Goal: Task Accomplishment & Management: Manage account settings

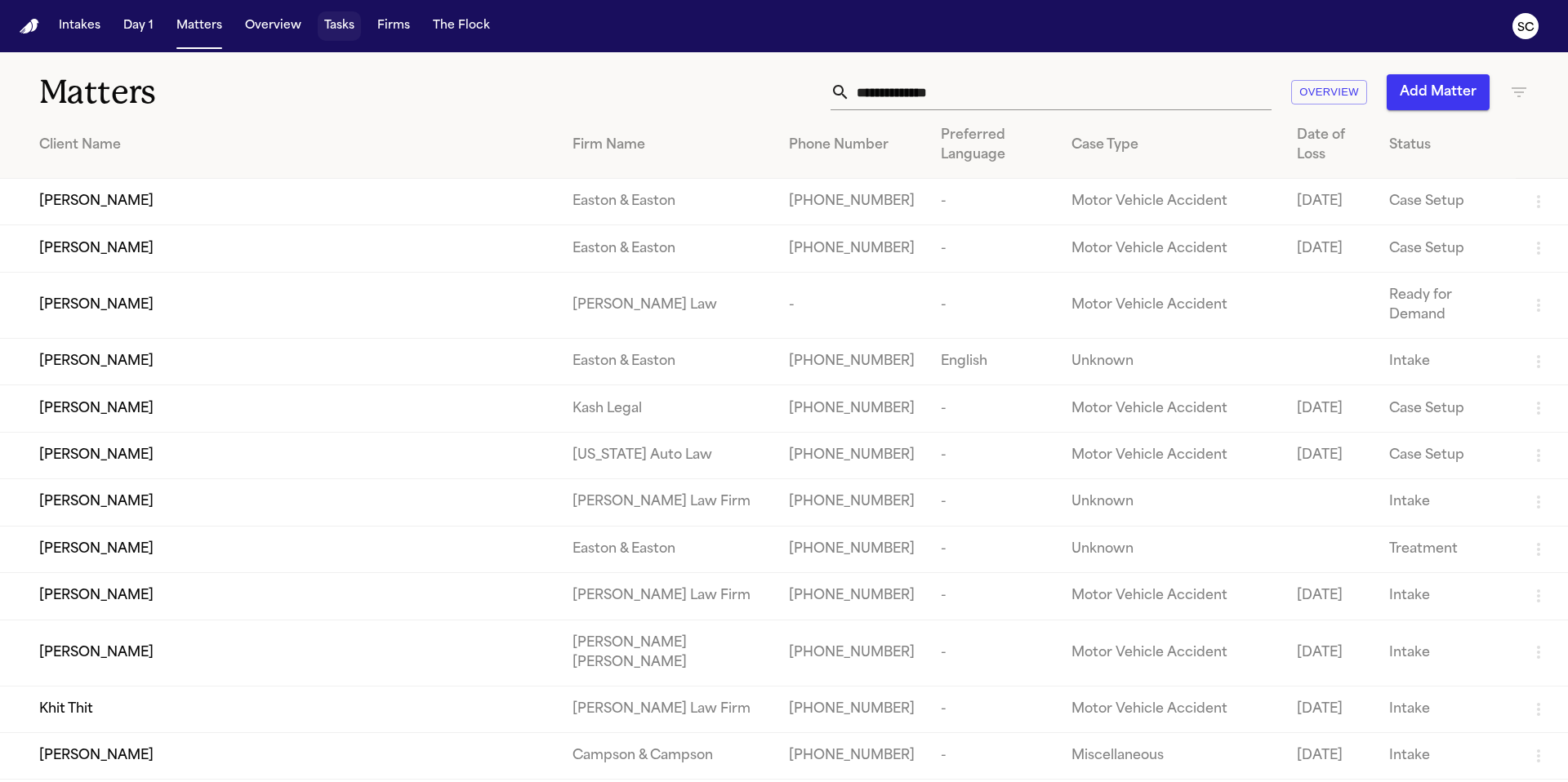
click at [341, 30] on button "Tasks" at bounding box center [339, 26] width 43 height 30
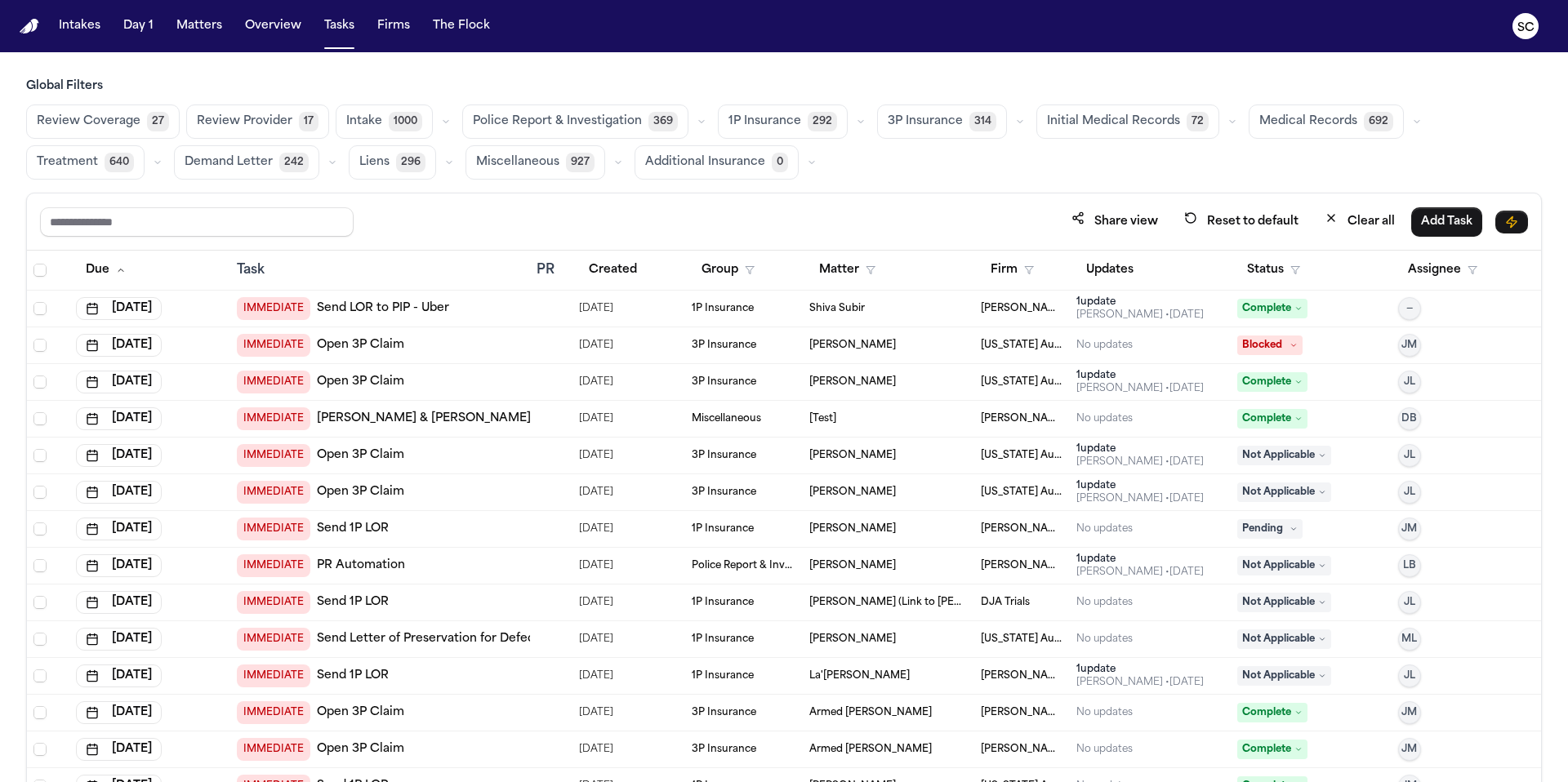
click at [696, 120] on icon "button" at bounding box center [701, 122] width 10 height 10
click at [575, 123] on span "Police Report & Investigation" at bounding box center [557, 122] width 169 height 16
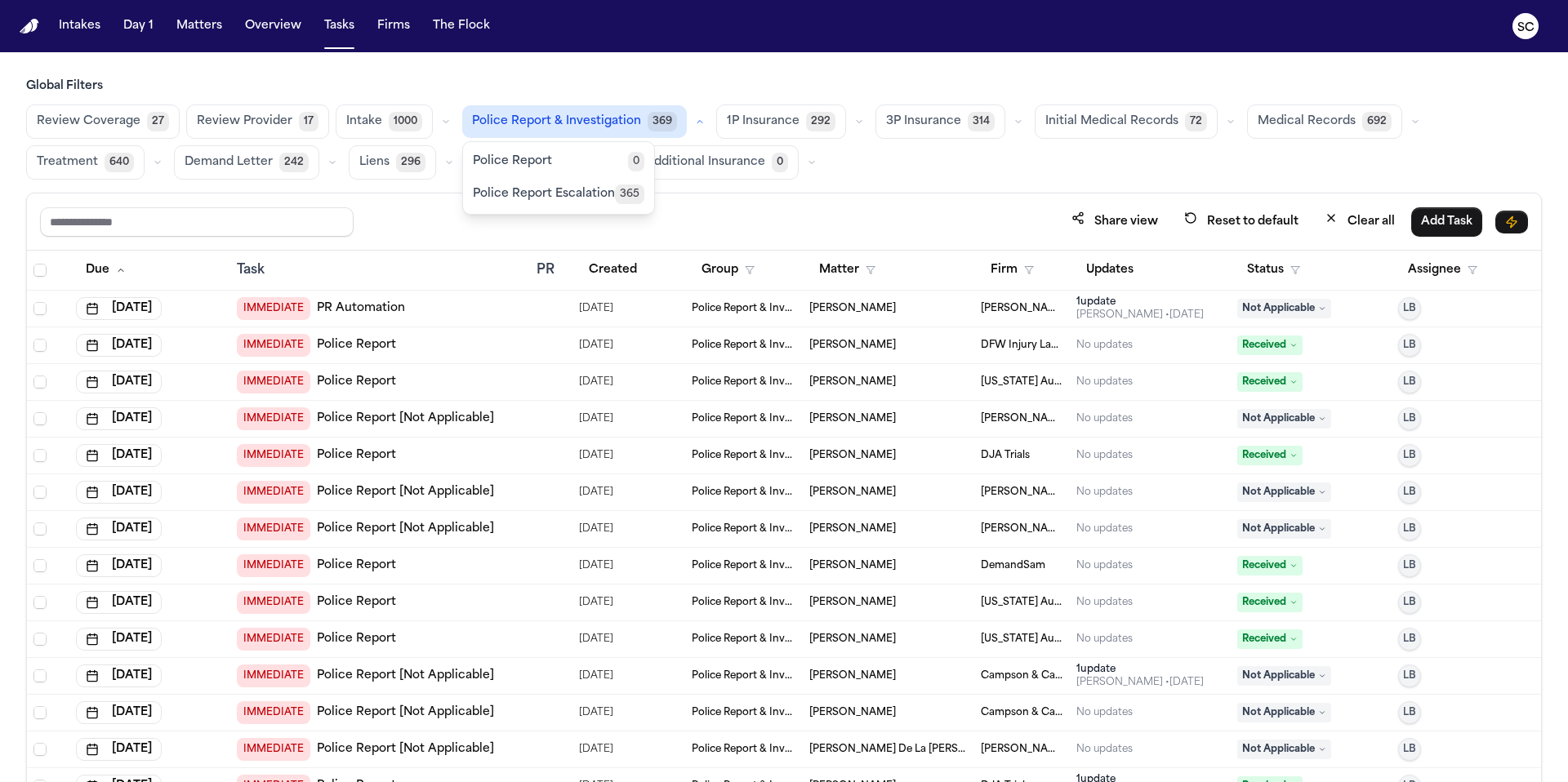
click at [541, 122] on span "Police Report & Investigation" at bounding box center [556, 122] width 169 height 16
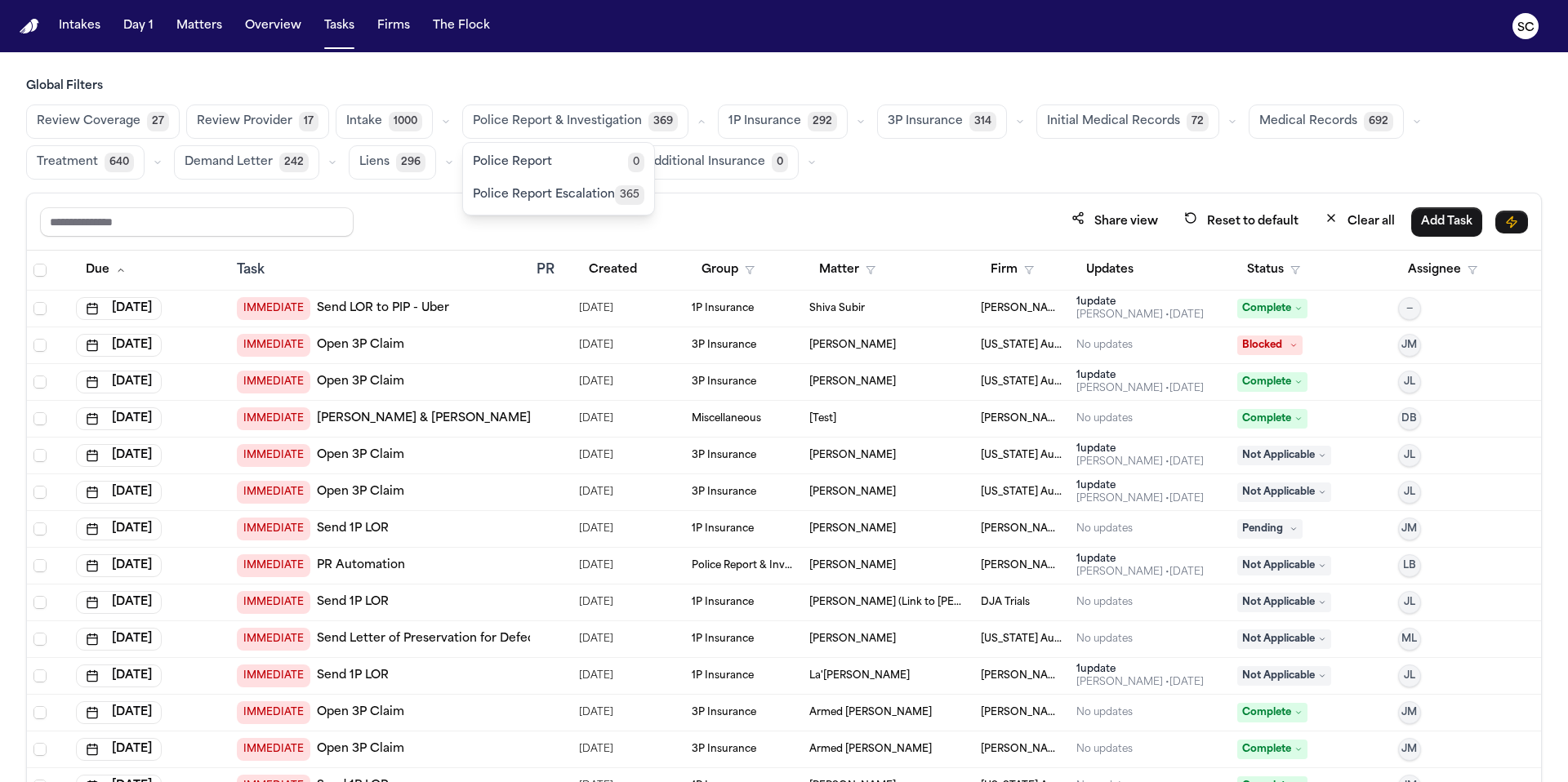
drag, startPoint x: 511, startPoint y: 120, endPoint x: 520, endPoint y: 122, distance: 9.2
click at [511, 120] on span "Police Report & Investigation" at bounding box center [557, 122] width 169 height 16
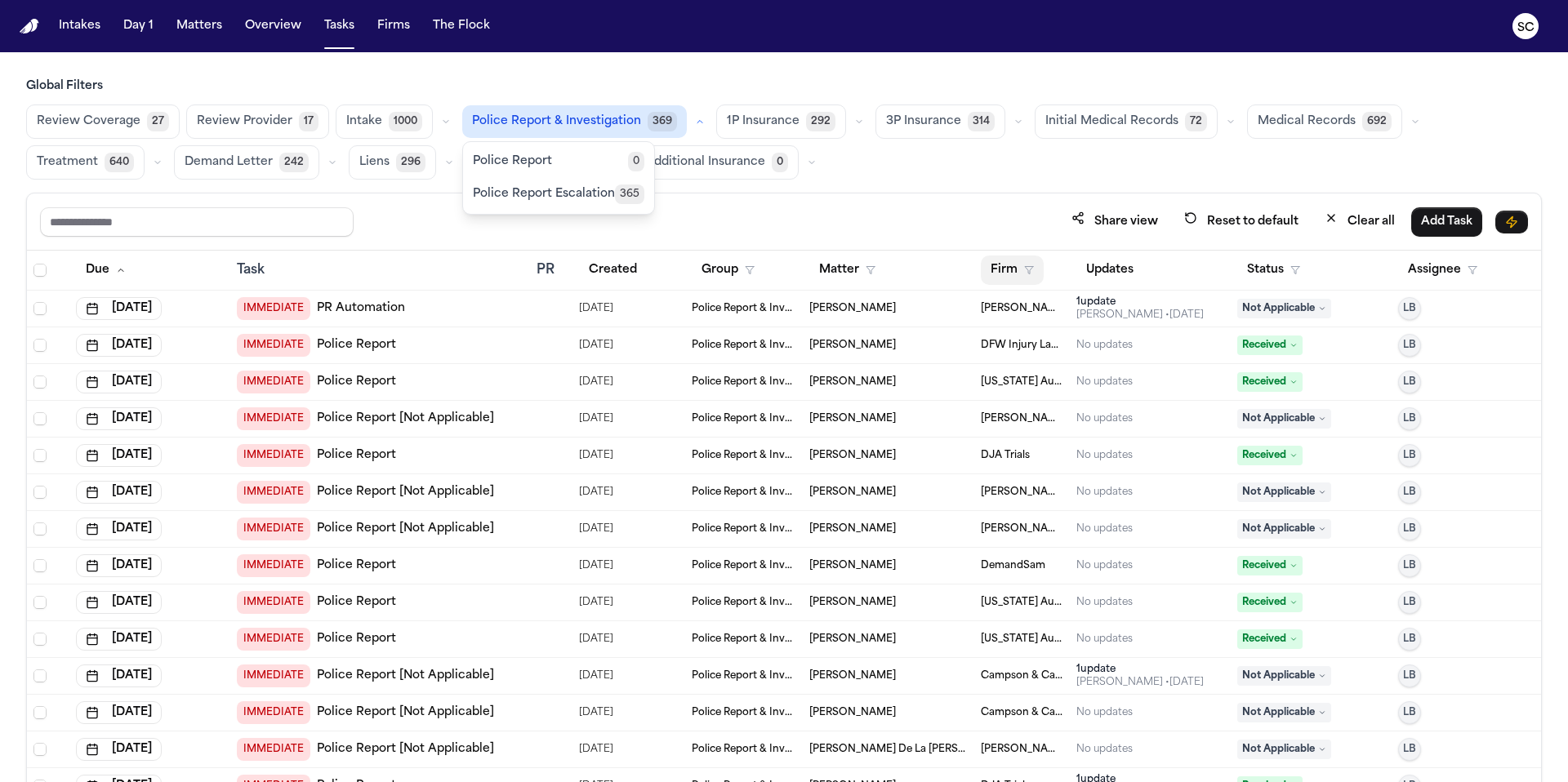
click at [979, 270] on button "Firm" at bounding box center [1012, 271] width 63 height 30
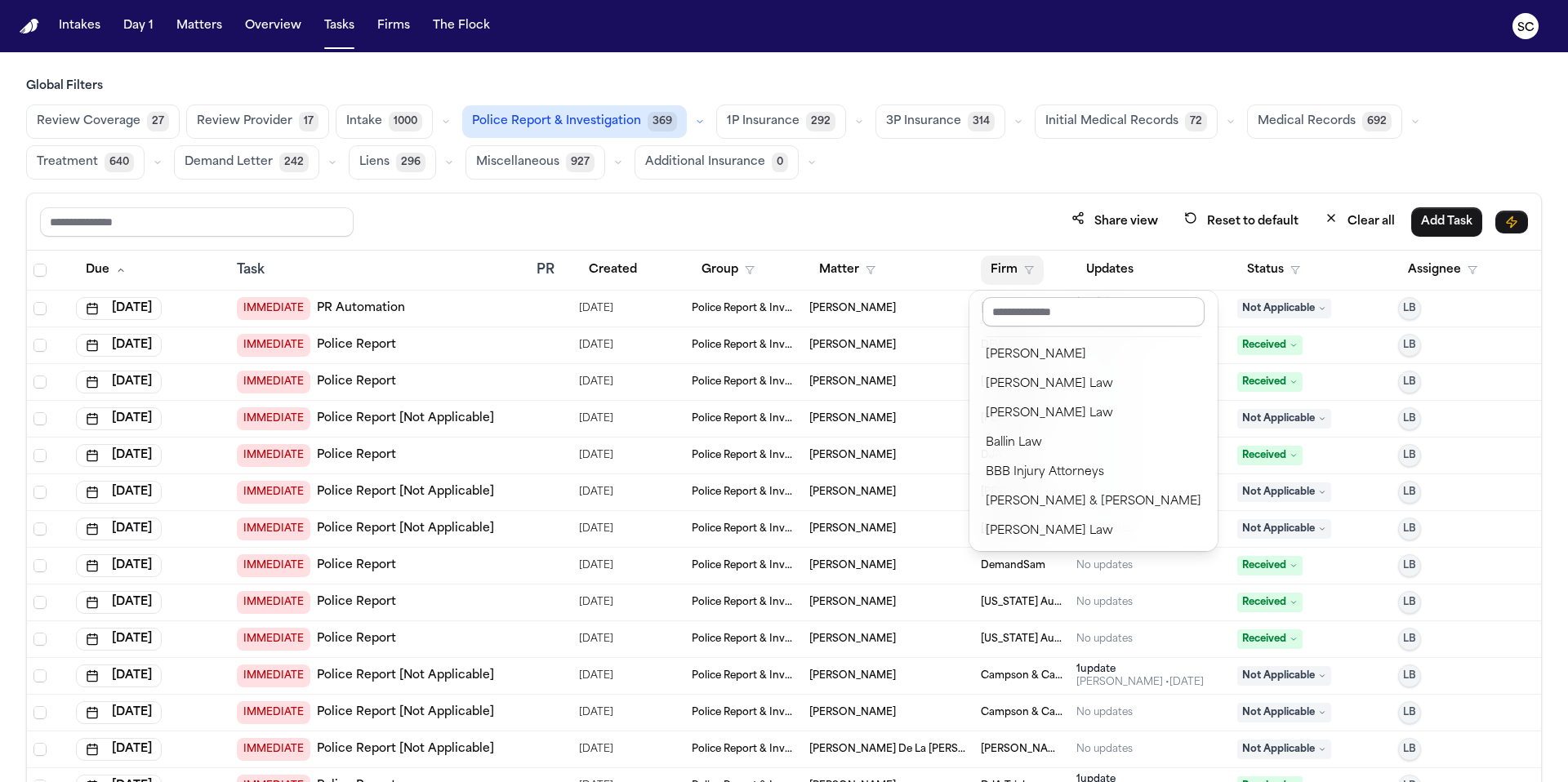
click at [979, 309] on input "text" at bounding box center [1093, 312] width 222 height 30
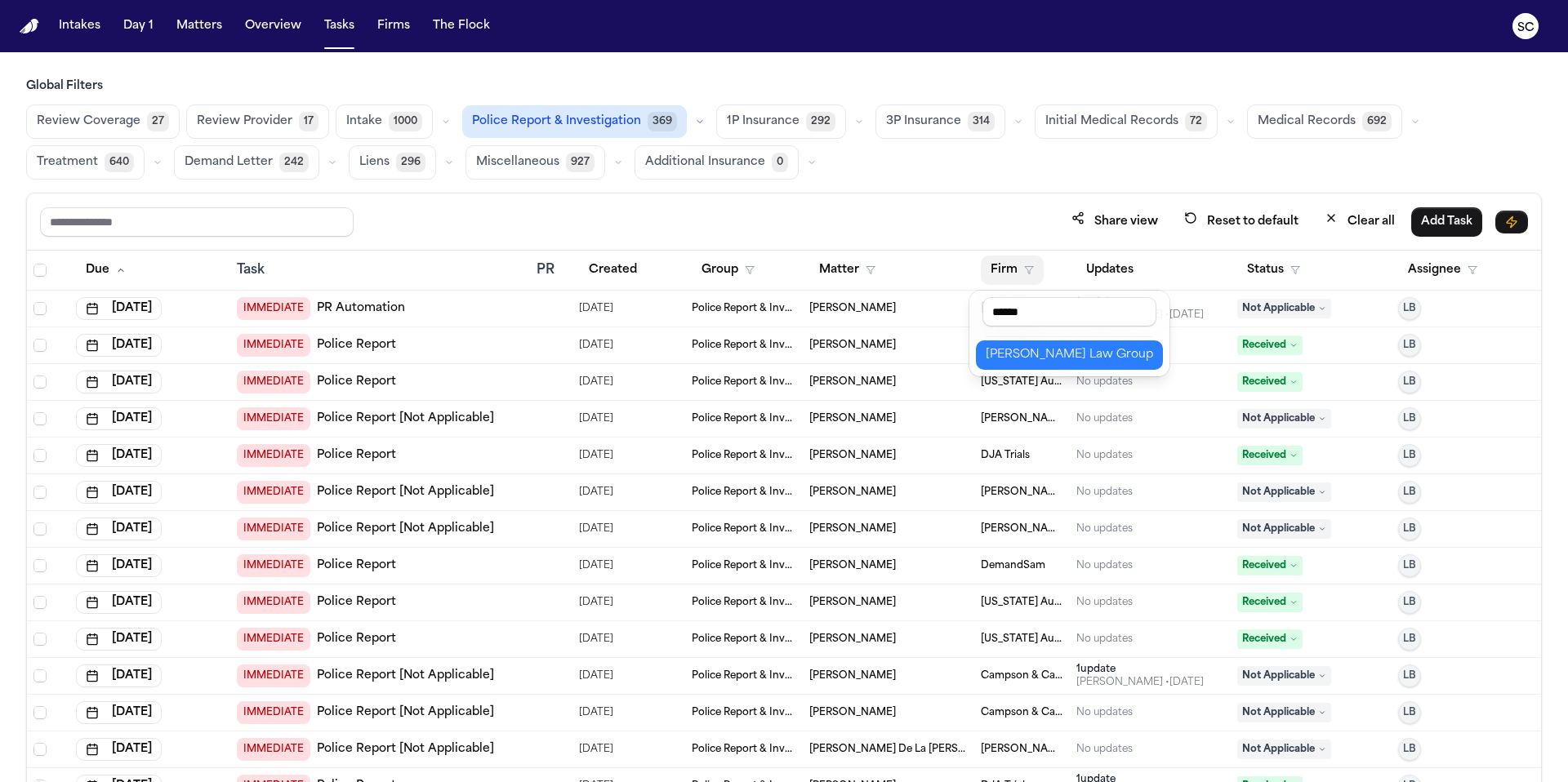
type input "******"
click at [979, 353] on div "[PERSON_NAME] Law Group" at bounding box center [1069, 356] width 167 height 20
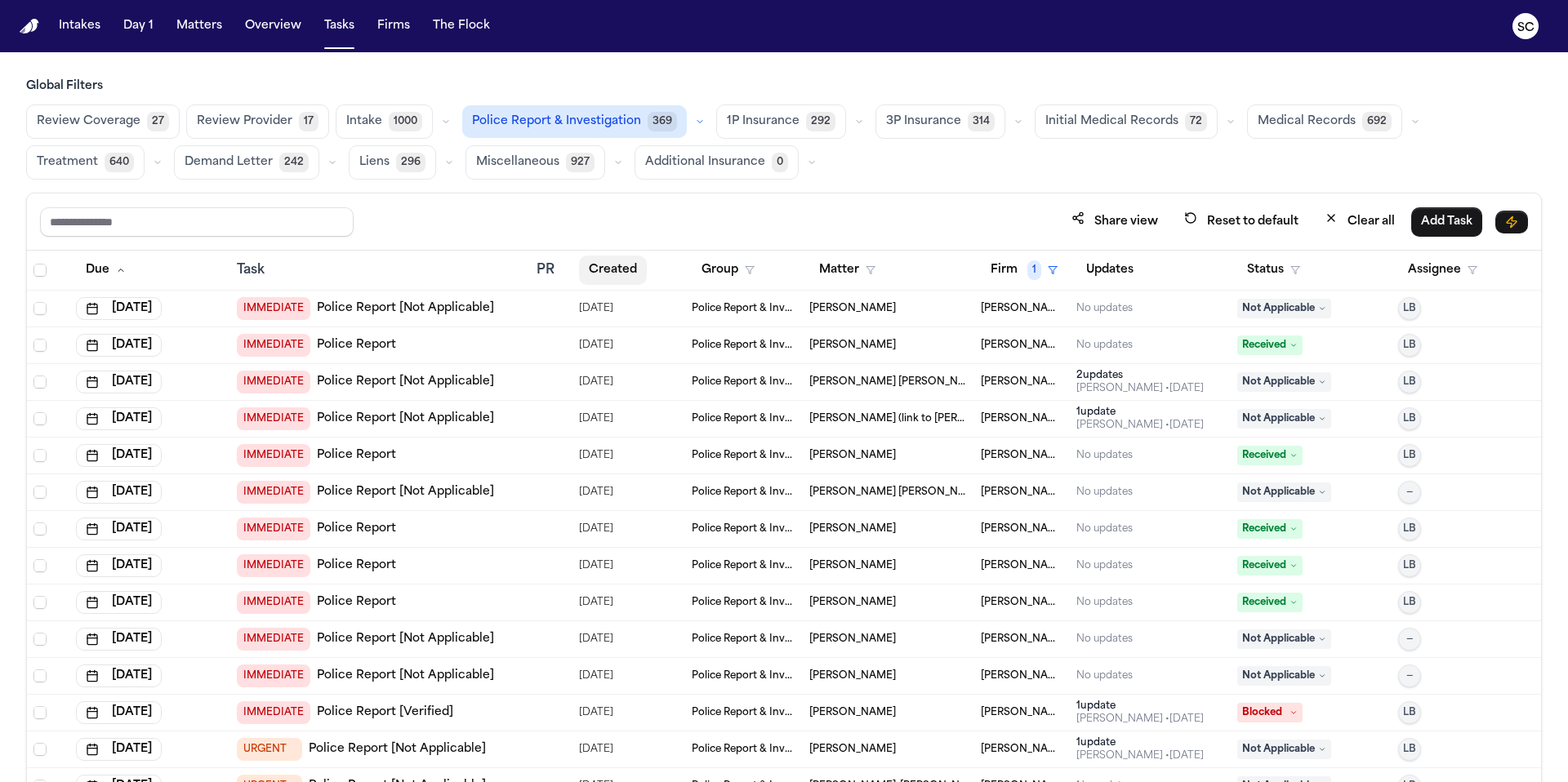
click at [610, 273] on button "Created" at bounding box center [613, 271] width 68 height 30
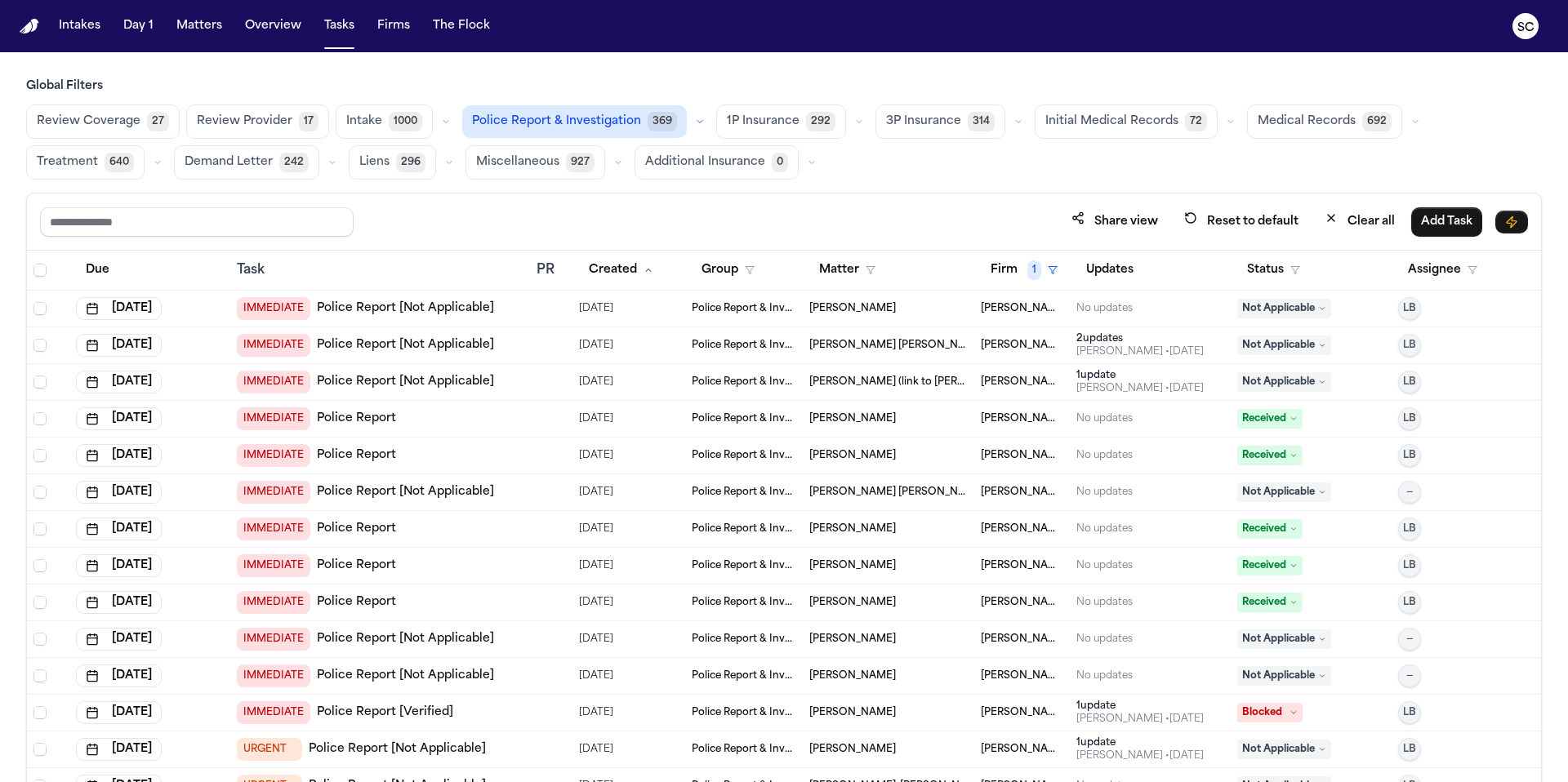
click at [363, 311] on link "Police Report [Not Applicable]" at bounding box center [405, 309] width 177 height 16
click at [380, 342] on link "Police Report [Not Applicable]" at bounding box center [405, 346] width 177 height 16
click at [979, 223] on icon "button" at bounding box center [1190, 218] width 10 height 10
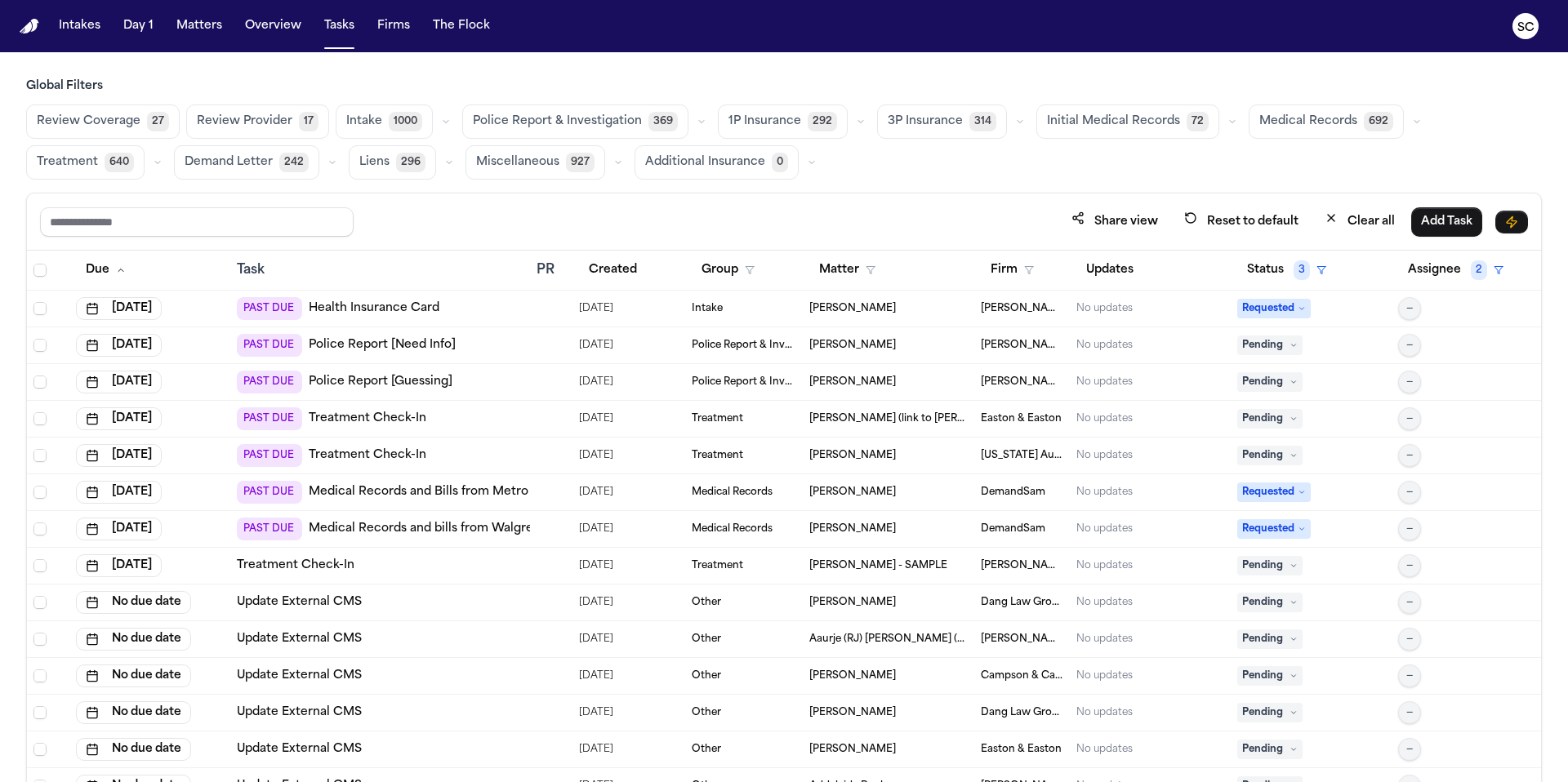
click at [585, 117] on span "Police Report & Investigation" at bounding box center [557, 122] width 169 height 16
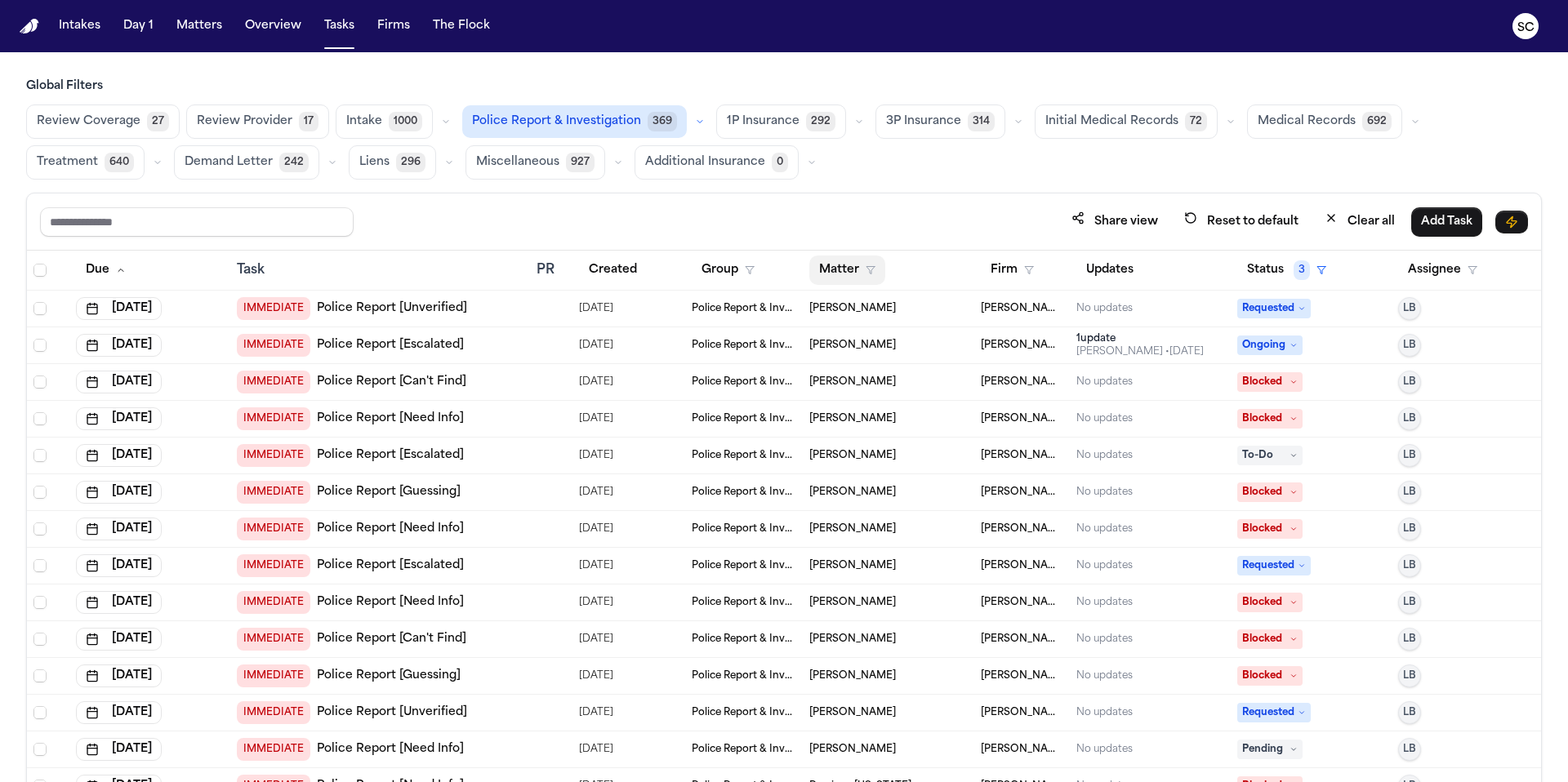
click at [872, 271] on button "Matter" at bounding box center [847, 271] width 76 height 30
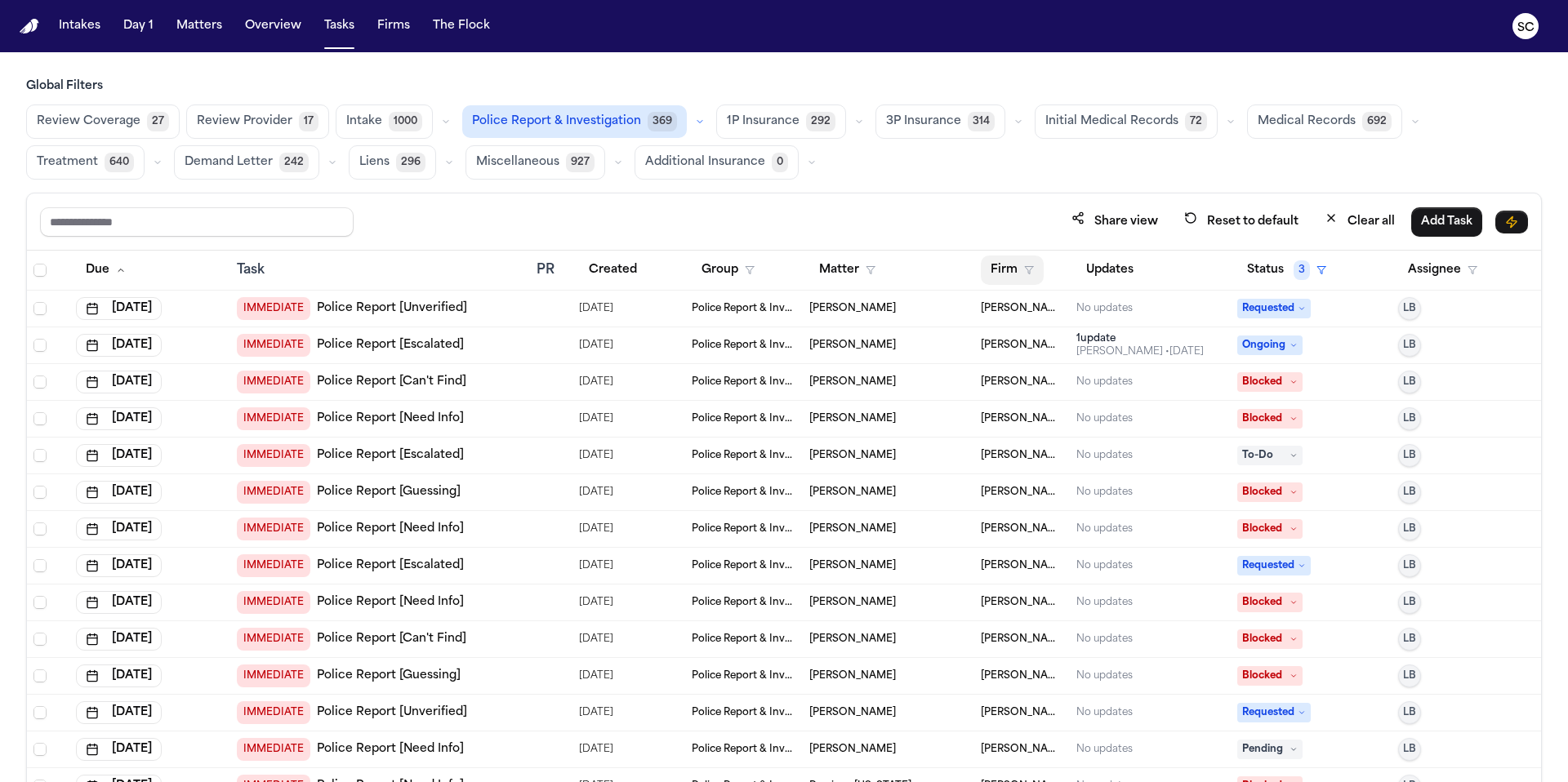
click at [979, 273] on button "Firm" at bounding box center [1012, 271] width 63 height 30
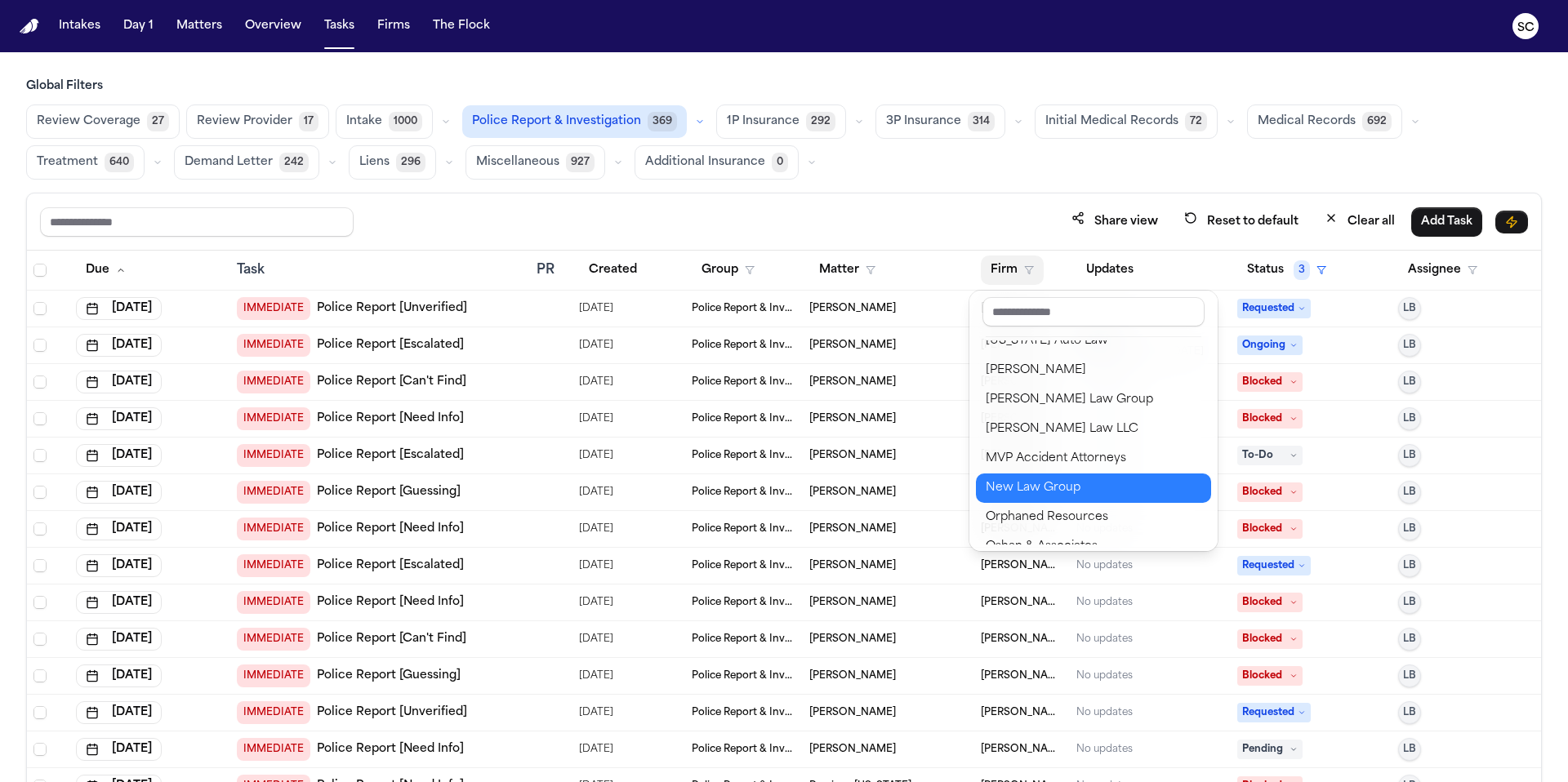
scroll to position [1529, 0]
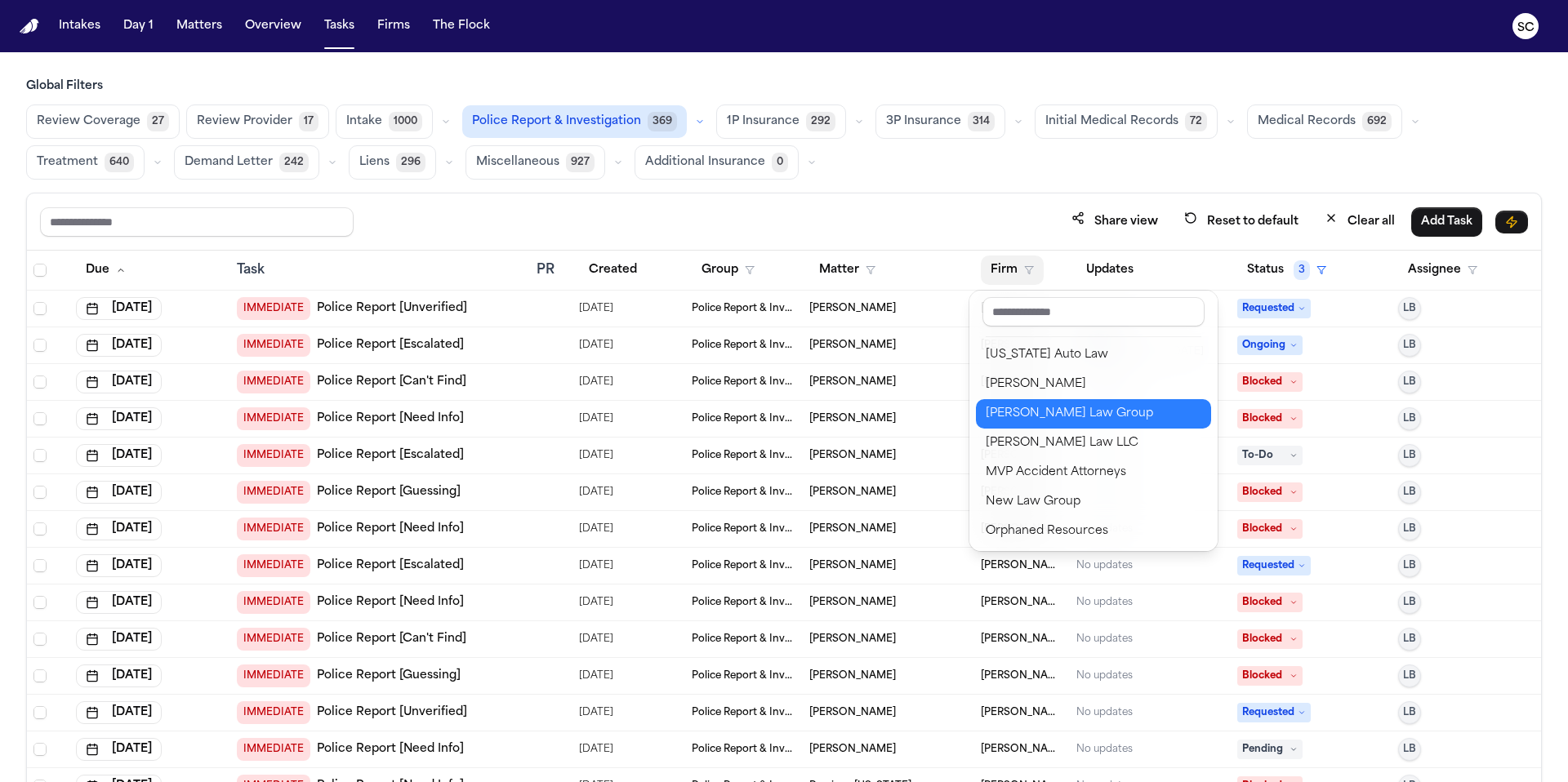
click at [979, 416] on div "[PERSON_NAME] Law Group" at bounding box center [1093, 414] width 215 height 20
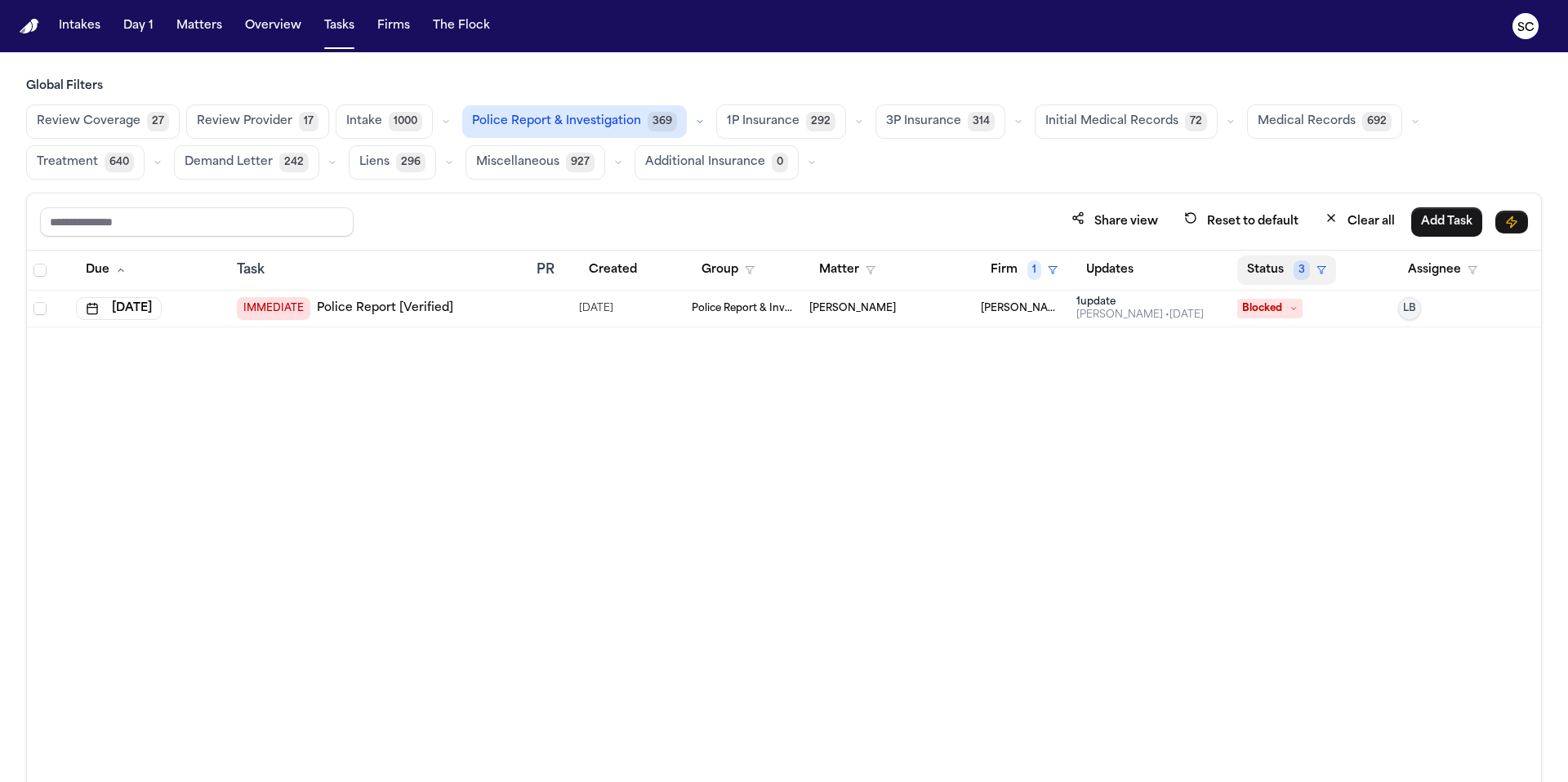
click at [979, 269] on icon "button" at bounding box center [1321, 271] width 10 height 10
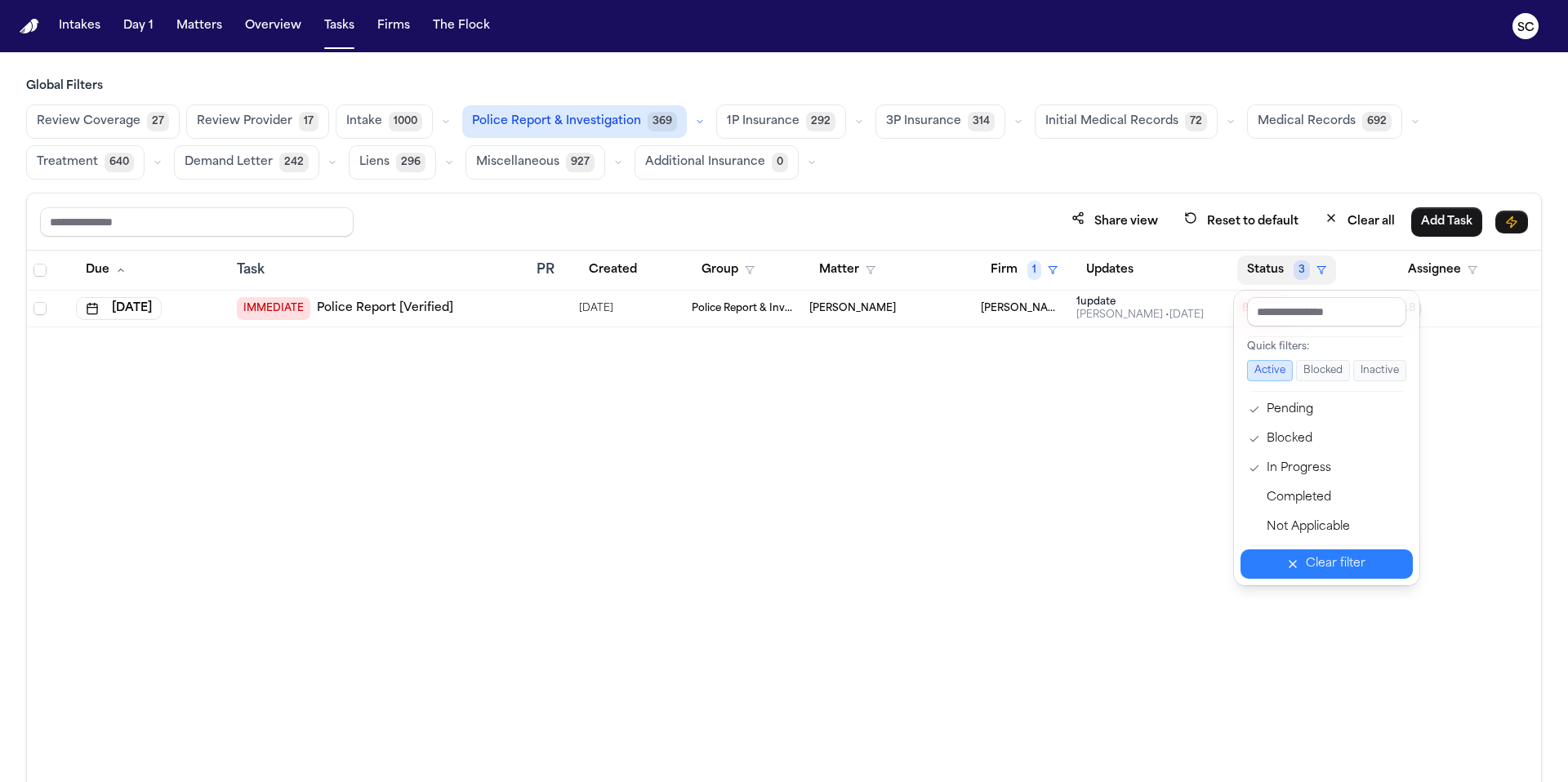
click at [979, 563] on div "Clear filter" at bounding box center [1335, 564] width 59 height 20
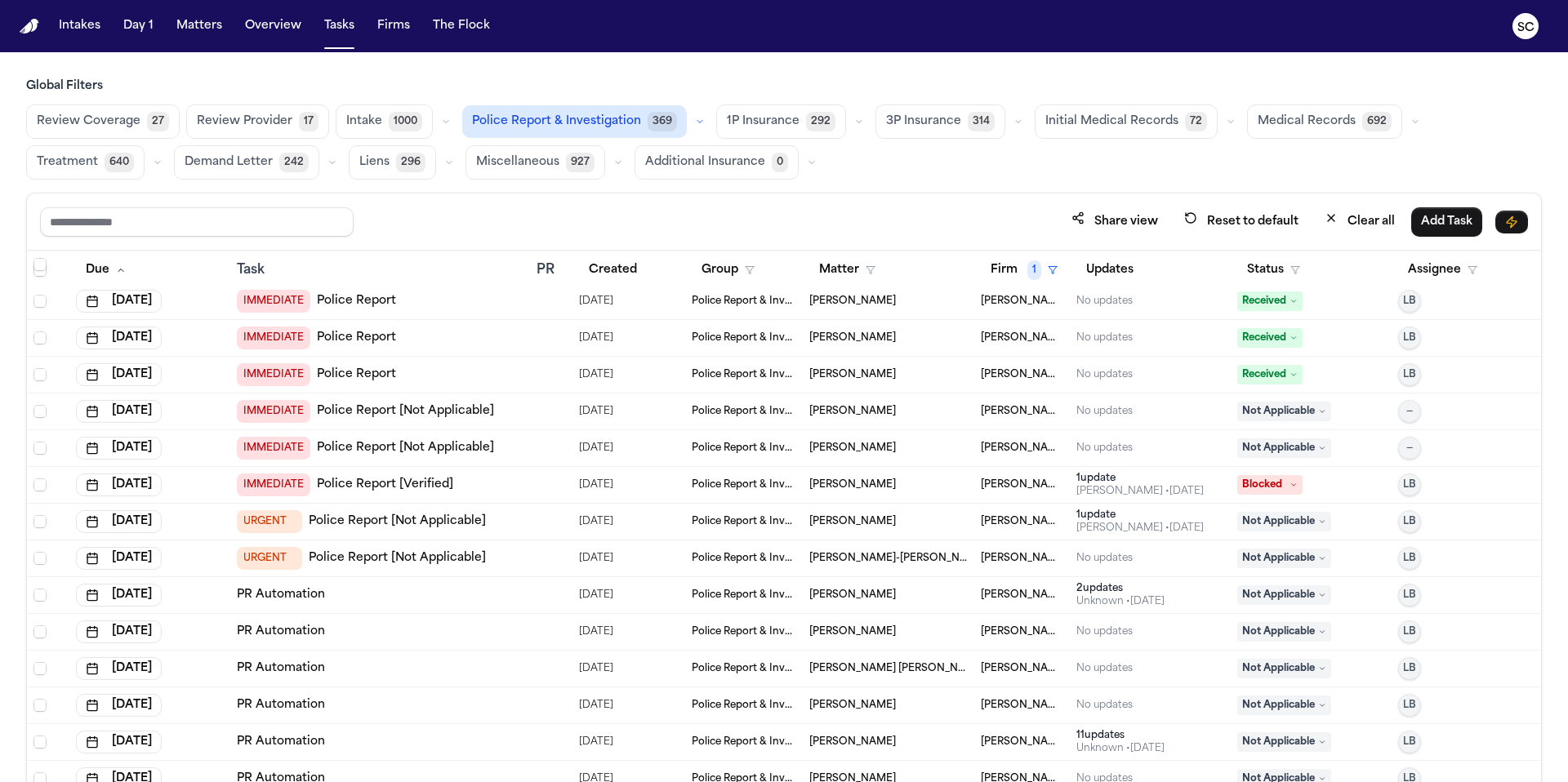
scroll to position [229, 0]
click at [432, 525] on link "Police Report [Not Applicable]" at bounding box center [397, 521] width 177 height 16
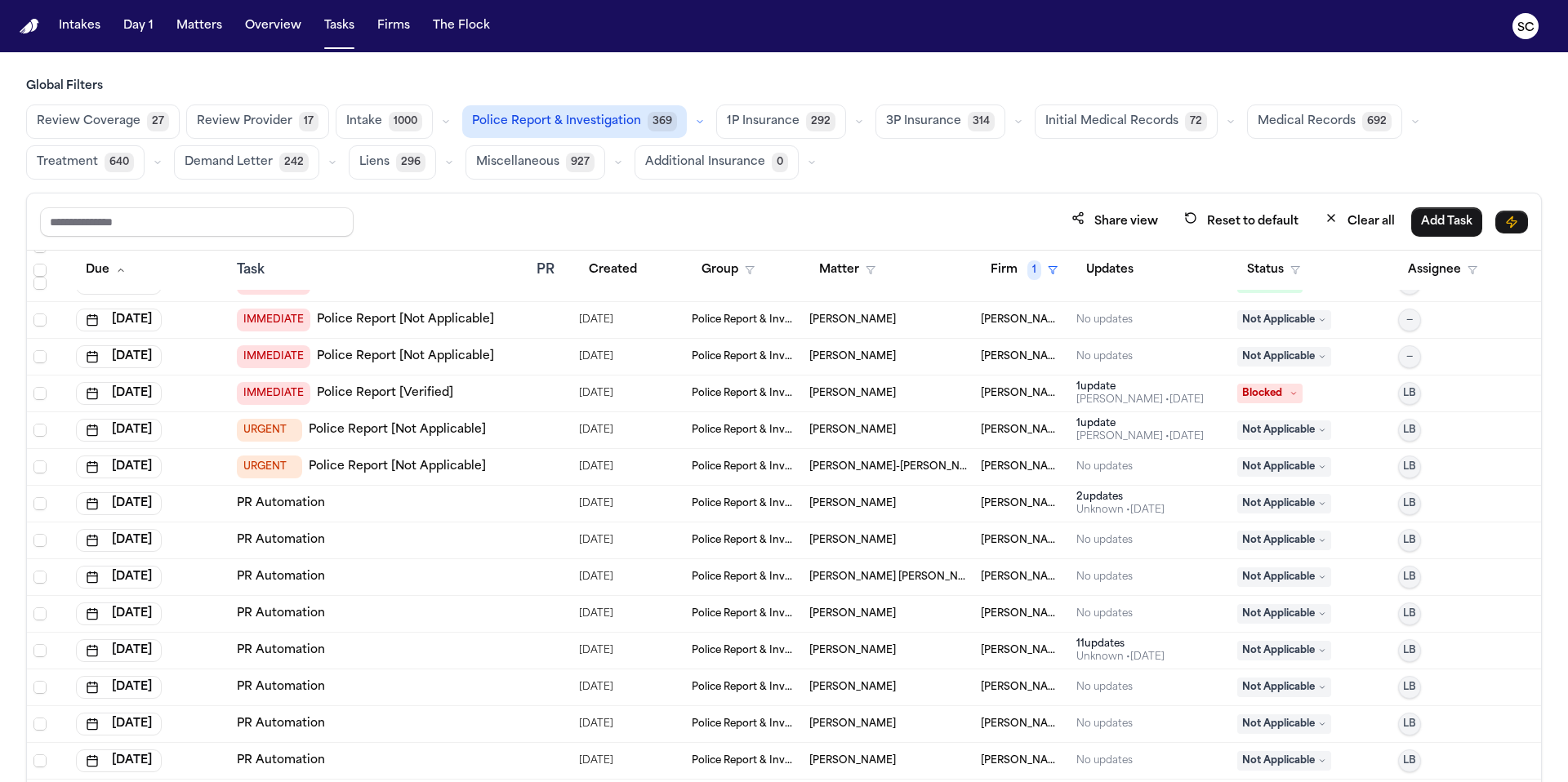
scroll to position [327, 0]
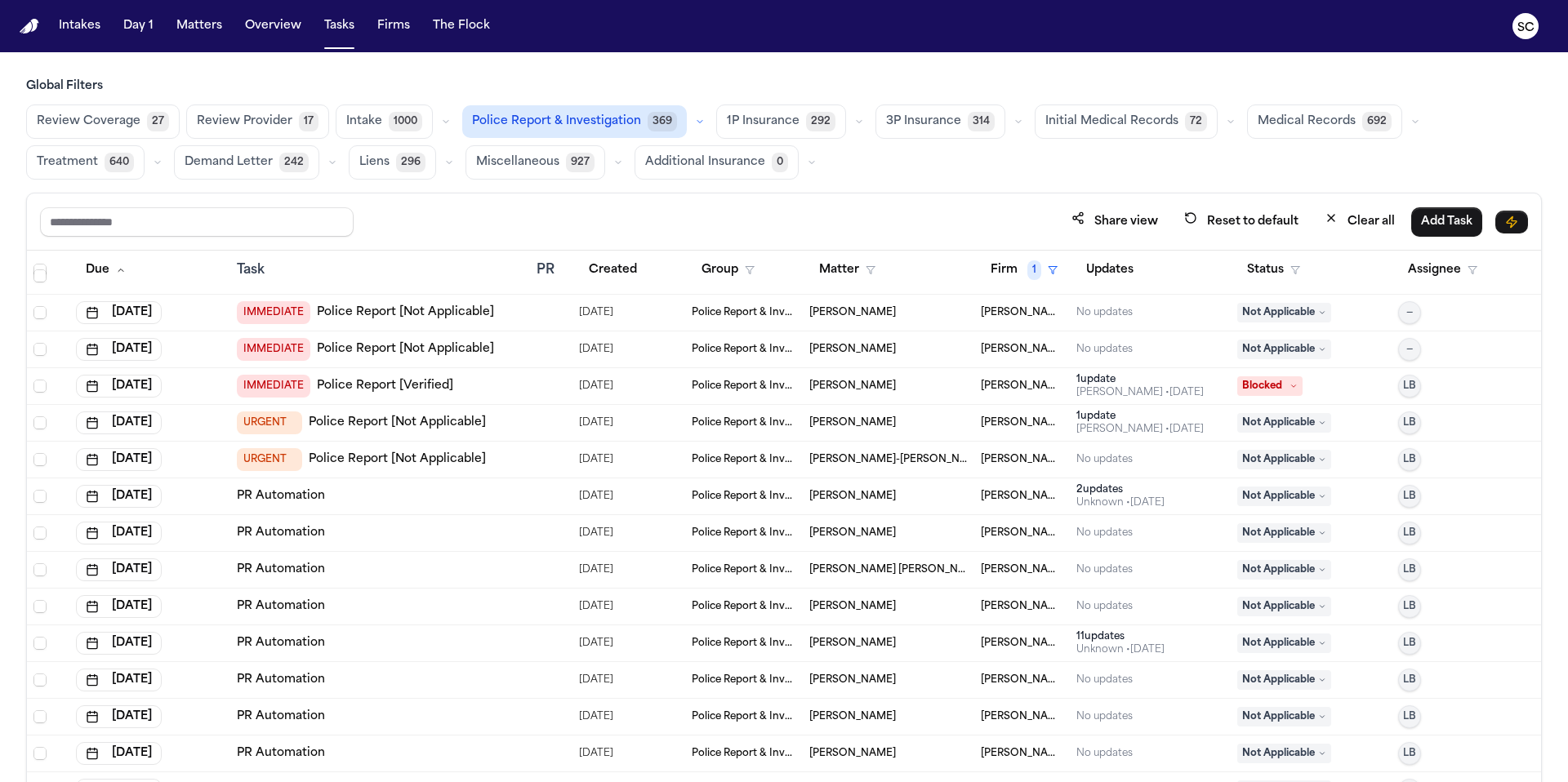
click at [460, 462] on link "Police Report [Not Applicable]" at bounding box center [397, 459] width 177 height 16
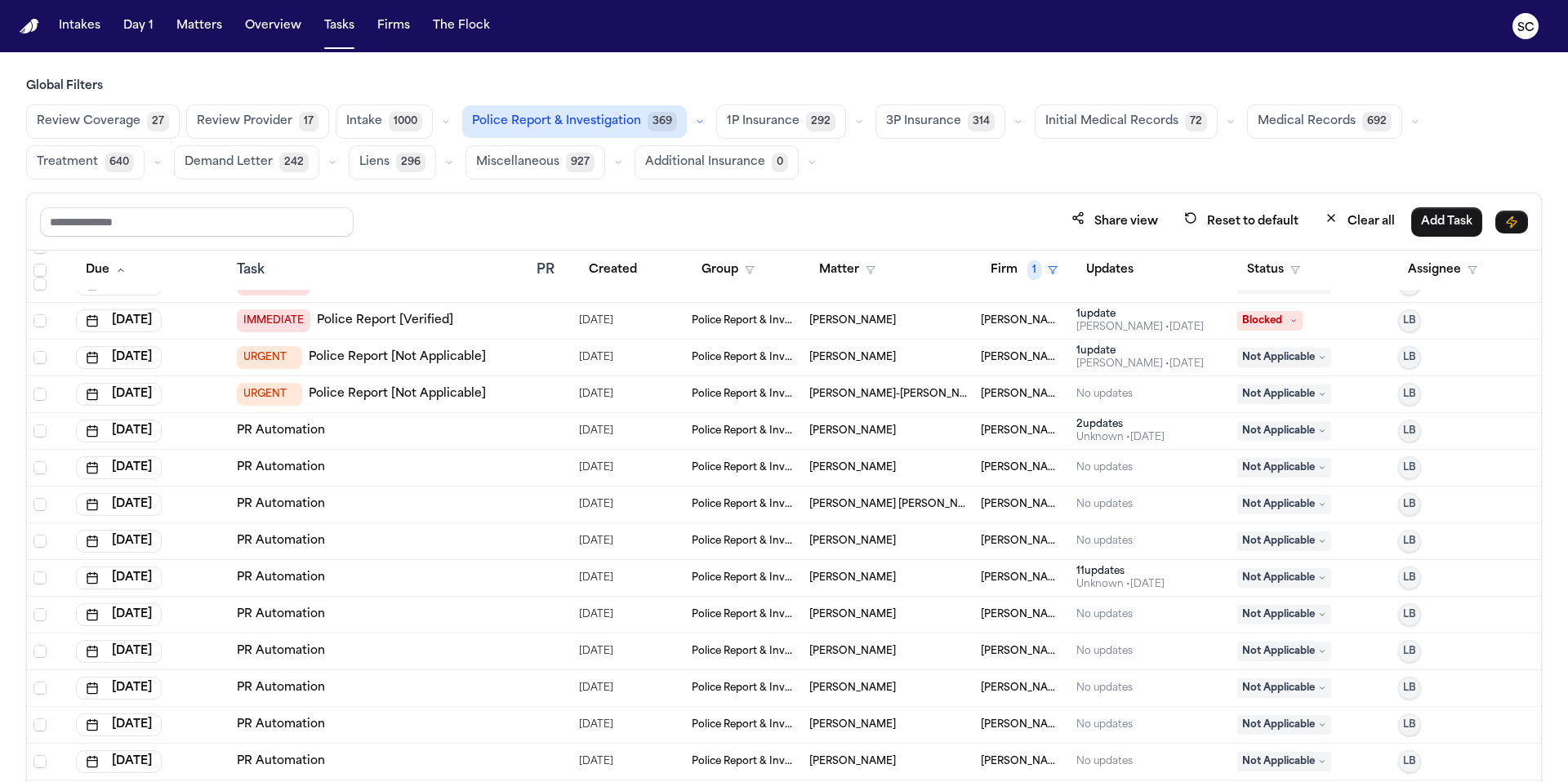
scroll to position [393, 0]
click at [246, 435] on link "PR Automation" at bounding box center [280, 431] width 88 height 16
click at [979, 434] on span "Not Applicable" at bounding box center [1284, 431] width 94 height 20
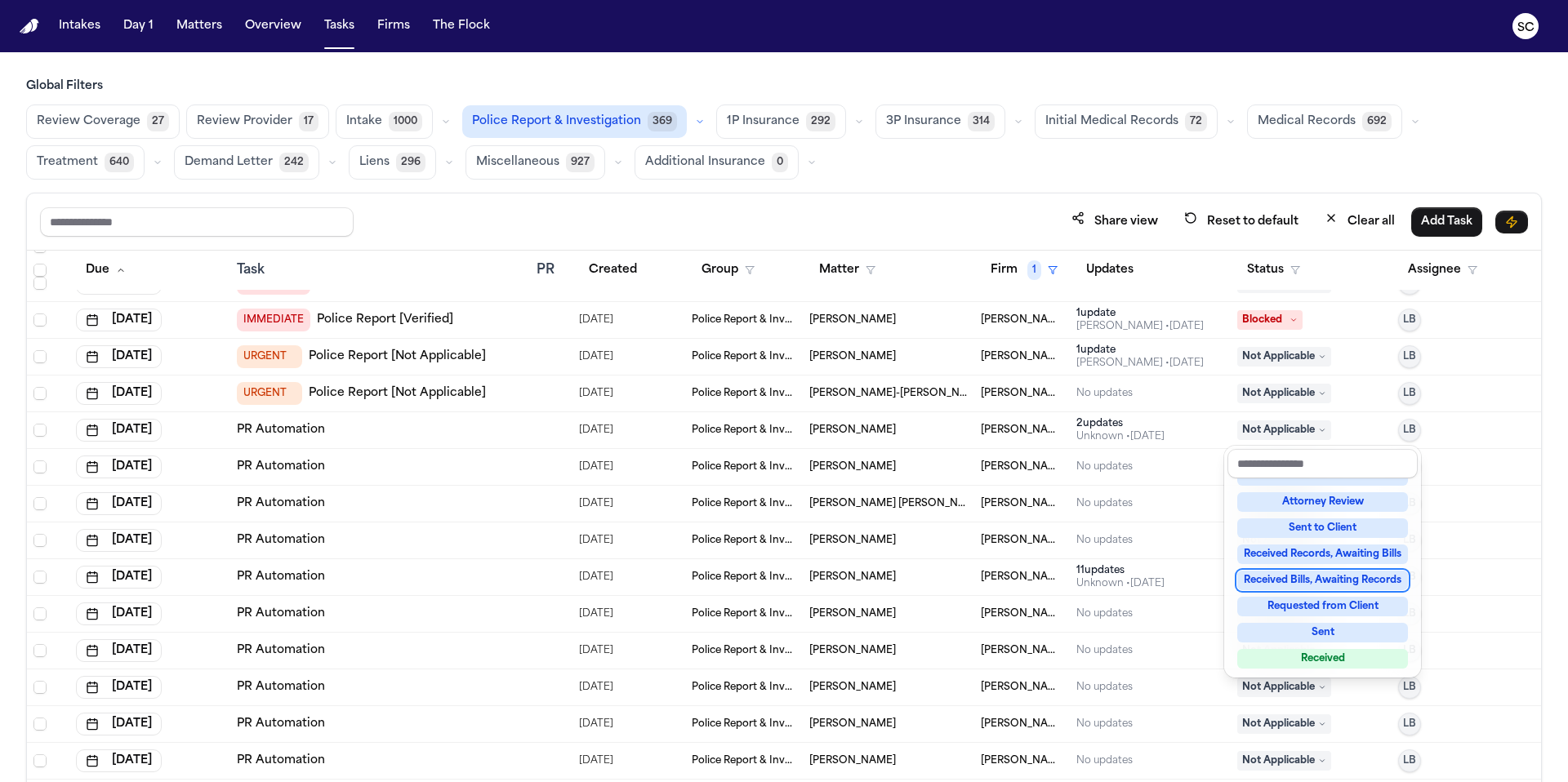
scroll to position [255, 0]
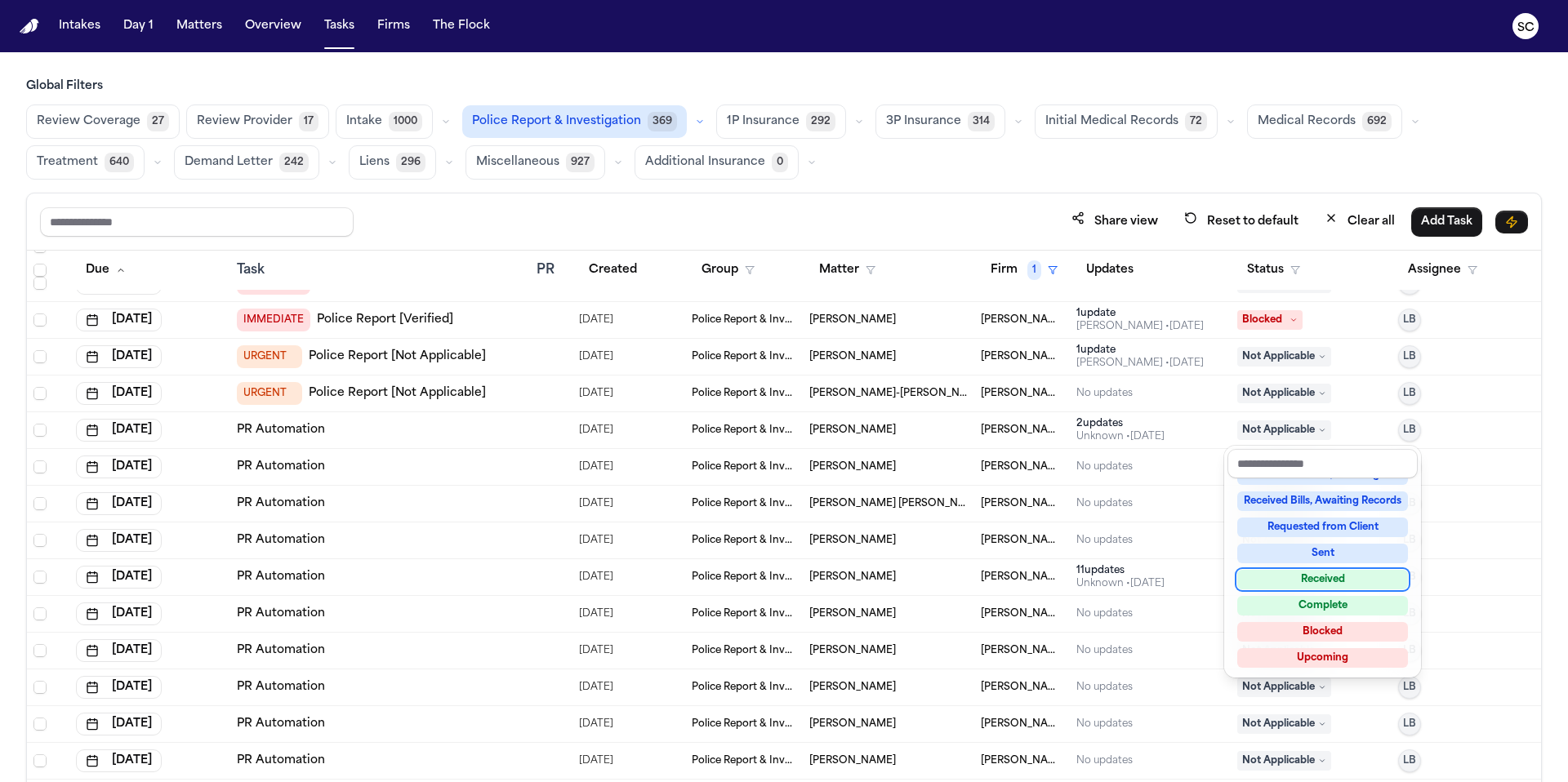
click at [979, 583] on div "Received" at bounding box center [1322, 580] width 171 height 20
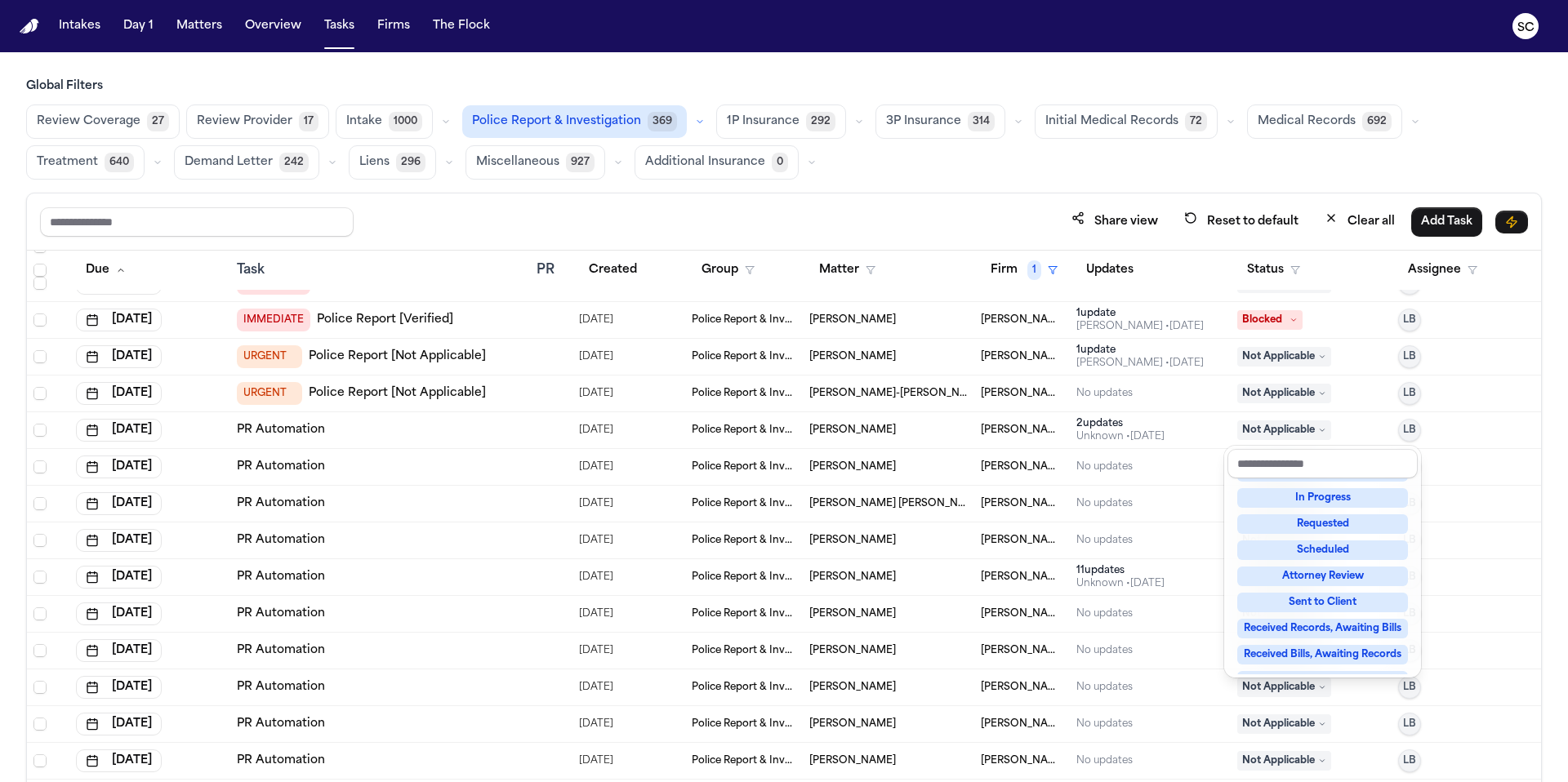
scroll to position [26, 0]
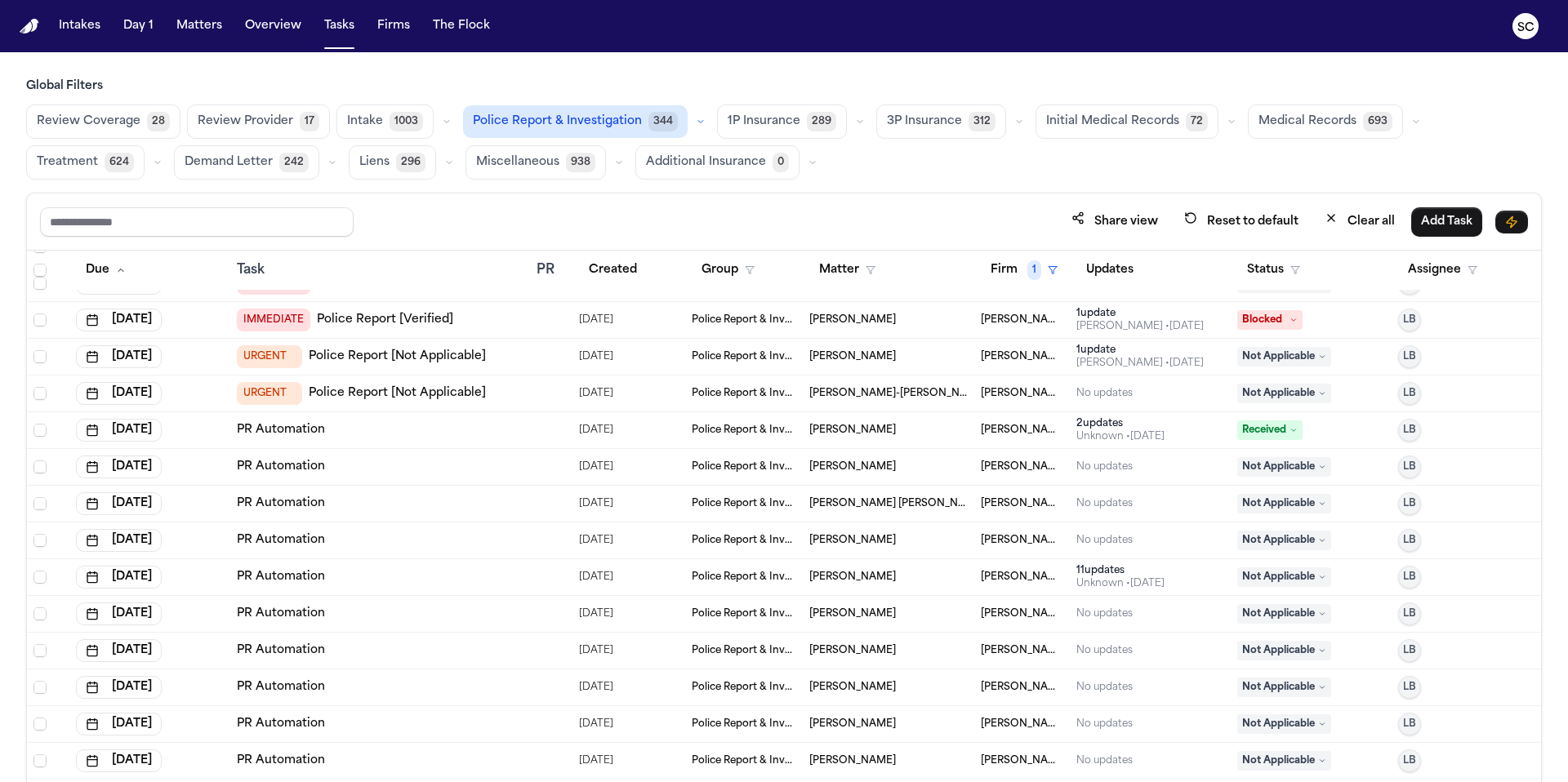
click at [294, 466] on link "PR Automation" at bounding box center [280, 467] width 88 height 16
click at [979, 466] on span "Not Applicable" at bounding box center [1284, 467] width 94 height 20
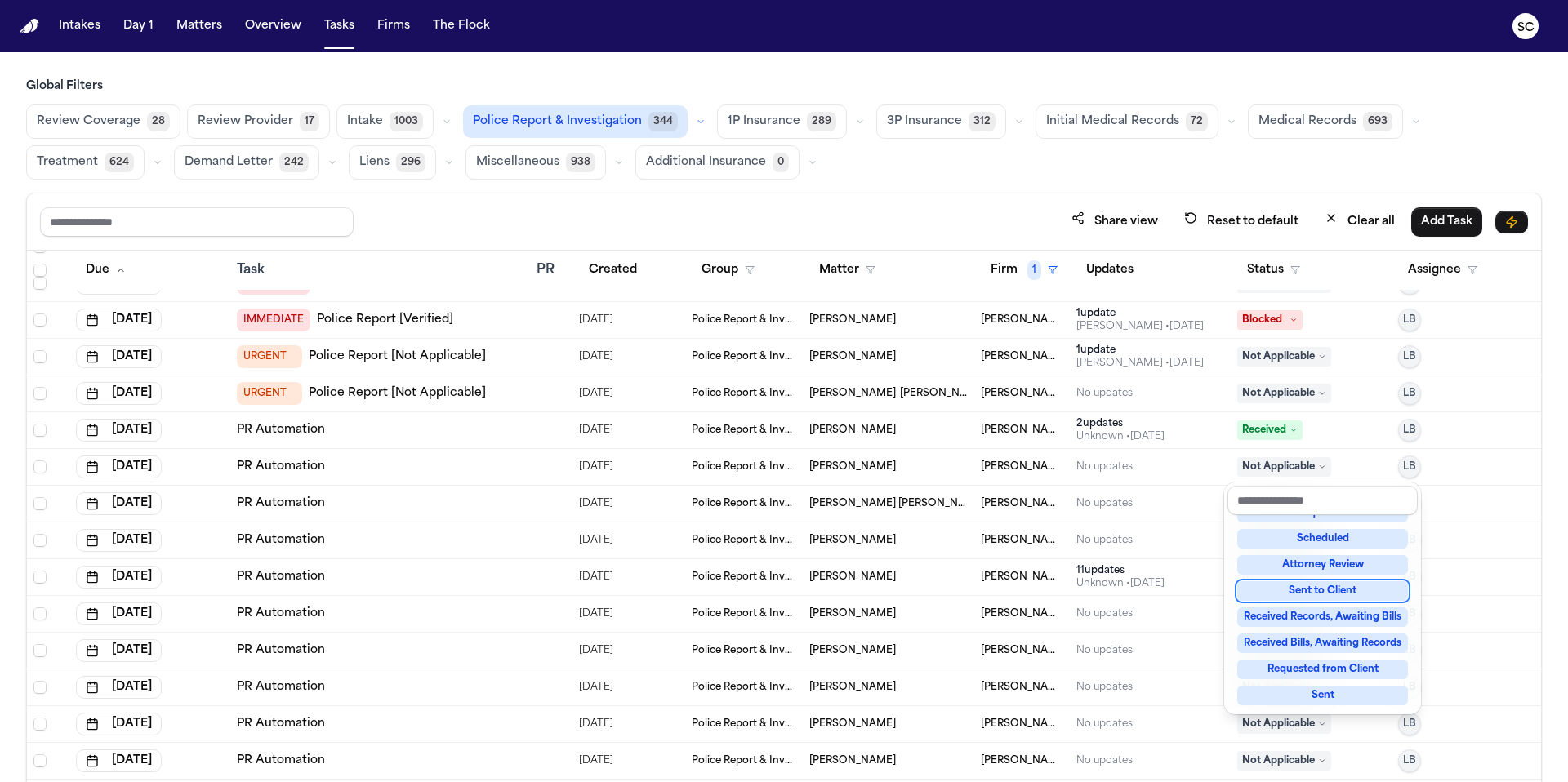
scroll to position [150, 0]
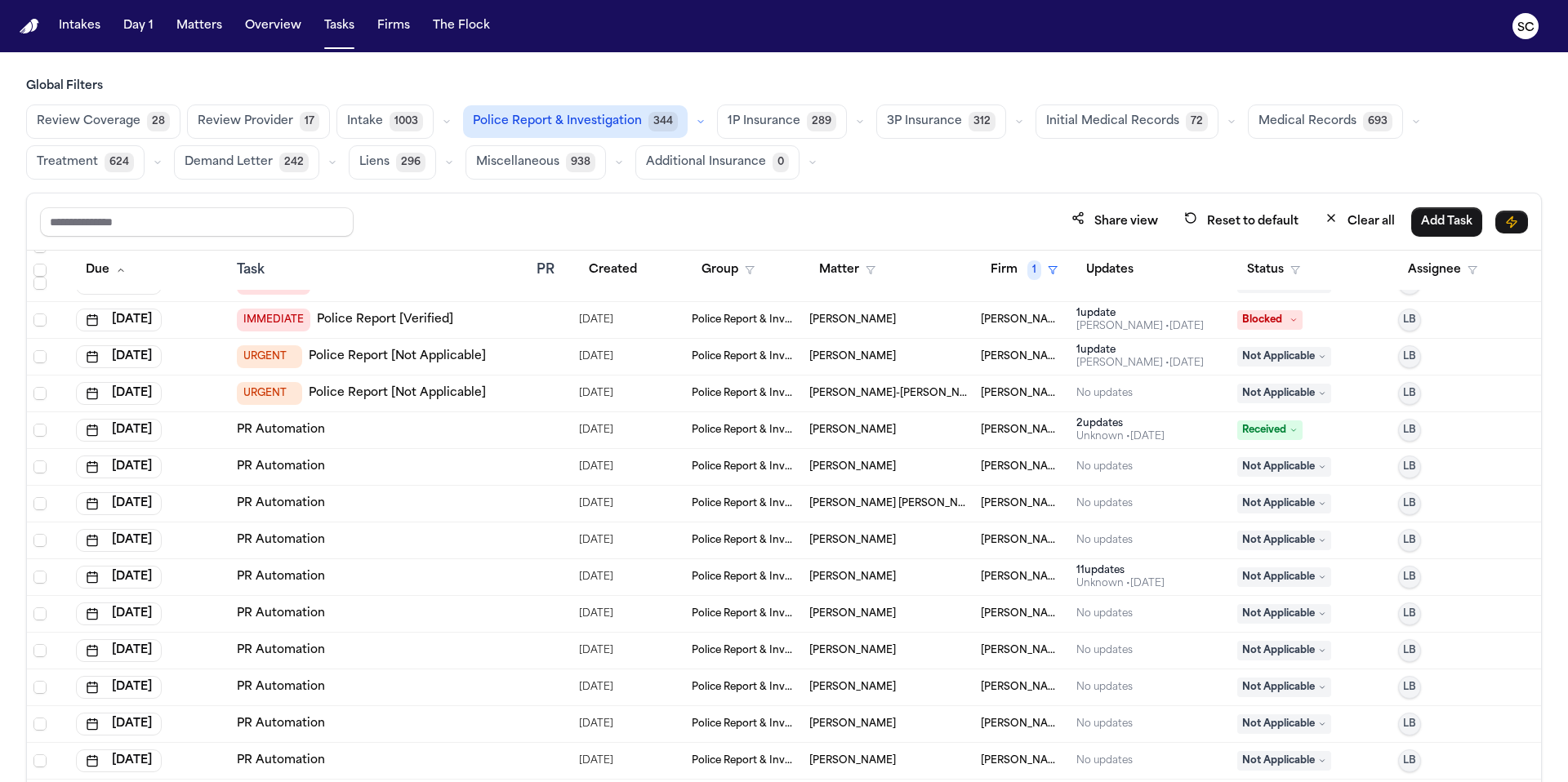
click at [979, 539] on span "Not Applicable" at bounding box center [1284, 540] width 94 height 20
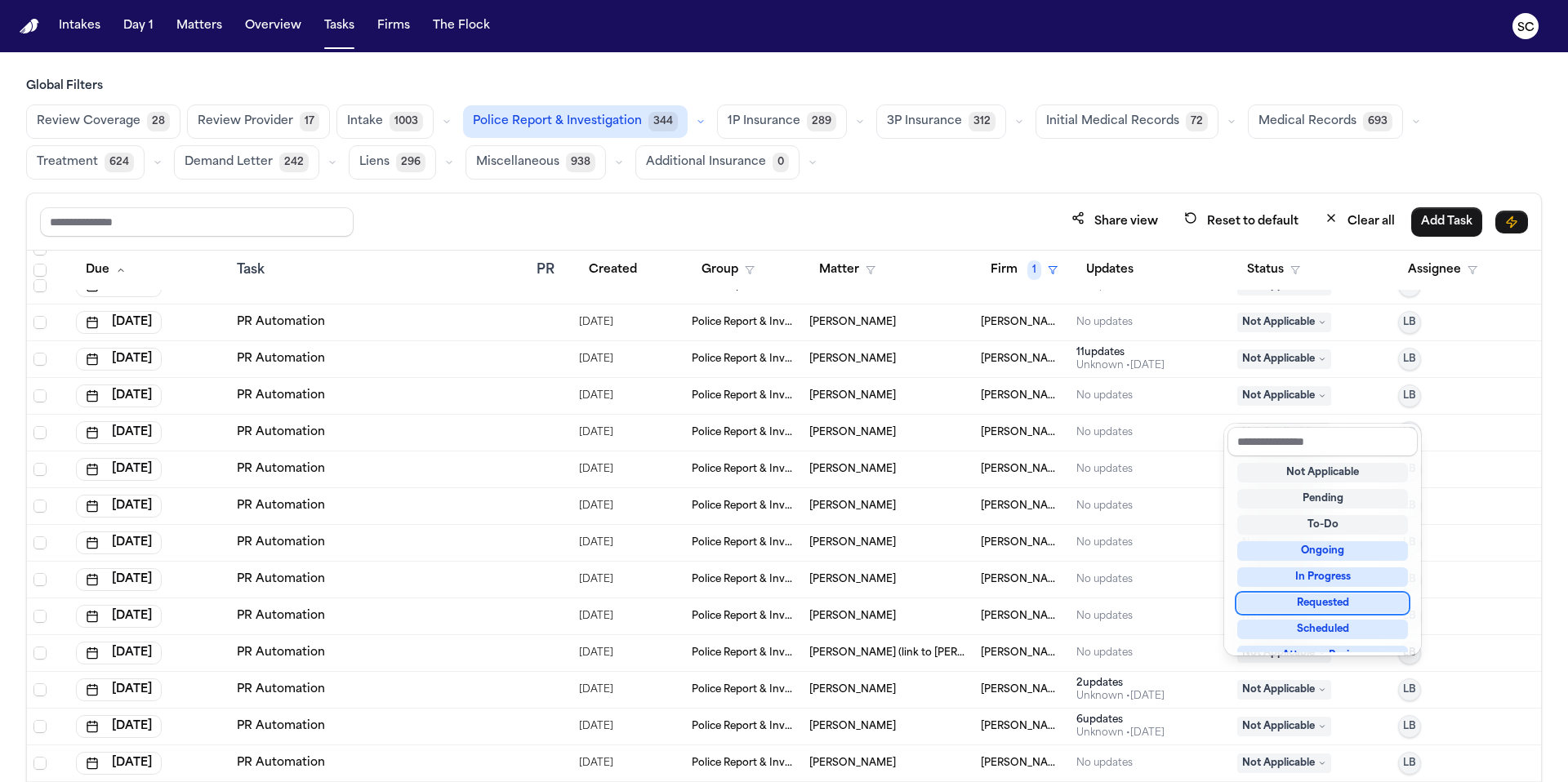
scroll to position [521, 0]
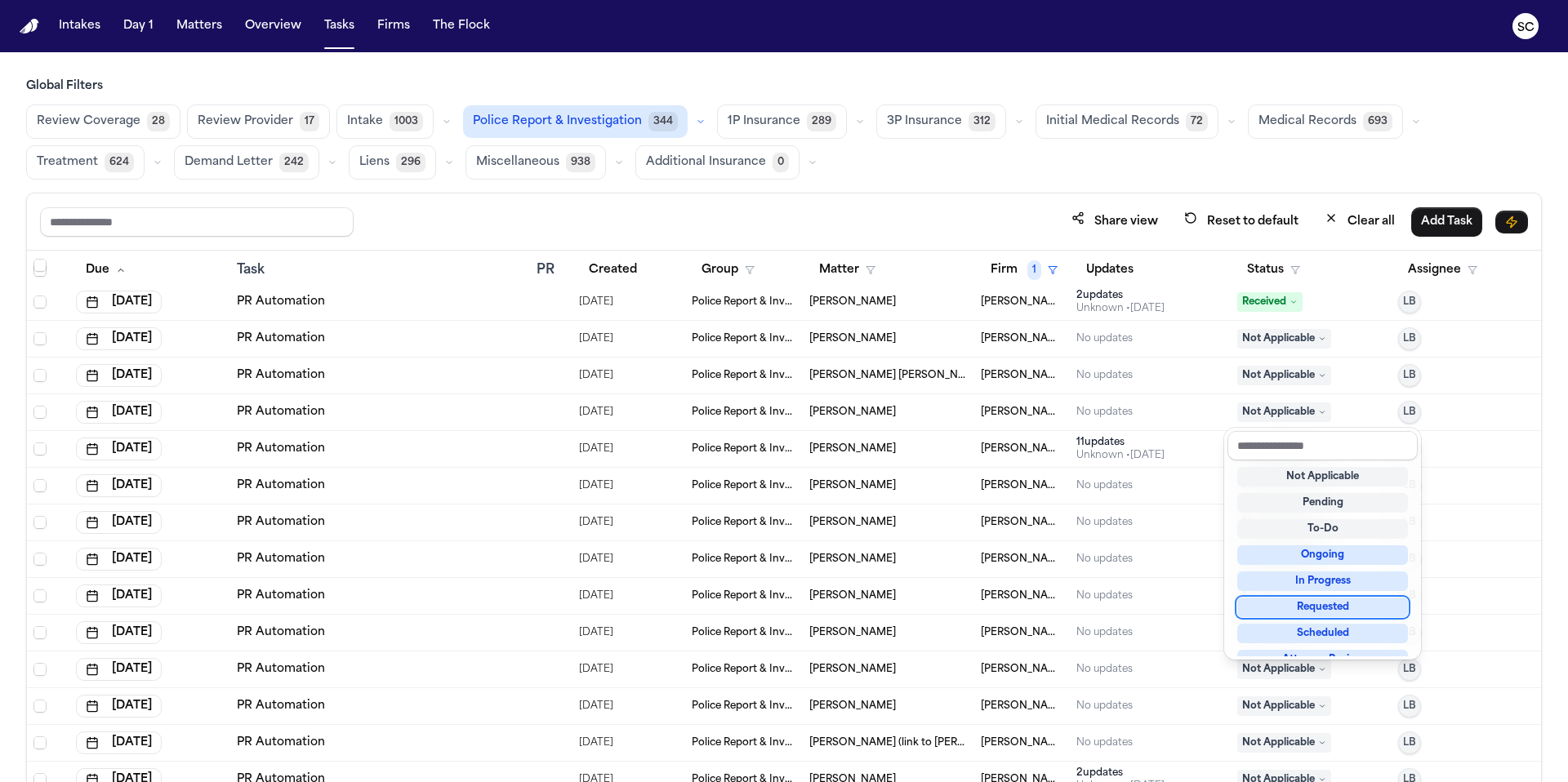
click at [695, 119] on div "Global Filters Review Coverage 28 Review Provider 17 Intake 1003 Police Report …" at bounding box center [784, 466] width 1515 height 775
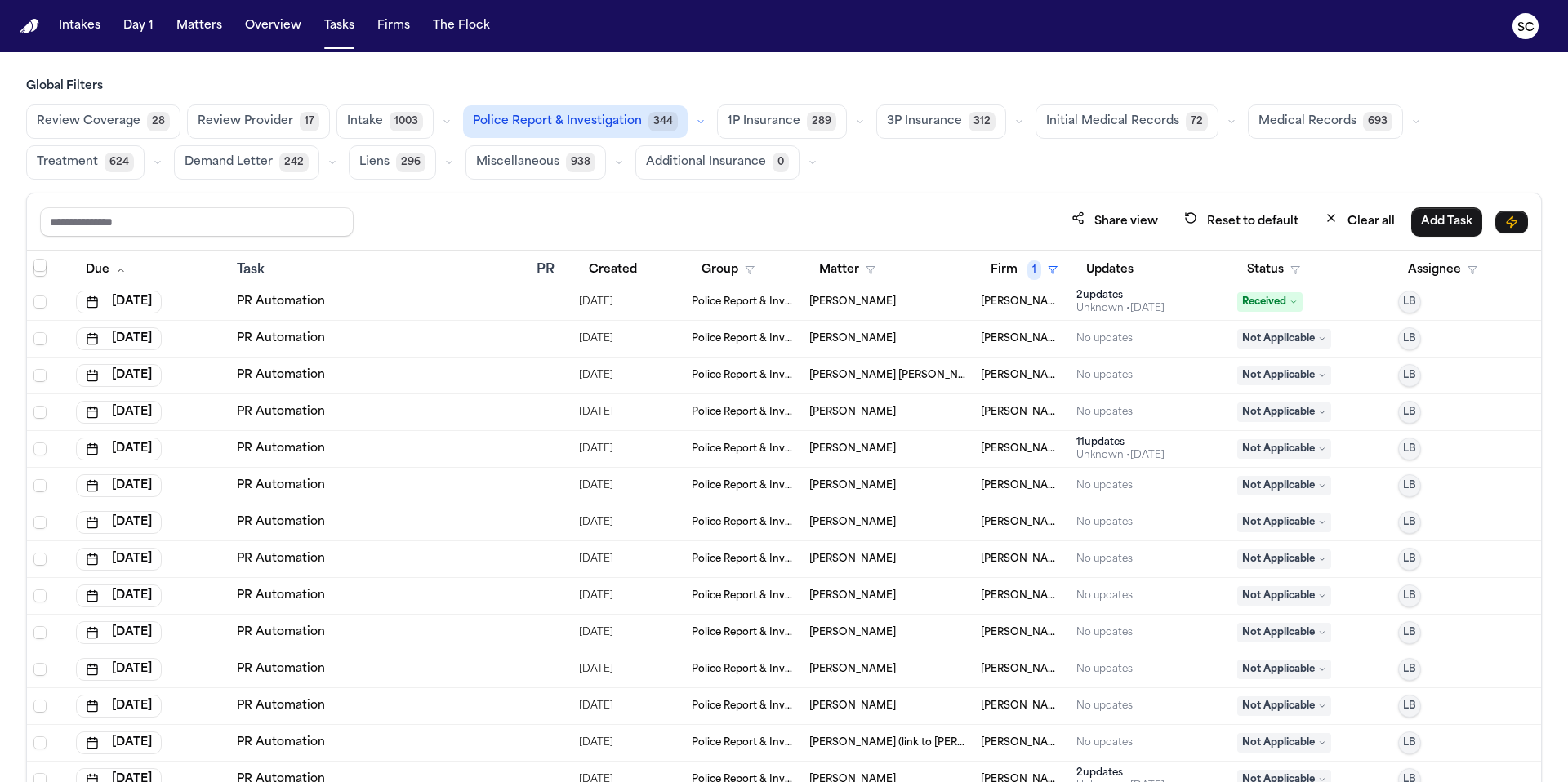
click at [698, 120] on icon "button" at bounding box center [700, 121] width 5 height 2
click at [578, 199] on span "Police Report Escalation" at bounding box center [544, 195] width 142 height 16
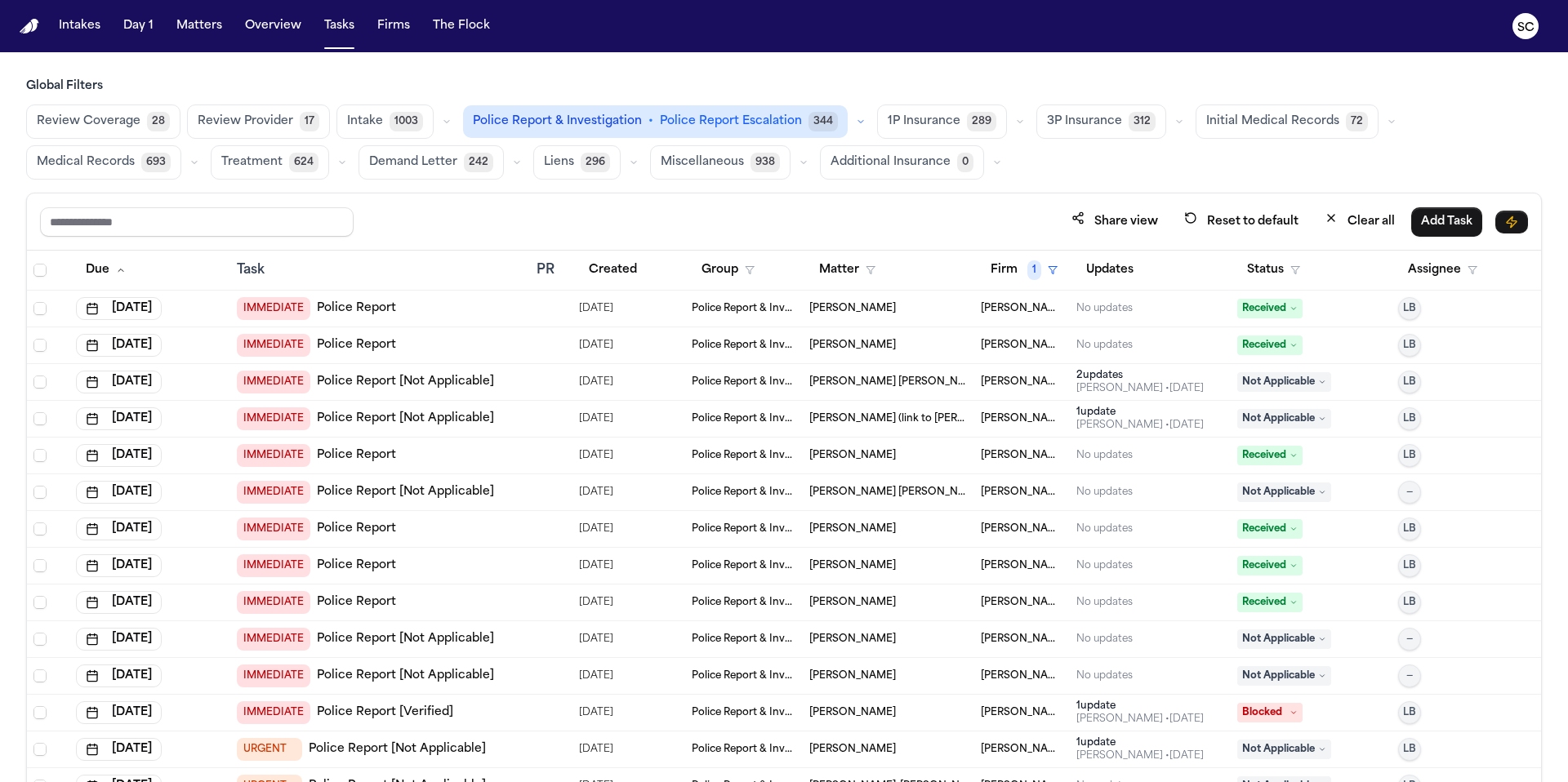
click at [979, 667] on span "Blocked" at bounding box center [1269, 713] width 65 height 20
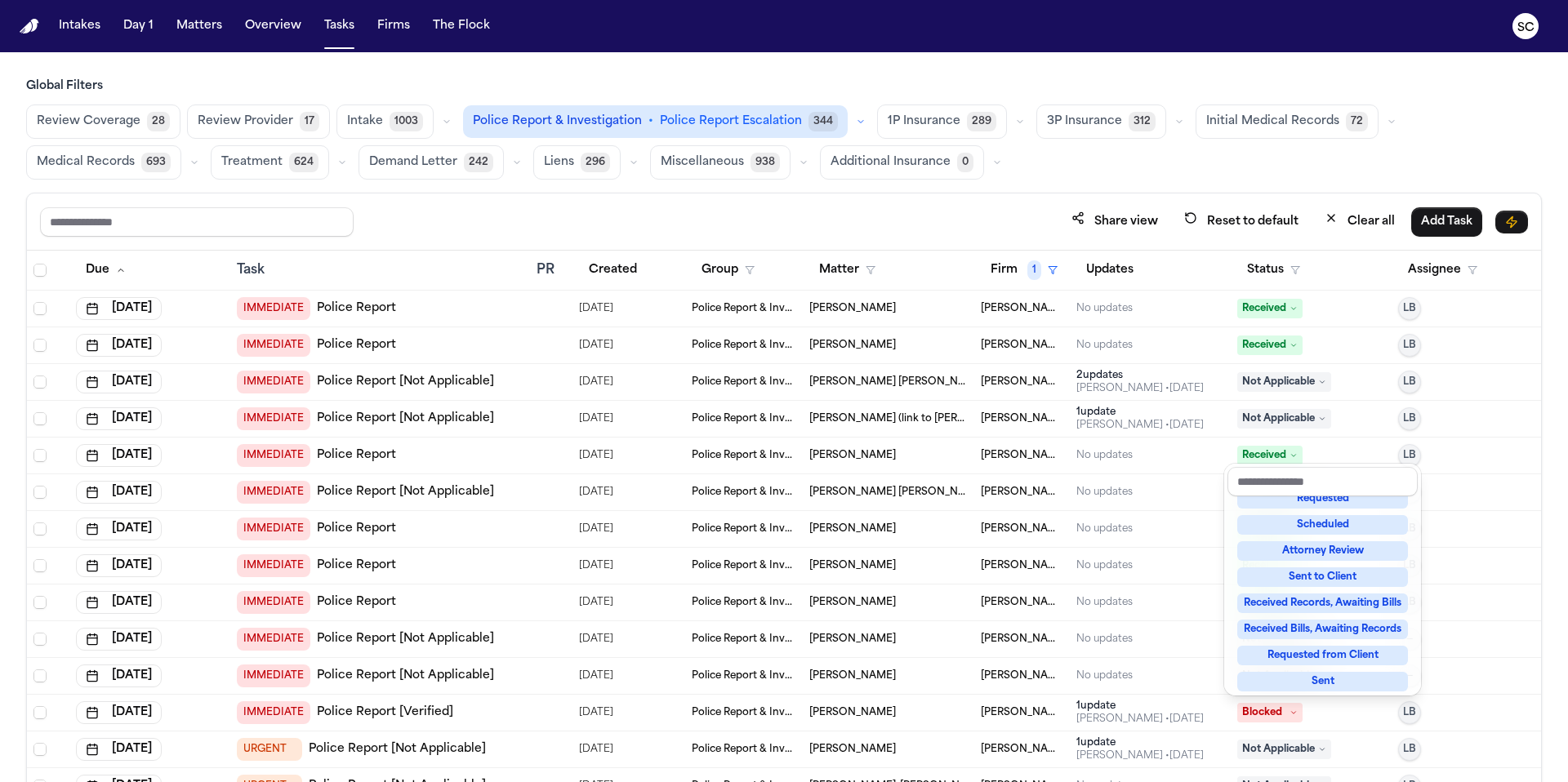
scroll to position [255, 0]
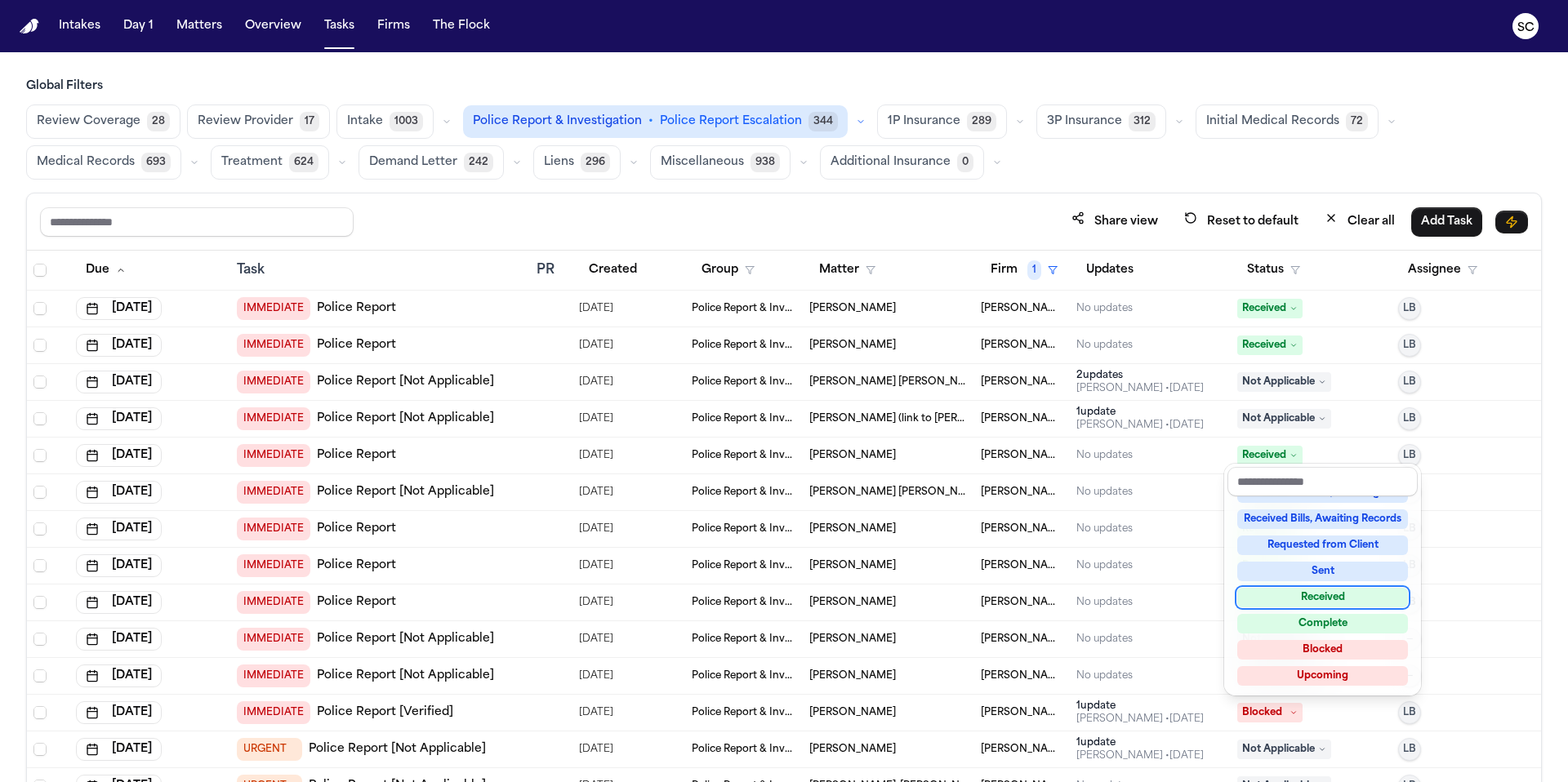
click at [979, 596] on div "Received" at bounding box center [1322, 598] width 171 height 20
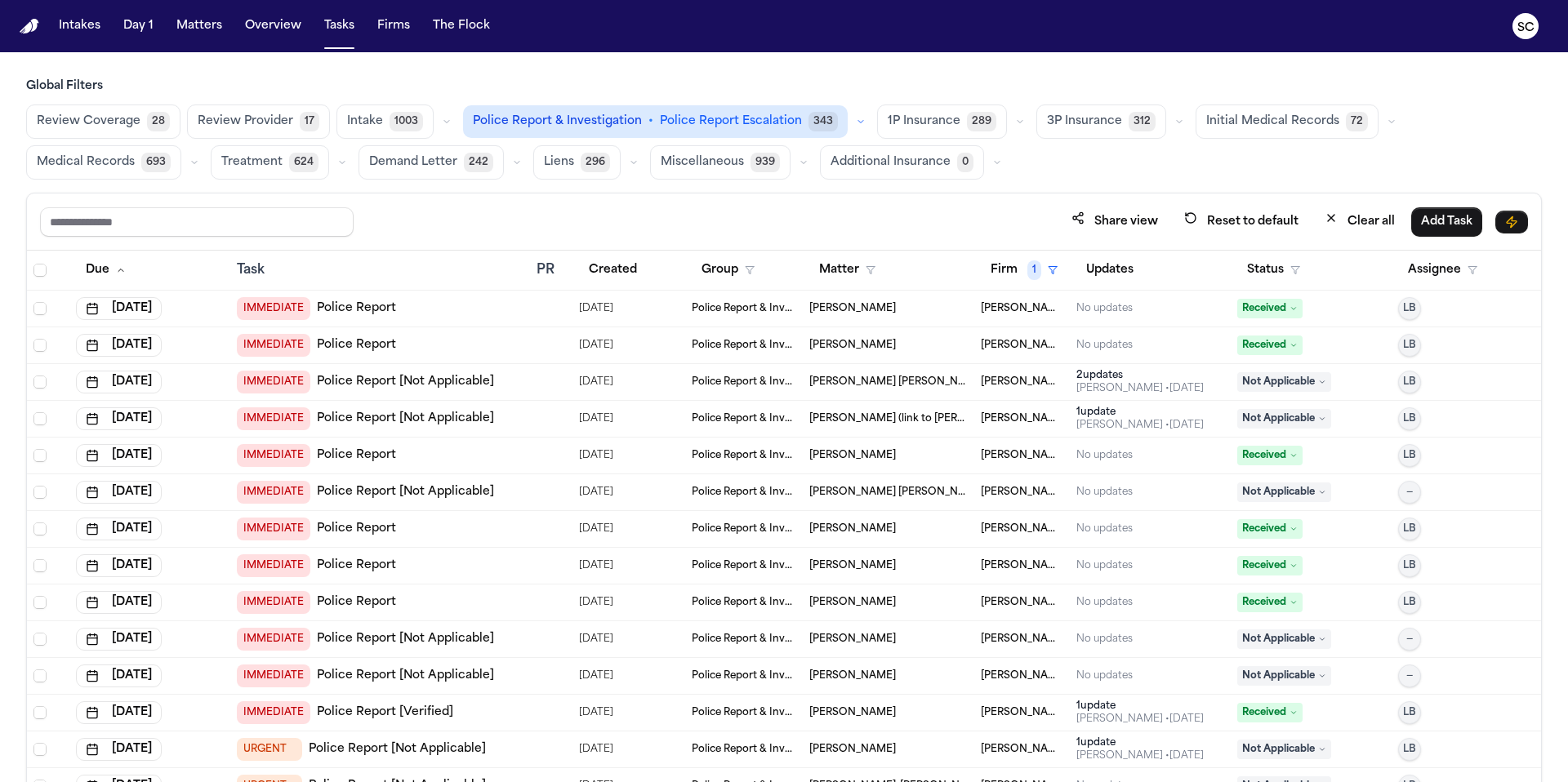
click at [393, 667] on link "Police Report [Verified]" at bounding box center [384, 713] width 136 height 16
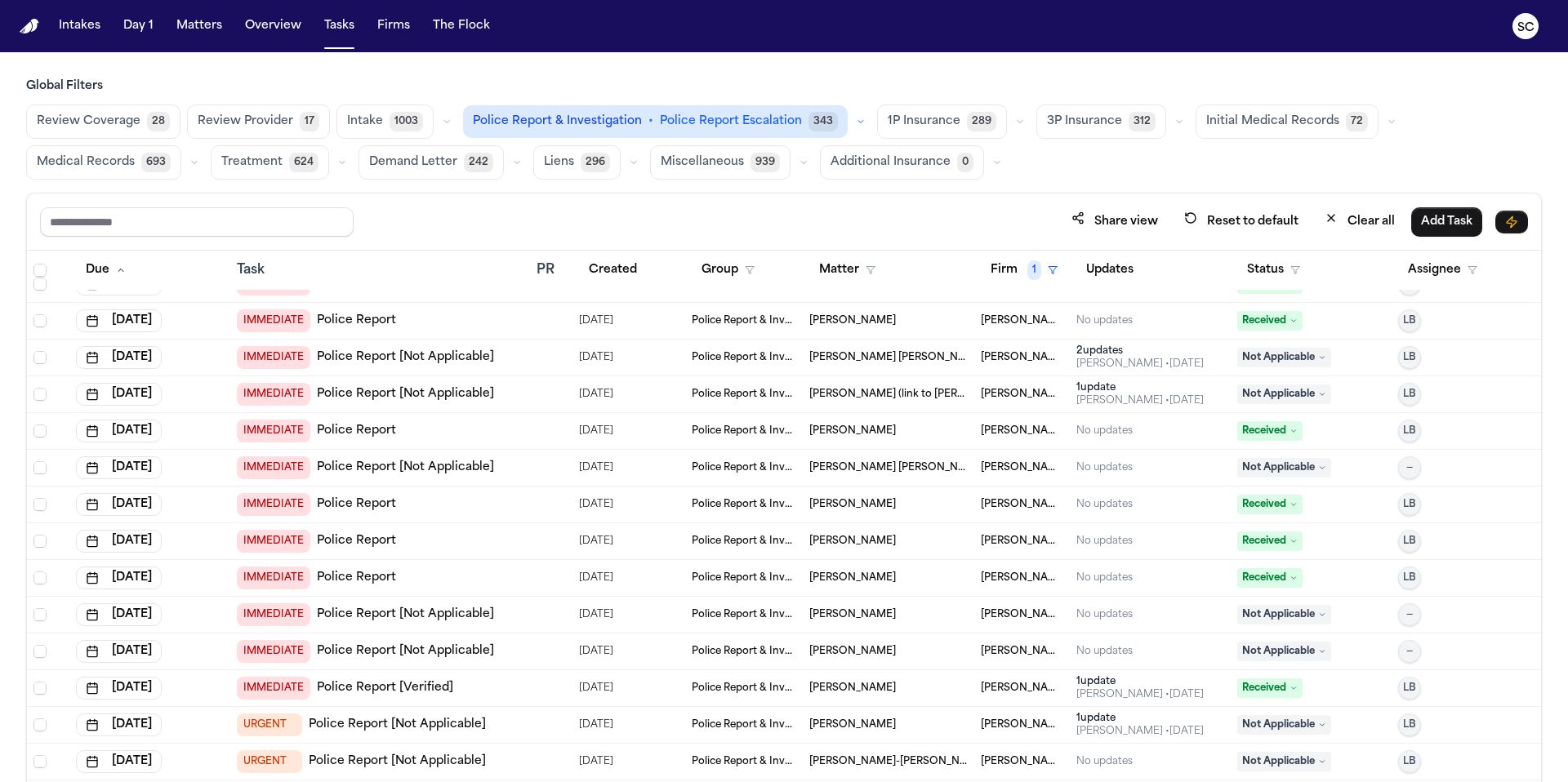
scroll to position [26, 0]
click at [979, 222] on icon "button" at bounding box center [1511, 221] width 10 height 11
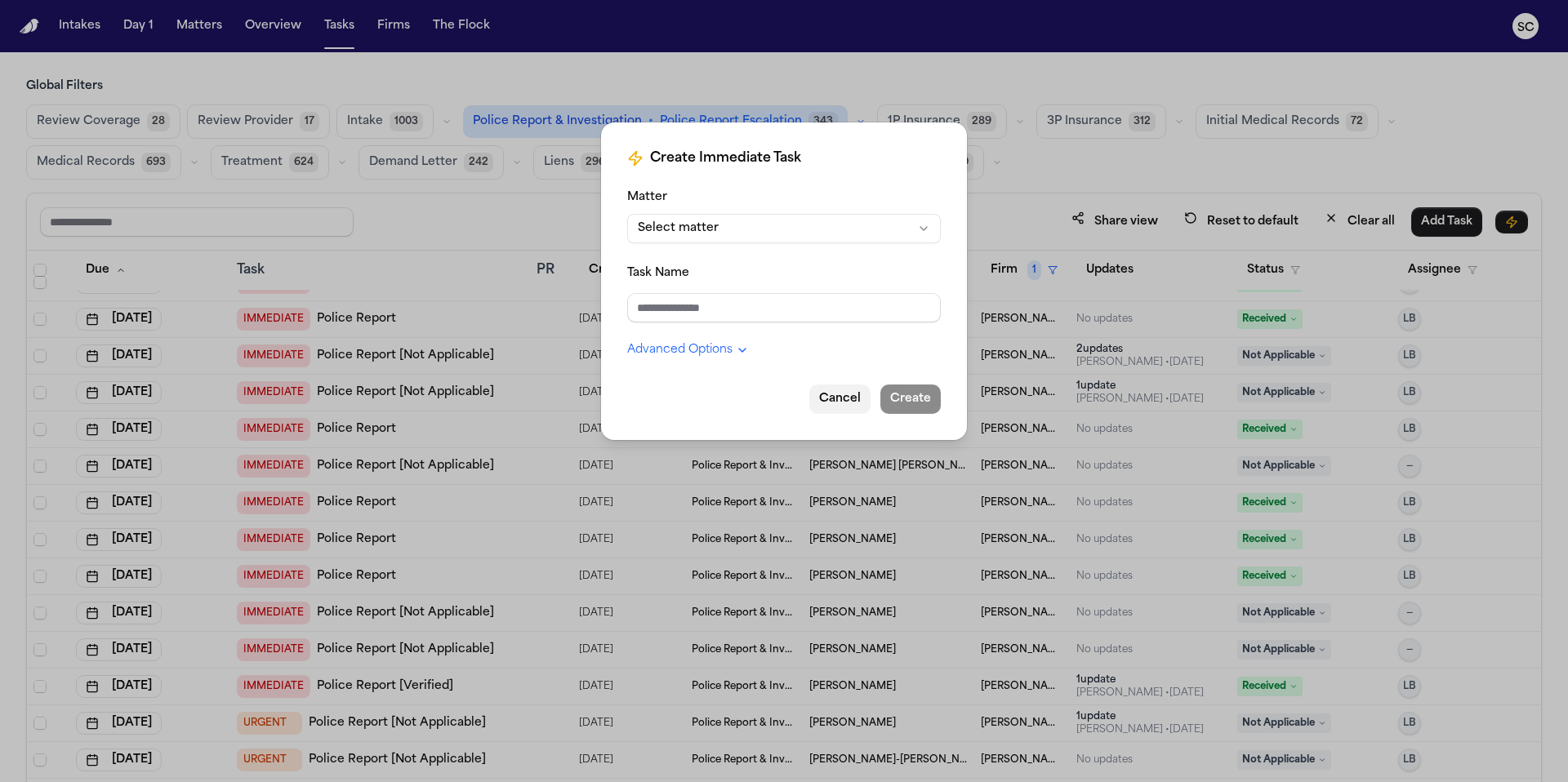
click at [845, 406] on button "Cancel" at bounding box center [840, 399] width 61 height 30
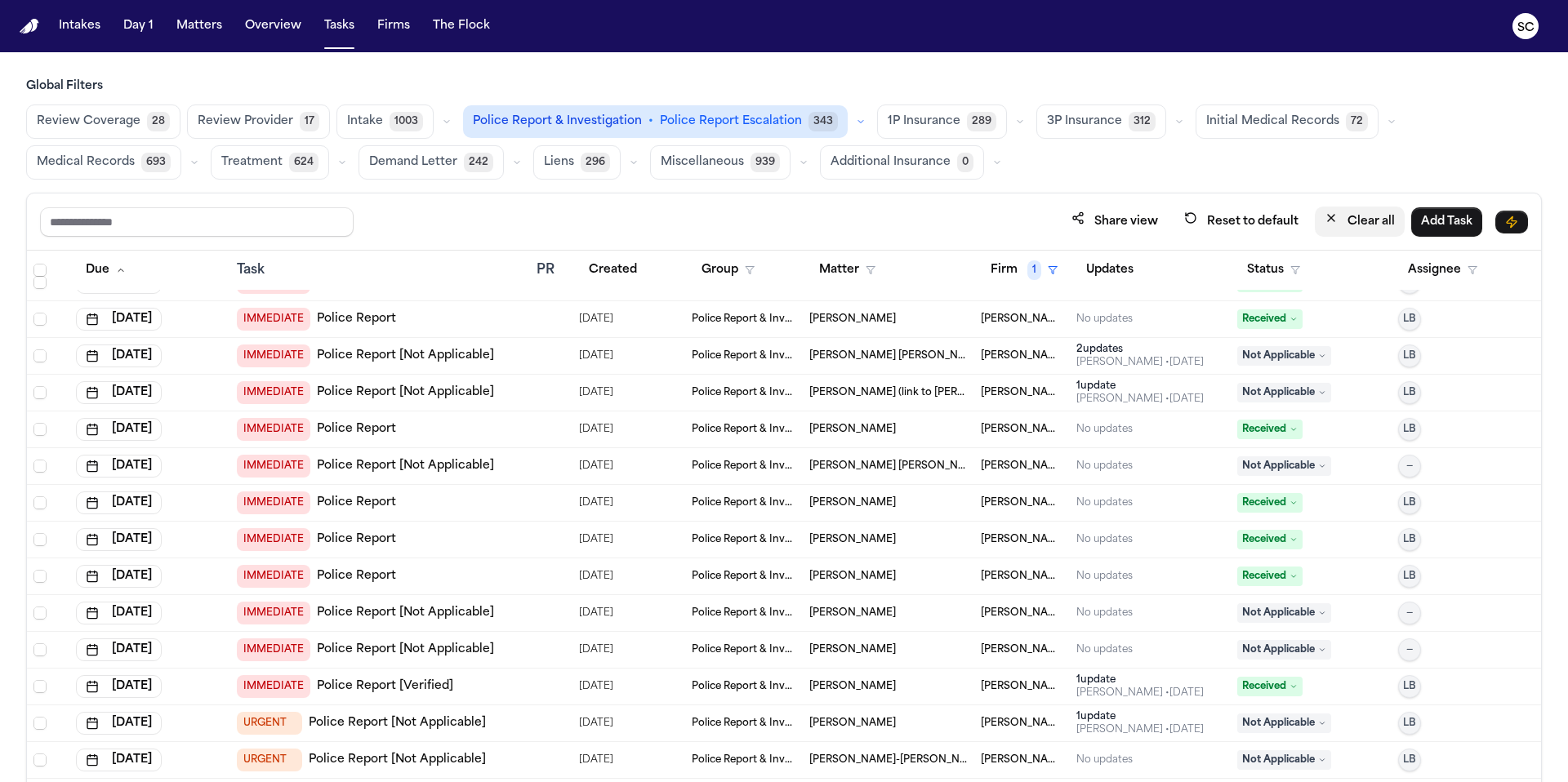
click at [979, 221] on button "Clear all" at bounding box center [1359, 221] width 90 height 31
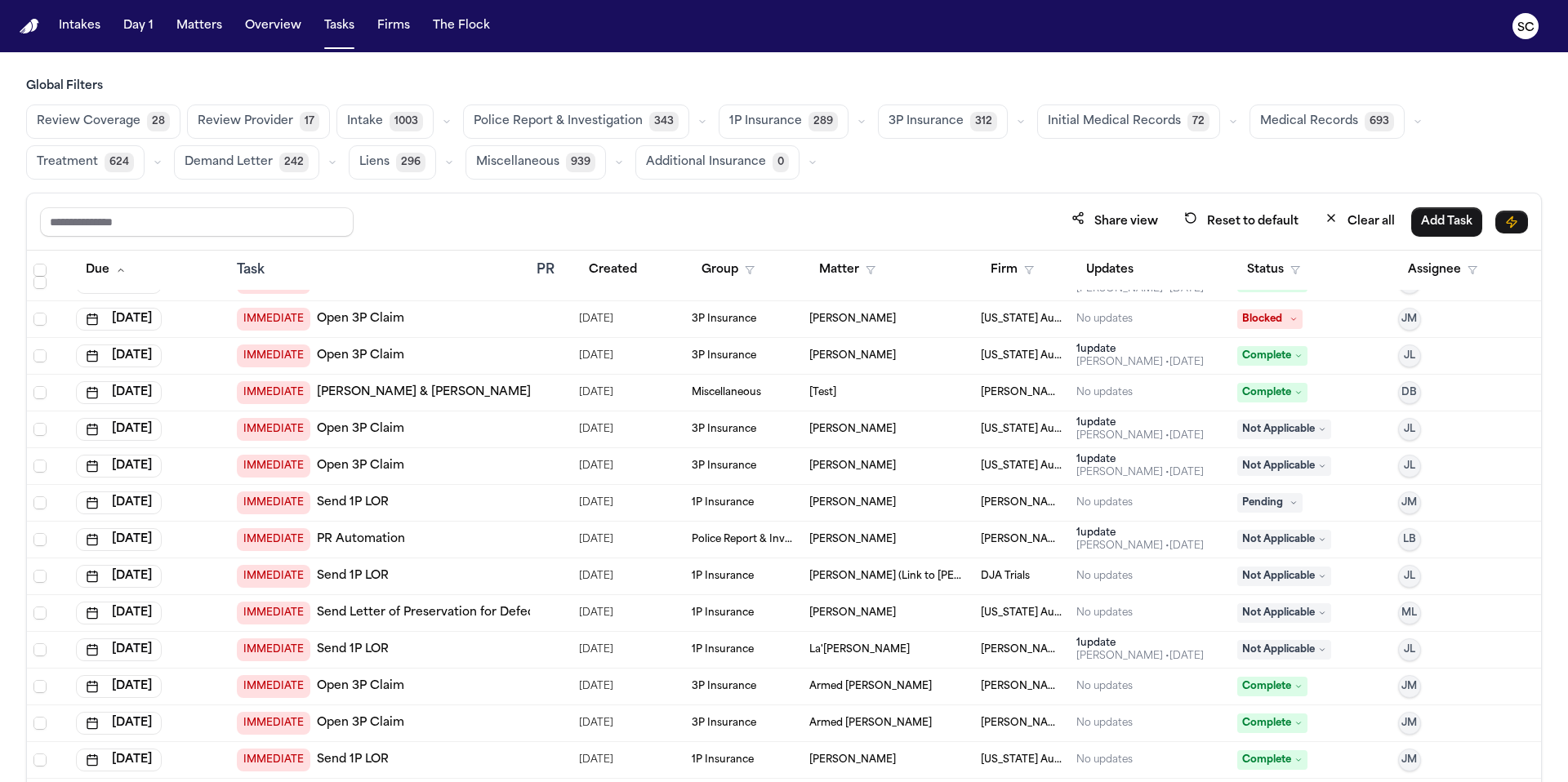
click at [596, 120] on span "Police Report & Investigation" at bounding box center [558, 122] width 169 height 16
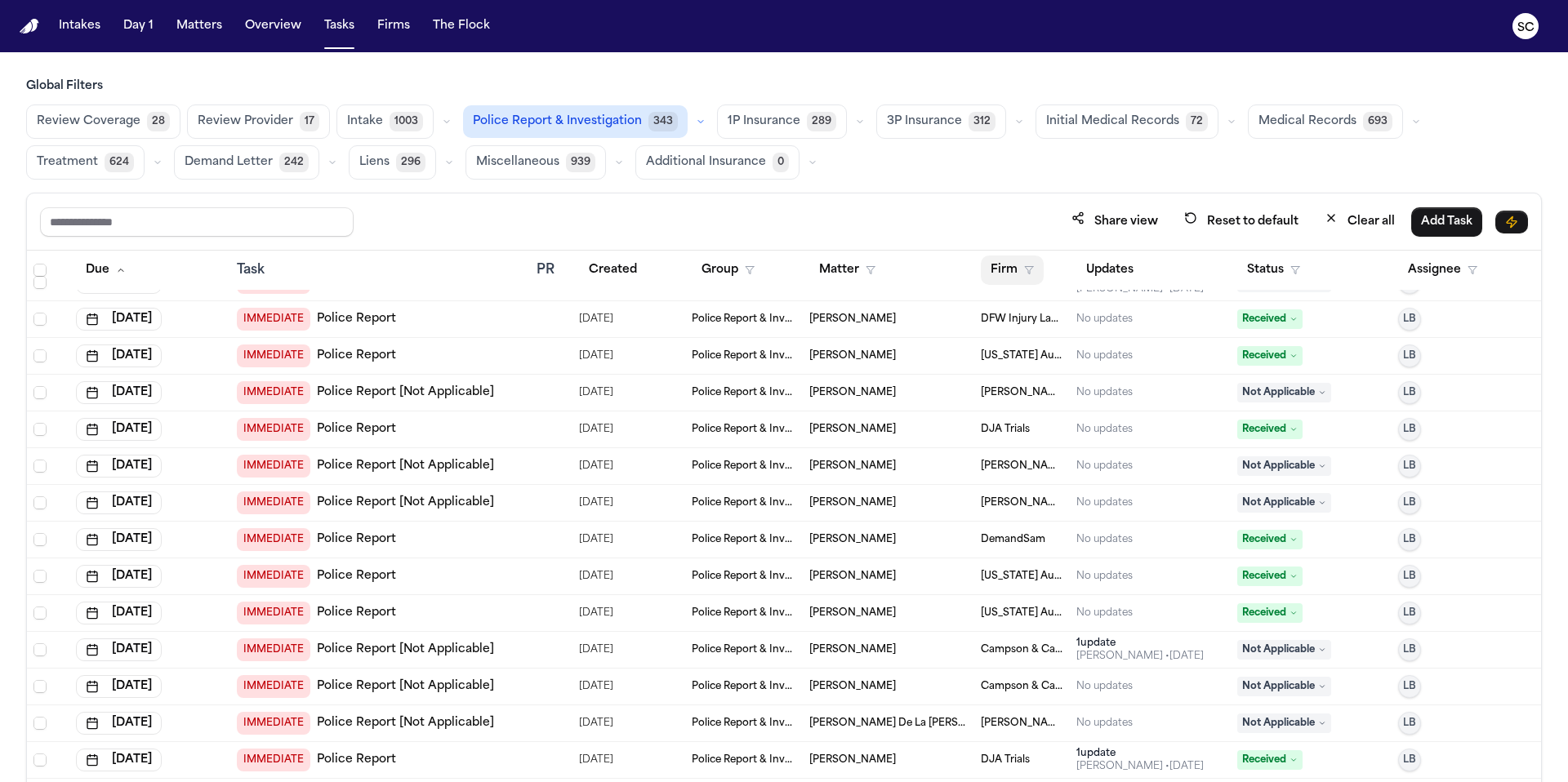
click at [979, 273] on button "Firm" at bounding box center [1012, 271] width 63 height 30
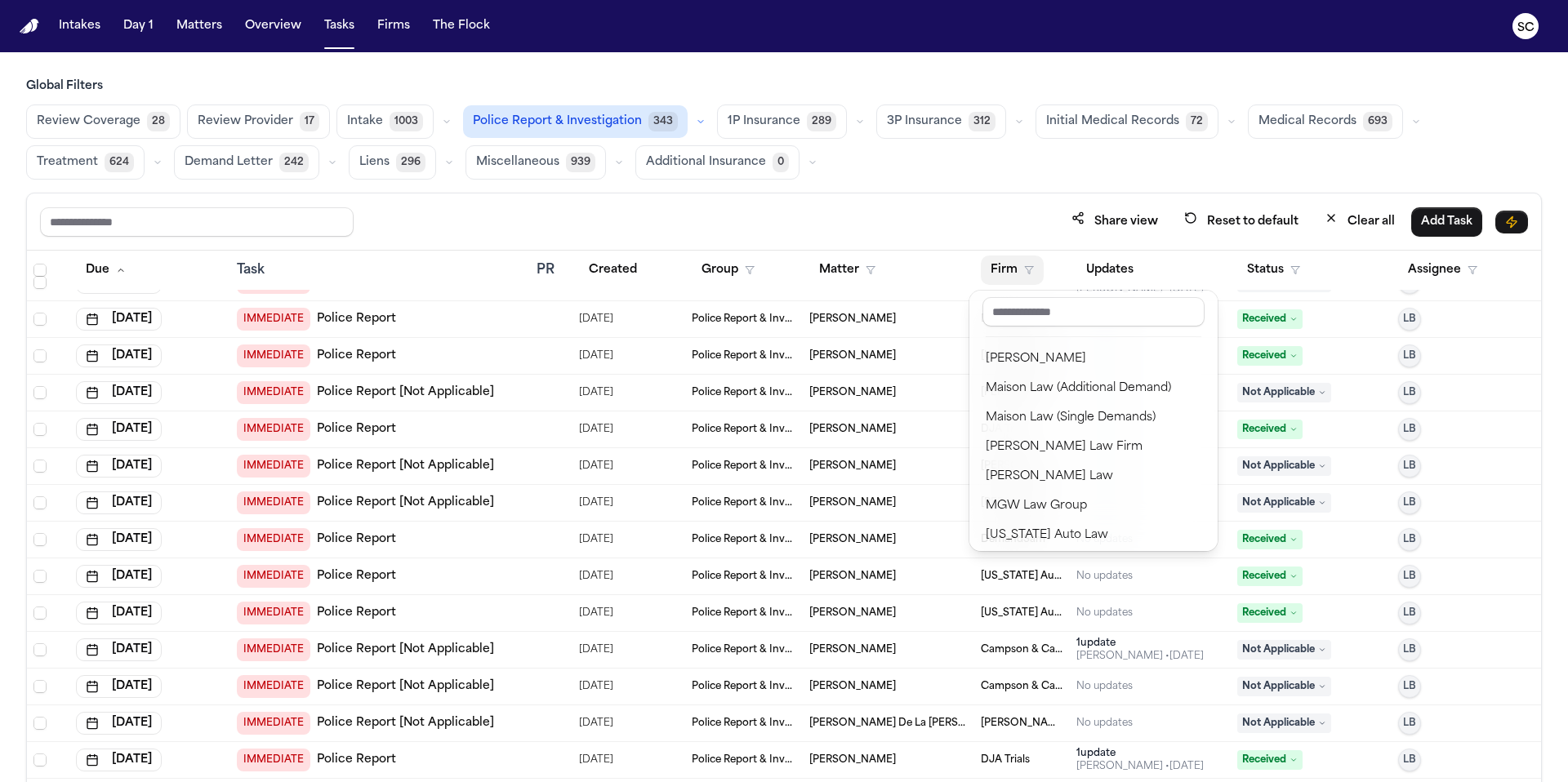
scroll to position [1522, 0]
click at [979, 422] on div "[PERSON_NAME] Law Group" at bounding box center [1093, 421] width 215 height 20
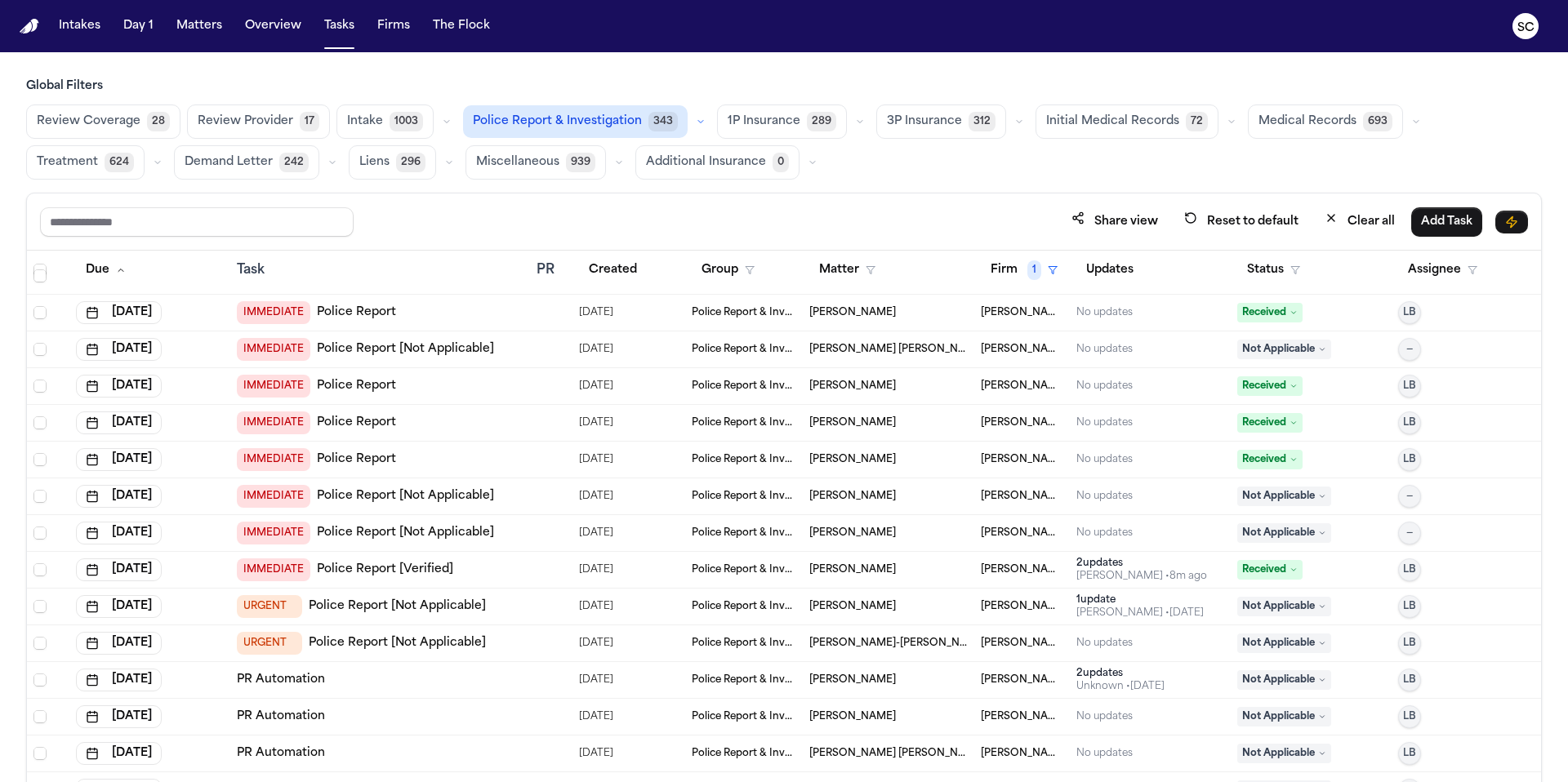
scroll to position [144, 0]
click at [853, 492] on span "Elizabeth Perry" at bounding box center [852, 496] width 87 height 13
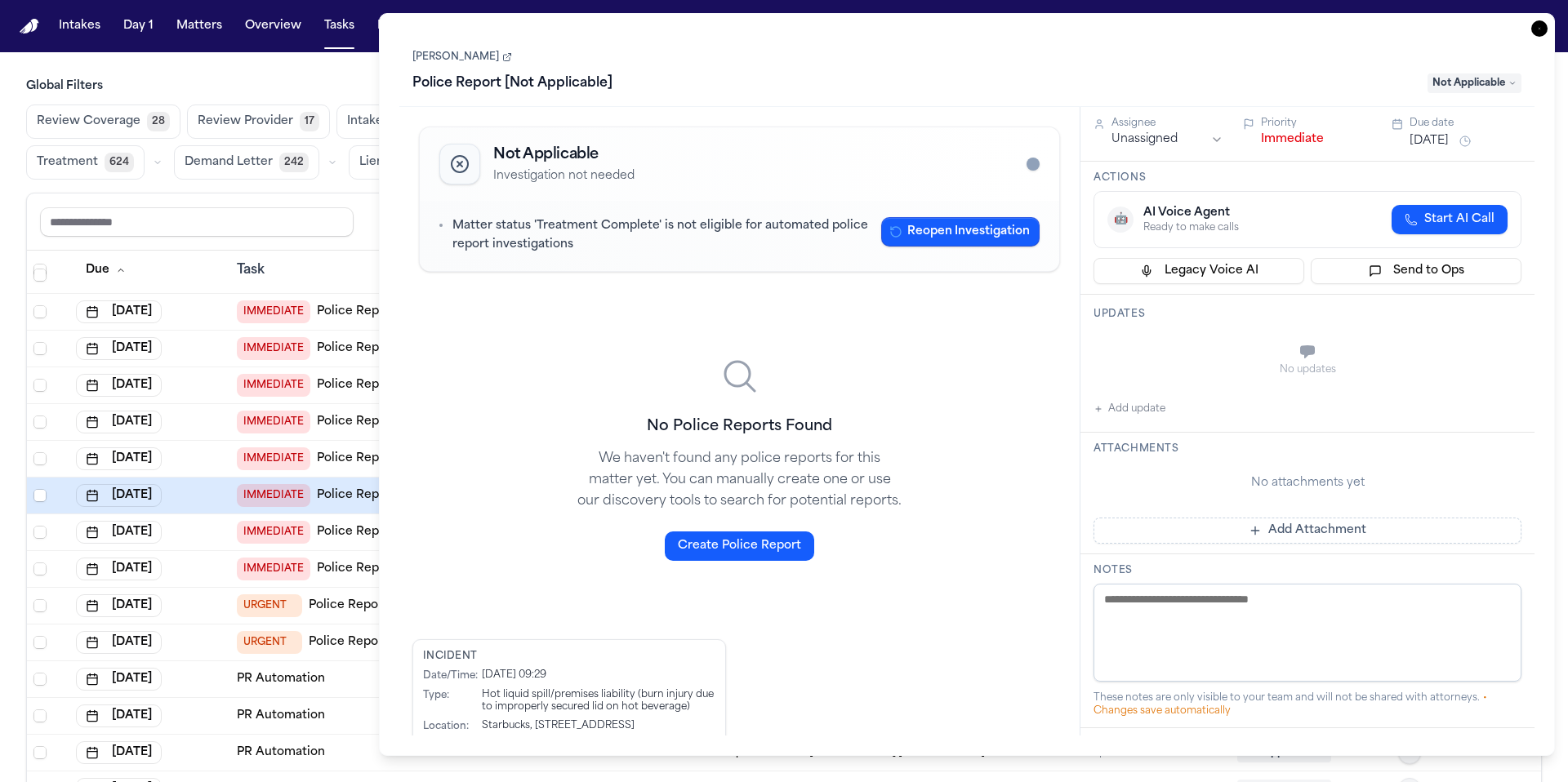
click at [979, 28] on icon "button" at bounding box center [1539, 29] width 16 height 16
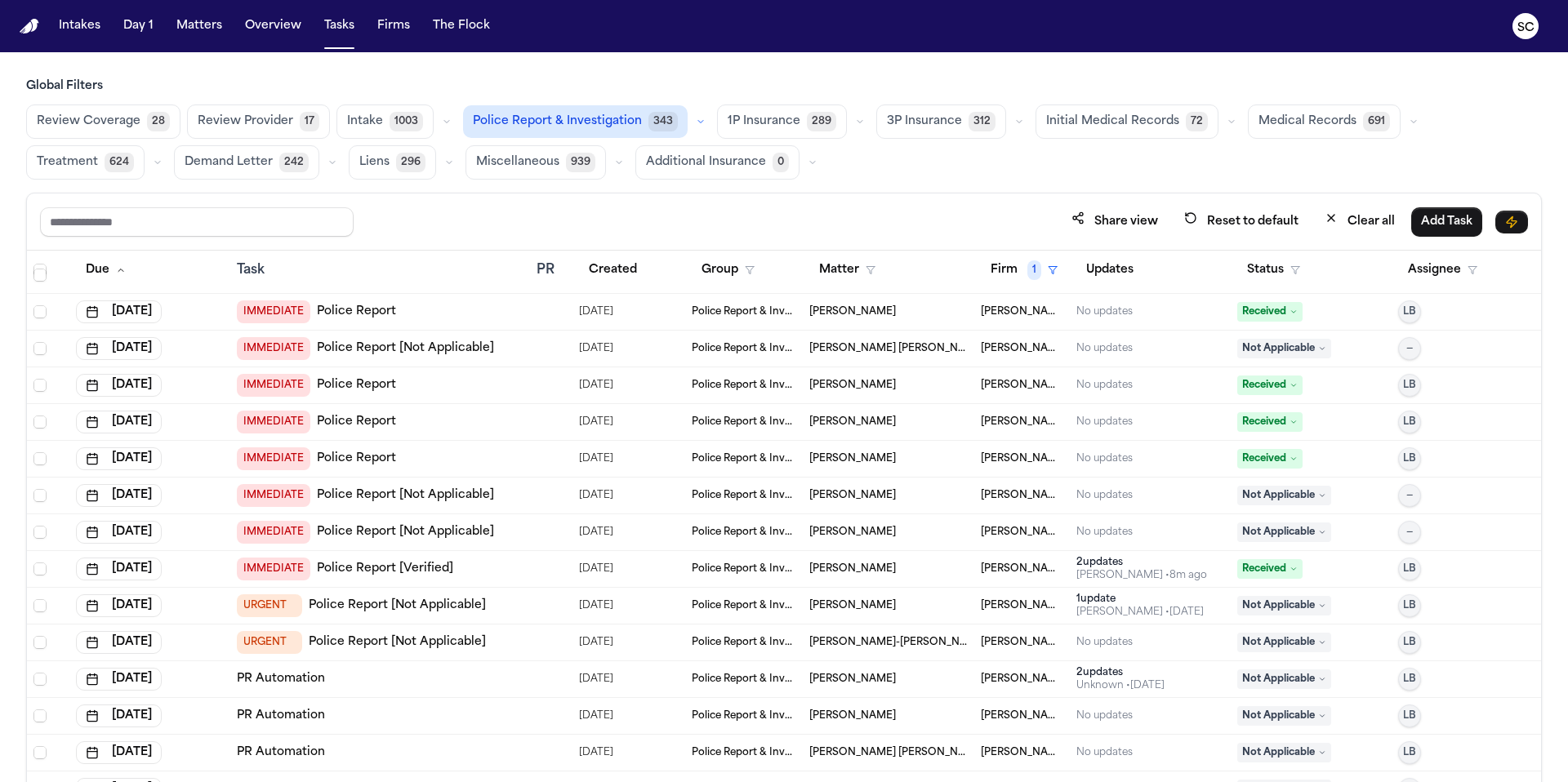
click at [363, 496] on link "Police Report [Not Applicable]" at bounding box center [405, 496] width 177 height 16
click at [412, 530] on link "Police Report [Not Applicable]" at bounding box center [405, 532] width 177 height 16
click at [439, 641] on link "Police Report [Not Applicable]" at bounding box center [397, 643] width 177 height 16
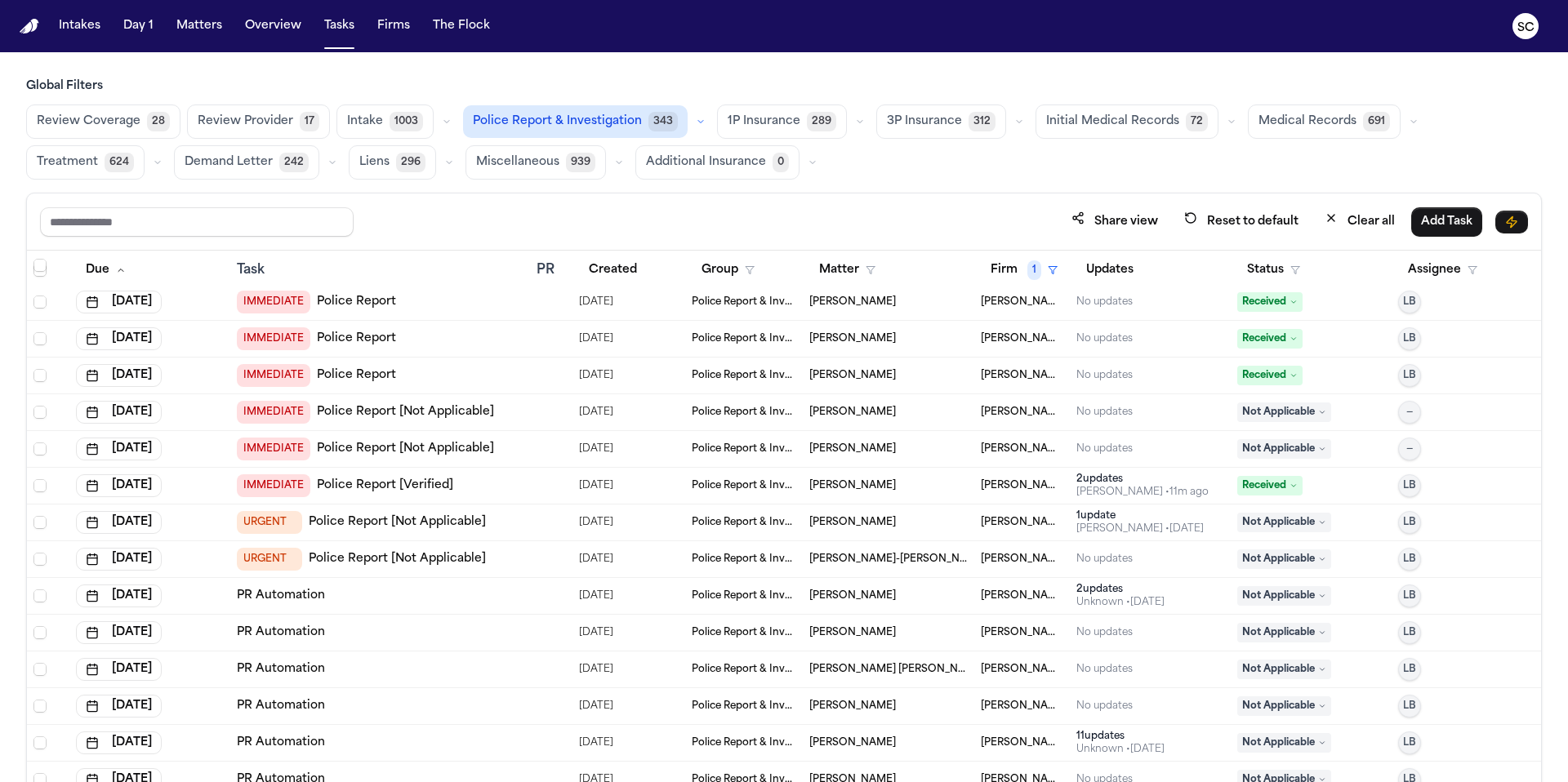
scroll to position [228, 0]
click at [979, 597] on span "Not Applicable" at bounding box center [1284, 596] width 94 height 20
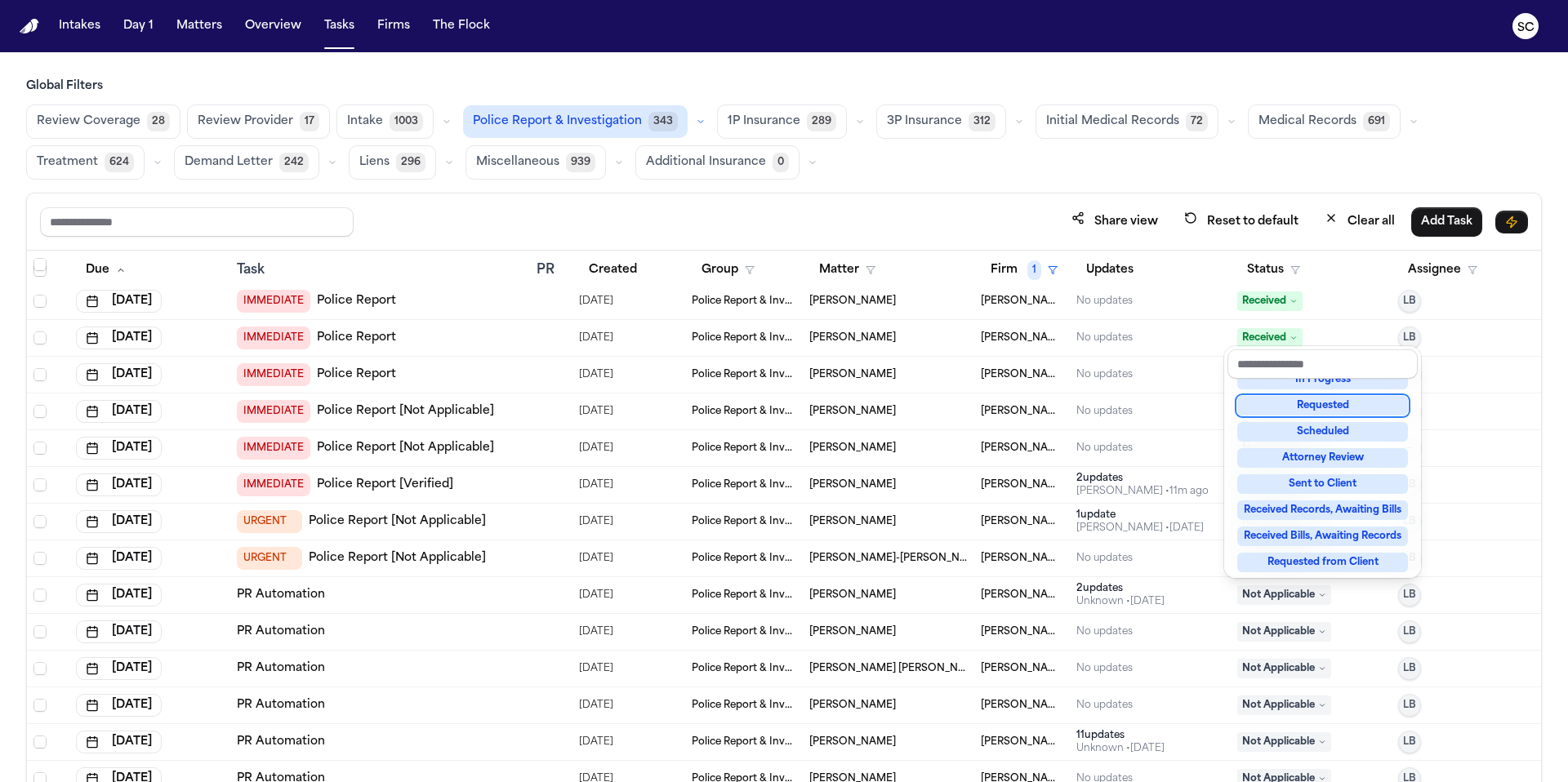
scroll to position [255, 0]
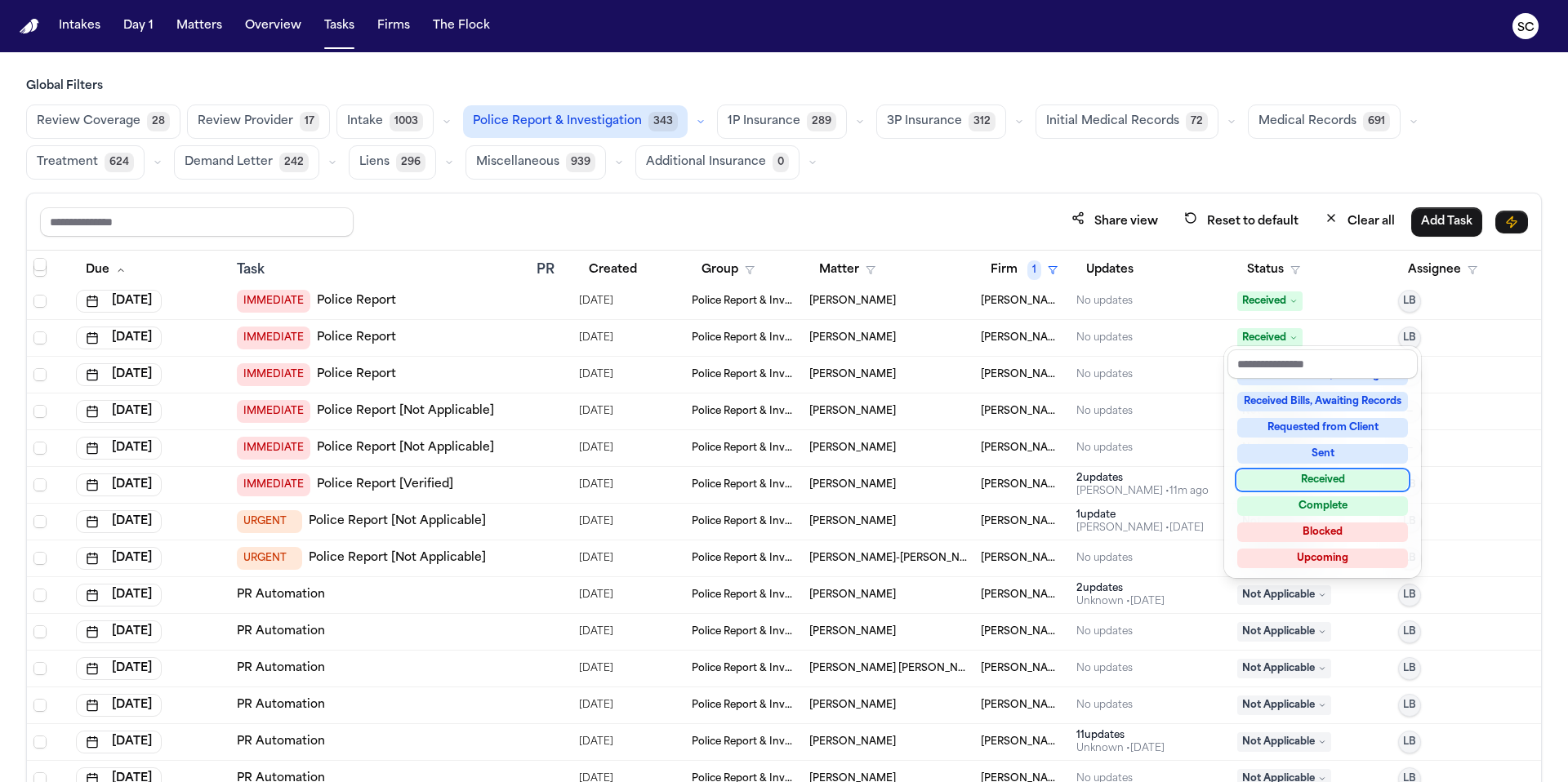
click at [979, 486] on div "Received" at bounding box center [1322, 480] width 171 height 20
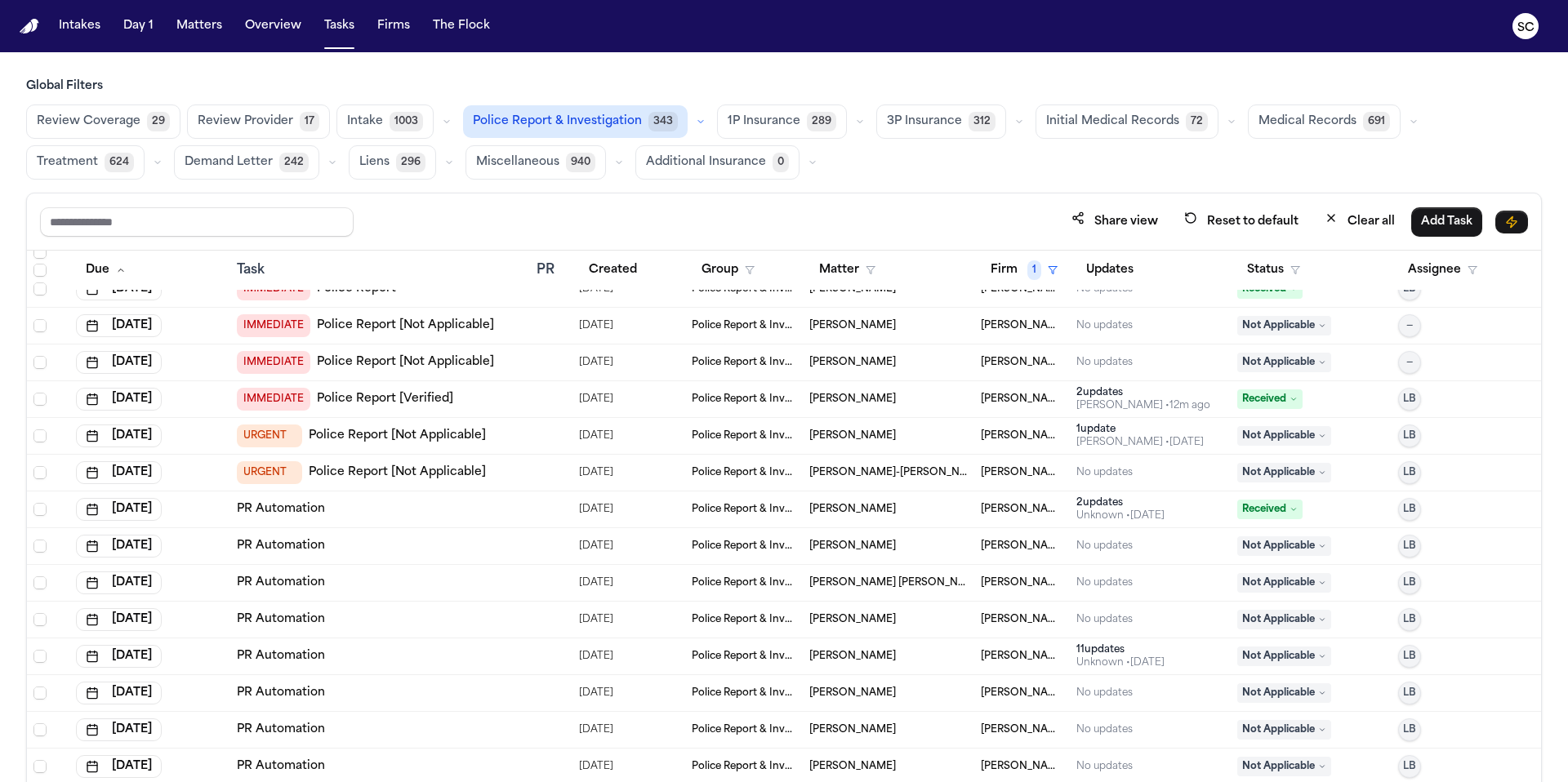
scroll to position [314, 0]
click at [979, 549] on span "Not Applicable" at bounding box center [1284, 545] width 94 height 20
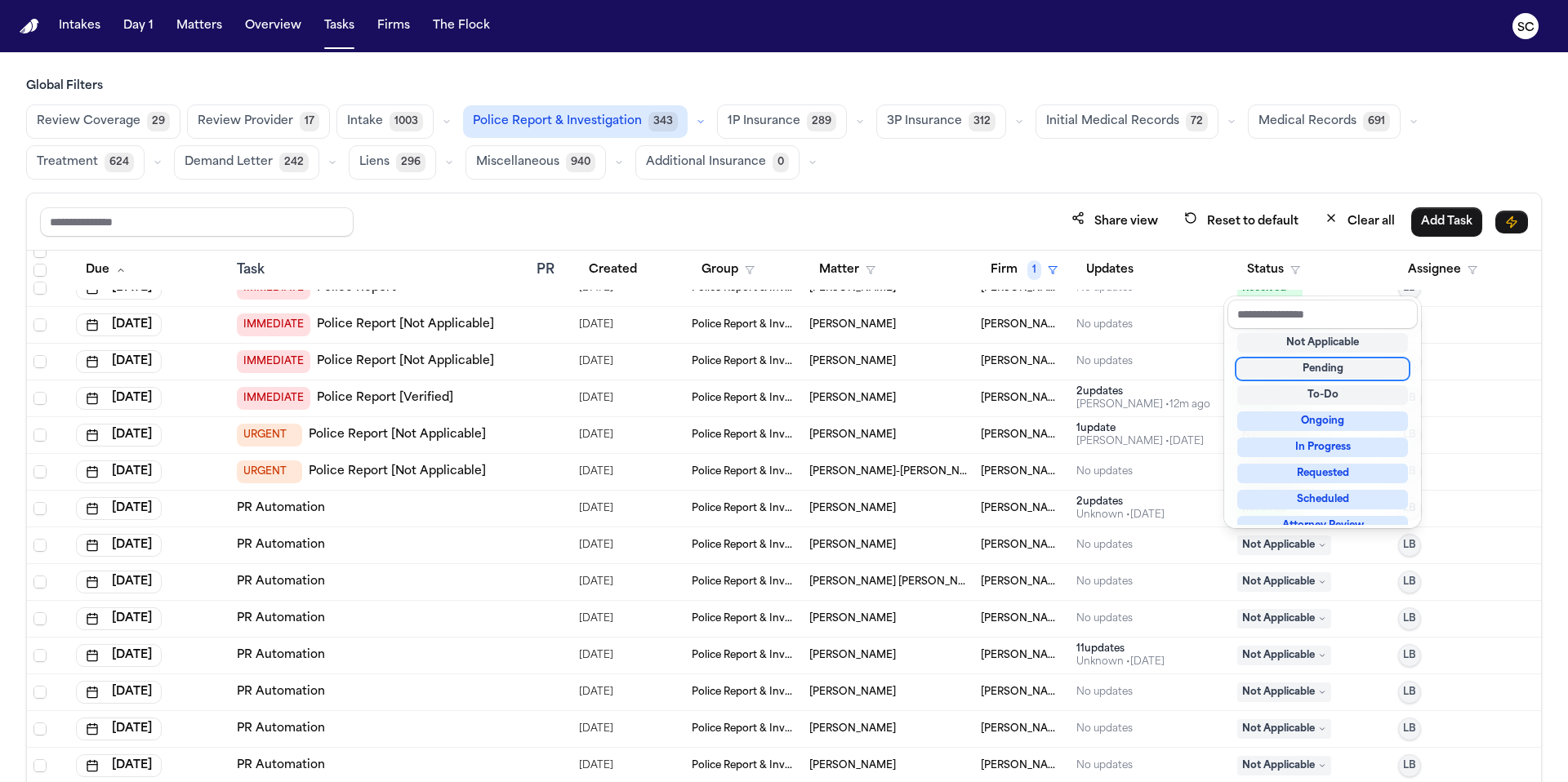
scroll to position [0, 0]
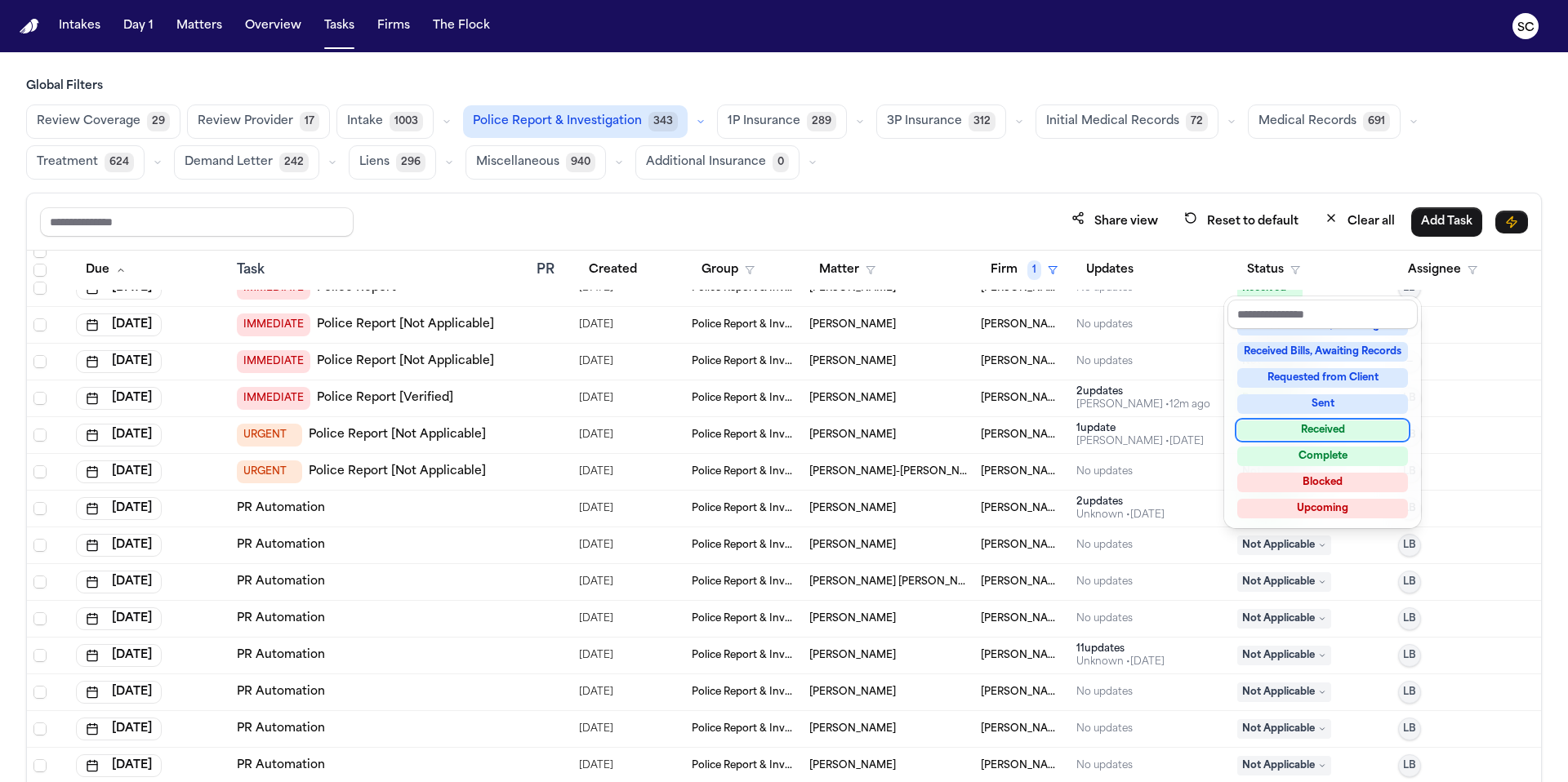
click at [979, 433] on div "Received" at bounding box center [1322, 431] width 171 height 20
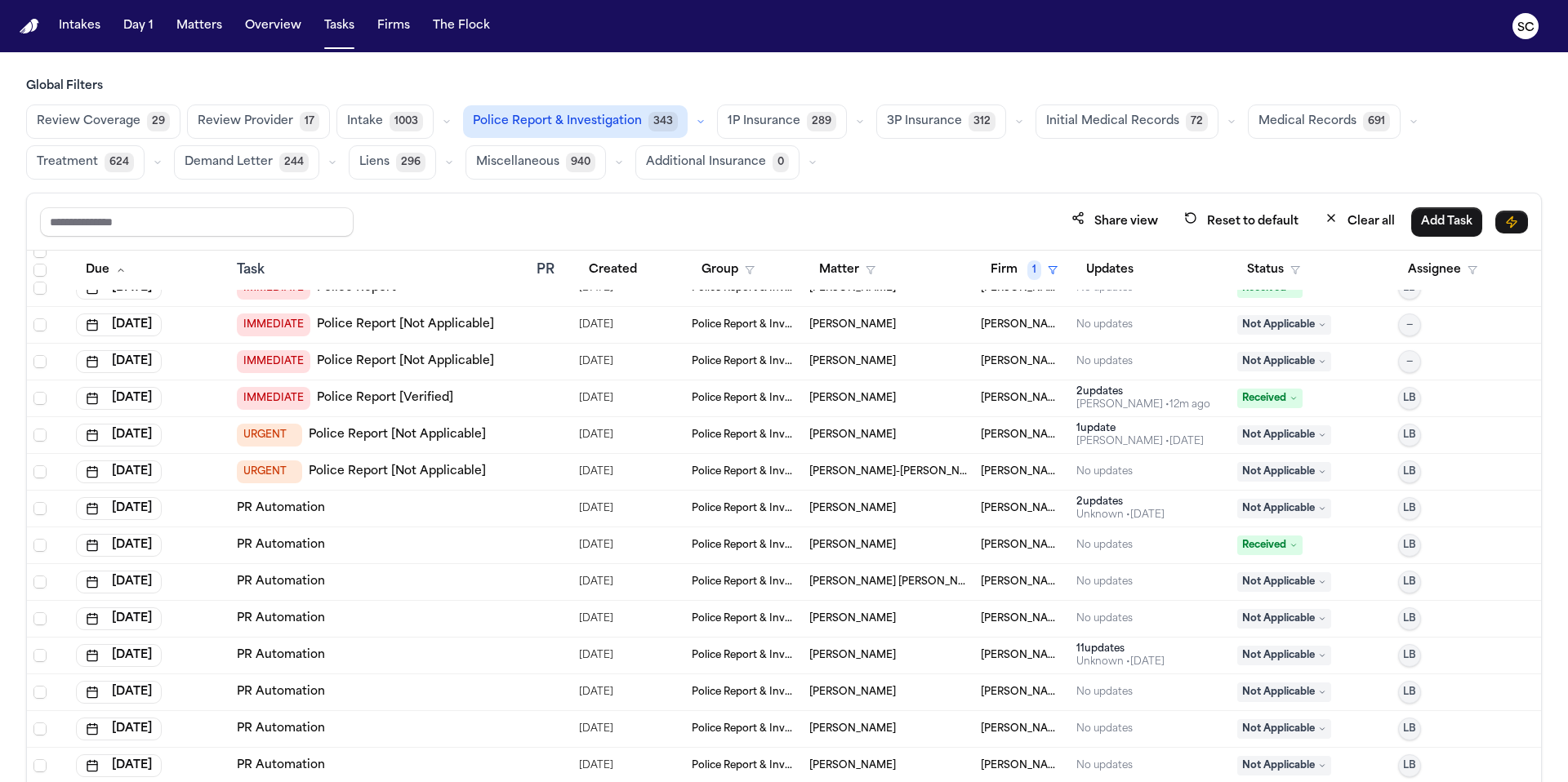
click at [896, 620] on span "Cristopher Castro Arredondo" at bounding box center [852, 619] width 87 height 13
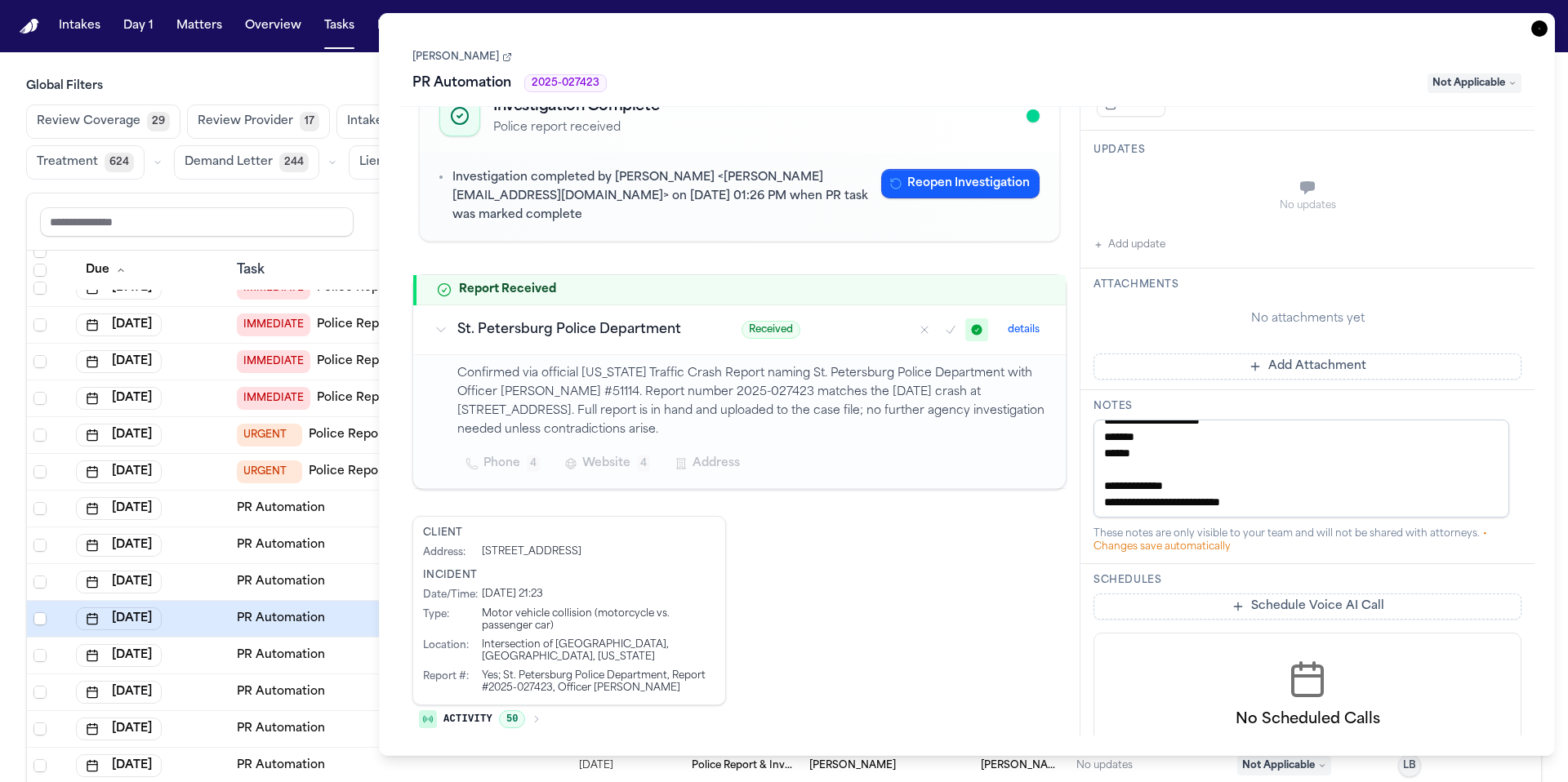
scroll to position [781, 0]
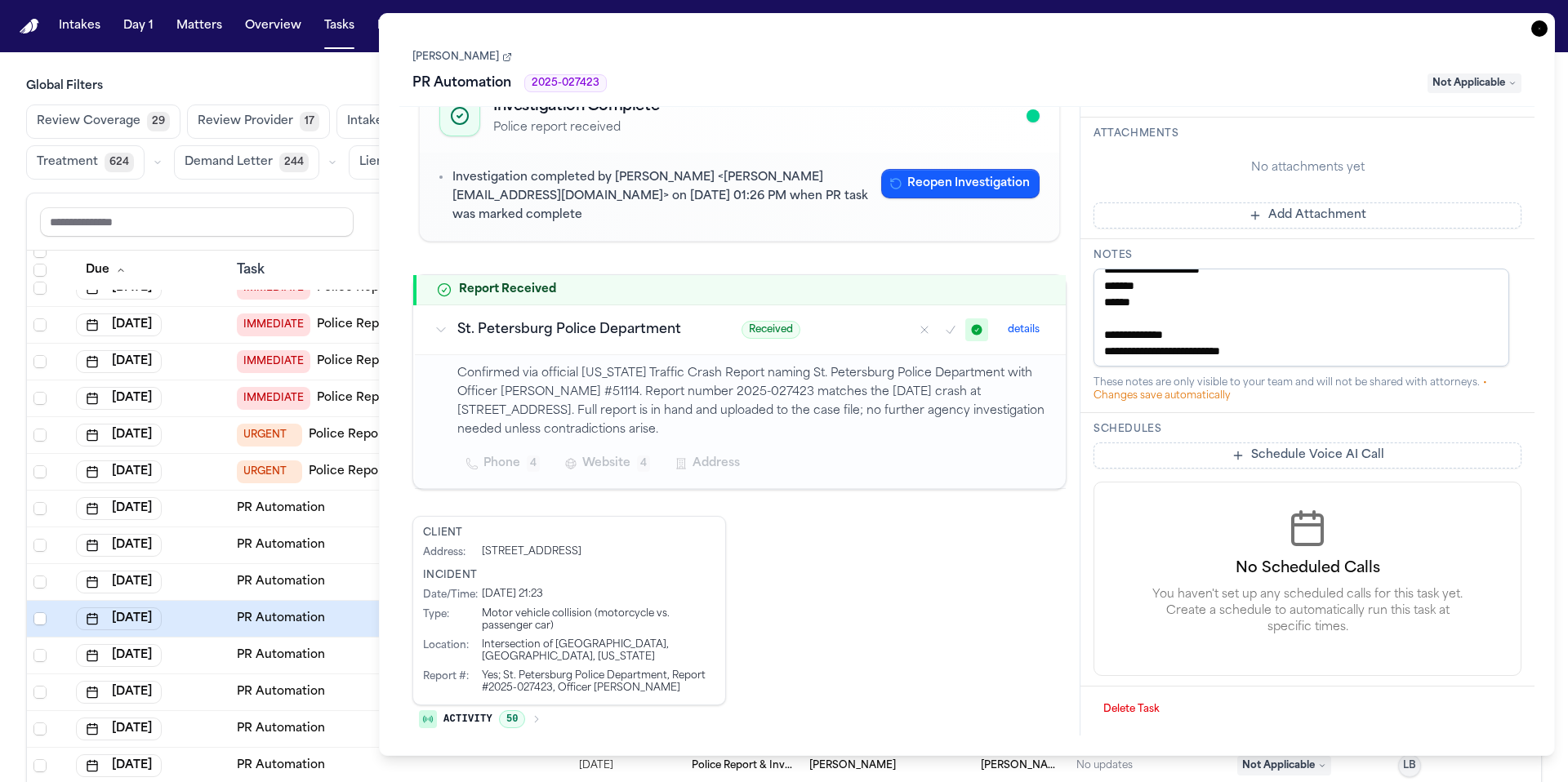
click at [979, 82] on span "Not Applicable" at bounding box center [1474, 83] width 94 height 20
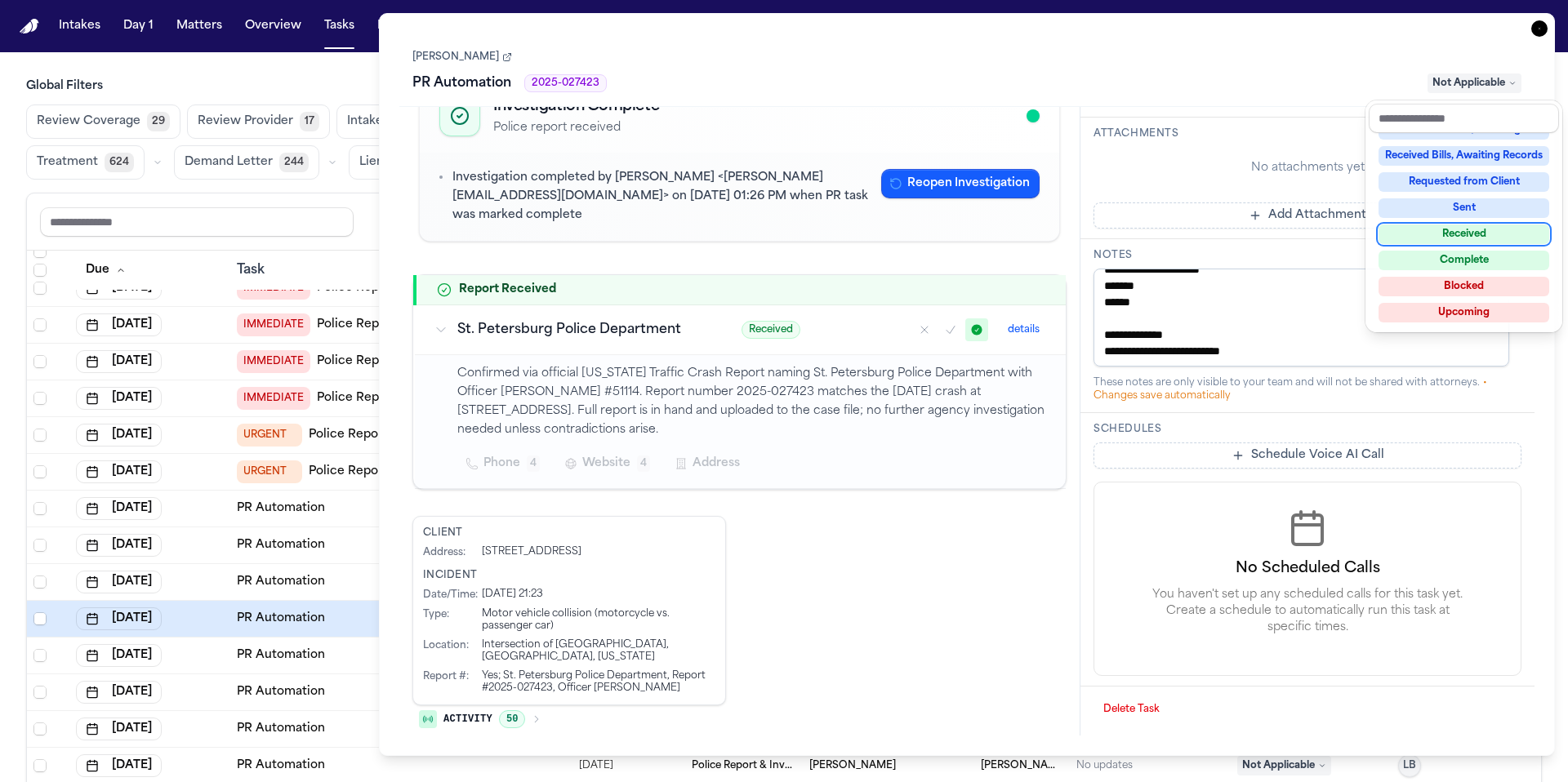
click at [979, 236] on div "Received" at bounding box center [1463, 234] width 171 height 20
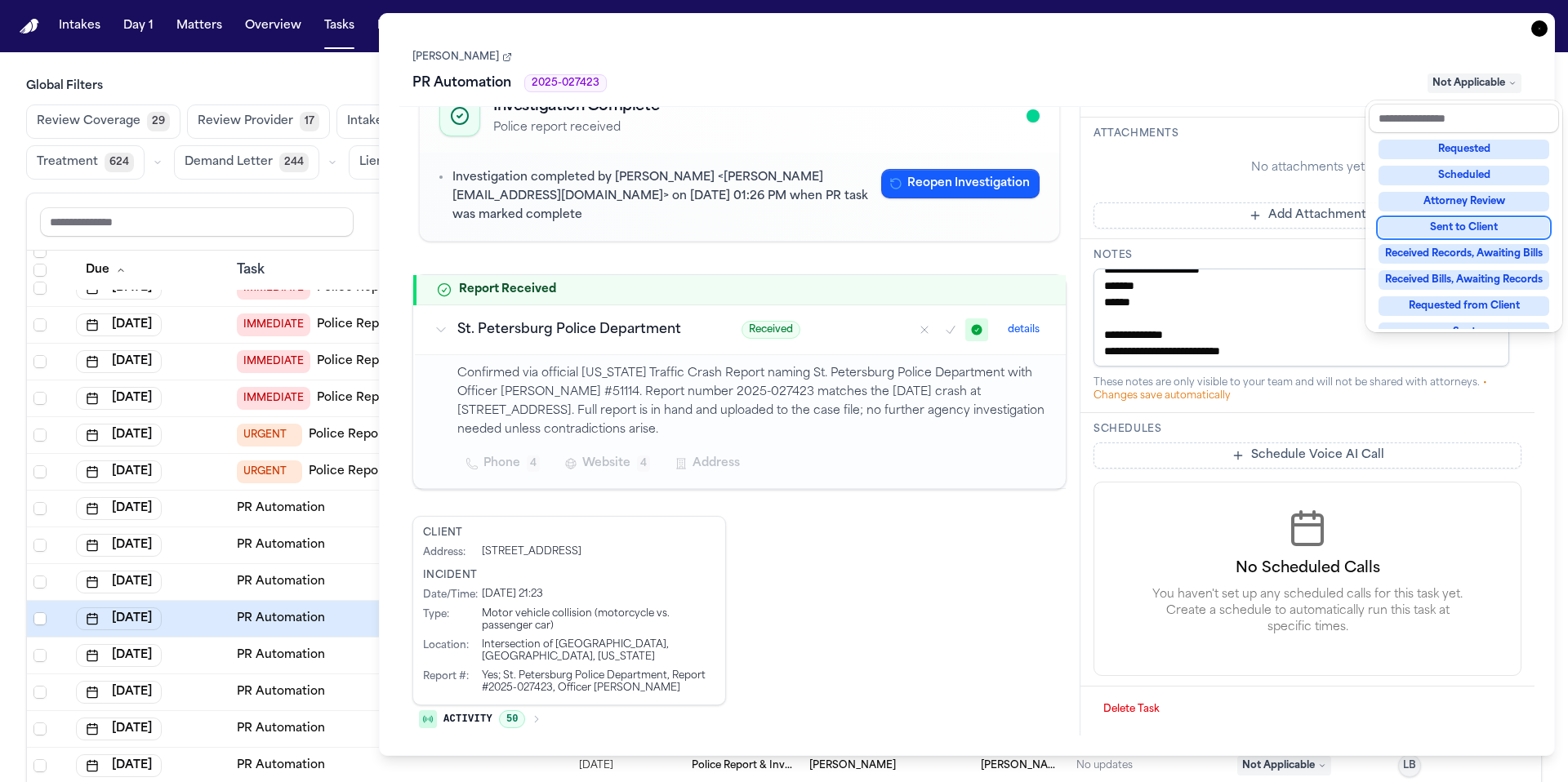
scroll to position [822, 0]
click at [979, 33] on div "Task Details Cristopher Castro Arredondo PR Automation 2025-027423 Received Inv…" at bounding box center [966, 384] width 1175 height 743
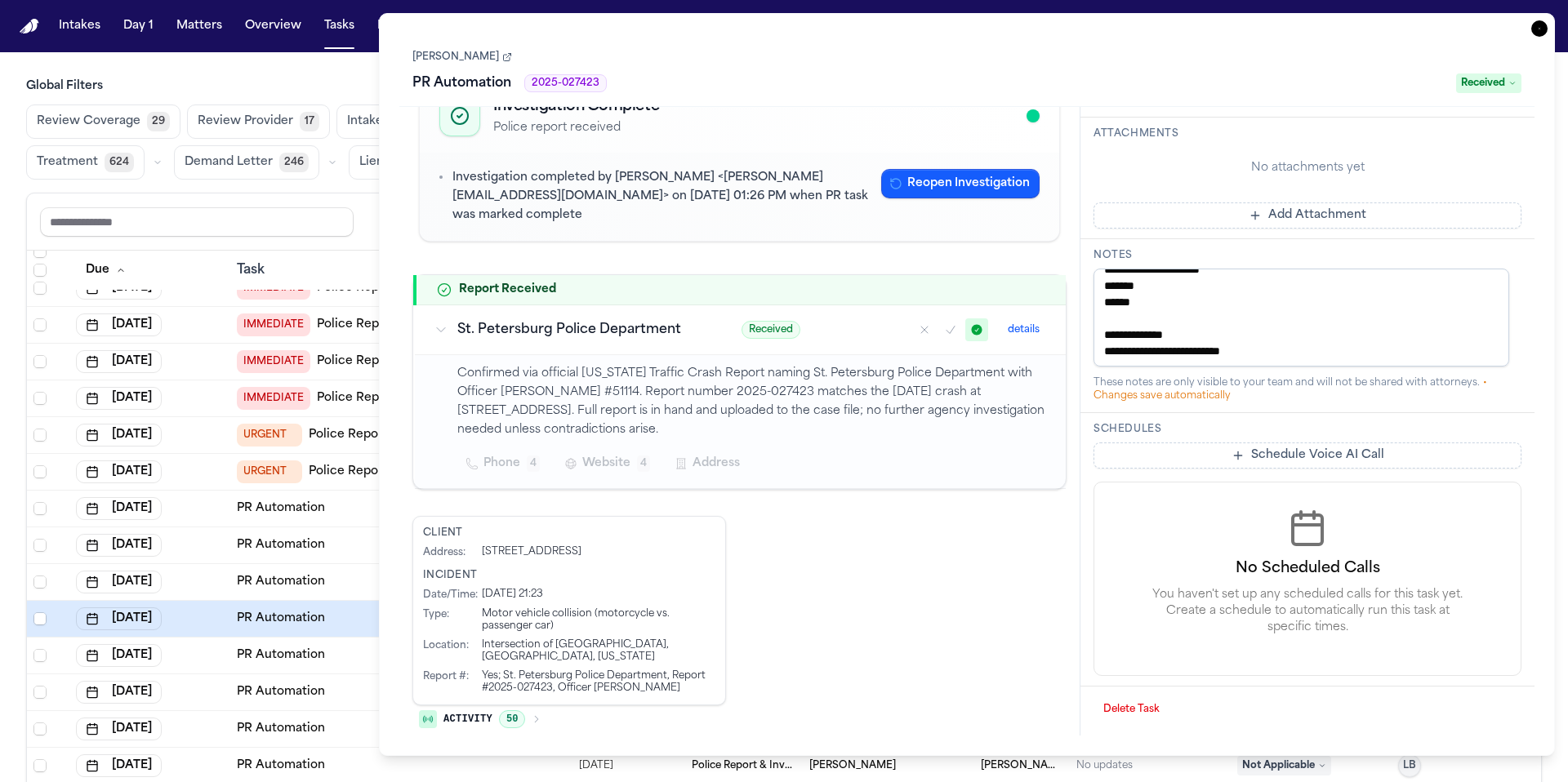
click at [979, 33] on icon "button" at bounding box center [1539, 29] width 16 height 16
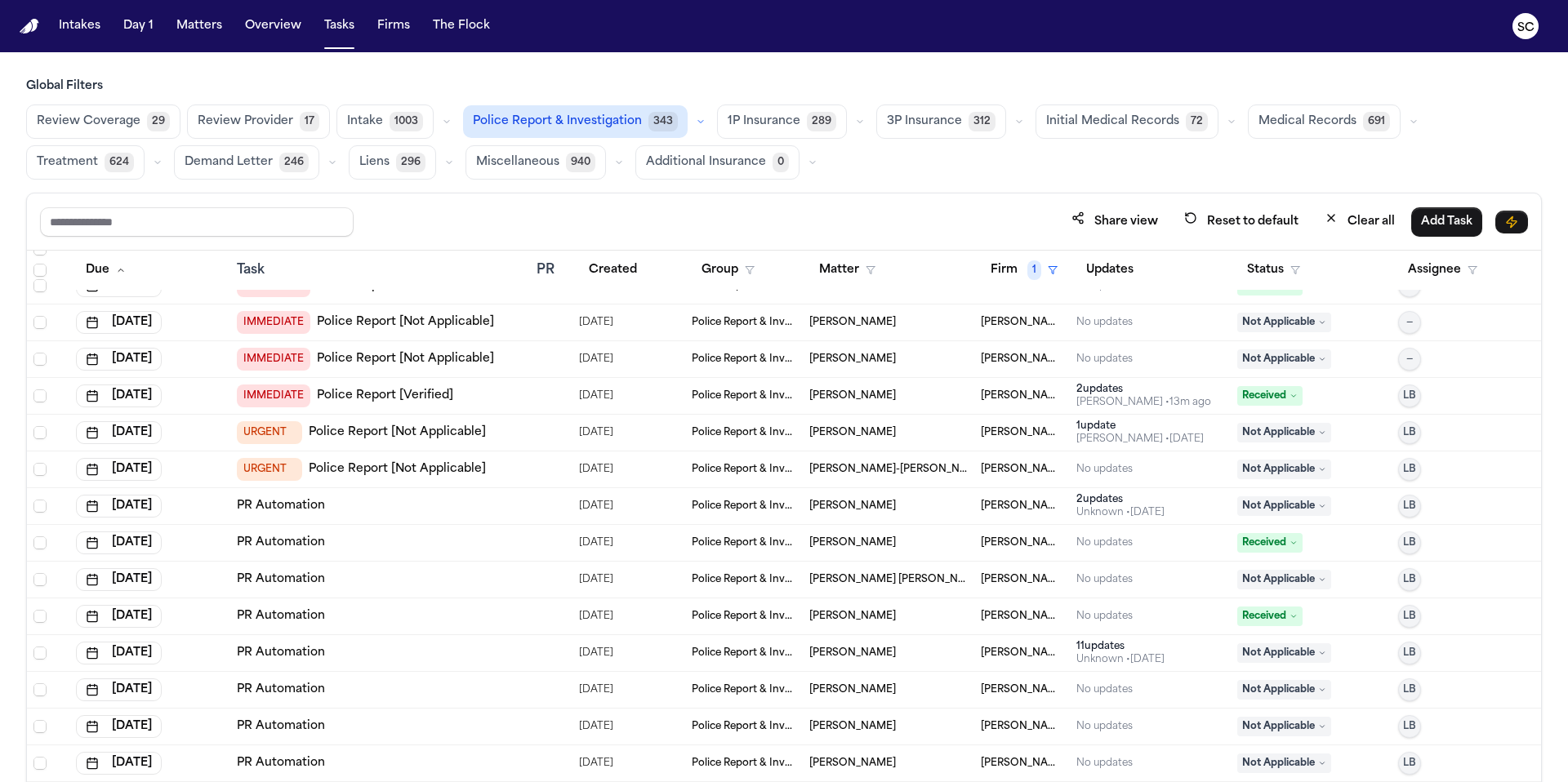
scroll to position [318, 0]
click at [723, 654] on span "Police Report & Investigation" at bounding box center [743, 652] width 105 height 13
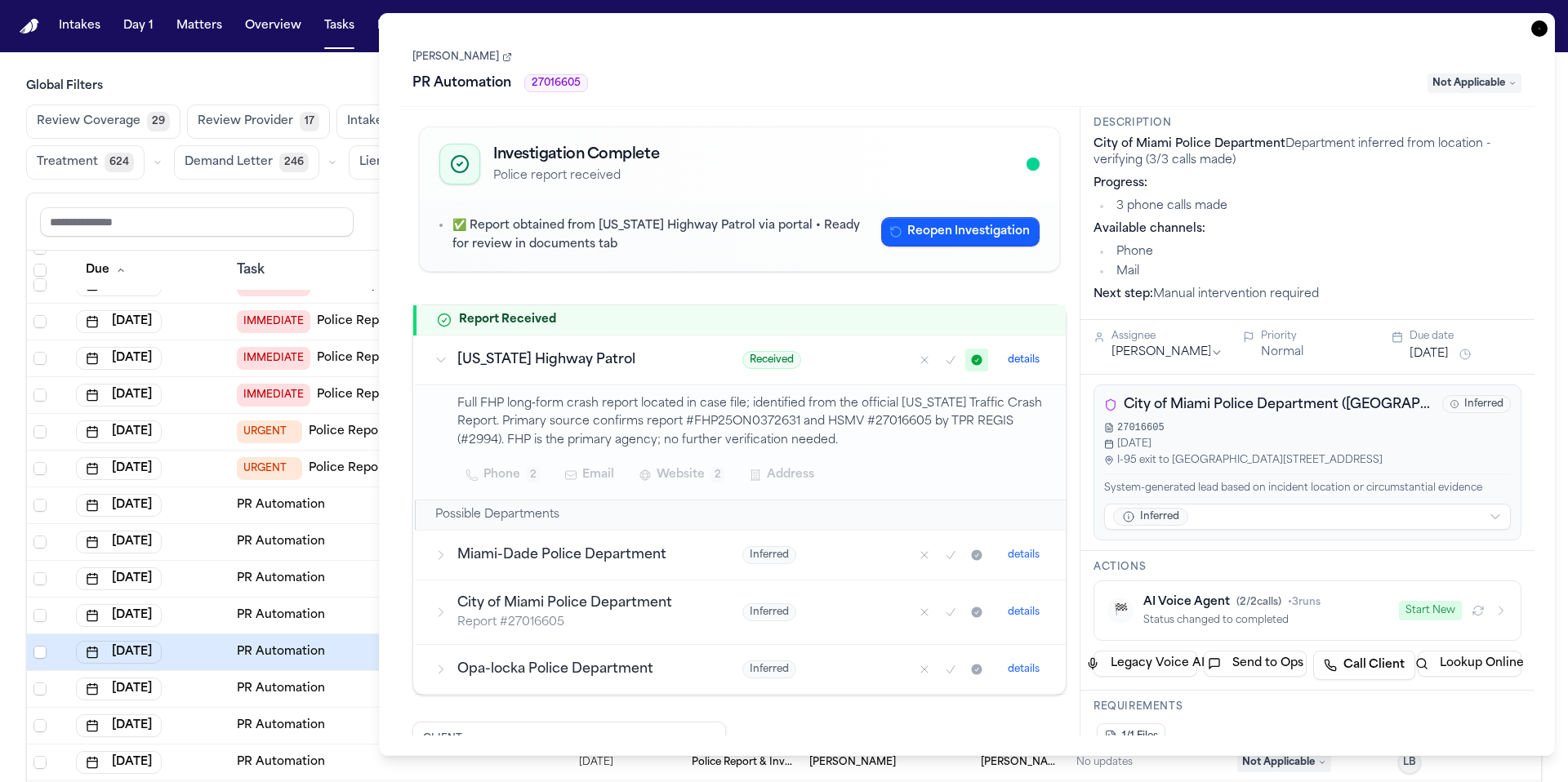
click at [979, 30] on icon "button" at bounding box center [1539, 29] width 16 height 16
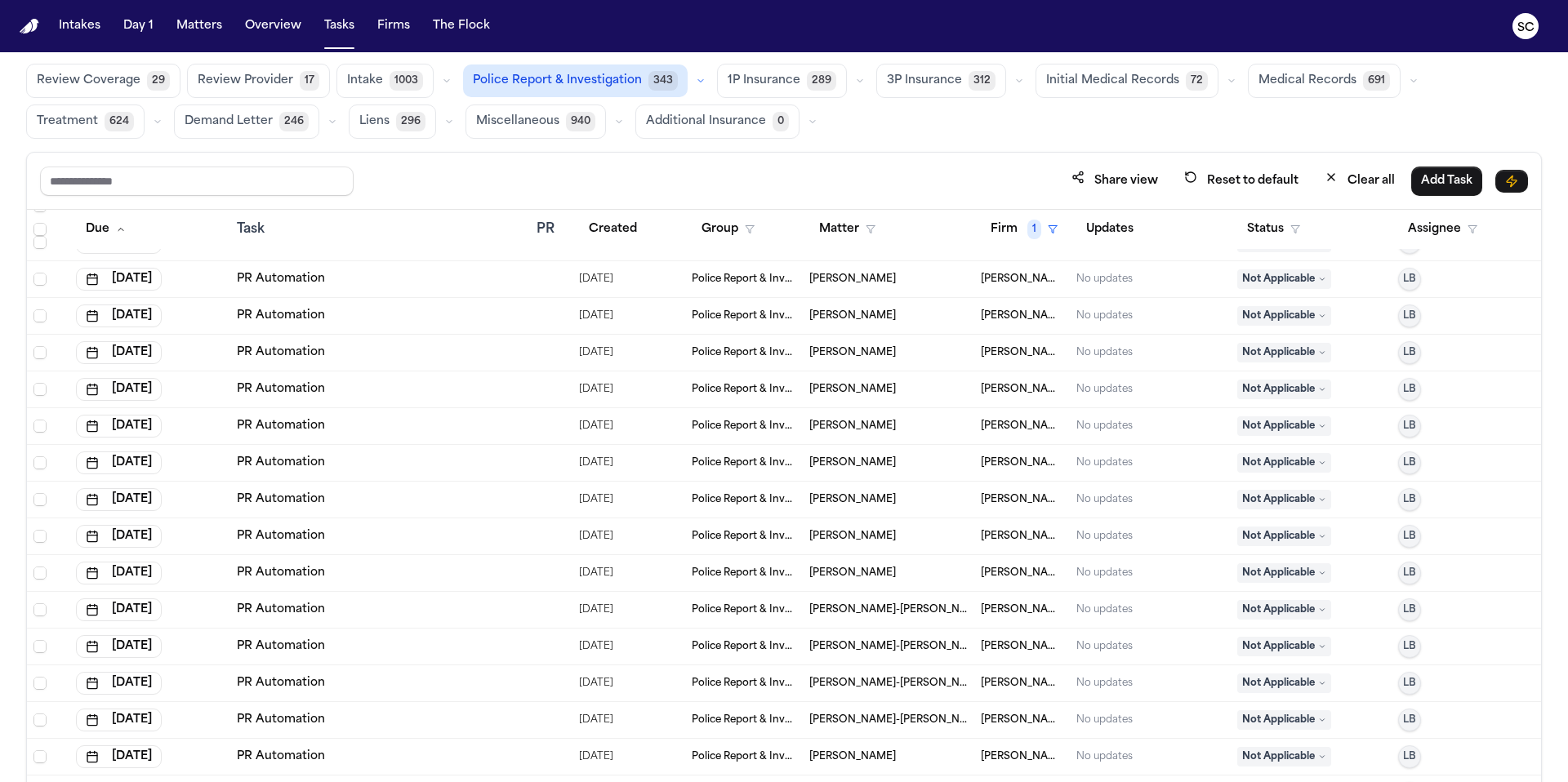
scroll to position [97, 0]
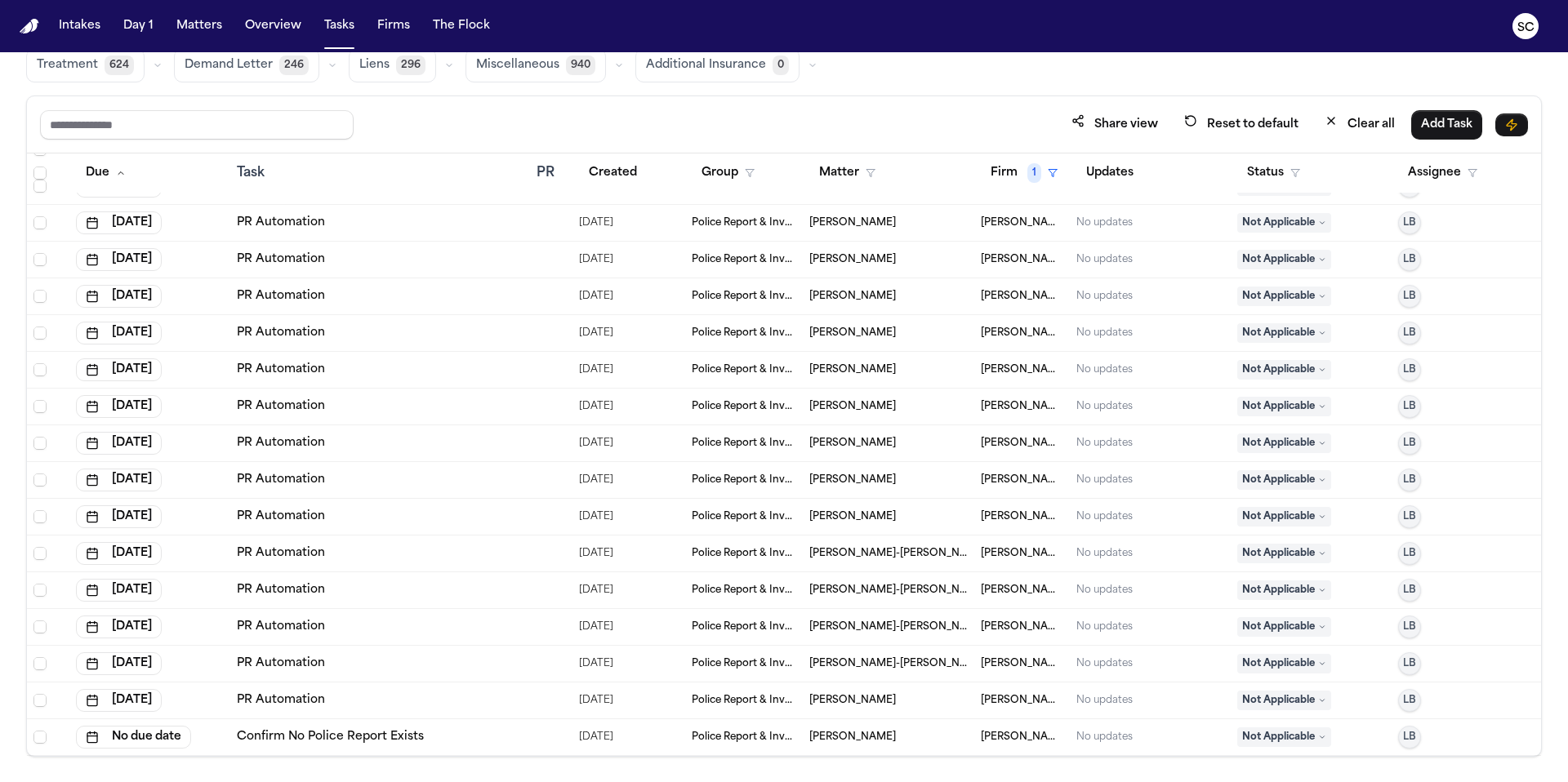
click at [979, 667] on span "Not Applicable" at bounding box center [1284, 737] width 94 height 20
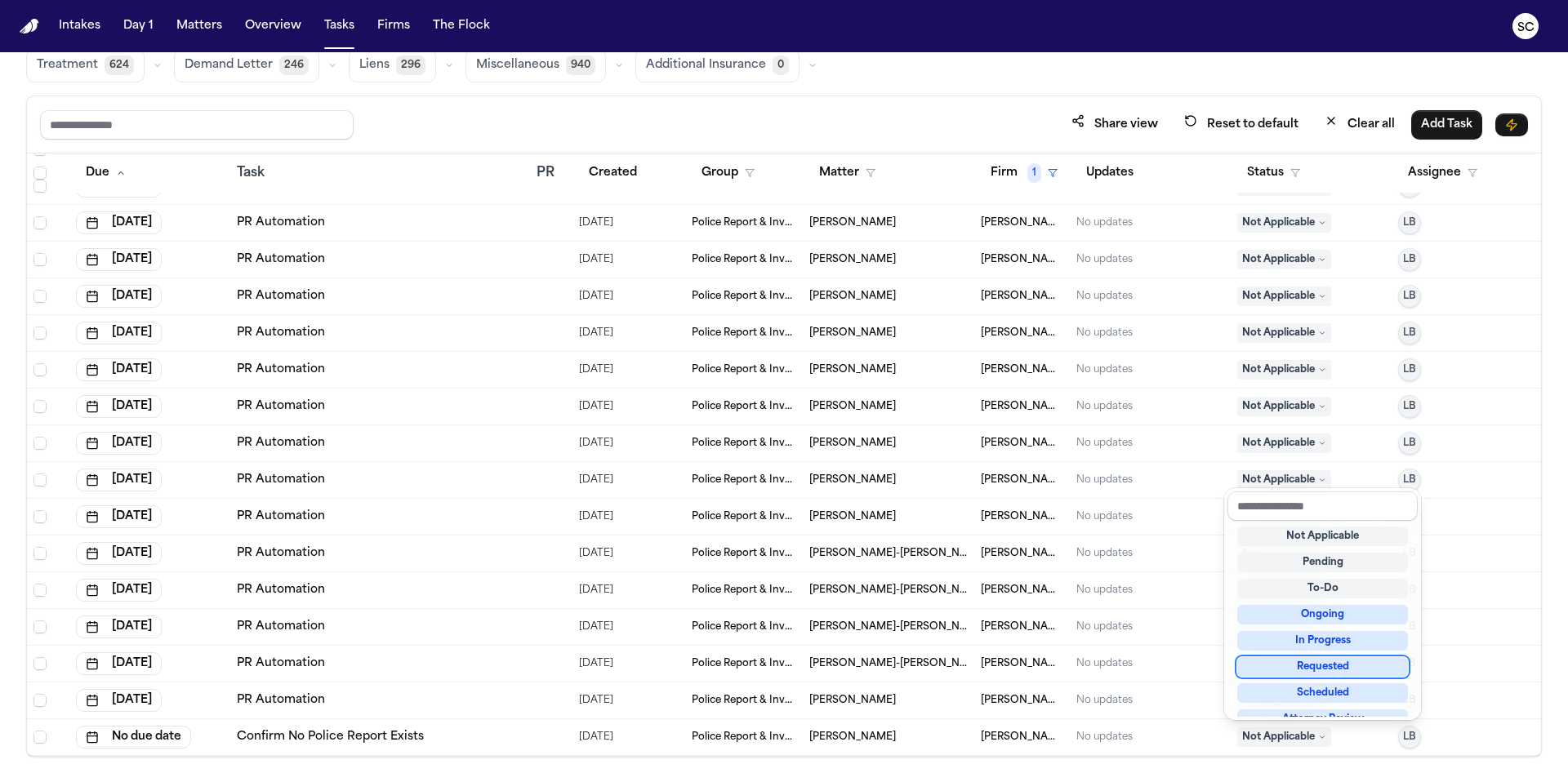
scroll to position [0, 0]
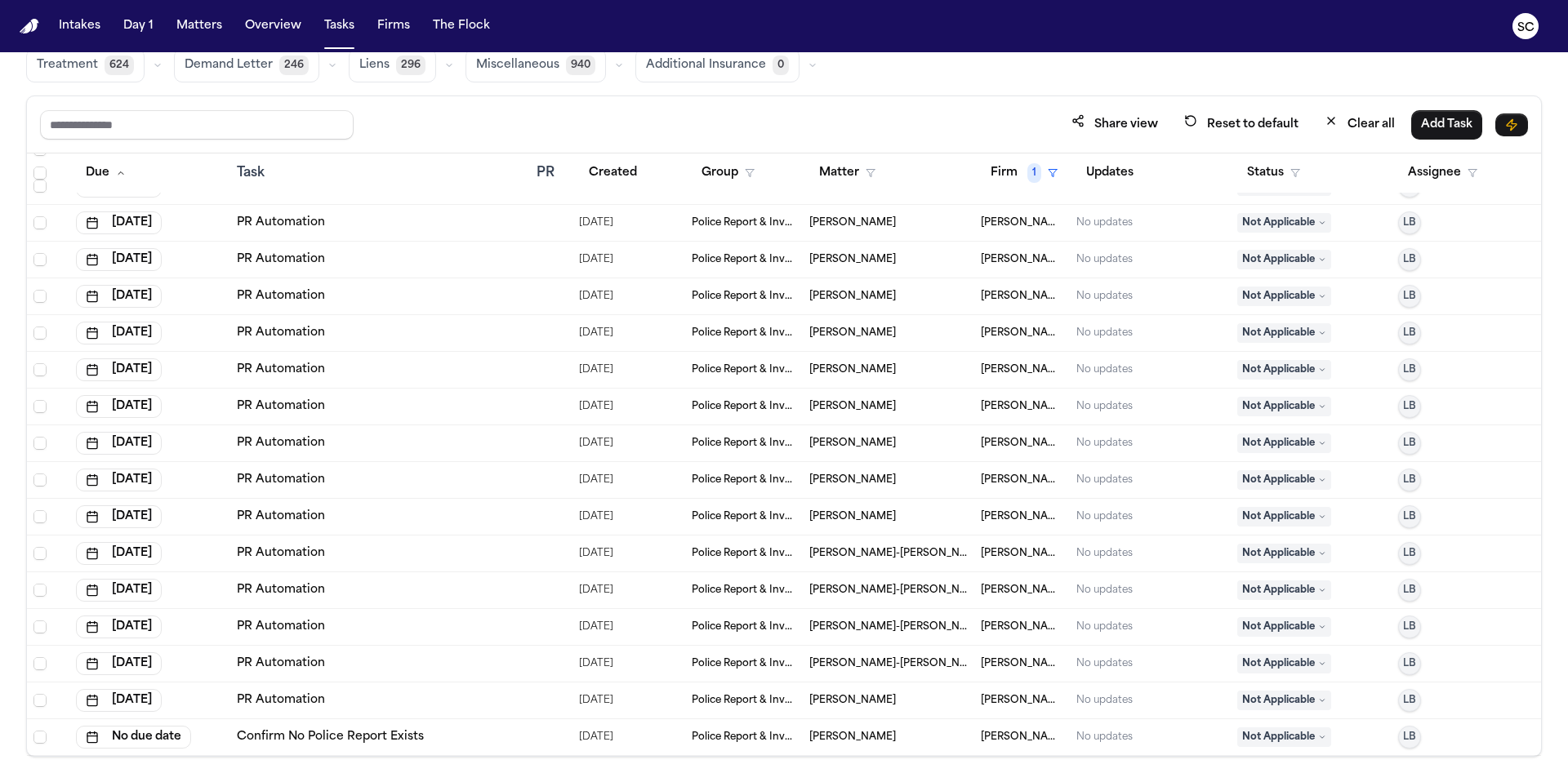
click at [290, 667] on link "PR Automation" at bounding box center [280, 700] width 88 height 16
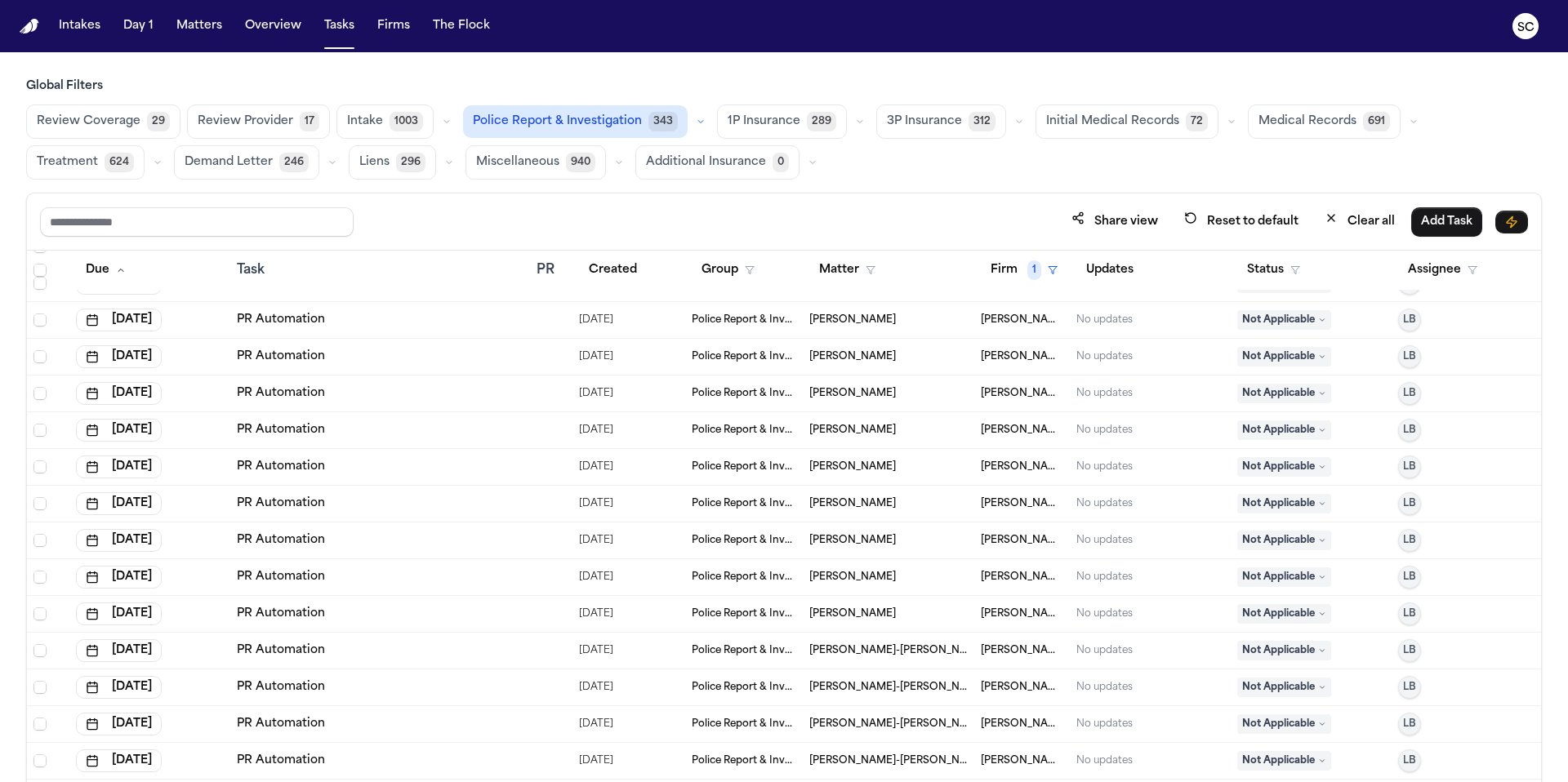
click at [695, 123] on icon "button" at bounding box center [700, 122] width 10 height 10
click at [557, 195] on span "Police Report Escalation" at bounding box center [544, 195] width 142 height 16
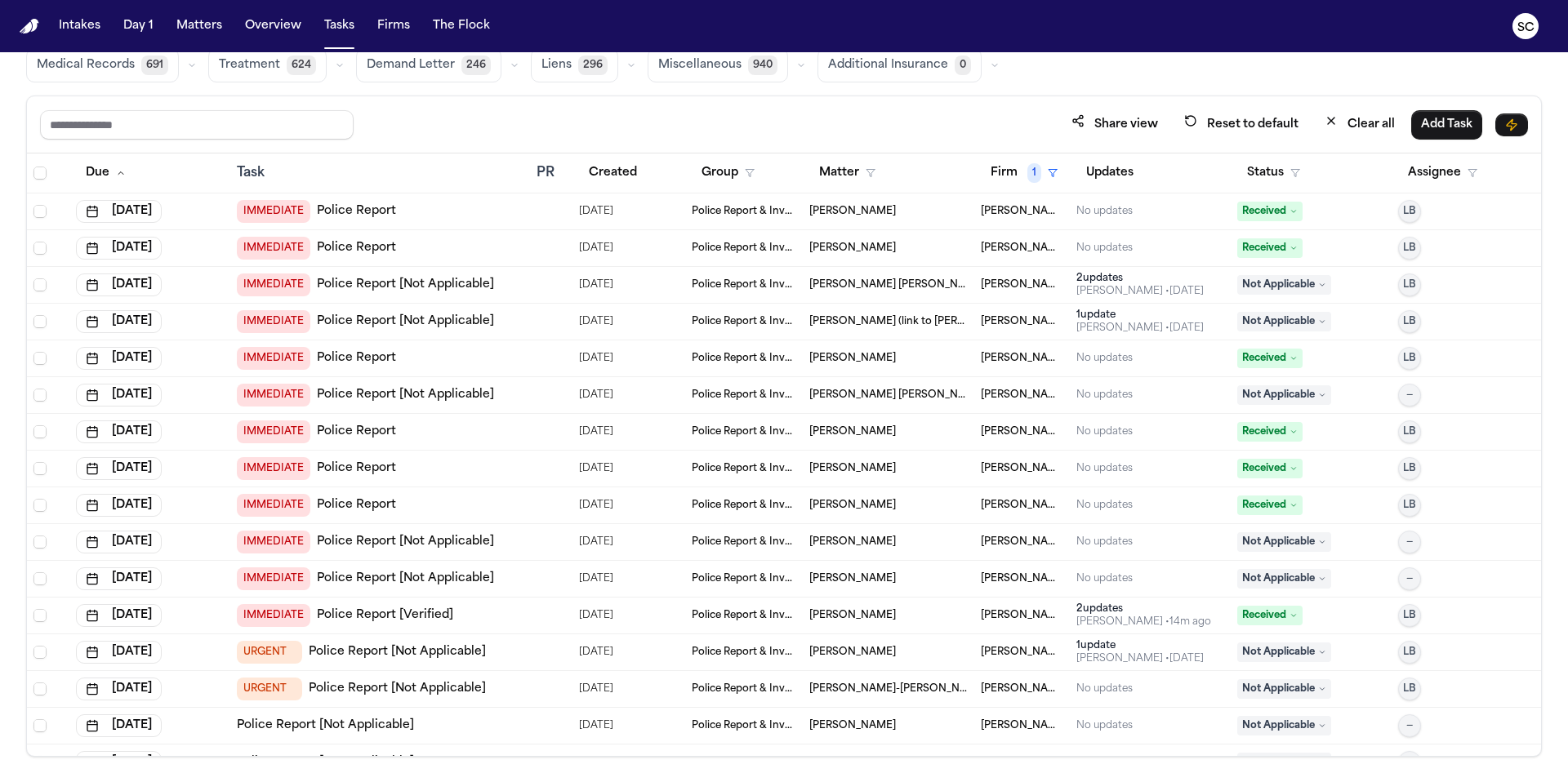
click at [419, 397] on link "Police Report [Not Applicable]" at bounding box center [405, 395] width 177 height 16
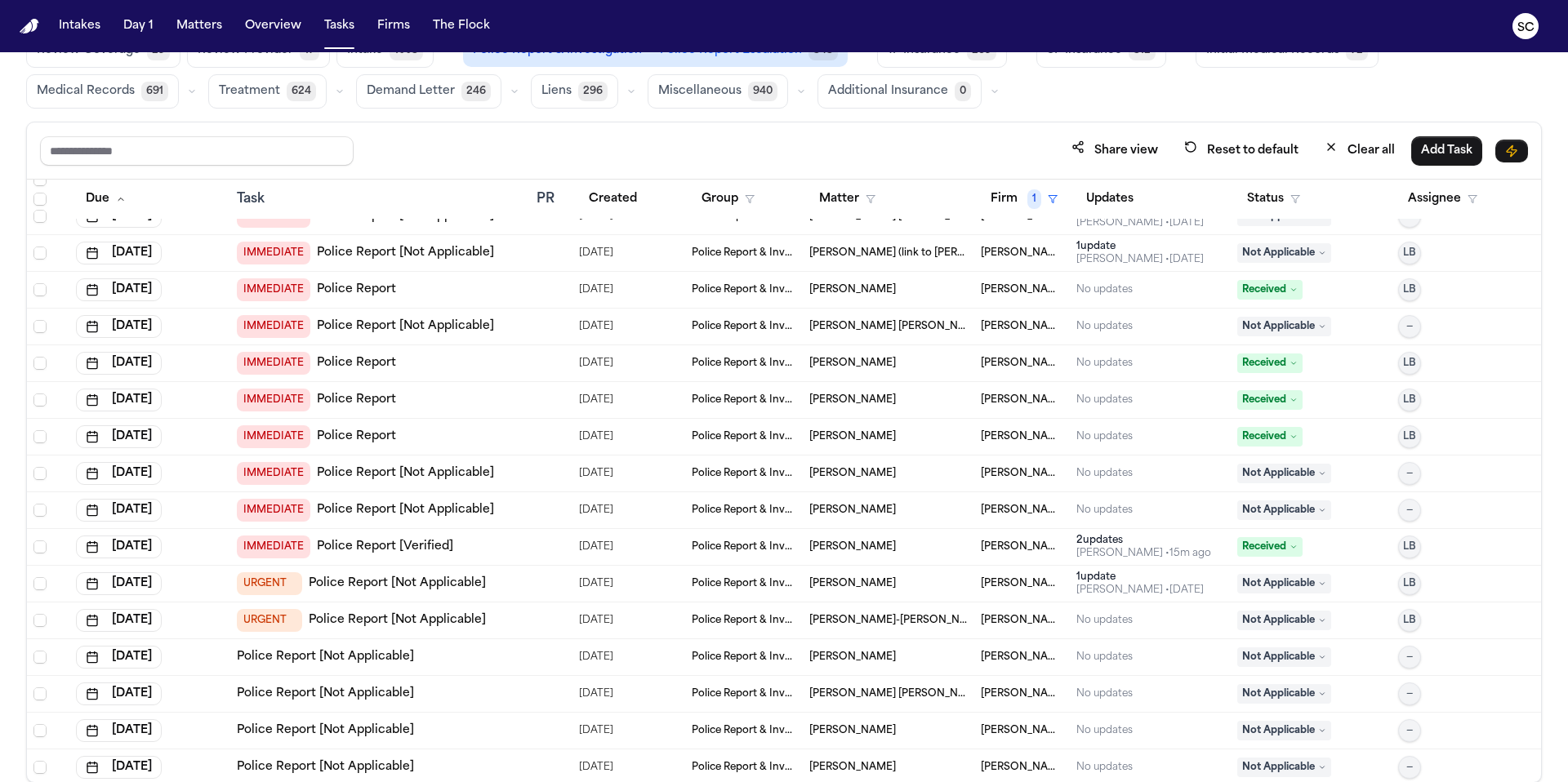
scroll to position [166, 0]
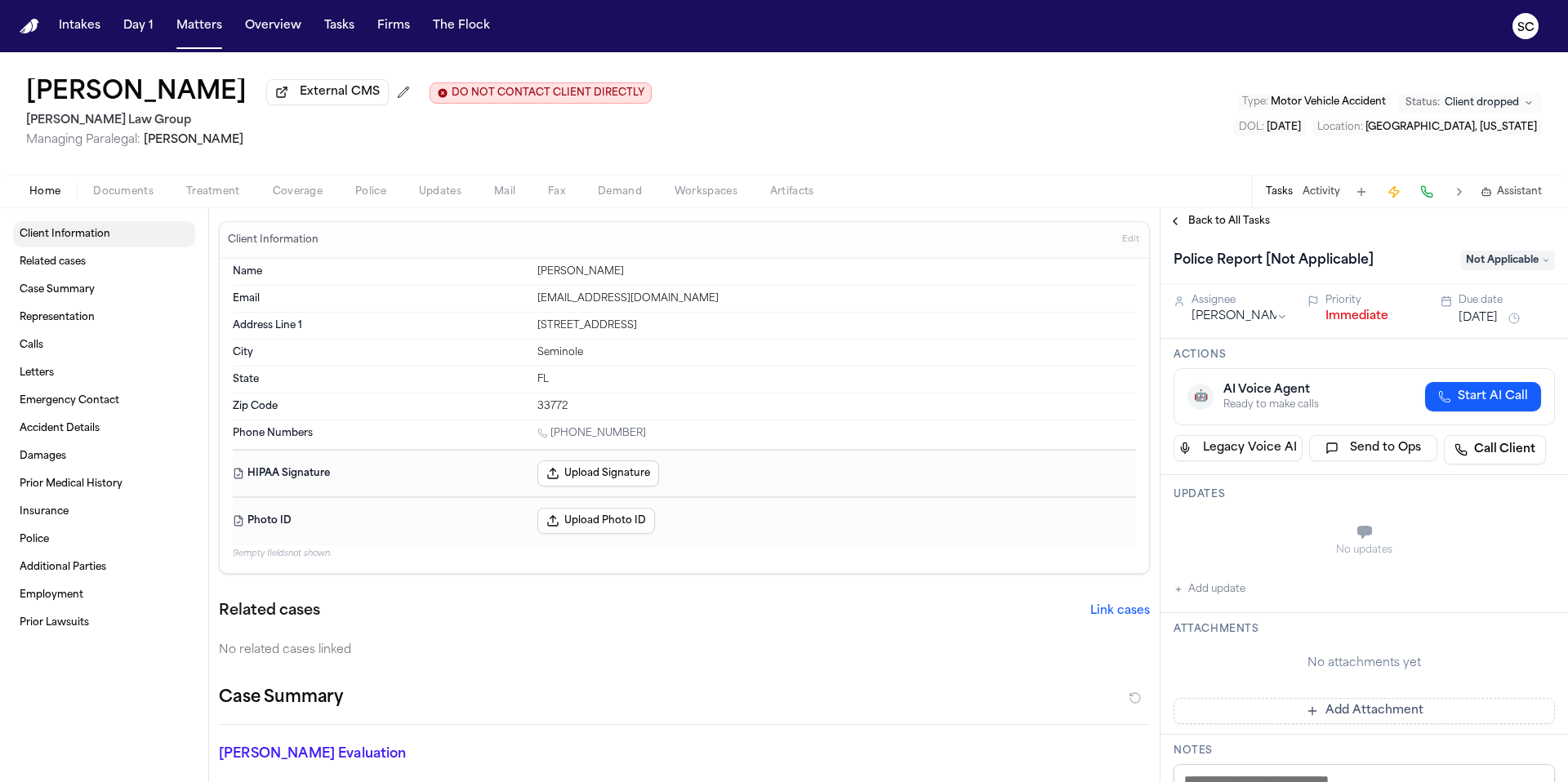
click at [82, 246] on link "Client Information" at bounding box center [104, 234] width 182 height 26
click at [101, 241] on span "Client Information" at bounding box center [65, 234] width 91 height 13
click at [375, 199] on span "Police" at bounding box center [371, 192] width 31 height 13
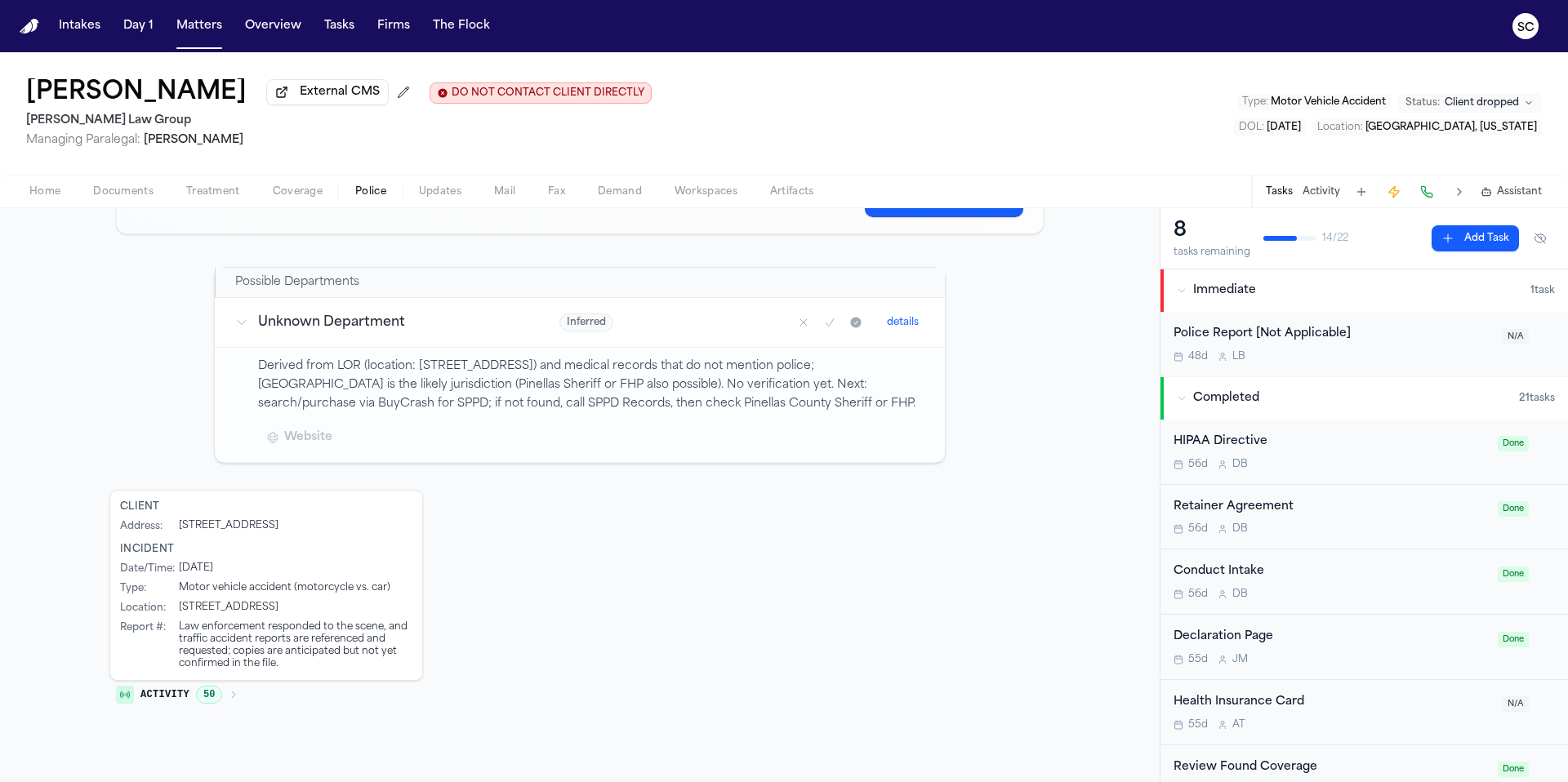
scroll to position [211, 0]
click at [28, 199] on button "Home" at bounding box center [45, 192] width 64 height 20
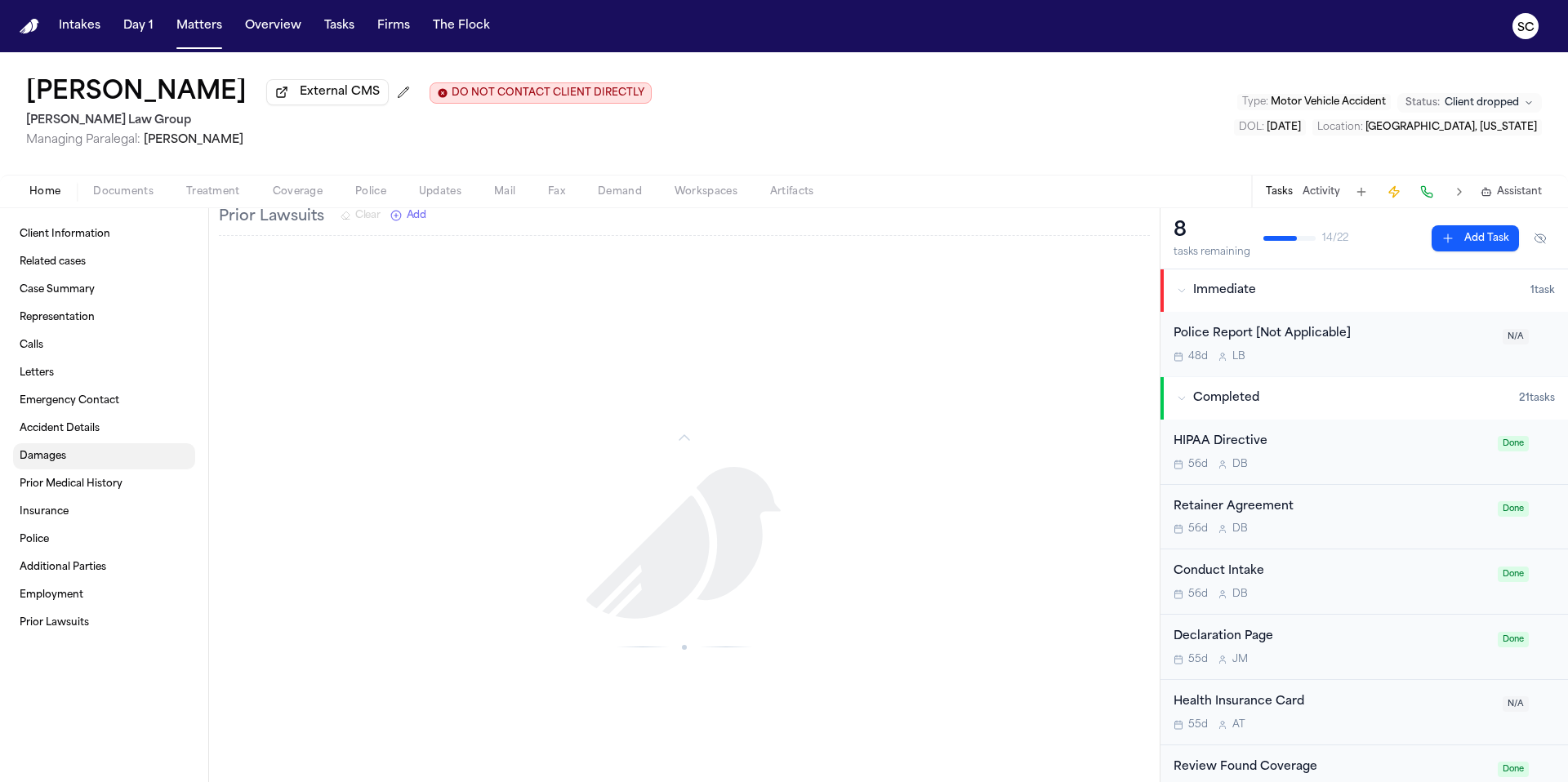
scroll to position [2158, 0]
click at [64, 539] on link "Police" at bounding box center [104, 539] width 182 height 26
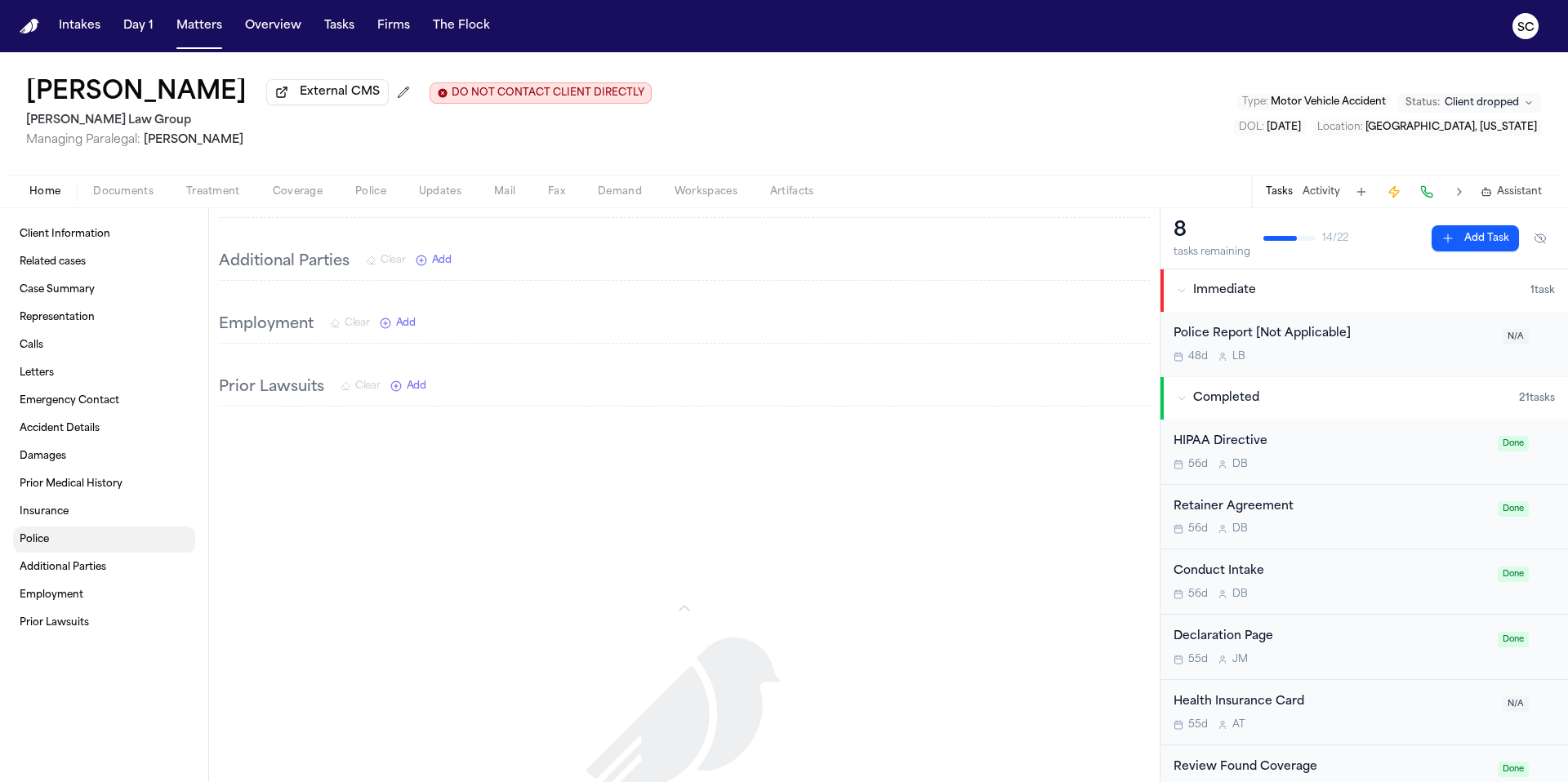
scroll to position [1926, 0]
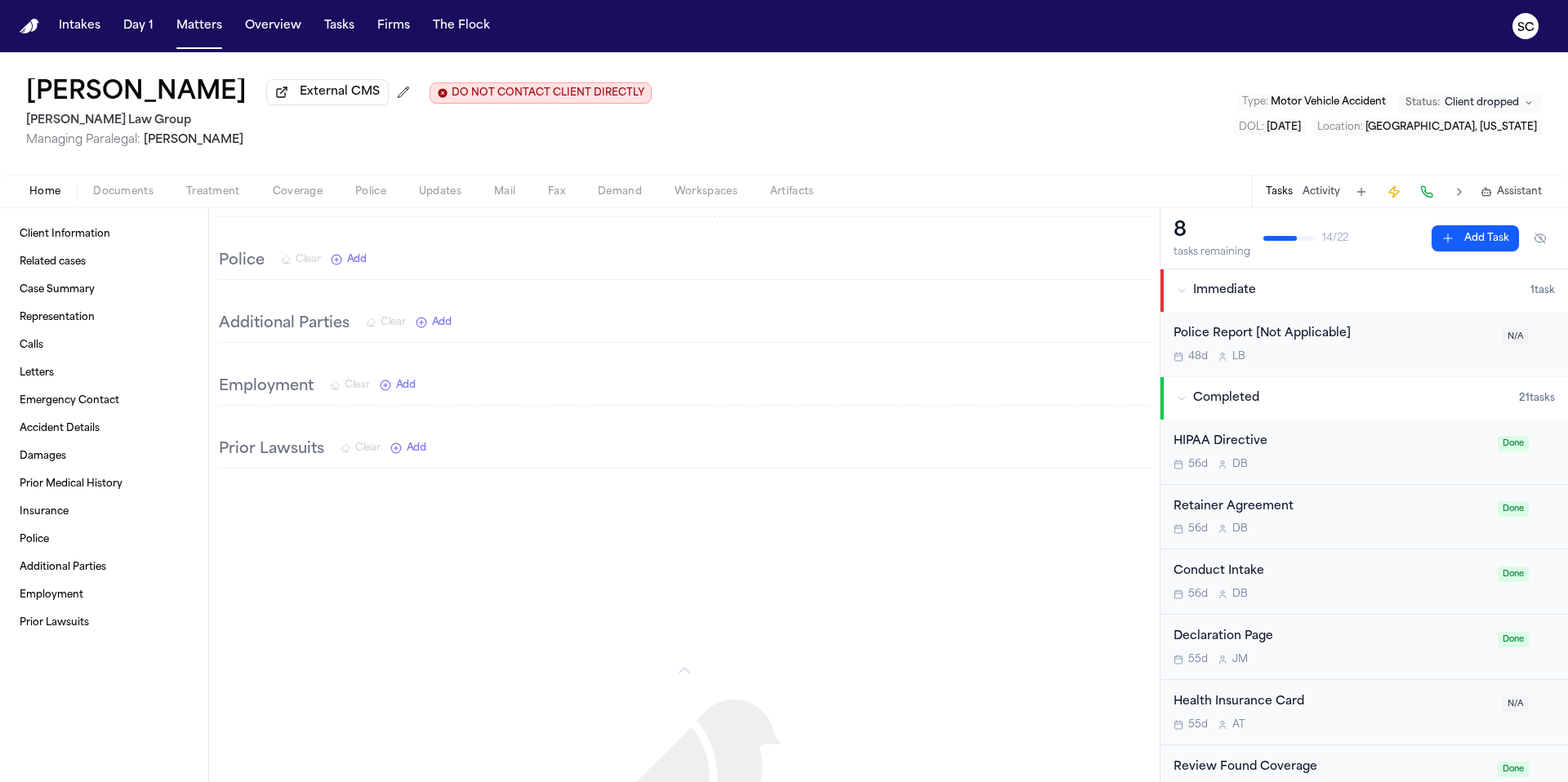
click at [356, 253] on span "Add" at bounding box center [357, 260] width 20 height 13
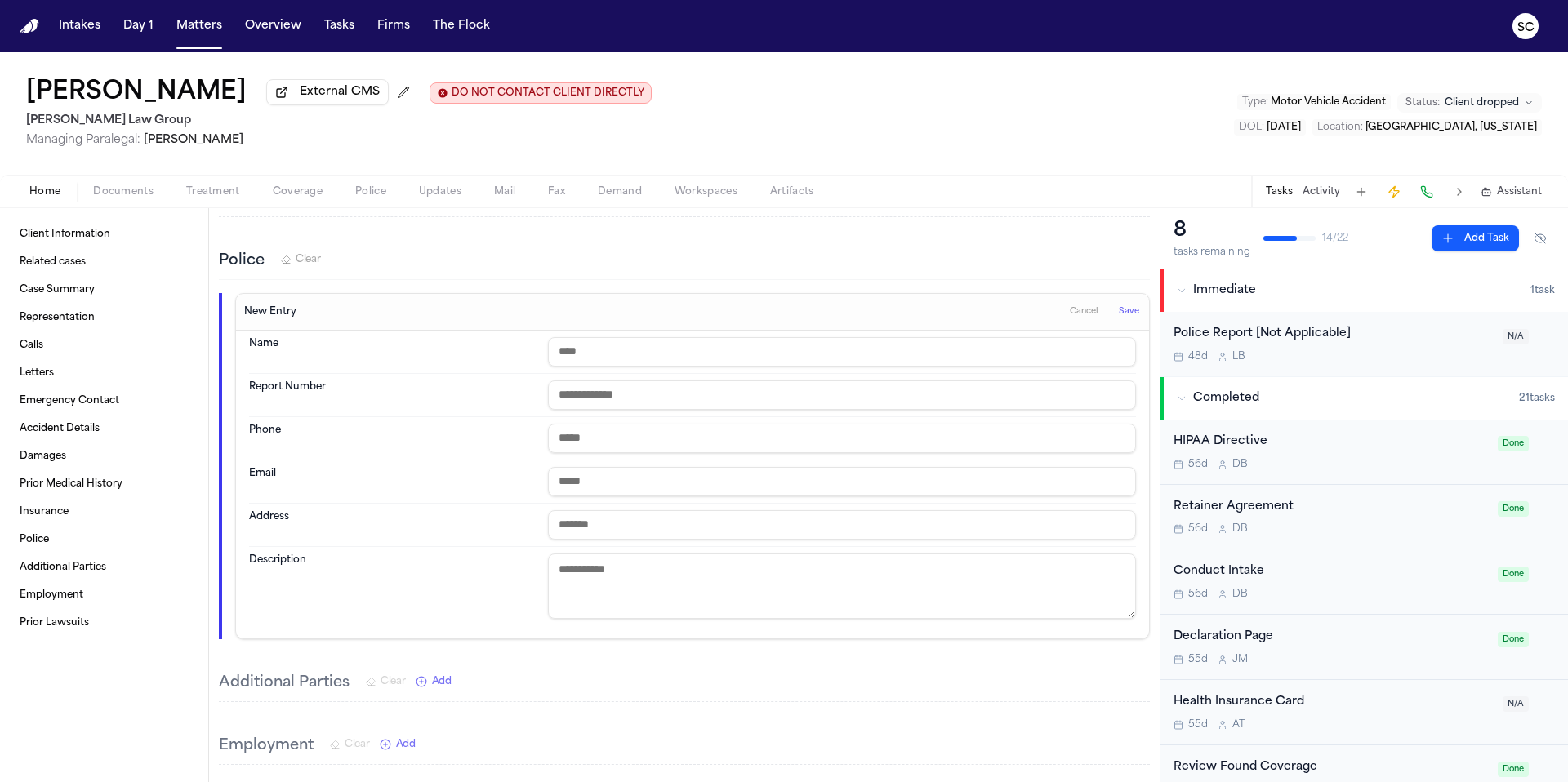
click at [604, 340] on input "text" at bounding box center [841, 352] width 588 height 30
type input "**********"
click at [615, 380] on input "text" at bounding box center [841, 395] width 588 height 30
type input "********"
drag, startPoint x: 737, startPoint y: 340, endPoint x: 610, endPoint y: 341, distance: 127.0
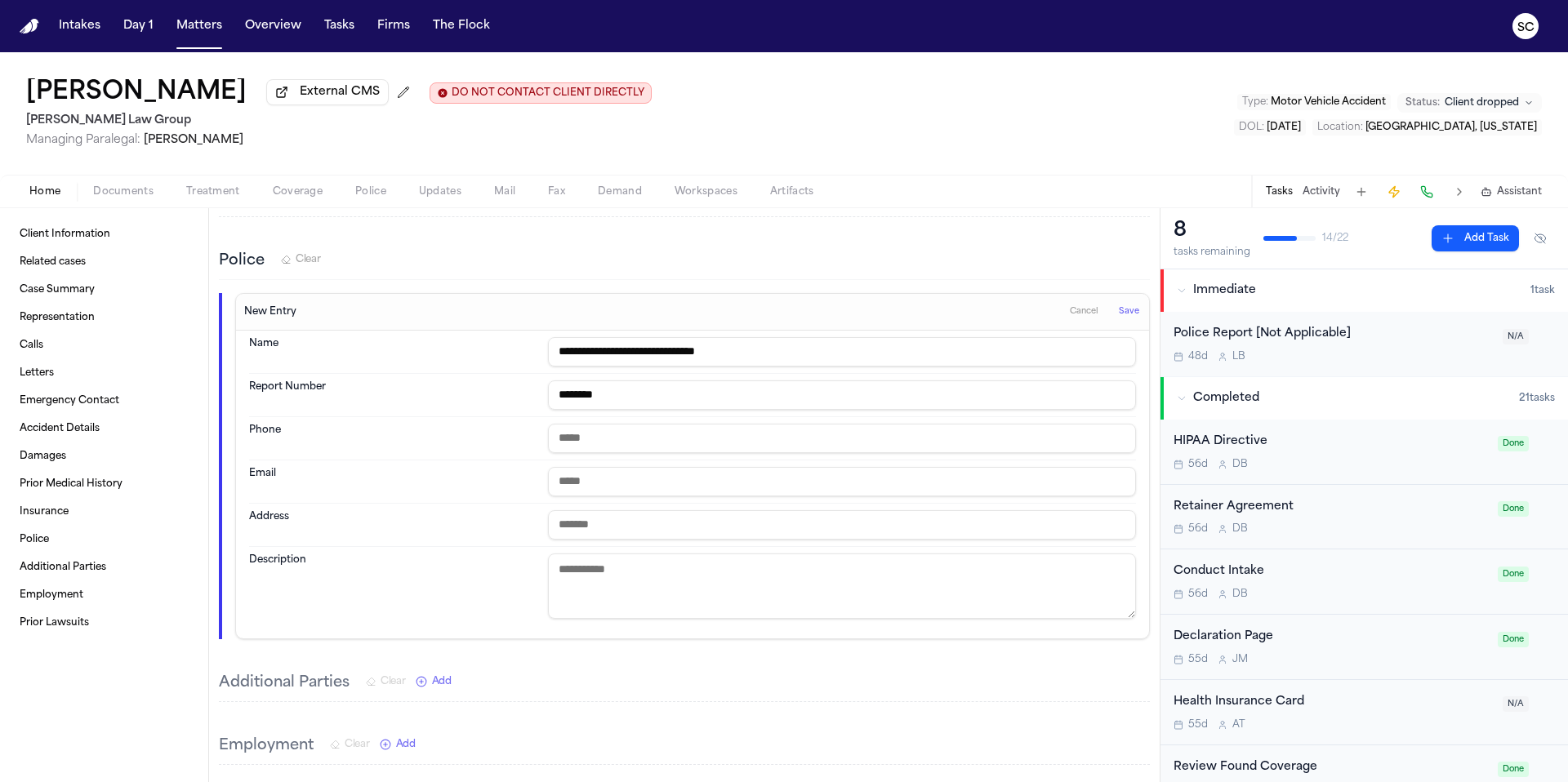
click at [592, 338] on input "**********" at bounding box center [841, 352] width 588 height 30
click at [718, 342] on input "**********" at bounding box center [841, 352] width 588 height 30
drag, startPoint x: 621, startPoint y: 341, endPoint x: 548, endPoint y: 340, distance: 73.0
click at [548, 340] on input "**********" at bounding box center [841, 352] width 588 height 30
click at [589, 515] on input "text" at bounding box center [841, 525] width 588 height 30
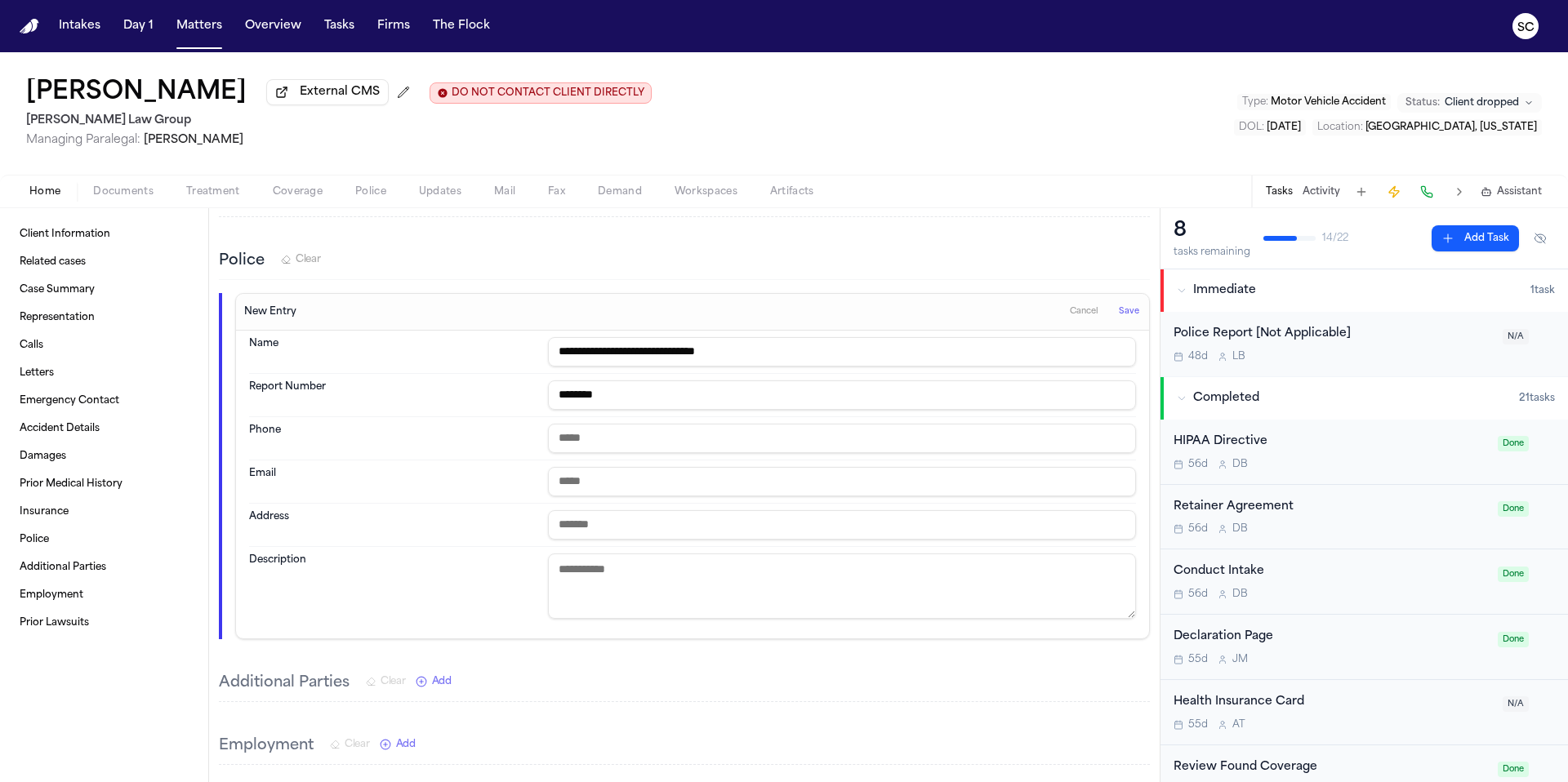
paste input "**********"
type input "**********"
click at [623, 427] on input "text" at bounding box center [841, 439] width 588 height 30
paste input "**********"
type input "**********"
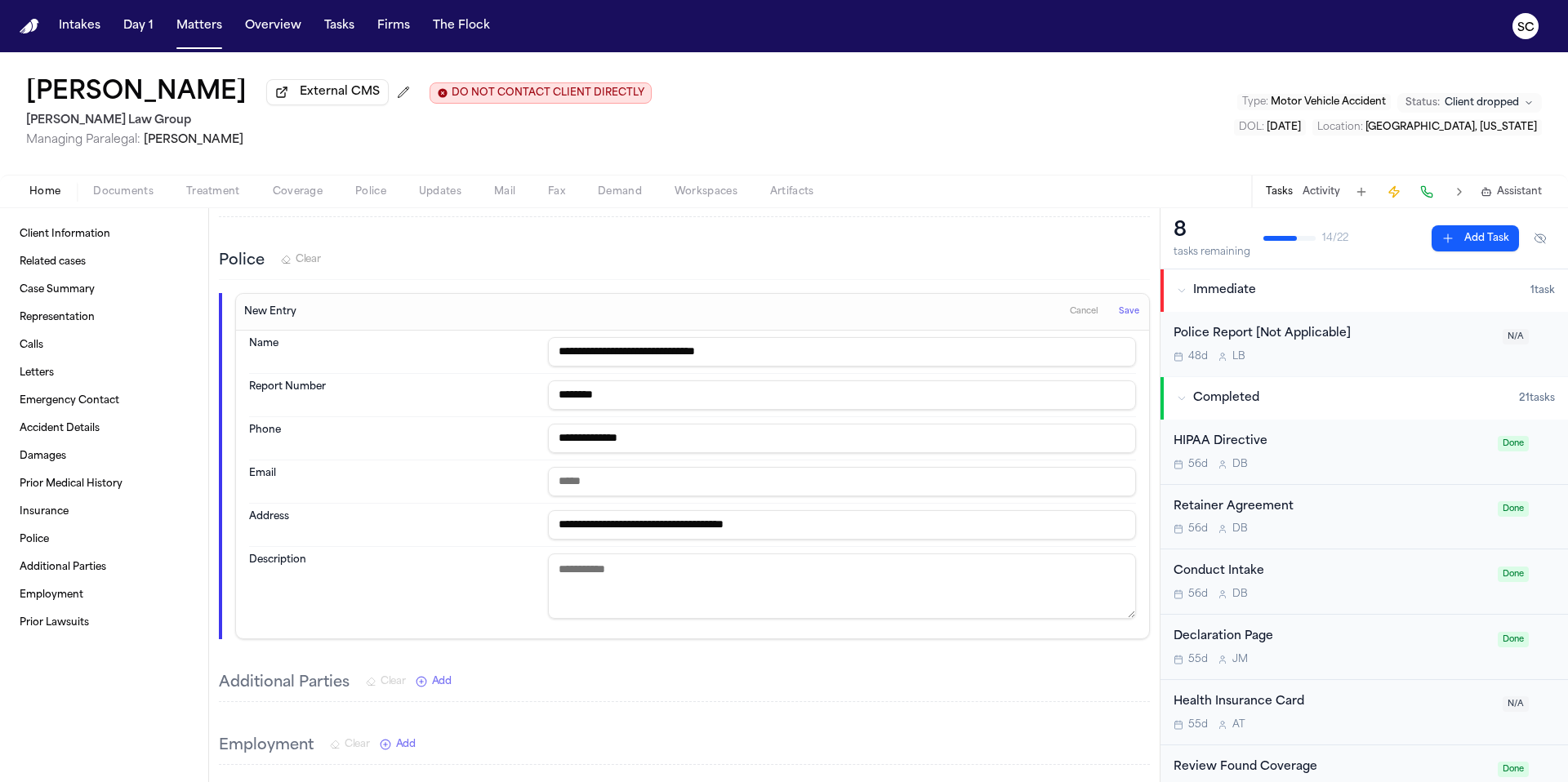
click at [615, 562] on textarea at bounding box center [841, 586] width 588 height 65
click at [1118, 306] on span "Save" at bounding box center [1128, 312] width 21 height 12
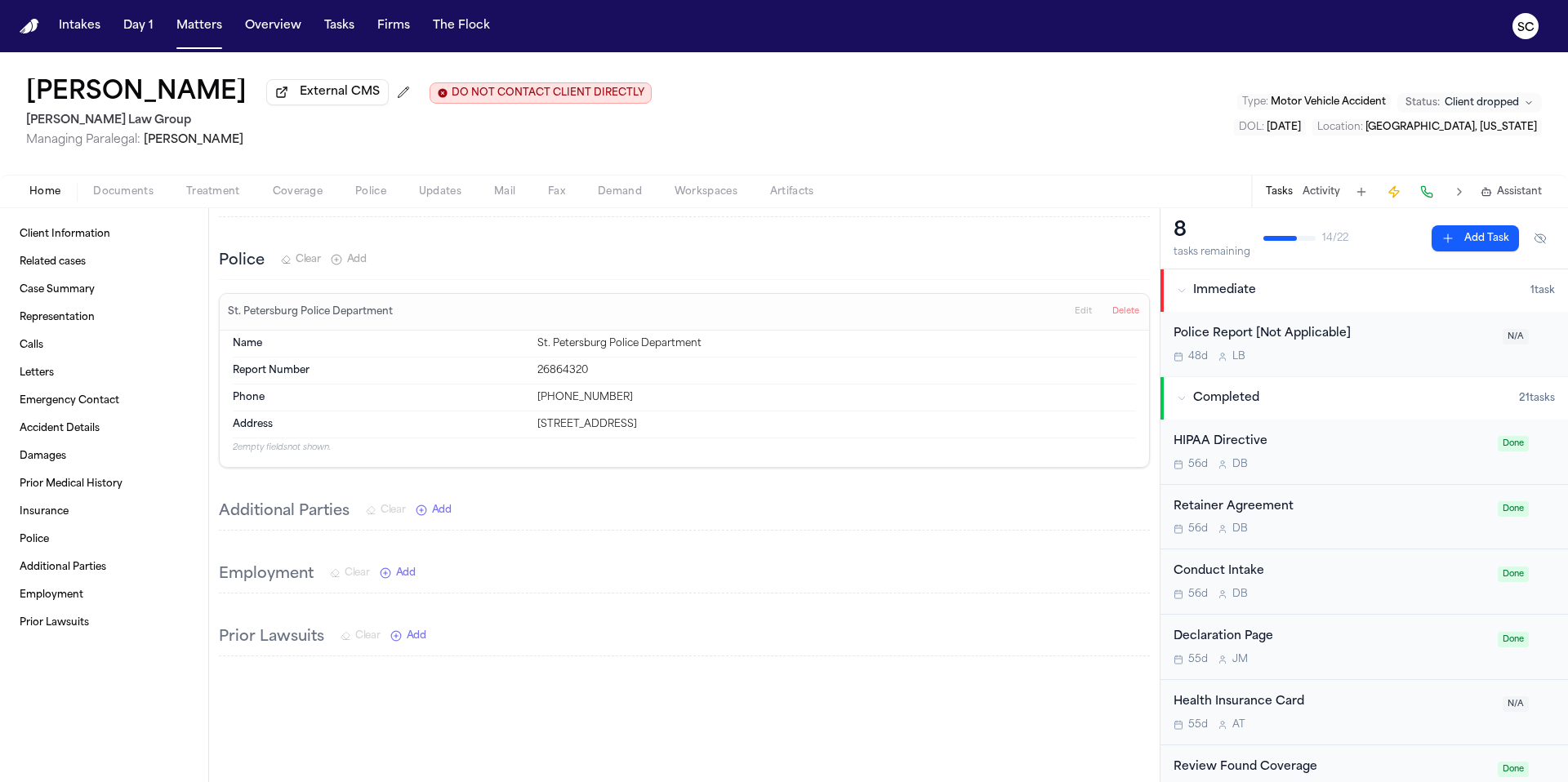
drag, startPoint x: 388, startPoint y: 97, endPoint x: 26, endPoint y: 89, distance: 362.1
click at [26, 89] on div "Cristopher Castro Arredondo External CMS DO NOT CONTACT CLIENT DIRECTLY DO NOT …" at bounding box center [339, 93] width 625 height 30
copy h1 "[PERSON_NAME]"
click at [1390, 356] on div "48d L B" at bounding box center [1332, 357] width 319 height 13
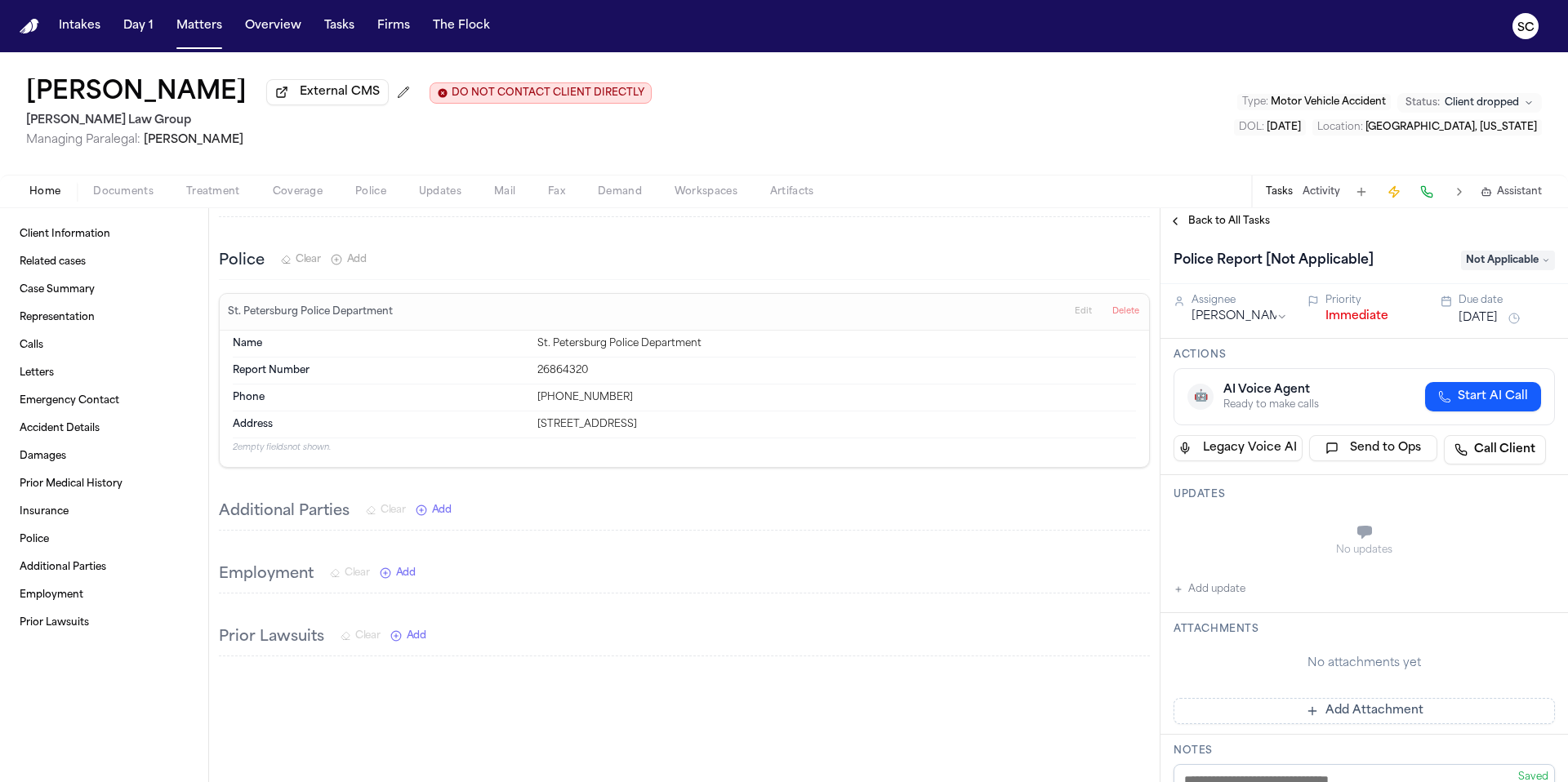
click at [1483, 262] on span "Not Applicable" at bounding box center [1508, 261] width 94 height 20
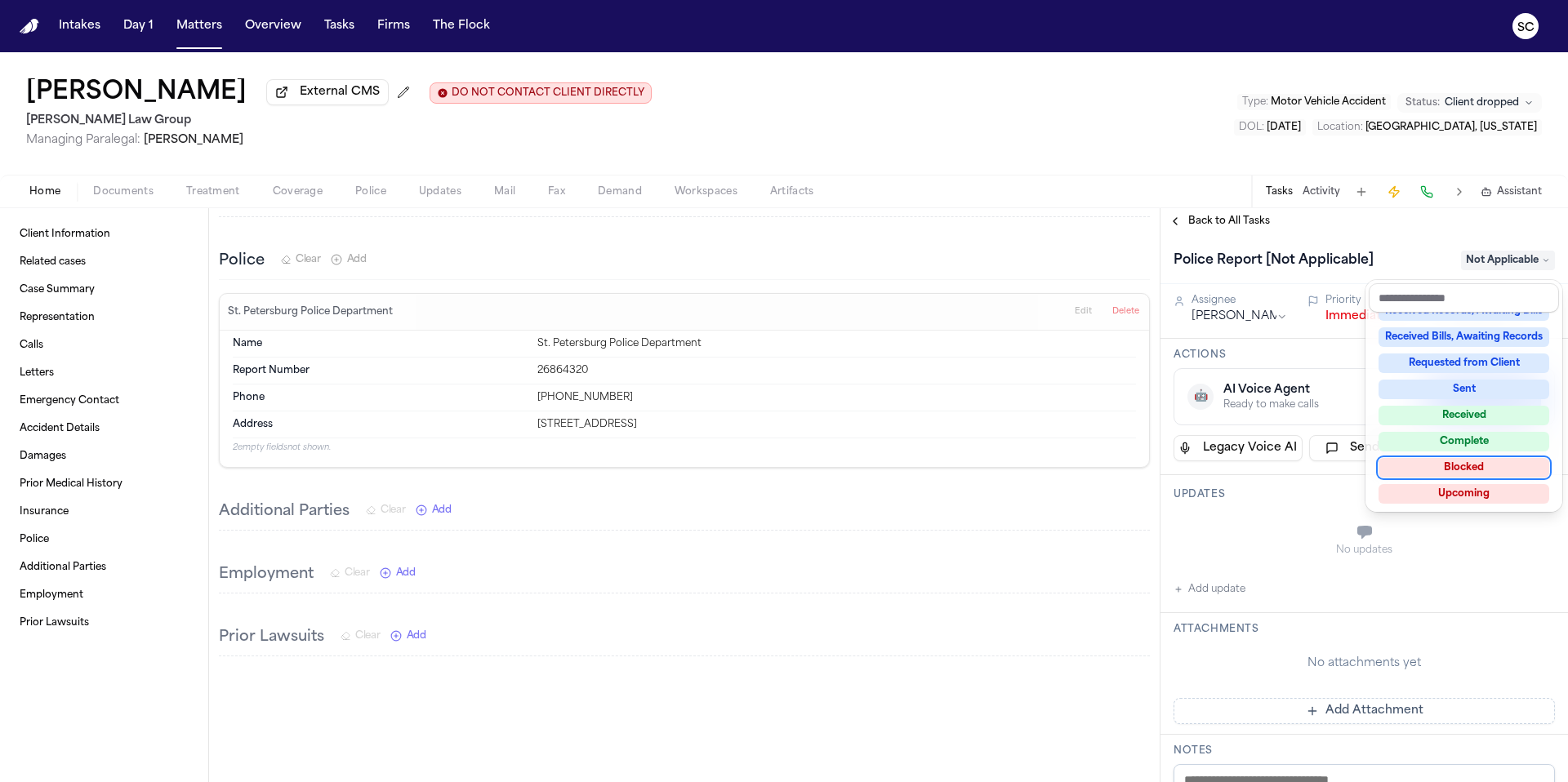
scroll to position [255, 0]
click at [1481, 413] on div "Received" at bounding box center [1463, 414] width 171 height 20
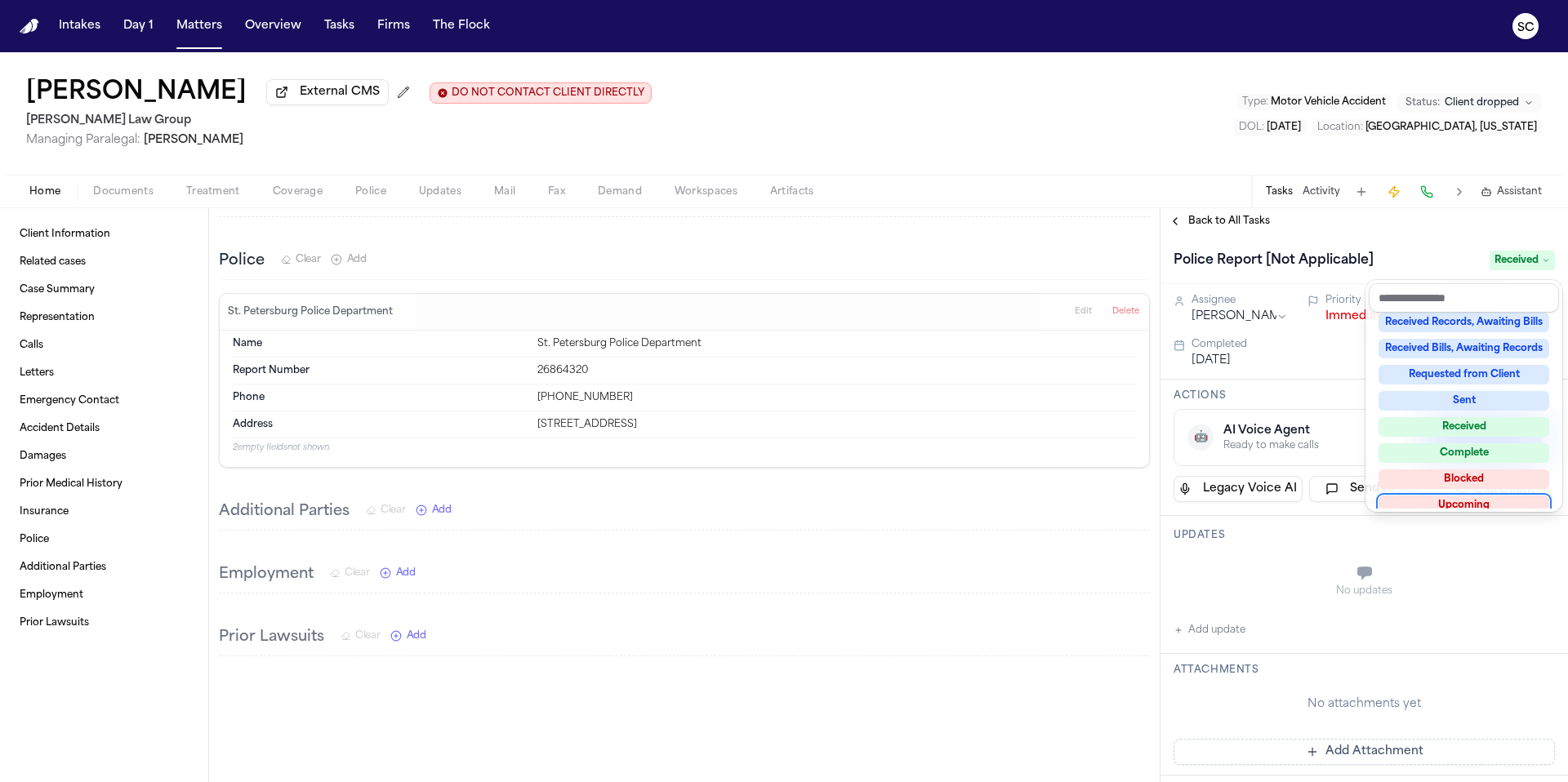
scroll to position [248, 0]
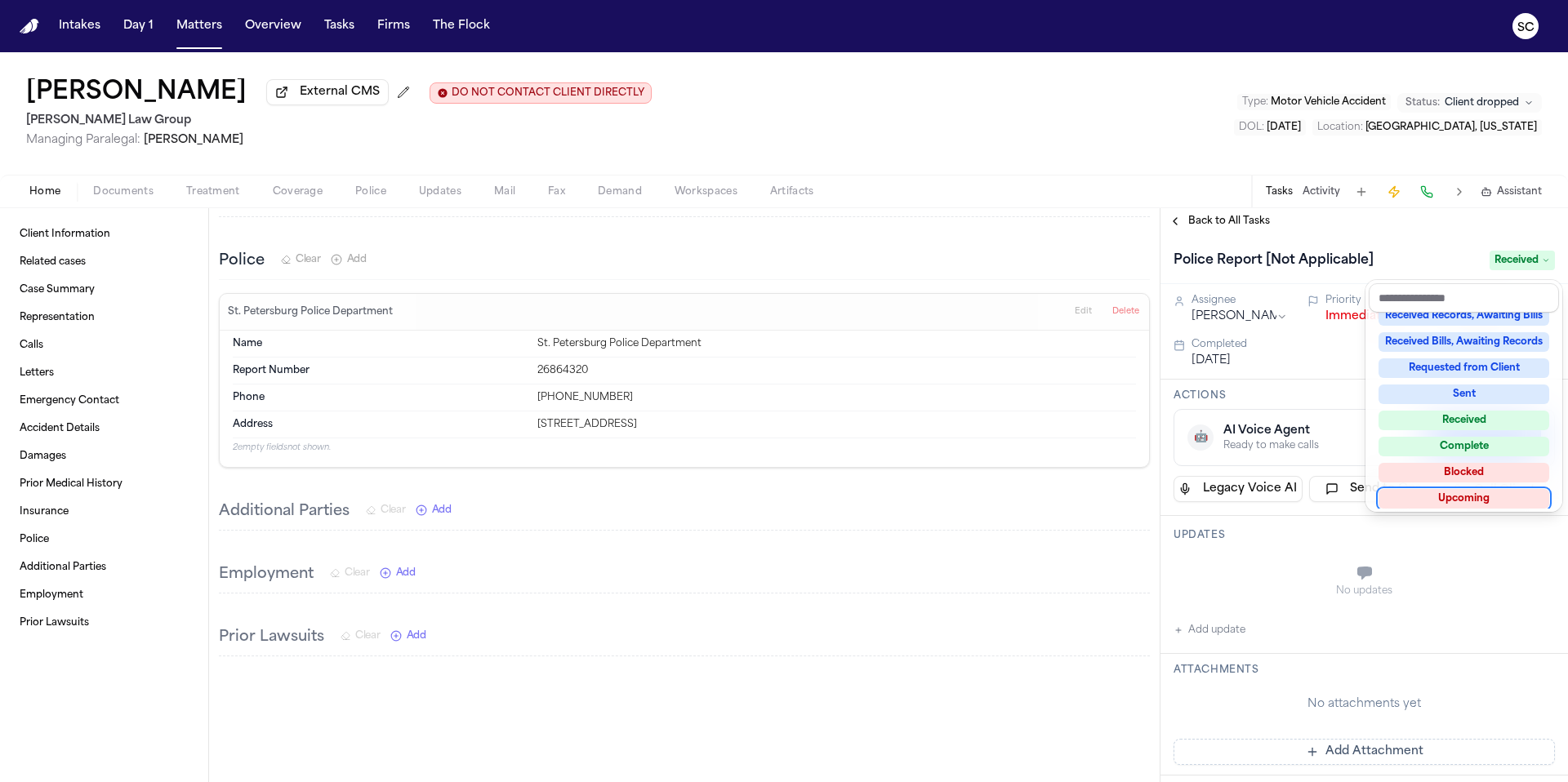
click at [1073, 603] on div "Client Information Related cases Case Summary Representation Calls Letters Emer…" at bounding box center [784, 495] width 1568 height 574
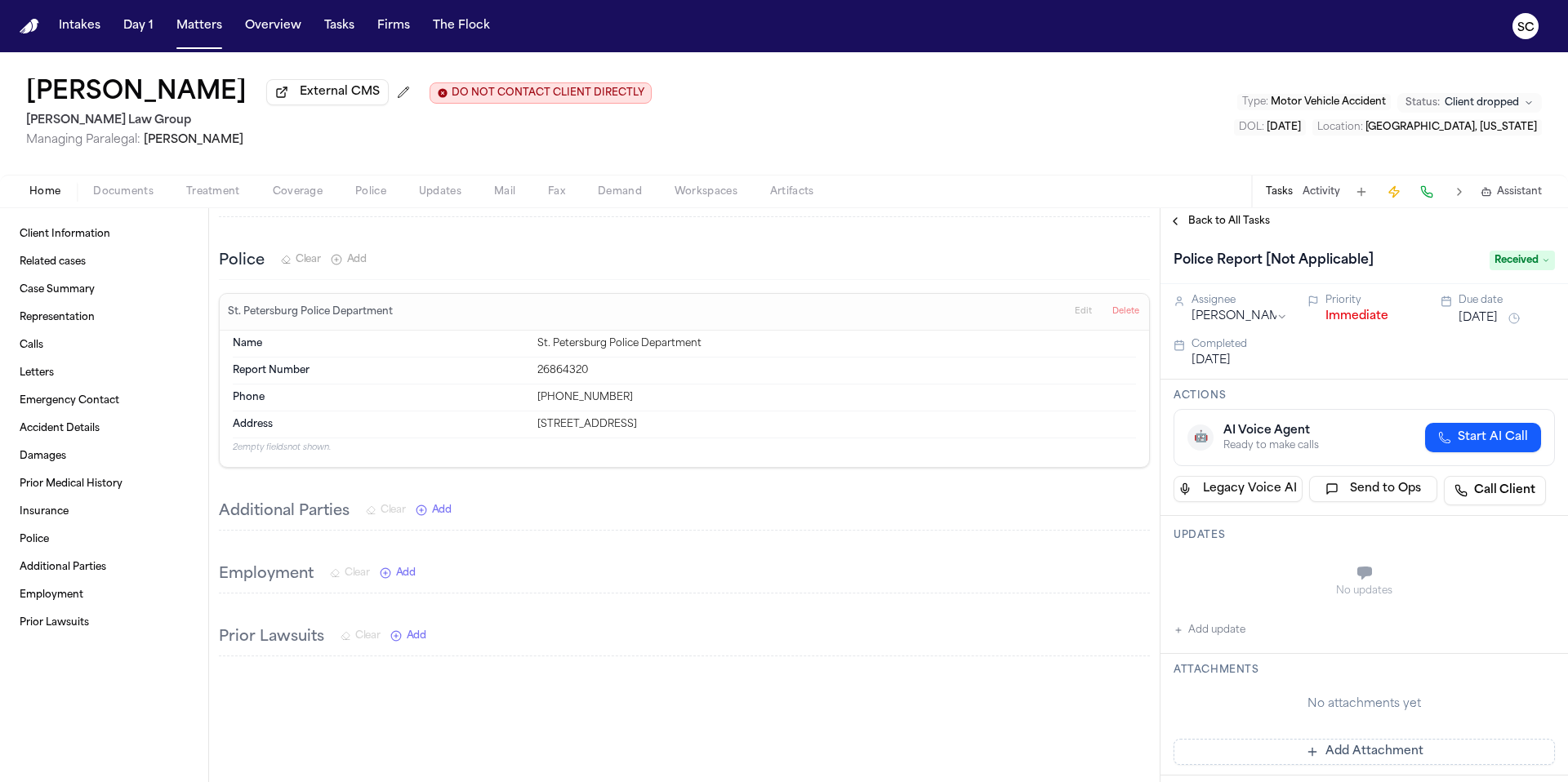
scroll to position [311, 0]
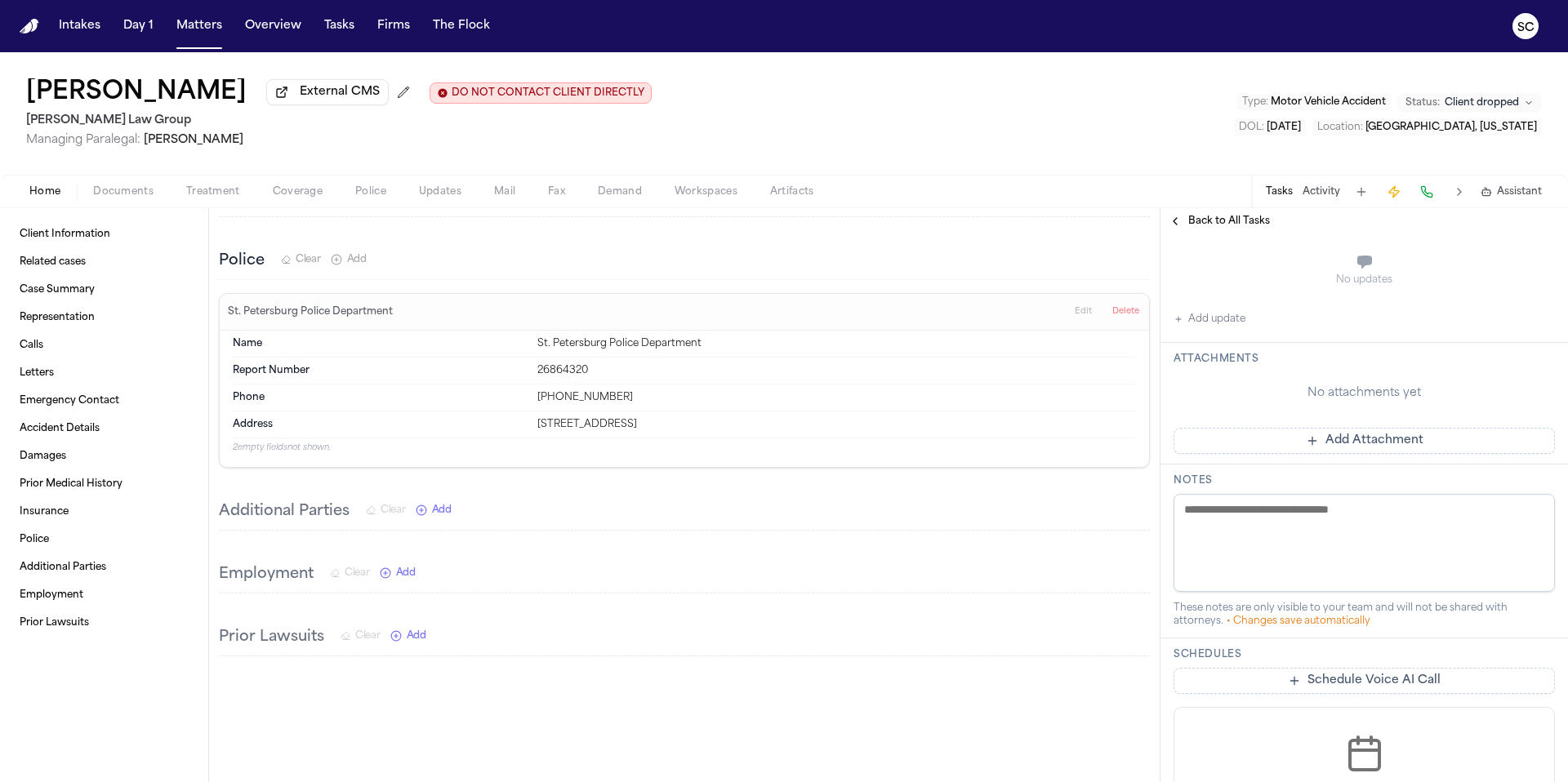
click at [1340, 440] on button "Add Attachment" at bounding box center [1363, 441] width 381 height 26
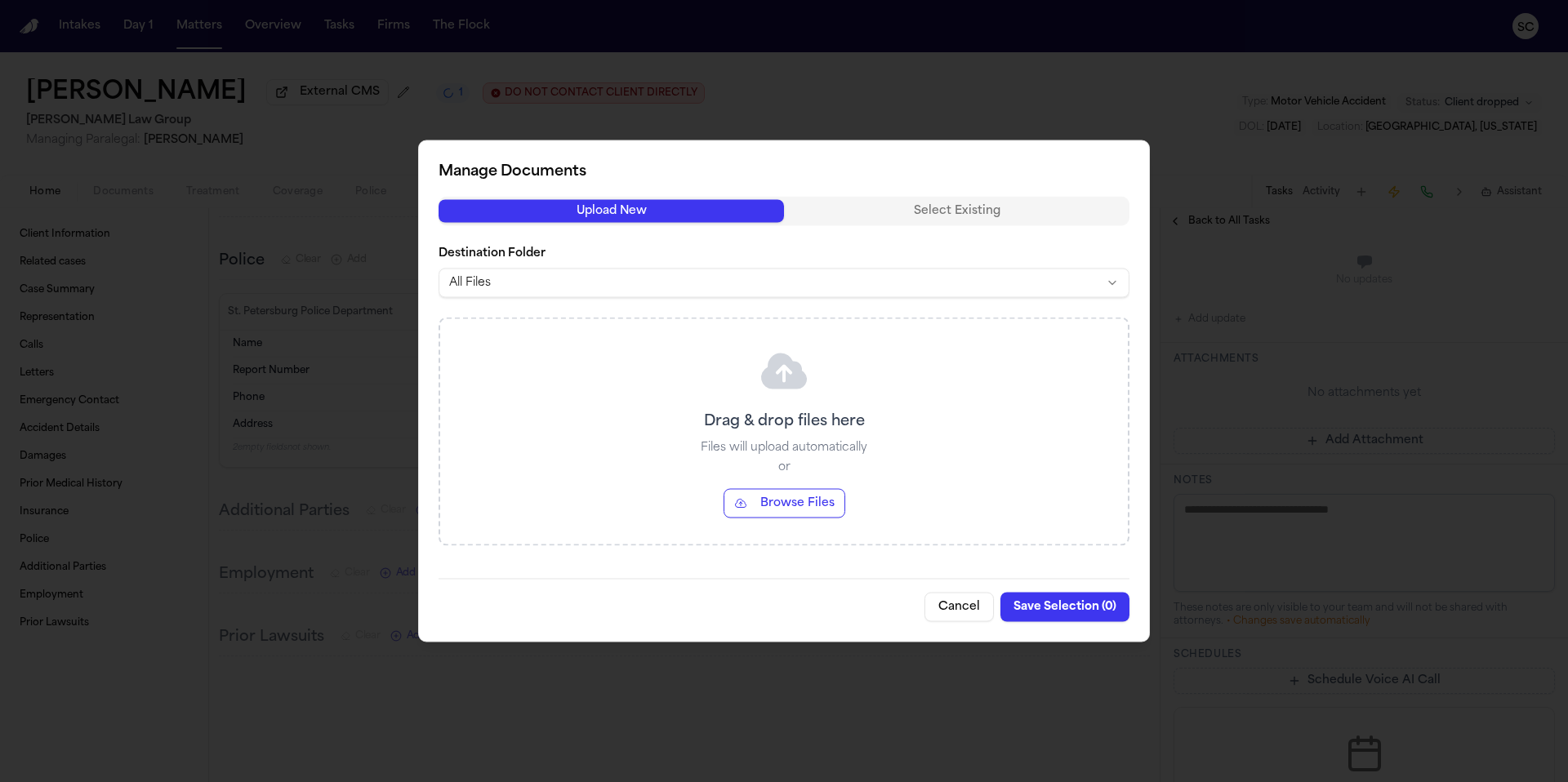
click at [786, 504] on button "Browse Files" at bounding box center [784, 504] width 121 height 30
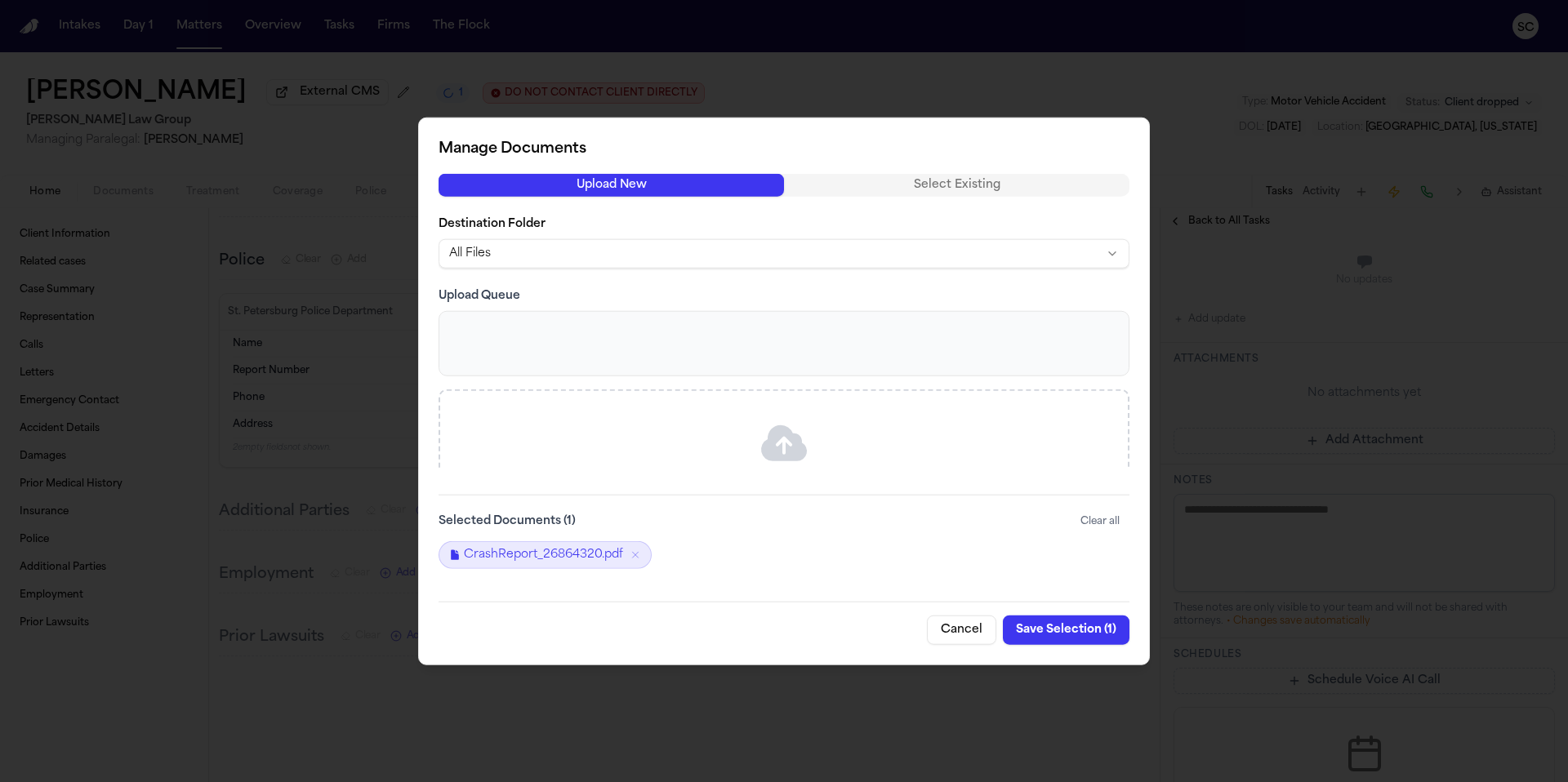
click at [569, 256] on body "Intakes Day 1 Matters Overview Tasks Firms The Flock SC Cristopher Castro Arred…" at bounding box center [784, 391] width 1568 height 782
click at [637, 555] on icon "Remove CrashReport_26864320.pdf" at bounding box center [635, 554] width 12 height 12
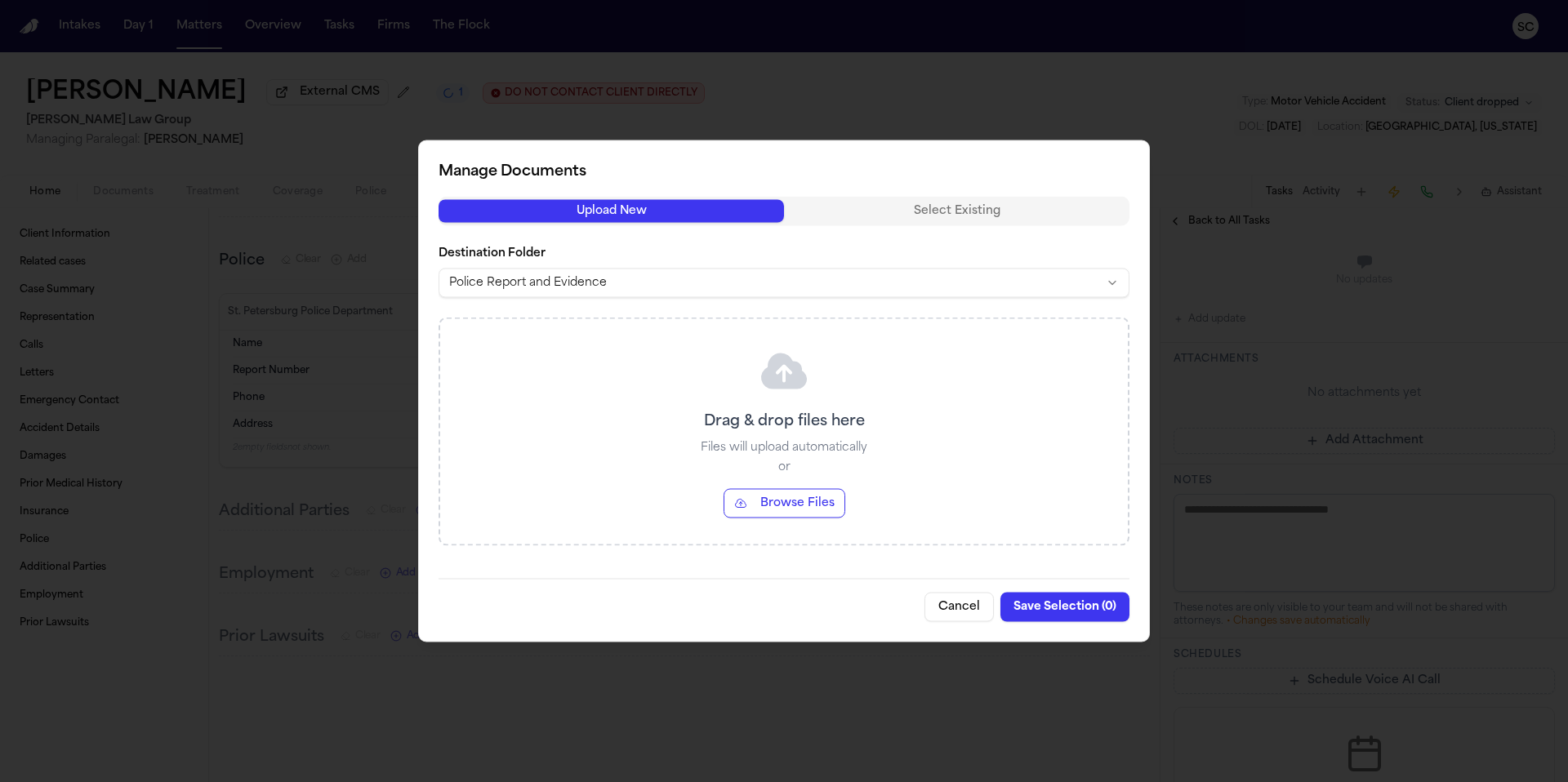
click at [779, 500] on button "Browse Files" at bounding box center [784, 504] width 121 height 30
click at [804, 502] on button "Browse Files" at bounding box center [784, 504] width 121 height 30
click at [1081, 611] on button "Save Selection ( 0 )" at bounding box center [1065, 608] width 129 height 30
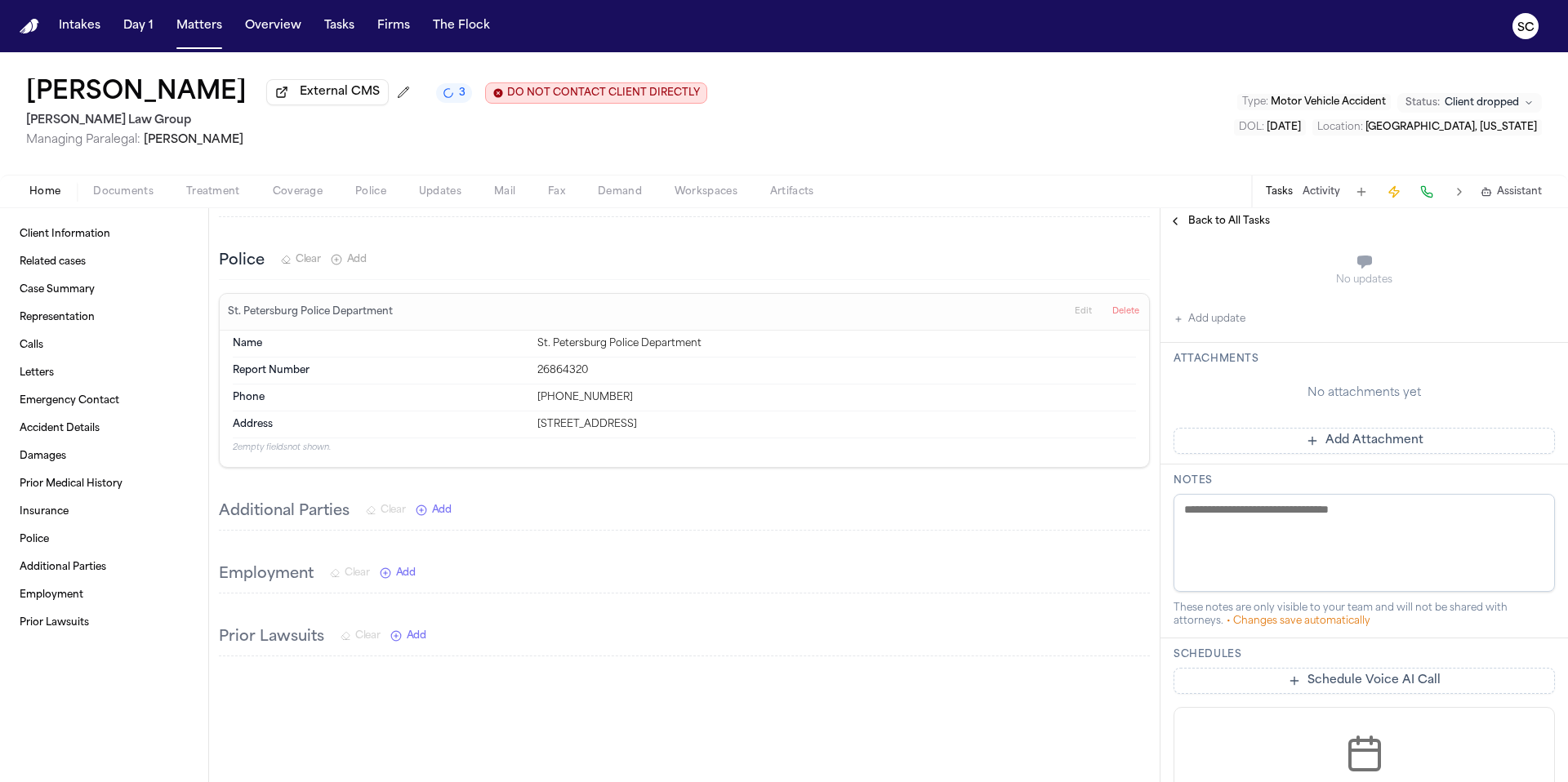
click at [1389, 442] on button "Add Attachment" at bounding box center [1363, 441] width 381 height 26
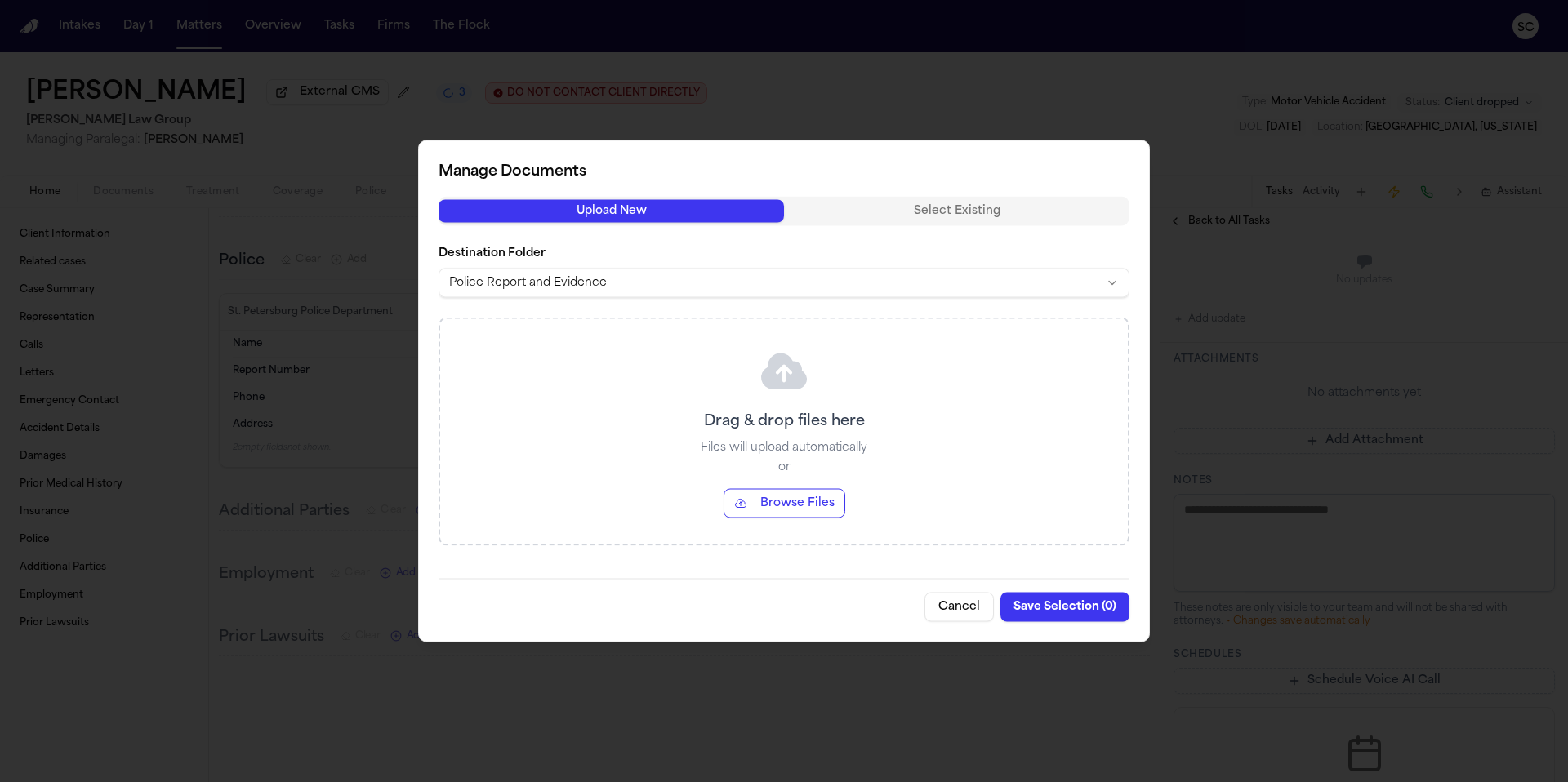
click at [753, 499] on button "Browse Files" at bounding box center [784, 504] width 121 height 30
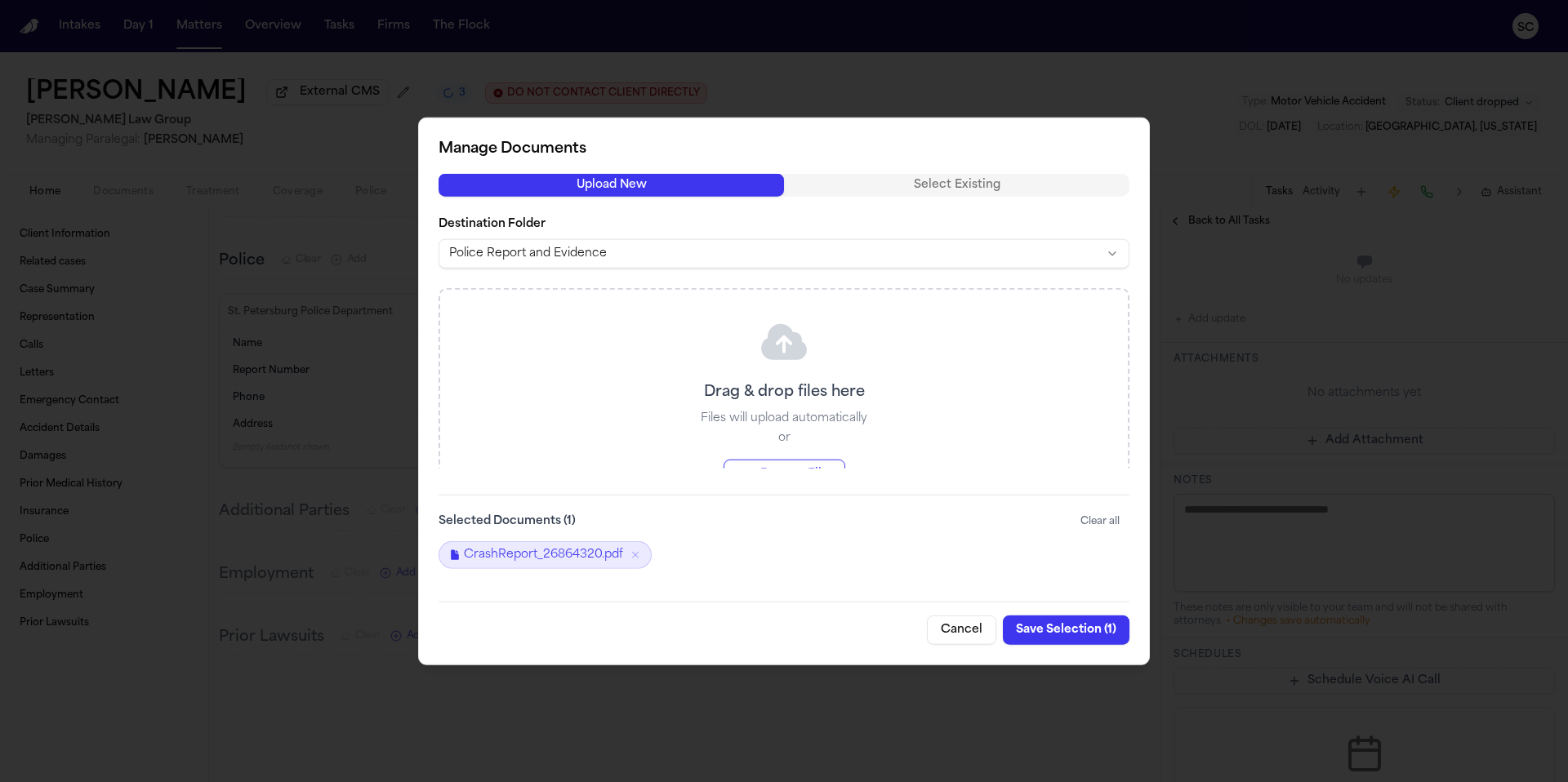
click at [1071, 633] on button "Save Selection ( 1 )" at bounding box center [1066, 629] width 126 height 30
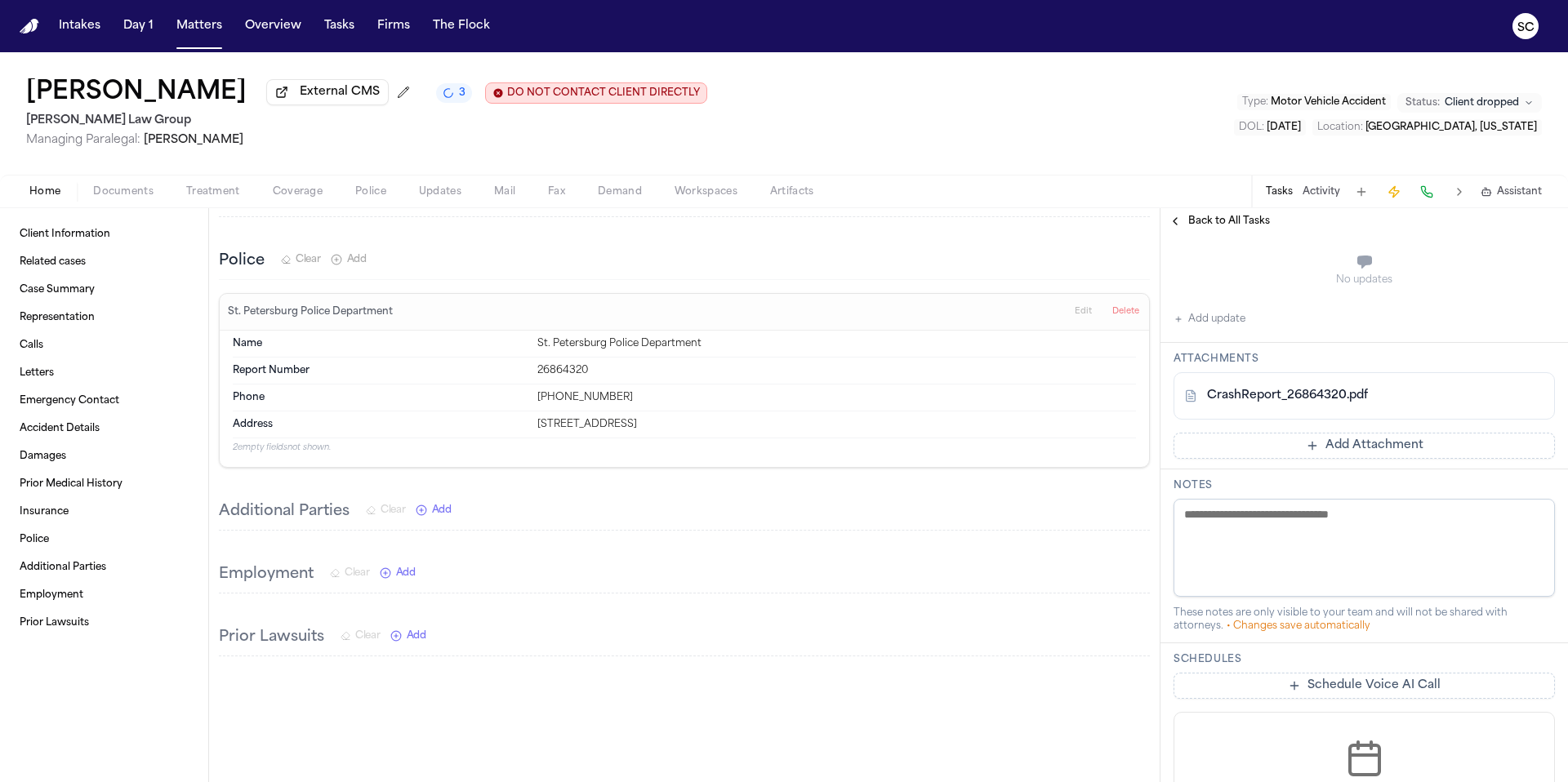
click at [1292, 534] on textarea at bounding box center [1363, 548] width 381 height 98
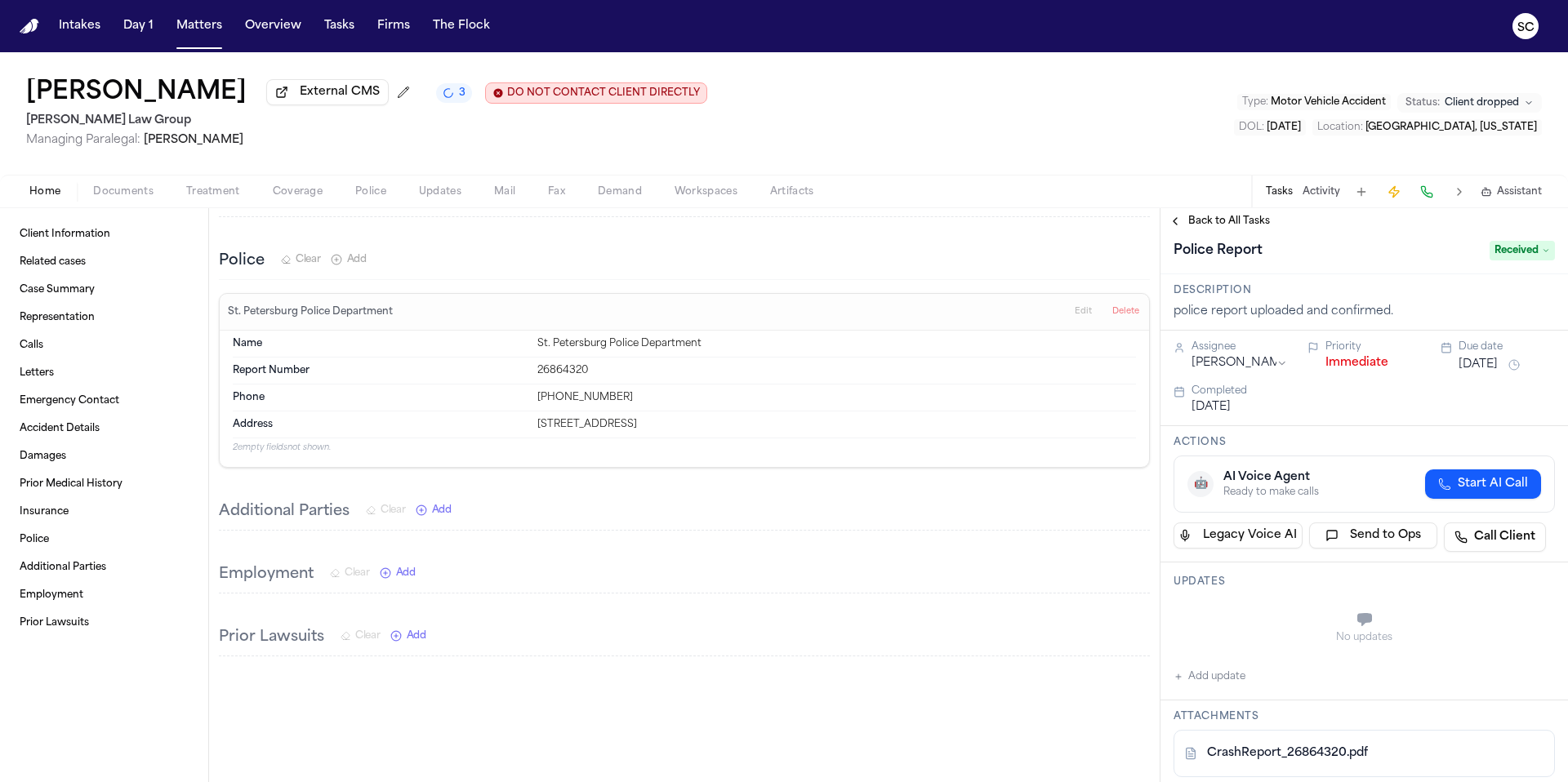
scroll to position [0, 0]
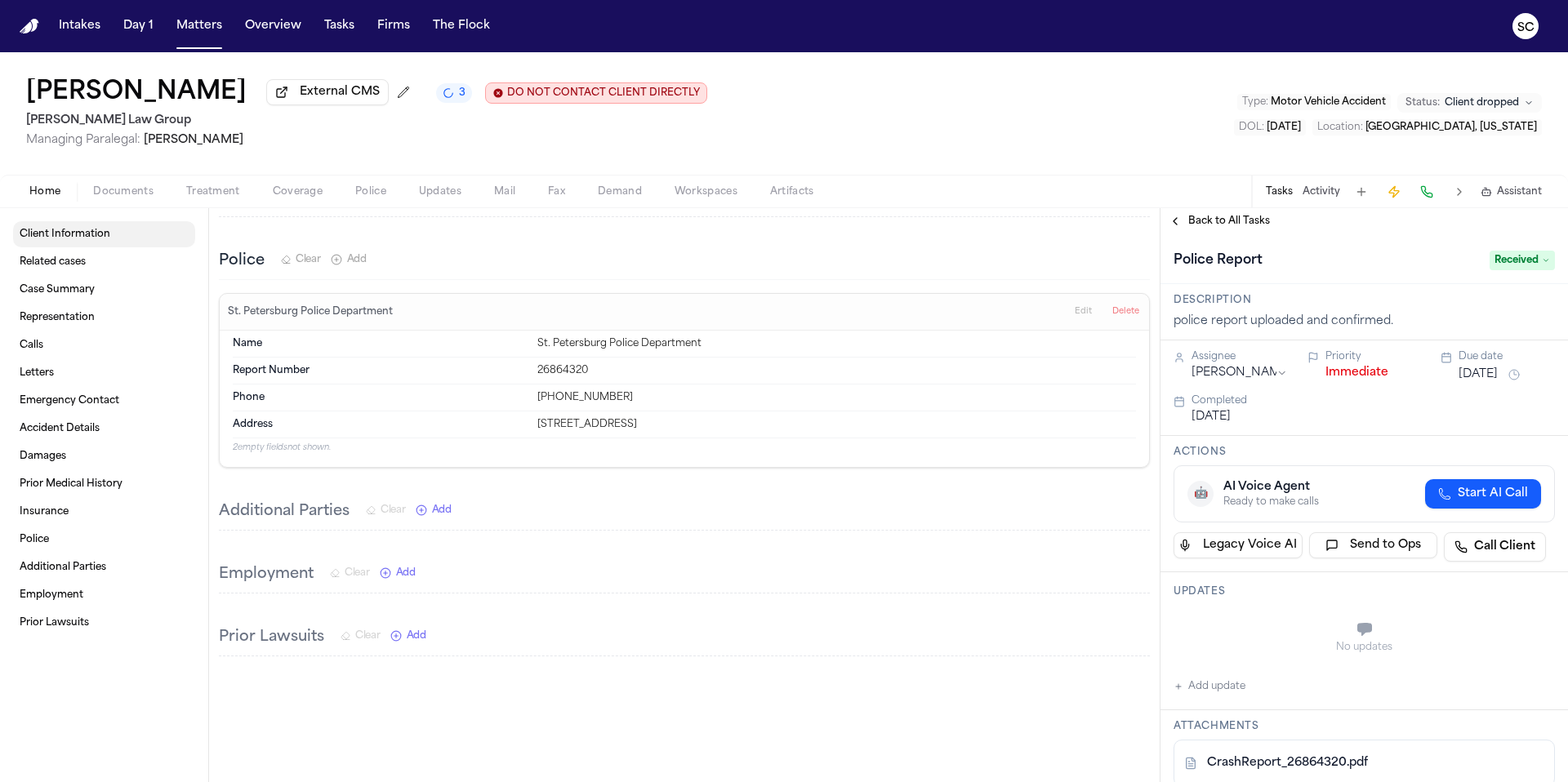
type textarea "**********"
click at [78, 241] on span "Client Information" at bounding box center [65, 234] width 91 height 13
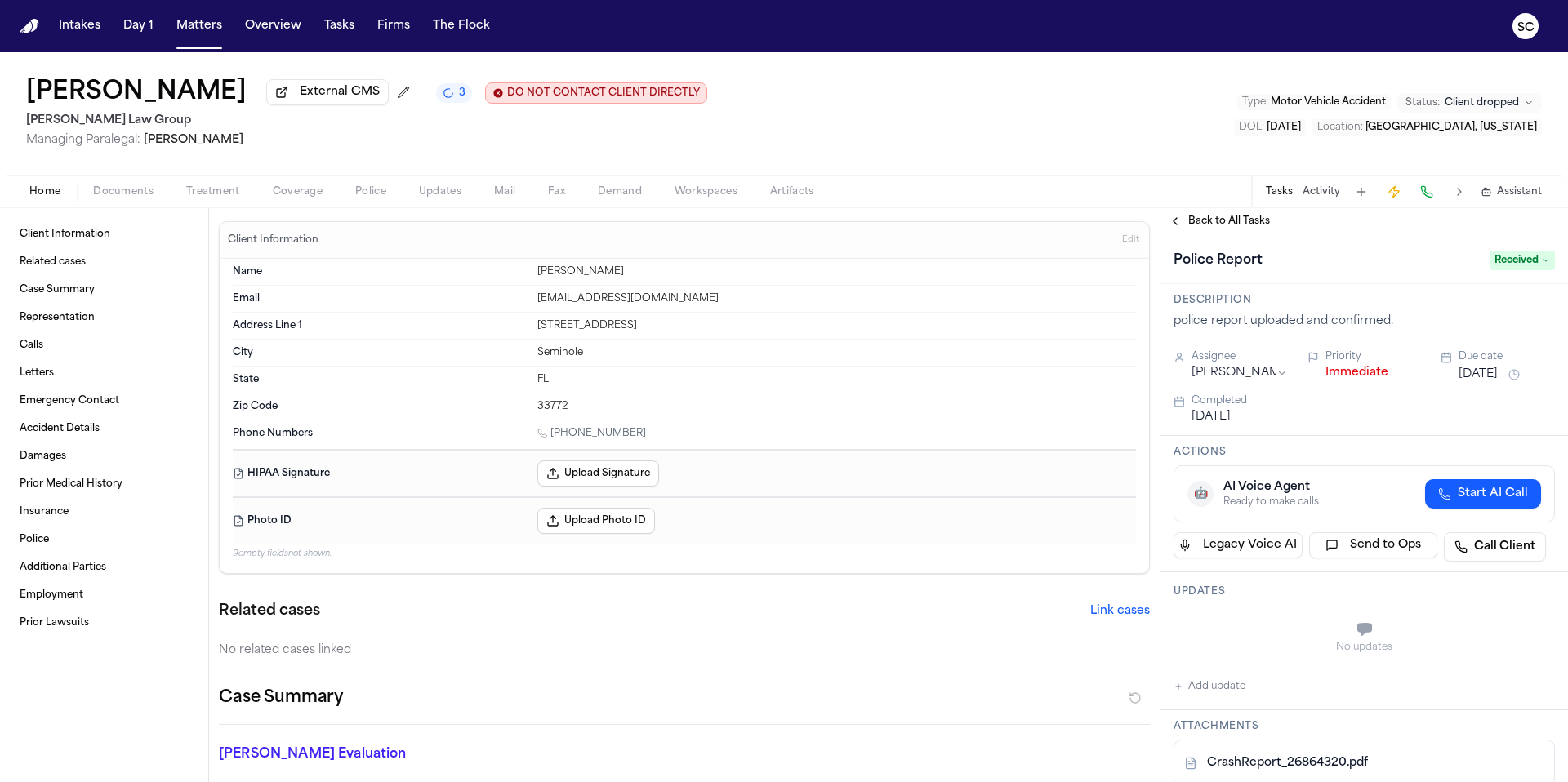
click at [1229, 227] on span "Back to All Tasks" at bounding box center [1228, 221] width 82 height 13
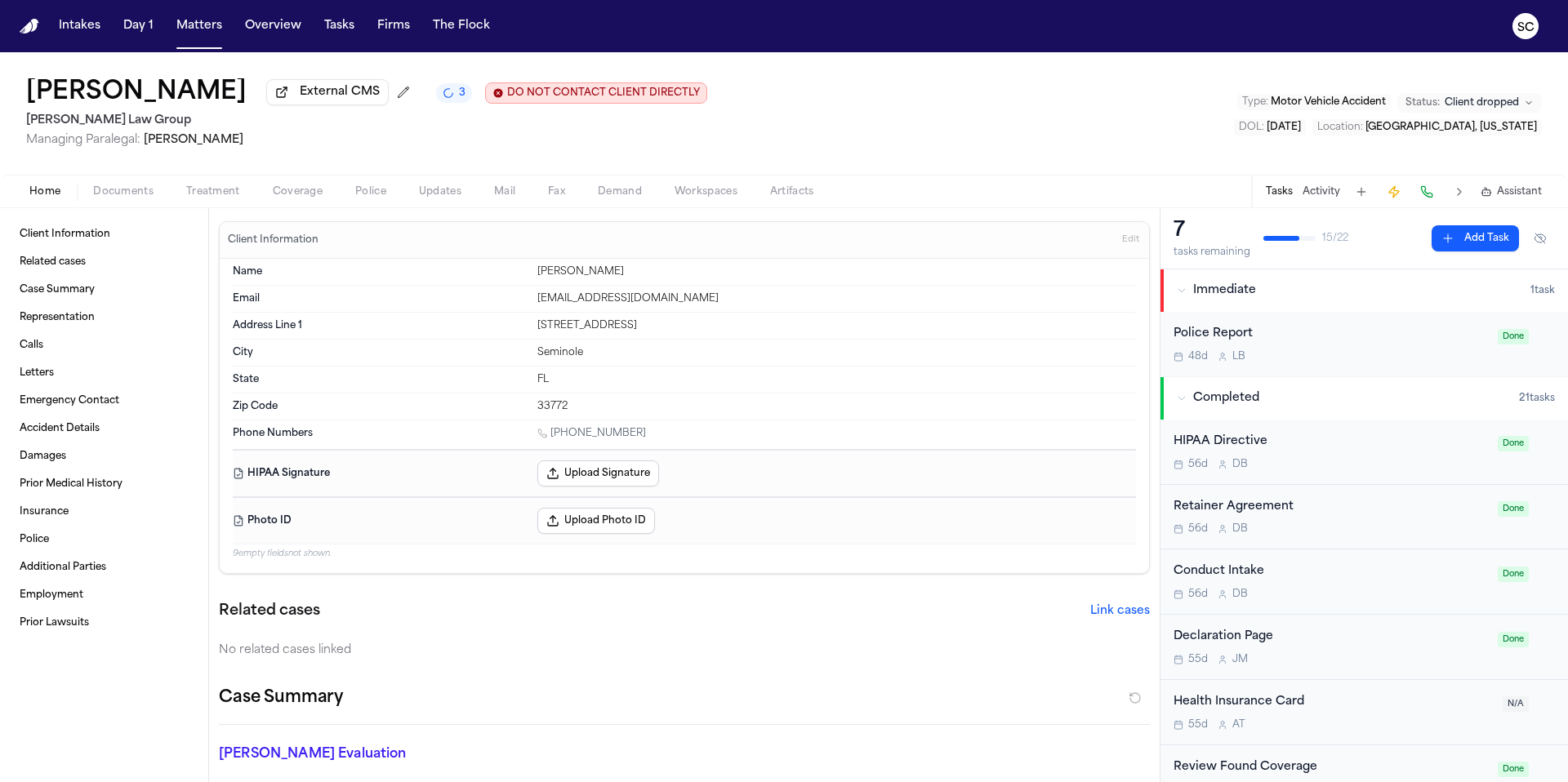
click at [1201, 294] on span "Immediate" at bounding box center [1224, 290] width 63 height 16
click at [1280, 298] on div "Immediate" at bounding box center [1353, 290] width 354 height 16
click at [1330, 359] on div "48d L B" at bounding box center [1330, 357] width 314 height 13
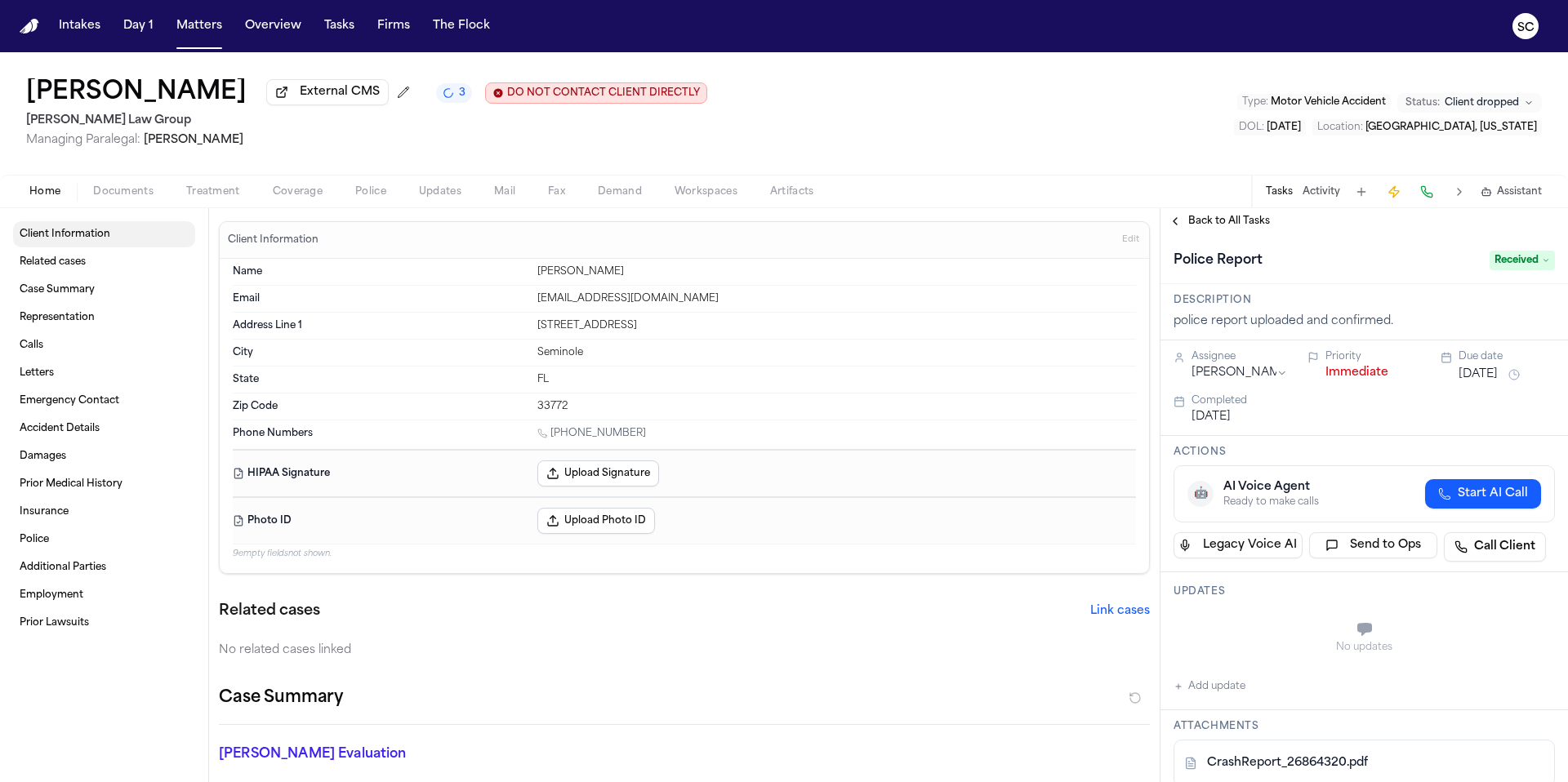
click at [74, 236] on span "Client Information" at bounding box center [65, 234] width 91 height 13
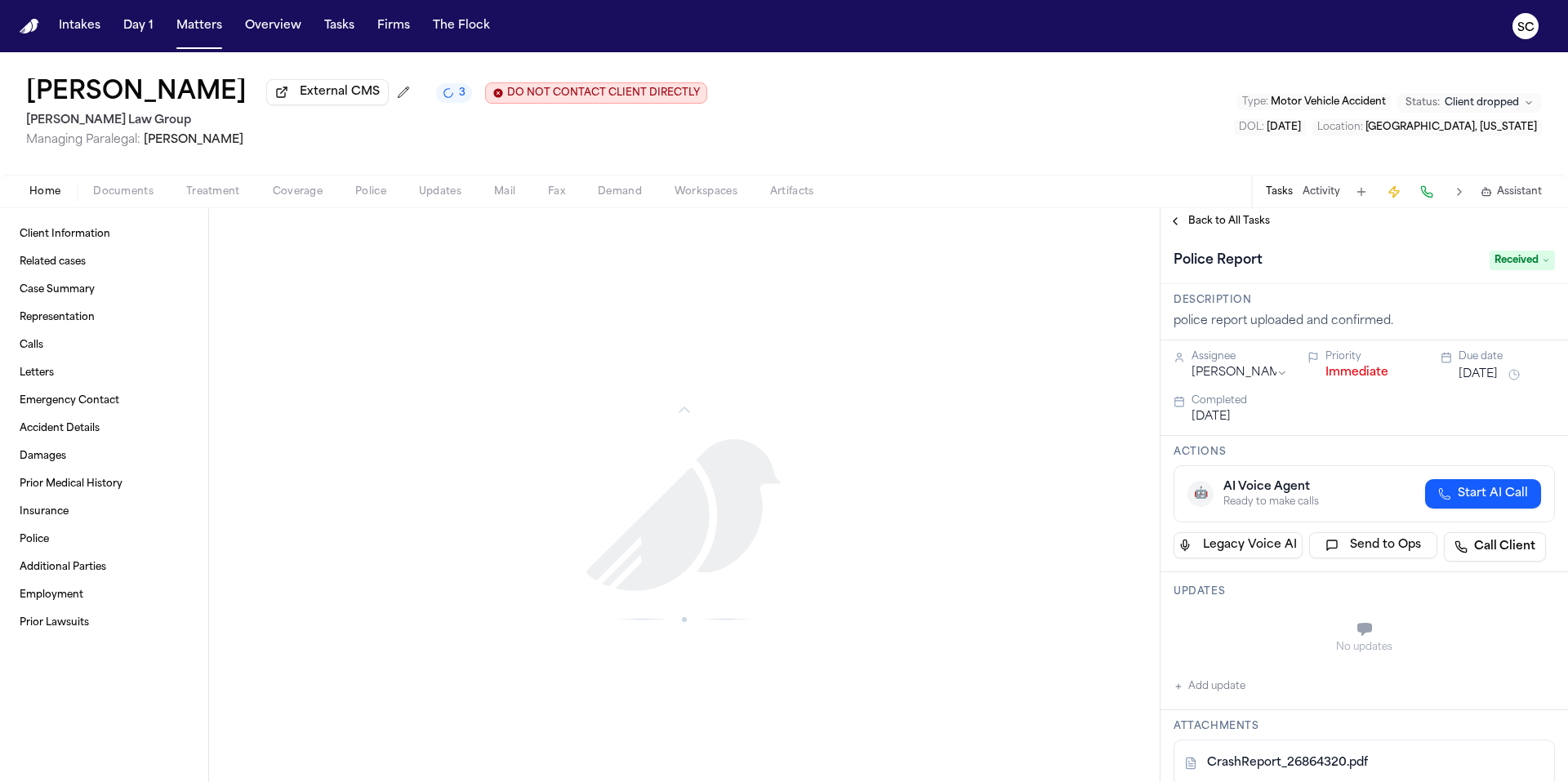
click at [472, 100] on button "3" at bounding box center [454, 93] width 36 height 20
click at [521, 370] on div at bounding box center [684, 521] width 930 height 548
click at [372, 199] on span "Police" at bounding box center [371, 192] width 31 height 13
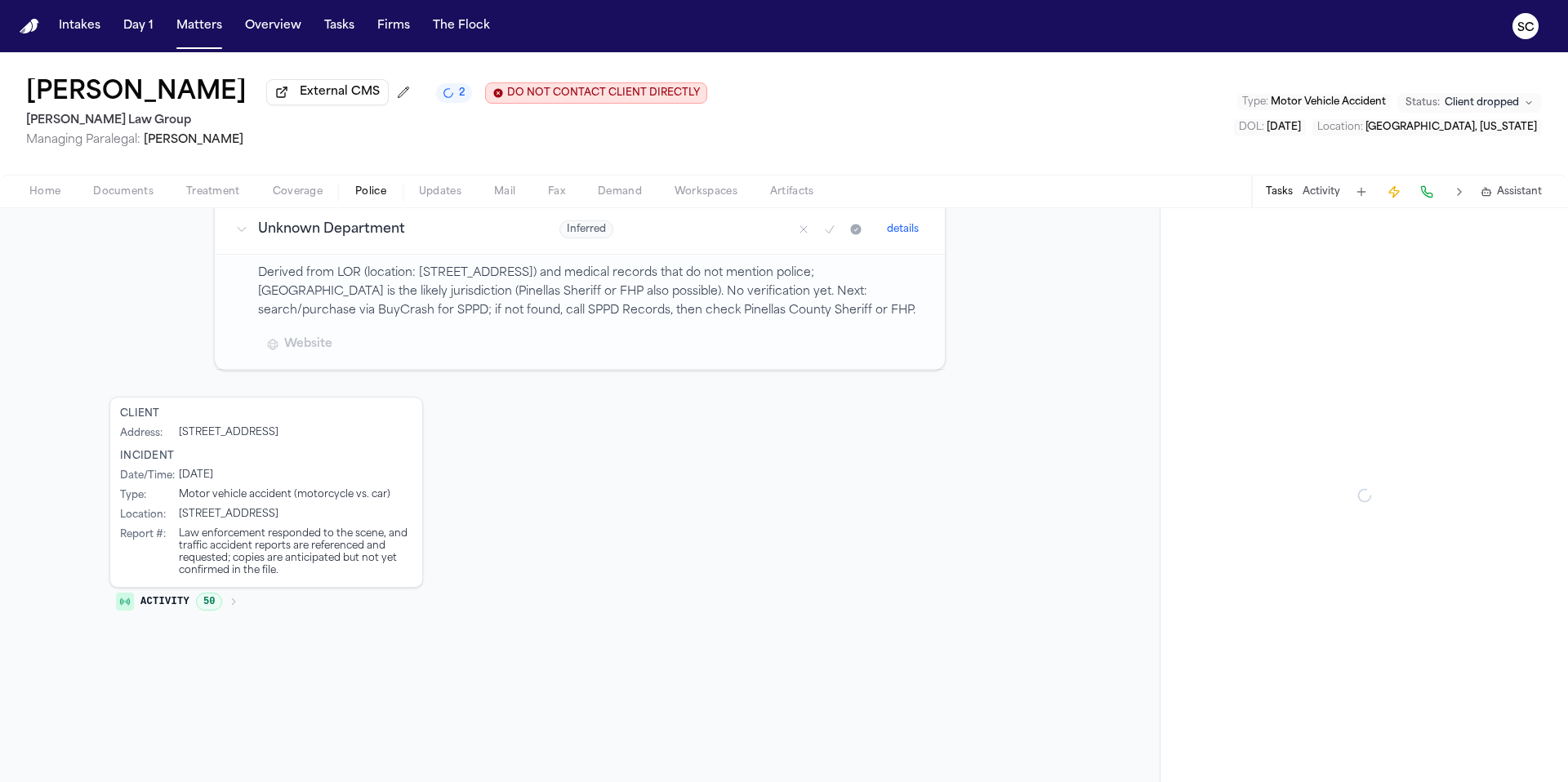
scroll to position [211, 0]
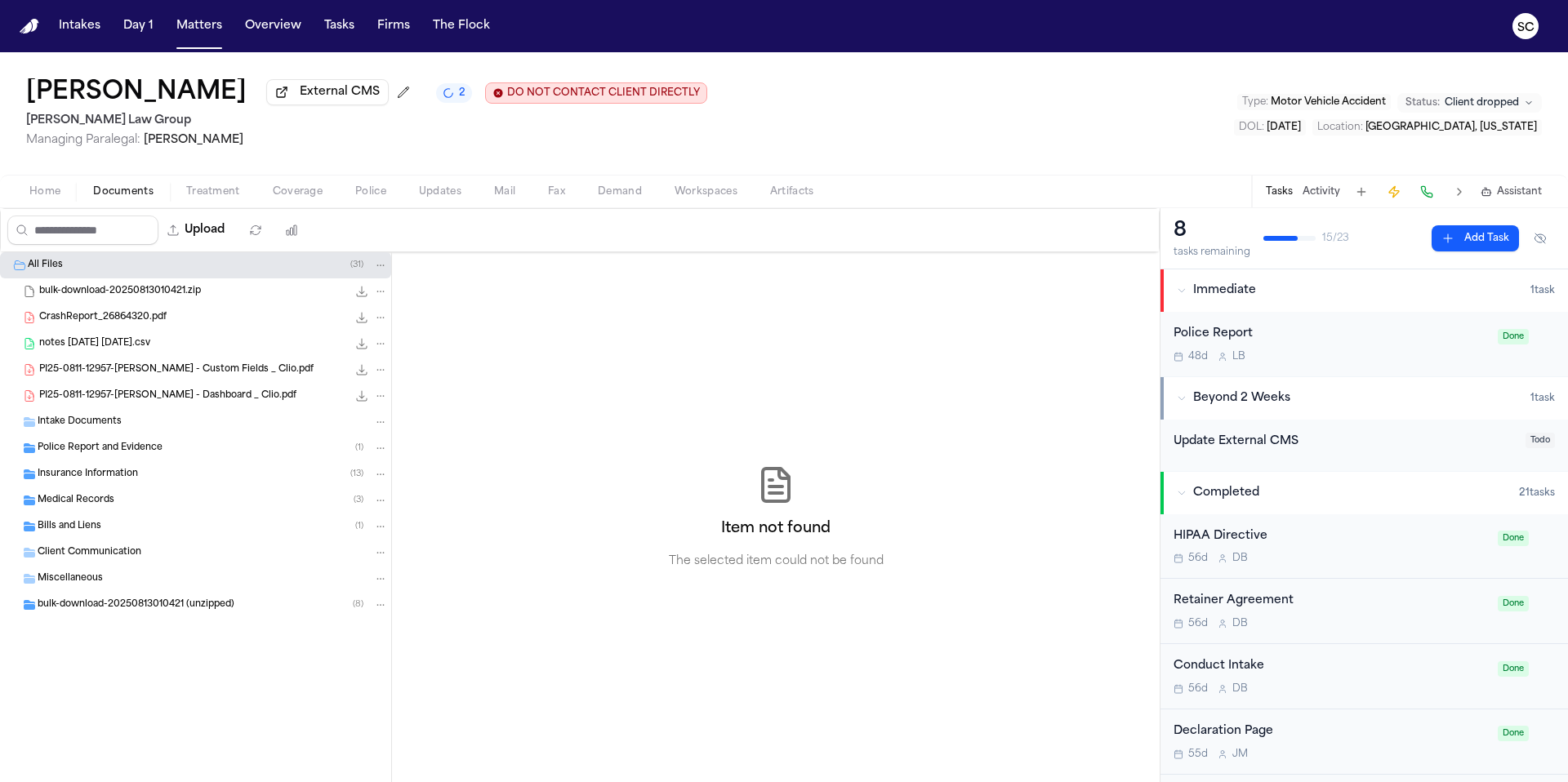
click at [118, 199] on span "Documents" at bounding box center [123, 192] width 60 height 13
click at [115, 318] on span "CrashReport_26864320.pdf" at bounding box center [103, 318] width 127 height 14
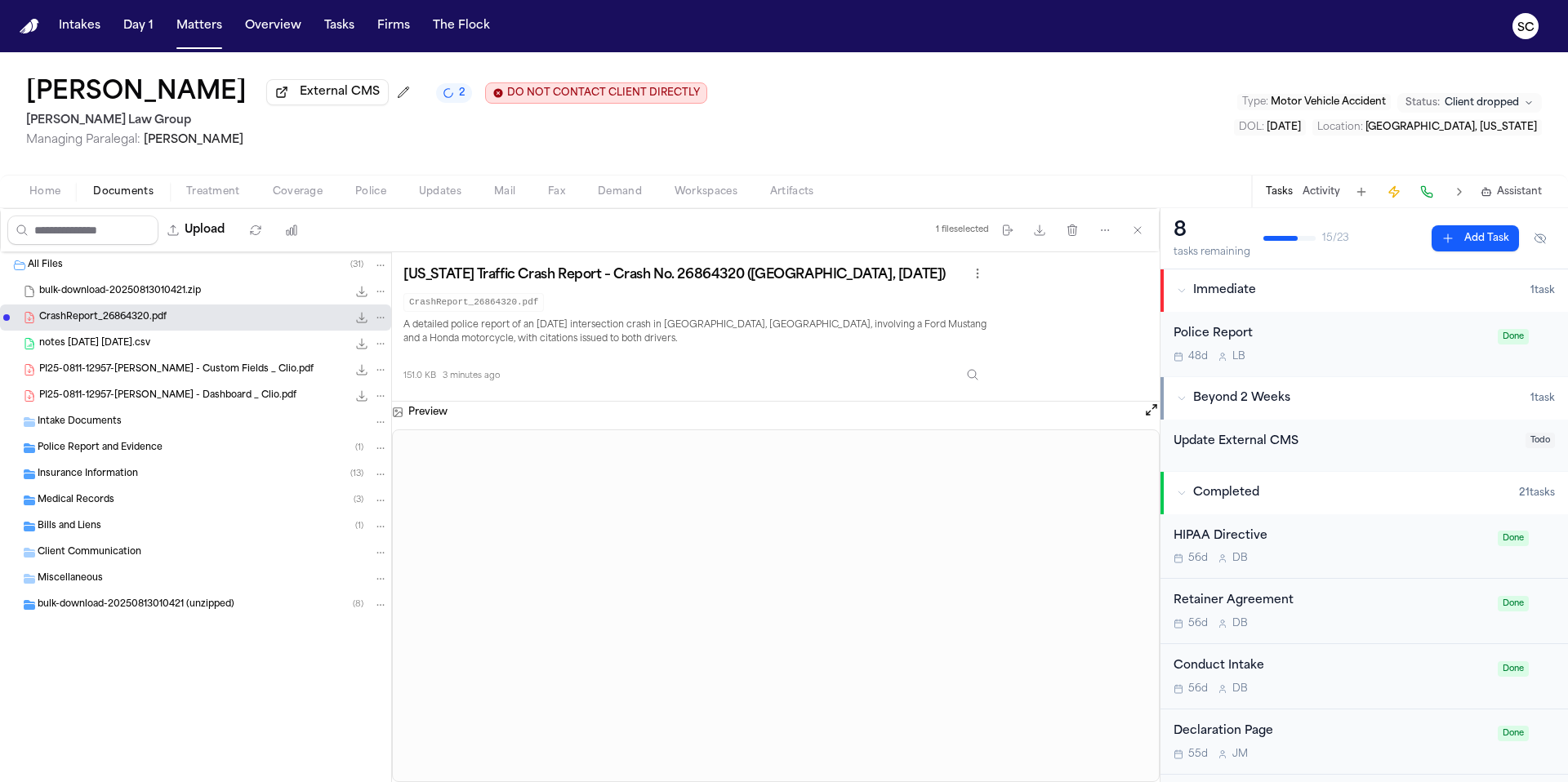
click at [41, 199] on span "Home" at bounding box center [45, 192] width 31 height 13
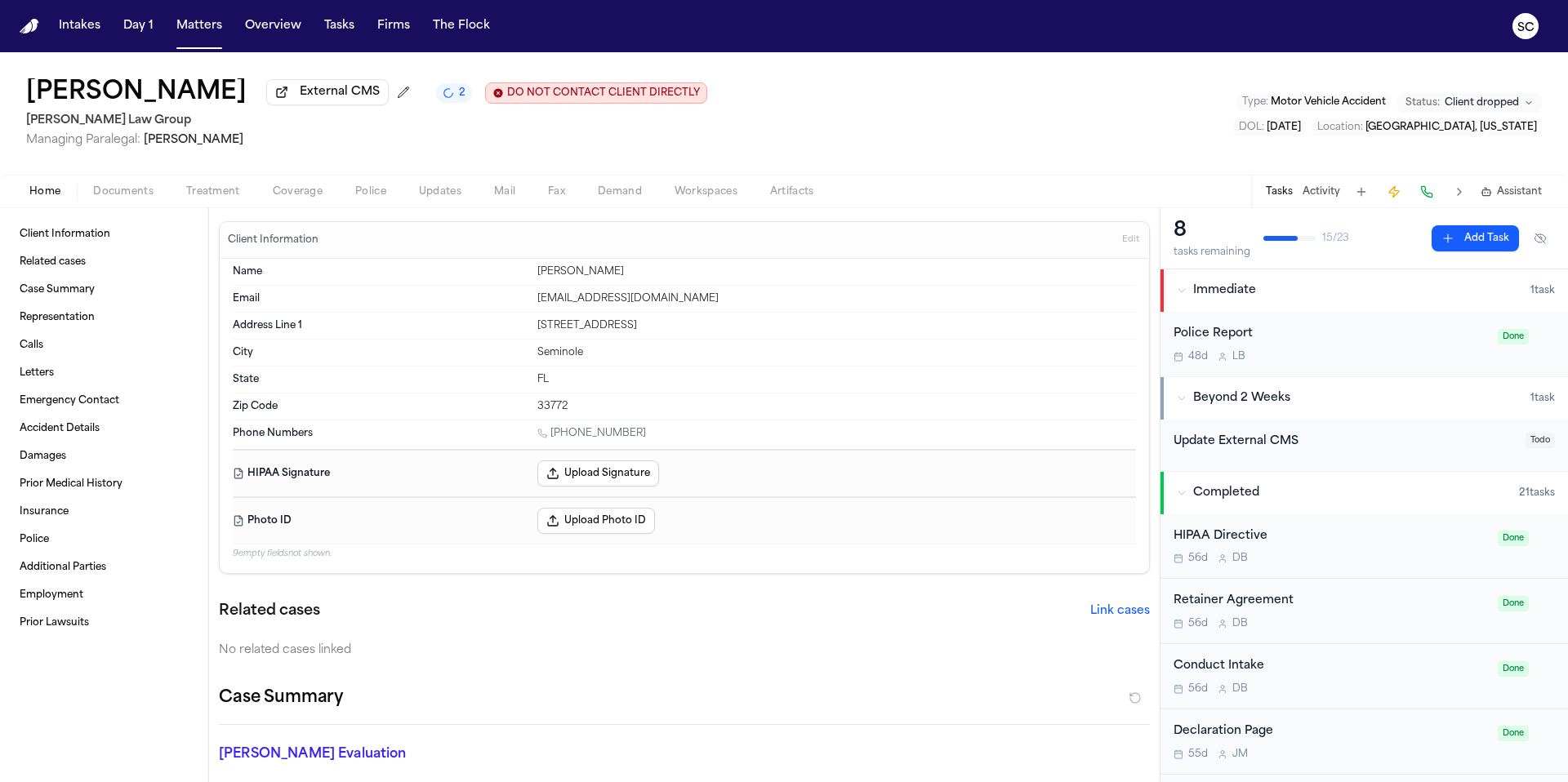
click at [1247, 347] on div "Police Report 48d L B" at bounding box center [1330, 344] width 314 height 39
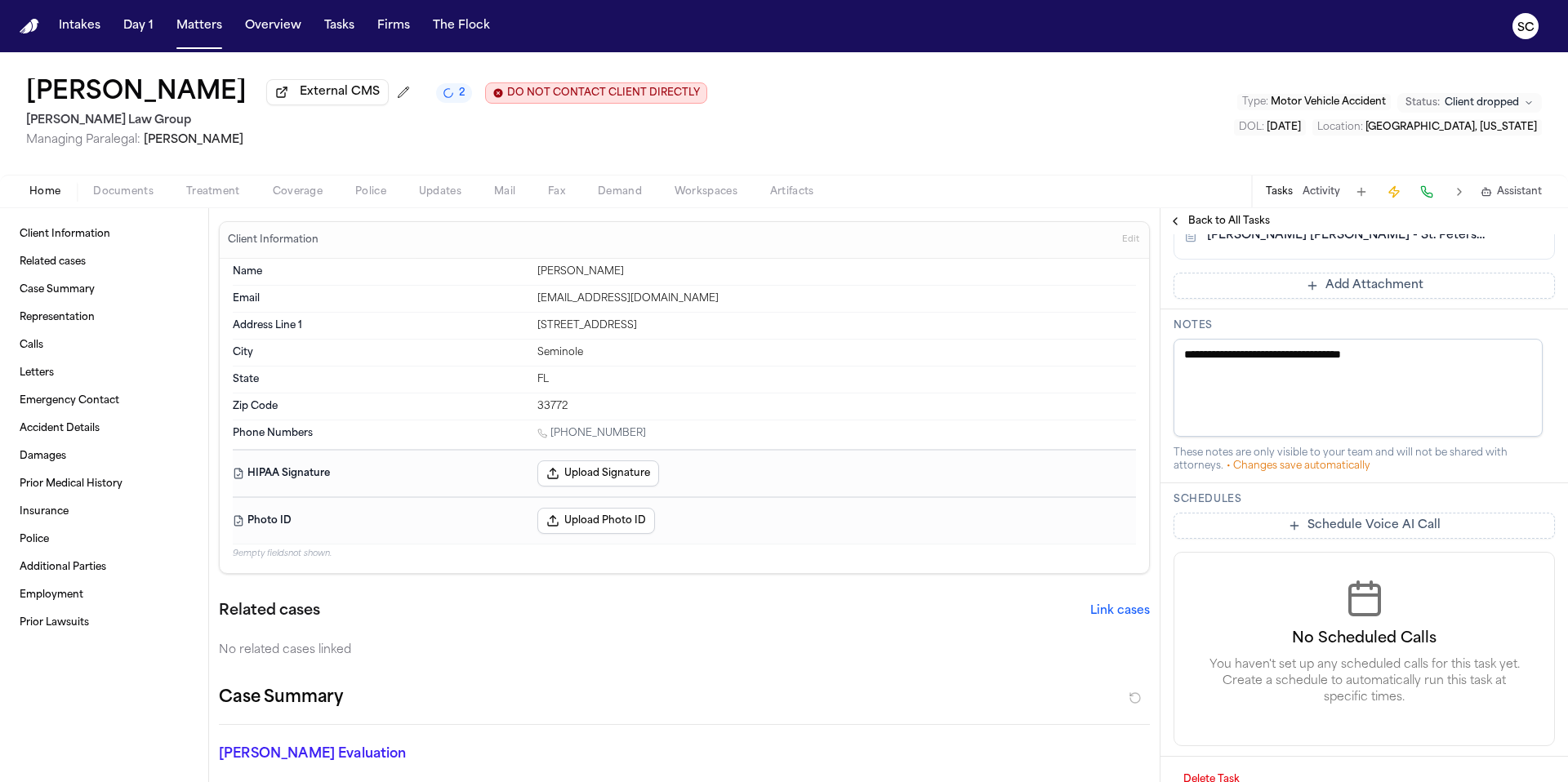
scroll to position [554, 0]
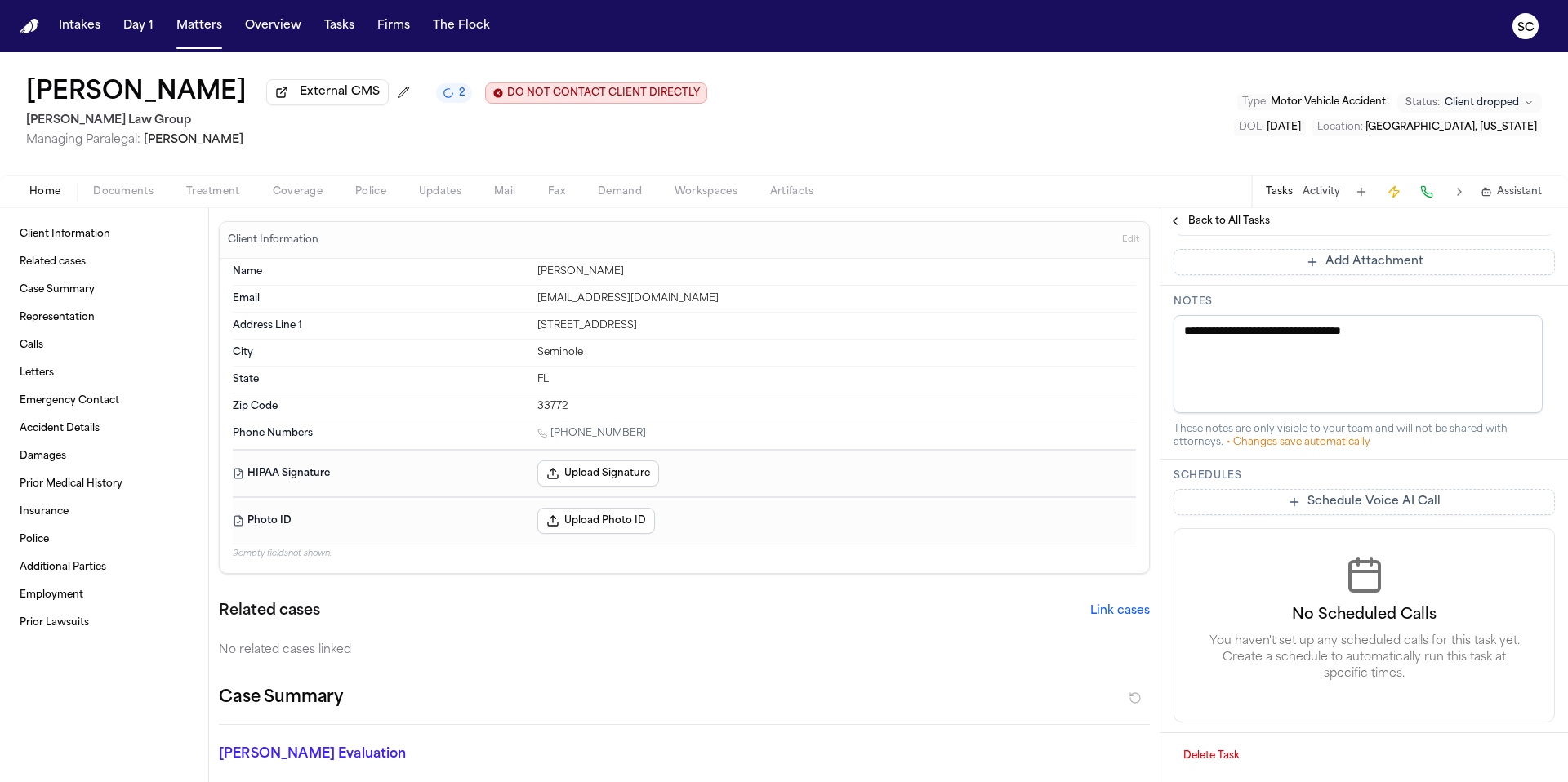
click at [793, 196] on span "Artifacts" at bounding box center [791, 192] width 44 height 13
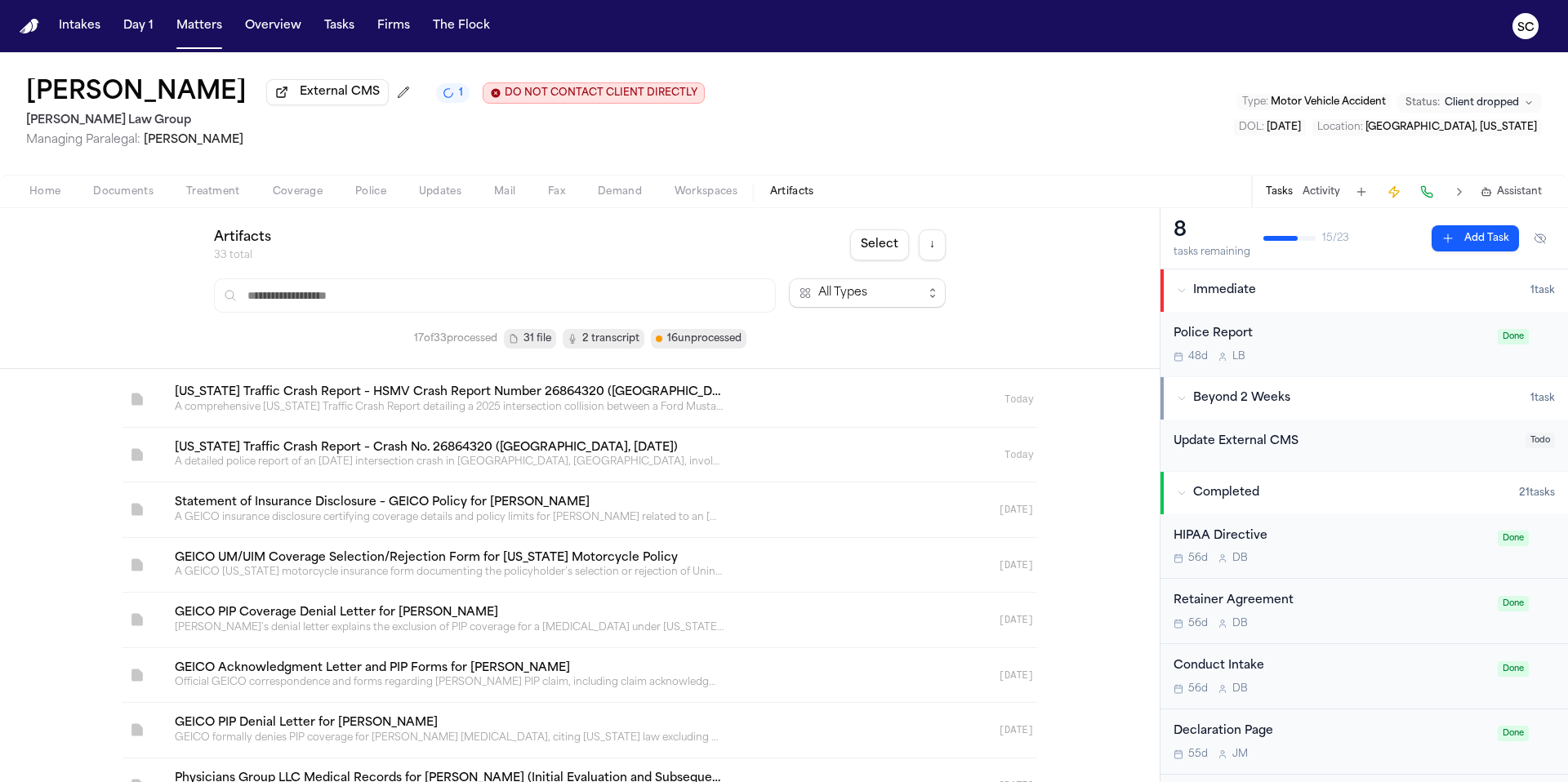
click at [845, 449] on link at bounding box center [560, 455] width 797 height 54
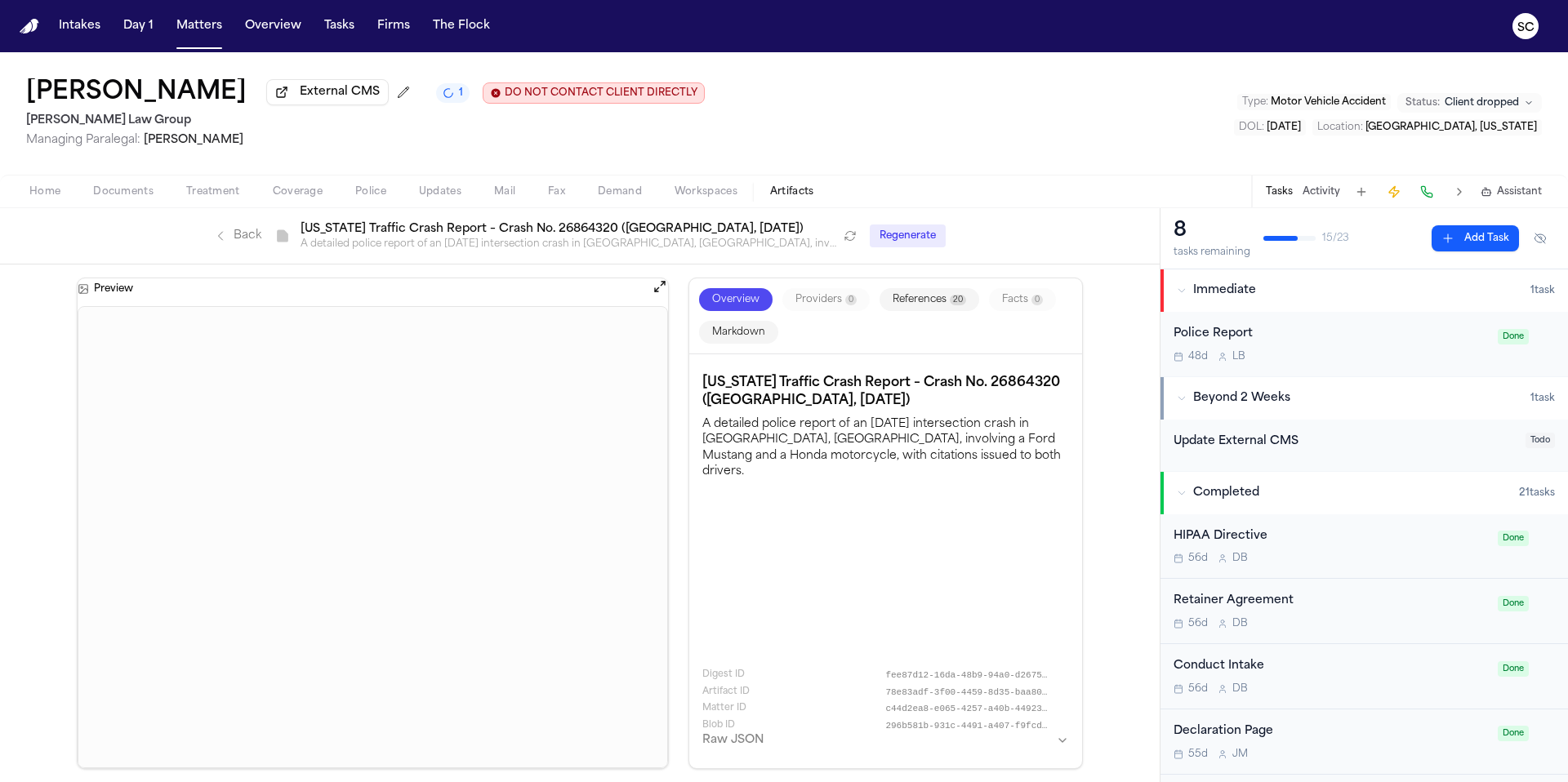
click at [1462, 197] on button at bounding box center [1459, 192] width 23 height 23
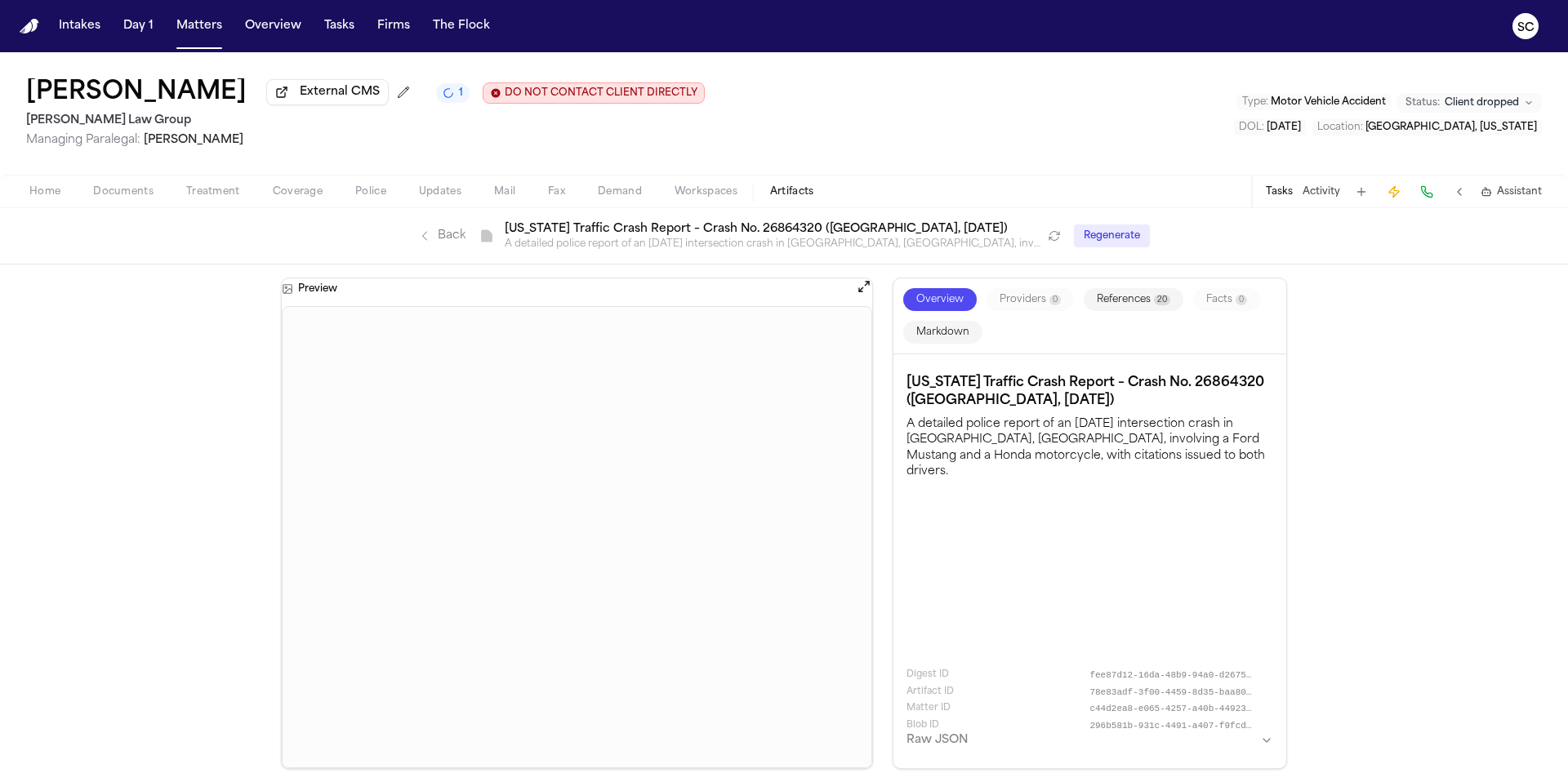
click at [1462, 197] on button at bounding box center [1459, 192] width 23 height 23
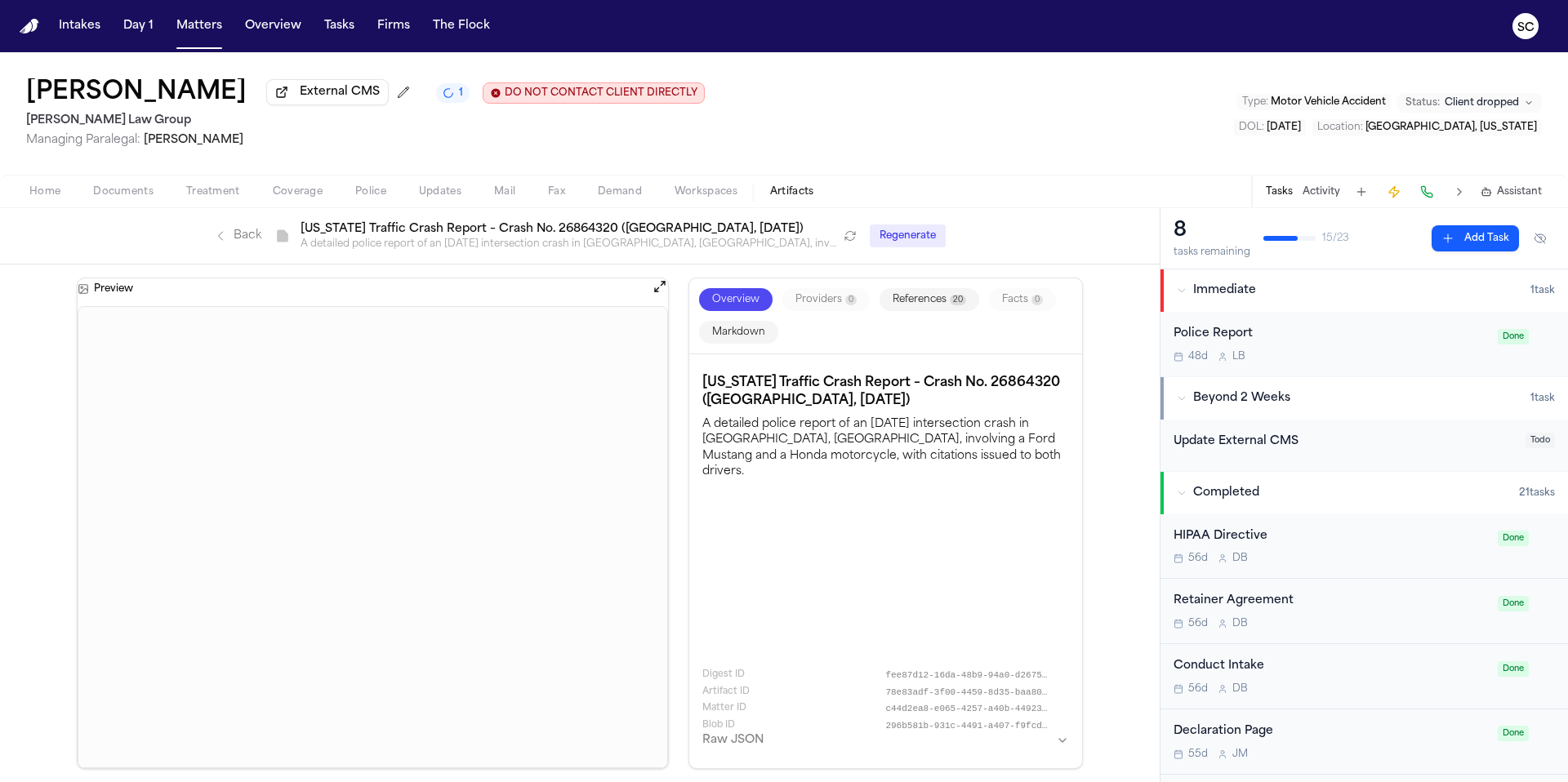
click at [1212, 335] on div "Police Report" at bounding box center [1330, 334] width 314 height 19
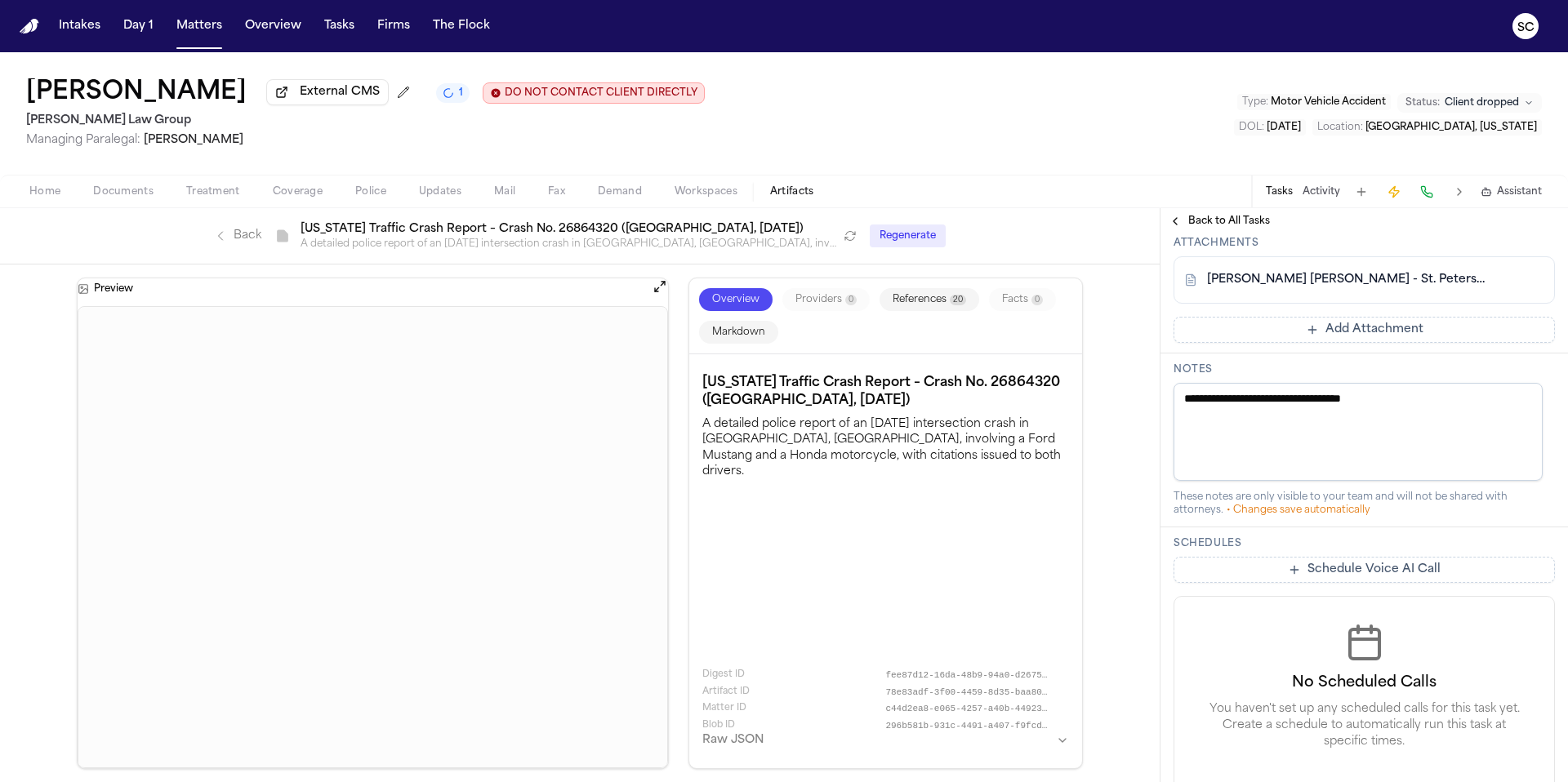
scroll to position [554, 0]
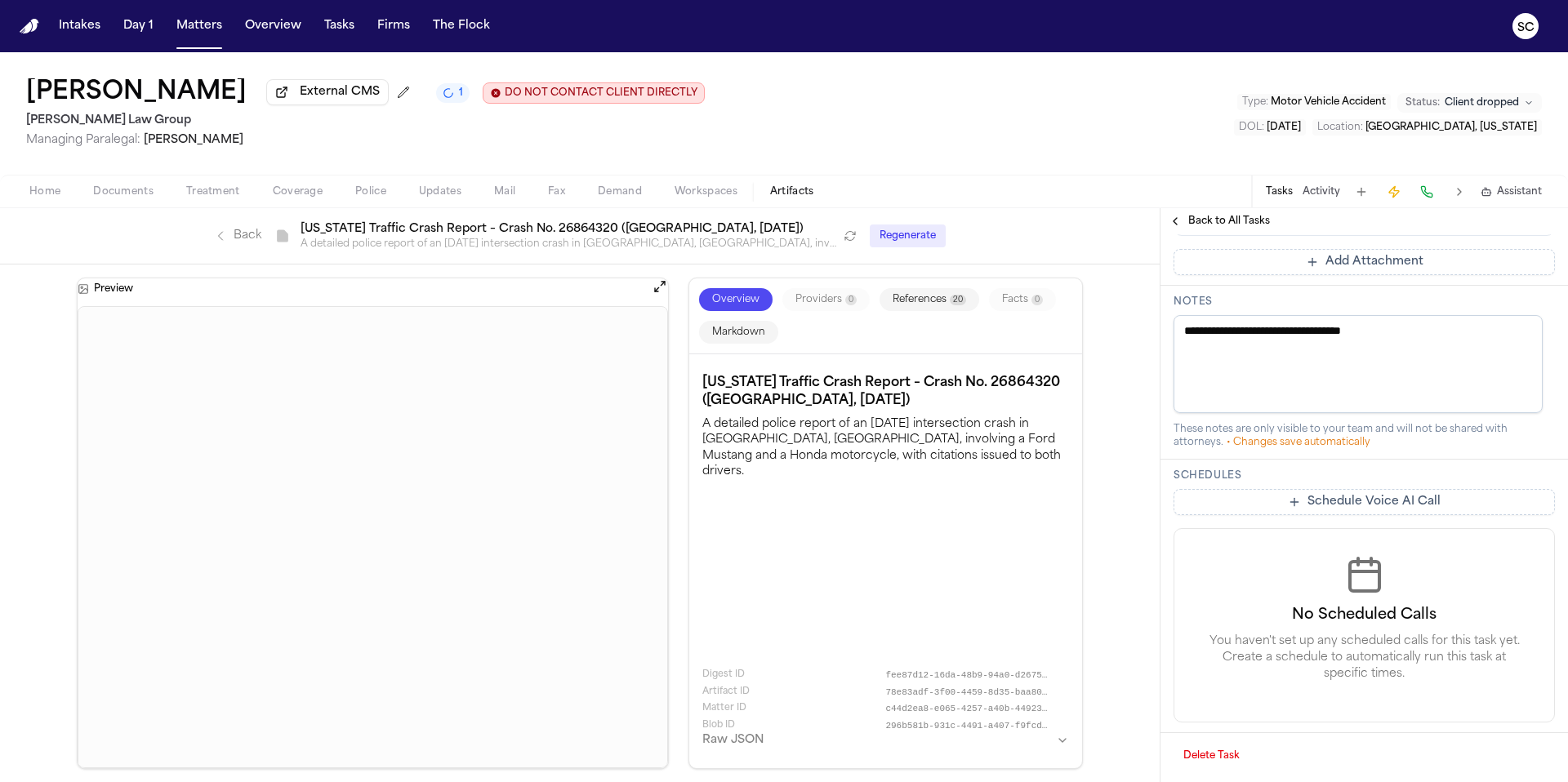
click at [45, 189] on span "Home" at bounding box center [45, 192] width 31 height 13
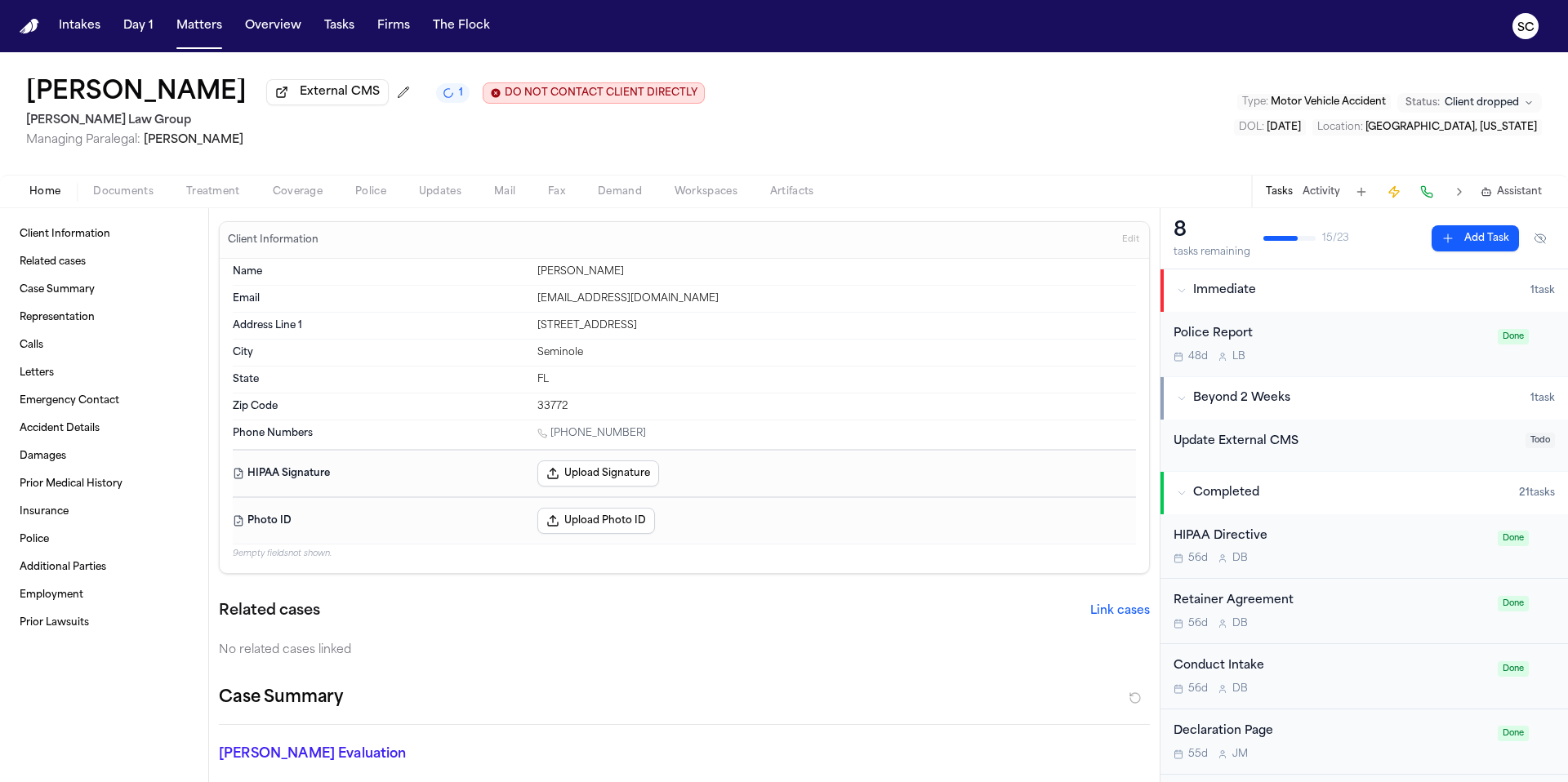
click at [1184, 401] on icon "button" at bounding box center [1181, 398] width 10 height 10
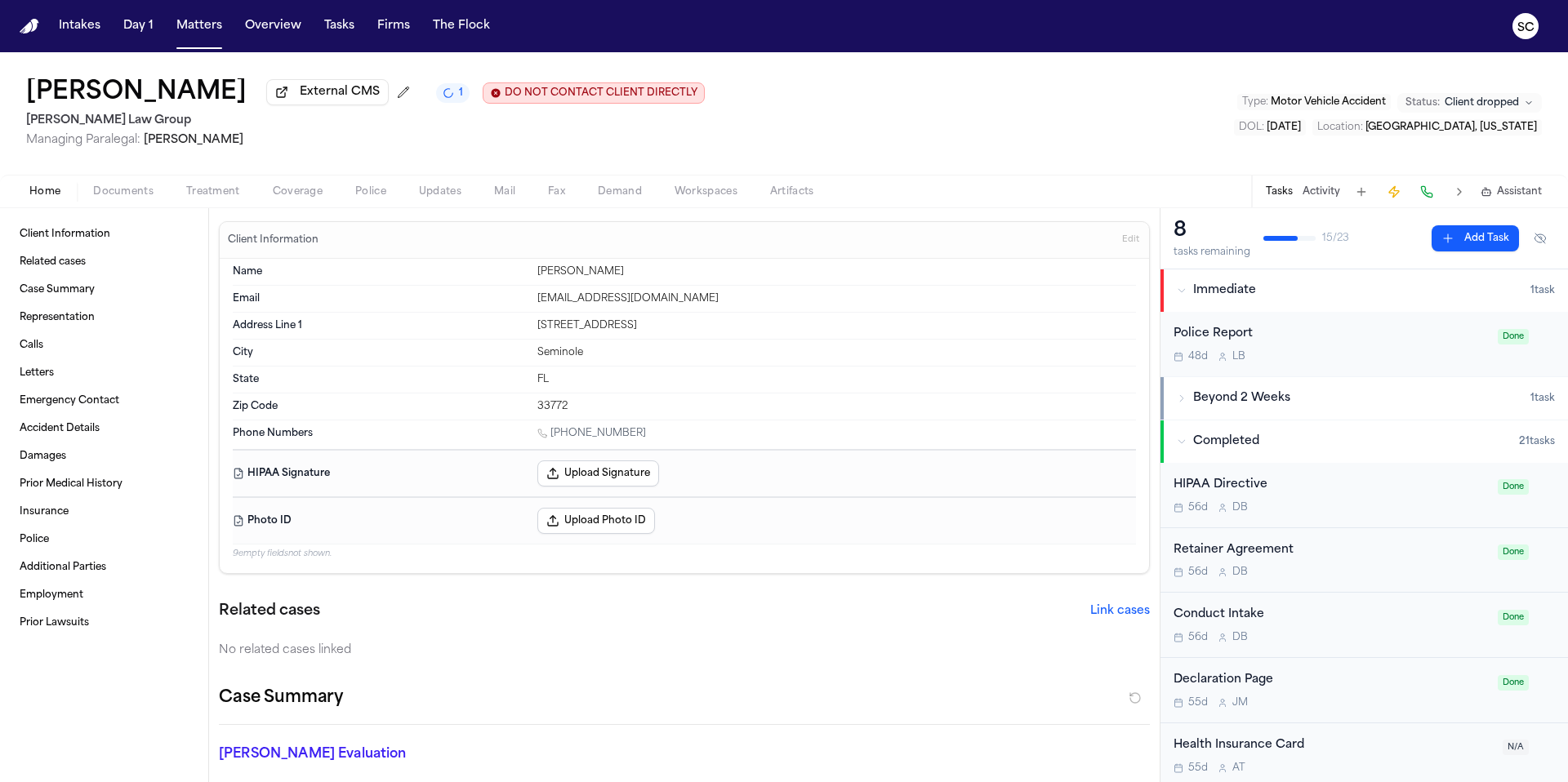
click at [1297, 403] on div "Beyond 2 Weeks" at bounding box center [1353, 398] width 354 height 16
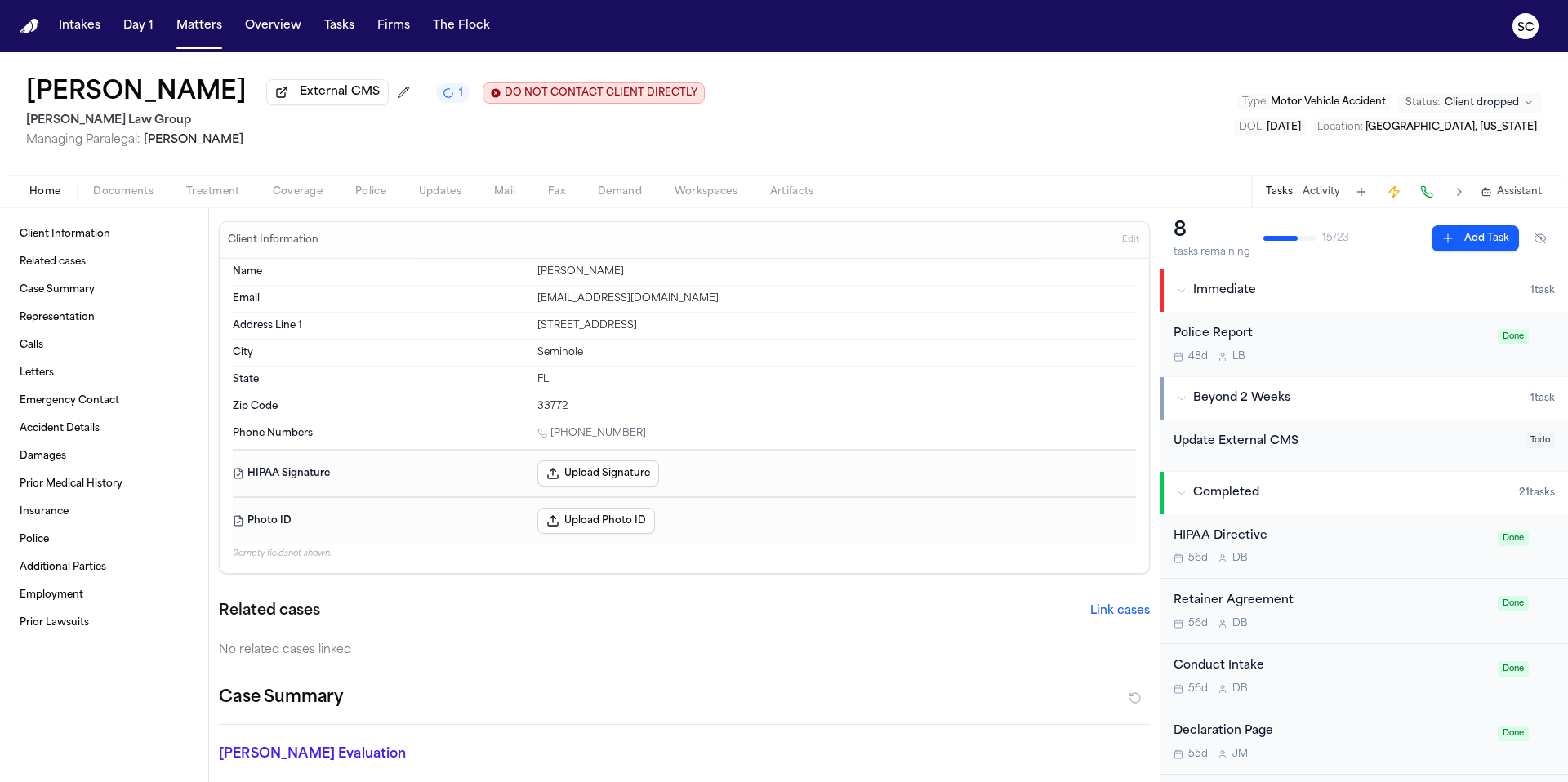
drag, startPoint x: 380, startPoint y: 97, endPoint x: 32, endPoint y: 97, distance: 348.0
click at [32, 97] on div "Cristopher Castro Arredondo External CMS 1 DO NOT CONTACT CLIENT DIRECTLY DO NO…" at bounding box center [365, 93] width 679 height 30
copy h1 "Cristopher Castro Arredondo"
click at [340, 27] on button "Tasks" at bounding box center [339, 26] width 43 height 30
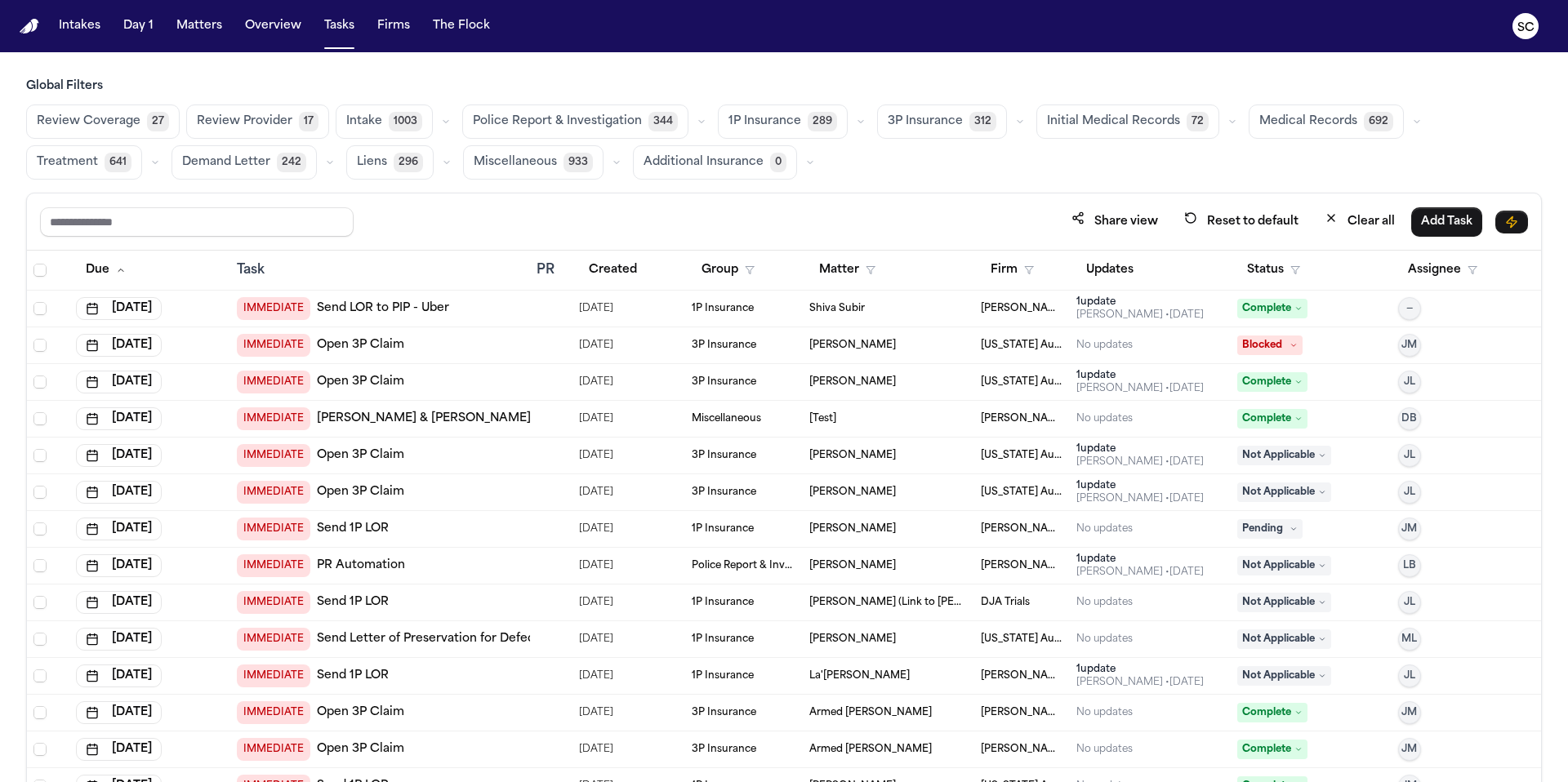
click at [569, 118] on span "Police Report & Investigation" at bounding box center [557, 122] width 169 height 16
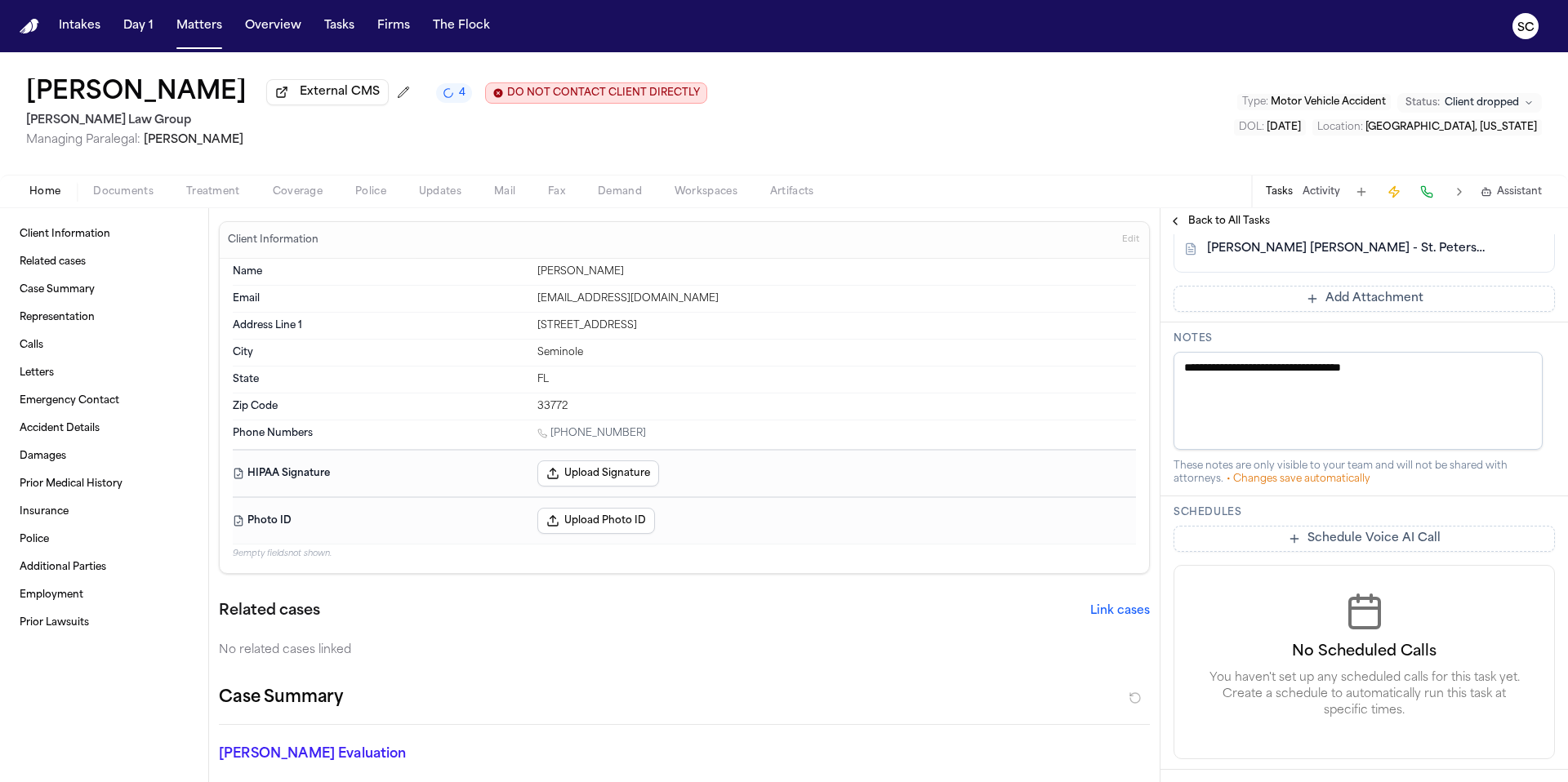
scroll to position [514, 0]
click at [1489, 256] on button at bounding box center [1501, 250] width 26 height 26
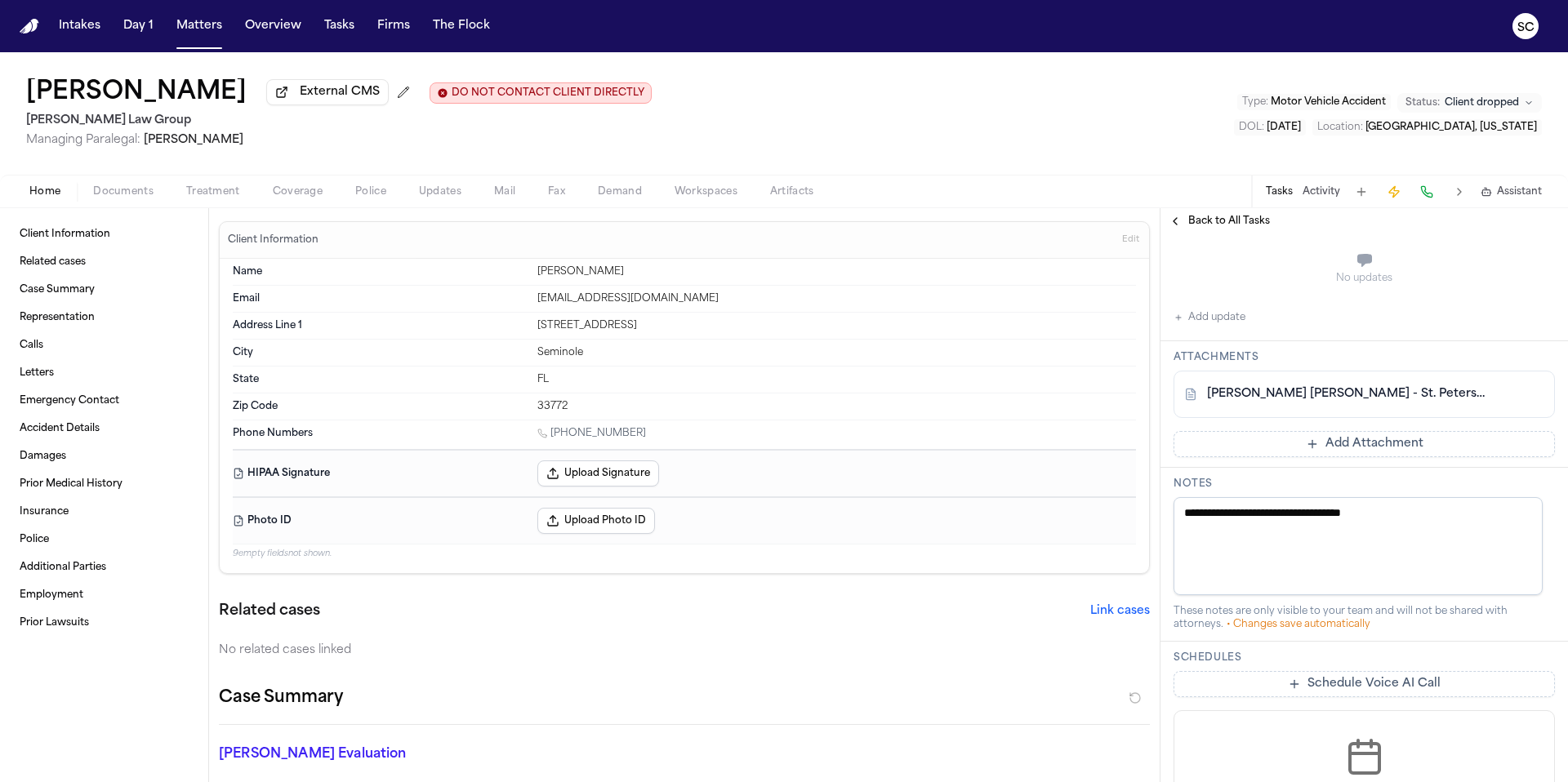
scroll to position [368, 0]
click at [127, 199] on span "Documents" at bounding box center [123, 192] width 60 height 13
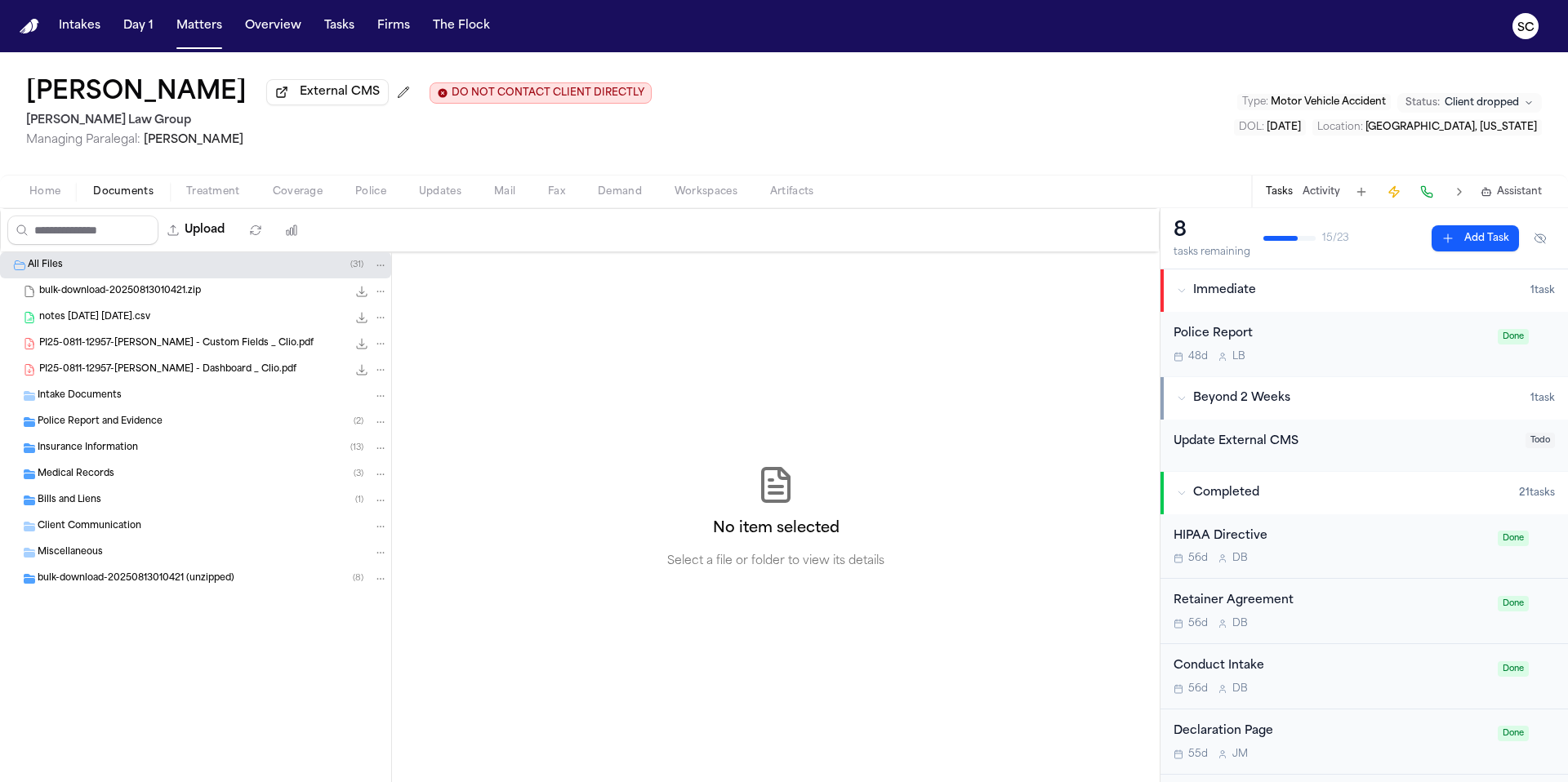
click at [115, 430] on span "Police Report and Evidence" at bounding box center [100, 422] width 125 height 14
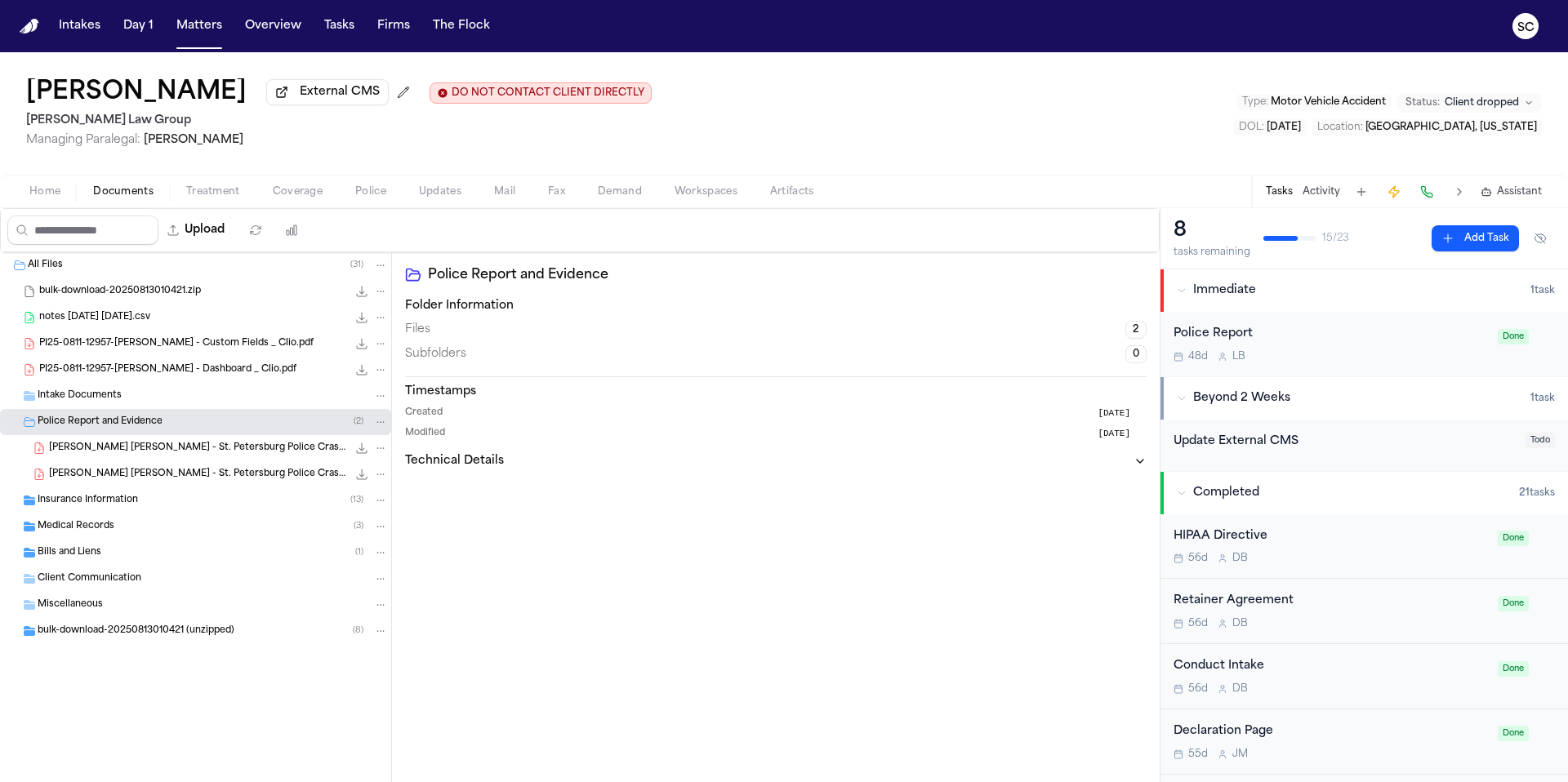
click at [382, 478] on icon "File: C. Castro Arredondo - St. Petersburg Police Crash Report - 8.9.25" at bounding box center [380, 474] width 12 height 12
click at [401, 565] on button "Delete" at bounding box center [381, 568] width 112 height 30
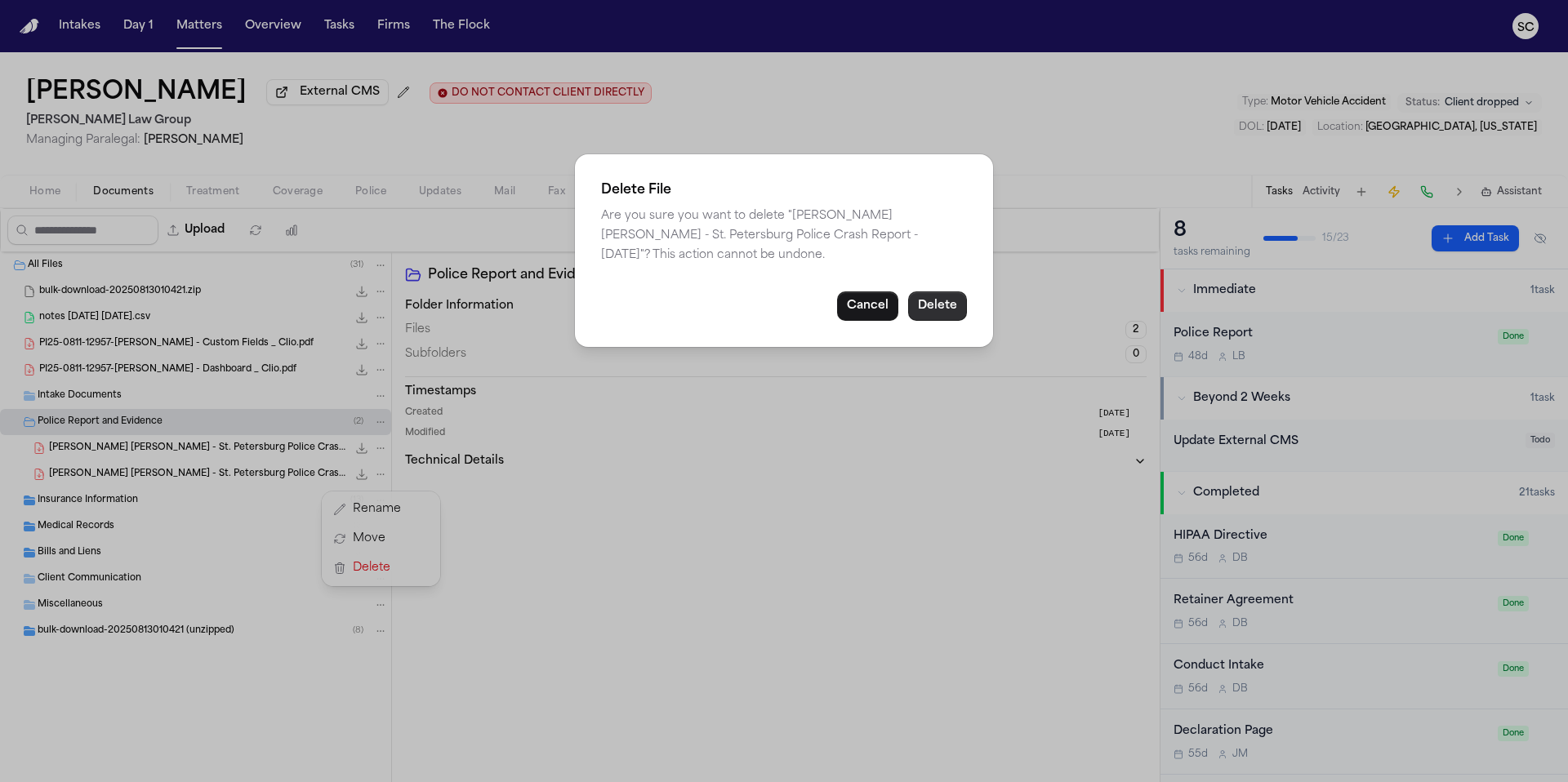
click at [939, 307] on button "Delete" at bounding box center [937, 306] width 59 height 30
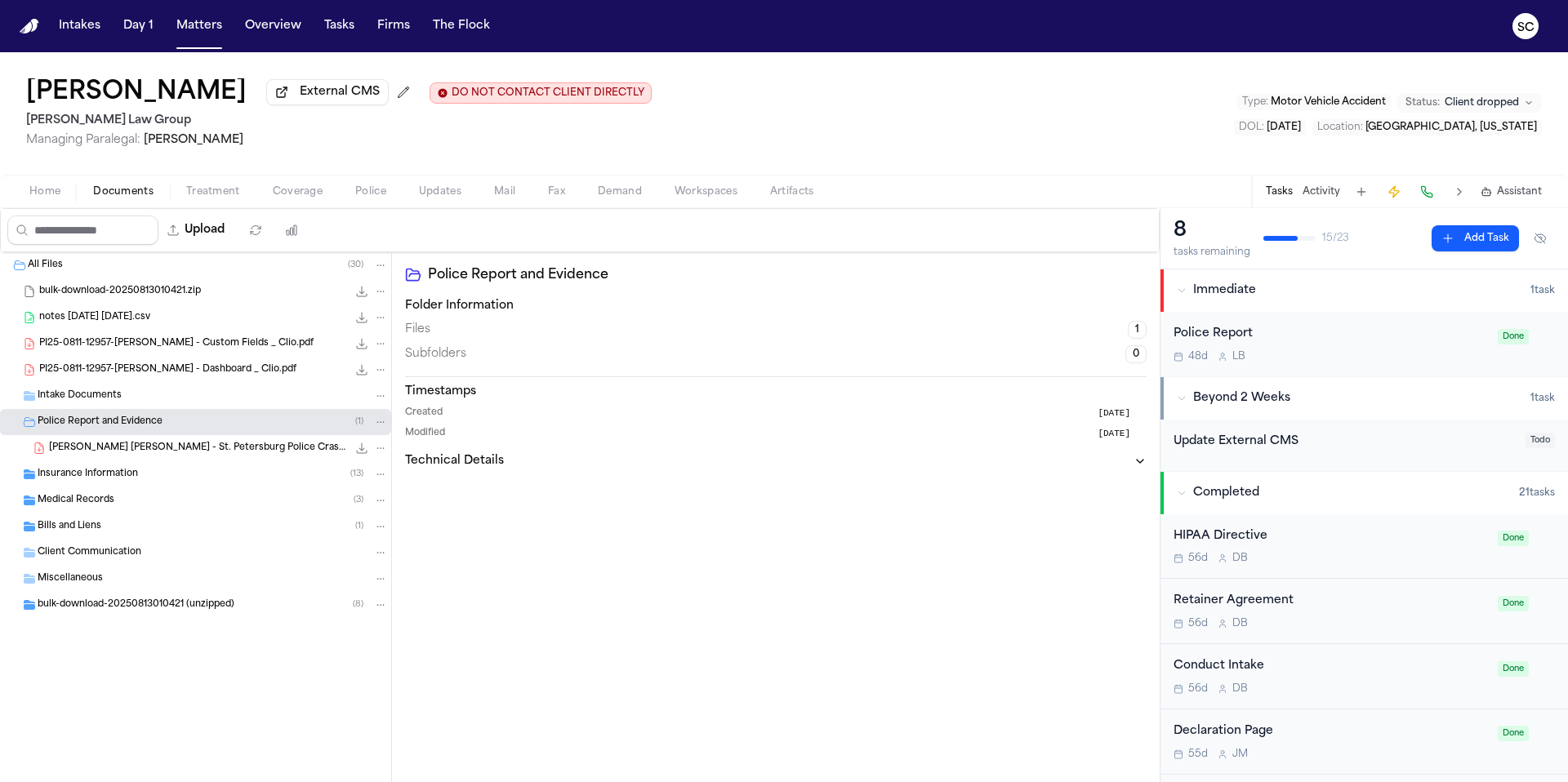
click at [360, 455] on icon "File: C. Castro Arredondo - St. Petersburg Police Crash Report - 8.9.25" at bounding box center [362, 449] width 13 height 13
click at [42, 197] on span "Home" at bounding box center [45, 192] width 31 height 13
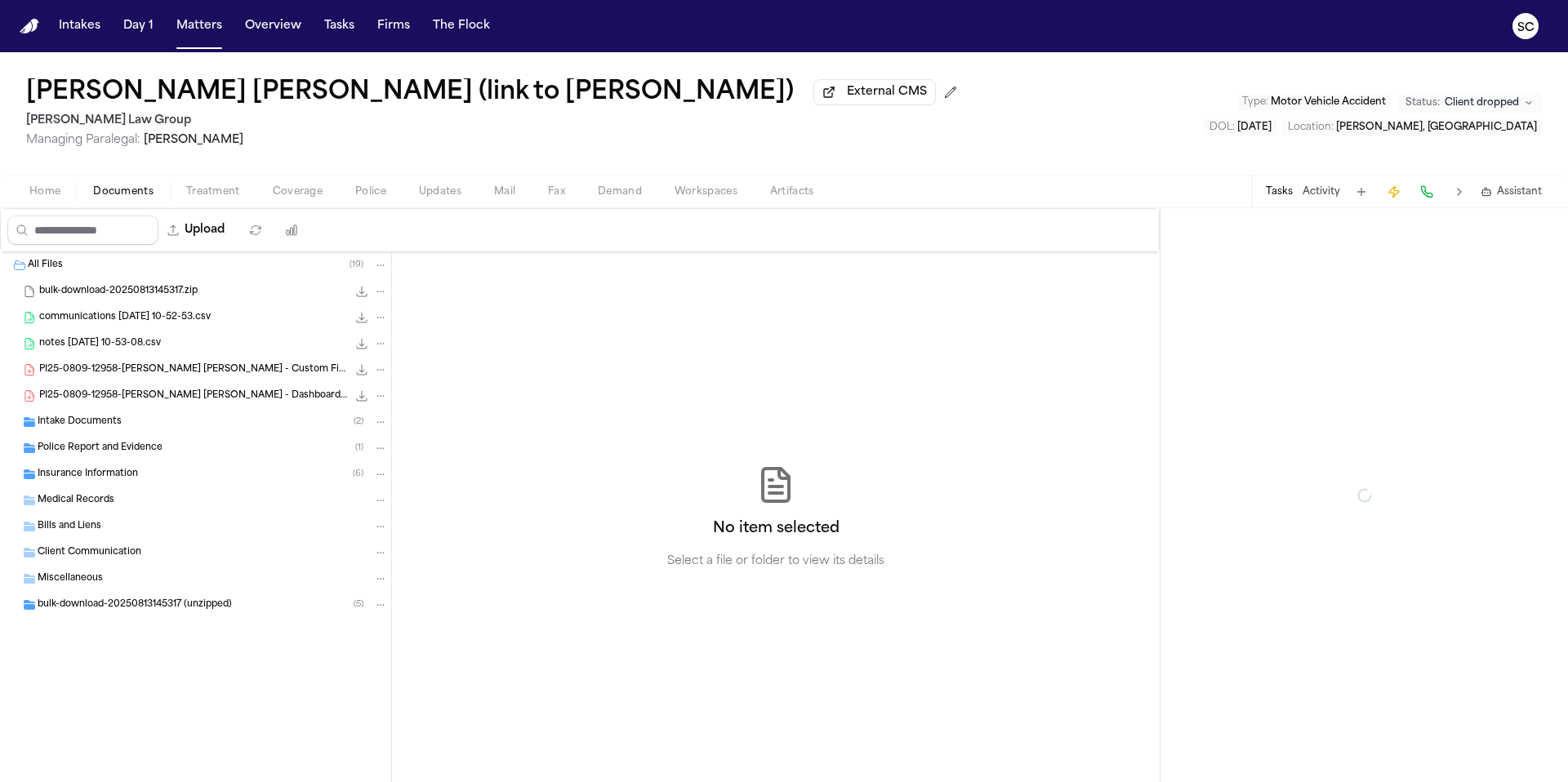
click at [132, 191] on span "Documents" at bounding box center [123, 192] width 60 height 13
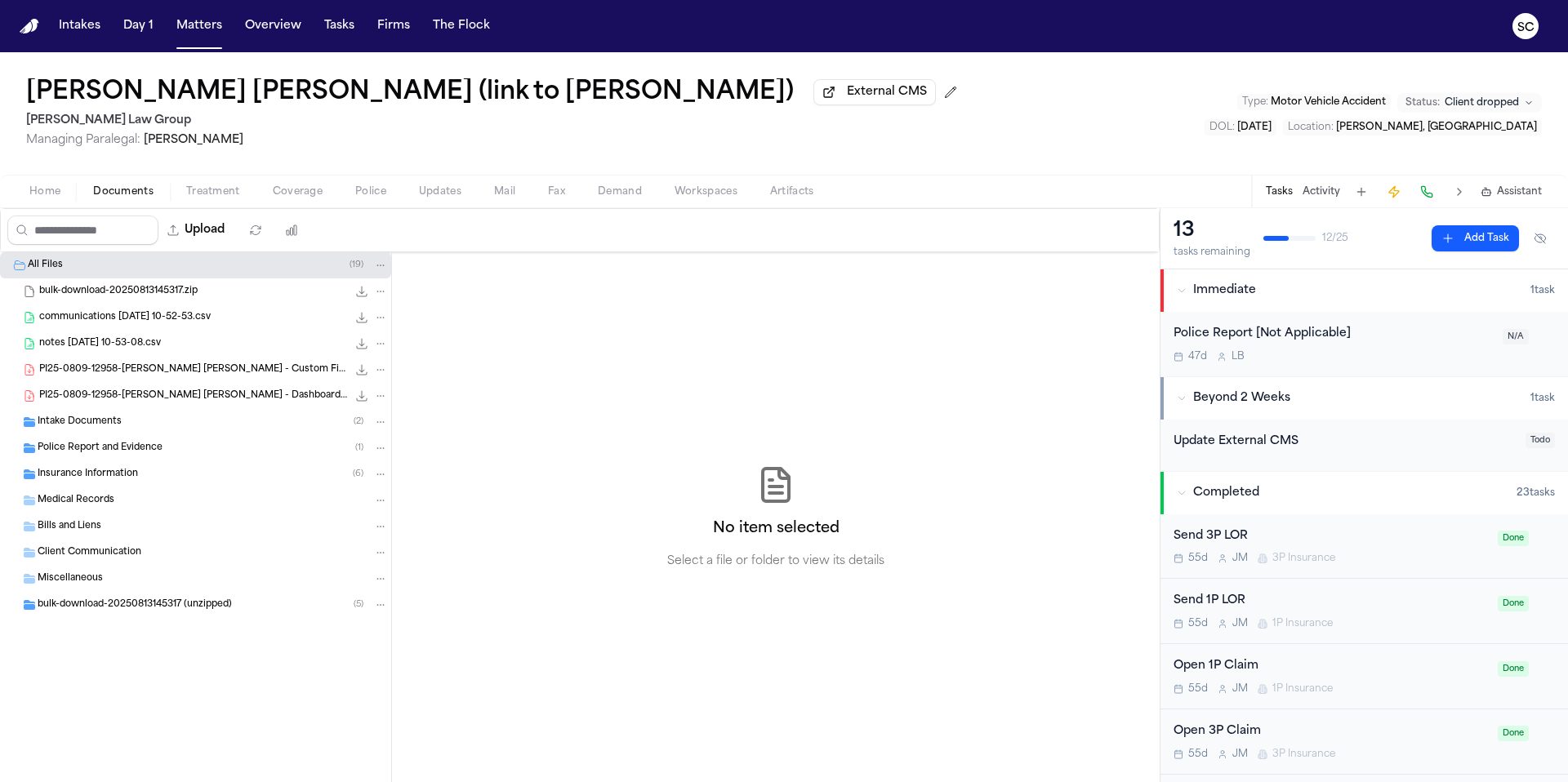
click at [172, 292] on span "bulk-download-20250813145317.zip" at bounding box center [119, 291] width 158 height 14
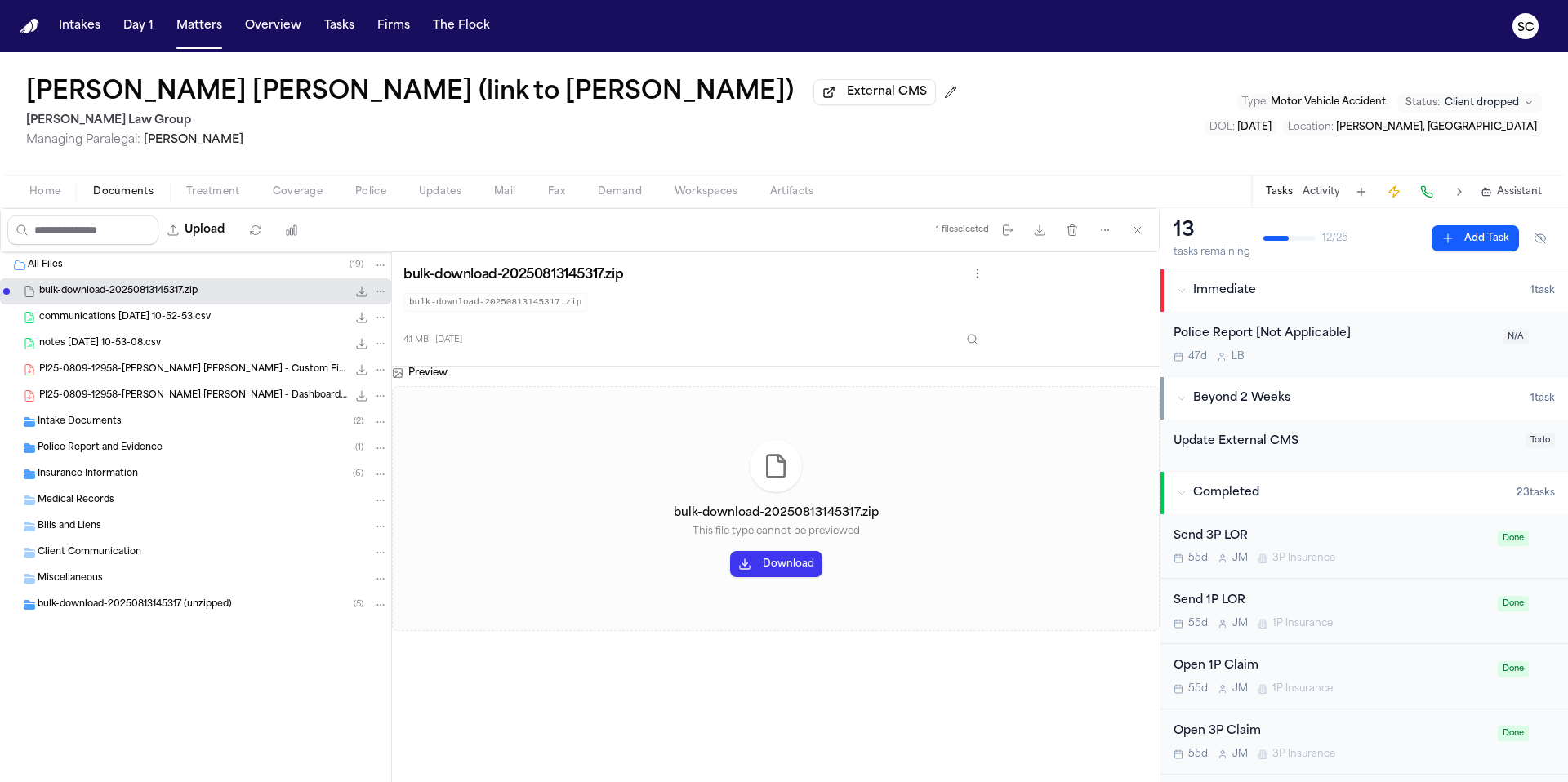
click at [185, 325] on span "communications 2025-08-13 10-52-53.csv" at bounding box center [125, 318] width 172 height 14
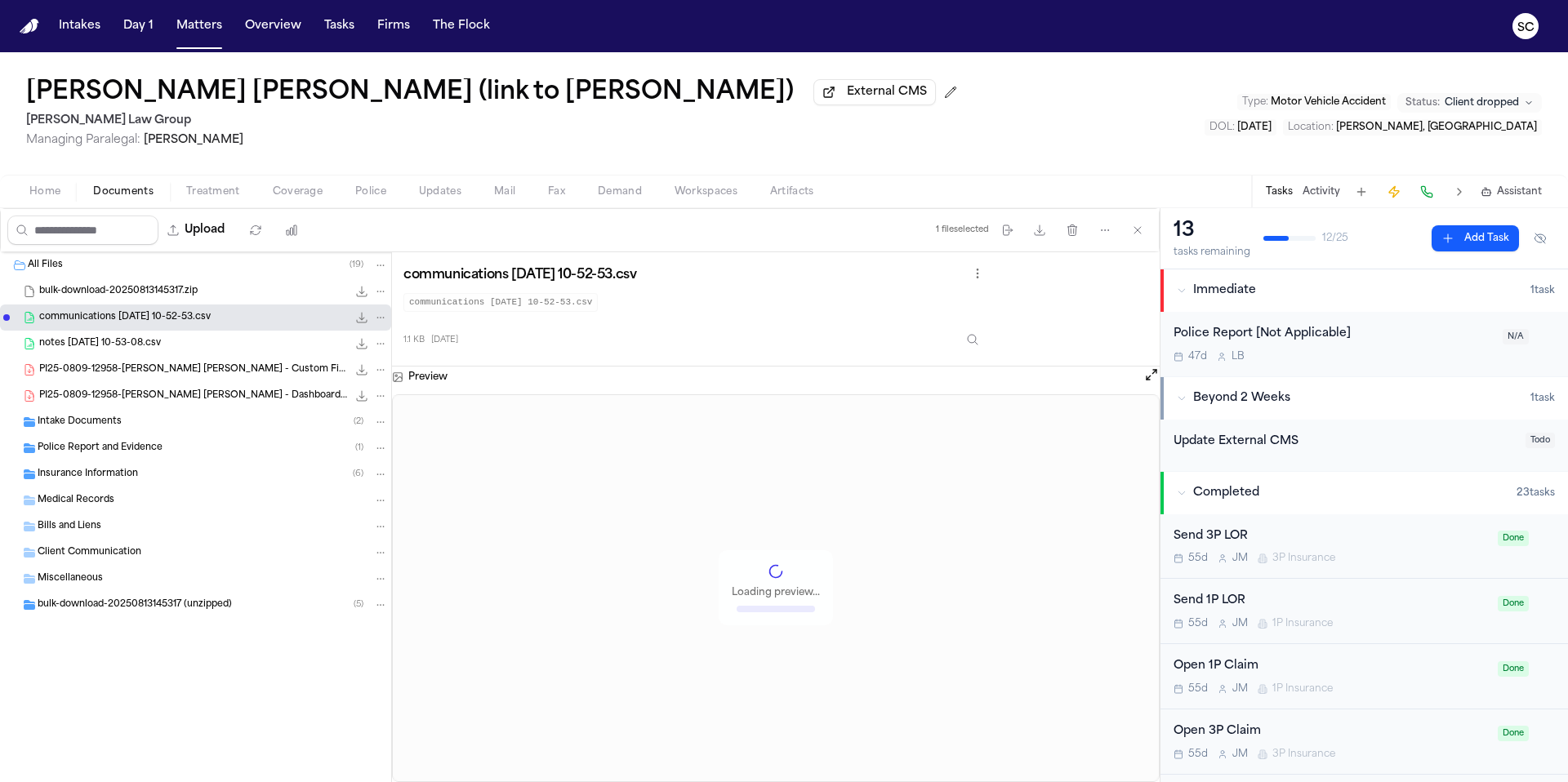
click at [133, 377] on span "PI25-0809-12958-Luis Santana Cabrera - Custom Fields _ Clio.pdf" at bounding box center [193, 370] width 308 height 14
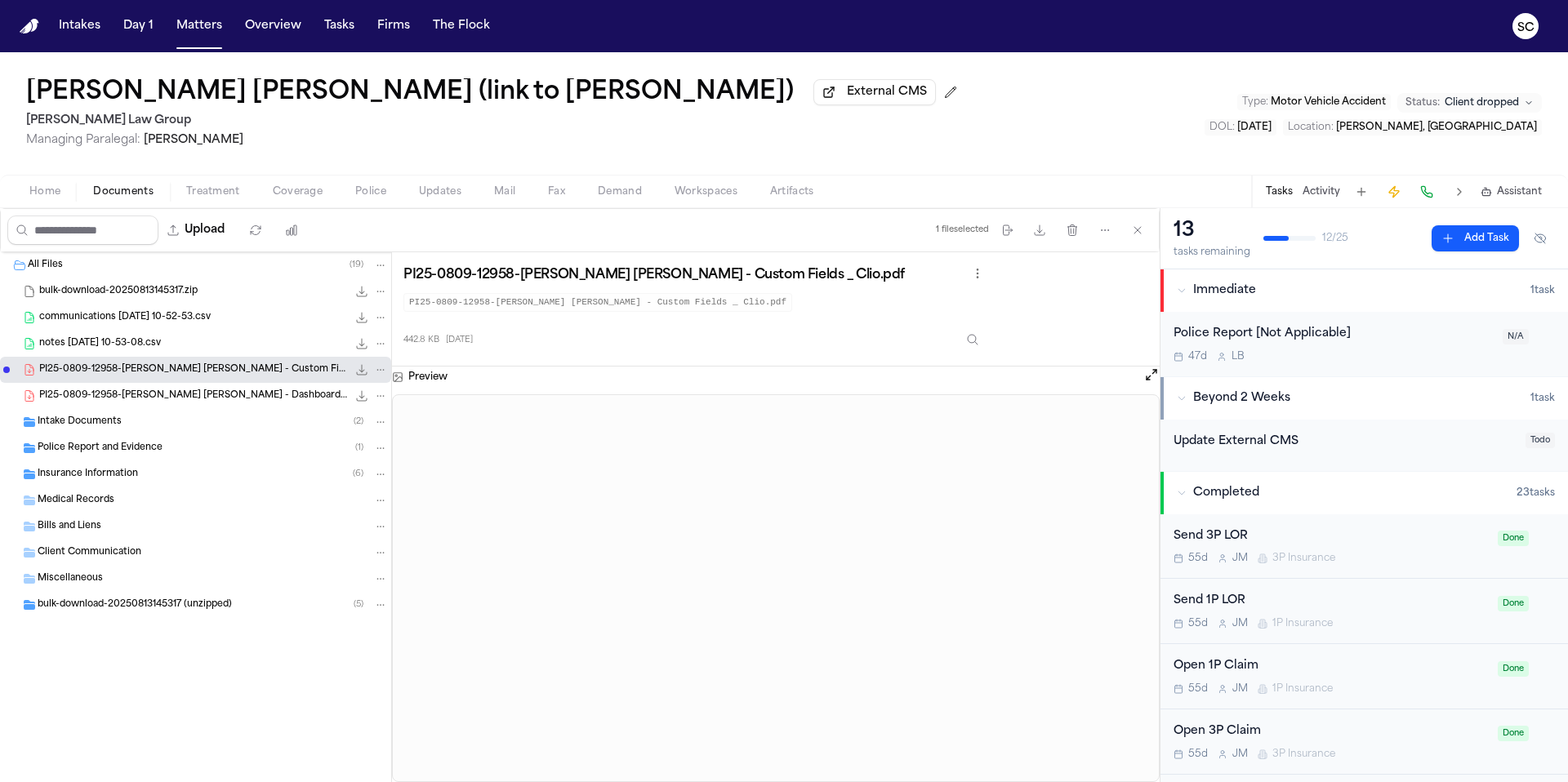
click at [1185, 295] on icon "button" at bounding box center [1181, 290] width 10 height 10
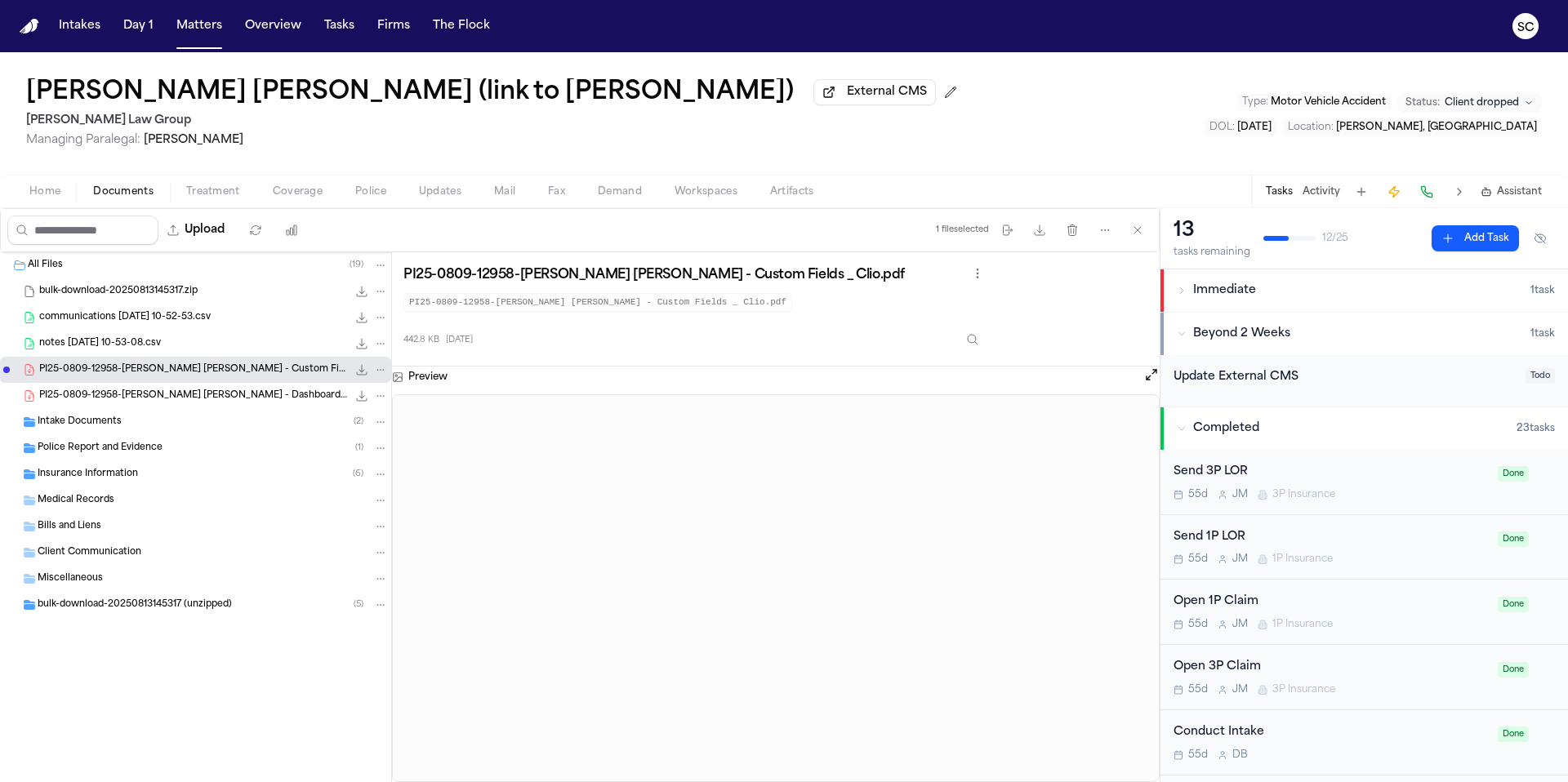
click at [1180, 286] on div "Immediate" at bounding box center [1353, 290] width 354 height 16
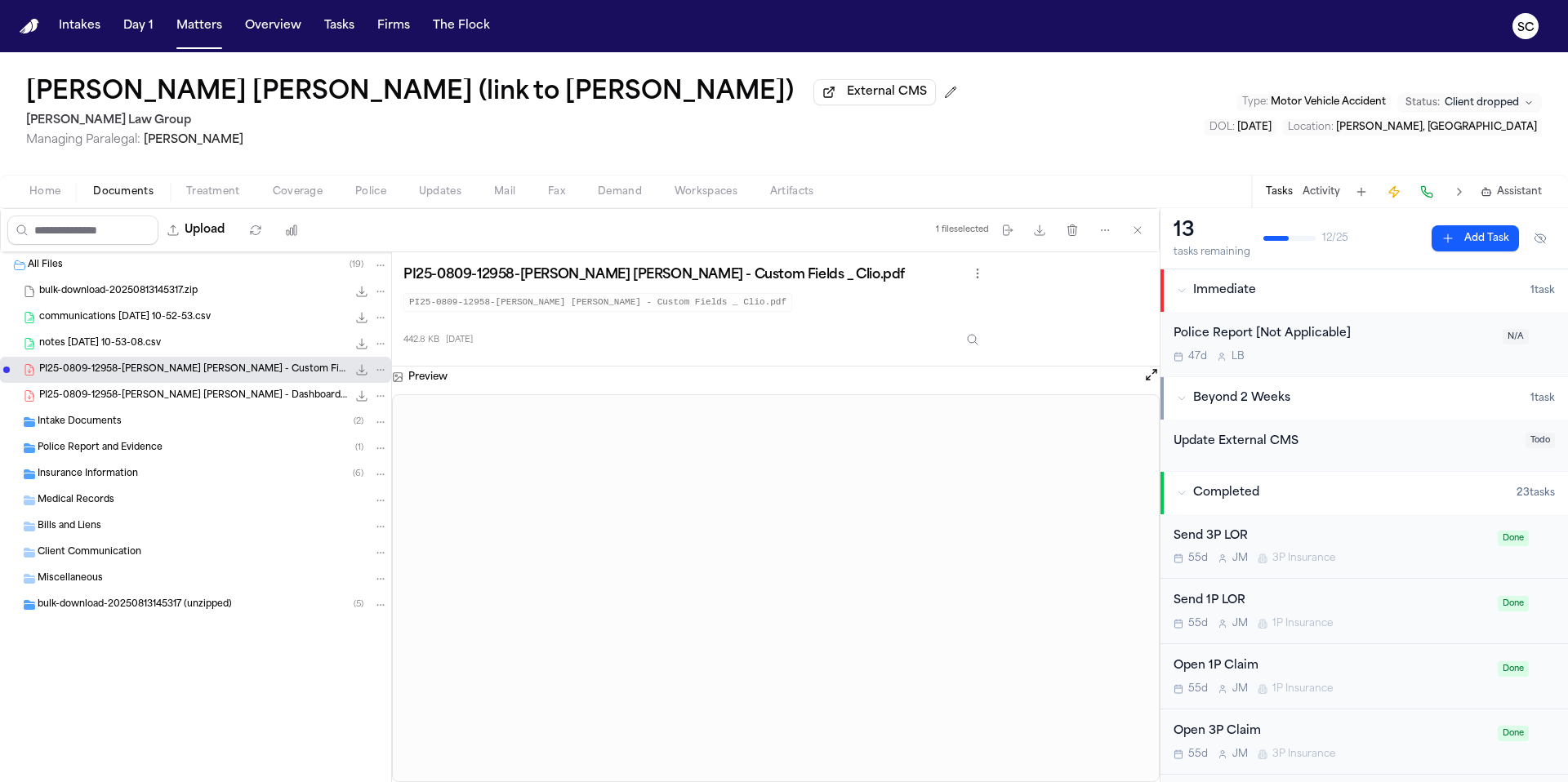
click at [1274, 350] on div "Police Report [Not Applicable] 47d L B" at bounding box center [1332, 344] width 319 height 39
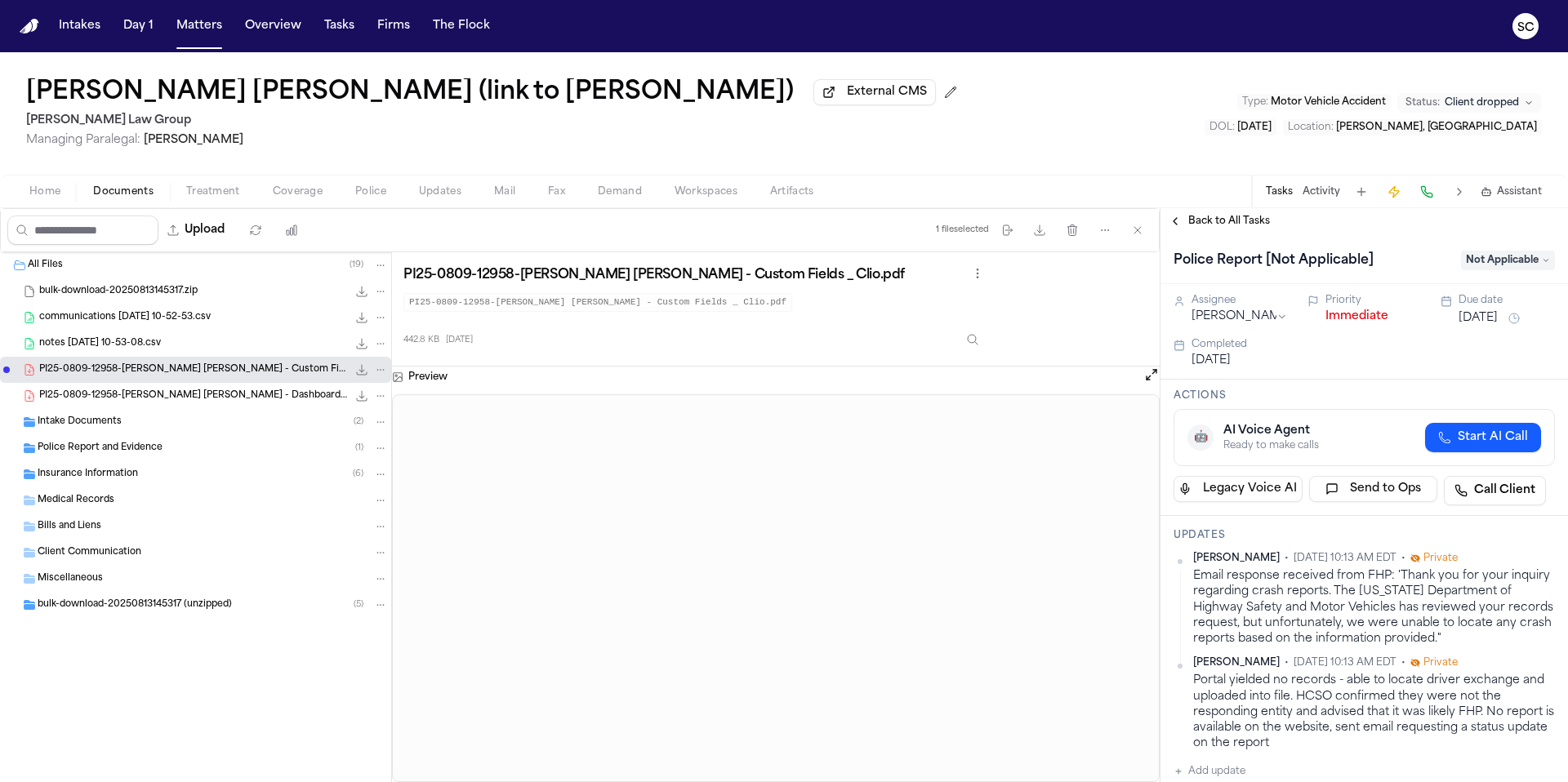
click at [100, 451] on span "Police Report and Evidence" at bounding box center [100, 449] width 125 height 14
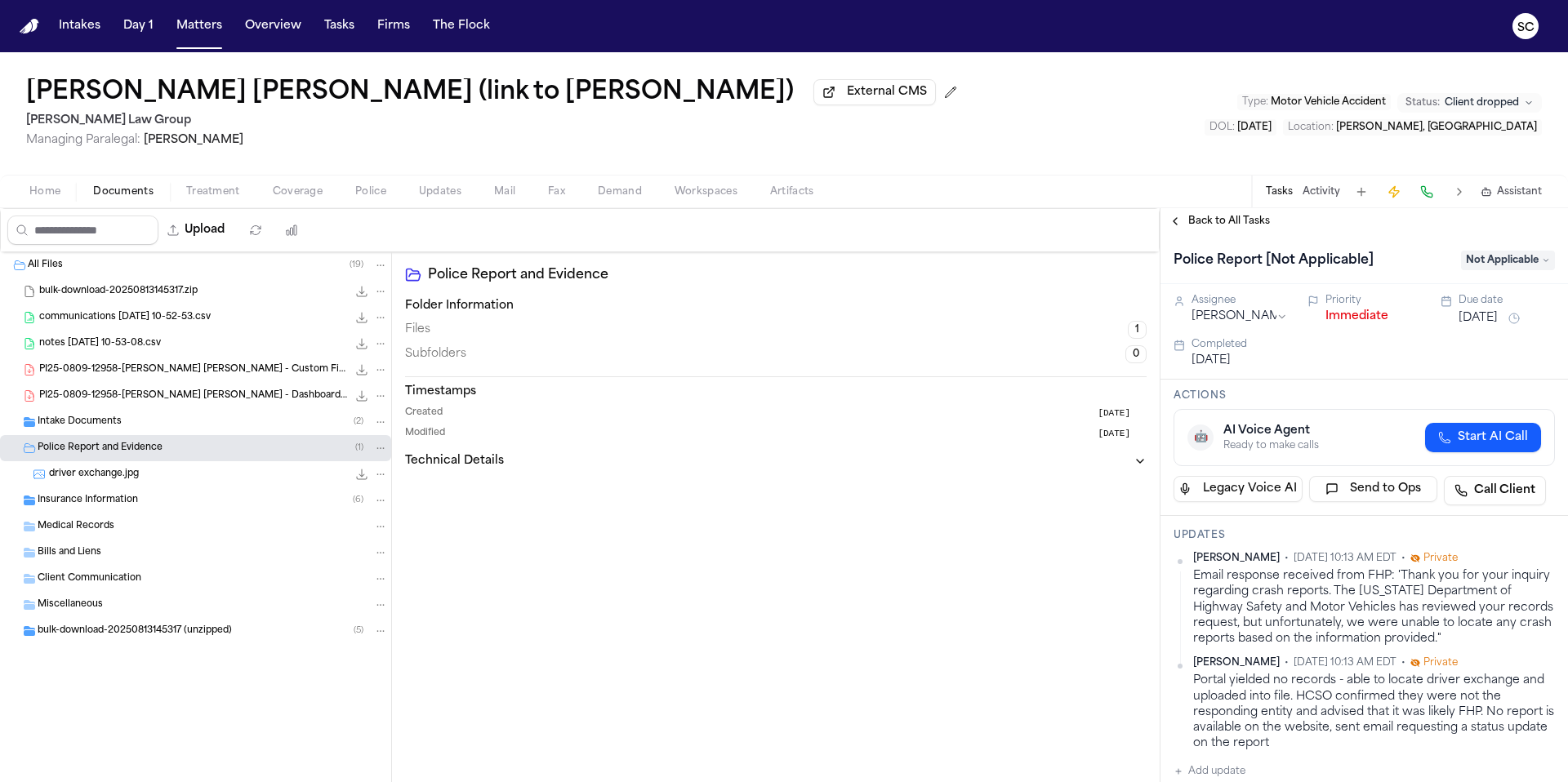
click at [440, 339] on div "Files 1" at bounding box center [775, 330] width 742 height 18
click at [1139, 332] on span "1" at bounding box center [1137, 330] width 19 height 18
click at [1138, 466] on icon "button" at bounding box center [1140, 461] width 13 height 13
click at [94, 482] on span "driver exchange.jpg" at bounding box center [93, 474] width 90 height 14
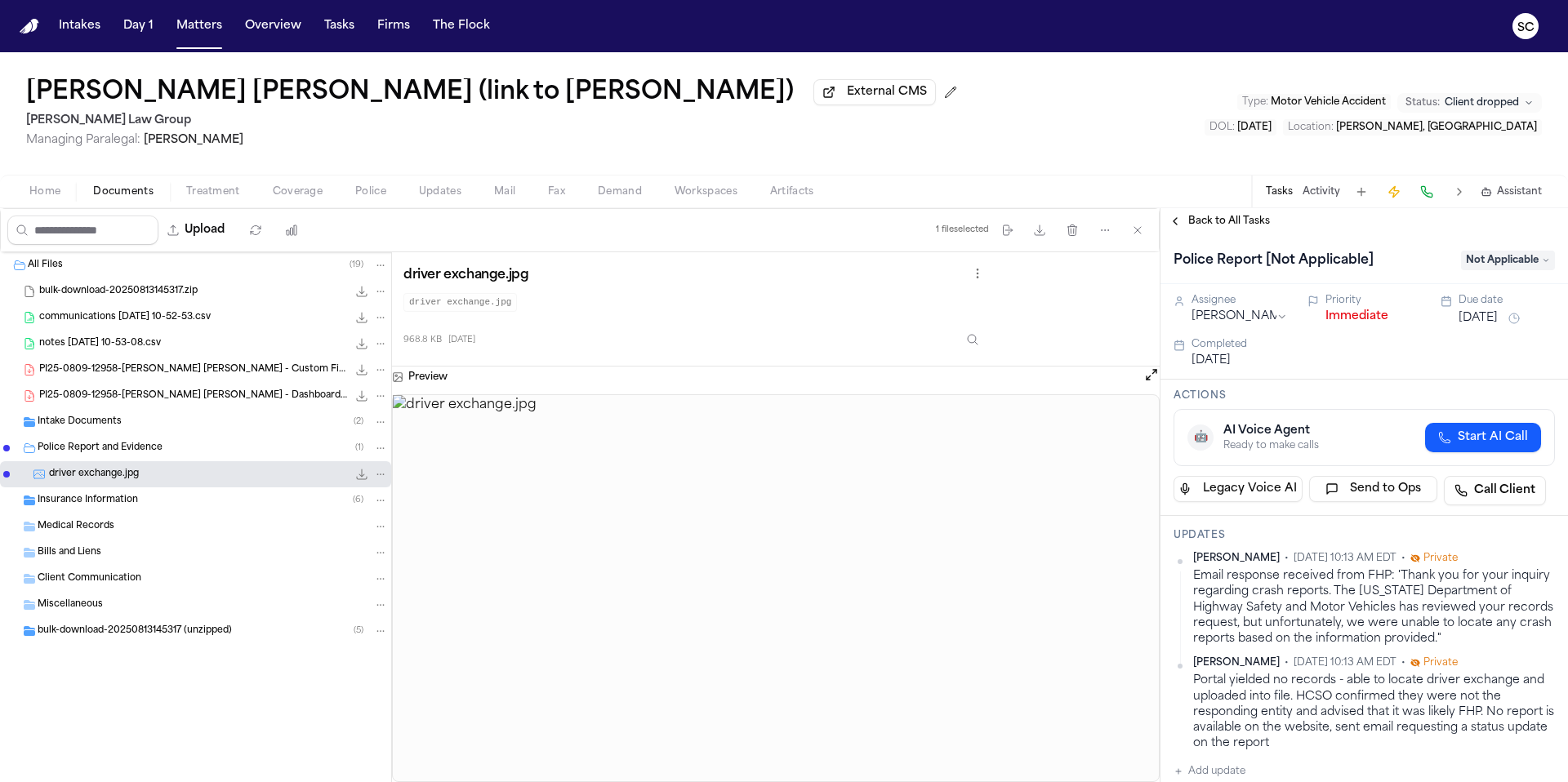
click at [86, 480] on span "driver exchange.jpg" at bounding box center [93, 474] width 90 height 14
click at [1155, 381] on button "Open preview" at bounding box center [1151, 375] width 16 height 16
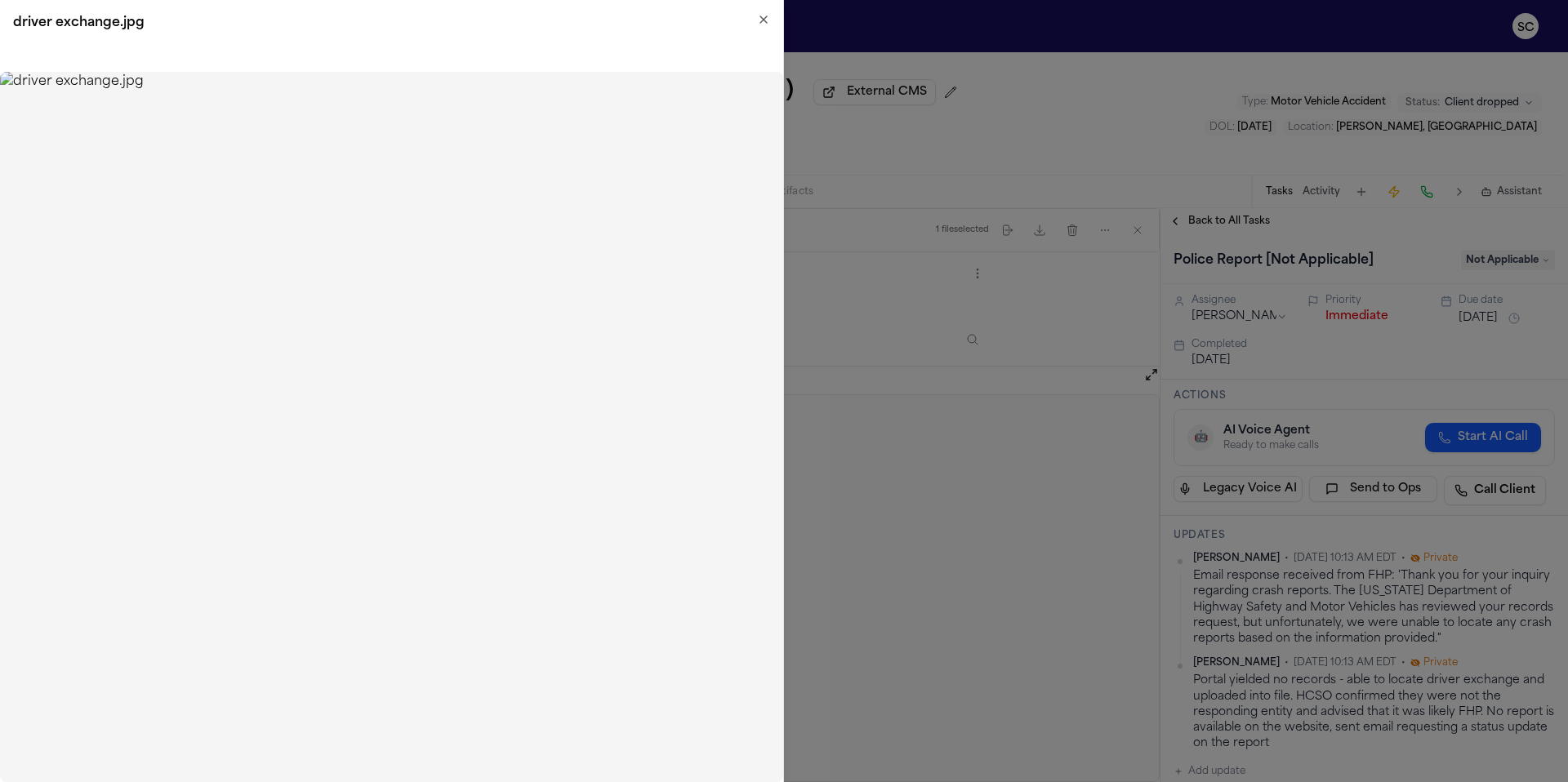
click at [522, 356] on img at bounding box center [391, 426] width 783 height 710
click at [765, 16] on icon "button" at bounding box center [764, 20] width 7 height 7
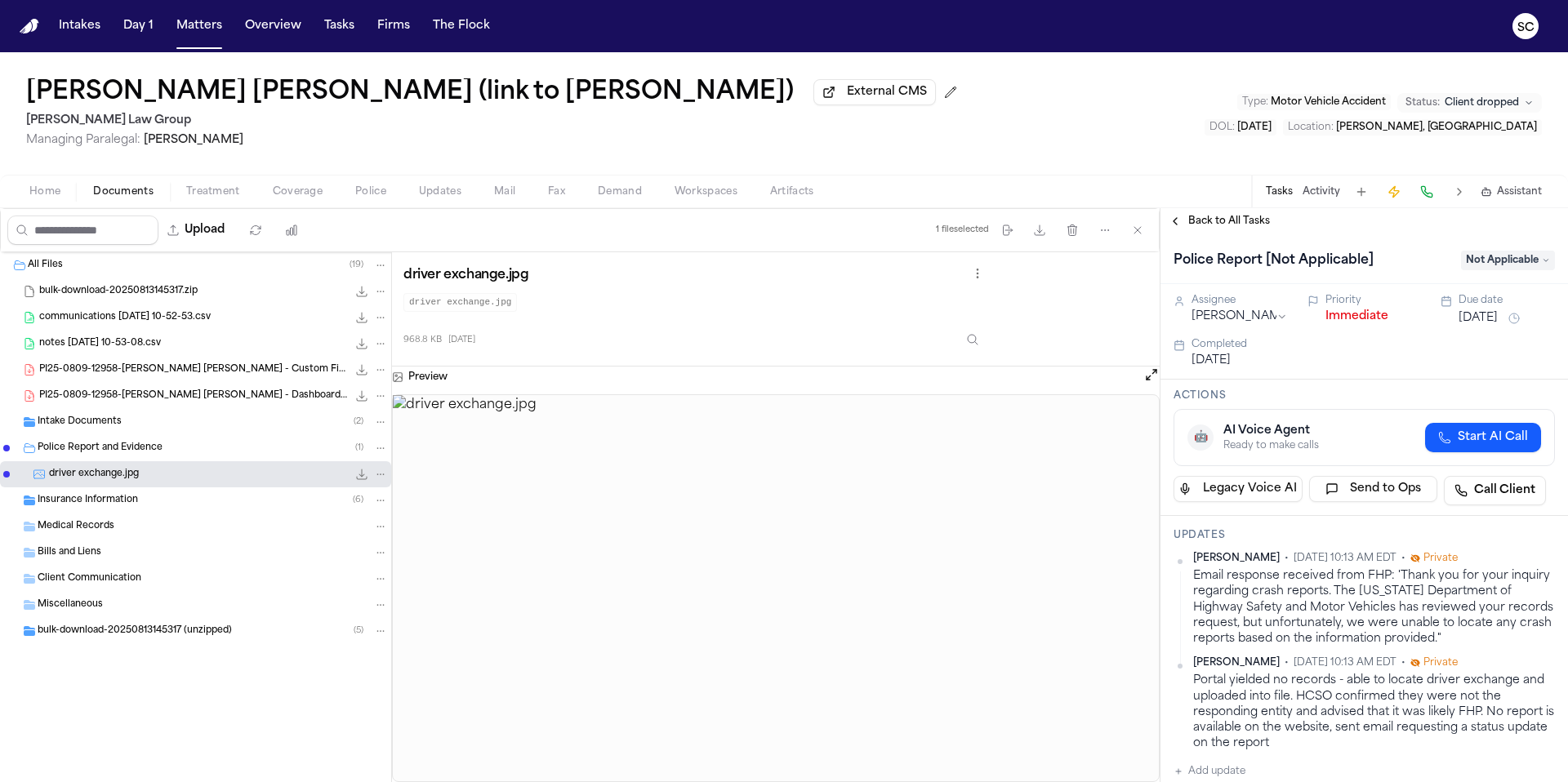
click at [101, 201] on span "button" at bounding box center [123, 201] width 80 height 2
click at [58, 199] on span "Home" at bounding box center [45, 192] width 31 height 13
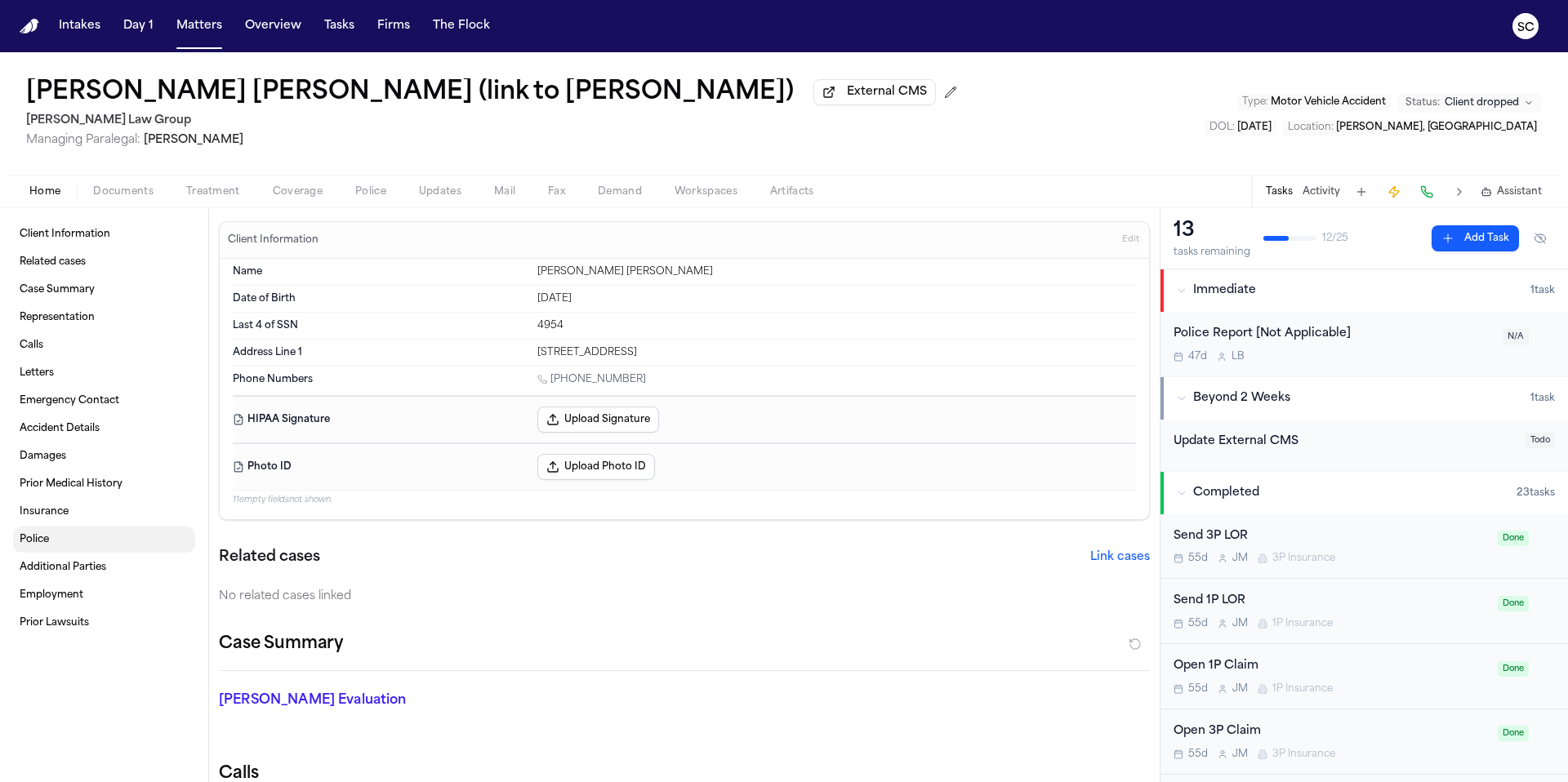
click at [28, 545] on span "Police" at bounding box center [35, 539] width 30 height 13
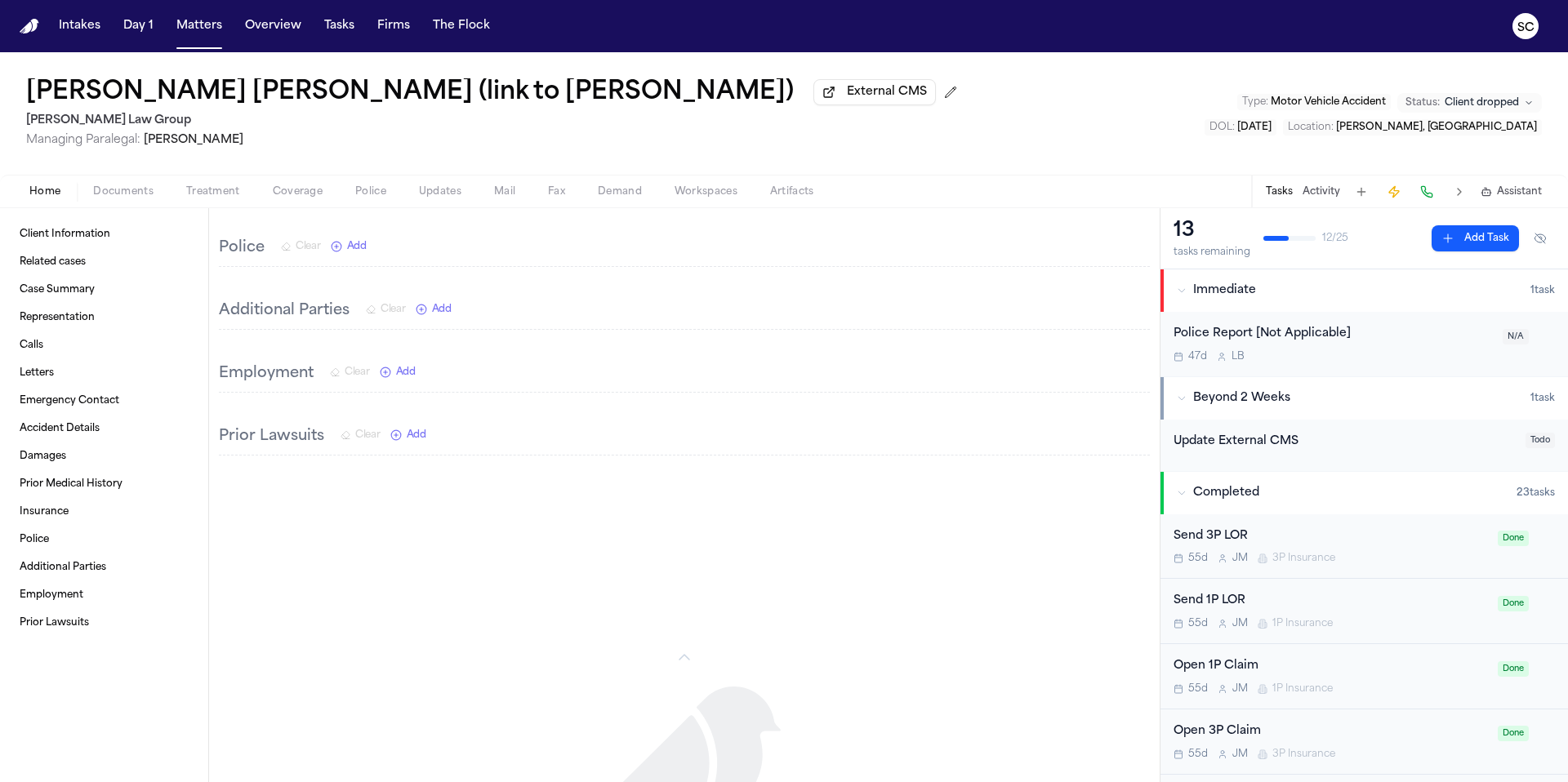
click at [1237, 337] on div "Police Report [Not Applicable]" at bounding box center [1332, 334] width 319 height 19
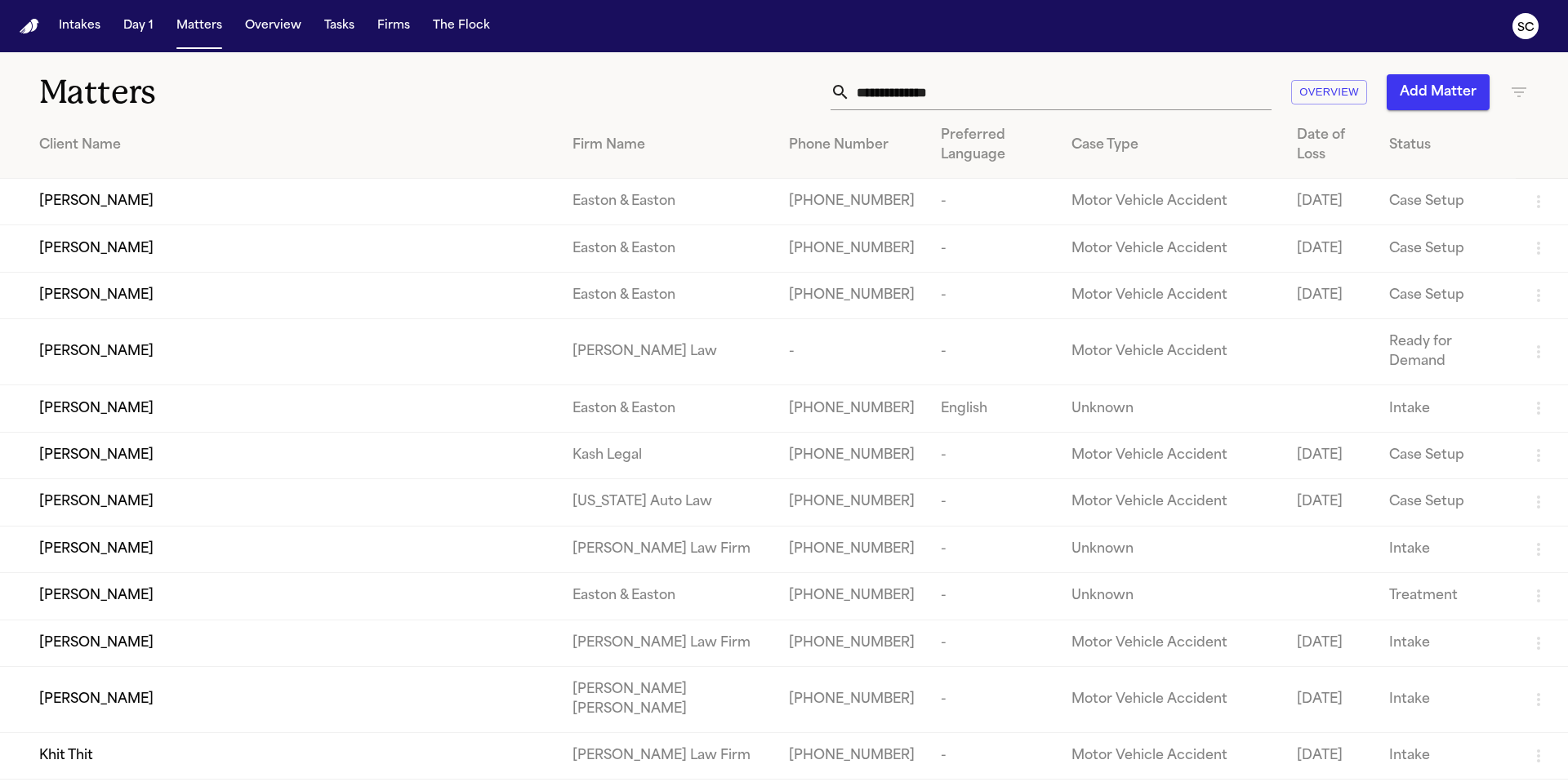
click at [890, 93] on input "text" at bounding box center [1060, 92] width 421 height 36
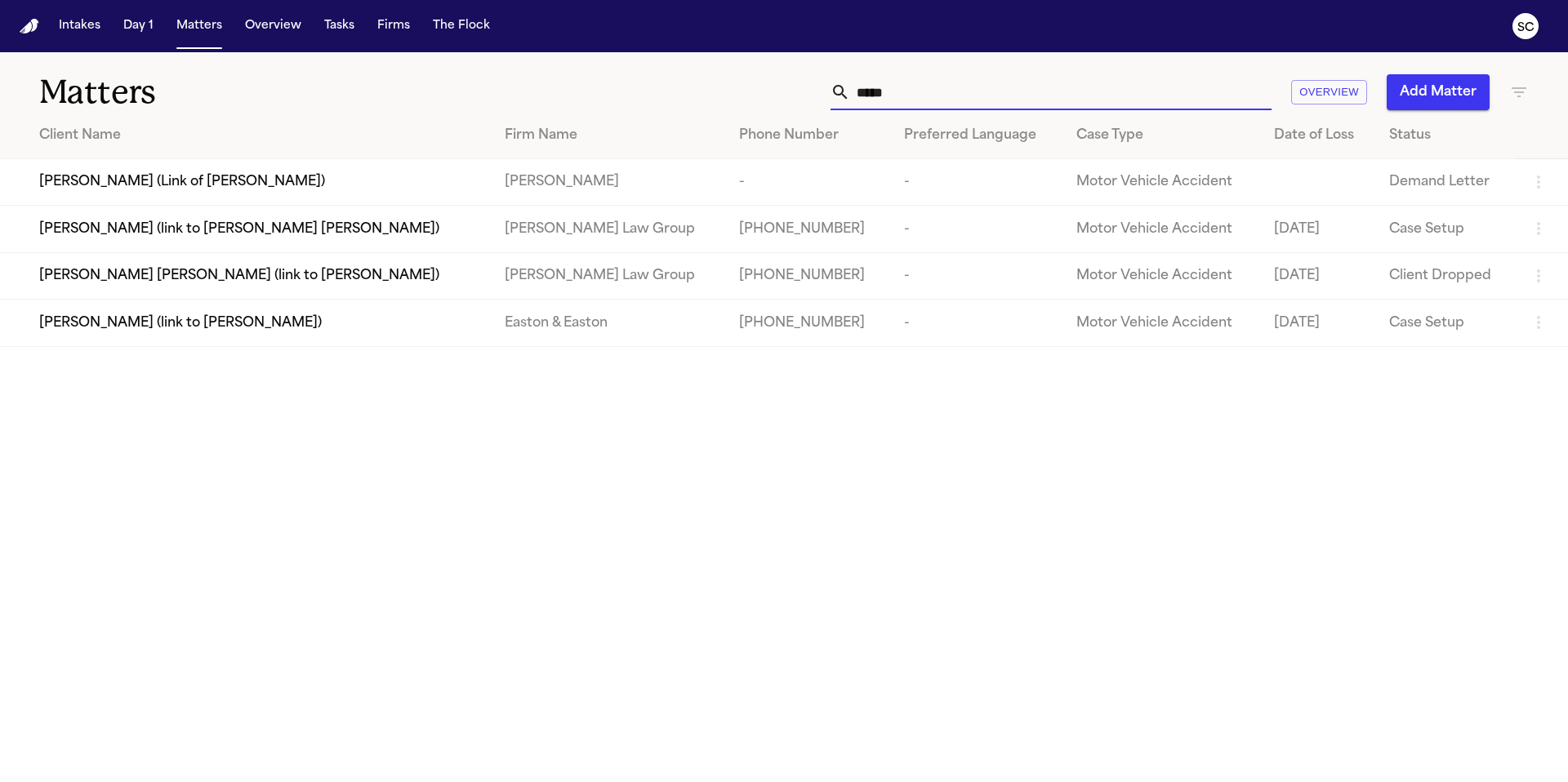
type input "*****"
click at [249, 231] on span "Belgica Garcia (link to Luis Santana Cabrera)" at bounding box center [239, 229] width 400 height 20
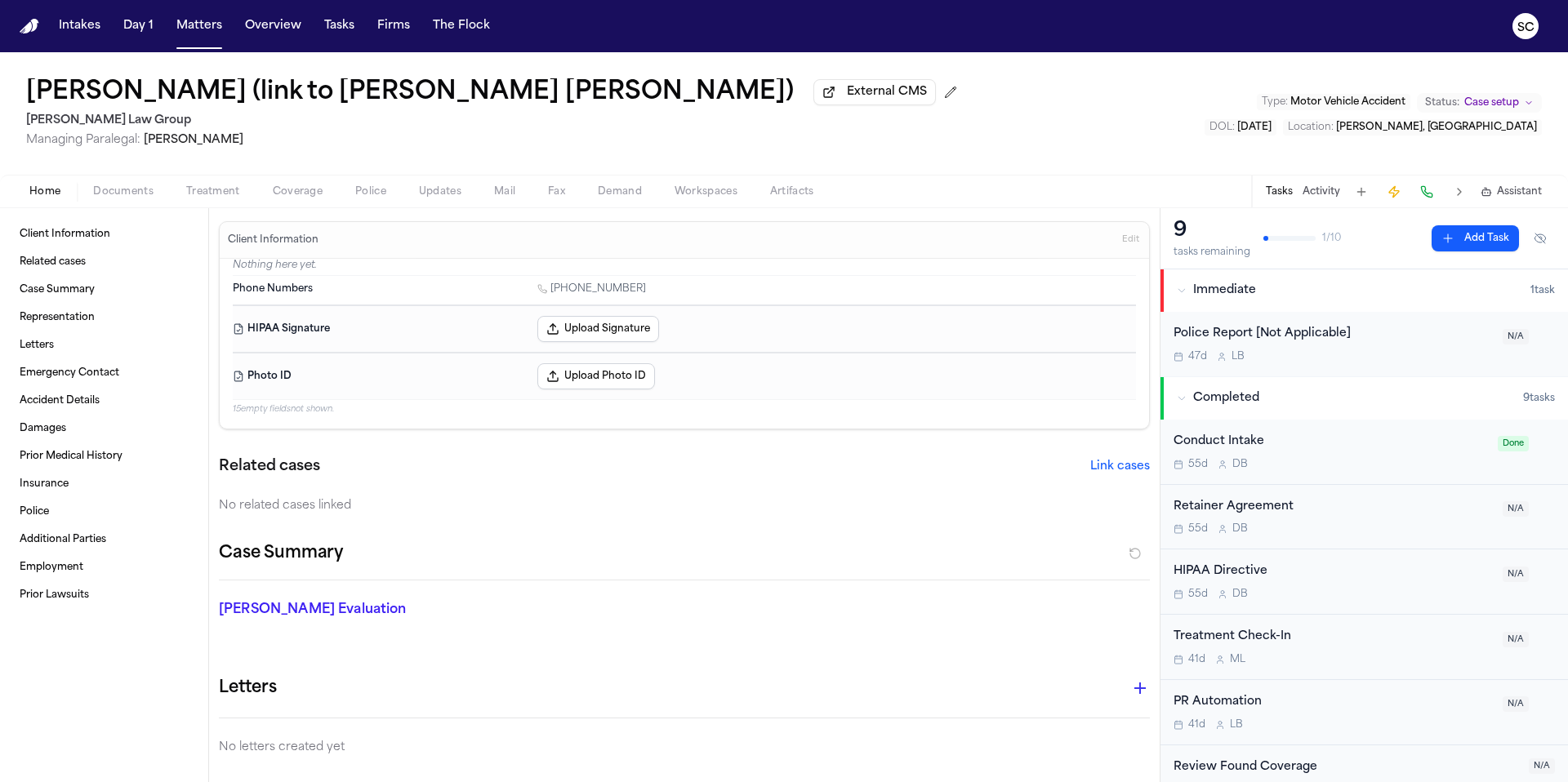
click at [109, 197] on span "Documents" at bounding box center [123, 192] width 60 height 13
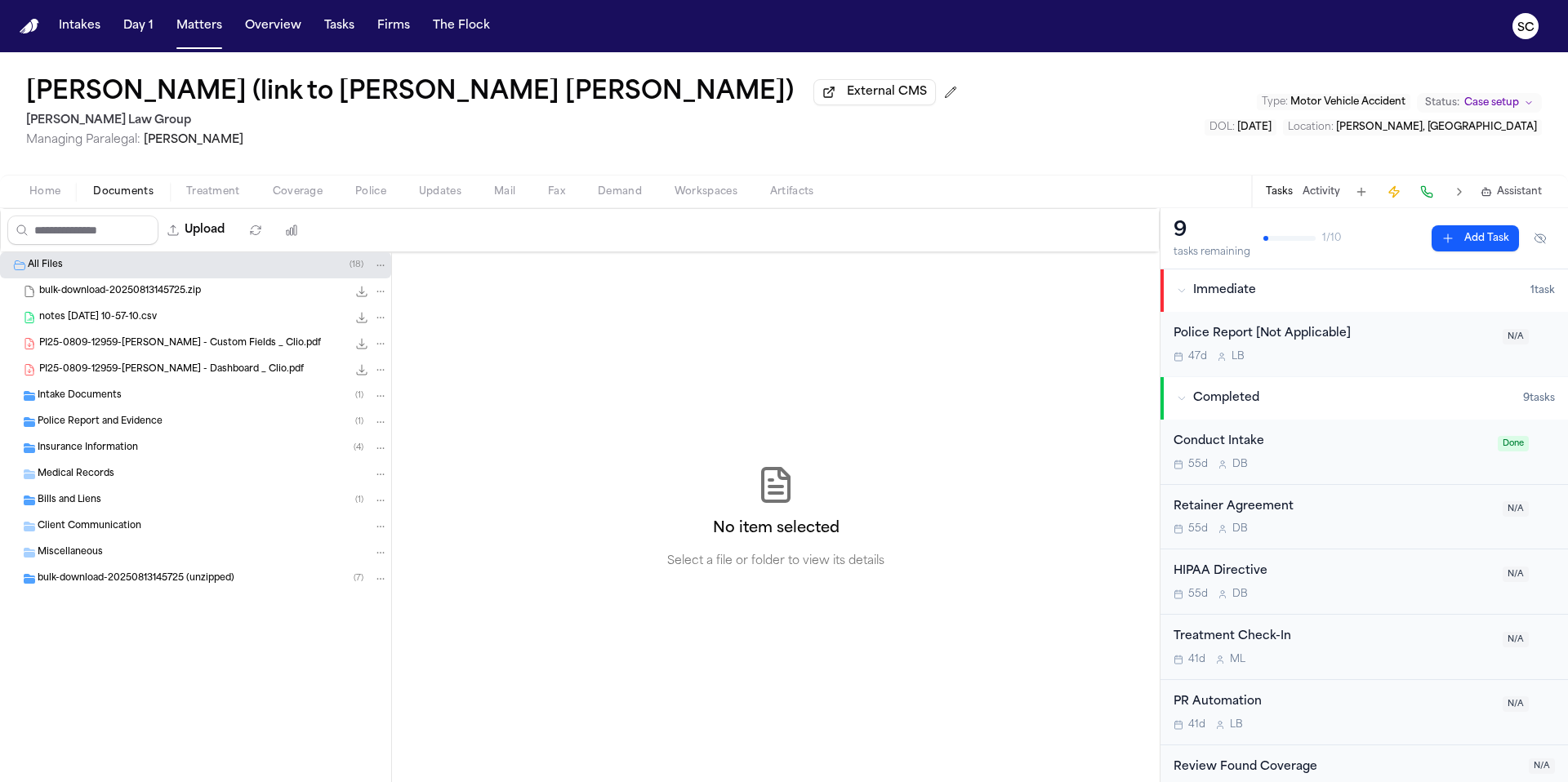
click at [89, 430] on div "Police Report and Evidence ( 1 )" at bounding box center [213, 422] width 351 height 15
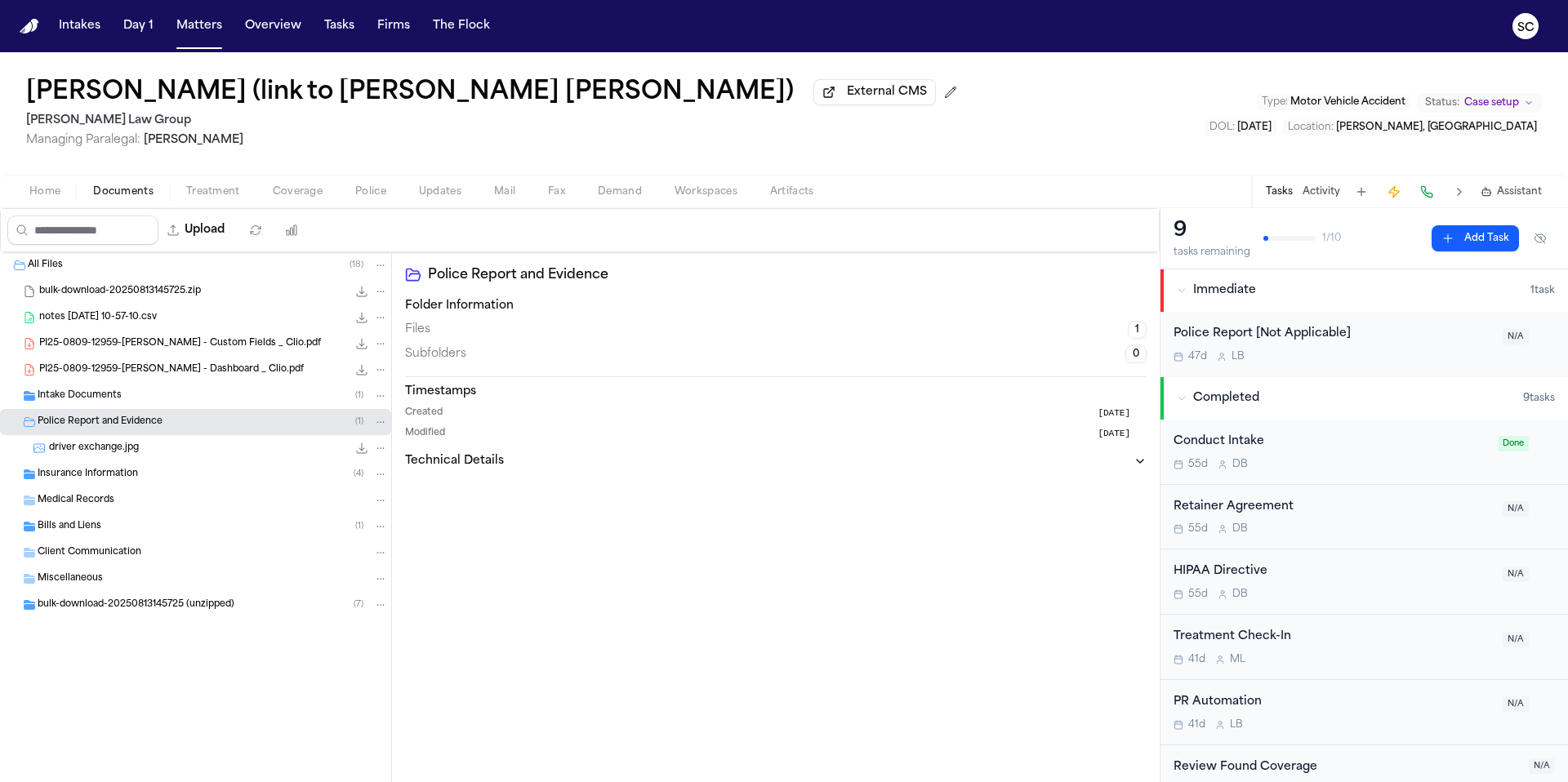
click at [132, 371] on span "PI25-0809-12959-Belgica Garcia - Dashboard _ Clio.pdf" at bounding box center [172, 370] width 265 height 14
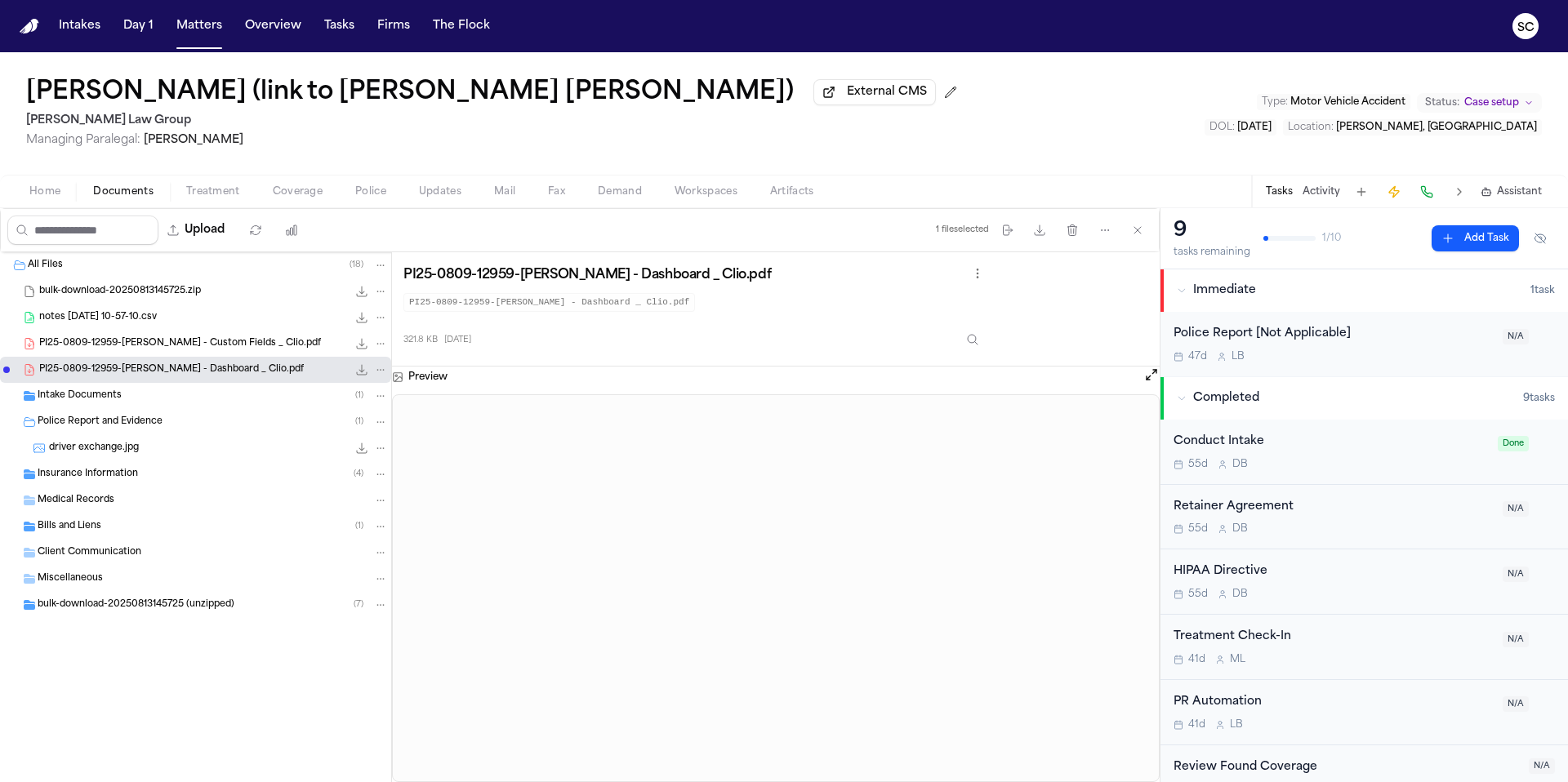
click at [143, 351] on span "PI25-0809-12959-Belgica Garcia - Custom Fields _ Clio.pdf" at bounding box center [180, 344] width 281 height 14
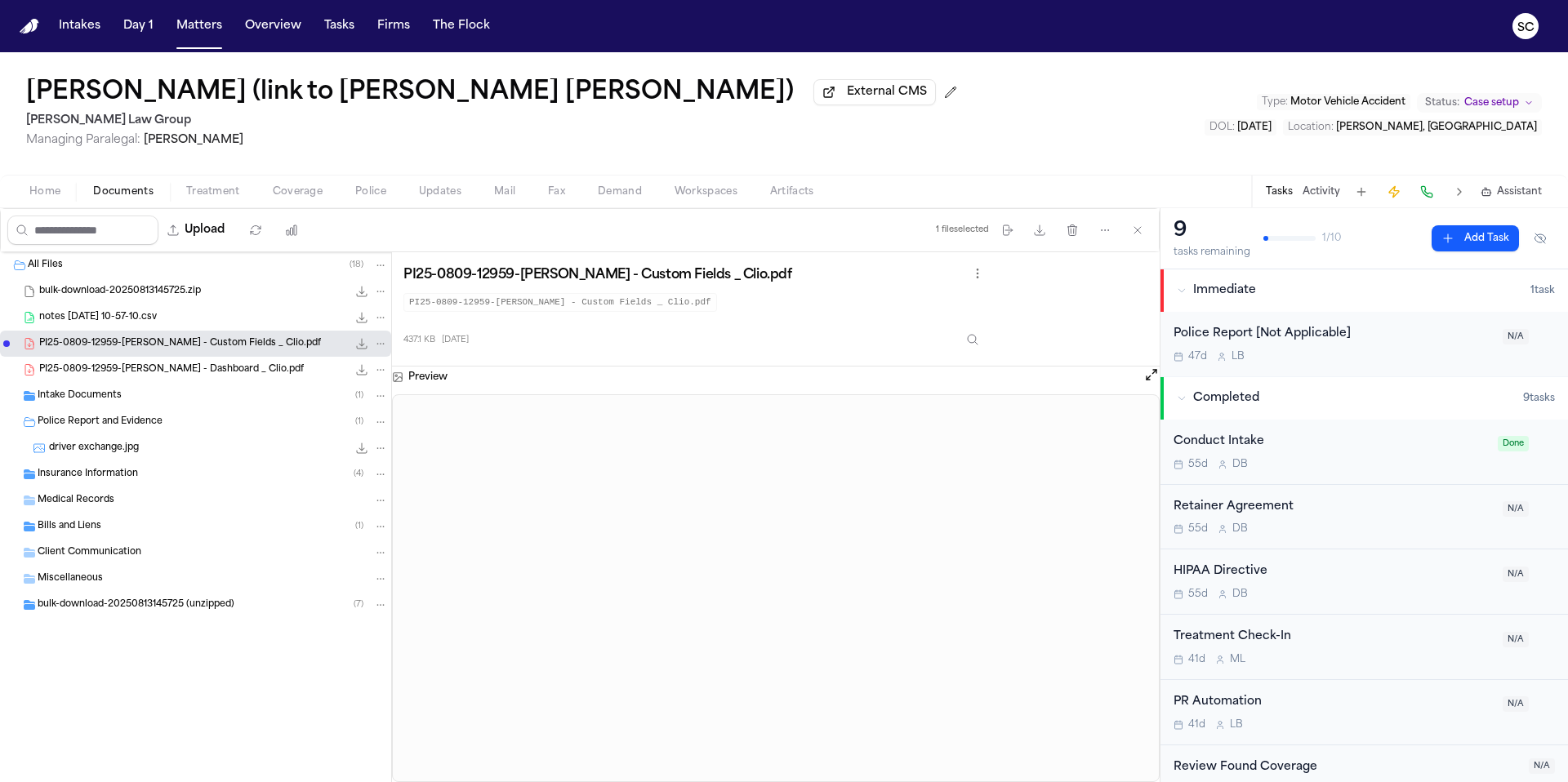
click at [132, 290] on span "bulk-download-20250813145725.zip" at bounding box center [120, 291] width 162 height 14
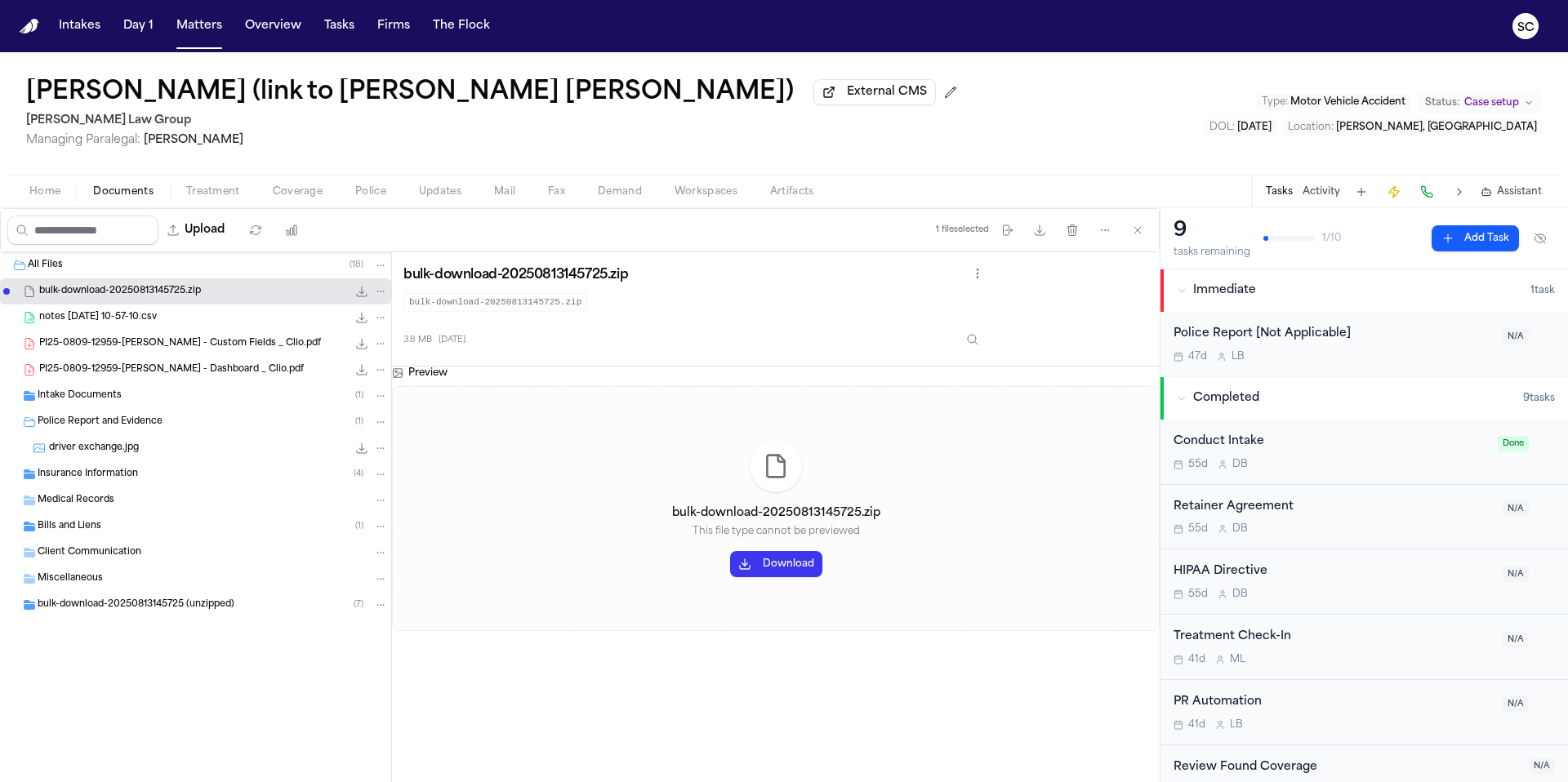
click at [51, 199] on span "Home" at bounding box center [45, 192] width 31 height 13
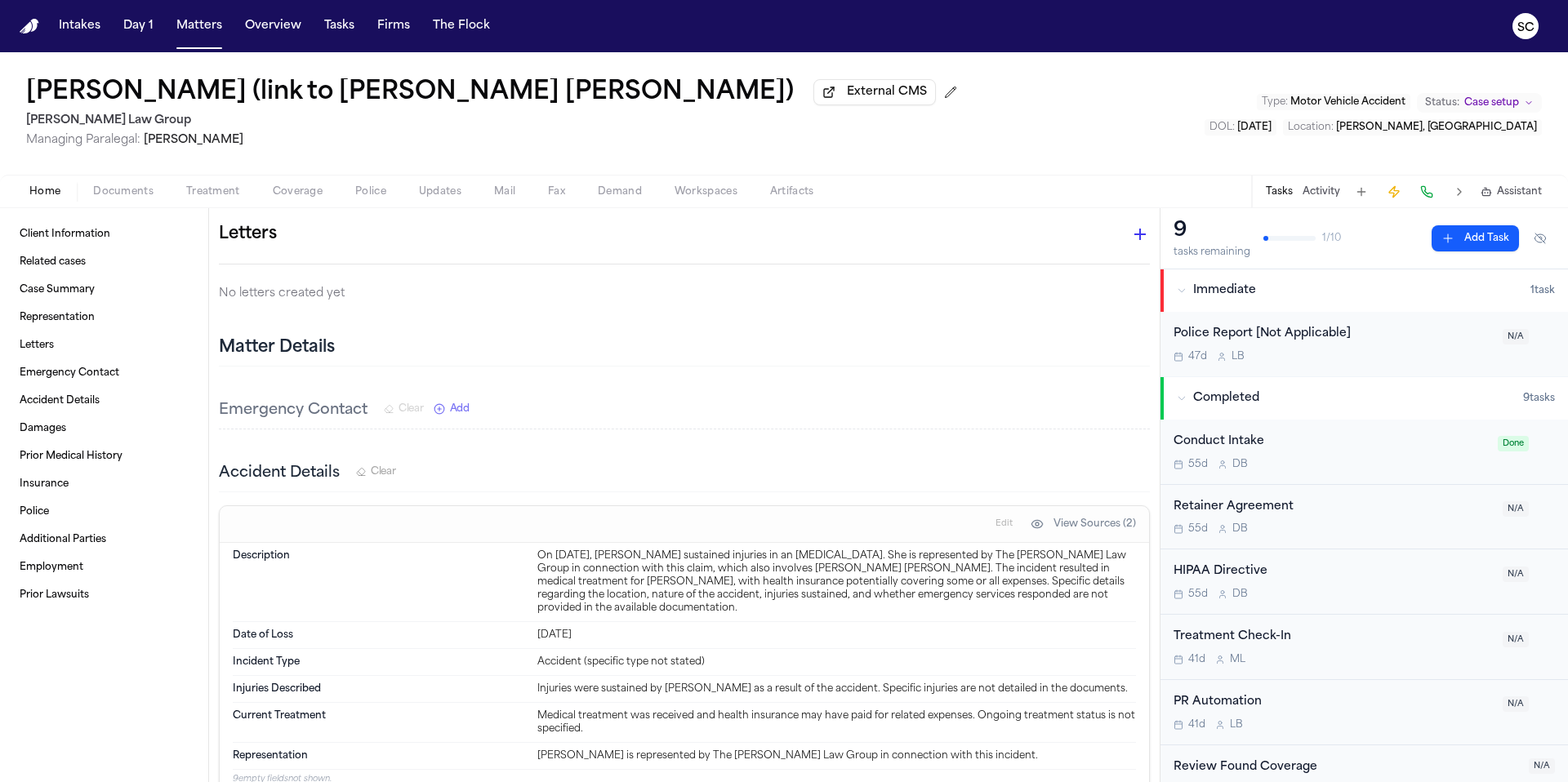
scroll to position [689, 0]
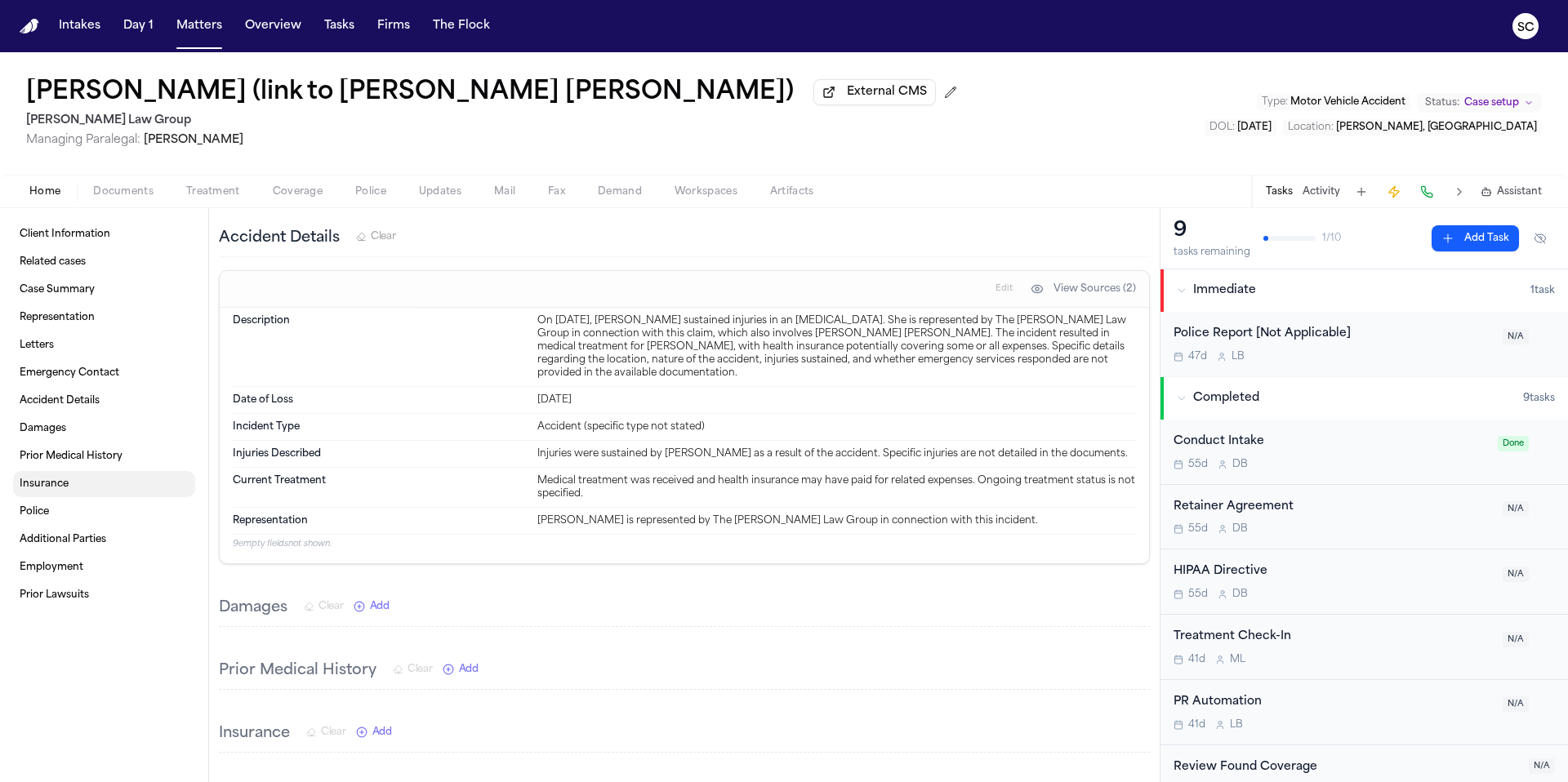
click at [49, 491] on span "Insurance" at bounding box center [44, 484] width 49 height 13
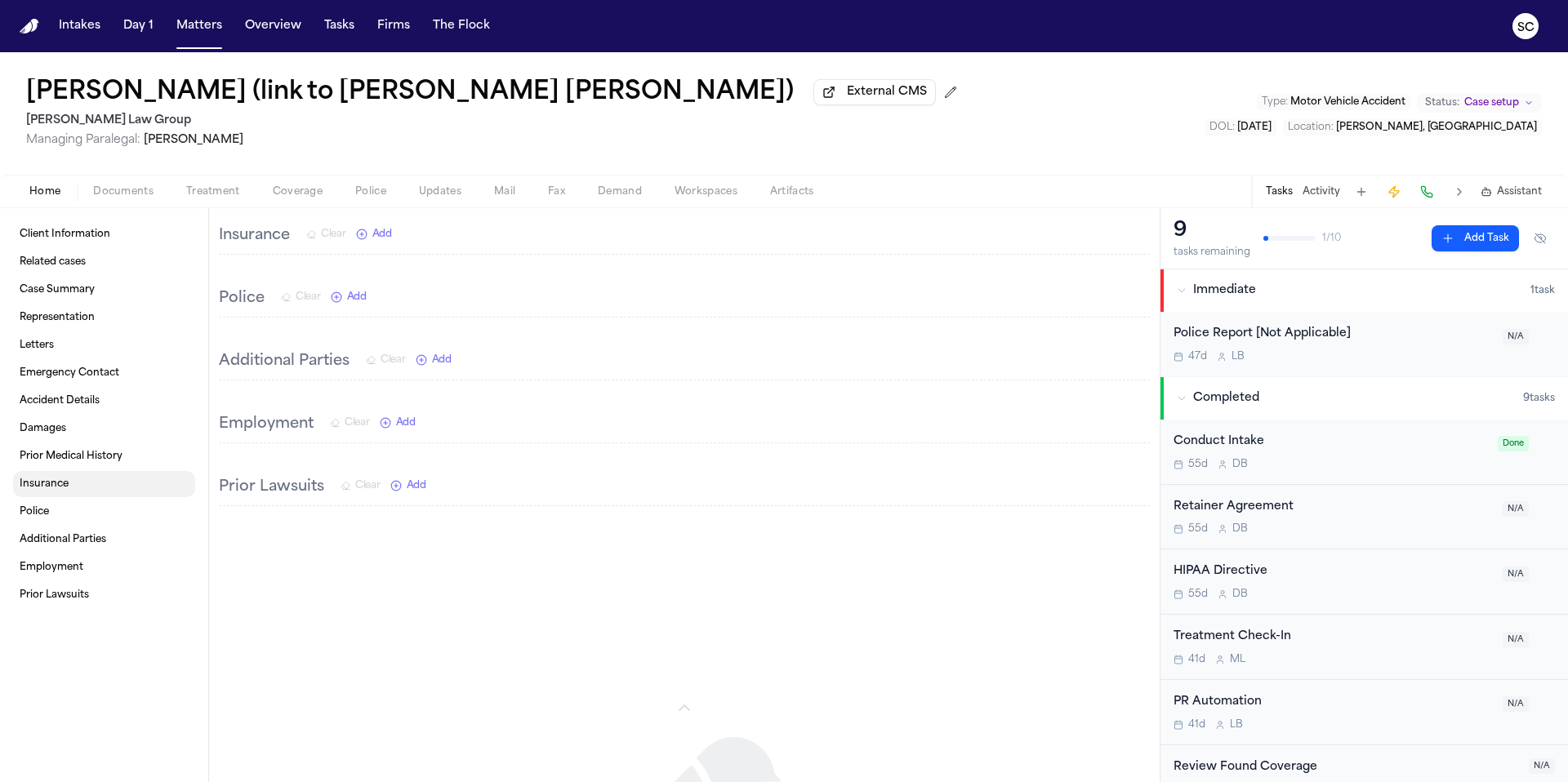
scroll to position [1188, 0]
drag, startPoint x: 64, startPoint y: 411, endPoint x: 73, endPoint y: 412, distance: 9.1
click at [64, 411] on link "Accident Details" at bounding box center [104, 401] width 182 height 26
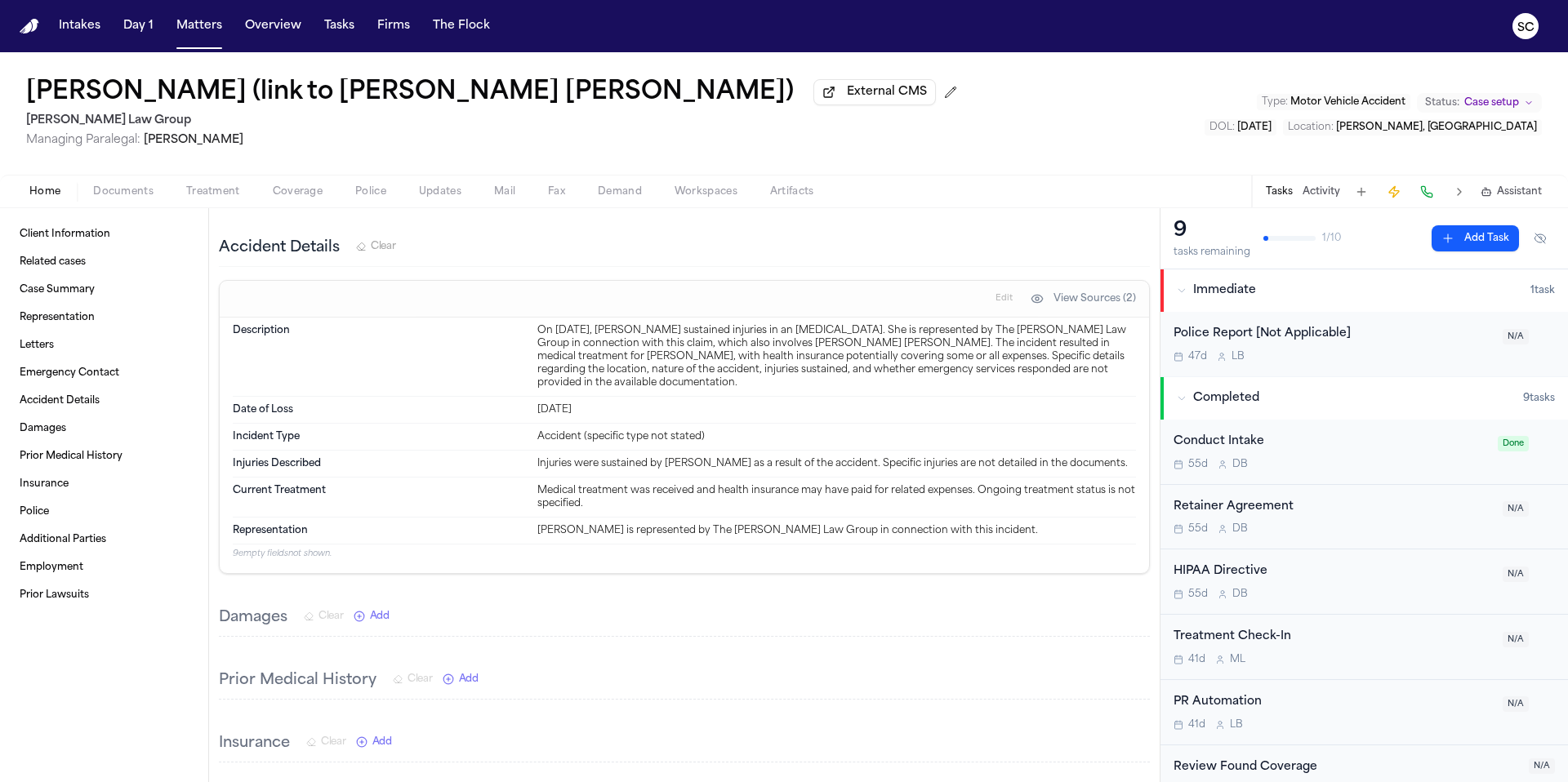
scroll to position [680, 0]
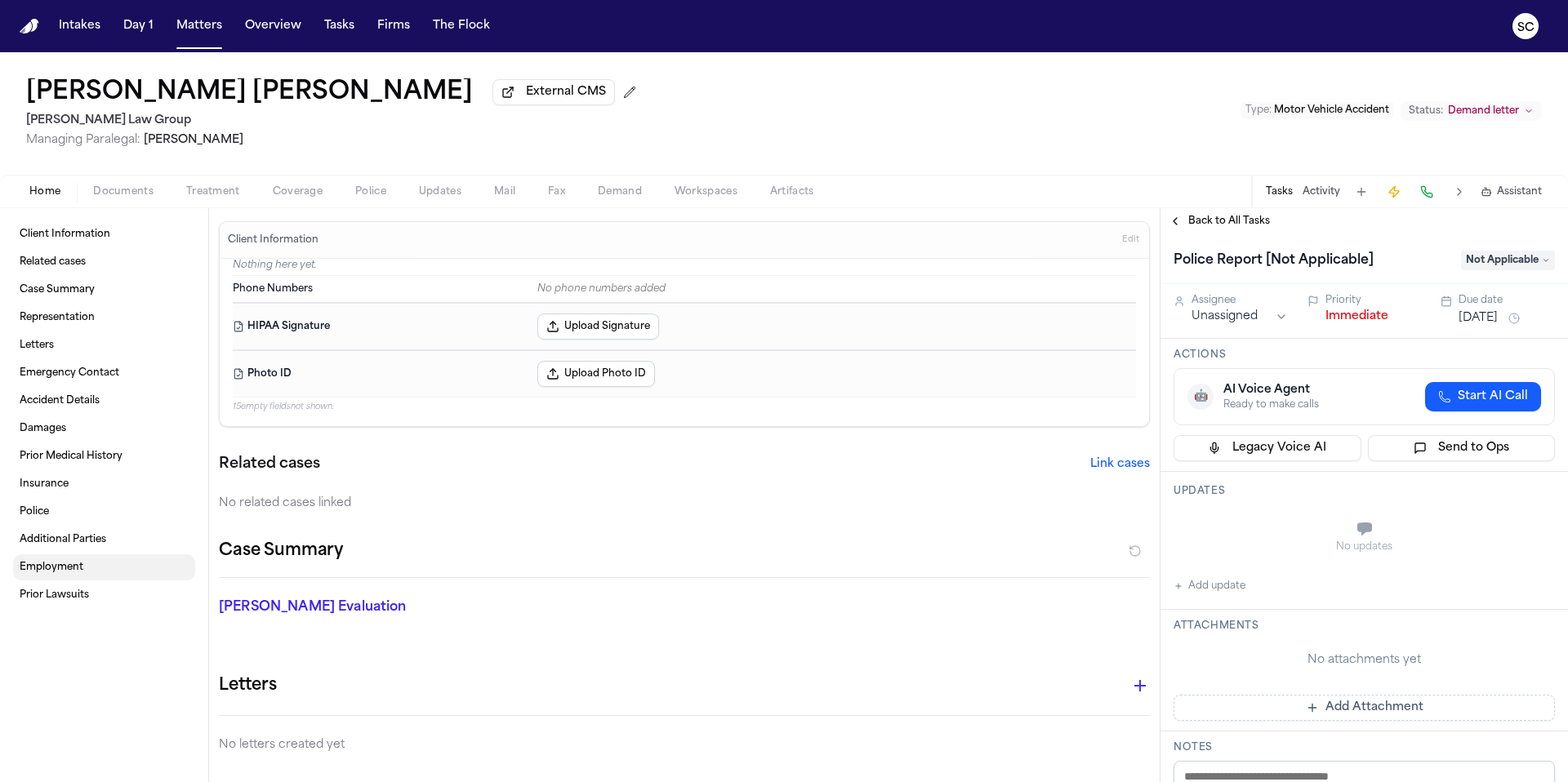
click at [59, 573] on span "Employment" at bounding box center [51, 568] width 64 height 13
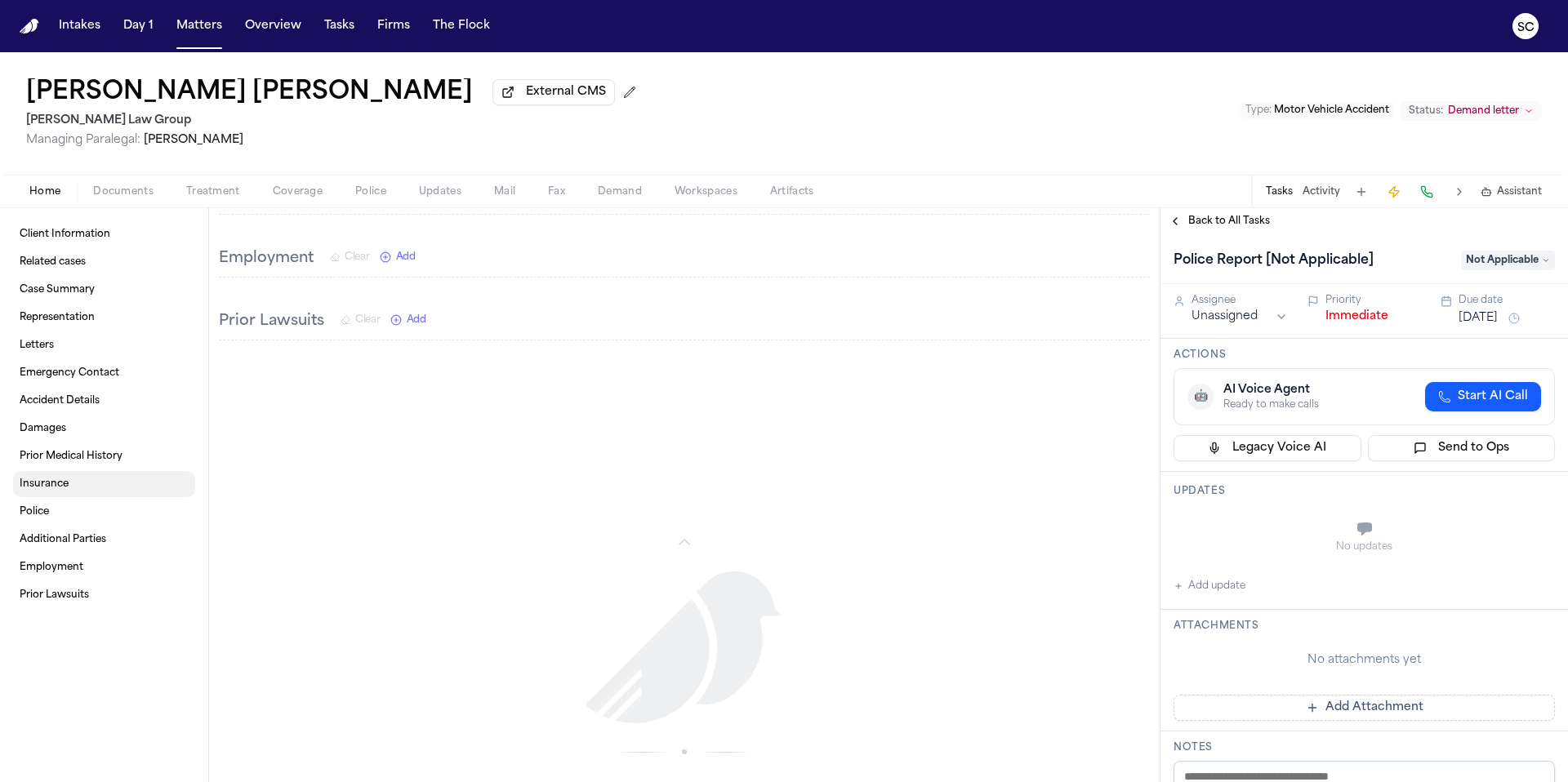
click at [45, 488] on span "Insurance" at bounding box center [44, 484] width 49 height 13
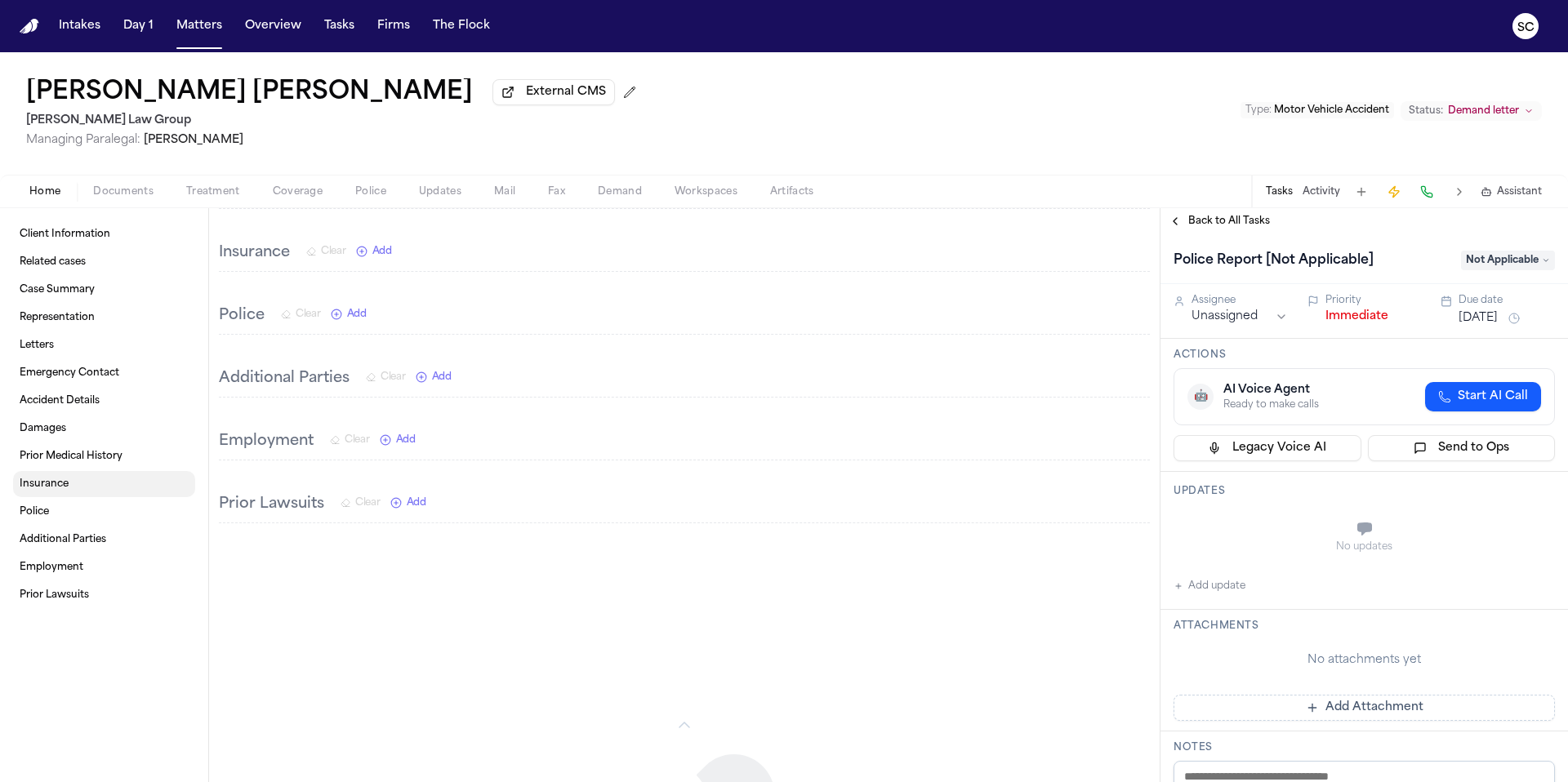
scroll to position [1521, 0]
click at [57, 404] on span "Accident Details" at bounding box center [59, 401] width 80 height 13
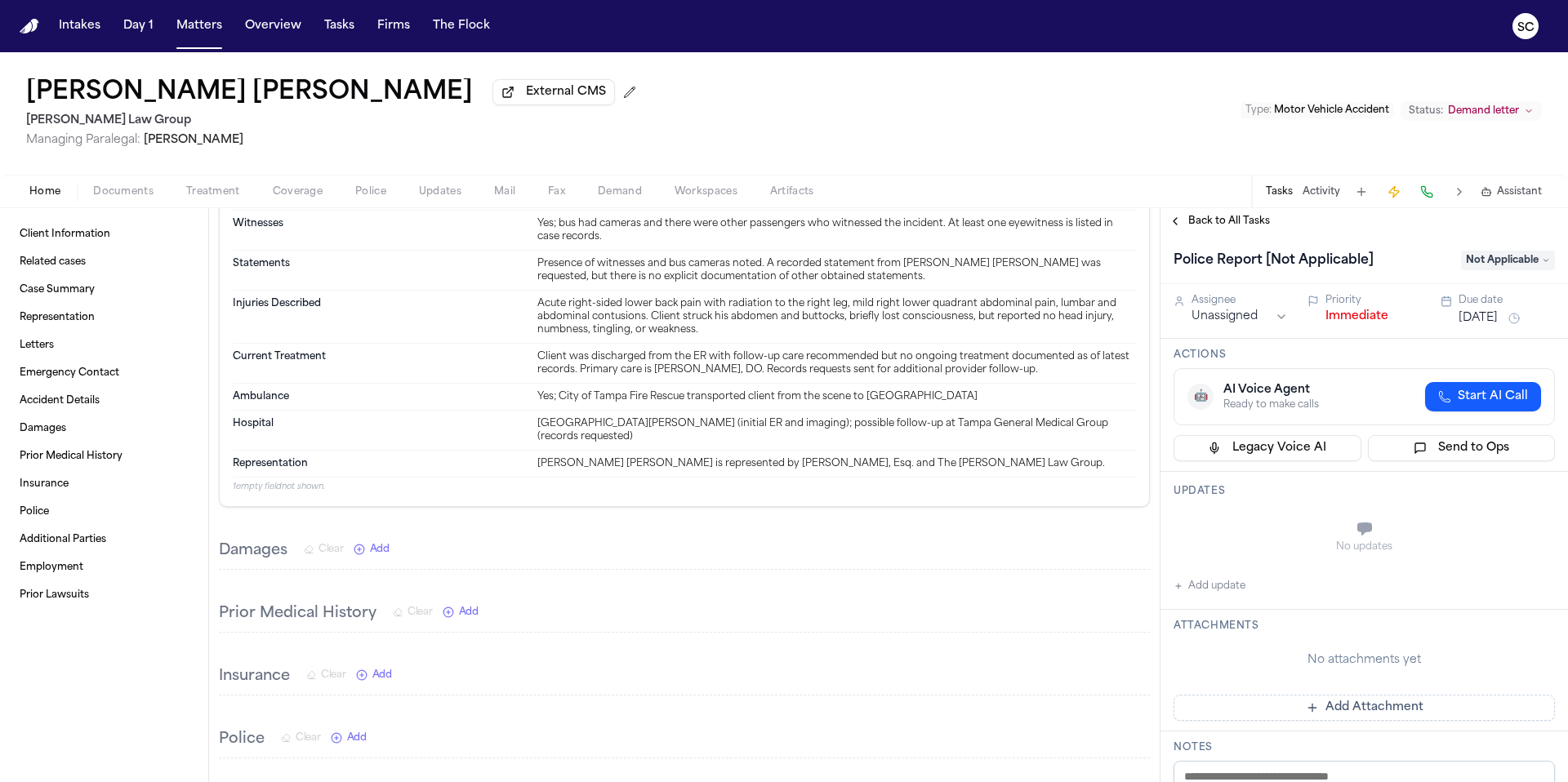
scroll to position [1274, 0]
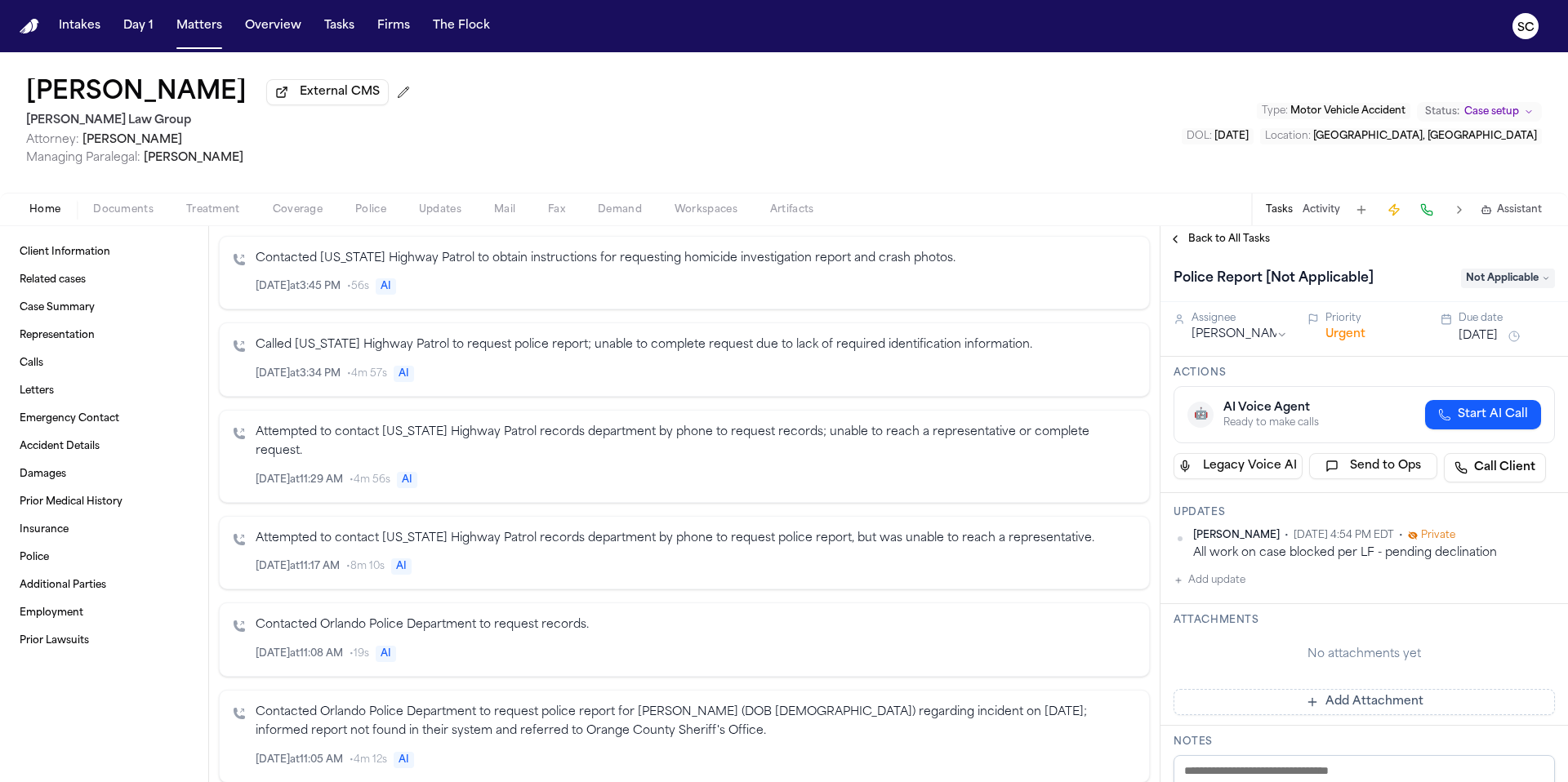
scroll to position [1227, 0]
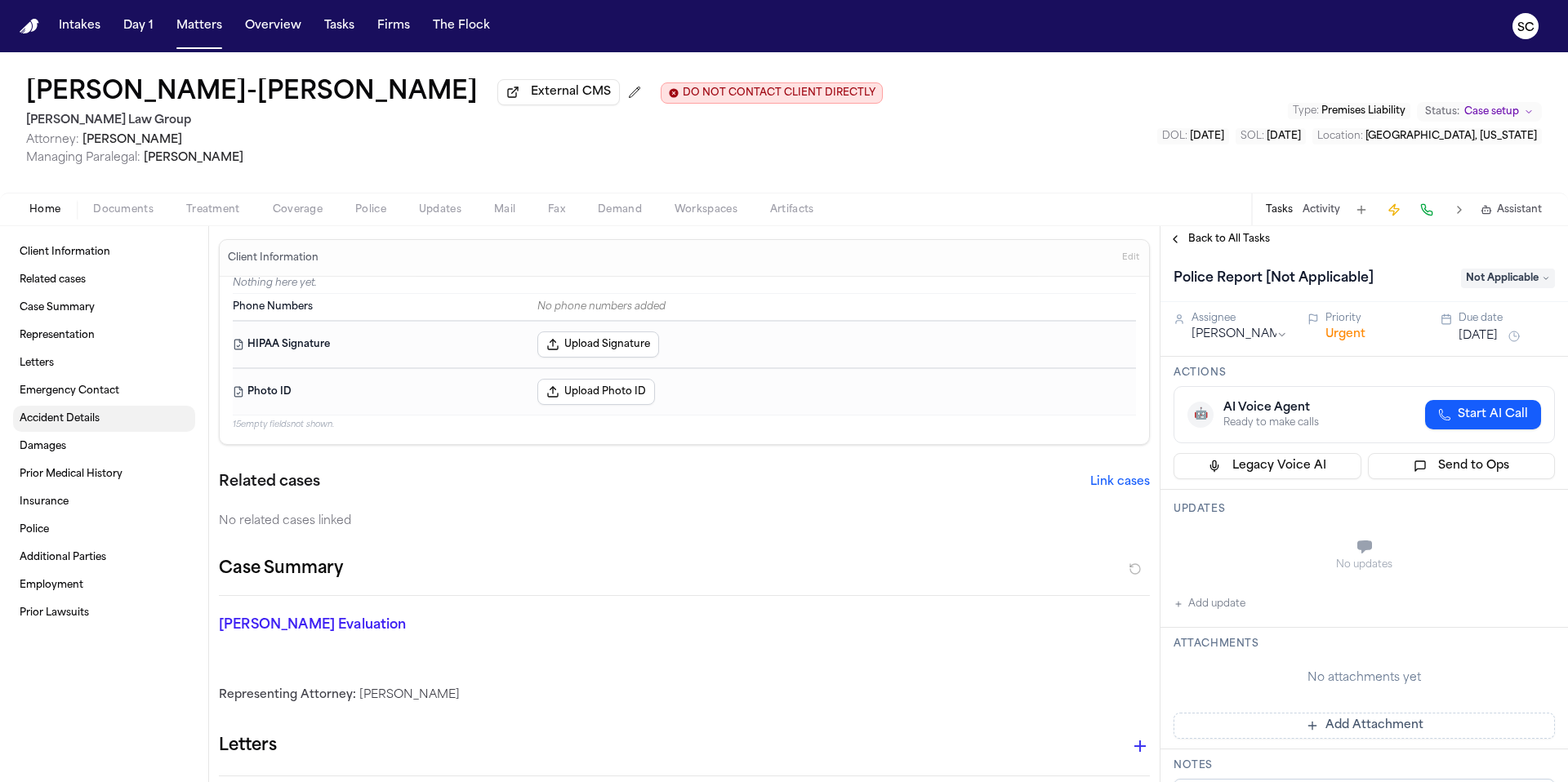
click at [54, 423] on span "Accident Details" at bounding box center [59, 419] width 80 height 13
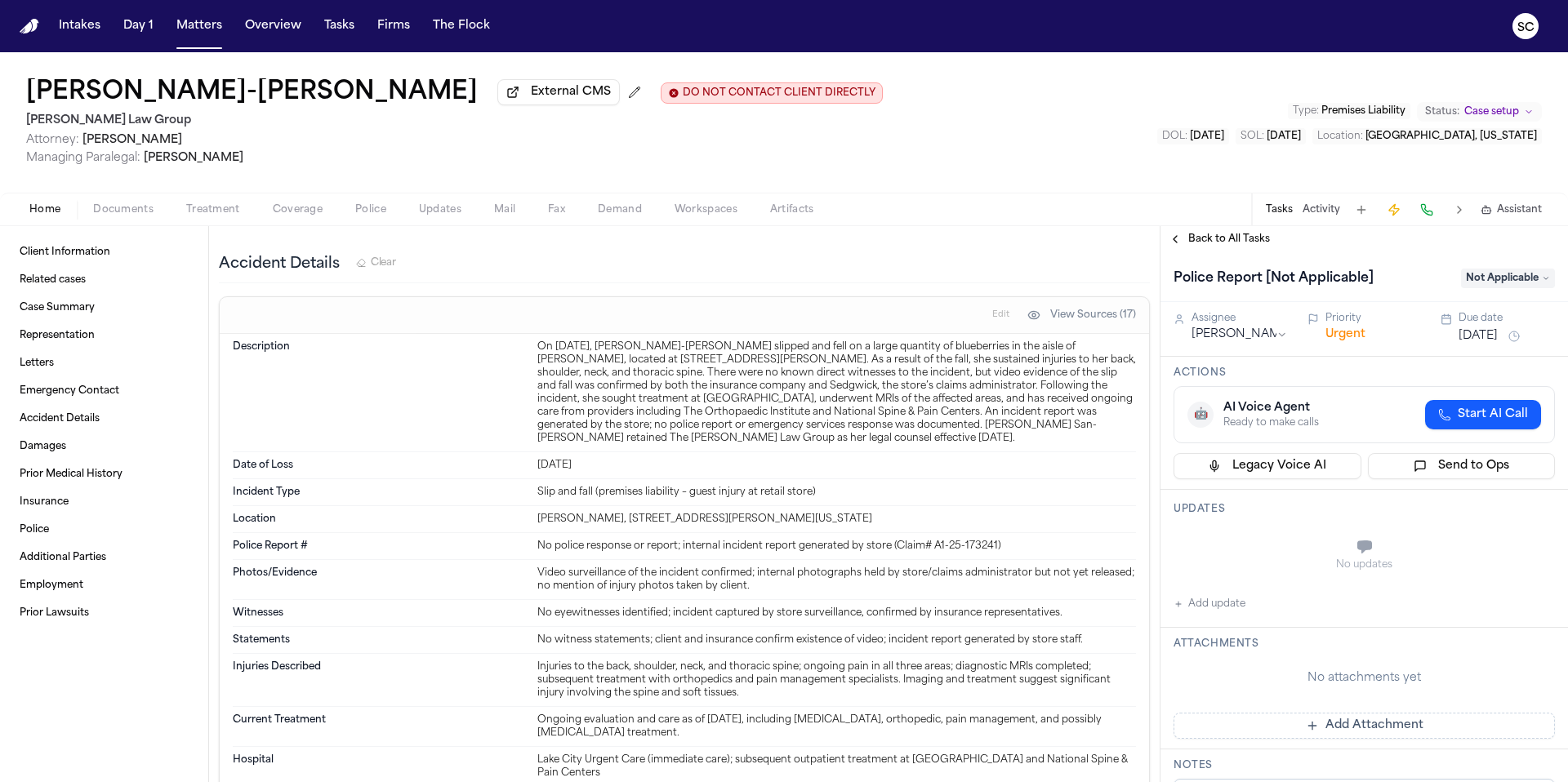
scroll to position [722, 0]
click at [1337, 339] on button "Urgent" at bounding box center [1345, 335] width 40 height 16
click at [1344, 340] on button "Immediate" at bounding box center [1357, 335] width 63 height 16
click at [1342, 338] on button "Normal" at bounding box center [1346, 335] width 42 height 16
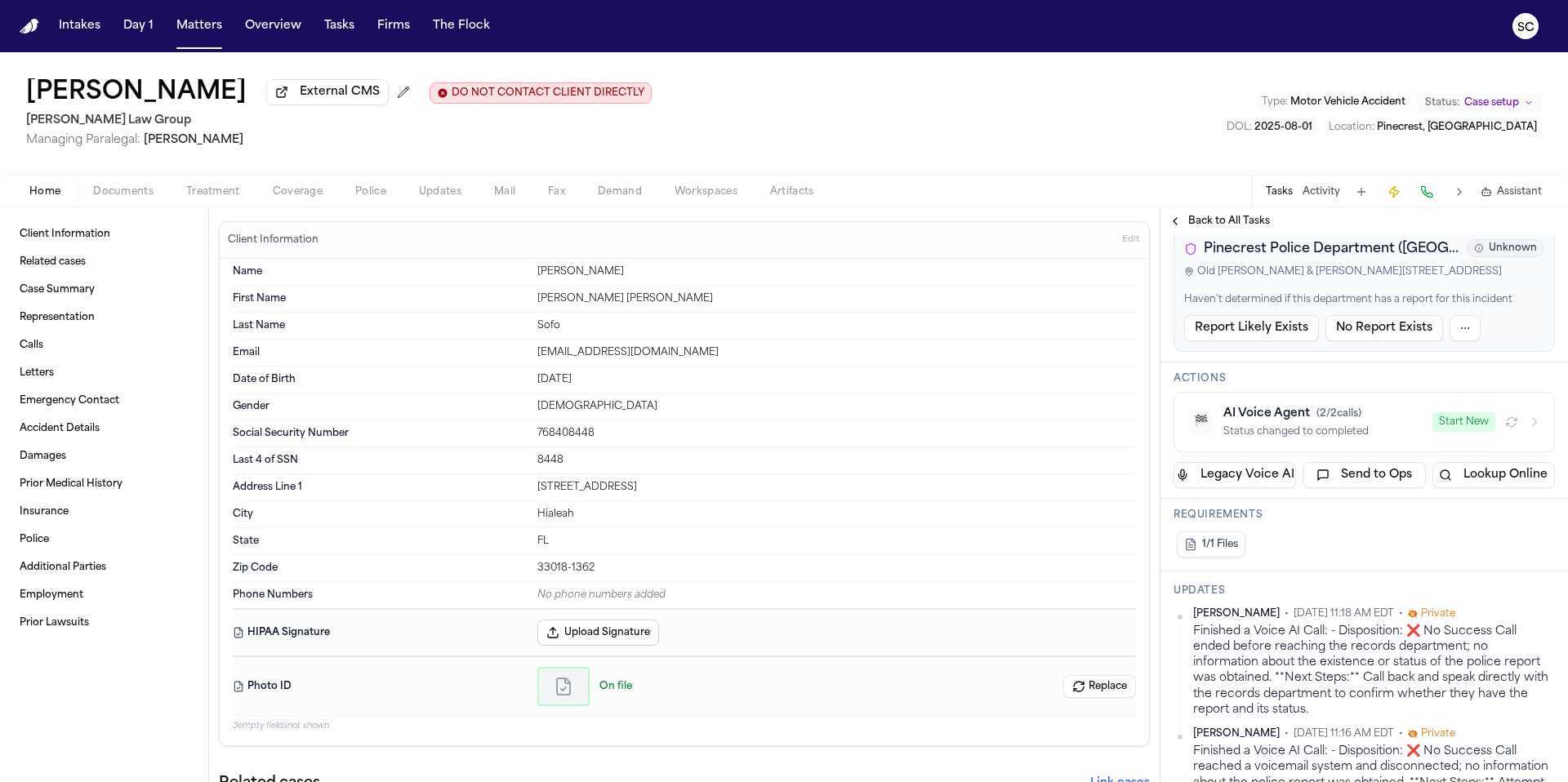
scroll to position [78, 0]
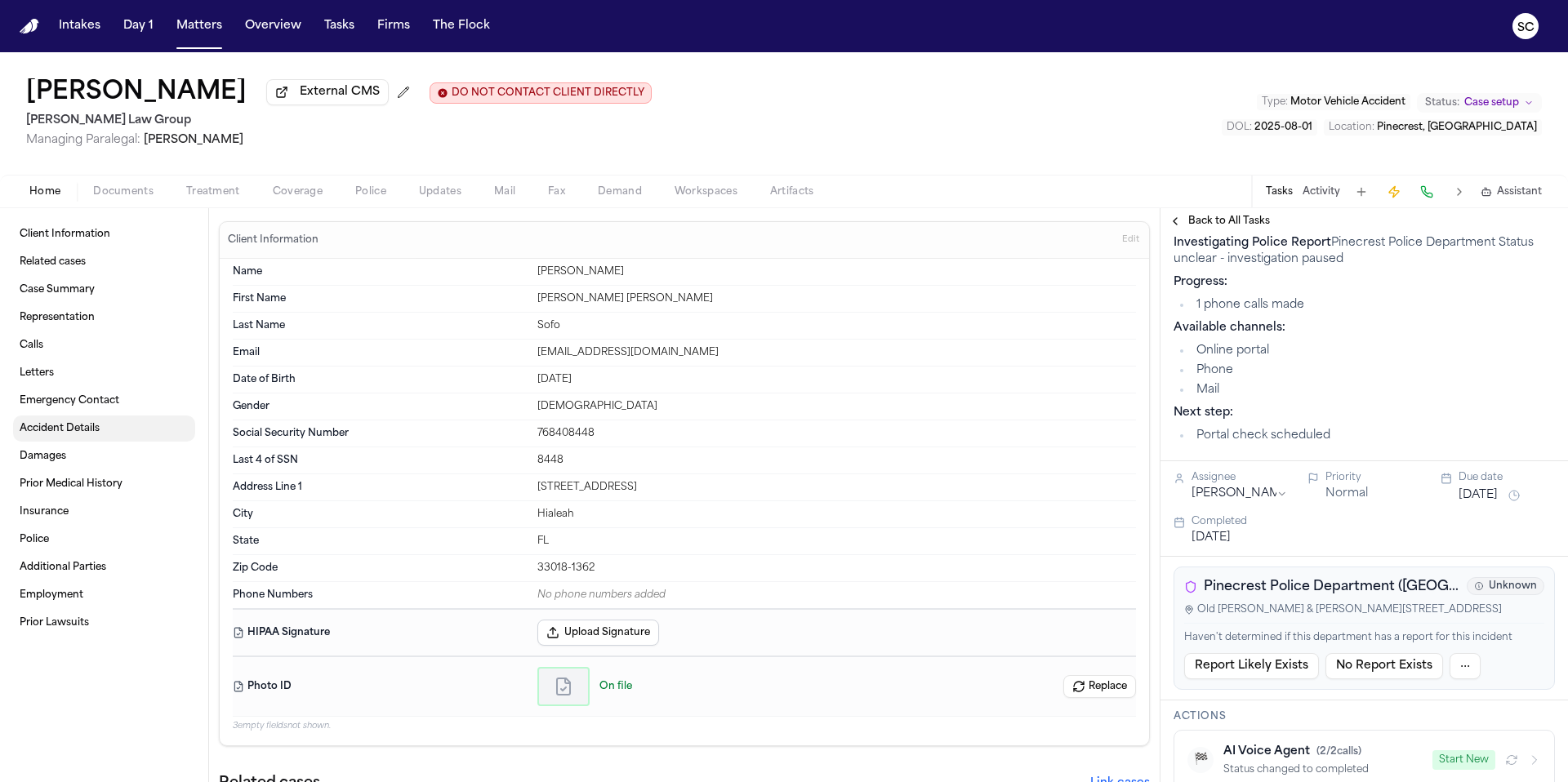
click at [89, 436] on span "Accident Details" at bounding box center [59, 429] width 80 height 13
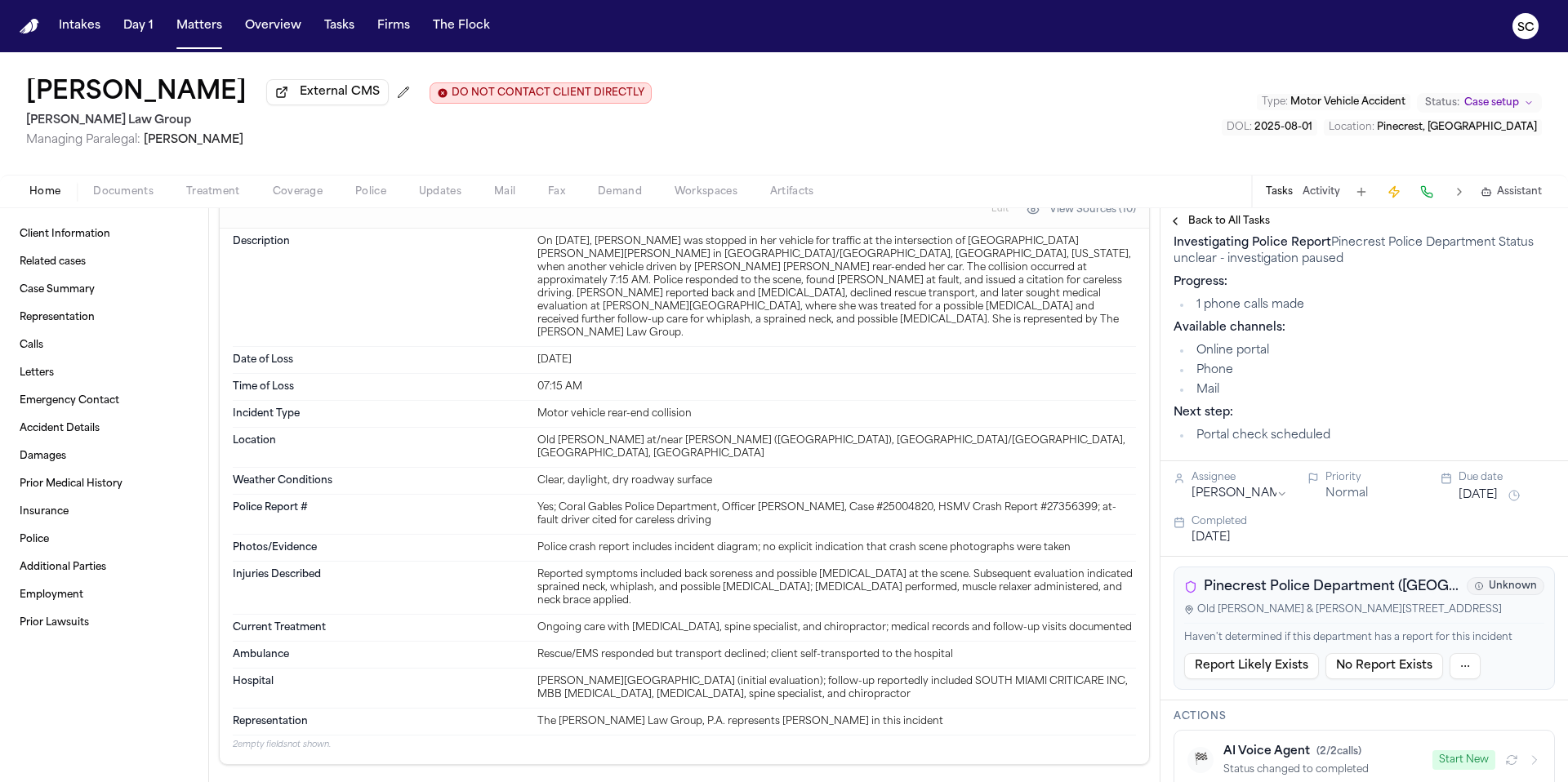
scroll to position [1733, 0]
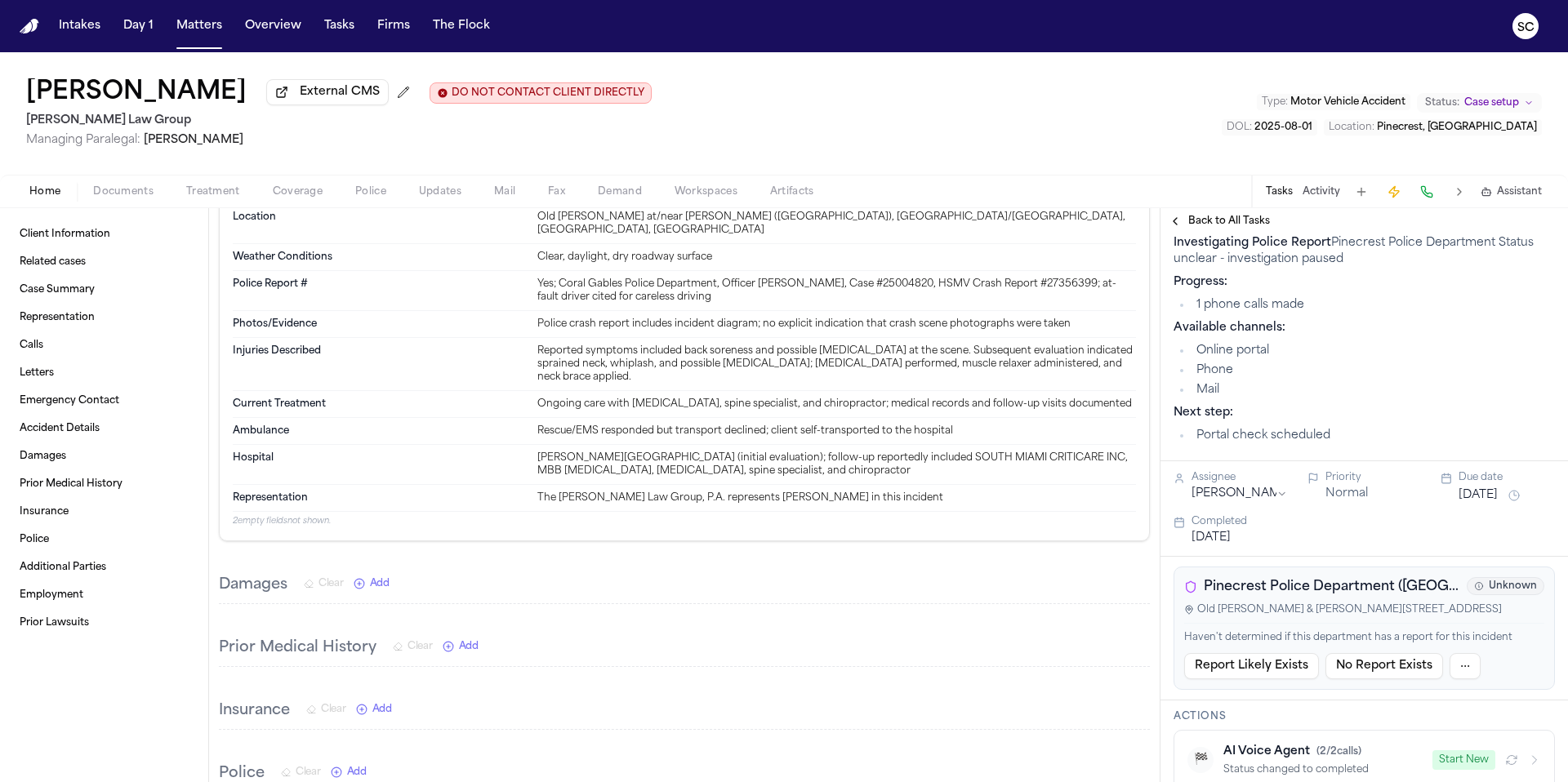
click at [130, 197] on span "Documents" at bounding box center [123, 192] width 60 height 13
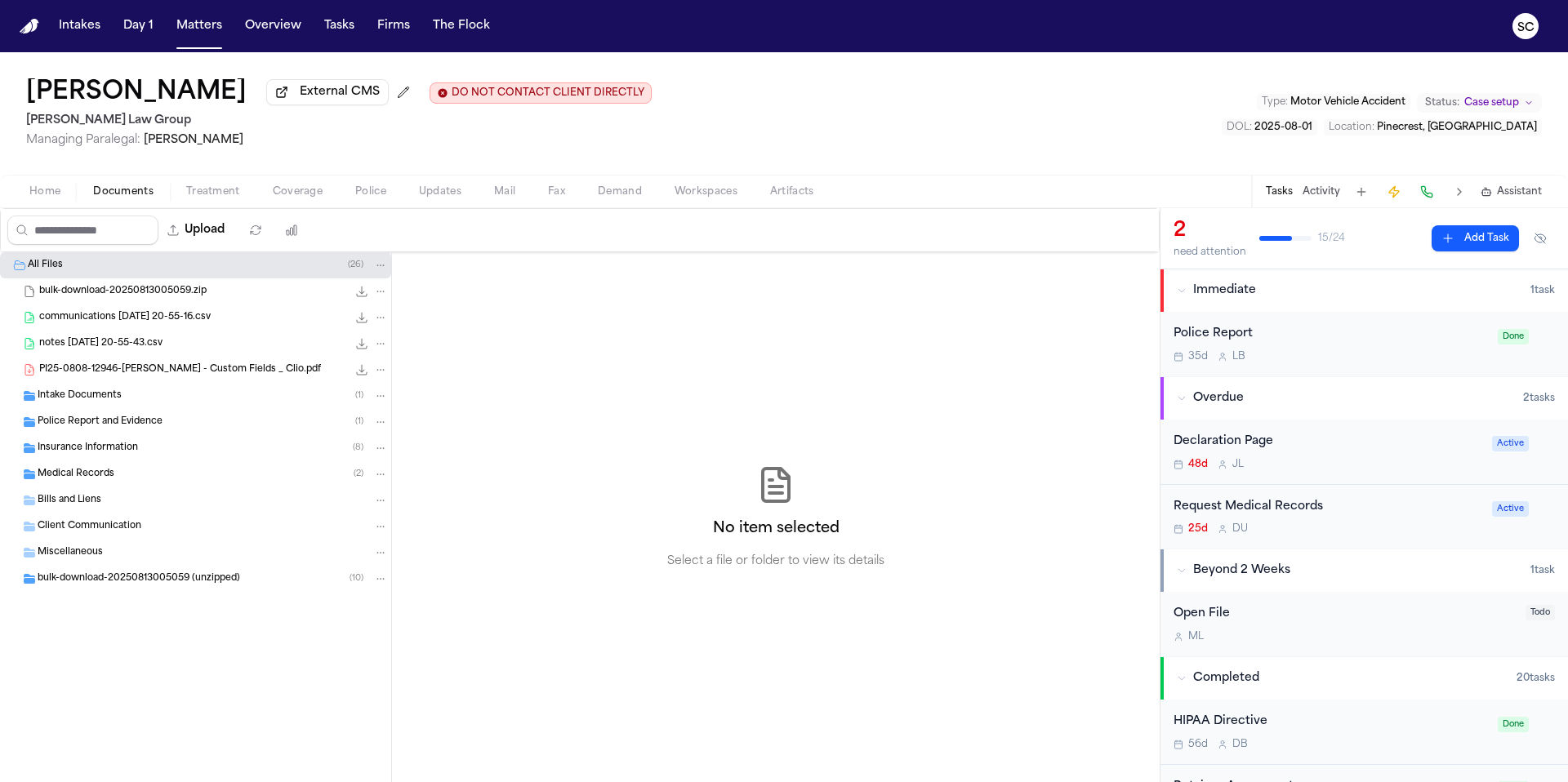
click at [126, 403] on div "Intake Documents ( 1 )" at bounding box center [213, 396] width 351 height 15
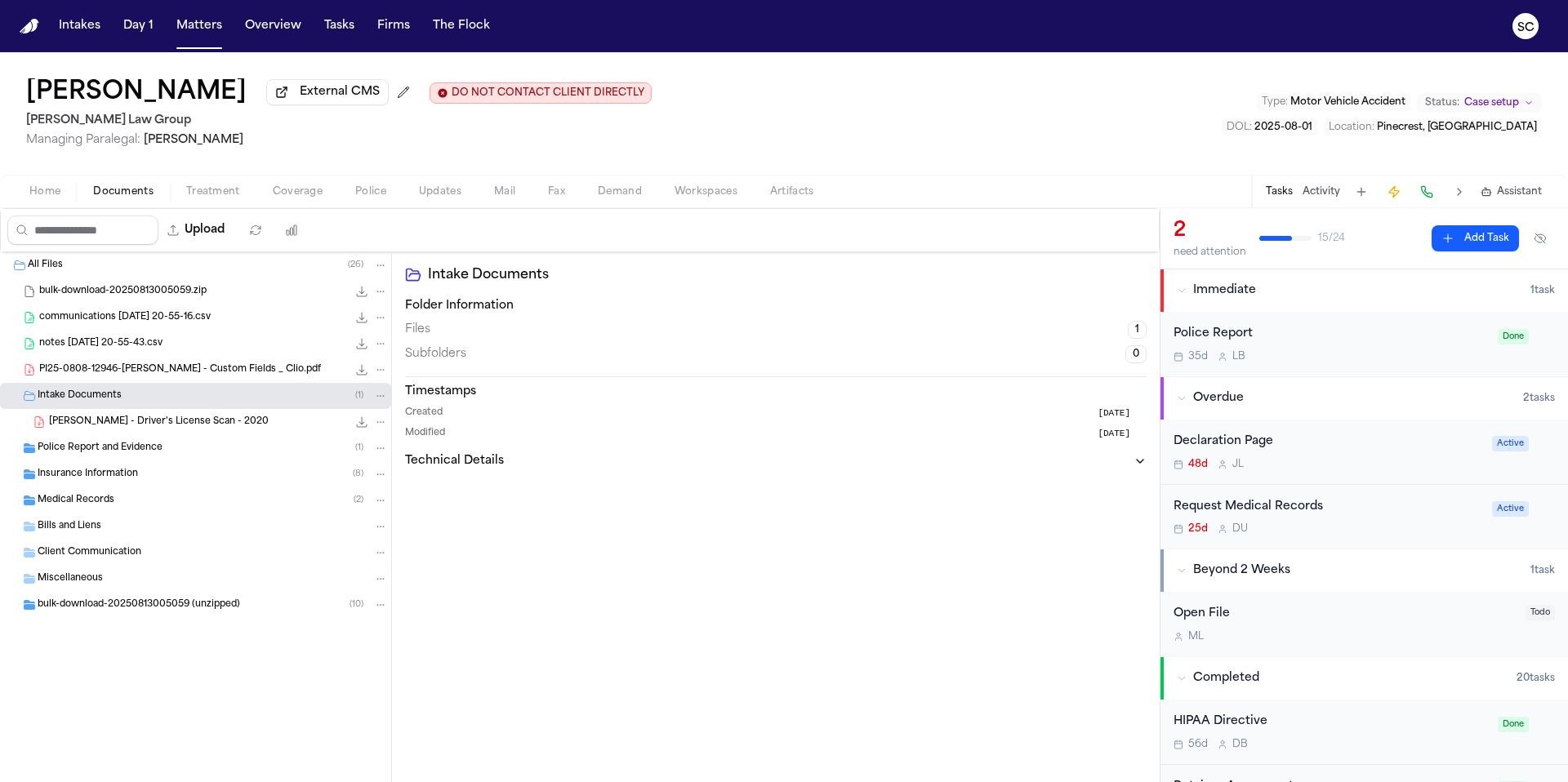
click at [161, 426] on span "[PERSON_NAME] - Driver's License Scan - 2020" at bounding box center [158, 422] width 219 height 14
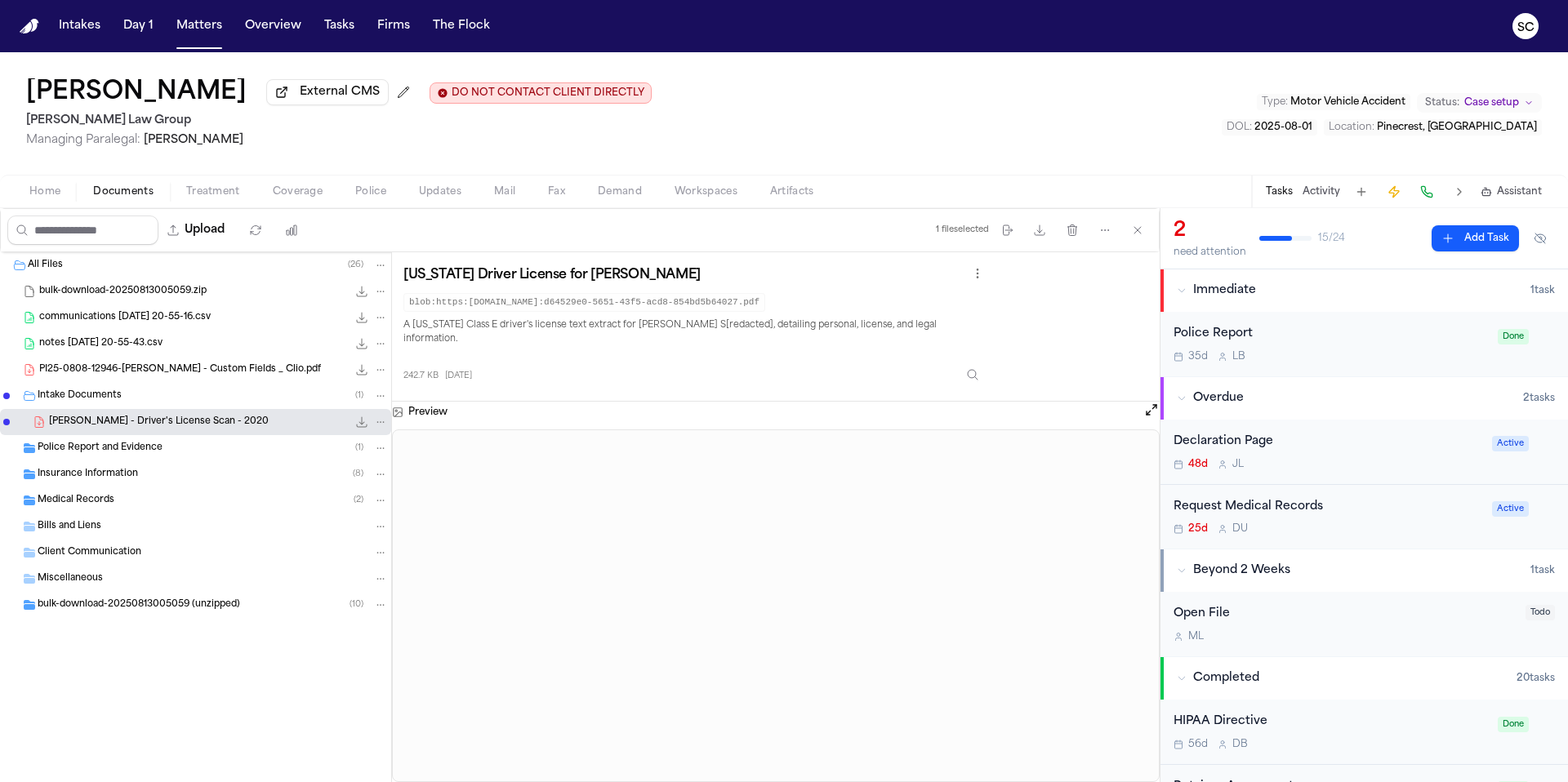
click at [49, 199] on span "Home" at bounding box center [45, 192] width 31 height 13
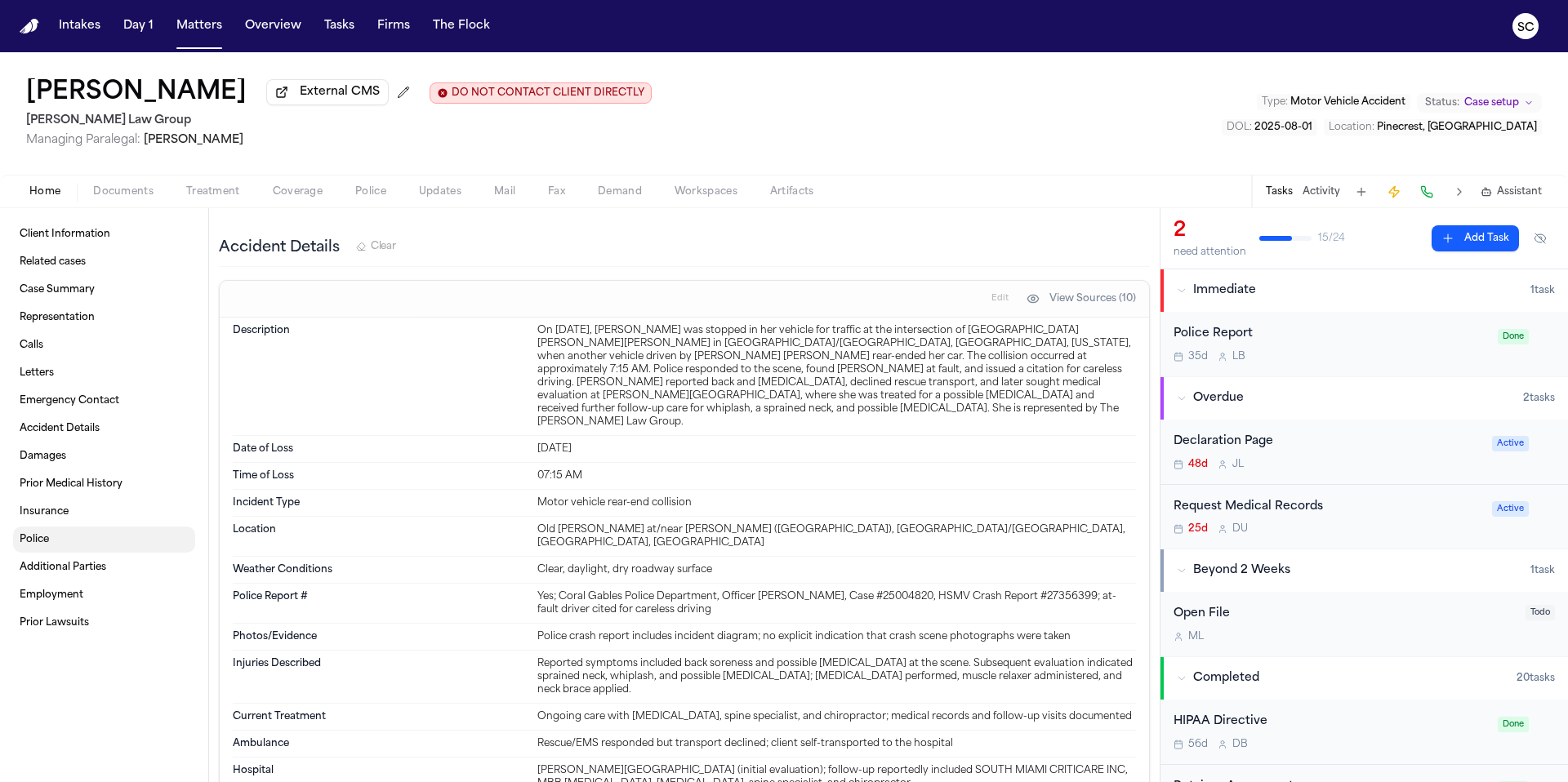
click at [48, 542] on span "Police" at bounding box center [35, 539] width 30 height 13
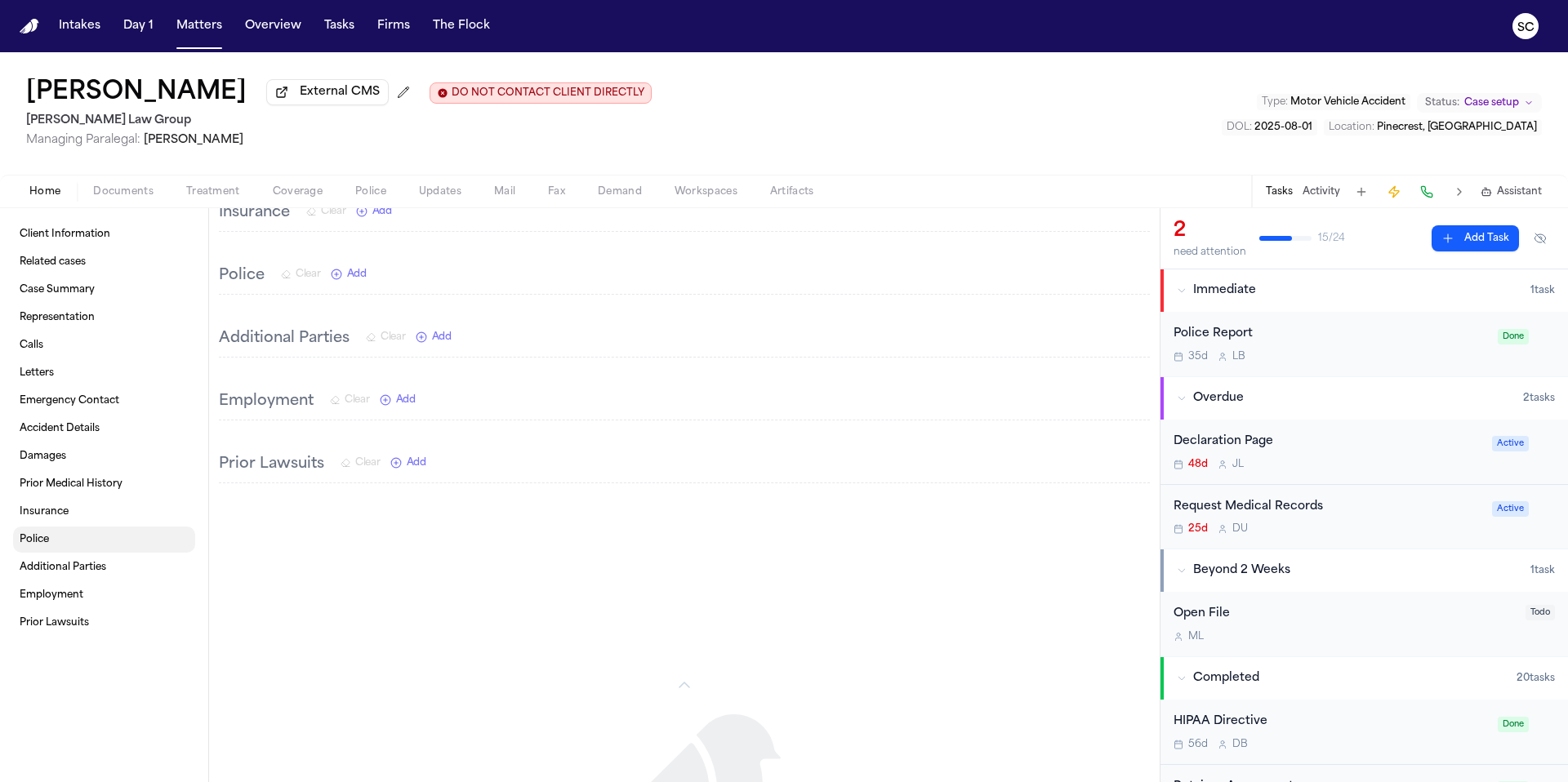
scroll to position [2235, 0]
click at [129, 201] on span "button" at bounding box center [123, 201] width 80 height 2
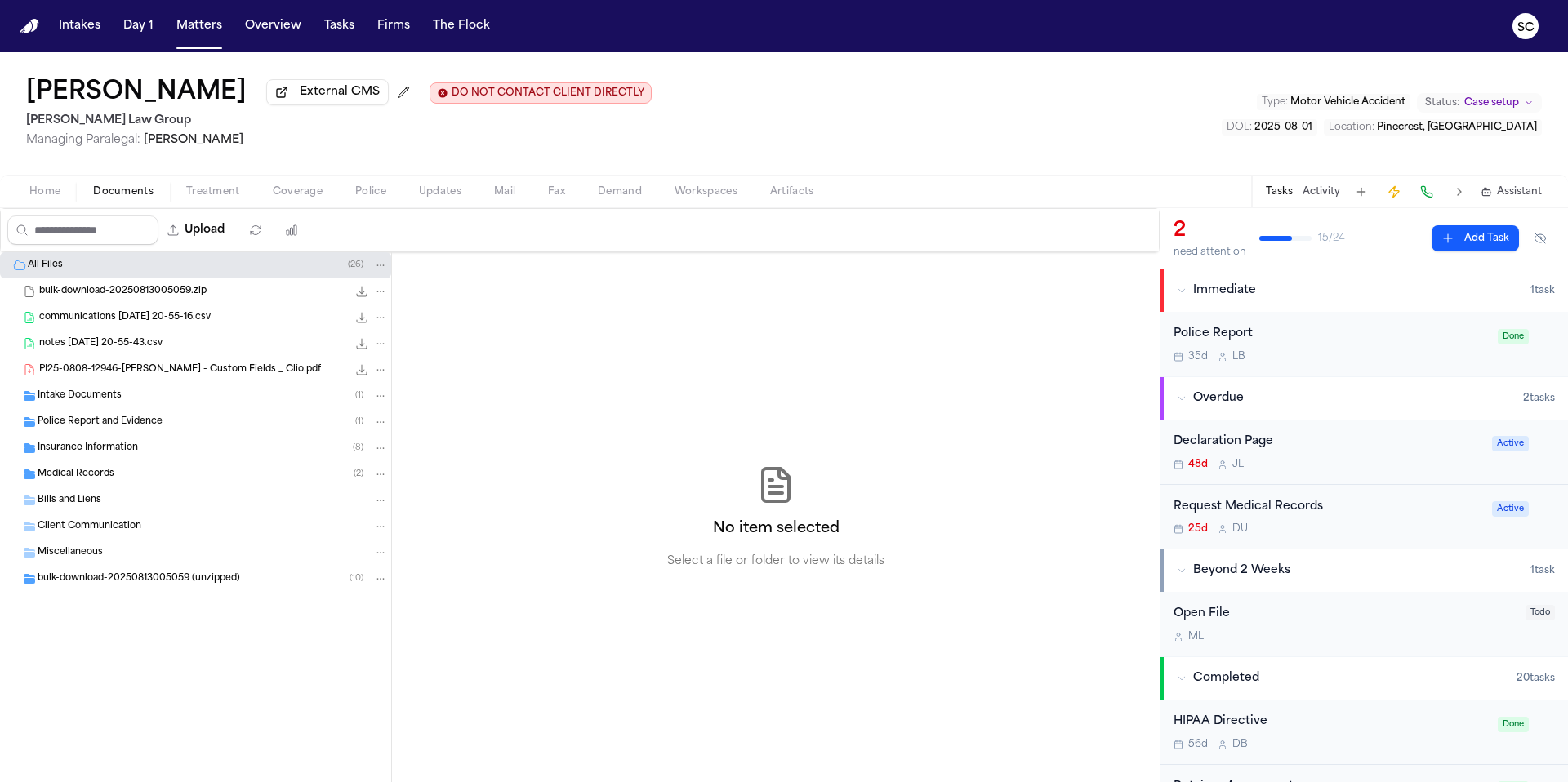
click at [114, 430] on span "Police Report and Evidence" at bounding box center [100, 422] width 125 height 14
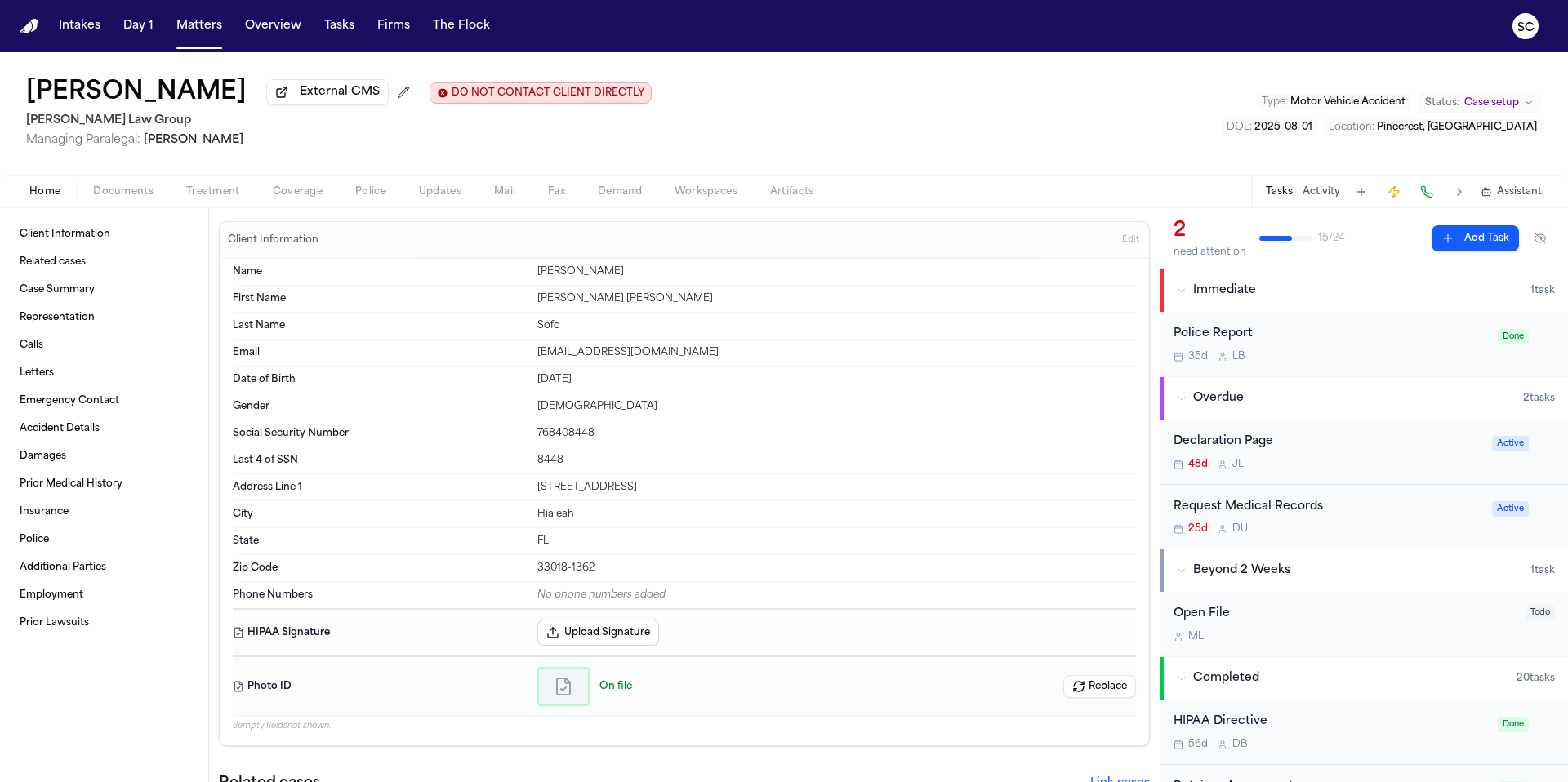
click at [40, 198] on span "Home" at bounding box center [45, 192] width 31 height 13
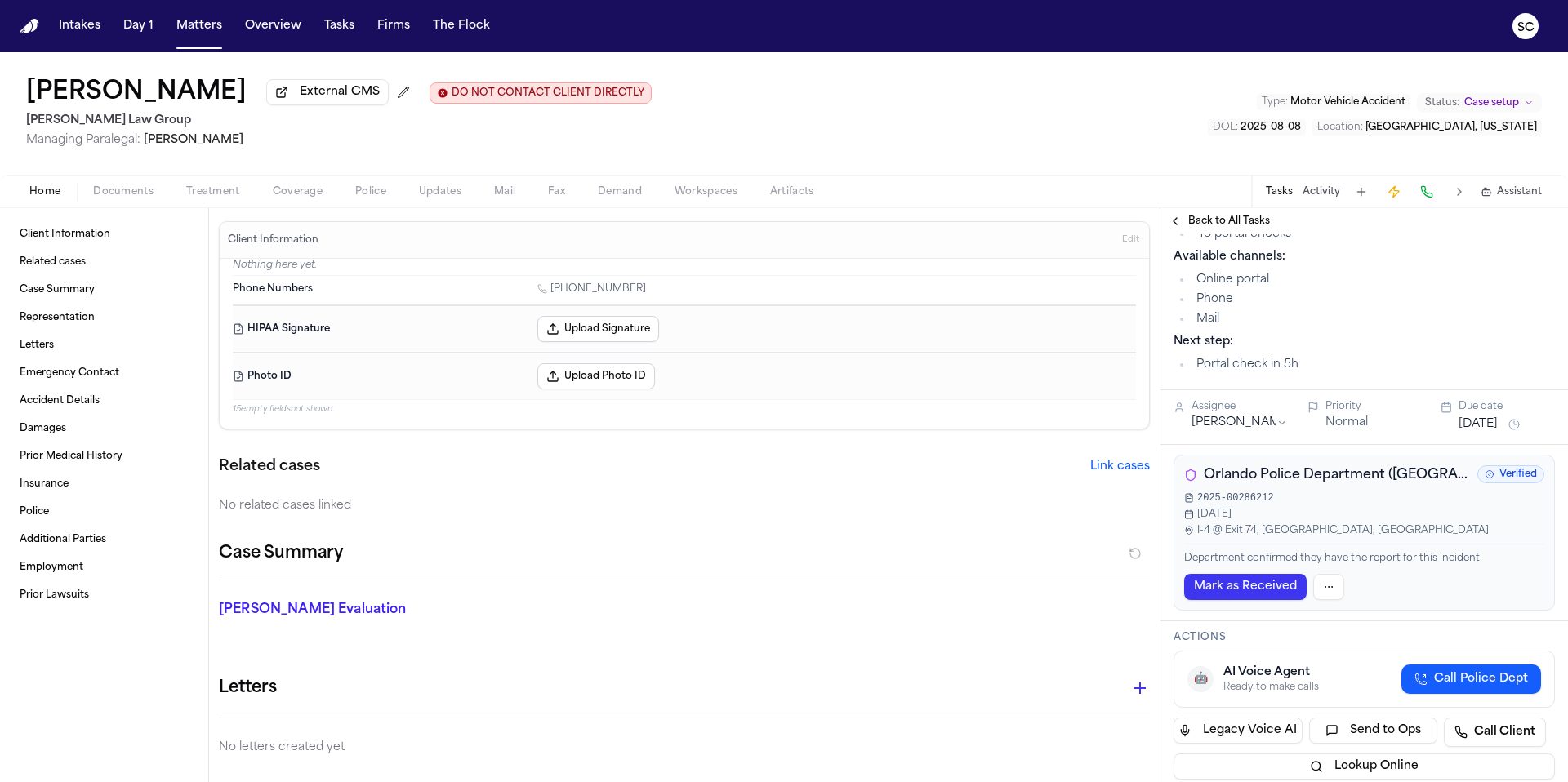
scroll to position [150, 0]
click at [120, 207] on div "Home Documents Treatment Coverage Police Updates Mail Fax Demand Workspaces Art…" at bounding box center [784, 191] width 1568 height 33
click at [125, 199] on span "Documents" at bounding box center [123, 192] width 60 height 13
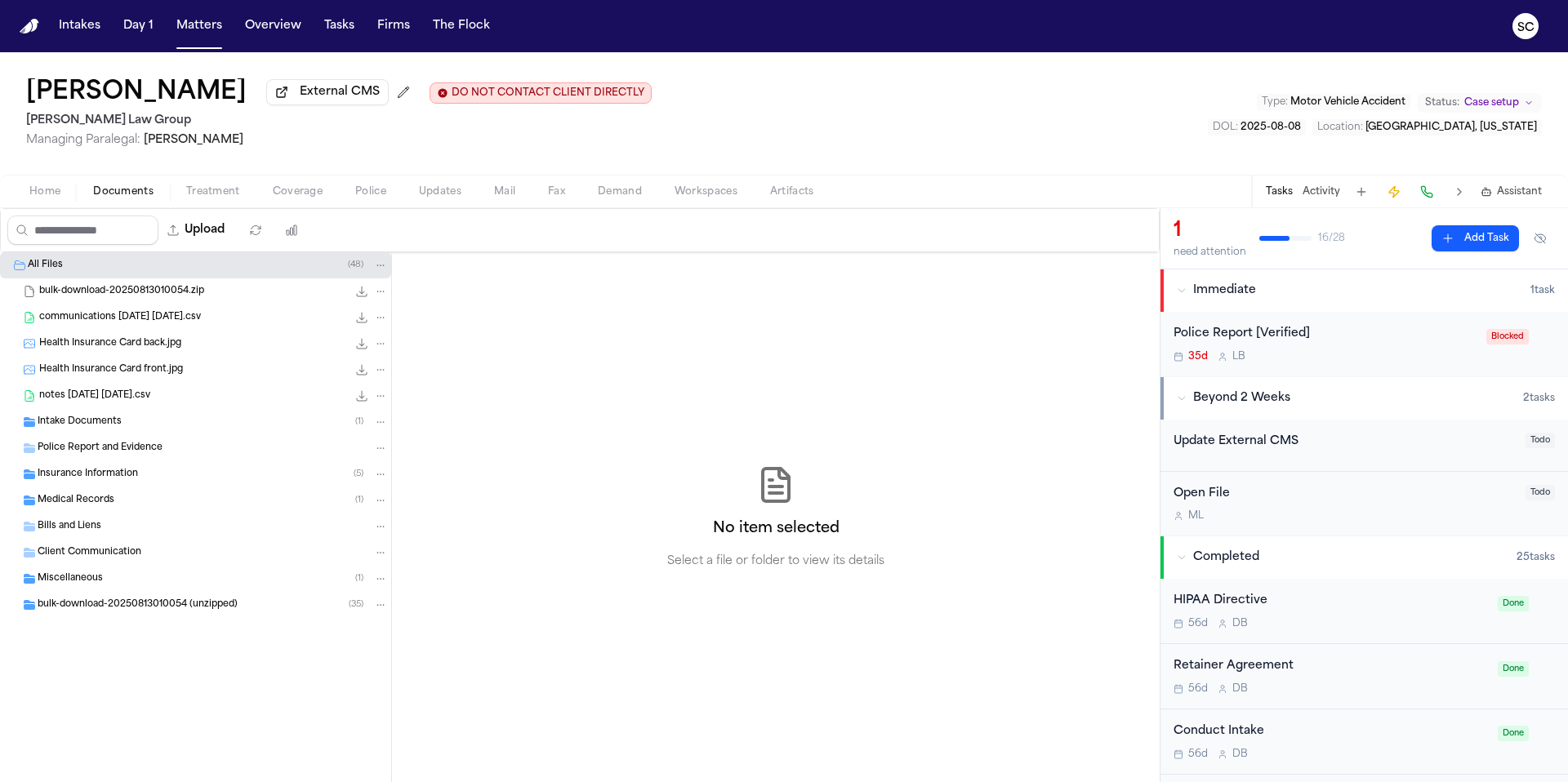
click at [101, 448] on span "Police Report and Evidence" at bounding box center [100, 449] width 125 height 14
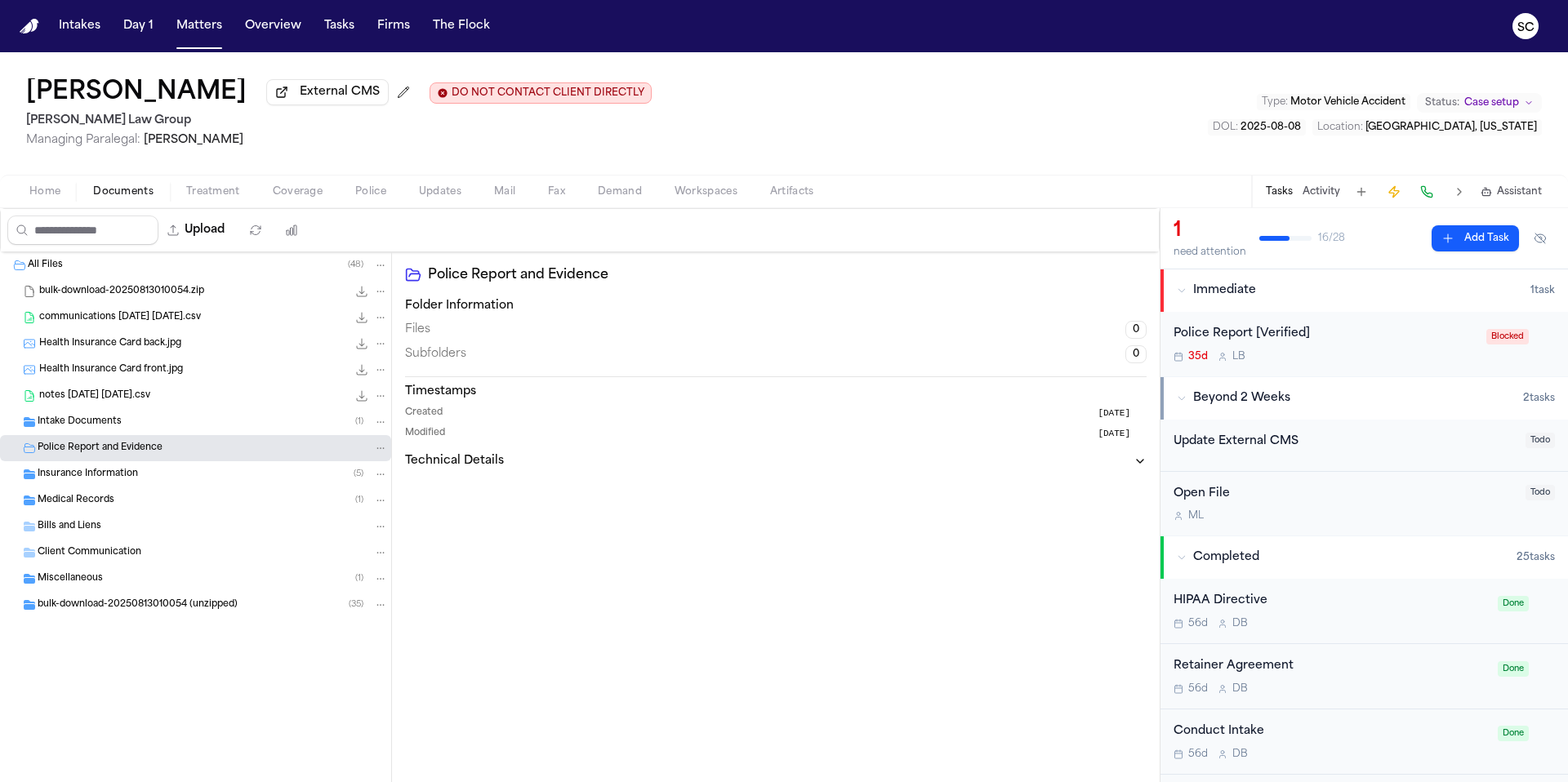
click at [51, 199] on span "Home" at bounding box center [45, 192] width 31 height 13
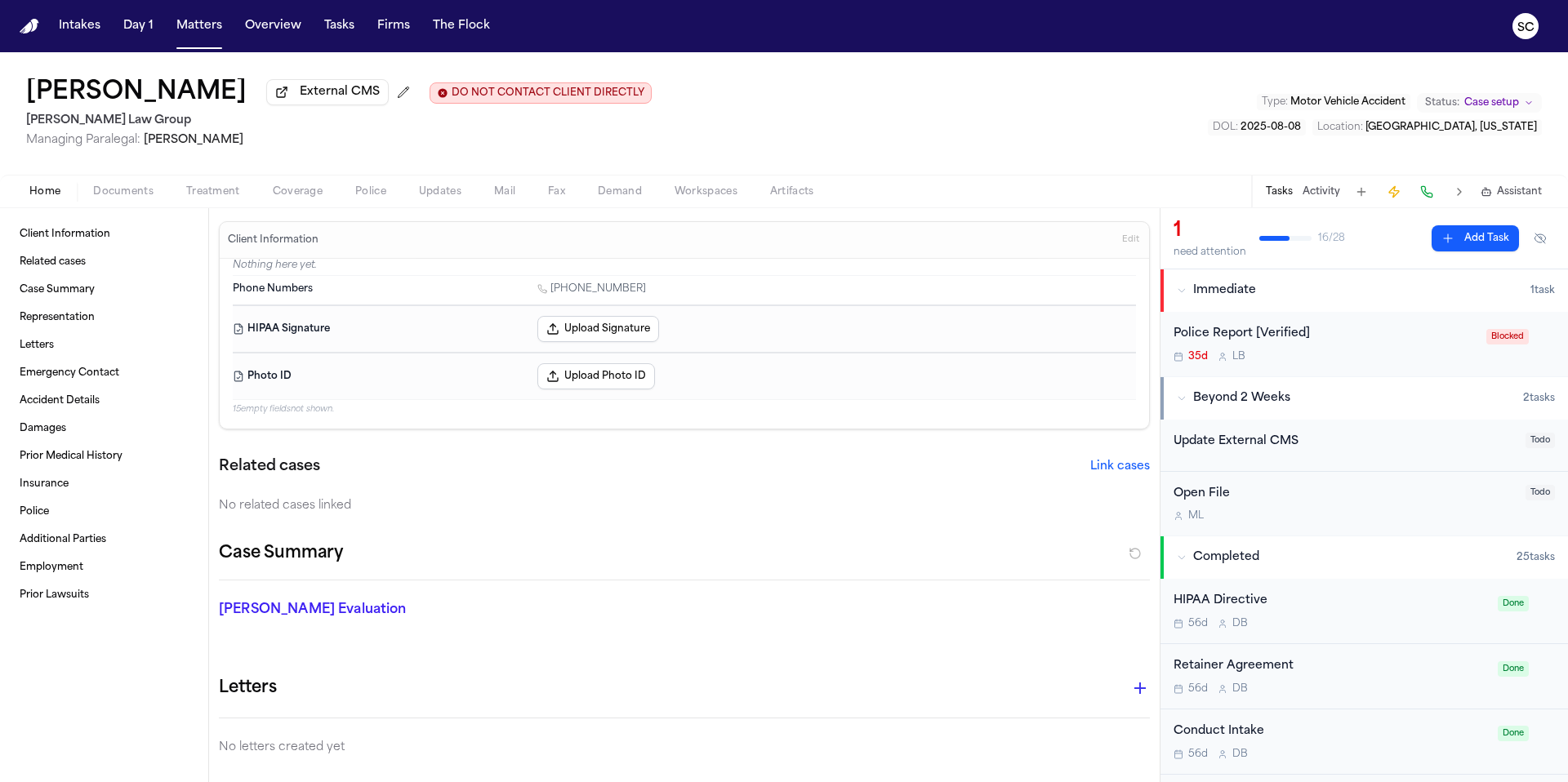
click at [49, 198] on span "Home" at bounding box center [45, 192] width 31 height 13
click at [39, 198] on span "Home" at bounding box center [45, 192] width 31 height 13
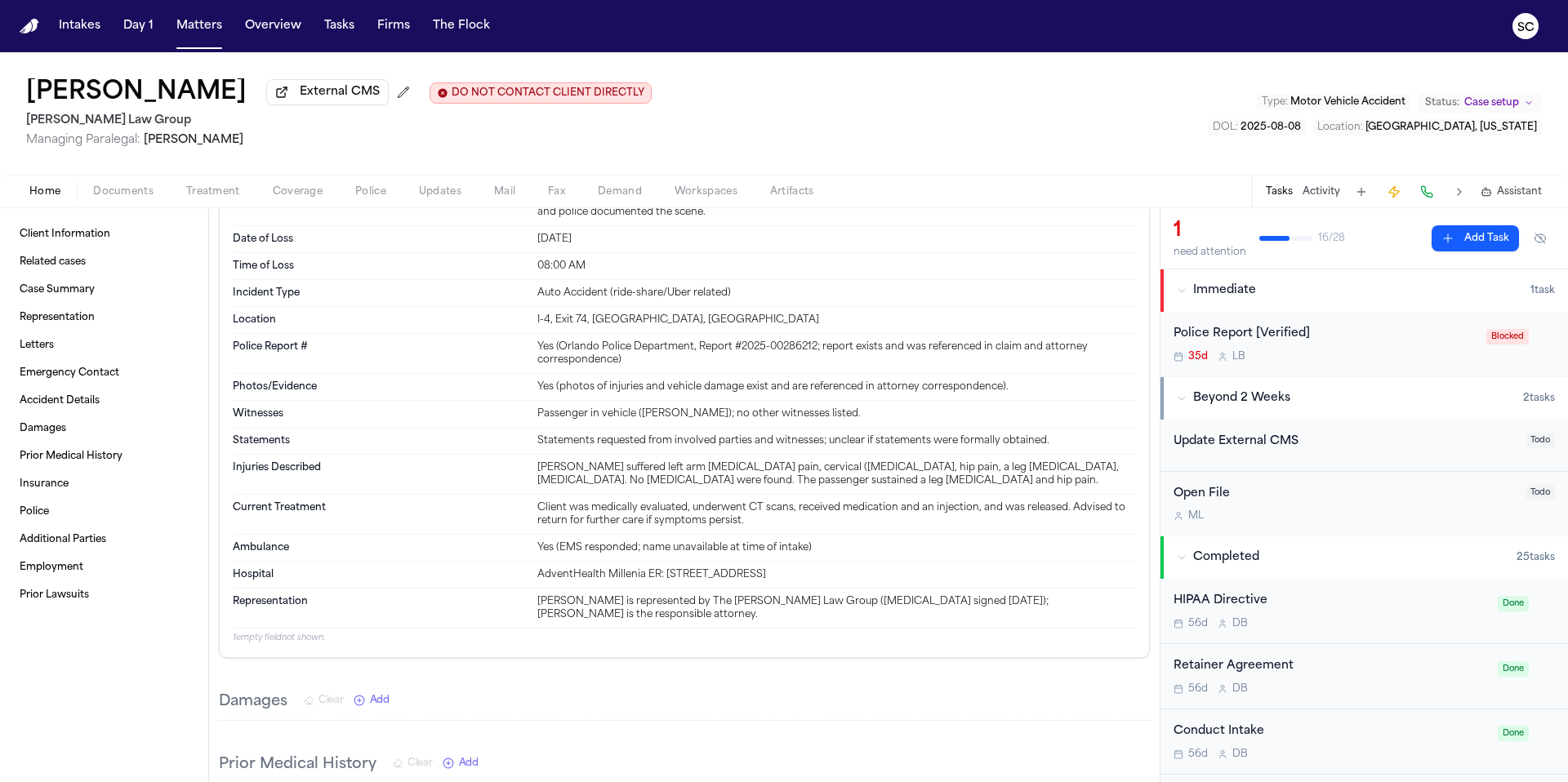
scroll to position [868, 0]
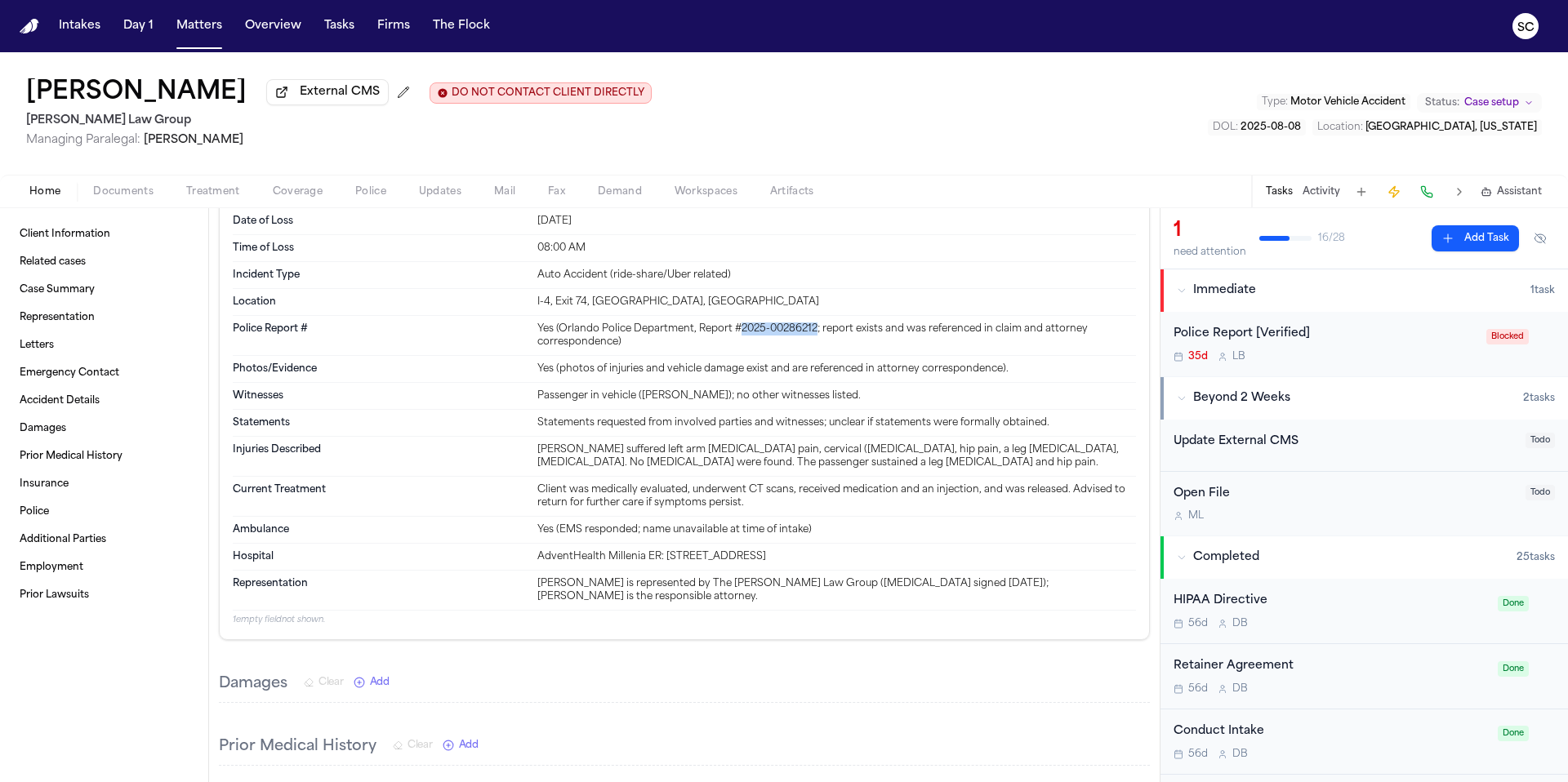
drag, startPoint x: 738, startPoint y: 315, endPoint x: 812, endPoint y: 317, distance: 74.0
click at [812, 323] on div "Yes (Orlando Police Department, Report #2025-00286212; report exists and was re…" at bounding box center [836, 336] width 599 height 26
copy div "2025-00286212"
click at [1180, 292] on icon "button" at bounding box center [1181, 290] width 7 height 3
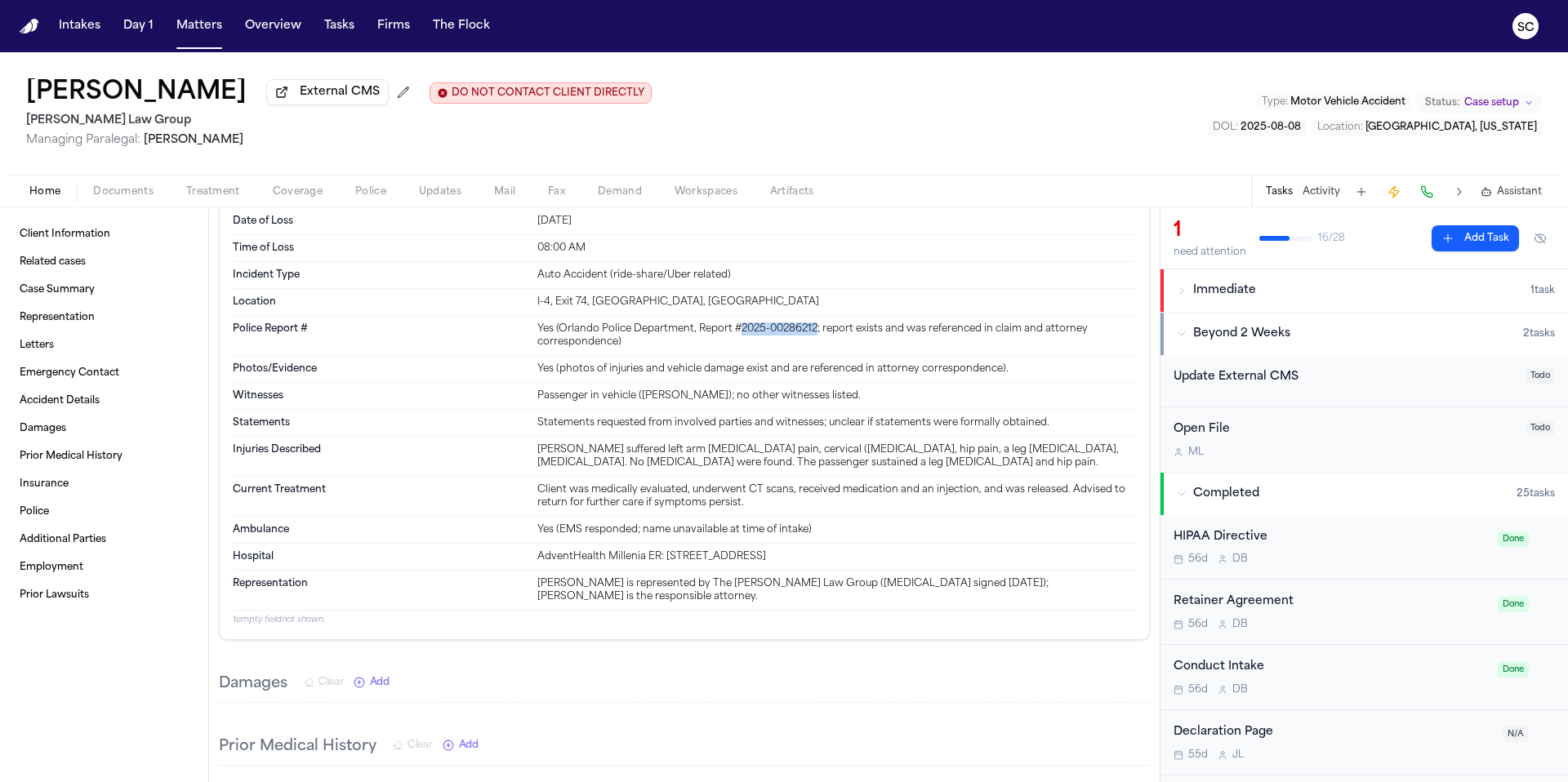
click at [1183, 294] on icon "button" at bounding box center [1181, 290] width 10 height 10
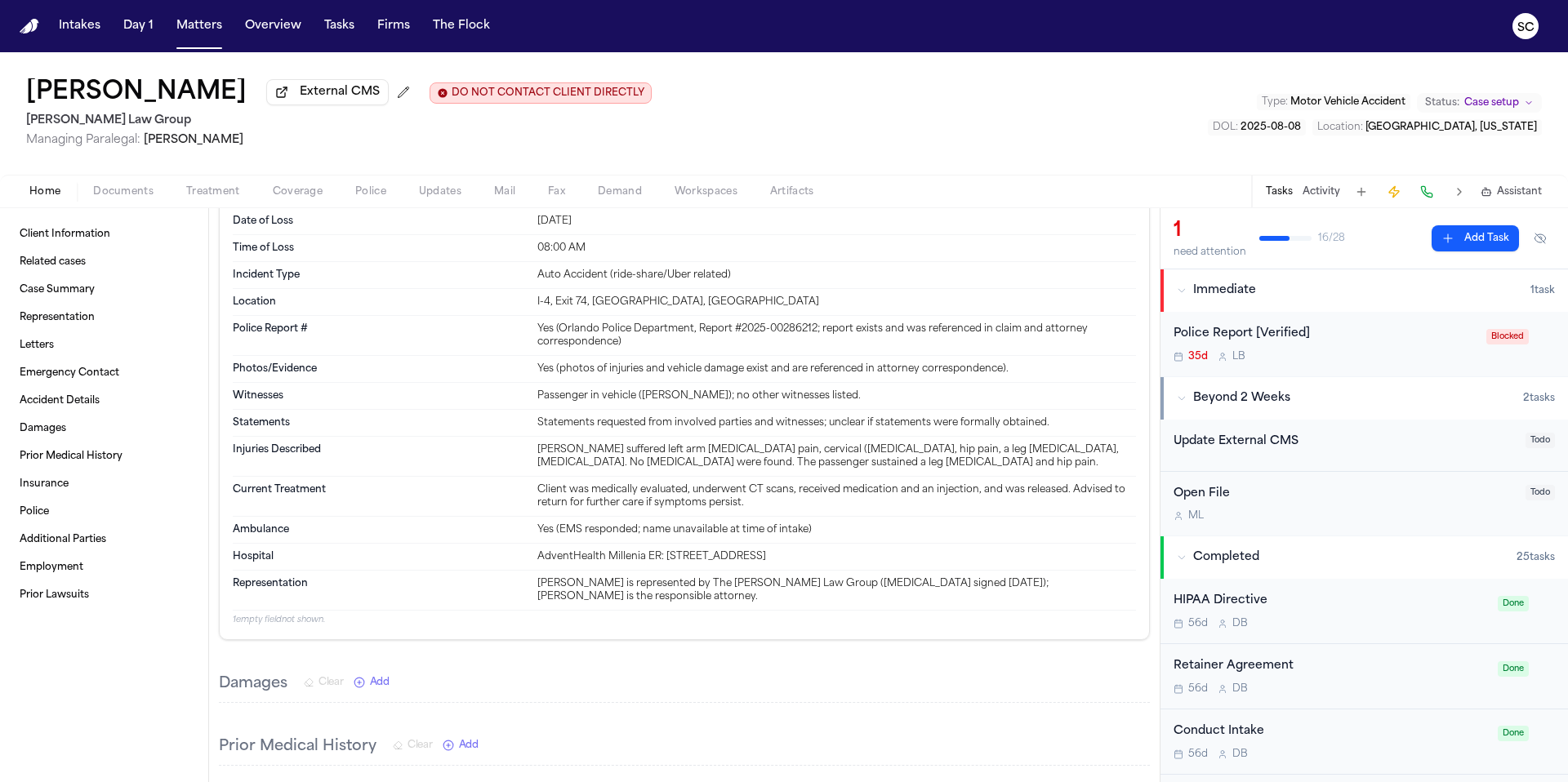
click at [1382, 360] on div "35d L B" at bounding box center [1324, 357] width 303 height 13
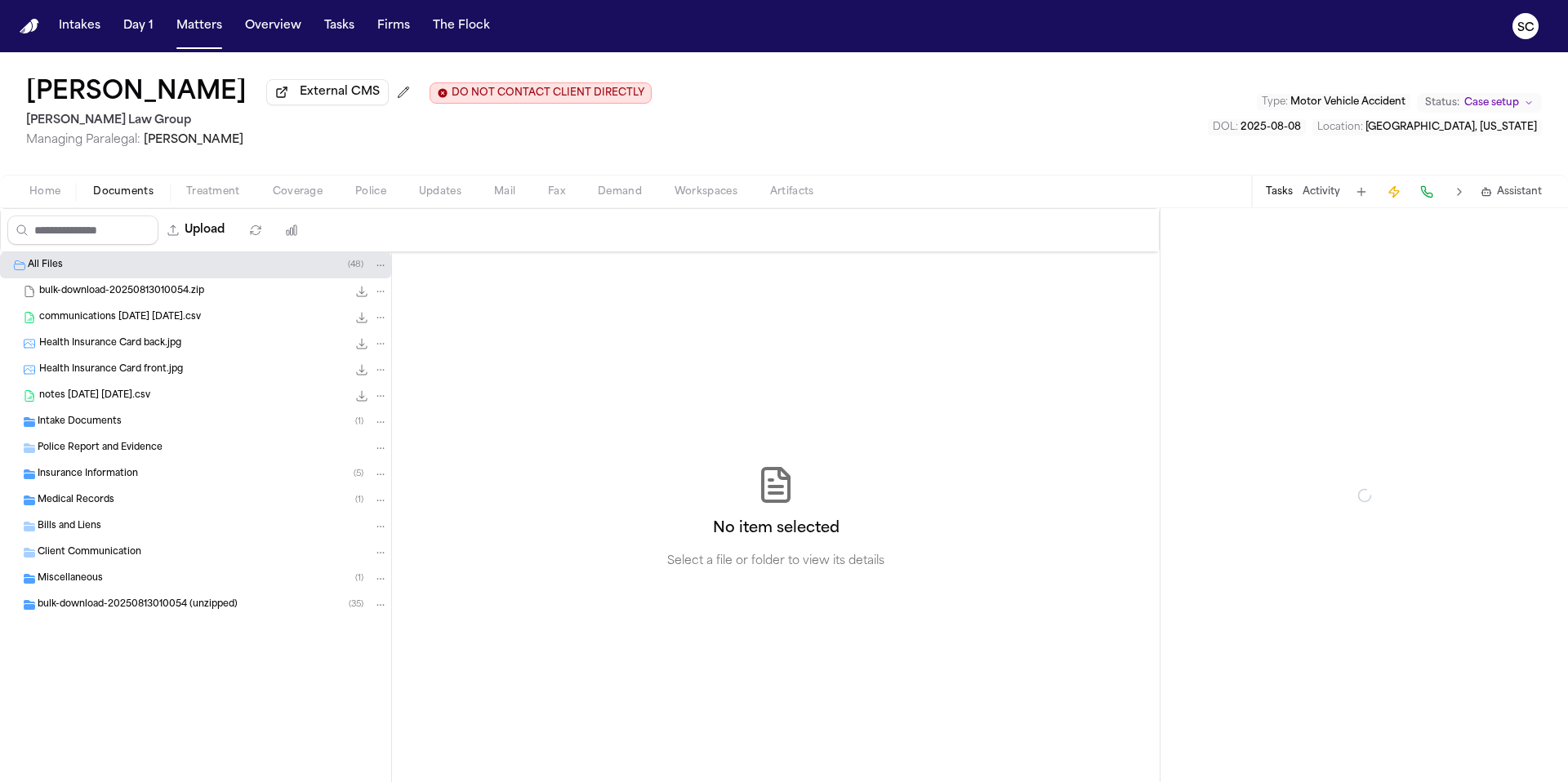
click at [125, 199] on span "Documents" at bounding box center [123, 192] width 60 height 13
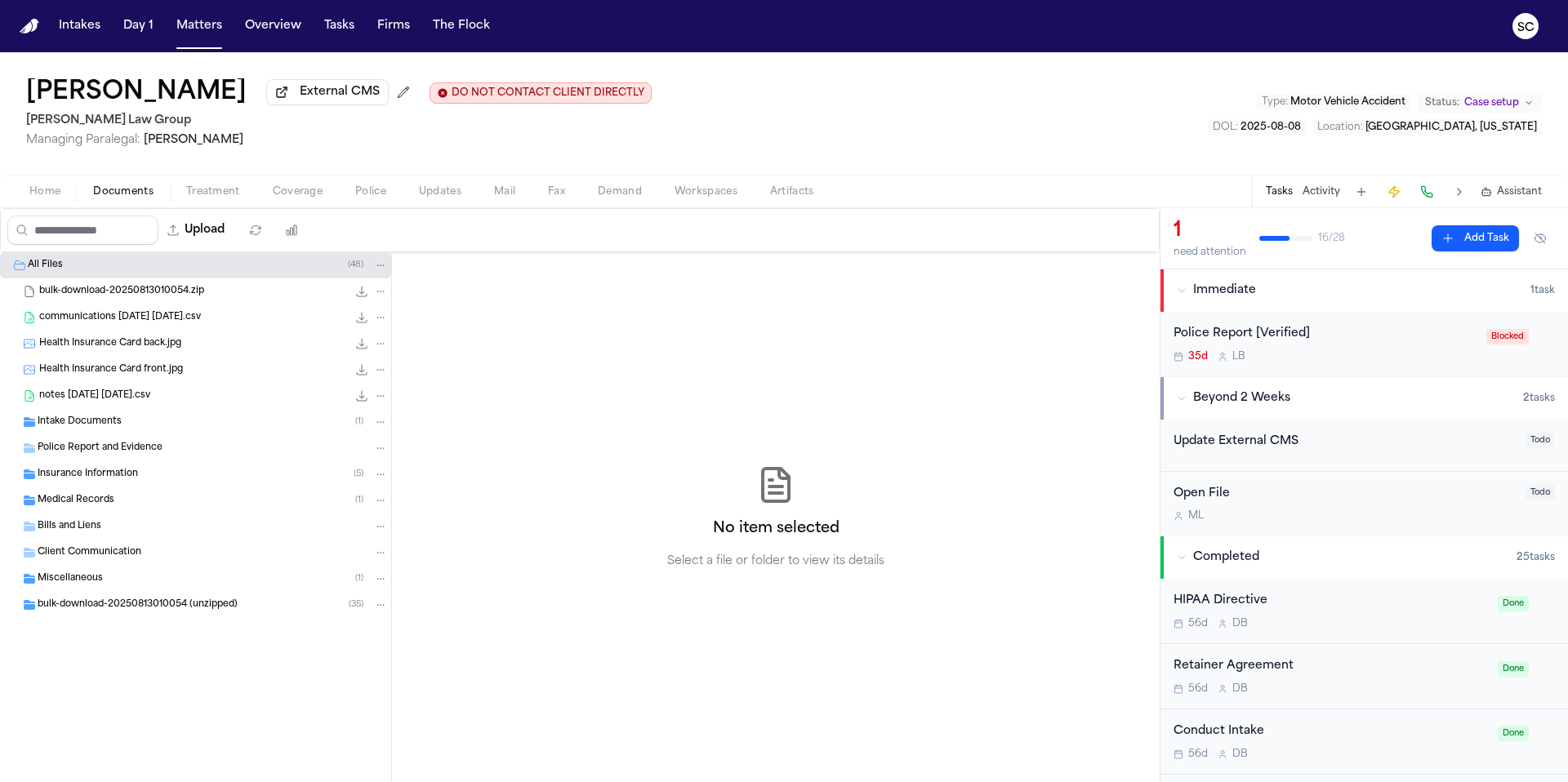
click at [165, 447] on div "Police Report and Evidence" at bounding box center [213, 449] width 351 height 15
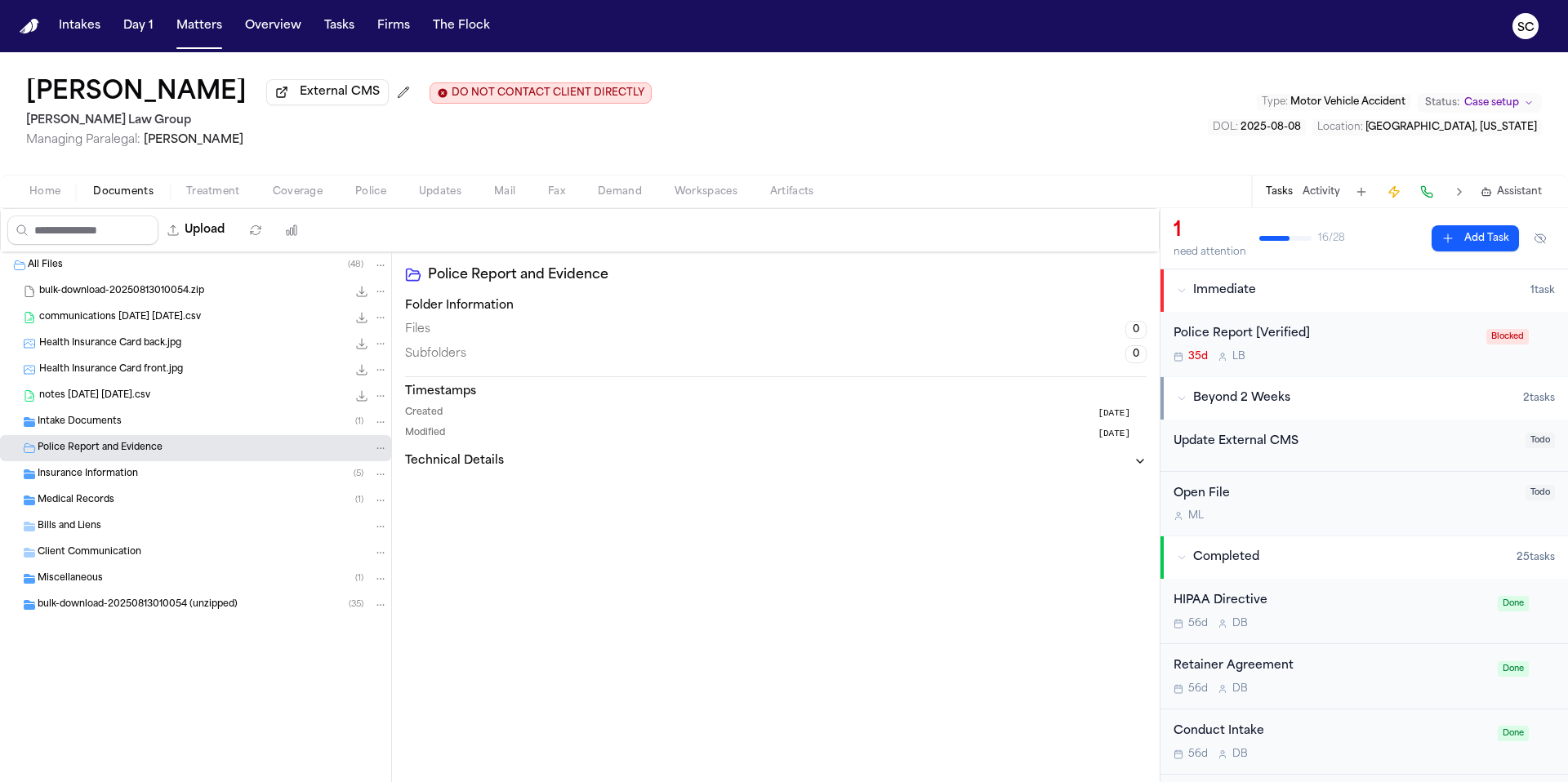
click at [55, 199] on span "Home" at bounding box center [45, 192] width 31 height 13
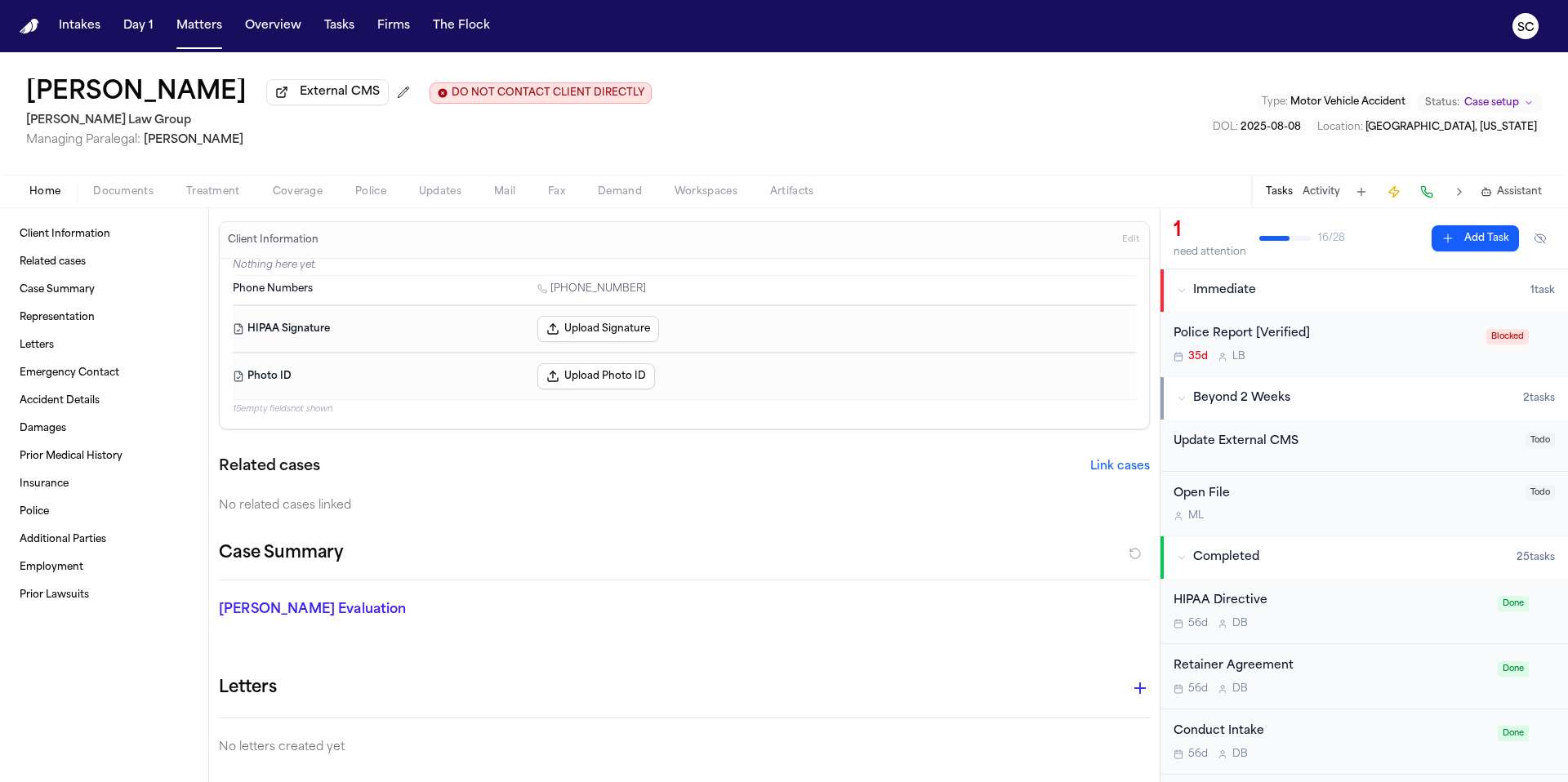
click at [1330, 343] on div "Police Report [Verified]" at bounding box center [1324, 334] width 303 height 19
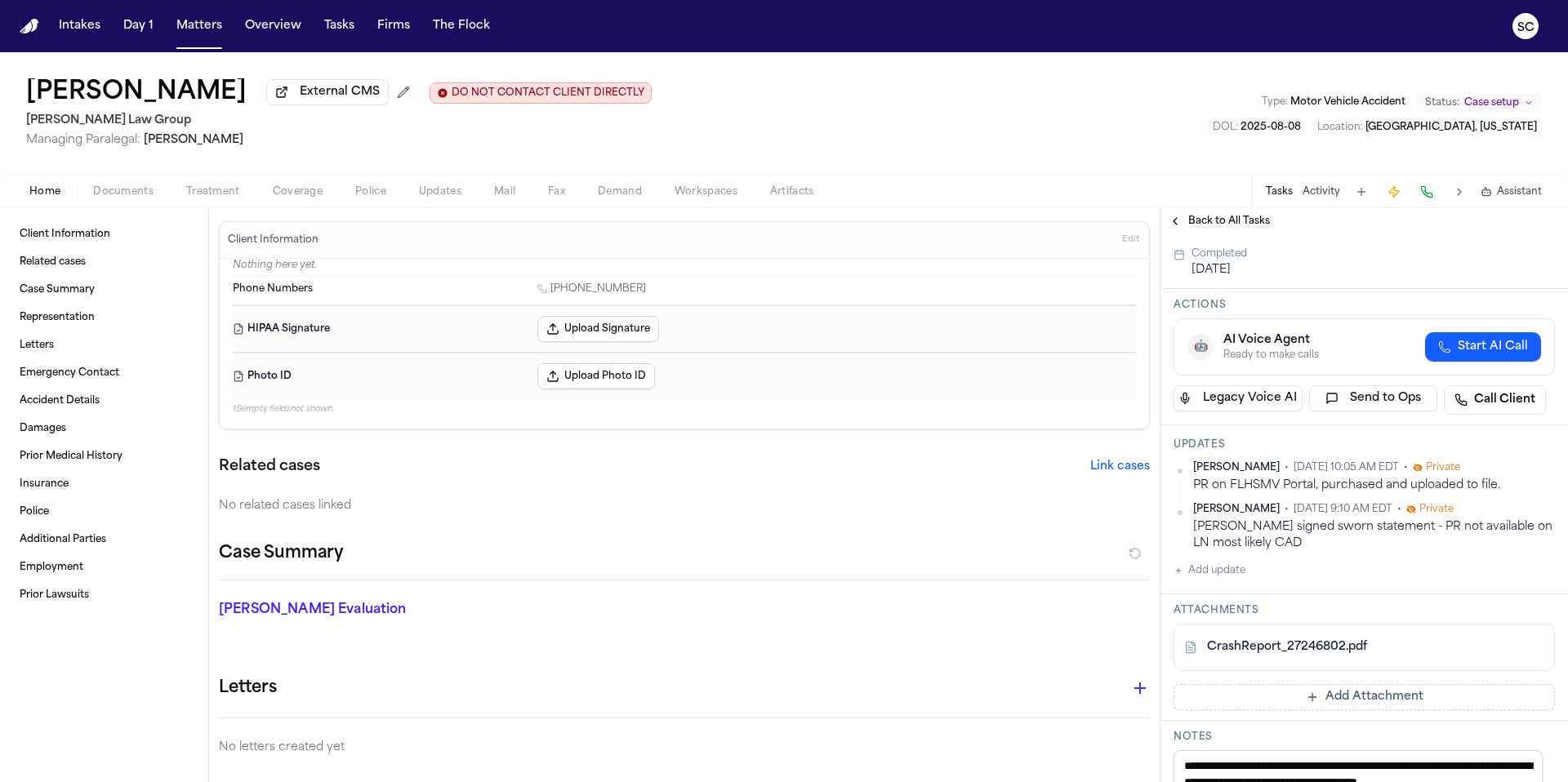
scroll to position [304, 0]
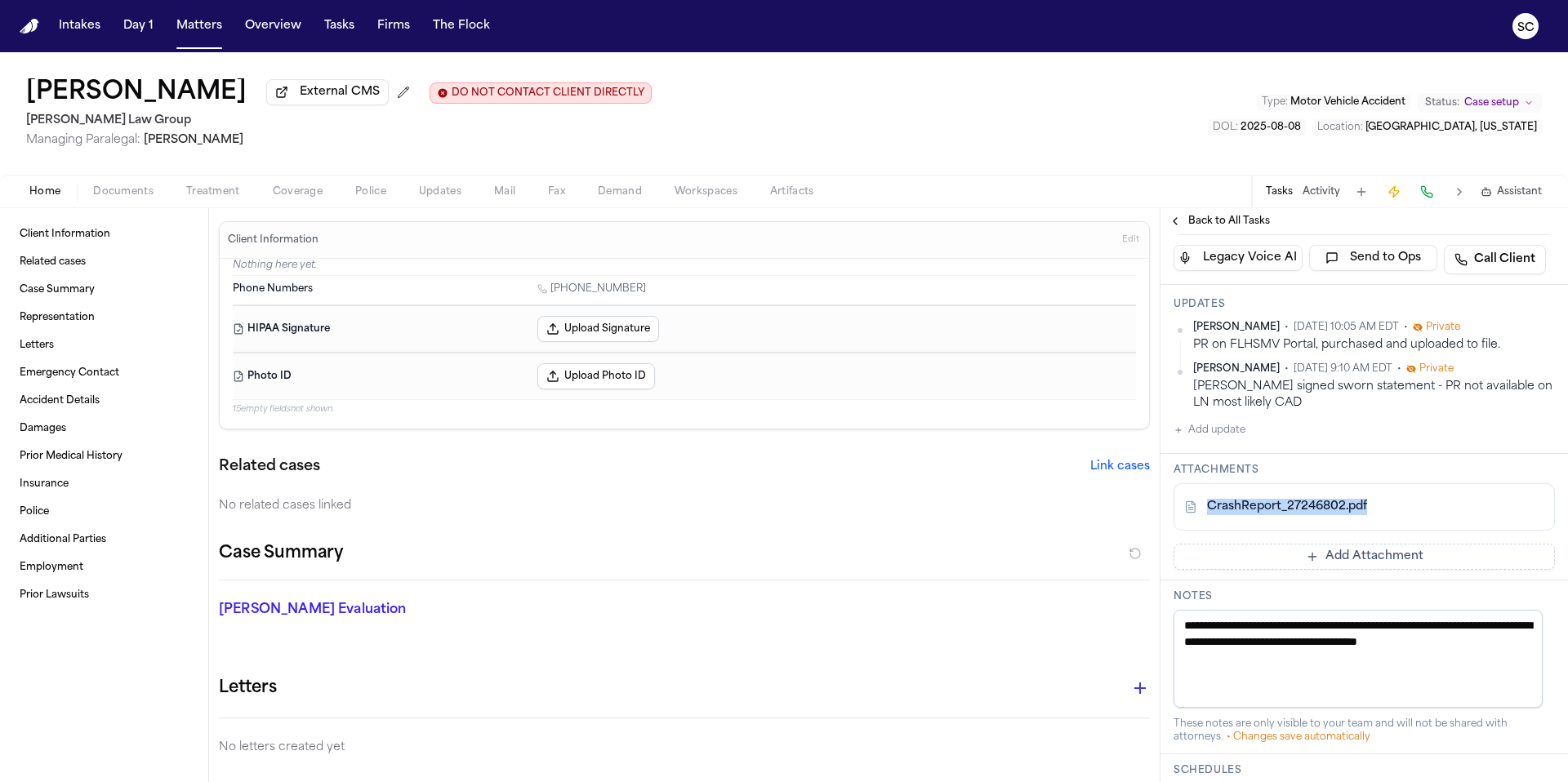
click at [123, 199] on span "Documents" at bounding box center [123, 192] width 60 height 13
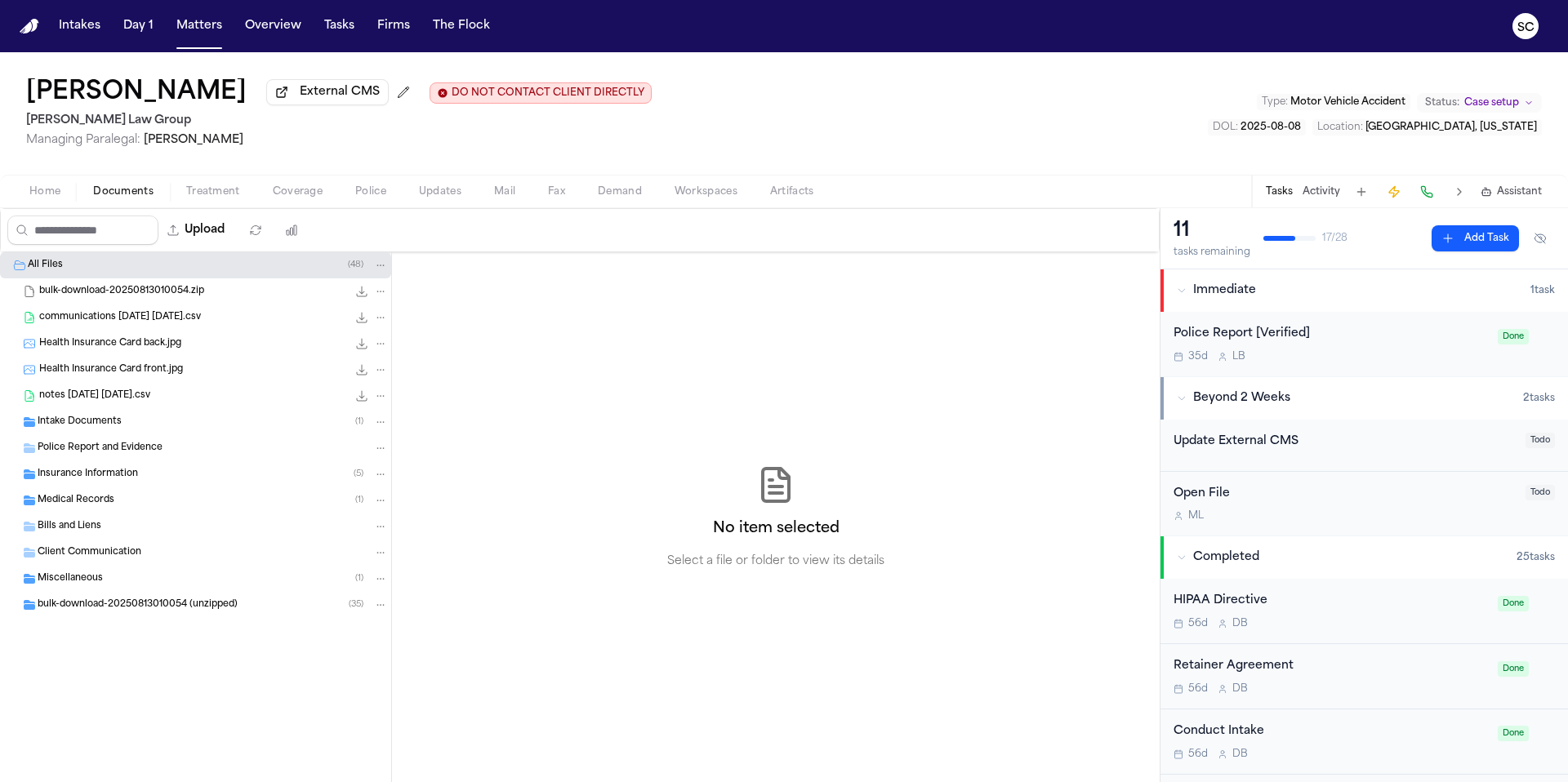
click at [102, 455] on span "Police Report and Evidence" at bounding box center [100, 449] width 125 height 14
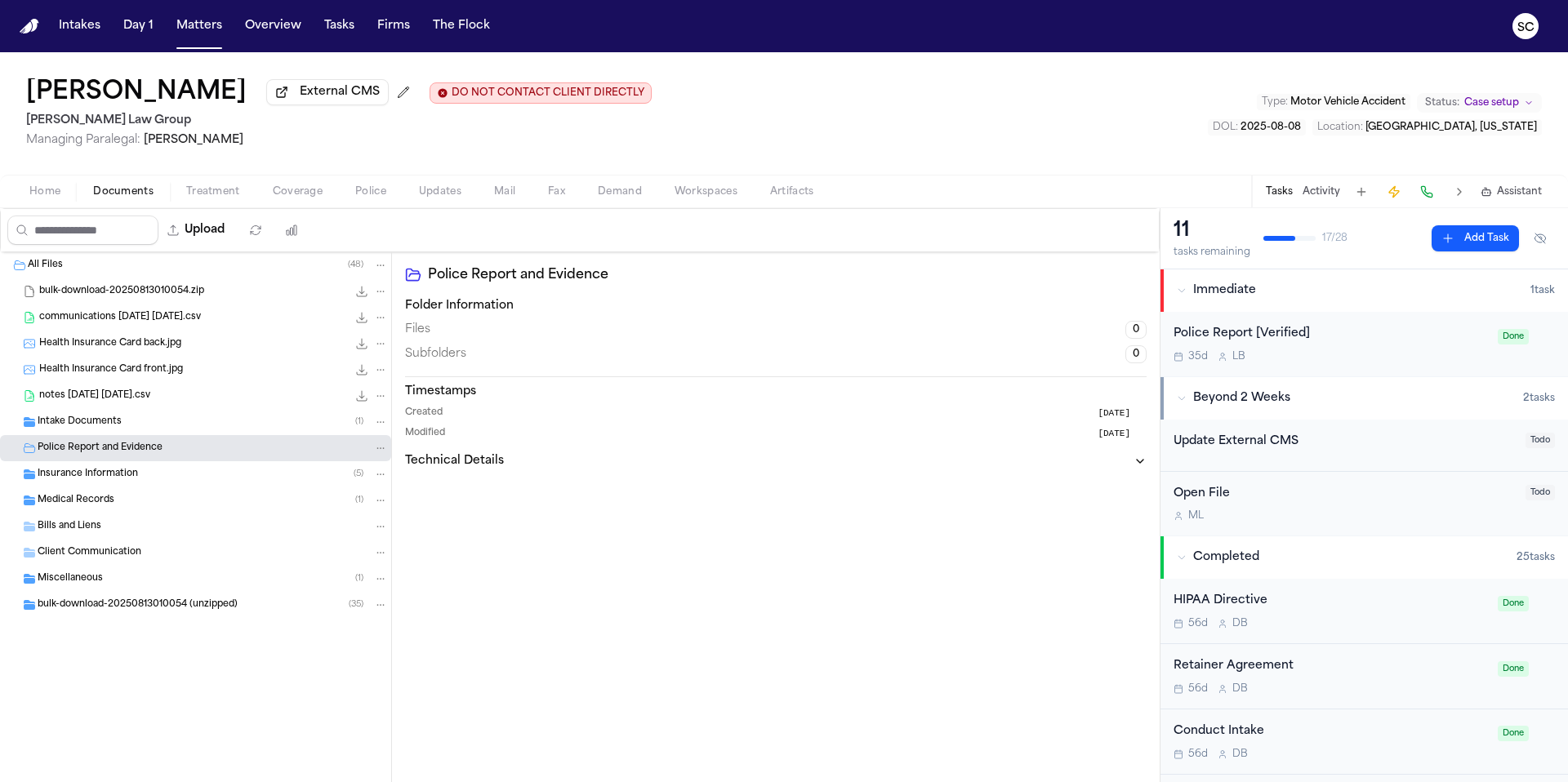
click at [46, 191] on span "Home" at bounding box center [45, 192] width 31 height 13
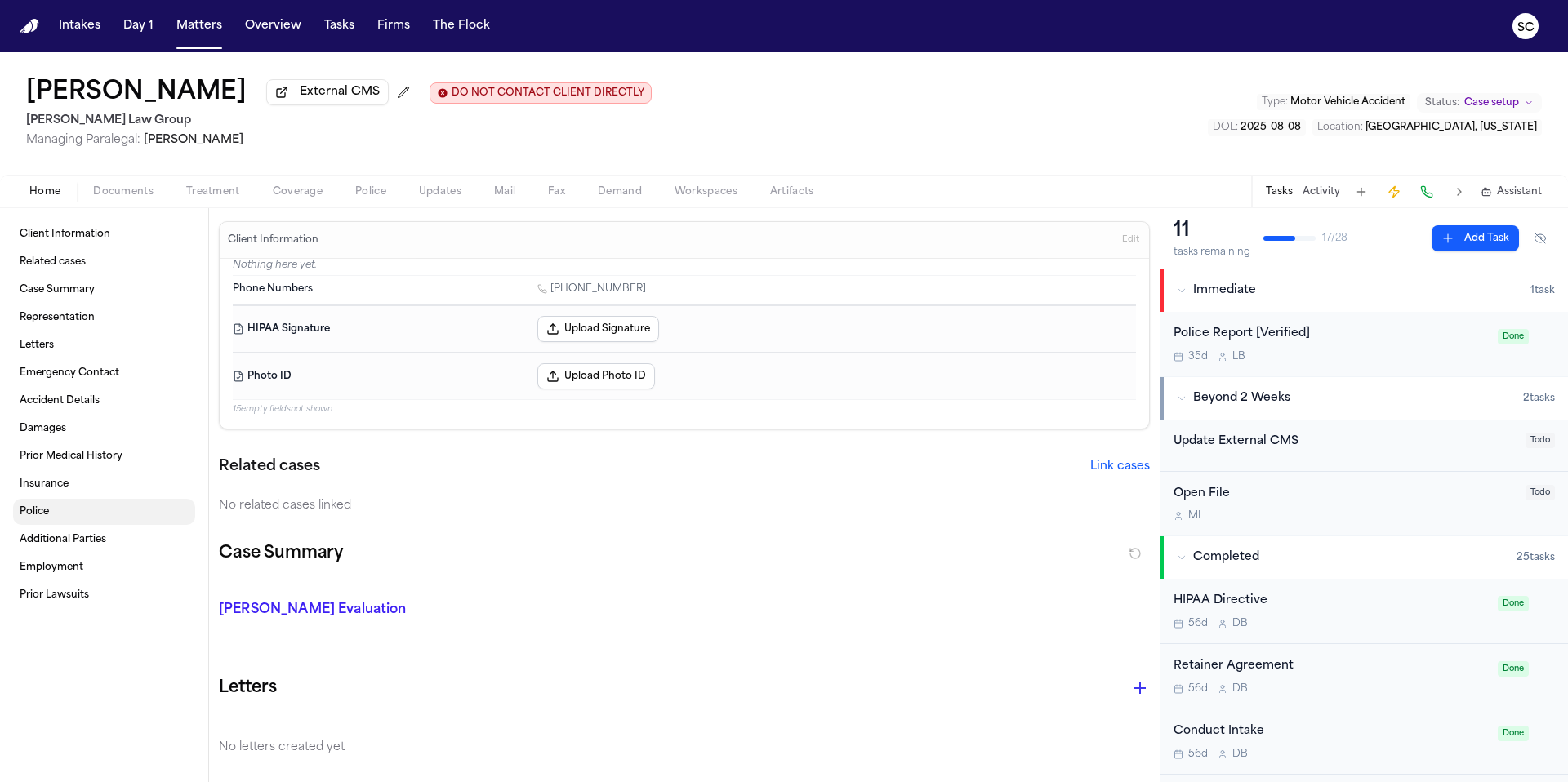
click at [47, 515] on span "Police" at bounding box center [35, 512] width 30 height 13
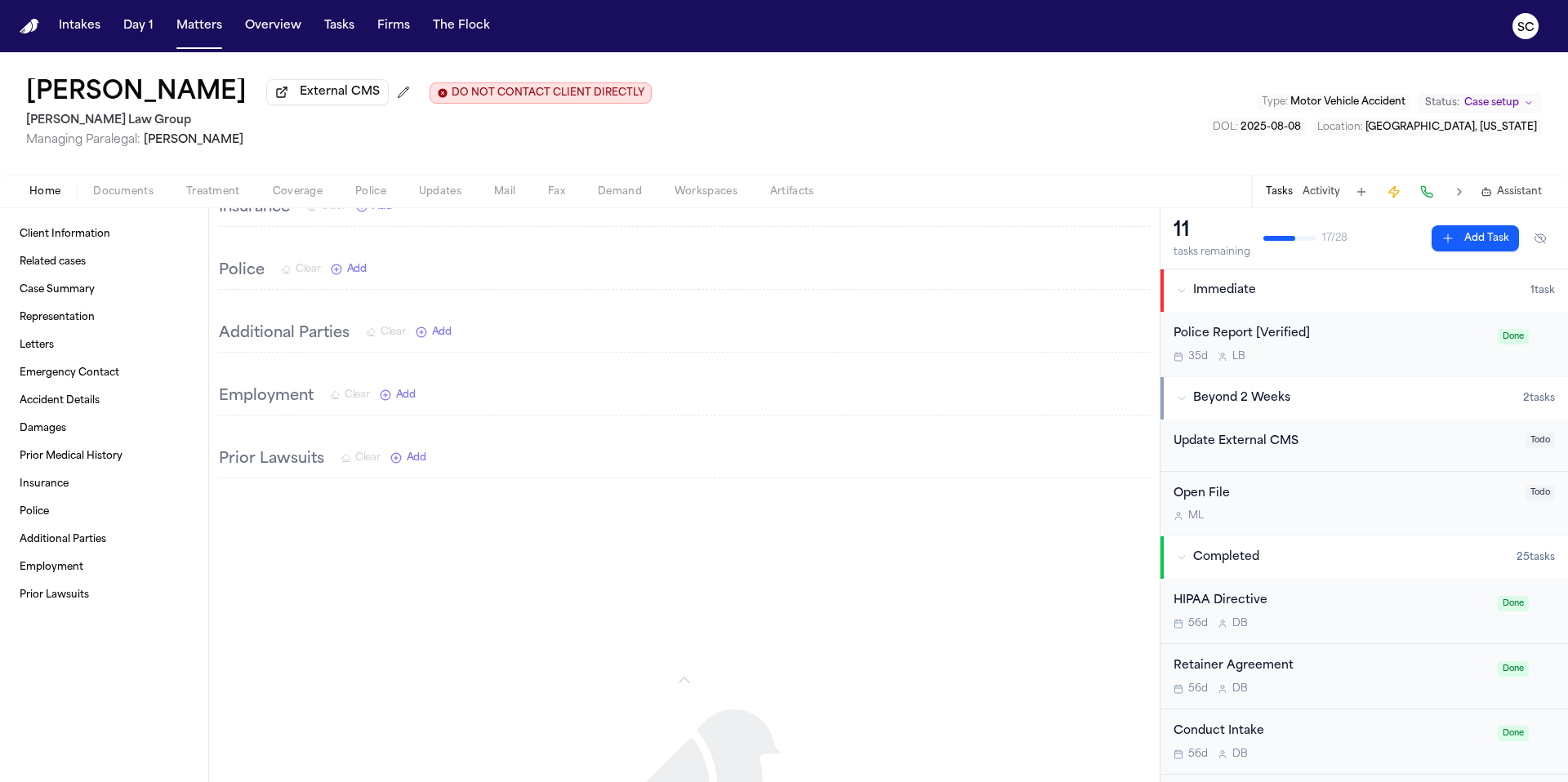
scroll to position [1480, 0]
click at [352, 254] on span "Add" at bounding box center [357, 260] width 20 height 13
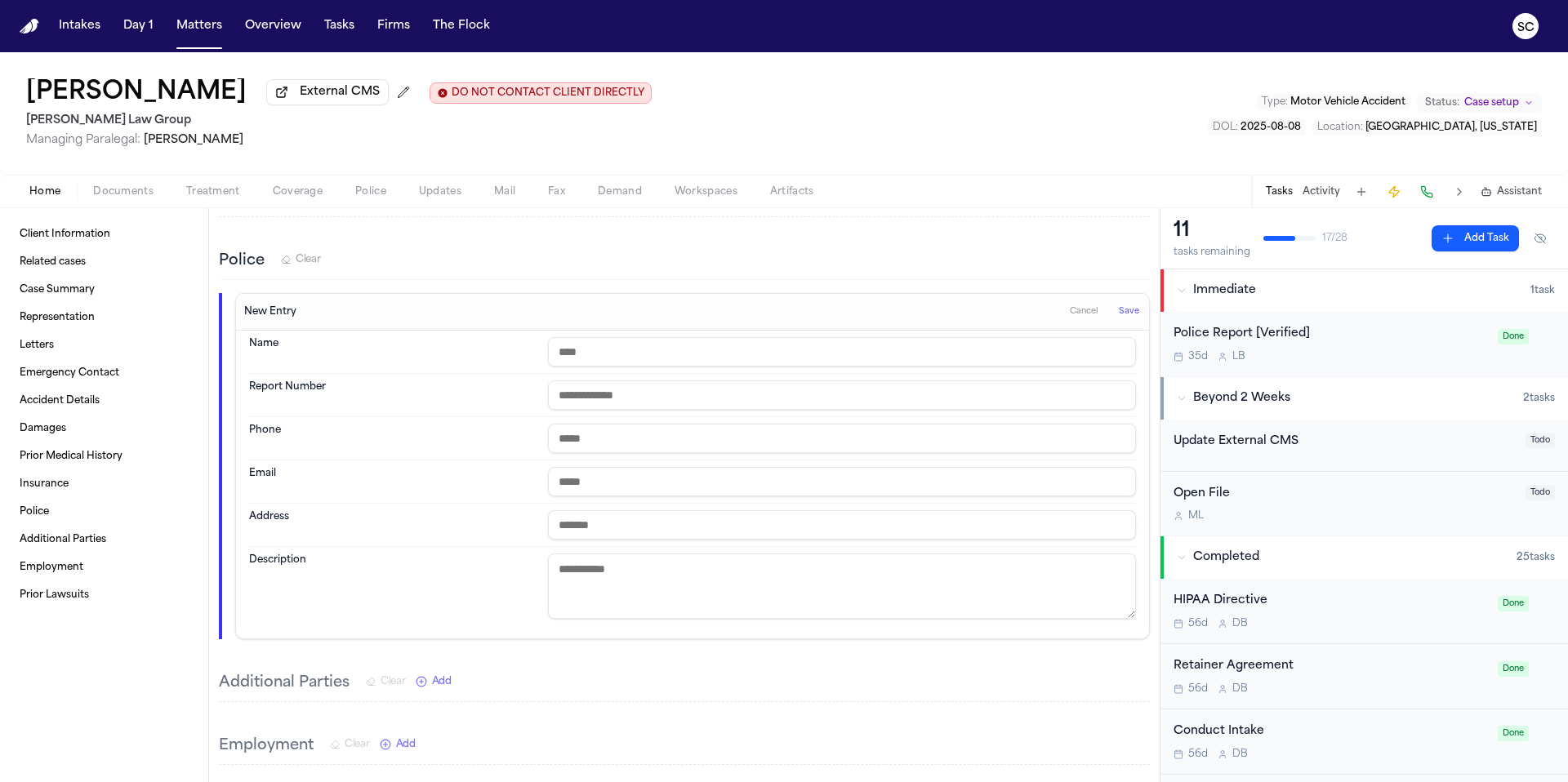
click at [630, 350] on input "text" at bounding box center [841, 352] width 588 height 30
type input "**********"
click at [1119, 306] on span "Save" at bounding box center [1128, 312] width 21 height 12
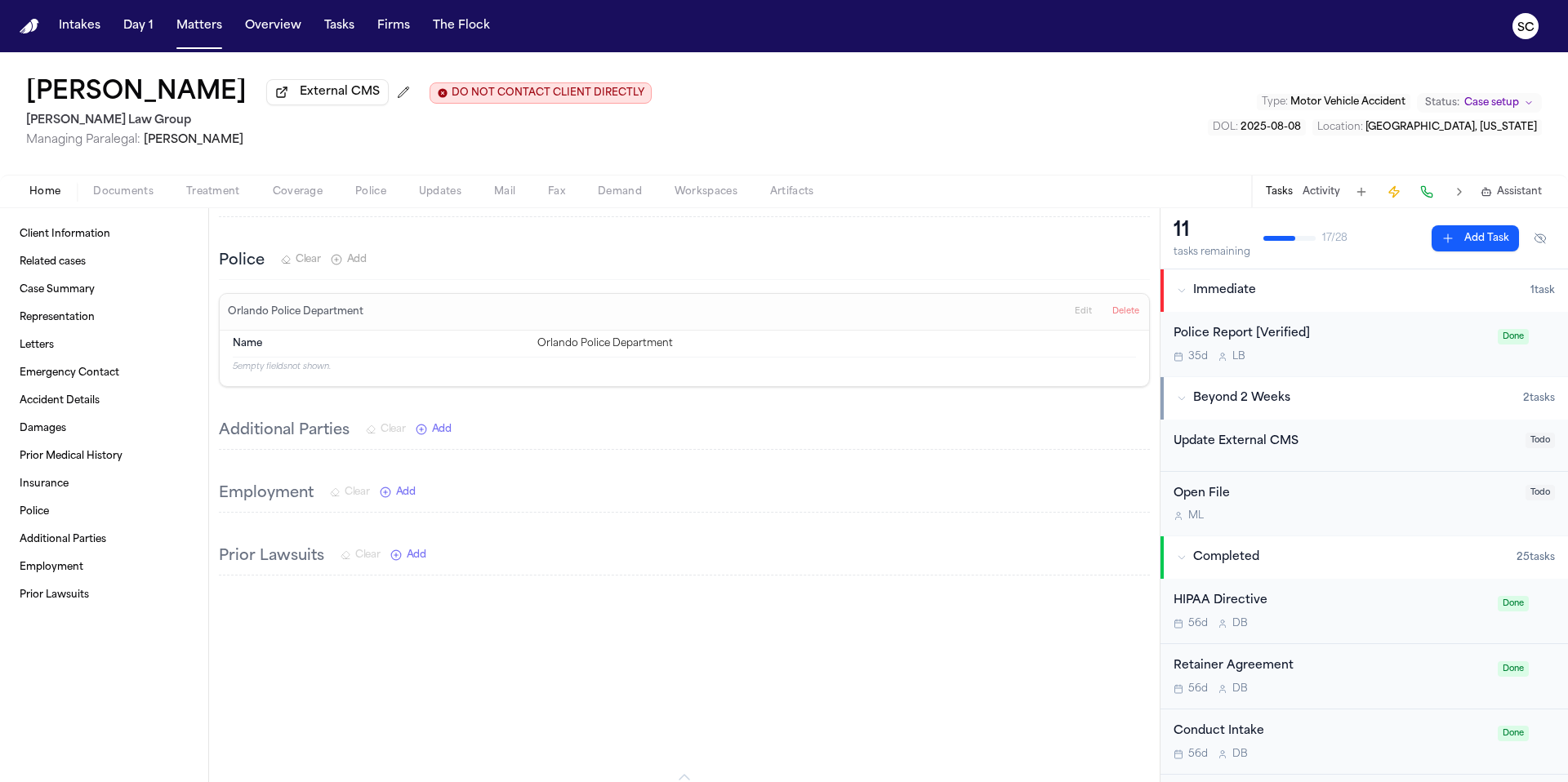
click at [115, 195] on span "Documents" at bounding box center [123, 192] width 60 height 13
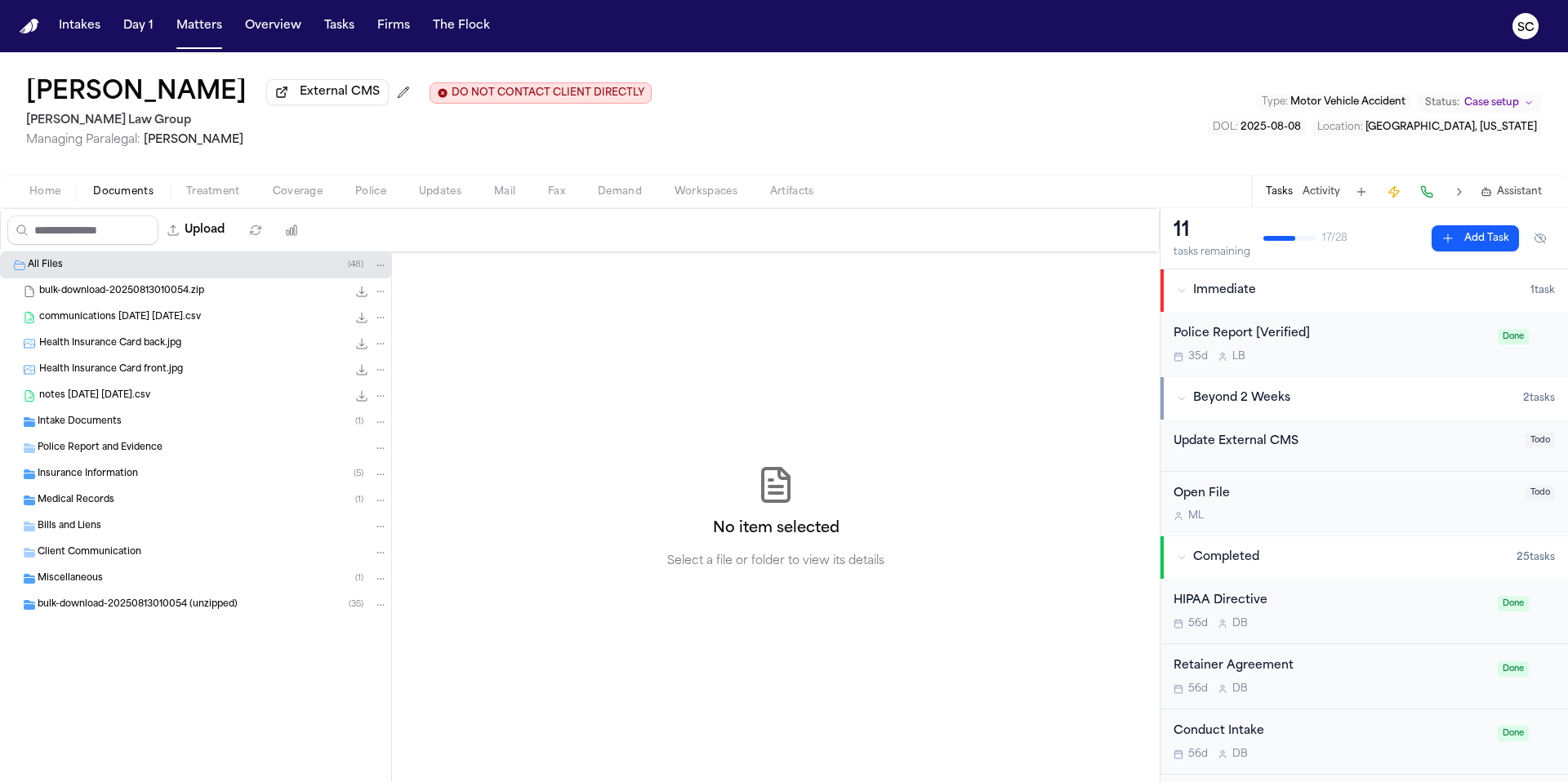
click at [111, 448] on span "Police Report and Evidence" at bounding box center [100, 449] width 125 height 14
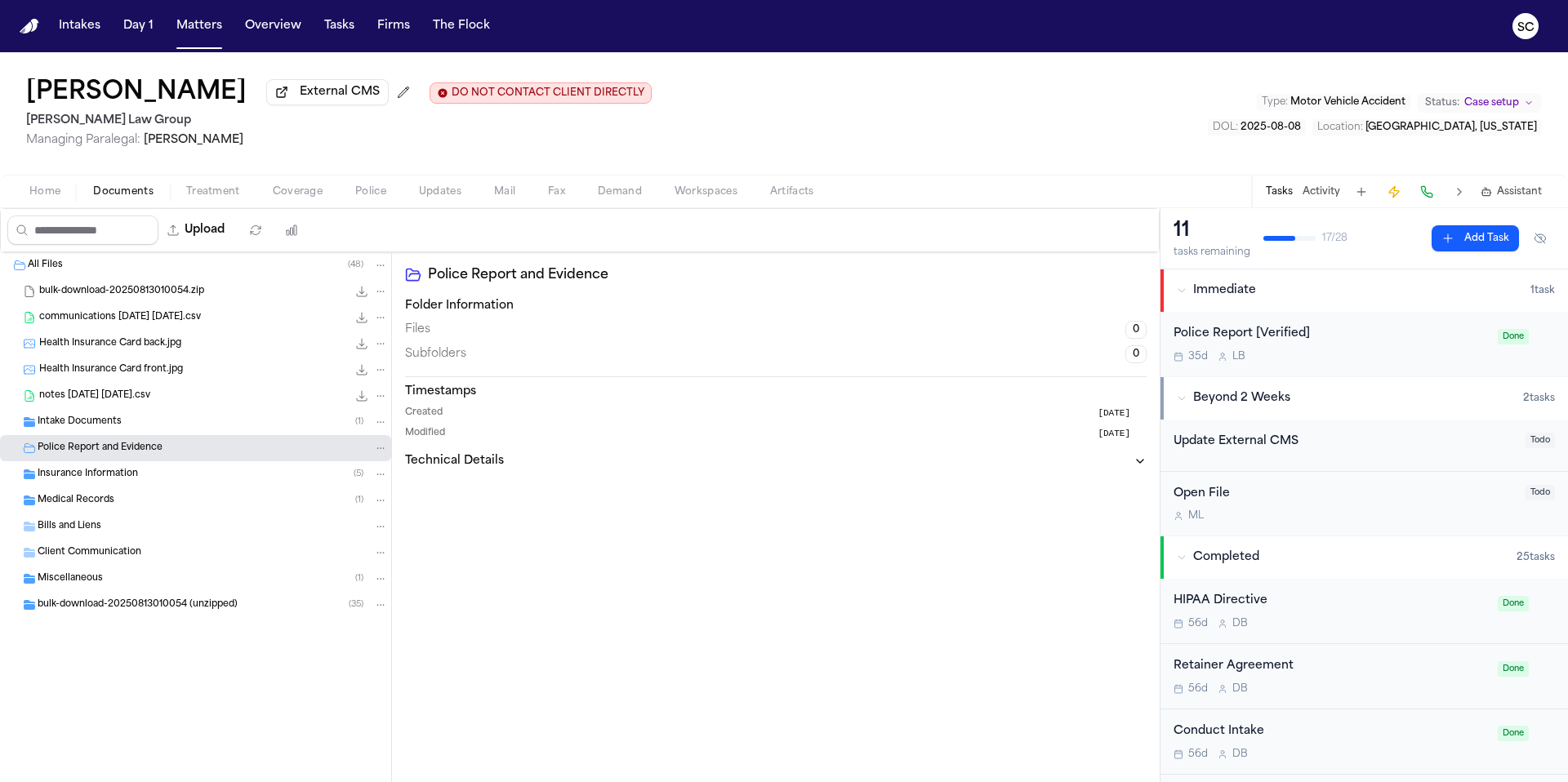
click at [379, 452] on icon "Folder: Police Report and Evidence" at bounding box center [380, 448] width 12 height 12
click at [550, 432] on div "All Files ( 48 ) bulk-download-20250813010054.zip 10.5 MB • ZIP communications …" at bounding box center [580, 517] width 1160 height 530
click at [139, 450] on span "Police Report and Evidence" at bounding box center [100, 449] width 125 height 14
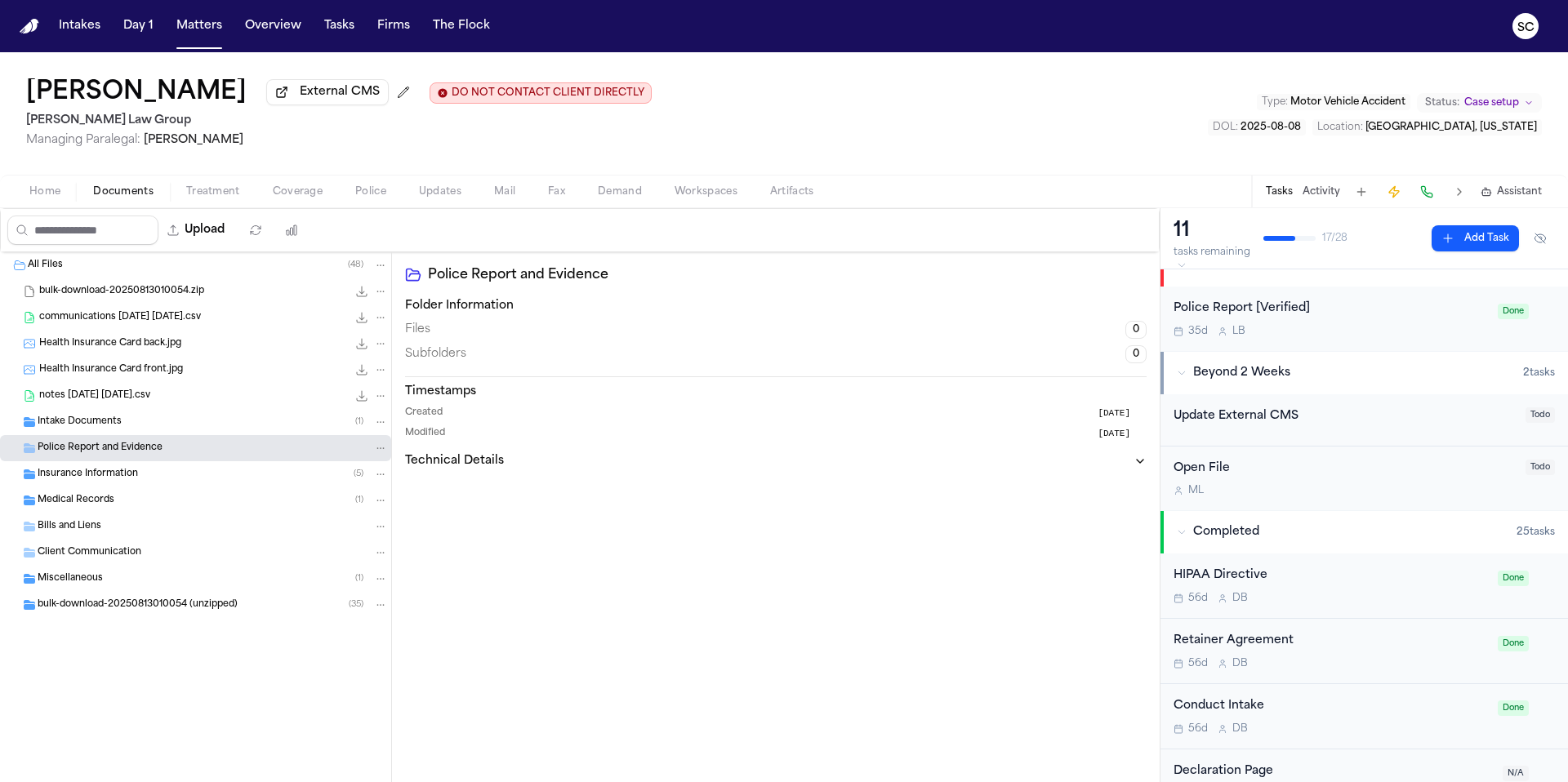
scroll to position [26, 0]
click at [1321, 322] on div "Police Report [Verified] 35d L B" at bounding box center [1330, 318] width 314 height 39
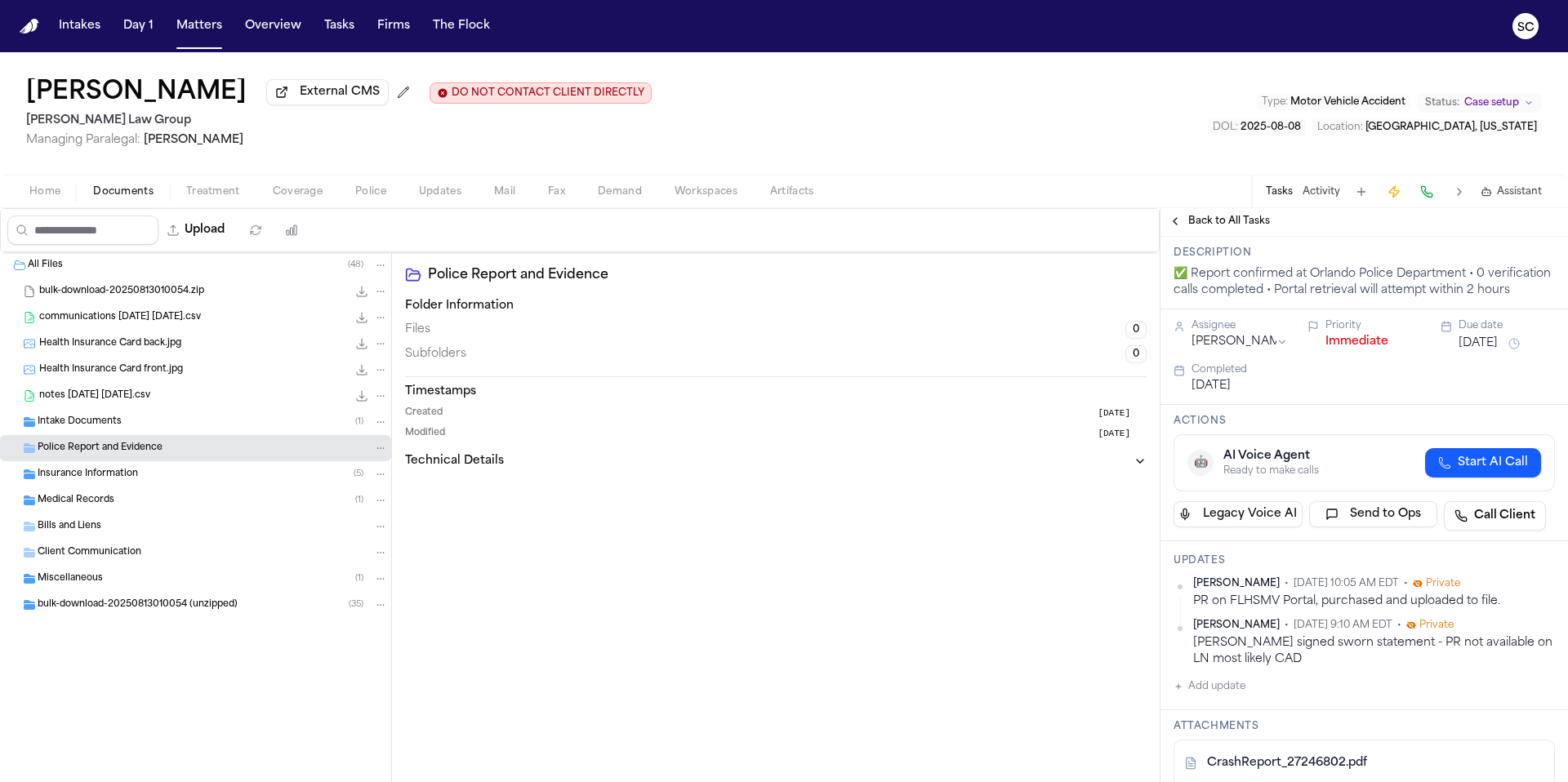
scroll to position [276, 0]
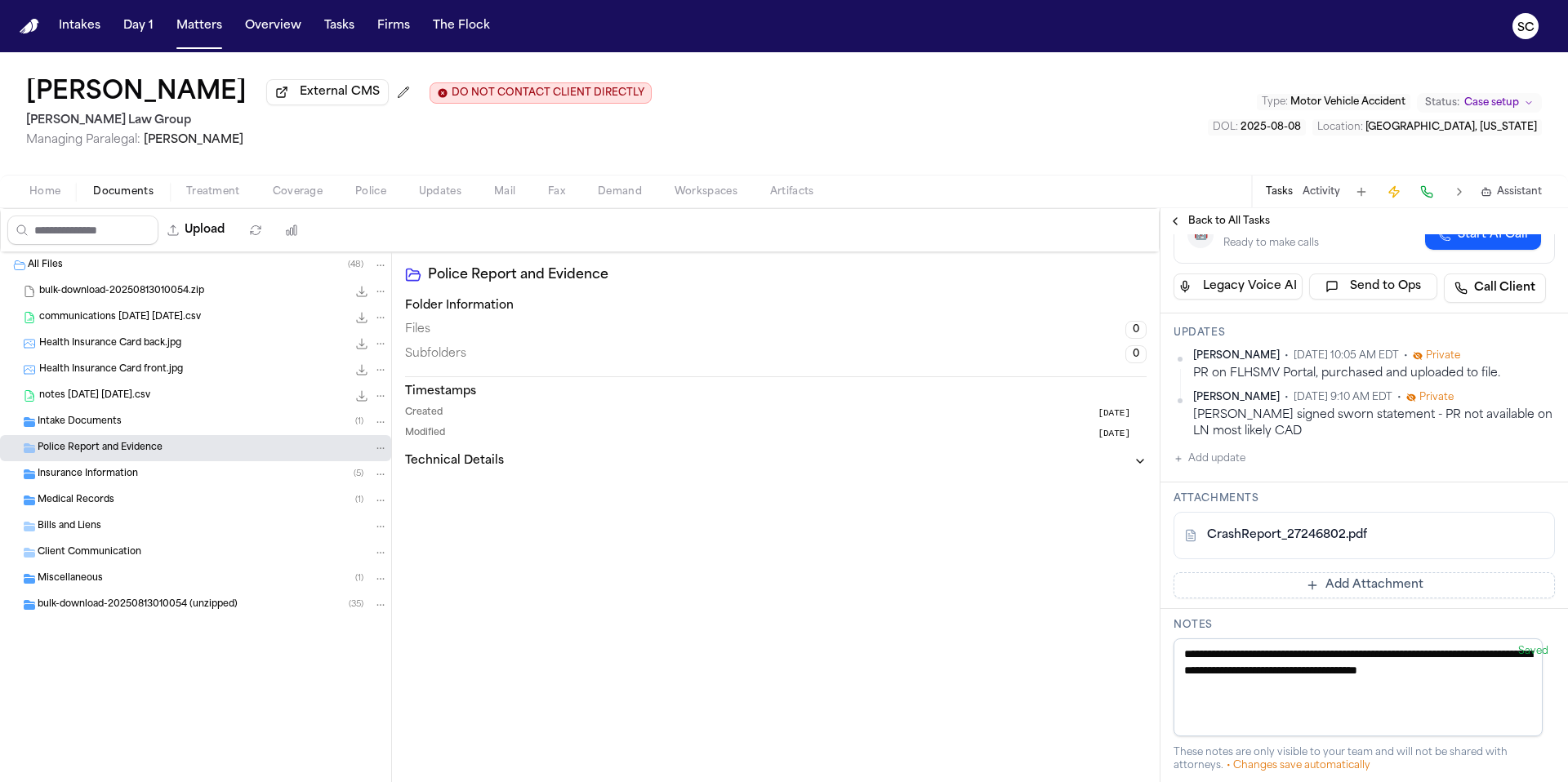
click at [1518, 549] on button at bounding box center [1531, 536] width 26 height 26
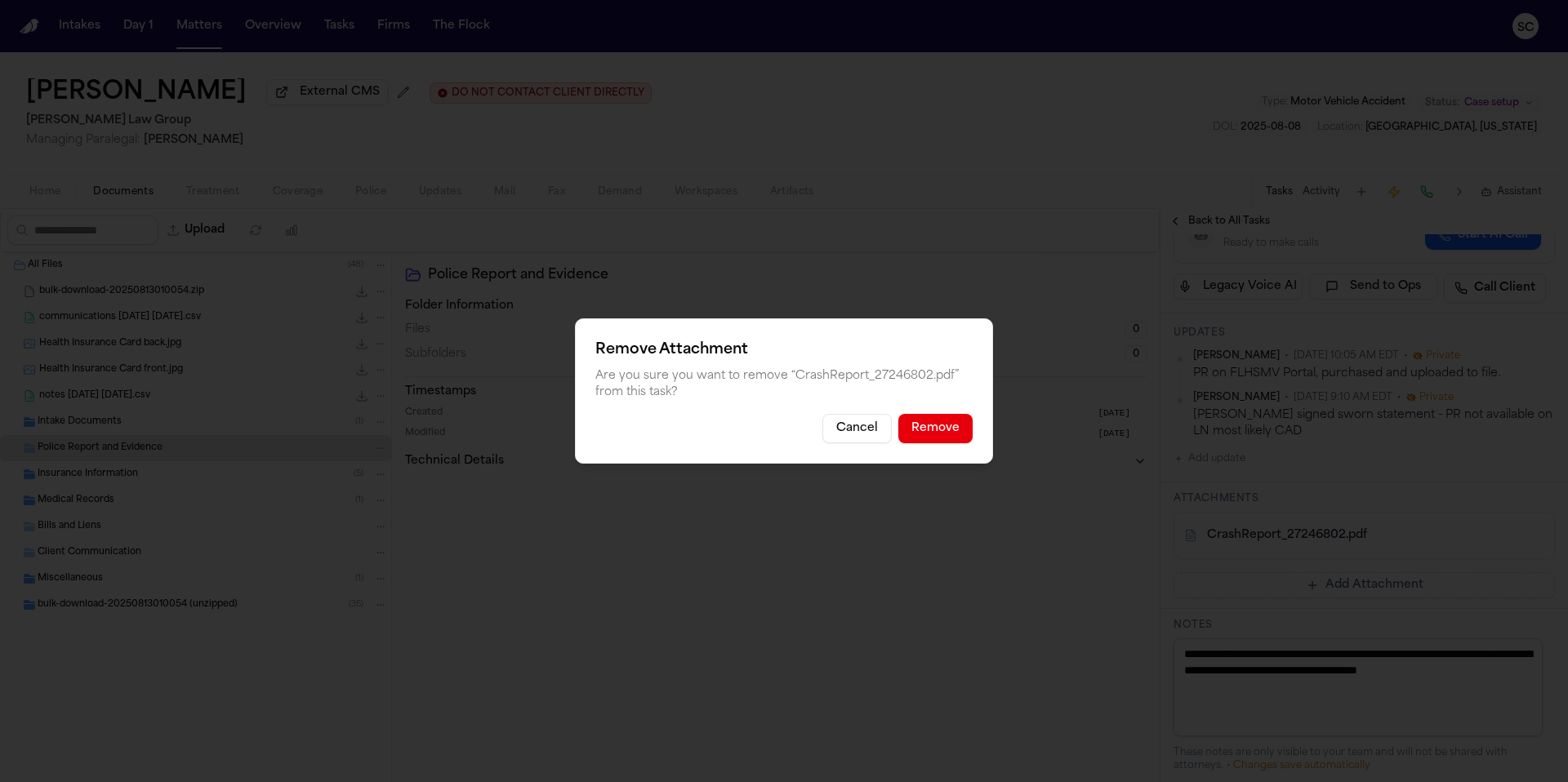
click at [949, 432] on button "Remove" at bounding box center [935, 429] width 74 height 30
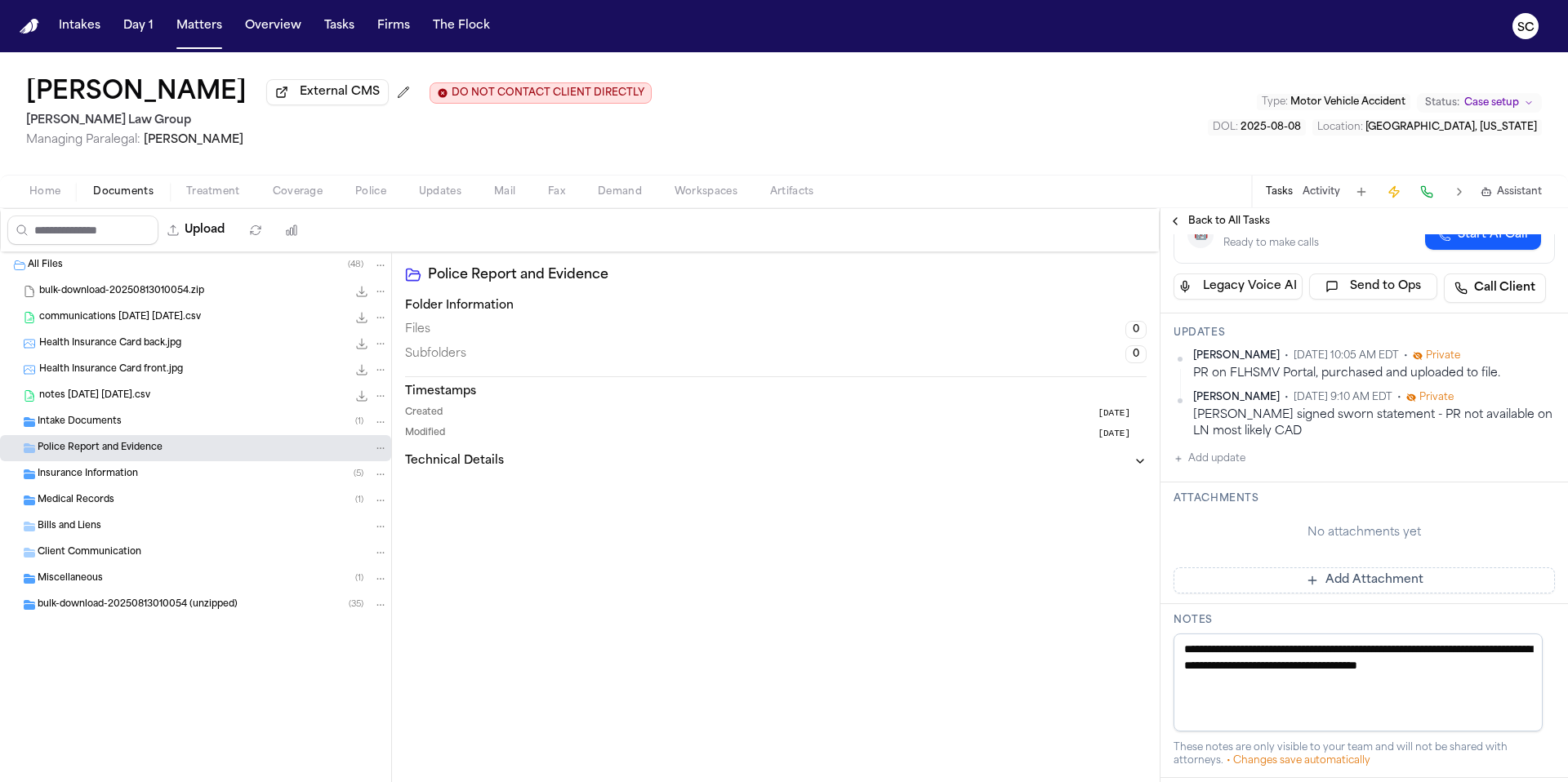
click at [1348, 594] on button "Add Attachment" at bounding box center [1363, 581] width 381 height 26
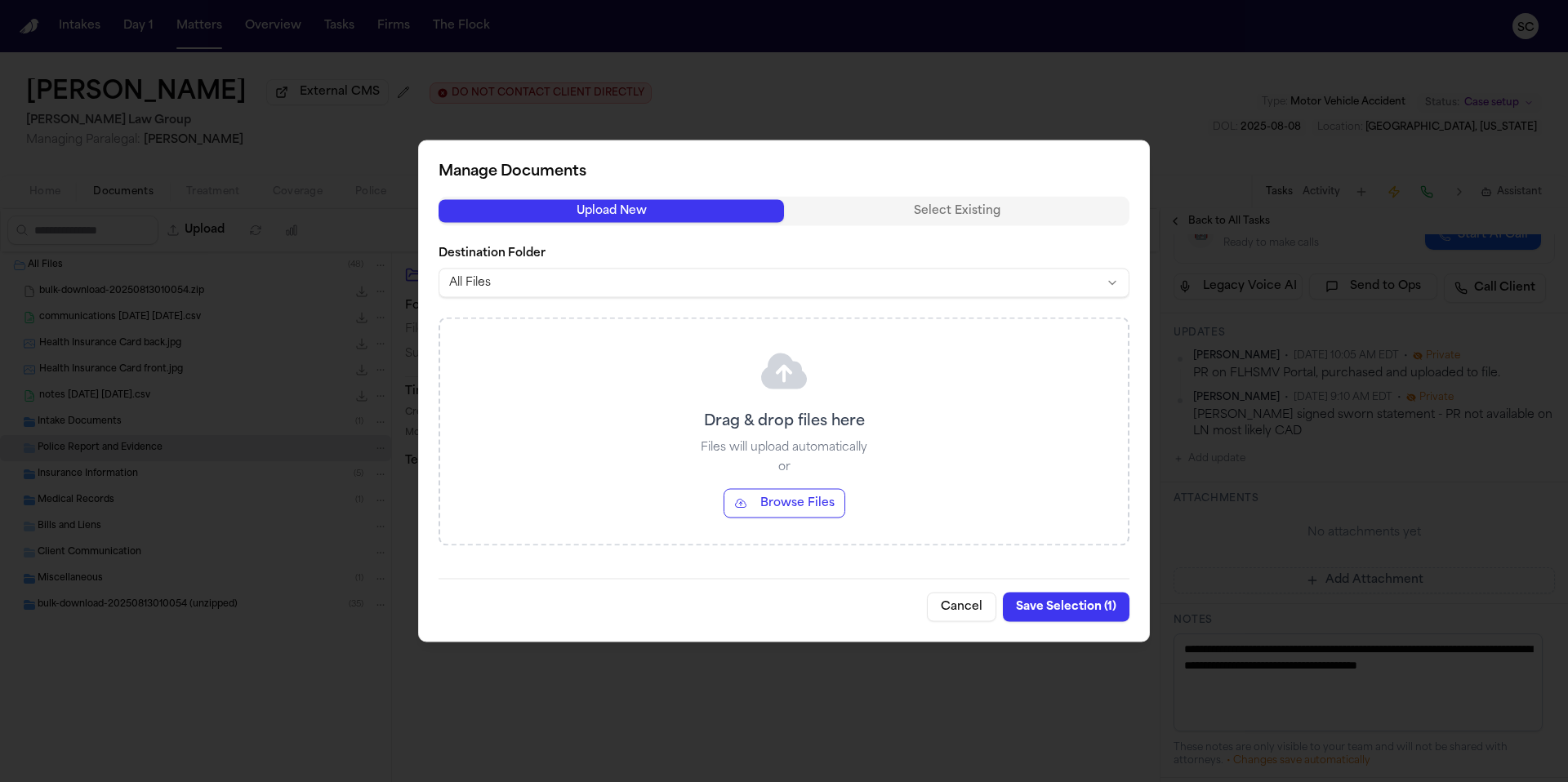
click at [785, 505] on button "Browse Files" at bounding box center [784, 504] width 121 height 30
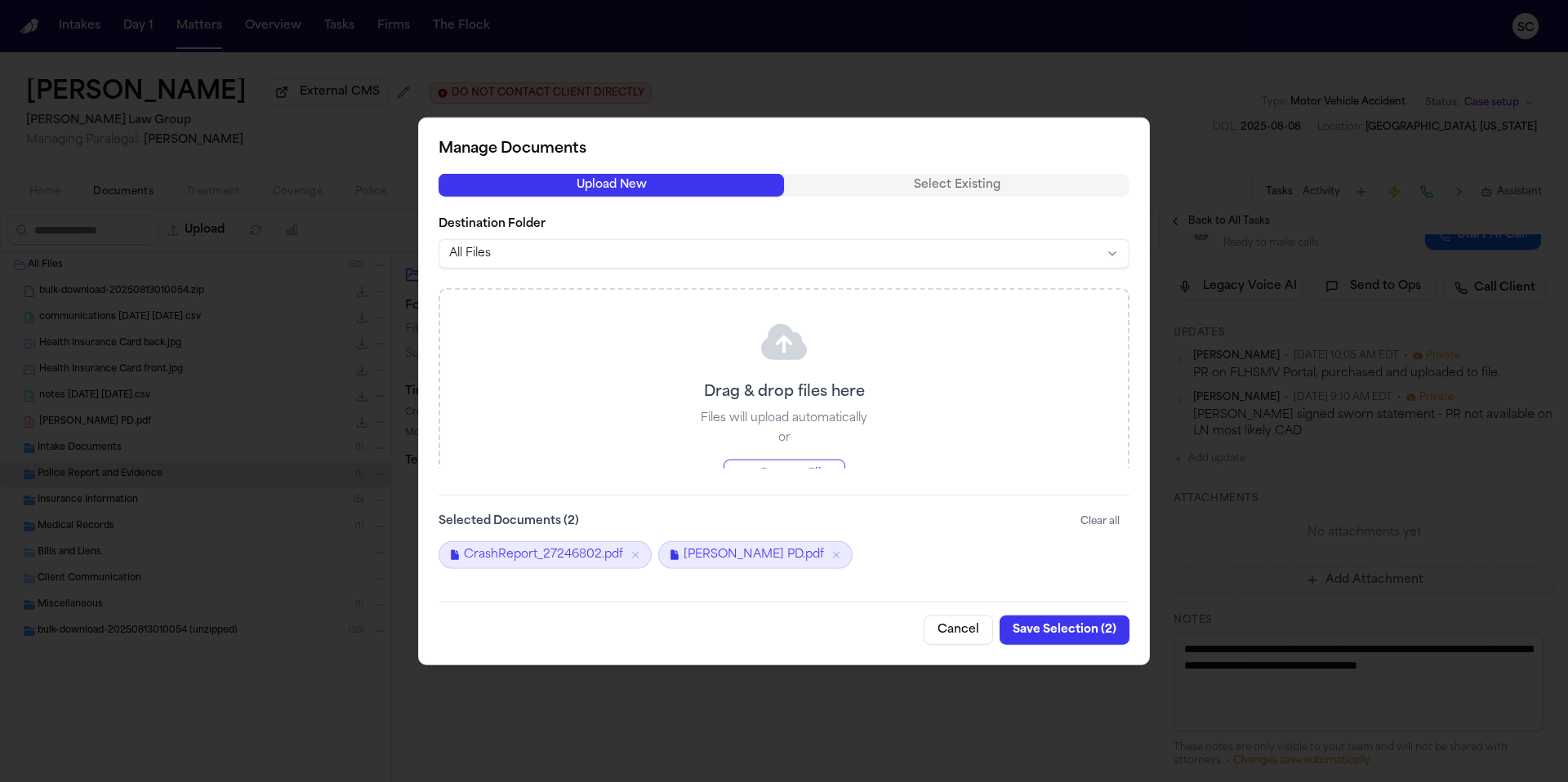
click at [634, 554] on icon "Remove CrashReport_27246802.pdf" at bounding box center [635, 554] width 12 height 12
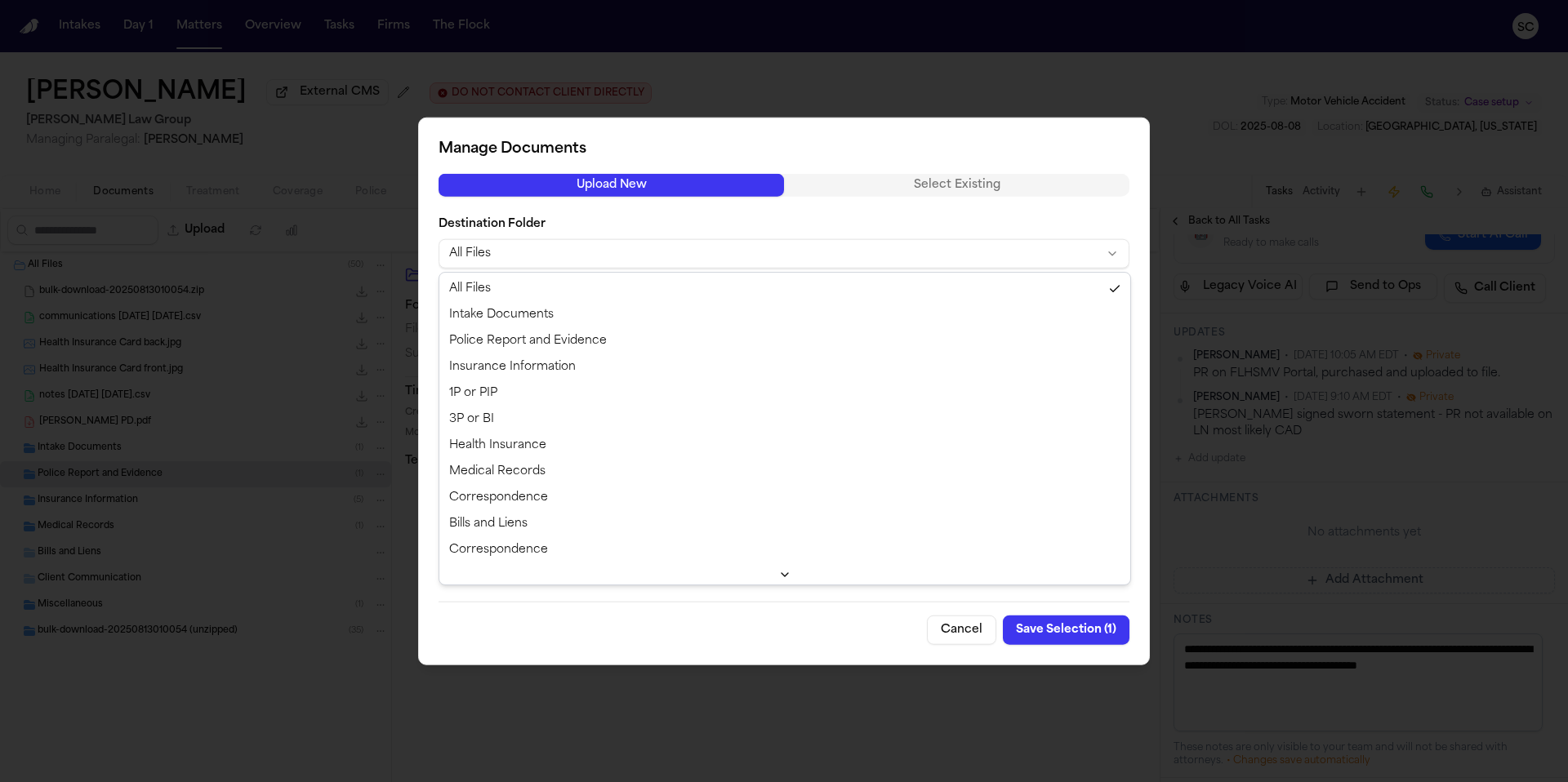
click at [478, 248] on body "Intakes Day 1 Matters Overview Tasks Firms The Flock SC Fredy Ramirez External …" at bounding box center [784, 391] width 1568 height 782
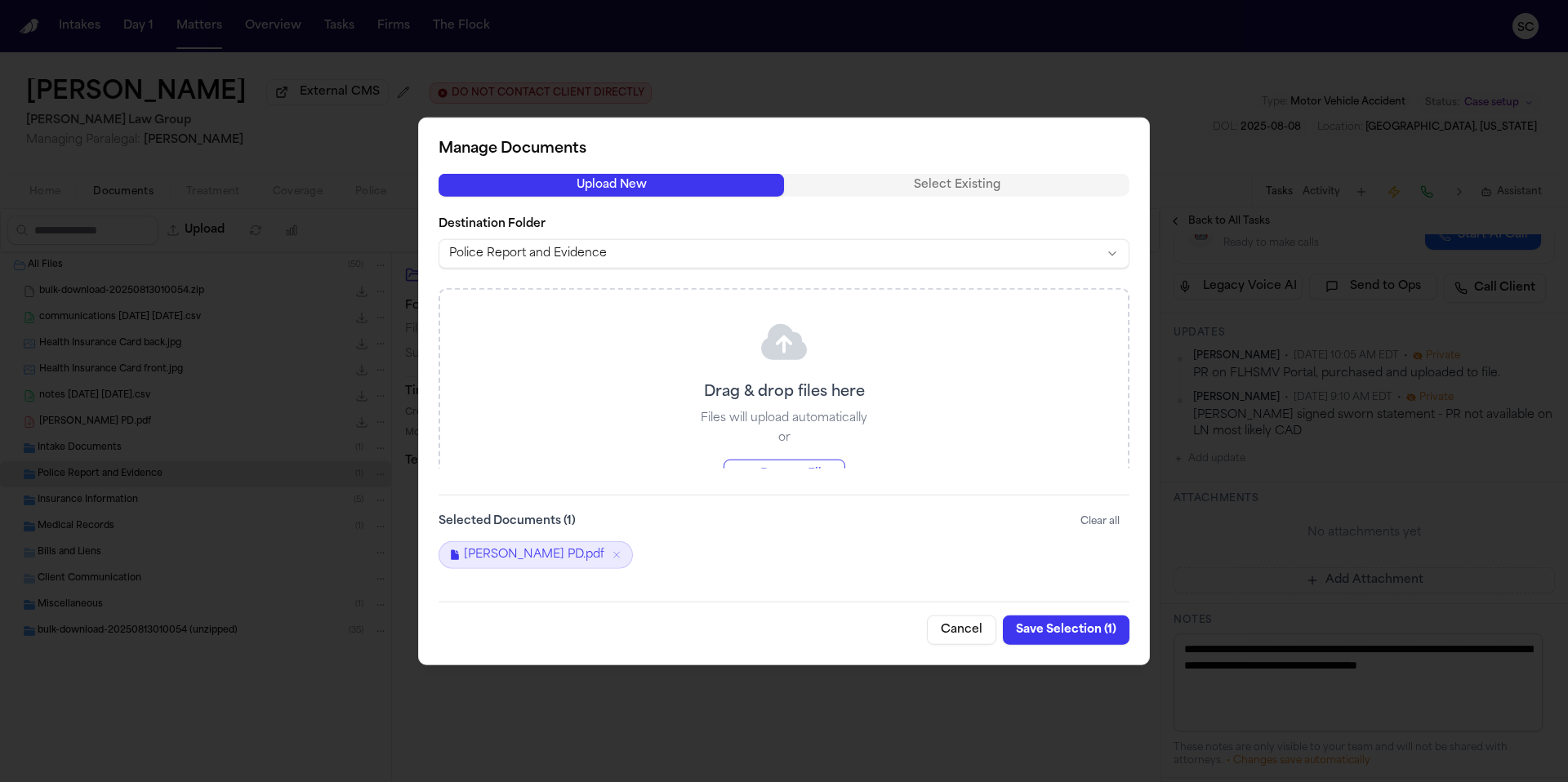
click at [1083, 635] on button "Save Selection ( 1 )" at bounding box center [1066, 629] width 126 height 30
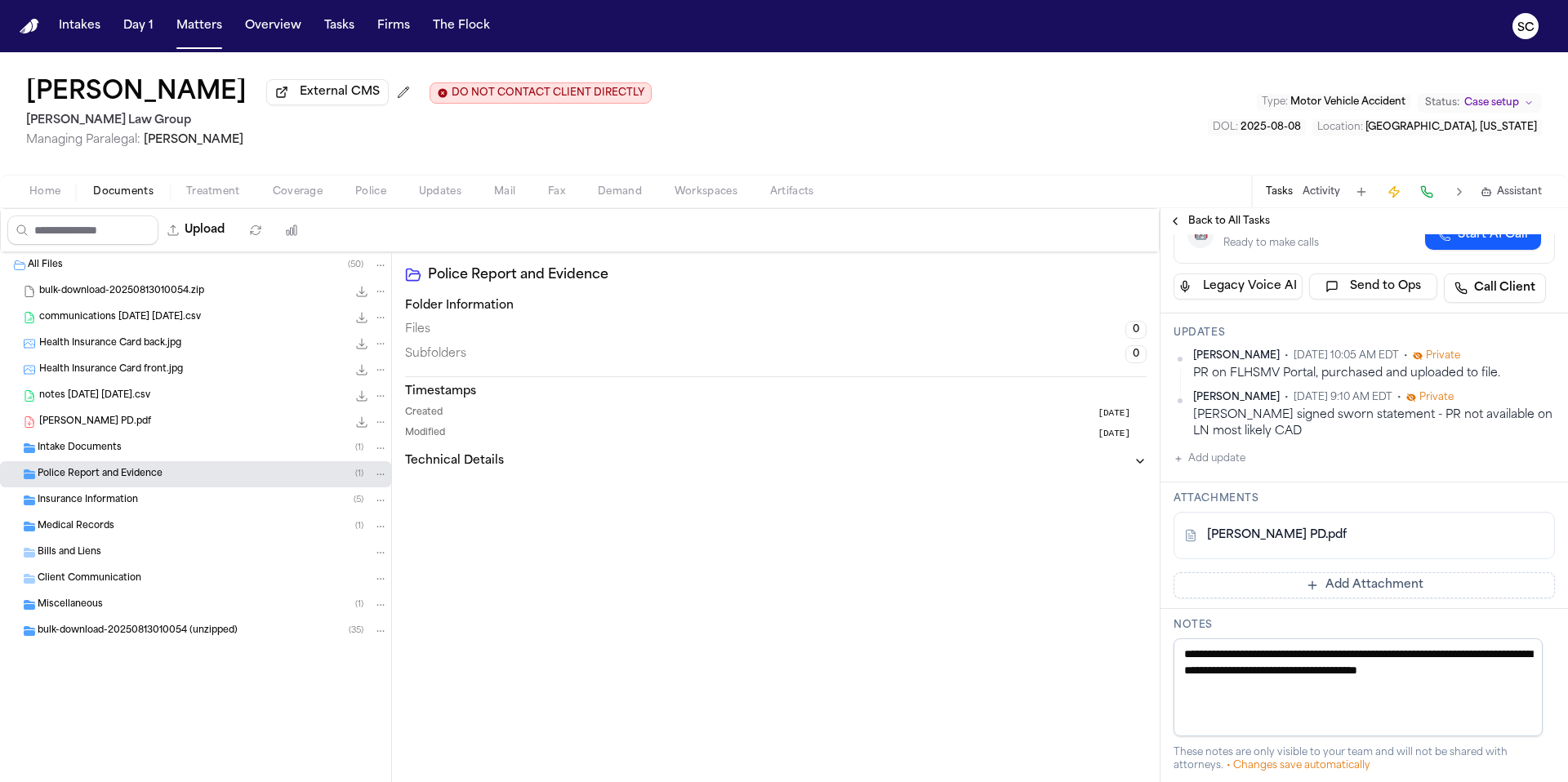
drag, startPoint x: 111, startPoint y: 426, endPoint x: 139, endPoint y: 447, distance: 35.0
click at [97, 477] on div "All Files ( 50 ) bulk-download-20250813010054.zip 10.5 MB • ZIP communications …" at bounding box center [195, 489] width 391 height 473
click at [379, 425] on icon "File: Ramirez- Orlando PD.pdf" at bounding box center [380, 422] width 12 height 12
click at [375, 484] on button "Move" at bounding box center [381, 487] width 112 height 30
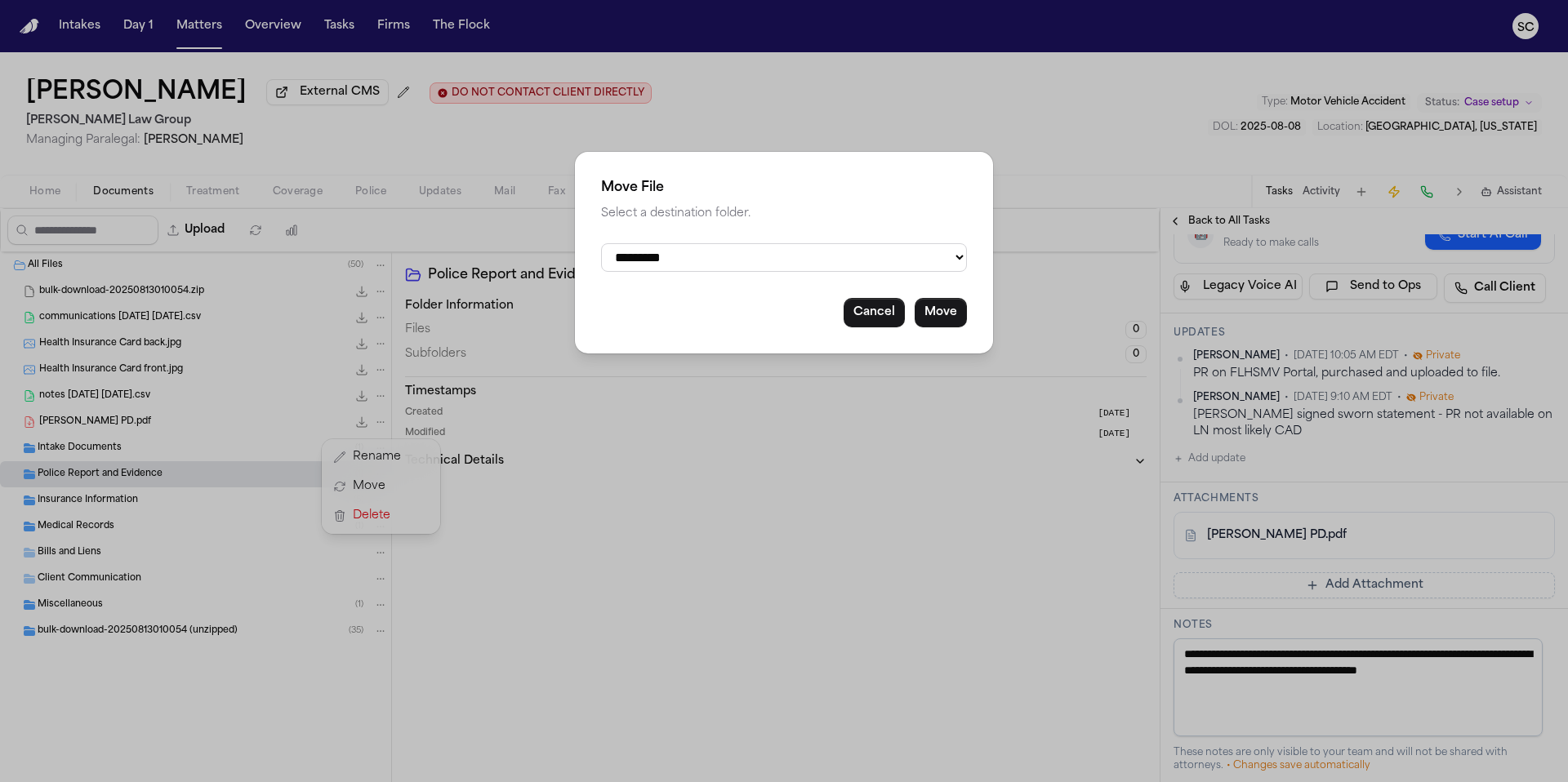
click at [766, 268] on select "**********" at bounding box center [784, 257] width 365 height 29
select select "**********"
click at [601, 243] on select "**********" at bounding box center [784, 257] width 365 height 29
click at [935, 319] on button "Move" at bounding box center [940, 313] width 52 height 30
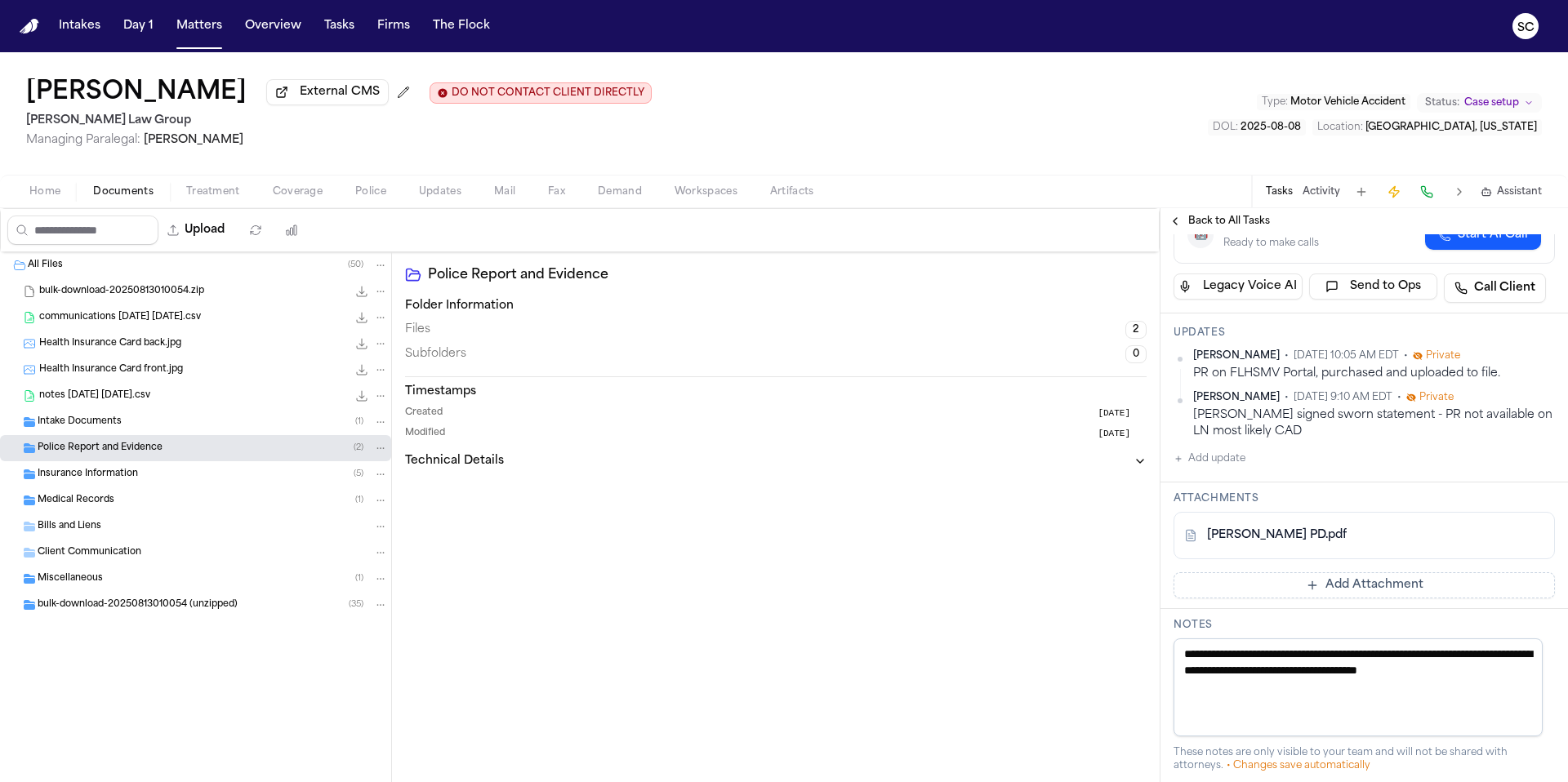
click at [118, 453] on span "Police Report and Evidence" at bounding box center [100, 449] width 125 height 14
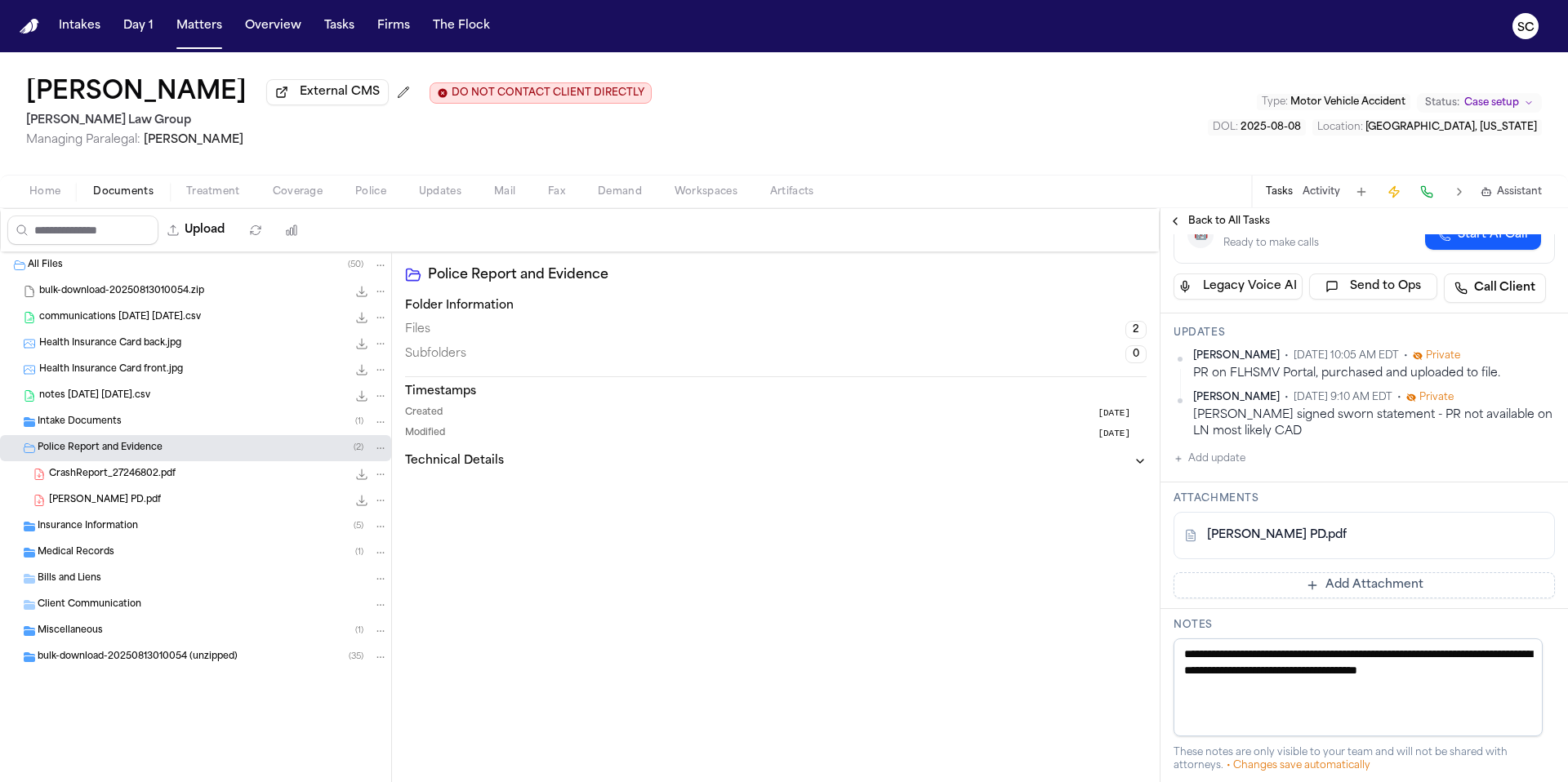
click at [377, 478] on icon "File: CrashReport_27246802.pdf" at bounding box center [380, 474] width 12 height 12
click at [388, 563] on span "Delete" at bounding box center [377, 568] width 48 height 20
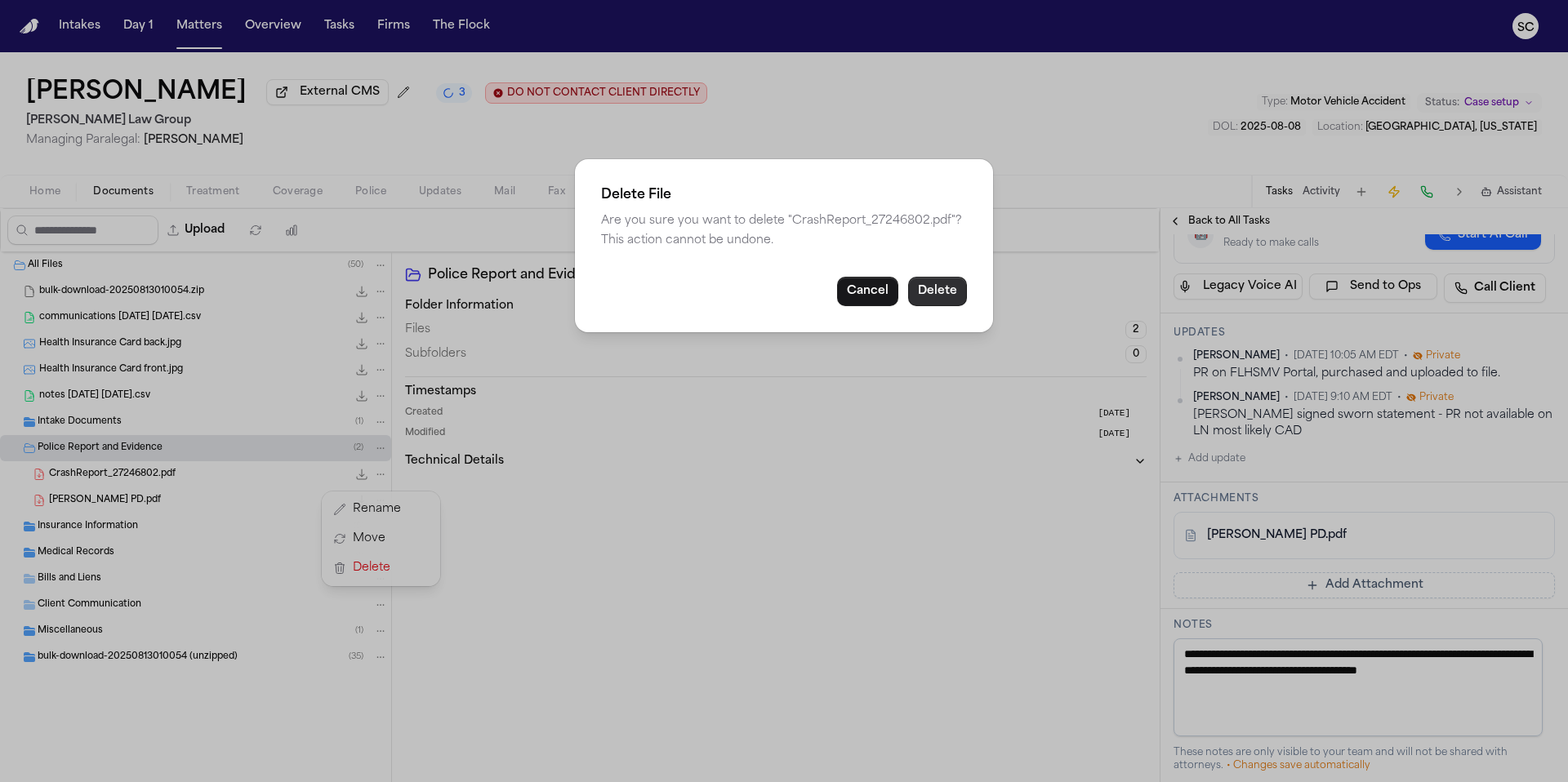
click at [949, 292] on button "Delete" at bounding box center [937, 292] width 59 height 30
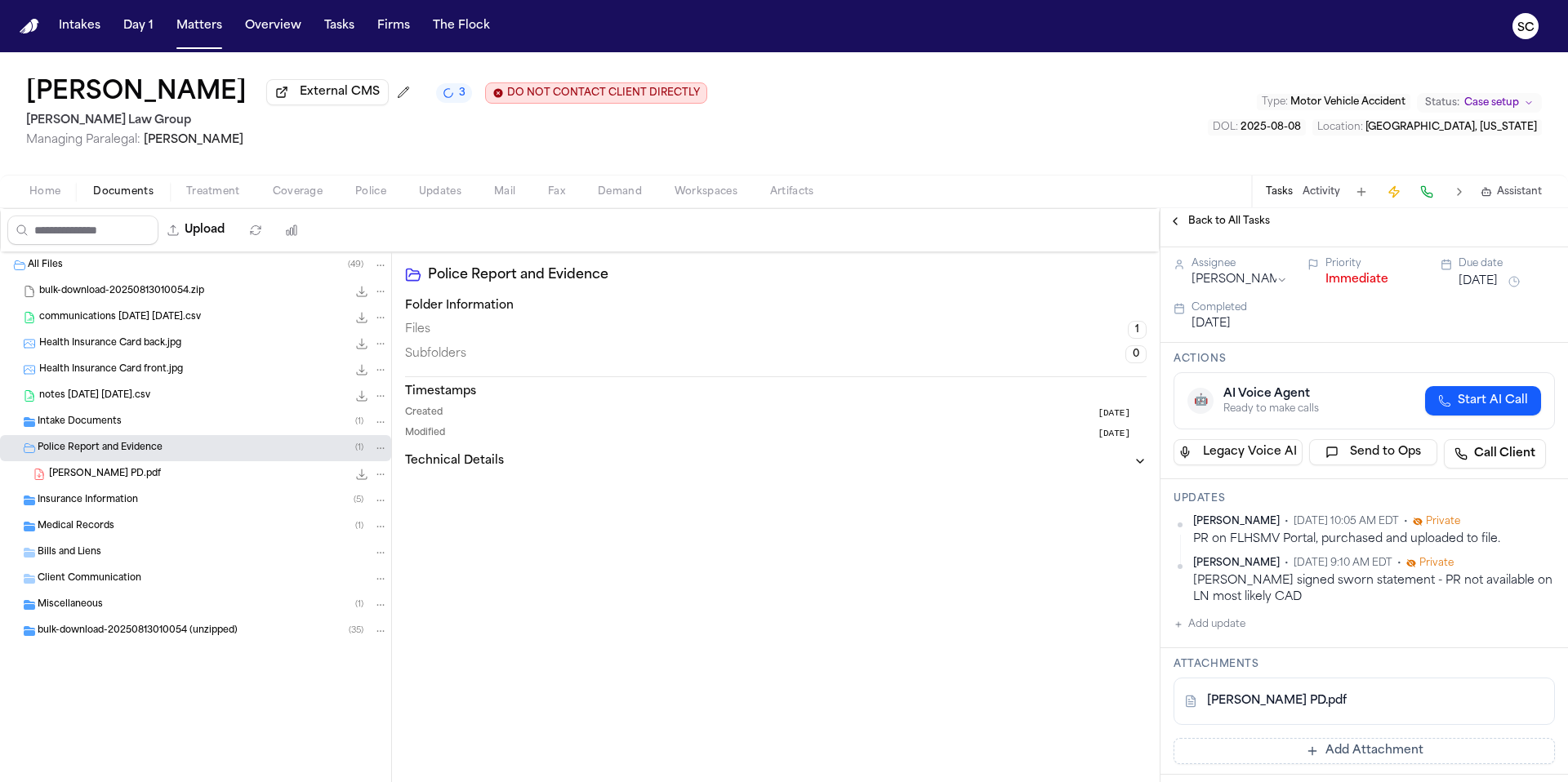
scroll to position [0, 0]
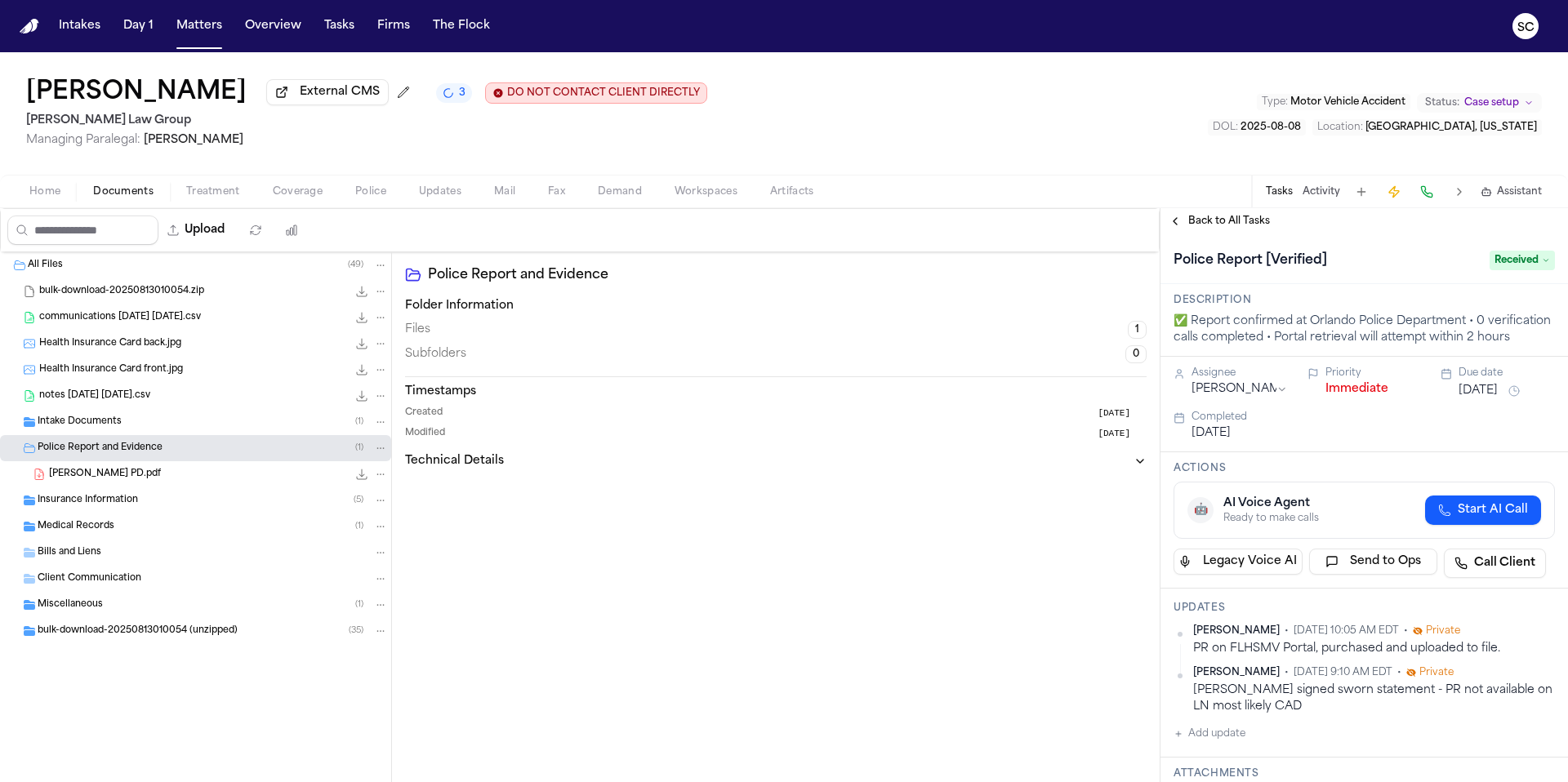
click at [1222, 226] on span "Back to All Tasks" at bounding box center [1228, 221] width 82 height 13
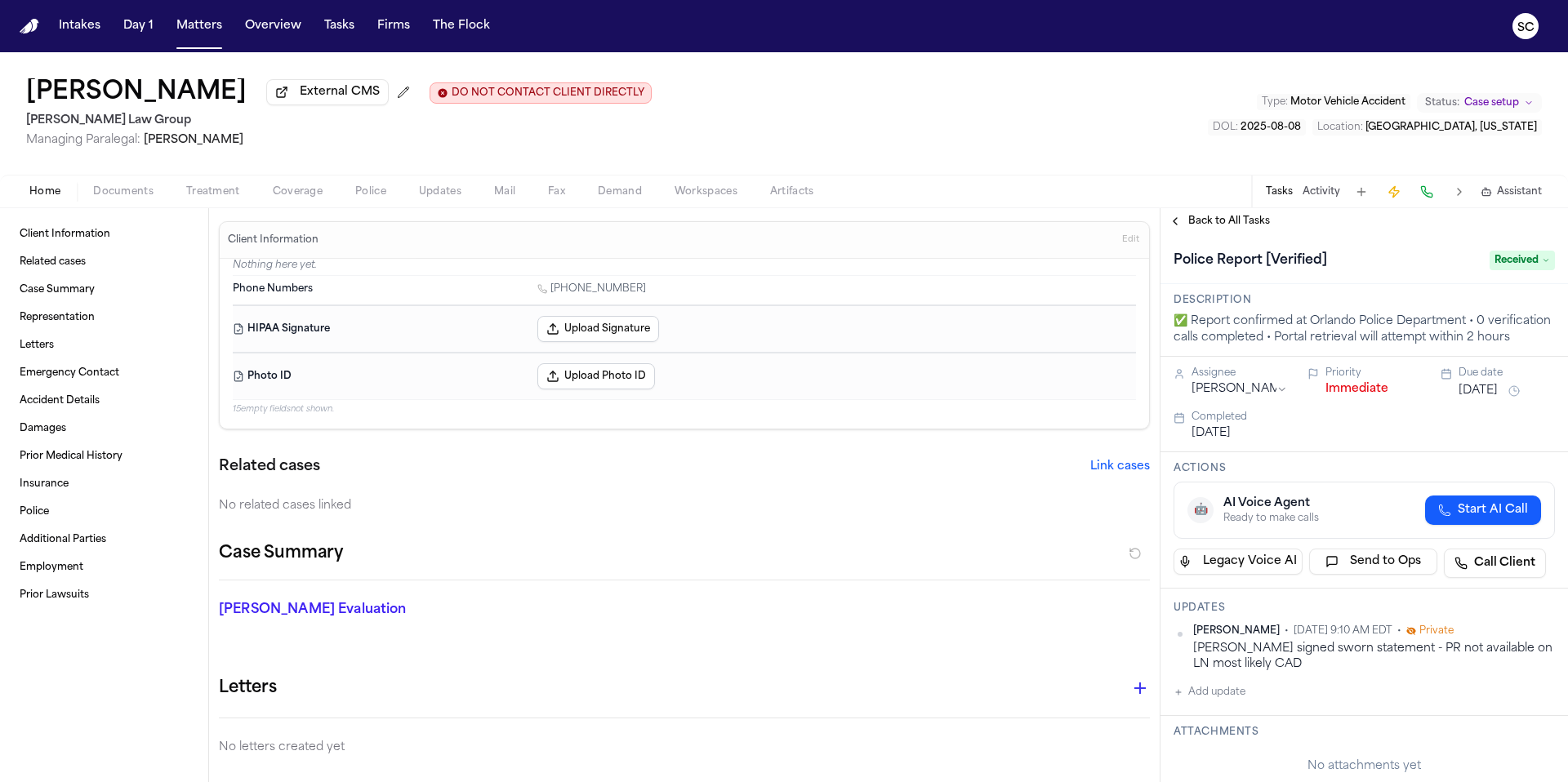
click at [1204, 702] on button "Add update" at bounding box center [1208, 693] width 72 height 20
click at [1263, 719] on textarea "Add your update" at bounding box center [1373, 705] width 349 height 33
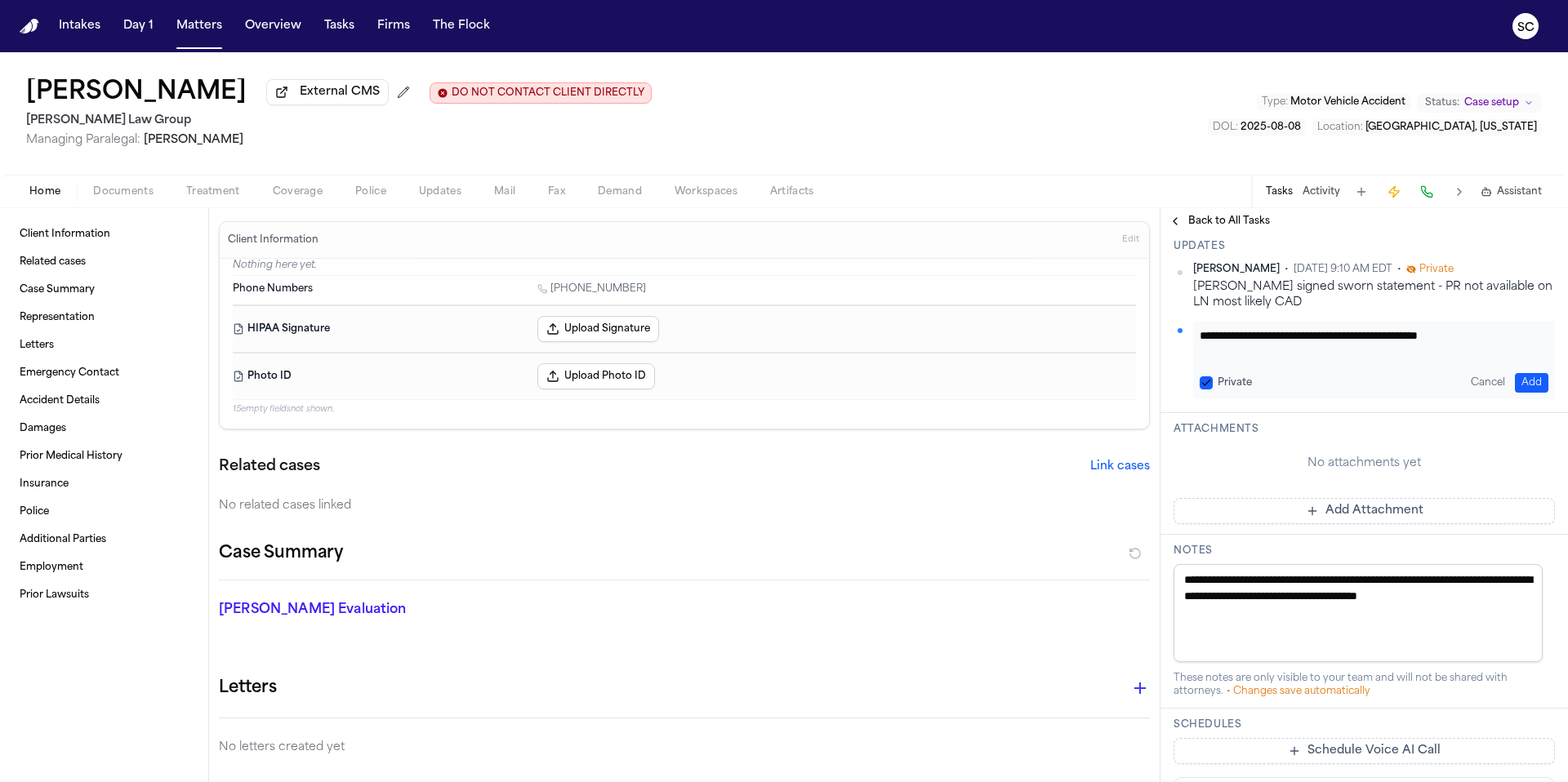
scroll to position [359, 0]
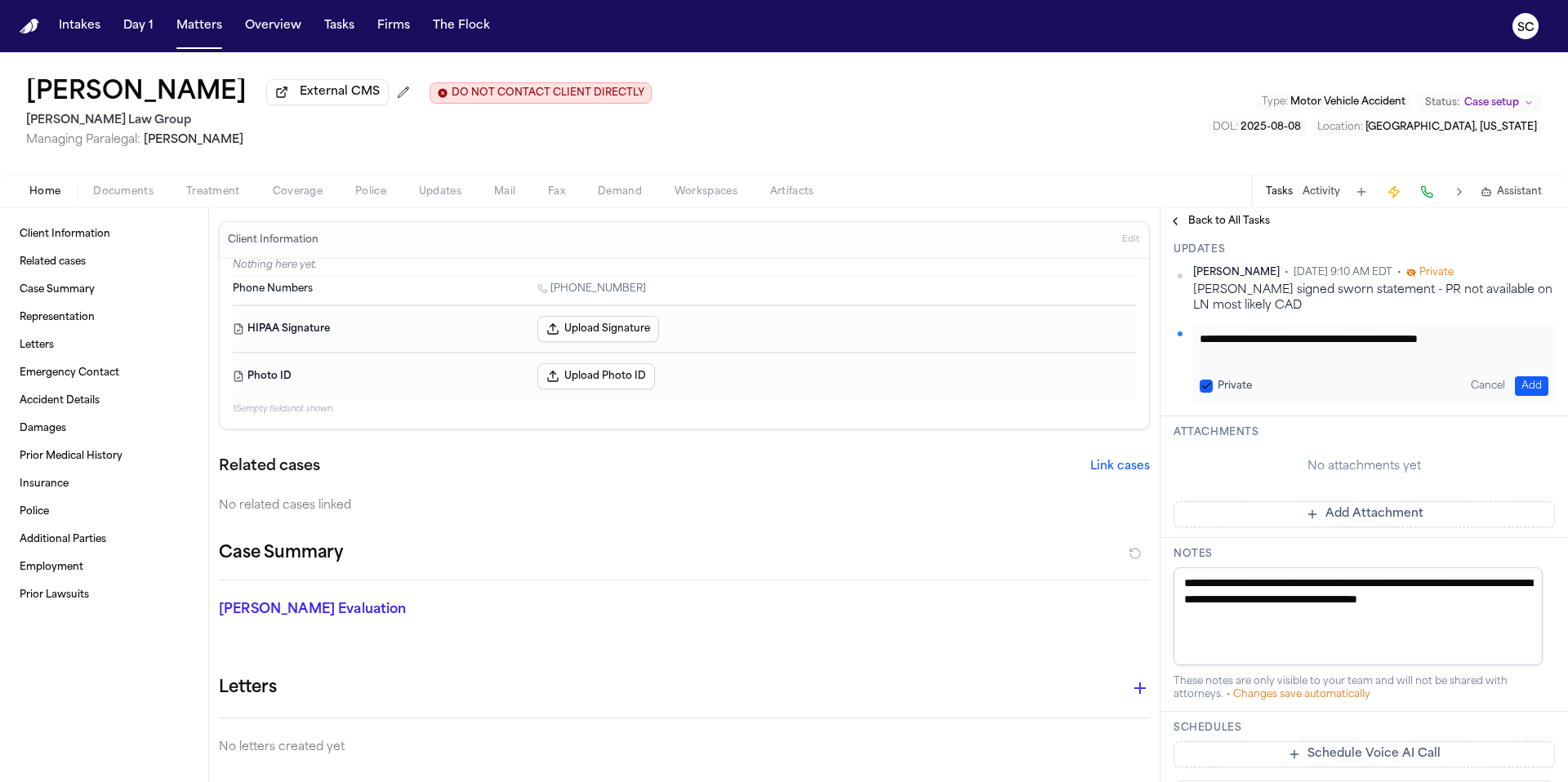
type textarea "**********"
click at [1519, 396] on button "Add" at bounding box center [1531, 386] width 34 height 20
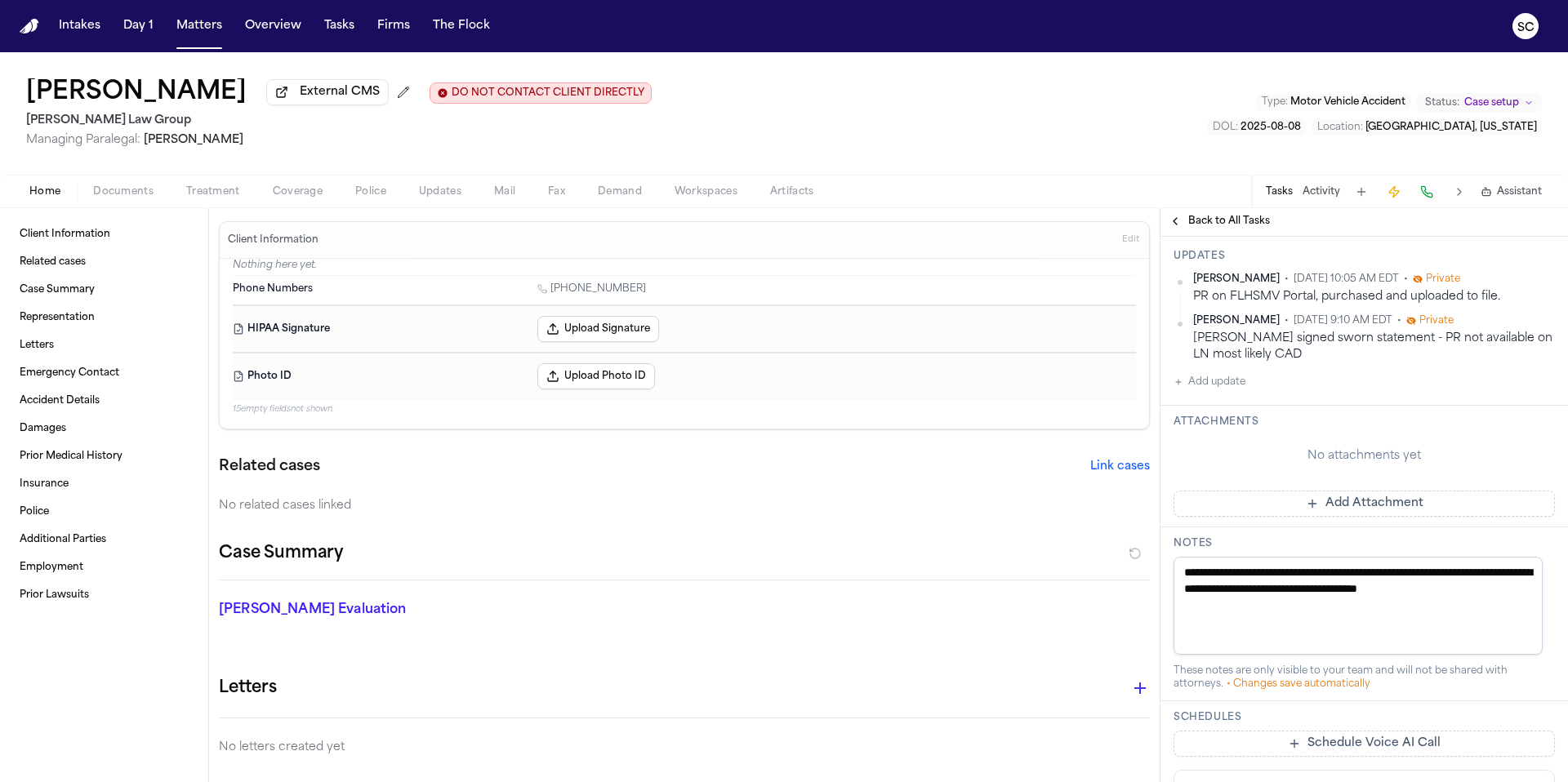
scroll to position [351, 0]
click at [118, 199] on span "Documents" at bounding box center [123, 192] width 60 height 13
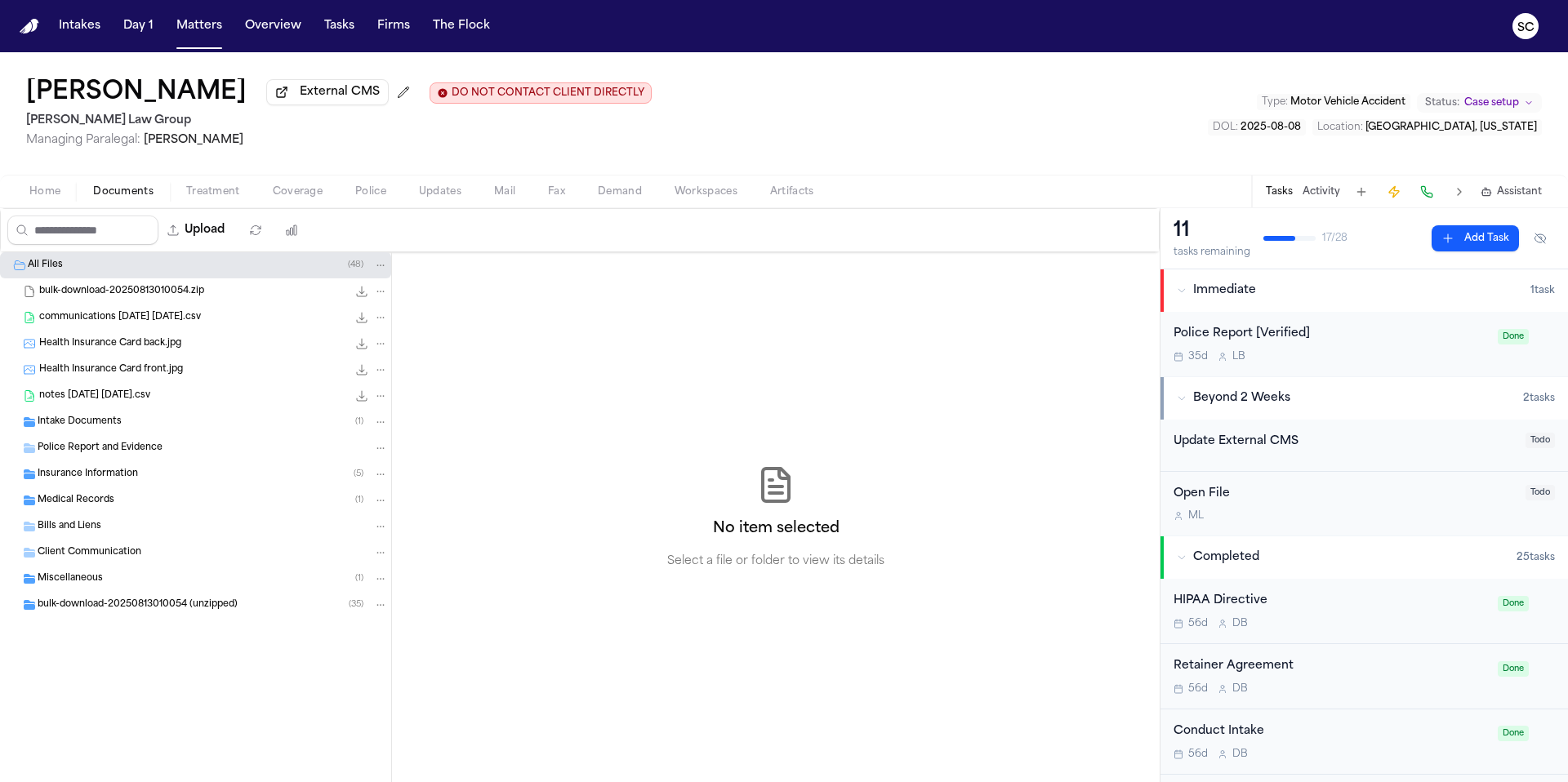
click at [89, 455] on span "Police Report and Evidence" at bounding box center [100, 449] width 125 height 14
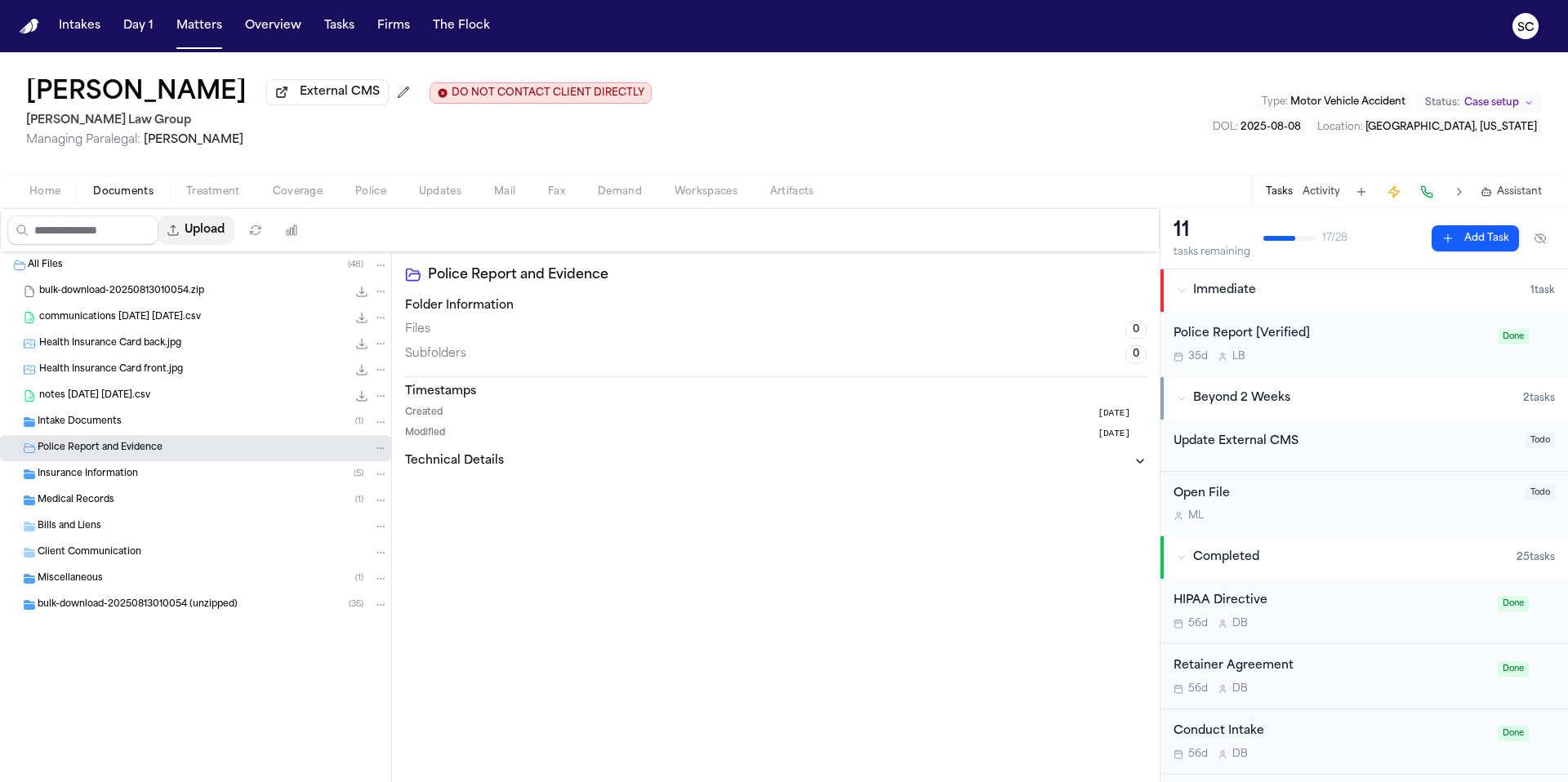
click at [211, 236] on button "Upload" at bounding box center [196, 230] width 76 height 30
select select "**********"
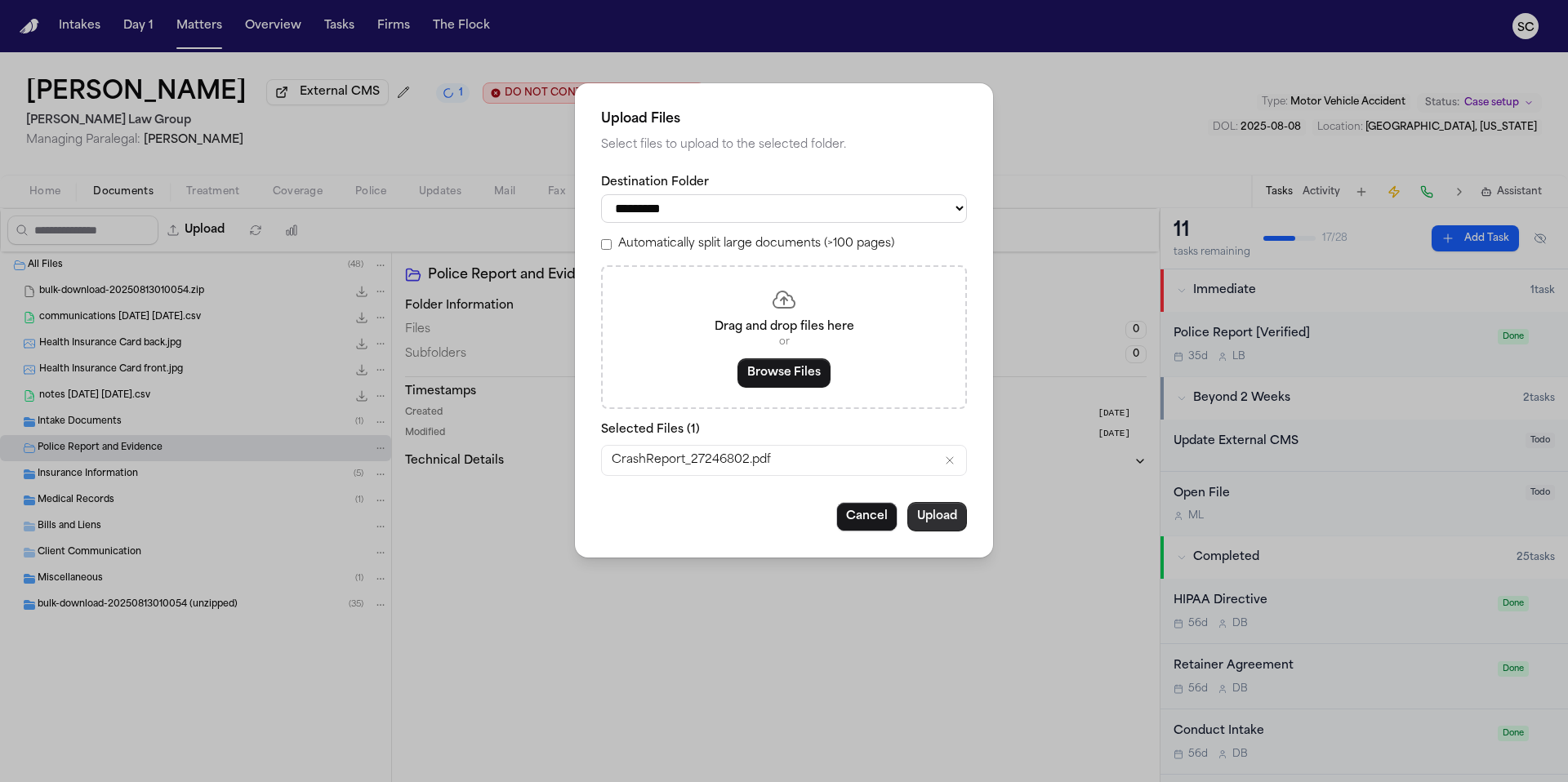
click at [940, 525] on button "Upload" at bounding box center [937, 517] width 59 height 30
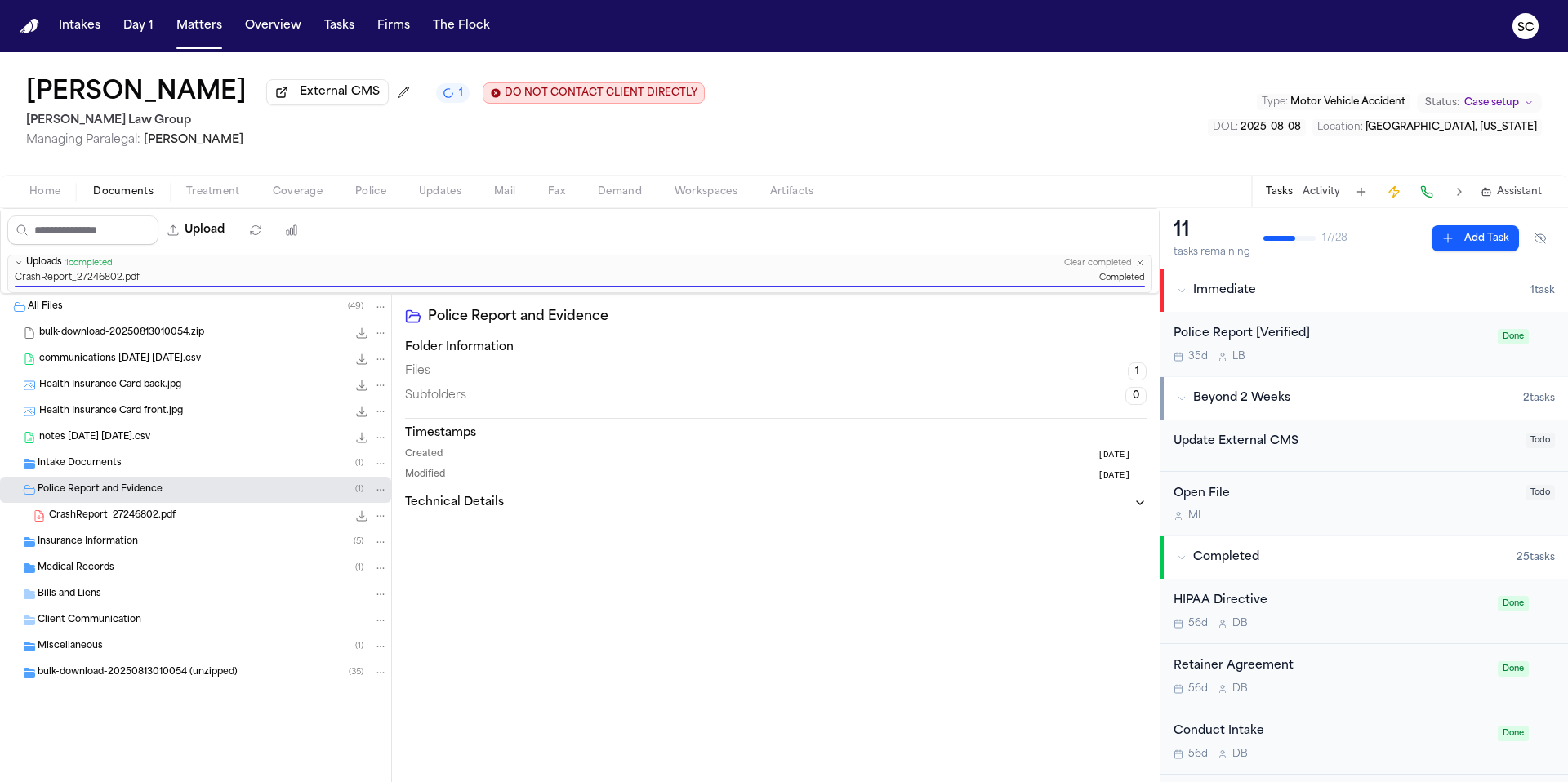
click at [442, 99] on icon "1 active task" at bounding box center [448, 93] width 12 height 12
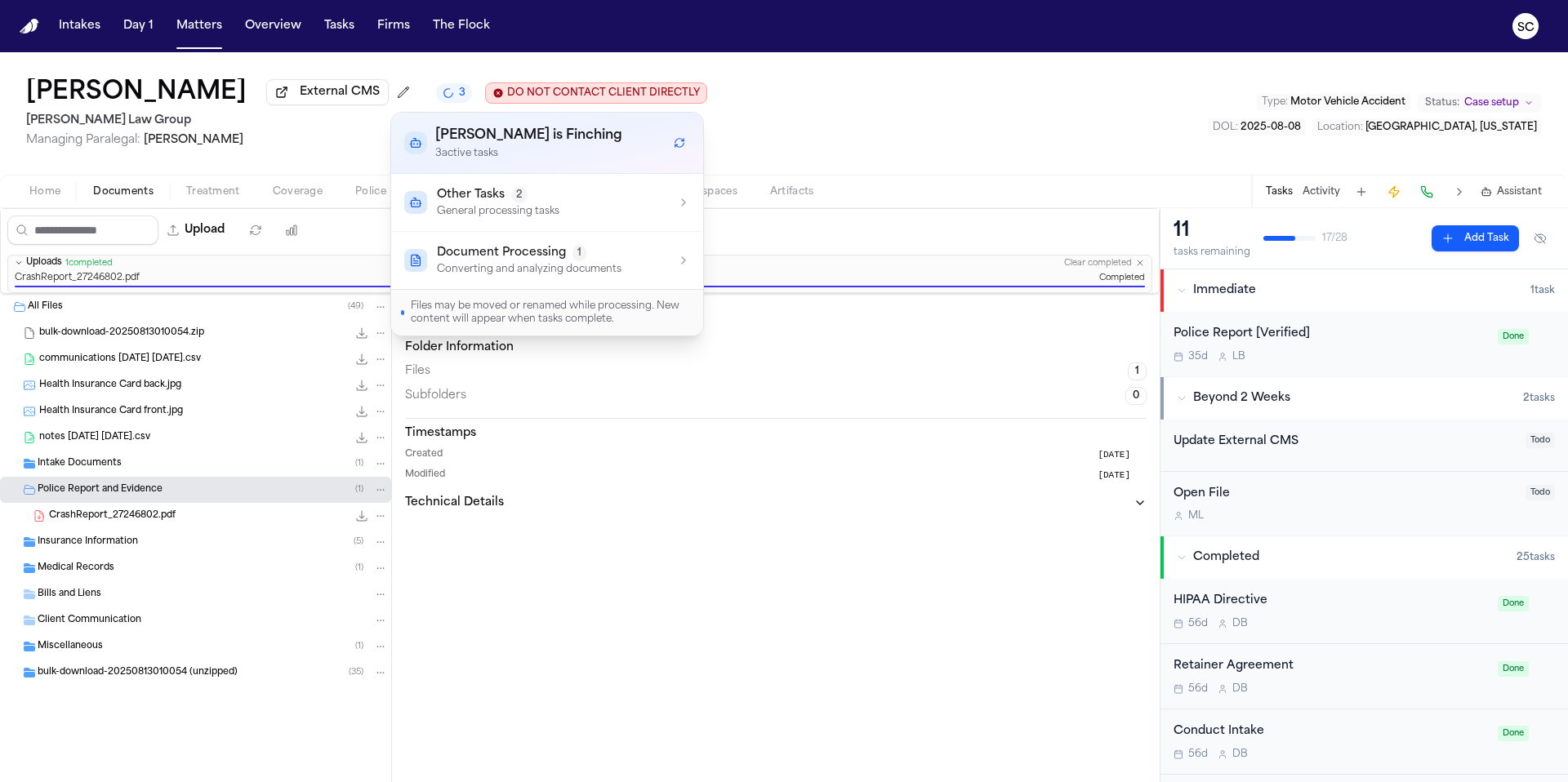
click at [778, 333] on div "Police Report and Evidence Folder Information Files 1 Subfolders 0 Timestamps C…" at bounding box center [775, 538] width 767 height 488
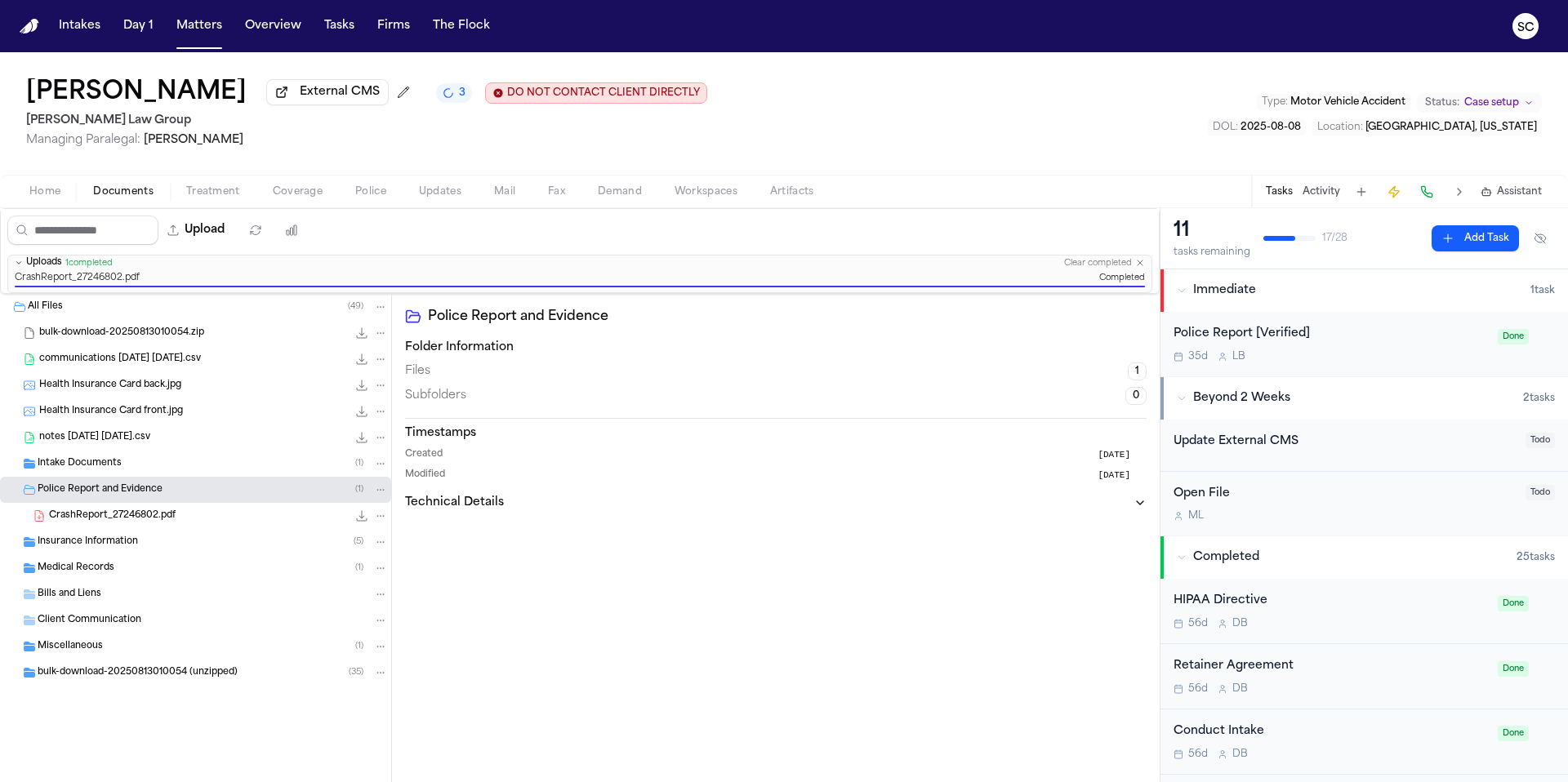
click at [1229, 299] on span "Immediate" at bounding box center [1224, 290] width 63 height 16
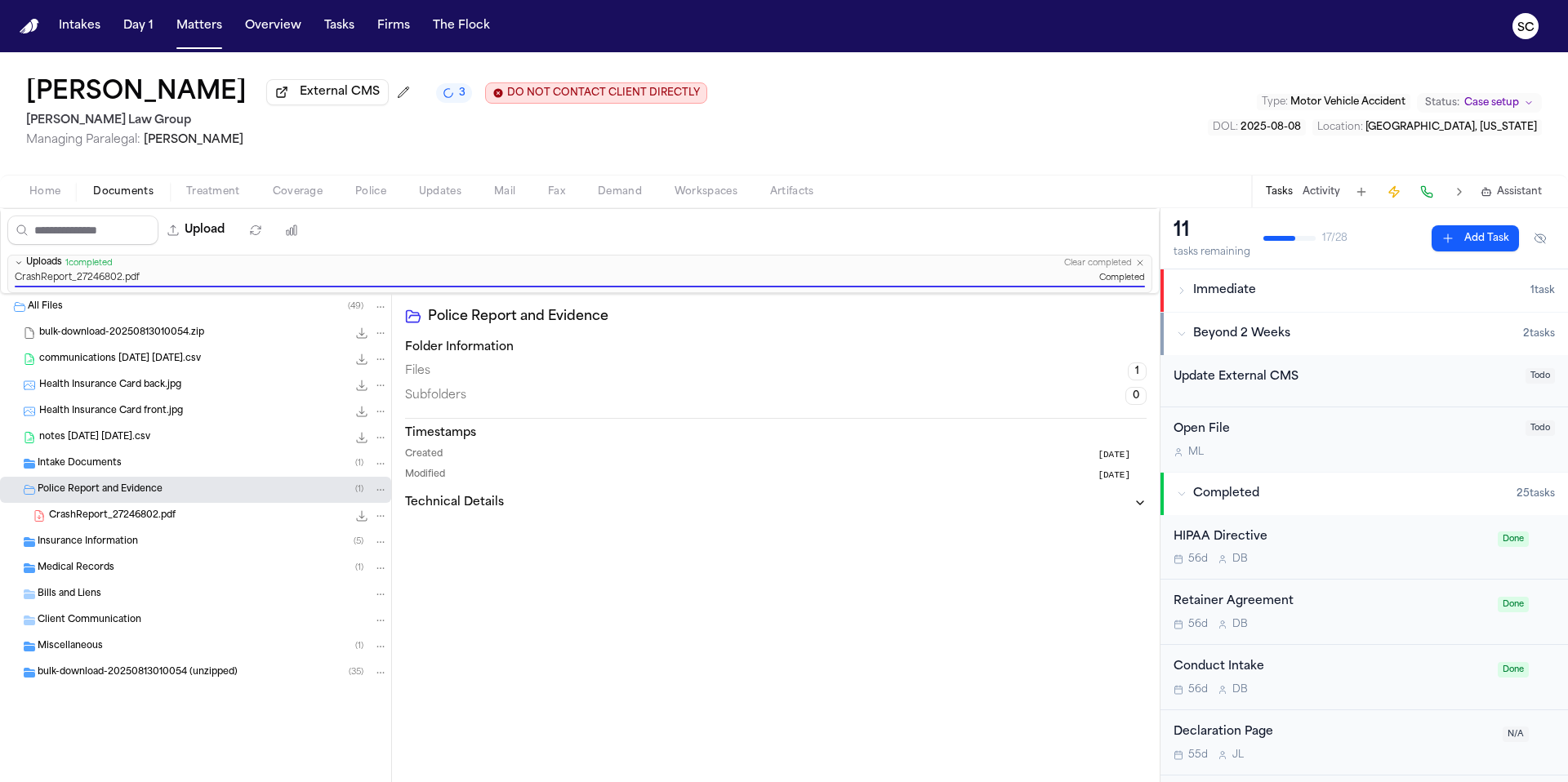
drag, startPoint x: 1222, startPoint y: 302, endPoint x: 1229, endPoint y: 311, distance: 11.4
click at [1222, 302] on button "Immediate 1 task" at bounding box center [1364, 290] width 407 height 42
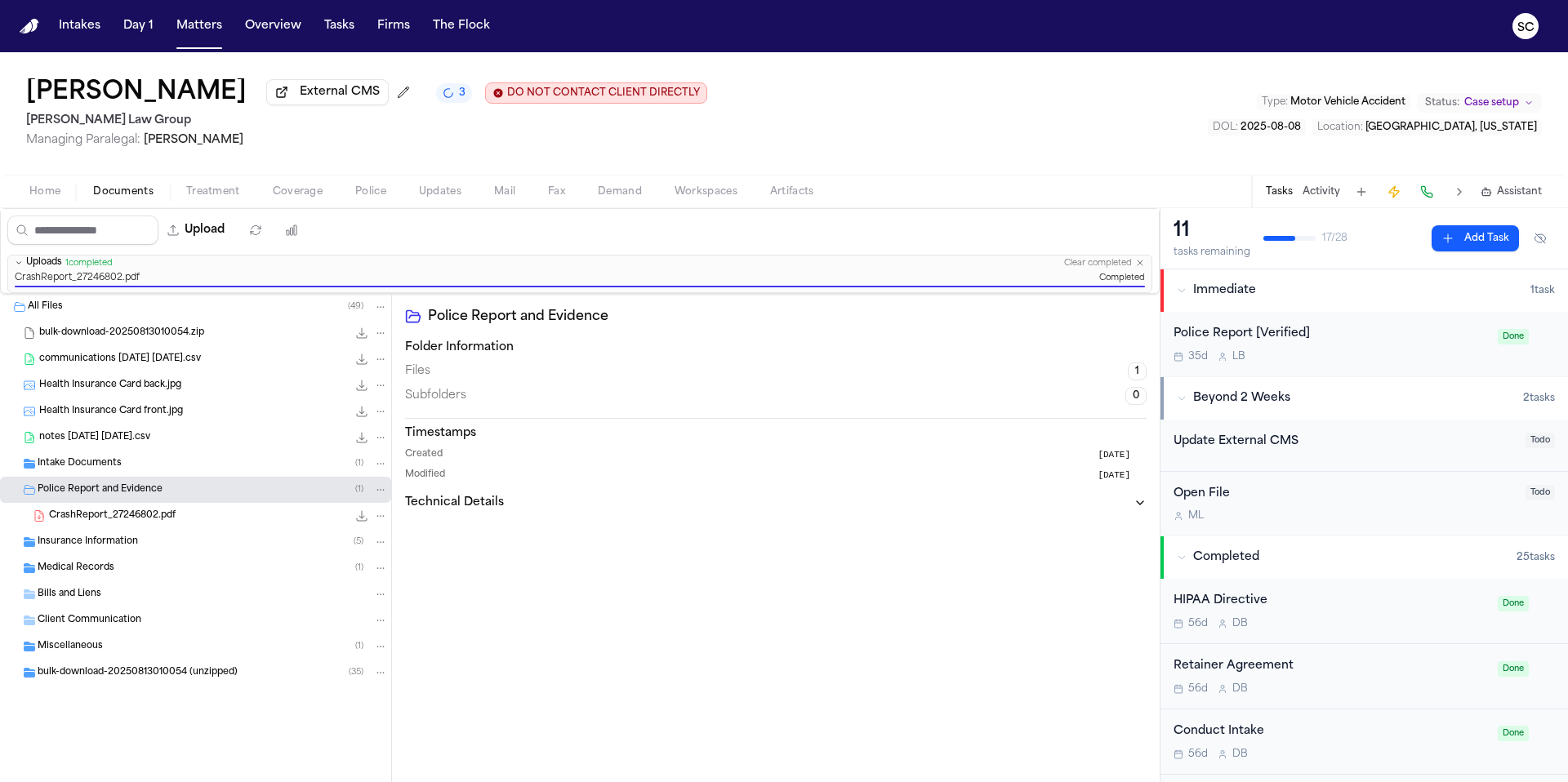
click at [1333, 354] on div "35d L B" at bounding box center [1330, 357] width 314 height 13
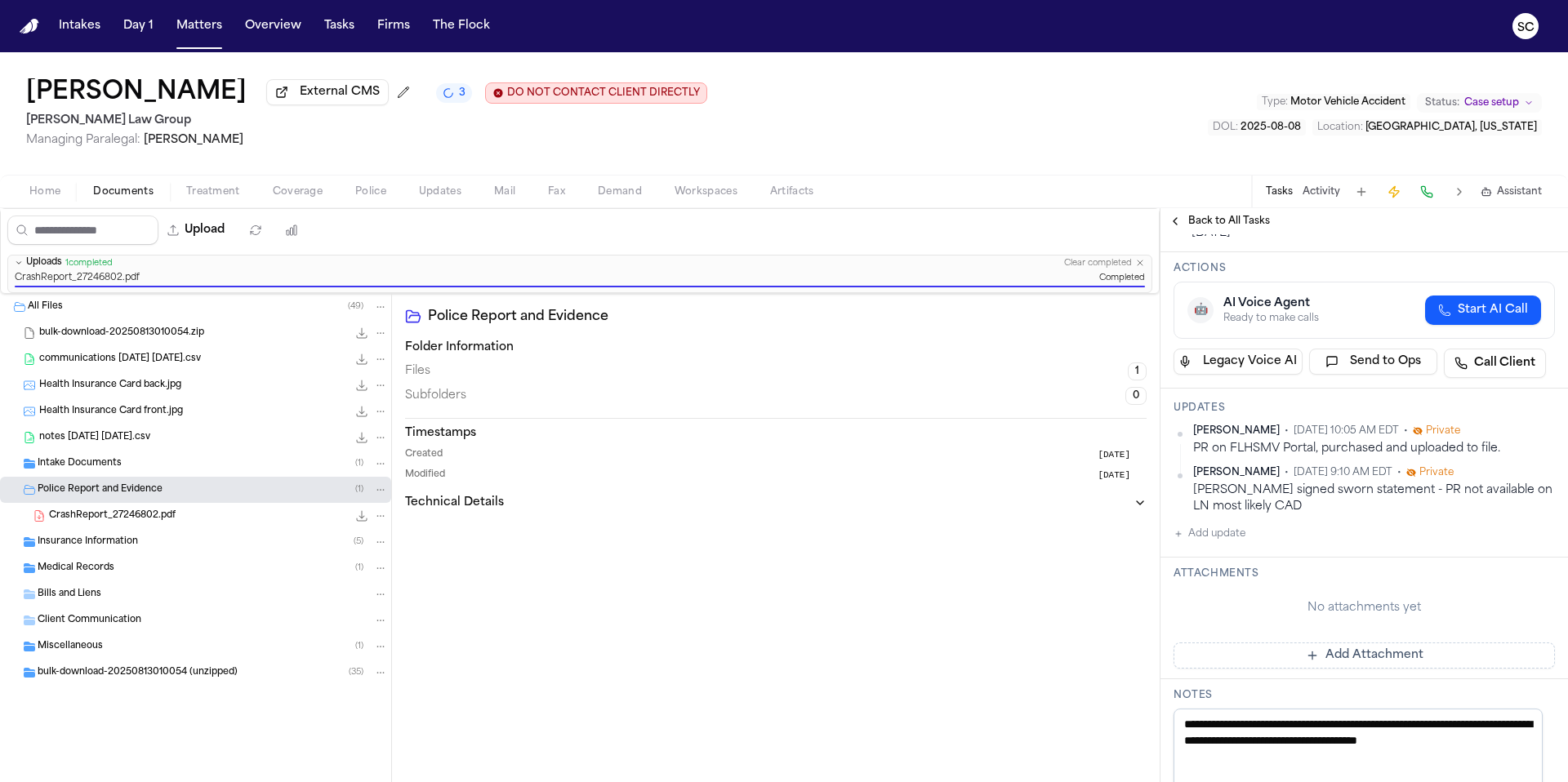
scroll to position [240, 0]
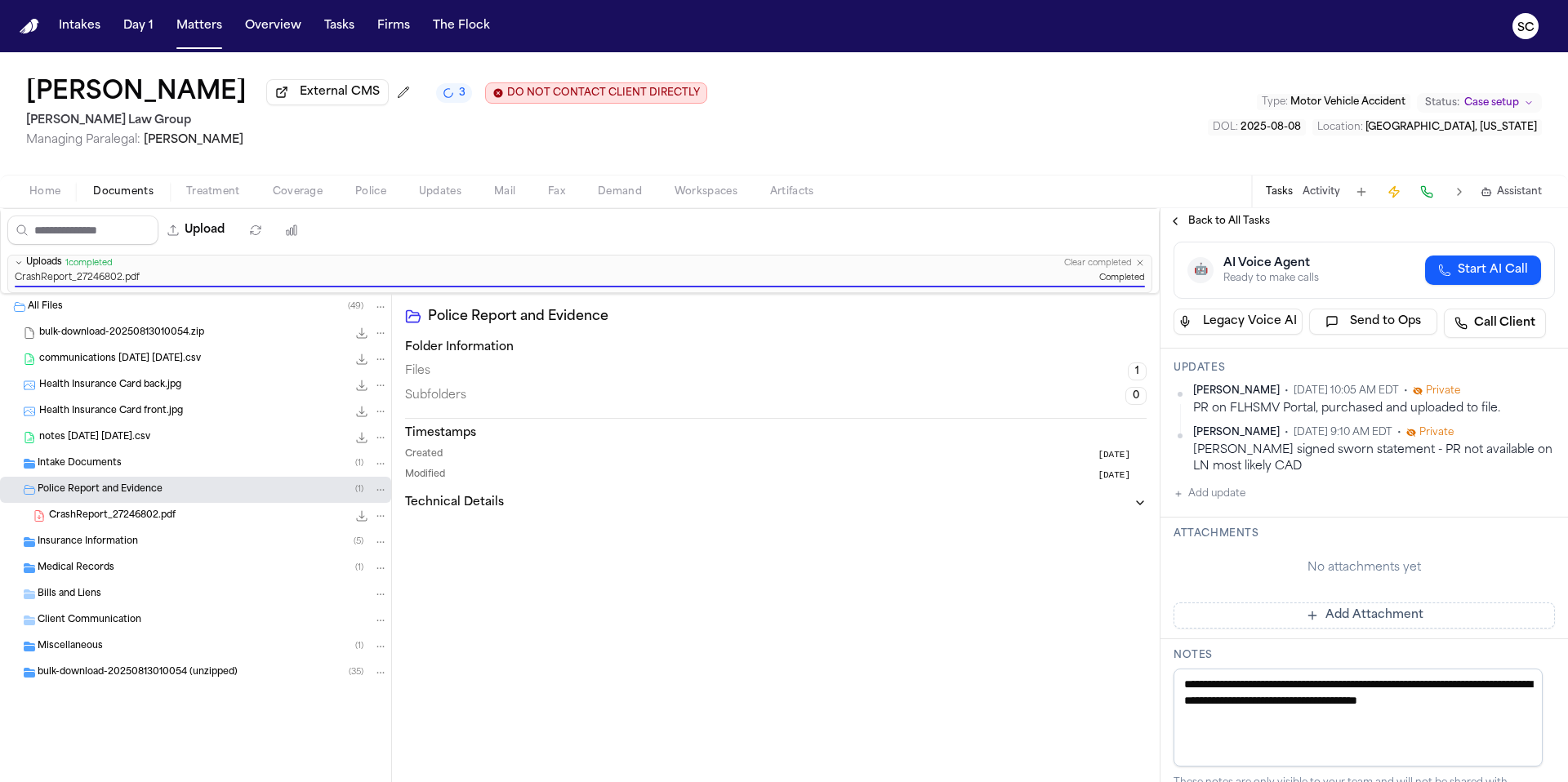
click at [1383, 629] on button "Add Attachment" at bounding box center [1363, 616] width 381 height 26
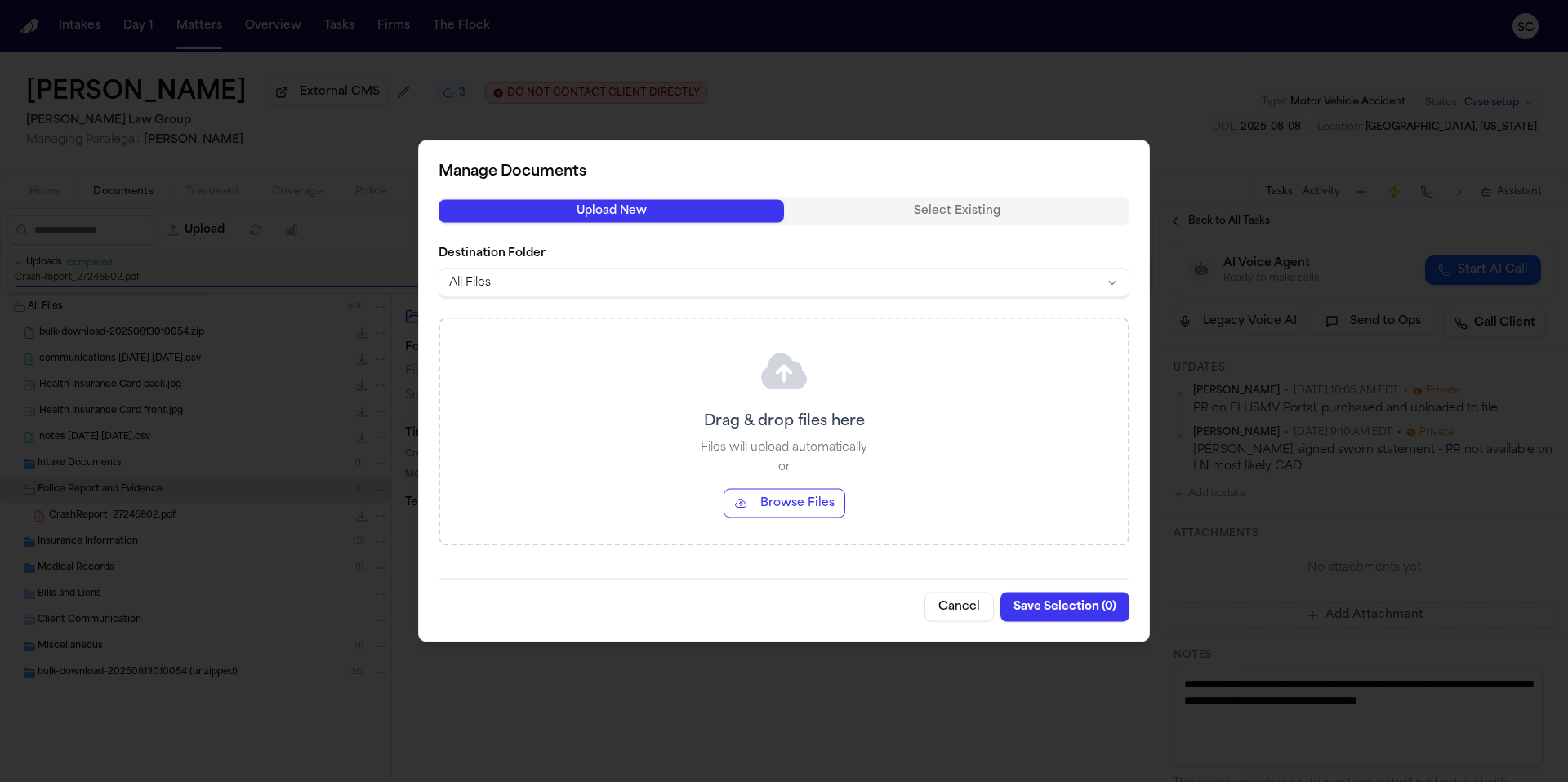
click at [966, 605] on button "Cancel" at bounding box center [959, 608] width 69 height 30
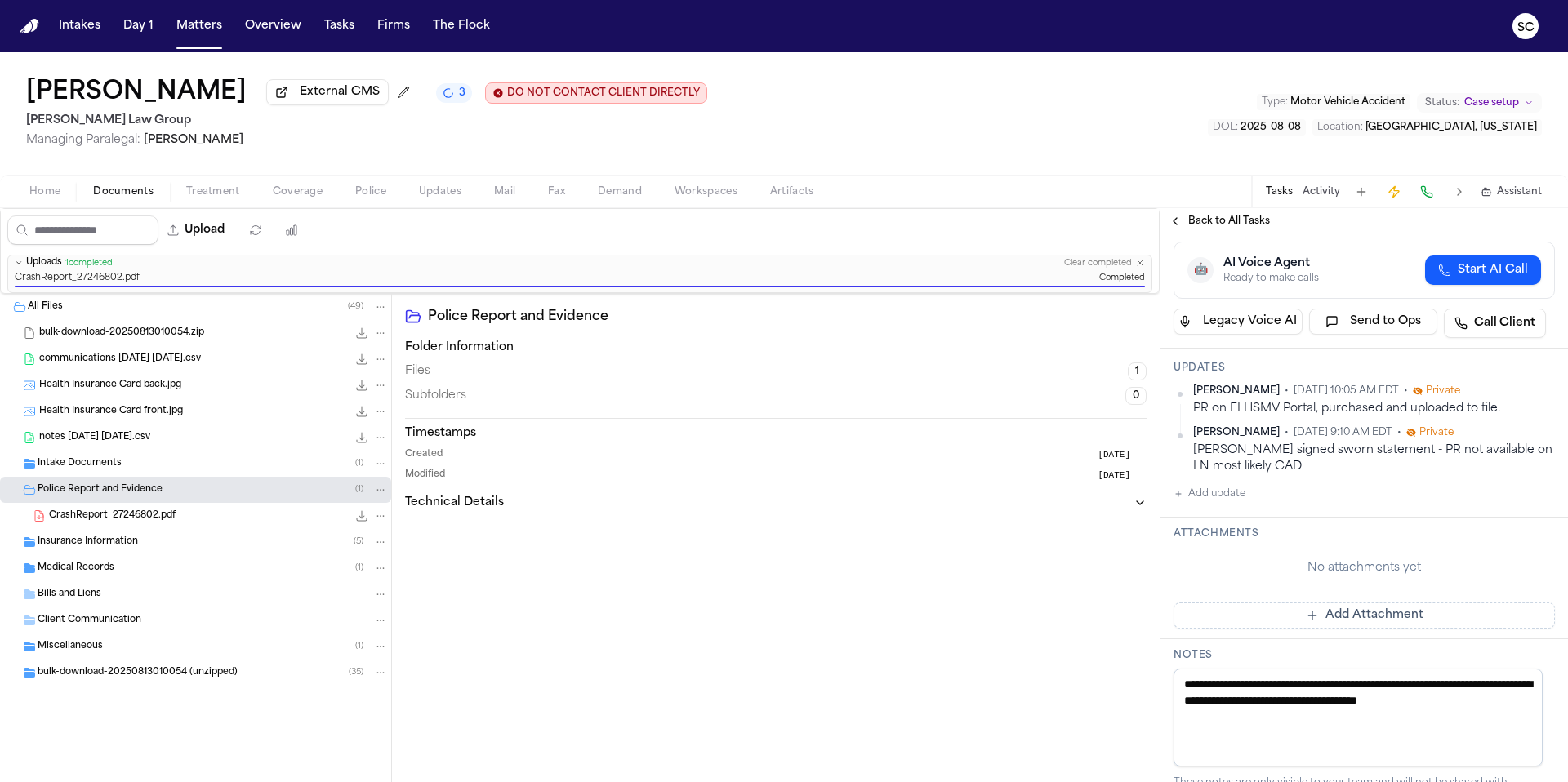
click at [1338, 629] on button "Add Attachment" at bounding box center [1363, 616] width 381 height 26
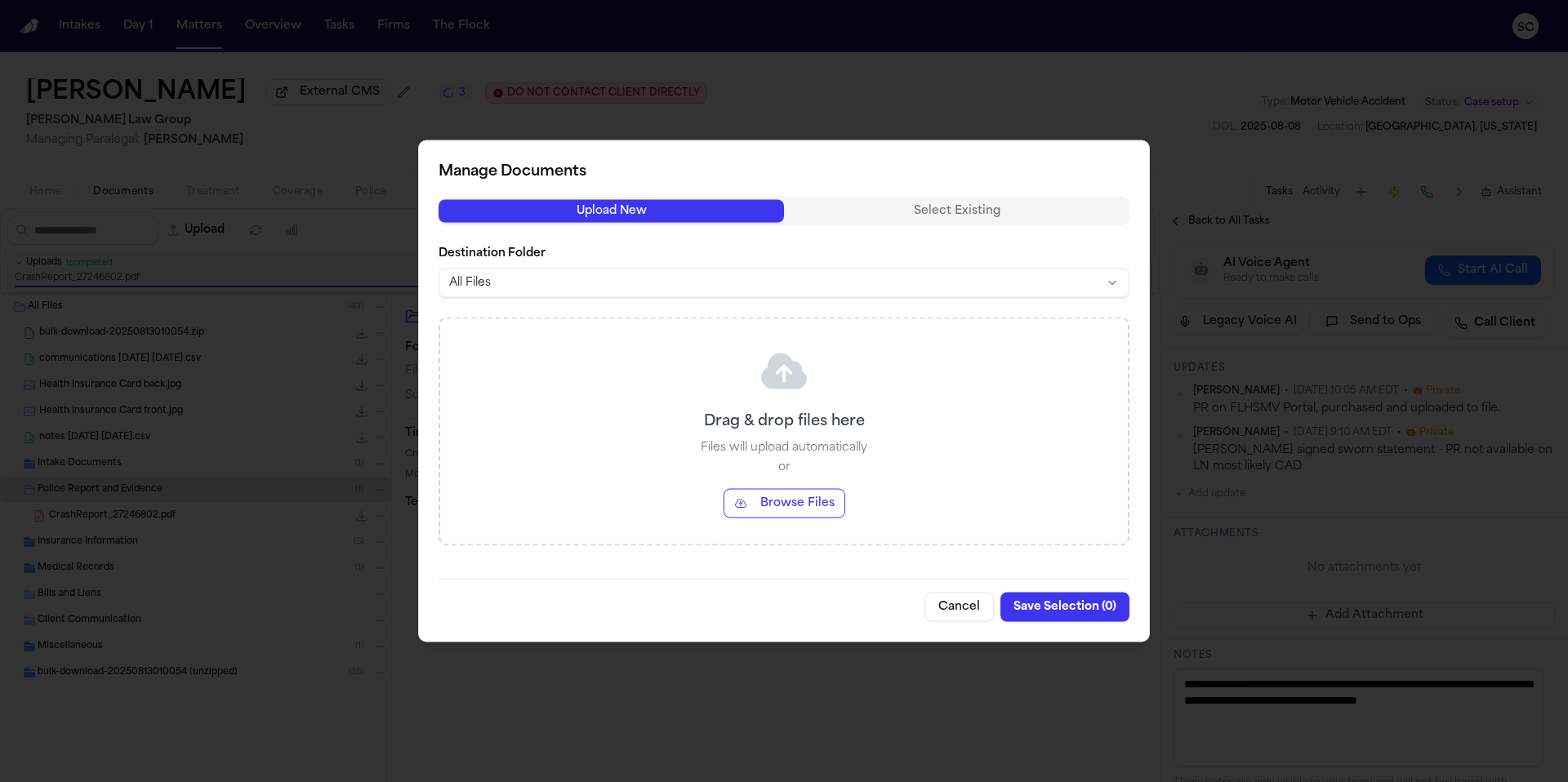
click at [919, 209] on div "Upload New Select Existing Destination Folder All Files Drag & drop files here …" at bounding box center [784, 372] width 690 height 350
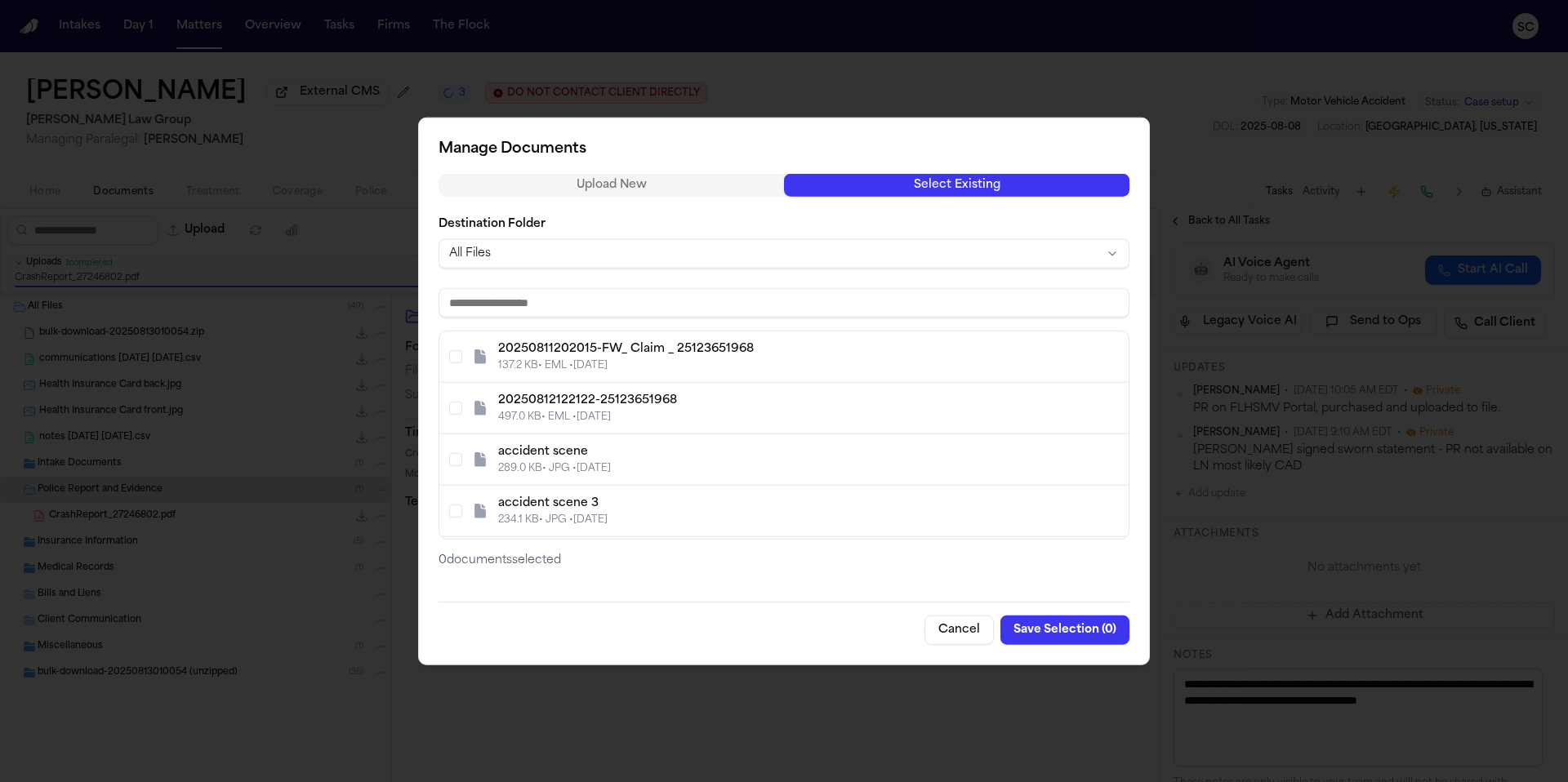
click at [520, 252] on body "Intakes Day 1 Matters Overview Tasks Firms The Flock SC Fredy Ramirez External …" at bounding box center [784, 391] width 1568 height 782
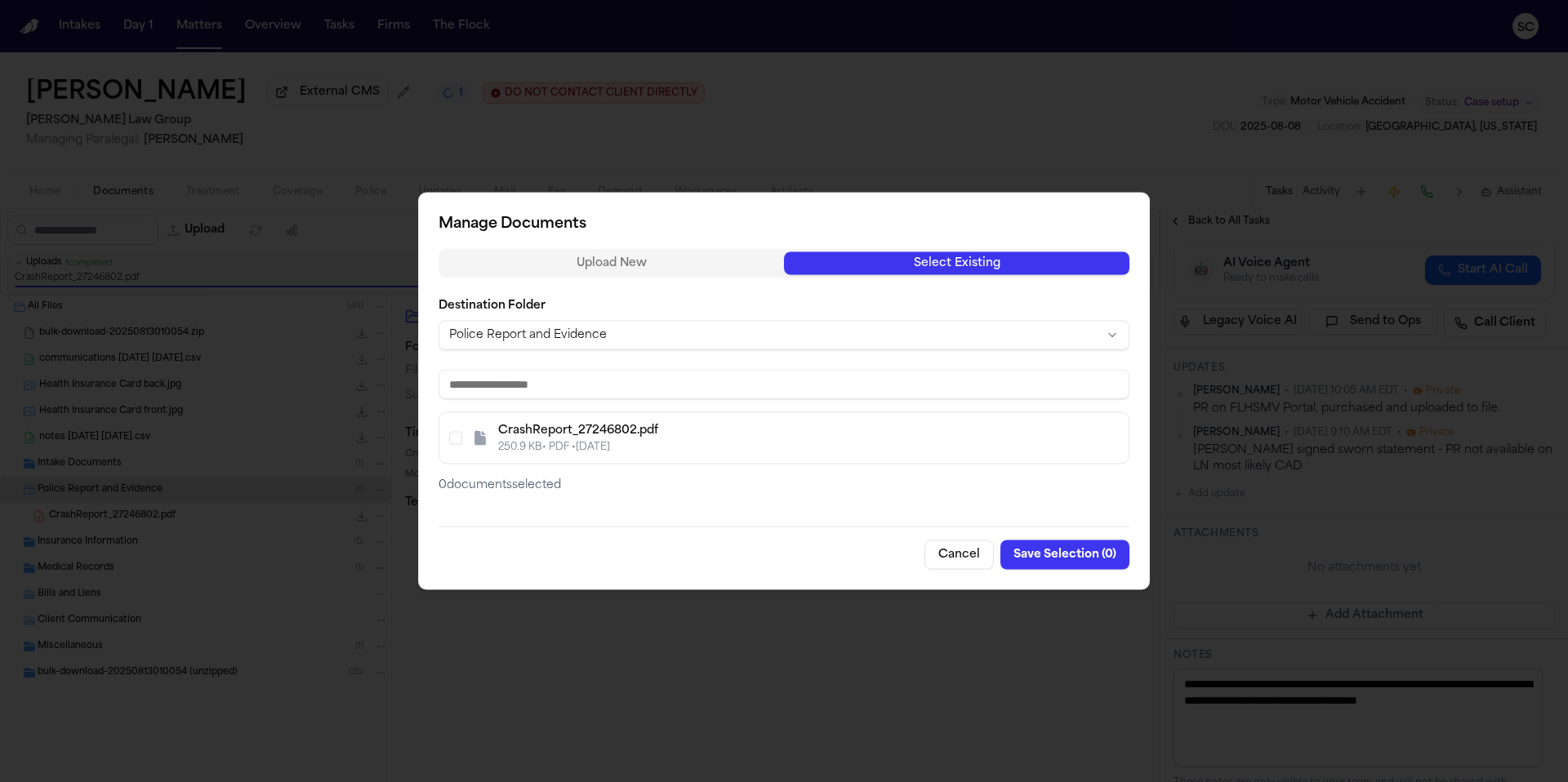
click at [582, 441] on div "250.9 KB • PDF • 10/7/2025" at bounding box center [808, 448] width 620 height 13
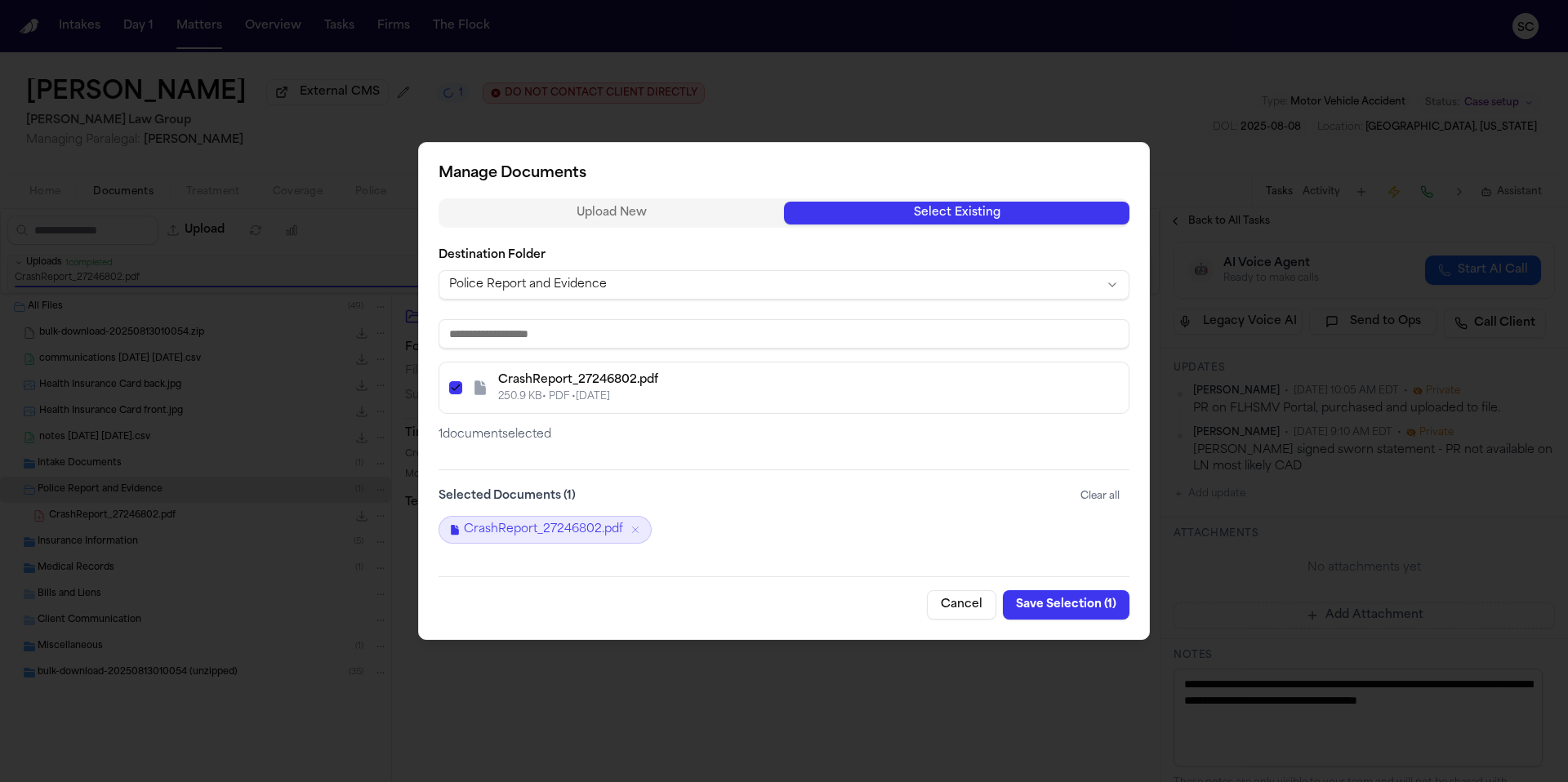
click at [1072, 615] on button "Save Selection ( 1 )" at bounding box center [1066, 605] width 126 height 30
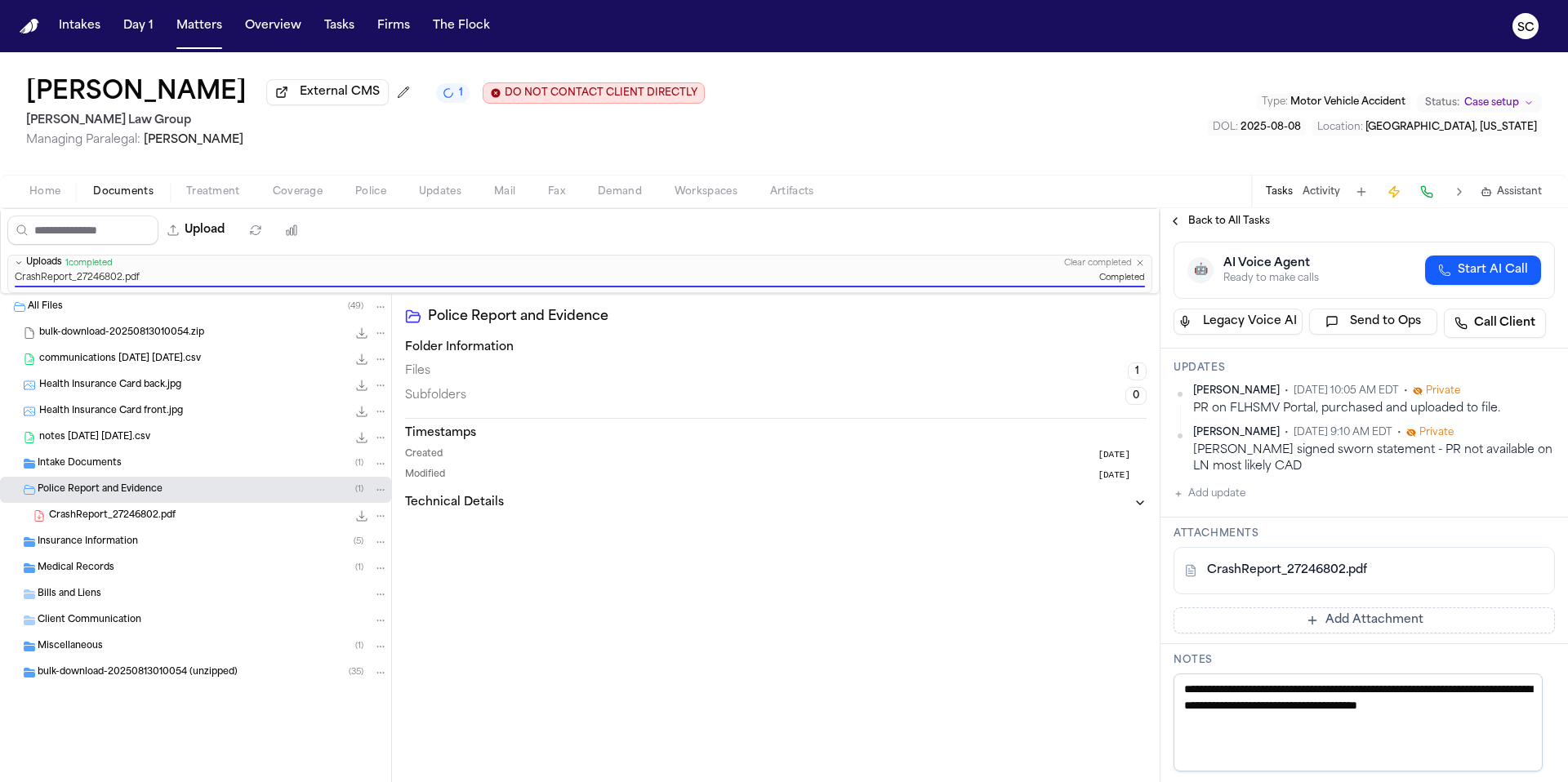
click at [161, 522] on span "CrashReport_27246802.pdf" at bounding box center [111, 516] width 126 height 14
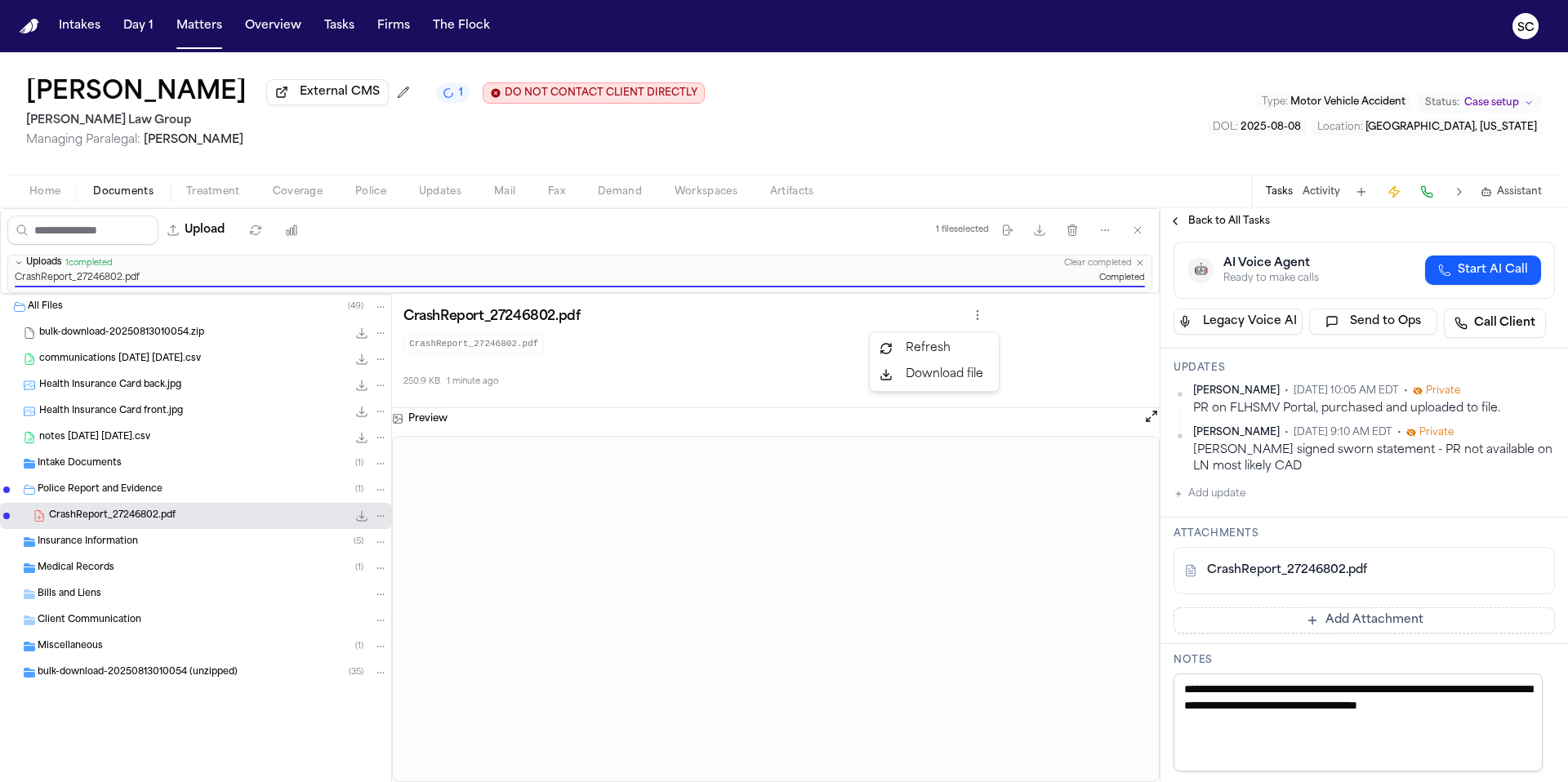
click at [985, 320] on html "Intakes Day 1 Matters Overview Tasks Firms The Flock SC Fredy Ramirez External …" at bounding box center [784, 391] width 1568 height 782
click at [795, 342] on html "Intakes Day 1 Matters Overview Tasks Firms The Flock SC Fredy Ramirez External …" at bounding box center [784, 391] width 1568 height 782
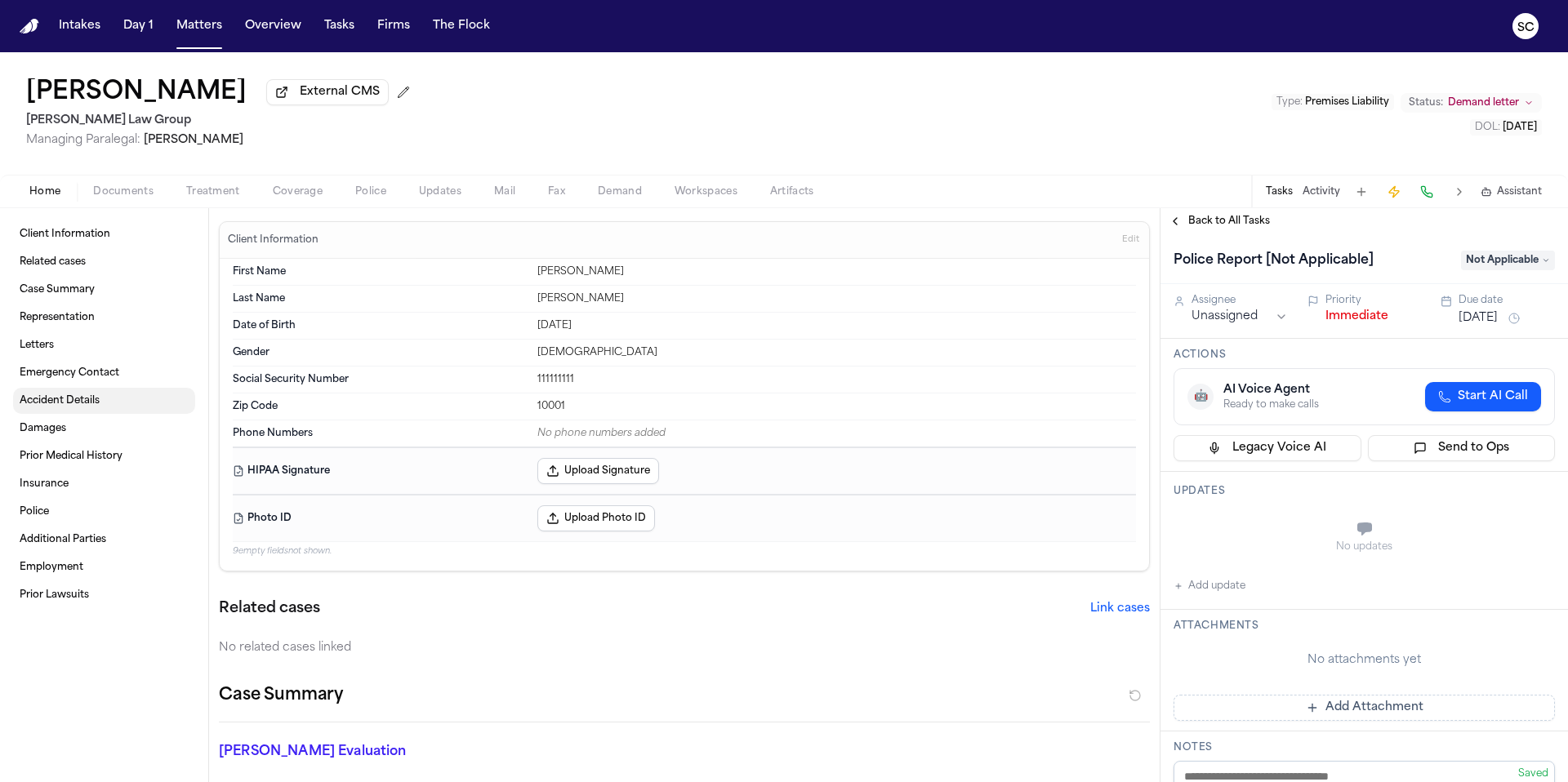
click at [49, 400] on span "Accident Details" at bounding box center [59, 401] width 80 height 13
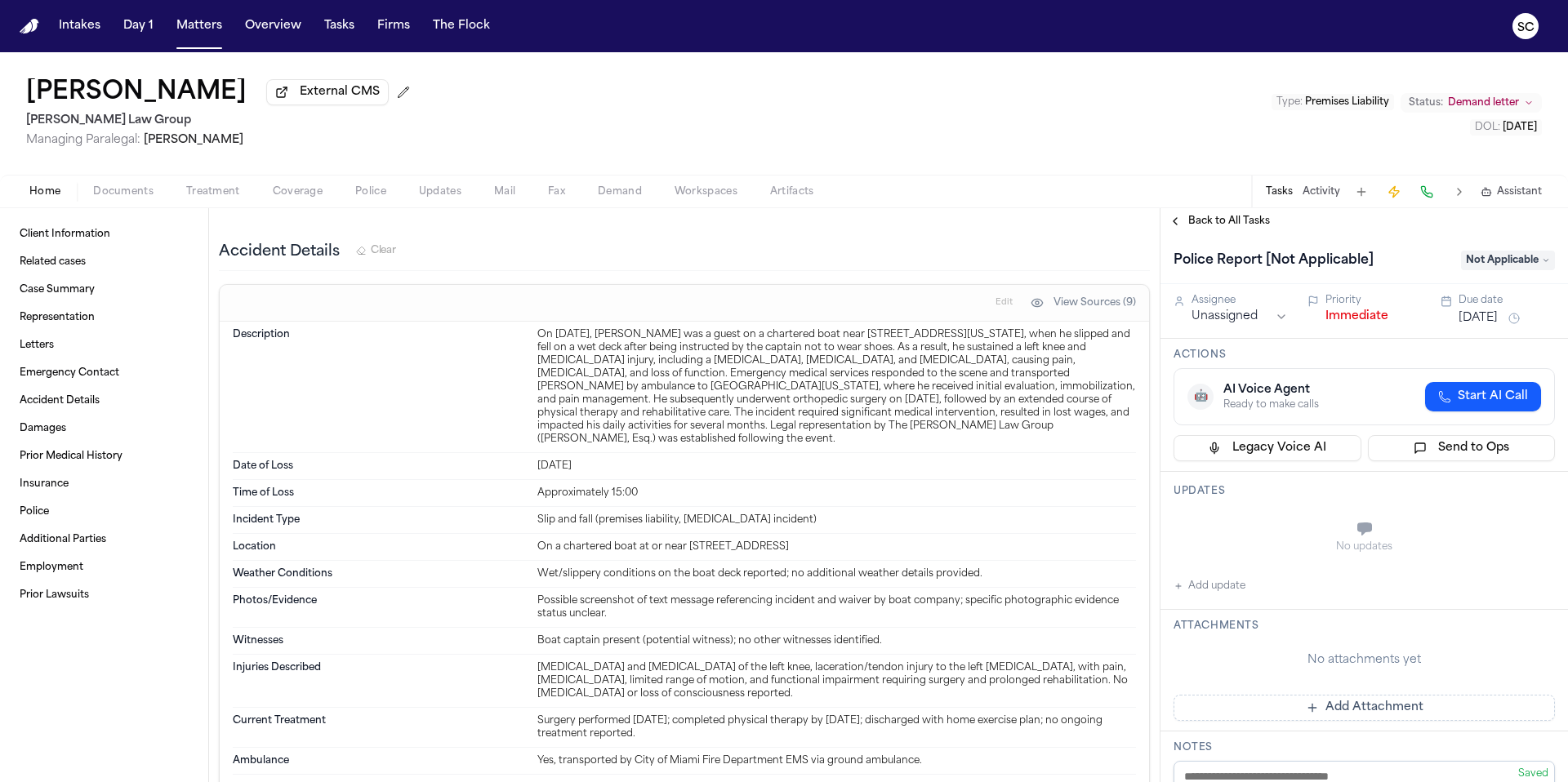
scroll to position [824, 0]
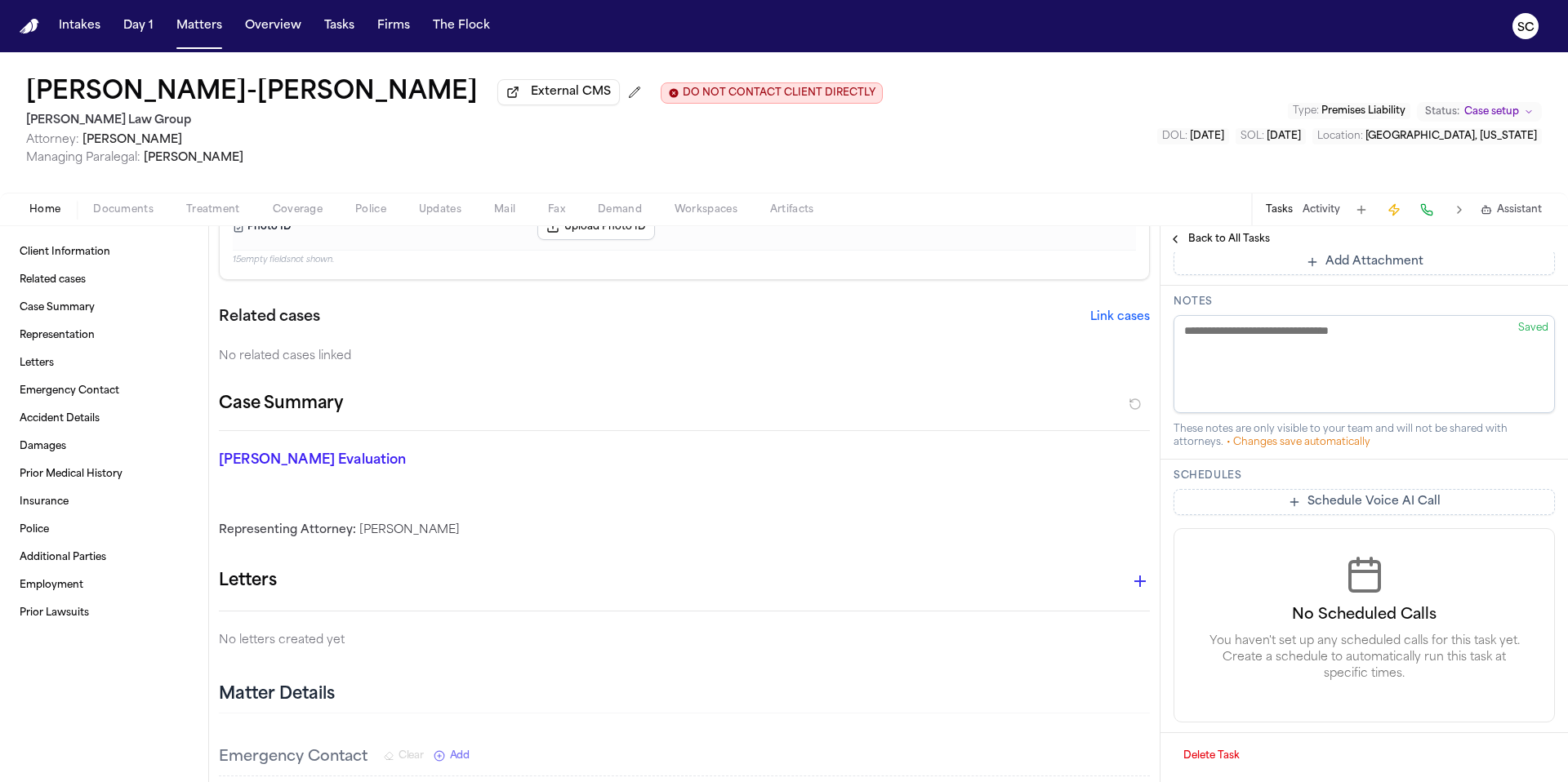
scroll to position [167, 0]
click at [65, 313] on span "Case Summary" at bounding box center [57, 308] width 75 height 13
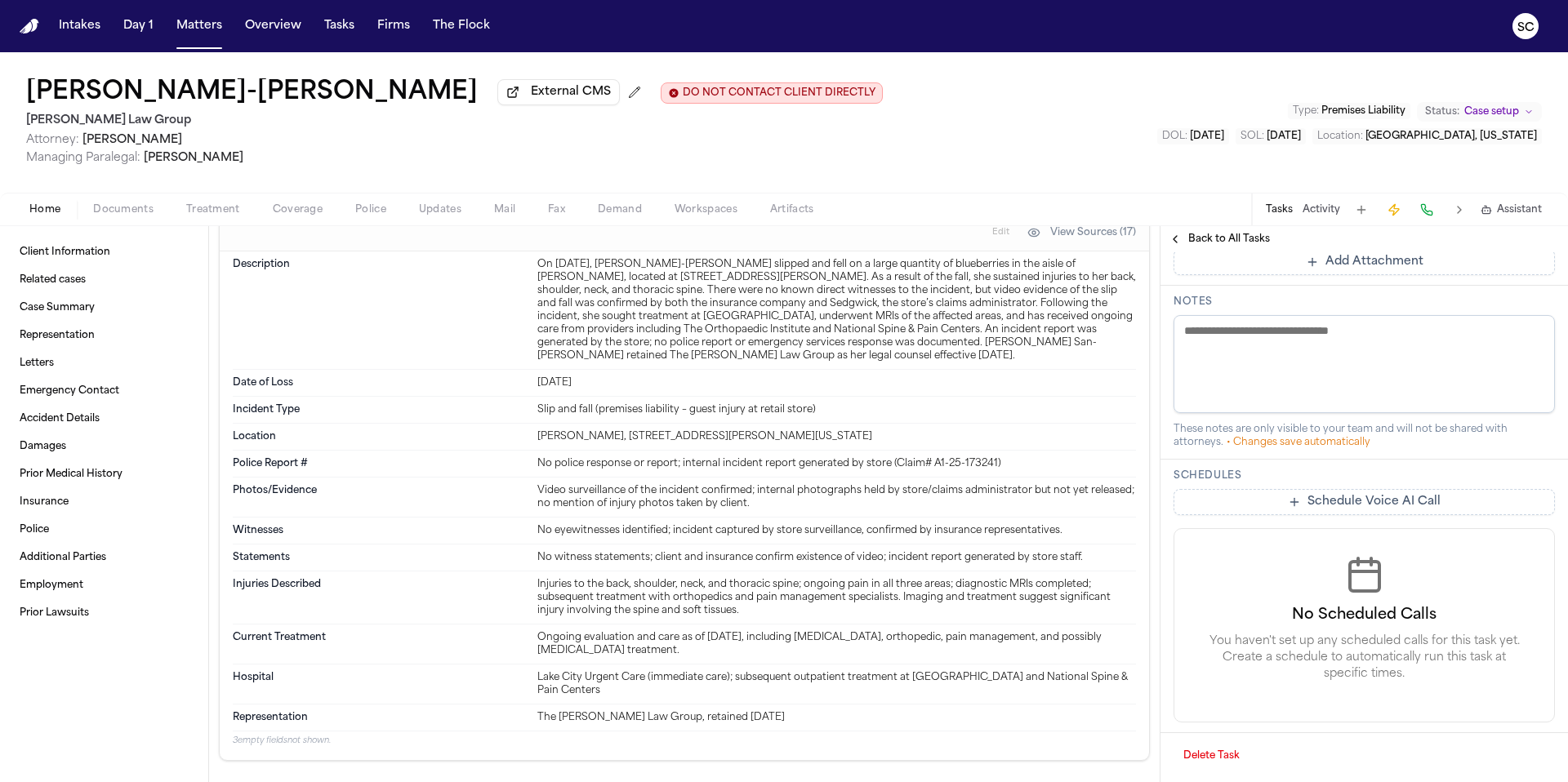
scroll to position [784, 0]
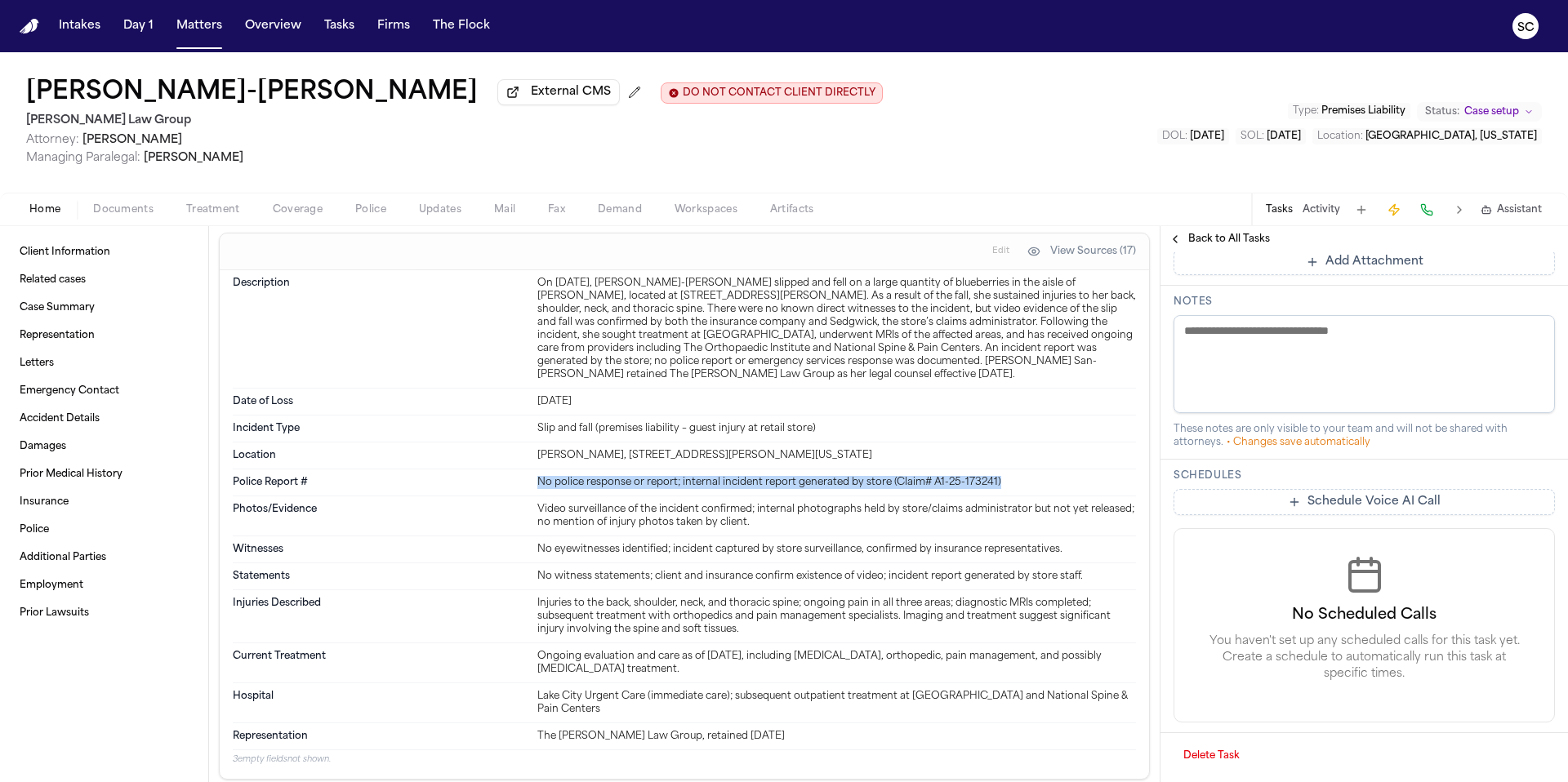
drag, startPoint x: 996, startPoint y: 486, endPoint x: 535, endPoint y: 490, distance: 461.0
click at [537, 489] on div "No police response or report; internal incident report generated by store (Clai…" at bounding box center [836, 483] width 599 height 13
copy div "No police response or report; internal incident report generated by store (Clai…"
click at [1291, 296] on h3 "Notes" at bounding box center [1363, 302] width 381 height 13
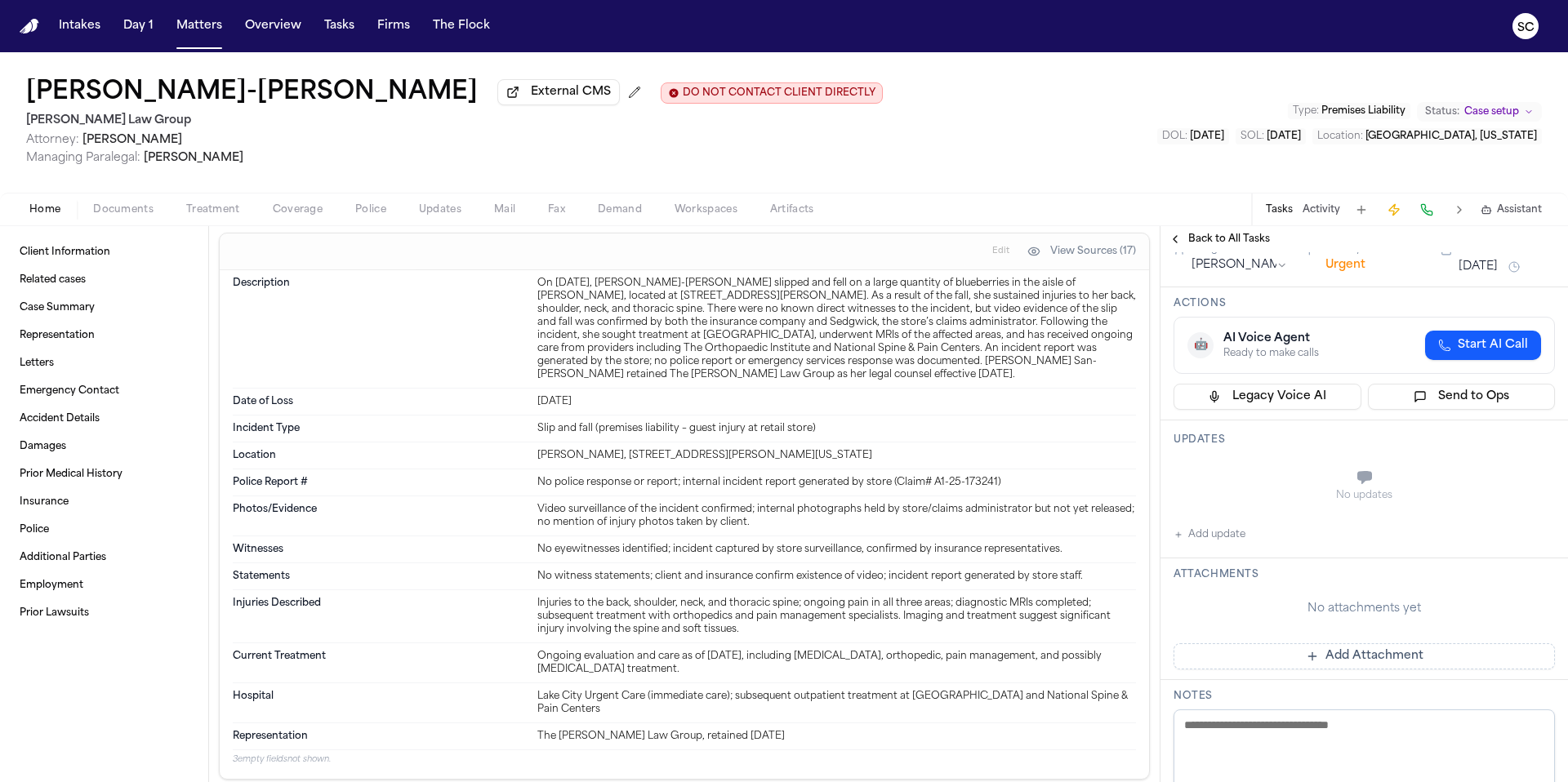
scroll to position [0, 0]
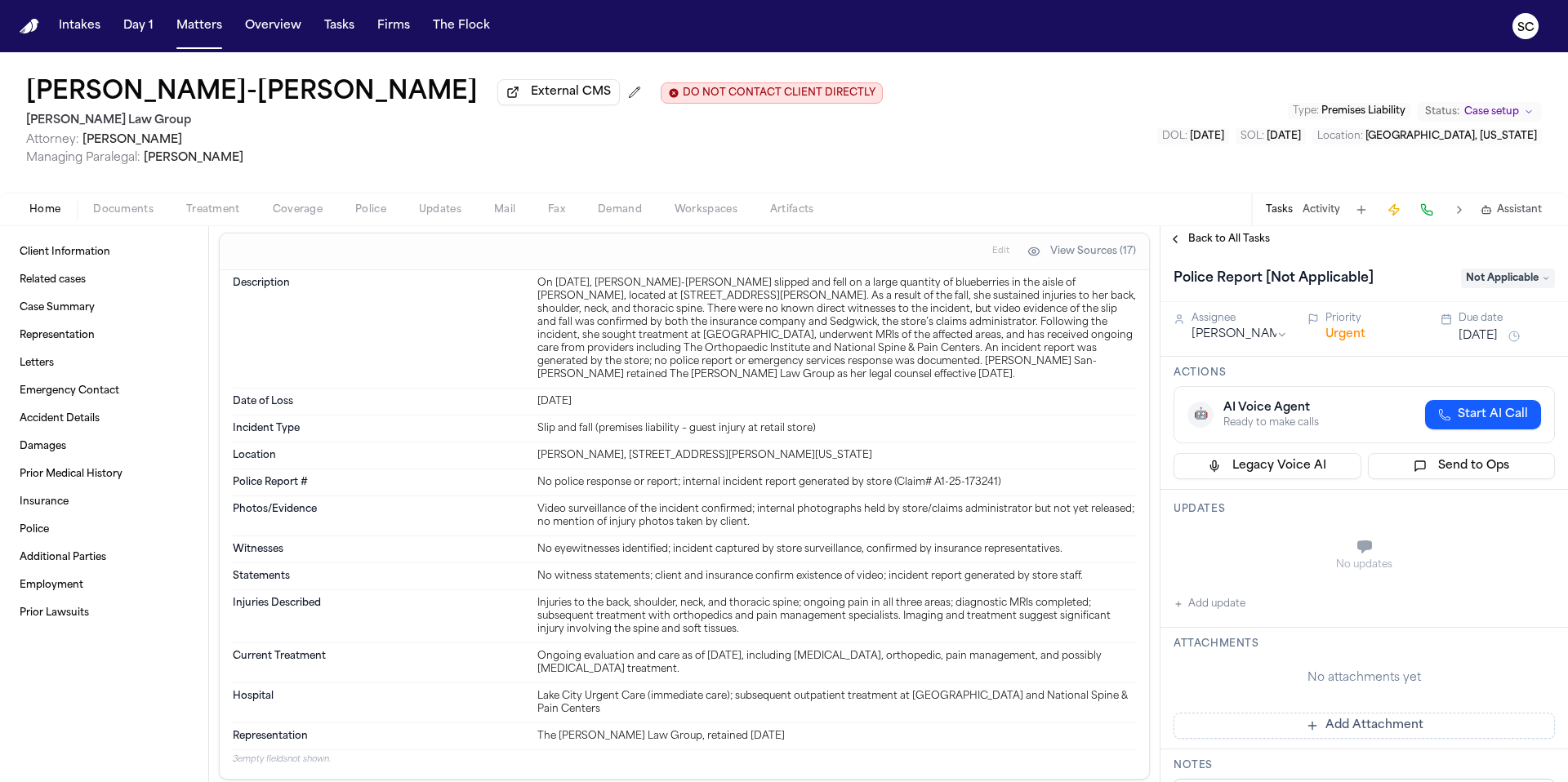
click at [1225, 608] on button "Add update" at bounding box center [1208, 605] width 72 height 20
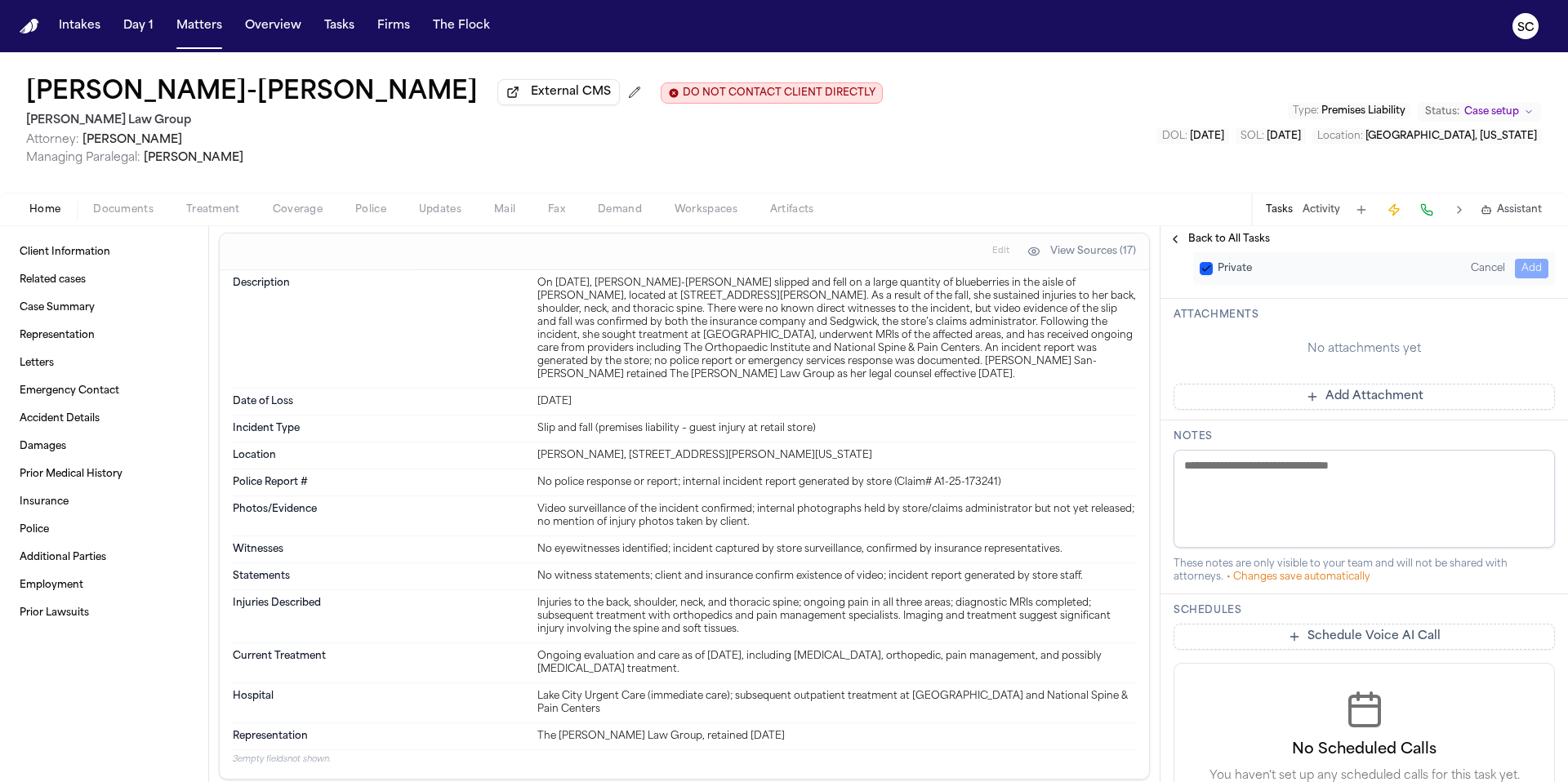
click at [1235, 473] on textarea at bounding box center [1363, 498] width 381 height 98
paste textarea "**********"
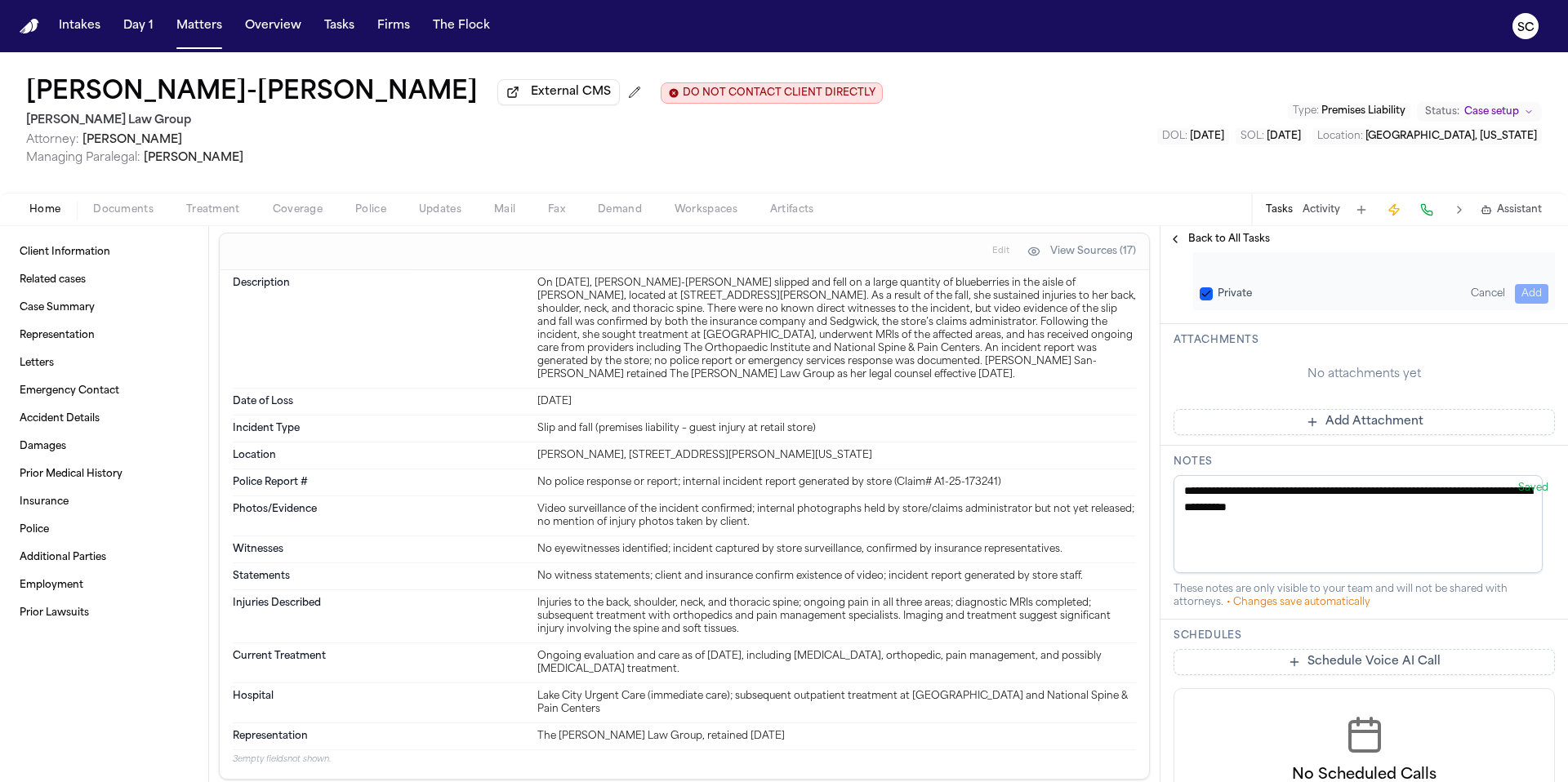
scroll to position [364, 0]
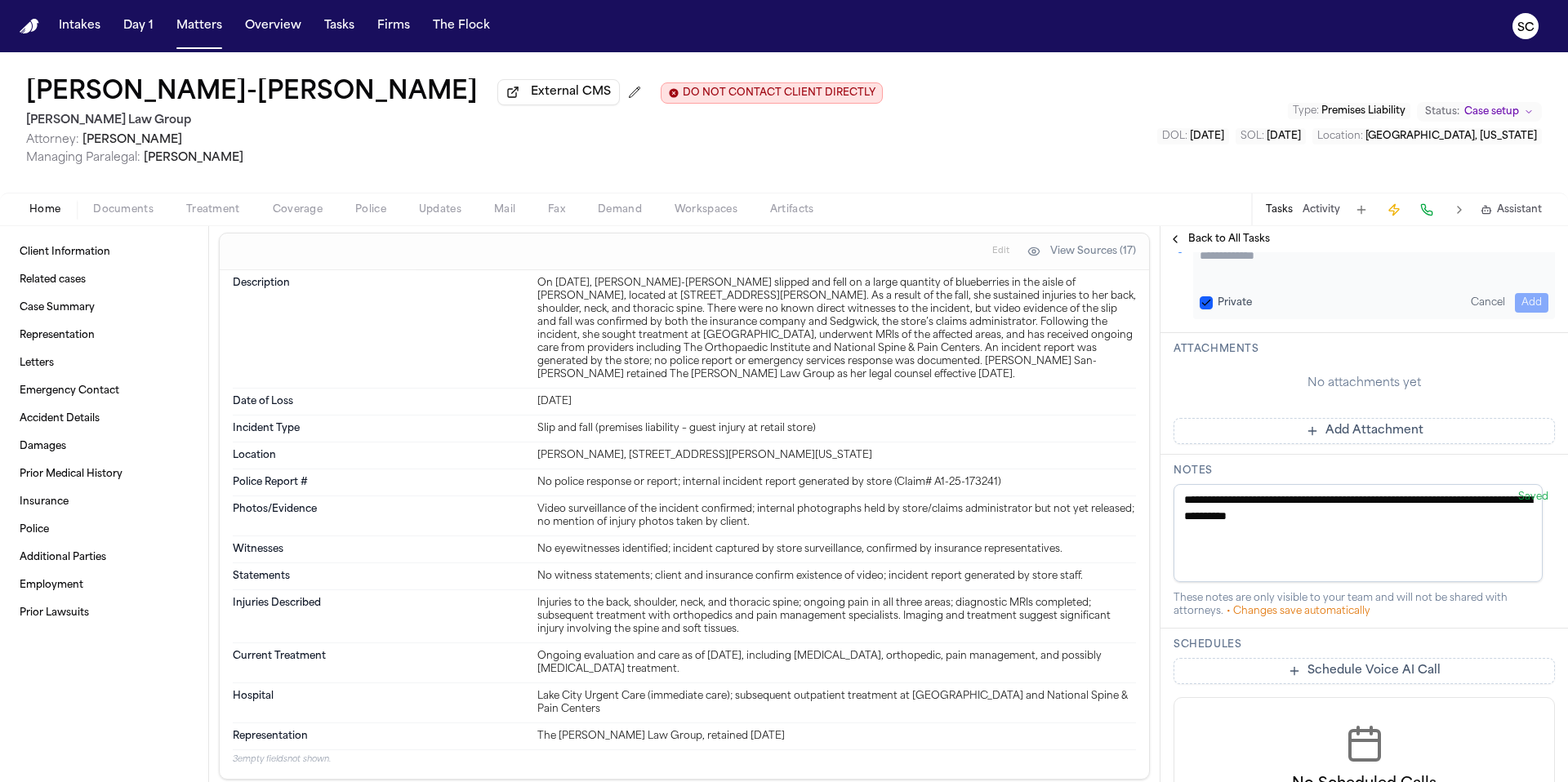
type textarea "**********"
click at [1476, 305] on button "Cancel" at bounding box center [1487, 303] width 47 height 20
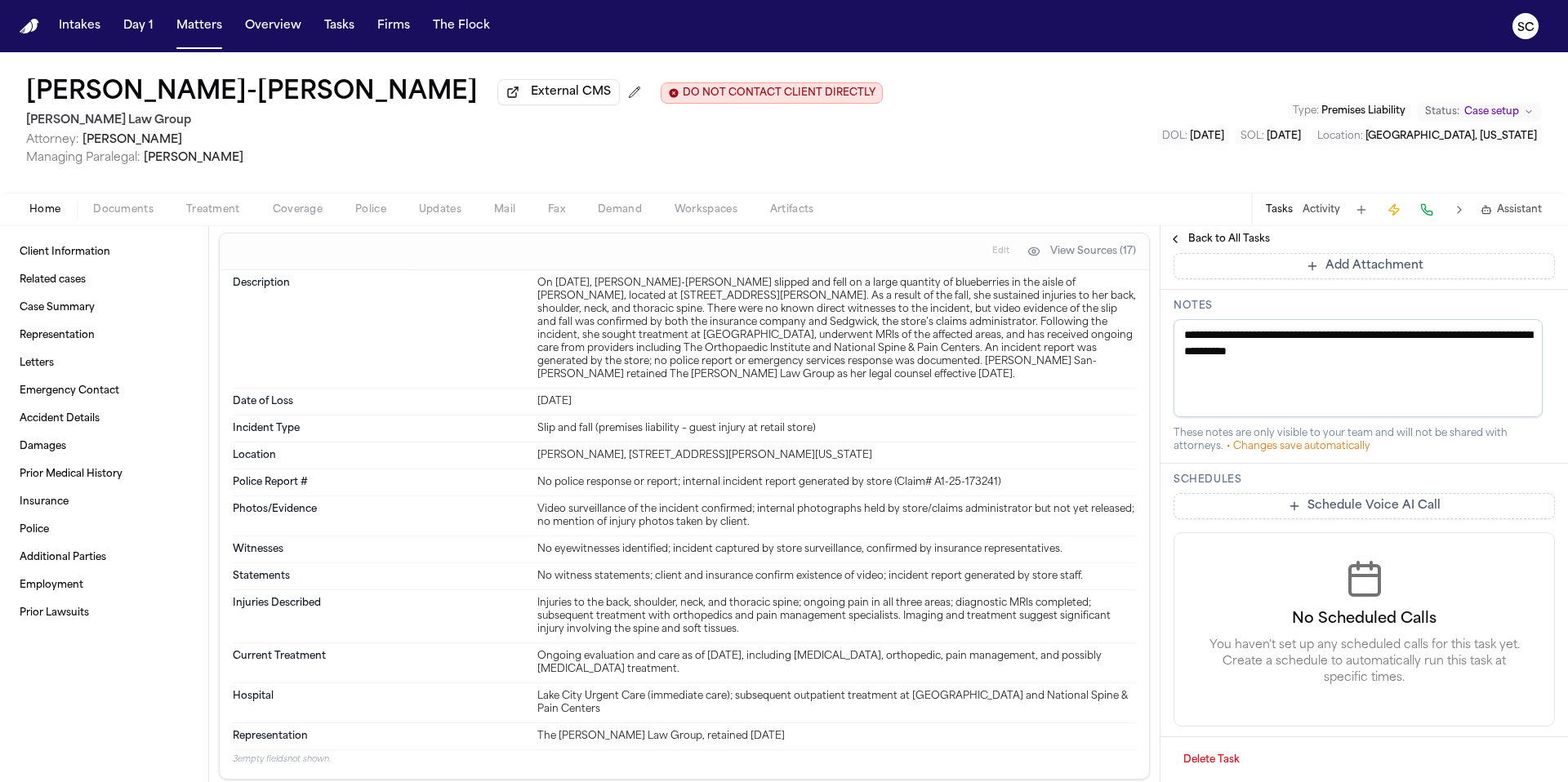
scroll to position [0, 0]
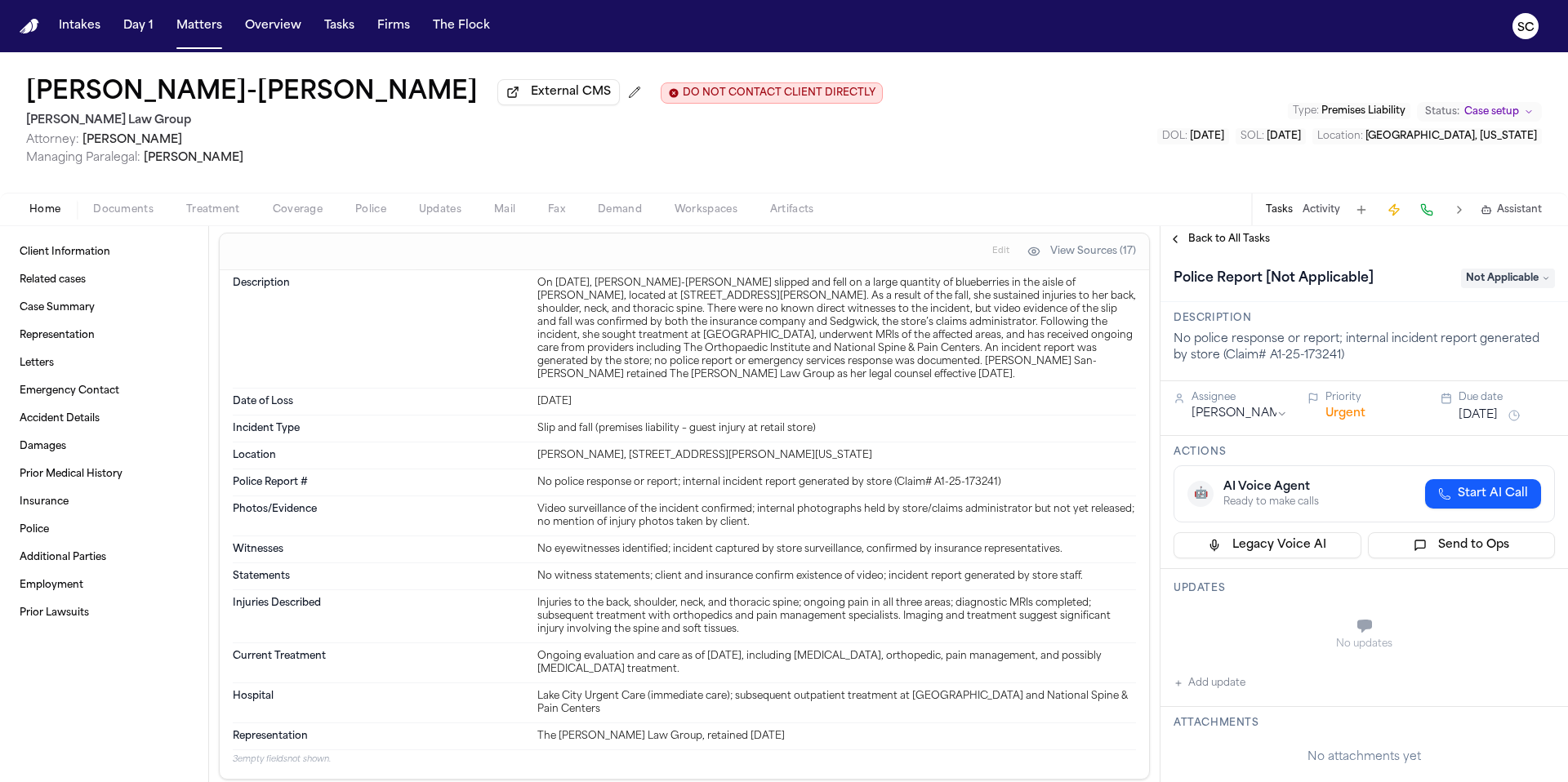
click at [1339, 313] on div "Description No police response or report; internal incident report generated by…" at bounding box center [1364, 342] width 407 height 79
click at [1188, 245] on span "Back to All Tasks" at bounding box center [1228, 239] width 82 height 13
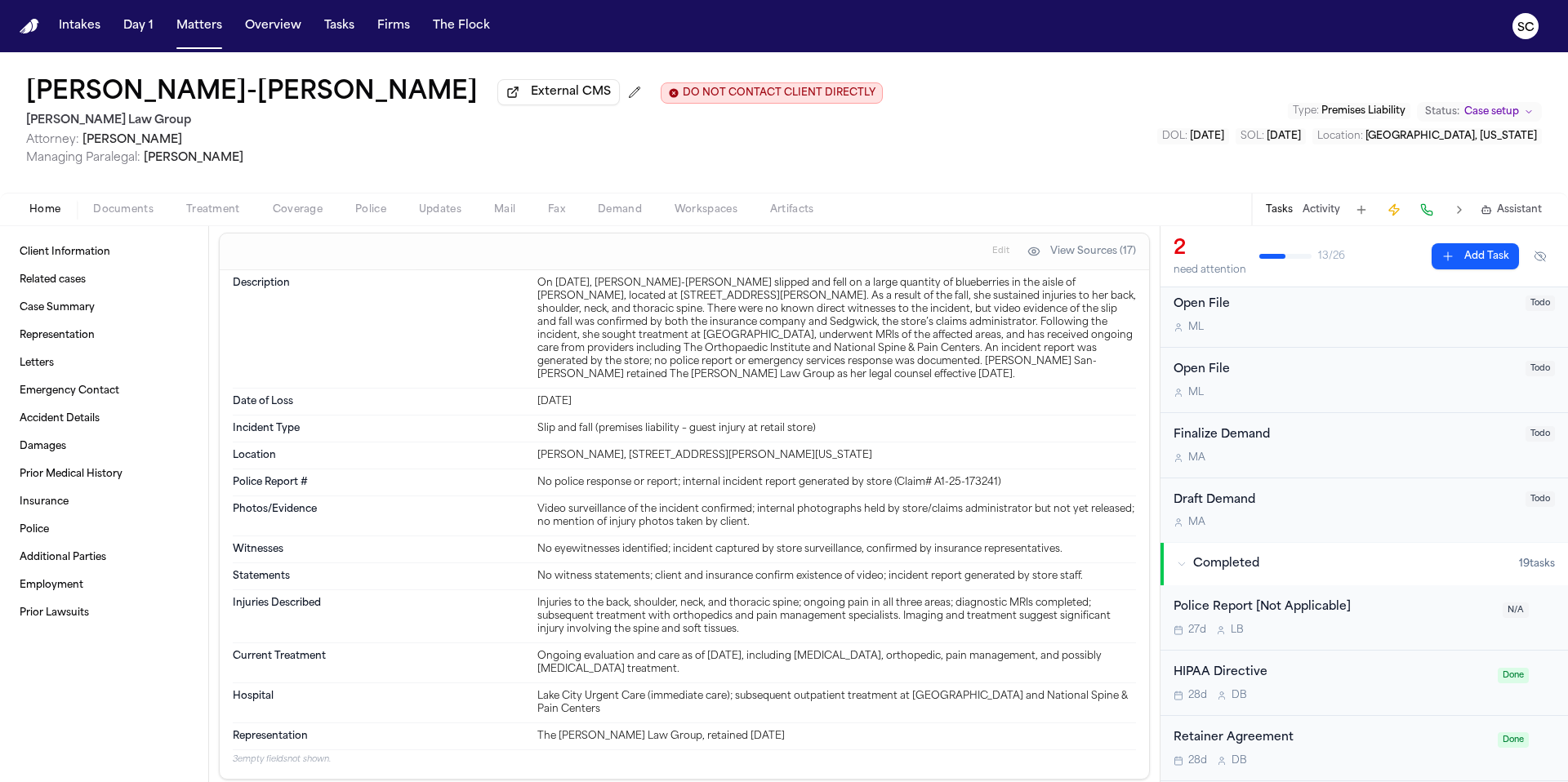
scroll to position [269, 0]
click at [1400, 620] on div "Police Report [Not Applicable]" at bounding box center [1332, 611] width 319 height 19
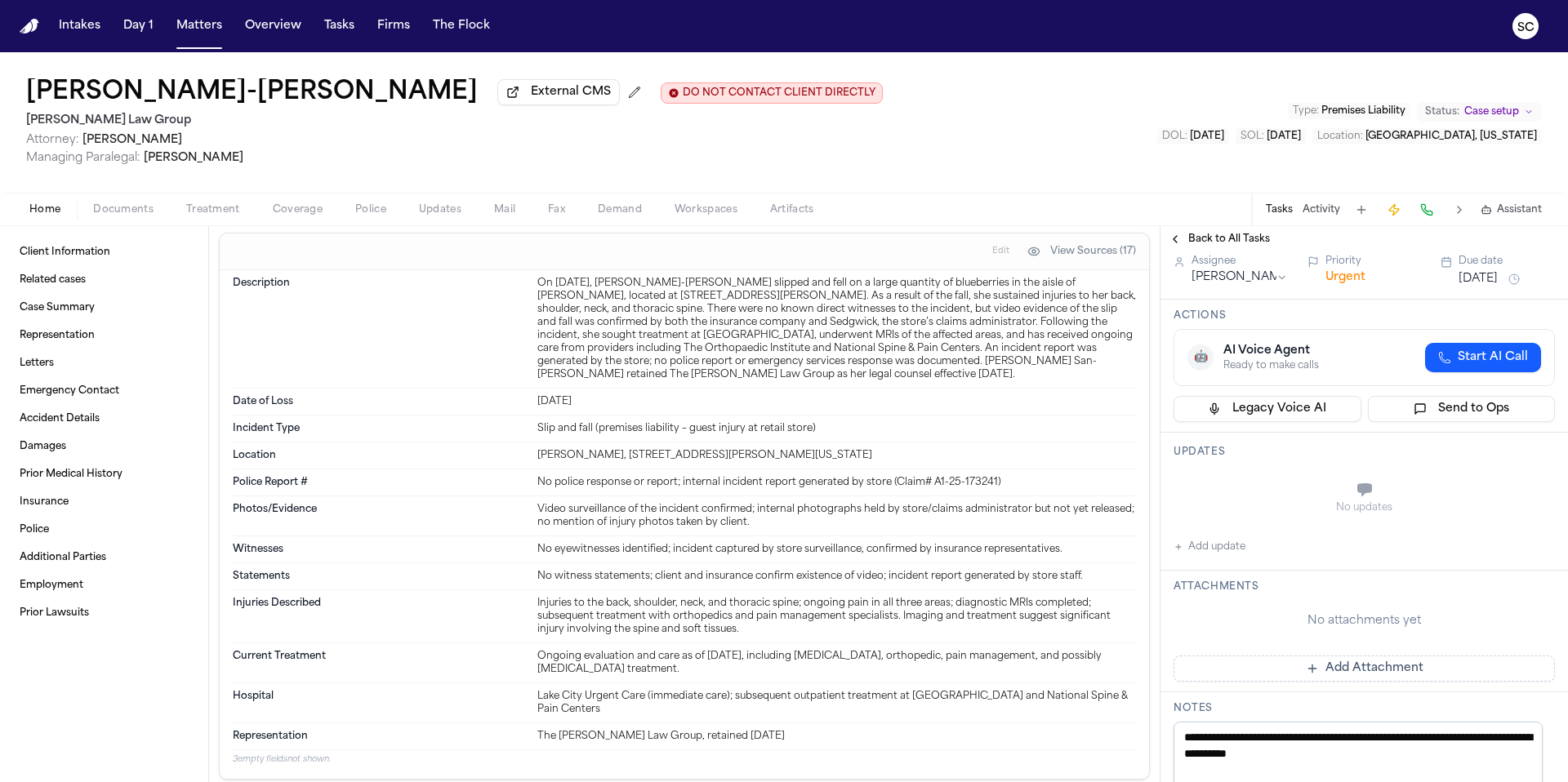
scroll to position [329, 0]
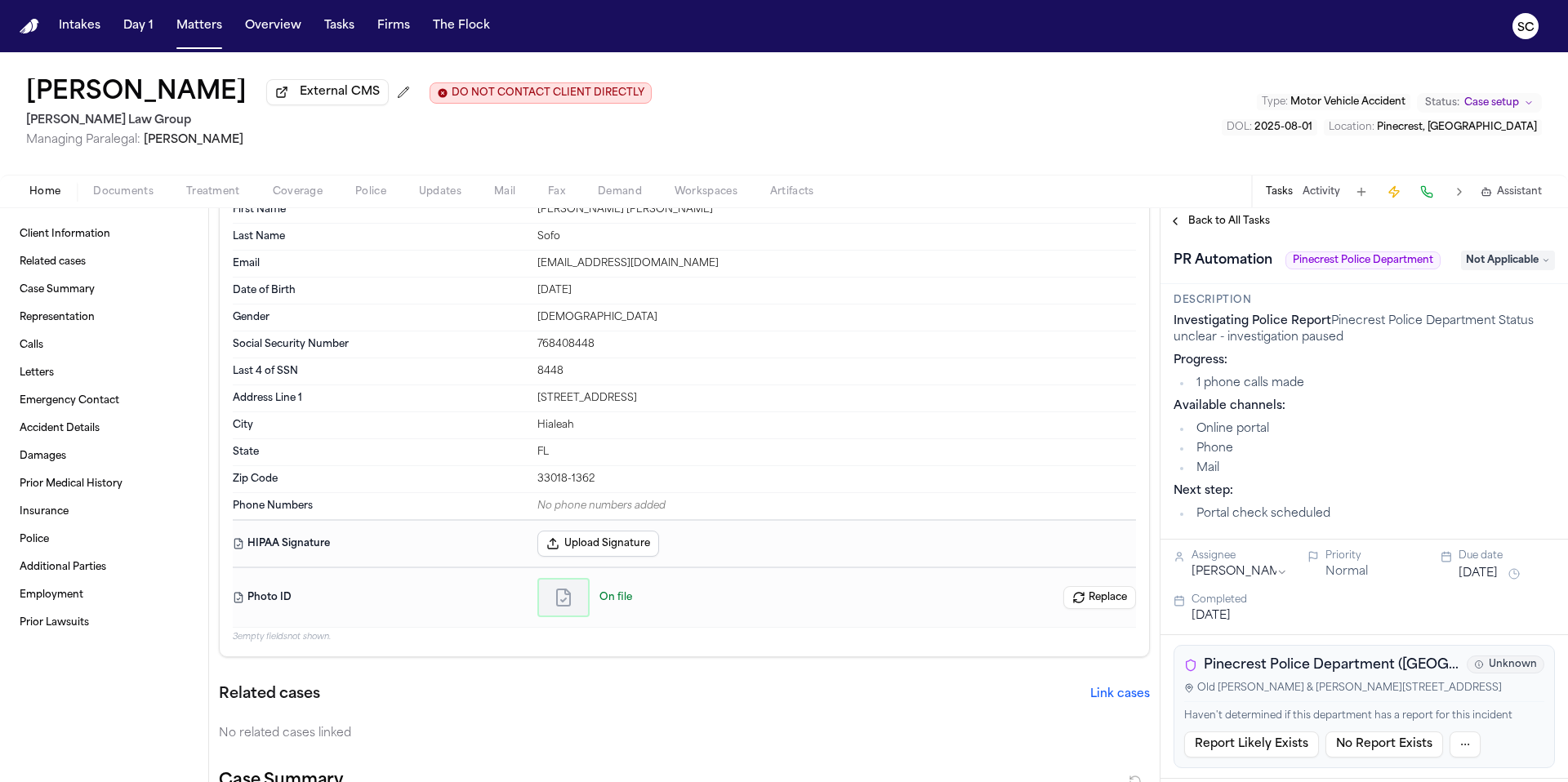
scroll to position [111, 0]
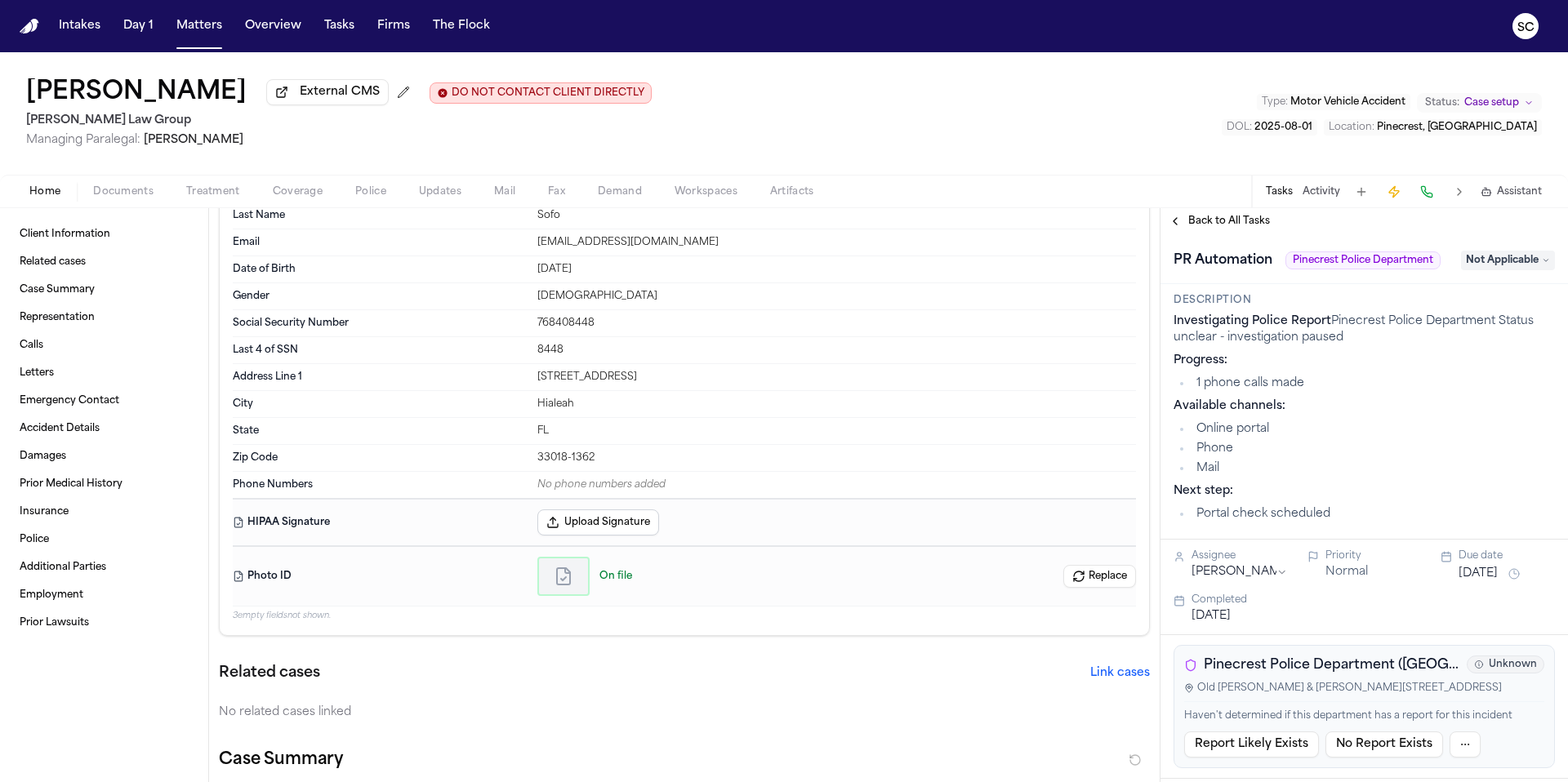
click at [128, 194] on span "Documents" at bounding box center [123, 192] width 60 height 13
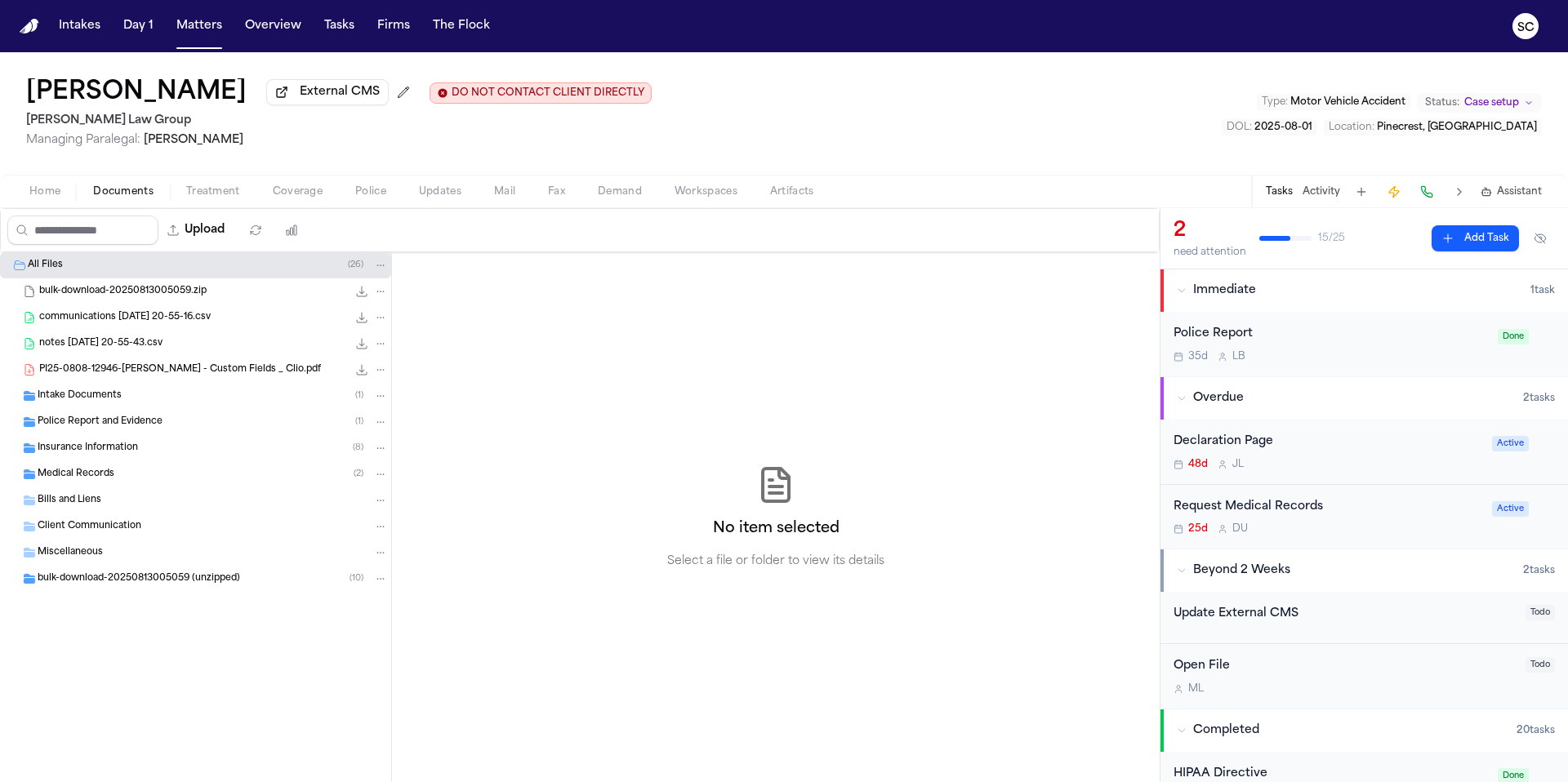
click at [105, 422] on span "Police Report and Evidence" at bounding box center [100, 422] width 125 height 14
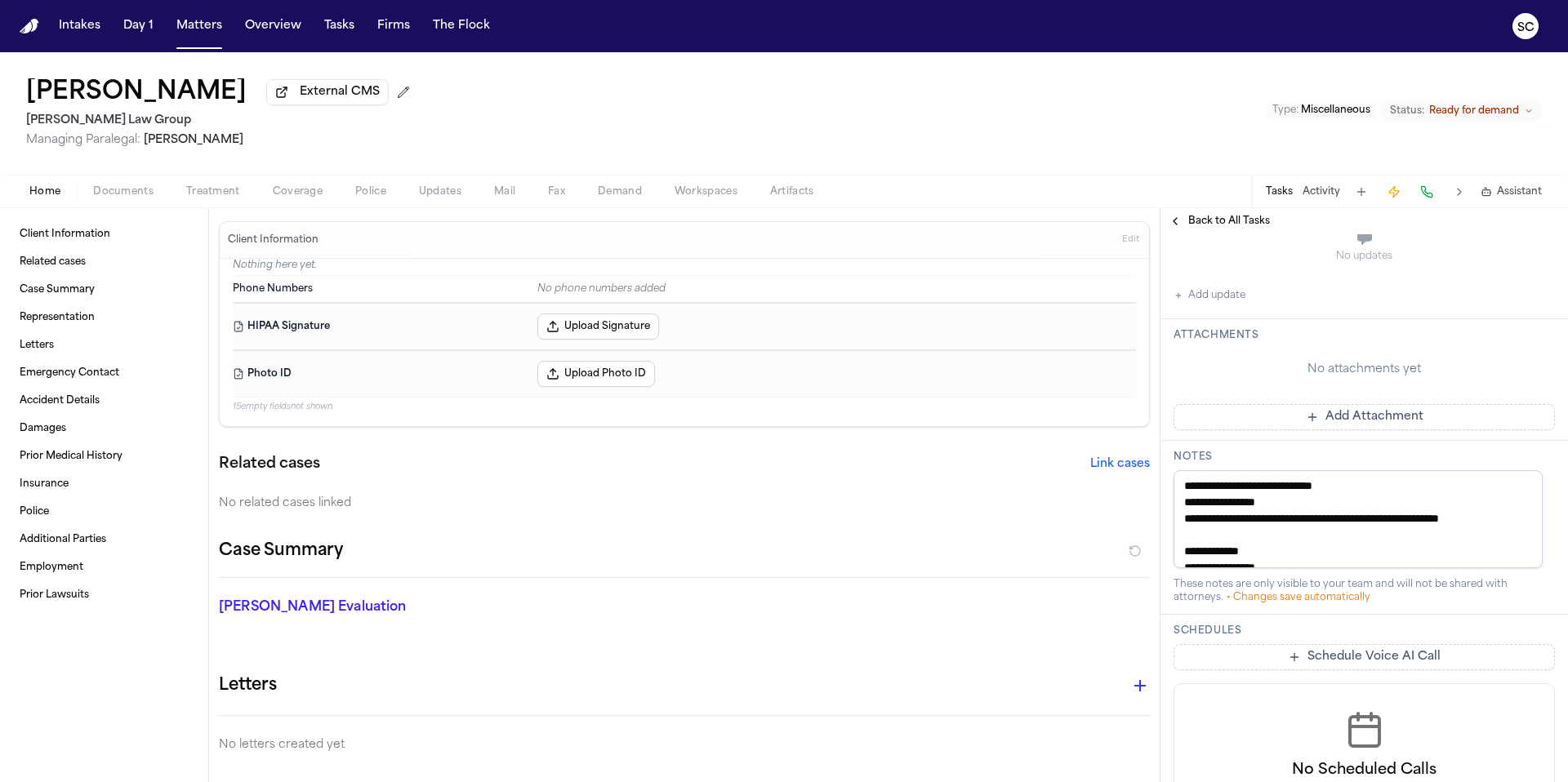
scroll to position [798, 0]
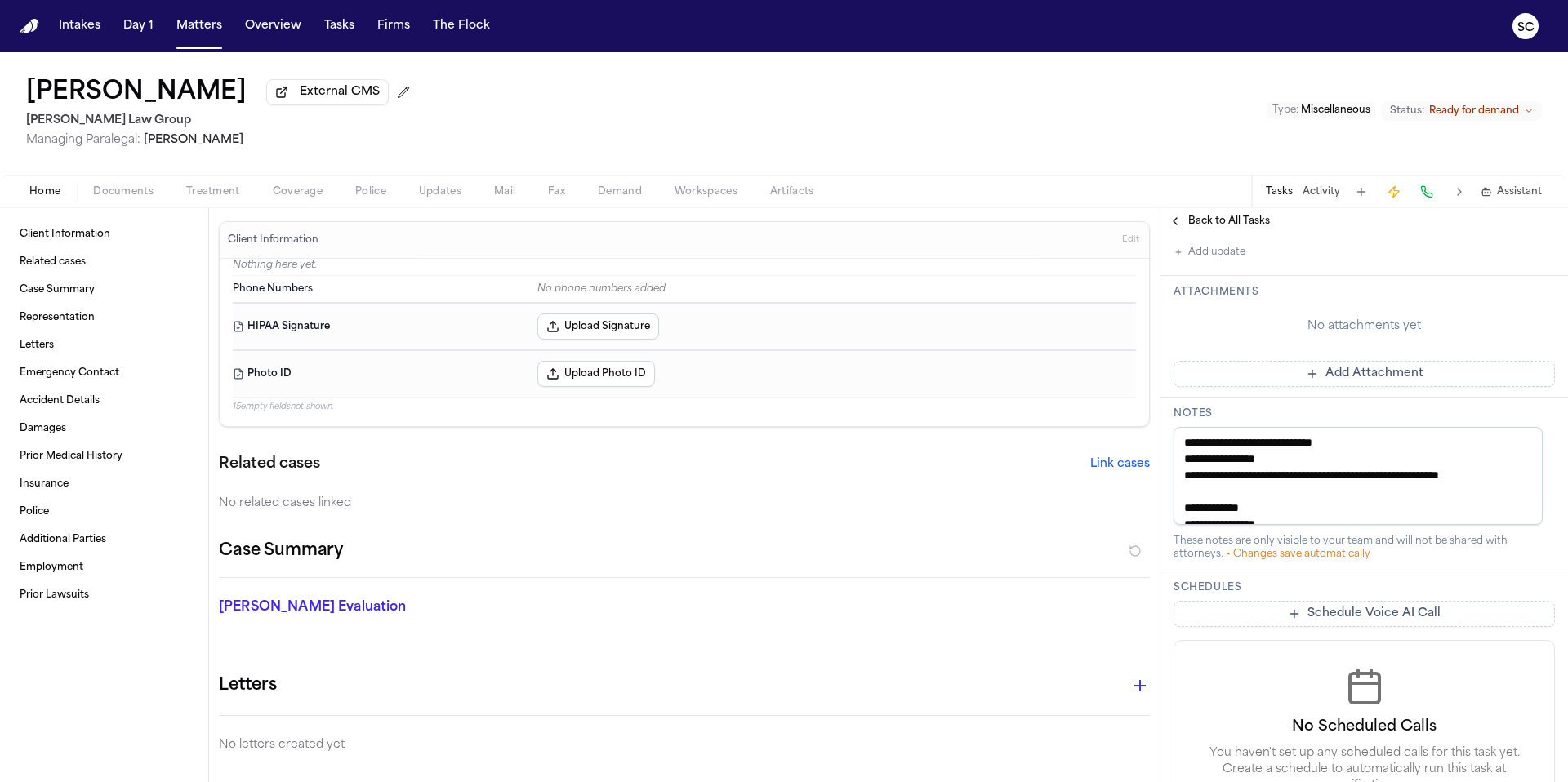
click at [1247, 224] on span "Back to All Tasks" at bounding box center [1228, 221] width 82 height 13
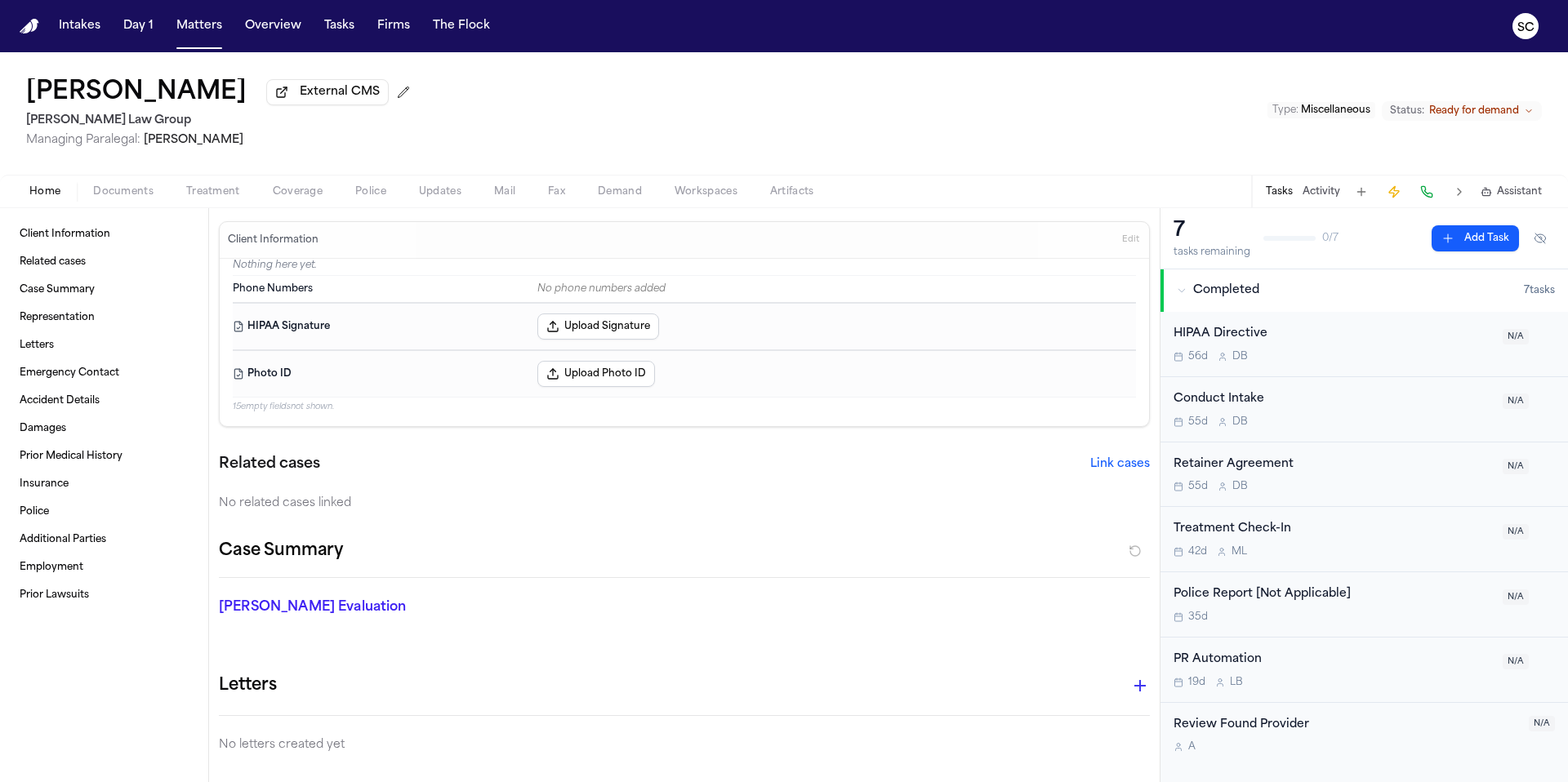
click at [1272, 623] on div "35d" at bounding box center [1332, 617] width 319 height 13
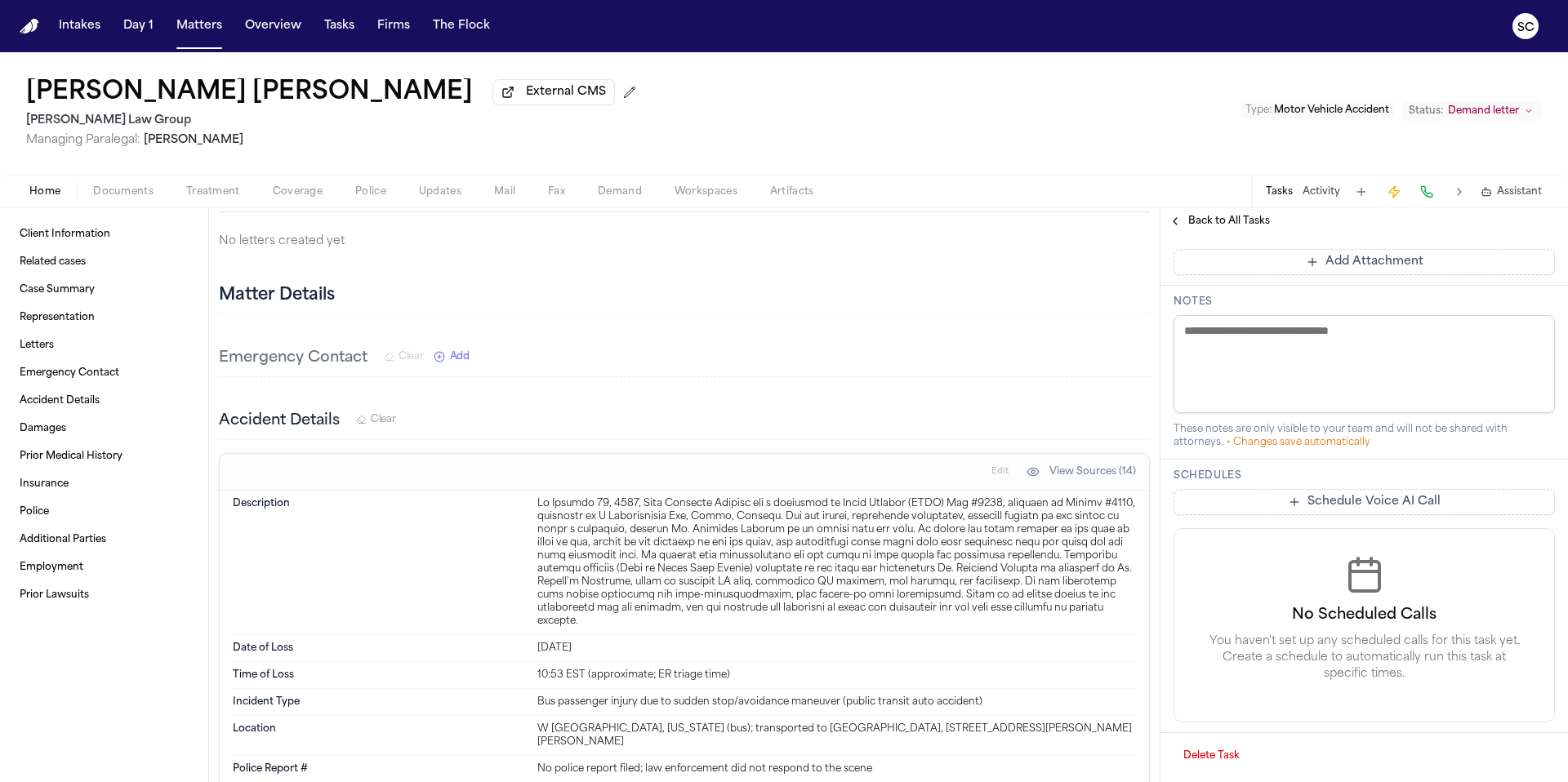
scroll to position [673, 0]
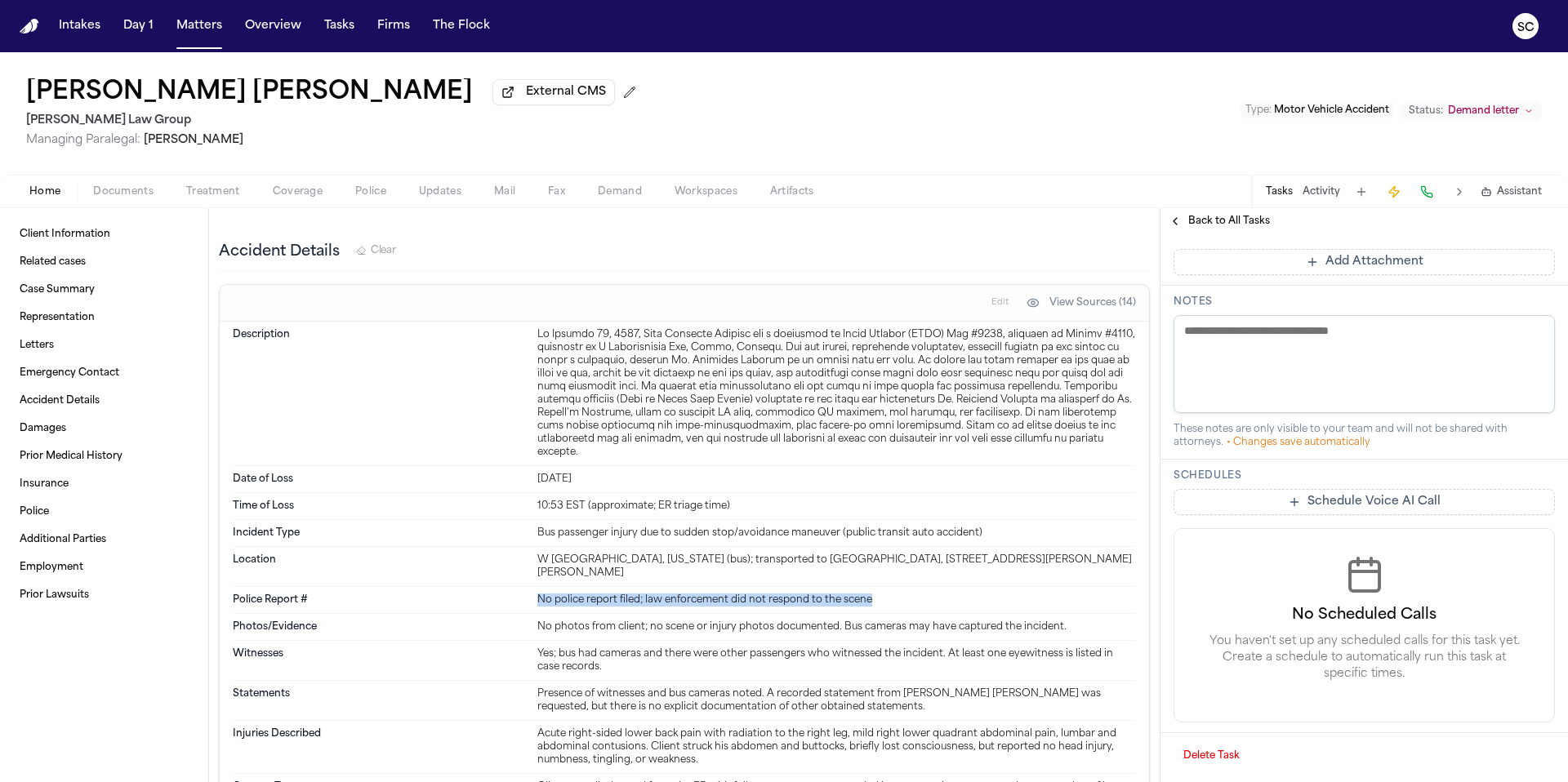
drag, startPoint x: 868, startPoint y: 604, endPoint x: 534, endPoint y: 605, distance: 334.0
click at [537, 605] on div "No police report filed; law enforcement did not respond to the scene" at bounding box center [836, 601] width 599 height 13
copy div "No police report filed; law enforcement did not respond to the scene"
click at [1232, 328] on textarea at bounding box center [1363, 364] width 381 height 98
paste textarea "**********"
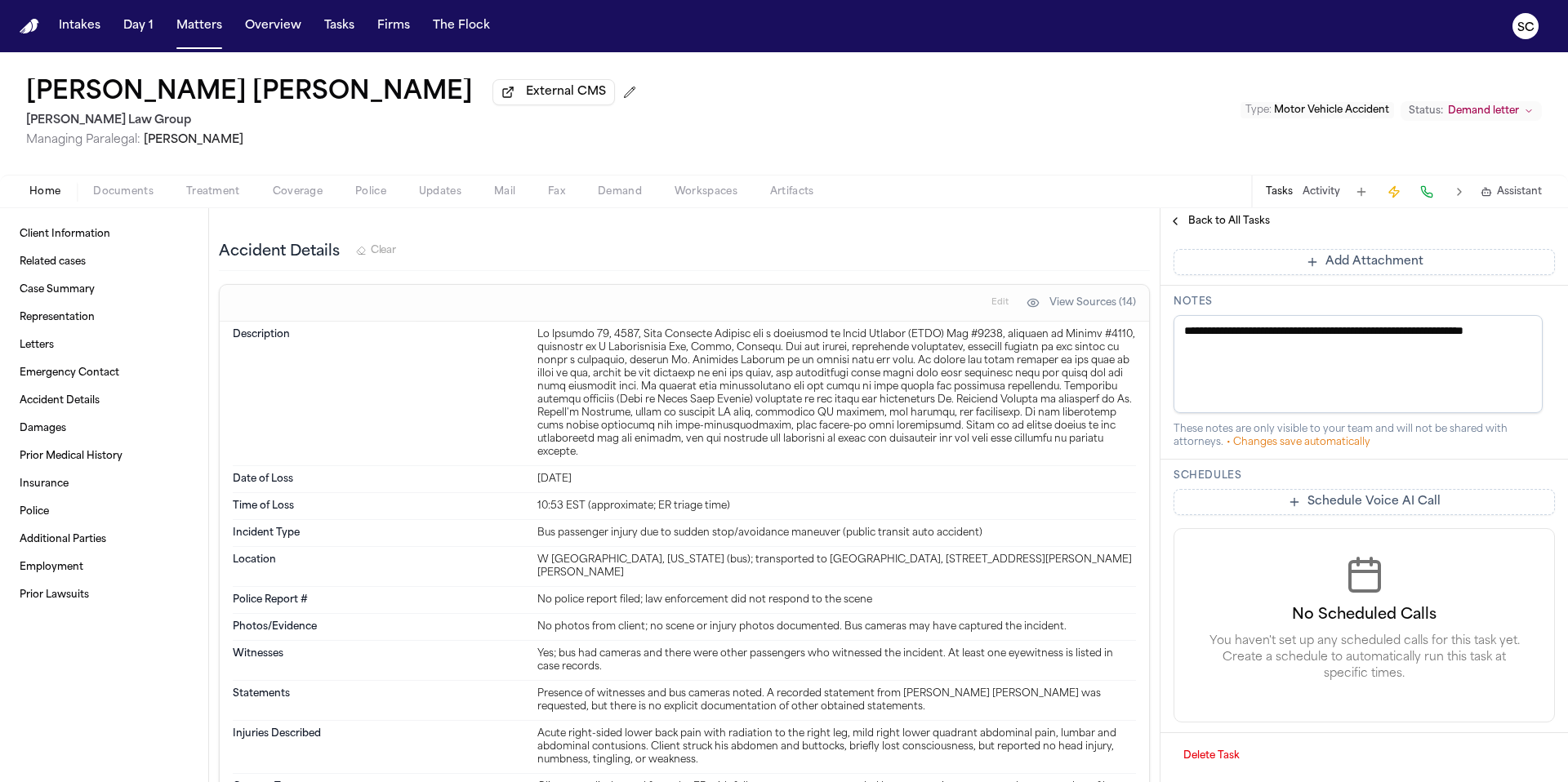
type textarea "**********"
click at [1410, 451] on div "**********" at bounding box center [1364, 372] width 407 height 174
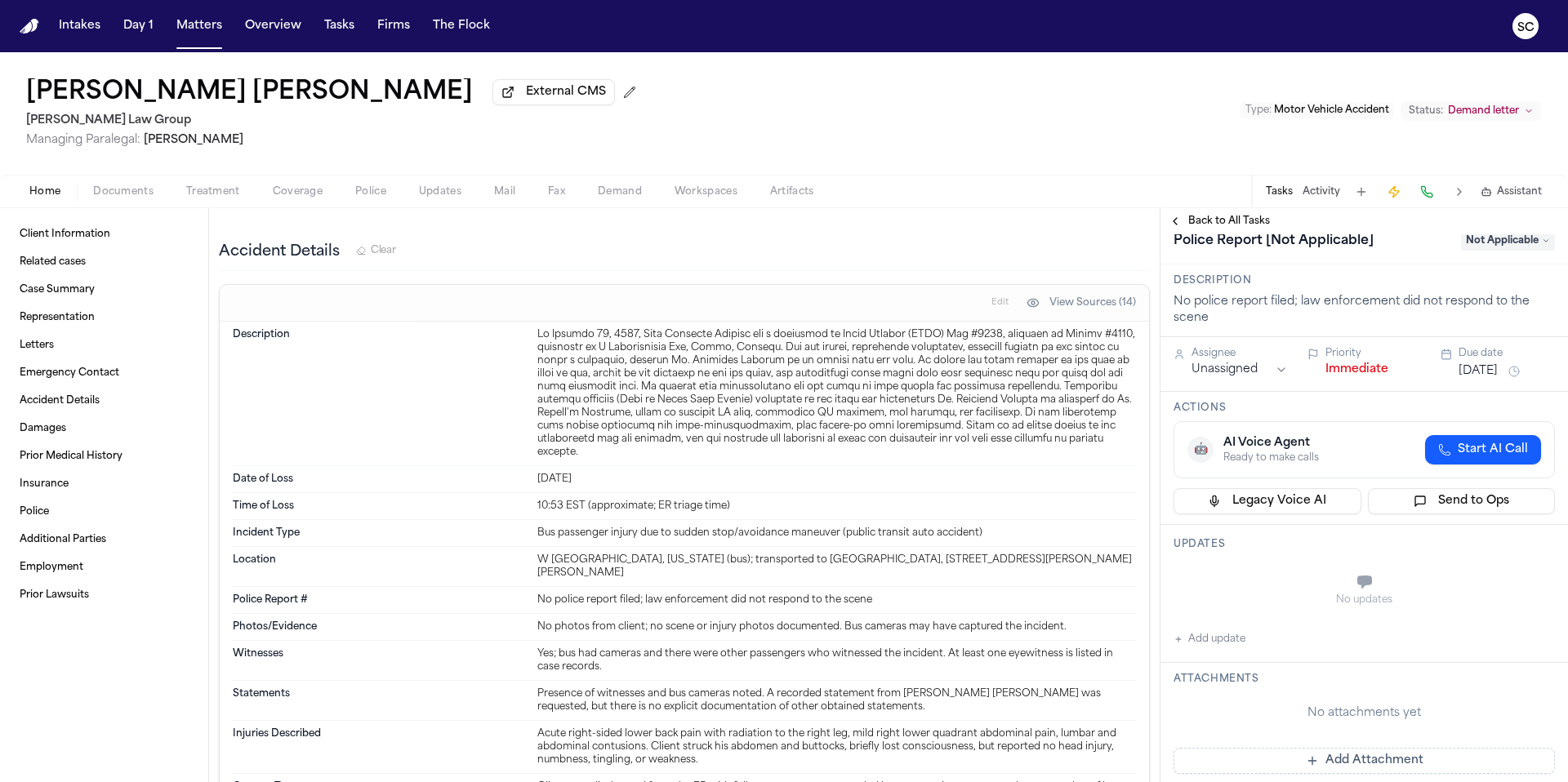
scroll to position [0, 0]
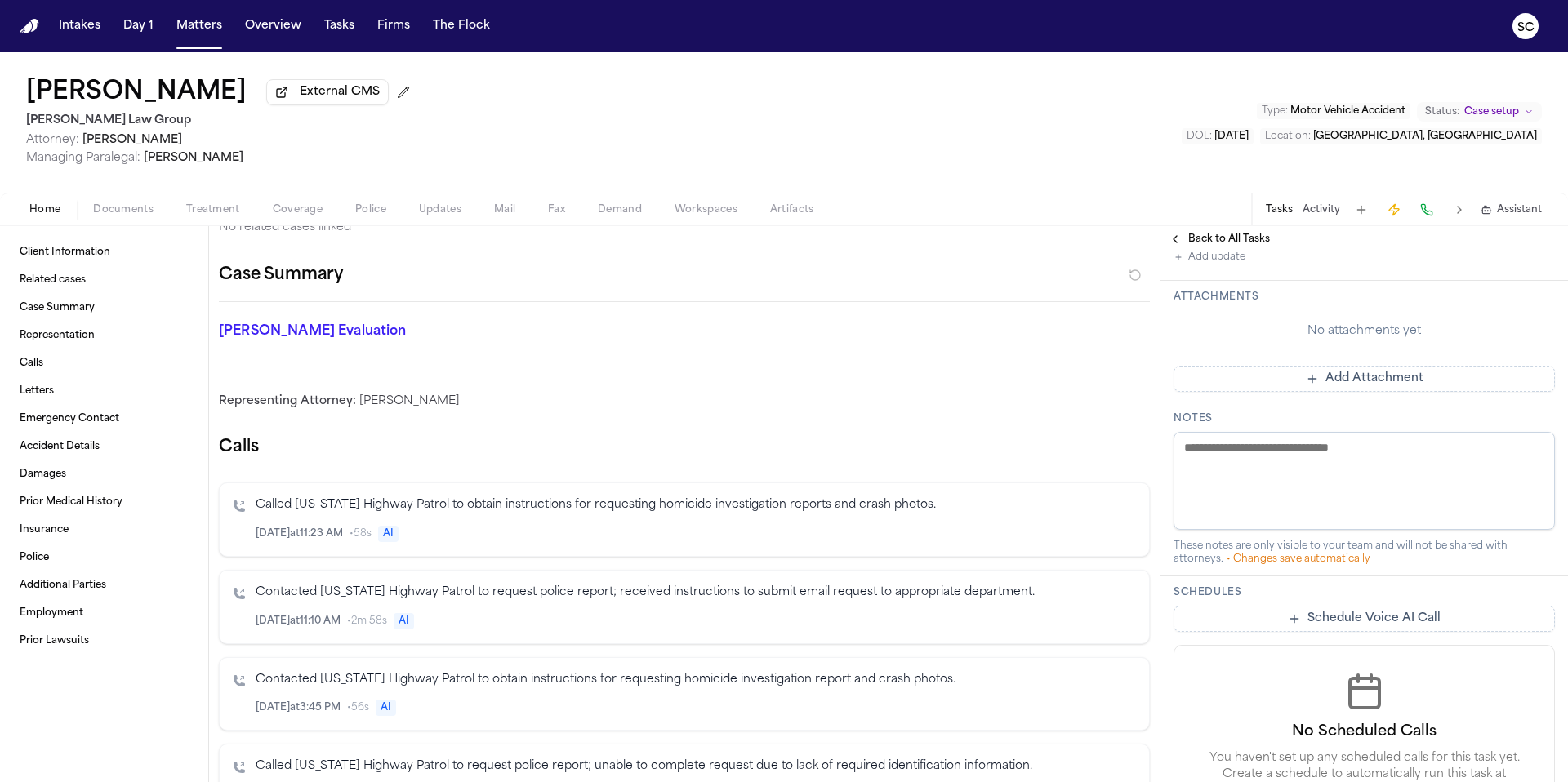
scroll to position [348, 0]
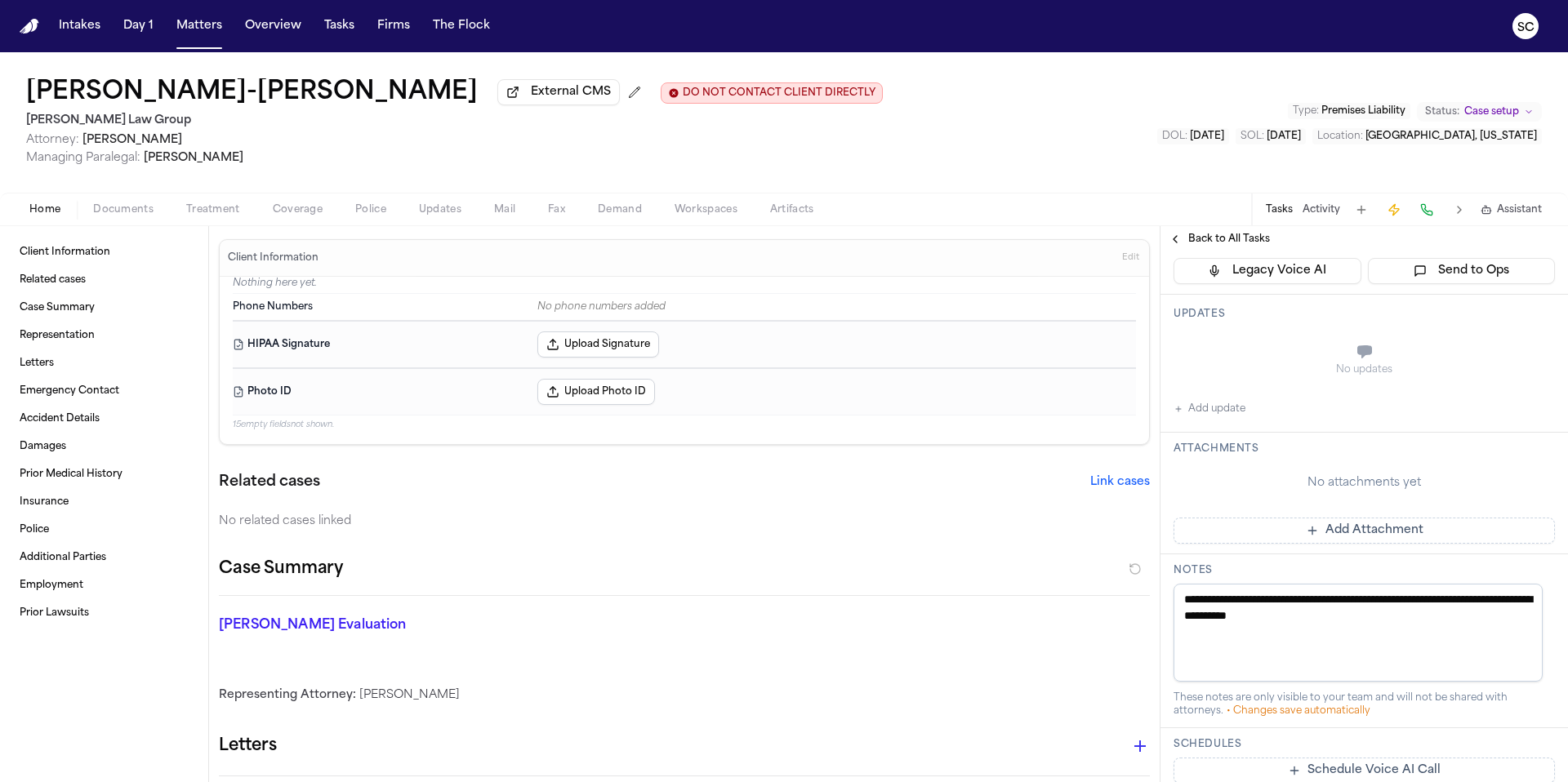
scroll to position [546, 0]
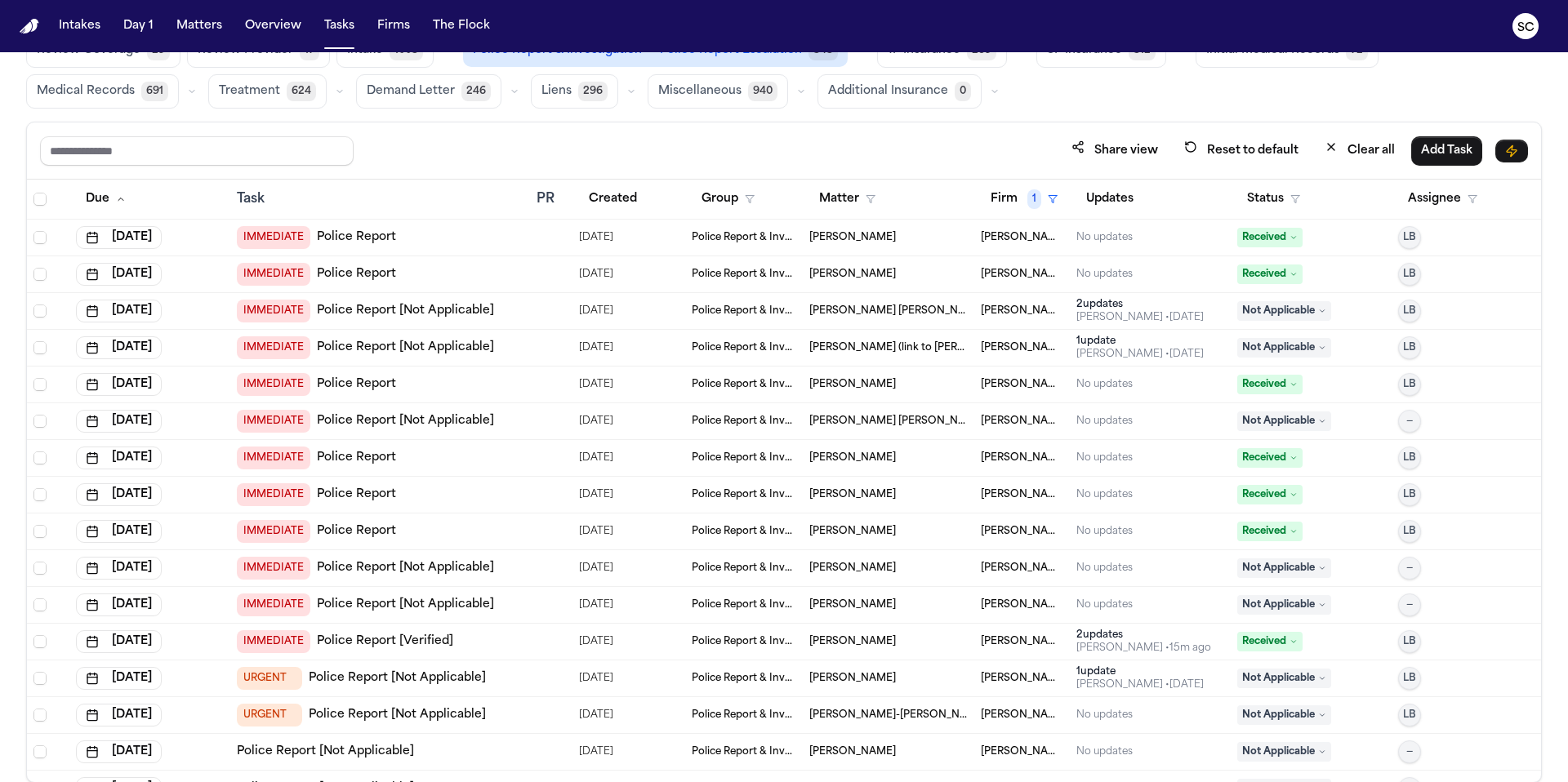
scroll to position [166, 0]
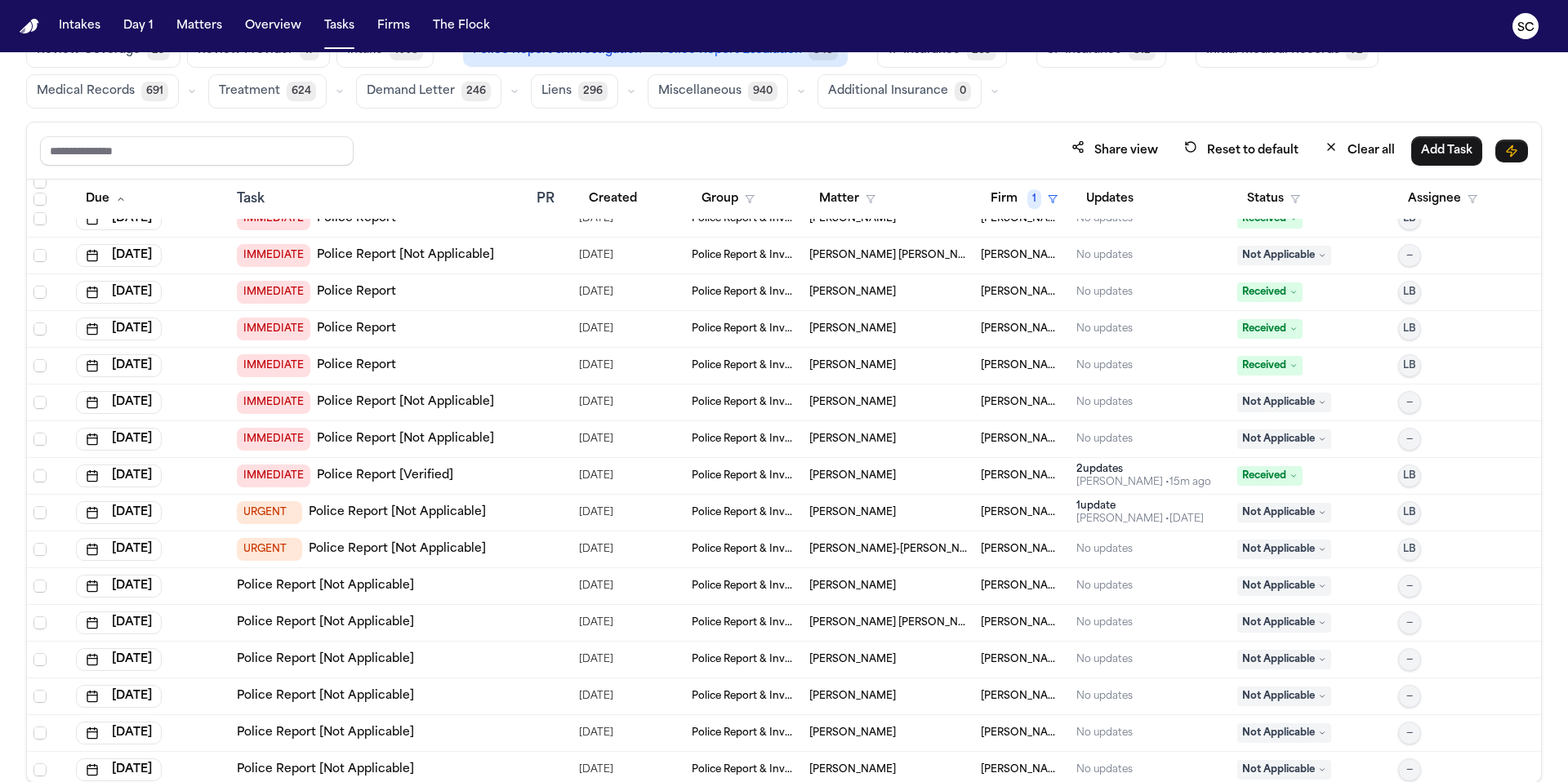
click at [368, 582] on link "Police Report [Not Applicable]" at bounding box center [325, 586] width 177 height 16
click at [343, 589] on link "Police Report [Not Applicable]" at bounding box center [325, 586] width 177 height 16
click at [317, 623] on link "Police Report [Not Applicable]" at bounding box center [325, 623] width 177 height 16
click at [1262, 295] on span "Received" at bounding box center [1269, 292] width 65 height 20
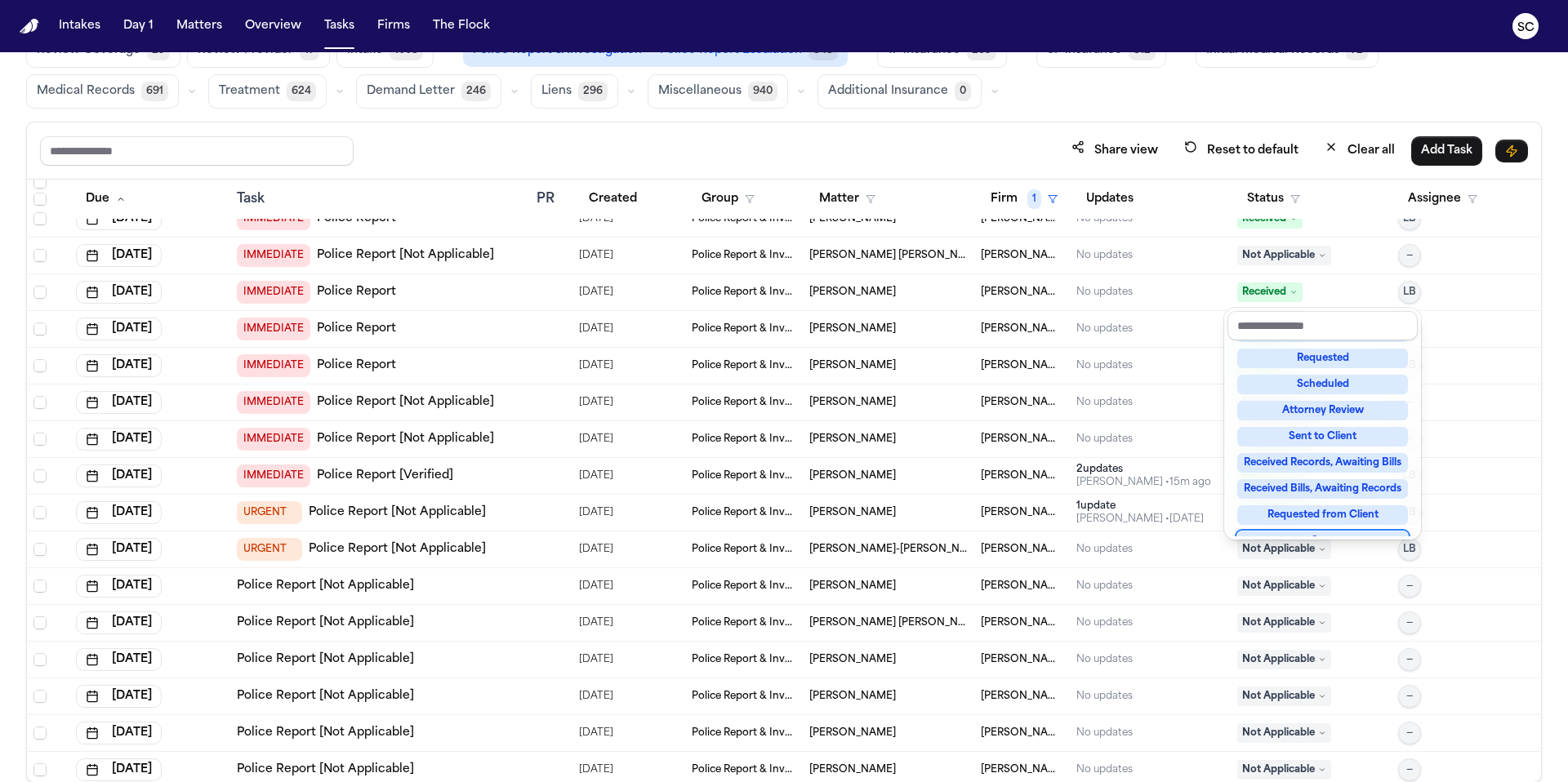
scroll to position [255, 0]
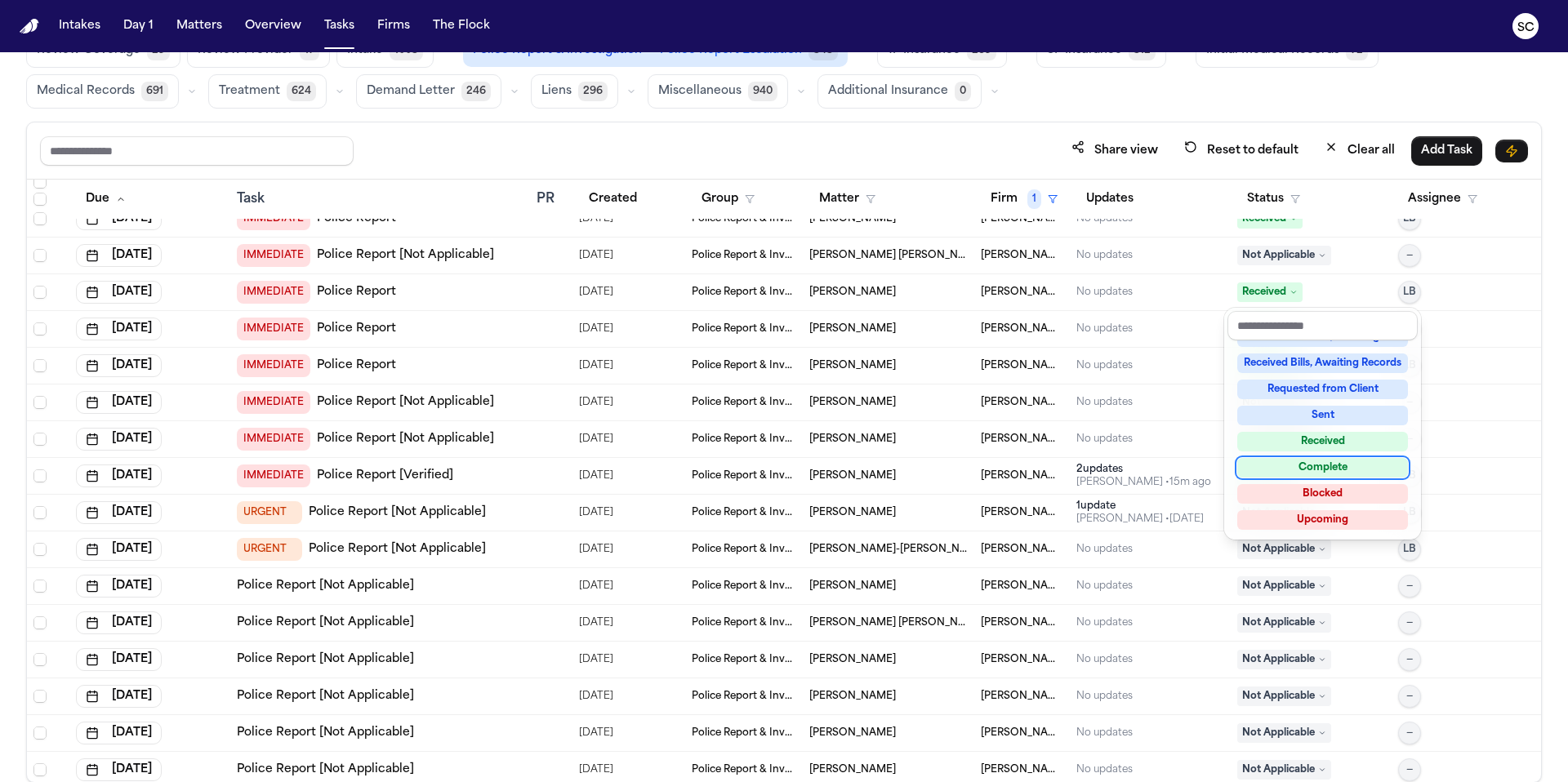
click at [1326, 467] on div "Complete" at bounding box center [1322, 468] width 171 height 20
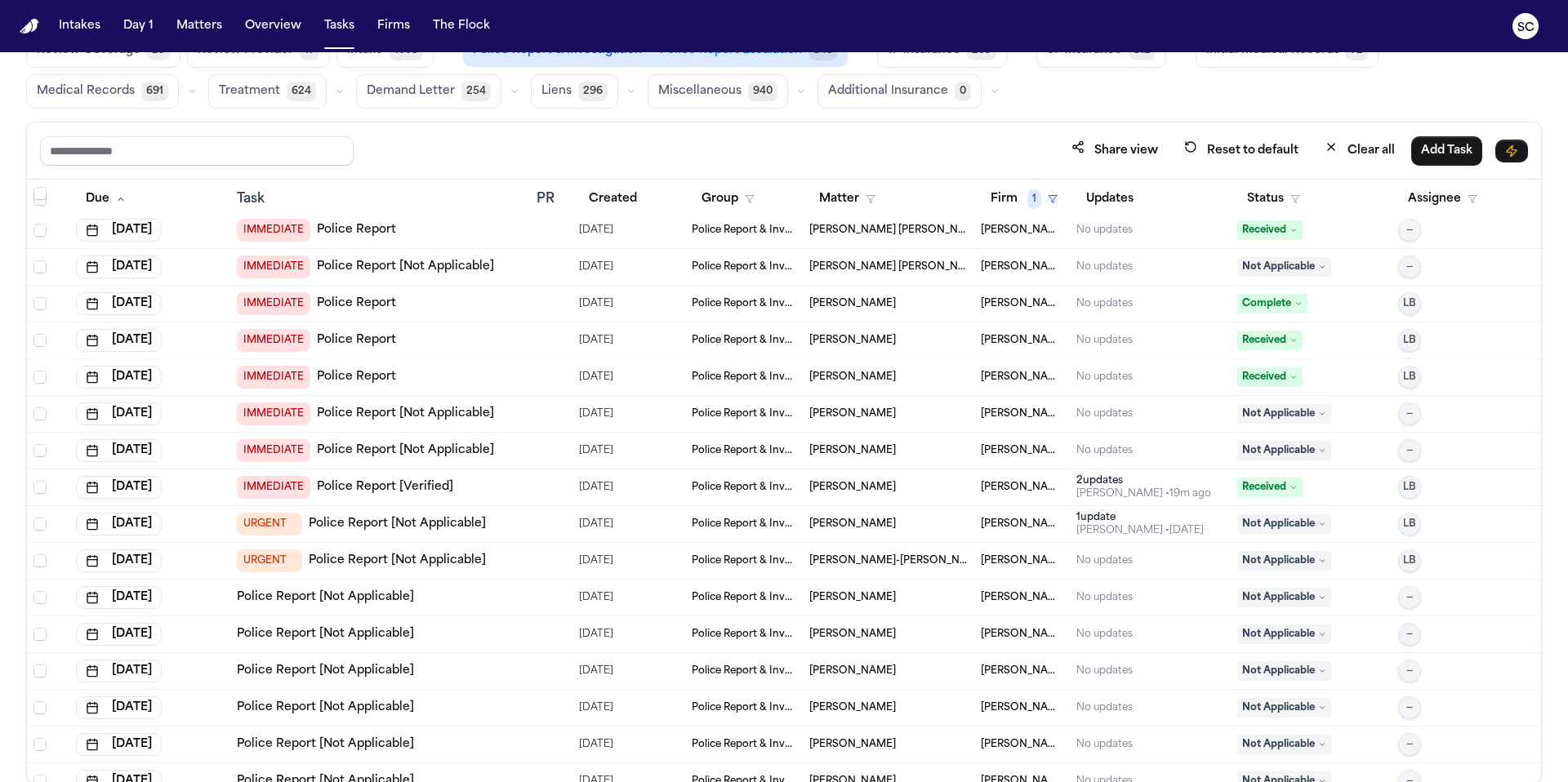
scroll to position [192, 0]
click at [1264, 485] on span "Received" at bounding box center [1269, 487] width 65 height 20
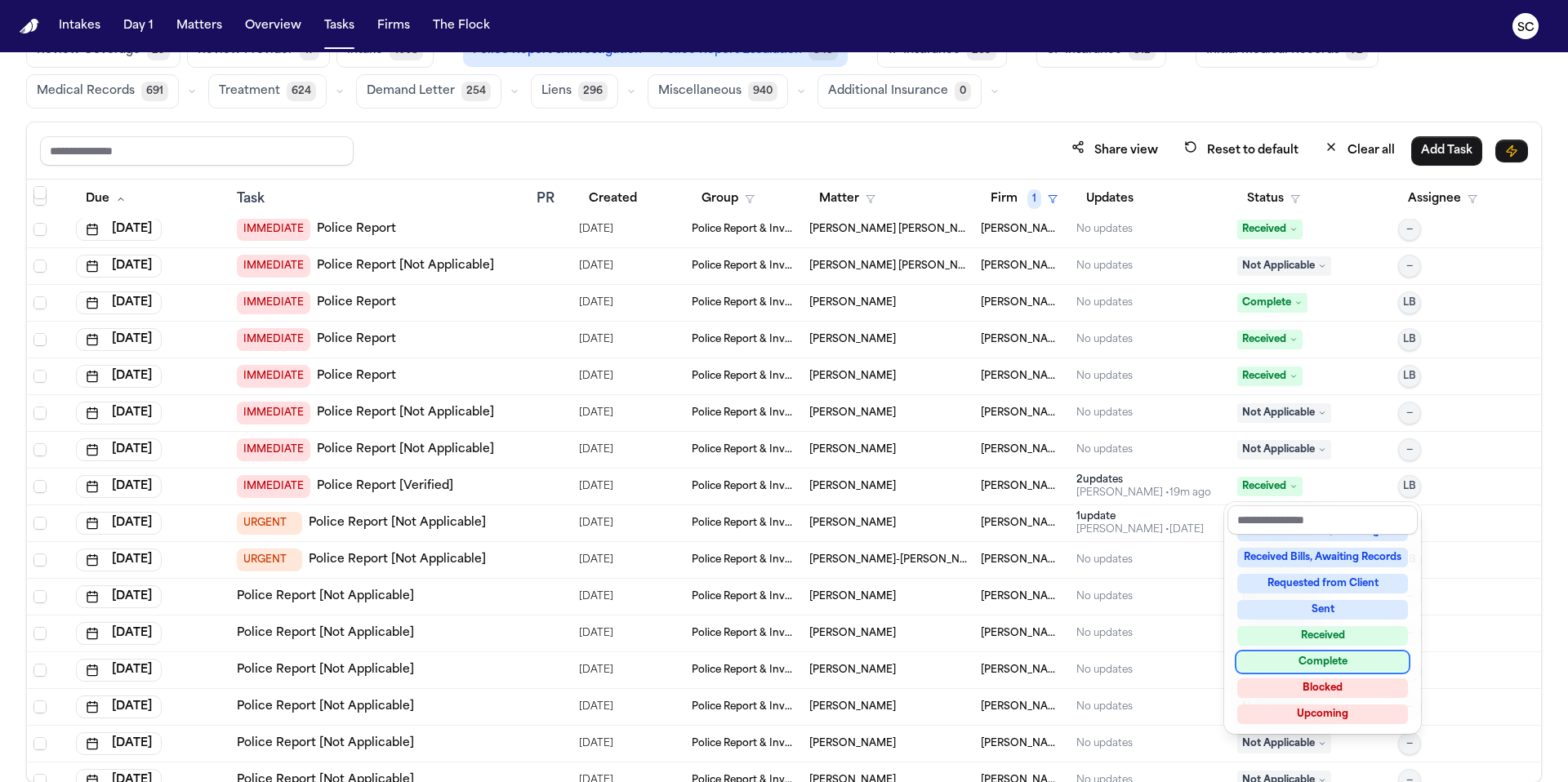
click at [1340, 662] on div "Complete" at bounding box center [1322, 662] width 171 height 20
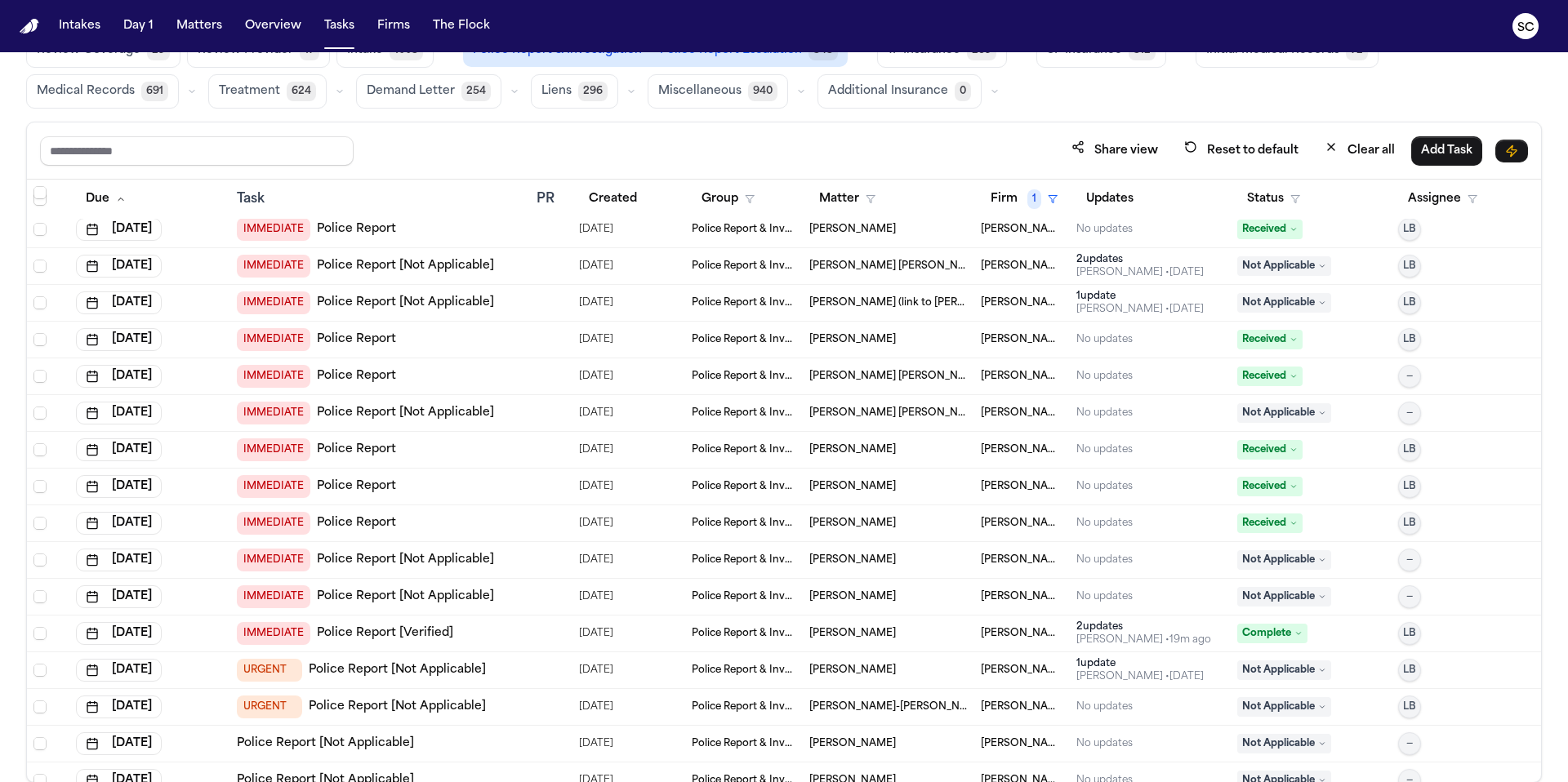
scroll to position [0, 0]
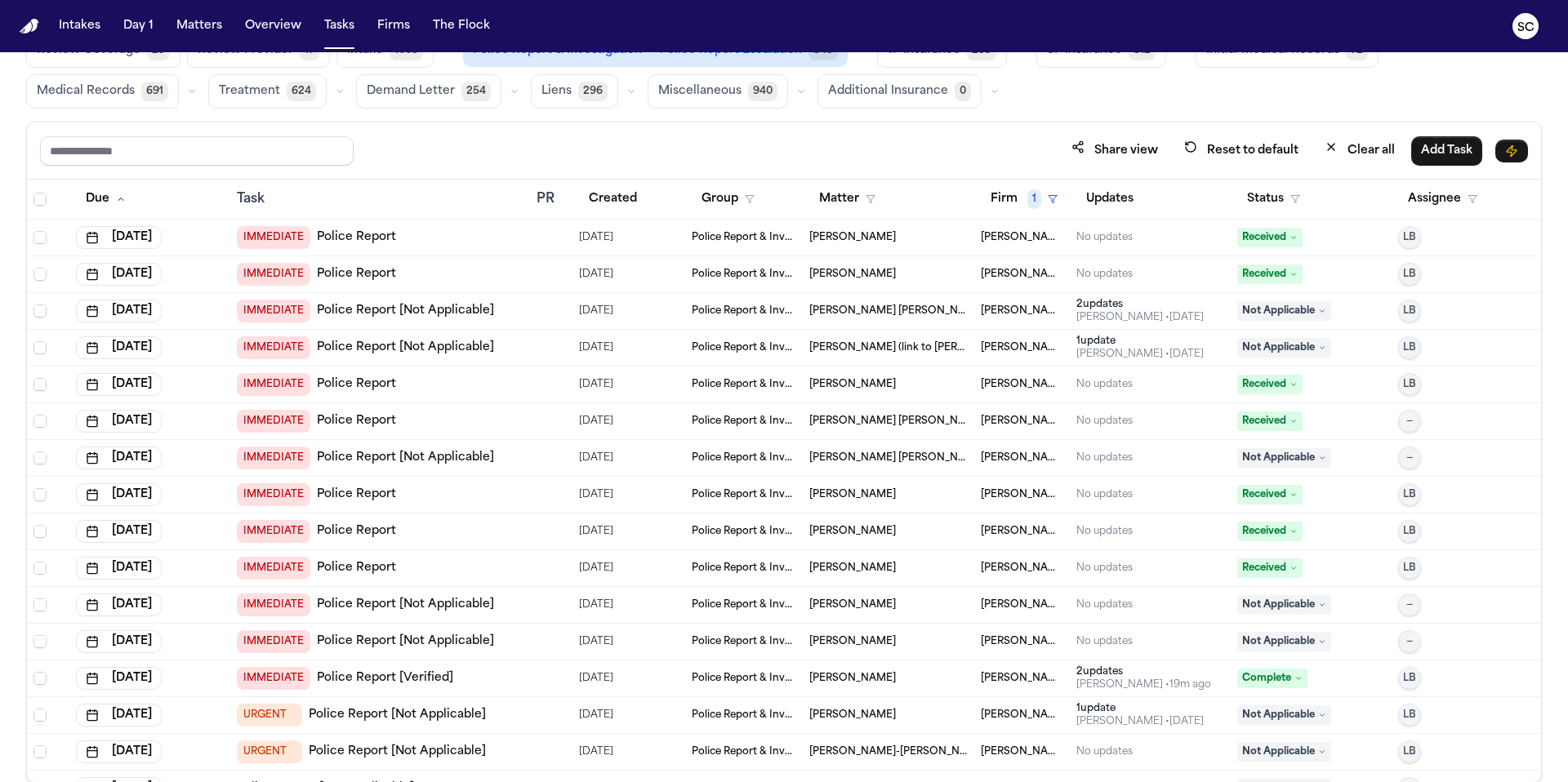
click at [1263, 236] on span "Received" at bounding box center [1269, 238] width 65 height 20
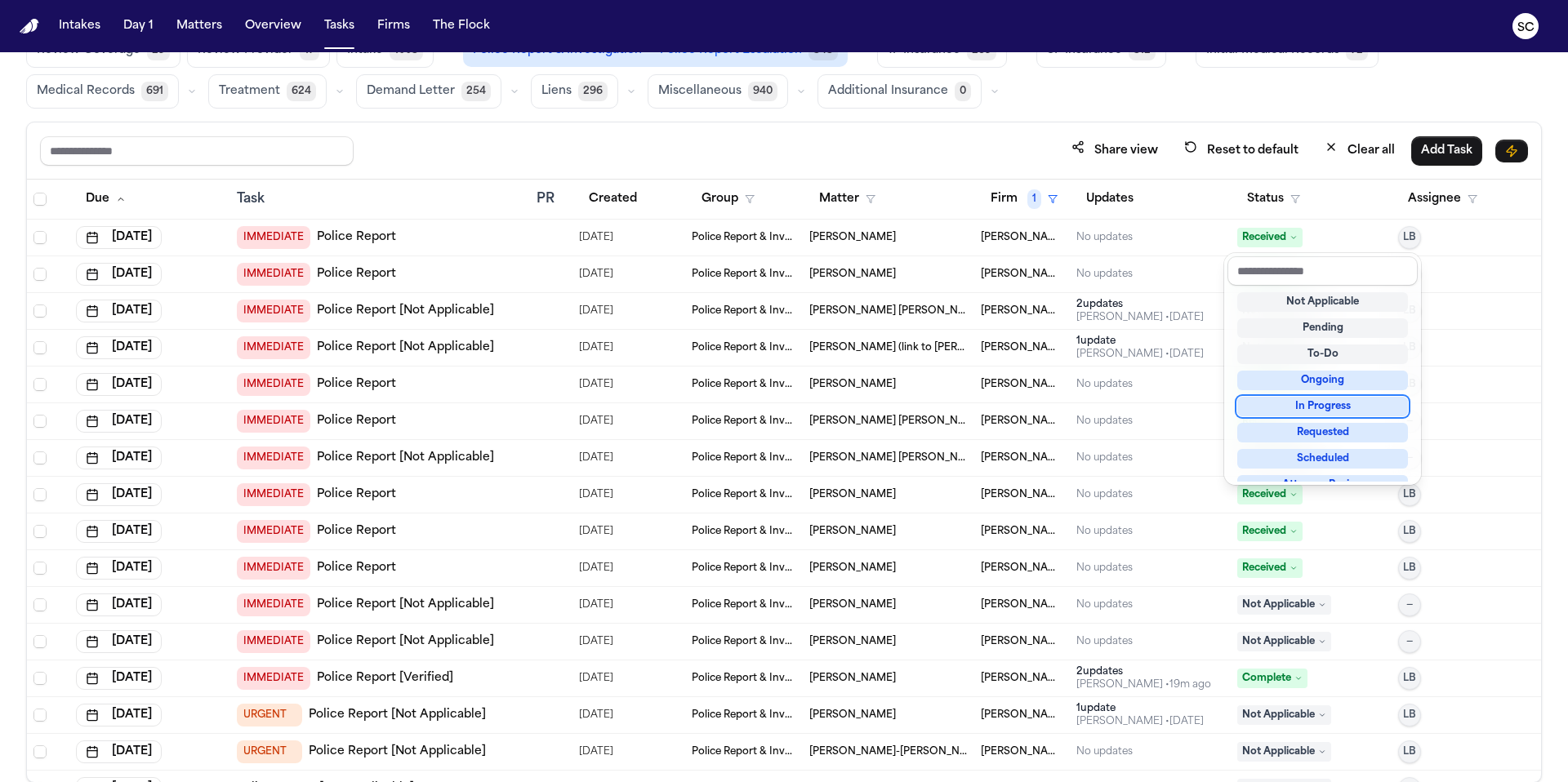
scroll to position [255, 0]
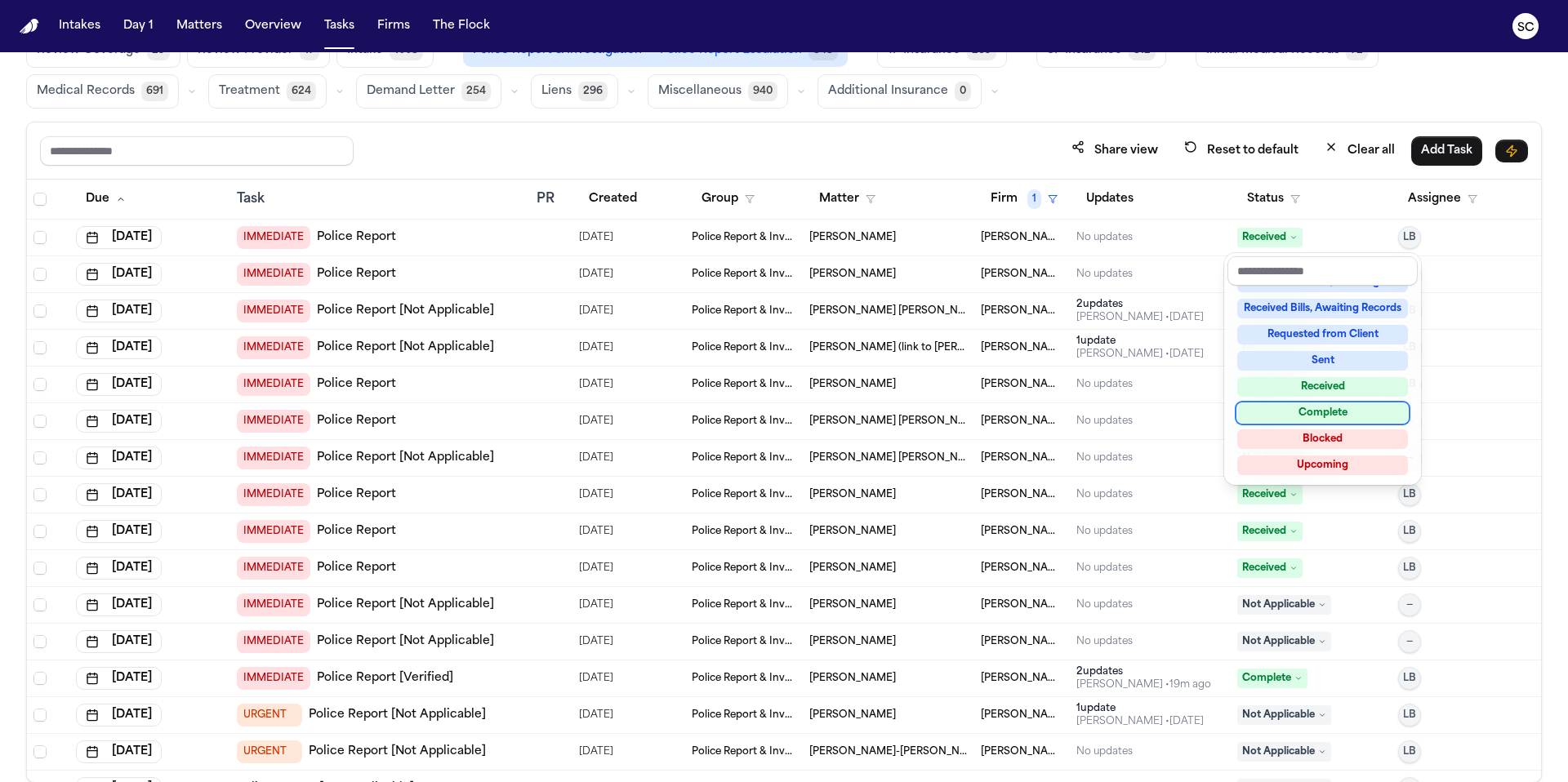
click at [1316, 412] on div "Complete" at bounding box center [1322, 413] width 171 height 20
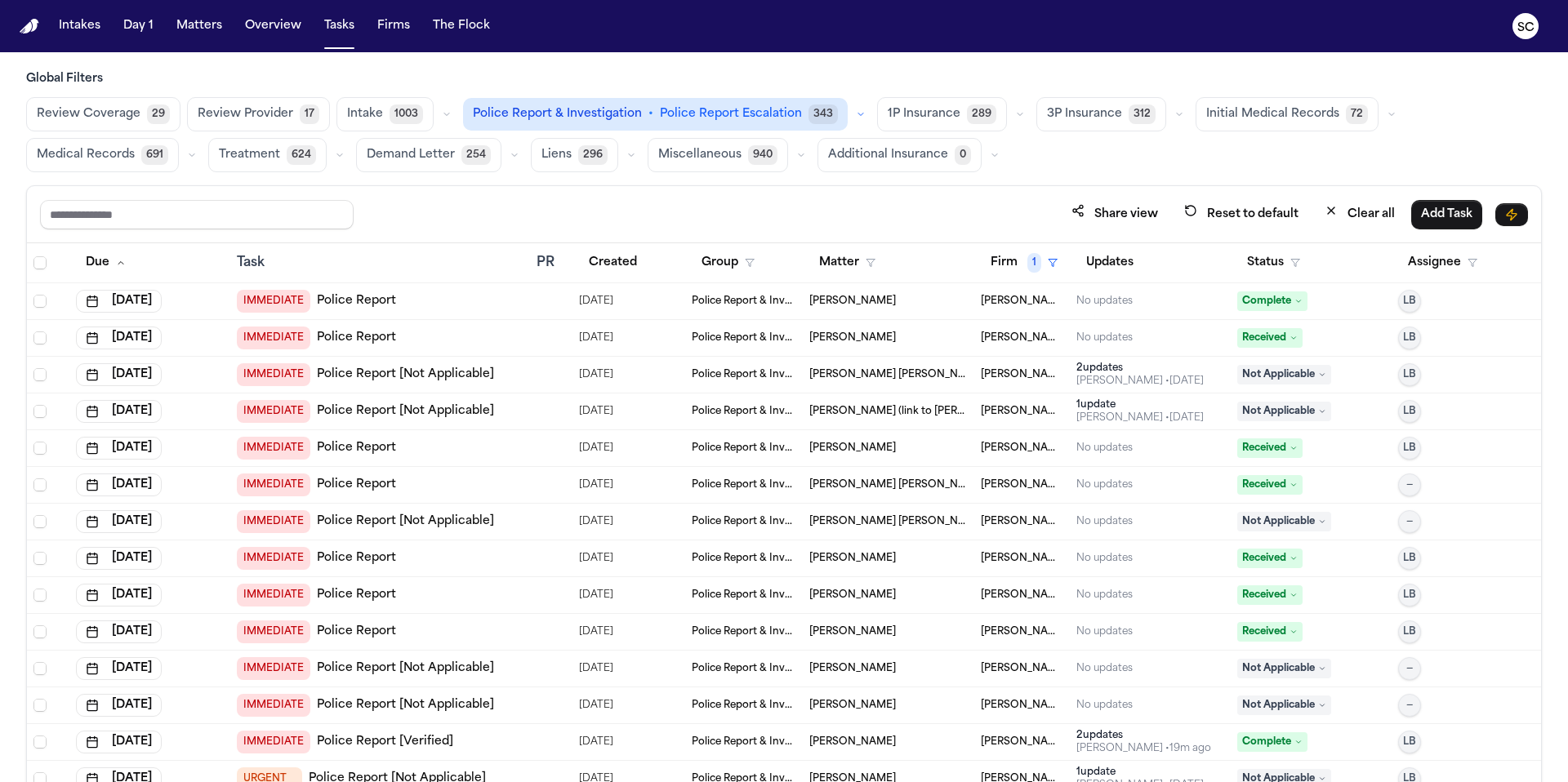
scroll to position [0, 0]
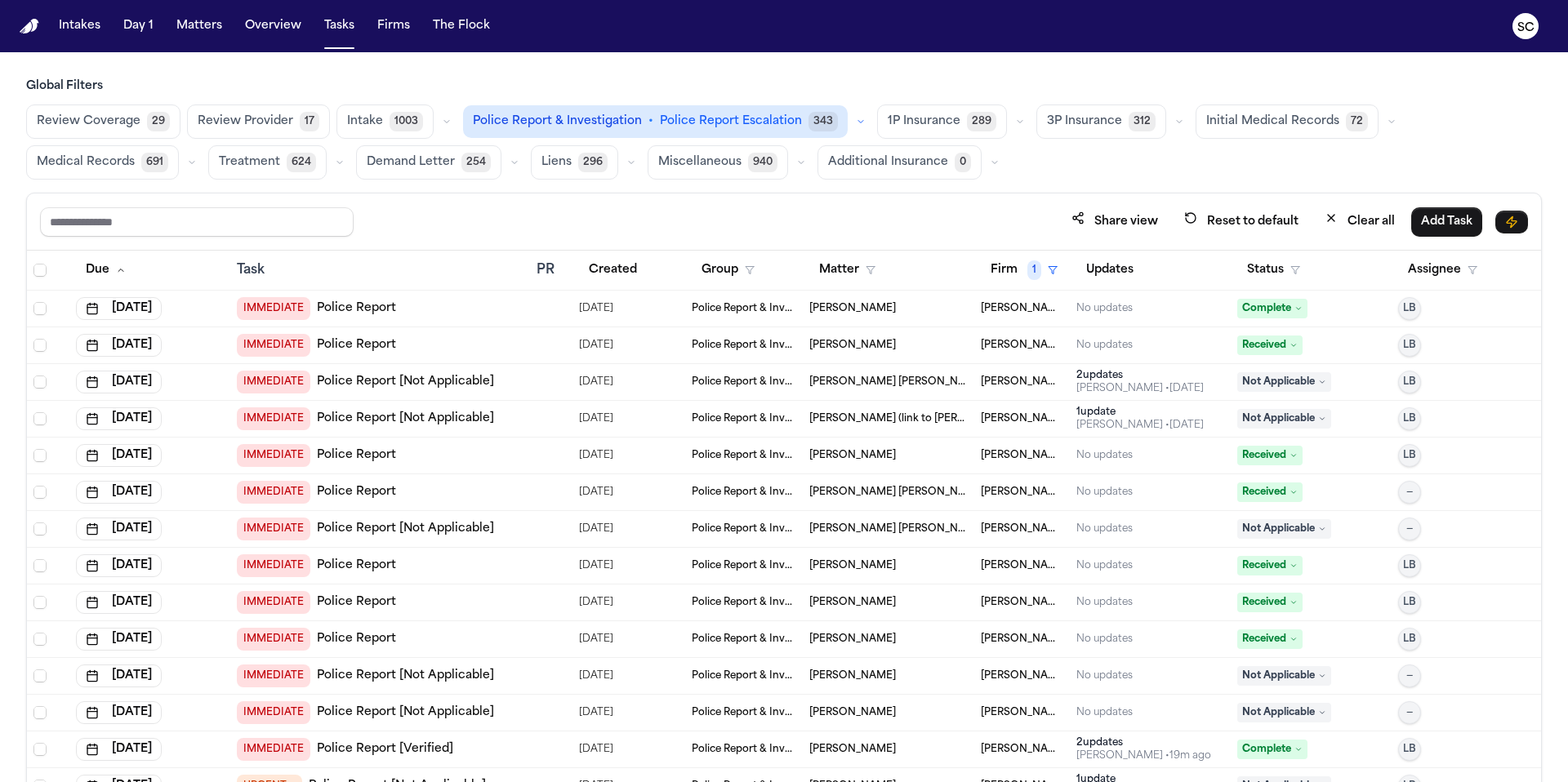
click at [1276, 312] on span "Complete" at bounding box center [1272, 309] width 70 height 20
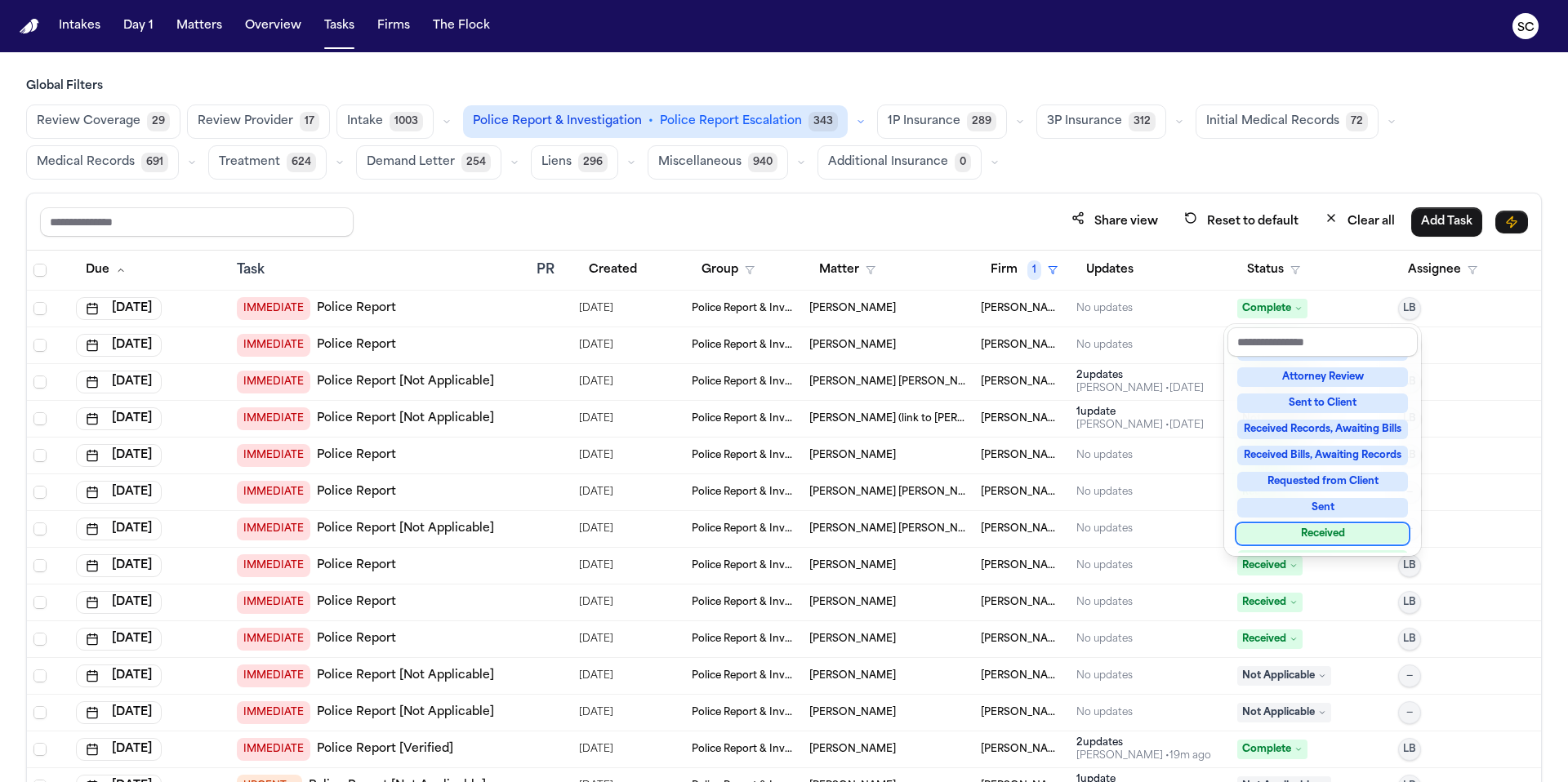
click at [1336, 531] on div "Received" at bounding box center [1322, 534] width 171 height 20
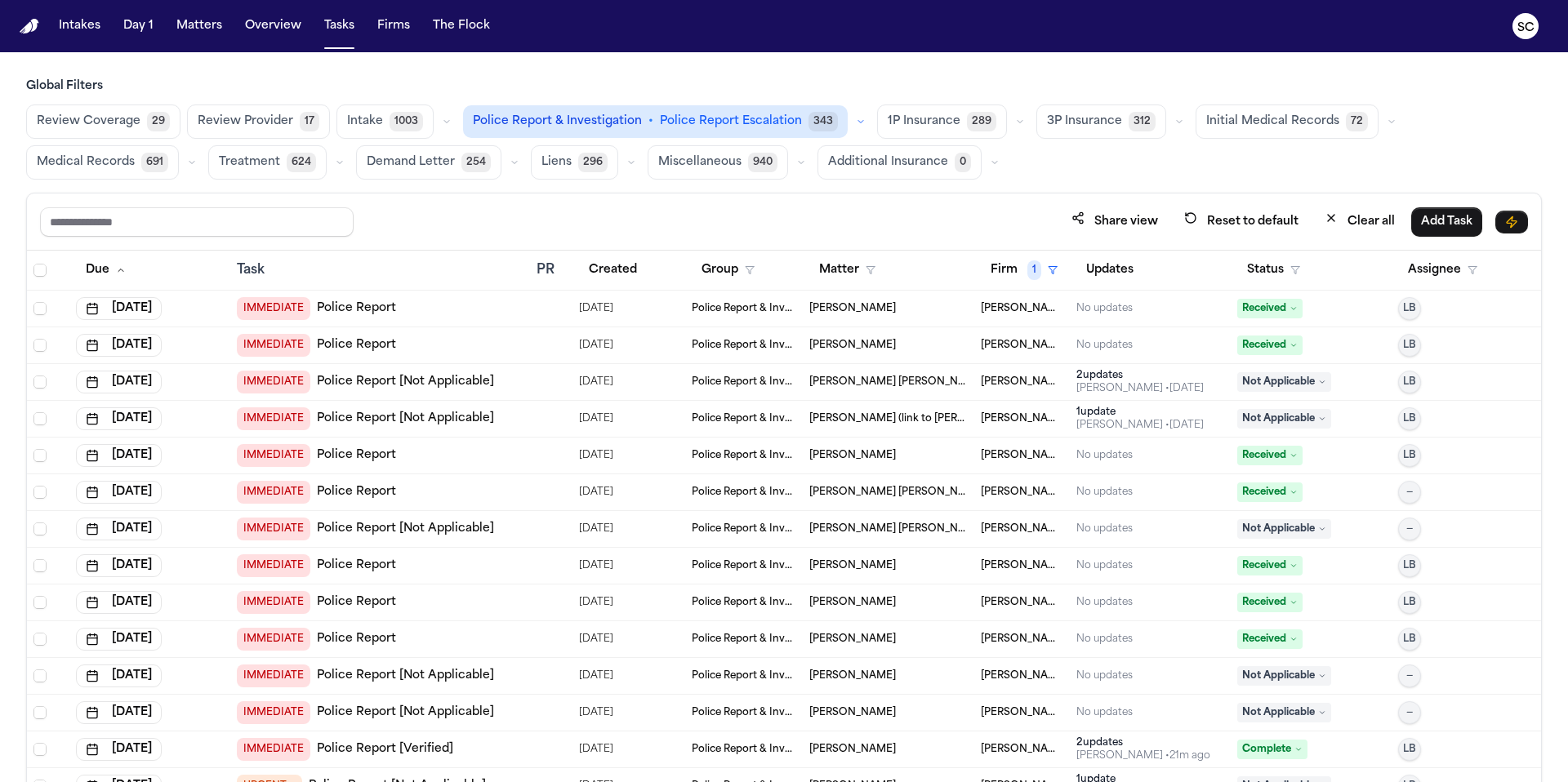
click at [1279, 752] on span "Complete" at bounding box center [1272, 750] width 70 height 20
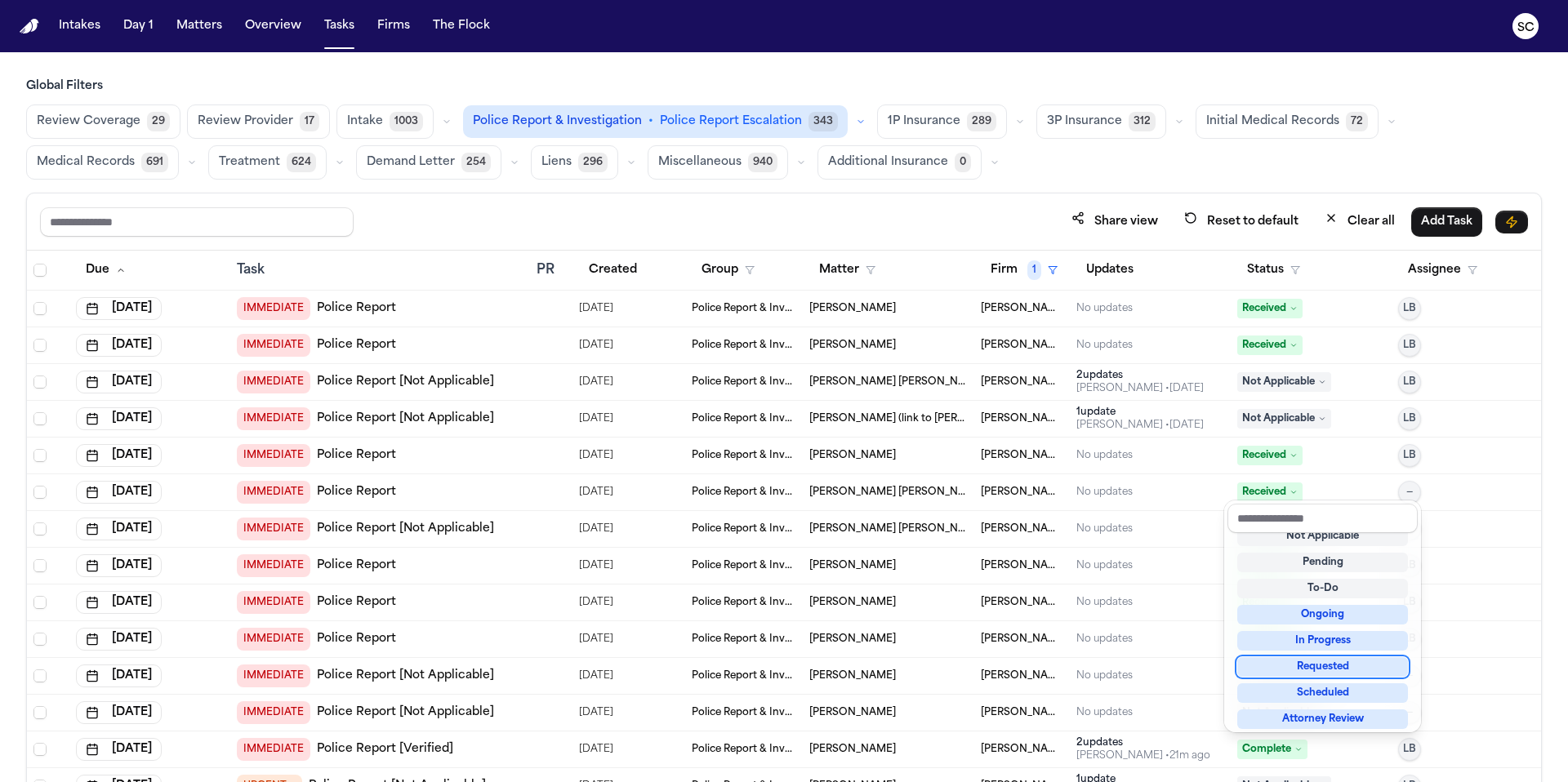
scroll to position [172, 0]
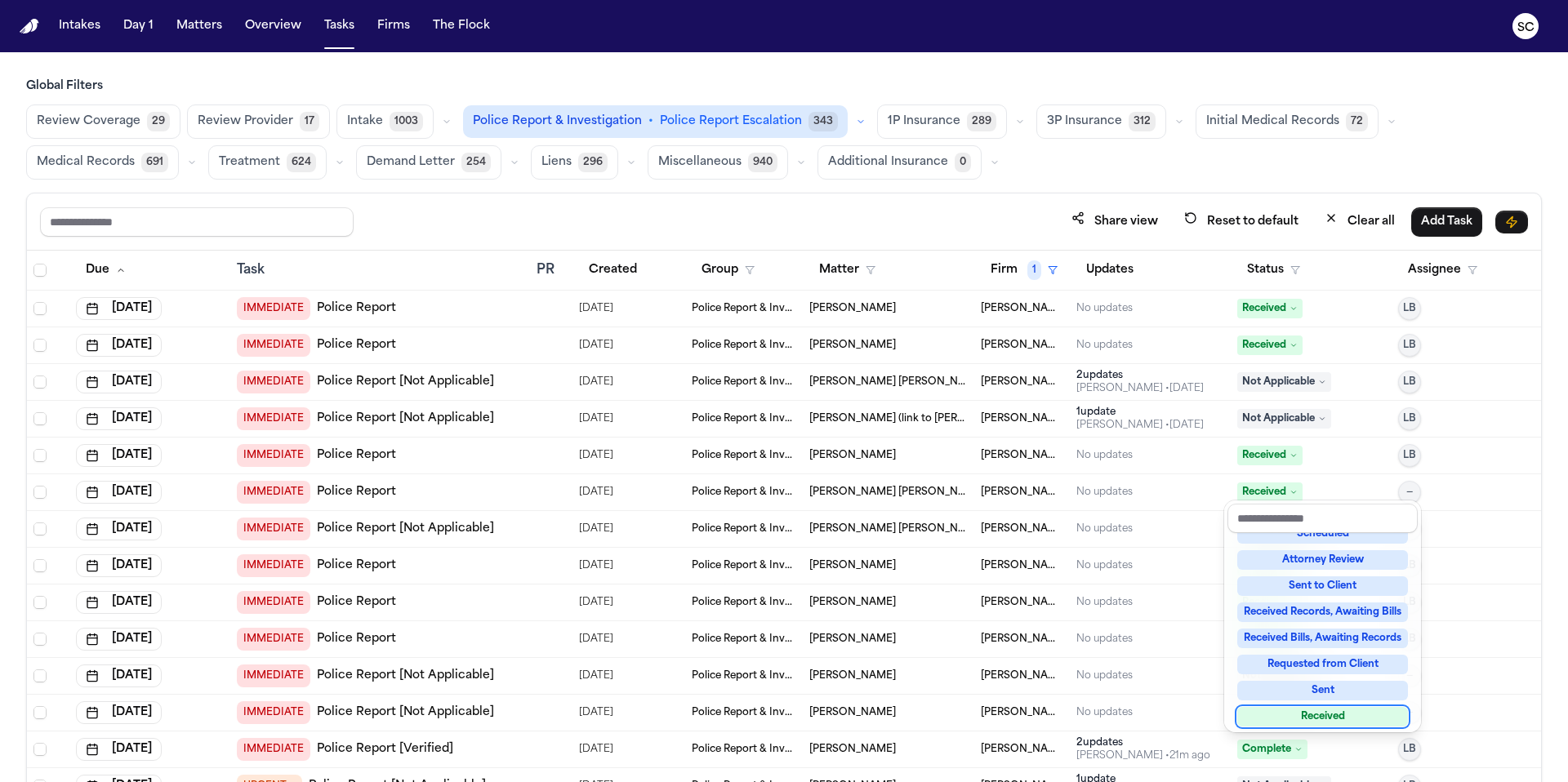
click at [1340, 712] on div "Received" at bounding box center [1322, 717] width 171 height 20
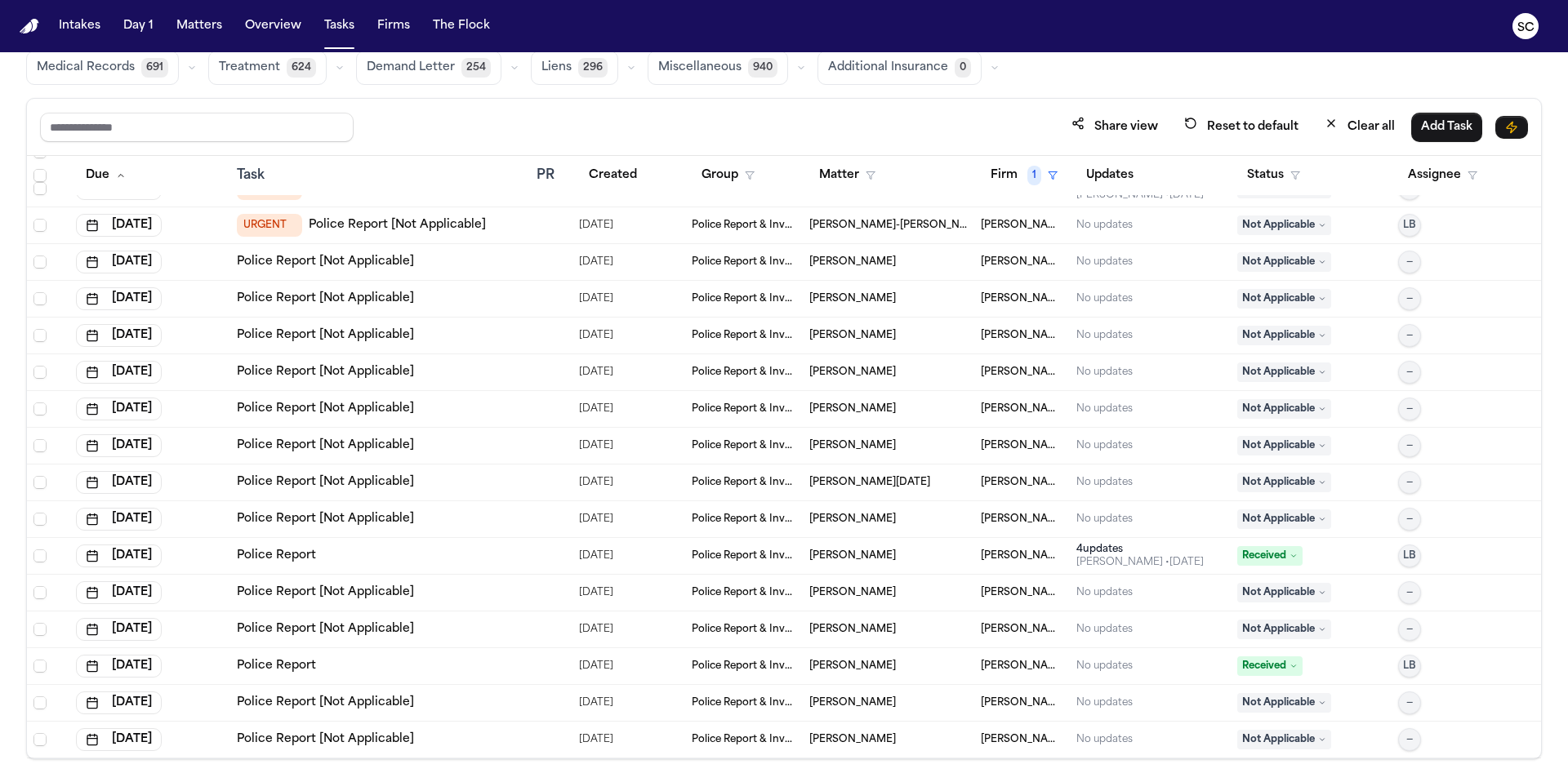
scroll to position [97, 0]
click at [356, 737] on link "Police Report [Not Applicable]" at bounding box center [325, 737] width 177 height 16
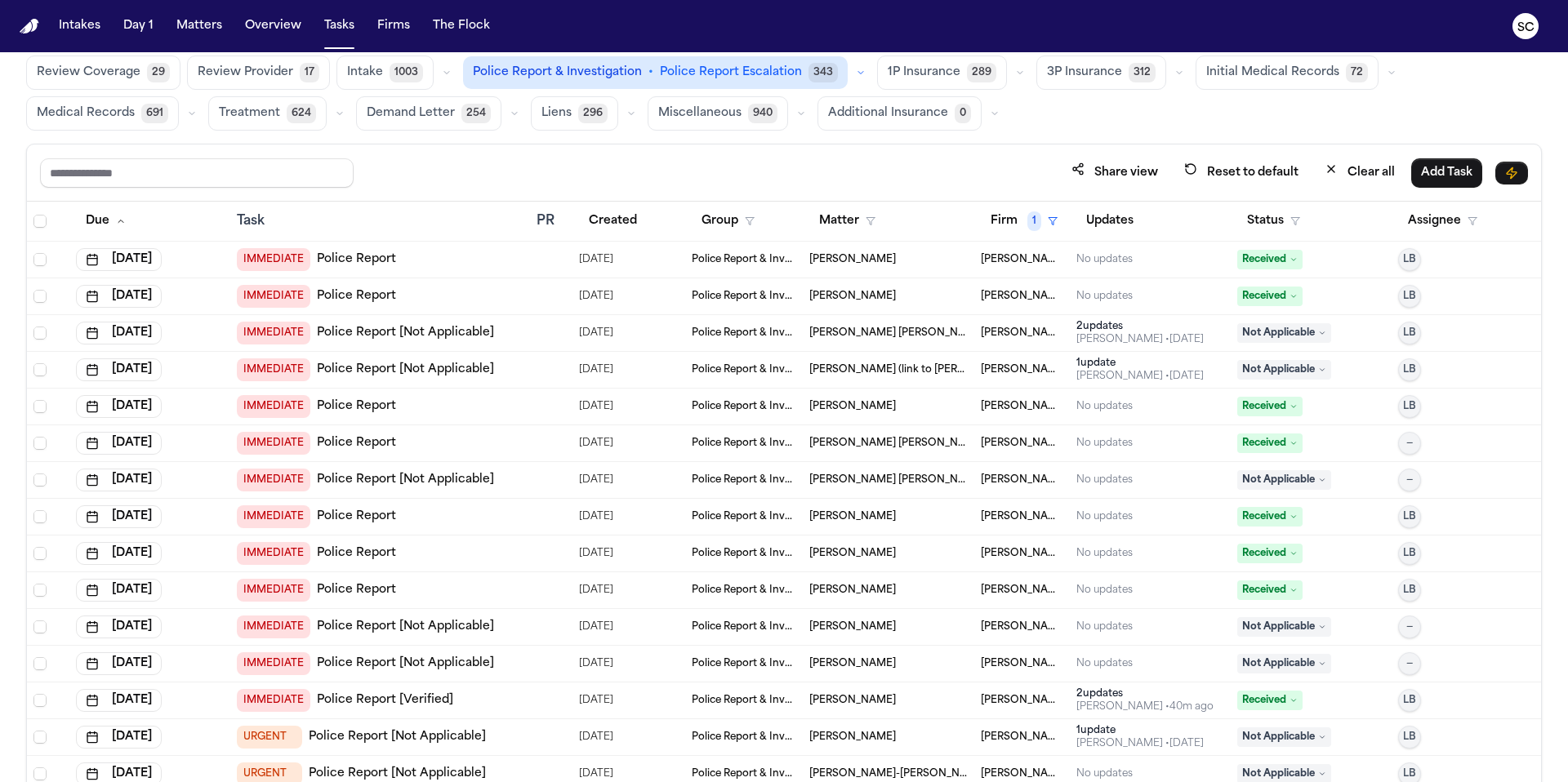
scroll to position [0, 0]
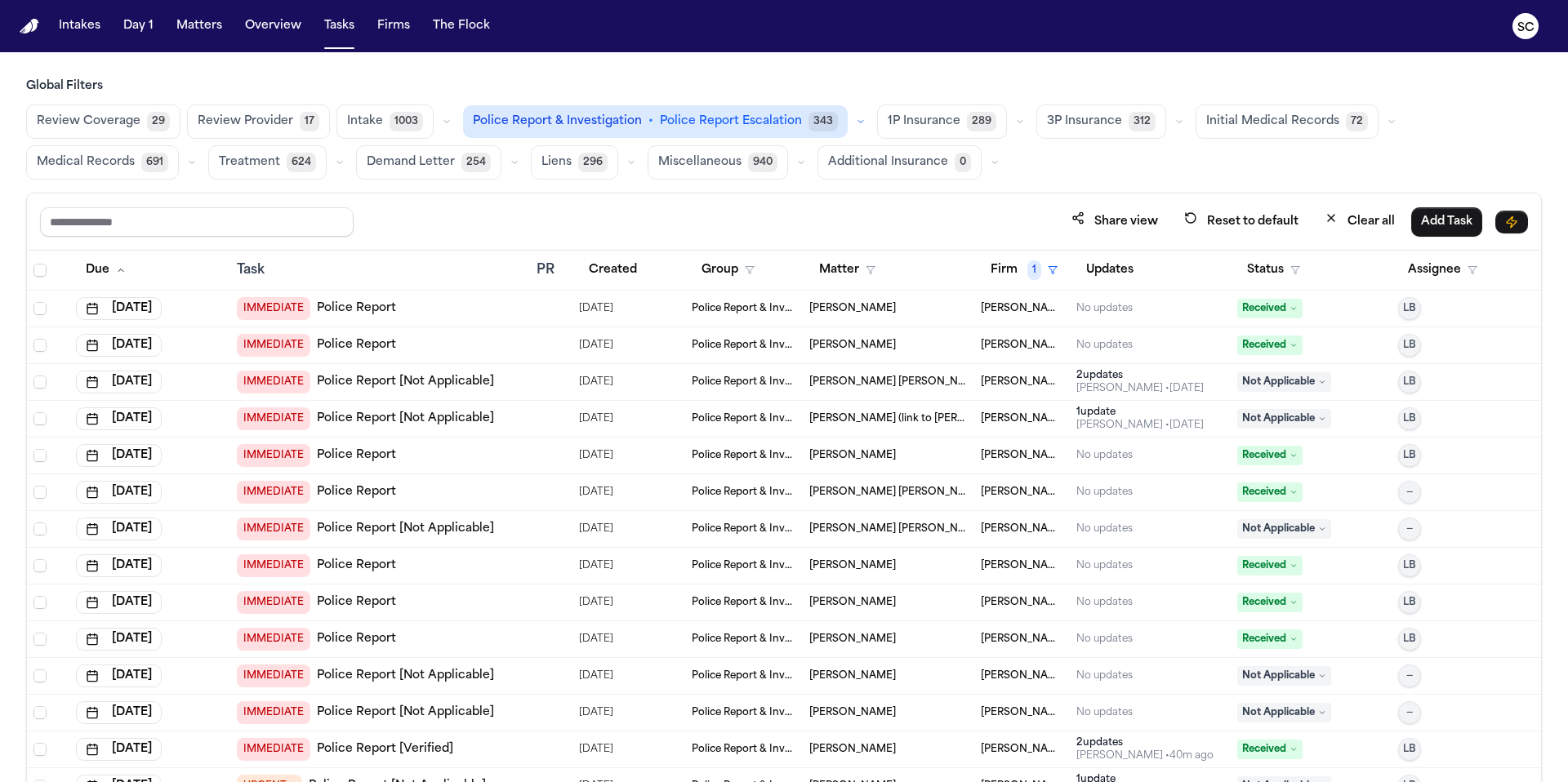
click at [1260, 306] on span "Received" at bounding box center [1269, 309] width 65 height 20
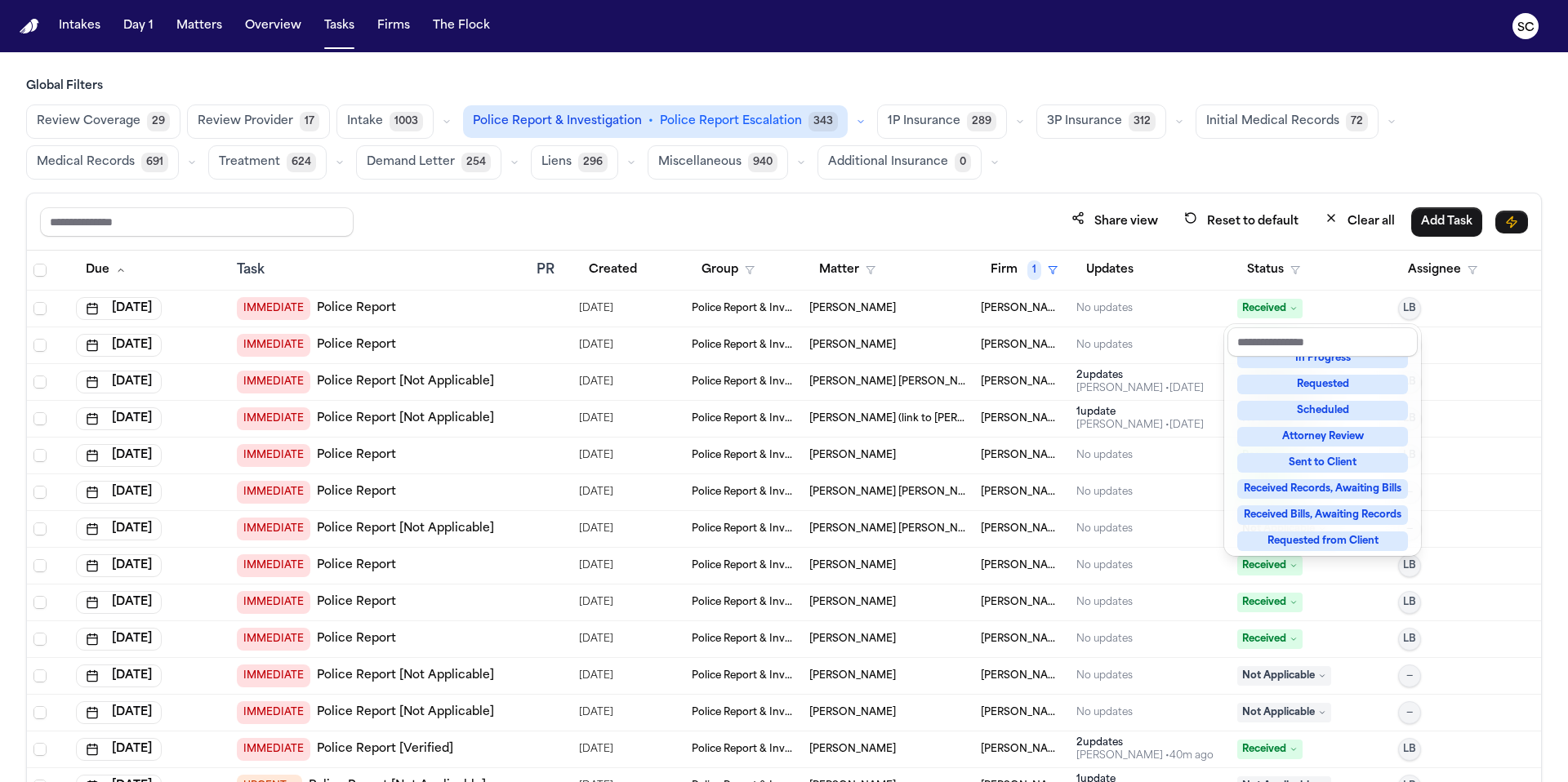
scroll to position [255, 0]
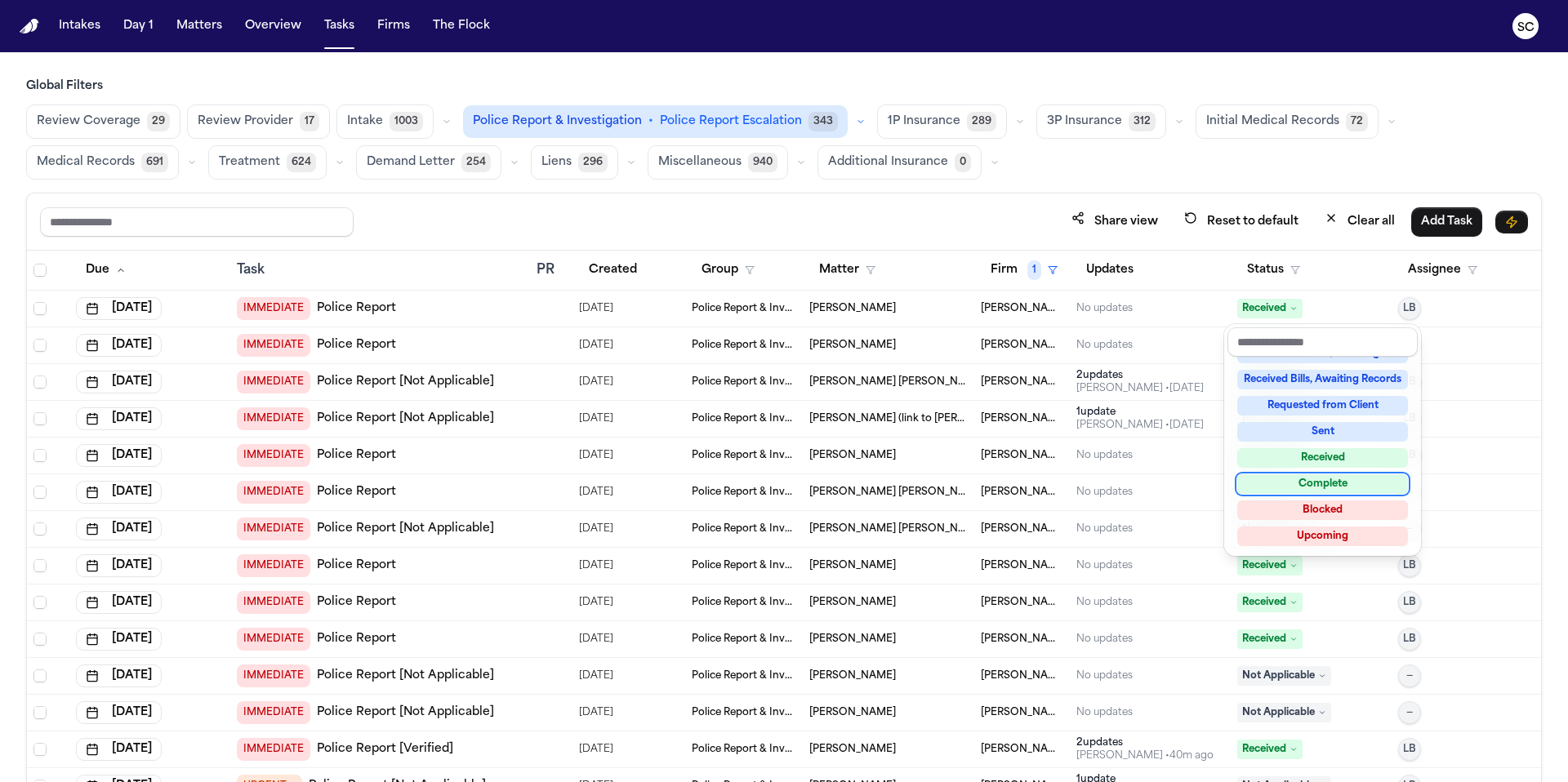
click at [1336, 489] on div "Complete" at bounding box center [1322, 484] width 171 height 20
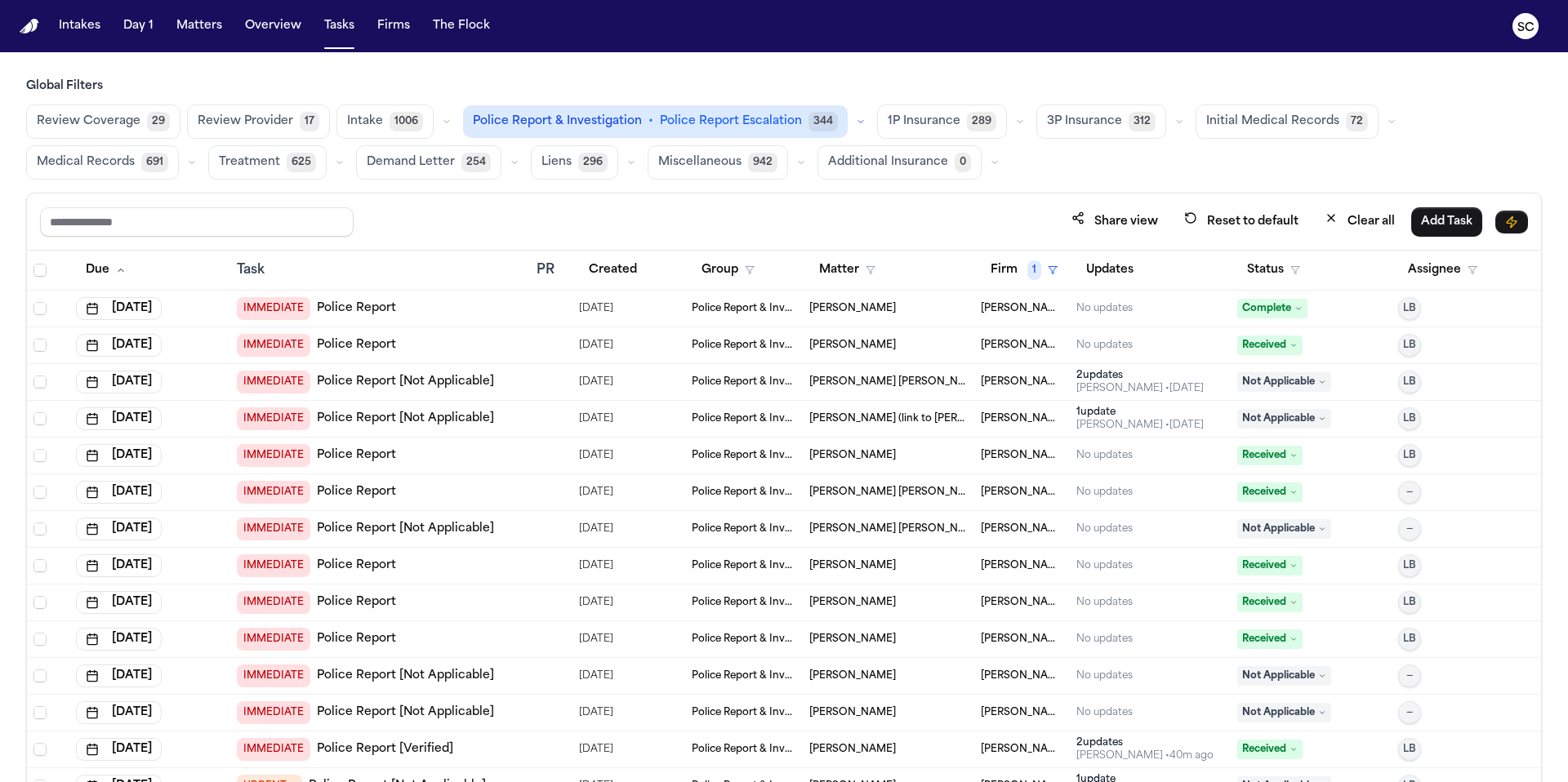
click at [1277, 751] on span "Received" at bounding box center [1269, 750] width 65 height 20
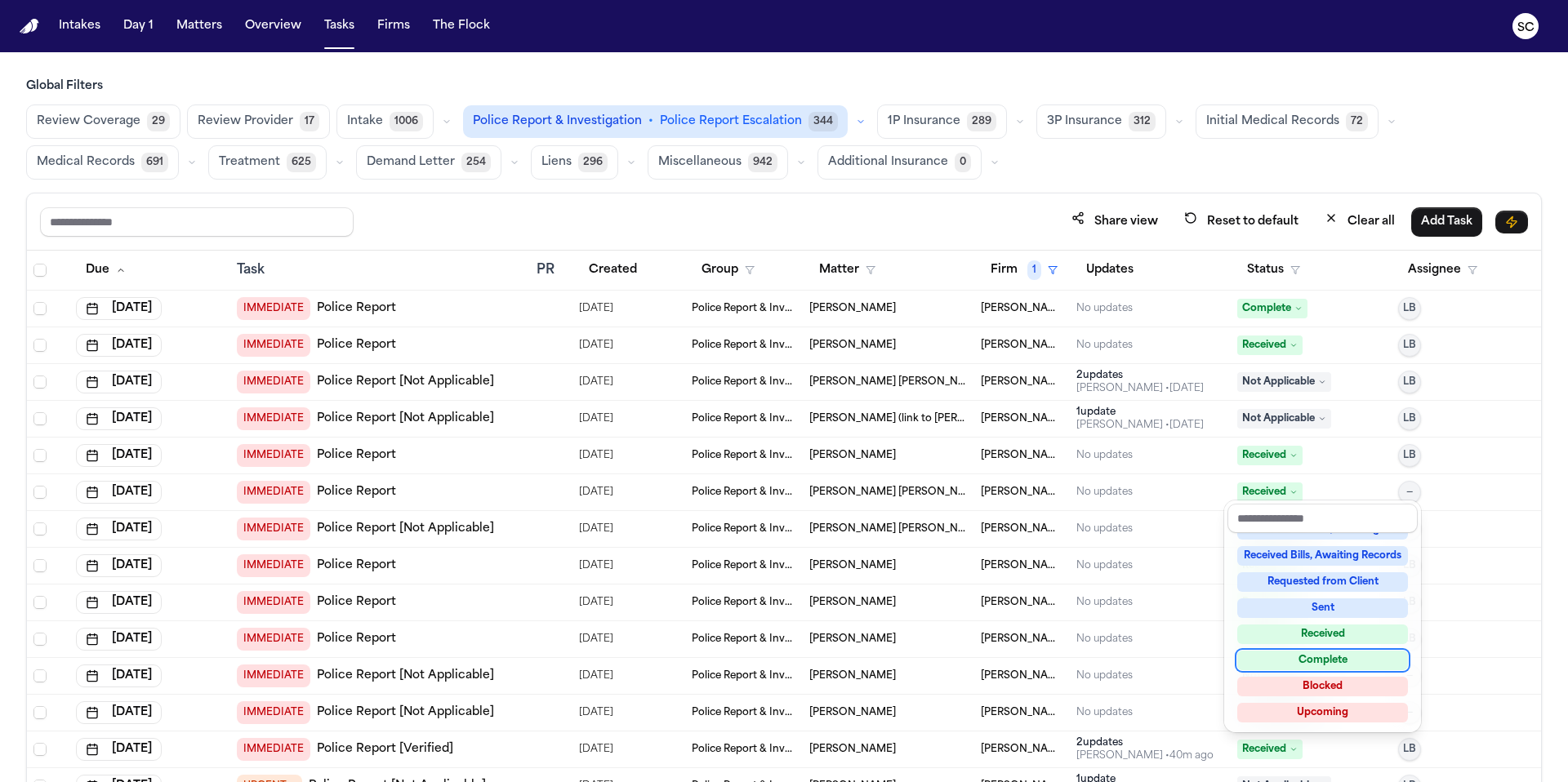
click at [1331, 662] on div "Complete" at bounding box center [1322, 661] width 171 height 20
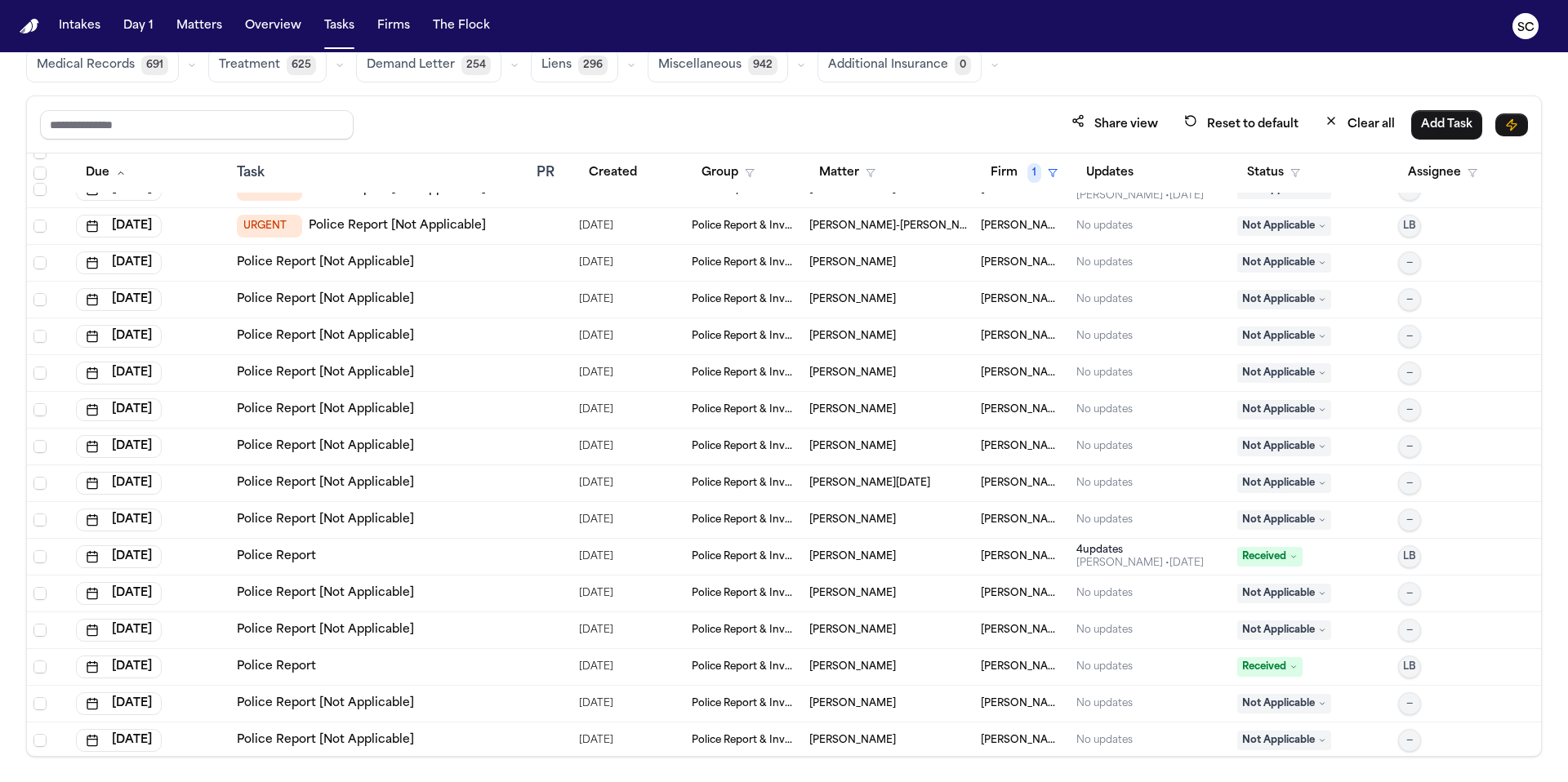
scroll to position [500, 0]
click at [1027, 177] on span "1" at bounding box center [1034, 173] width 14 height 20
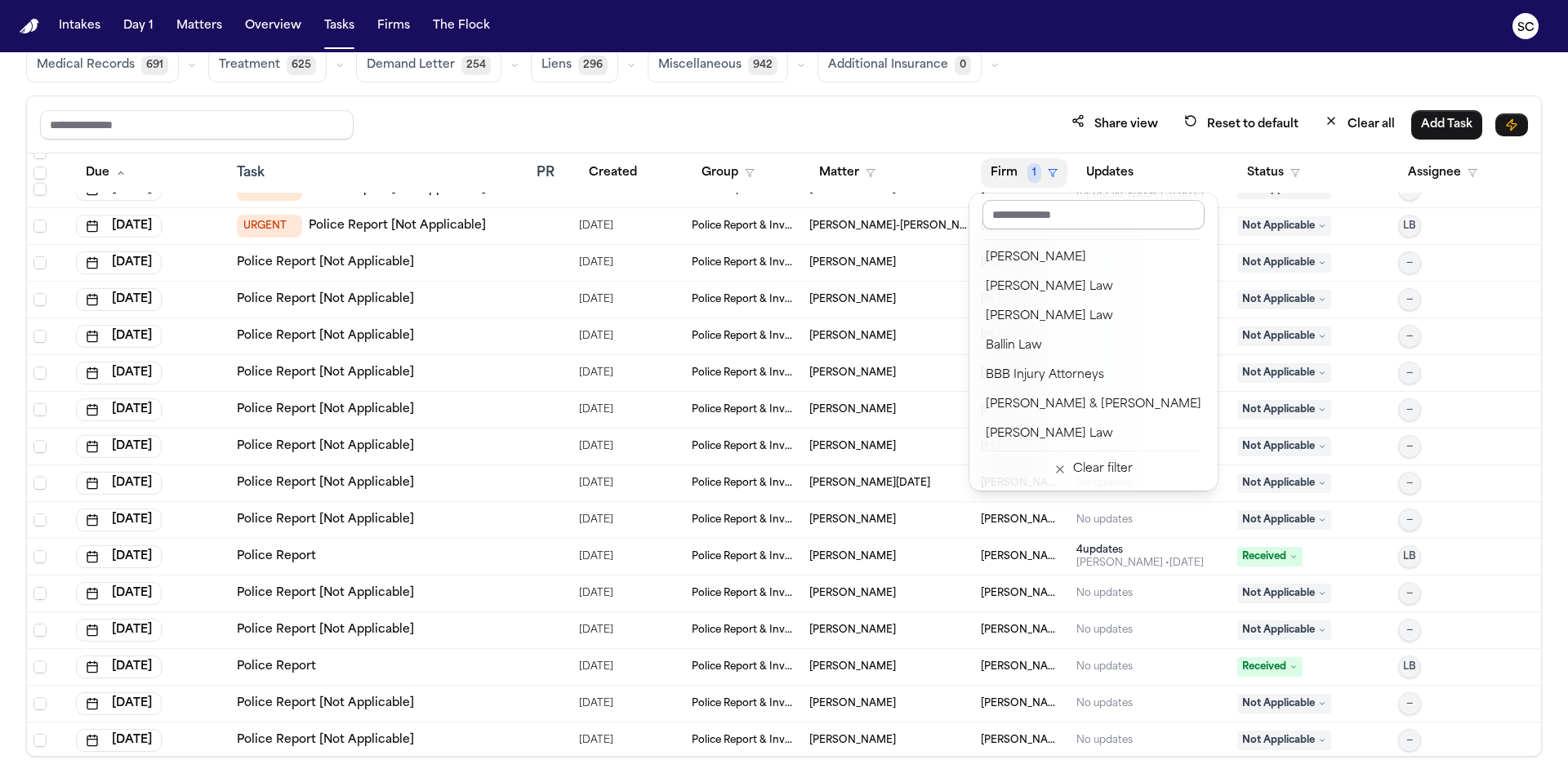
click at [1057, 221] on input "text" at bounding box center [1093, 215] width 222 height 30
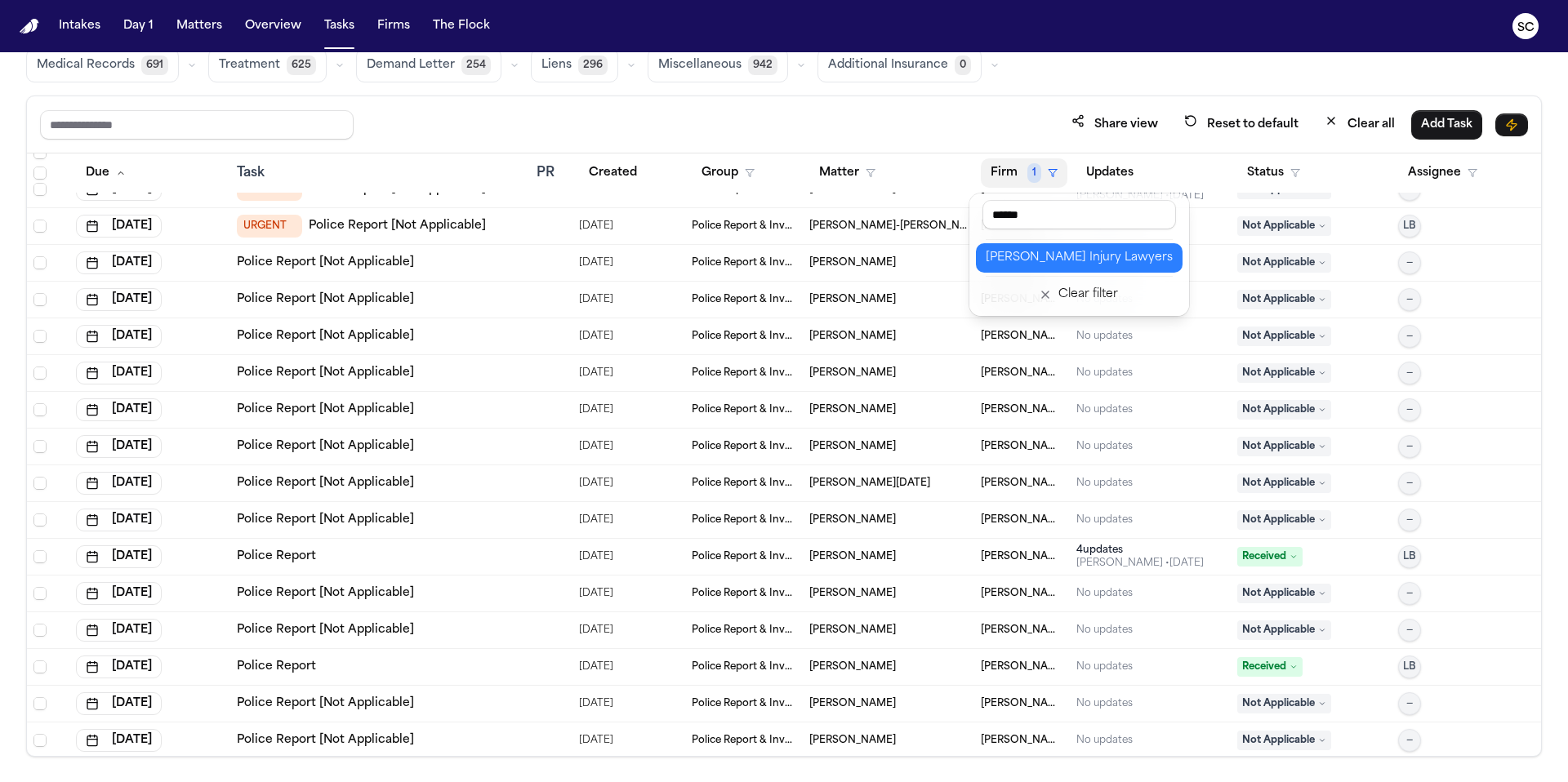
type input "******"
click at [1086, 263] on div "George Sink Injury Lawyers" at bounding box center [1079, 258] width 187 height 20
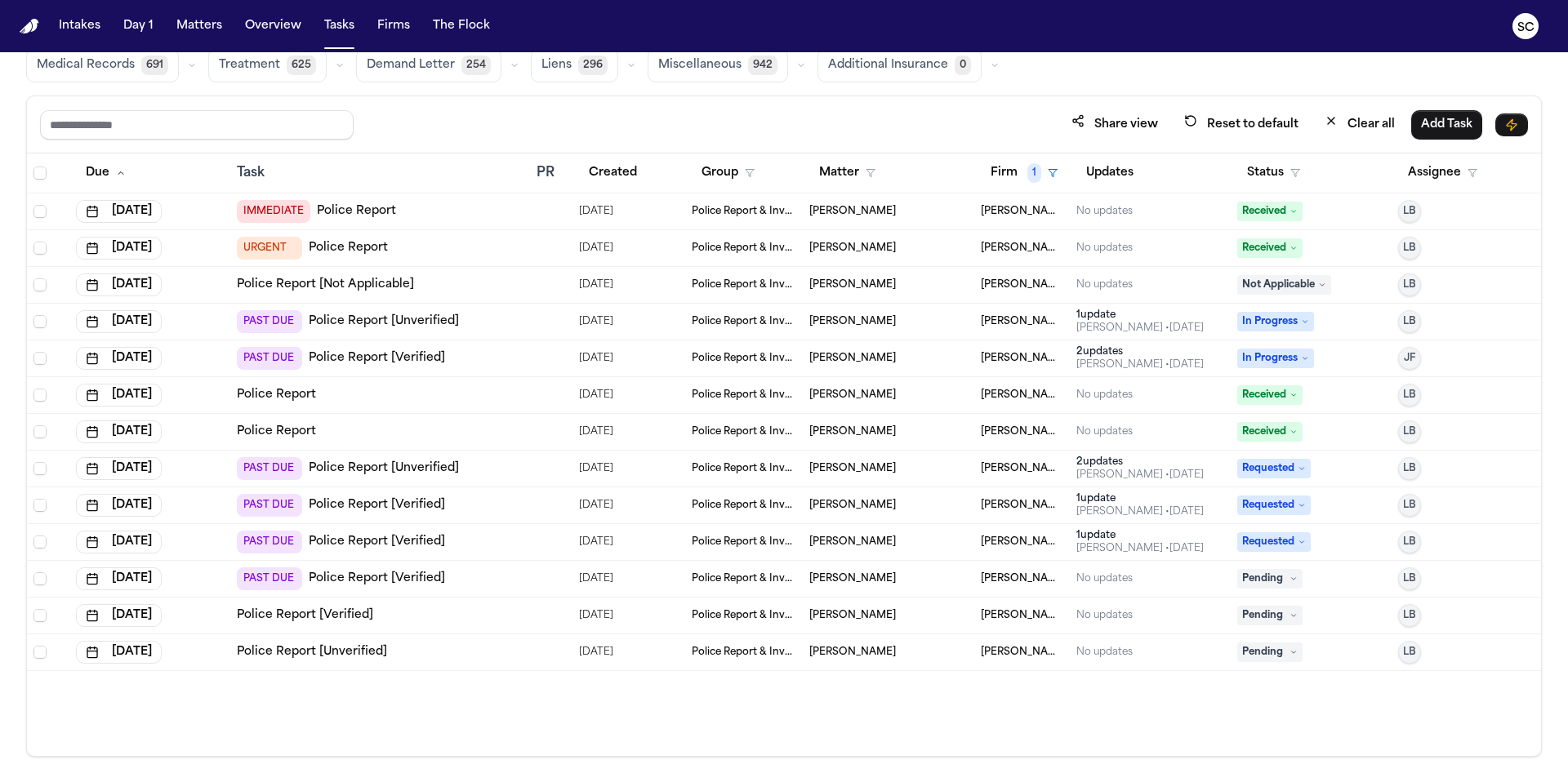
click at [347, 654] on link "Police Report [Unverified]" at bounding box center [312, 652] width 150 height 16
click at [915, 700] on div "Due Task PR Created Group Matter Firm 1 Updates Status Assignee Sep 2, 2025 IMM…" at bounding box center [784, 455] width 1514 height 603
click at [351, 619] on link "Police Report [Verified]" at bounding box center [304, 615] width 136 height 16
click at [414, 580] on link "Police Report [Verified]" at bounding box center [376, 579] width 136 height 16
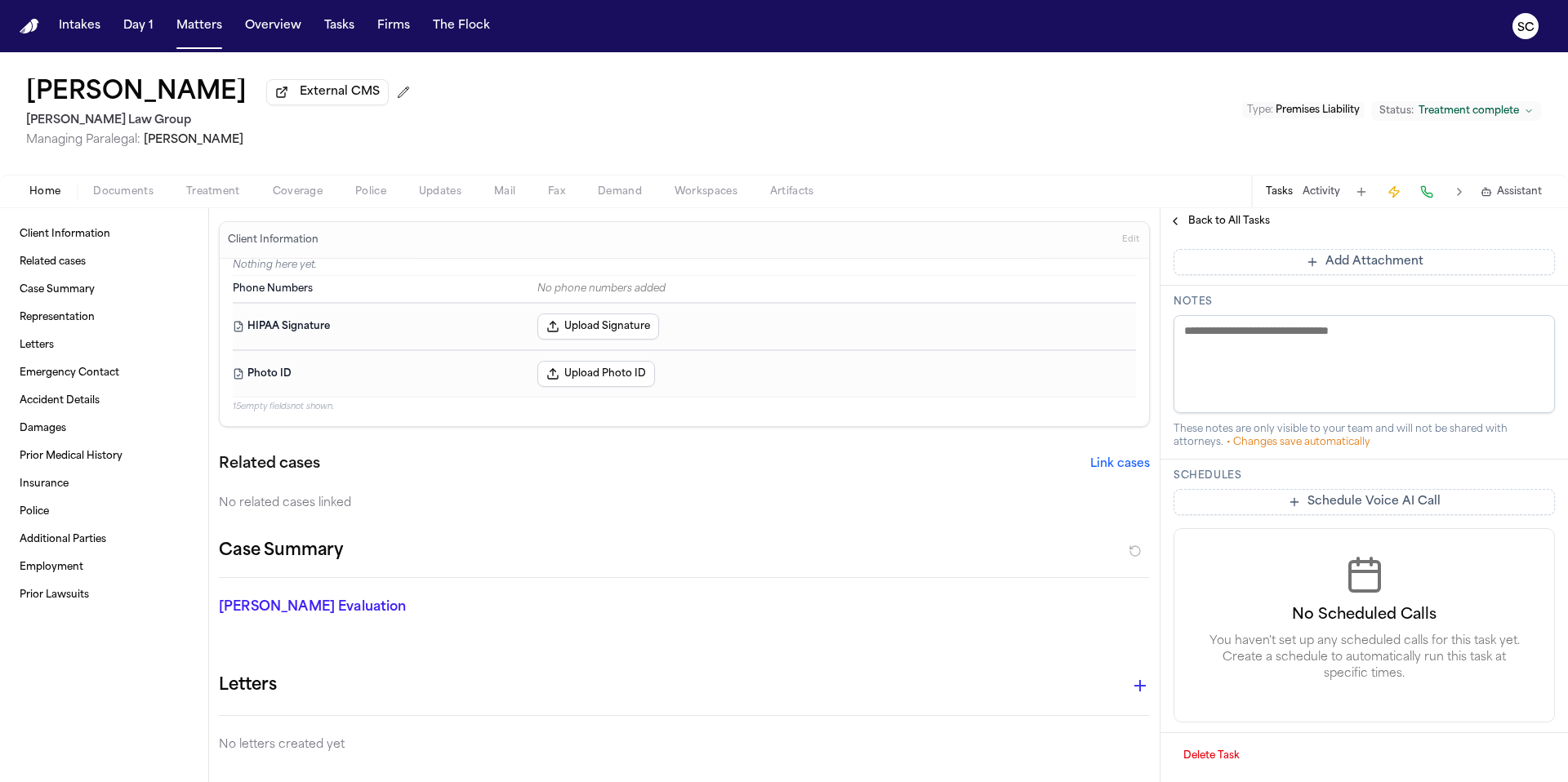
scroll to position [449, 0]
click at [134, 199] on span "Documents" at bounding box center [123, 192] width 60 height 13
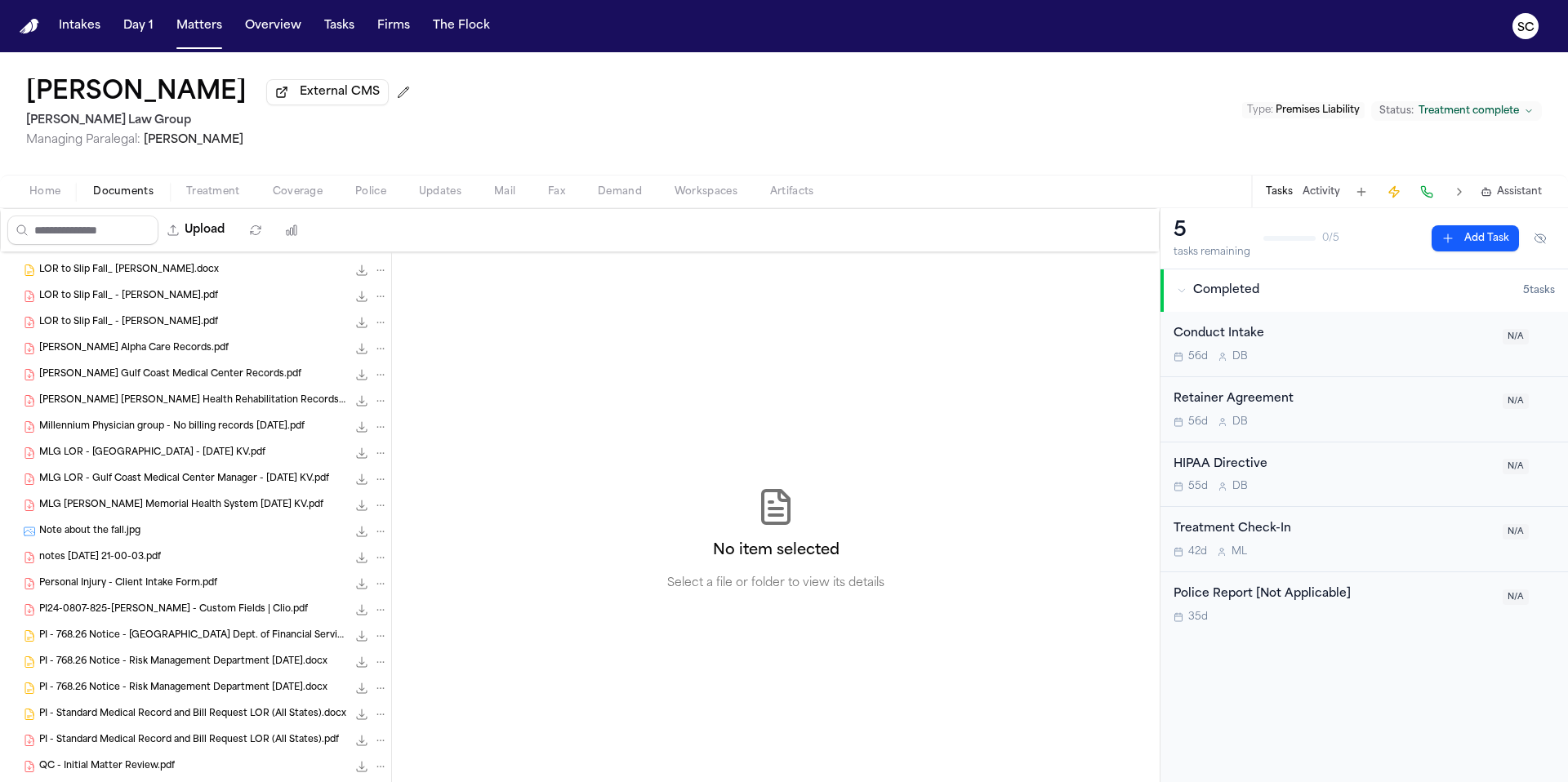
scroll to position [861, 0]
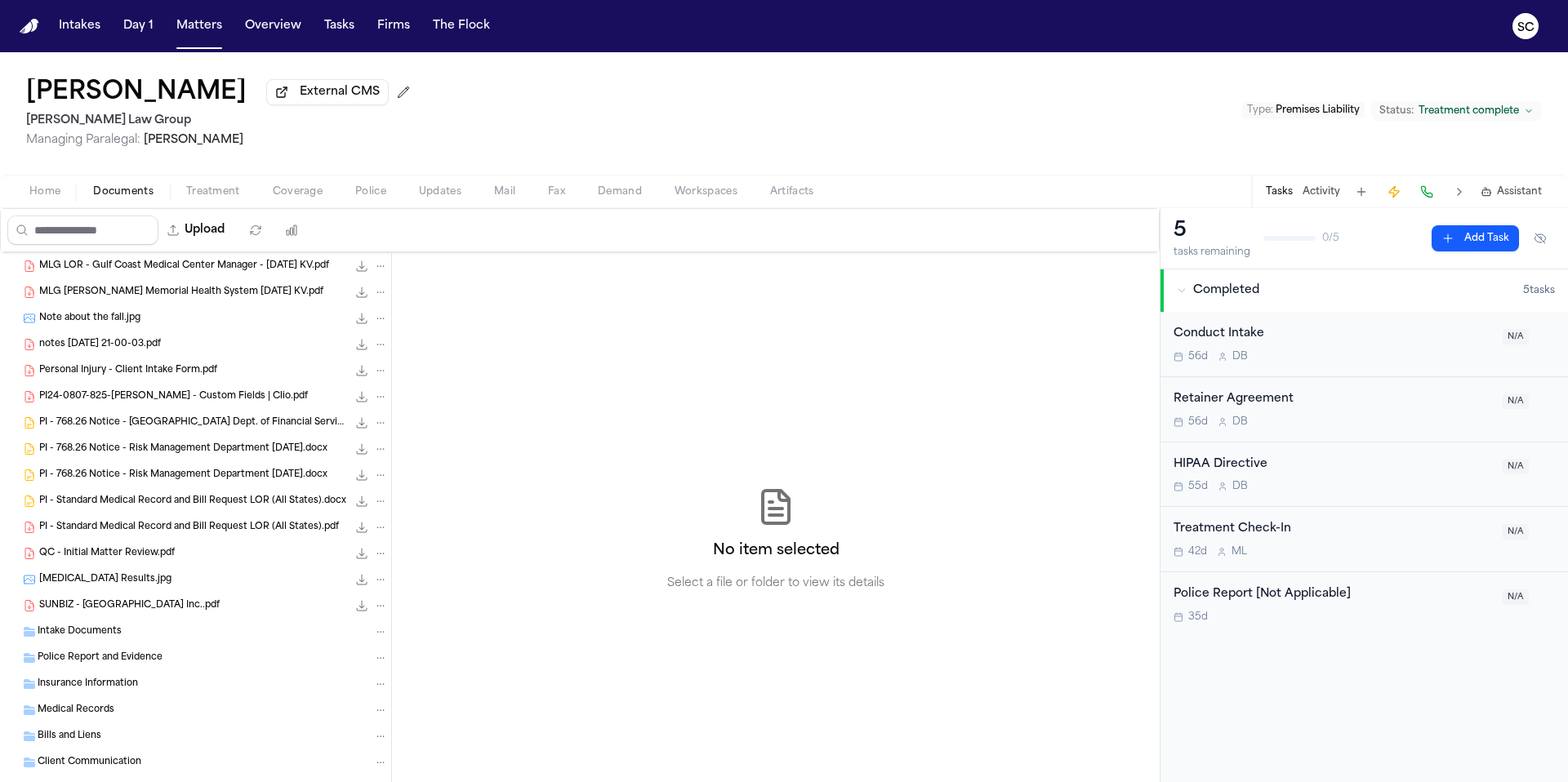
click at [153, 659] on span "Police Report and Evidence" at bounding box center [100, 658] width 125 height 14
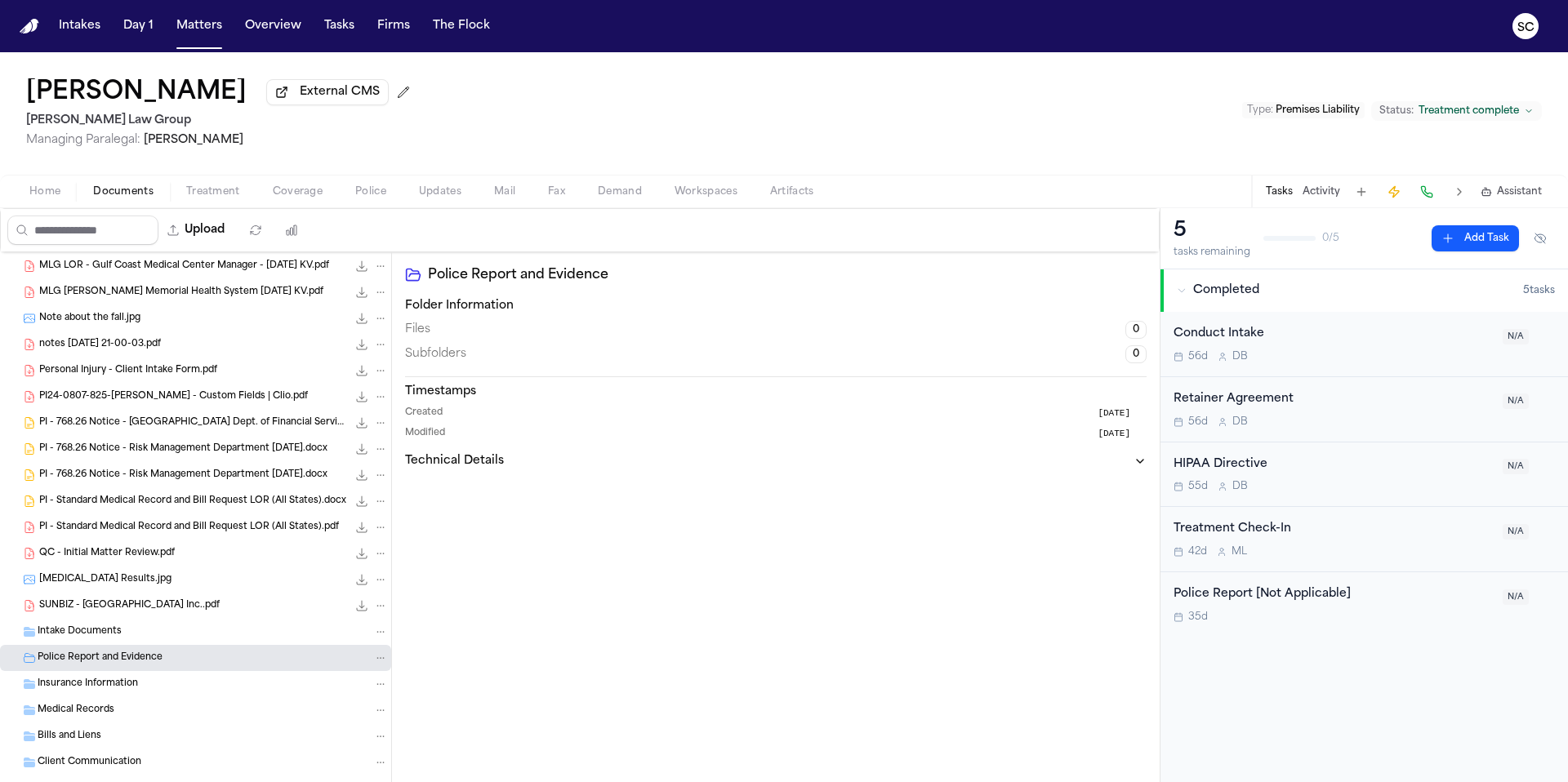
click at [122, 374] on span "Personal Injury - Client Intake Form.pdf" at bounding box center [129, 370] width 178 height 14
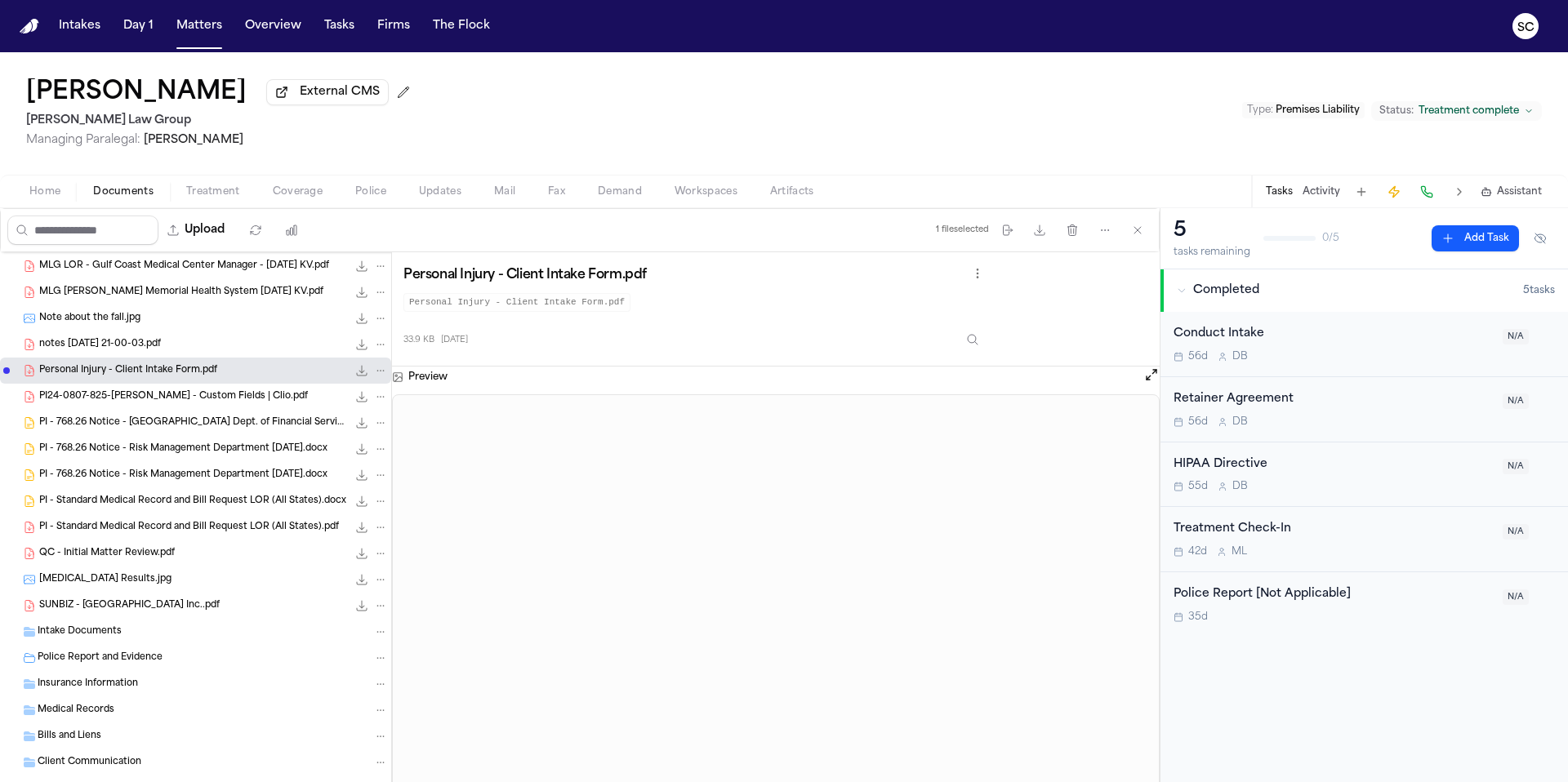
click at [58, 198] on span "Home" at bounding box center [45, 192] width 31 height 13
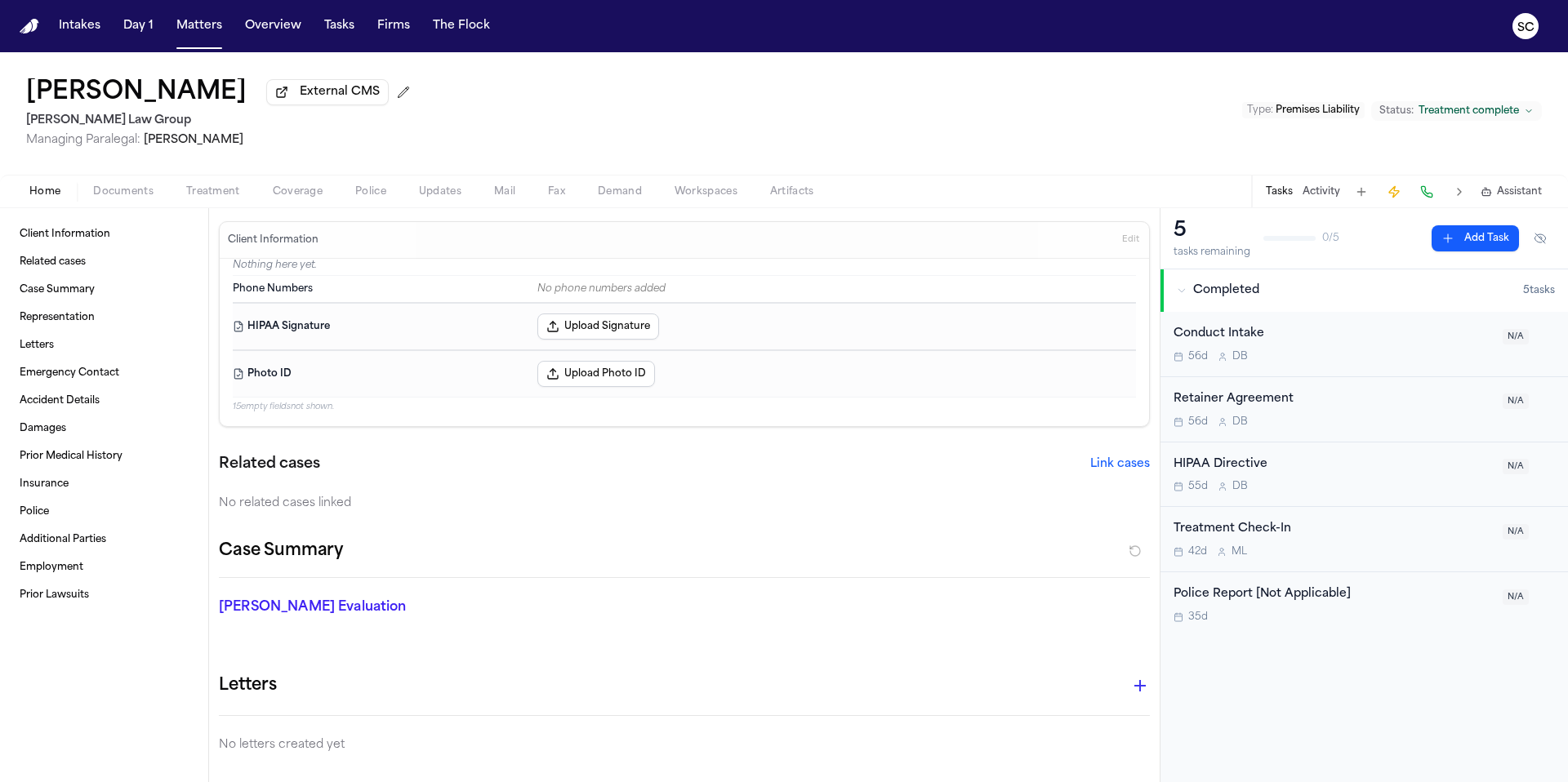
drag, startPoint x: 44, startPoint y: 197, endPoint x: 128, endPoint y: 202, distance: 84.1
click at [45, 197] on span "Home" at bounding box center [45, 192] width 31 height 13
click at [44, 198] on span "Home" at bounding box center [45, 192] width 31 height 13
click at [1287, 199] on button "Tasks" at bounding box center [1278, 192] width 27 height 13
click at [1285, 196] on button "Tasks" at bounding box center [1278, 192] width 27 height 13
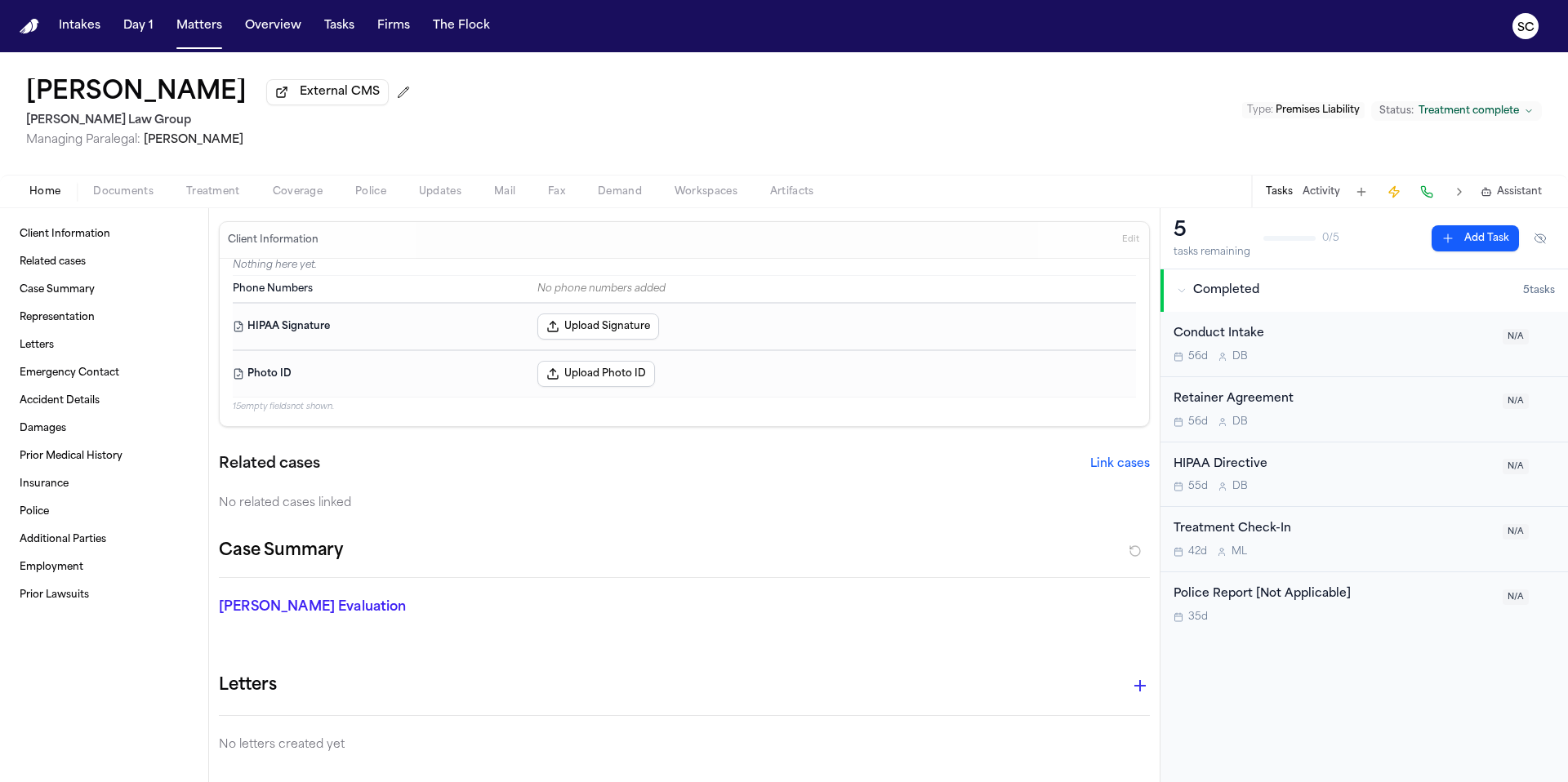
click at [1328, 196] on button "Activity" at bounding box center [1321, 192] width 38 height 13
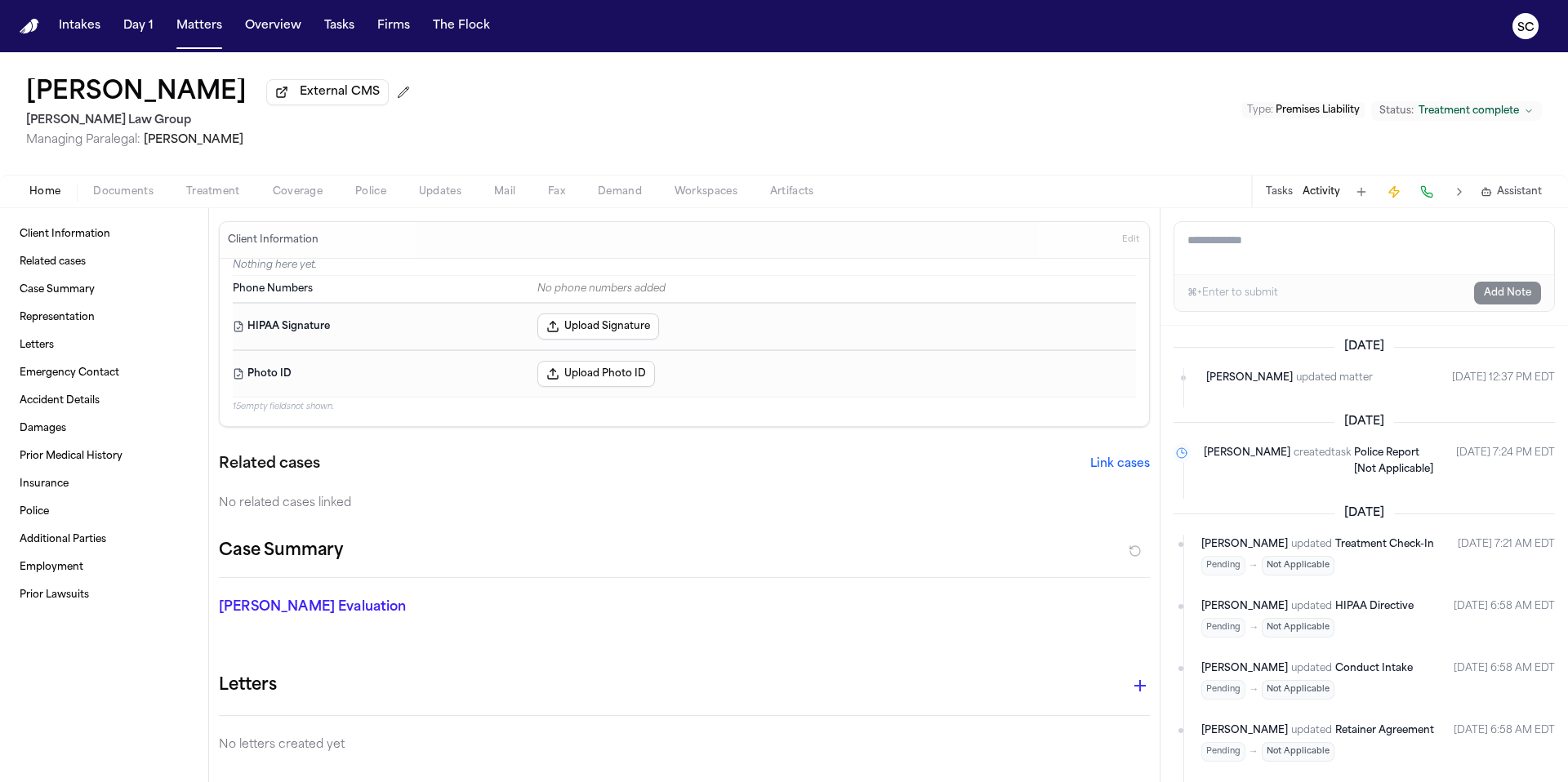
click at [1278, 192] on button "Tasks" at bounding box center [1278, 192] width 27 height 13
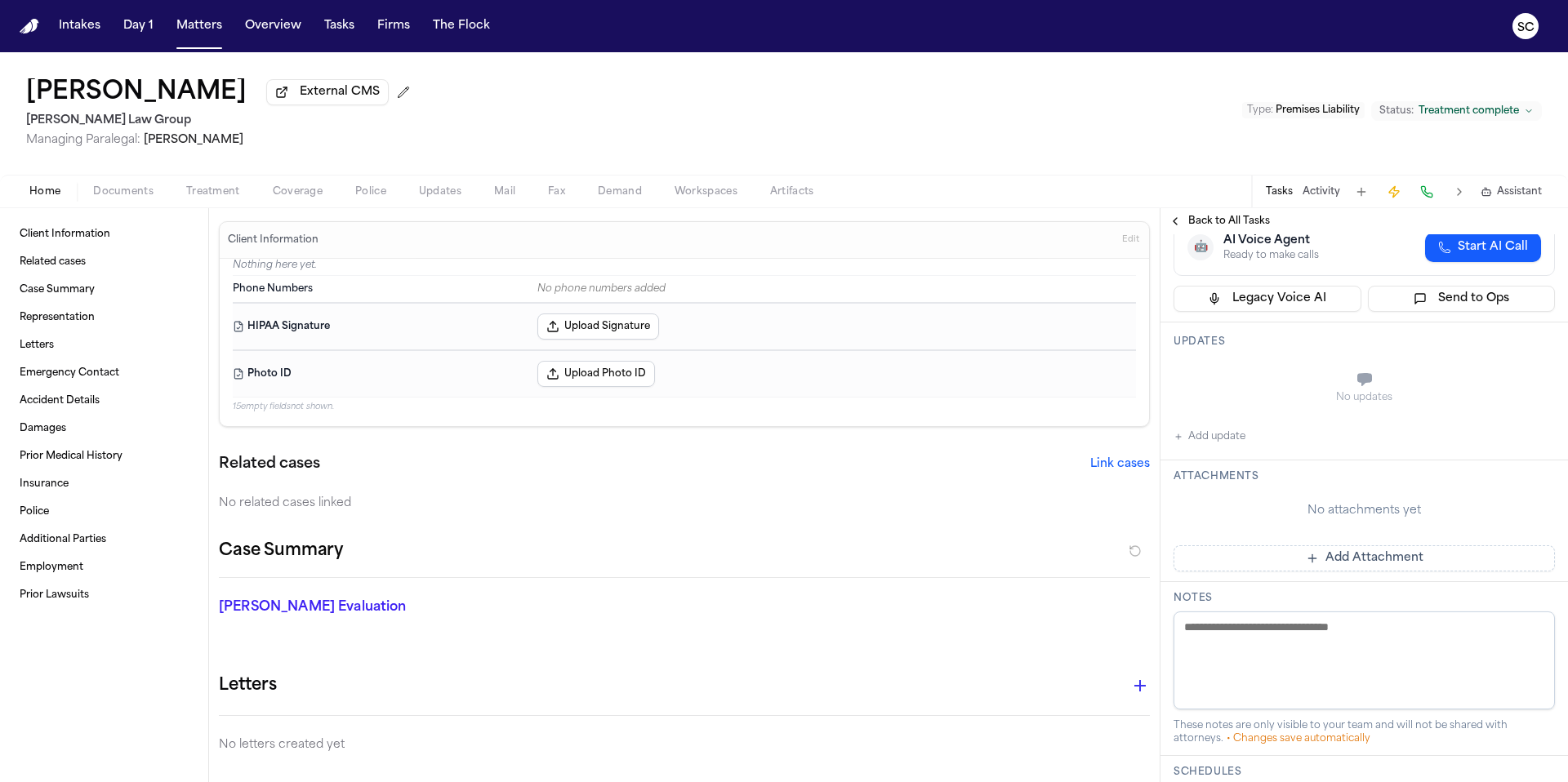
scroll to position [150, 0]
click at [1267, 640] on textarea at bounding box center [1363, 659] width 381 height 98
type textarea "**********"
click at [830, 575] on div "Case Summary" at bounding box center [684, 558] width 930 height 40
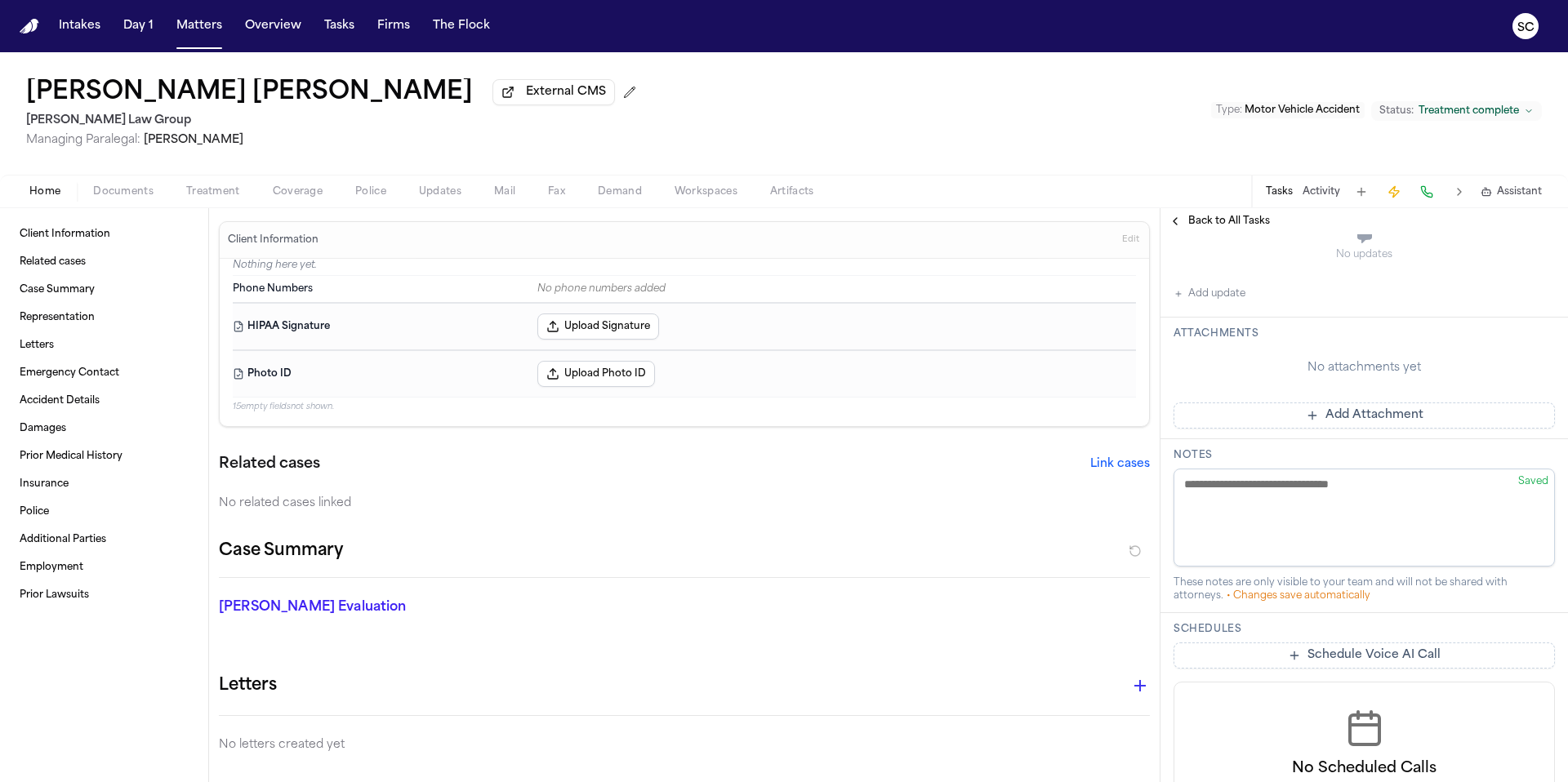
scroll to position [434, 0]
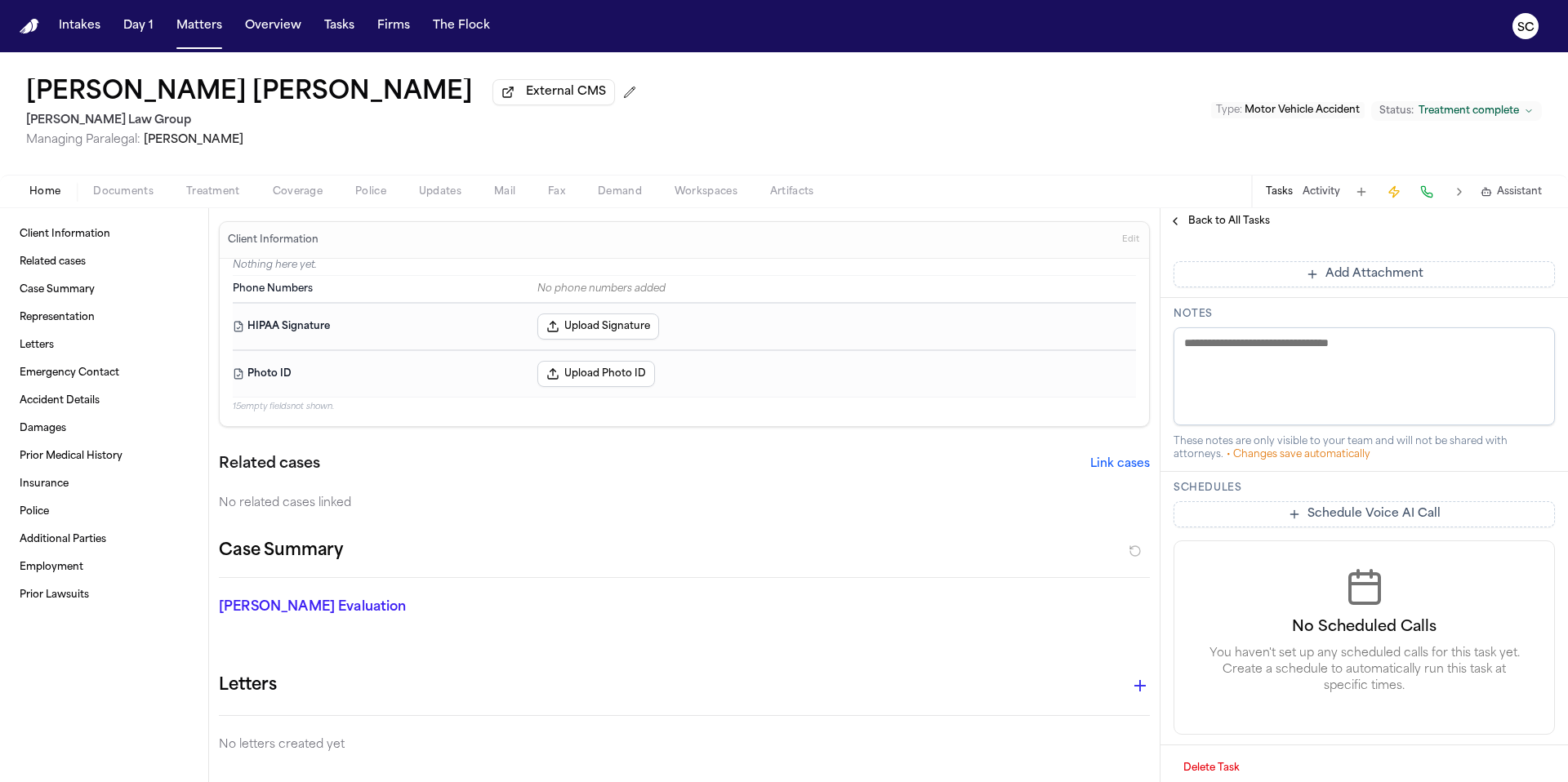
click at [113, 205] on div "Home Documents Treatment Coverage Police Updates Mail Fax Demand Workspaces Art…" at bounding box center [784, 191] width 1568 height 33
click at [115, 199] on span "Documents" at bounding box center [123, 192] width 60 height 13
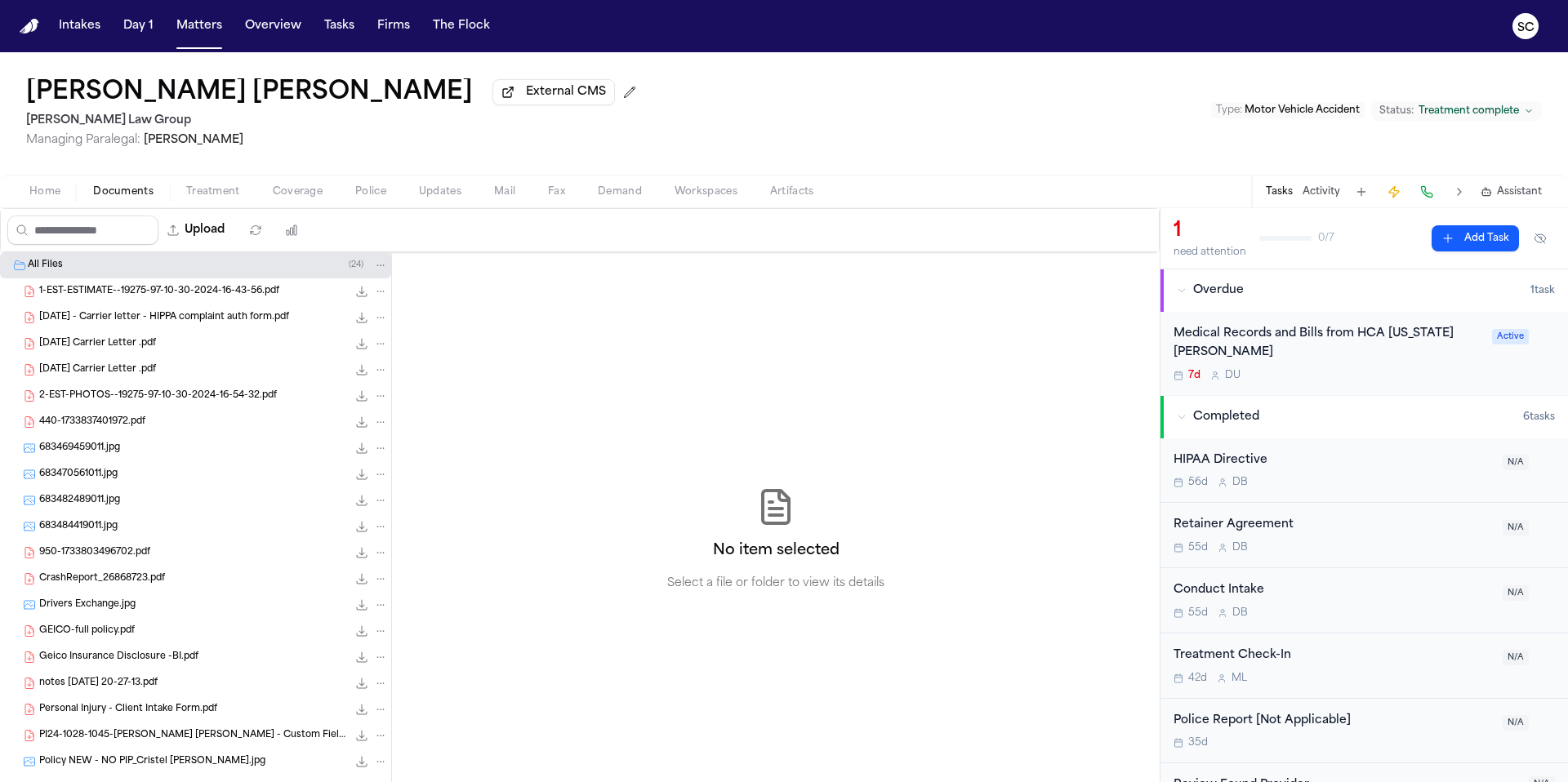
click at [141, 580] on span "CrashReport_26868723.pdf" at bounding box center [102, 579] width 125 height 14
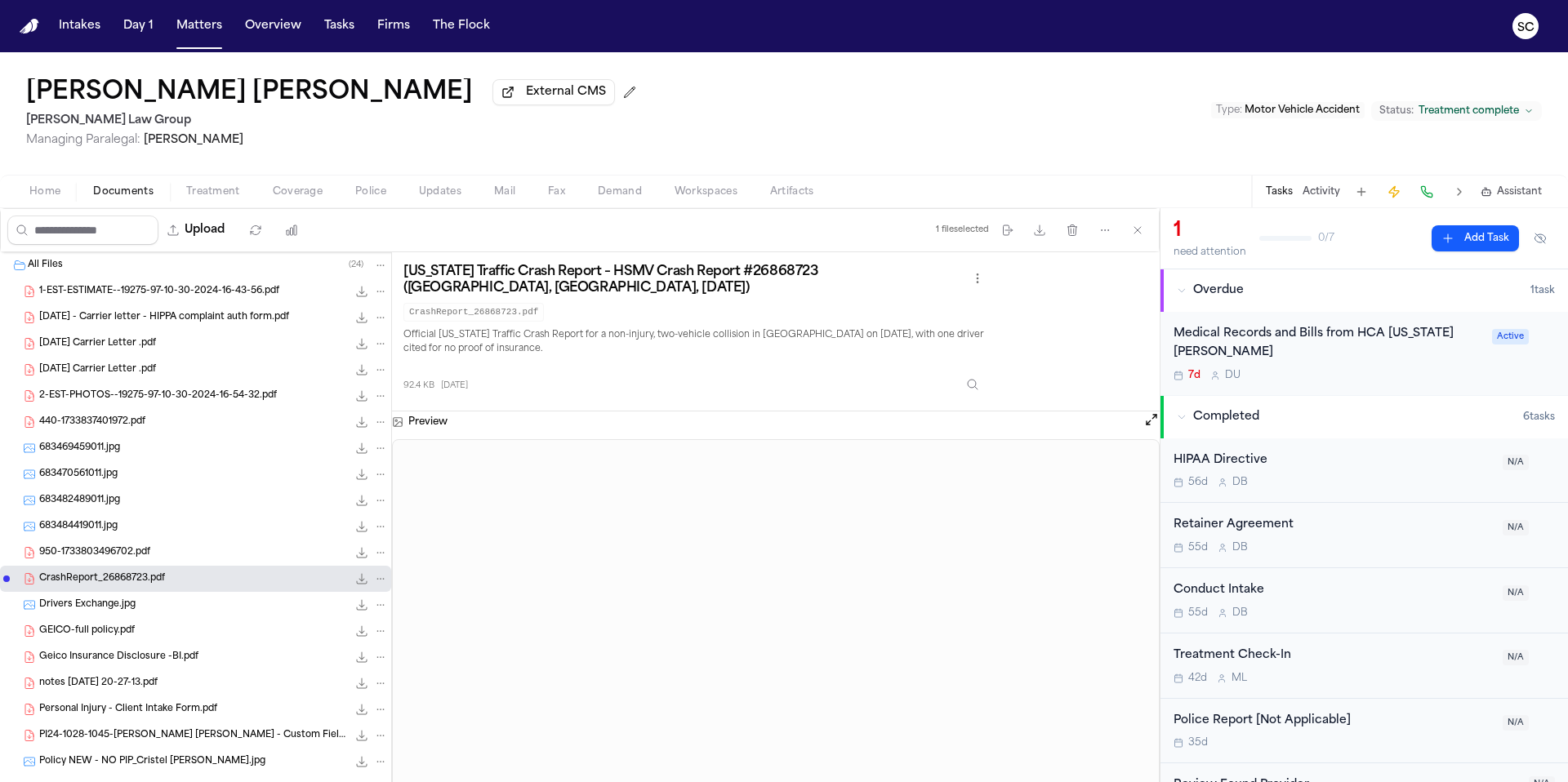
click at [1281, 199] on button "Tasks" at bounding box center [1278, 192] width 27 height 13
click at [1287, 195] on button "Tasks" at bounding box center [1278, 192] width 27 height 13
click at [1283, 199] on button "Tasks" at bounding box center [1278, 192] width 27 height 13
click at [1282, 199] on button "Tasks" at bounding box center [1278, 192] width 27 height 13
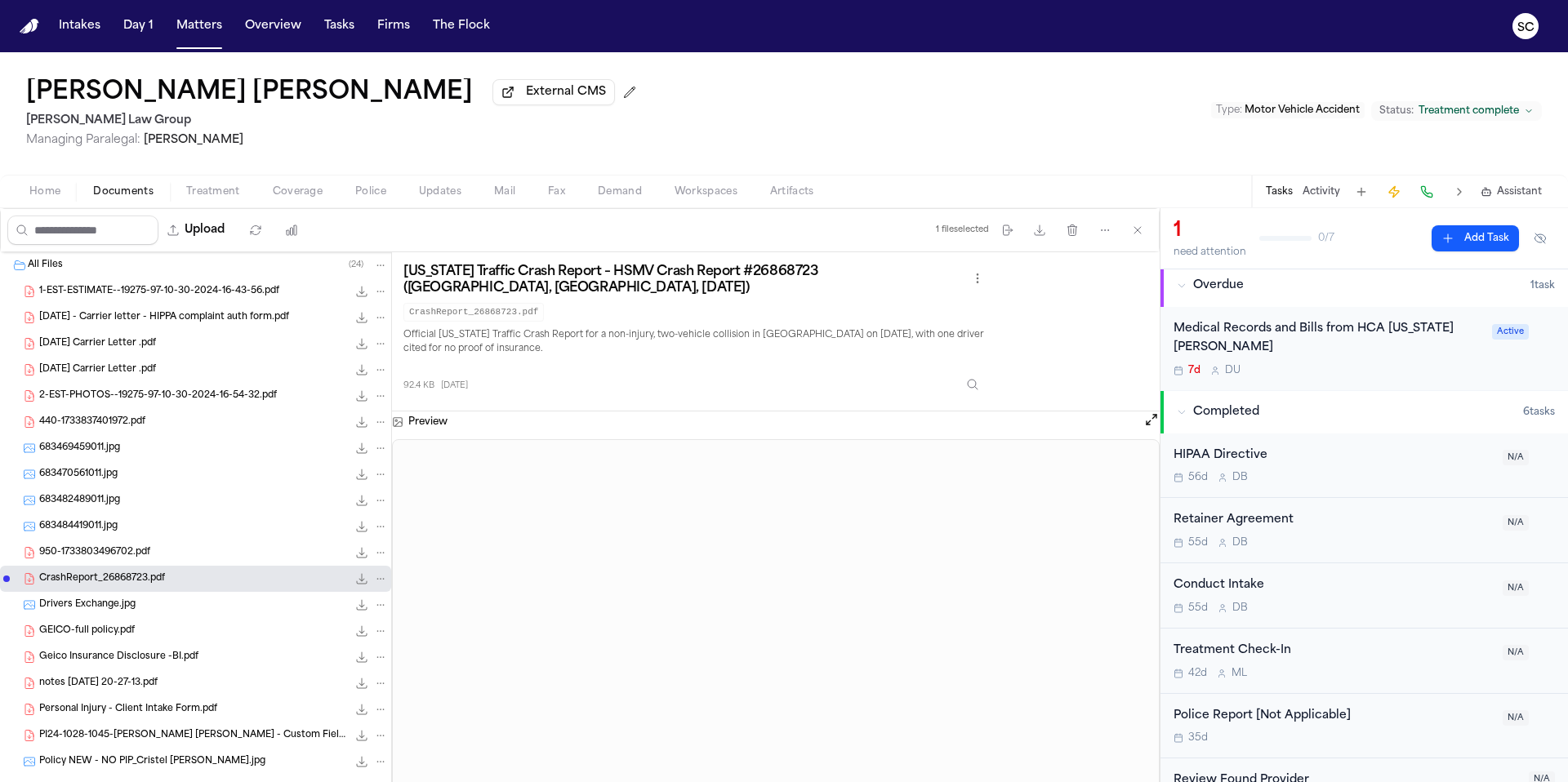
scroll to position [19, 0]
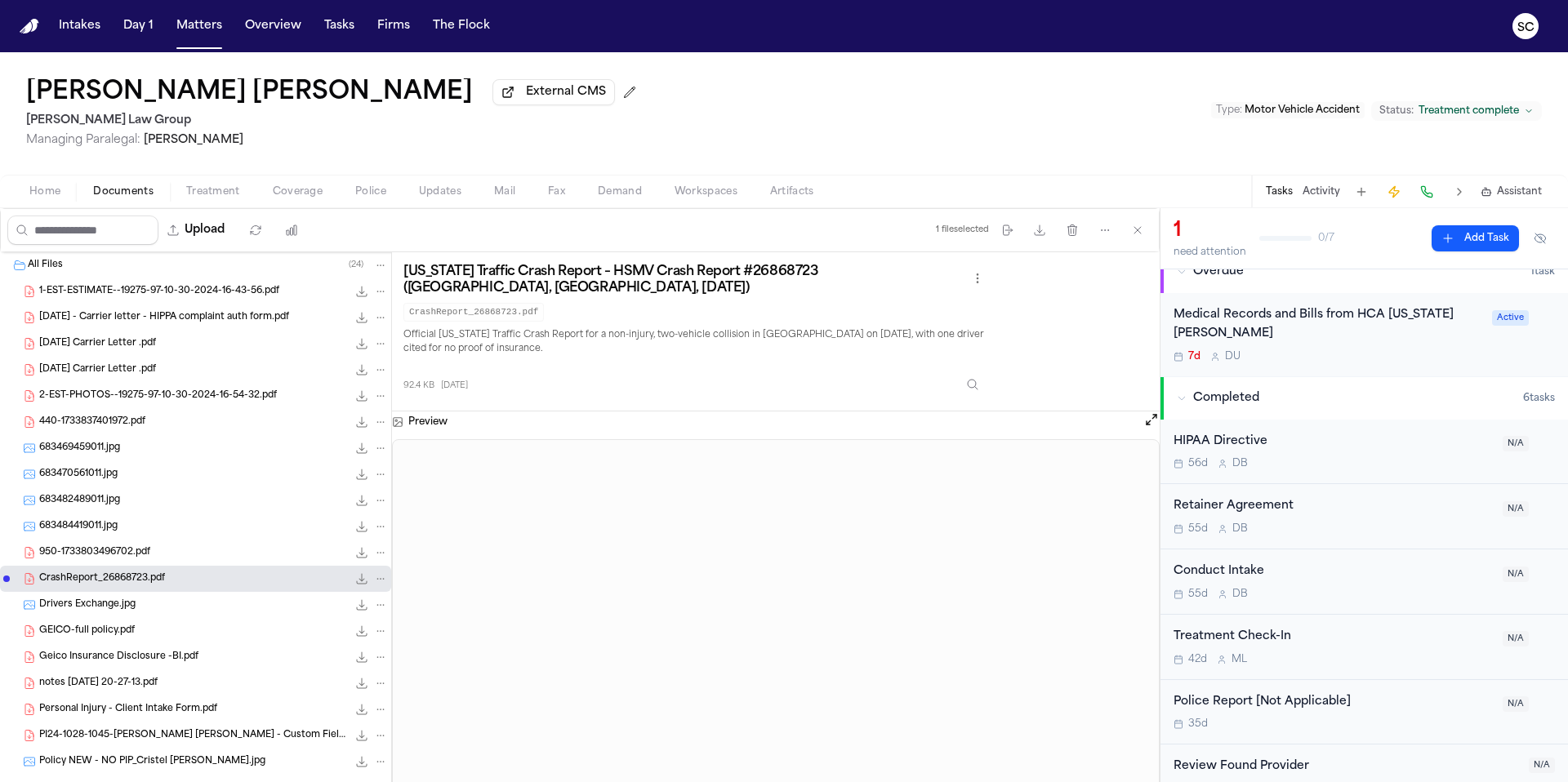
click at [1293, 706] on div "Police Report [Not Applicable]" at bounding box center [1332, 702] width 319 height 19
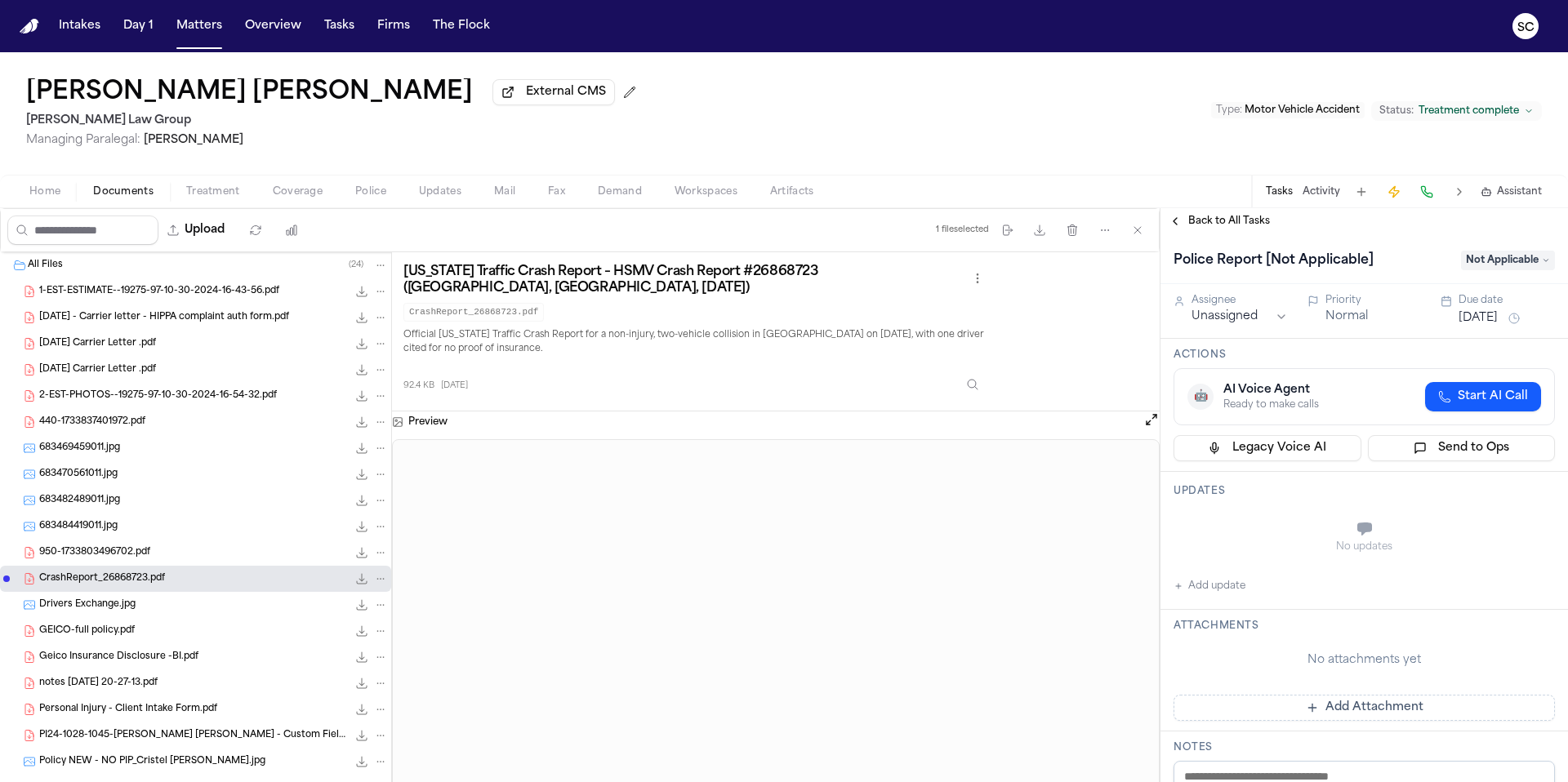
click at [1476, 268] on span "Not Applicable" at bounding box center [1508, 261] width 94 height 20
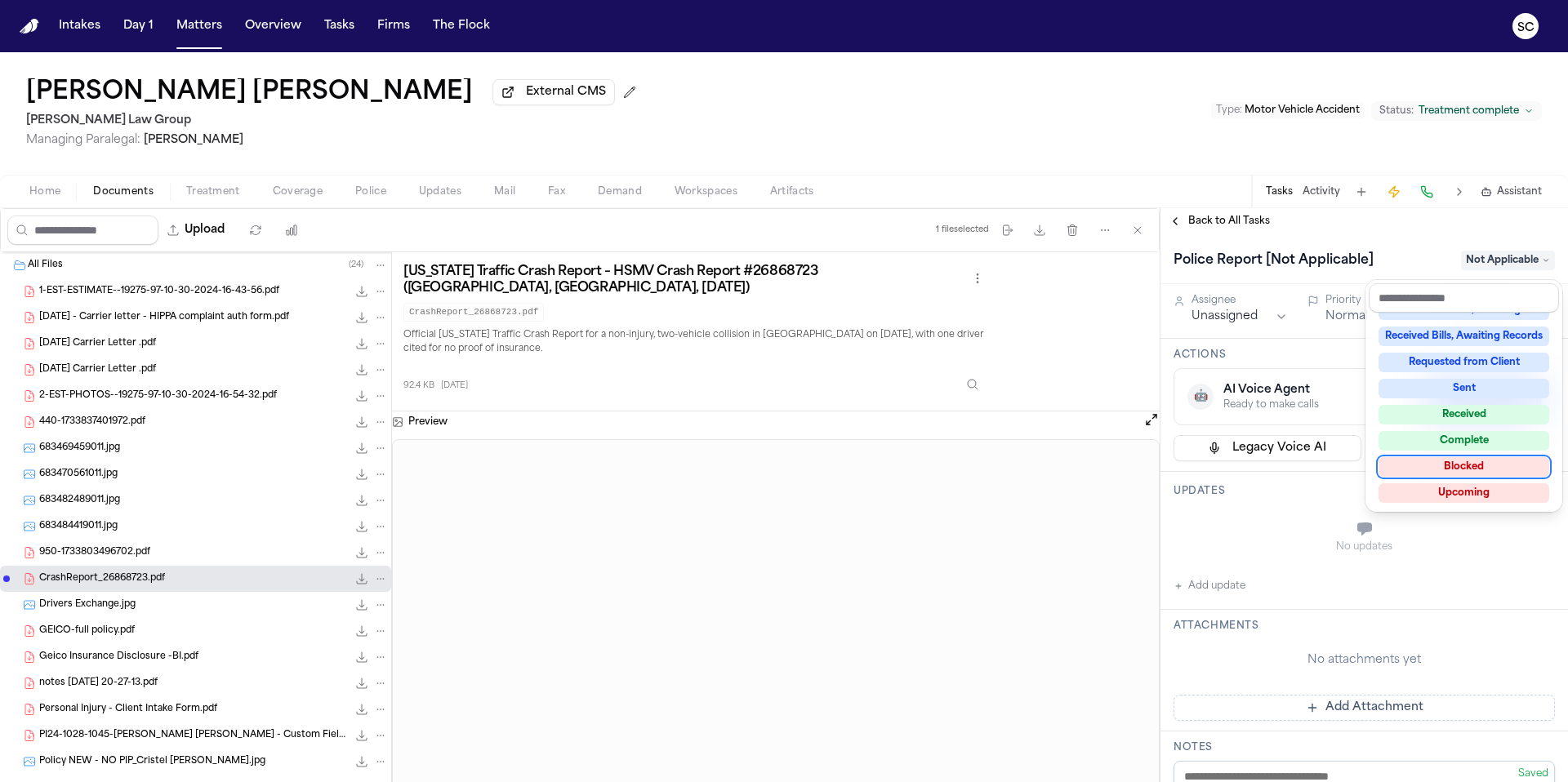
scroll to position [255, 0]
click at [1467, 440] on div "Complete" at bounding box center [1463, 440] width 171 height 20
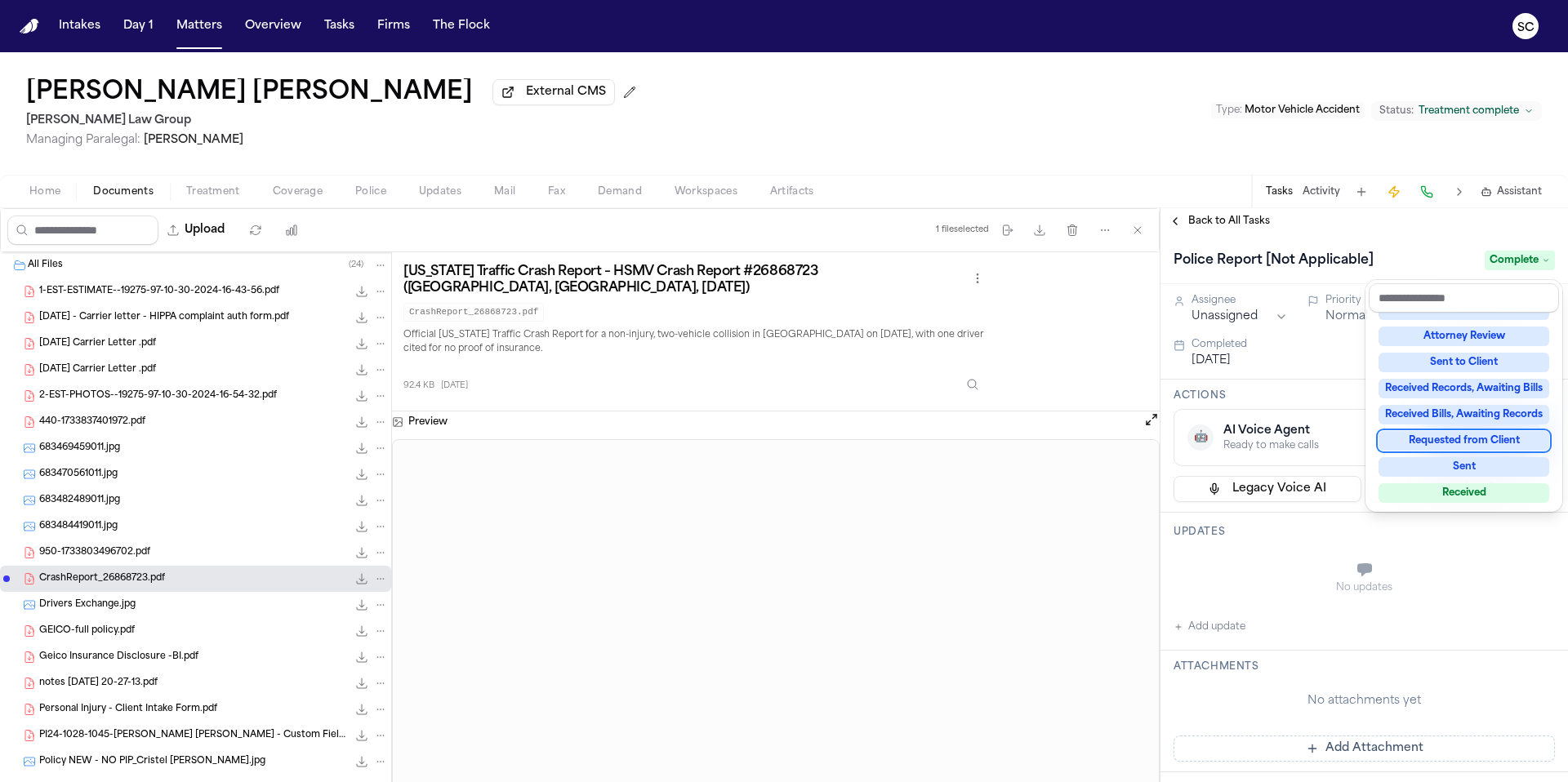
click at [1258, 571] on div "Police Report [Not Applicable] Complete Assignee Unassigned Priority Normal Due…" at bounding box center [1364, 751] width 407 height 1034
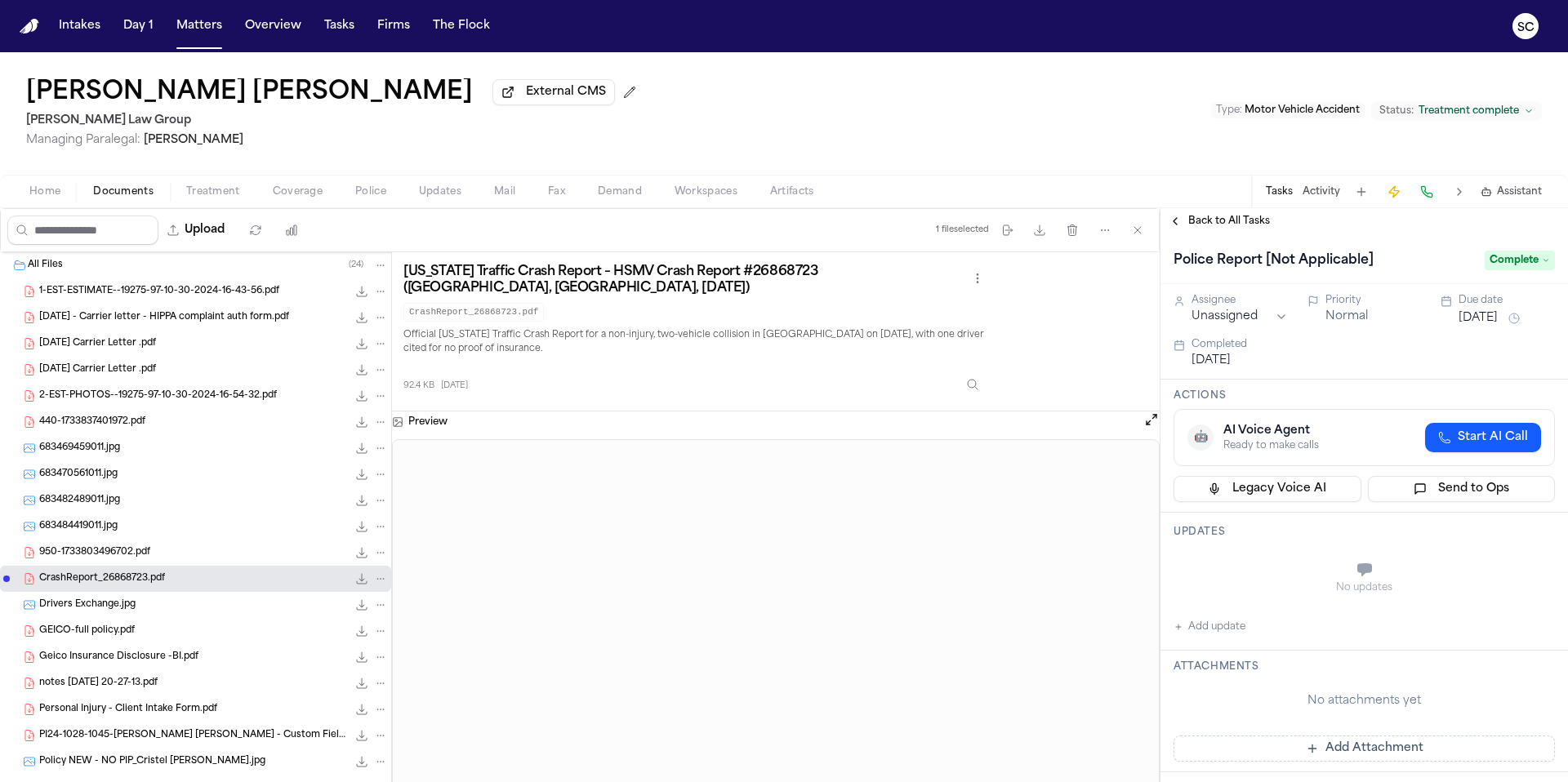
drag, startPoint x: 144, startPoint y: 581, endPoint x: 1321, endPoint y: 750, distance: 1189.1
click at [1321, 750] on div "Upload 1 file selected Move files Download files Delete files More actions Clea…" at bounding box center [784, 495] width 1568 height 574
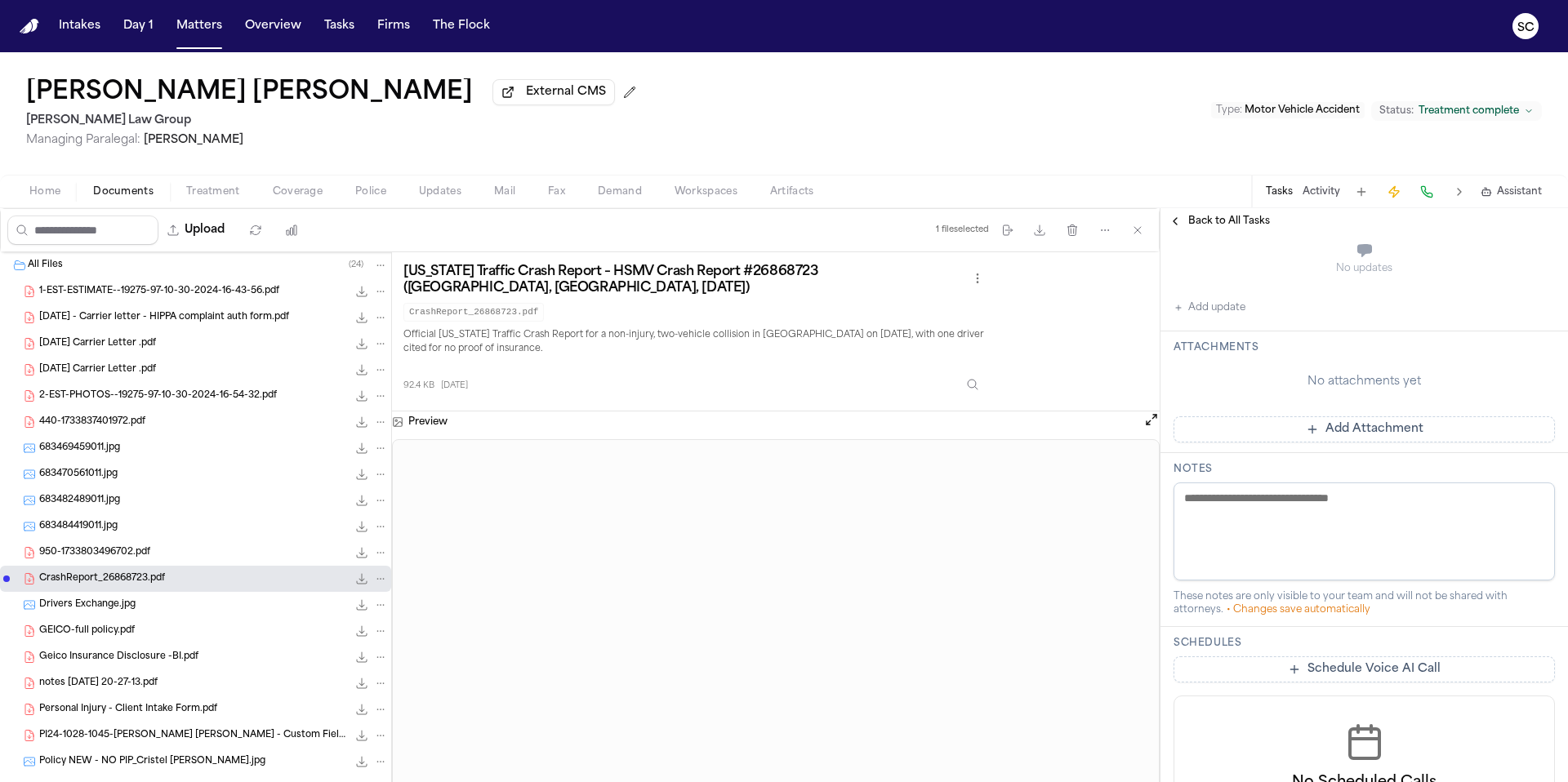
scroll to position [345, 0]
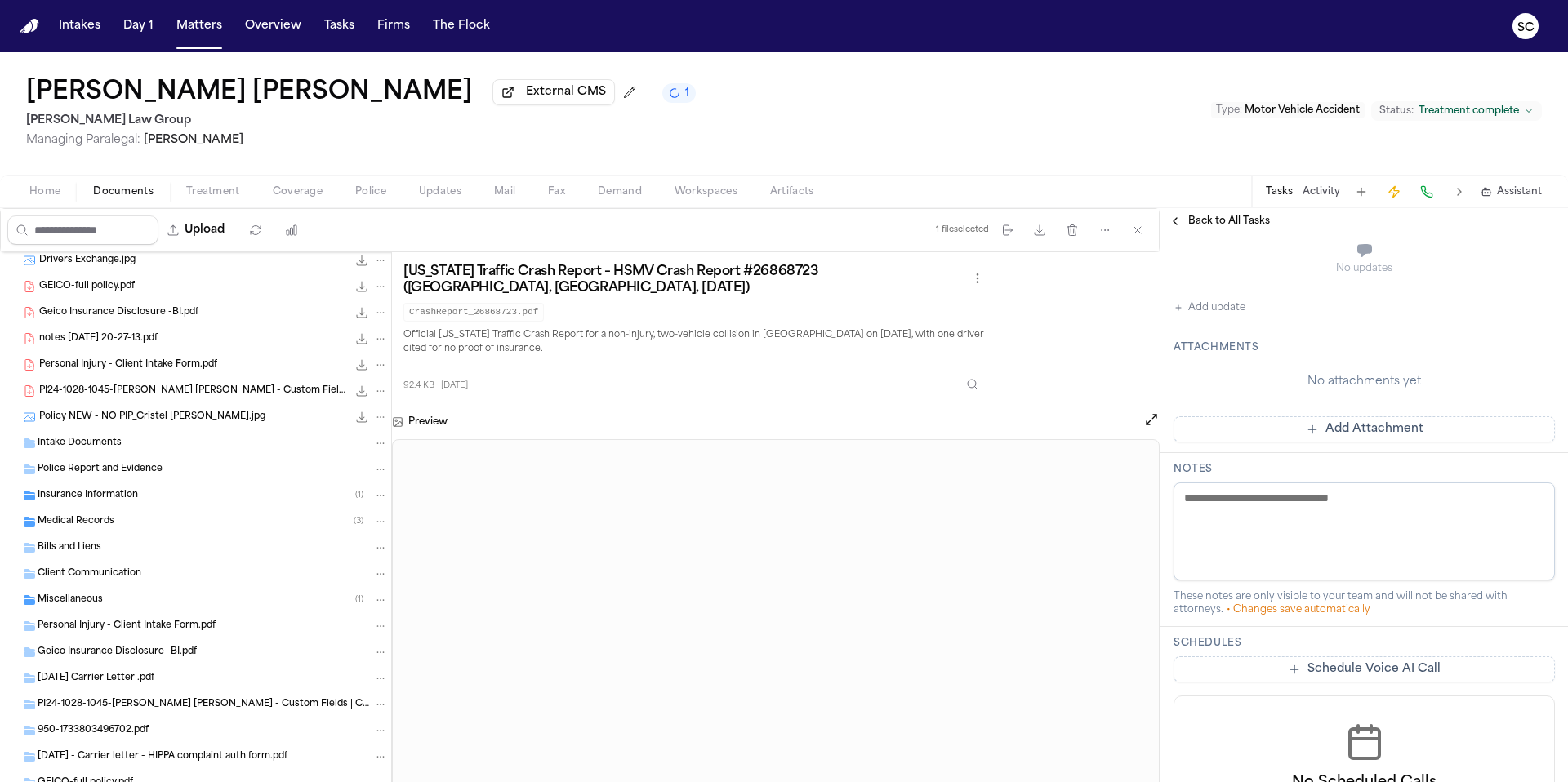
click at [125, 470] on span "Police Report and Evidence" at bounding box center [100, 469] width 125 height 14
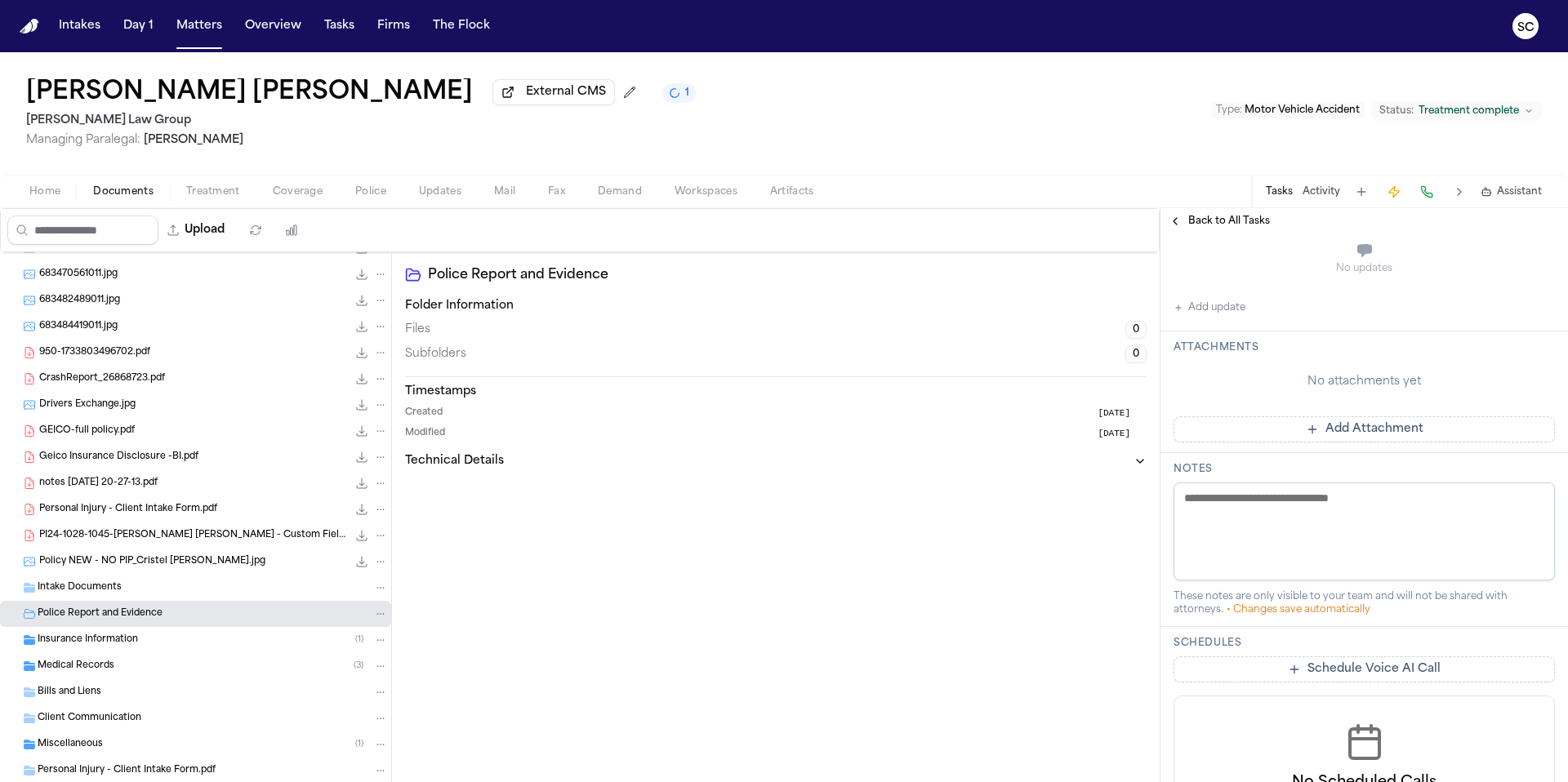
scroll to position [180, 0]
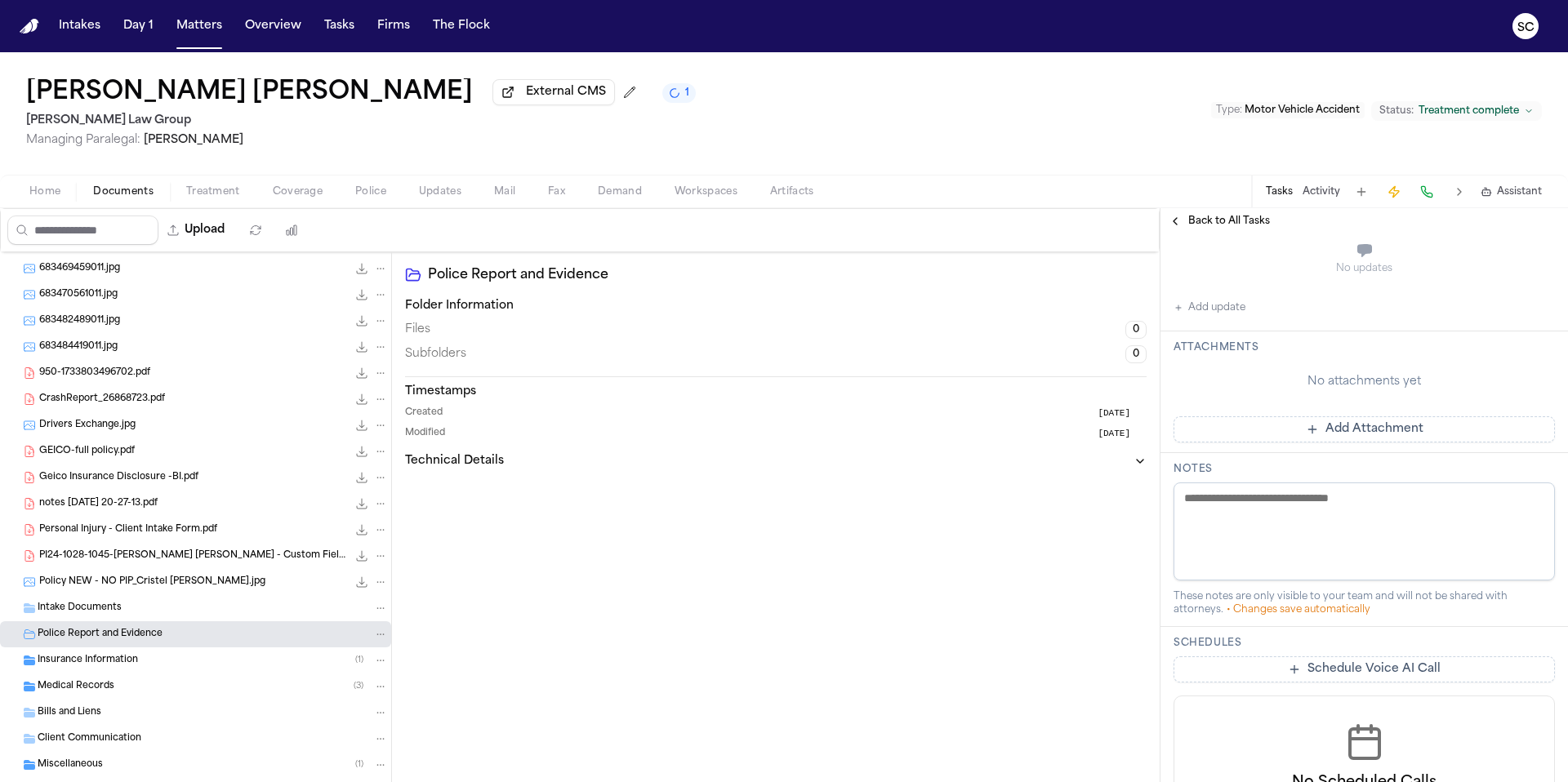
click at [374, 404] on icon "File: CrashReport_26868723.pdf" at bounding box center [380, 399] width 12 height 12
click at [367, 466] on button "Move" at bounding box center [369, 464] width 112 height 30
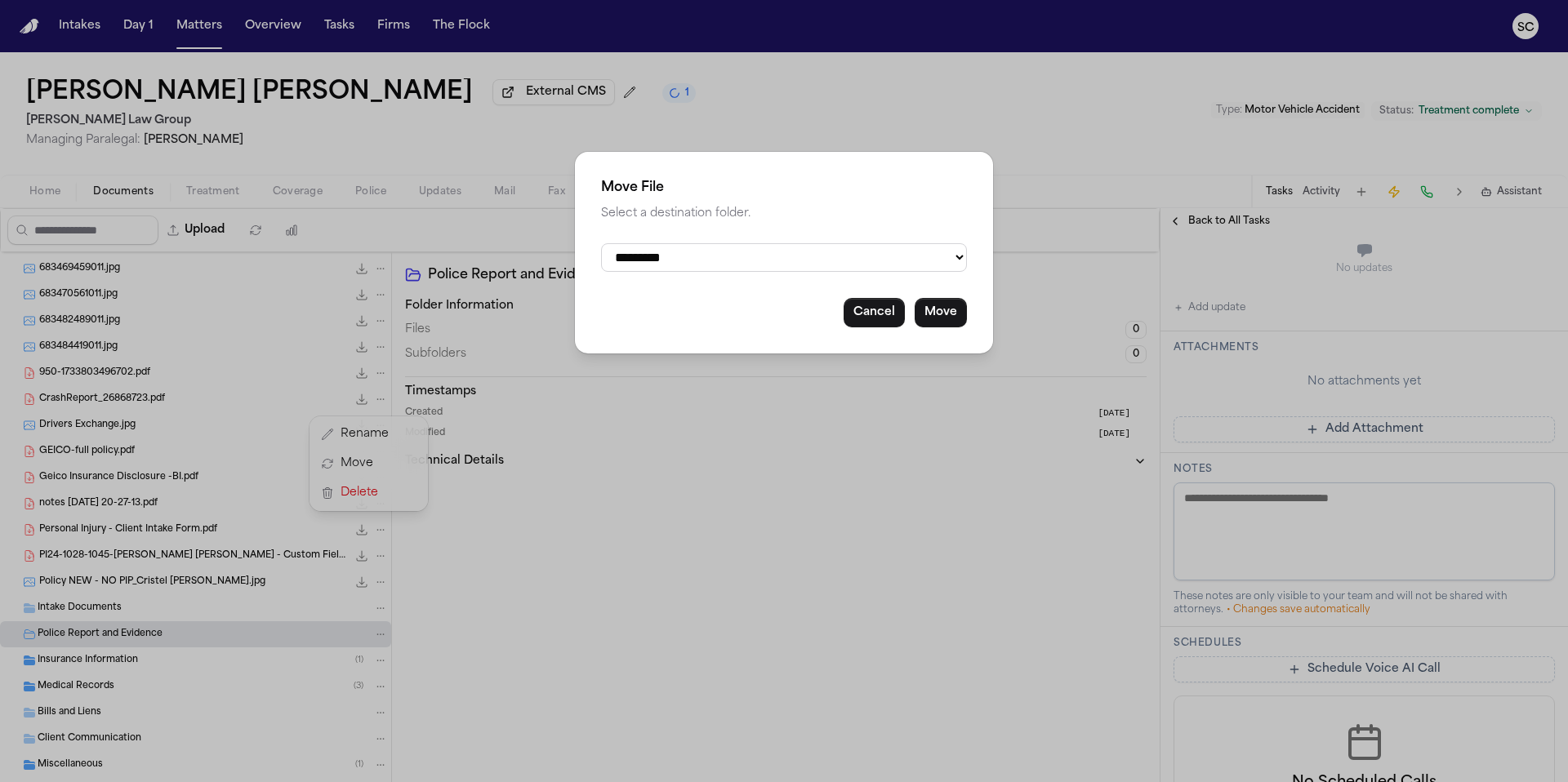
click at [673, 255] on select "**********" at bounding box center [784, 257] width 365 height 29
select select "**********"
click at [601, 243] on select "**********" at bounding box center [784, 257] width 365 height 29
click at [951, 318] on button "Move" at bounding box center [940, 313] width 52 height 30
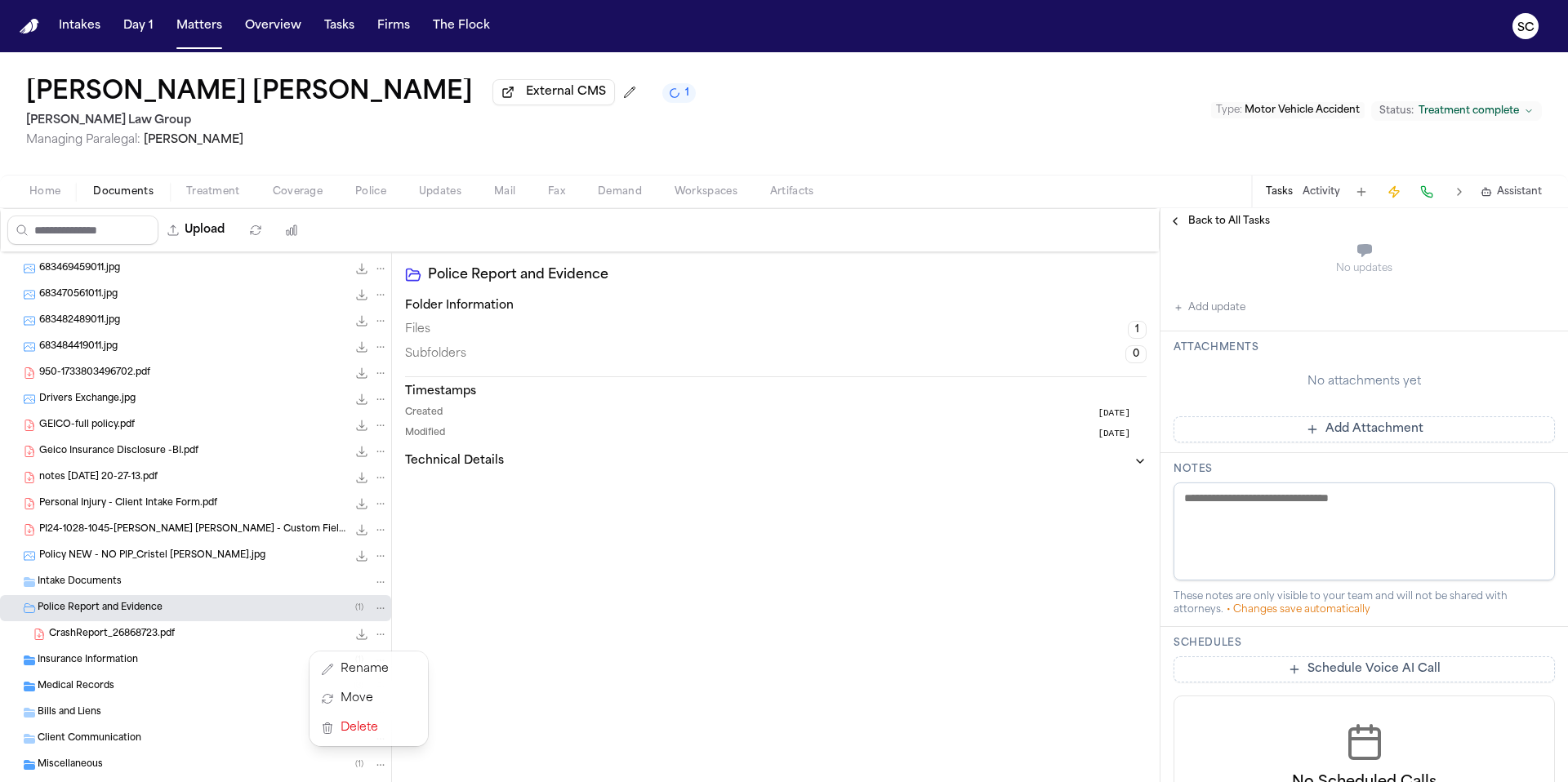
click at [170, 640] on div "CrashReport_26868723.pdf 92.4 KB • PDF" at bounding box center [218, 634] width 339 height 16
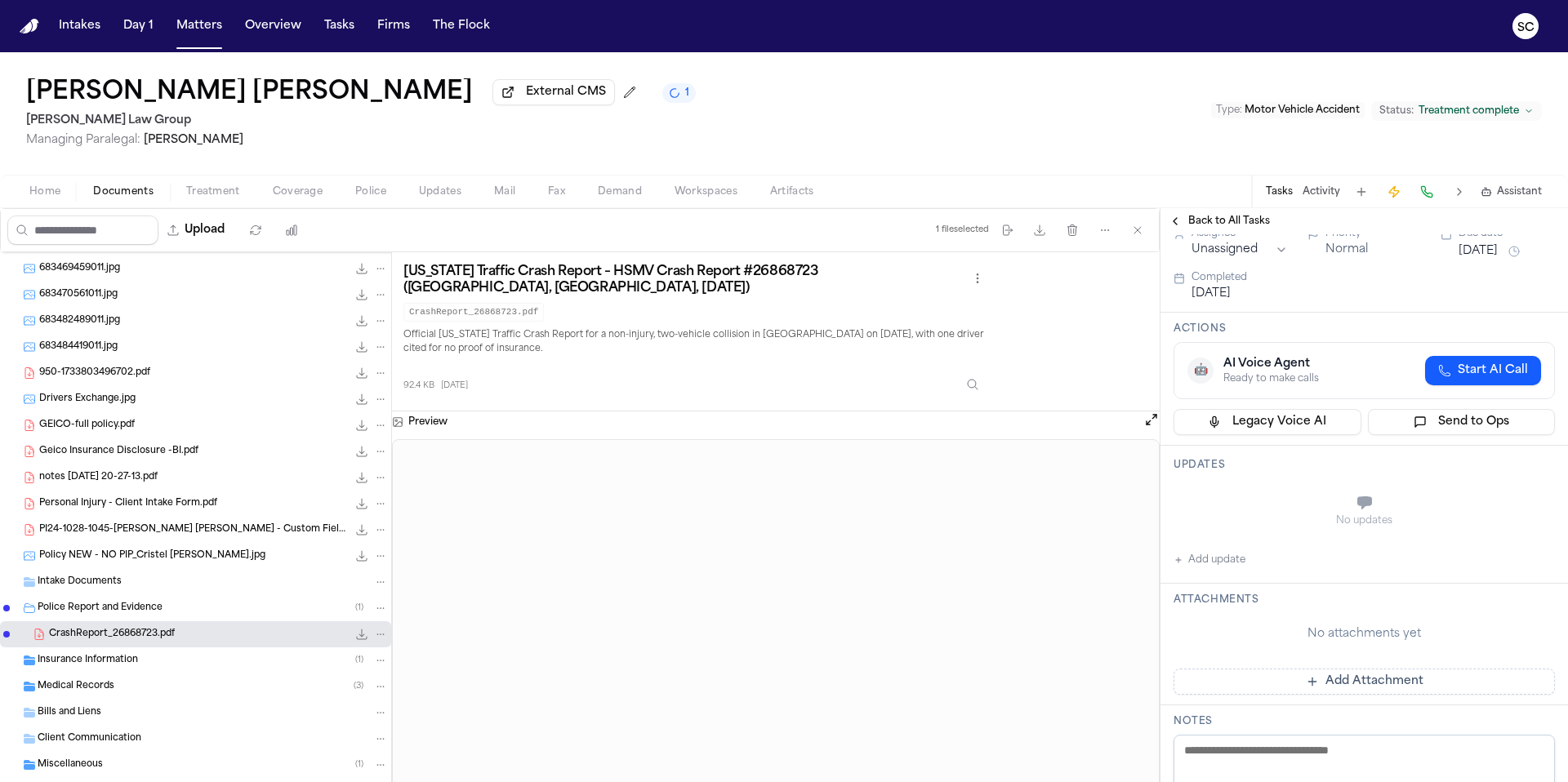
scroll to position [0, 0]
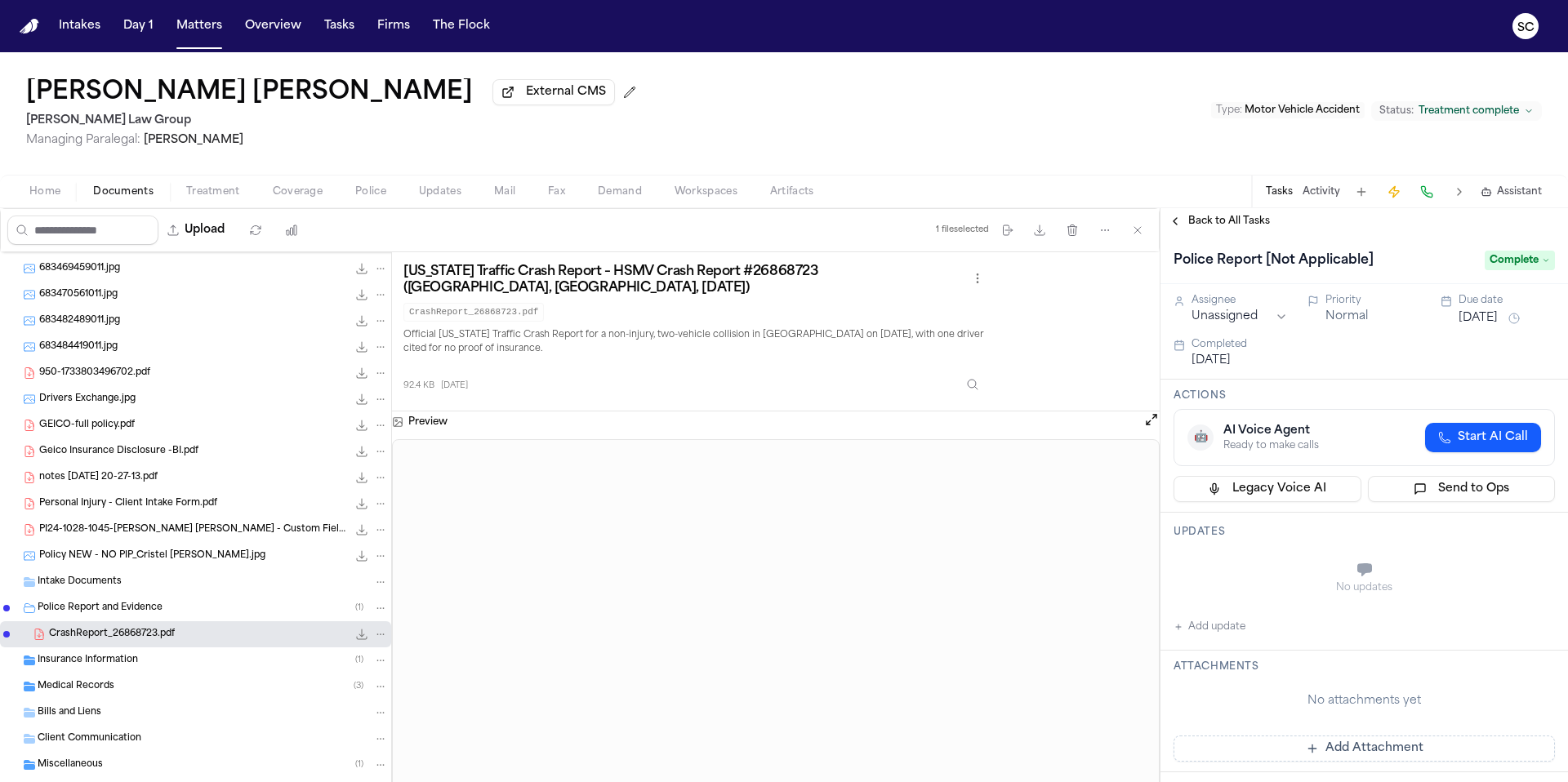
click at [1244, 228] on span "Back to All Tasks" at bounding box center [1228, 221] width 82 height 13
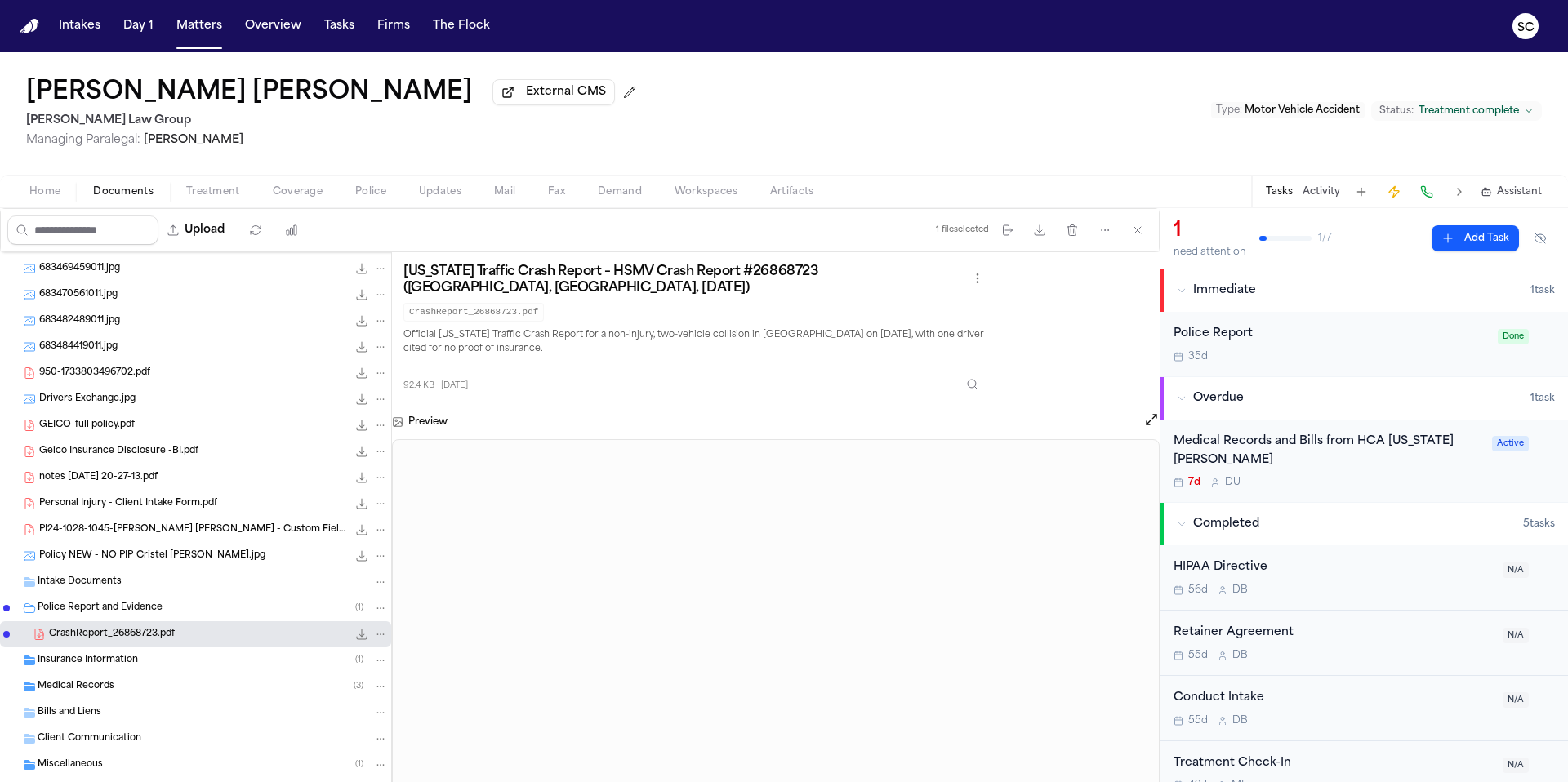
click at [1234, 342] on div "Police Report" at bounding box center [1330, 334] width 314 height 19
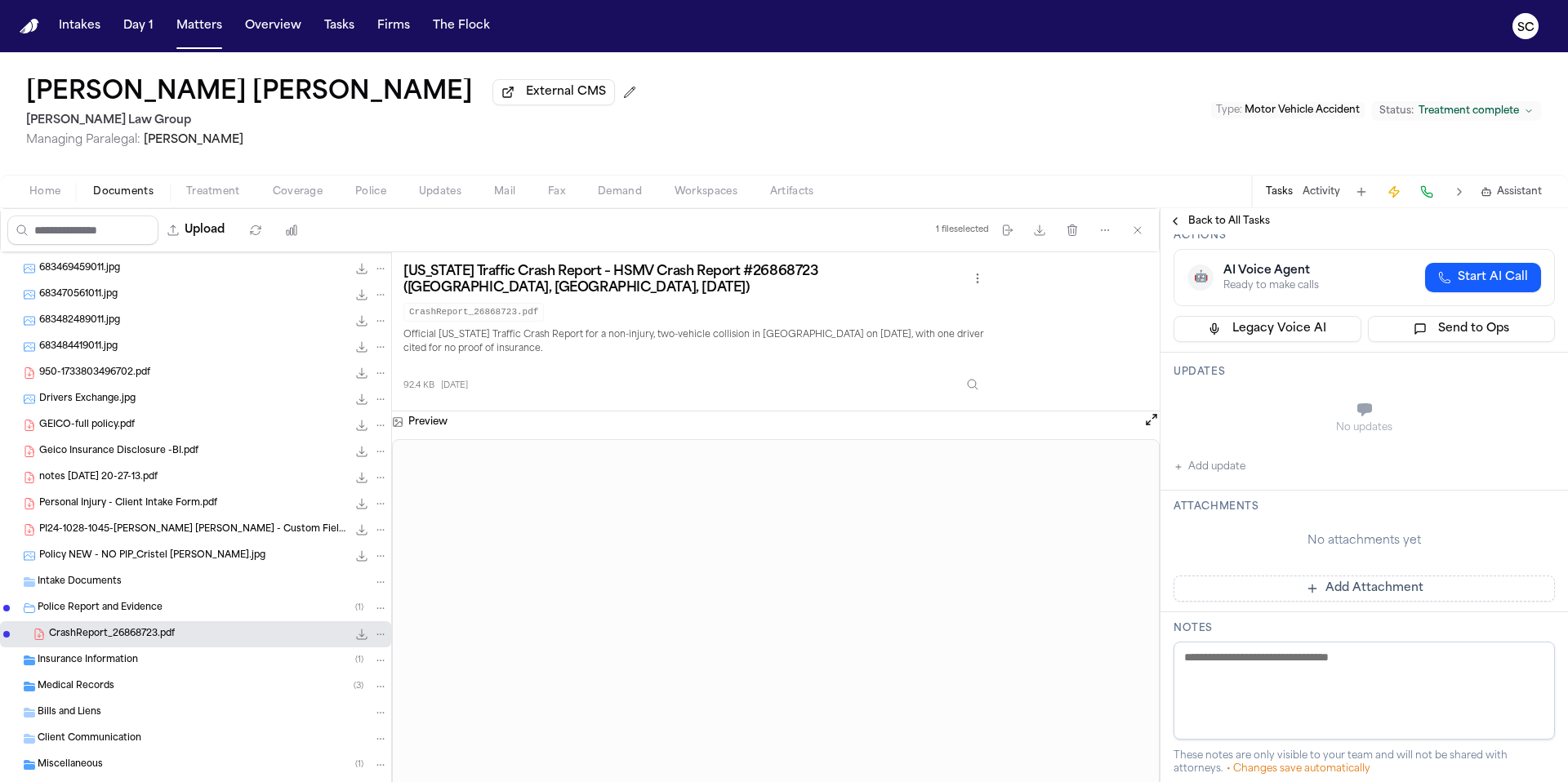
scroll to position [163, 0]
click at [356, 638] on icon "File: CrashReport_26868723.pdf" at bounding box center [362, 634] width 13 height 13
click at [1360, 589] on button "Add Attachment" at bounding box center [1363, 586] width 381 height 26
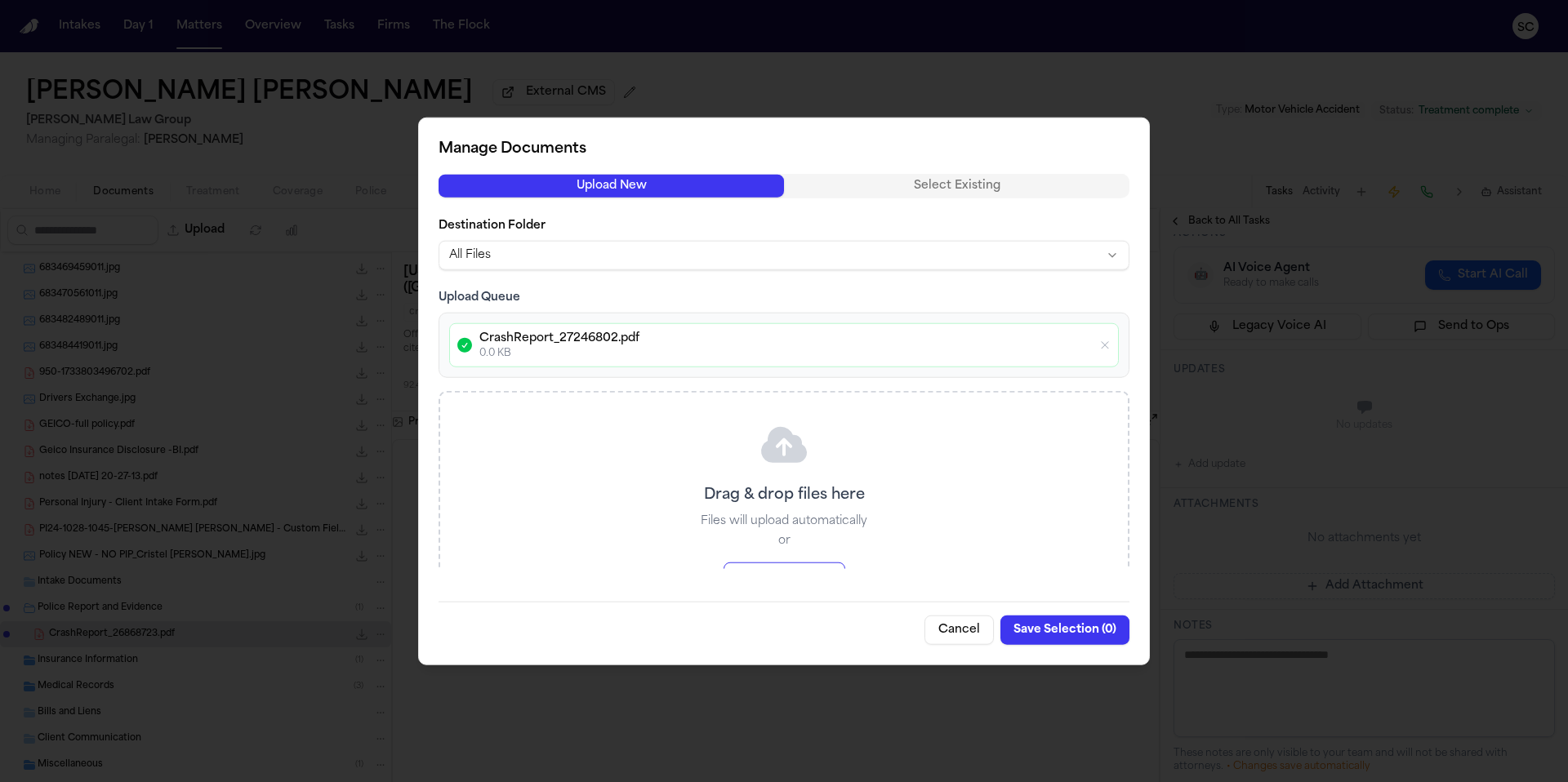
click at [651, 264] on body "Intakes Day 1 Matters Overview Tasks Firms The Flock SC [PERSON_NAME] [PERSON_N…" at bounding box center [784, 391] width 1568 height 782
click at [958, 633] on button "Cancel" at bounding box center [959, 629] width 69 height 30
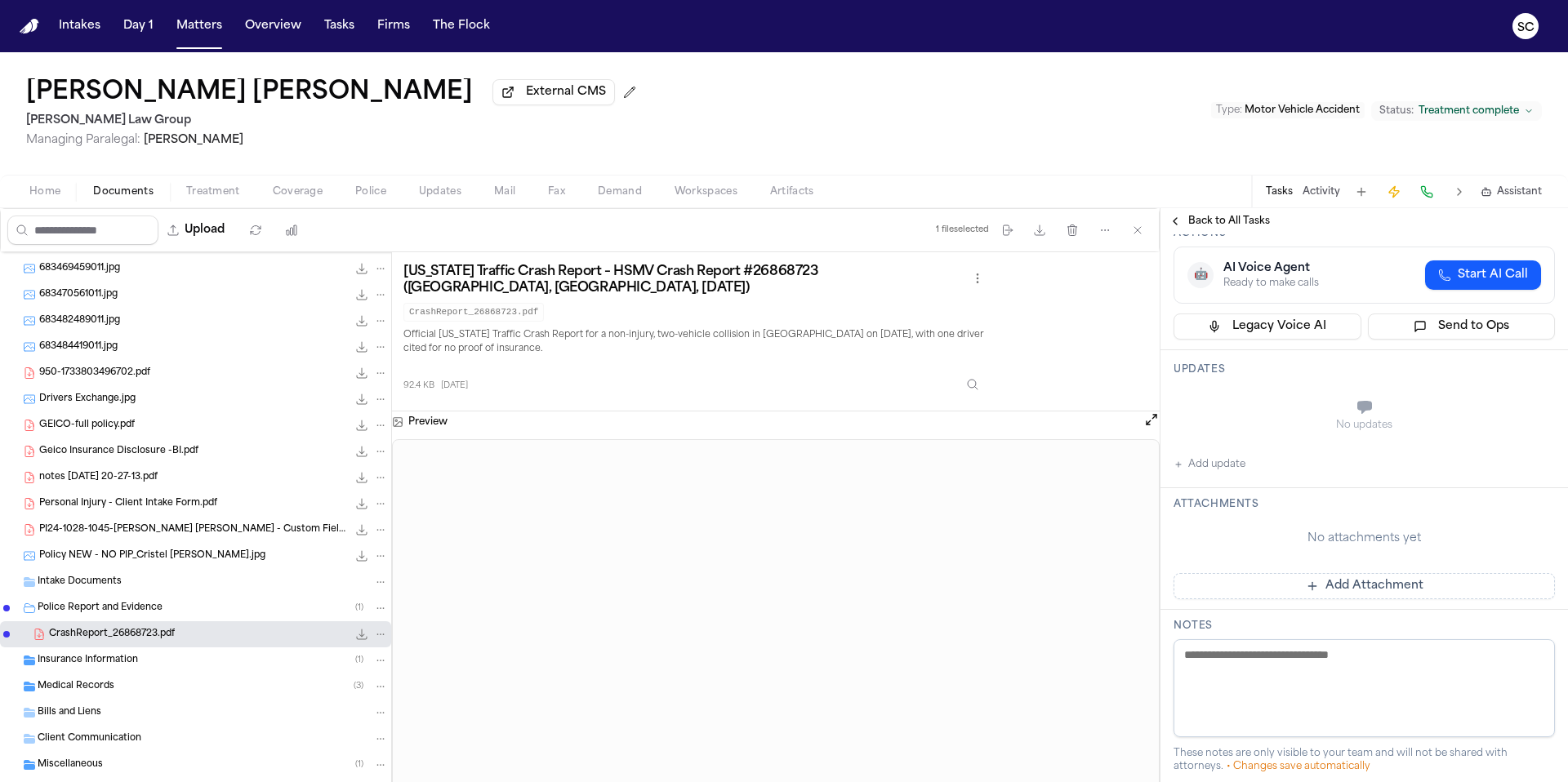
click at [1360, 594] on button "Add Attachment" at bounding box center [1363, 586] width 381 height 26
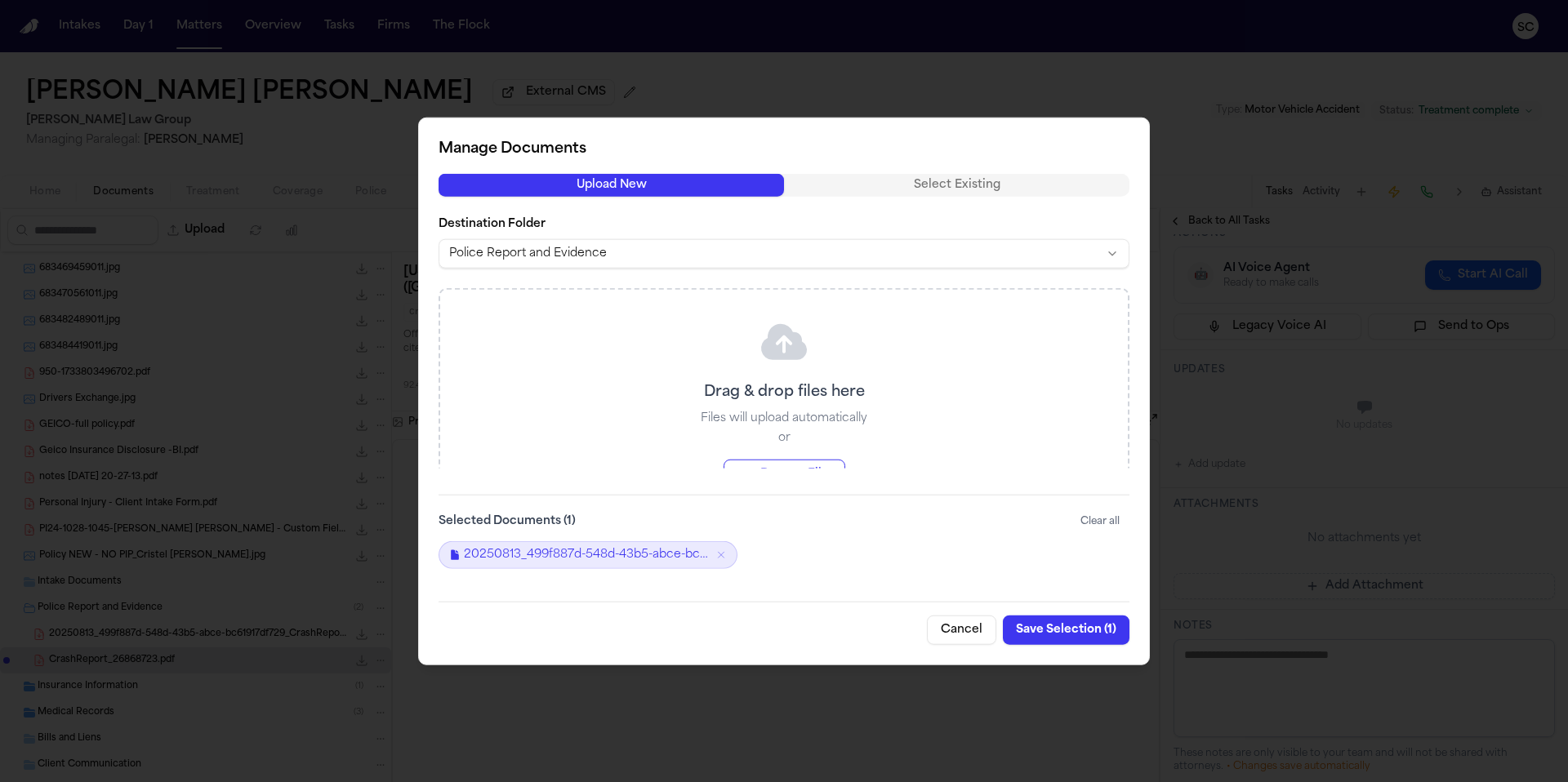
click at [1067, 635] on button "Save Selection ( 1 )" at bounding box center [1066, 629] width 126 height 30
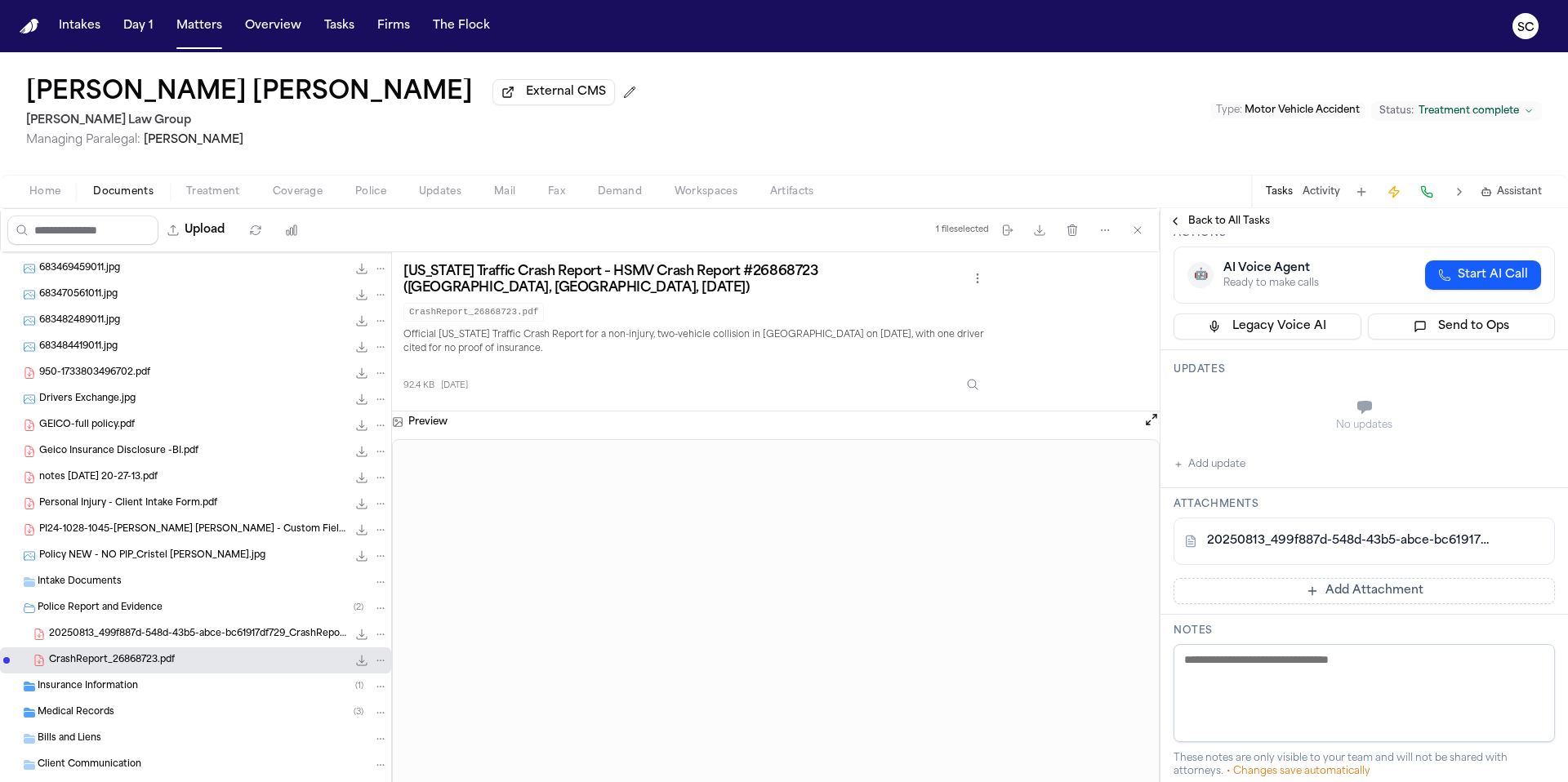
click at [42, 195] on span "Home" at bounding box center [45, 192] width 31 height 13
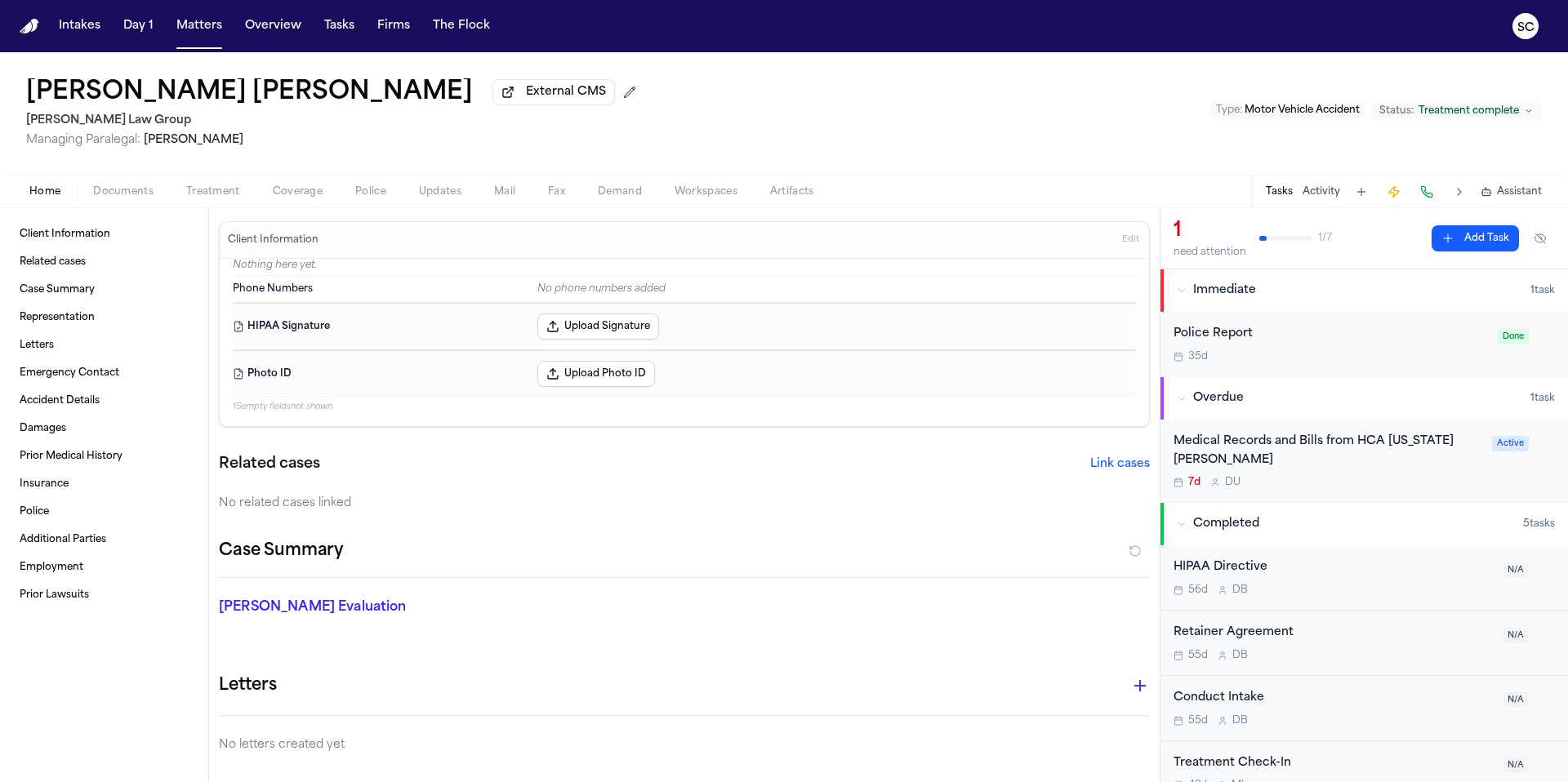
click at [1333, 348] on div "Police Report 35d" at bounding box center [1330, 344] width 314 height 39
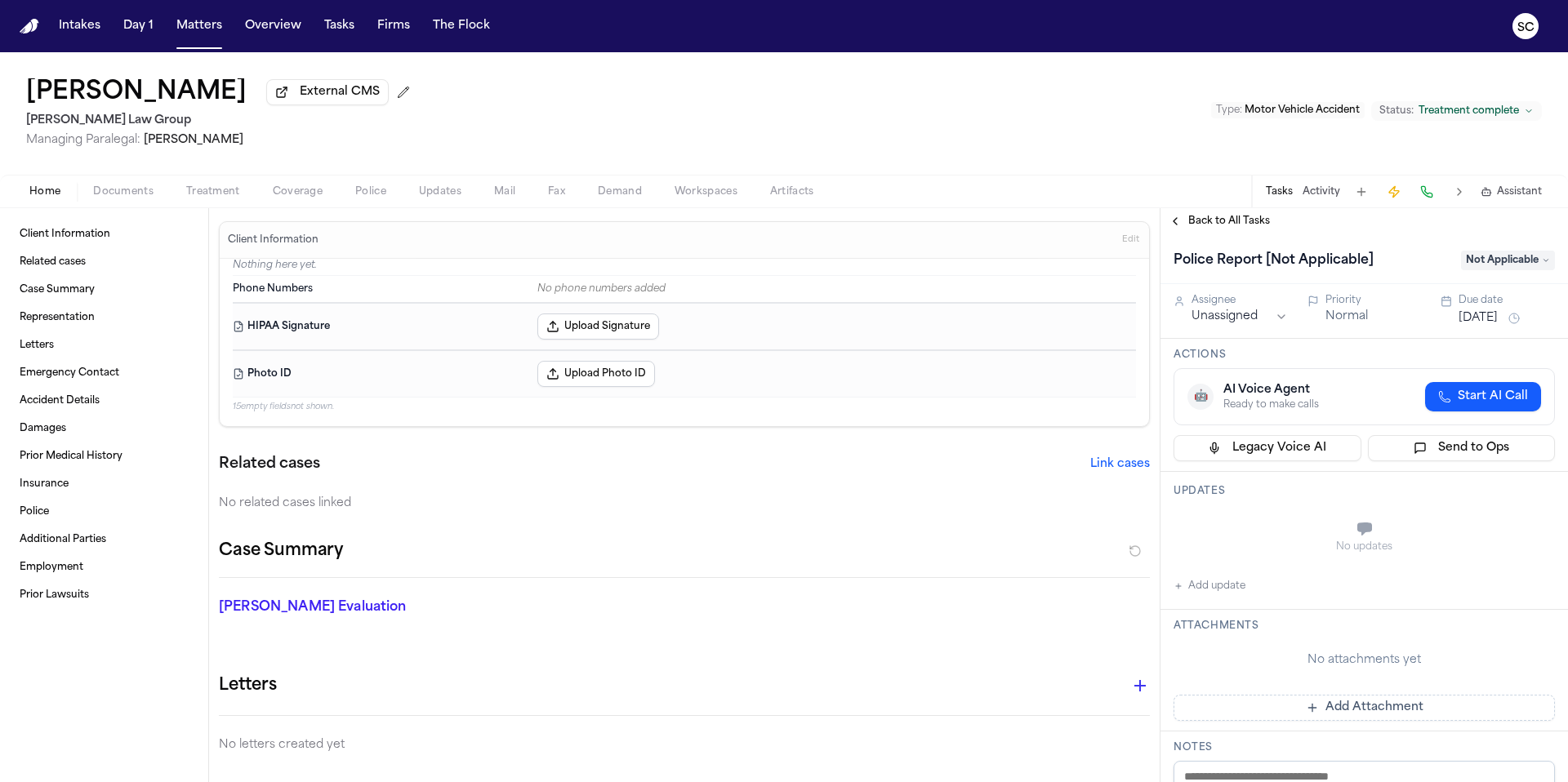
click at [117, 192] on span "Documents" at bounding box center [123, 192] width 60 height 13
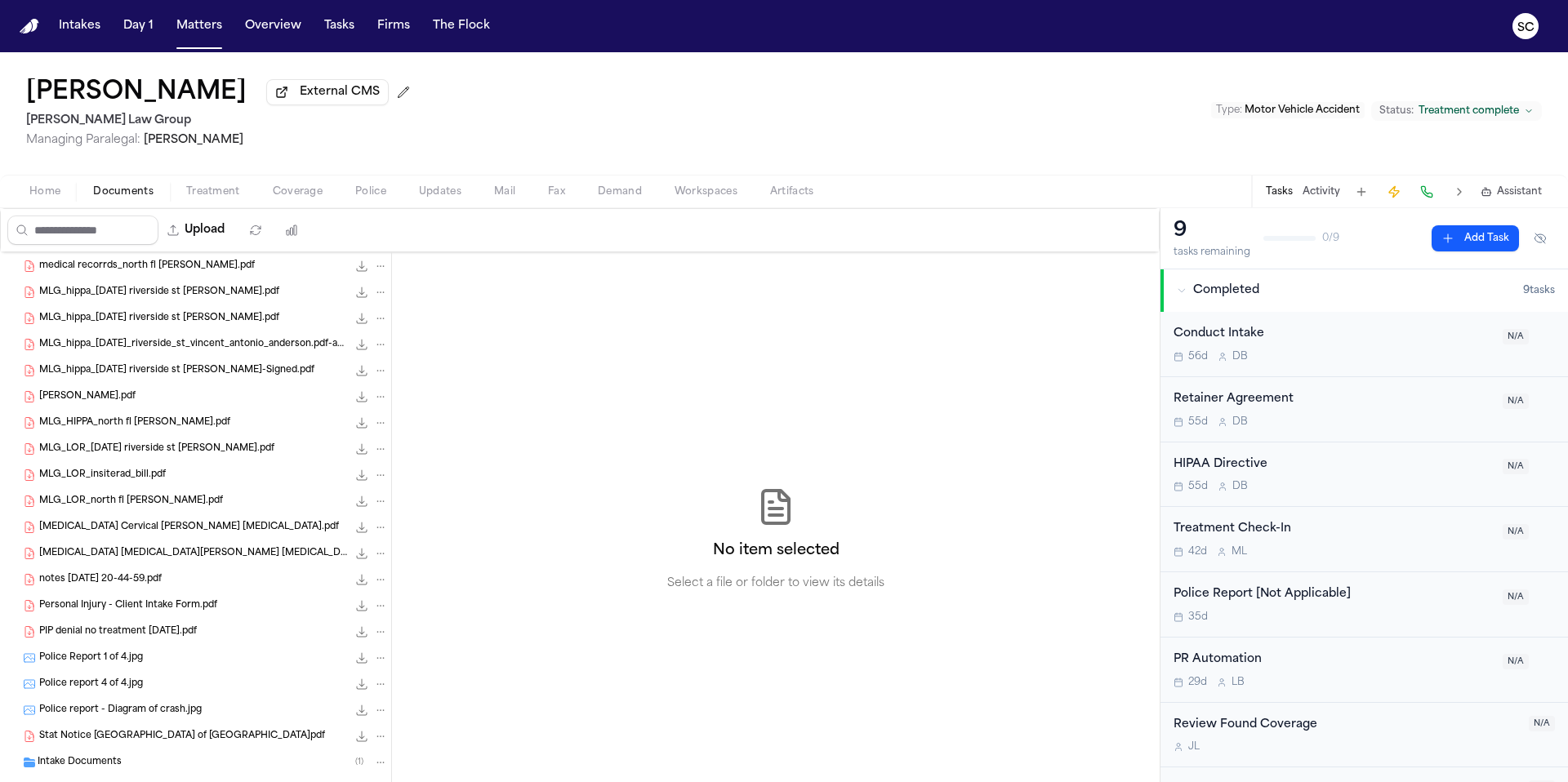
scroll to position [502, 0]
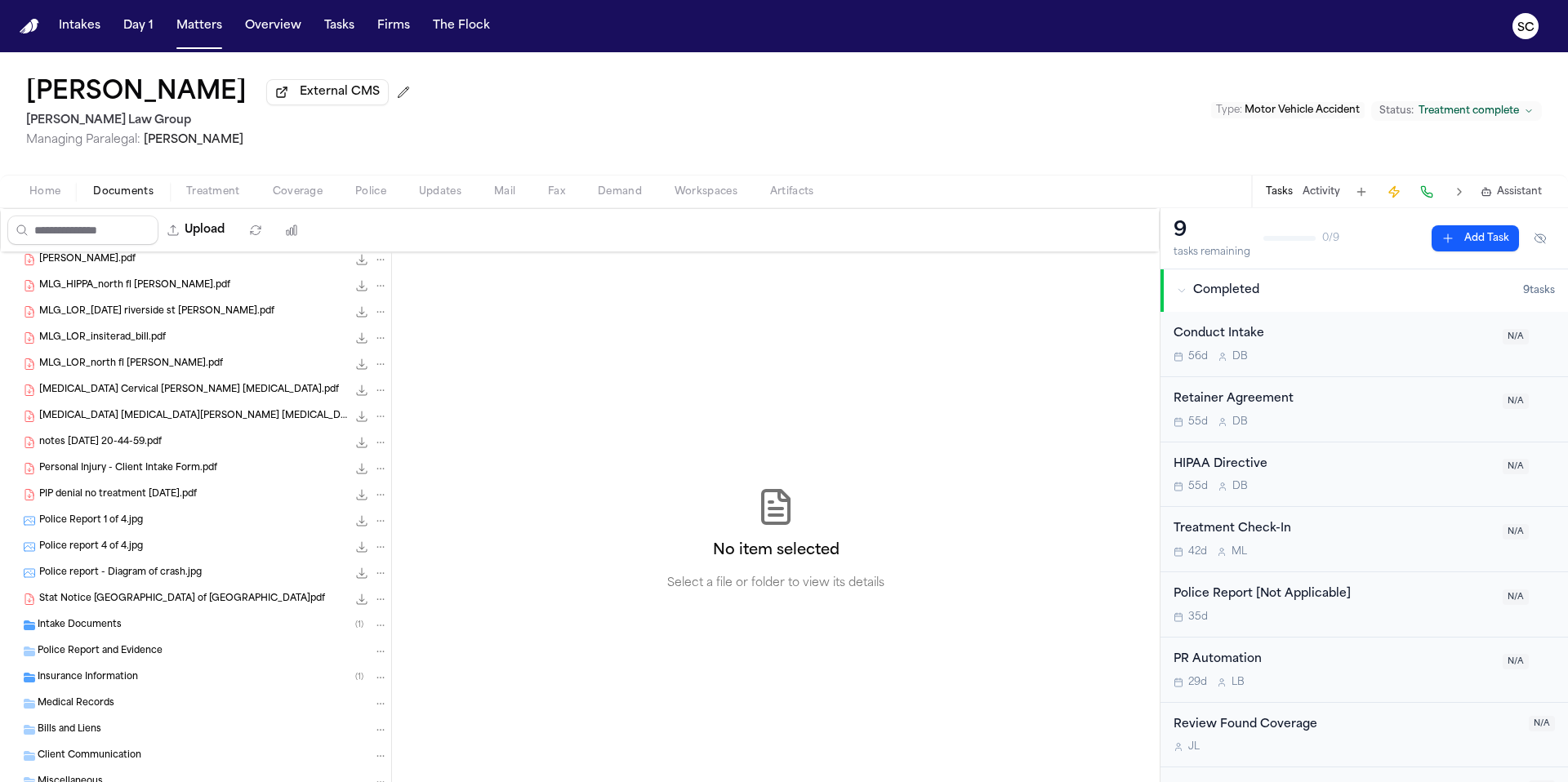
click at [154, 582] on div "Police report - Diagram of crash.jpg 3.2 MB • JPG" at bounding box center [214, 573] width 349 height 16
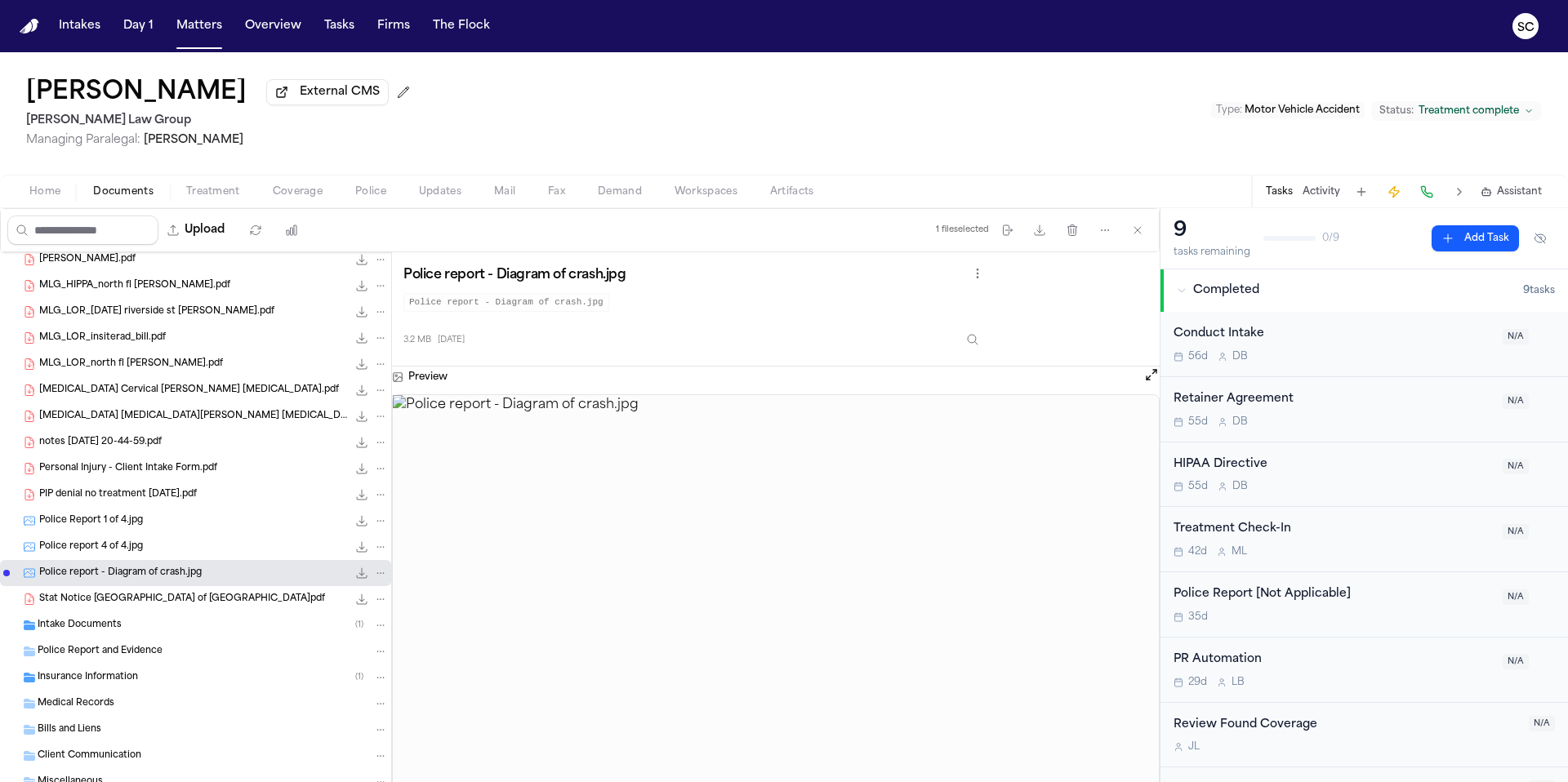
click at [139, 554] on span "Police report 4 of 4.jpg" at bounding box center [92, 547] width 104 height 14
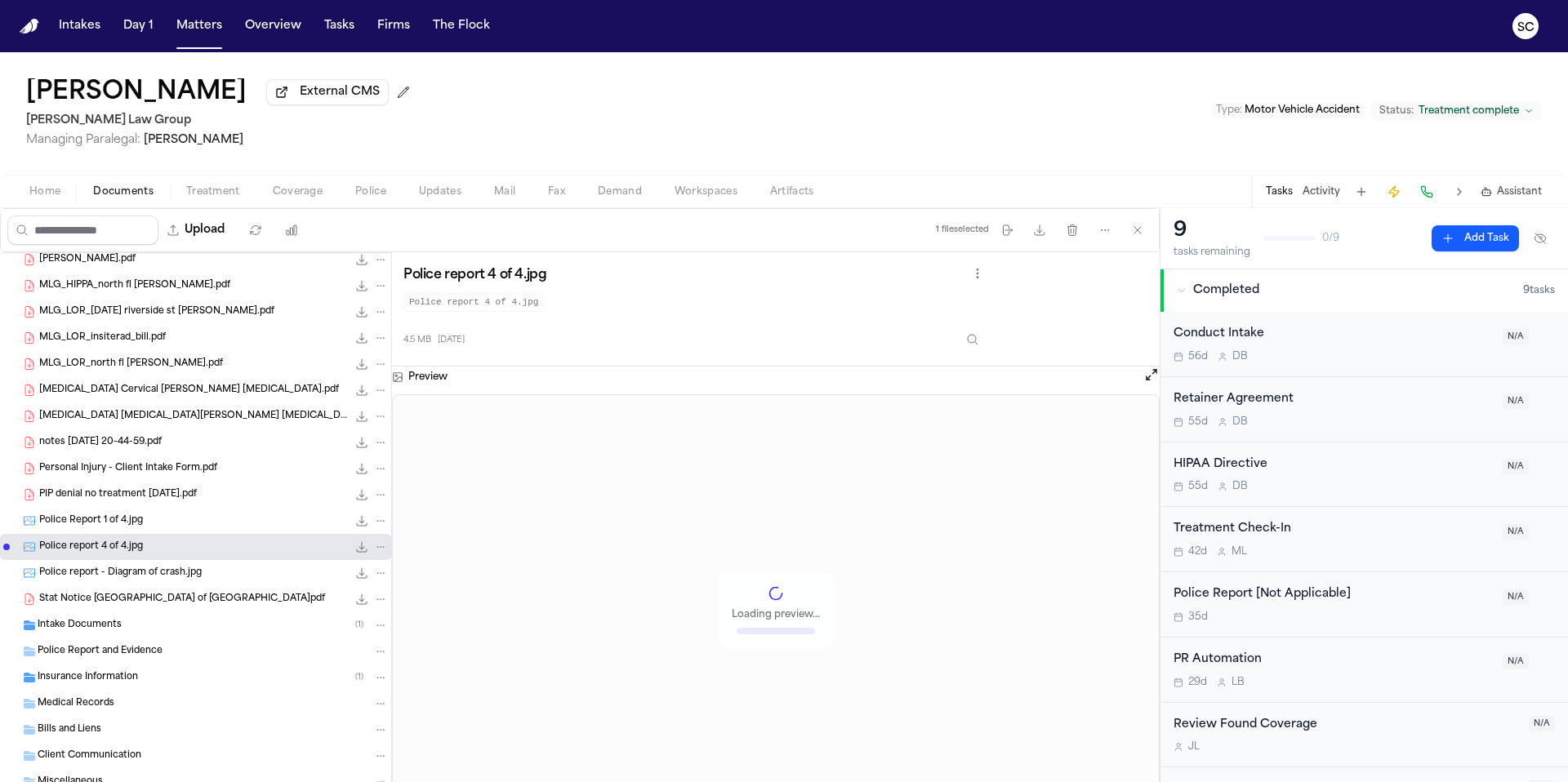
click at [138, 528] on span "Police Report 1 of 4.jpg" at bounding box center [92, 521] width 104 height 14
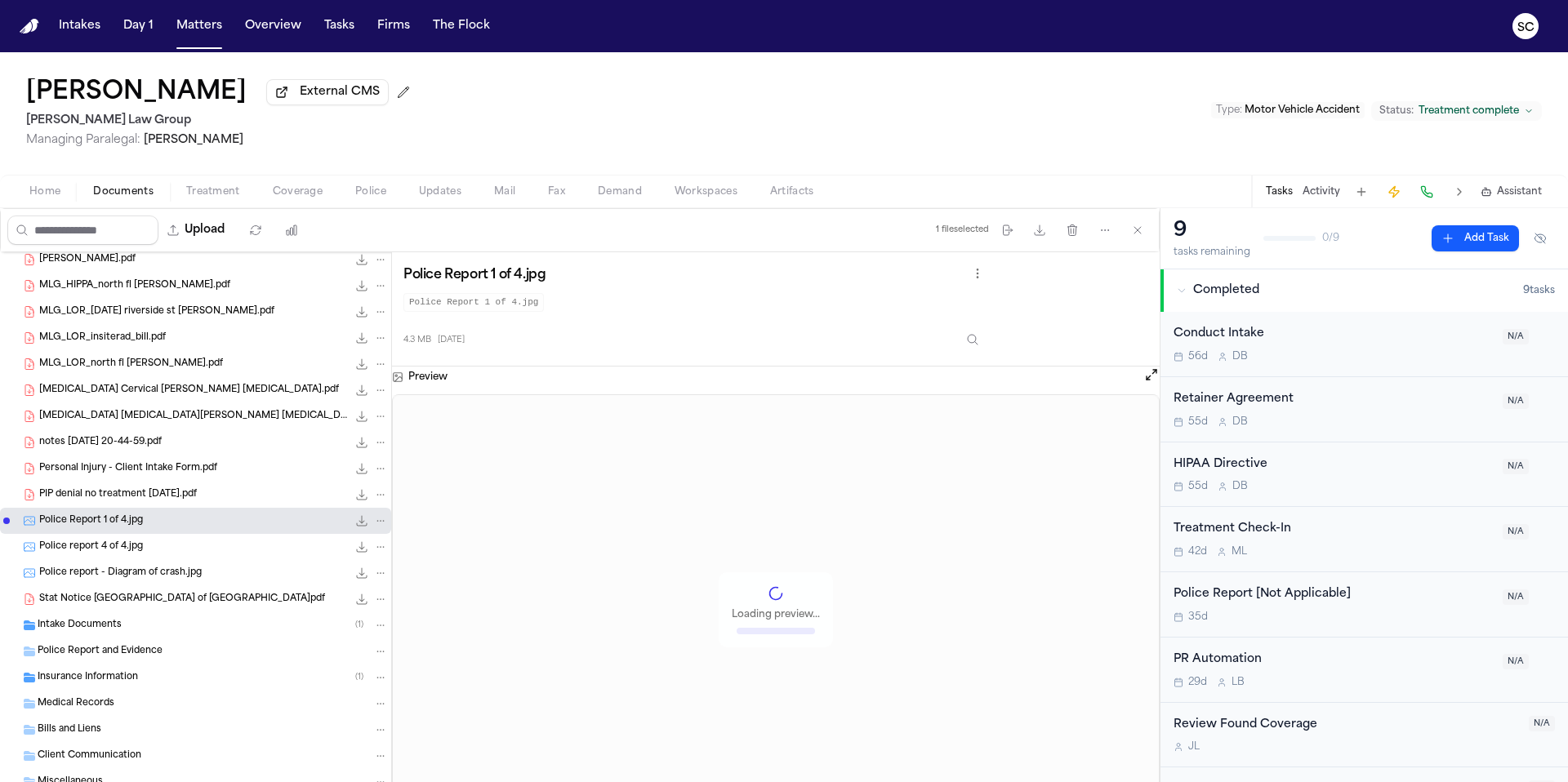
click at [1284, 197] on button "Tasks" at bounding box center [1278, 192] width 27 height 13
click at [1280, 196] on button "Tasks" at bounding box center [1278, 192] width 27 height 13
click at [1323, 196] on button "Activity" at bounding box center [1321, 192] width 38 height 13
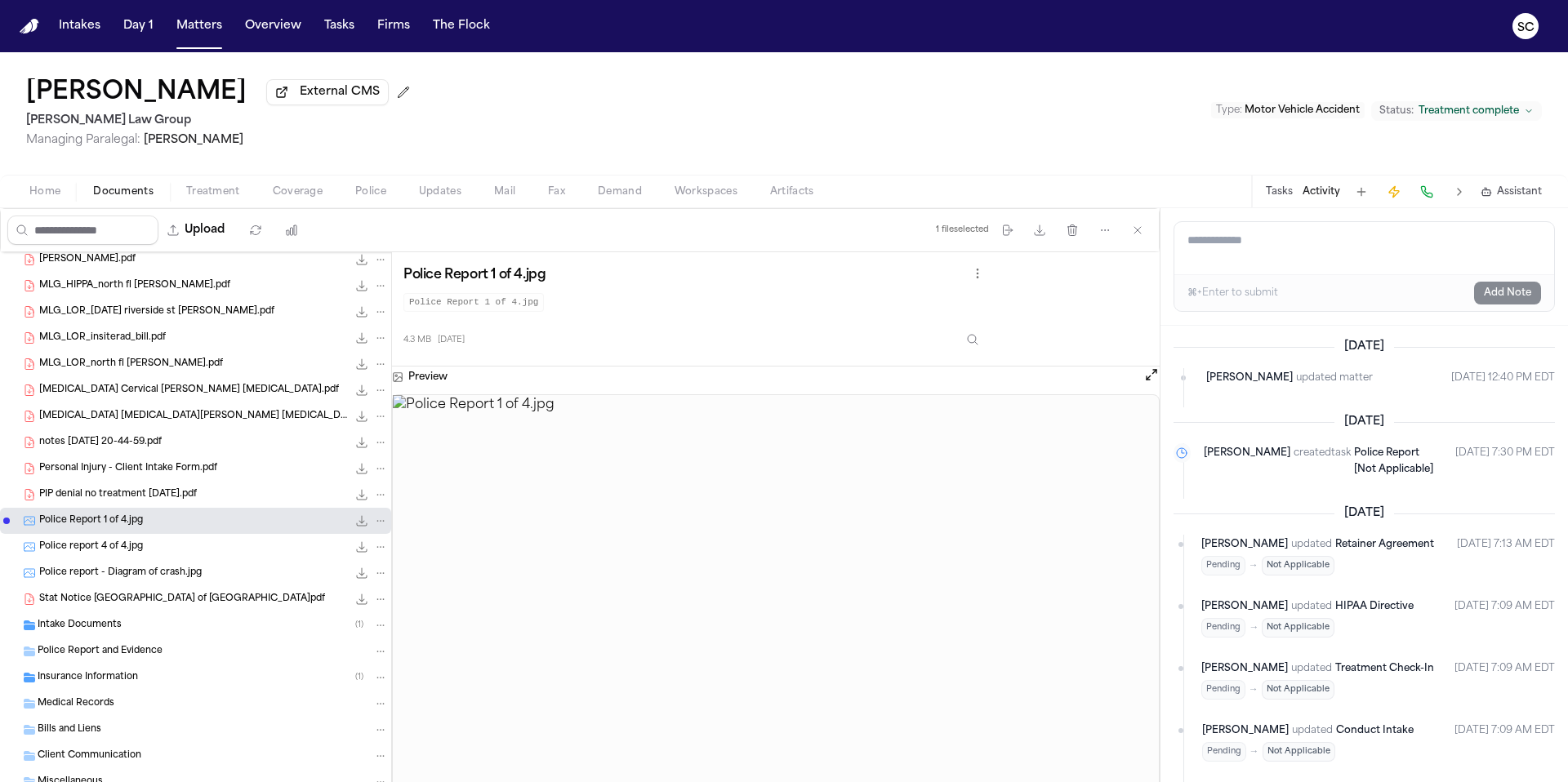
click at [1282, 195] on button "Tasks" at bounding box center [1278, 192] width 27 height 13
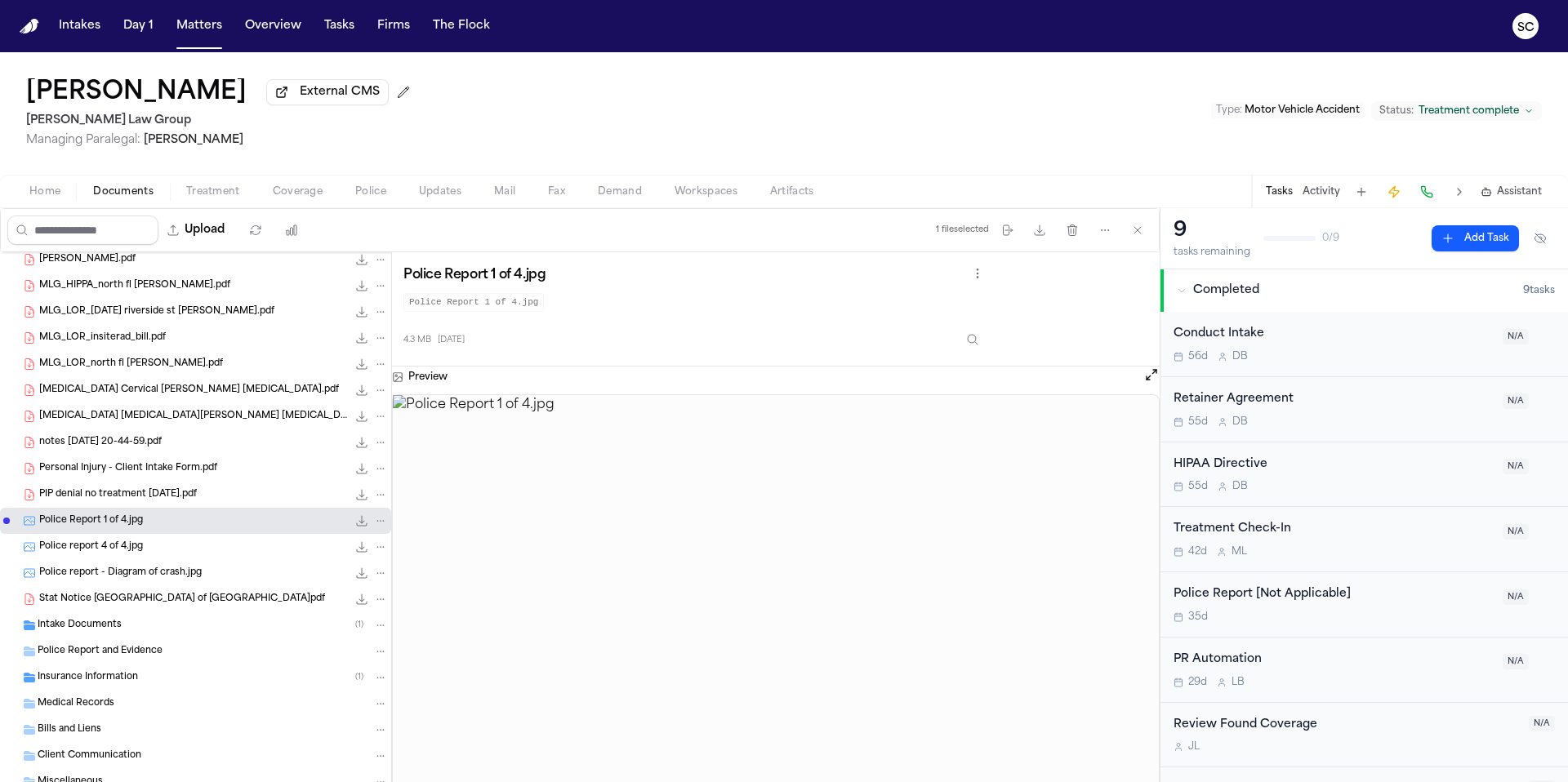
scroll to position [3, 0]
click at [1231, 662] on div "PR Automation" at bounding box center [1332, 657] width 319 height 19
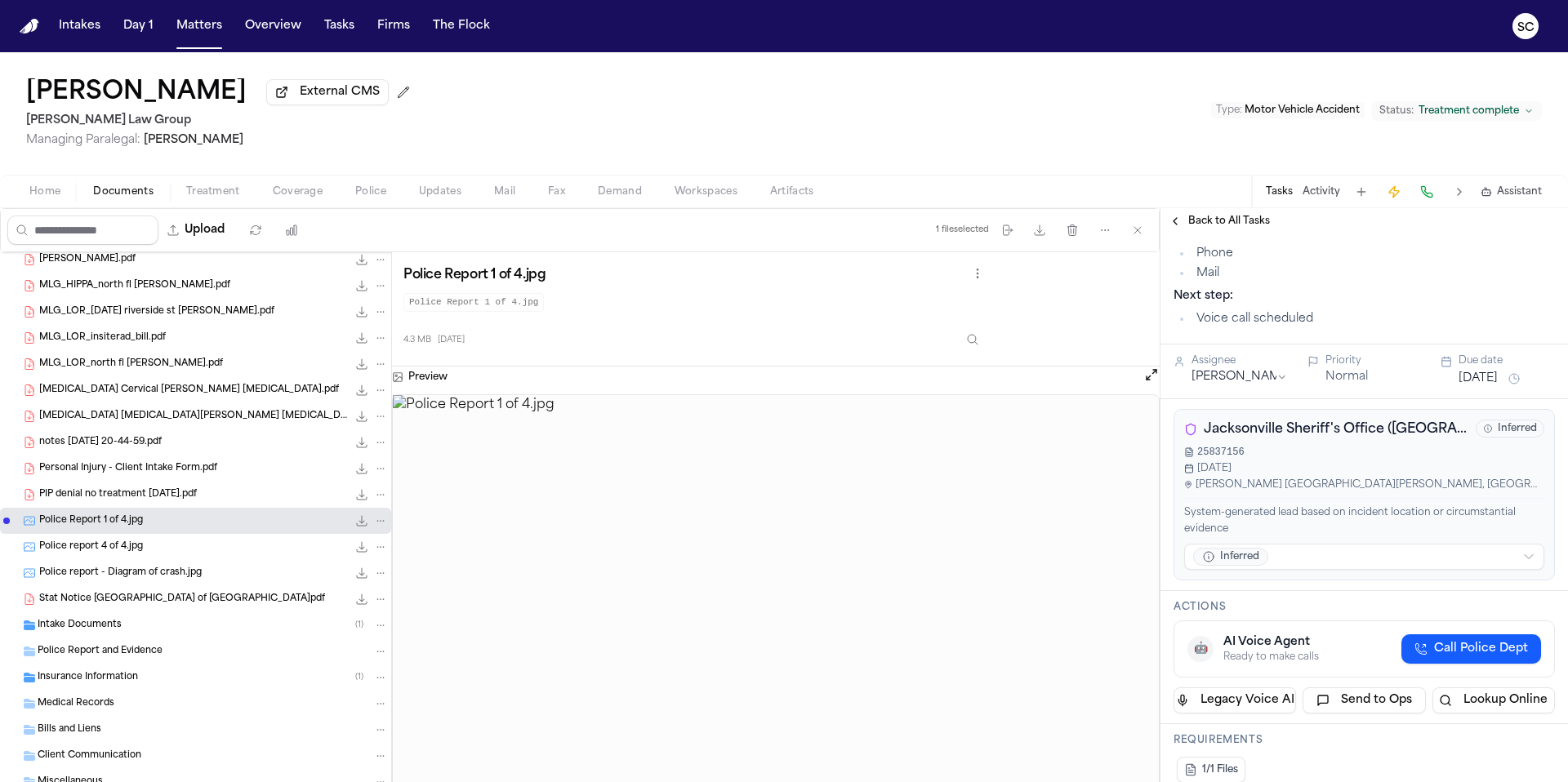
scroll to position [171, 0]
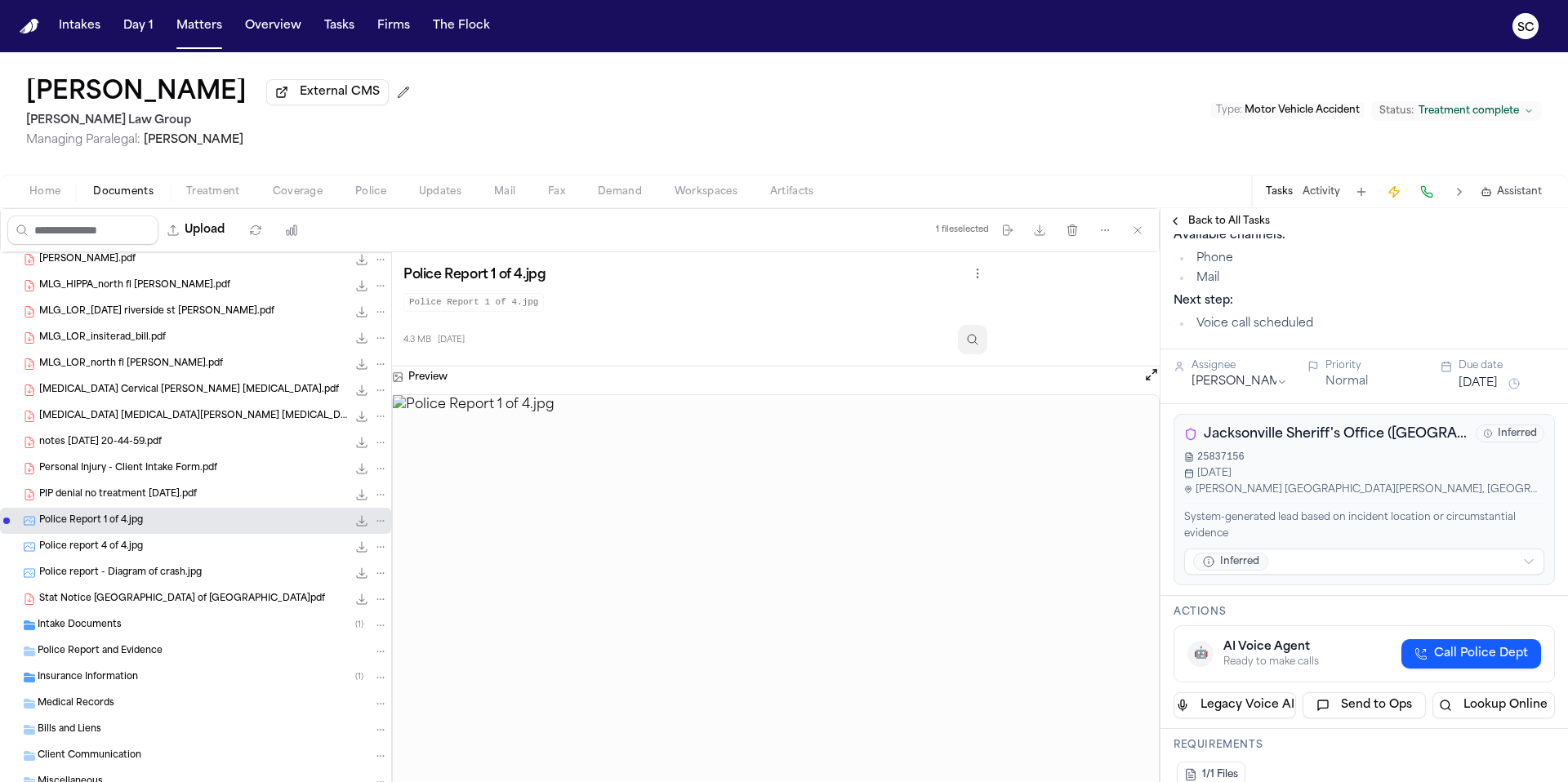
click at [979, 344] on icon "Inspect" at bounding box center [972, 340] width 13 height 13
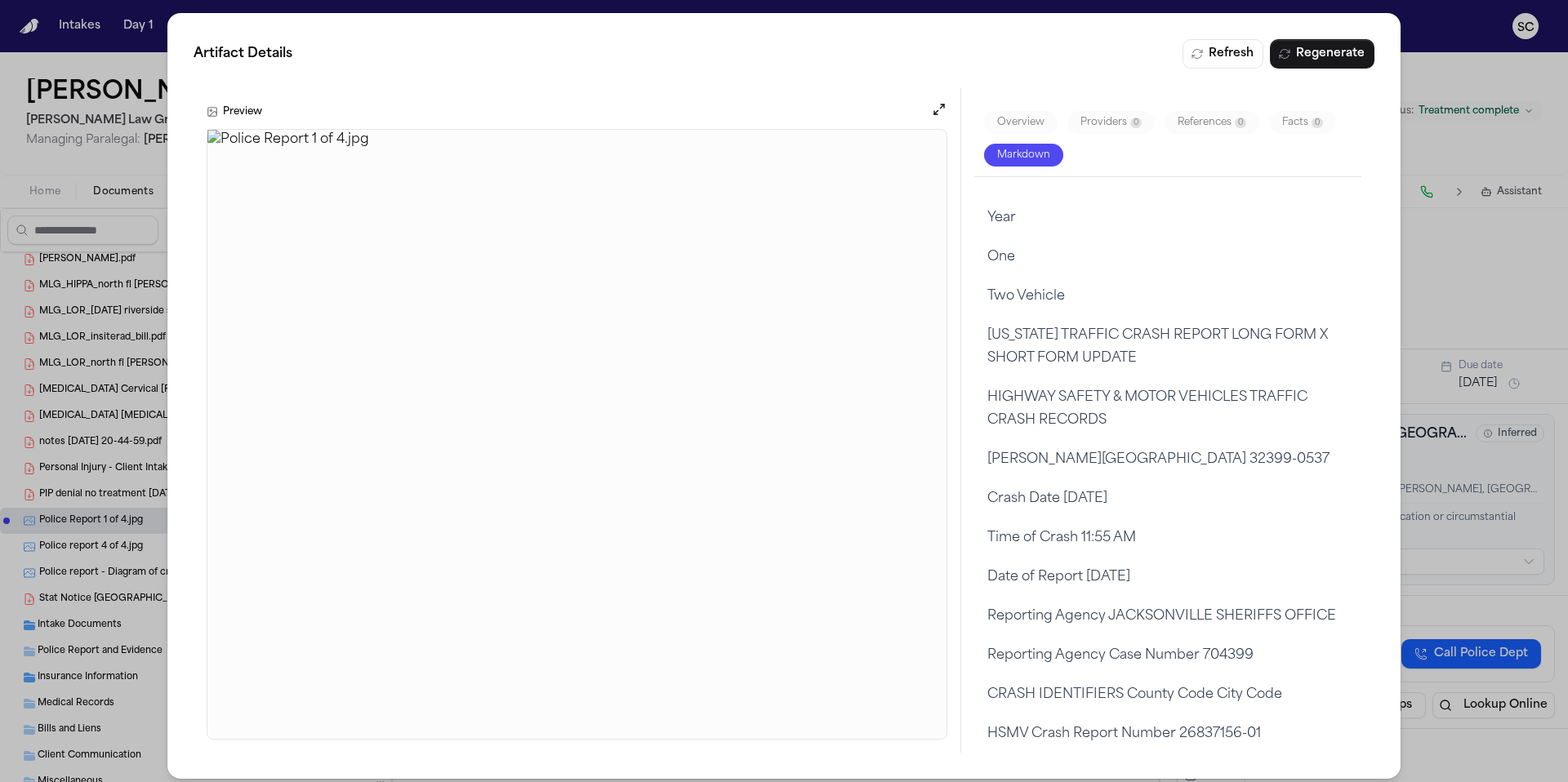
click at [1227, 667] on p "Reporting Agency Case Number 704399" at bounding box center [1168, 656] width 361 height 23
drag, startPoint x: 1245, startPoint y: 701, endPoint x: 1196, endPoint y: 701, distance: 49.0
click at [1196, 667] on p "Reporting Agency Case Number 704399" at bounding box center [1168, 656] width 361 height 23
copy p "704399"
click at [688, 252] on img at bounding box center [577, 434] width 739 height 609
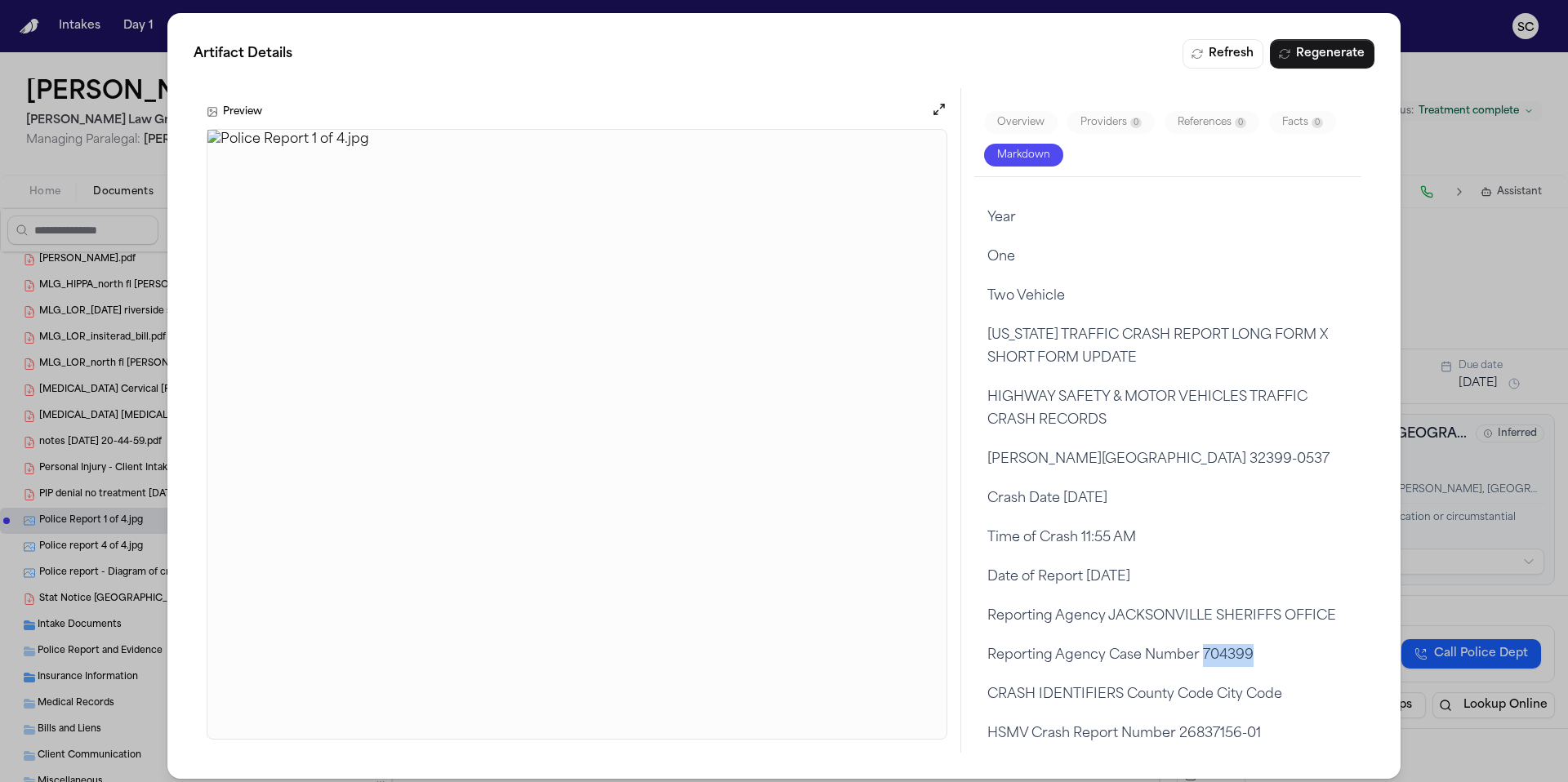
click at [688, 252] on img at bounding box center [577, 434] width 739 height 609
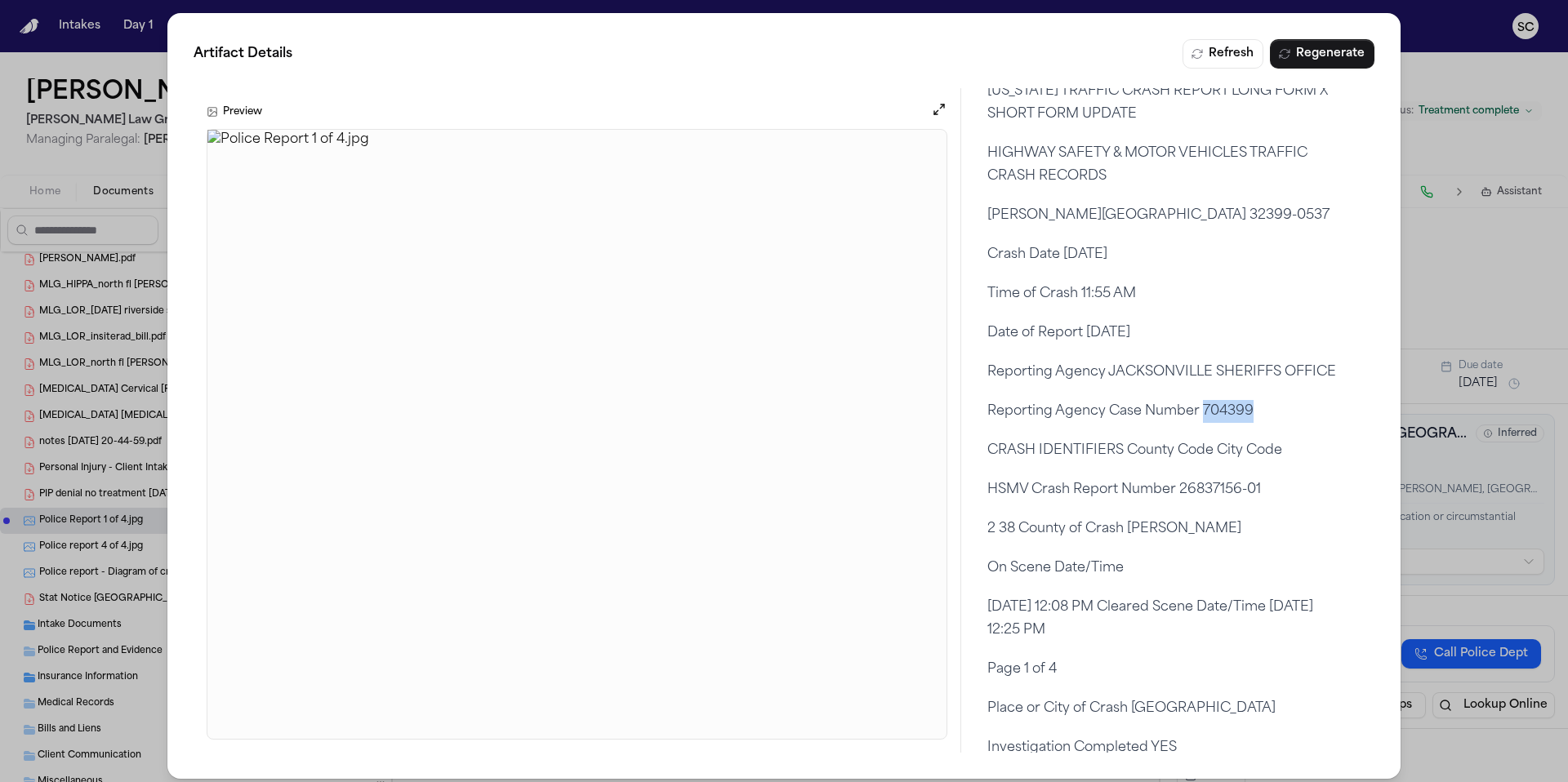
scroll to position [264, 0]
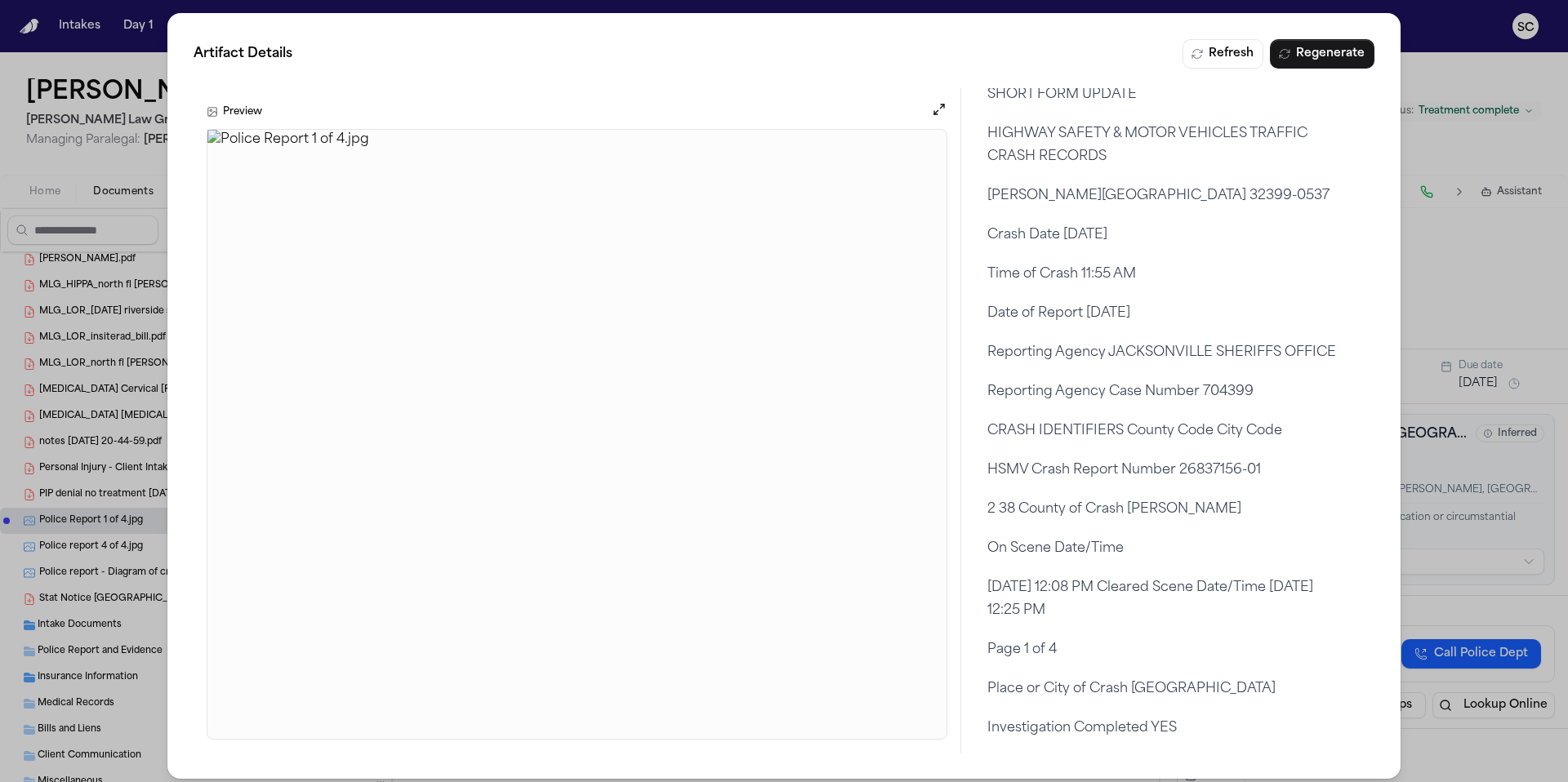
click at [1231, 482] on p "HSMV Crash Report Number 26837156-01" at bounding box center [1168, 470] width 361 height 23
drag, startPoint x: 1259, startPoint y: 518, endPoint x: 1174, endPoint y: 519, distance: 85.0
click at [1174, 482] on p "HSMV Crash Report Number 26837156-01" at bounding box center [1168, 470] width 361 height 23
copy p "26837156-01"
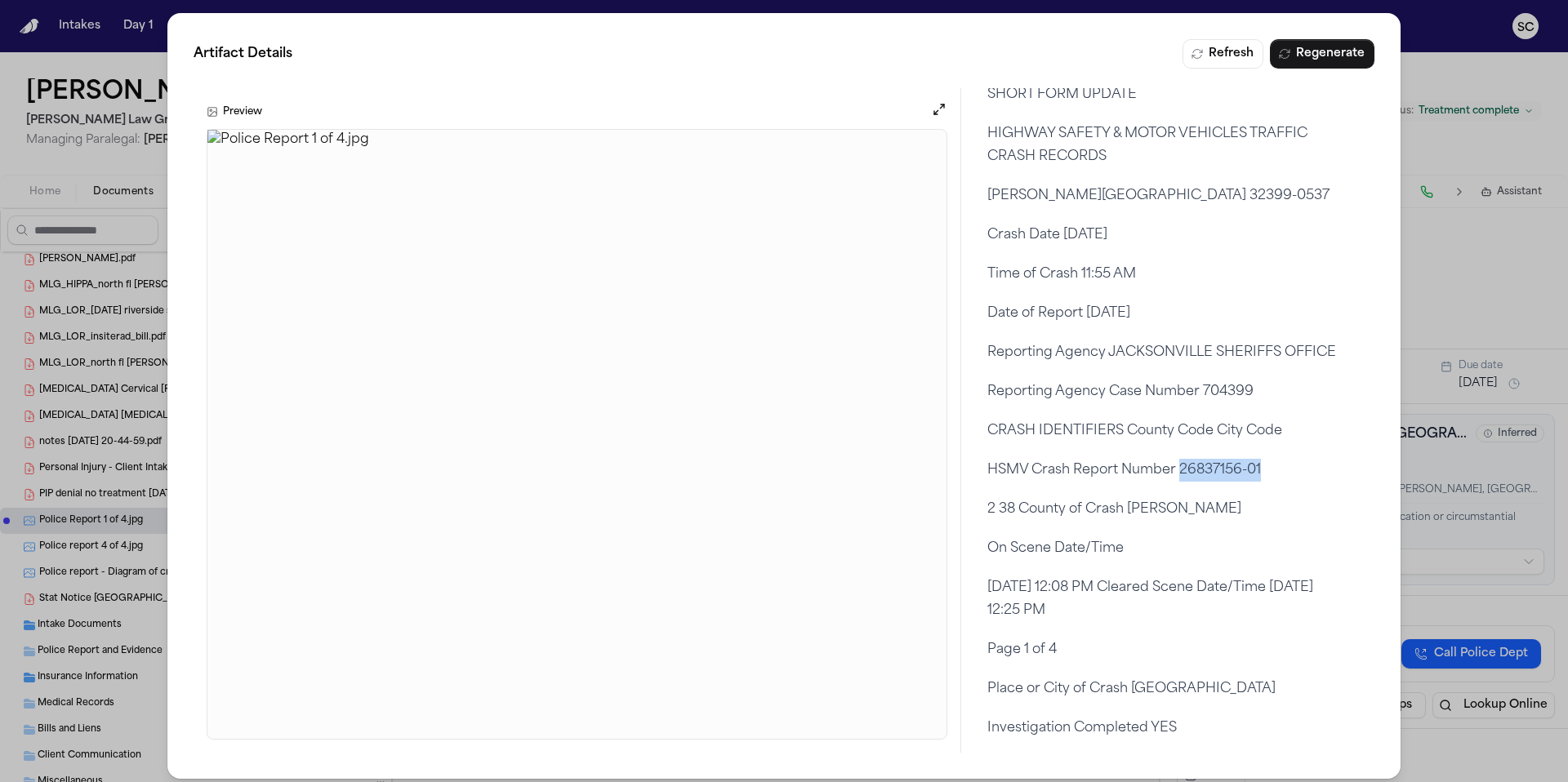
click at [933, 112] on button "Open preview" at bounding box center [939, 110] width 16 height 16
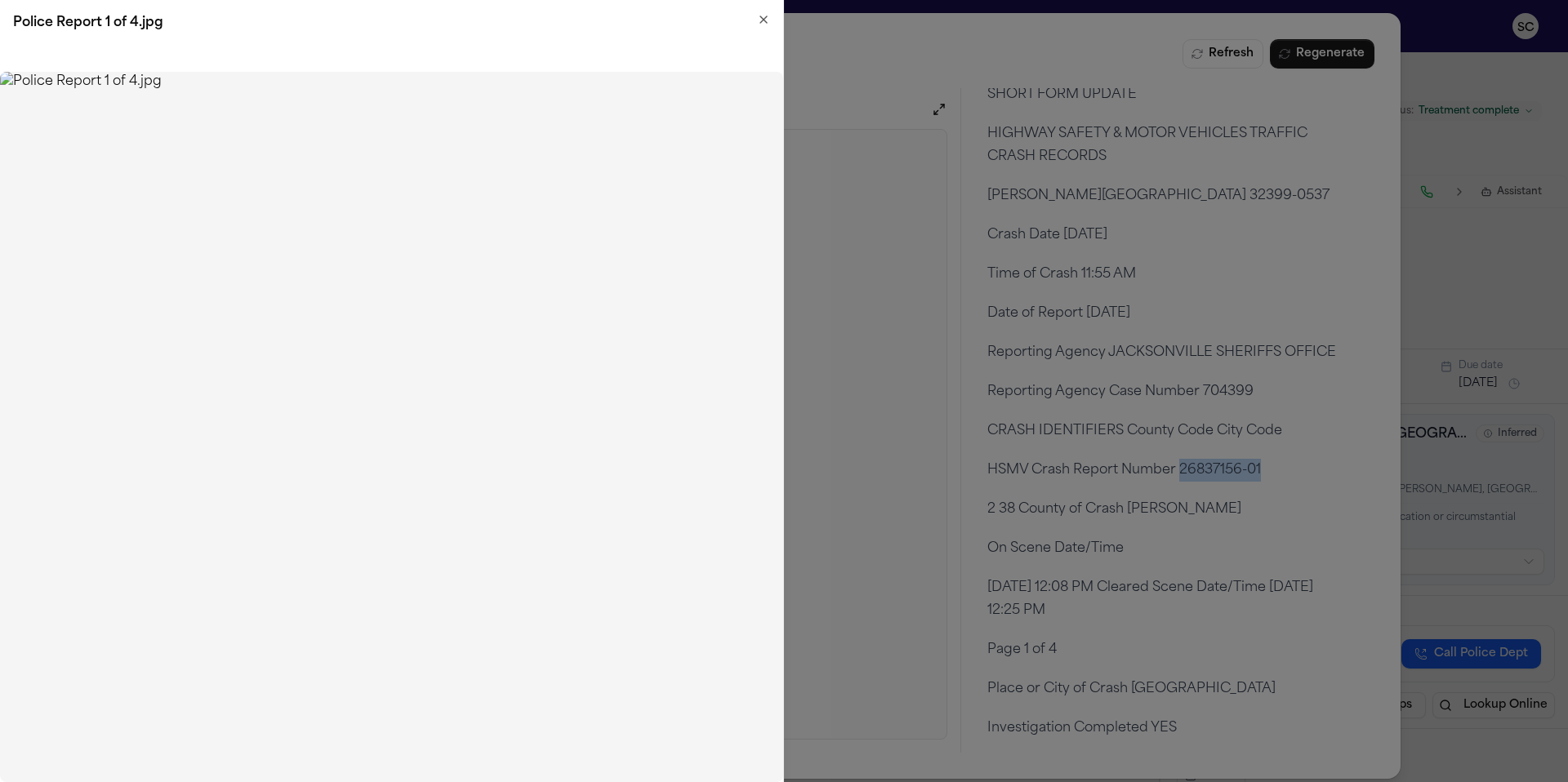
click at [484, 339] on img at bounding box center [391, 426] width 783 height 710
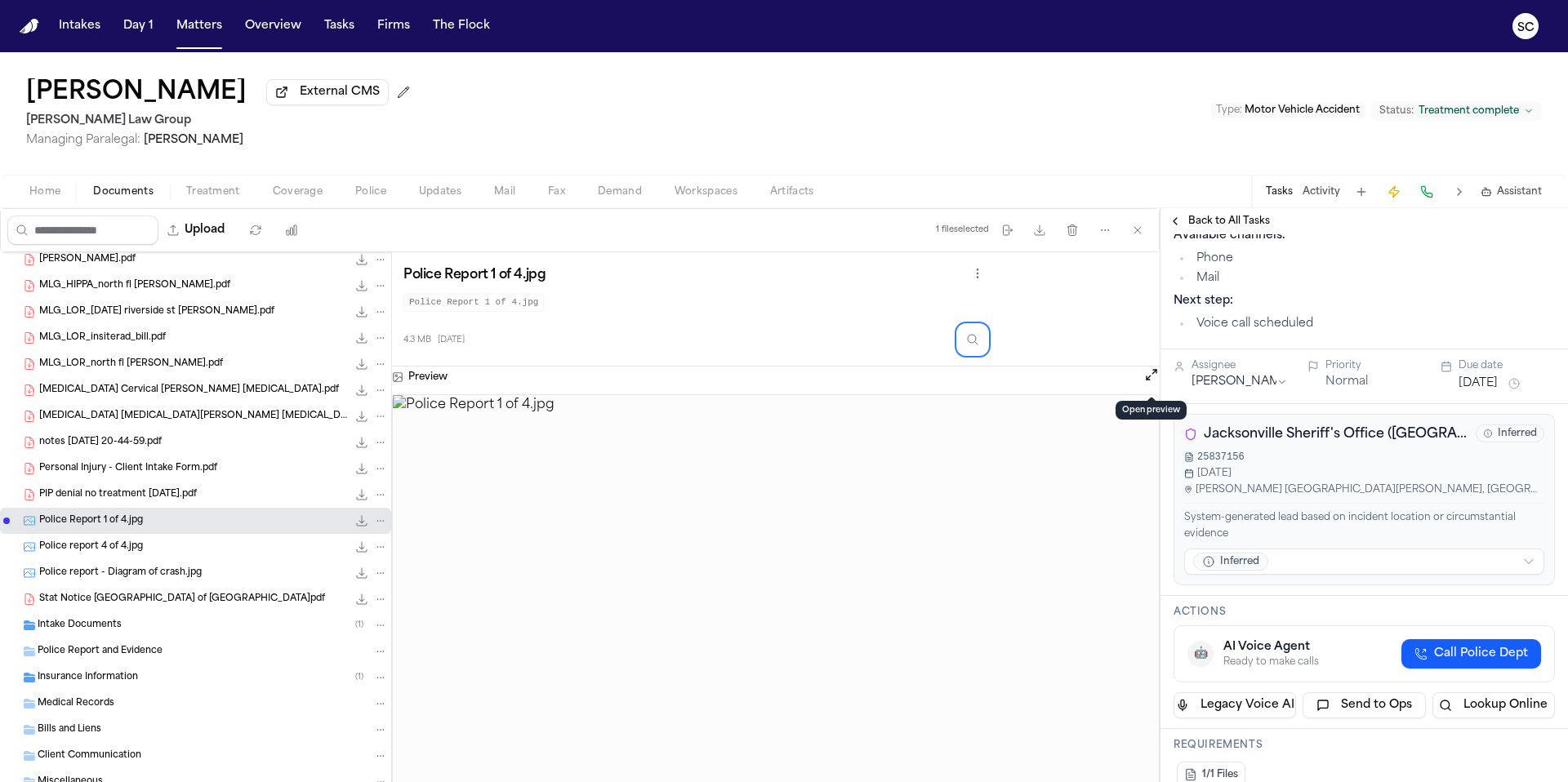
click at [1149, 379] on button "Open preview" at bounding box center [1151, 375] width 16 height 16
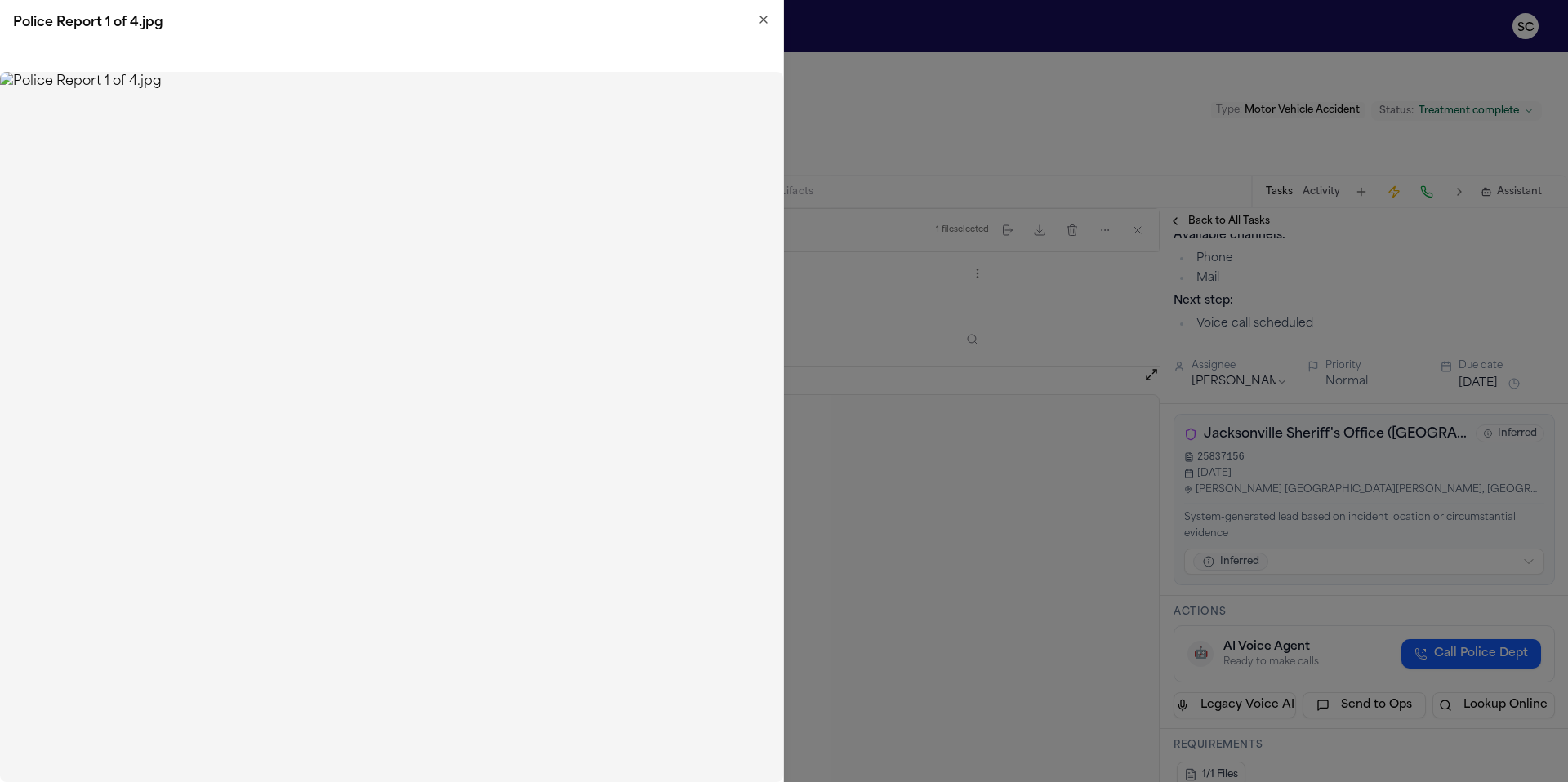
click at [762, 19] on icon "button" at bounding box center [764, 20] width 13 height 13
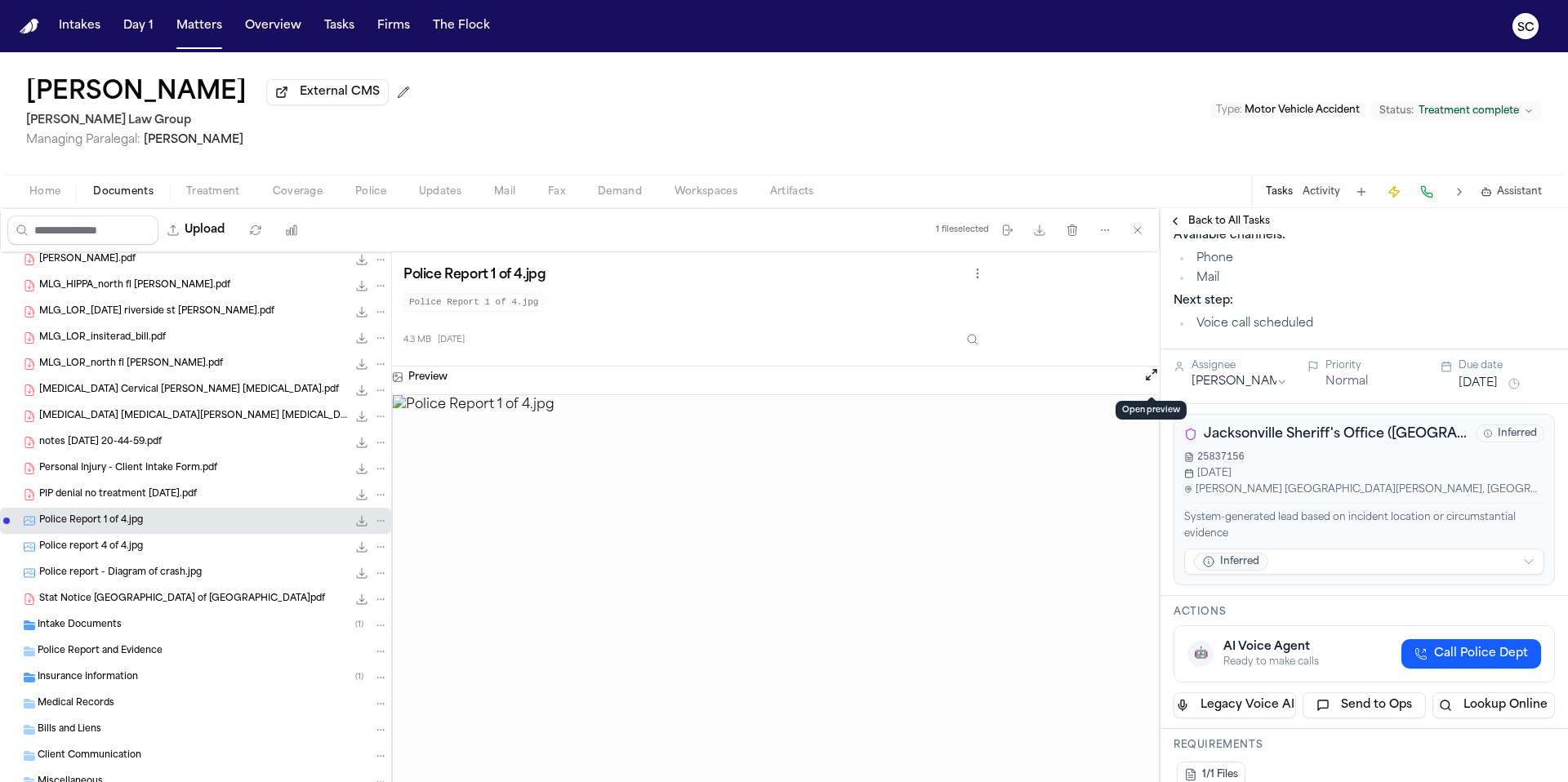
click at [120, 684] on span "Insurance Information" at bounding box center [88, 678] width 101 height 14
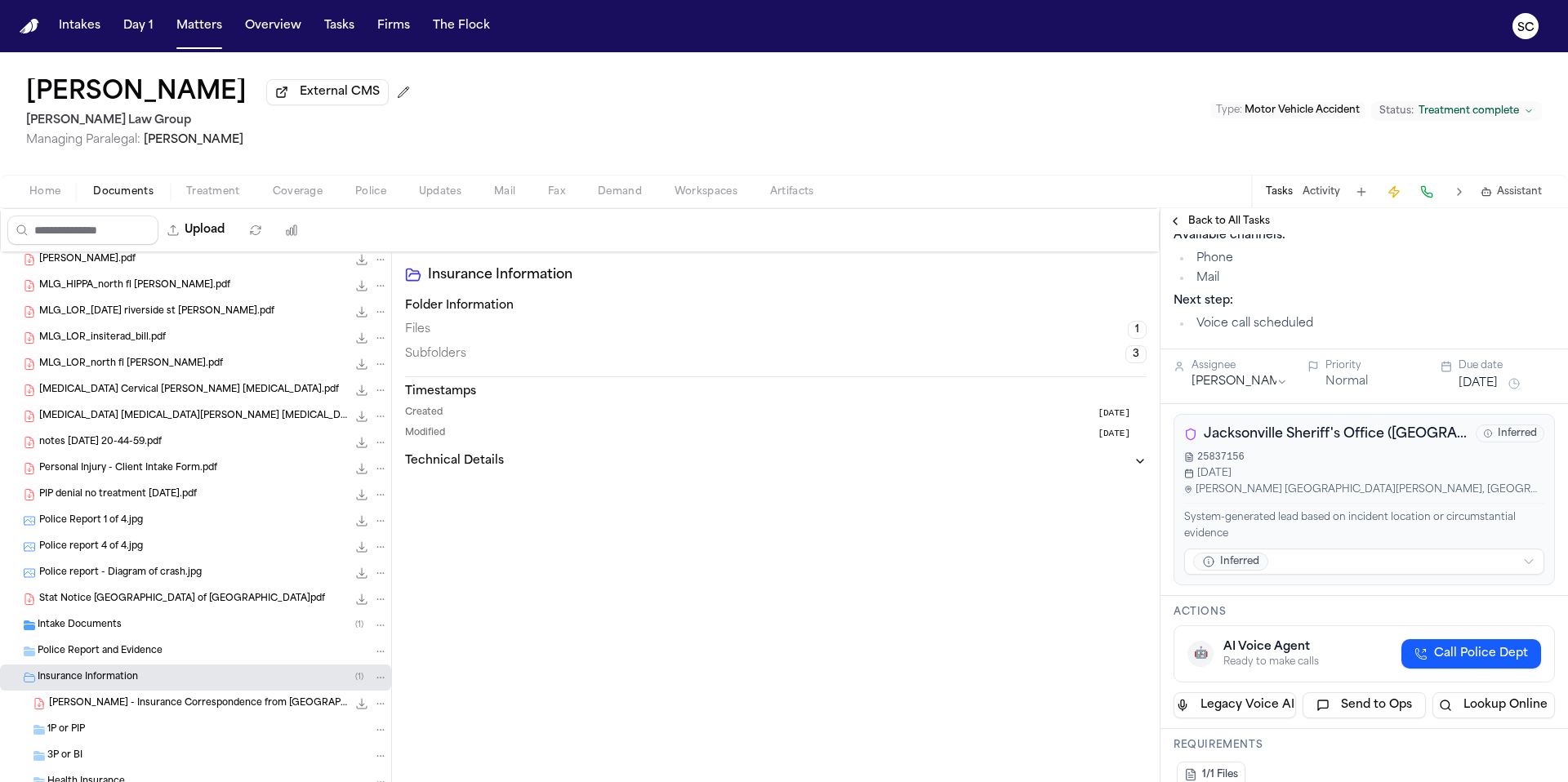
click at [92, 558] on div "Police report 4 of 4.jpg 4.5 MB • JPG" at bounding box center [195, 547] width 391 height 26
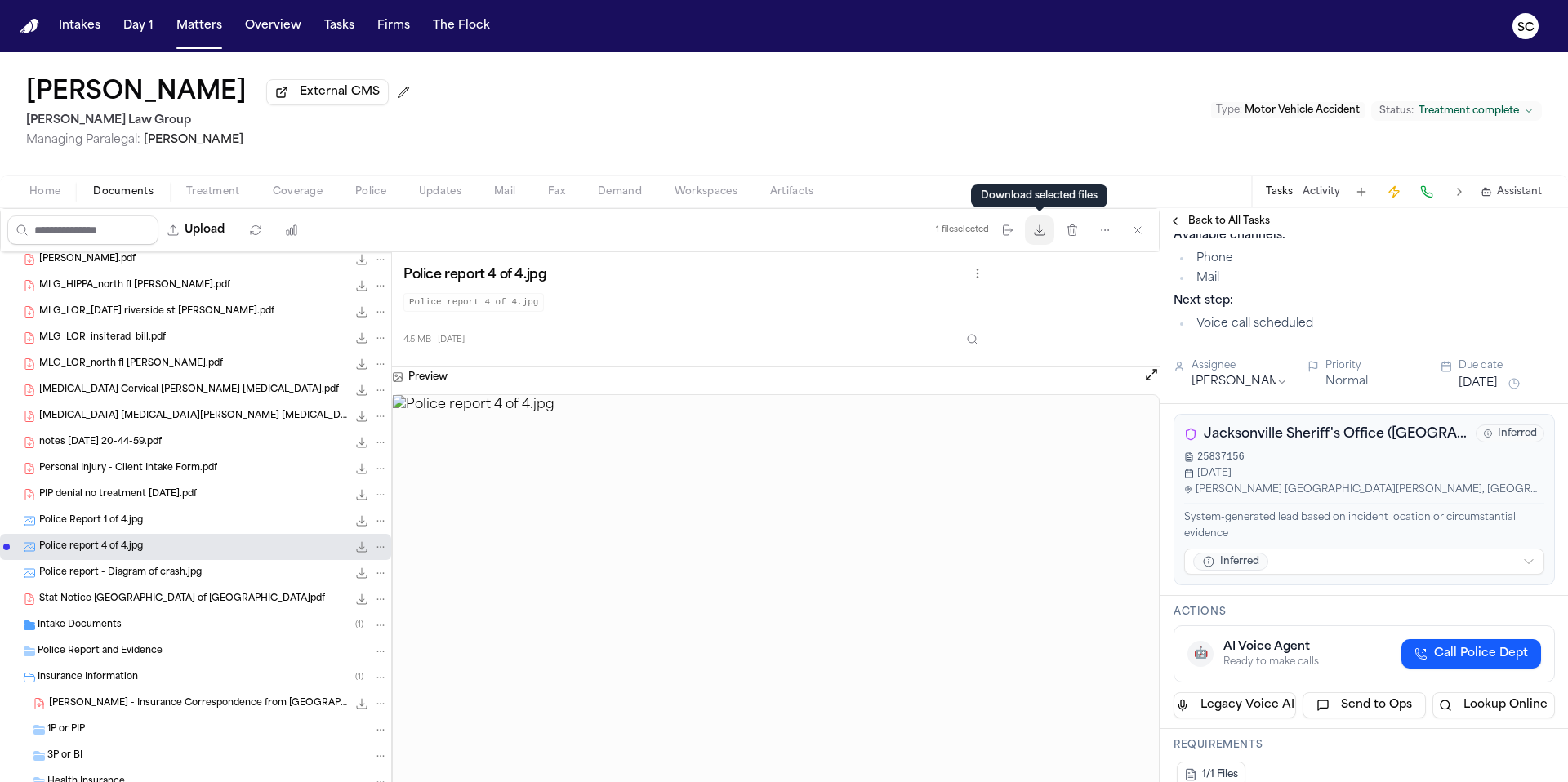
click at [1044, 237] on icon "button" at bounding box center [1039, 230] width 13 height 13
click at [104, 522] on span "Police Report 1 of 4.jpg" at bounding box center [92, 521] width 104 height 14
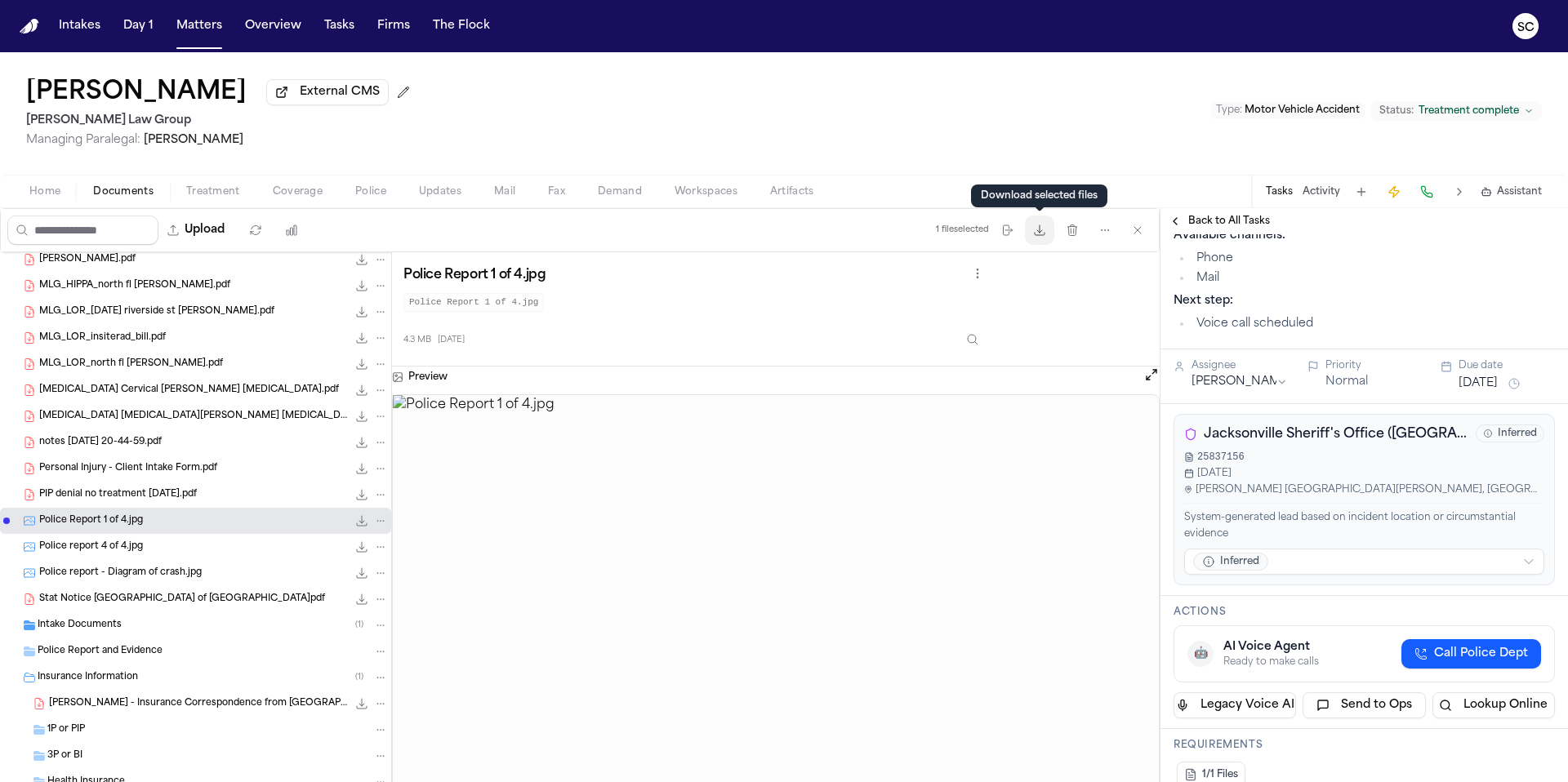
click at [1036, 233] on icon "button" at bounding box center [1039, 230] width 10 height 10
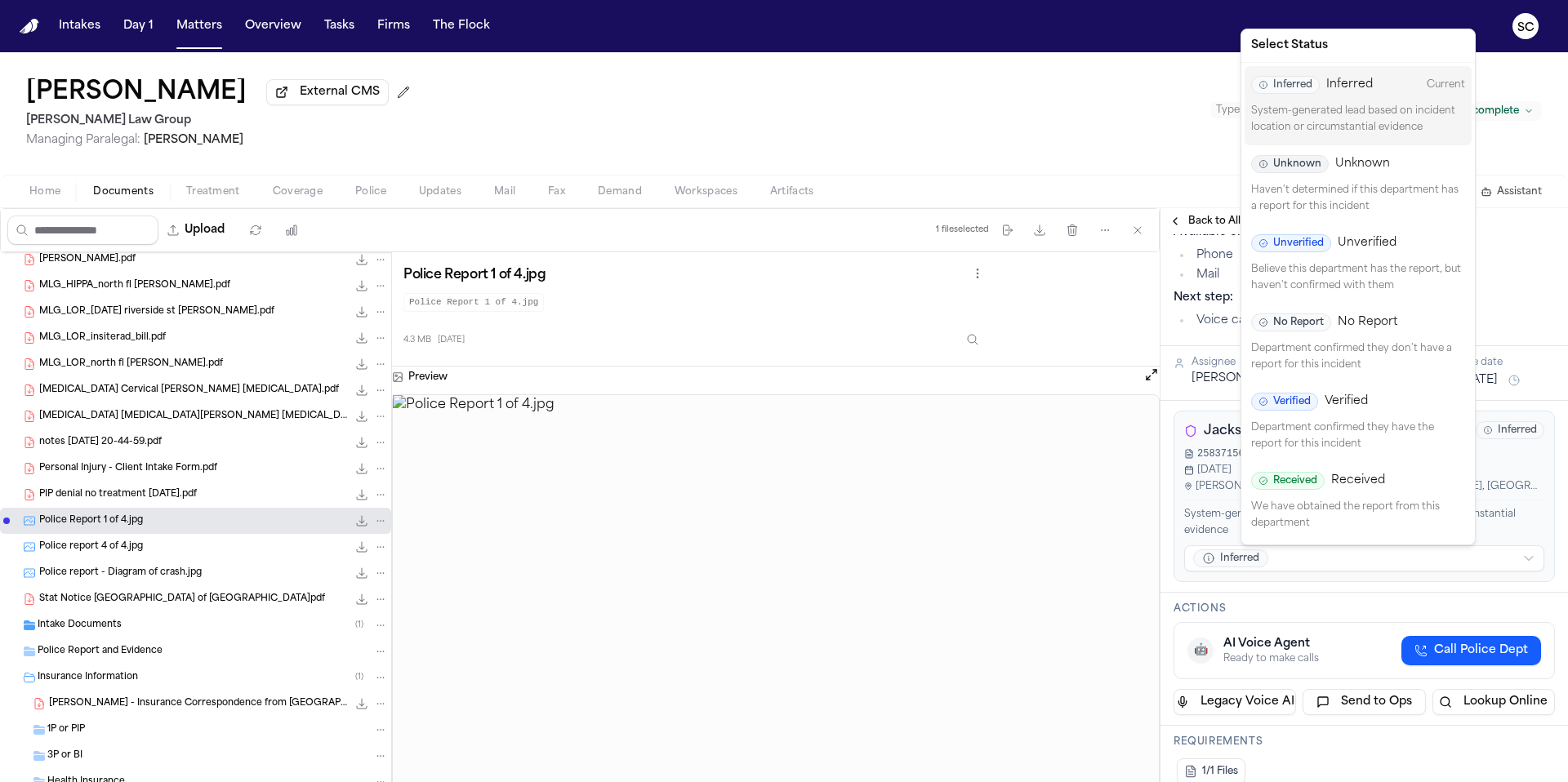
click at [1391, 563] on html "Intakes Day 1 Matters Overview Tasks Firms The Flock SC Antonia C. Anderson Ext…" at bounding box center [784, 391] width 1568 height 782
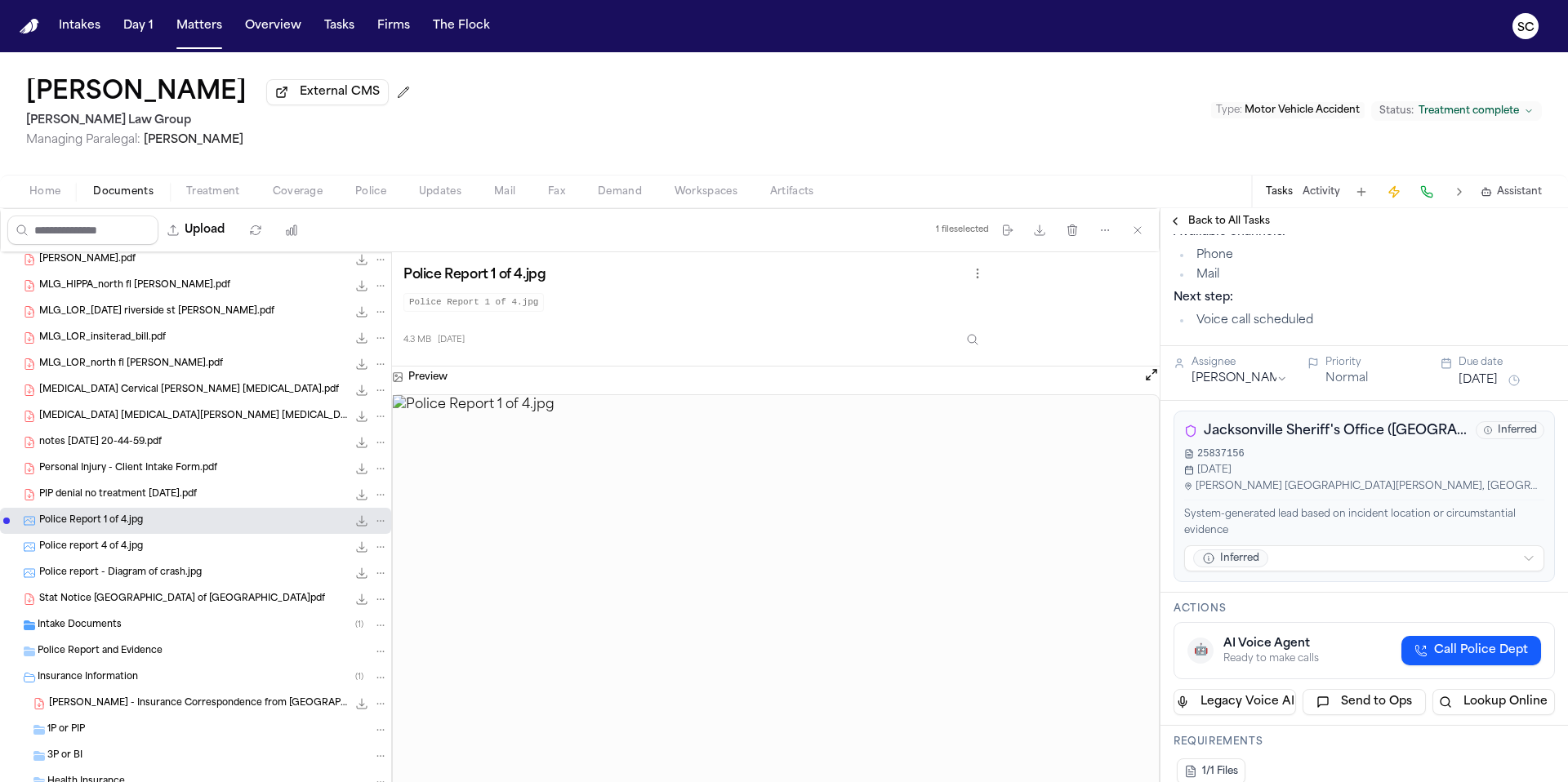
click at [1391, 563] on html "Intakes Day 1 Matters Overview Tasks Firms The Flock SC Antonia C. Anderson Ext…" at bounding box center [784, 391] width 1568 height 782
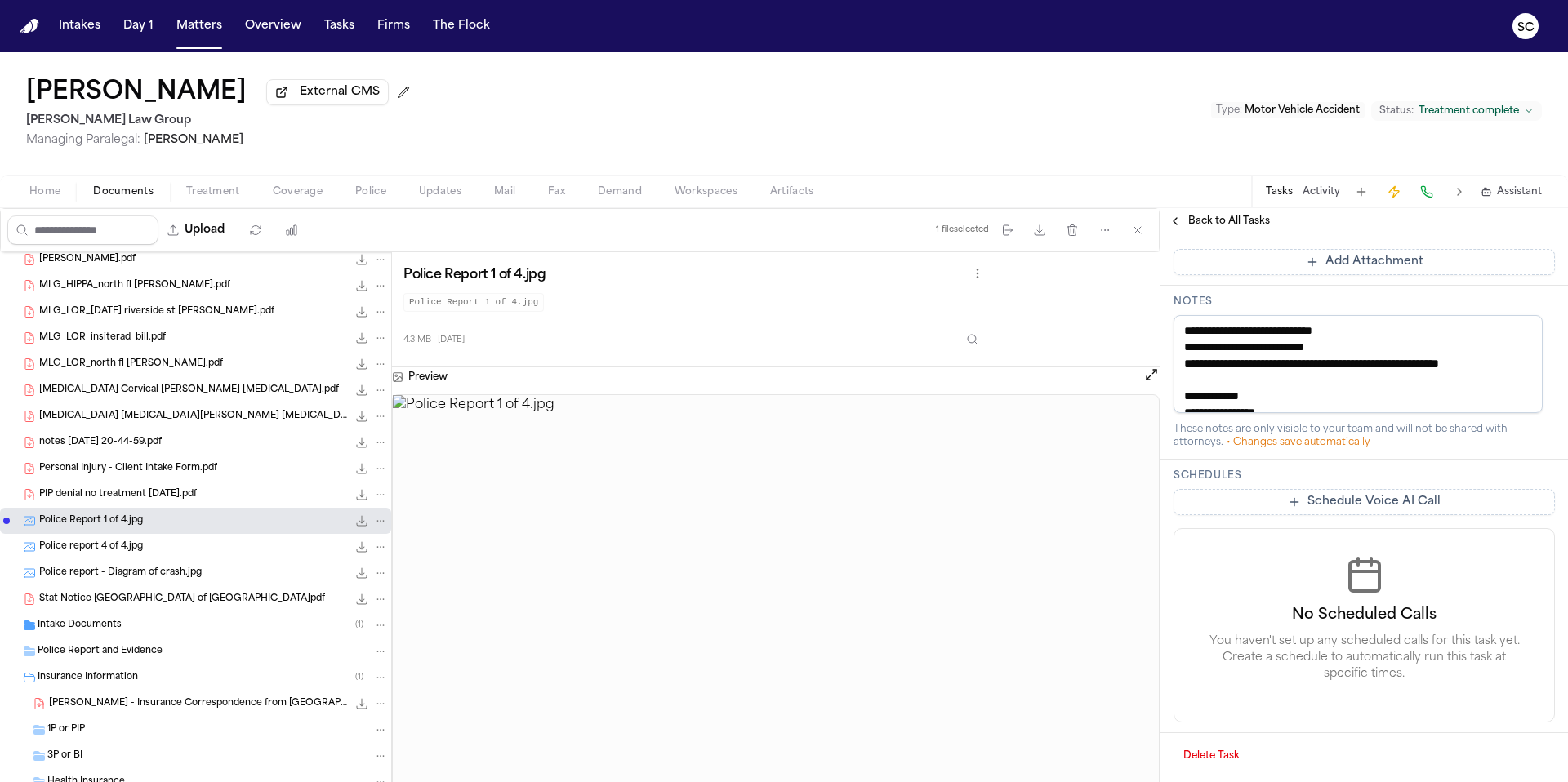
scroll to position [949, 0]
click at [1325, 362] on textarea "**********" at bounding box center [1357, 364] width 369 height 98
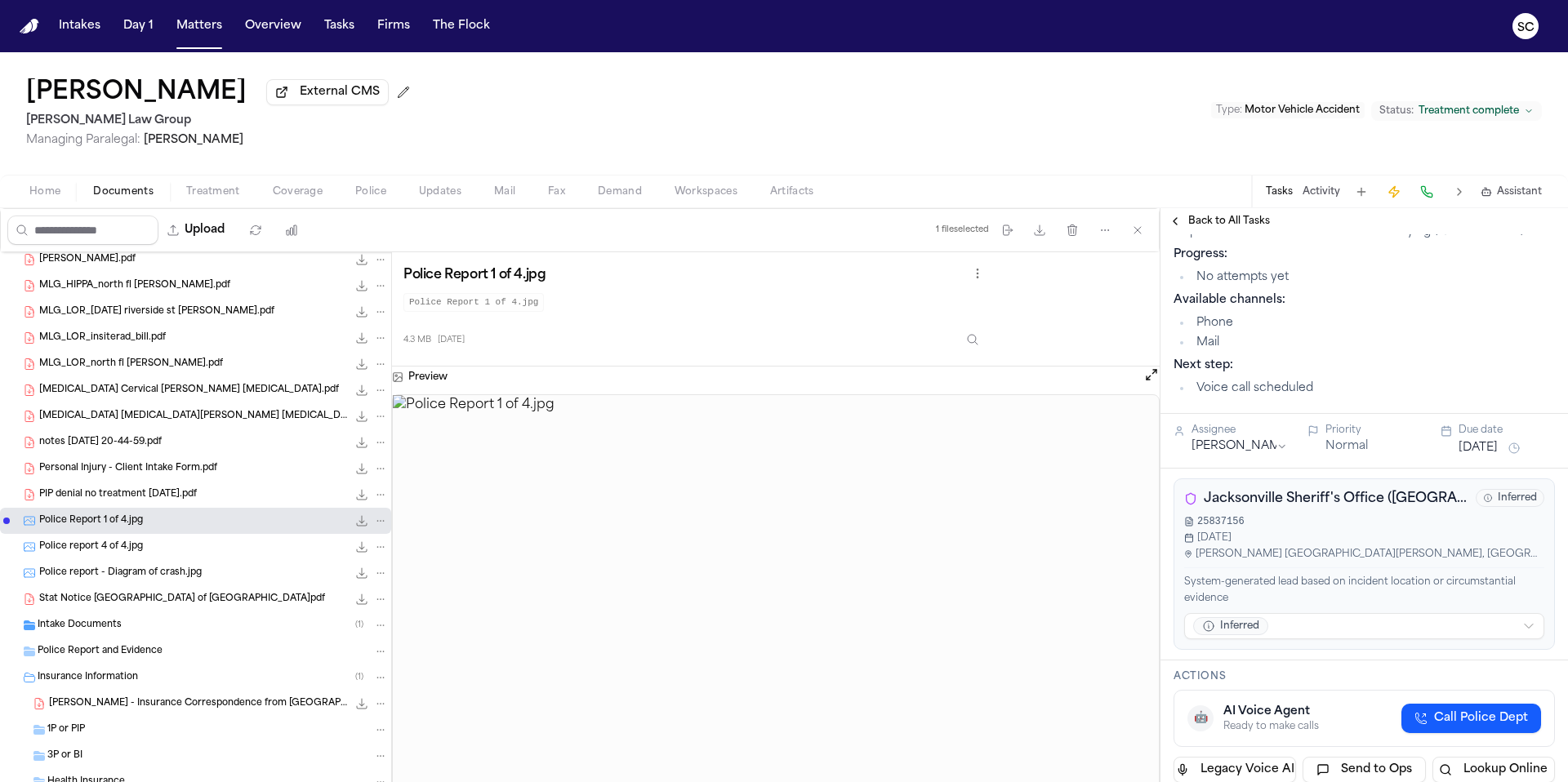
scroll to position [0, 0]
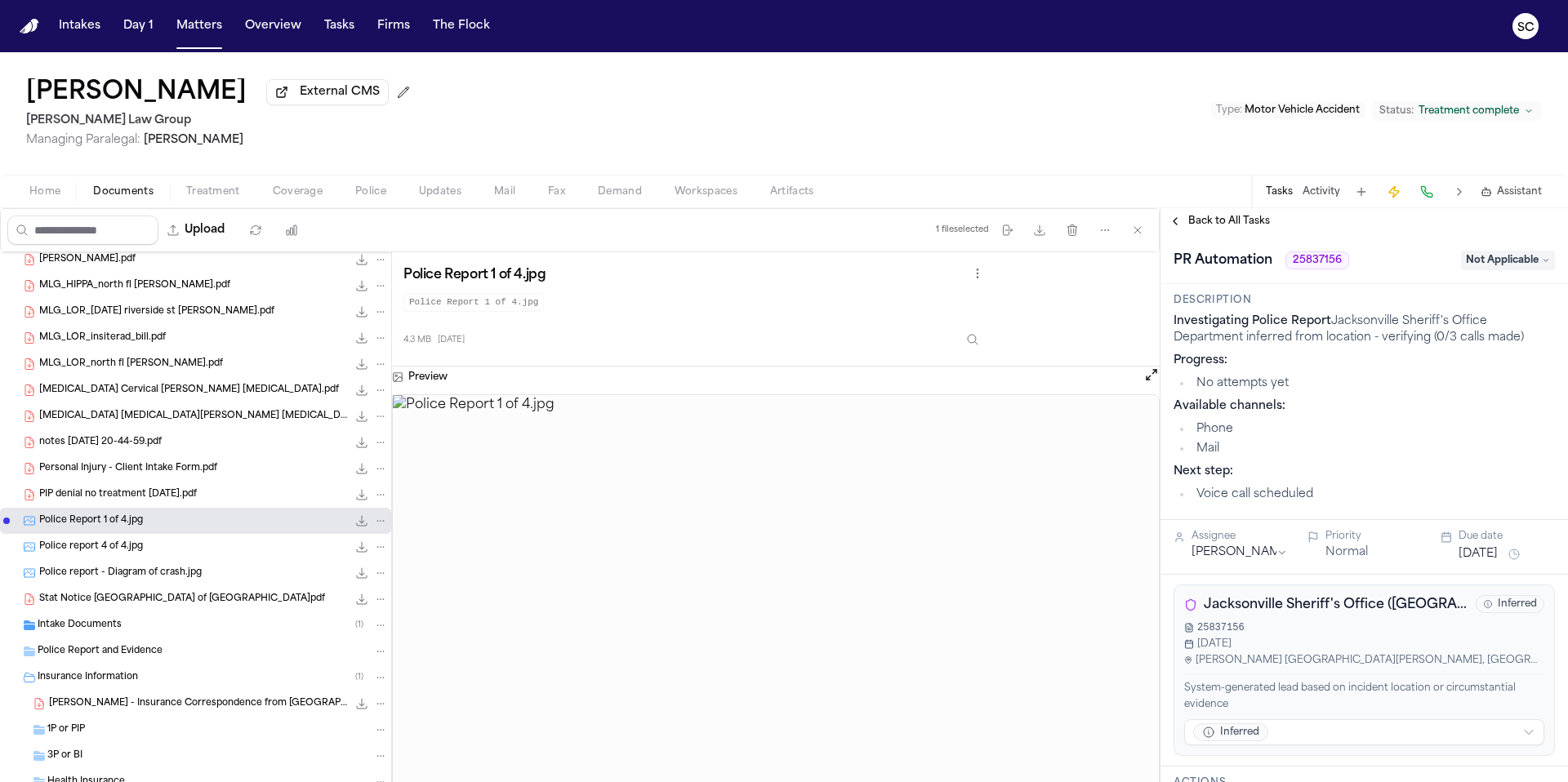
click at [1225, 227] on span "Back to All Tasks" at bounding box center [1228, 221] width 82 height 13
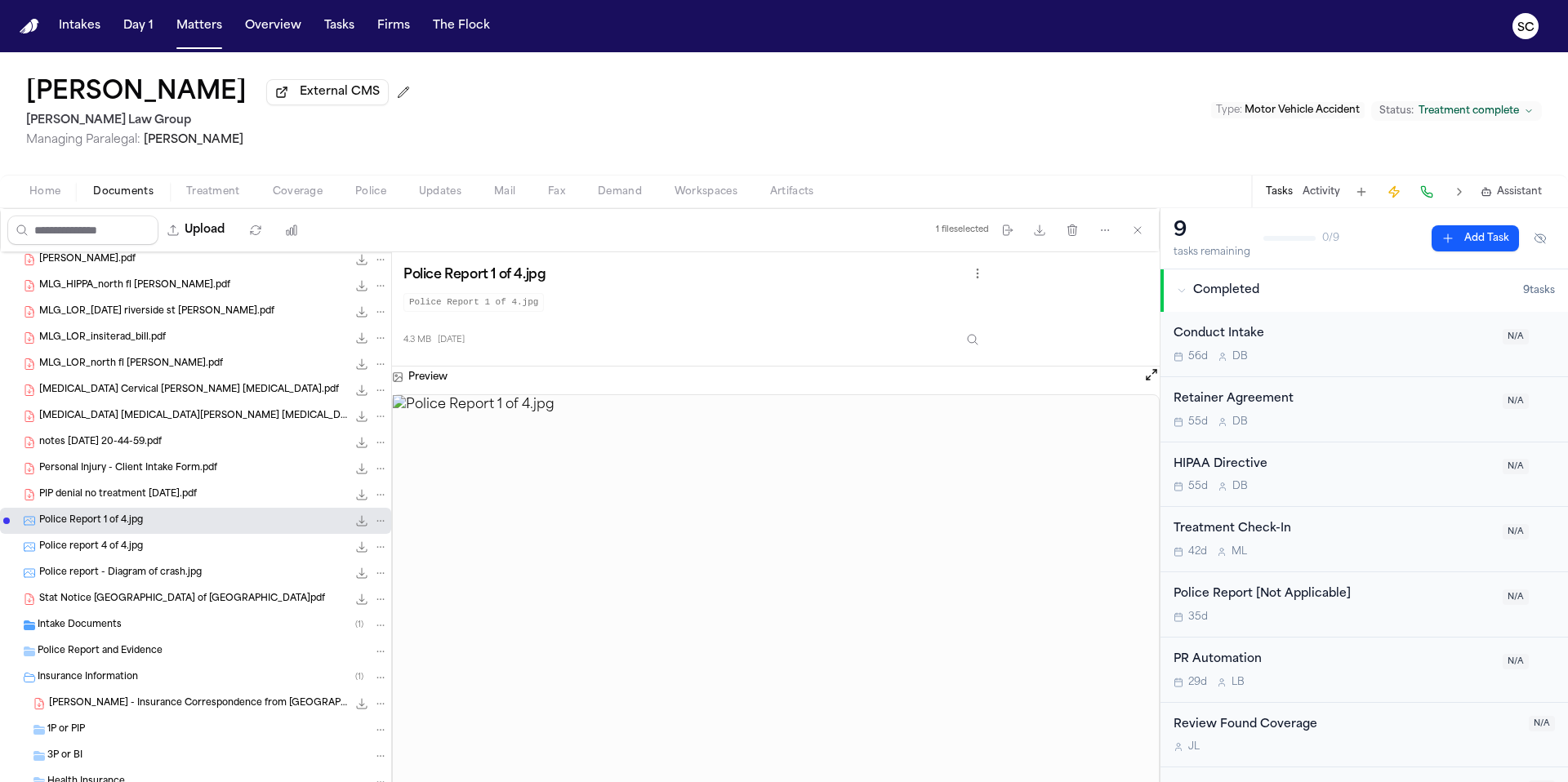
click at [1292, 602] on div "Police Report [Not Applicable]" at bounding box center [1332, 595] width 319 height 19
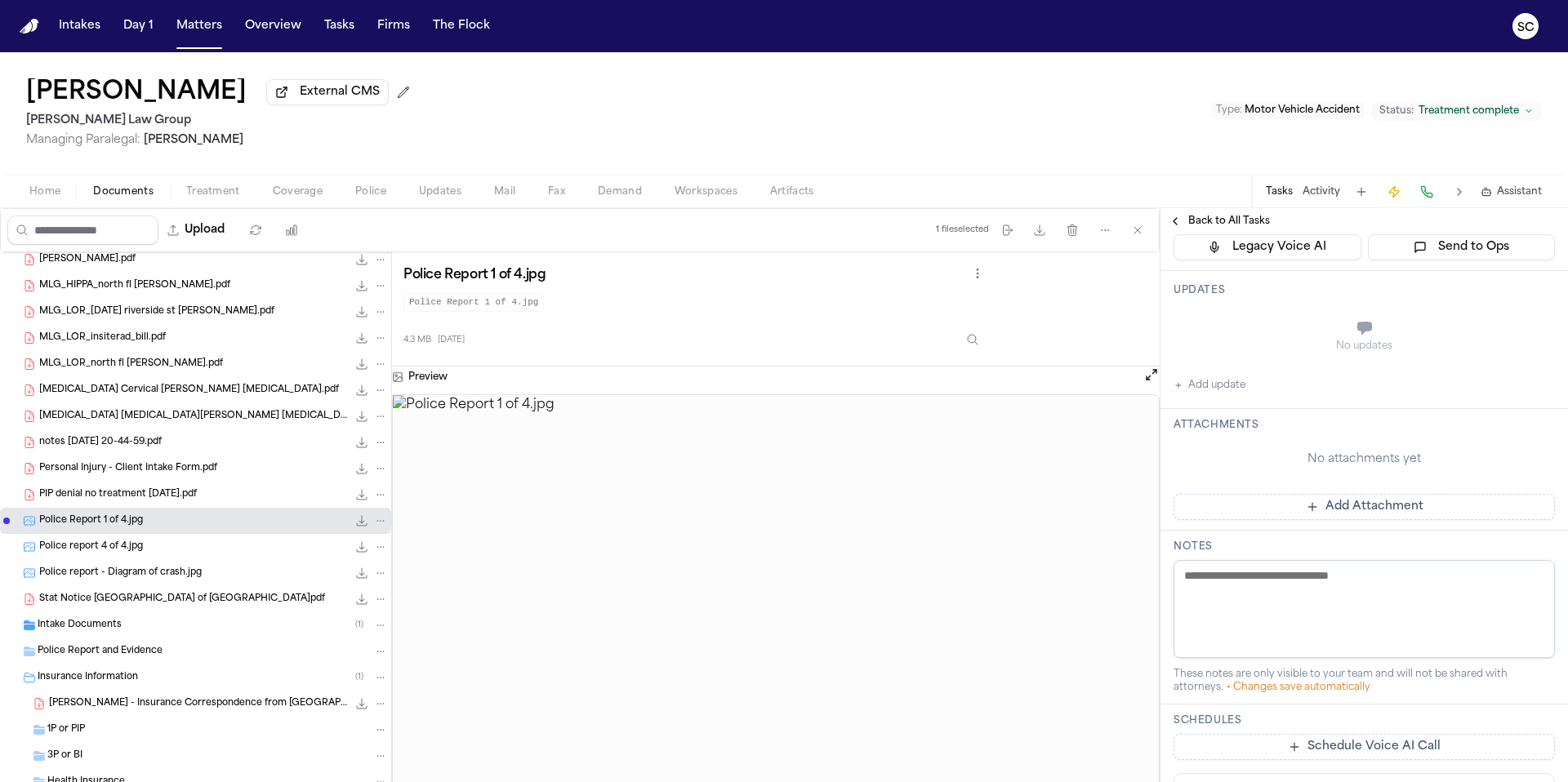
scroll to position [50, 0]
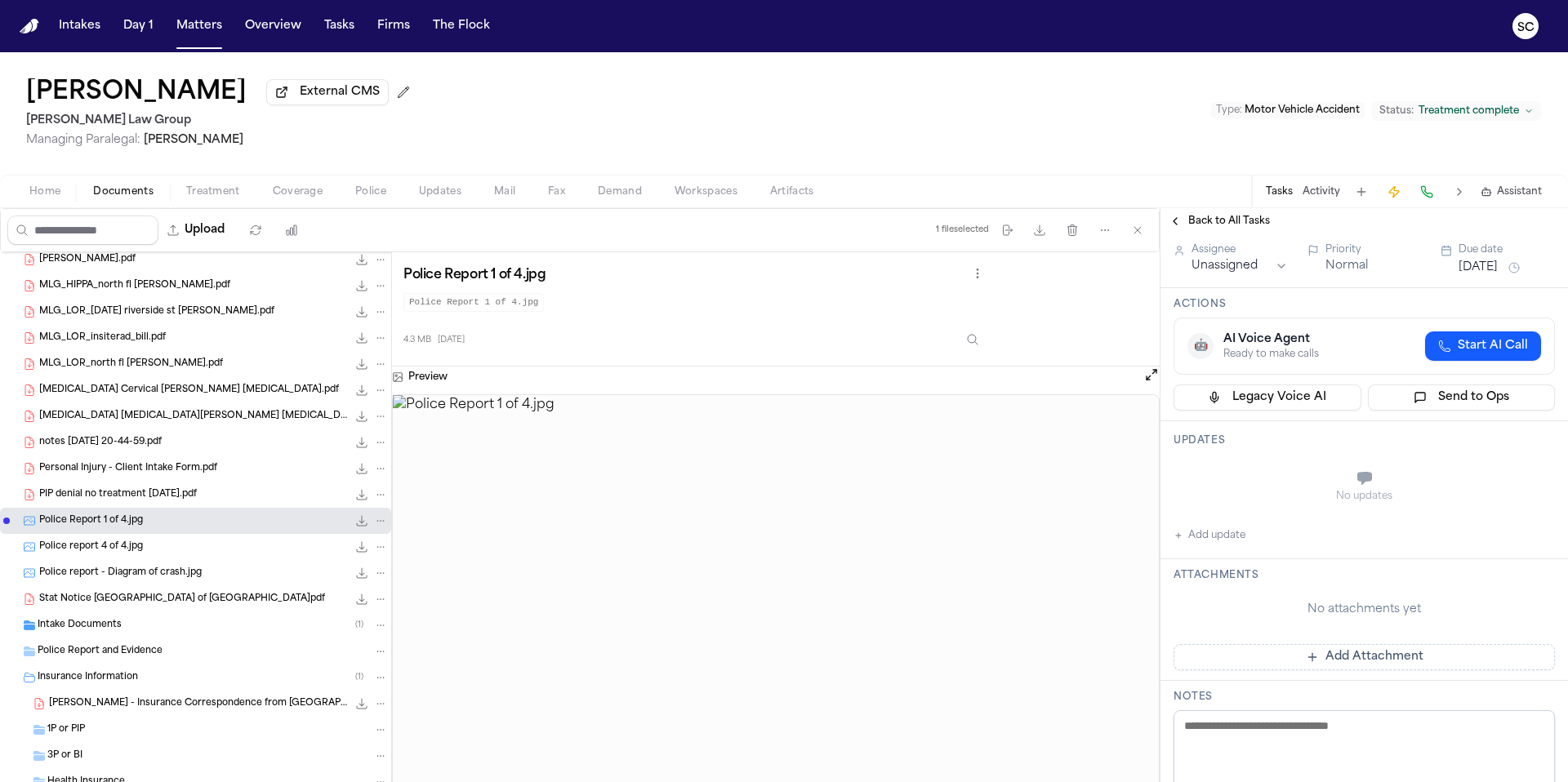
click at [186, 549] on div "Police report 4 of 4.jpg 4.5 MB • JPG" at bounding box center [214, 547] width 349 height 16
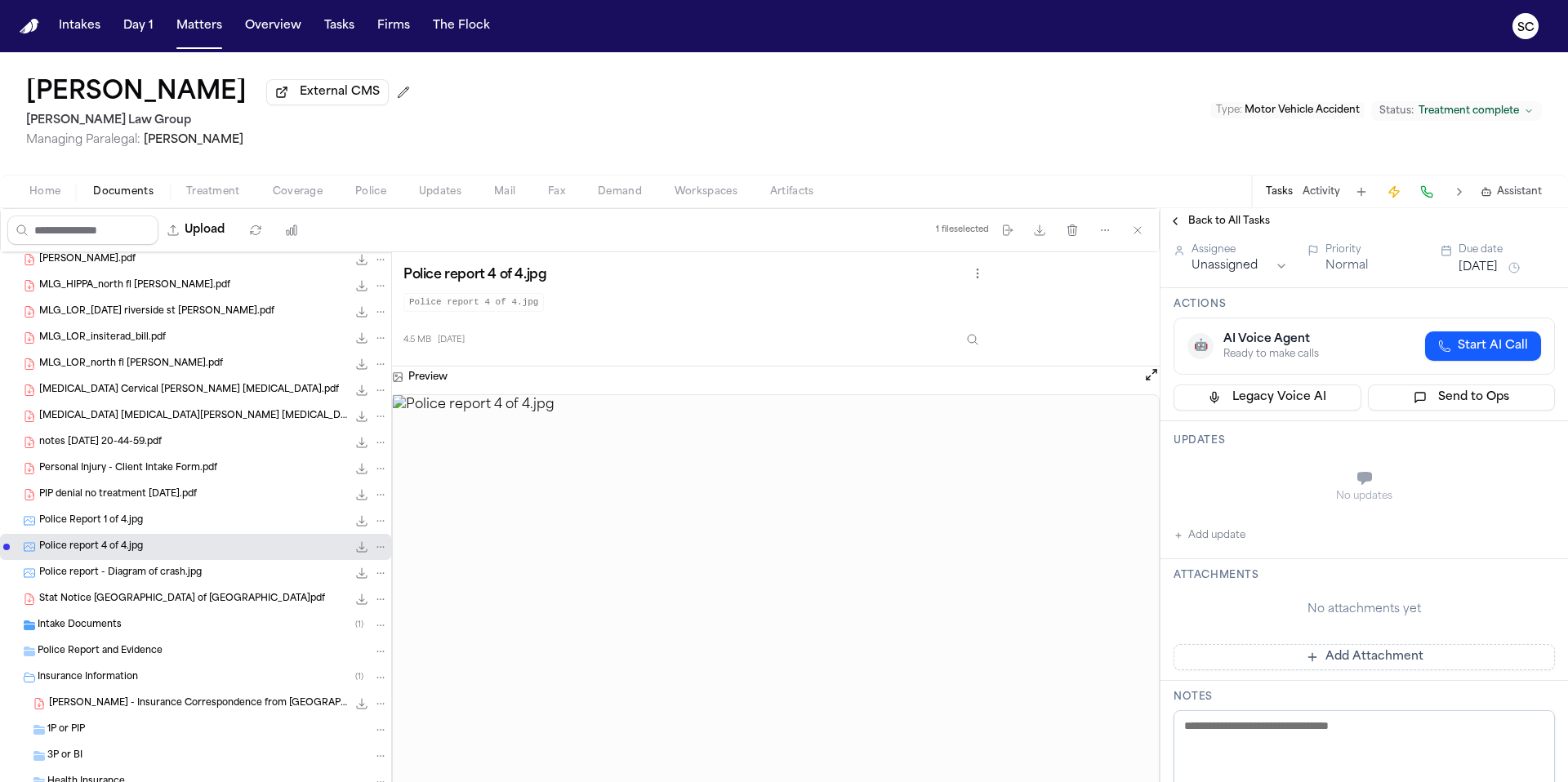
click at [979, 343] on icon "Inspect" at bounding box center [972, 340] width 13 height 13
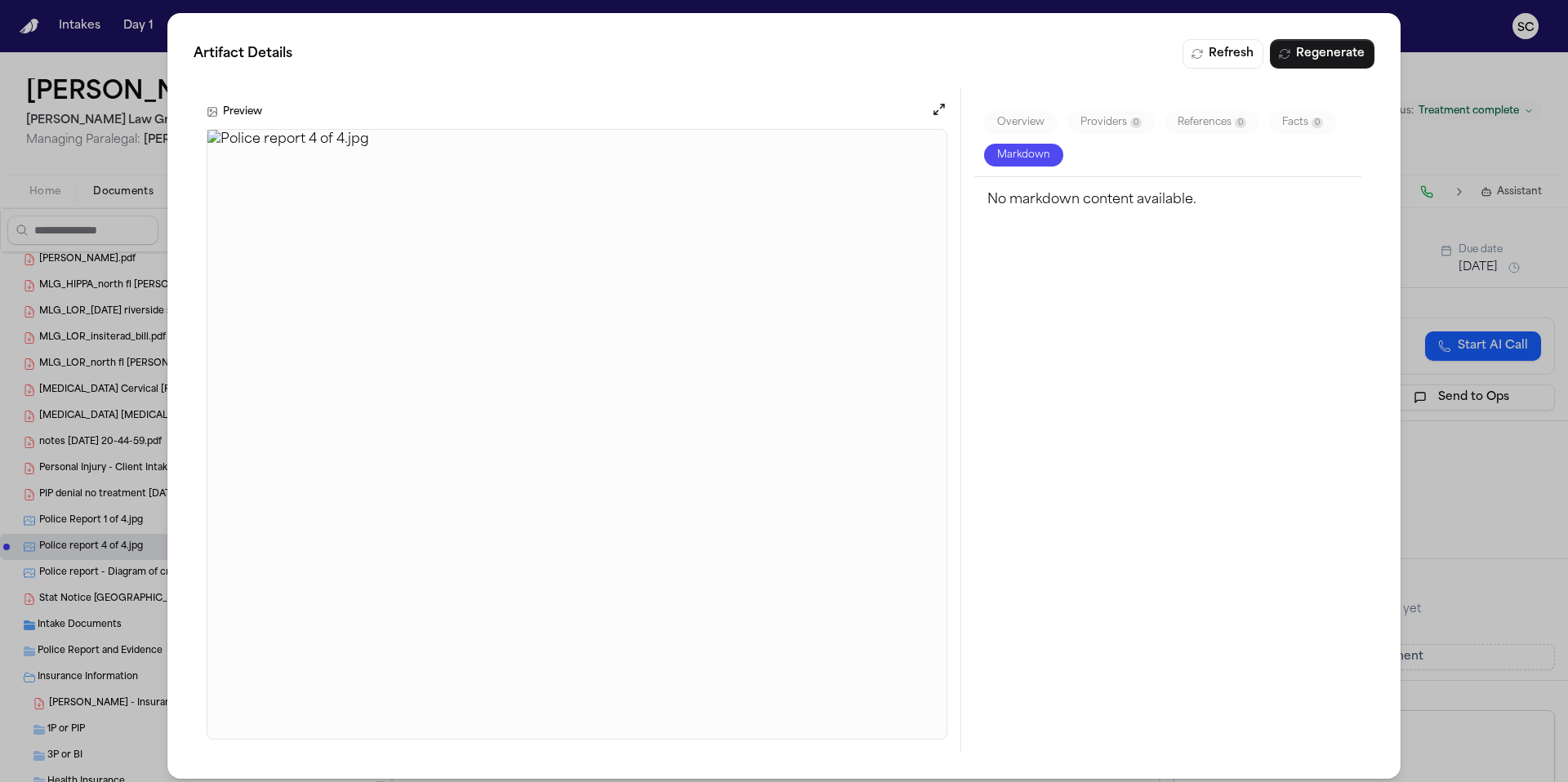
click at [1480, 79] on div "Artifact Details Refresh Regenerate Preview Overview Providers 0 References 0 F…" at bounding box center [784, 396] width 1568 height 792
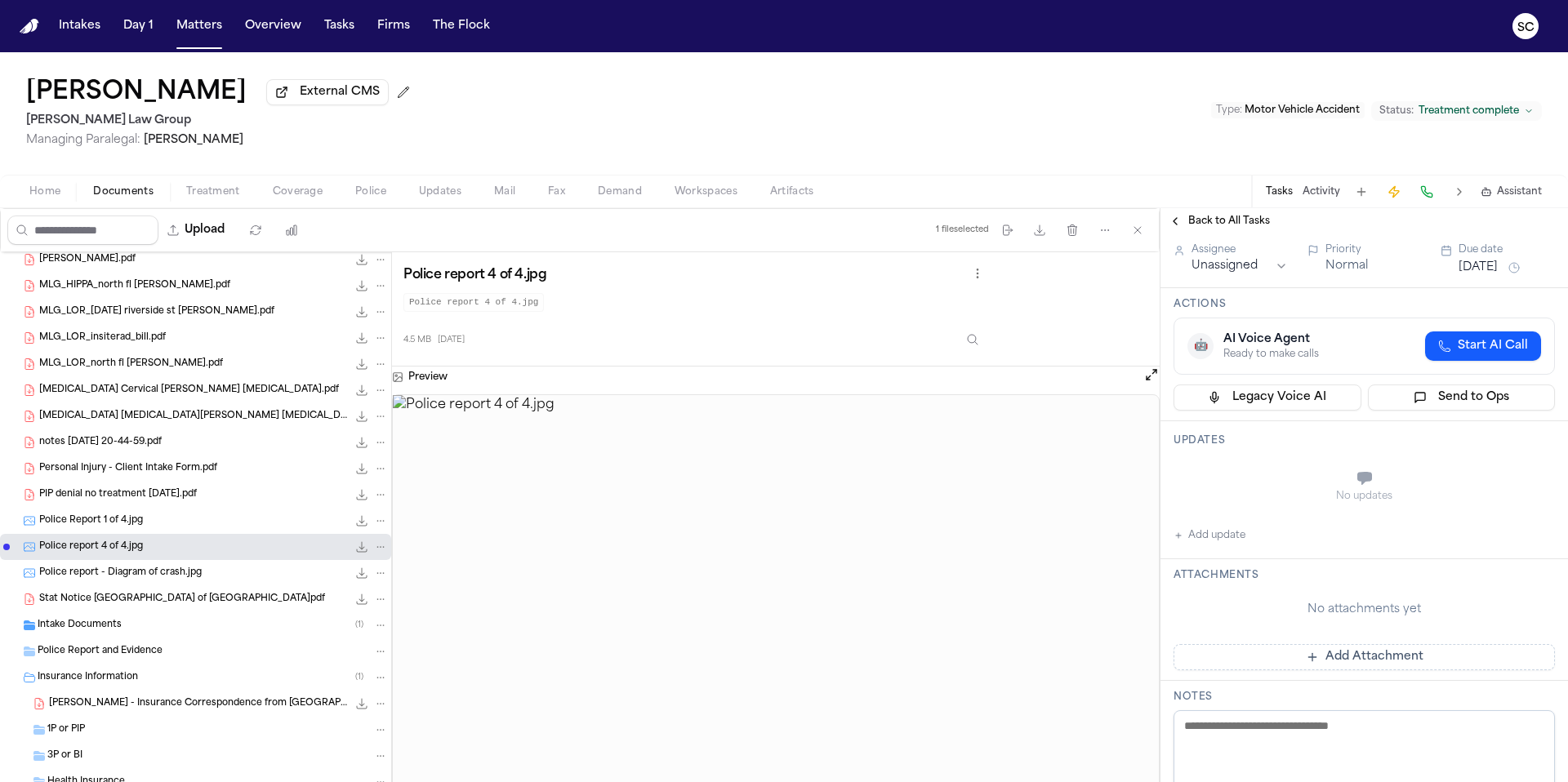
click at [177, 521] on div "Police Report 1 of 4.jpg 4.3 MB • JPG" at bounding box center [214, 521] width 349 height 16
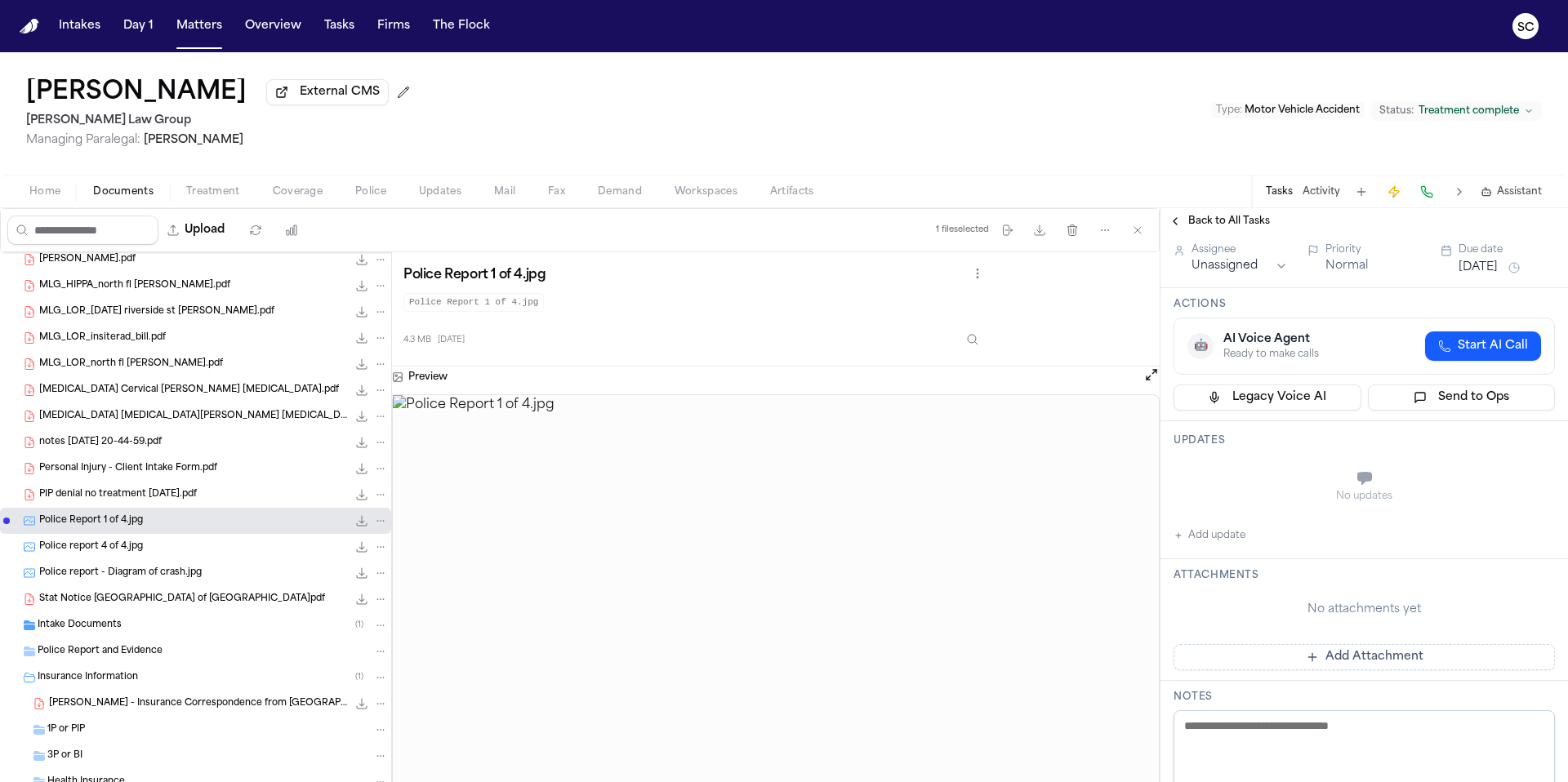
click at [203, 525] on div "Police Report 1 of 4.jpg 4.3 MB • JPG" at bounding box center [214, 521] width 349 height 16
click at [203, 524] on div "Police Report 1 of 4.jpg 4.3 MB • JPG" at bounding box center [214, 521] width 349 height 16
click at [1151, 381] on button "Open preview" at bounding box center [1151, 375] width 16 height 16
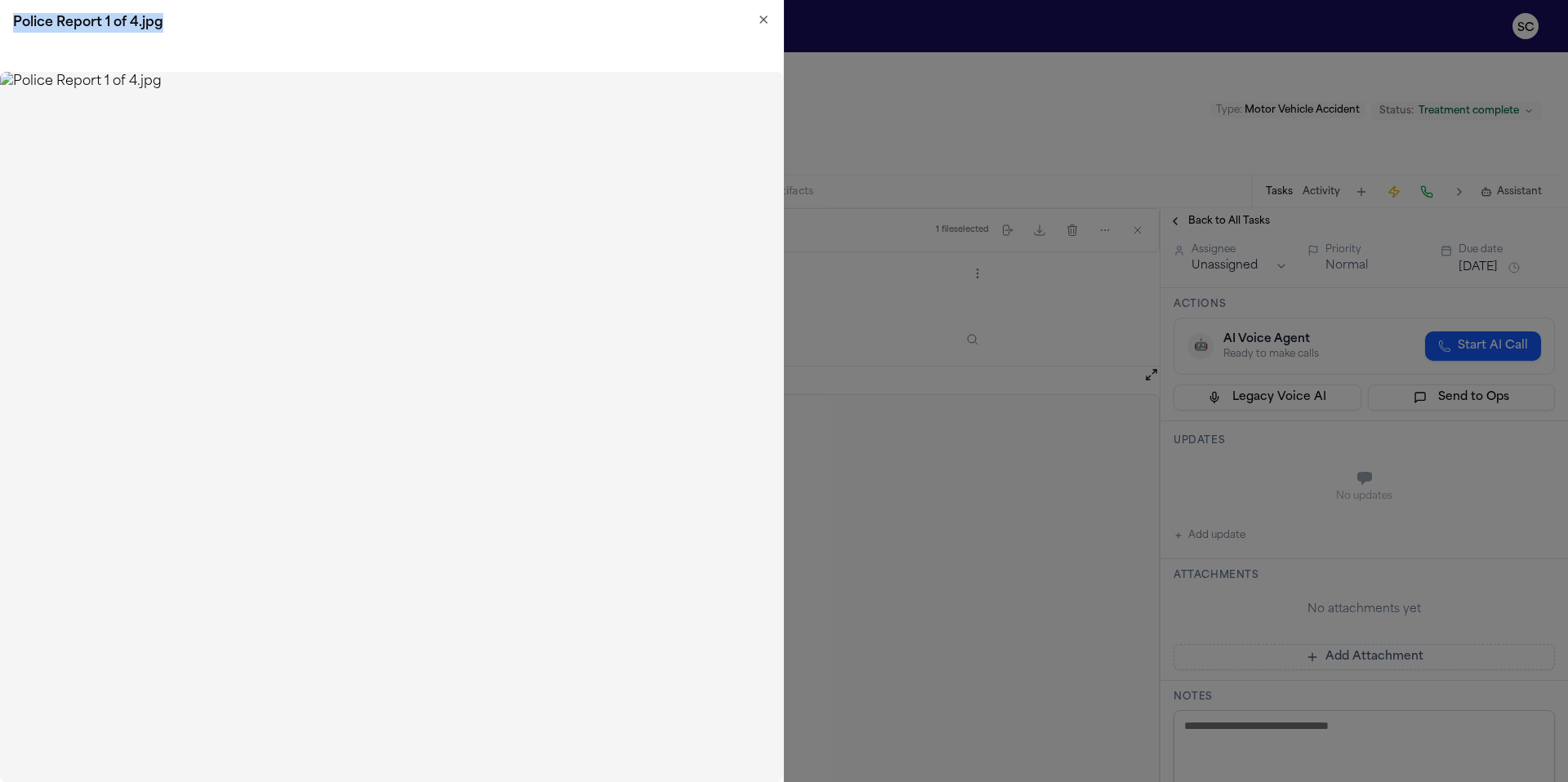
drag, startPoint x: 609, startPoint y: 17, endPoint x: 889, endPoint y: 68, distance: 284.6
click at [906, 29] on body "Intakes Day 1 Matters Overview Tasks Firms The Flock SC Antonia C. Anderson Ext…" at bounding box center [784, 391] width 1568 height 782
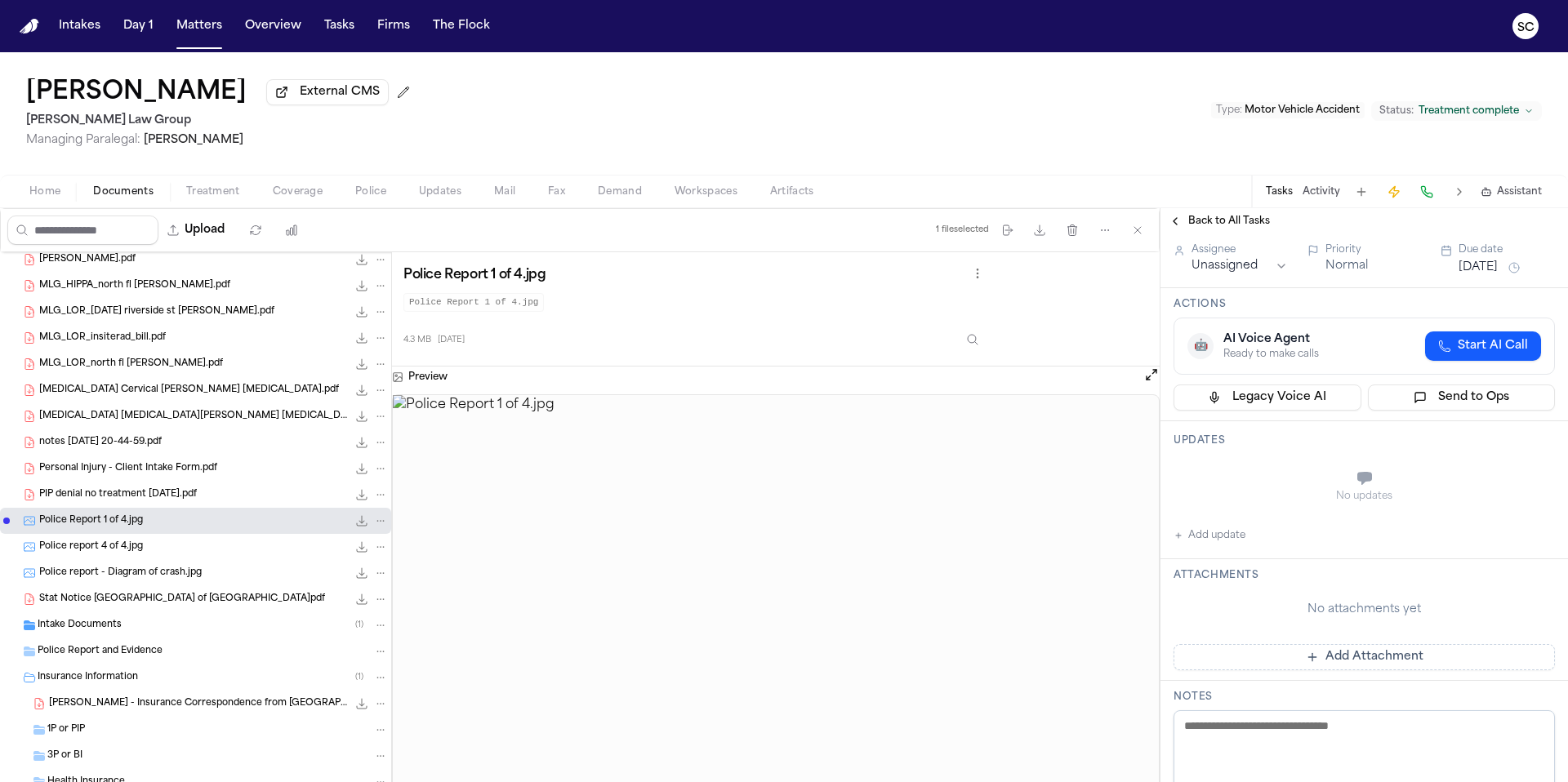
click at [134, 549] on span "Police report 4 of 4.jpg" at bounding box center [92, 547] width 104 height 14
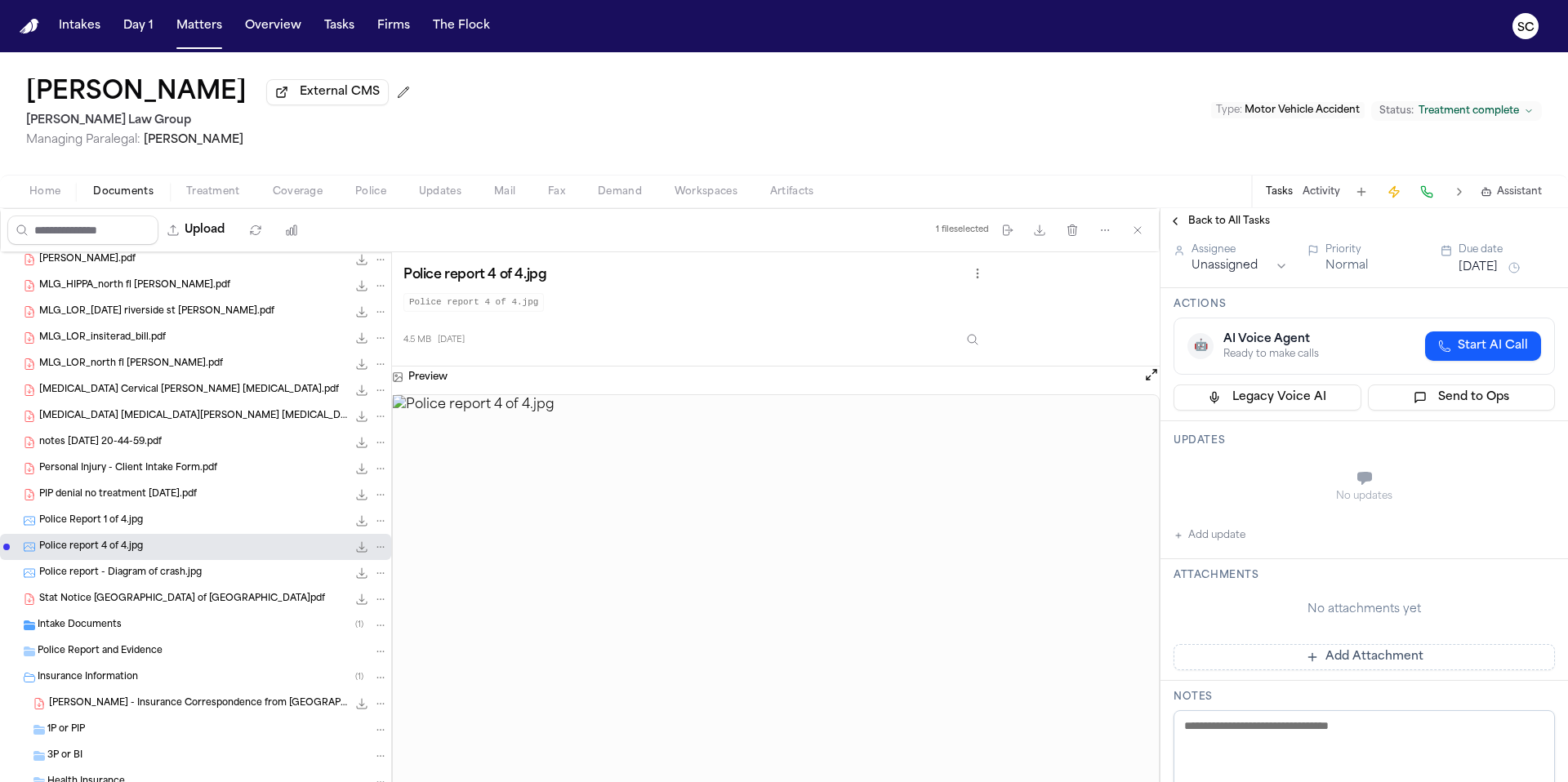
drag, startPoint x: 98, startPoint y: 520, endPoint x: 106, endPoint y: 525, distance: 9.4
click at [98, 520] on span "Police Report 1 of 4.jpg" at bounding box center [92, 521] width 104 height 14
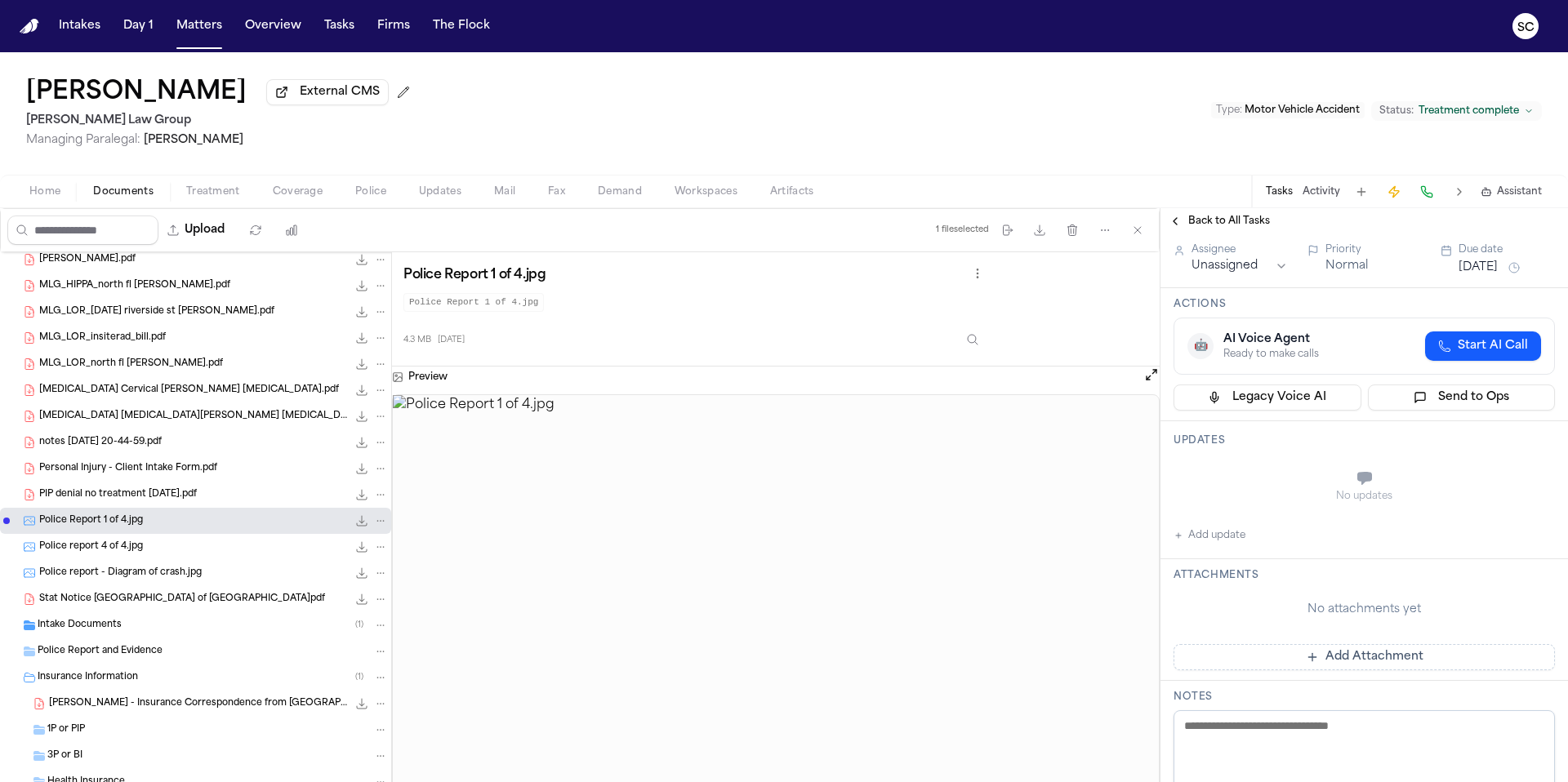
click at [1301, 728] on textarea at bounding box center [1363, 759] width 381 height 98
type textarea "*"
click at [1041, 236] on icon "button" at bounding box center [1039, 230] width 13 height 13
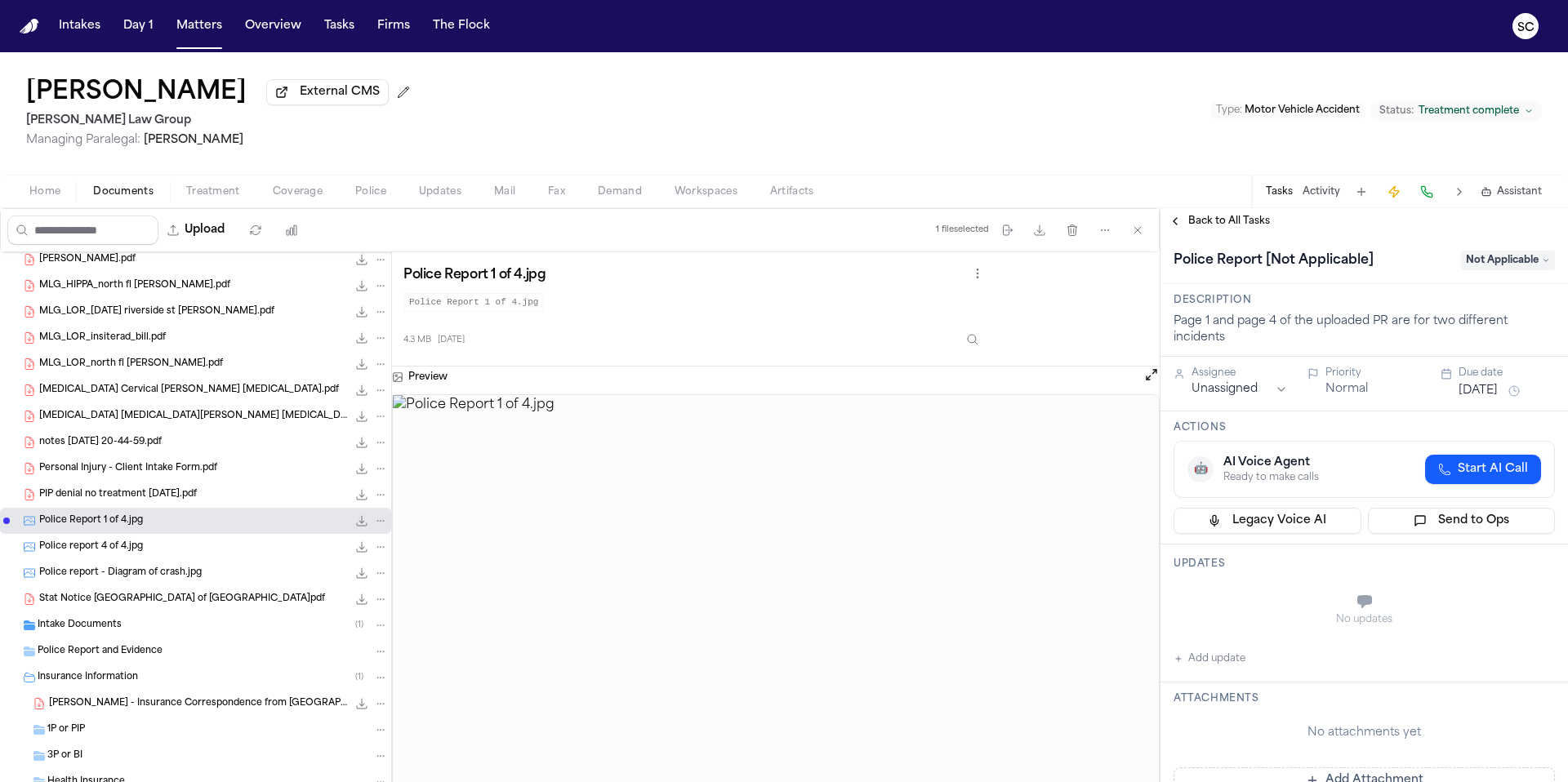
scroll to position [522, 0]
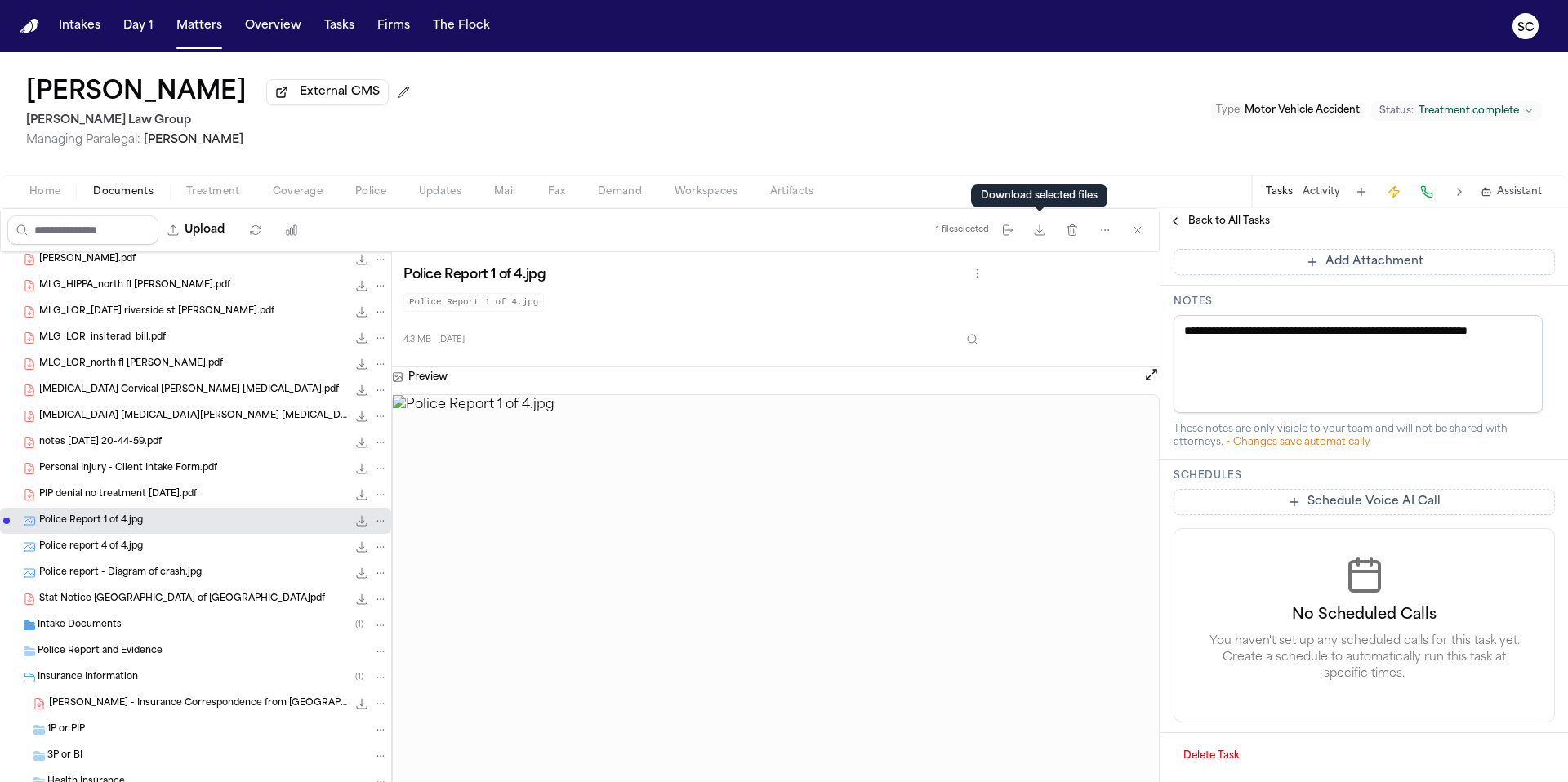
click at [1245, 352] on textarea "**********" at bounding box center [1357, 364] width 369 height 98
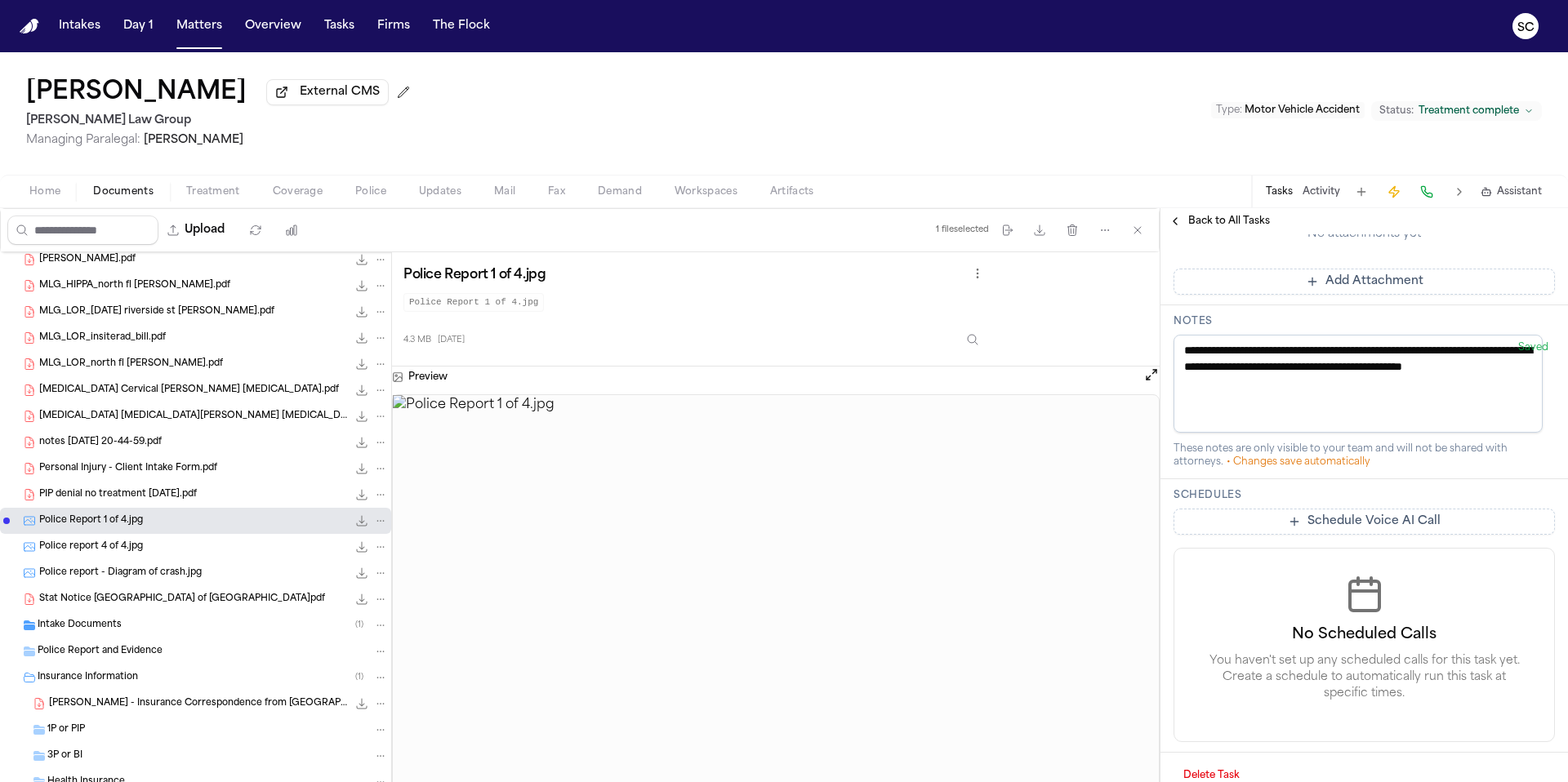
scroll to position [544, 0]
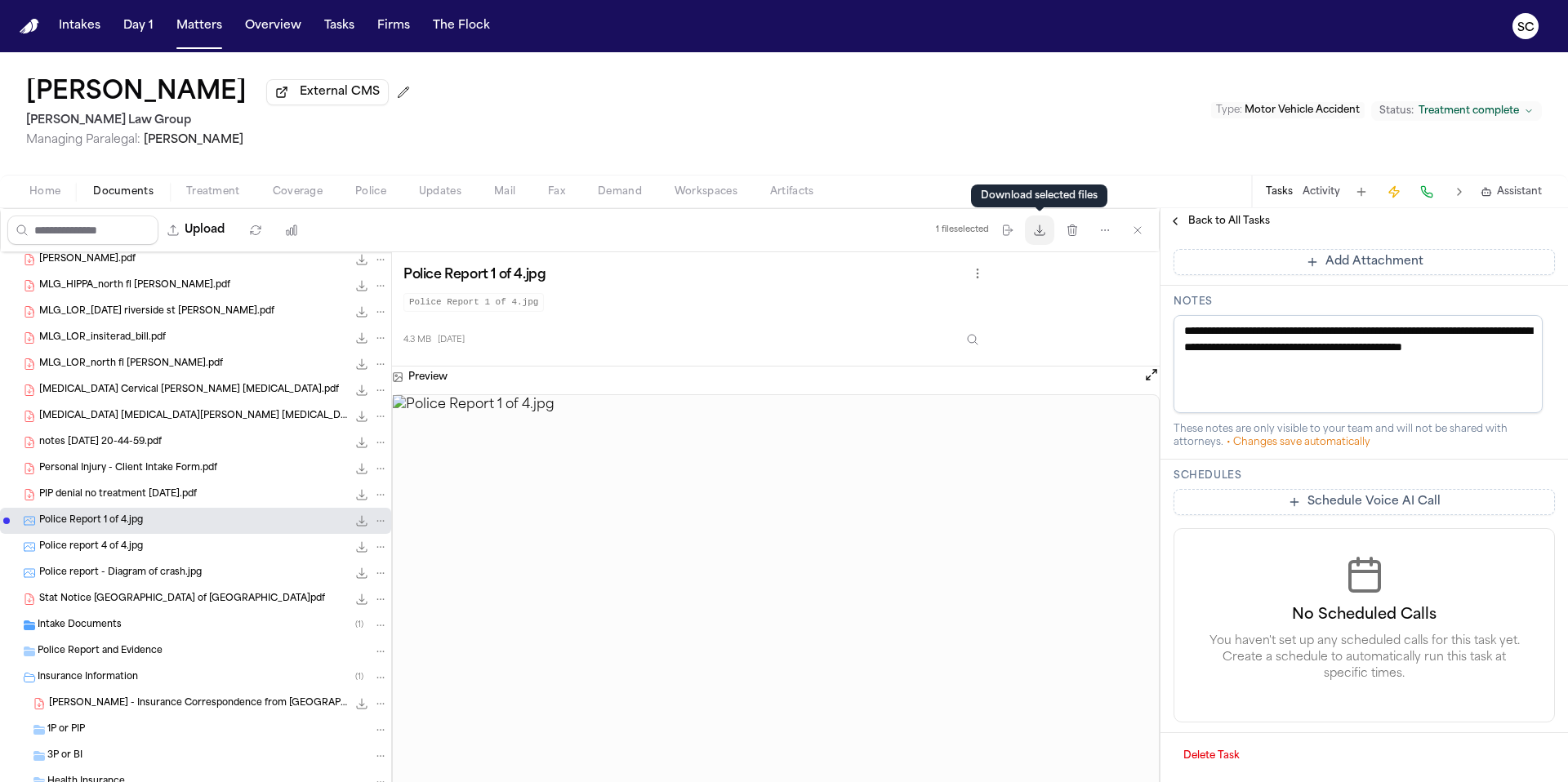
click at [1044, 232] on icon "button" at bounding box center [1039, 230] width 13 height 13
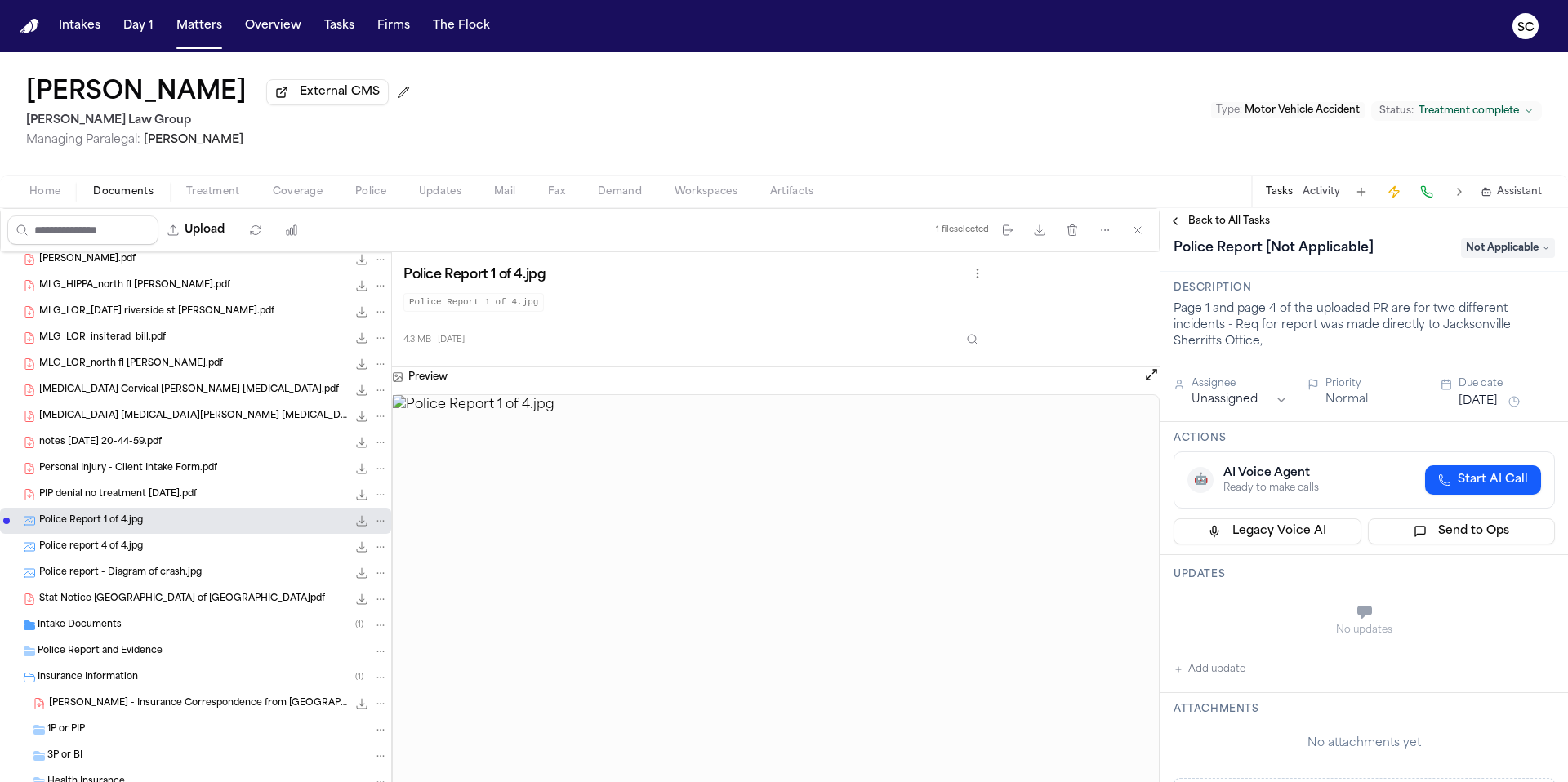
scroll to position [0, 0]
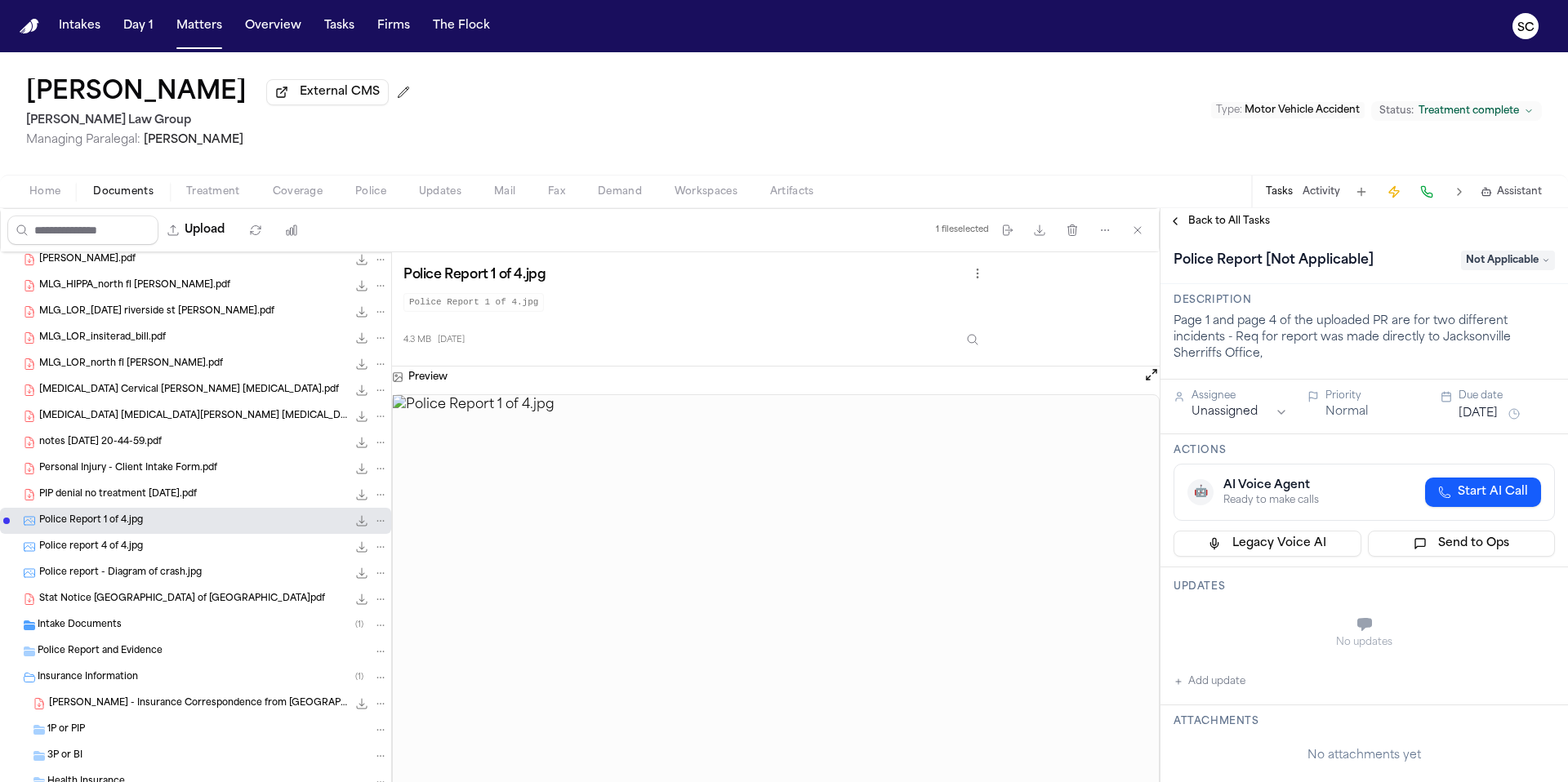
click at [1512, 264] on span "Not Applicable" at bounding box center [1508, 261] width 94 height 20
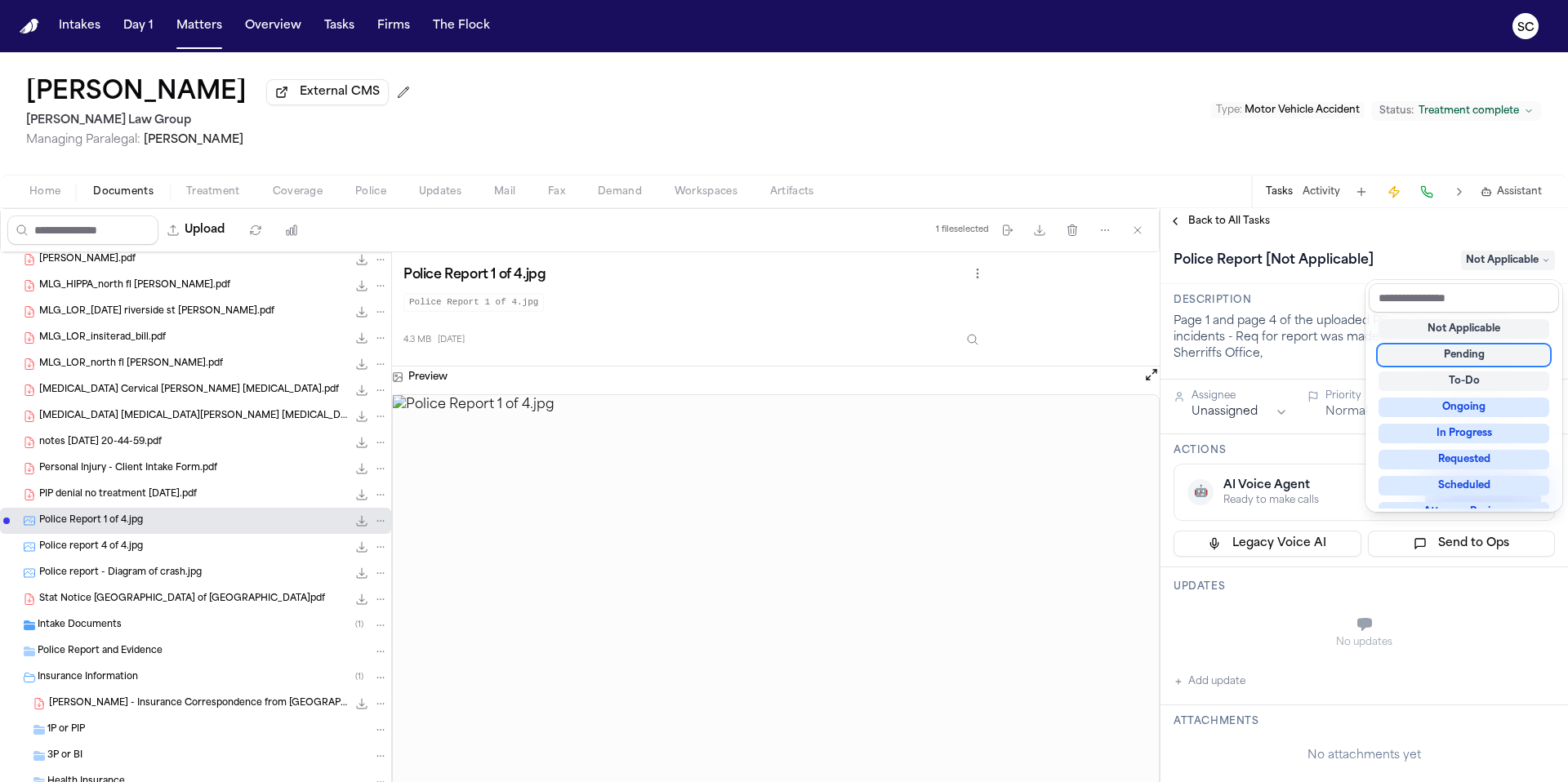
click at [1469, 355] on div "Pending" at bounding box center [1463, 356] width 171 height 20
click at [1472, 358] on div "Pending" at bounding box center [1463, 356] width 171 height 20
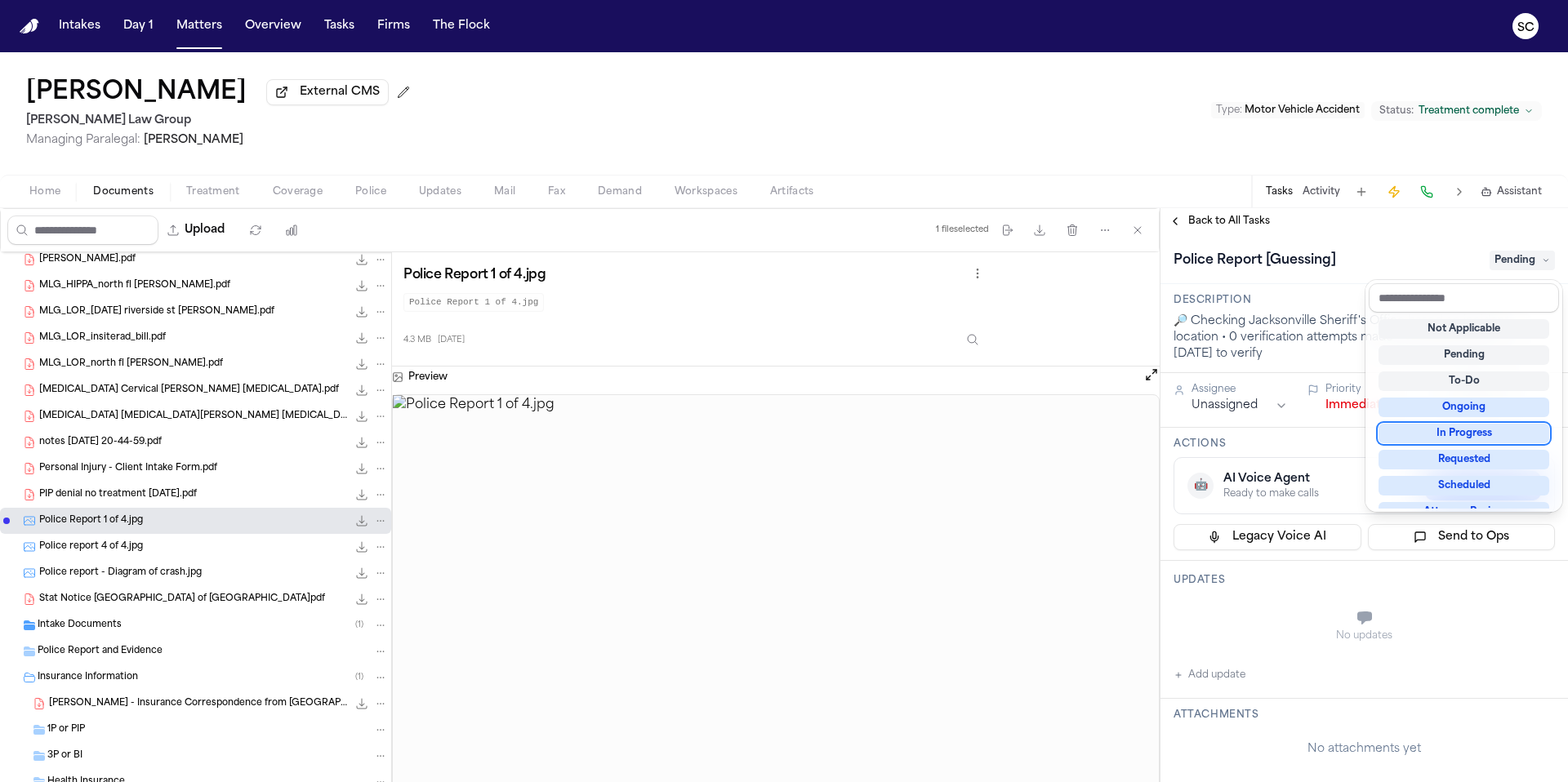
click at [1481, 433] on div "In Progress" at bounding box center [1463, 434] width 171 height 20
click at [1468, 441] on div "In Progress" at bounding box center [1463, 434] width 171 height 20
click at [1490, 464] on div "Requested" at bounding box center [1463, 459] width 171 height 20
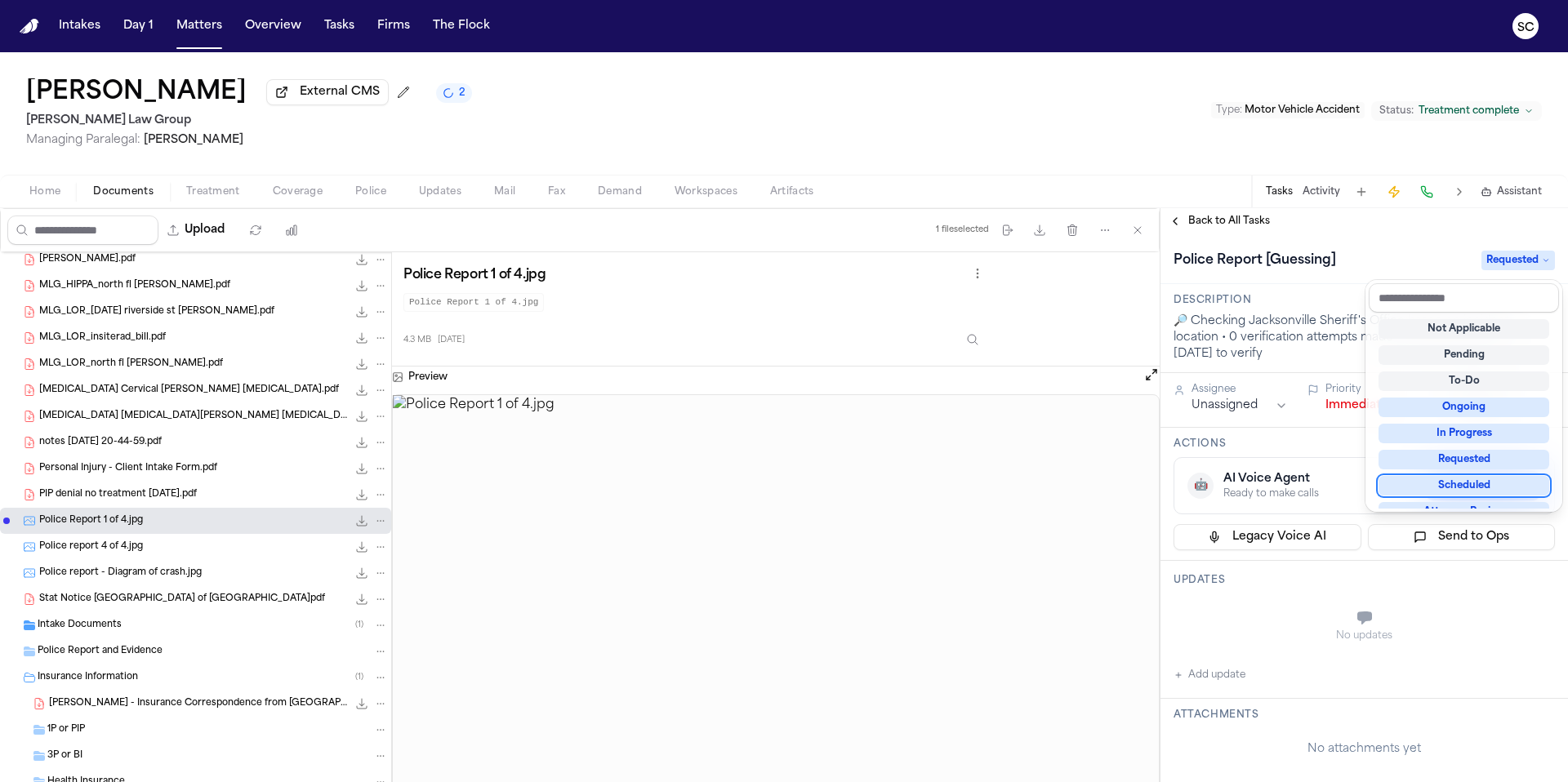
click at [1118, 483] on div "Upload 1 file selected Move files Download files Delete files More actions Clea…" at bounding box center [784, 495] width 1568 height 574
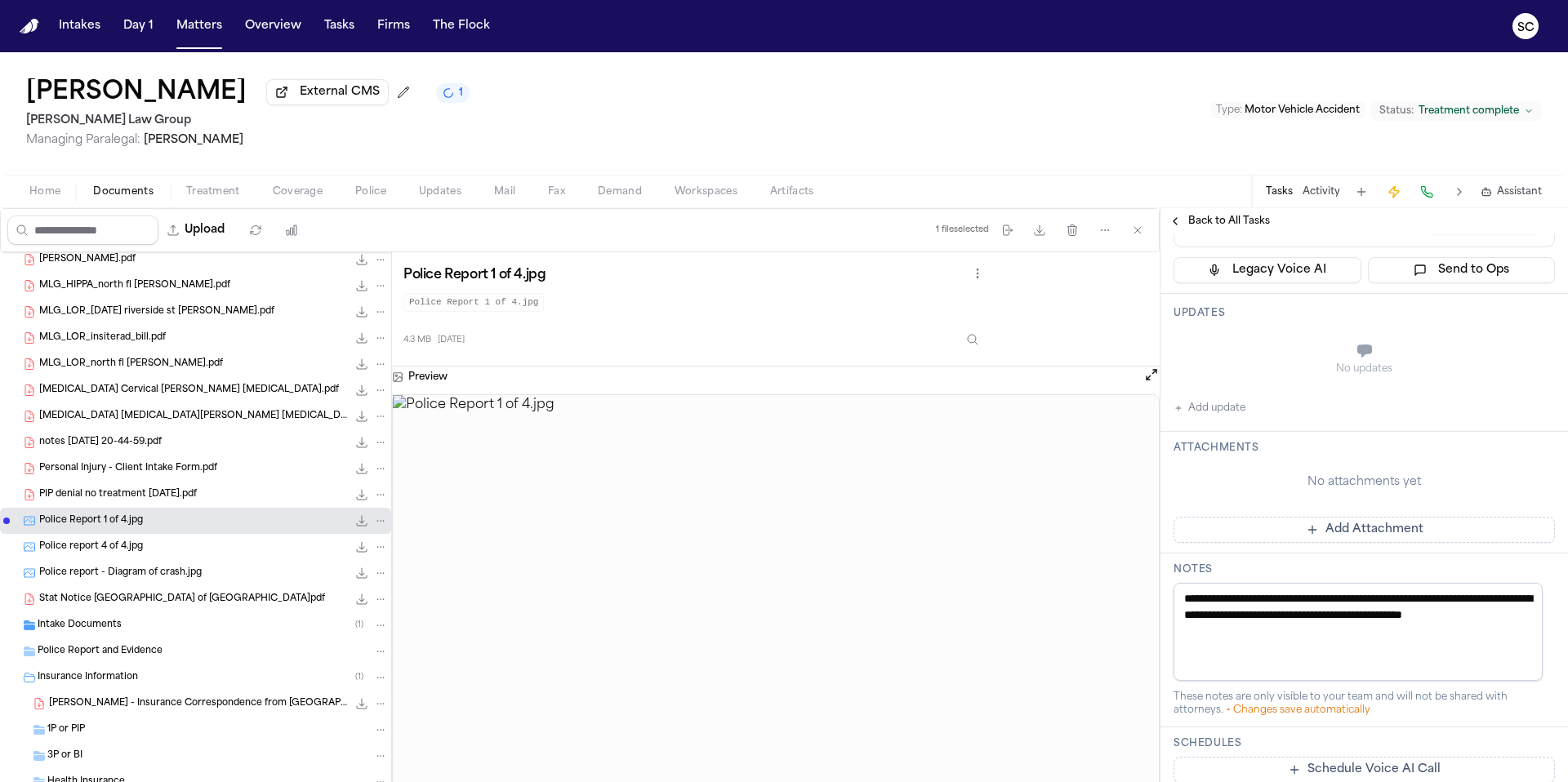
scroll to position [281, 0]
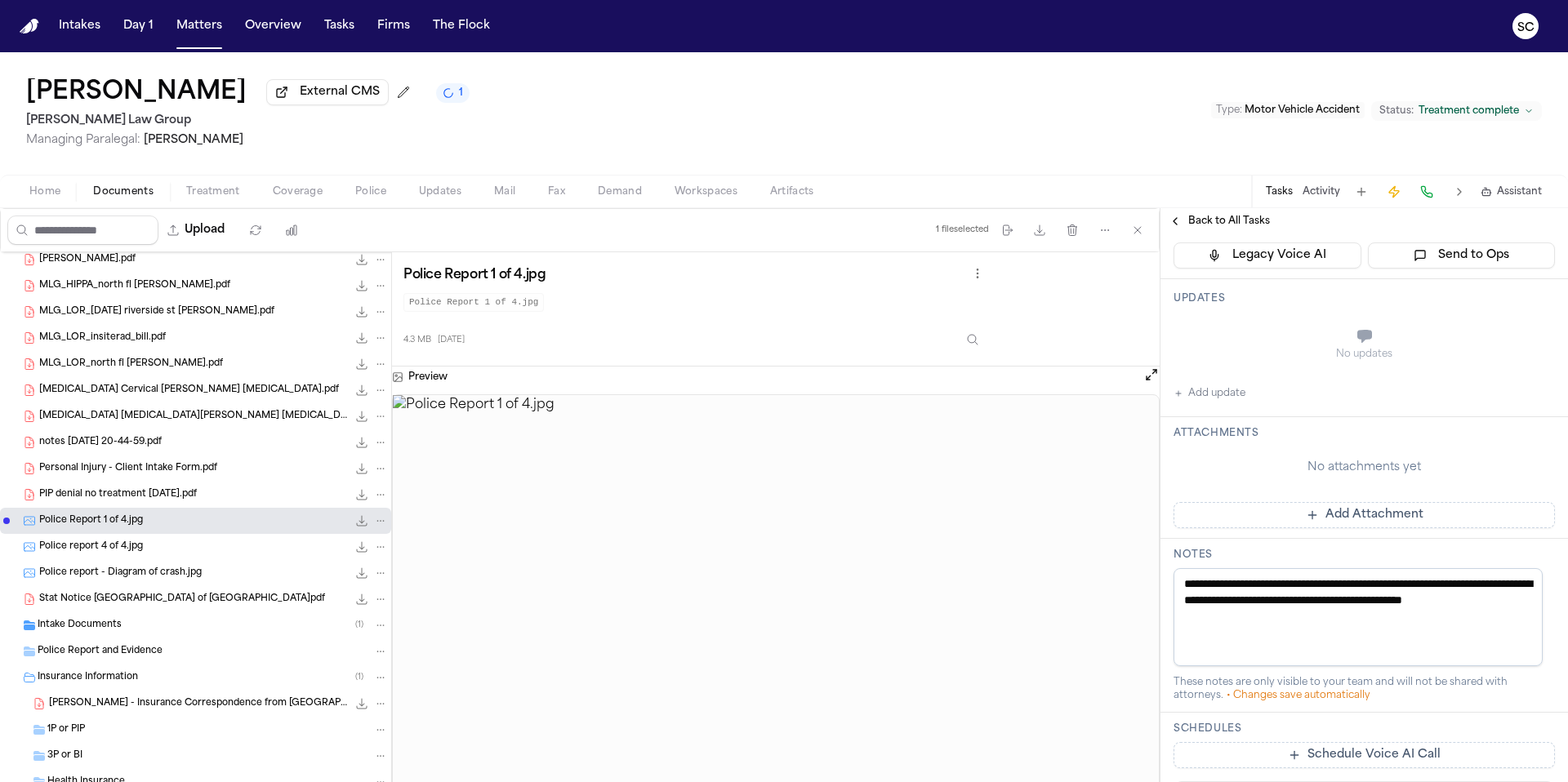
click at [1271, 627] on textarea "**********" at bounding box center [1357, 617] width 369 height 98
drag, startPoint x: 1215, startPoint y: 610, endPoint x: 1169, endPoint y: 573, distance: 59.0
click at [1169, 573] on div "**********" at bounding box center [1364, 625] width 407 height 174
type textarea "**********"
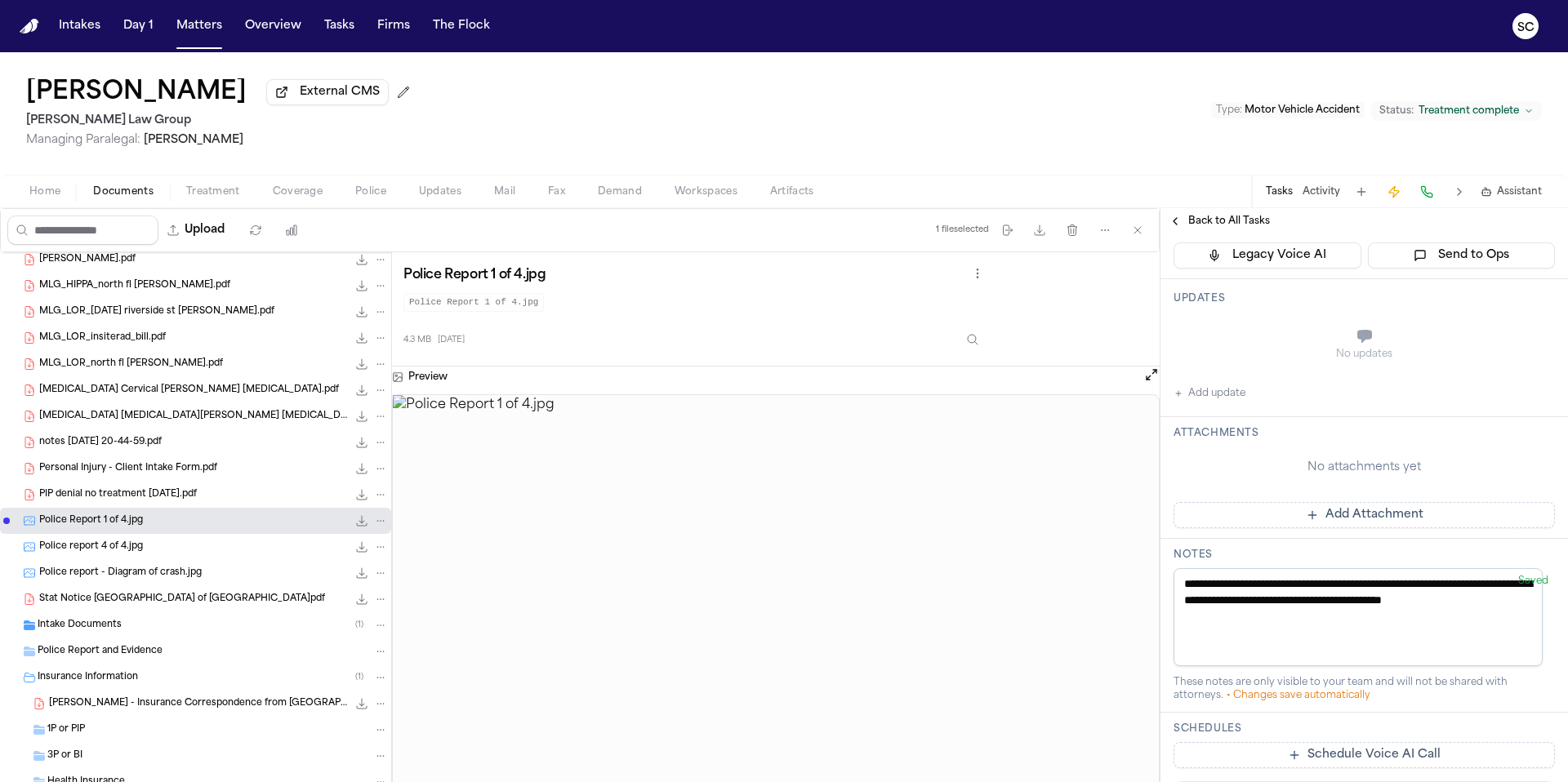
drag, startPoint x: 1346, startPoint y: 630, endPoint x: 1349, endPoint y: 620, distance: 10.4
click at [1347, 631] on textarea "**********" at bounding box center [1357, 617] width 369 height 98
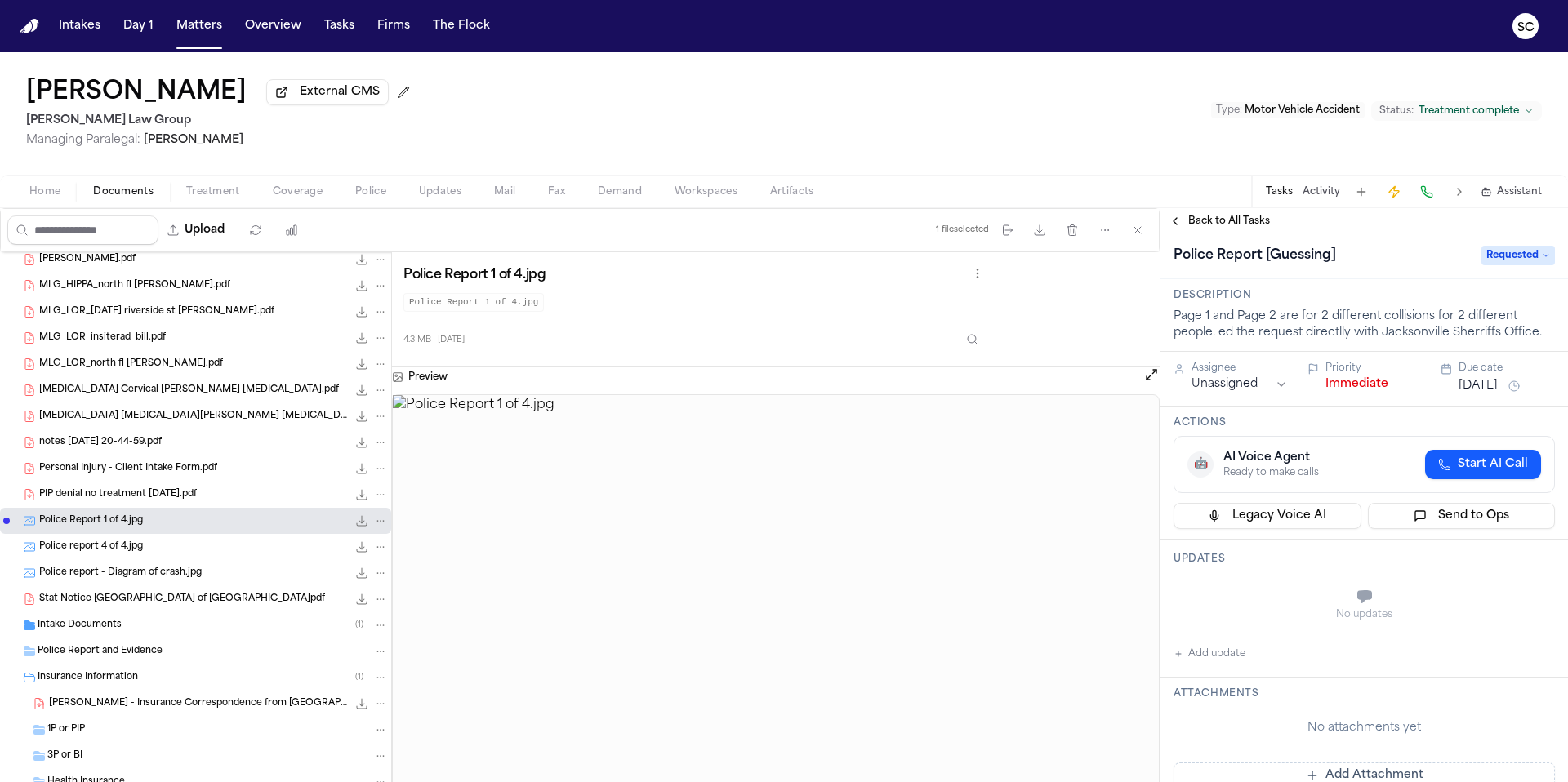
scroll to position [0, 0]
type textarea "**********"
click at [356, 527] on icon "File: Police Report 1 of 4.jpg" at bounding box center [362, 521] width 13 height 13
drag, startPoint x: 1208, startPoint y: 668, endPoint x: 1234, endPoint y: 668, distance: 26.0
click at [1208, 668] on button "Add update" at bounding box center [1208, 659] width 72 height 20
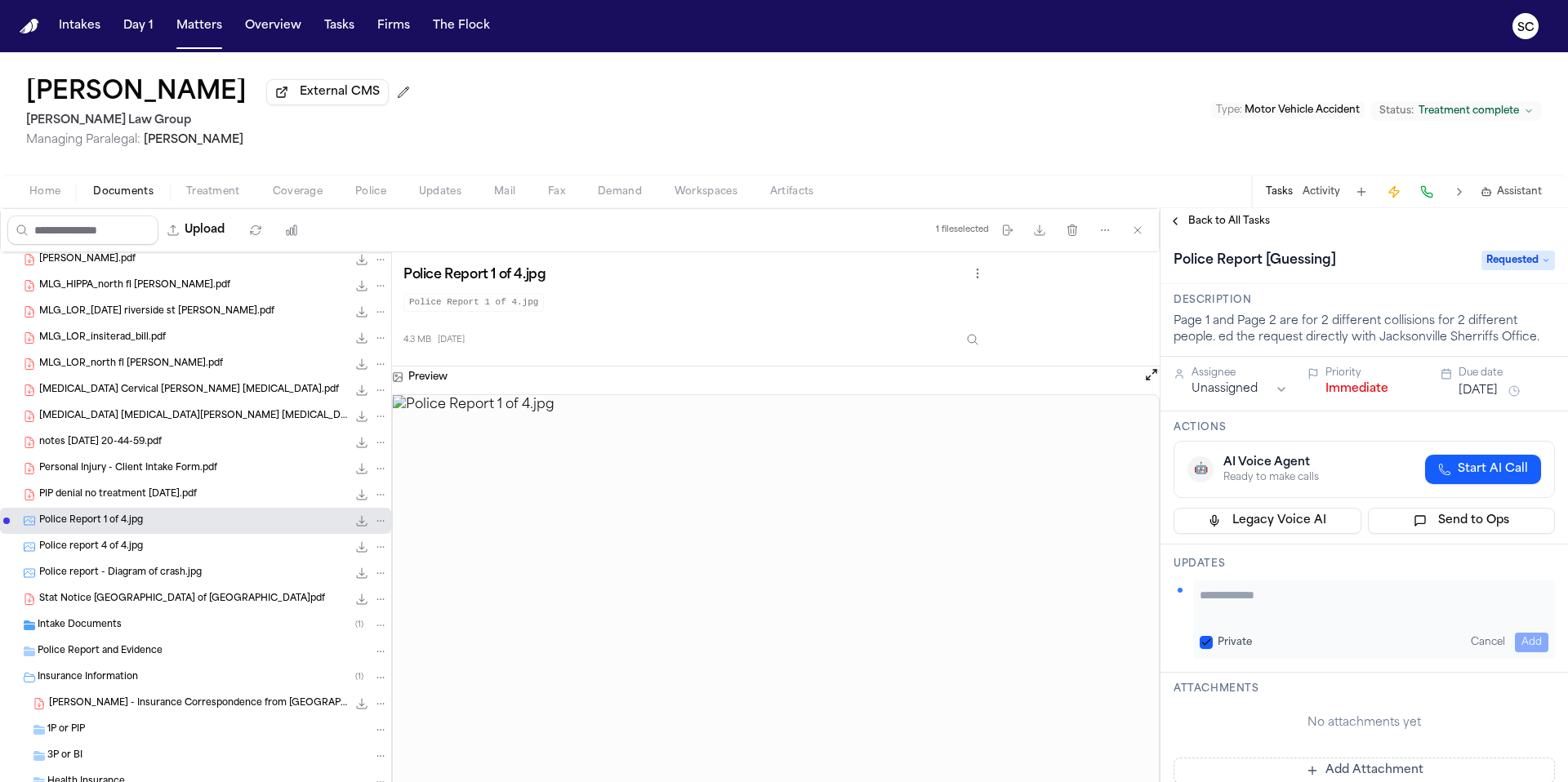
click at [1256, 605] on textarea "Add your update" at bounding box center [1373, 604] width 349 height 33
paste textarea "**********"
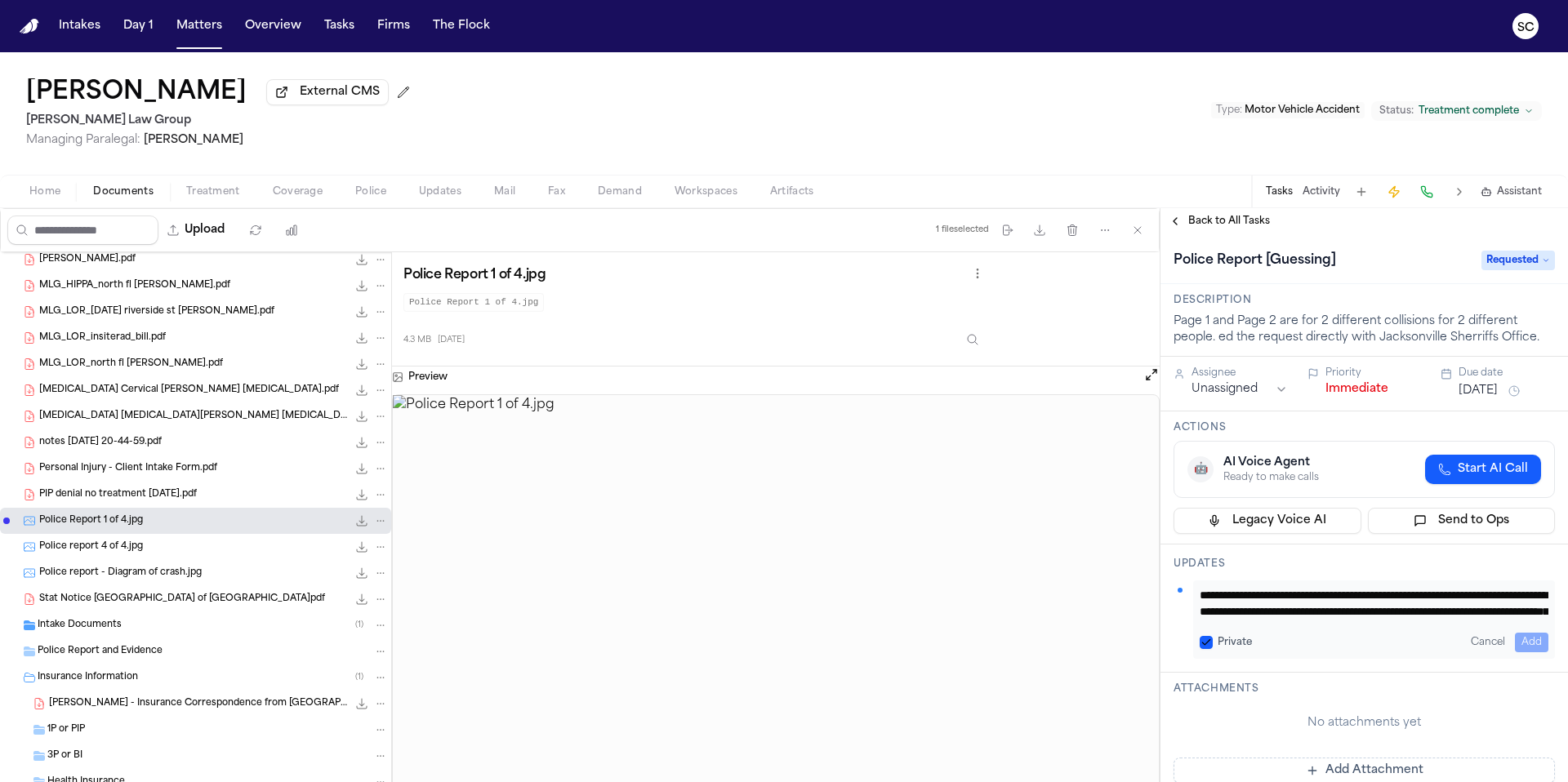
scroll to position [66, 0]
type textarea "**********"
click at [1522, 639] on button "Add" at bounding box center [1531, 643] width 34 height 20
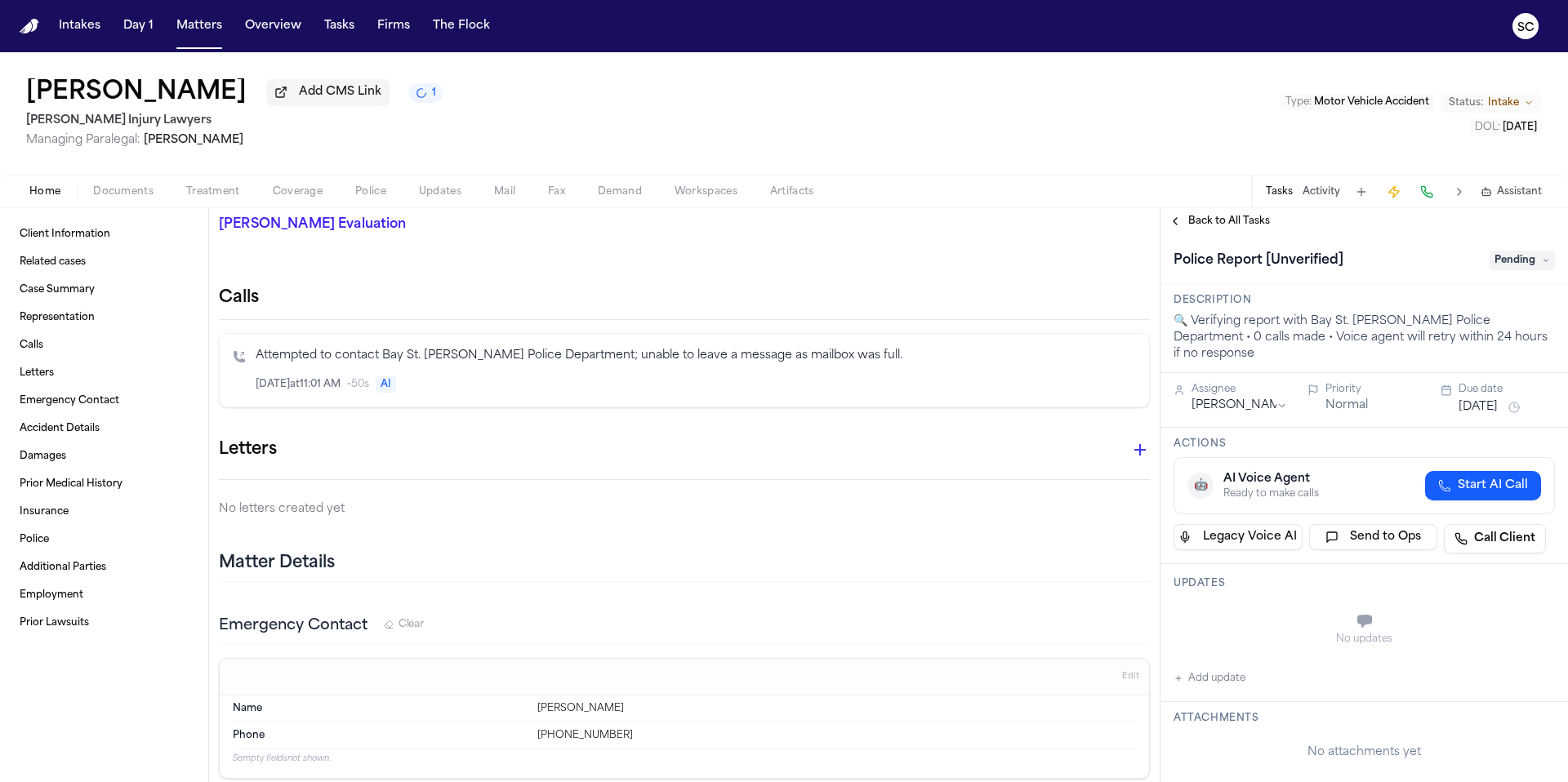
scroll to position [492, 0]
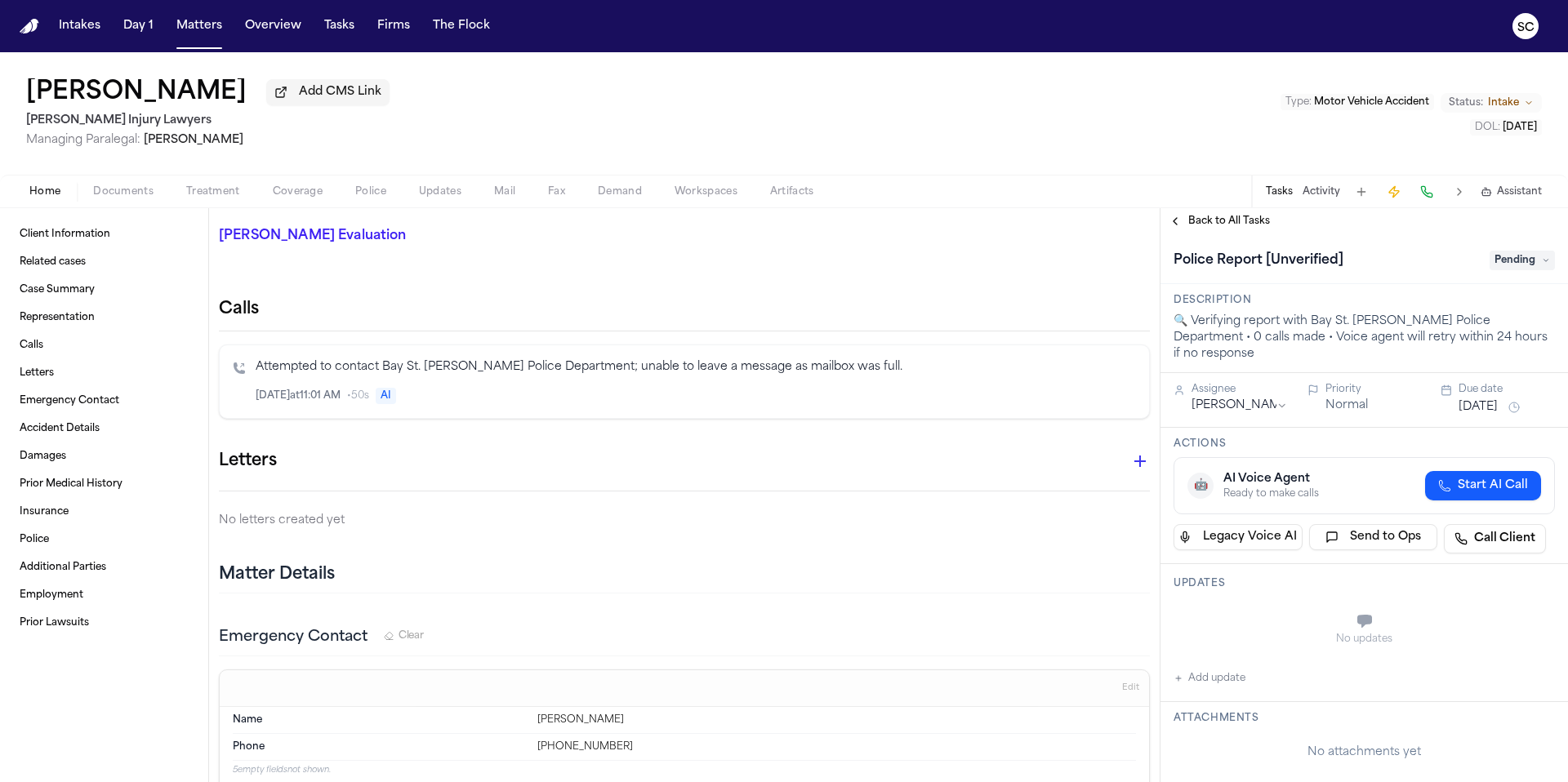
click at [124, 201] on span "button" at bounding box center [123, 201] width 80 height 2
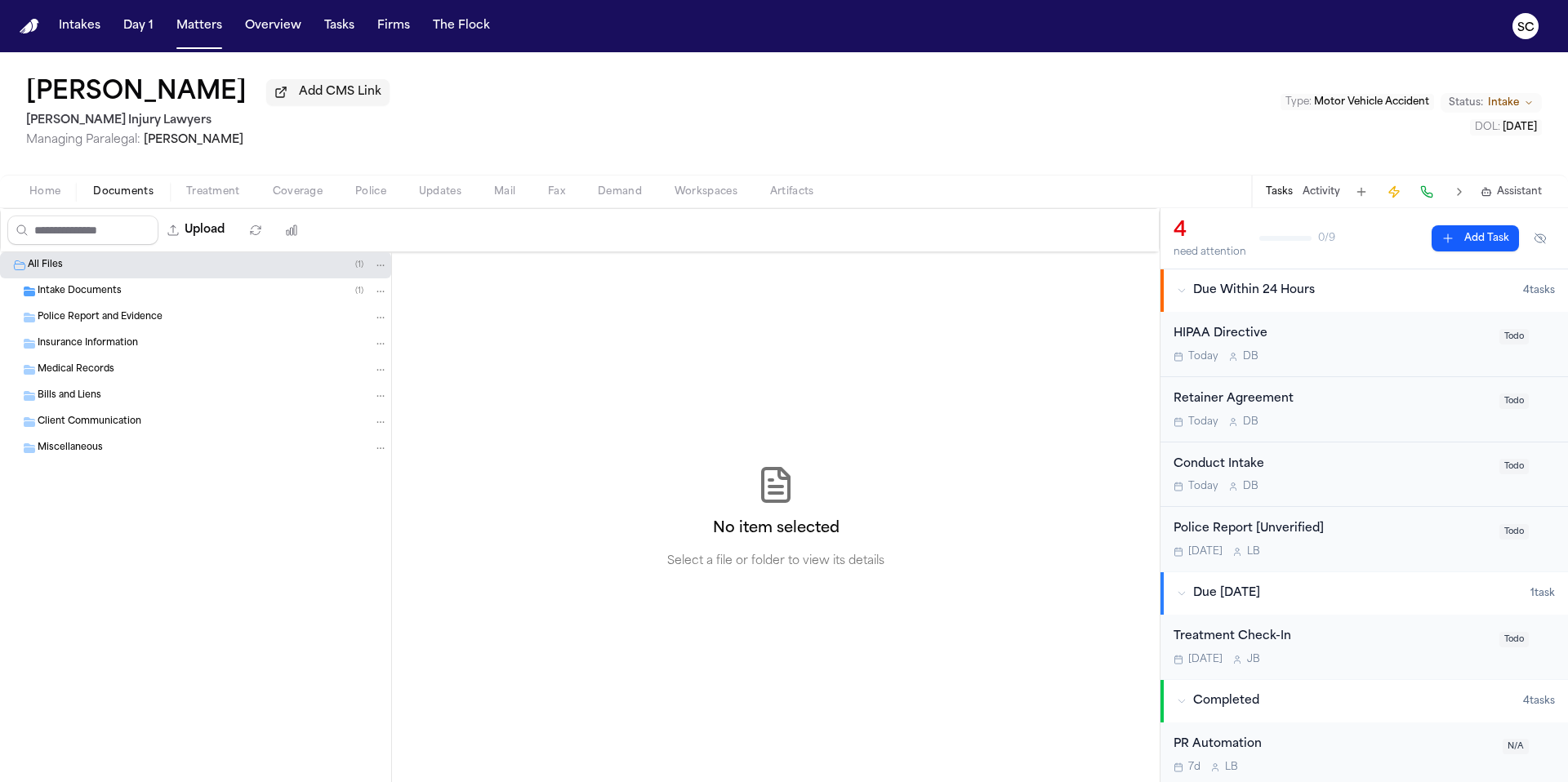
click at [90, 299] on span "Intake Documents" at bounding box center [80, 291] width 84 height 14
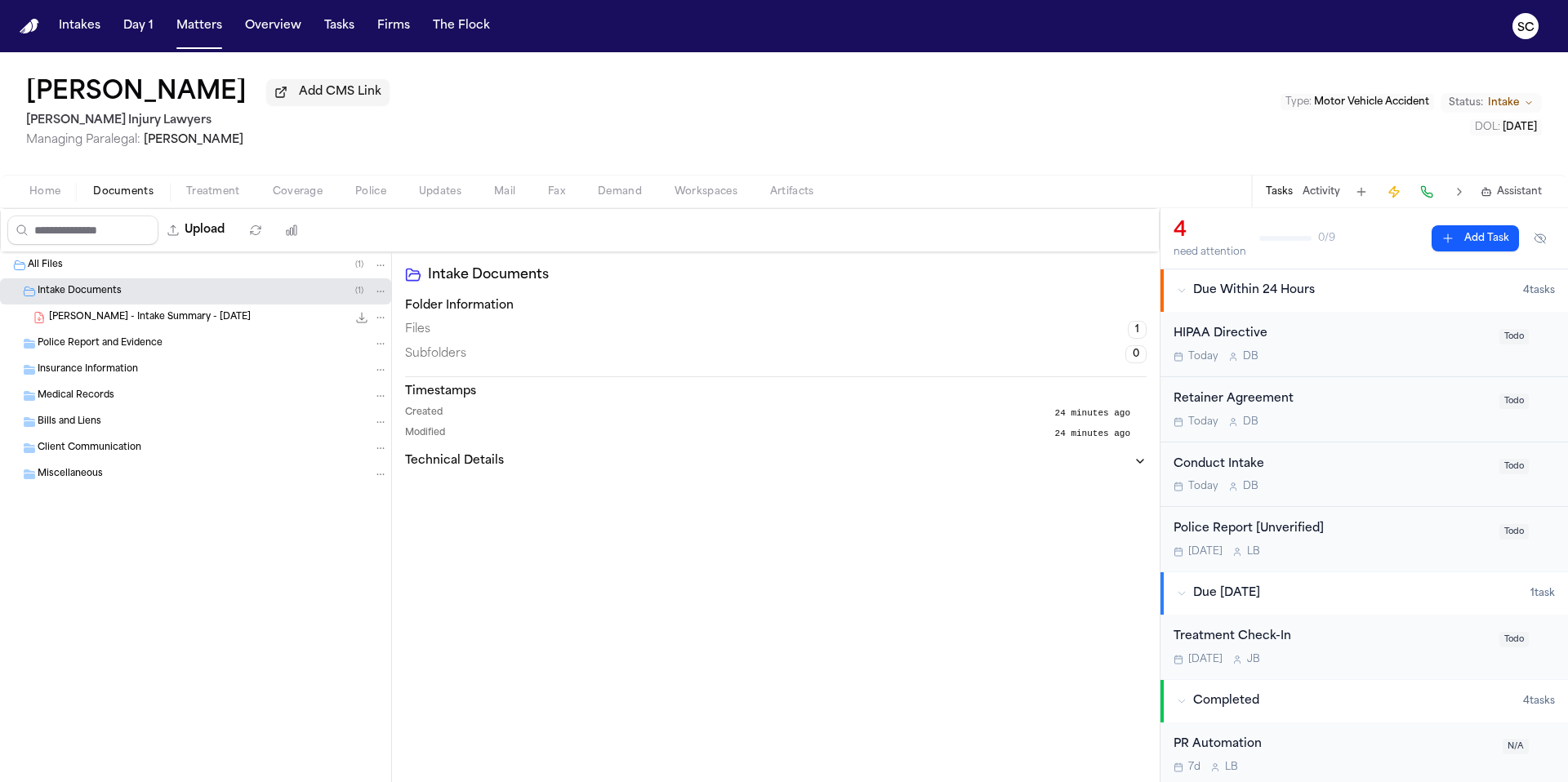
click at [106, 323] on span "[PERSON_NAME] - Intake Summary - [DATE]" at bounding box center [149, 318] width 201 height 14
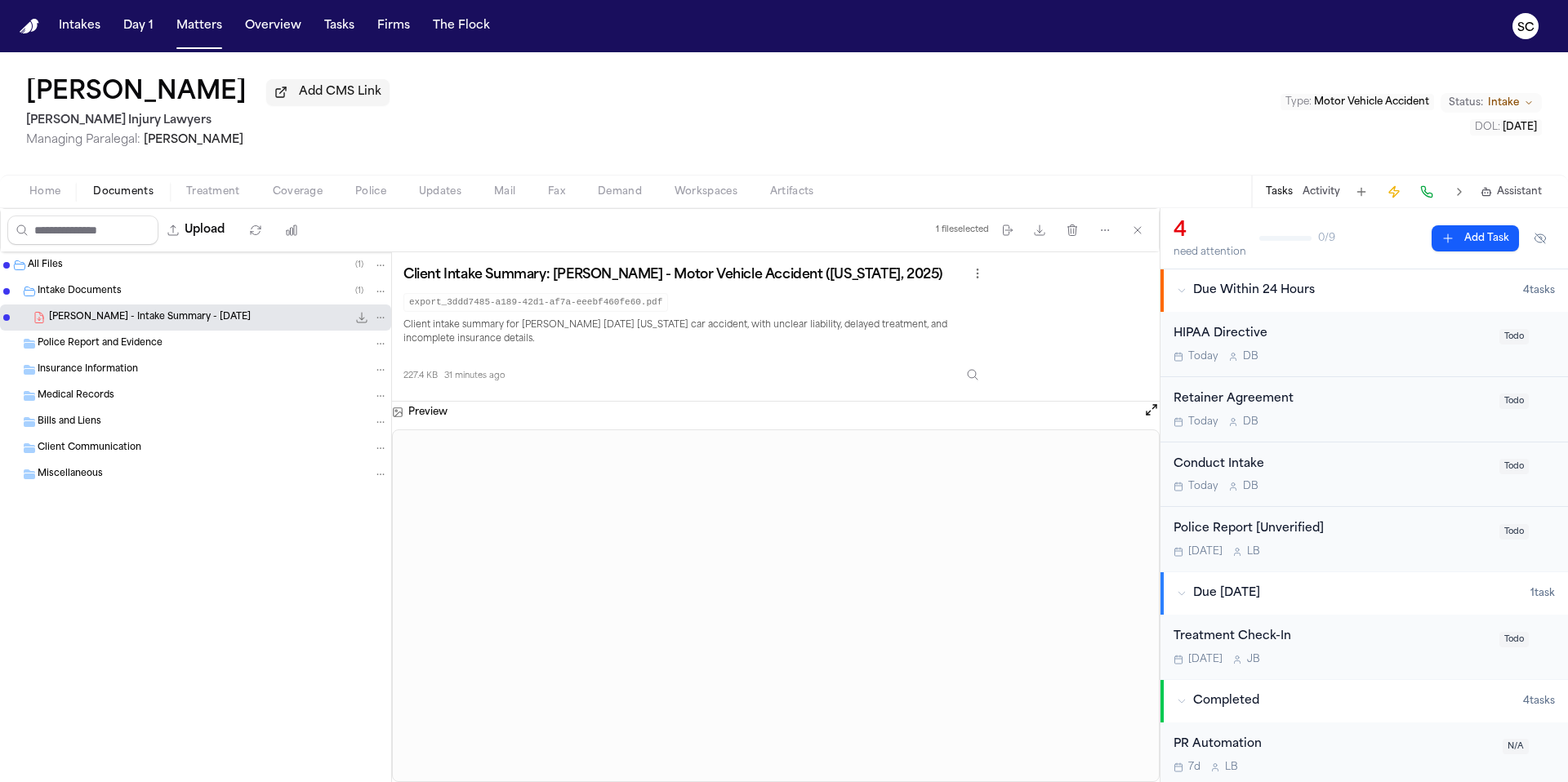
click at [190, 293] on div "Intake Documents ( 1 )" at bounding box center [213, 291] width 351 height 15
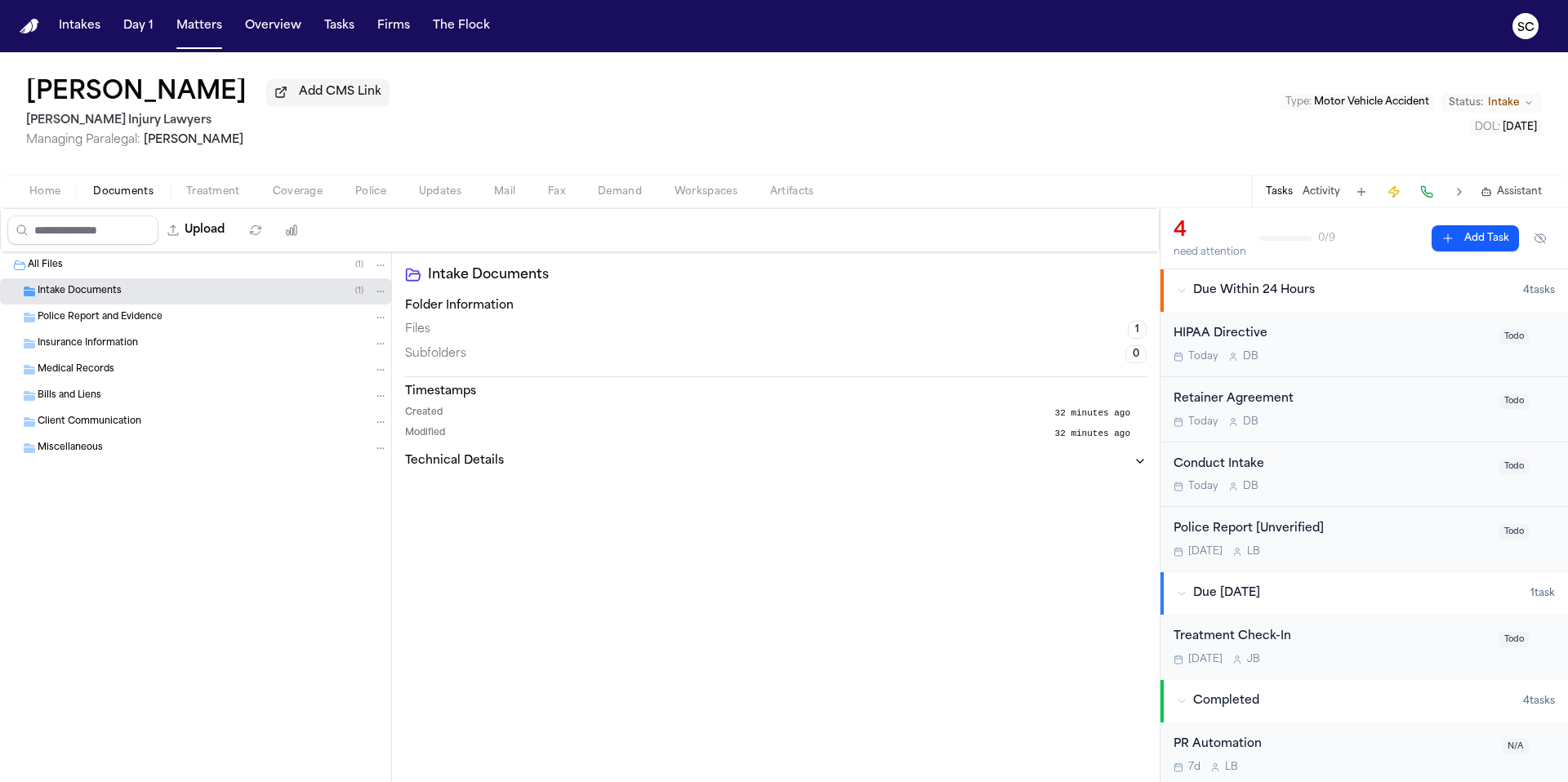
click at [172, 273] on div "All Files ( 1 )" at bounding box center [208, 266] width 360 height 15
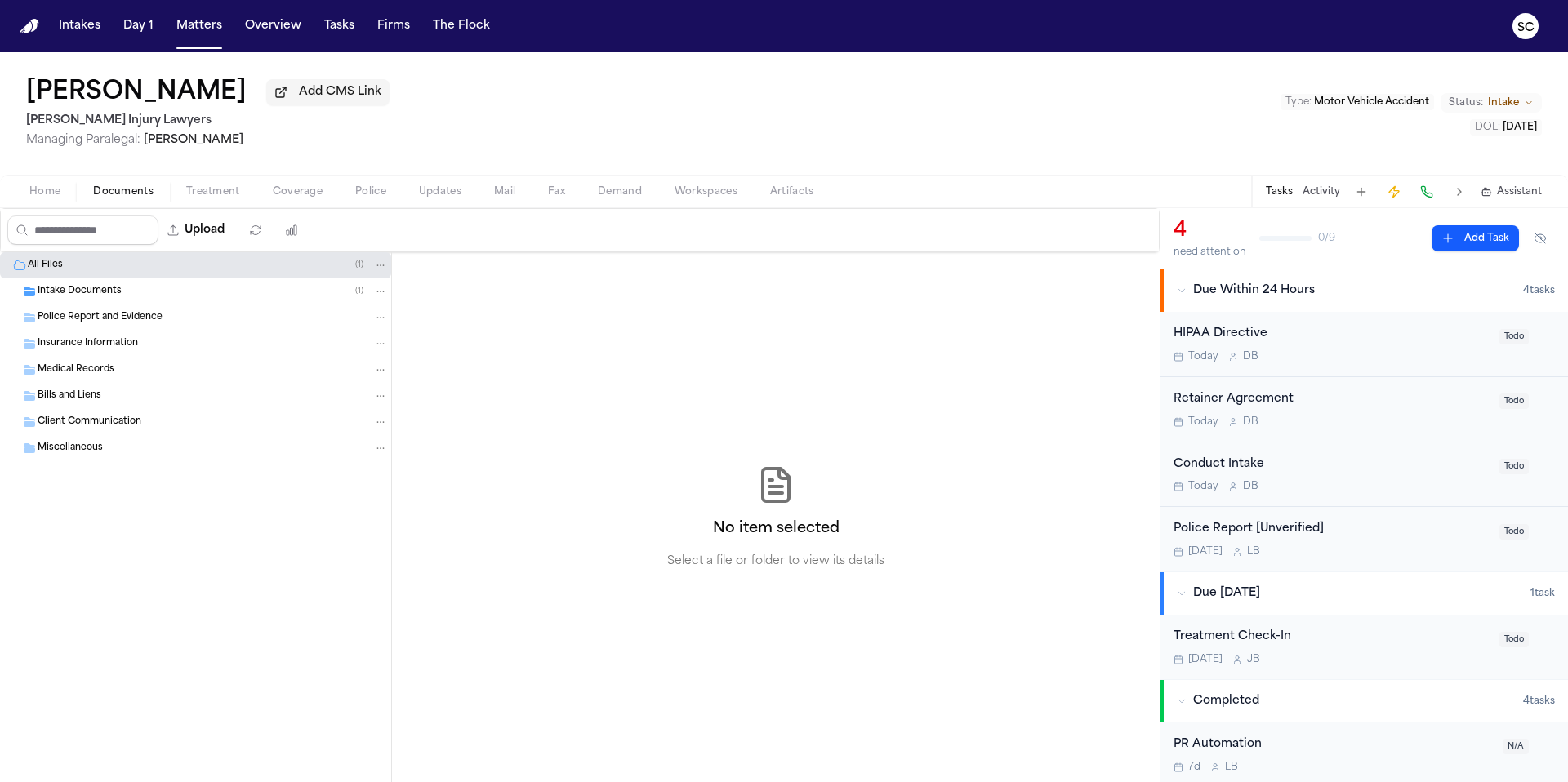
click at [175, 309] on div "Police Report and Evidence" at bounding box center [195, 318] width 391 height 26
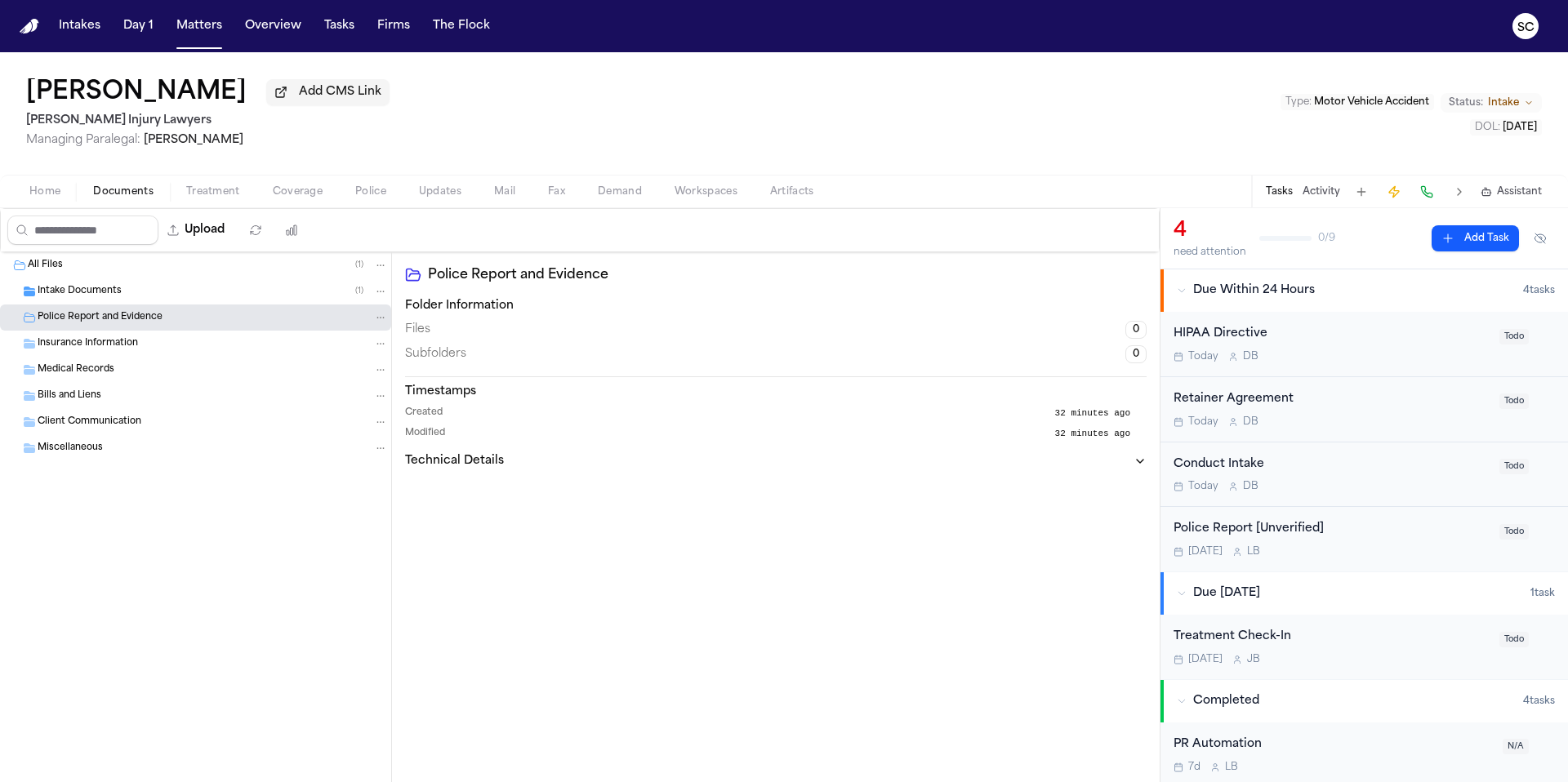
click at [171, 299] on div "Intake Documents ( 1 )" at bounding box center [213, 291] width 351 height 15
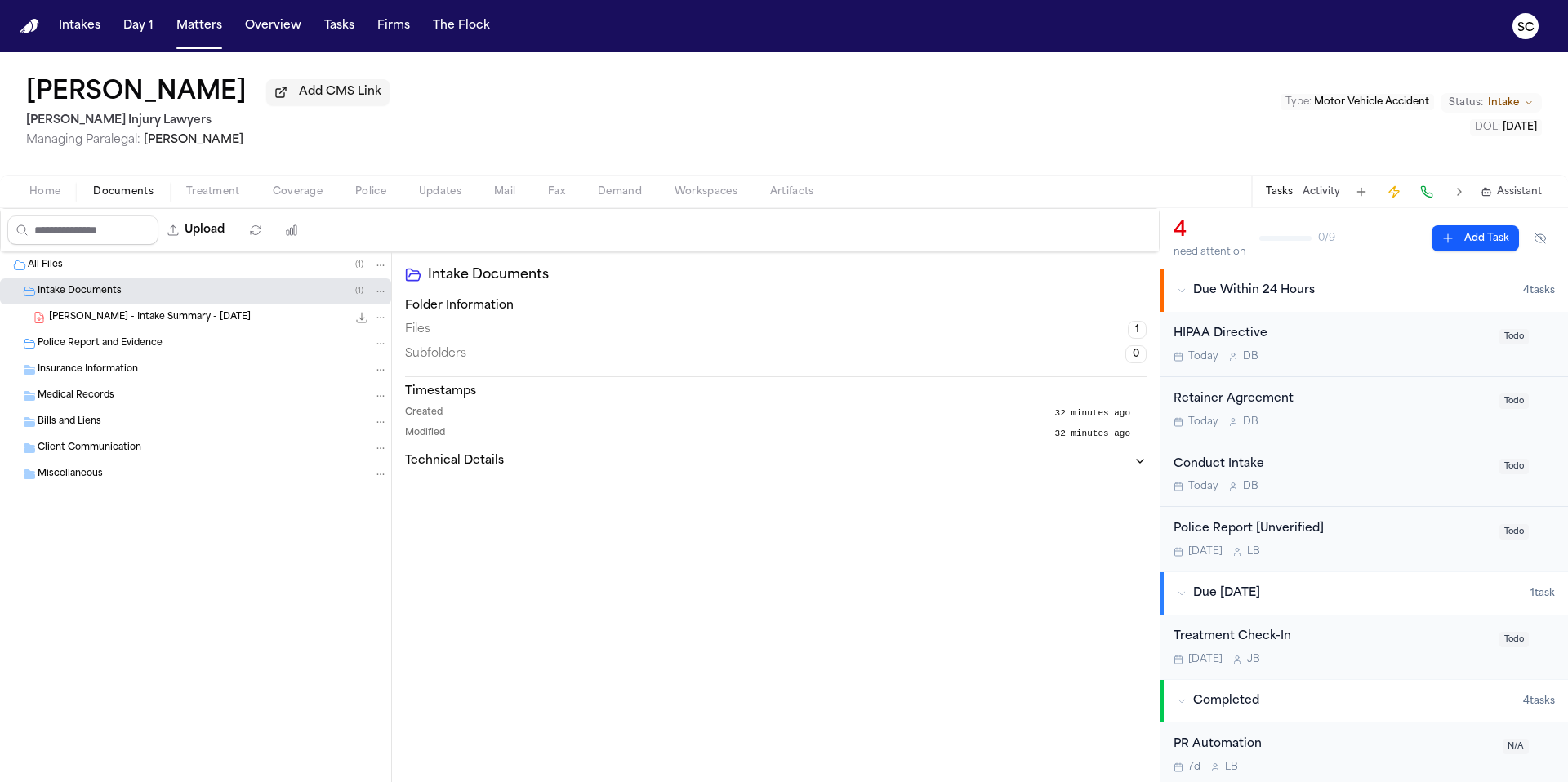
click at [268, 322] on div "[PERSON_NAME] - Intake Summary - [DATE] 227.4 KB • PDF" at bounding box center [218, 318] width 339 height 16
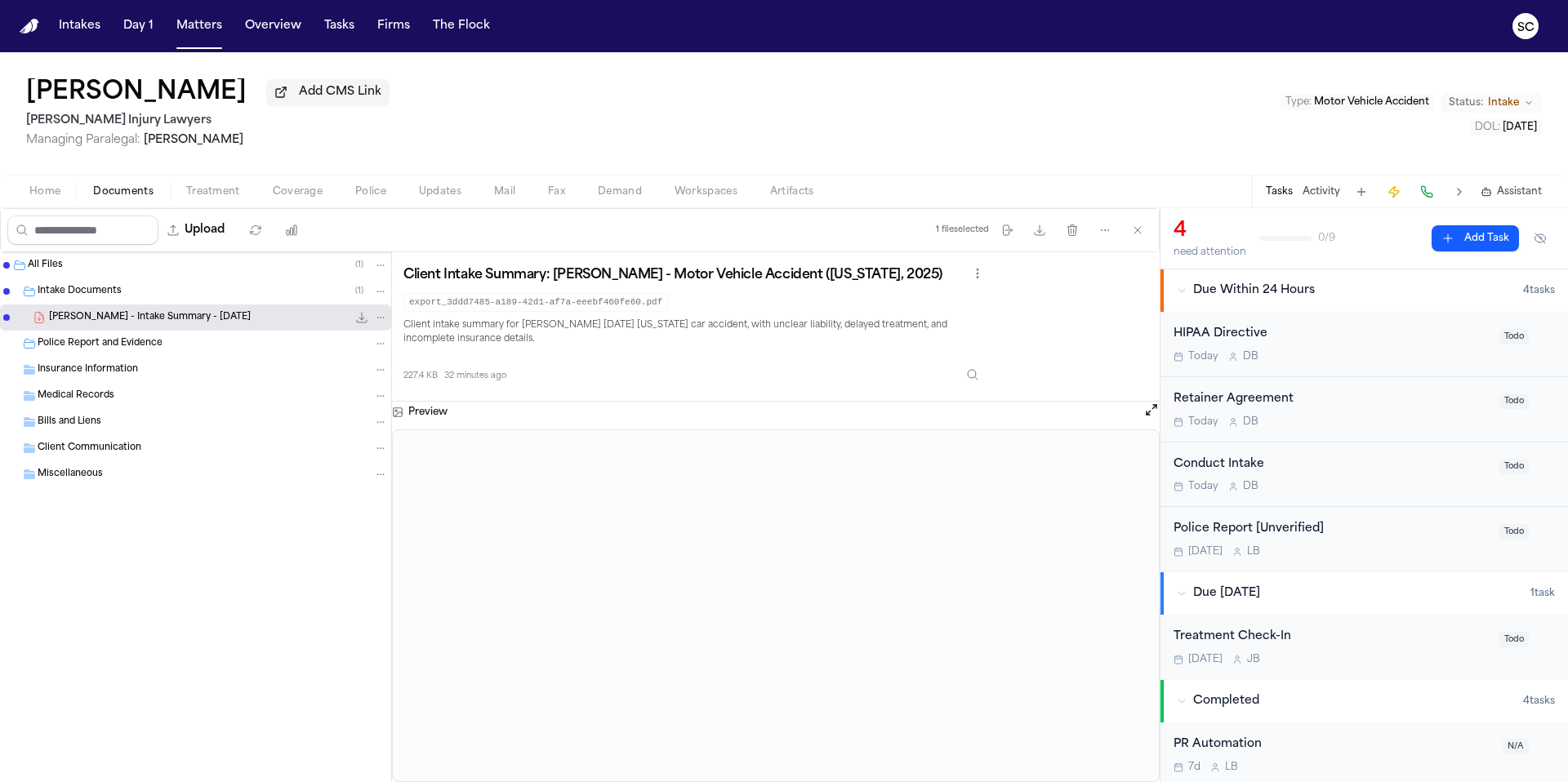
click at [310, 197] on span "Coverage" at bounding box center [298, 192] width 49 height 13
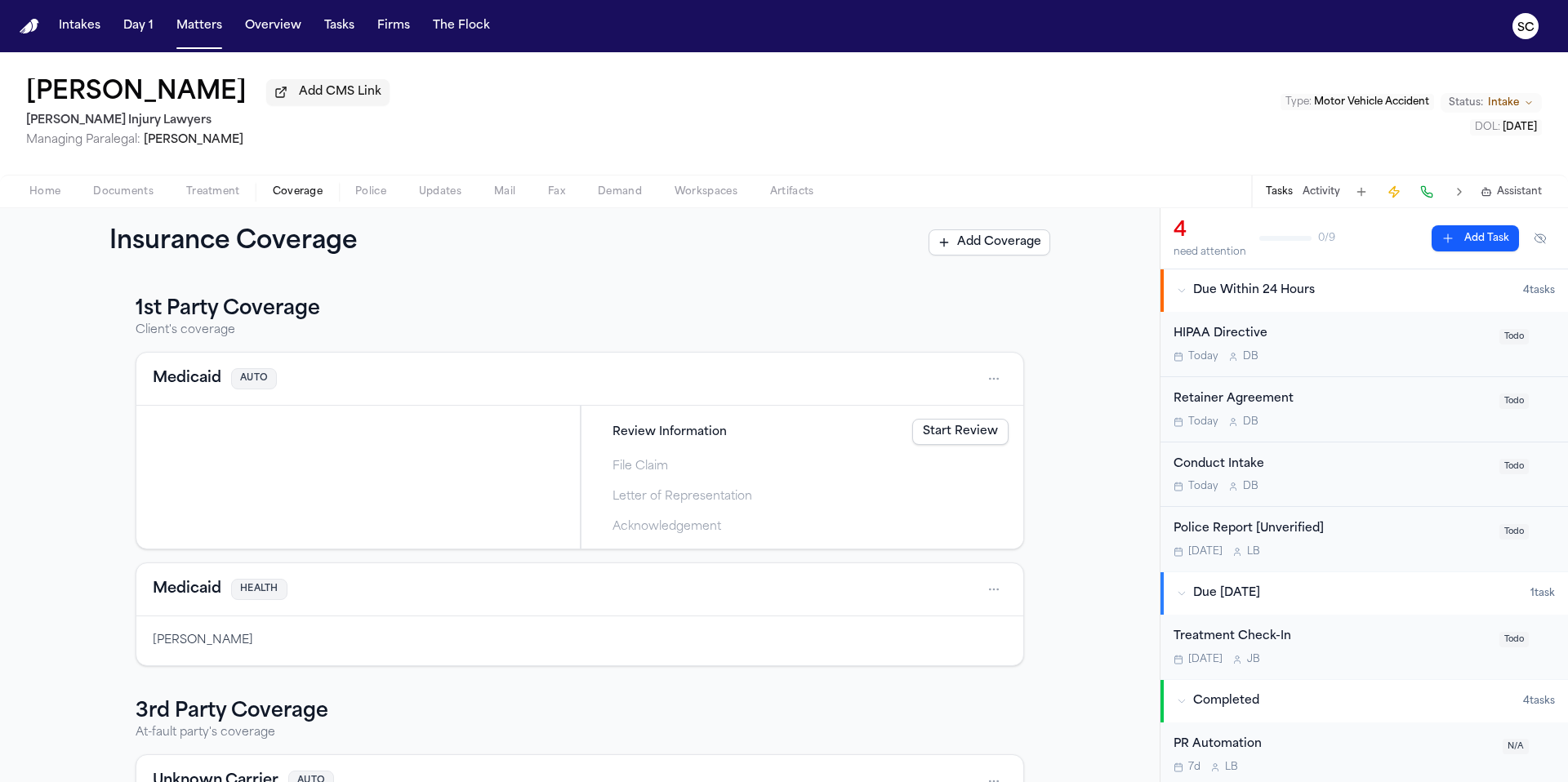
click at [116, 195] on span "Documents" at bounding box center [123, 192] width 60 height 13
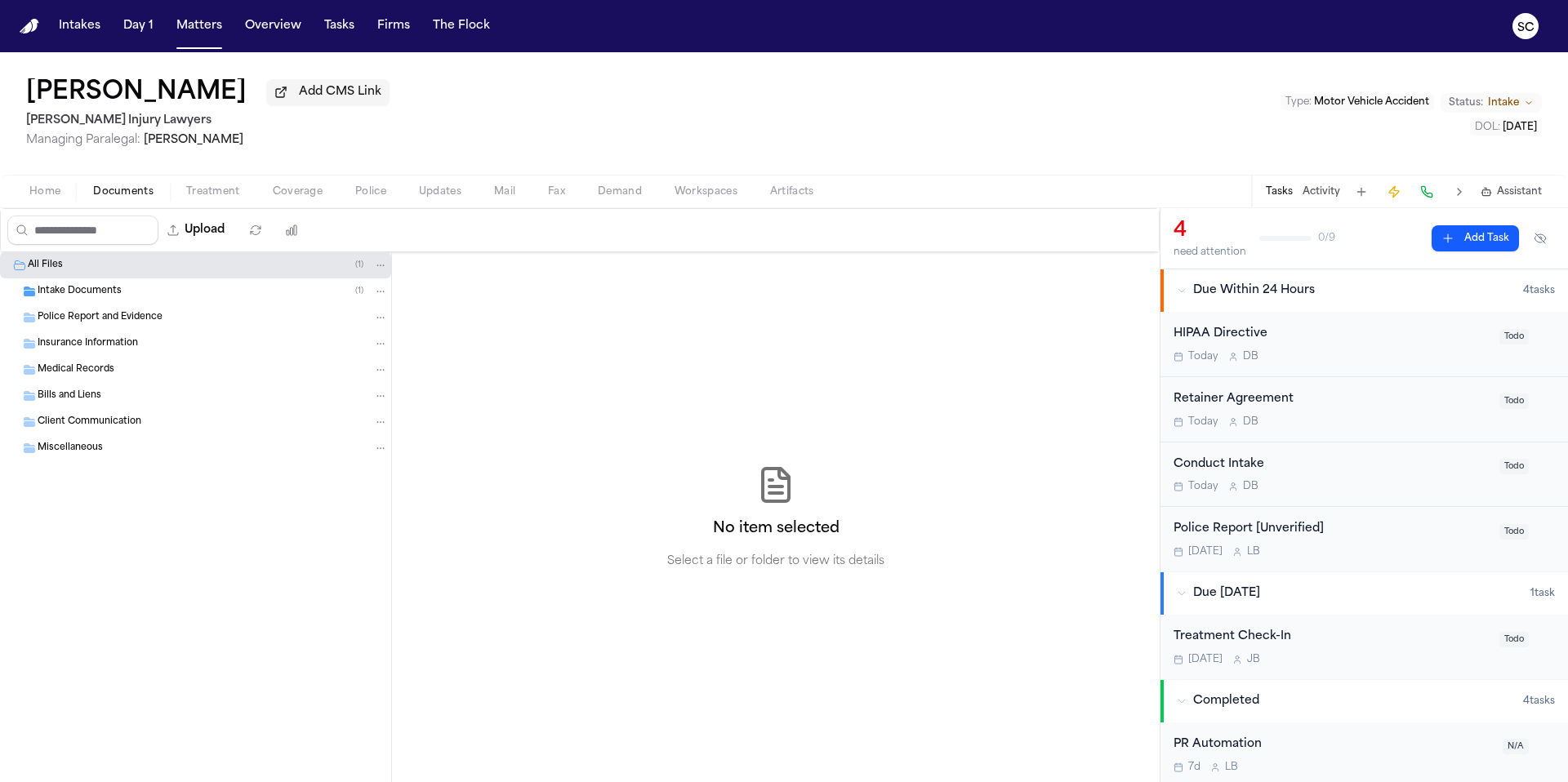
click at [96, 304] on div "Intake Documents ( 1 )" at bounding box center [195, 292] width 391 height 26
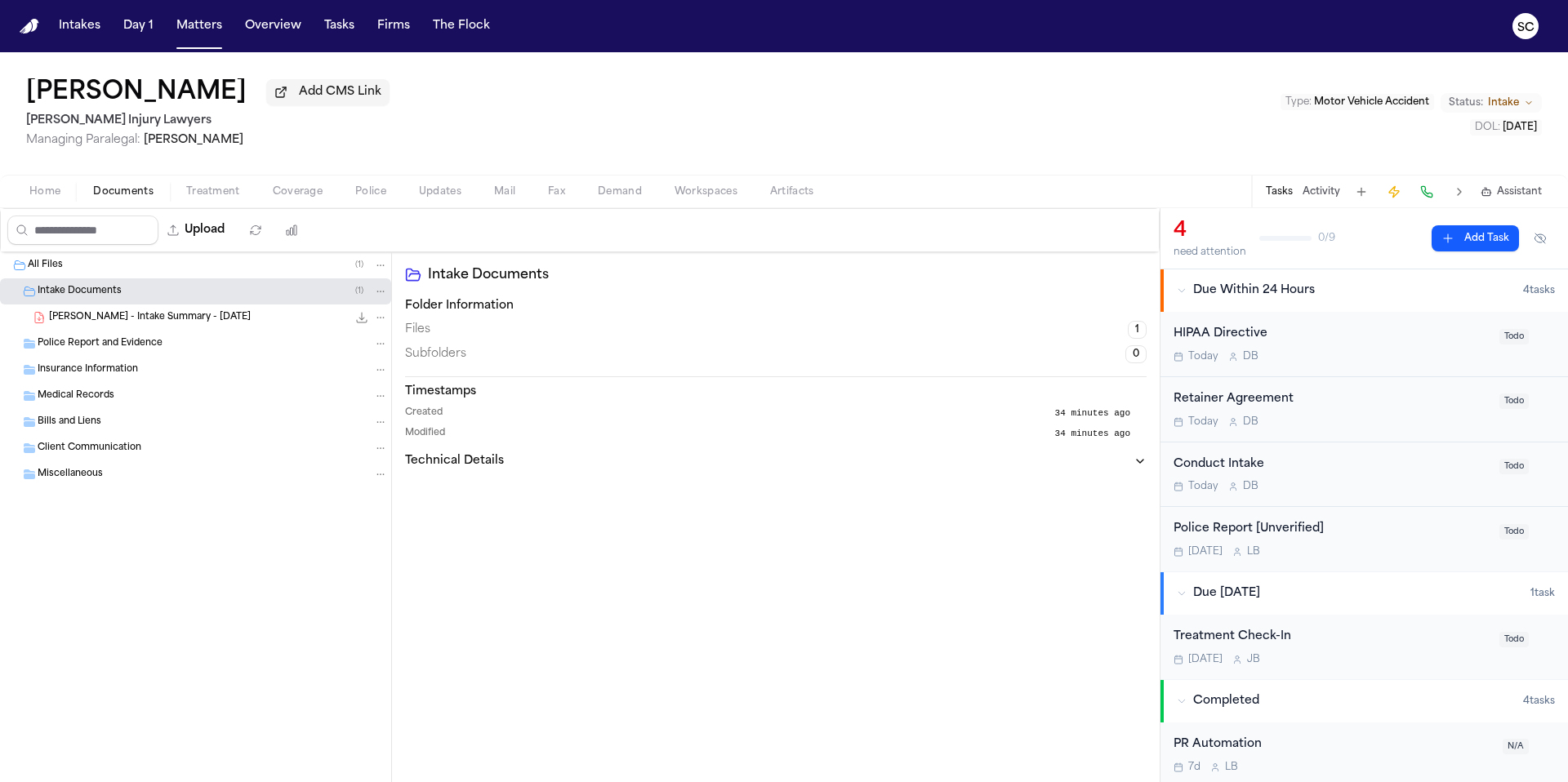
click at [102, 326] on div "[PERSON_NAME] - Intake Summary - [DATE] 227.4 KB • PDF" at bounding box center [218, 318] width 339 height 16
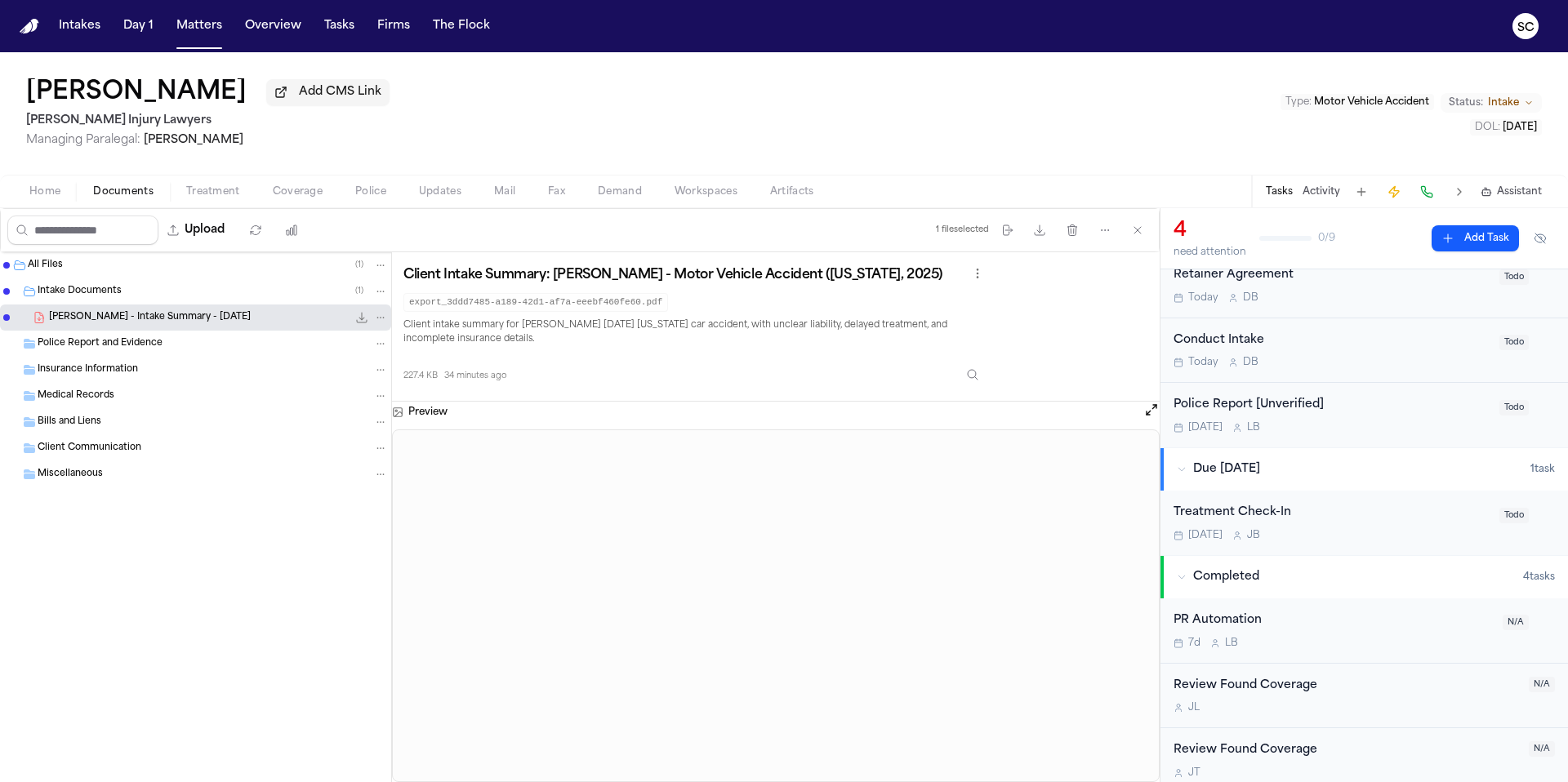
scroll to position [203, 0]
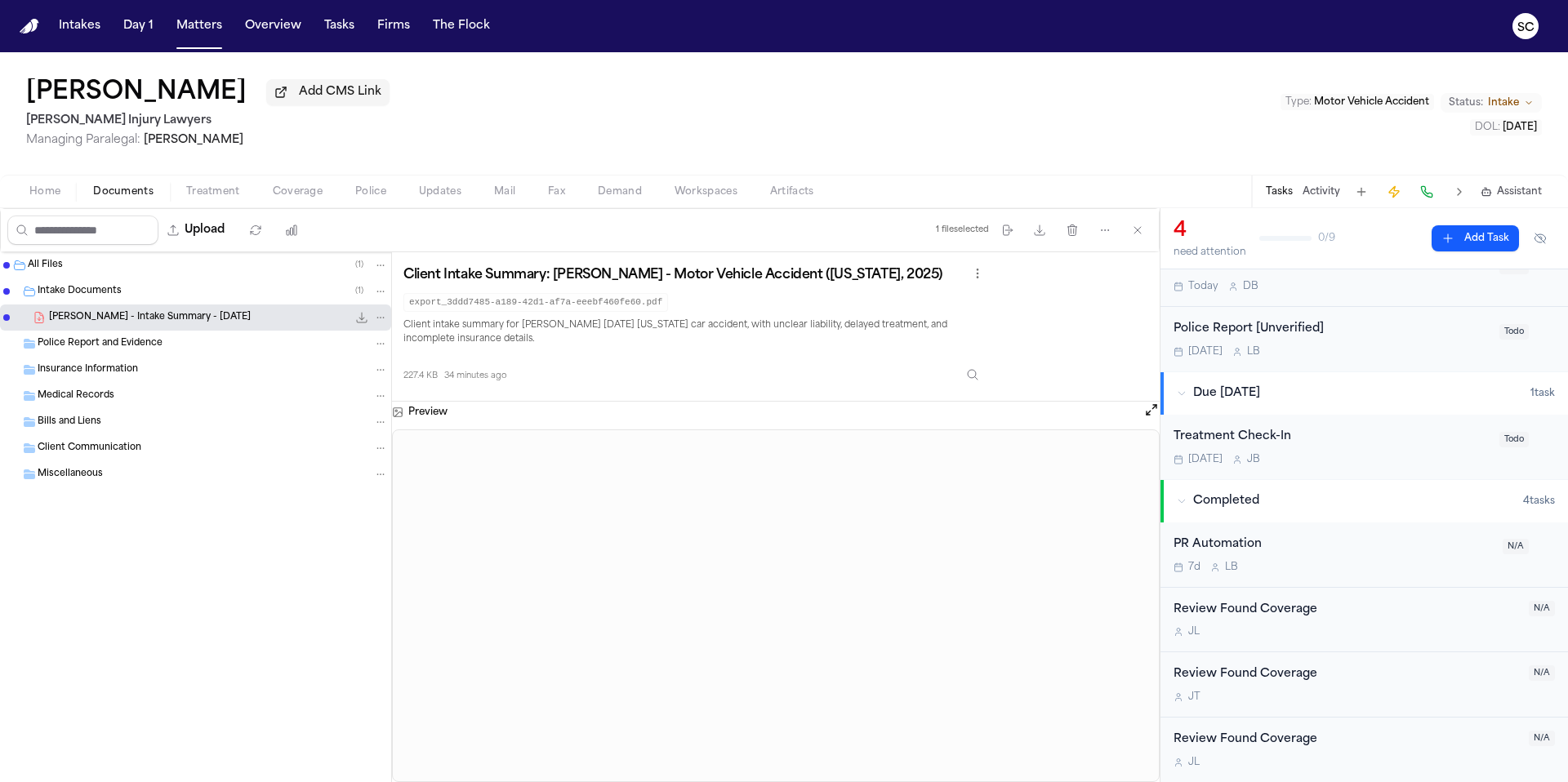
click at [1343, 338] on div "Police Report [Unverified]" at bounding box center [1330, 329] width 316 height 19
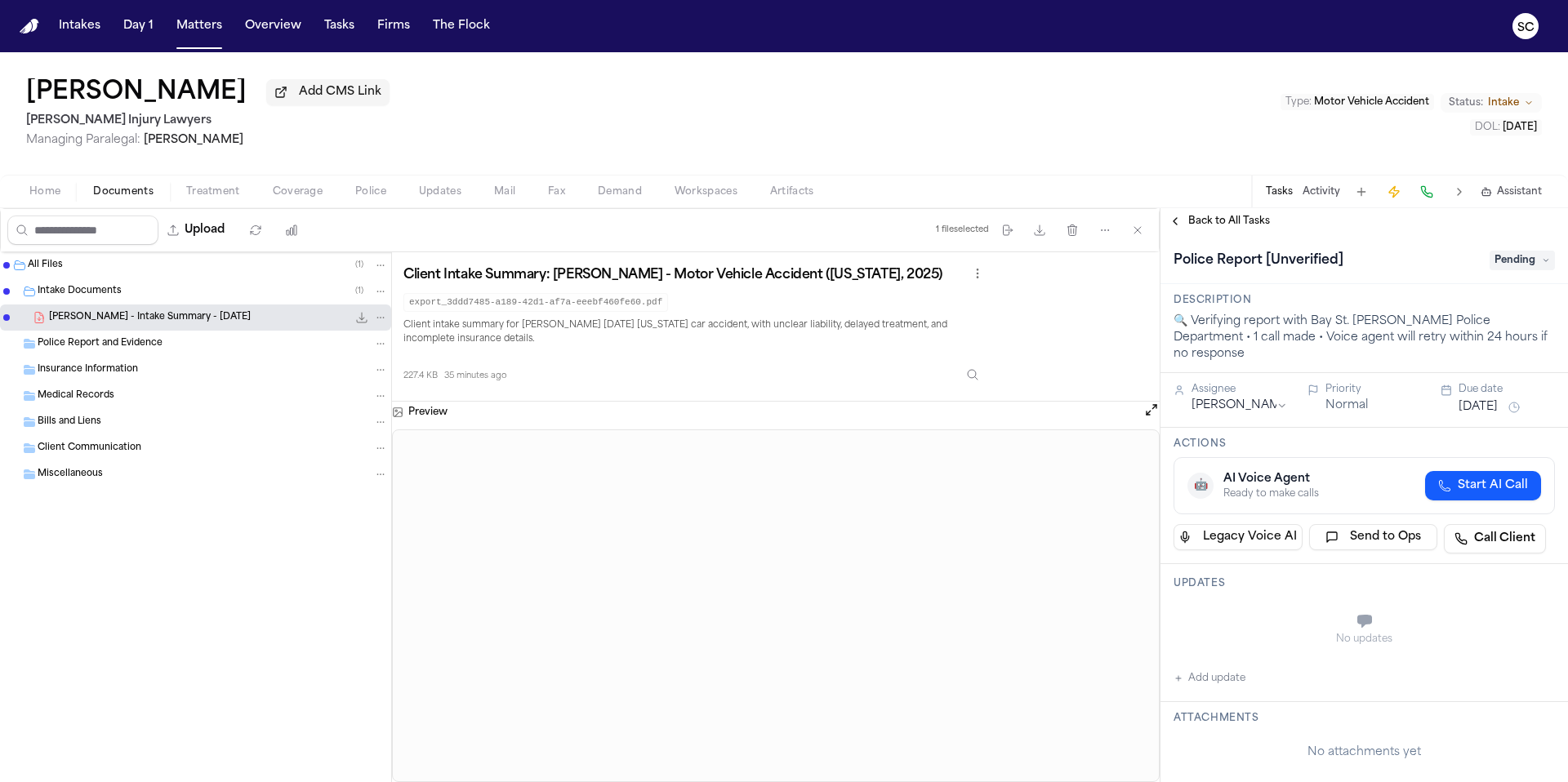
click at [1211, 669] on button "Add update" at bounding box center [1208, 679] width 72 height 20
click at [1305, 606] on textarea "Add your update" at bounding box center [1373, 623] width 349 height 33
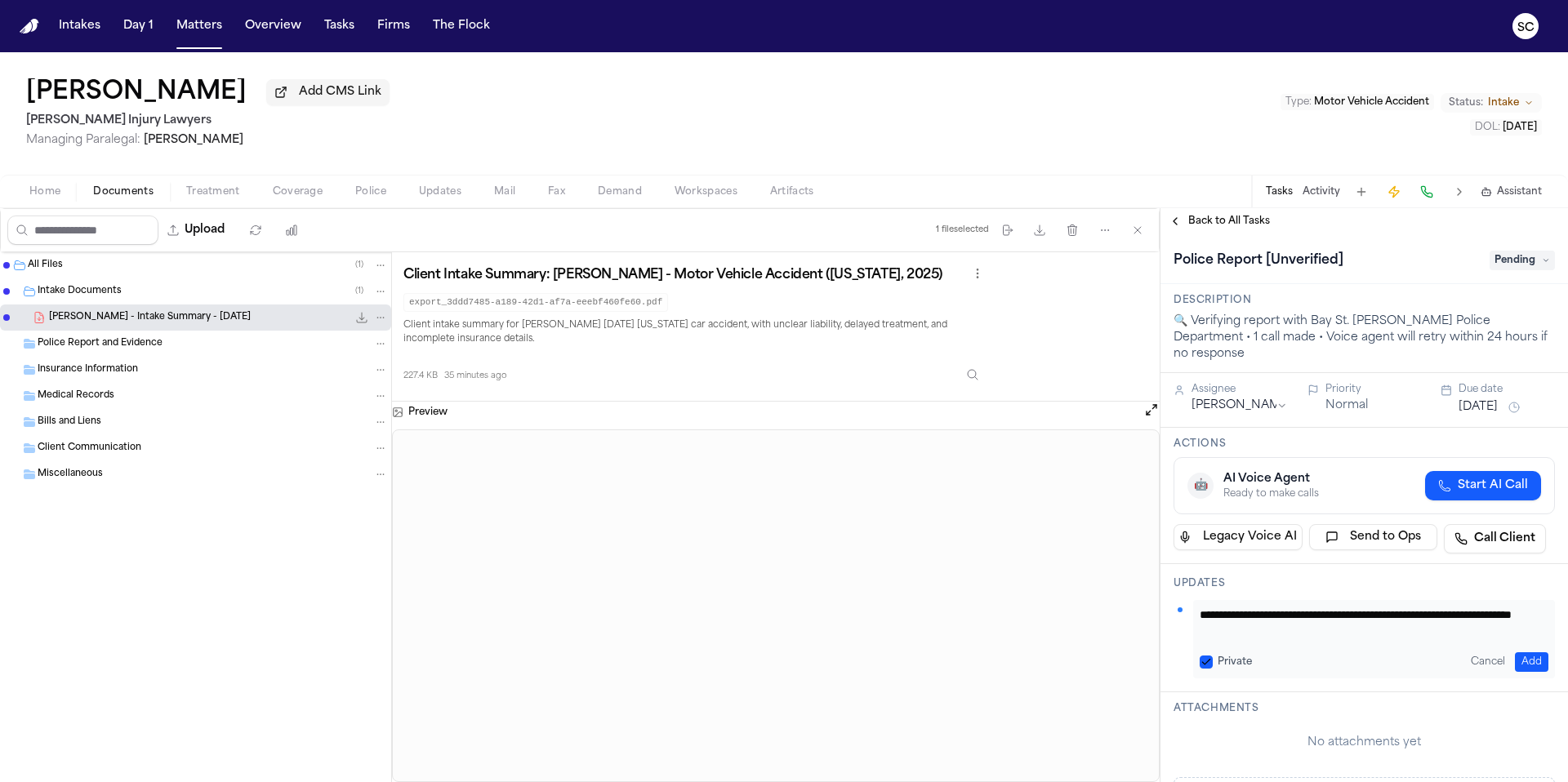
type textarea "**********"
click at [1525, 652] on button "Add" at bounding box center [1531, 662] width 34 height 20
click at [1316, 616] on div "Policer report request submitted to Bay St. Louis portal, pending response." at bounding box center [1373, 632] width 362 height 32
click at [1255, 616] on div "Policer report request submitted to Bay St. Louis portal, pending response." at bounding box center [1373, 632] width 362 height 32
click at [1273, 629] on div "Policer report request submitted to Bay St. Louis portal, pending response." at bounding box center [1373, 632] width 362 height 32
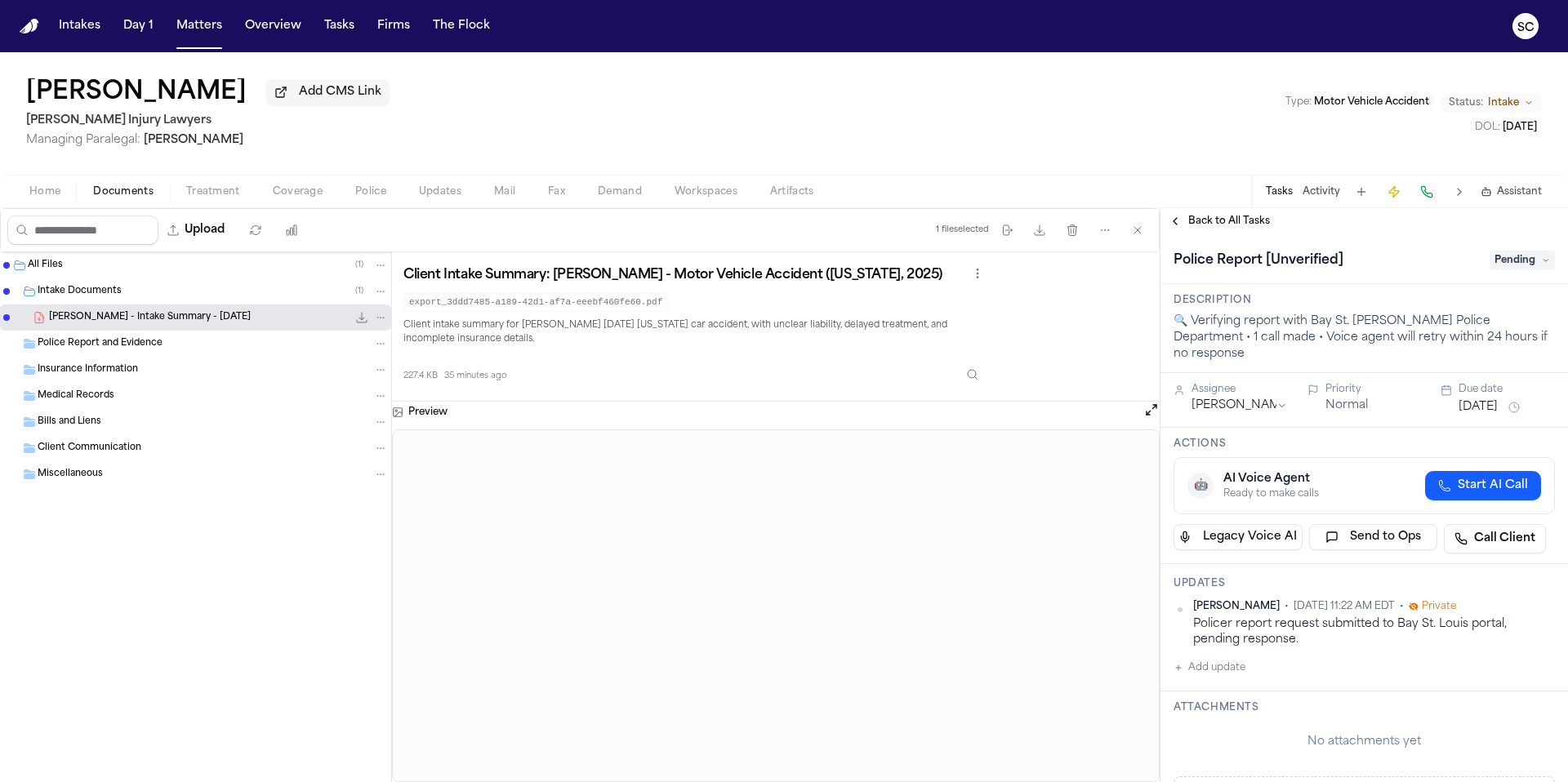
click at [1225, 658] on button "Add update" at bounding box center [1208, 668] width 72 height 20
click at [1466, 710] on button "Cancel" at bounding box center [1487, 720] width 47 height 20
click at [1542, 264] on icon at bounding box center [1546, 261] width 8 height 8
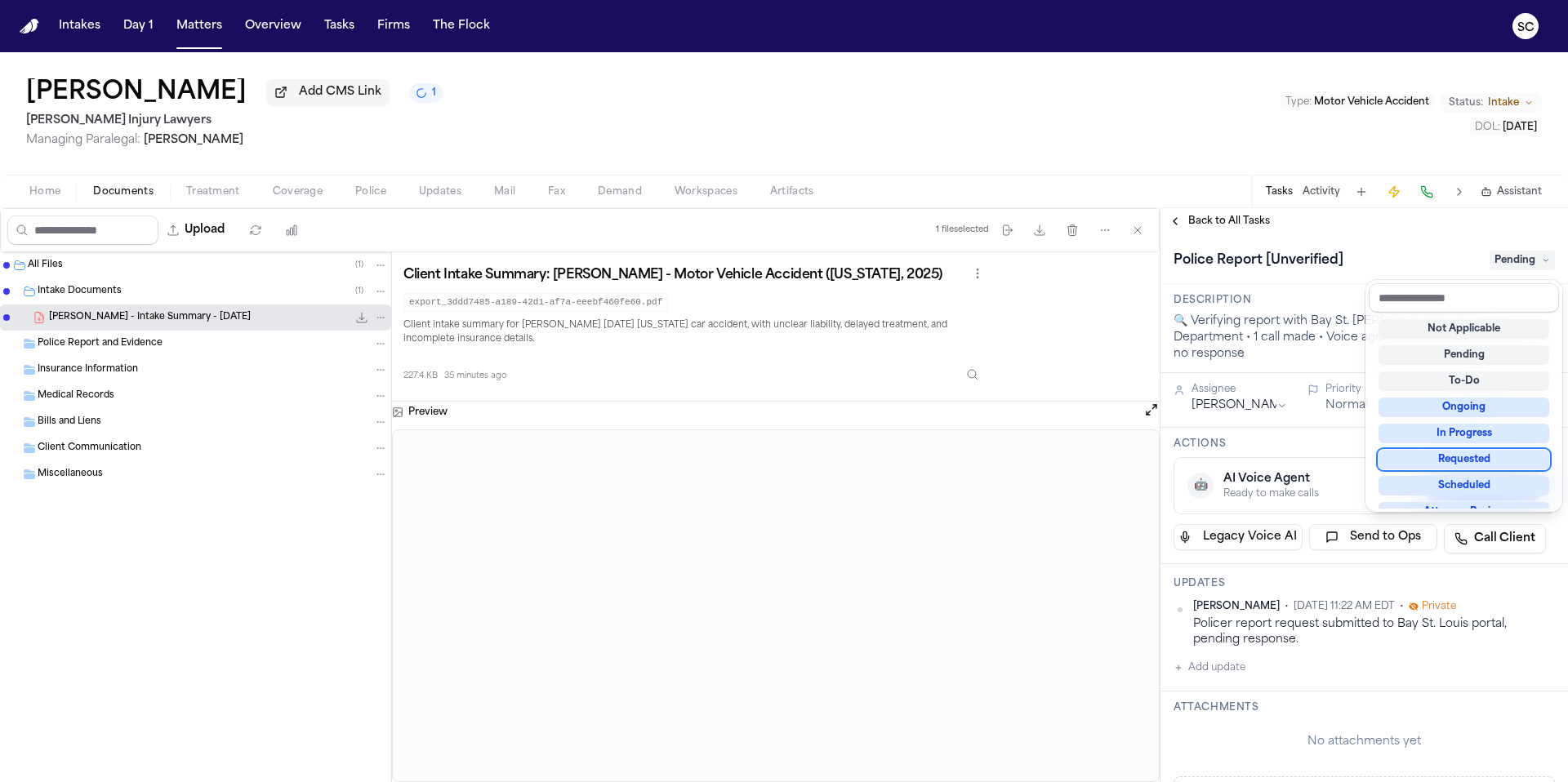
click at [1483, 456] on div "Requested" at bounding box center [1463, 459] width 171 height 20
click at [1373, 250] on div "Police Report [Unverified] Requested" at bounding box center [1363, 261] width 381 height 26
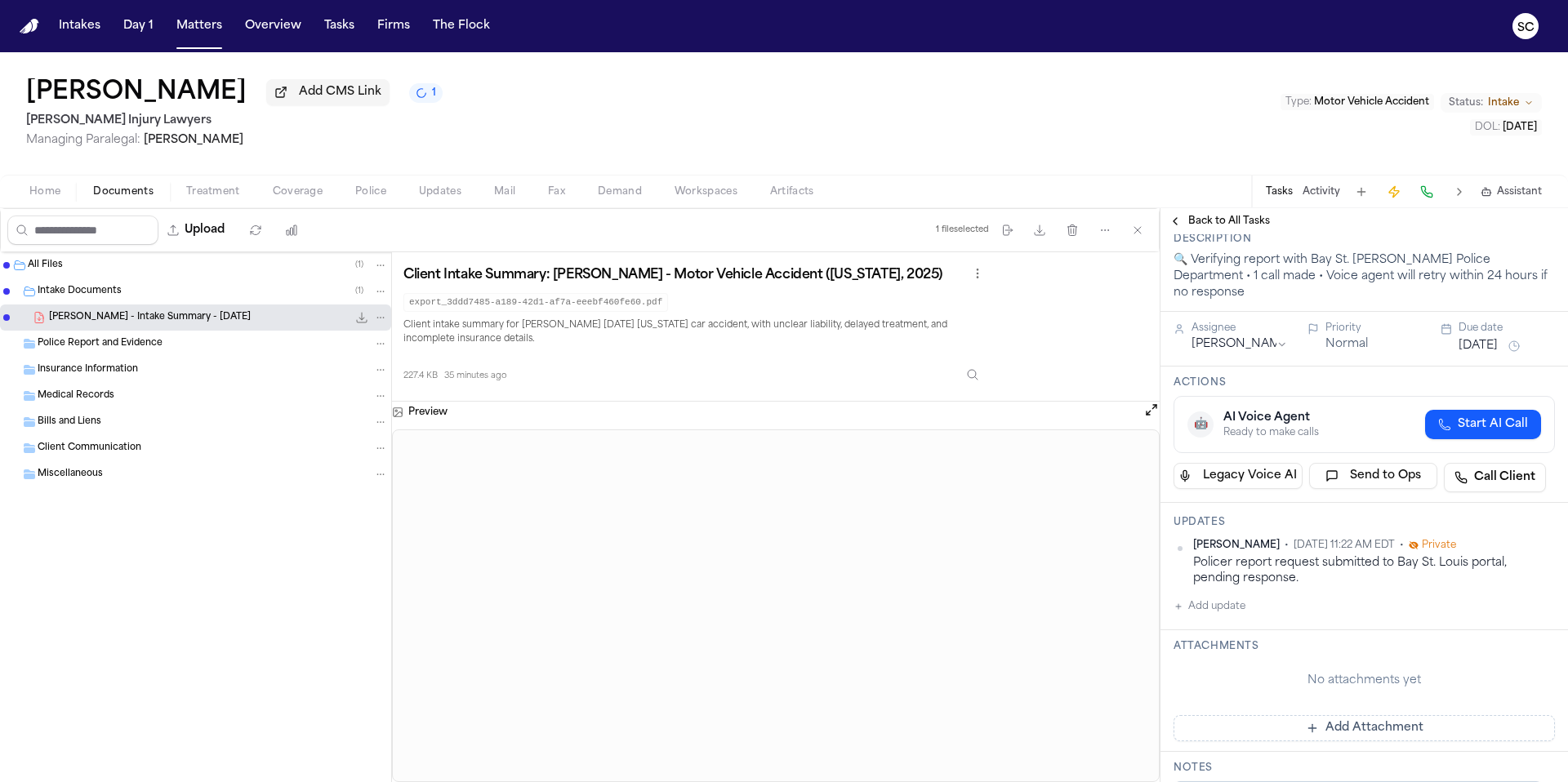
scroll to position [150, 0]
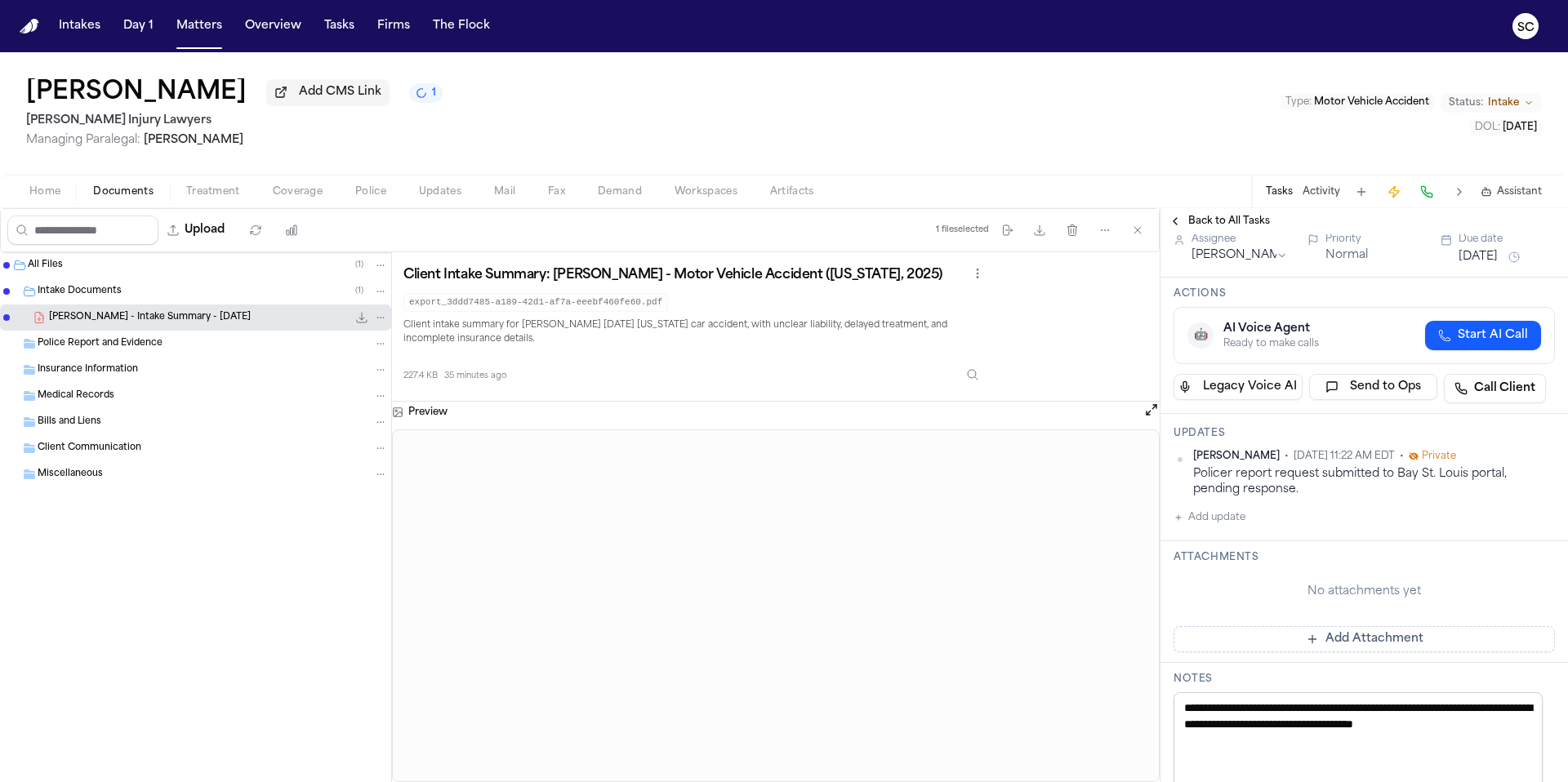
drag, startPoint x: 1187, startPoint y: 701, endPoint x: 1181, endPoint y: 679, distance: 22.8
click at [1180, 692] on textarea "**********" at bounding box center [1357, 741] width 369 height 98
type textarea "**********"
click at [1438, 587] on div "No attachments yet" at bounding box center [1363, 596] width 381 height 16
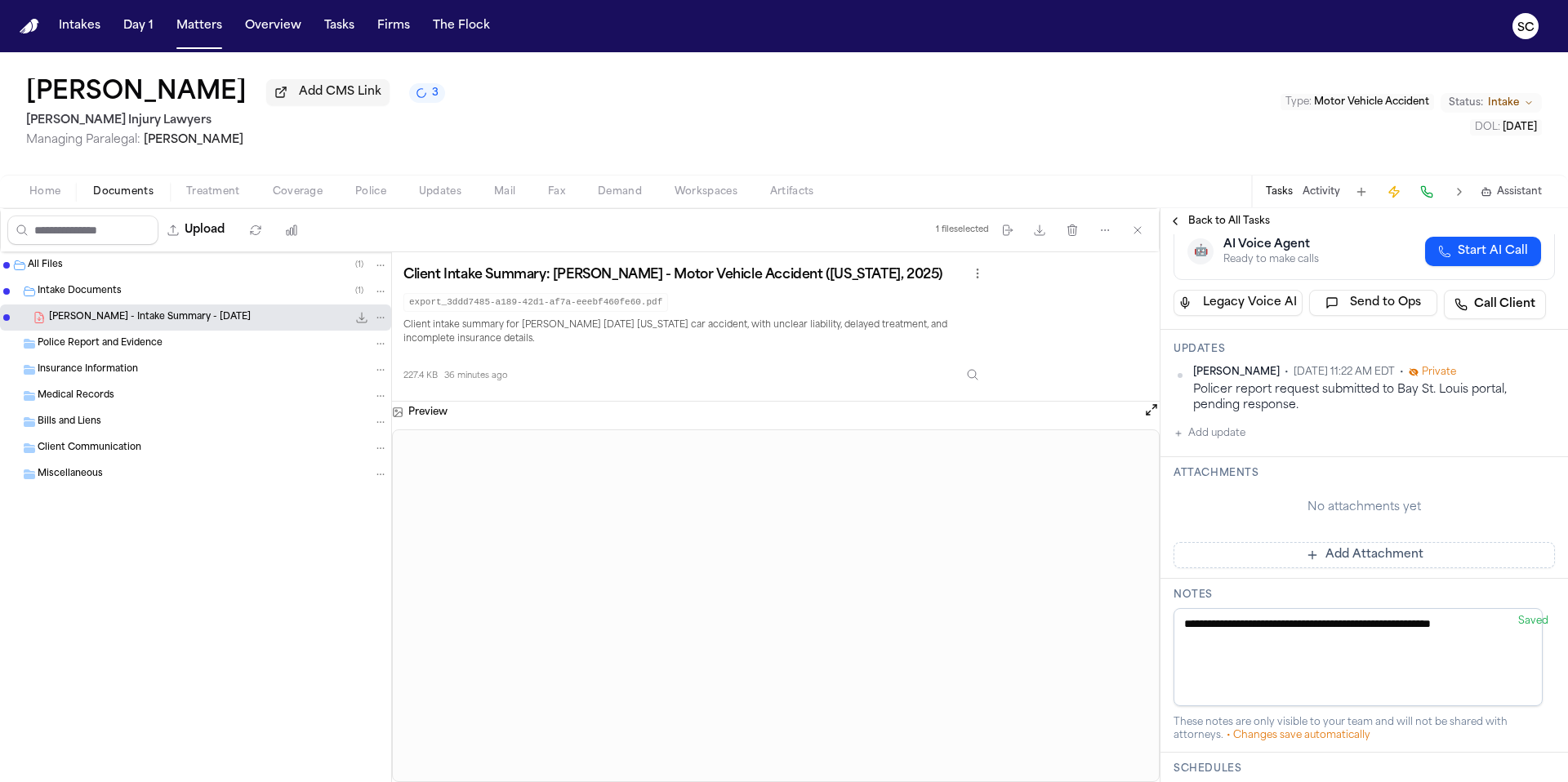
scroll to position [0, 0]
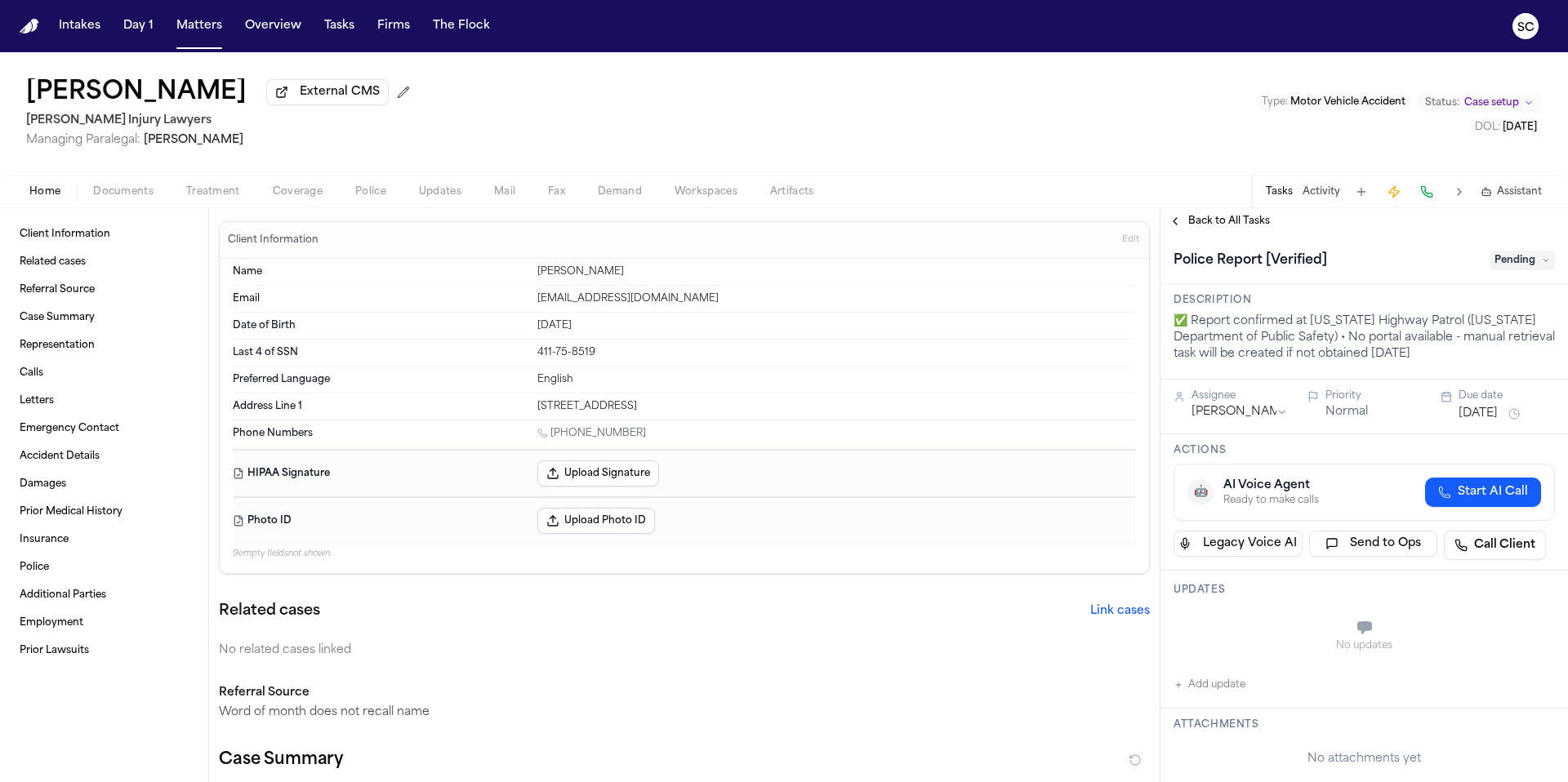
click at [117, 197] on span "Documents" at bounding box center [123, 192] width 60 height 13
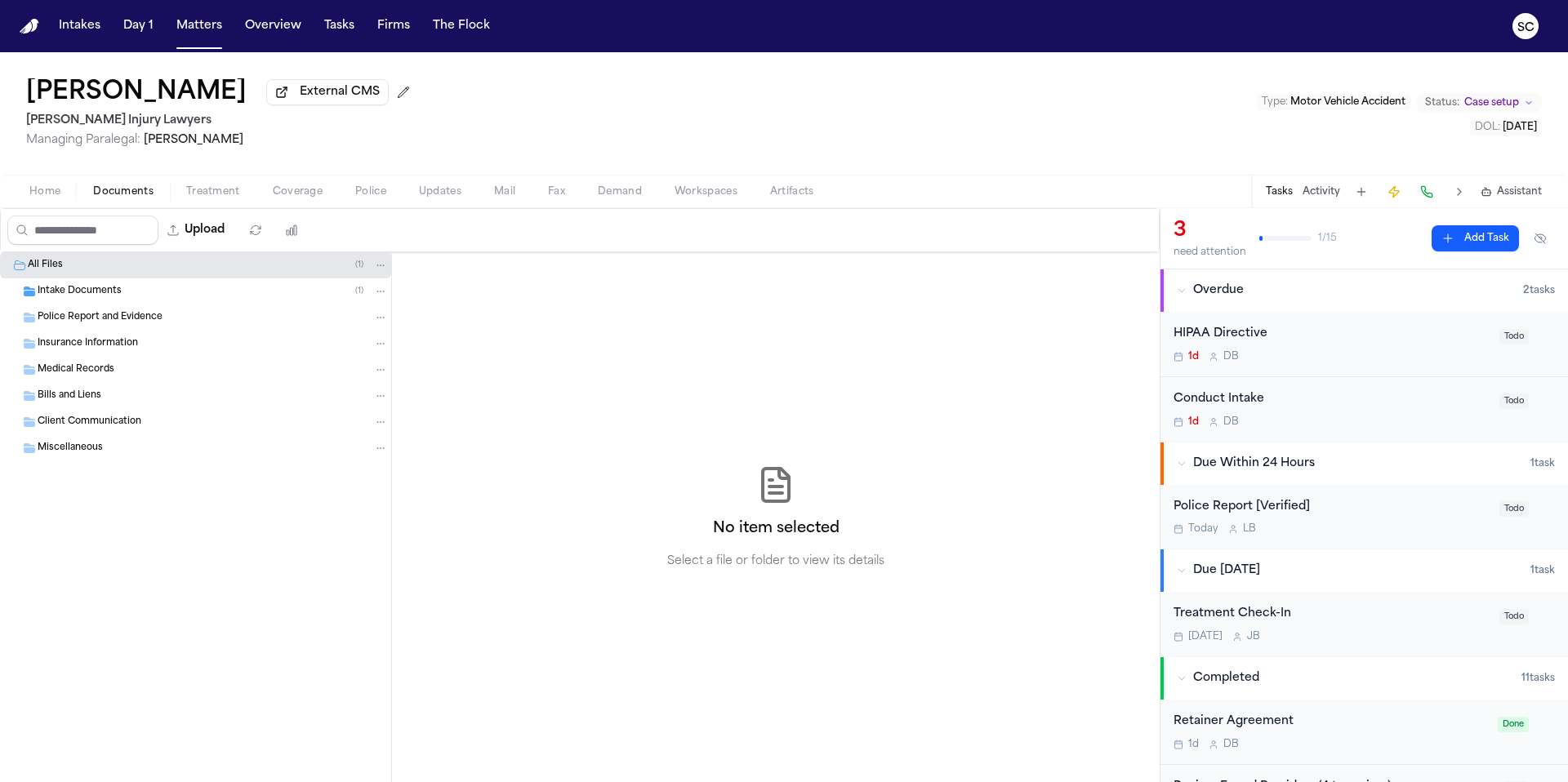
click at [108, 299] on span "Intake Documents" at bounding box center [80, 291] width 84 height 14
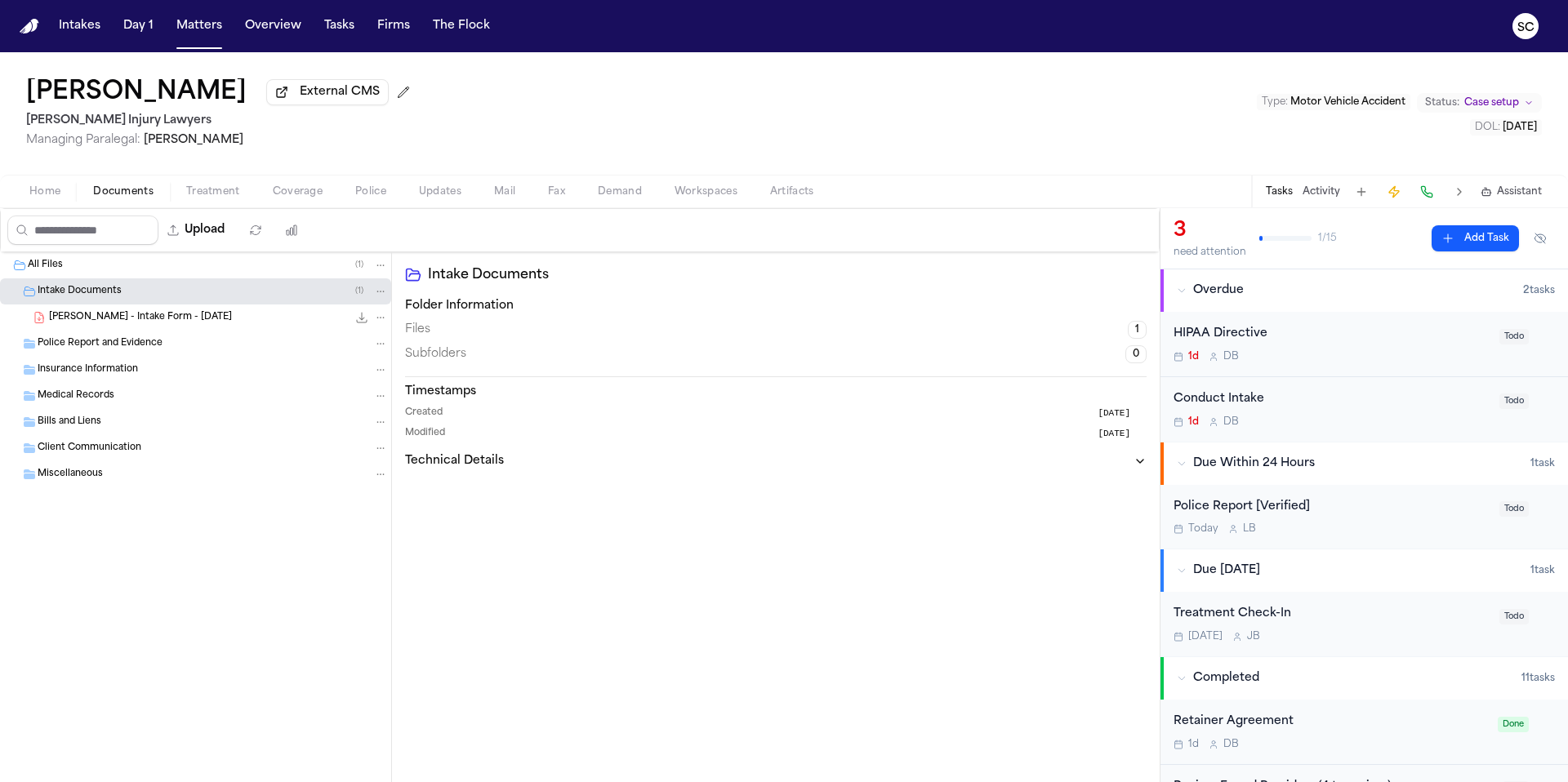
click at [1344, 523] on div "Police Report [Verified] [DATE] L B" at bounding box center [1330, 517] width 316 height 39
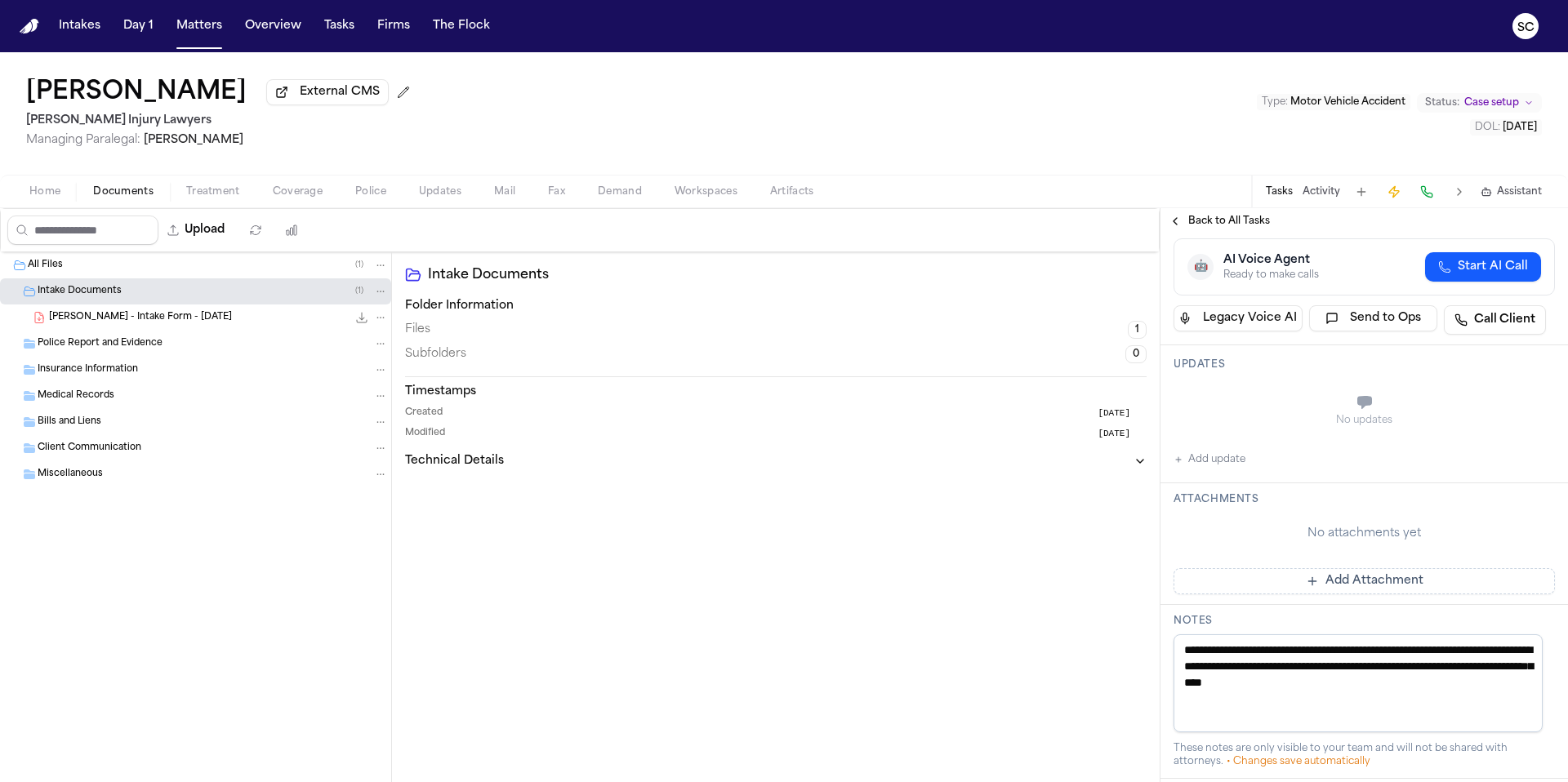
scroll to position [257, 0]
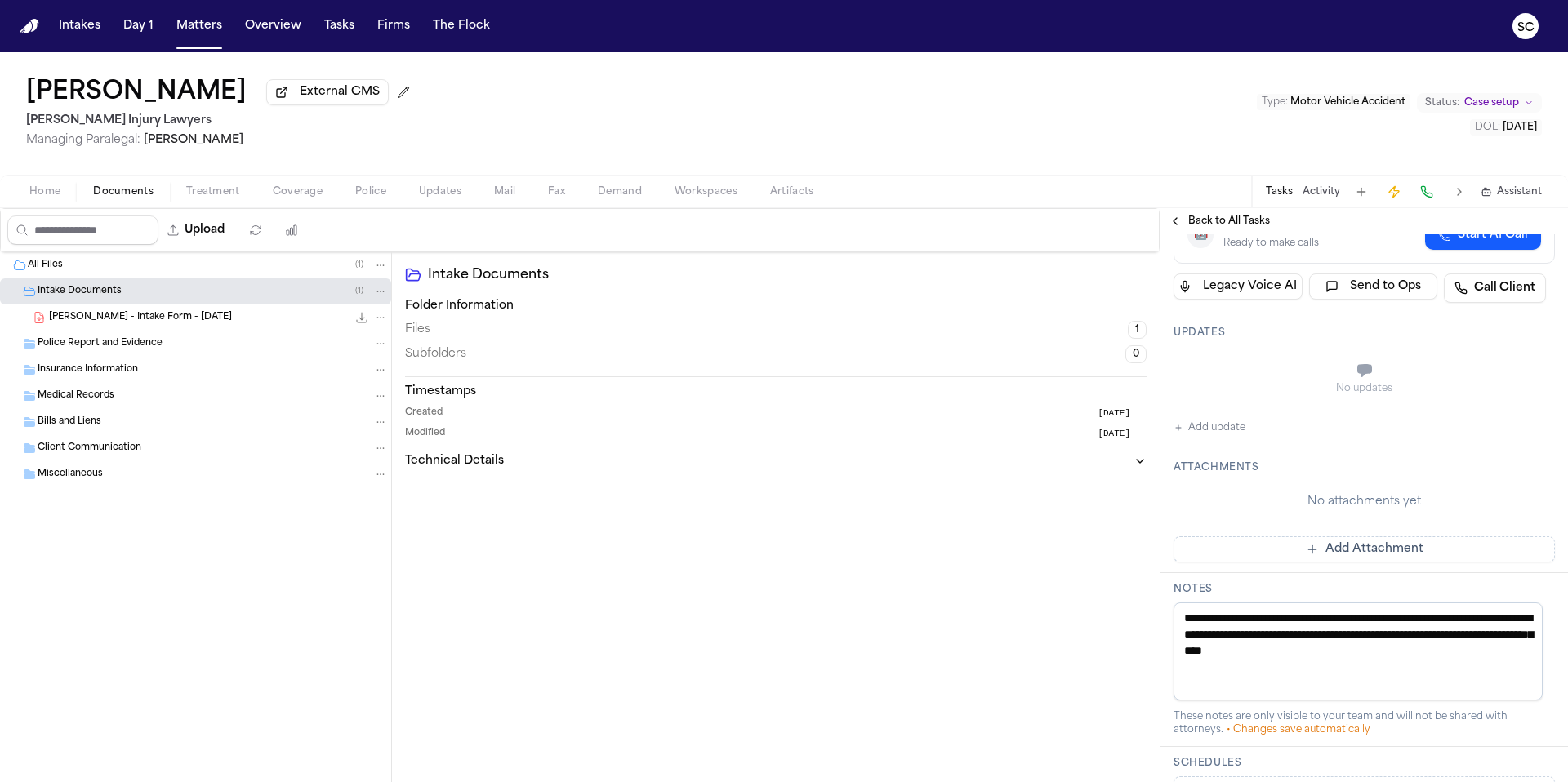
drag, startPoint x: 1414, startPoint y: 640, endPoint x: 1324, endPoint y: 622, distance: 91.8
click at [1324, 622] on textarea "**********" at bounding box center [1357, 652] width 369 height 98
click at [133, 325] on span "F. Ellis - Intake Form - 10.6.25" at bounding box center [140, 318] width 183 height 14
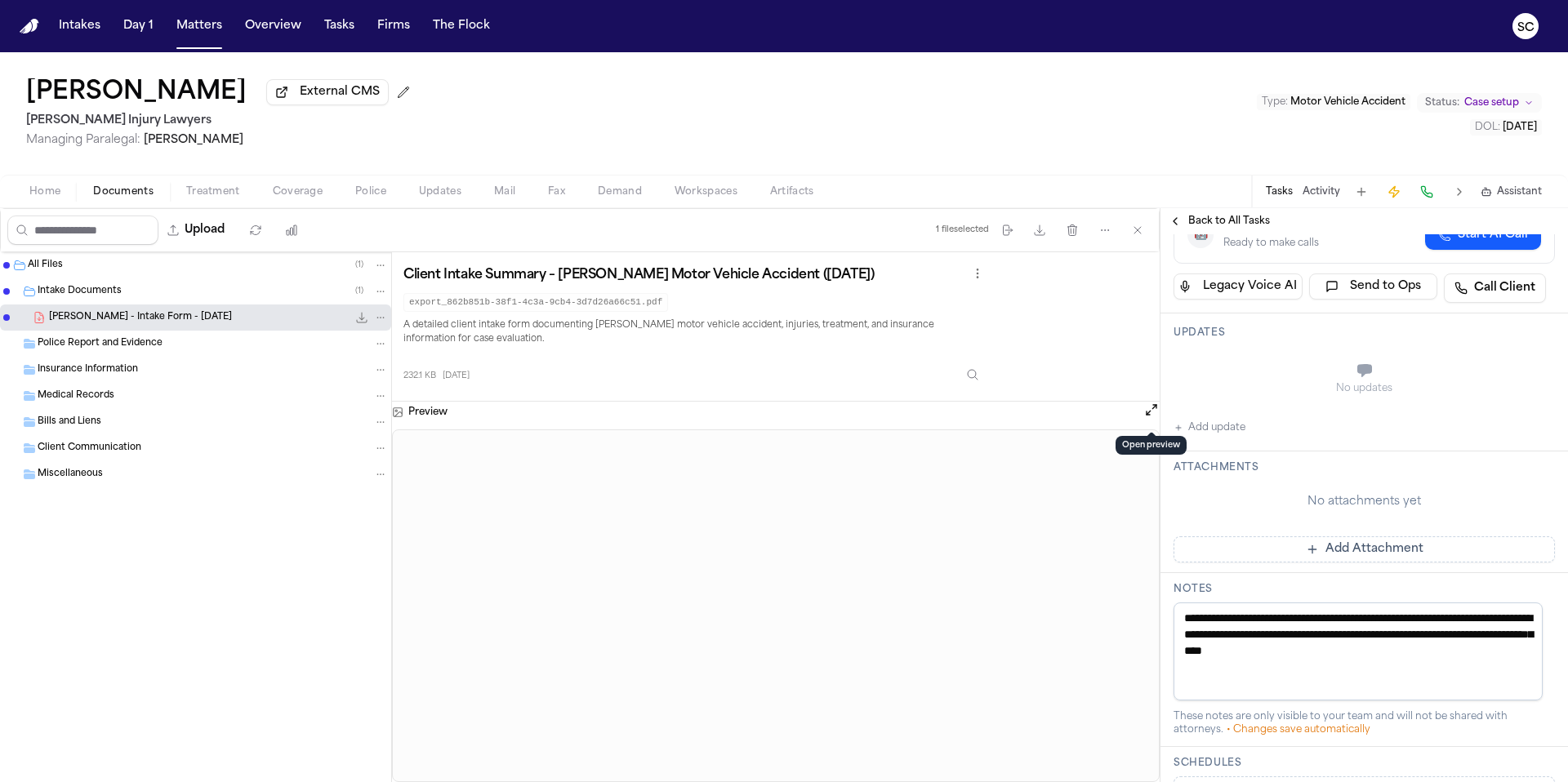
click at [1147, 416] on button "Open preview" at bounding box center [1151, 410] width 16 height 16
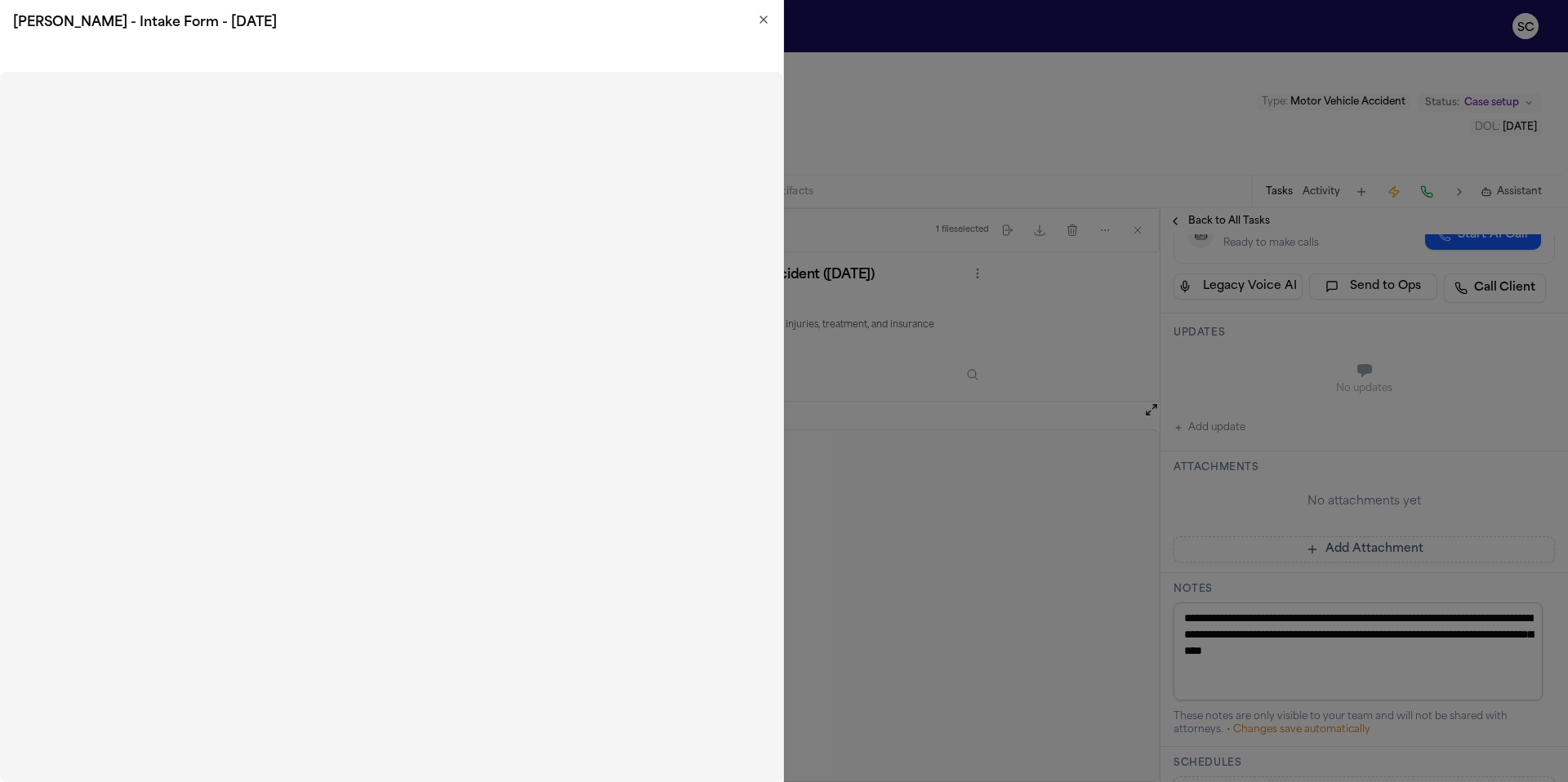
click at [761, 27] on h2 "F. Ellis - Intake Form - 10.6.25" at bounding box center [392, 23] width 757 height 20
click at [763, 20] on icon "button" at bounding box center [764, 20] width 7 height 7
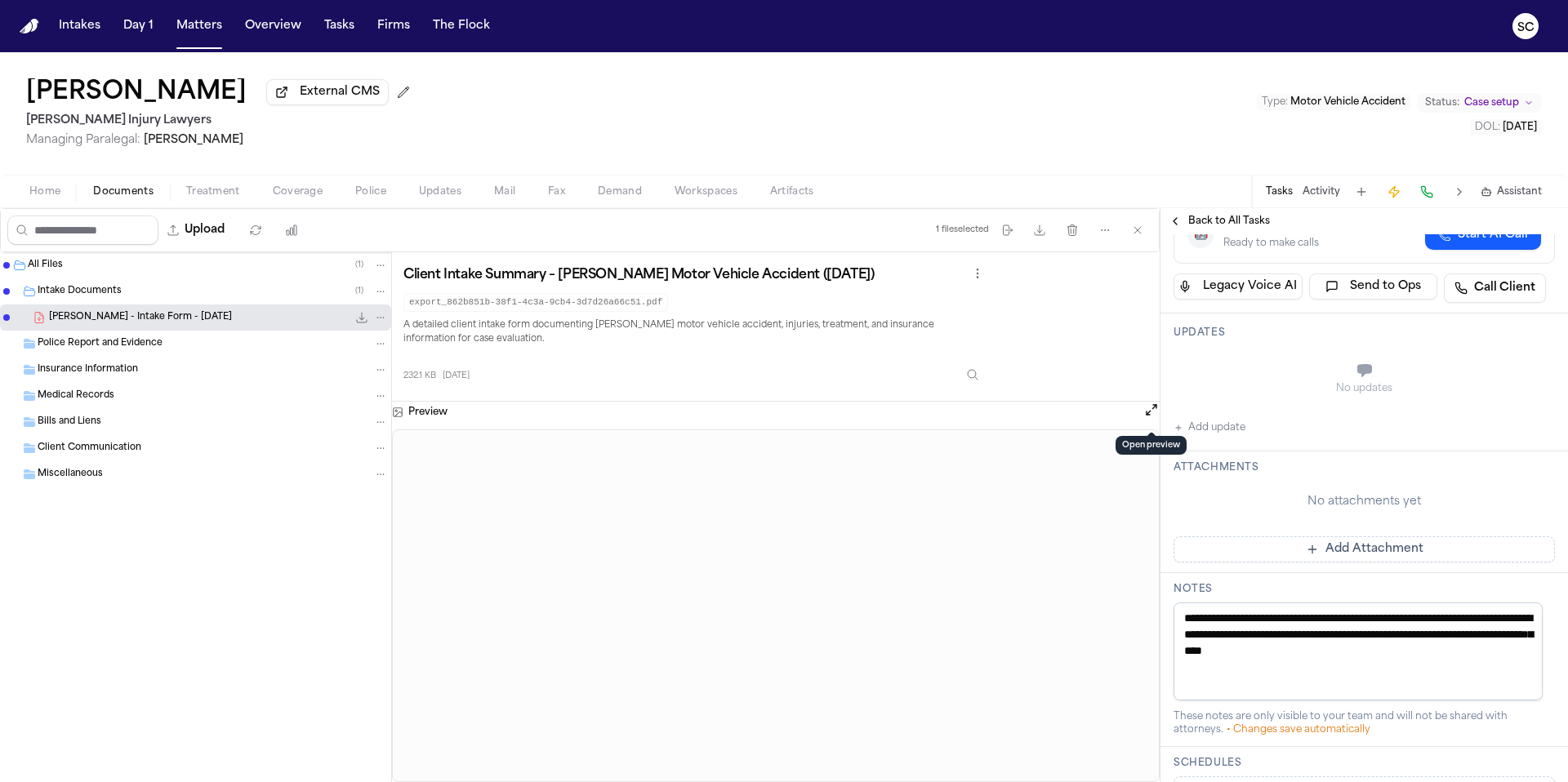
click at [42, 271] on span "All Files" at bounding box center [45, 266] width 35 height 14
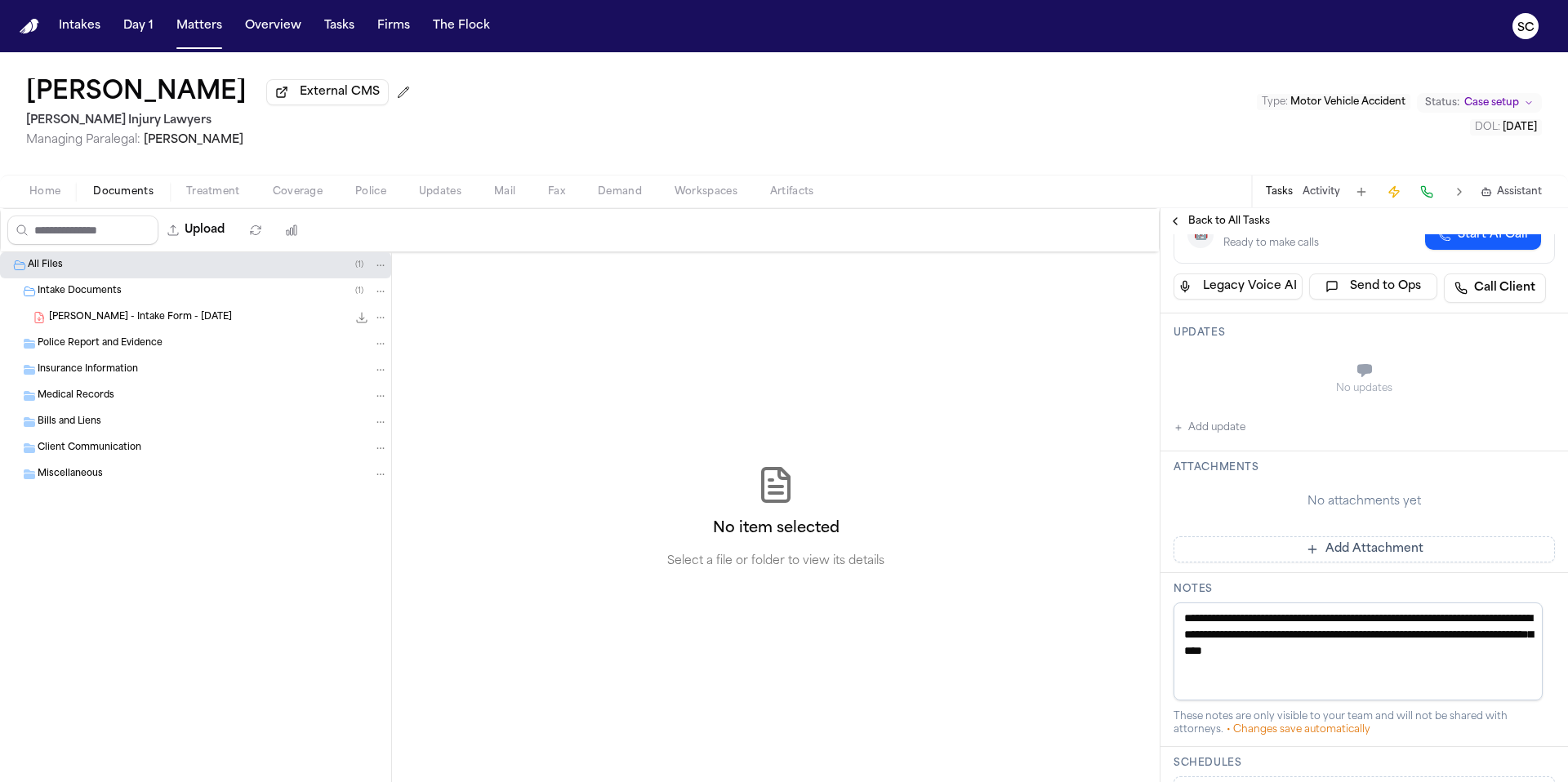
click at [110, 351] on span "Police Report and Evidence" at bounding box center [100, 344] width 125 height 14
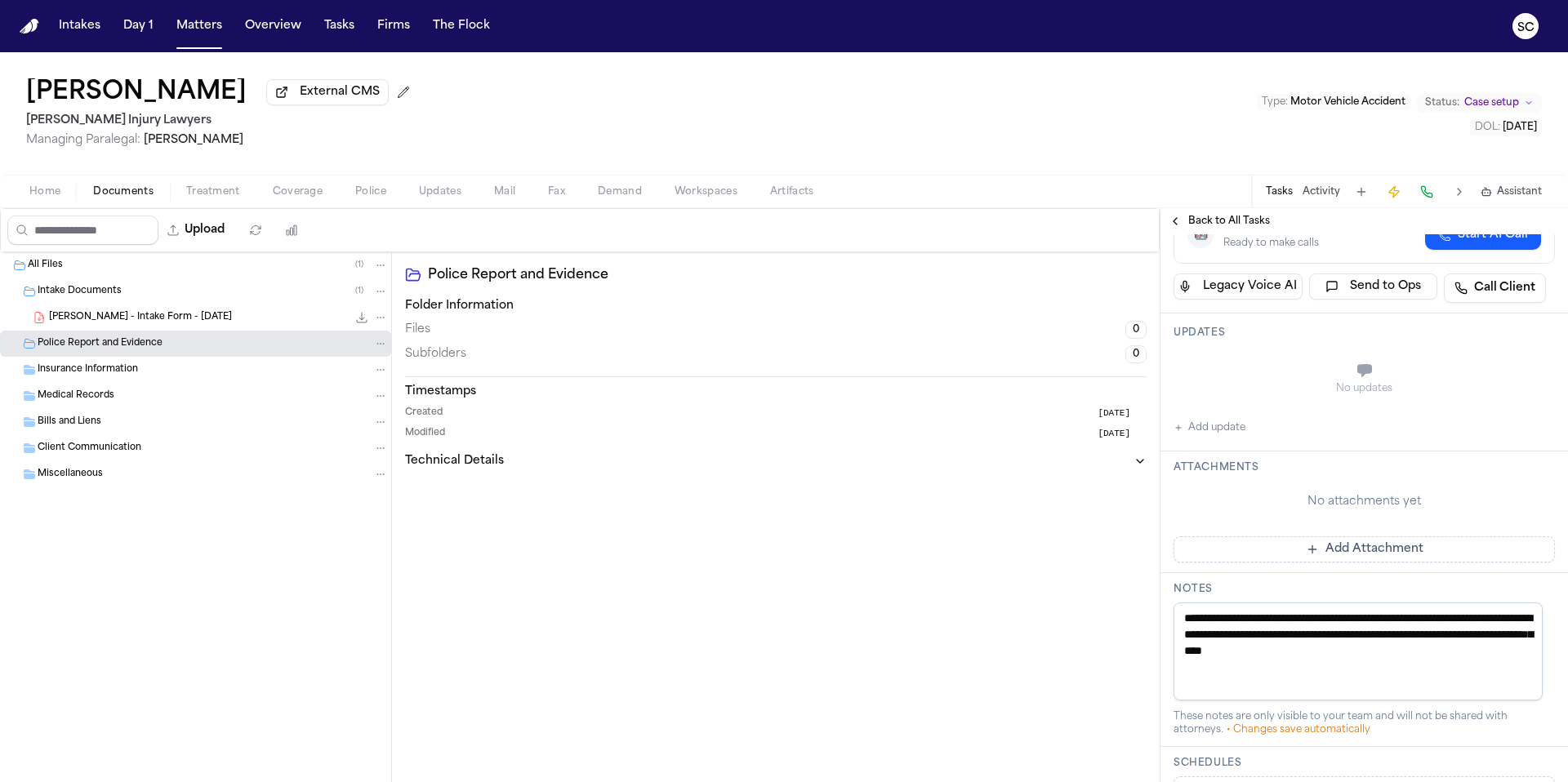
click at [159, 321] on span "F. Ellis - Intake Form - 10.6.25" at bounding box center [140, 318] width 183 height 14
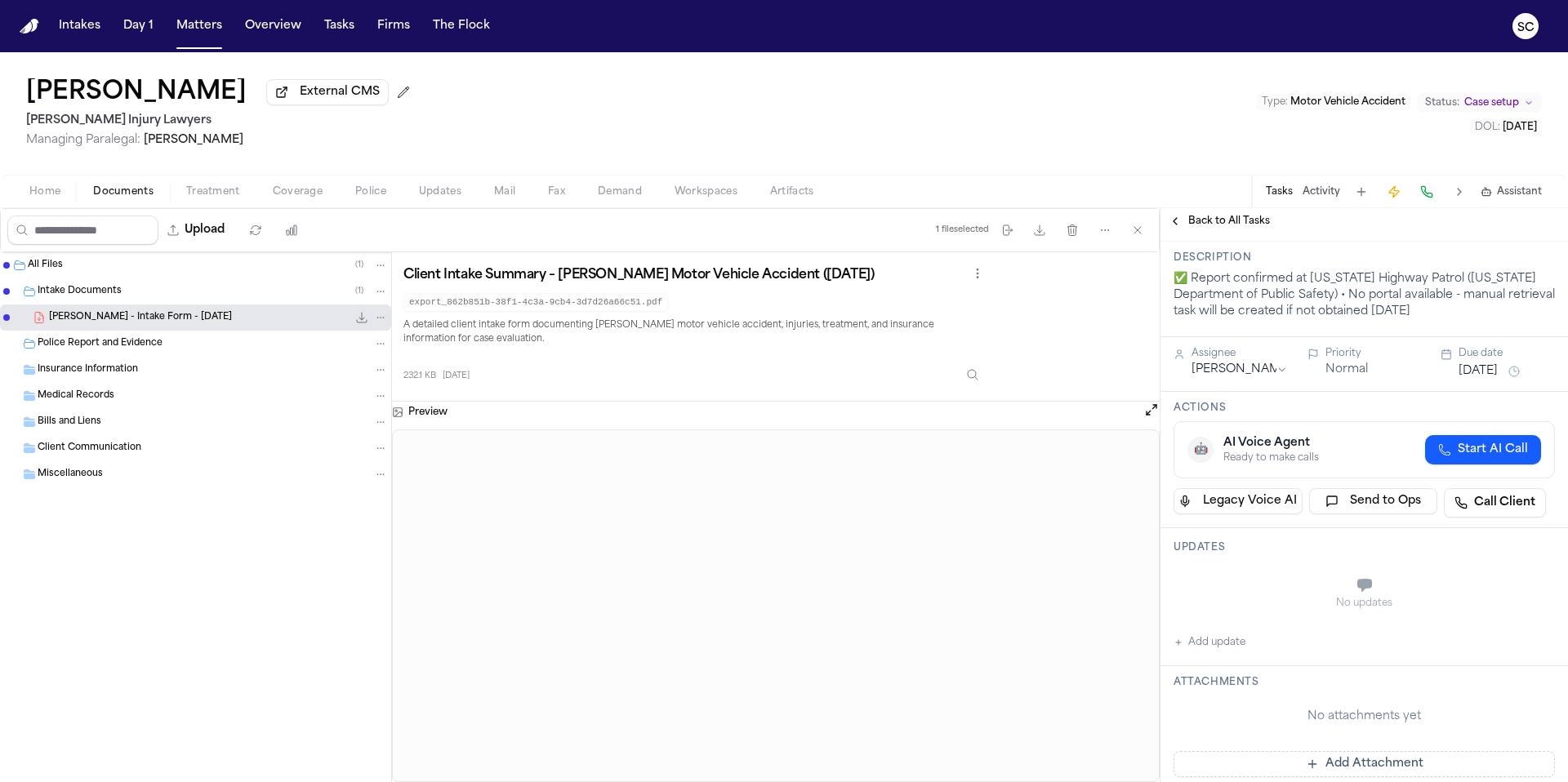
scroll to position [0, 0]
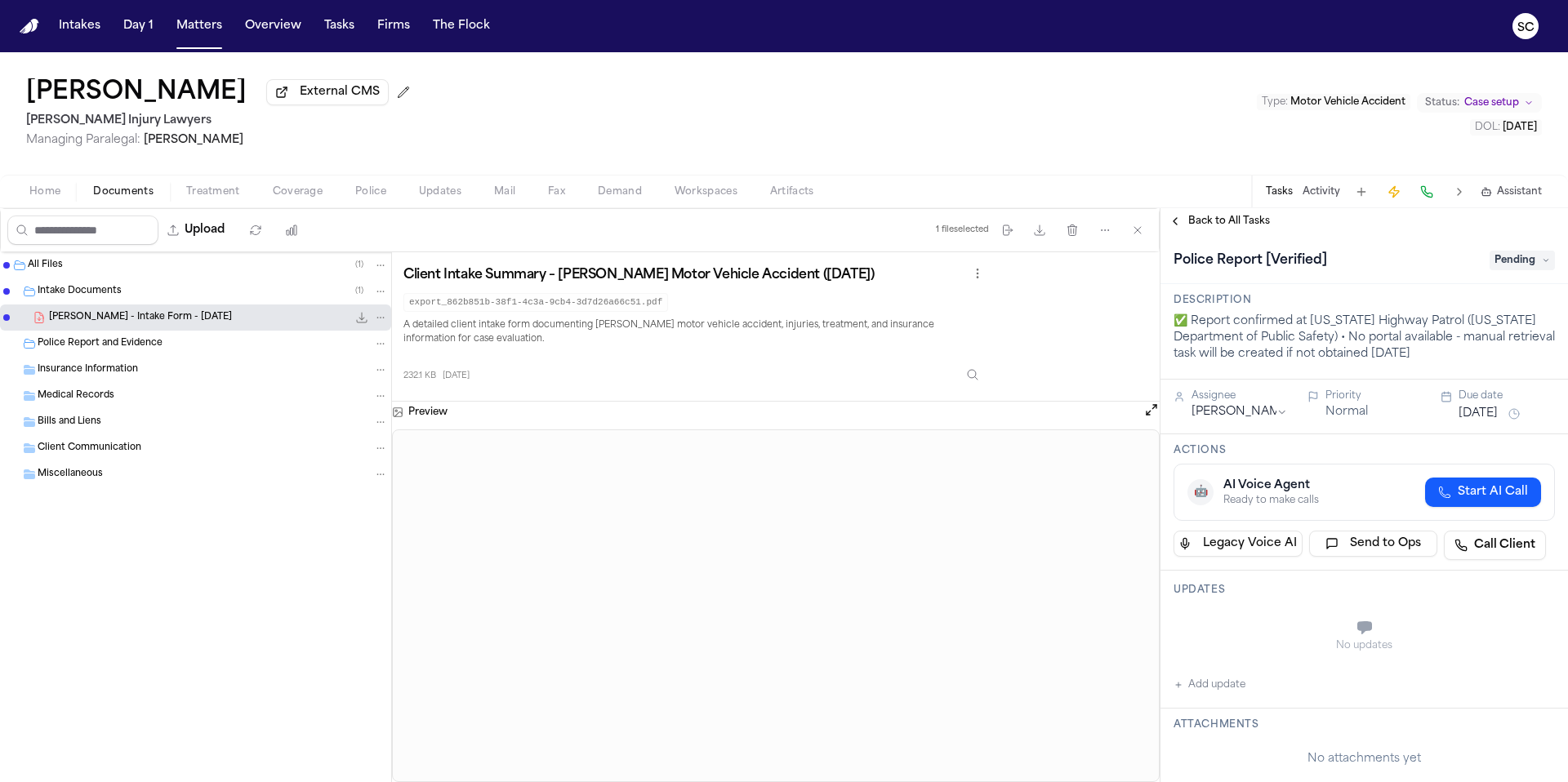
click at [50, 198] on span "Home" at bounding box center [45, 192] width 31 height 13
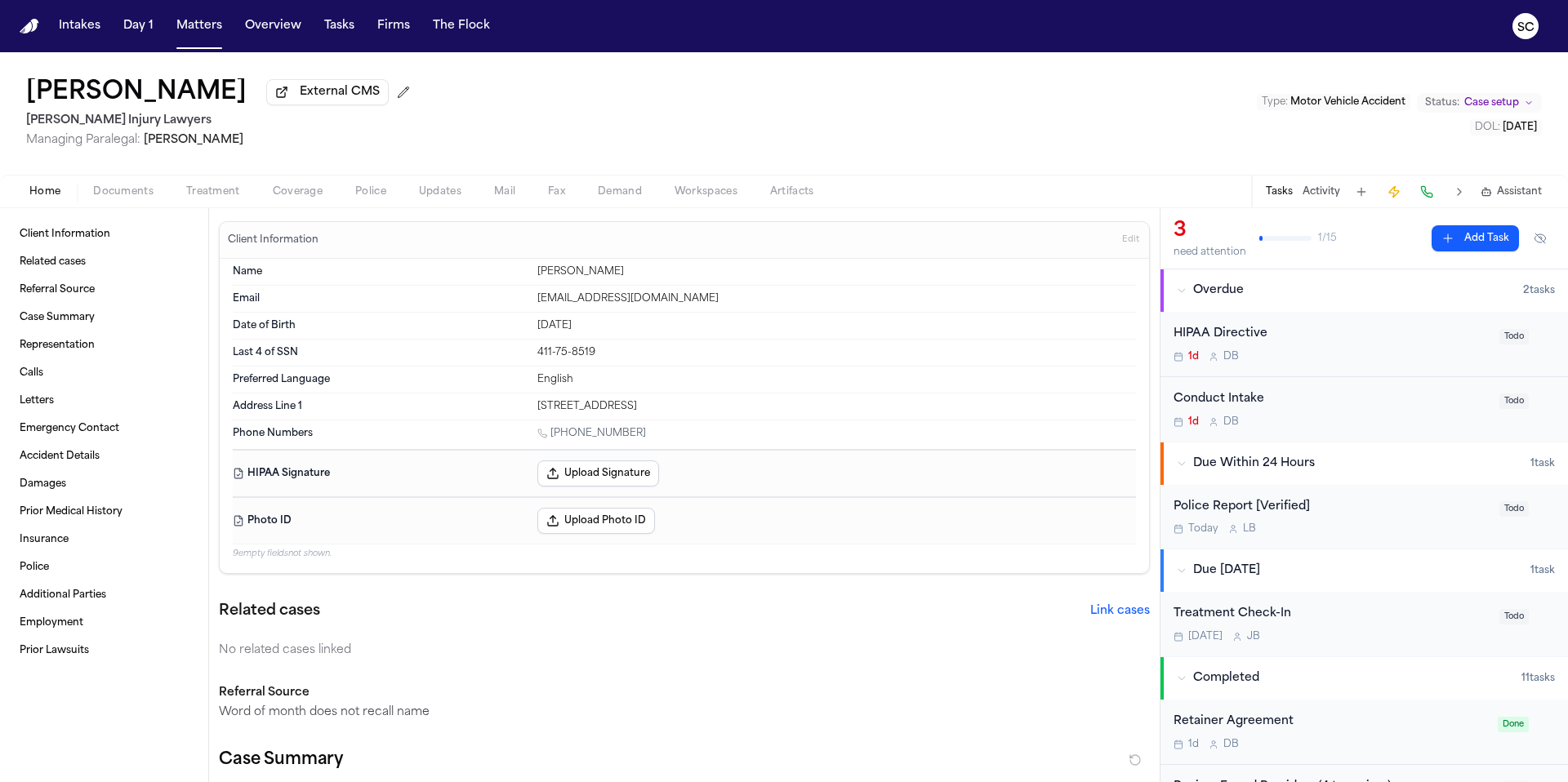
click at [1363, 356] on div "1d D B" at bounding box center [1330, 357] width 316 height 13
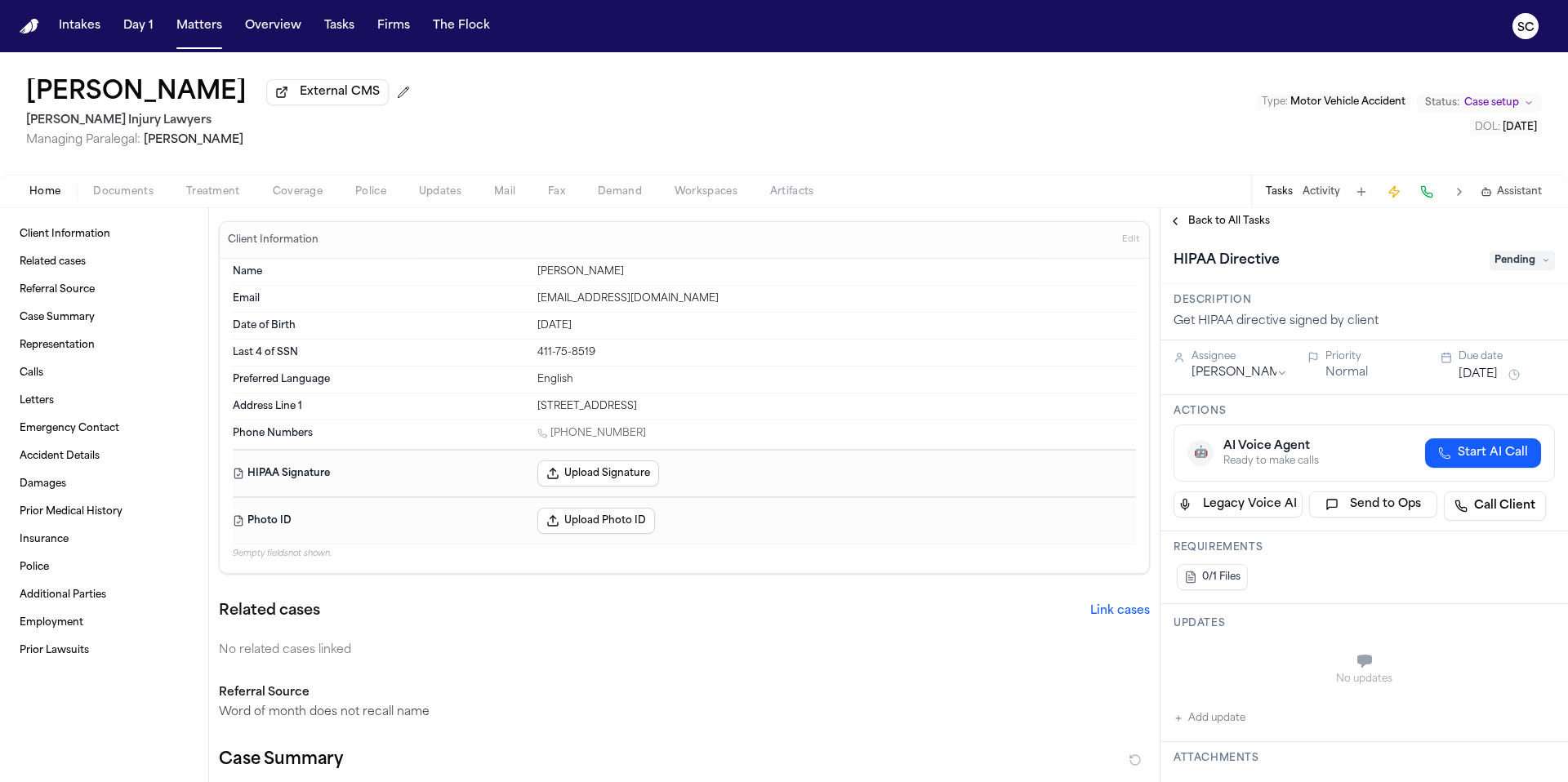
click at [1181, 228] on button "Back to All Tasks" at bounding box center [1219, 221] width 118 height 13
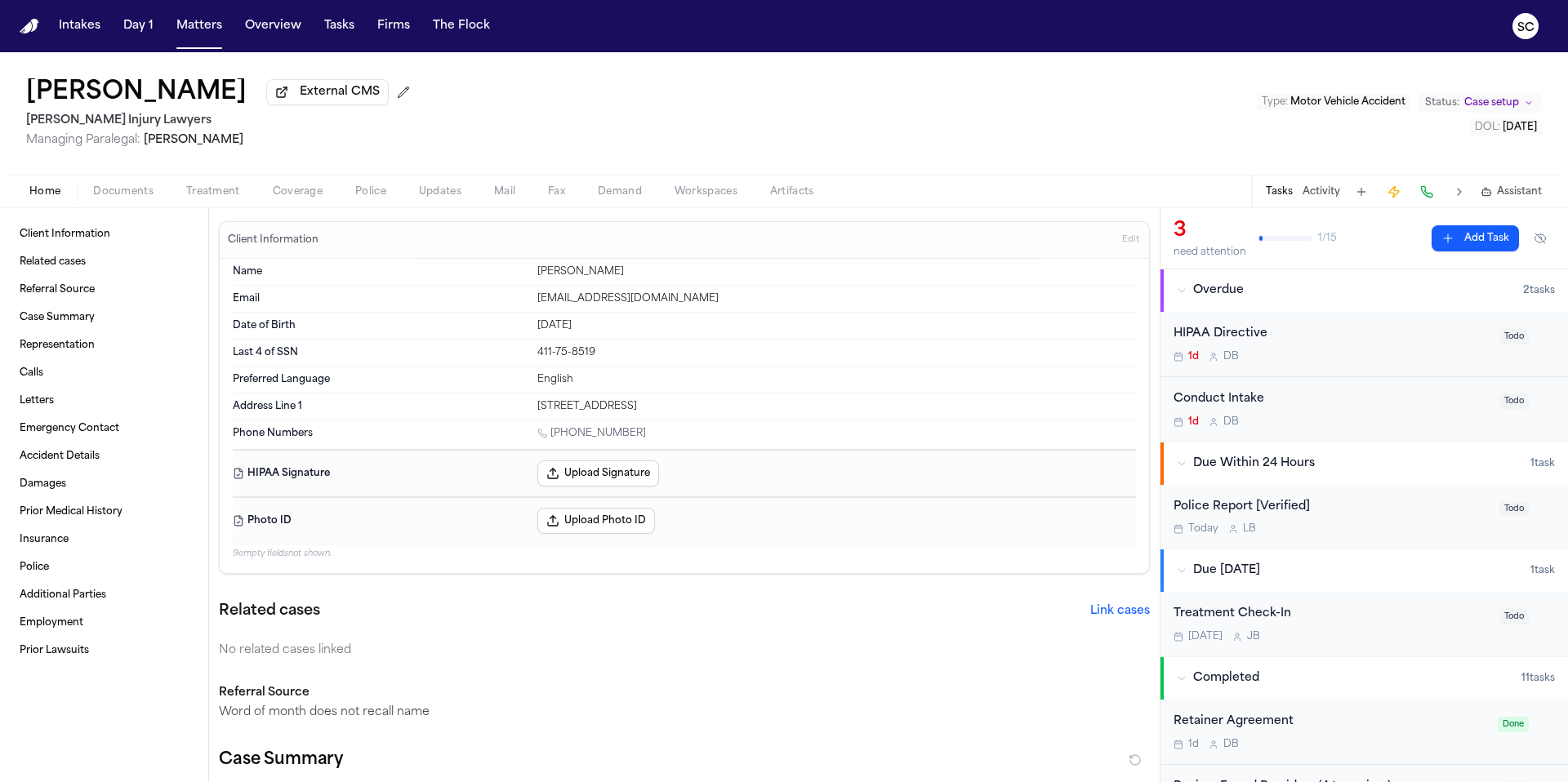
click at [1356, 523] on div "Police Report [Verified] Today L B" at bounding box center [1330, 517] width 316 height 39
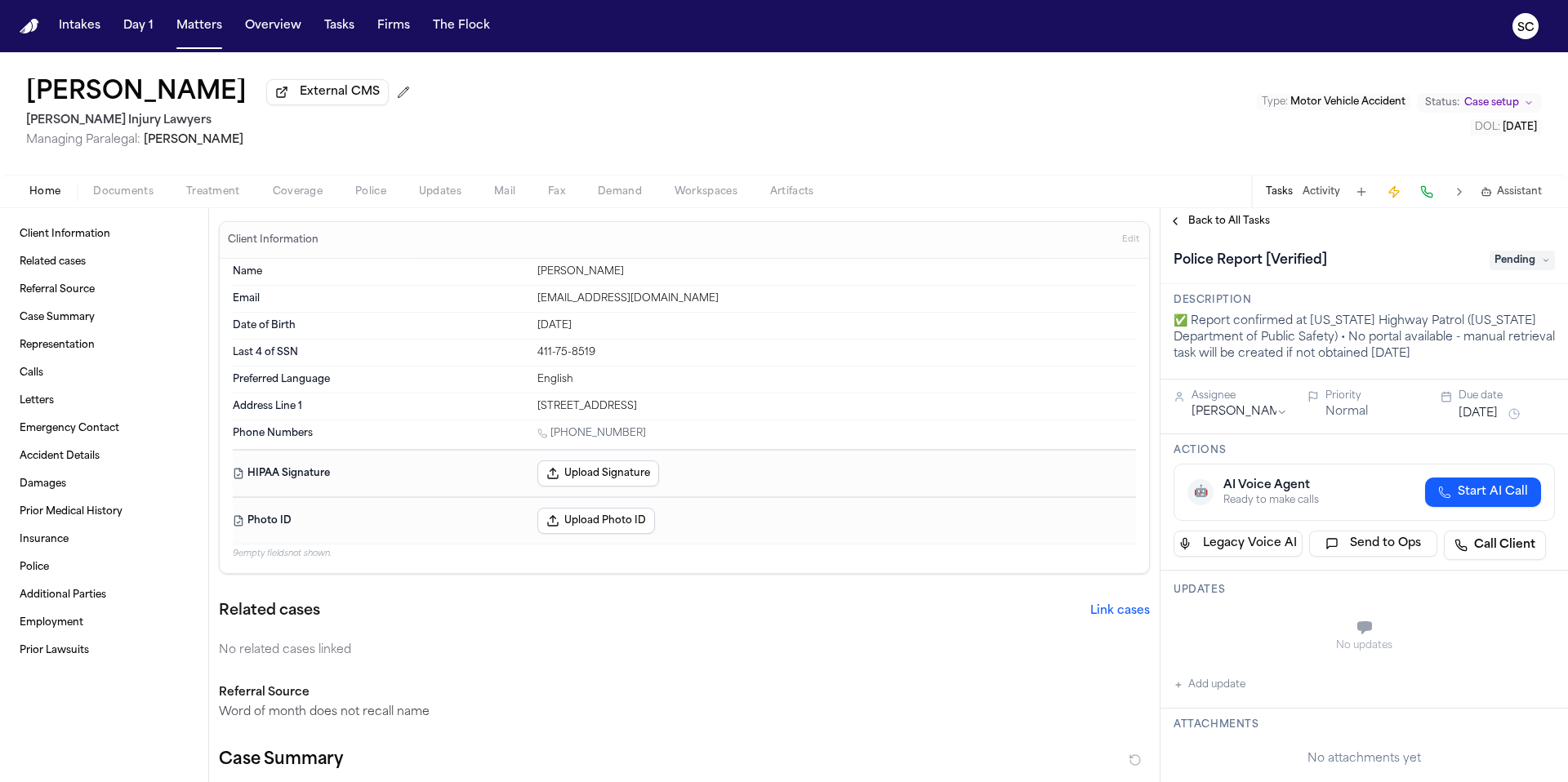
click at [1477, 500] on span "Start AI Call" at bounding box center [1492, 492] width 70 height 16
click at [1528, 500] on icon "button" at bounding box center [1534, 494] width 13 height 13
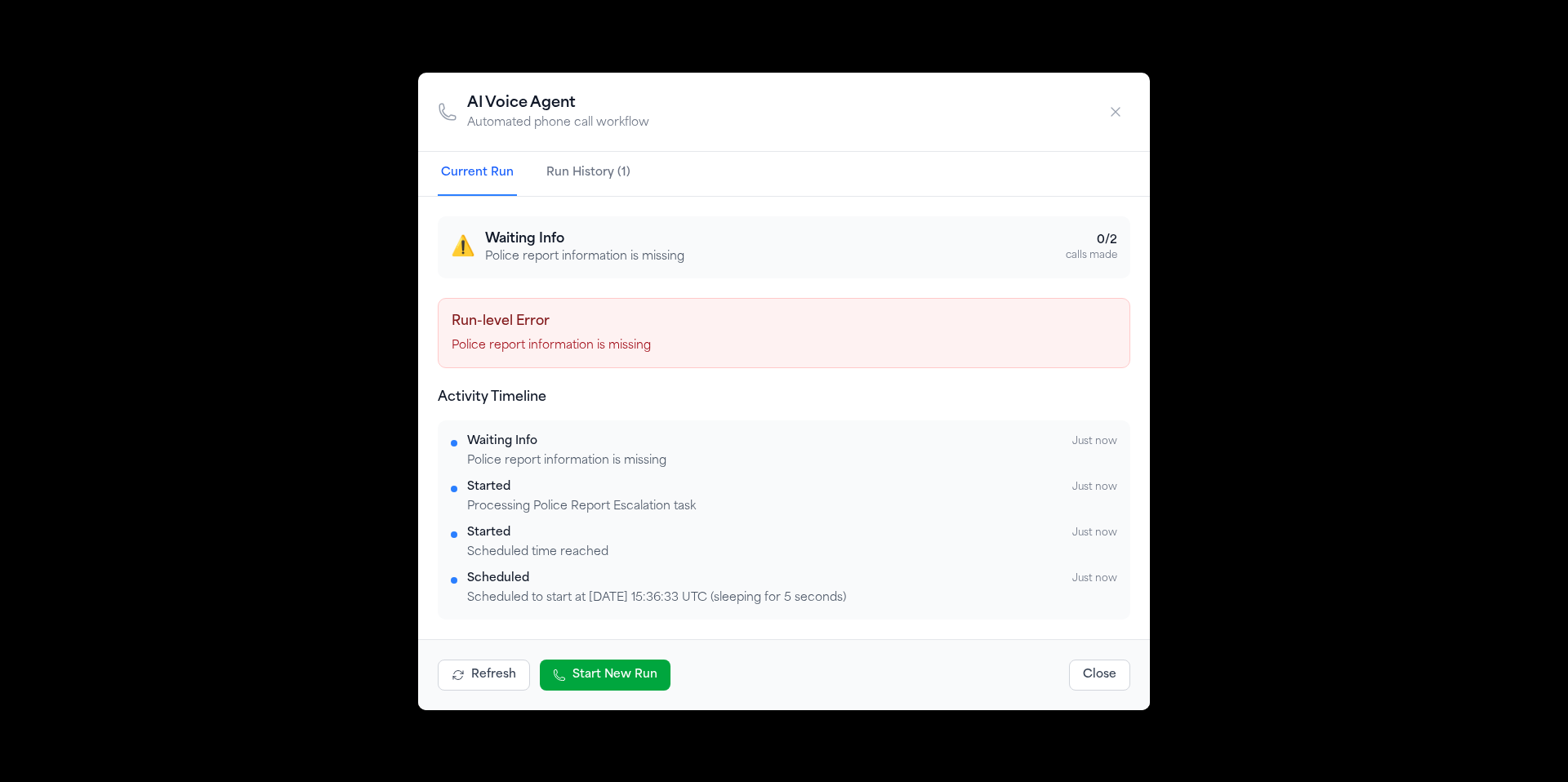
click at [1112, 118] on icon "button" at bounding box center [1115, 112] width 16 height 16
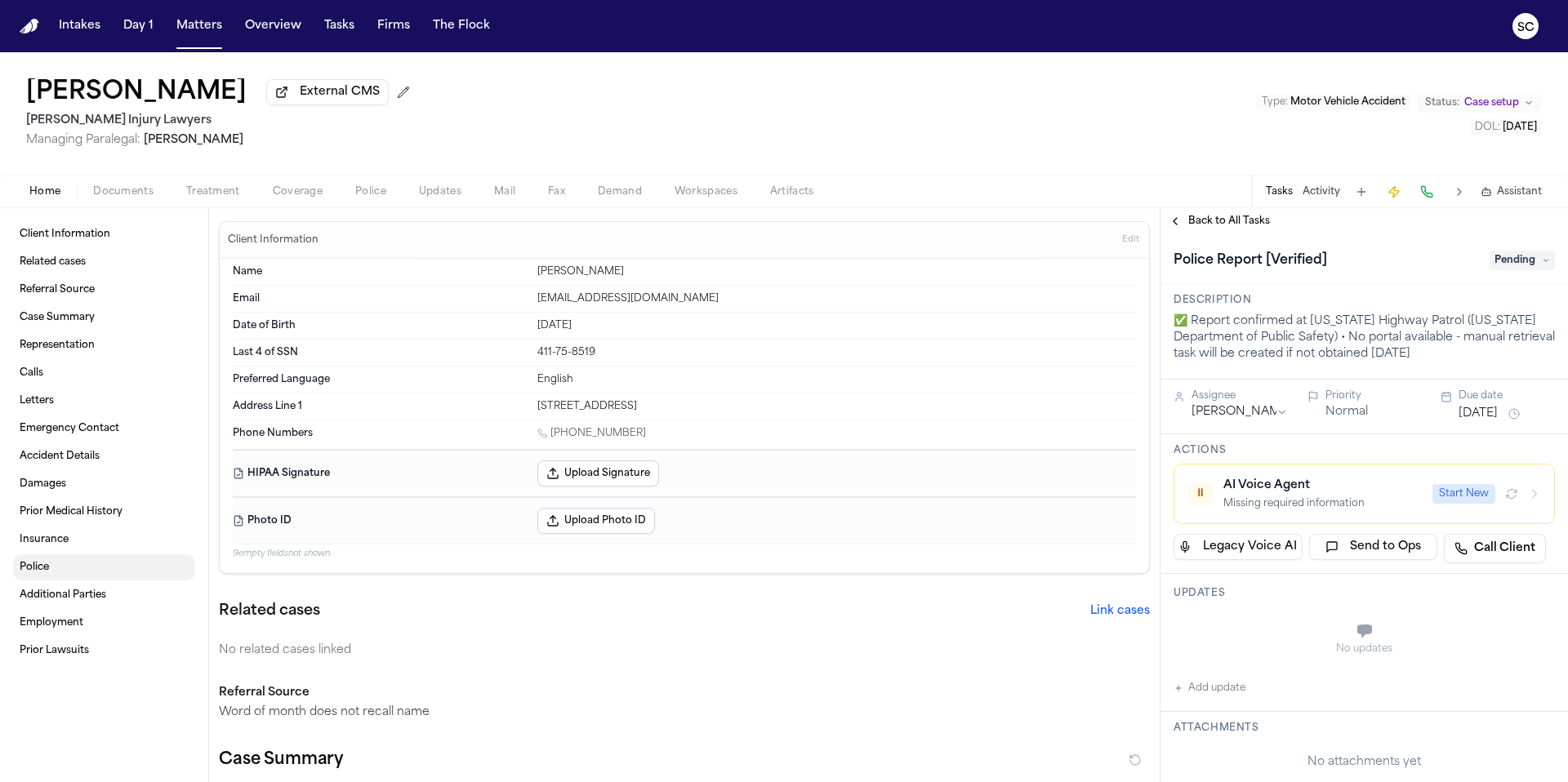
click at [57, 572] on link "Police" at bounding box center [104, 568] width 182 height 26
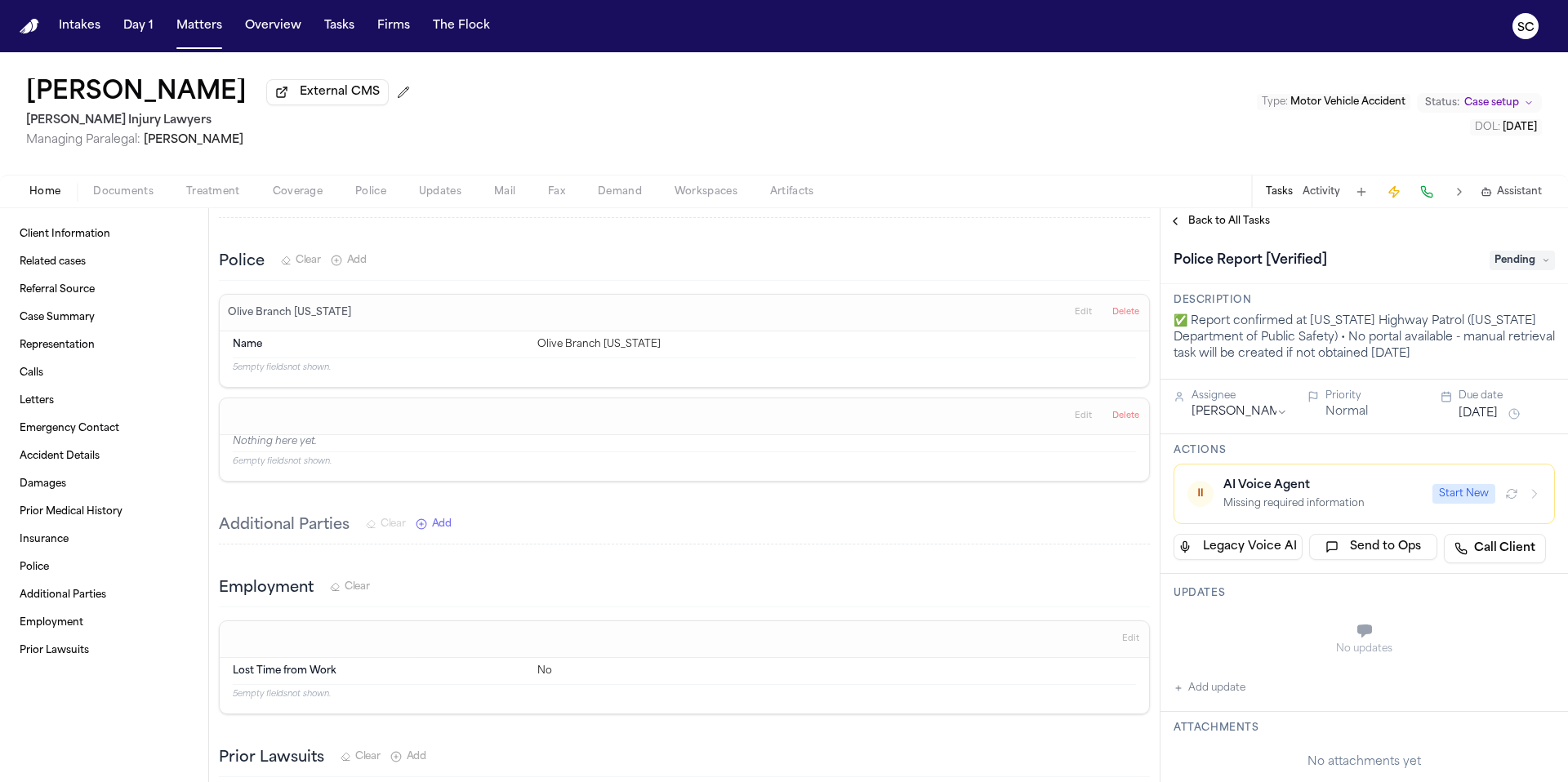
scroll to position [3185, 0]
drag, startPoint x: 658, startPoint y: 331, endPoint x: 534, endPoint y: 333, distance: 124.0
click at [537, 337] on div "Olive Branch Mississippi" at bounding box center [836, 344] width 599 height 13
copy div "Olive Branch Mississippi"
click at [1075, 306] on span "Edit" at bounding box center [1083, 312] width 17 height 12
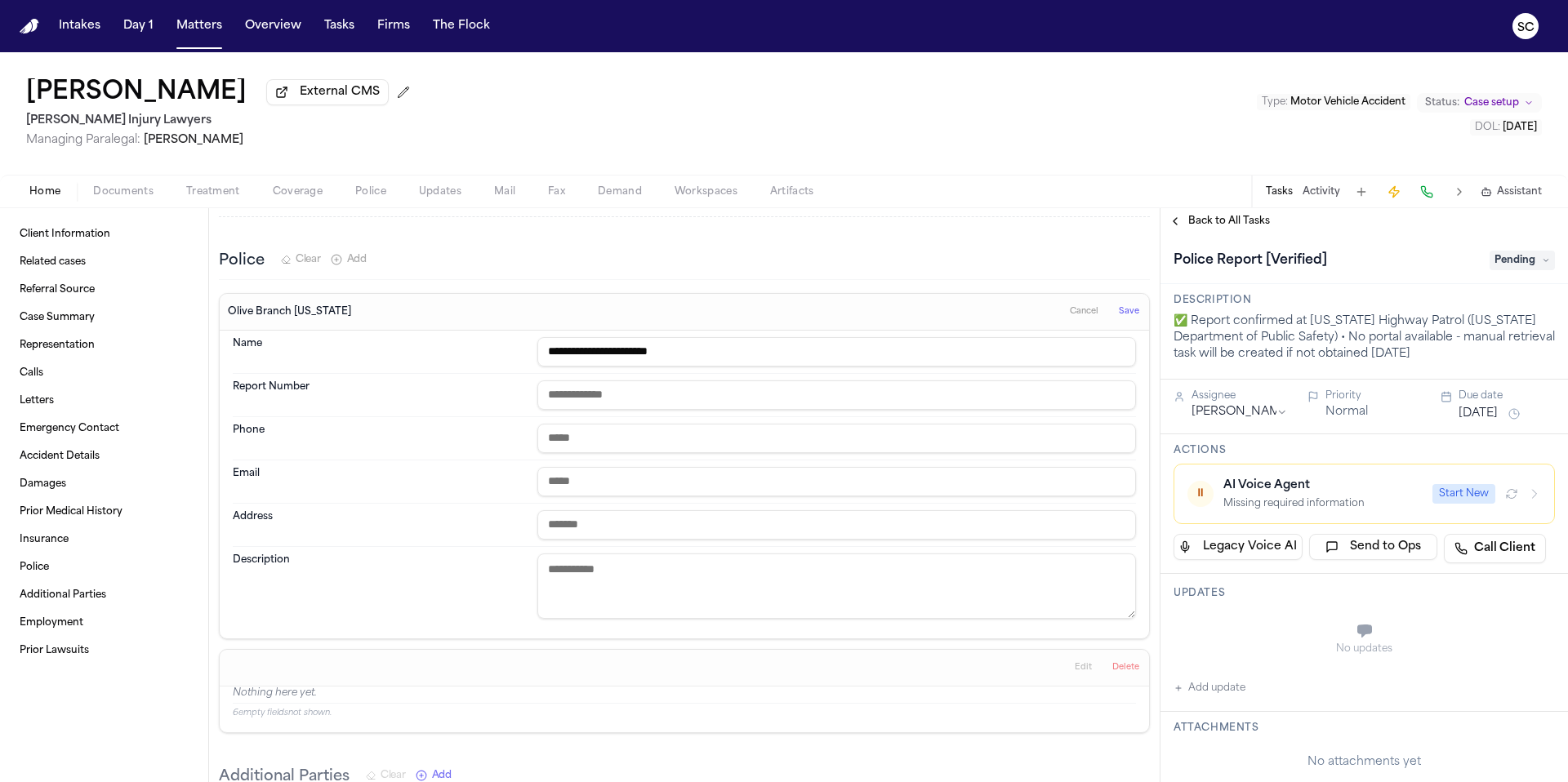
click at [597, 426] on input "text" at bounding box center [836, 439] width 599 height 30
click at [601, 426] on input "**********" at bounding box center [836, 439] width 599 height 30
type input "**********"
click at [1116, 306] on button "Save" at bounding box center [1128, 312] width 31 height 26
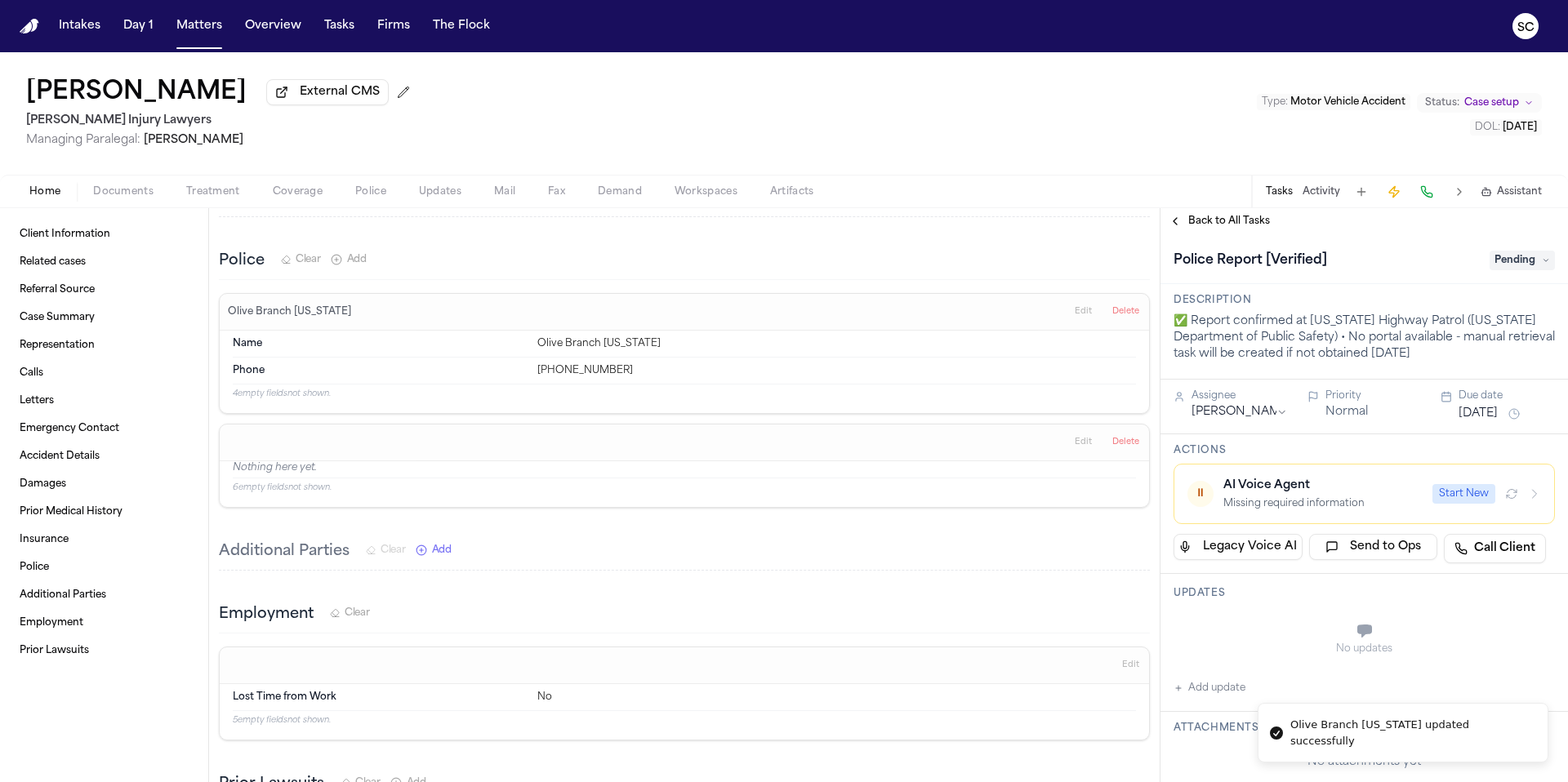
click at [1463, 497] on button "Start New" at bounding box center [1463, 494] width 63 height 20
click at [1528, 499] on icon "button" at bounding box center [1534, 494] width 13 height 13
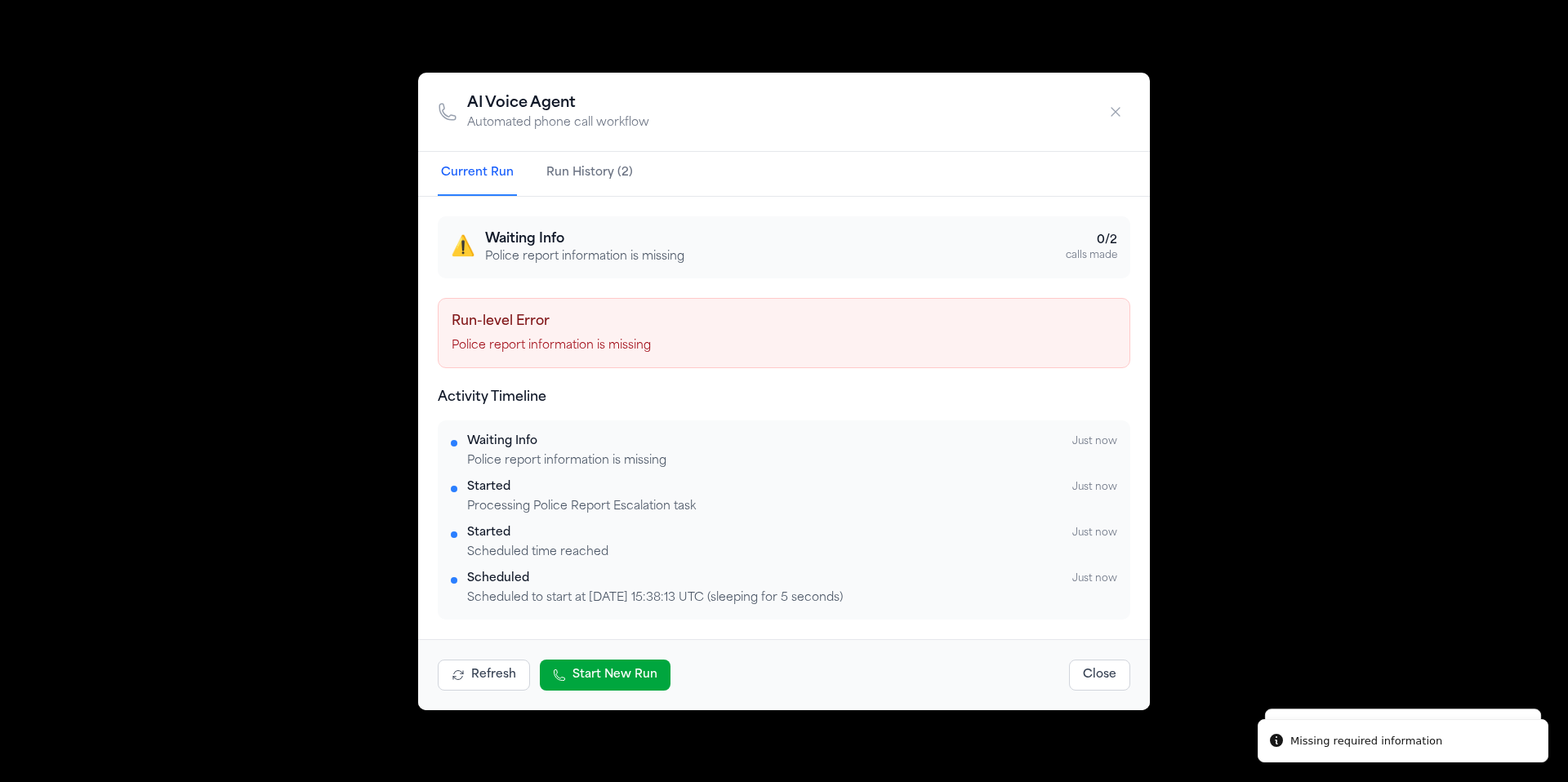
click at [392, 345] on div "AI Voice Agent Automated phone call workflow Current Run Run History (2) ⚠️ Wai…" at bounding box center [784, 391] width 1568 height 782
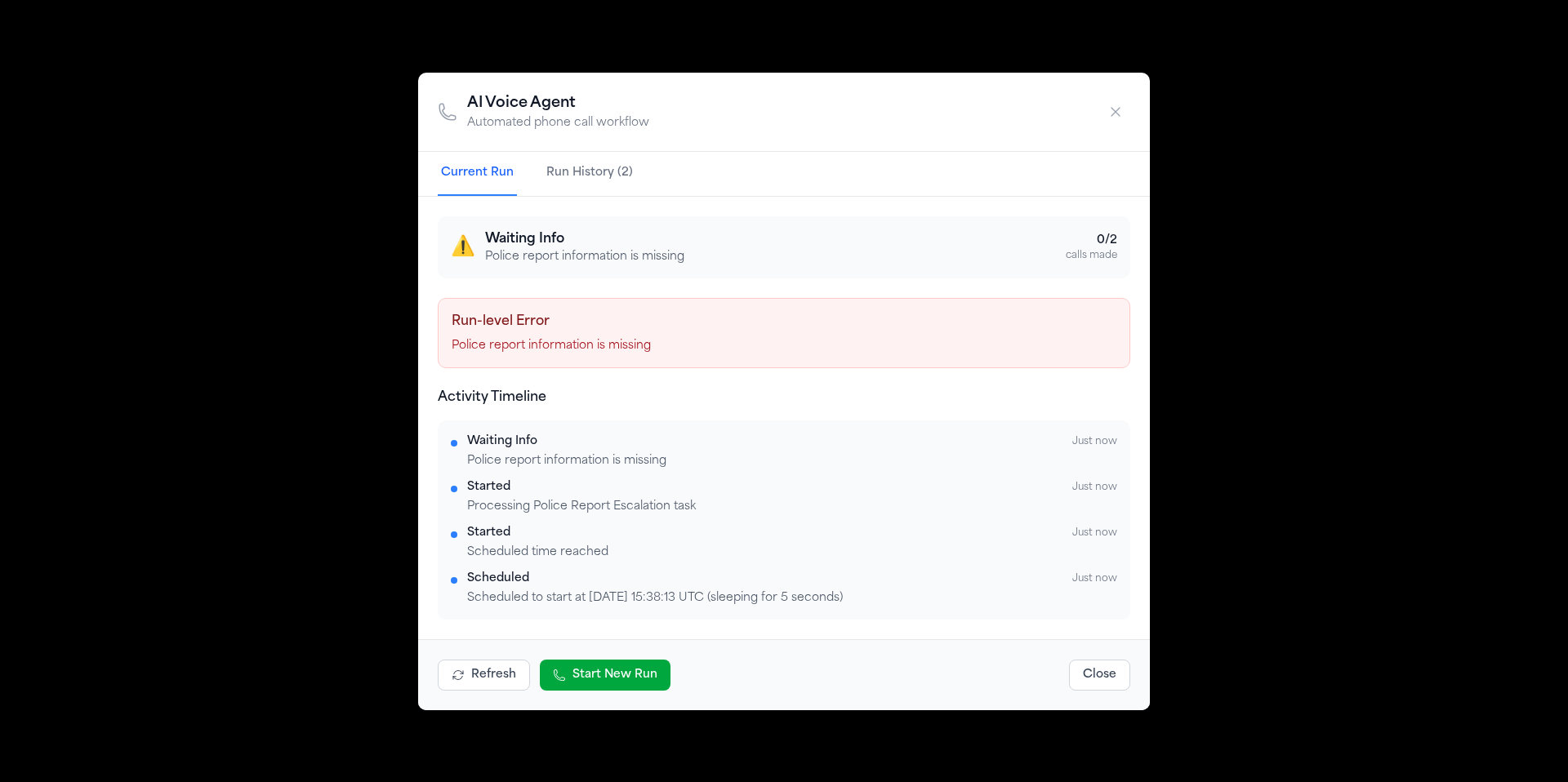
click at [1117, 676] on button "Close" at bounding box center [1099, 676] width 61 height 31
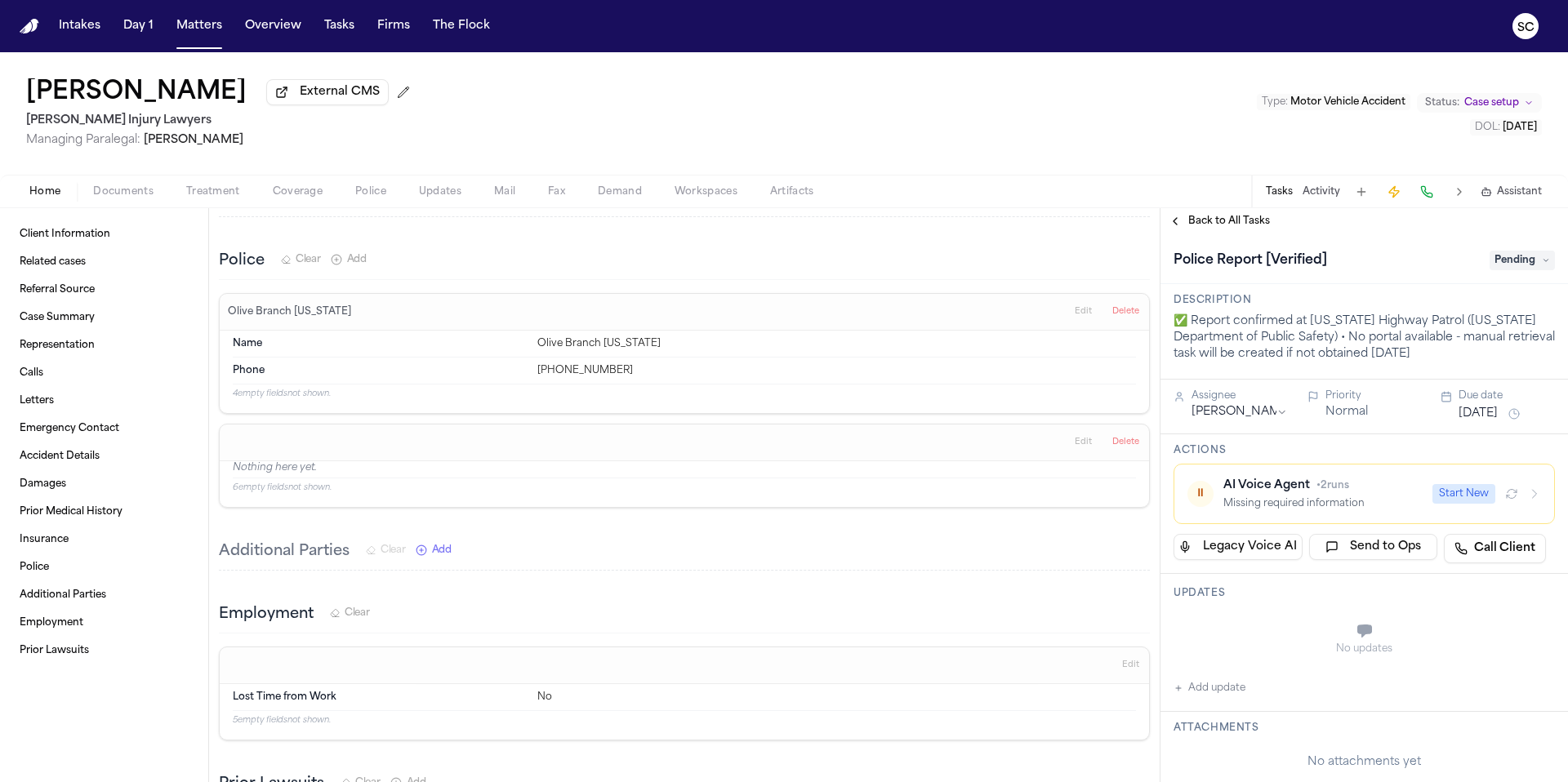
click at [1250, 224] on span "Back to All Tasks" at bounding box center [1228, 221] width 82 height 13
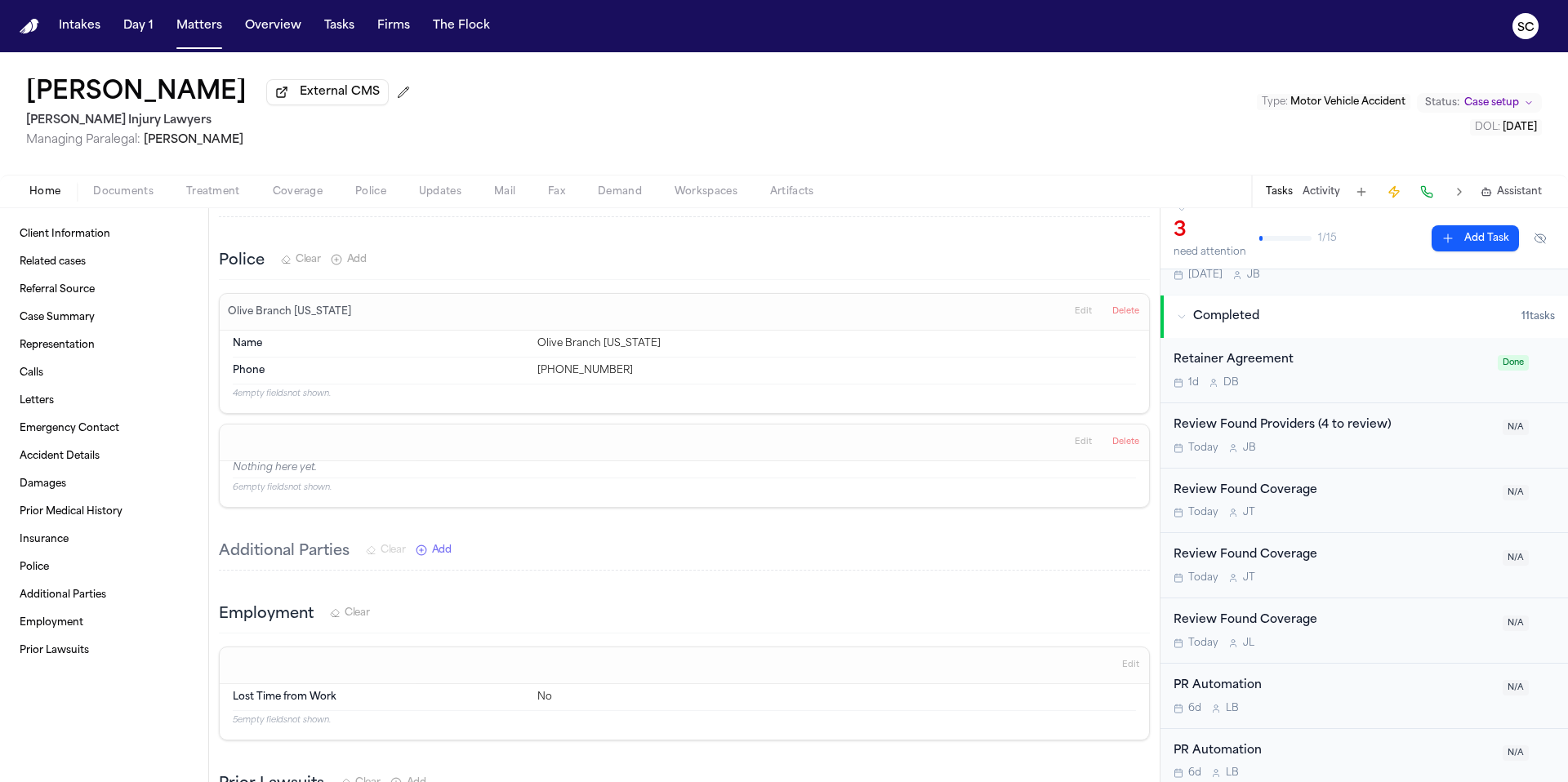
scroll to position [451, 0]
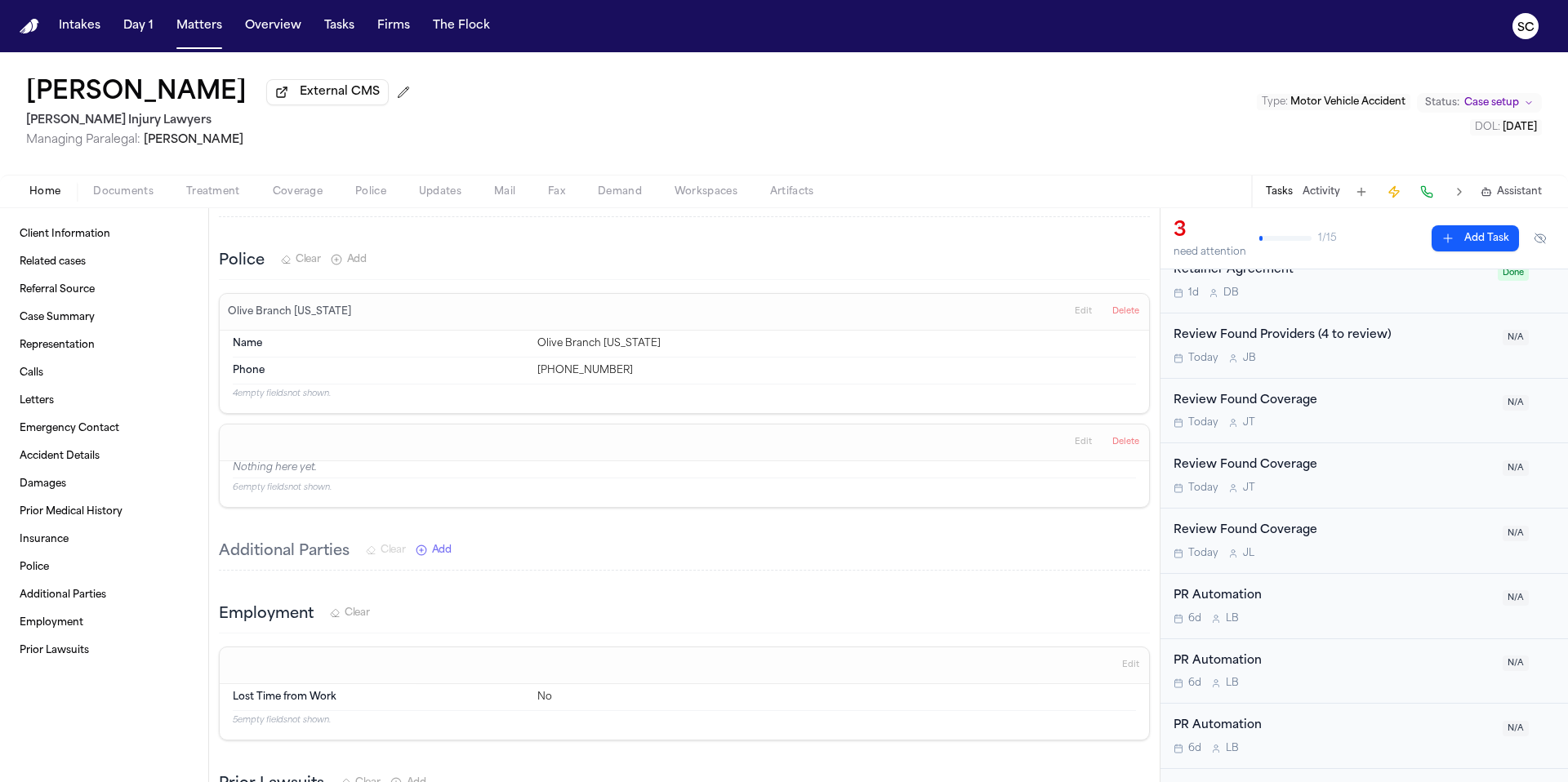
click at [1363, 598] on div "PR Automation" at bounding box center [1332, 596] width 319 height 19
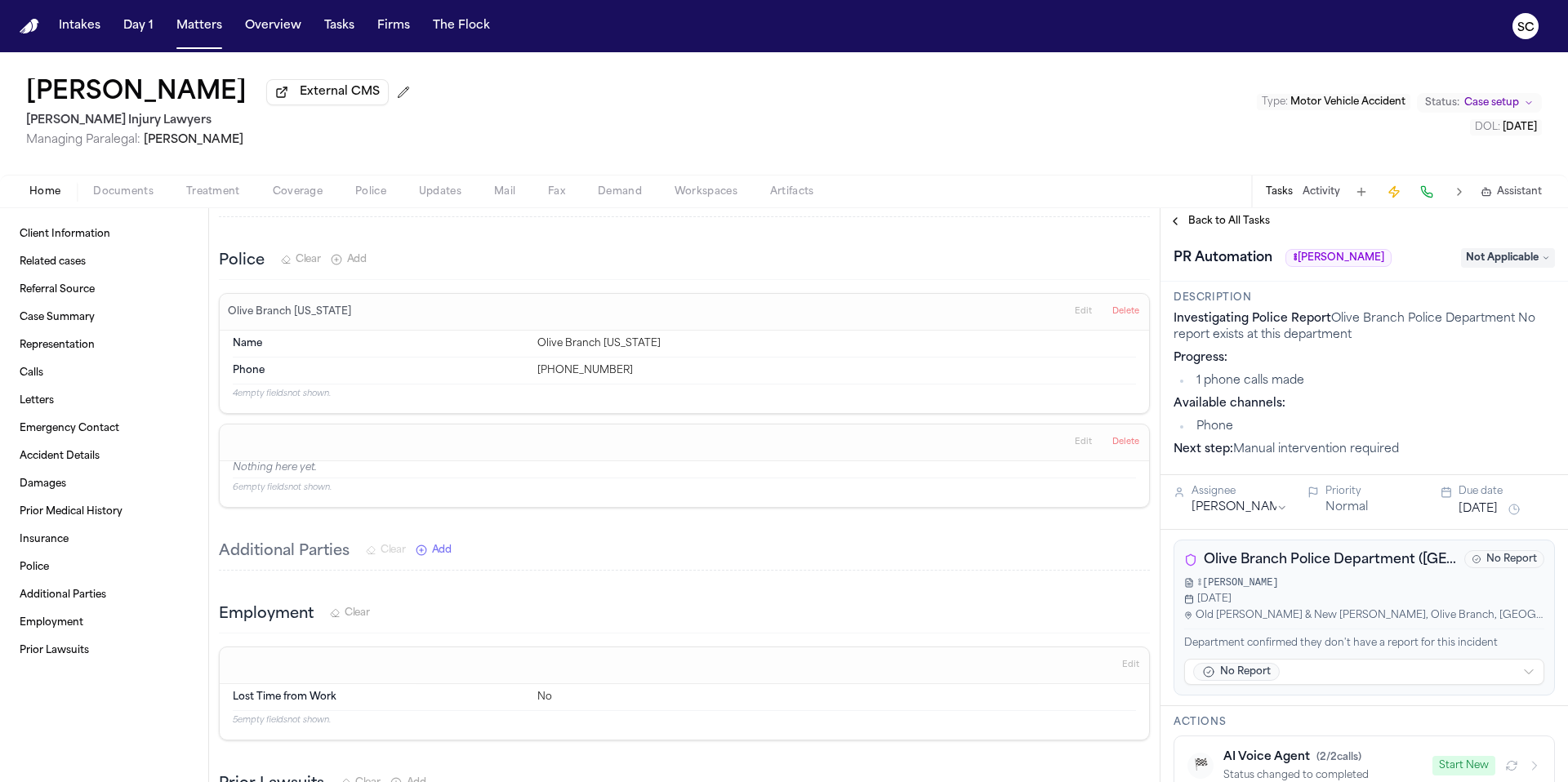
scroll to position [3, 0]
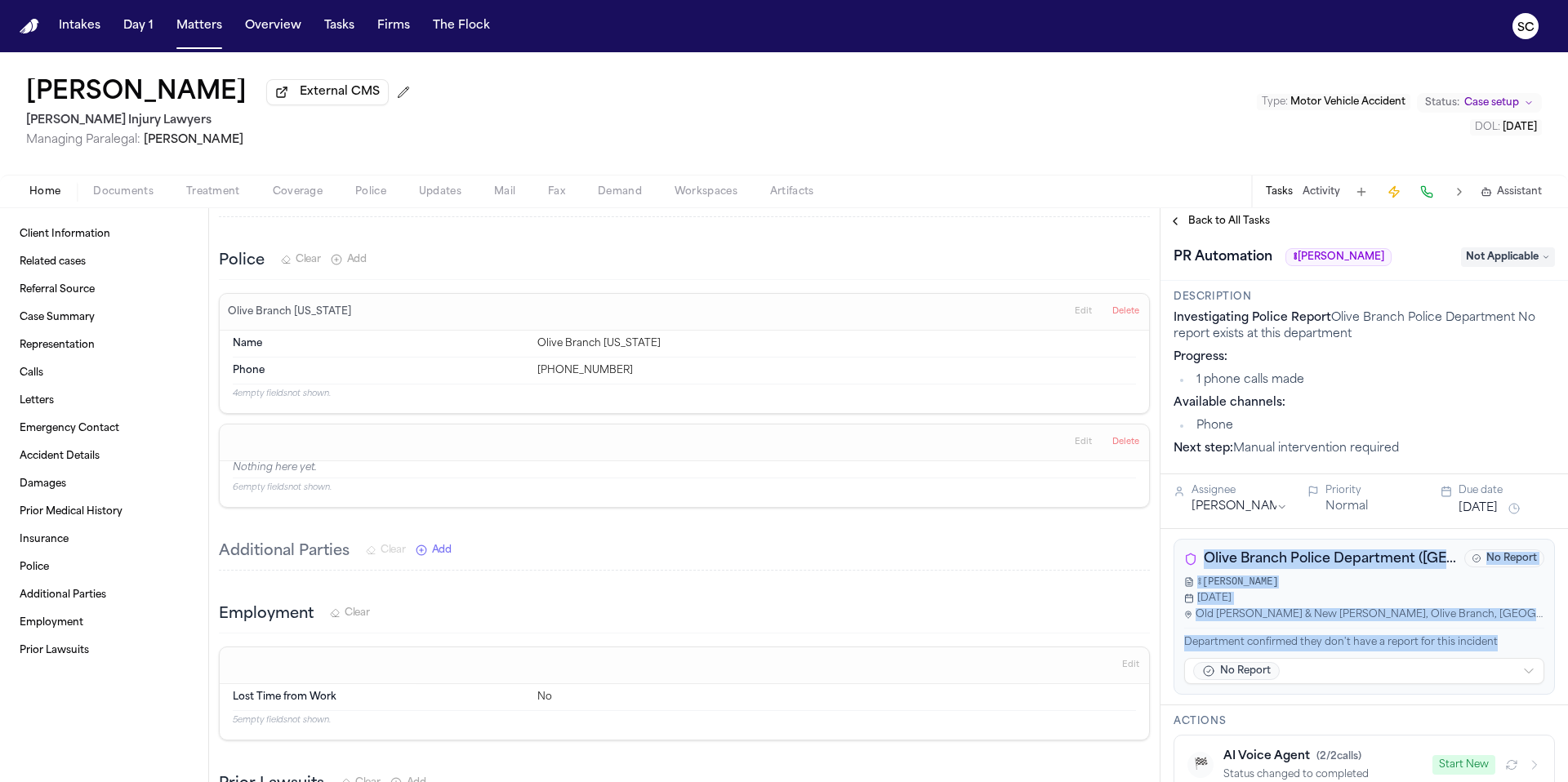
drag, startPoint x: 1461, startPoint y: 645, endPoint x: 1200, endPoint y: 563, distance: 273.6
click at [1200, 563] on div "Olive Branch Police Department (MS) No Report ༔ཚེ་ཚེ Sep 20, 2025 Old Goodman &…" at bounding box center [1363, 616] width 381 height 156
click at [1216, 222] on span "Back to All Tasks" at bounding box center [1228, 221] width 82 height 13
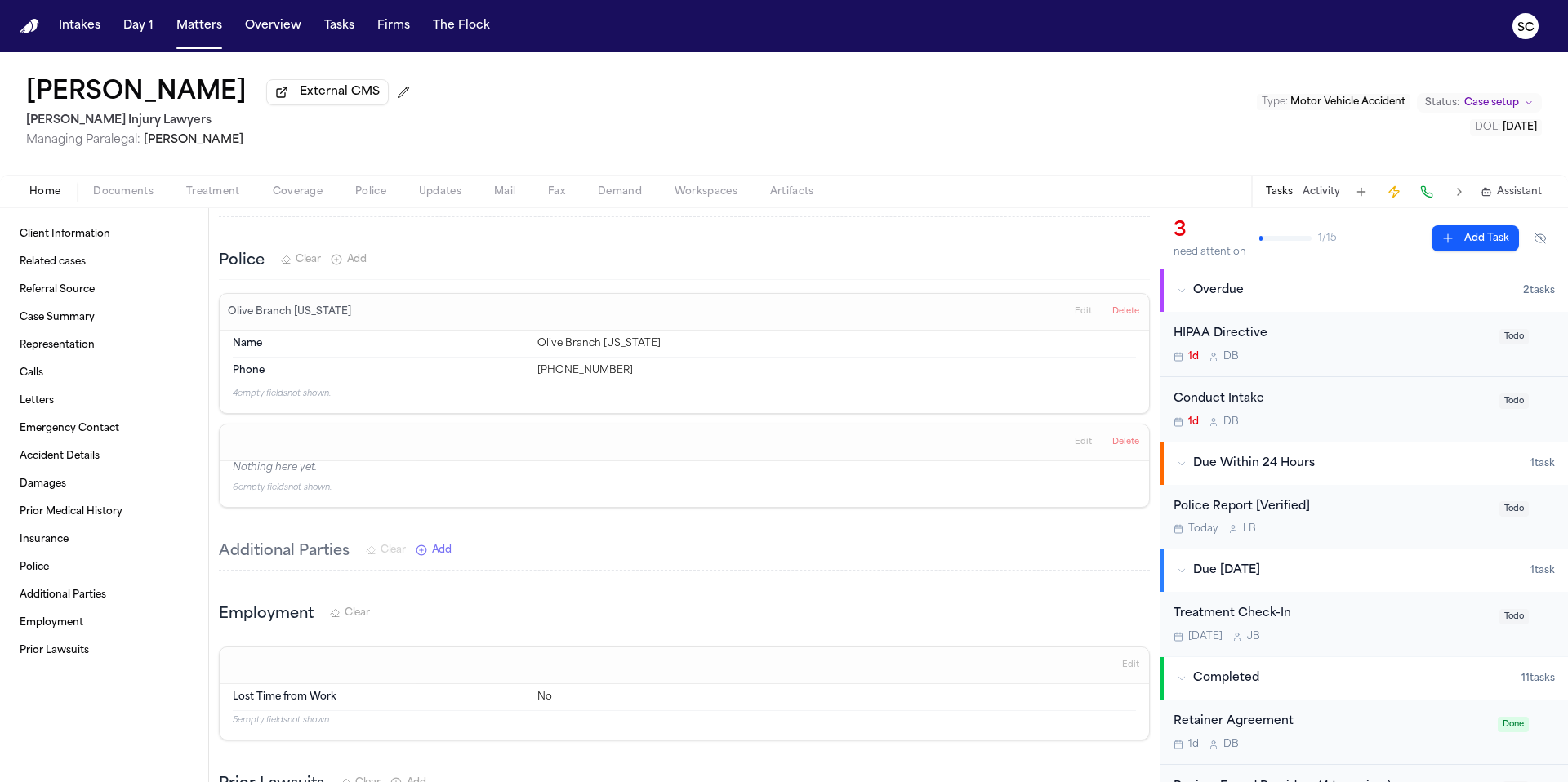
click at [1336, 530] on div "Today L B" at bounding box center [1330, 530] width 316 height 13
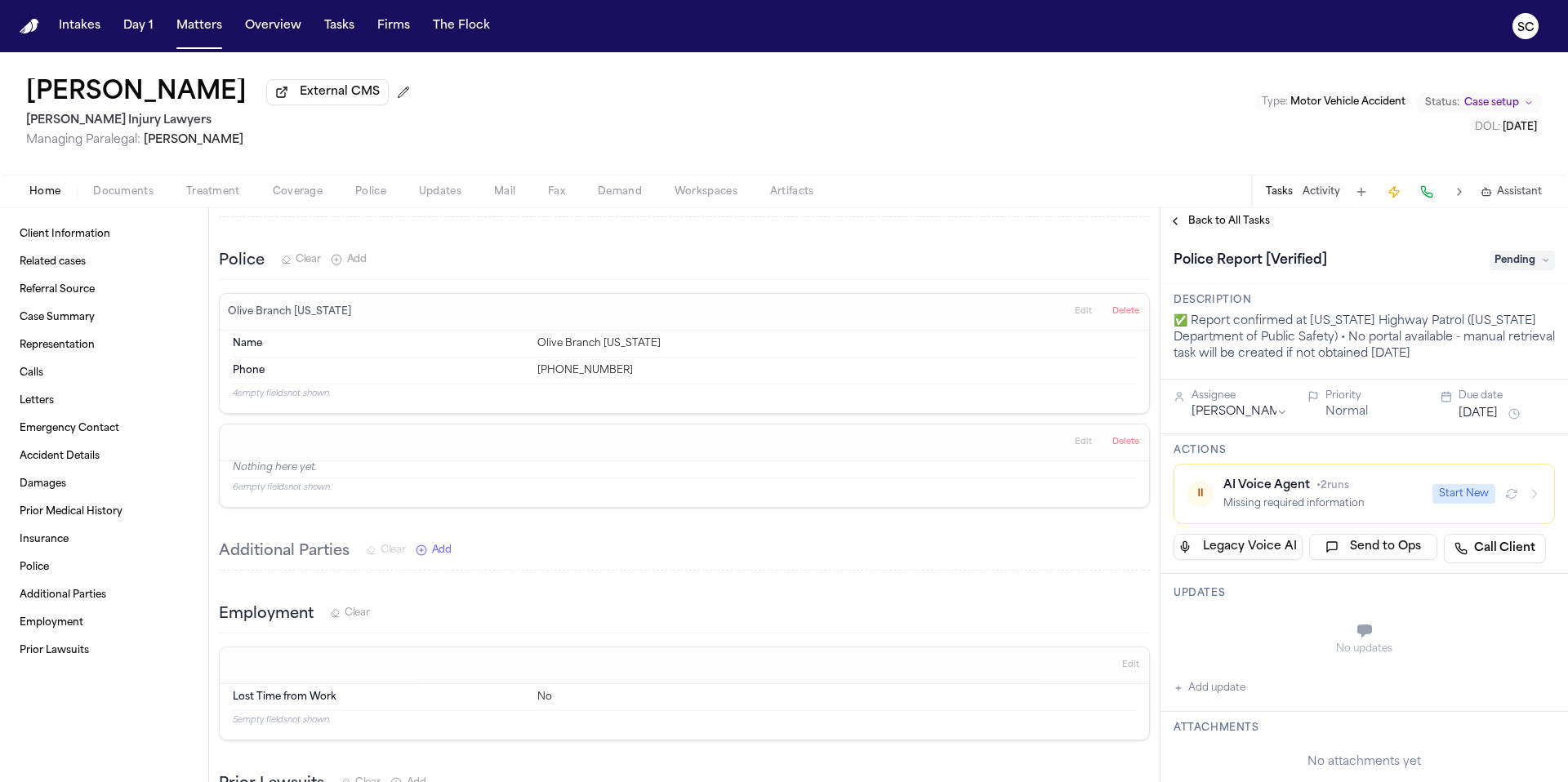
click at [1542, 265] on icon at bounding box center [1546, 261] width 8 height 8
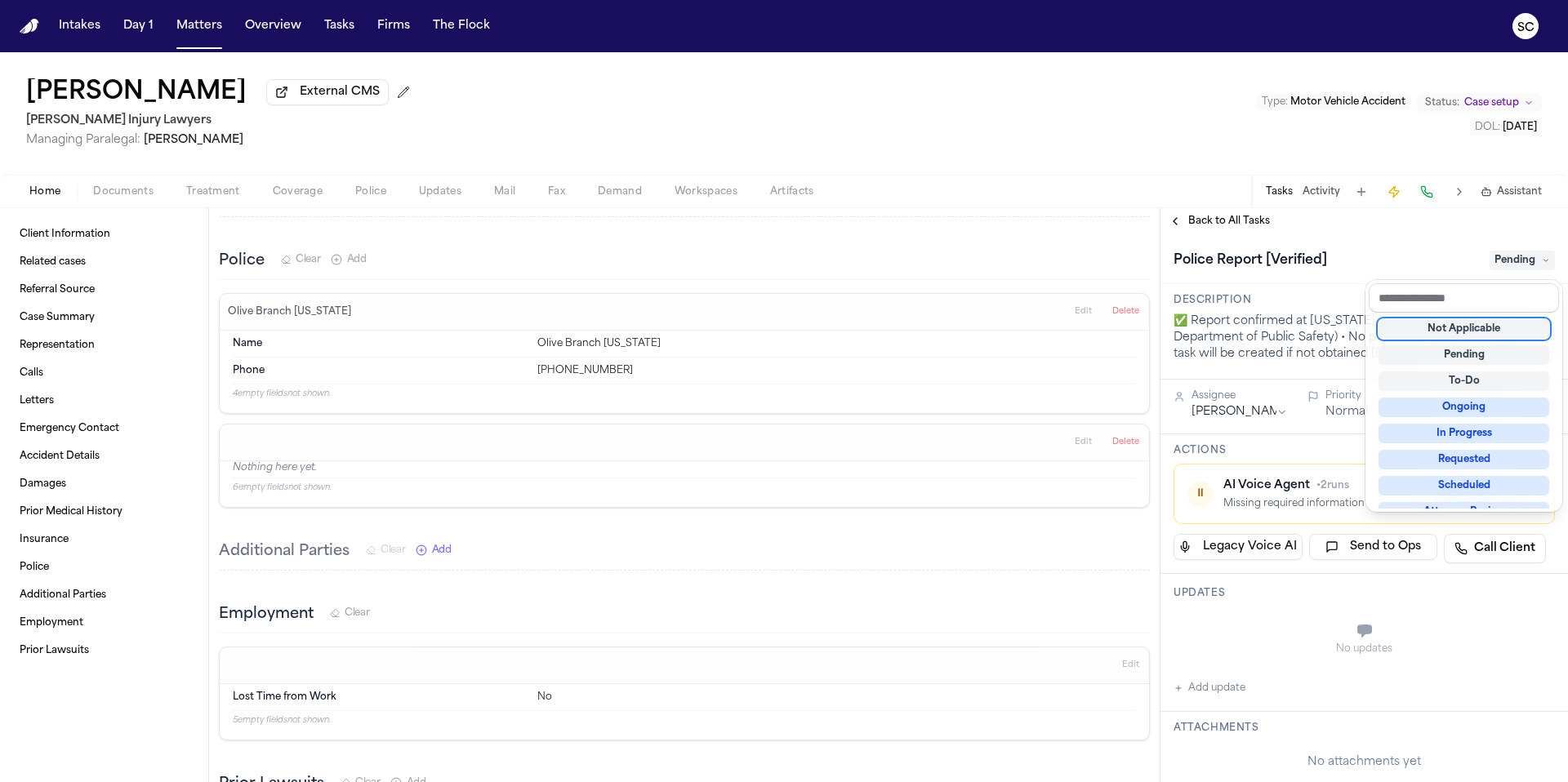
click at [1483, 330] on div "Not Applicable" at bounding box center [1463, 329] width 171 height 20
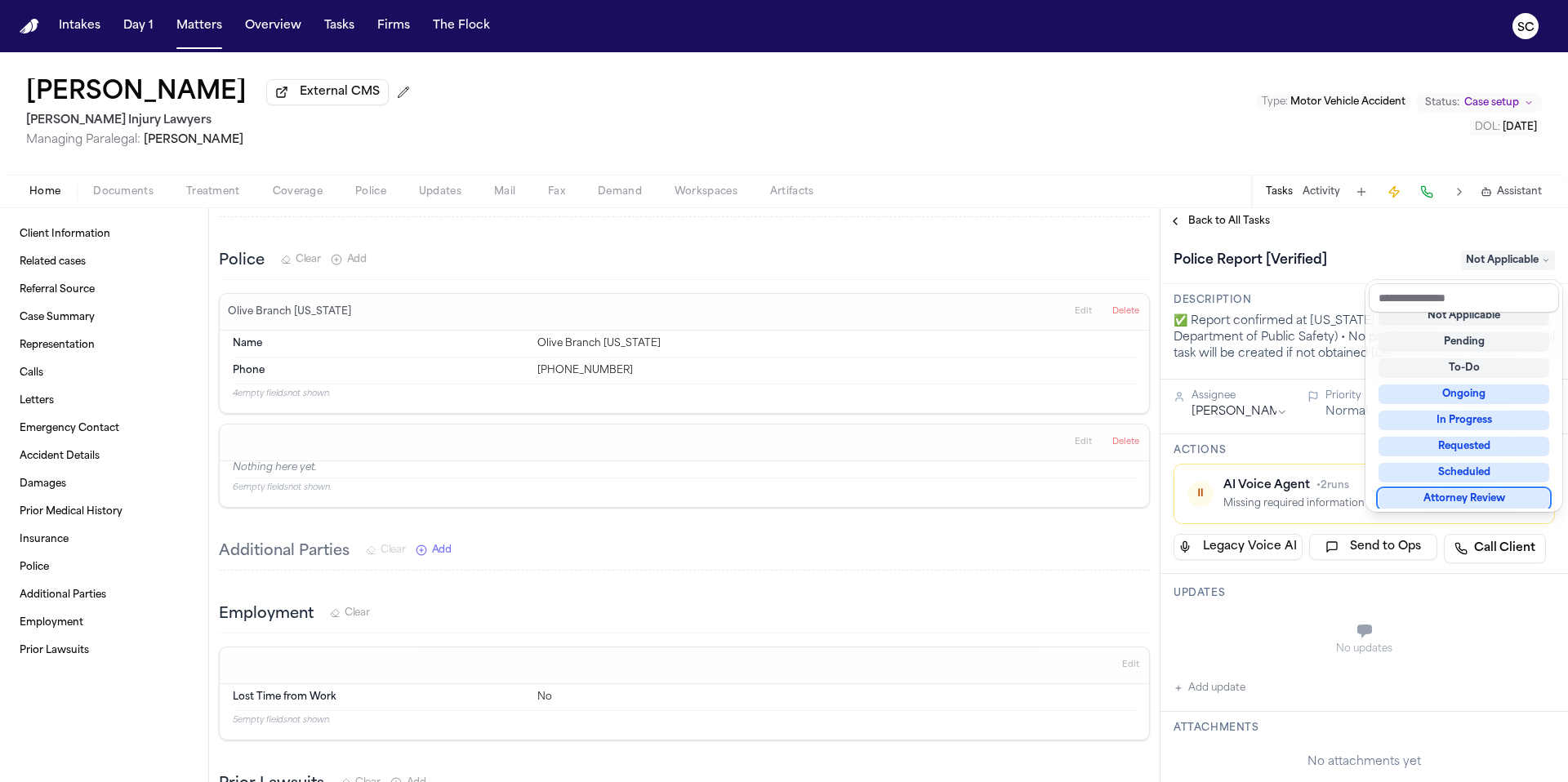
click at [1280, 616] on div "**********" at bounding box center [1364, 782] width 407 height 1095
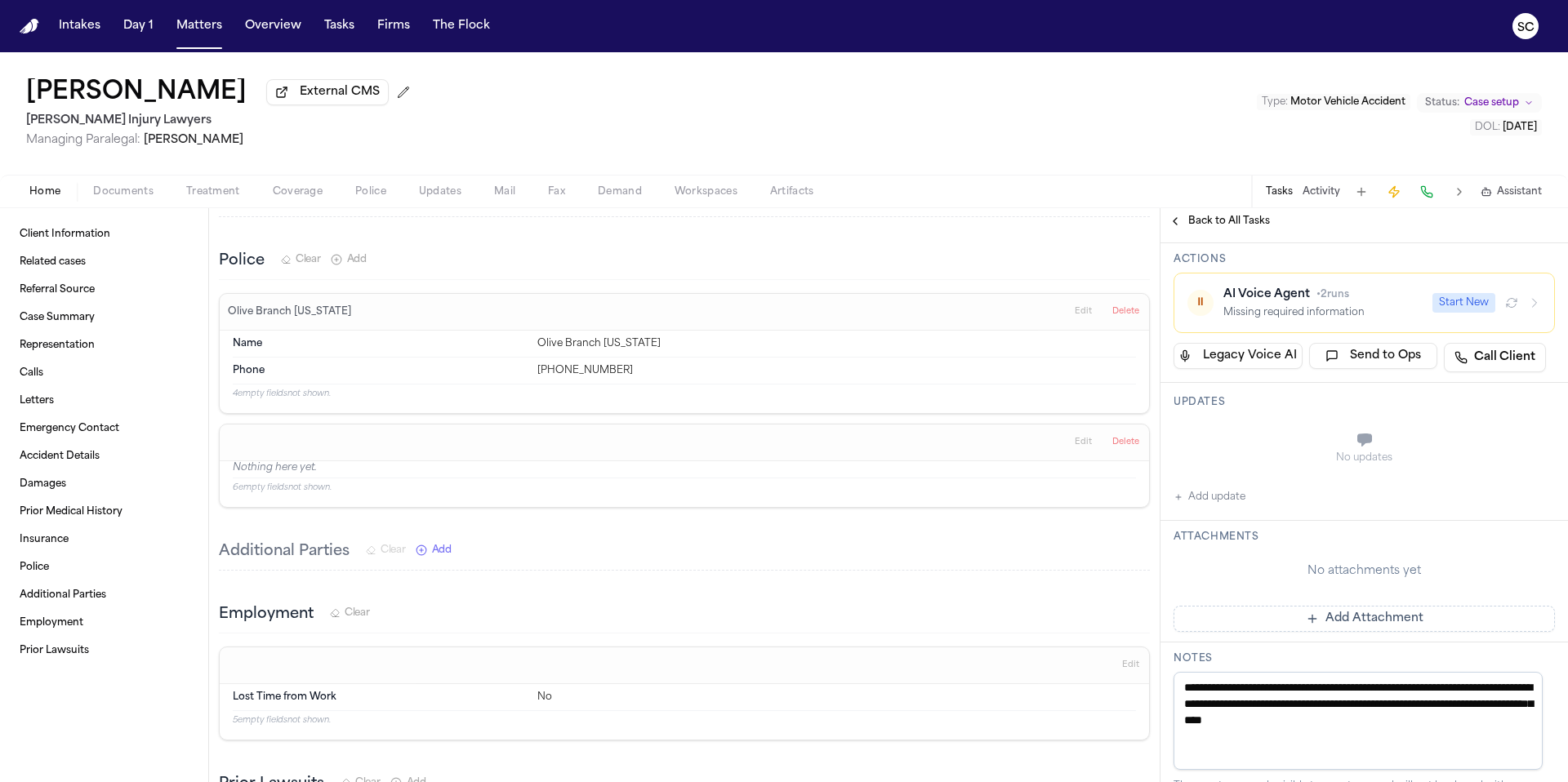
scroll to position [193, 0]
click at [1223, 504] on button "Add update" at bounding box center [1208, 496] width 72 height 20
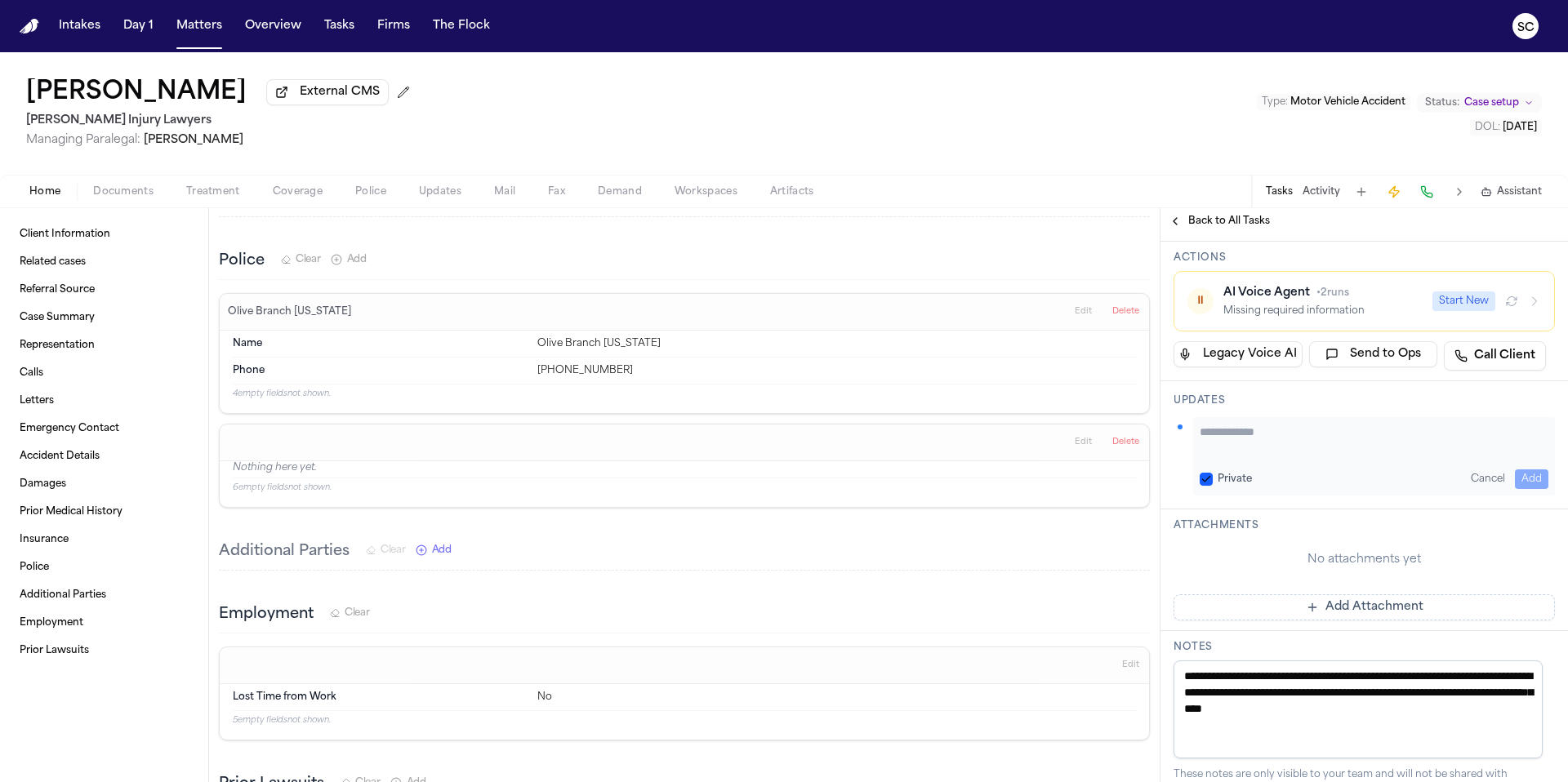
click at [1281, 436] on textarea "Add your update" at bounding box center [1373, 440] width 349 height 33
paste textarea "**********"
type textarea "**********"
click at [1523, 473] on button "Add" at bounding box center [1531, 479] width 34 height 20
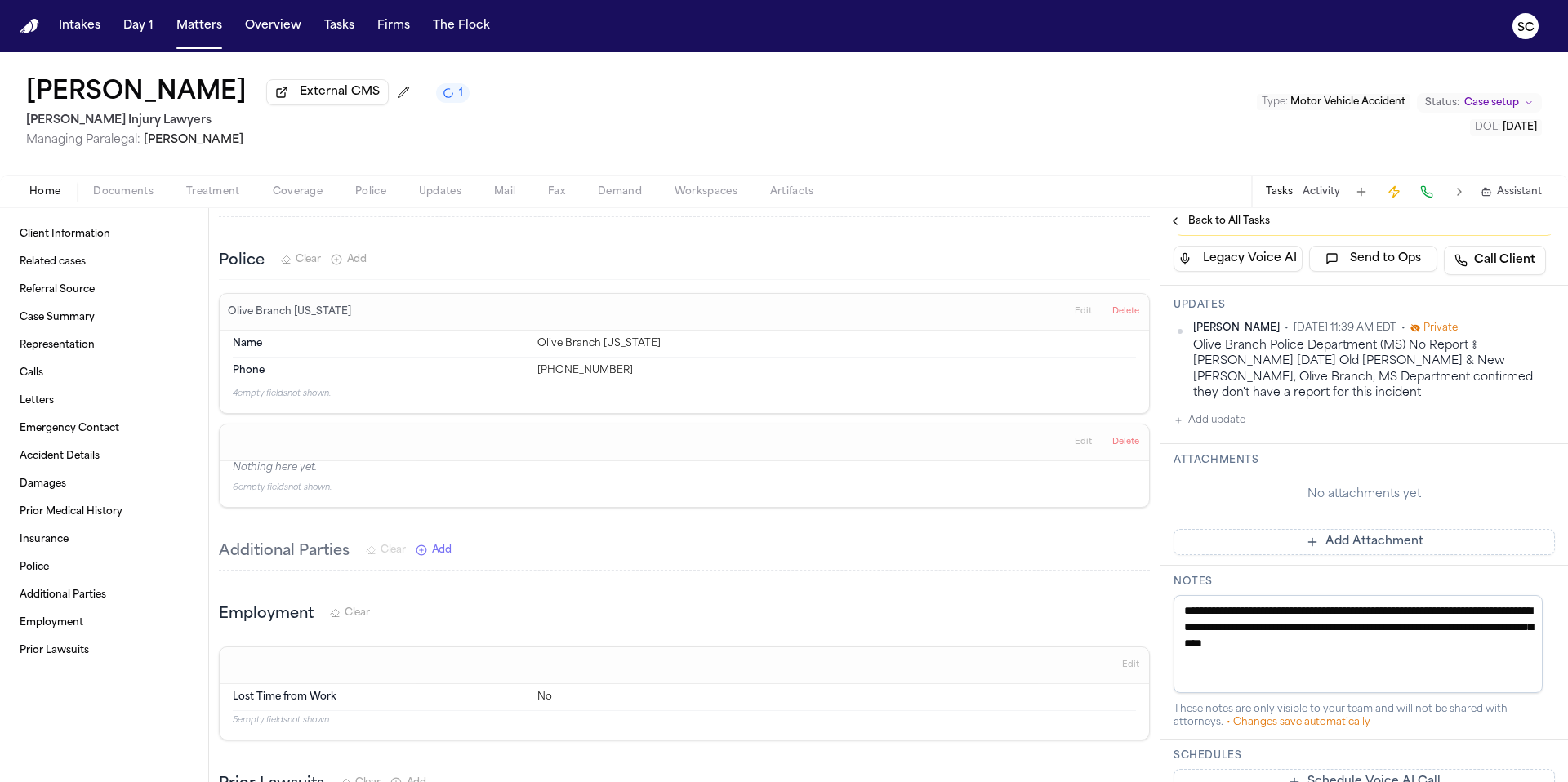
scroll to position [181, 0]
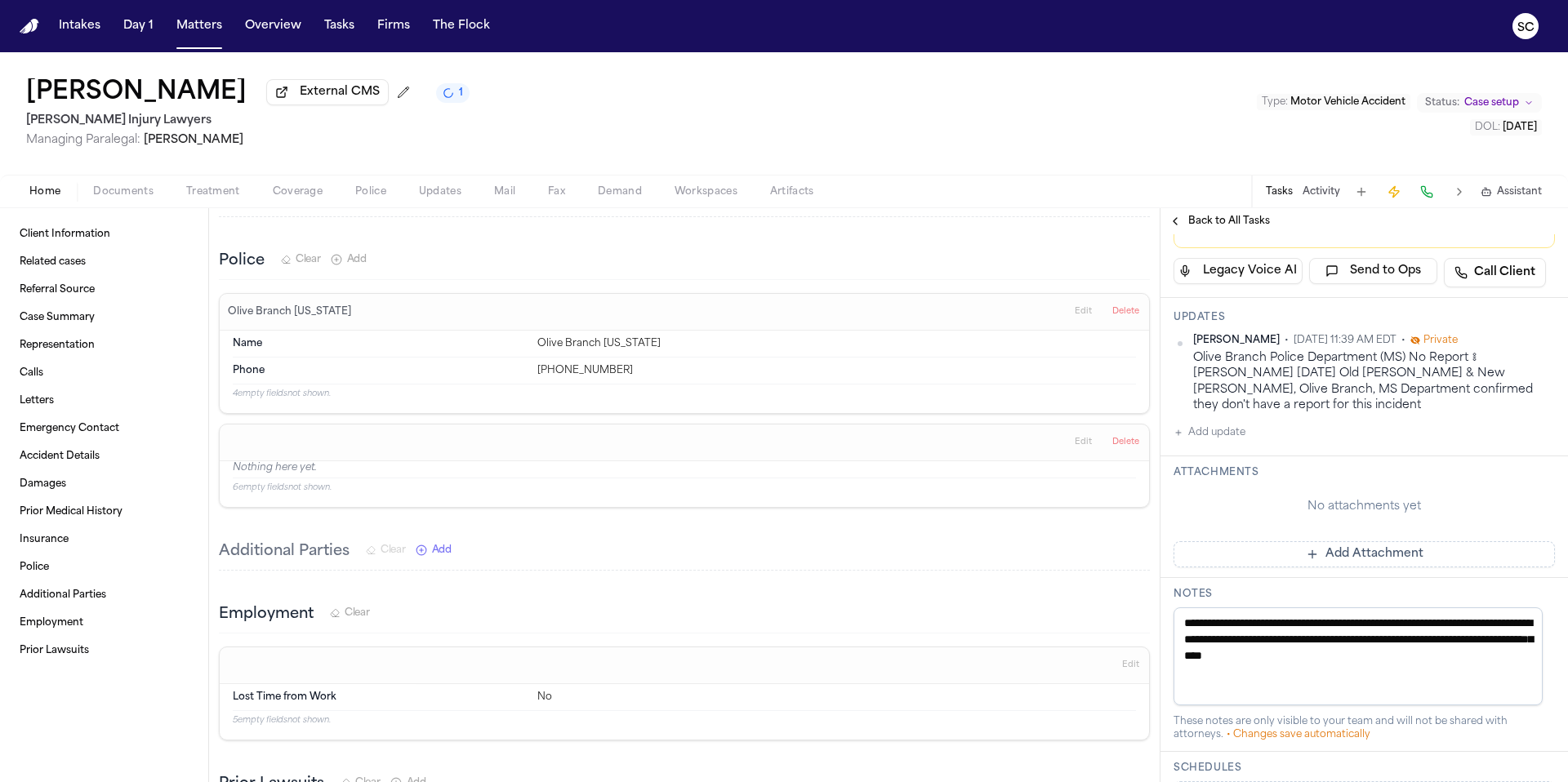
click at [1290, 631] on textarea "**********" at bounding box center [1357, 656] width 369 height 98
paste textarea "**********"
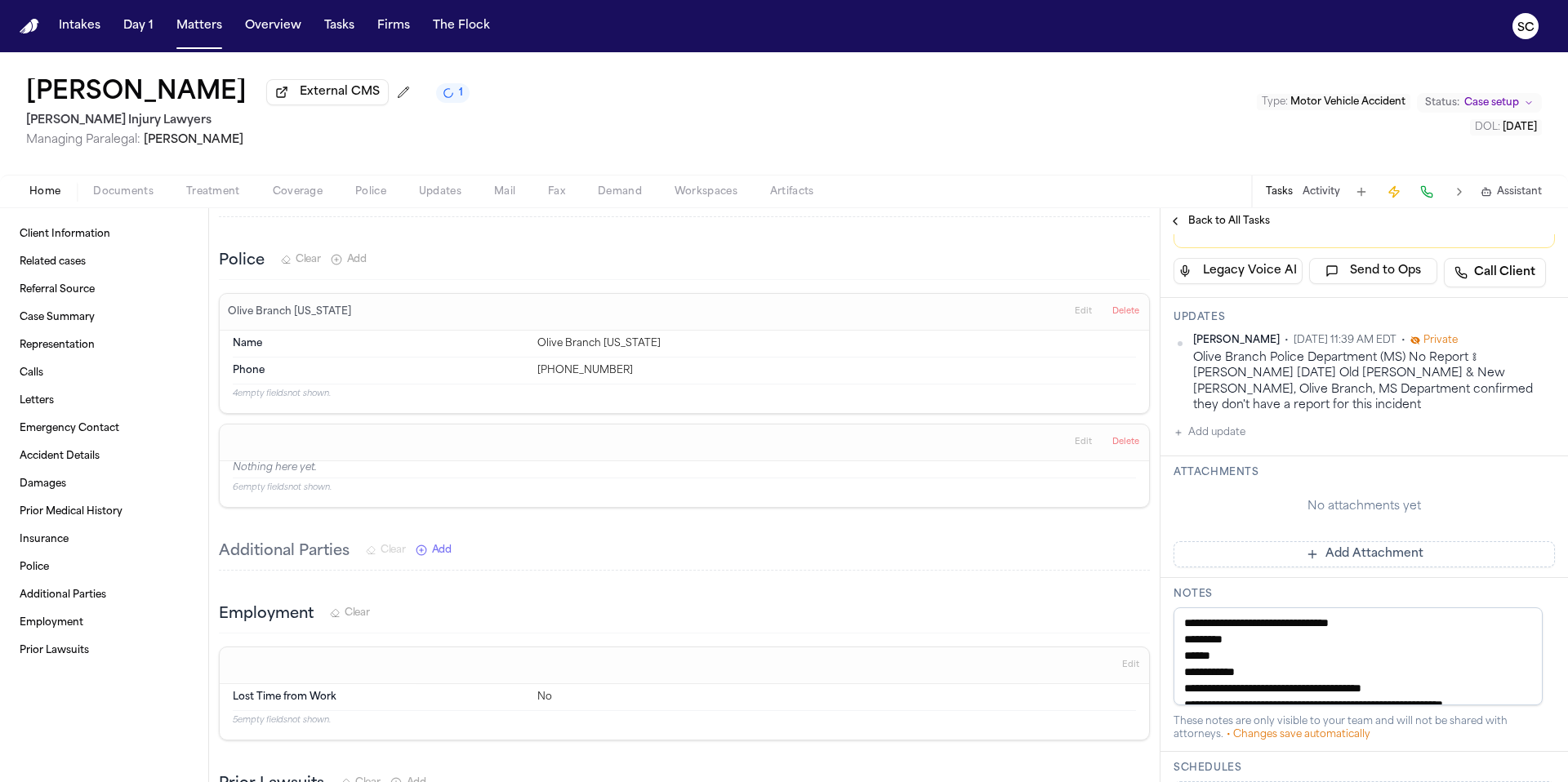
scroll to position [26, 0]
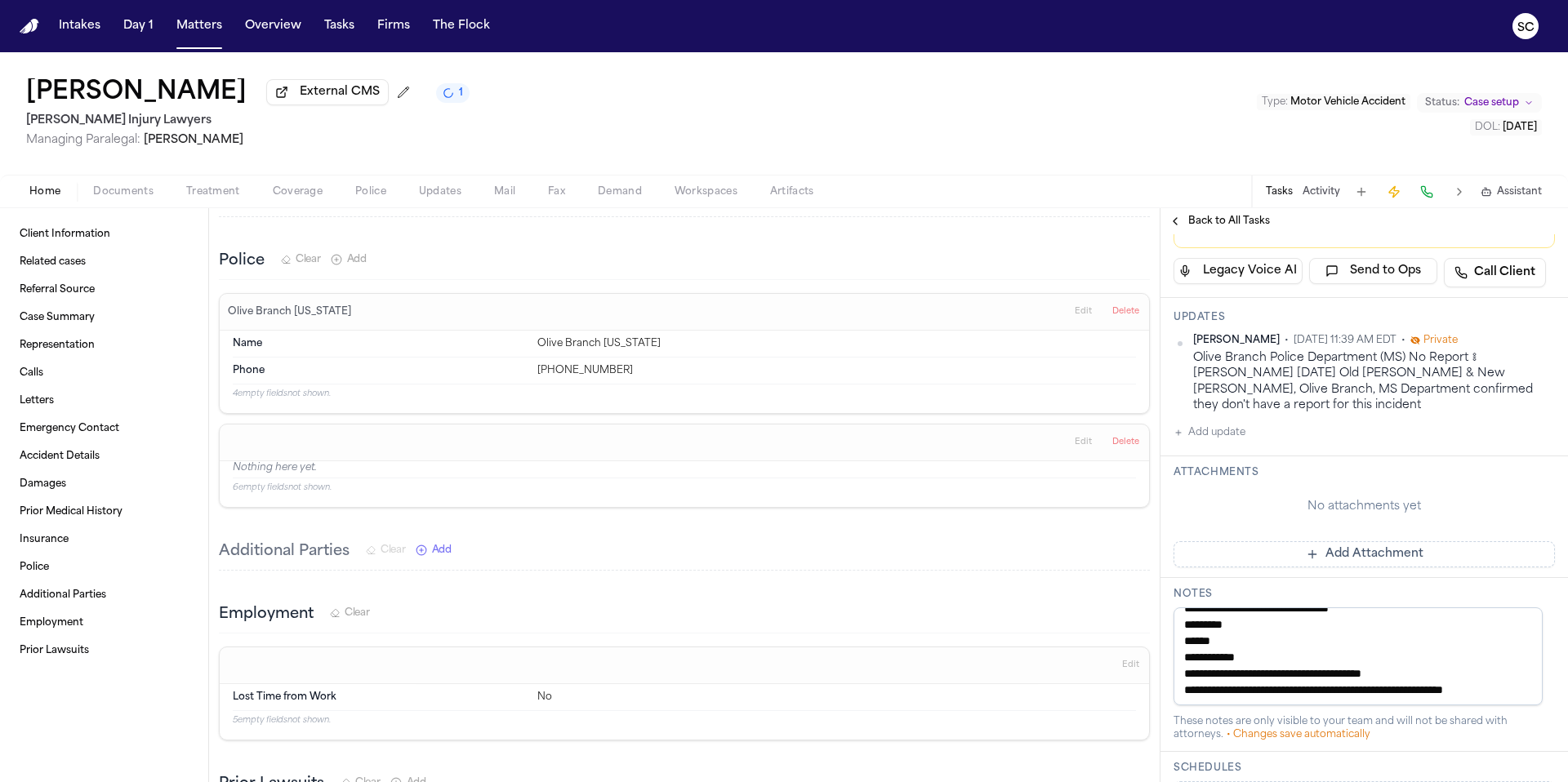
drag, startPoint x: 1211, startPoint y: 634, endPoint x: 1166, endPoint y: 633, distance: 45.0
click at [1166, 634] on div "**********" at bounding box center [1364, 665] width 407 height 174
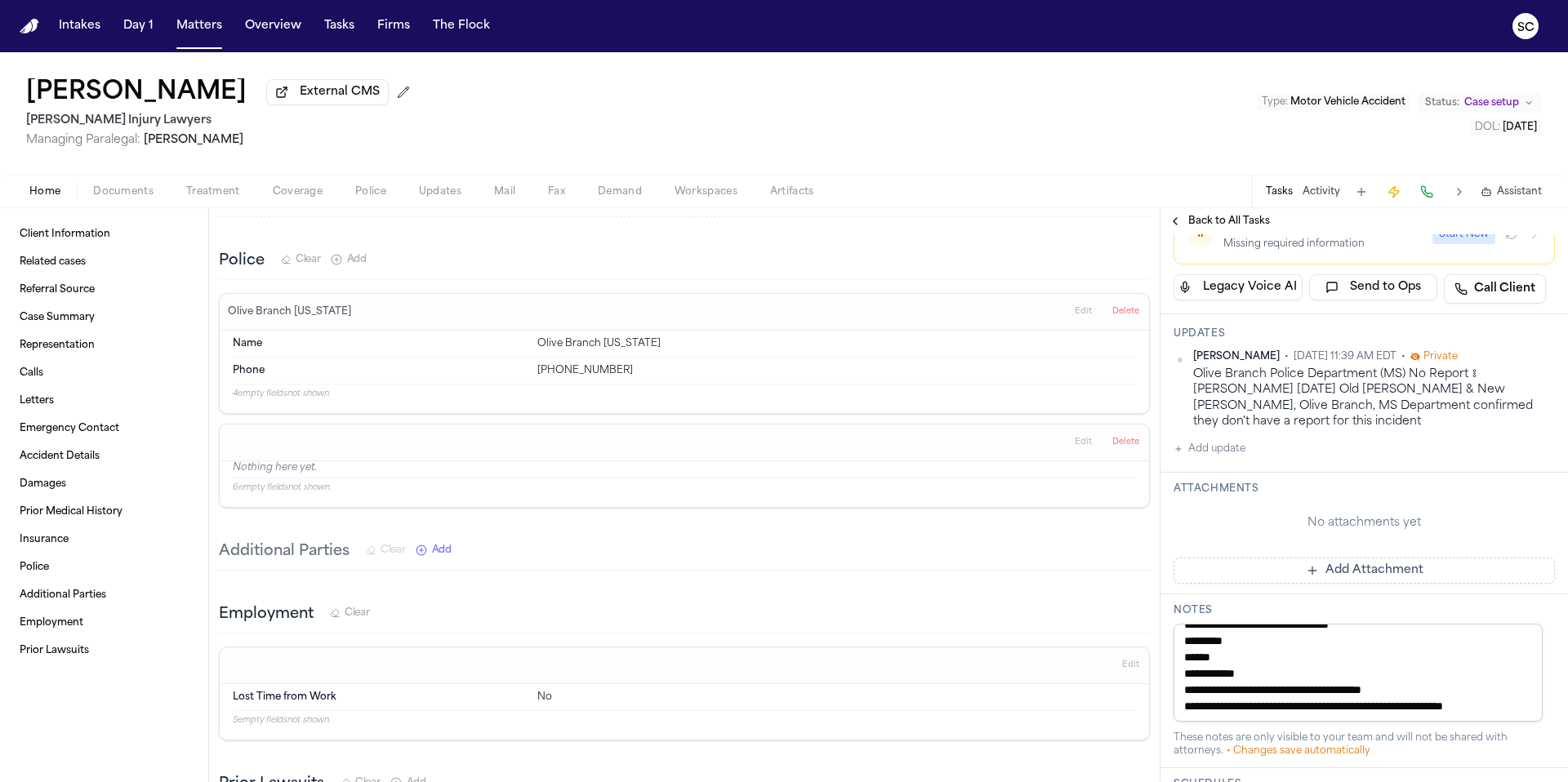
click at [1215, 630] on textarea "**********" at bounding box center [1357, 672] width 369 height 98
click at [1185, 649] on textarea "**********" at bounding box center [1357, 672] width 369 height 98
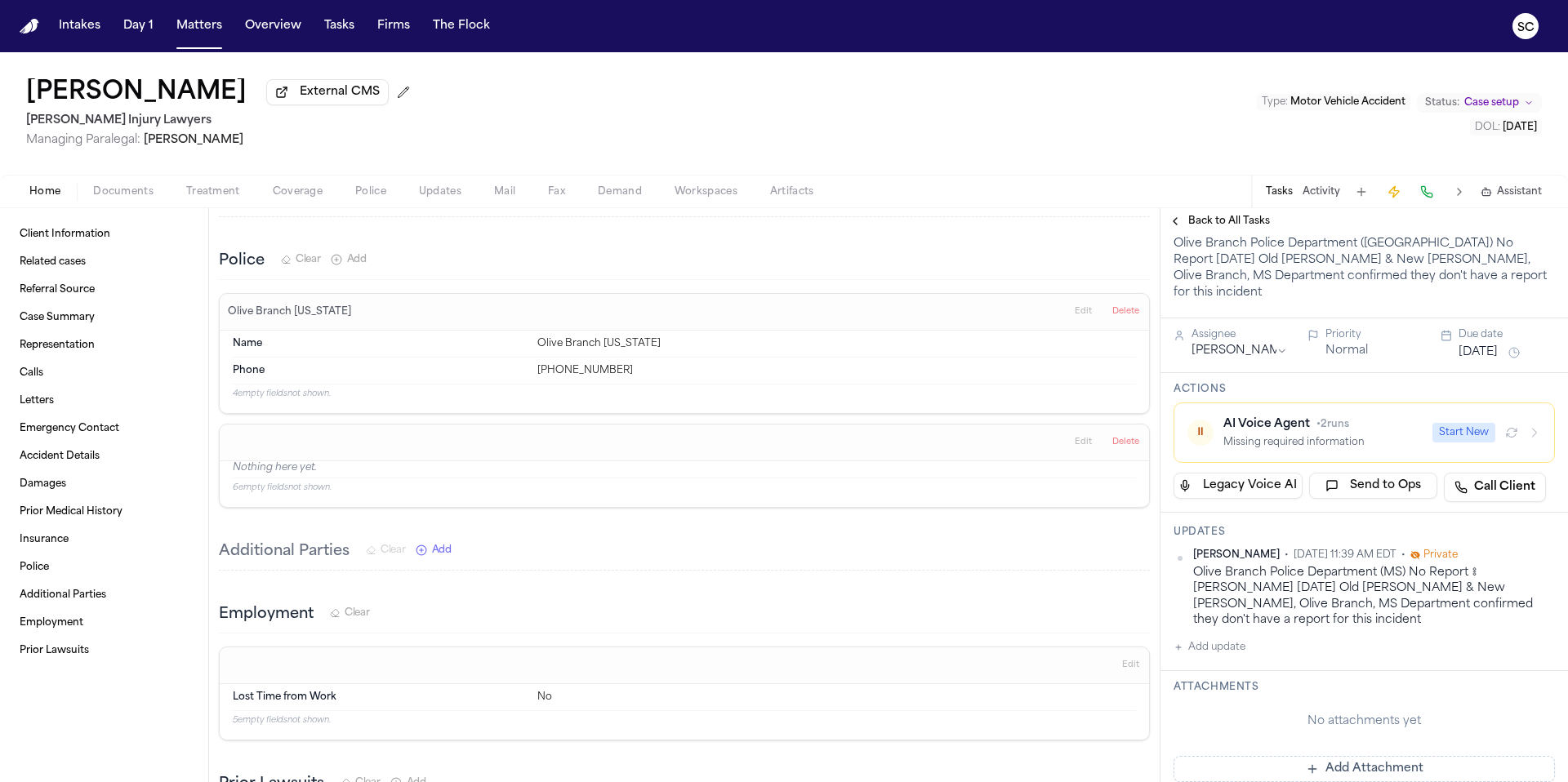
scroll to position [0, 0]
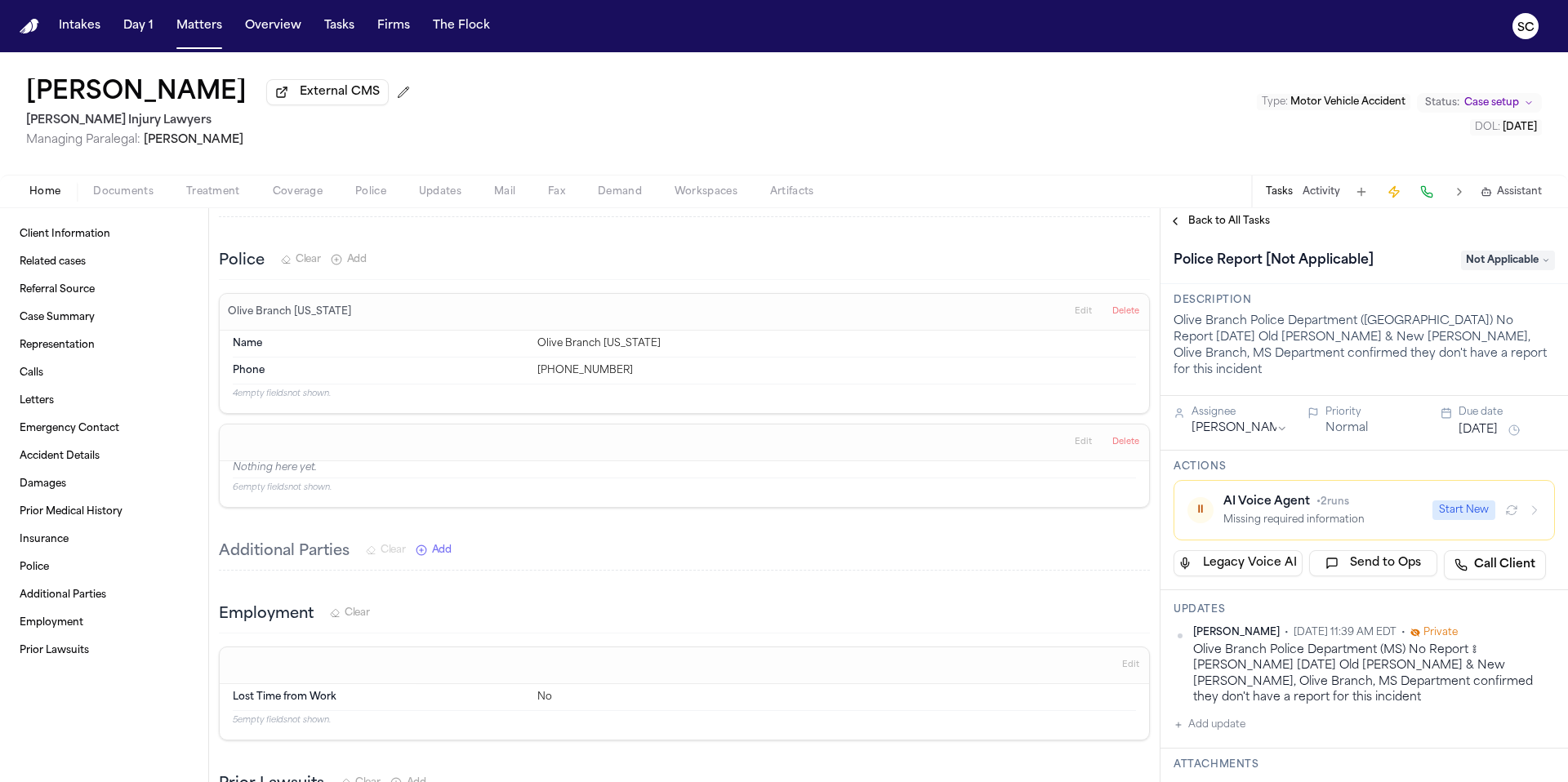
type textarea "**********"
click at [1503, 356] on p "Olive Branch Police Department (MS) No Report Sep 20, 2025 Old Goodman & New Go…" at bounding box center [1363, 346] width 381 height 65
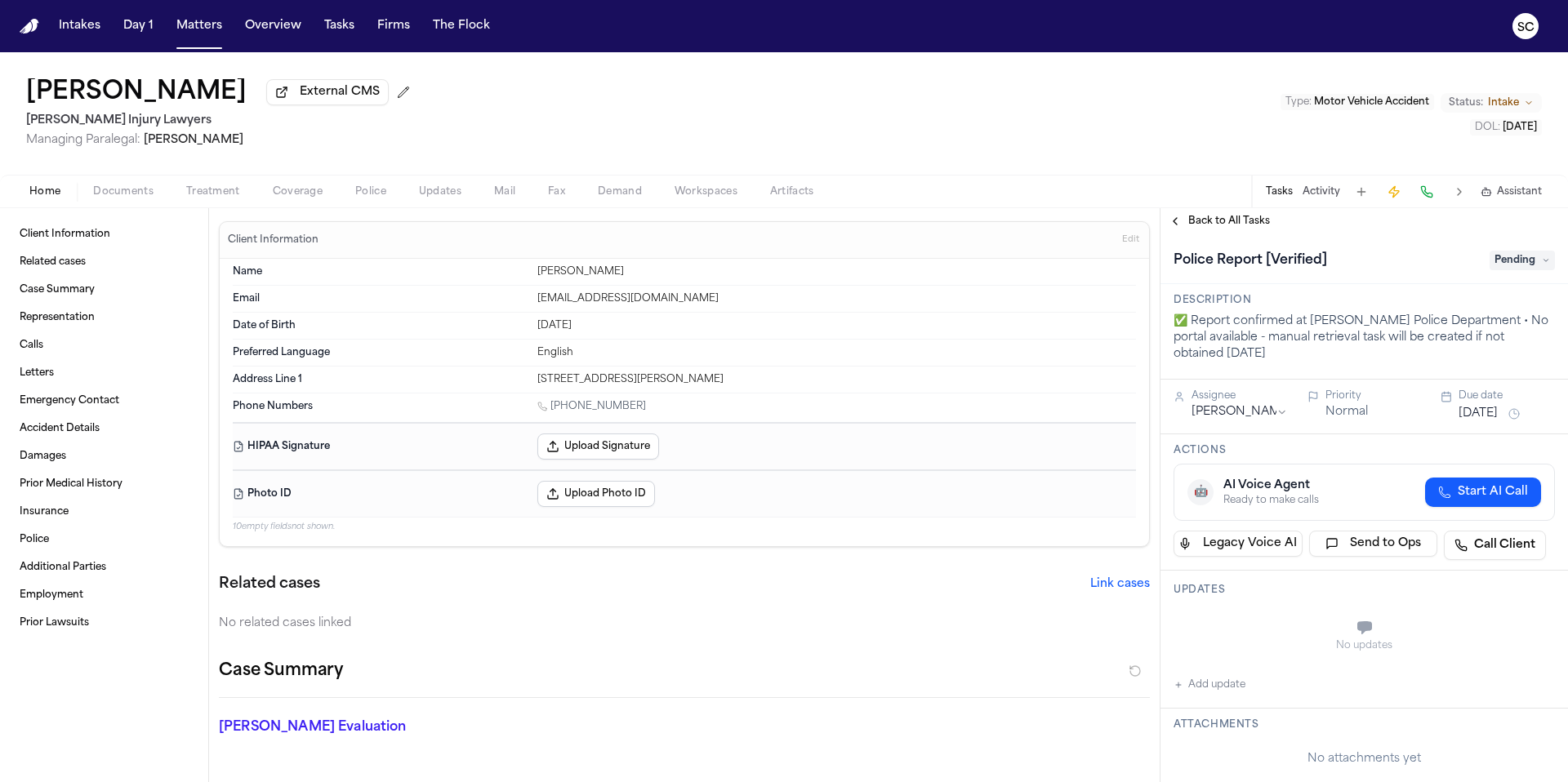
click at [1542, 264] on icon at bounding box center [1546, 261] width 8 height 8
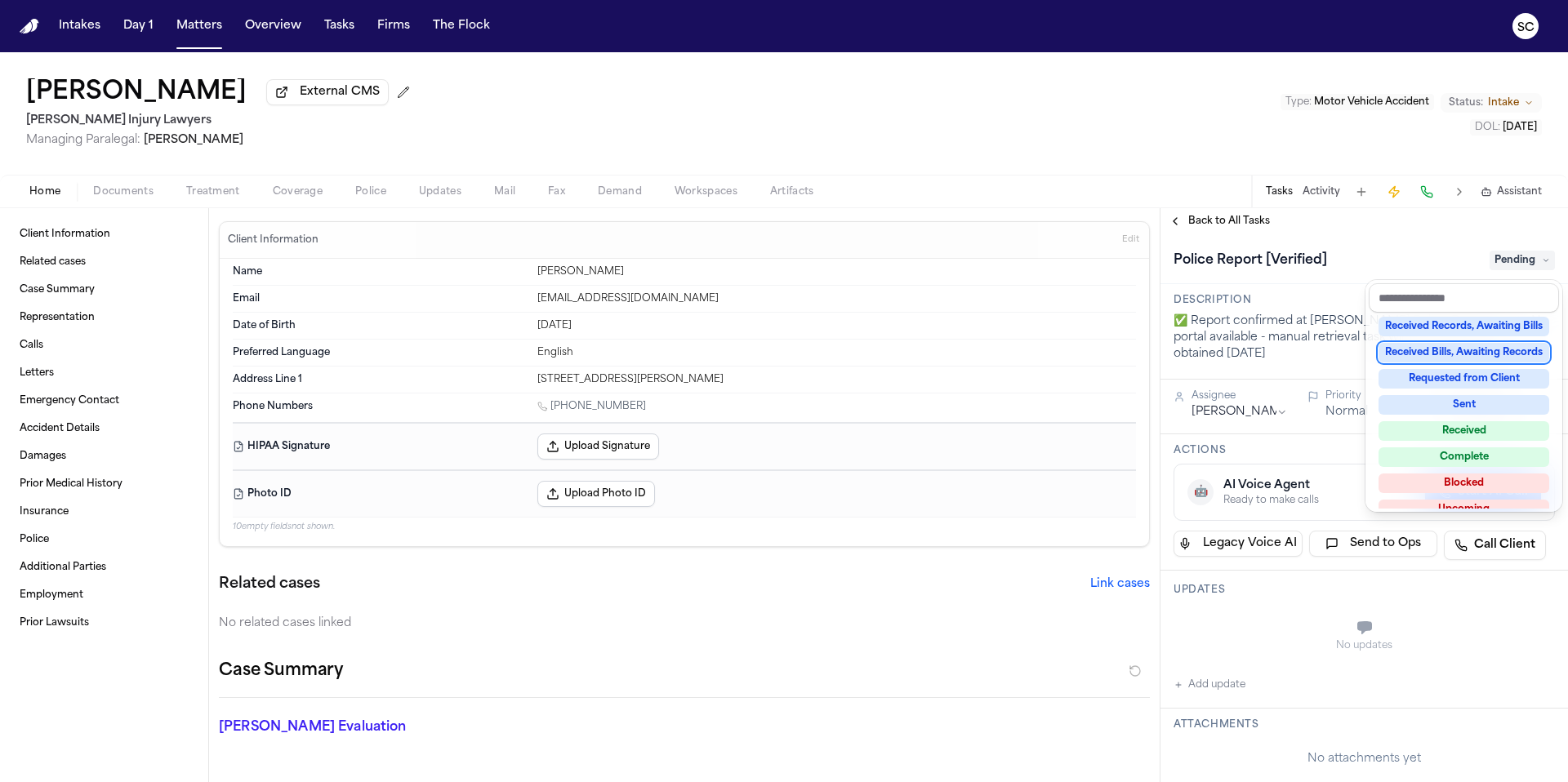
scroll to position [255, 0]
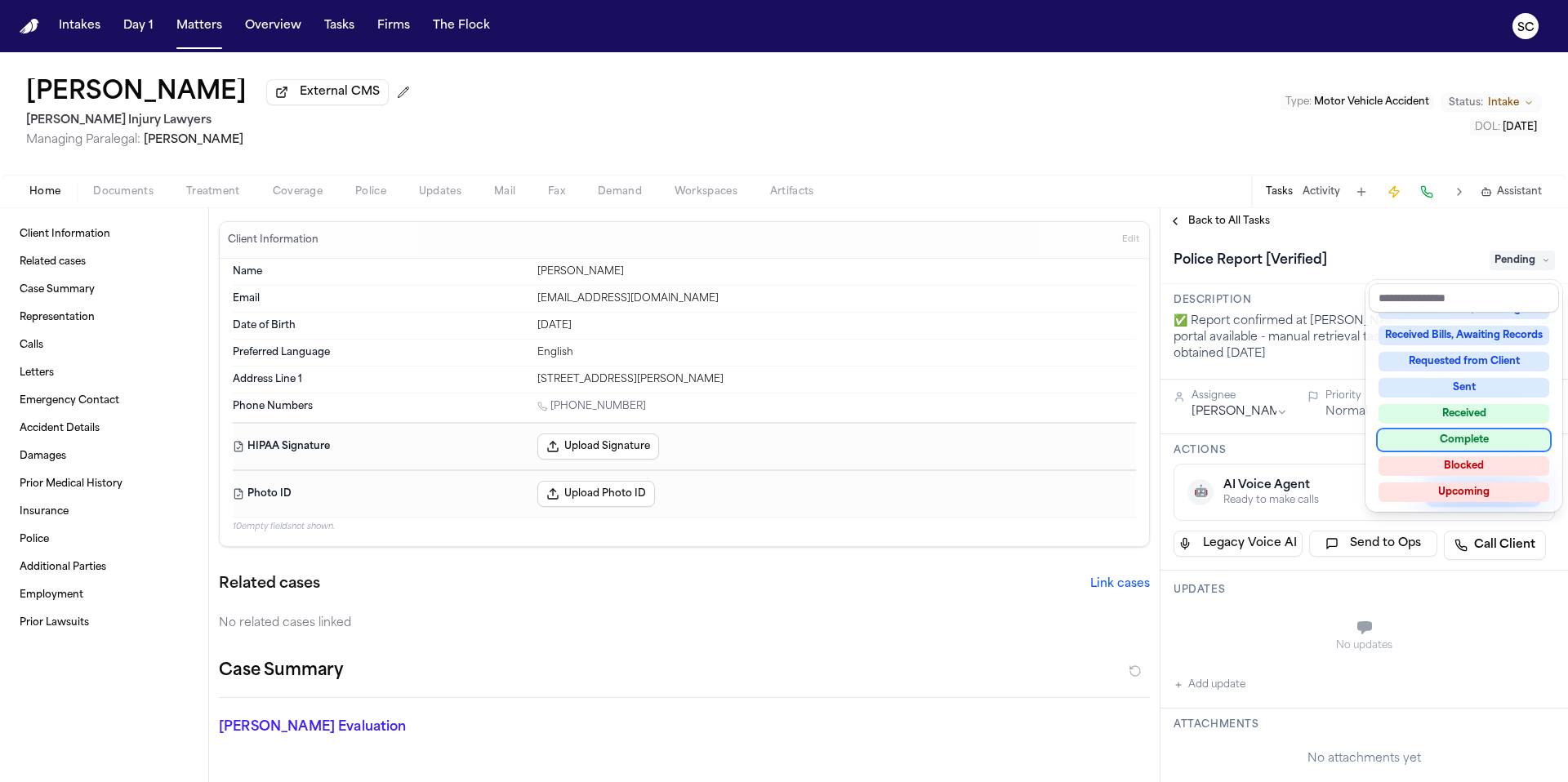
click at [1118, 177] on div "[PERSON_NAME] External CMS [PERSON_NAME] Injury Lawyers Managing Paralegal: [PE…" at bounding box center [784, 417] width 1568 height 730
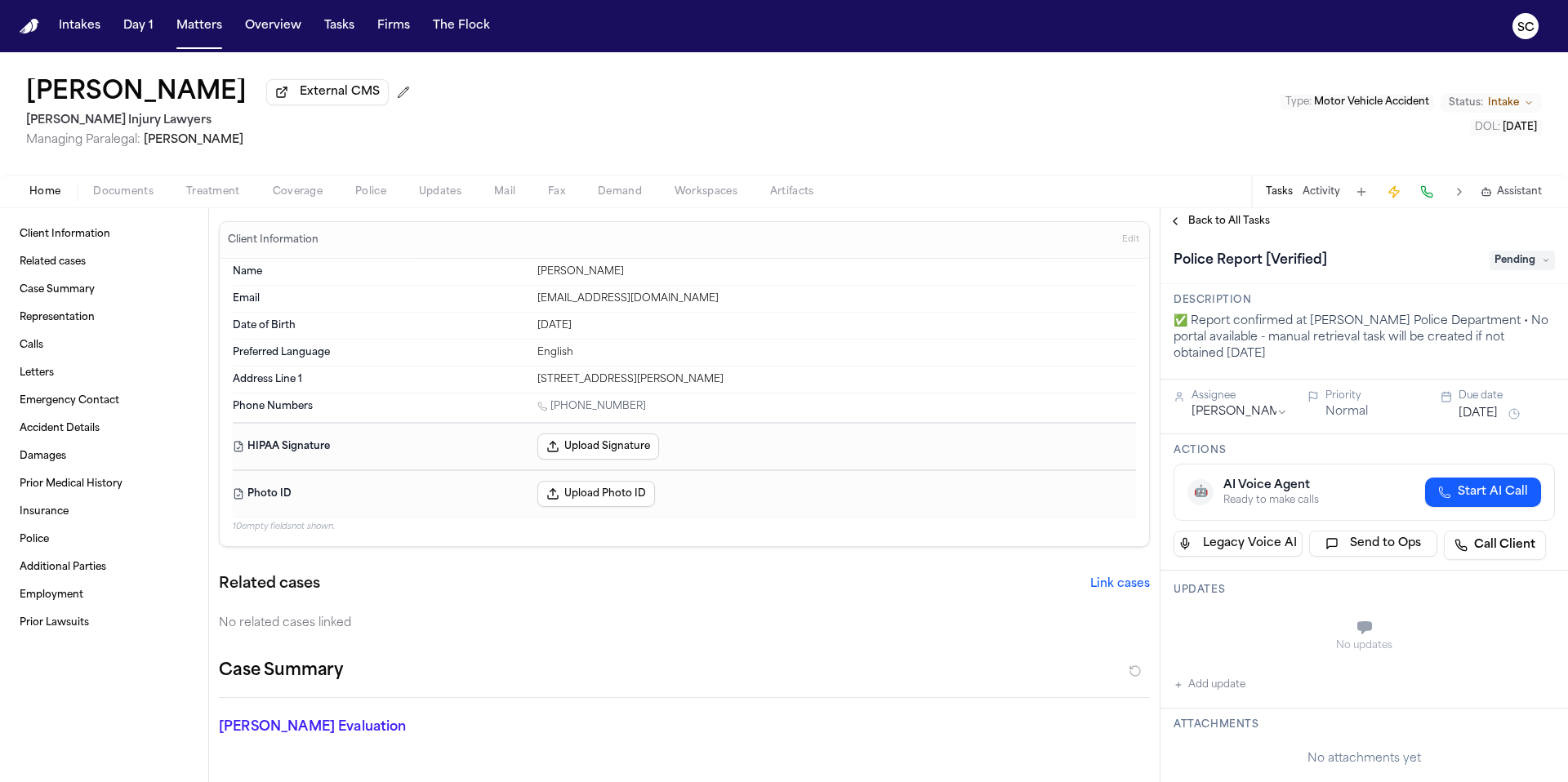
click at [1527, 266] on span "Pending" at bounding box center [1521, 261] width 65 height 20
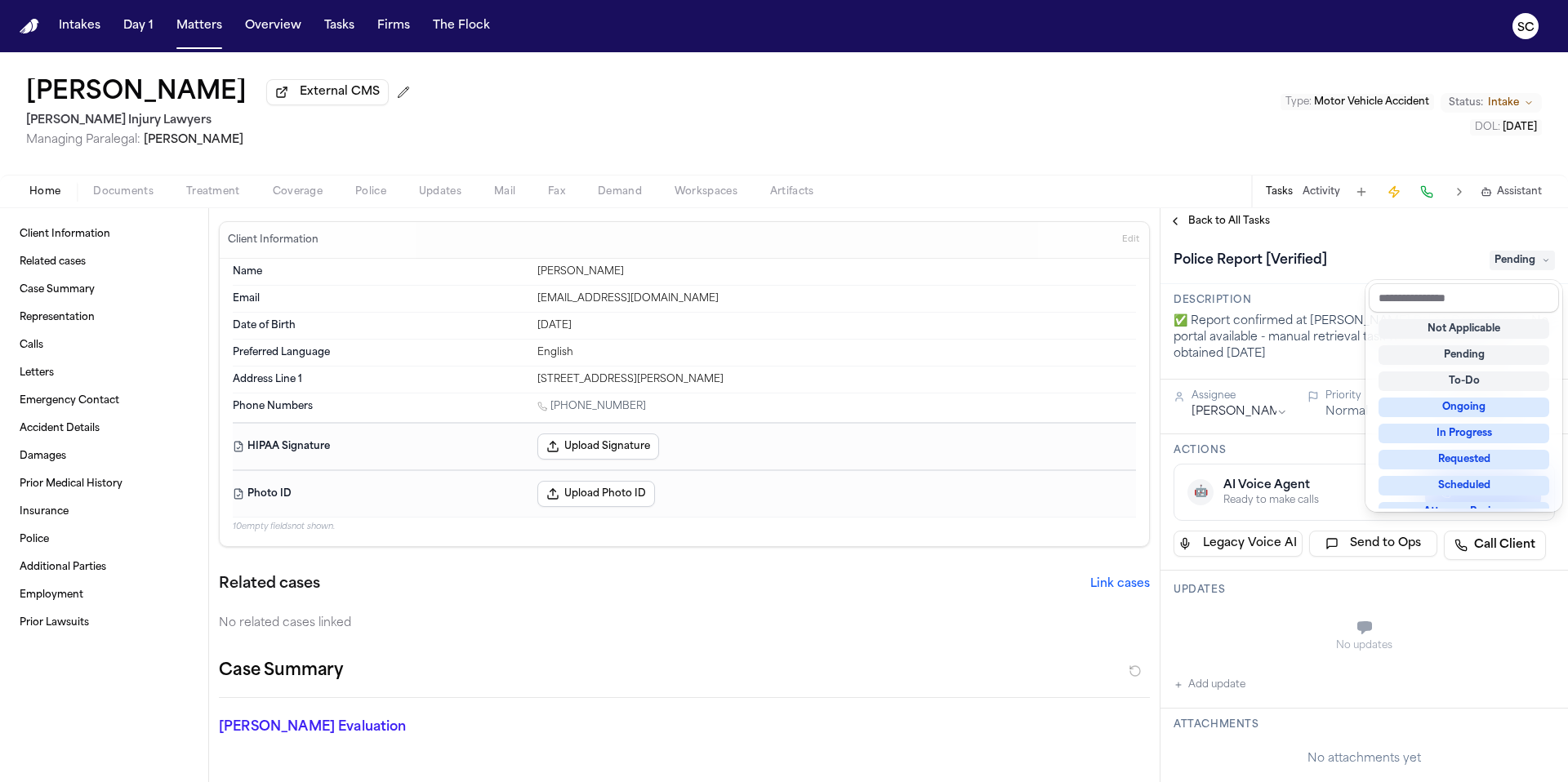
click at [1202, 144] on div "[PERSON_NAME] External CMS [PERSON_NAME] Injury Lawyers Managing Paralegal: [PE…" at bounding box center [784, 417] width 1568 height 730
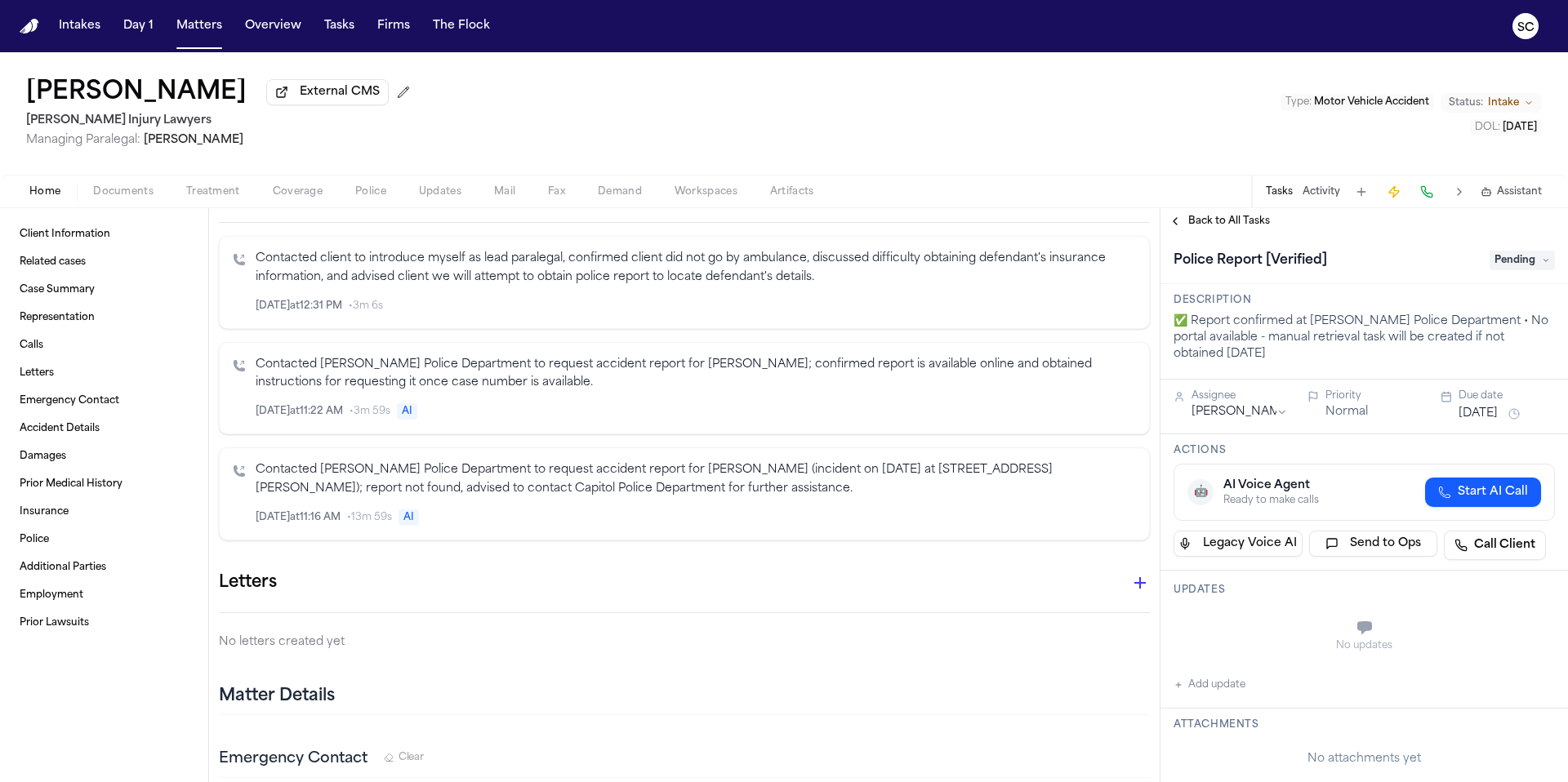
scroll to position [398, 0]
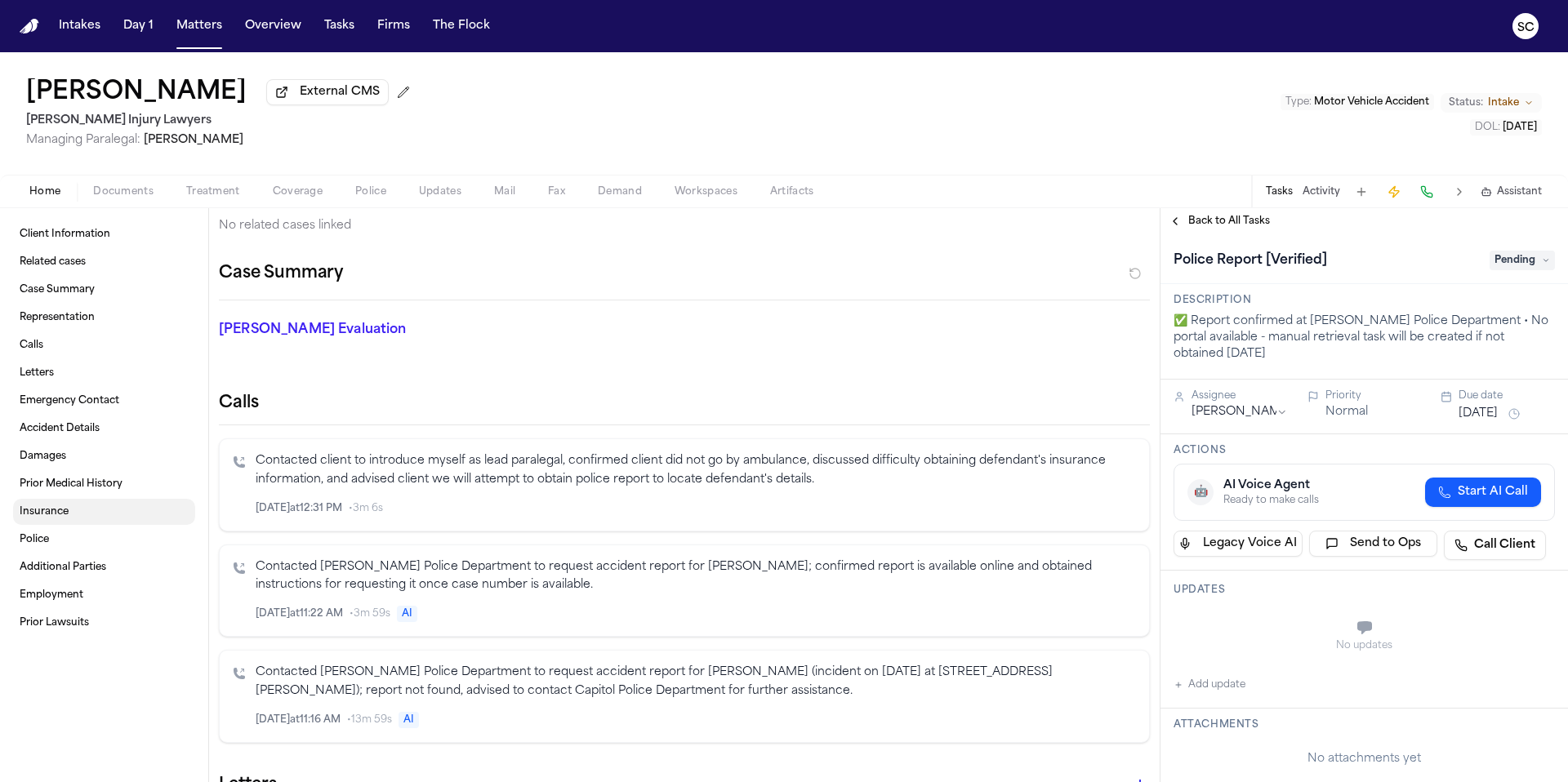
click at [46, 519] on span "Insurance" at bounding box center [44, 512] width 49 height 13
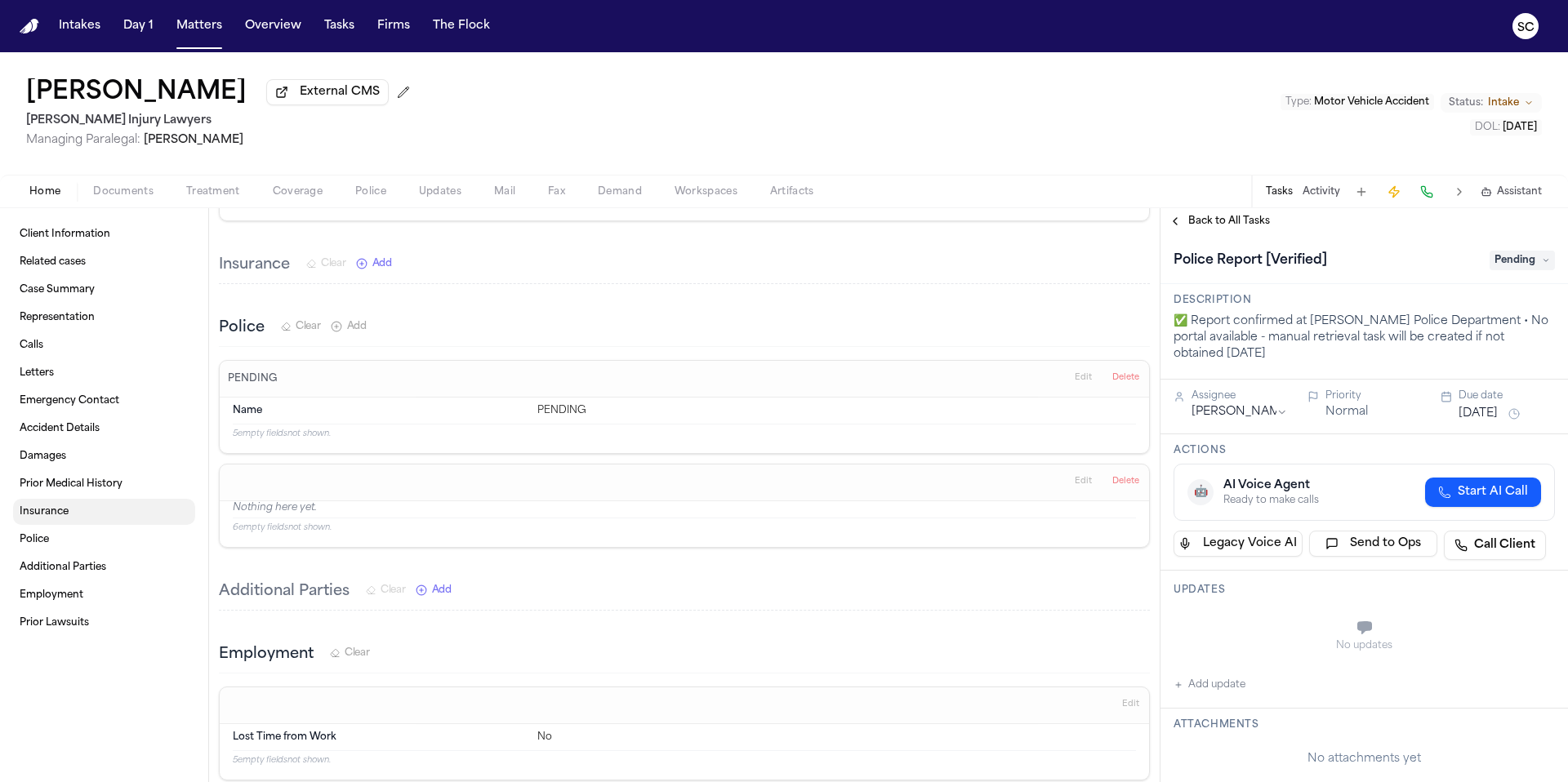
scroll to position [2257, 0]
click at [109, 194] on span "Documents" at bounding box center [123, 192] width 60 height 13
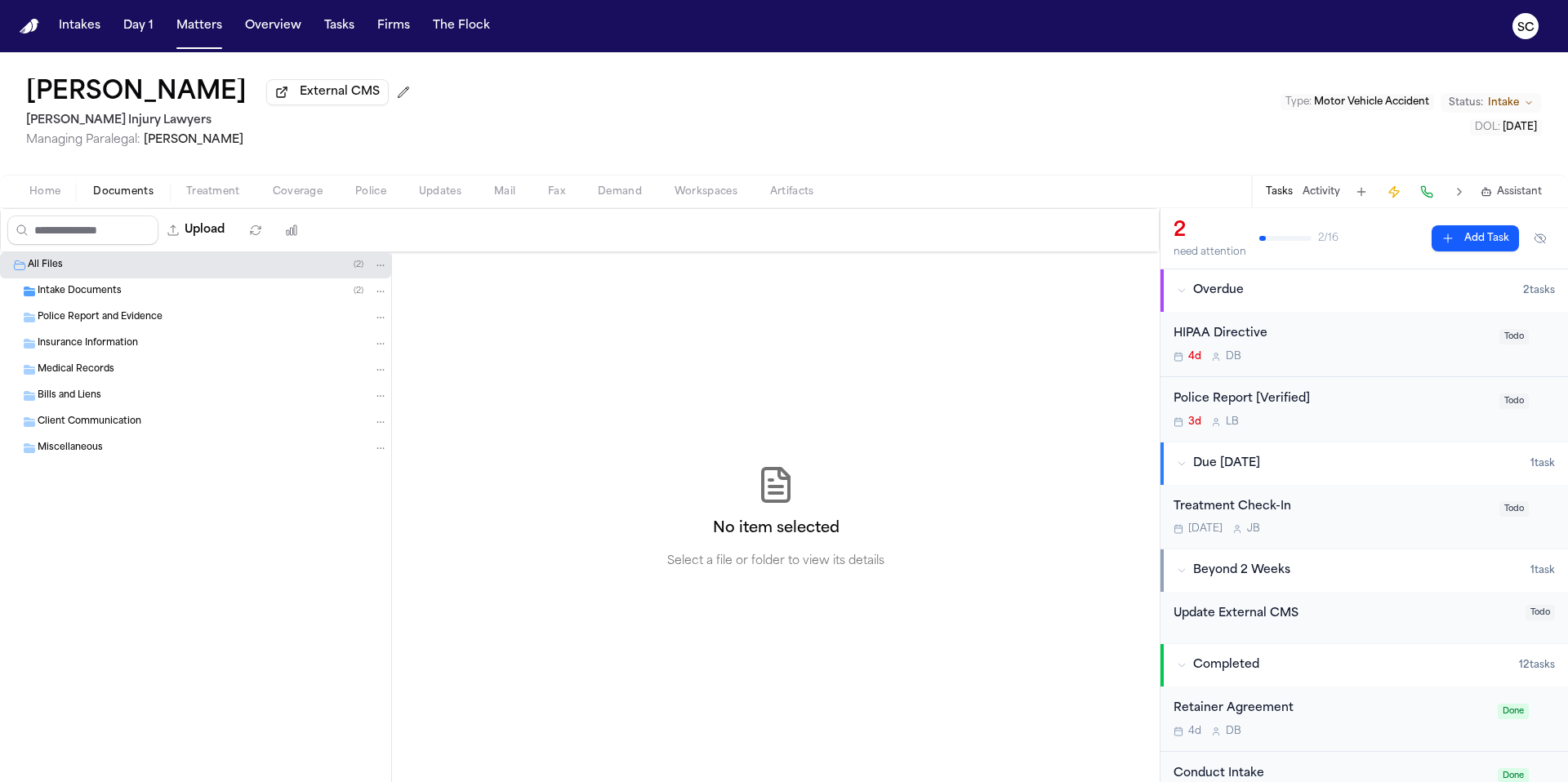
click at [92, 299] on span "Intake Documents" at bounding box center [80, 291] width 84 height 14
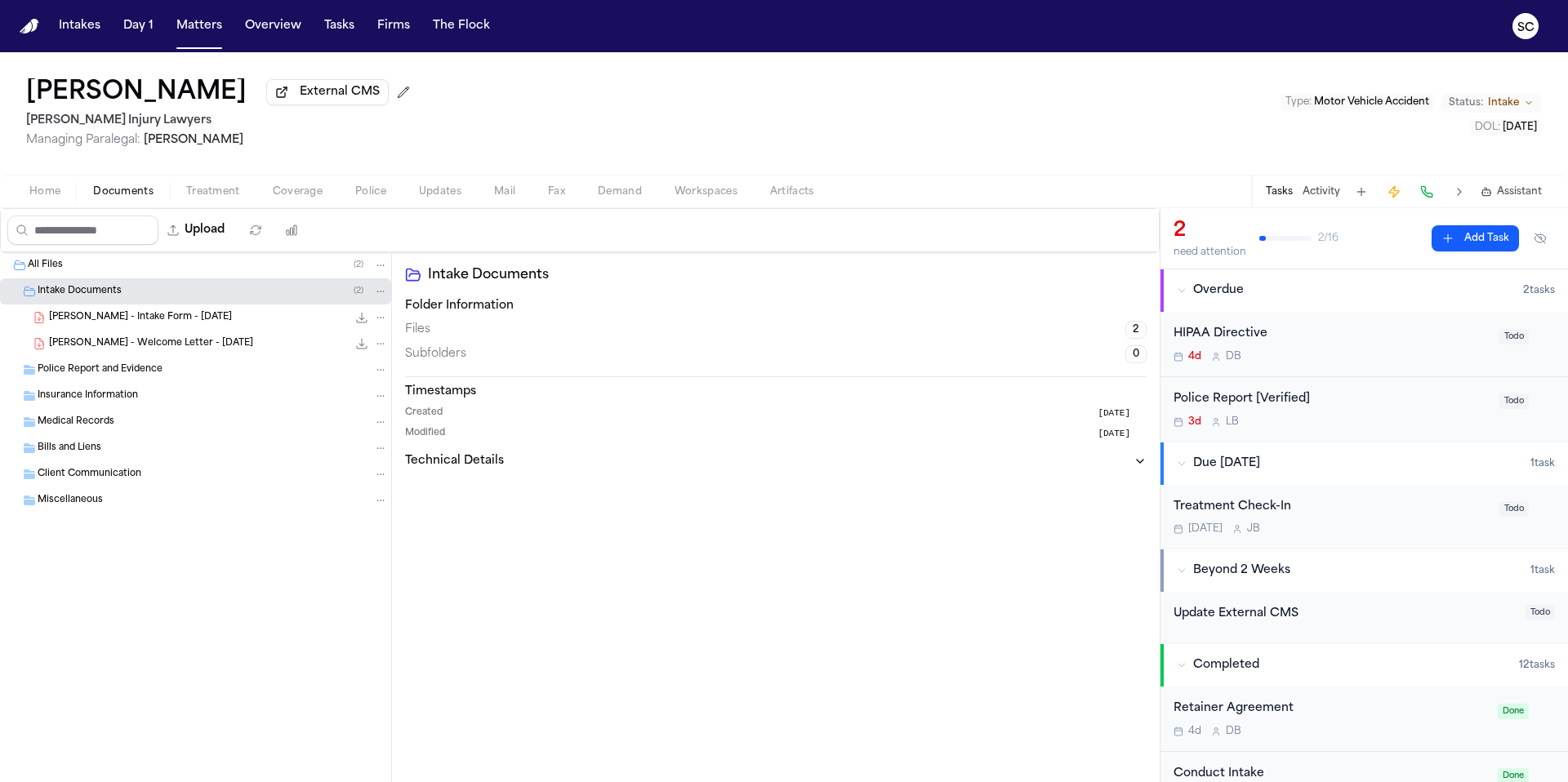
click at [117, 324] on span "[PERSON_NAME] - Intake Form - [DATE]" at bounding box center [140, 318] width 183 height 14
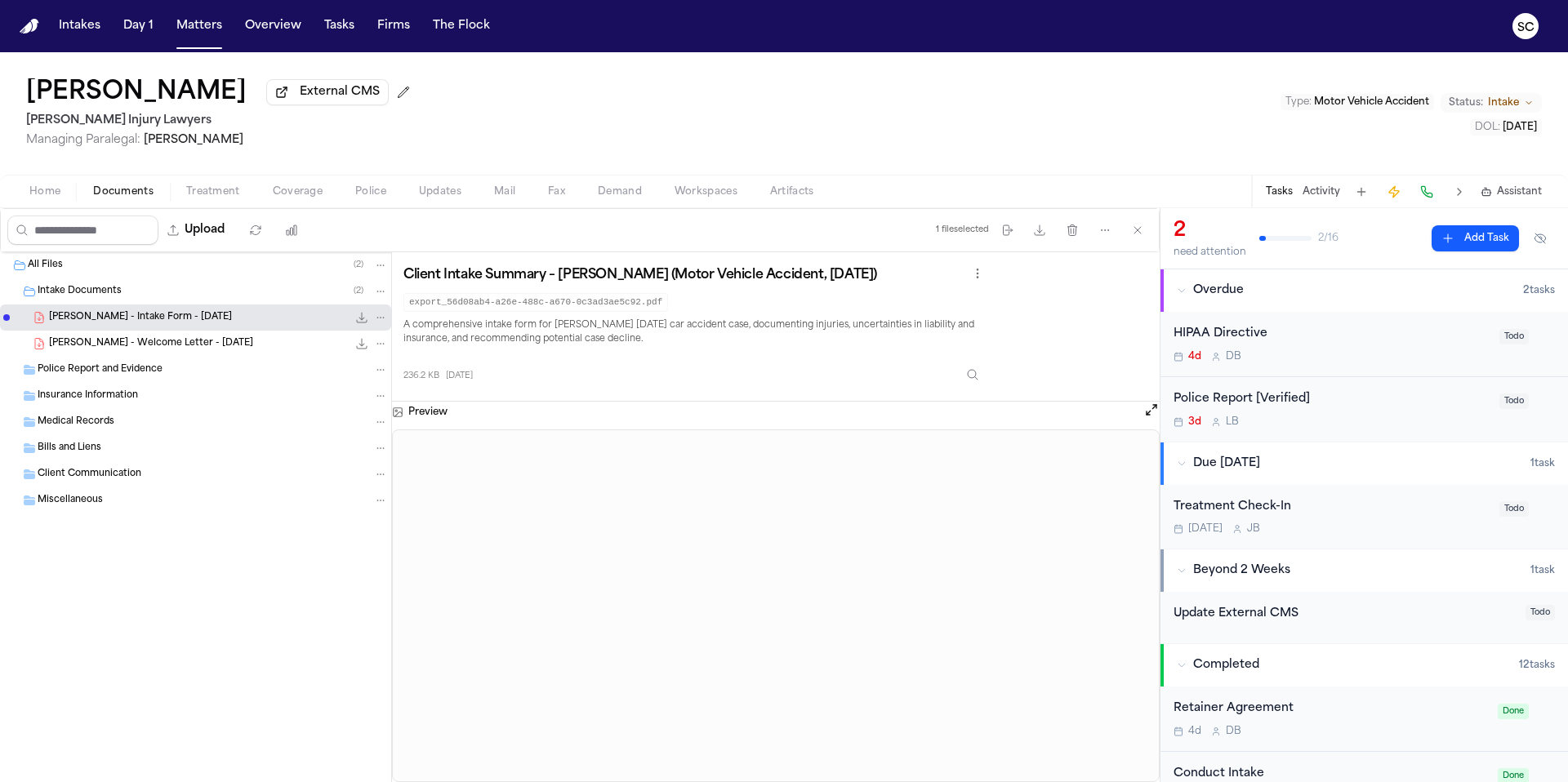
click at [126, 374] on span "Police Report and Evidence" at bounding box center [100, 370] width 125 height 14
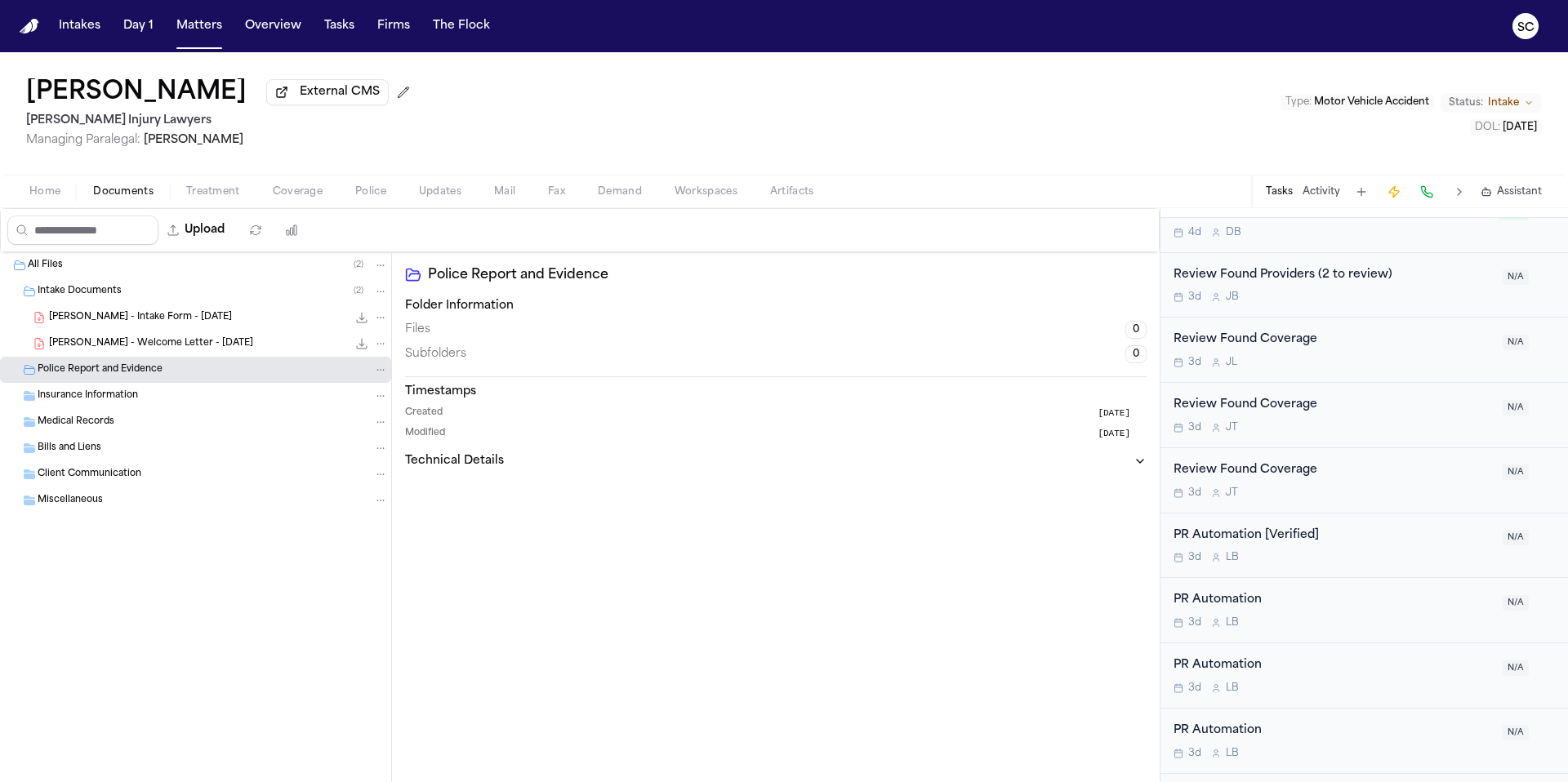
scroll to position [565, 0]
click at [1358, 553] on div "3d L B" at bounding box center [1332, 557] width 319 height 13
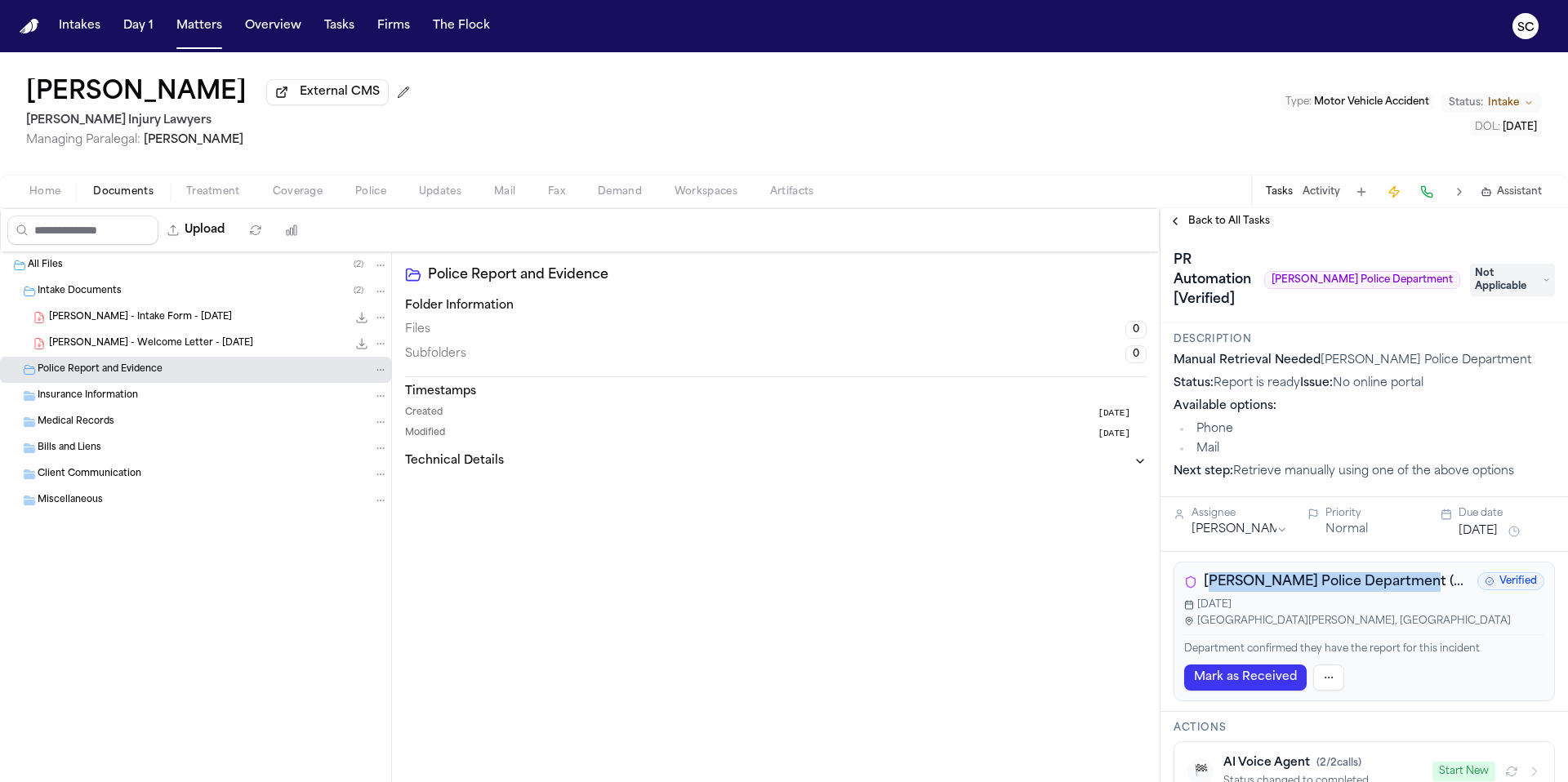
drag, startPoint x: 1400, startPoint y: 568, endPoint x: 1214, endPoint y: 568, distance: 186.0
click at [1214, 572] on span "[PERSON_NAME] Police Department (MS)" at bounding box center [1337, 582] width 267 height 20
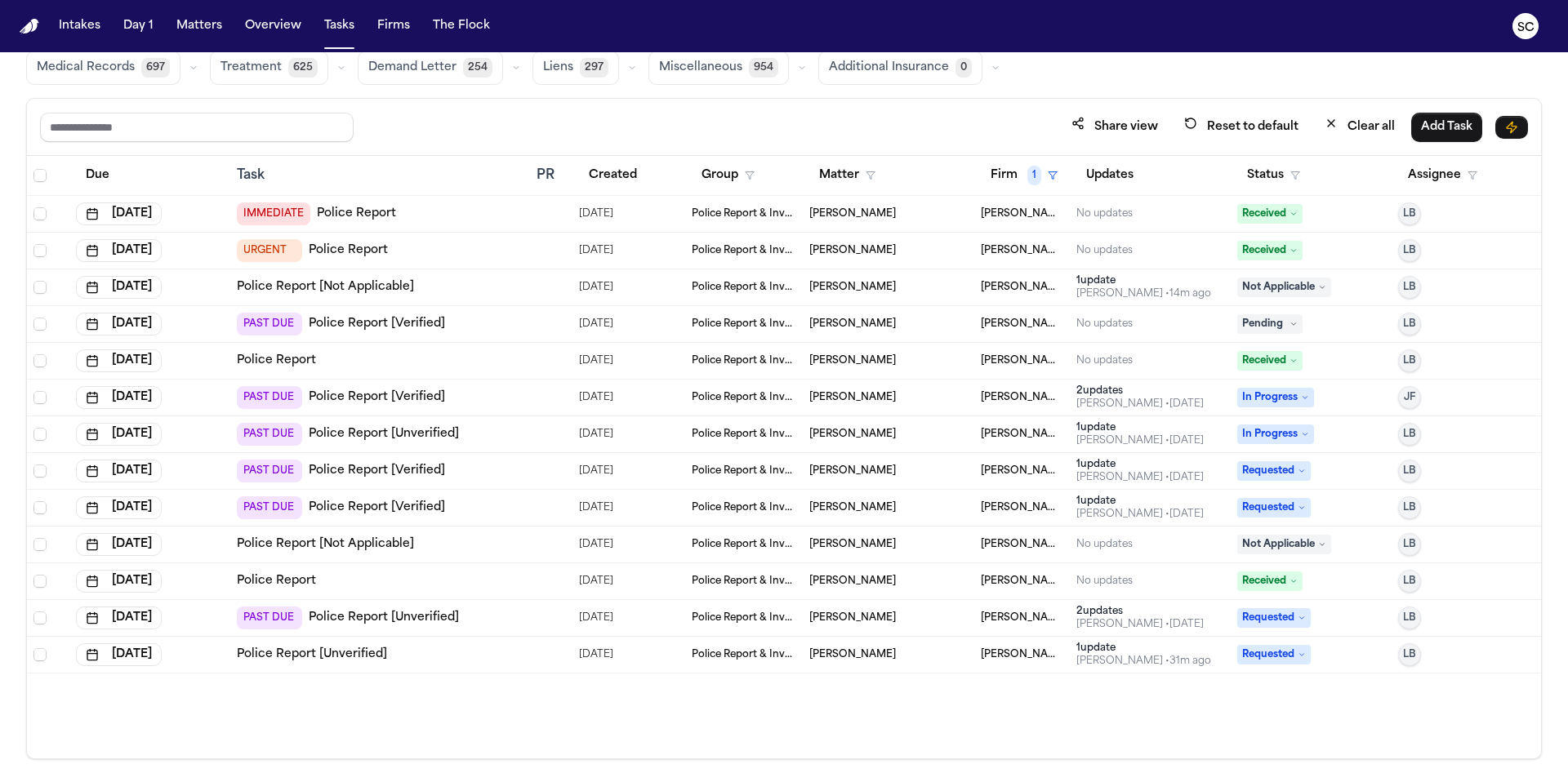
scroll to position [97, 0]
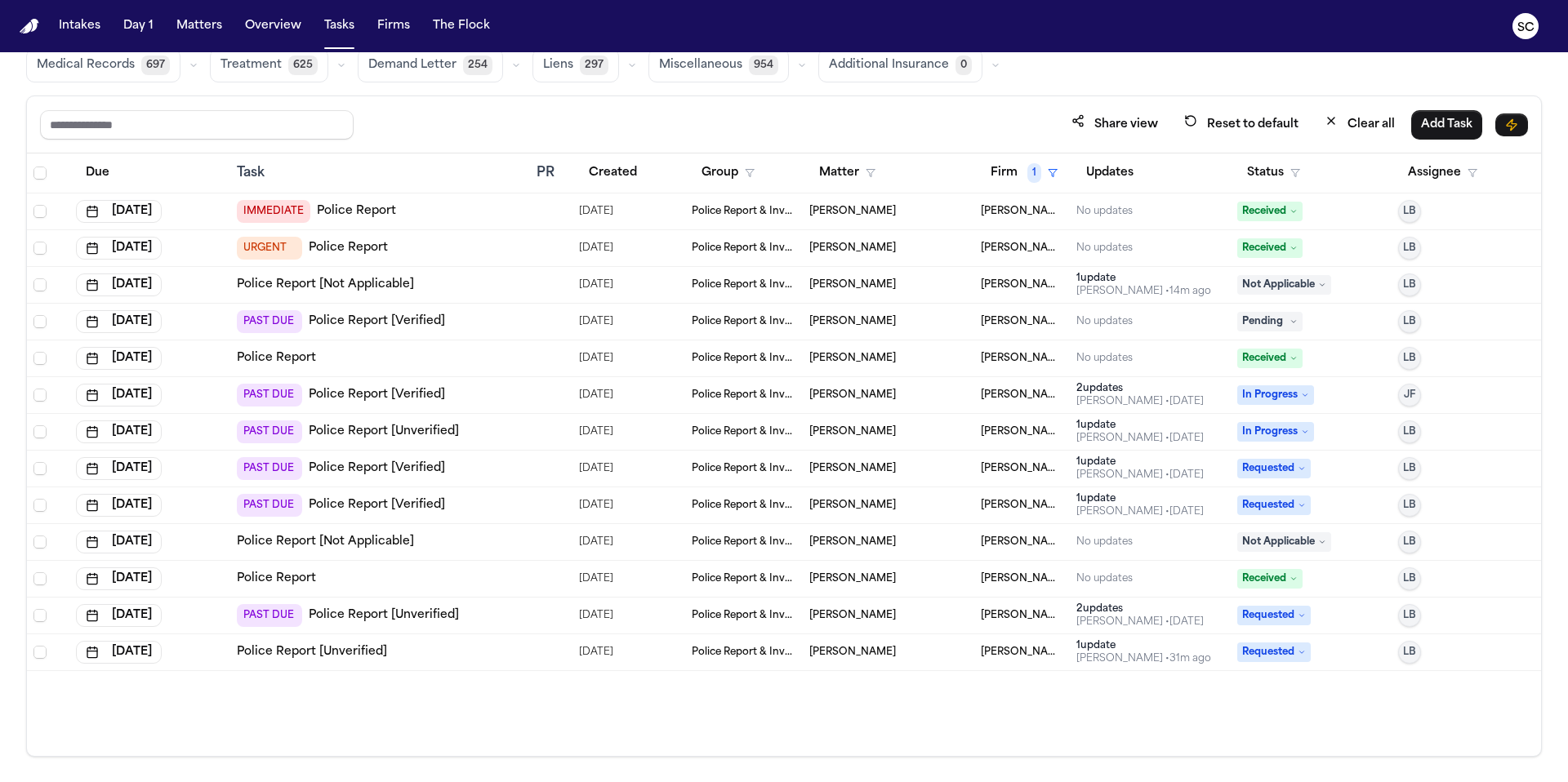
click at [355, 652] on link "Police Report [Unverified]" at bounding box center [312, 652] width 150 height 16
click at [343, 210] on link "Police Report" at bounding box center [356, 211] width 79 height 16
click at [364, 252] on link "Police Report" at bounding box center [348, 248] width 79 height 16
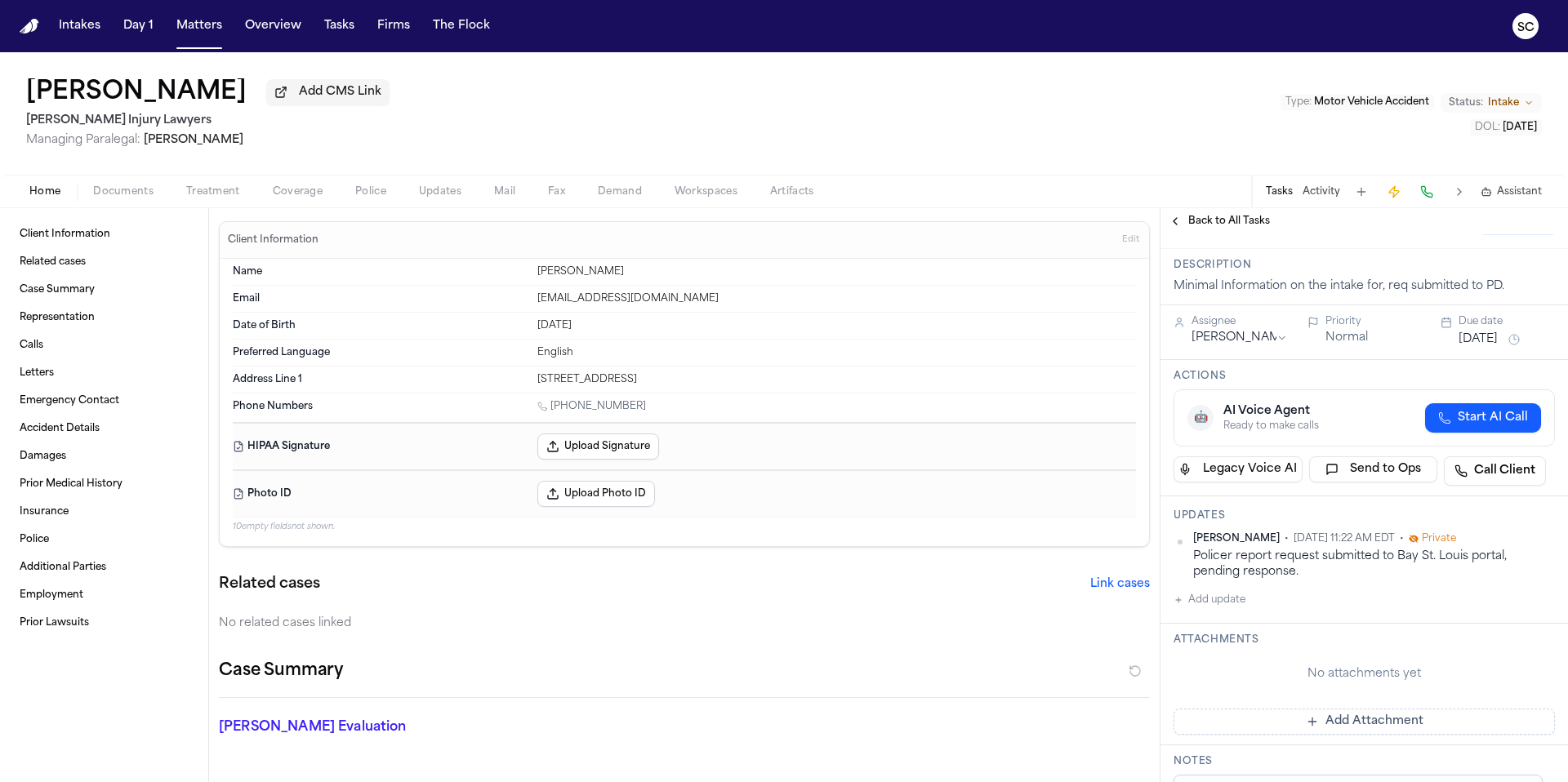
scroll to position [41, 0]
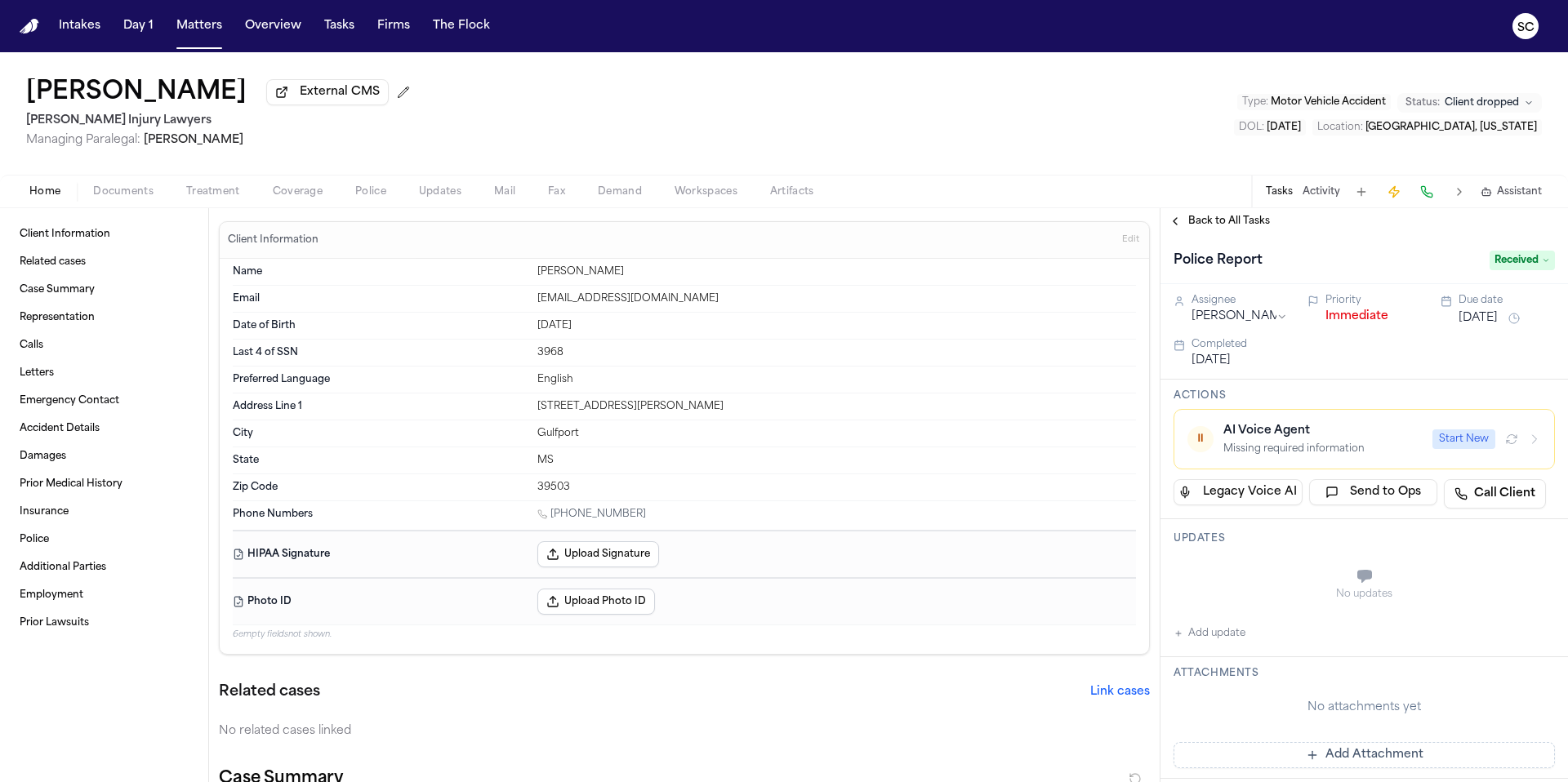
click at [148, 199] on span "Documents" at bounding box center [123, 192] width 60 height 13
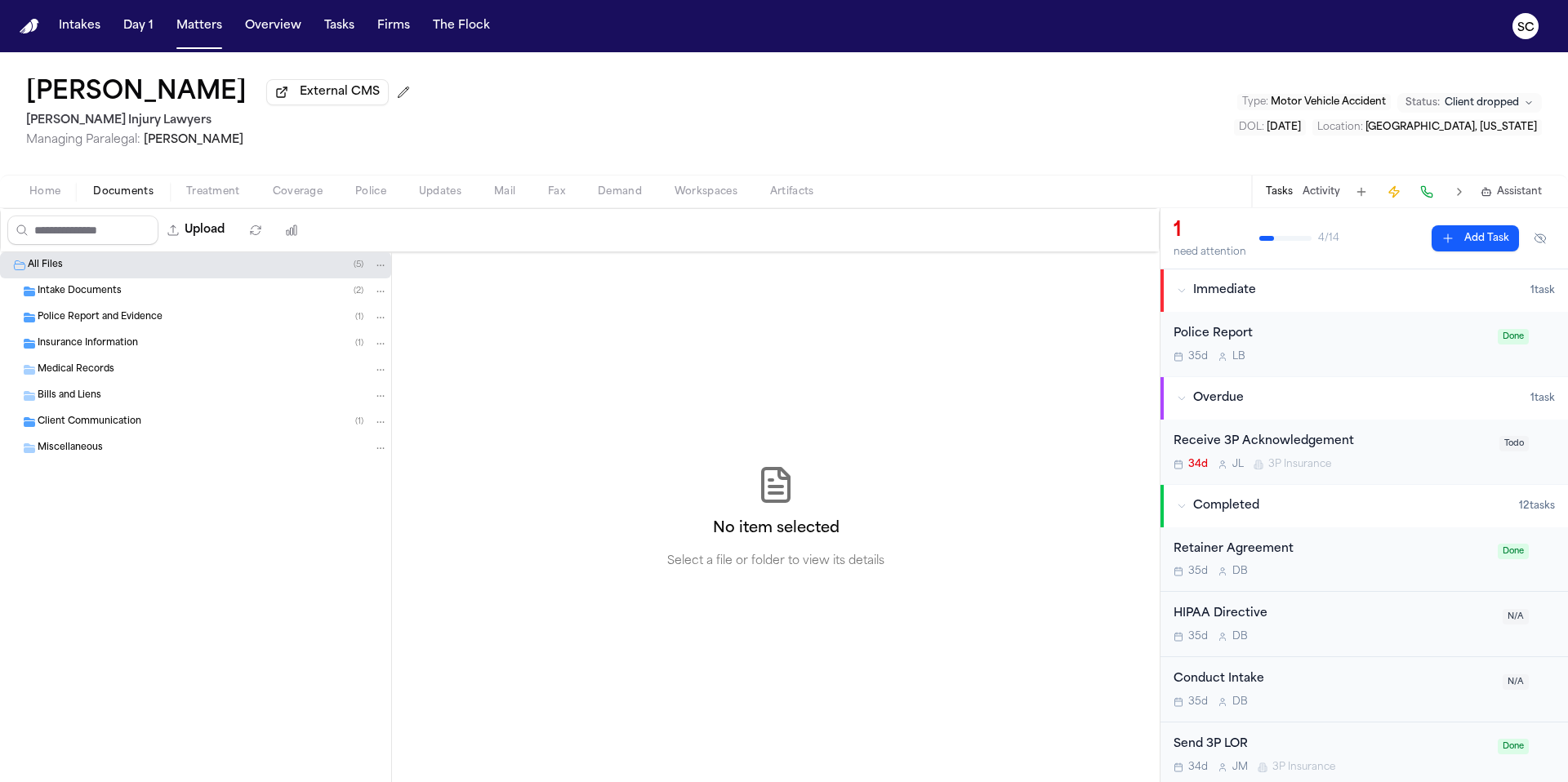
click at [121, 321] on span "Police Report and Evidence" at bounding box center [100, 318] width 125 height 14
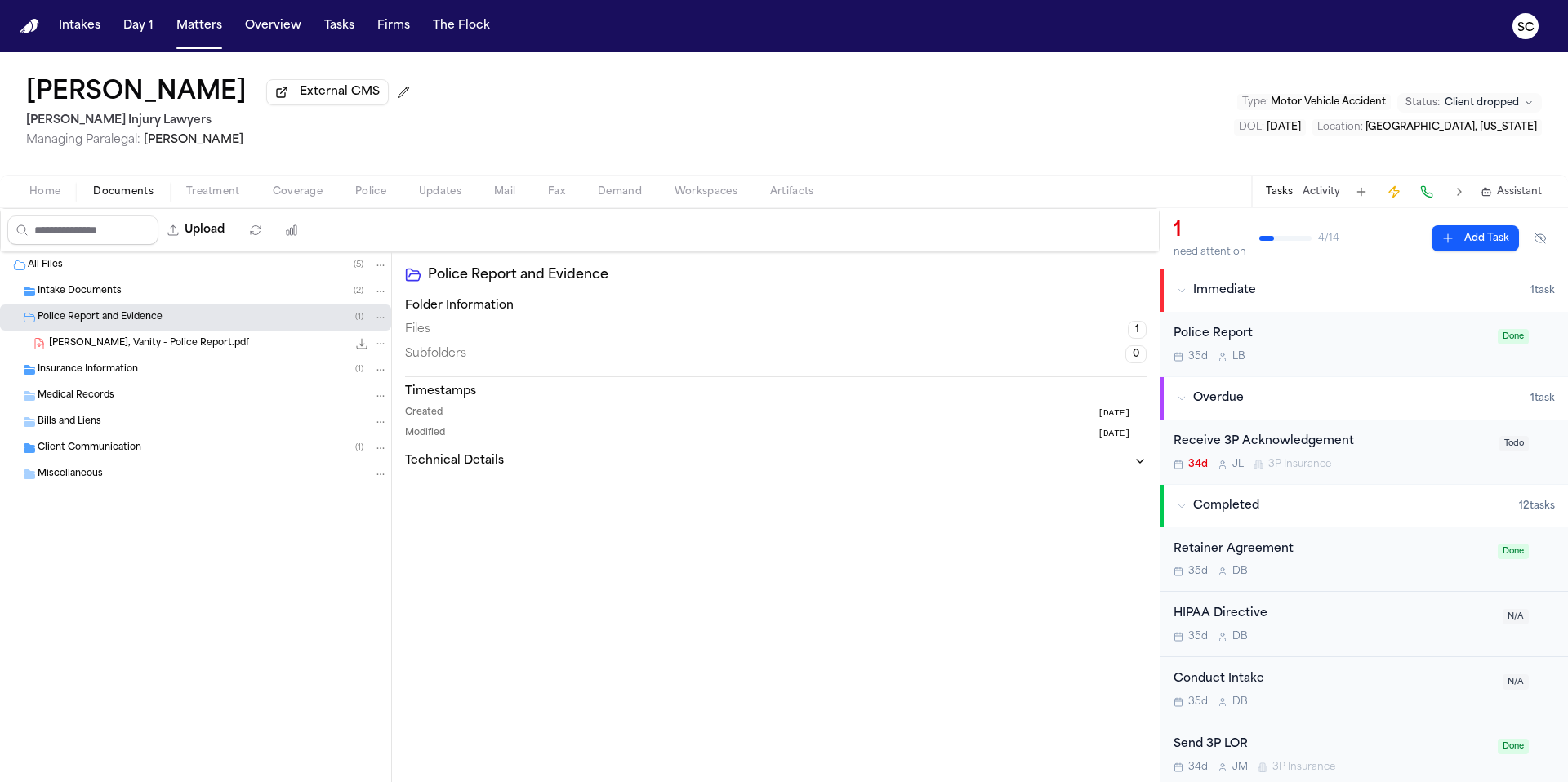
click at [146, 346] on span "[PERSON_NAME], Vanity - Police Report.pdf" at bounding box center [148, 344] width 200 height 14
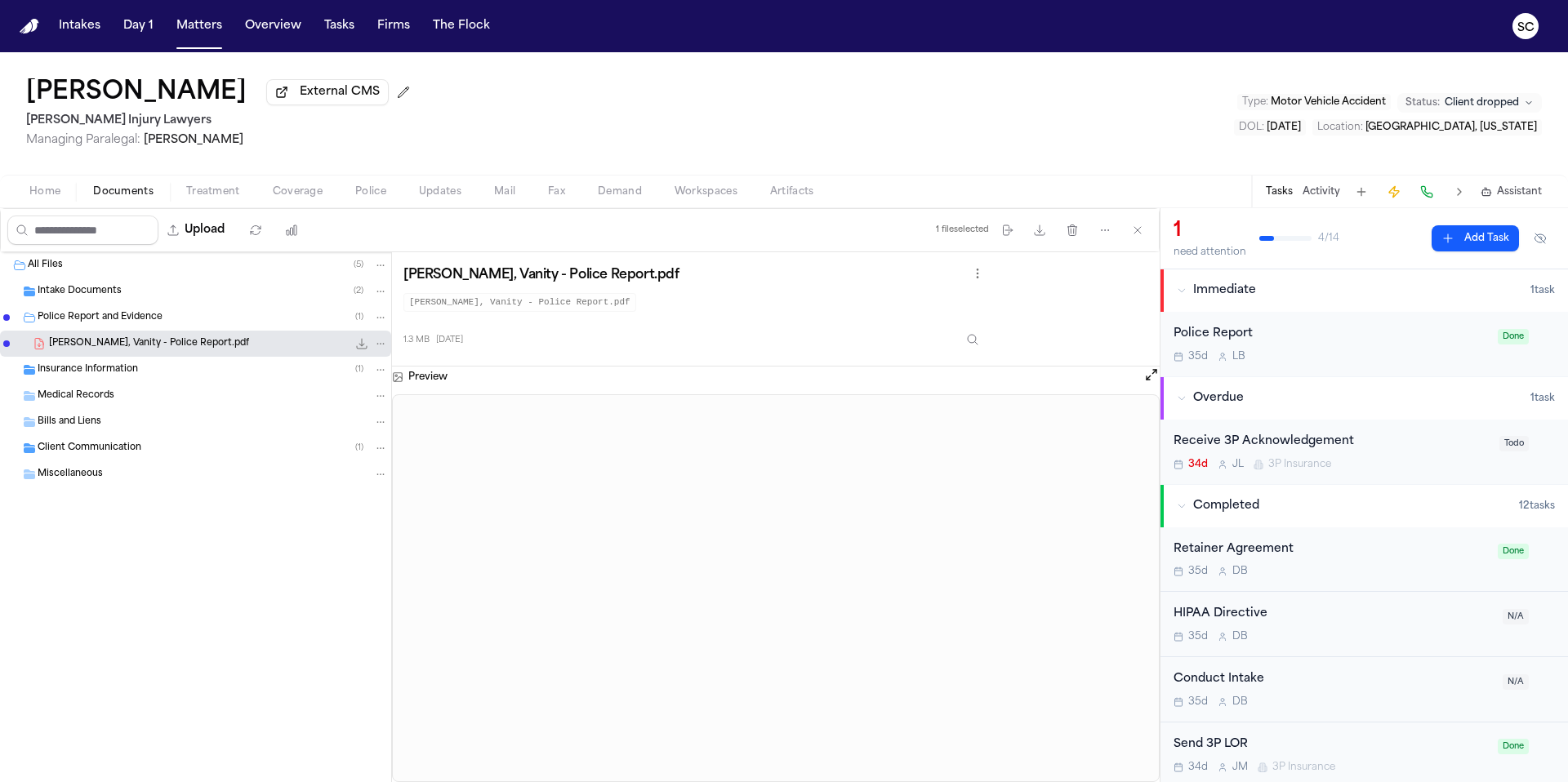
click at [1334, 344] on div "Police Report" at bounding box center [1330, 334] width 314 height 19
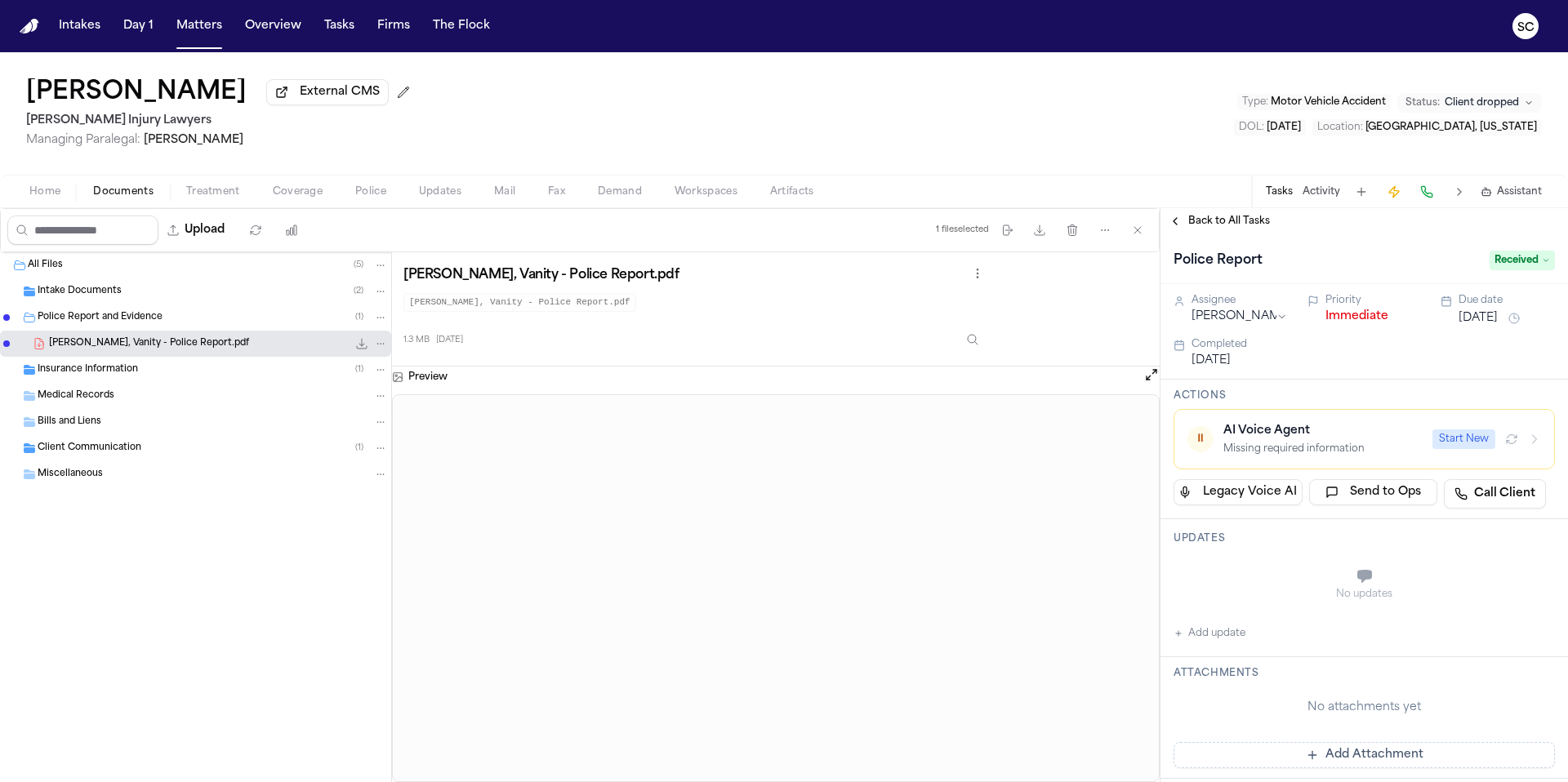
click at [1517, 260] on span "Received" at bounding box center [1521, 261] width 65 height 20
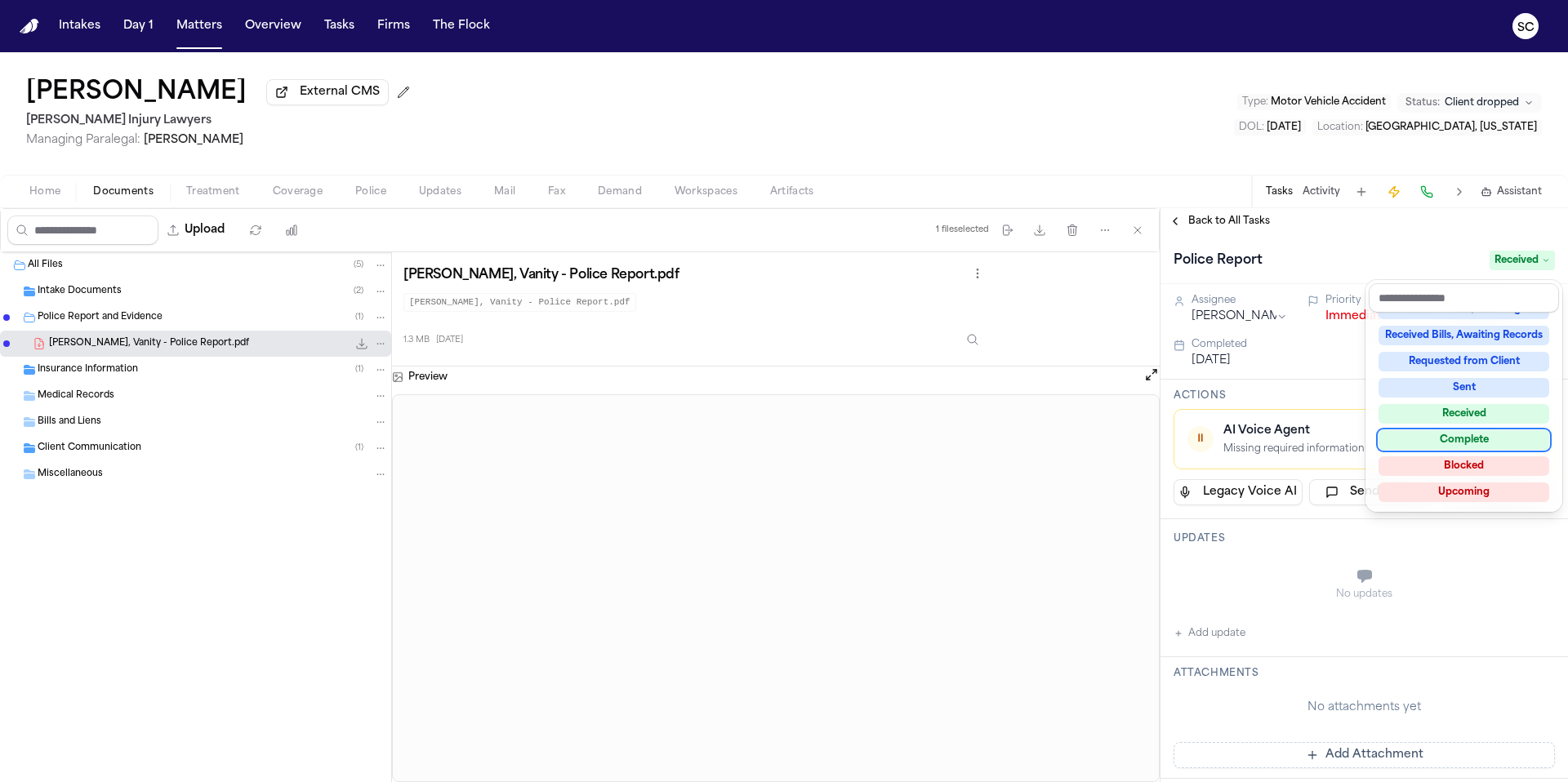
click at [1471, 442] on div "Complete" at bounding box center [1463, 440] width 171 height 20
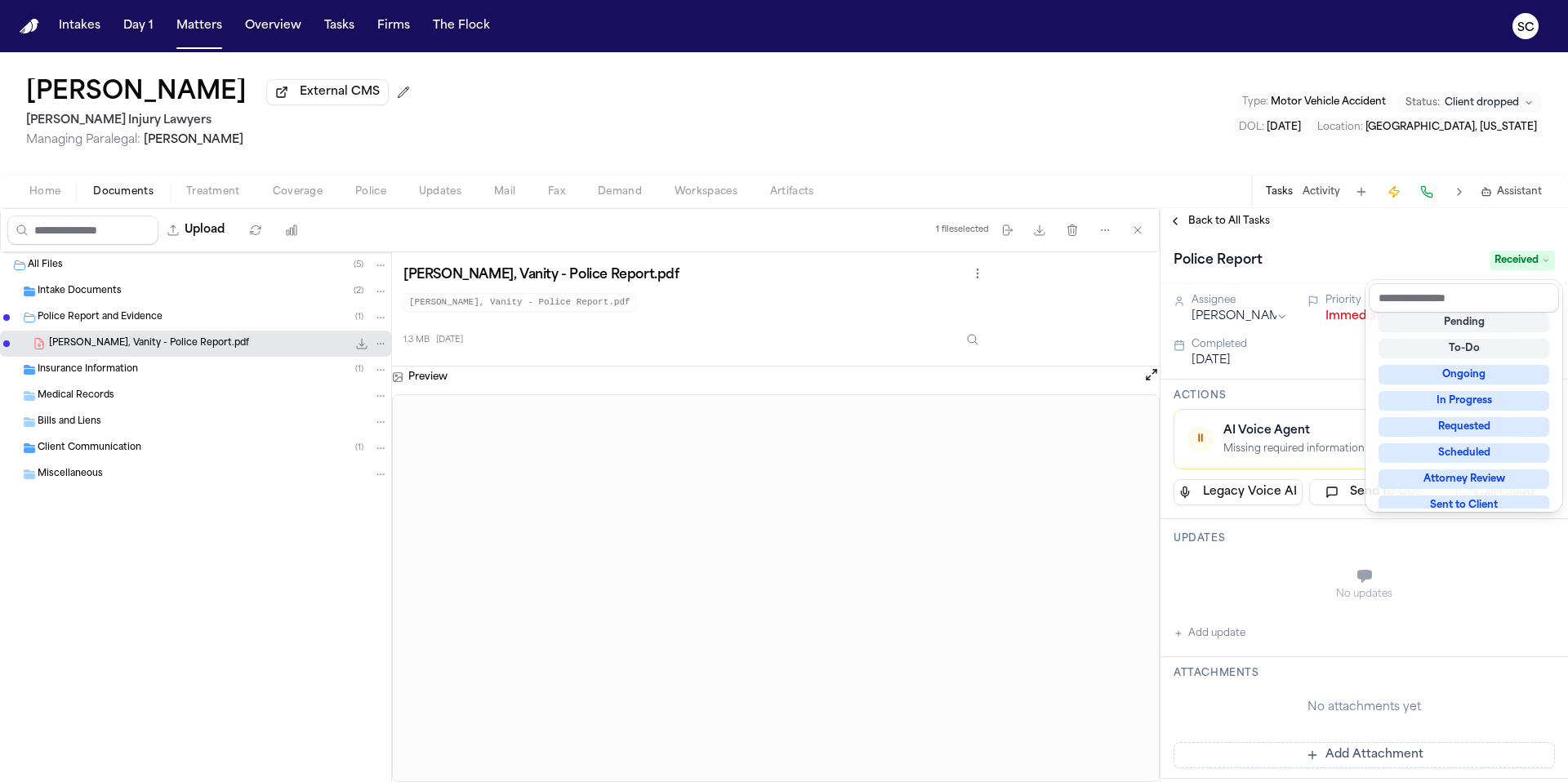
scroll to position [17, 0]
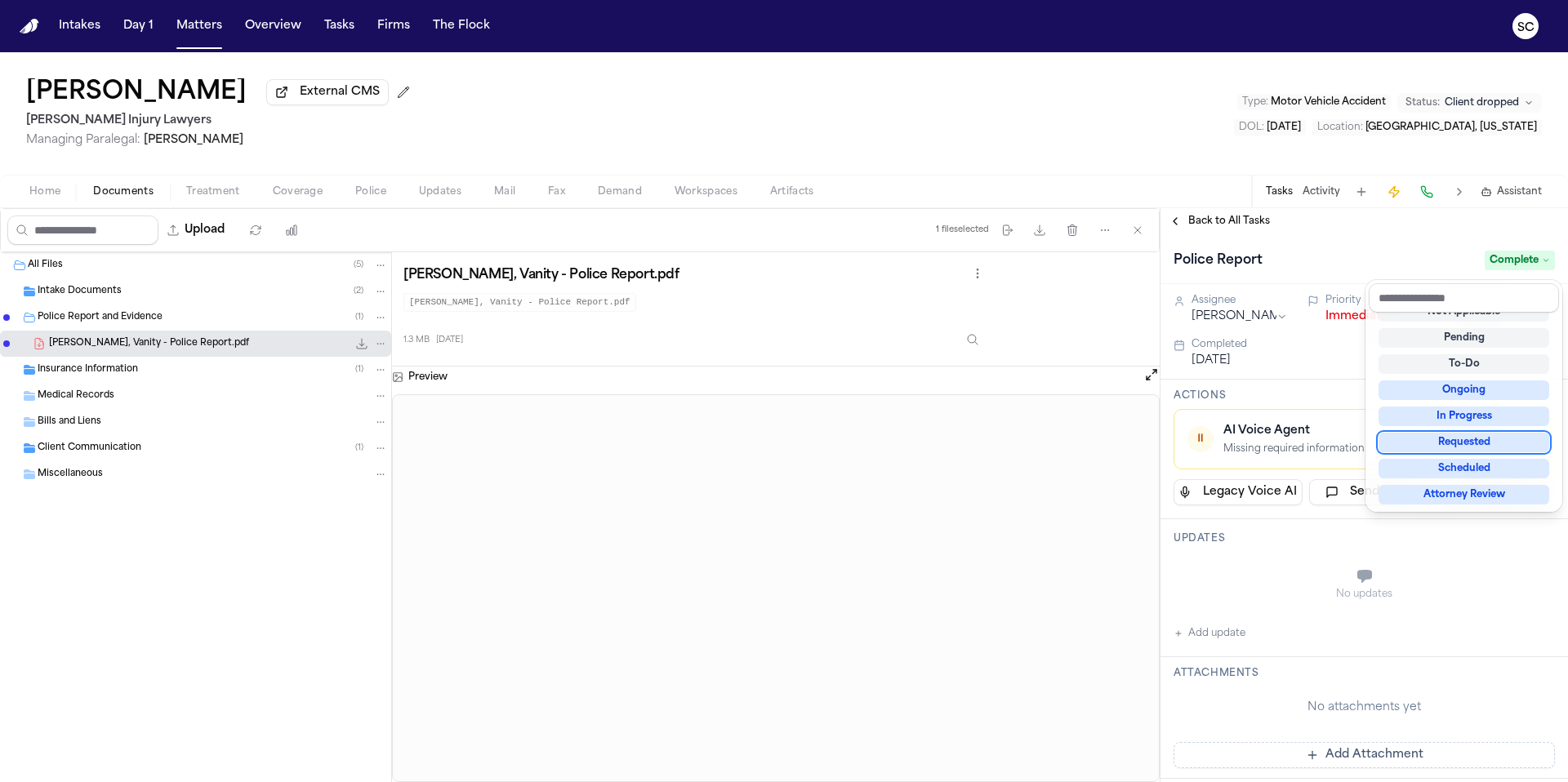
click at [891, 311] on div "Upload 1 file selected Move files Download files Delete files More actions Clea…" at bounding box center [784, 495] width 1568 height 574
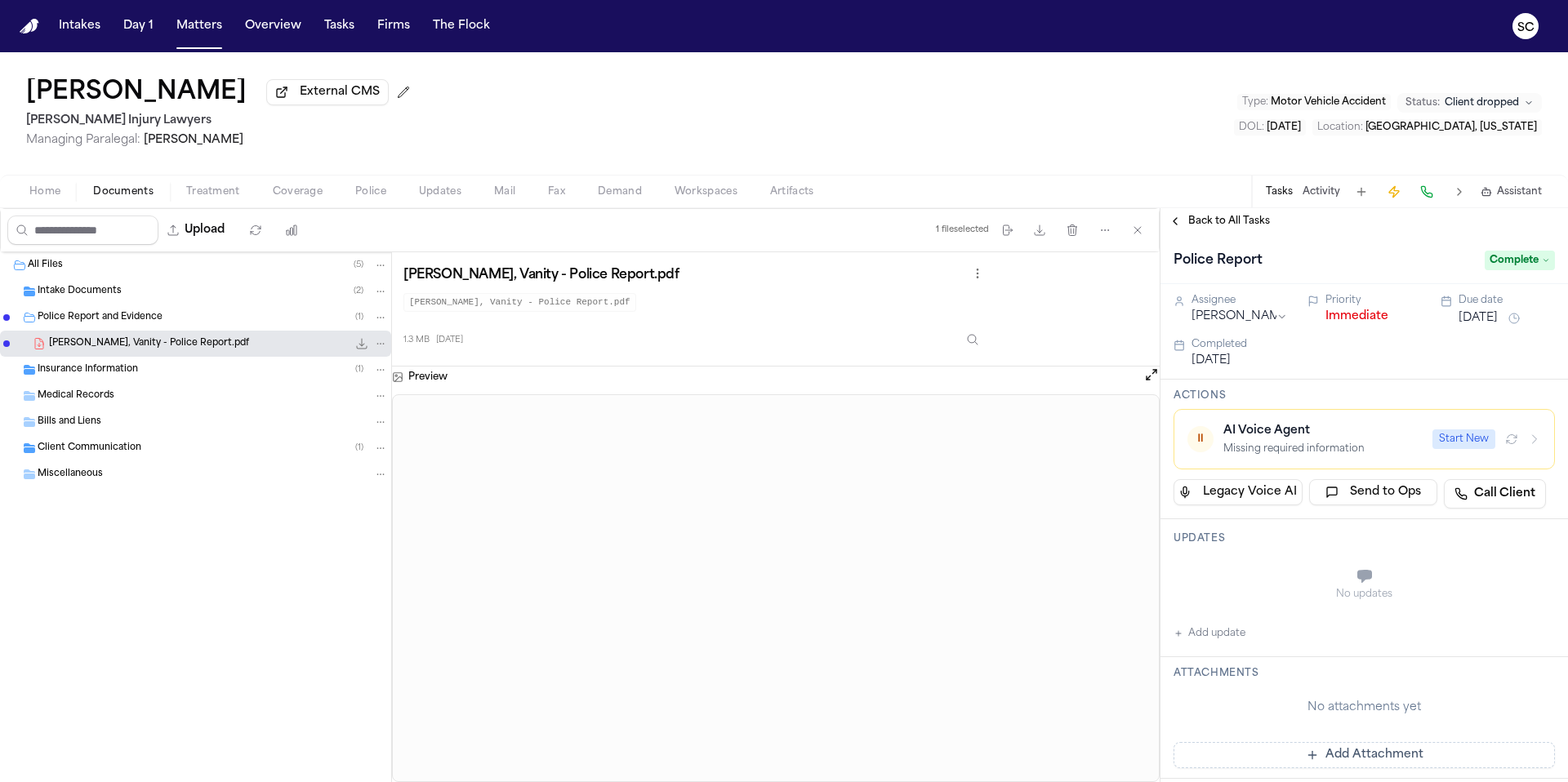
click at [1176, 223] on button "Back to All Tasks" at bounding box center [1219, 221] width 118 height 13
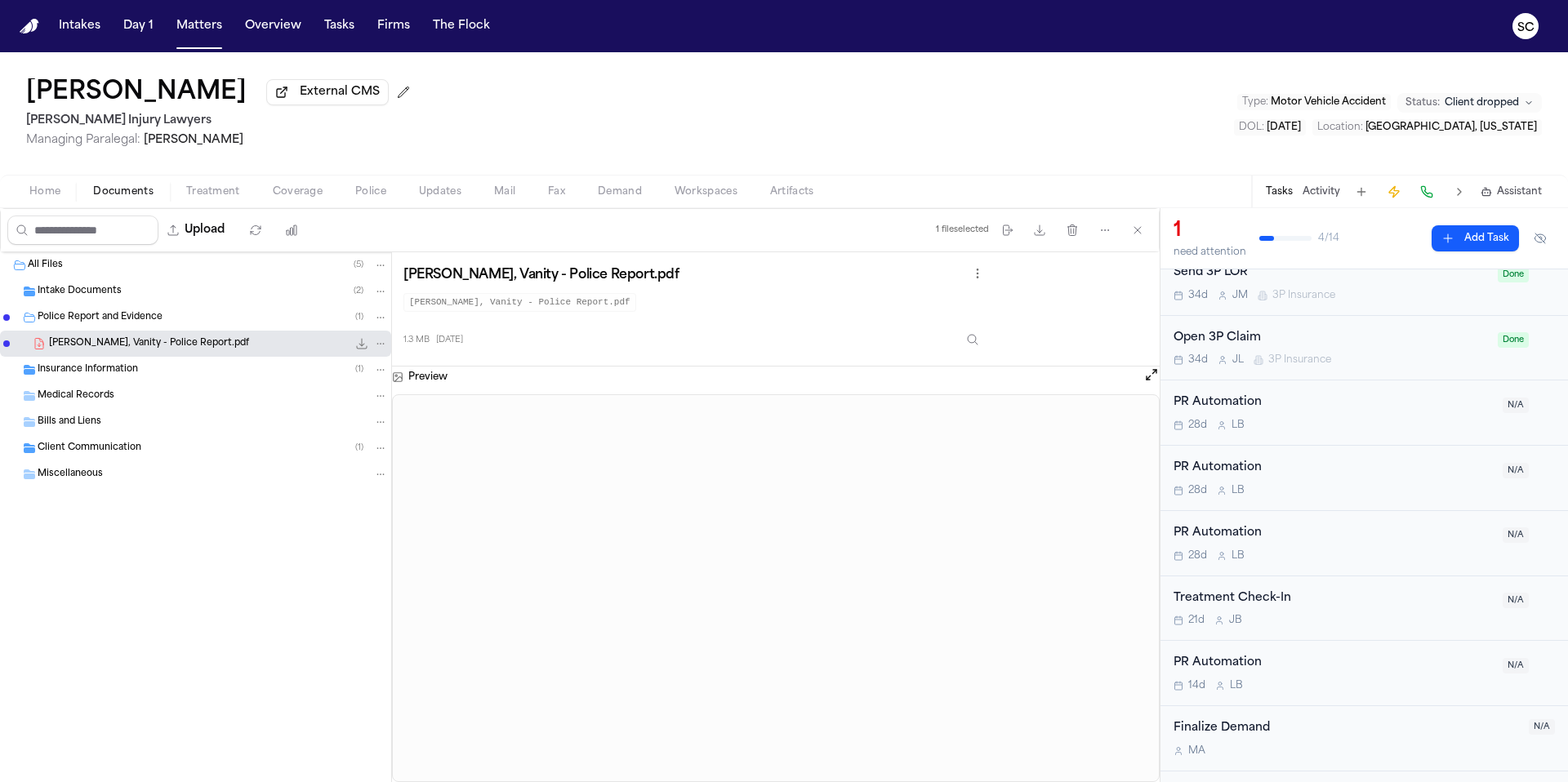
scroll to position [476, 0]
click at [1337, 428] on div "28d L B" at bounding box center [1332, 422] width 319 height 13
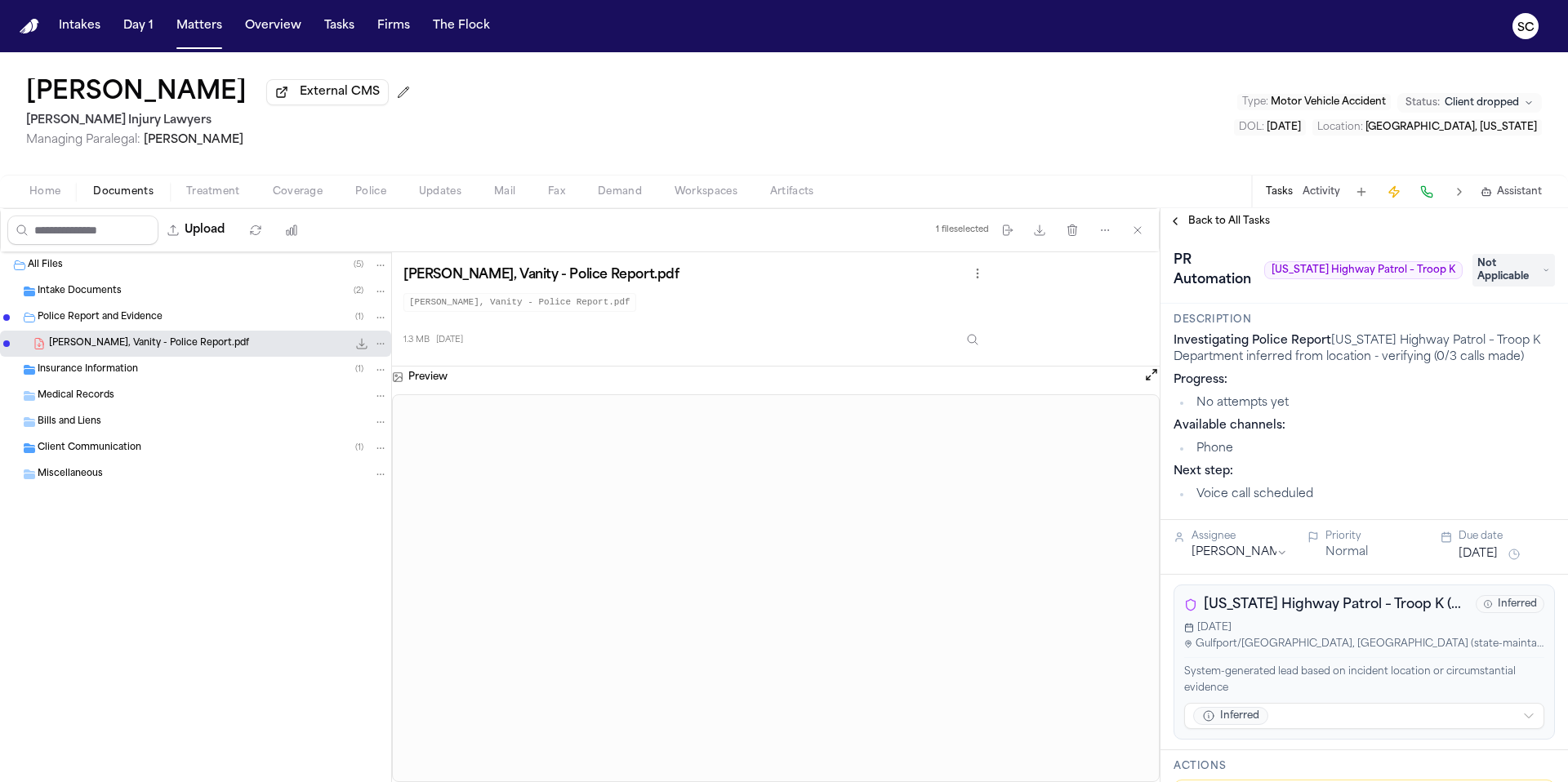
click at [1522, 274] on span "Not Applicable" at bounding box center [1514, 271] width 82 height 33
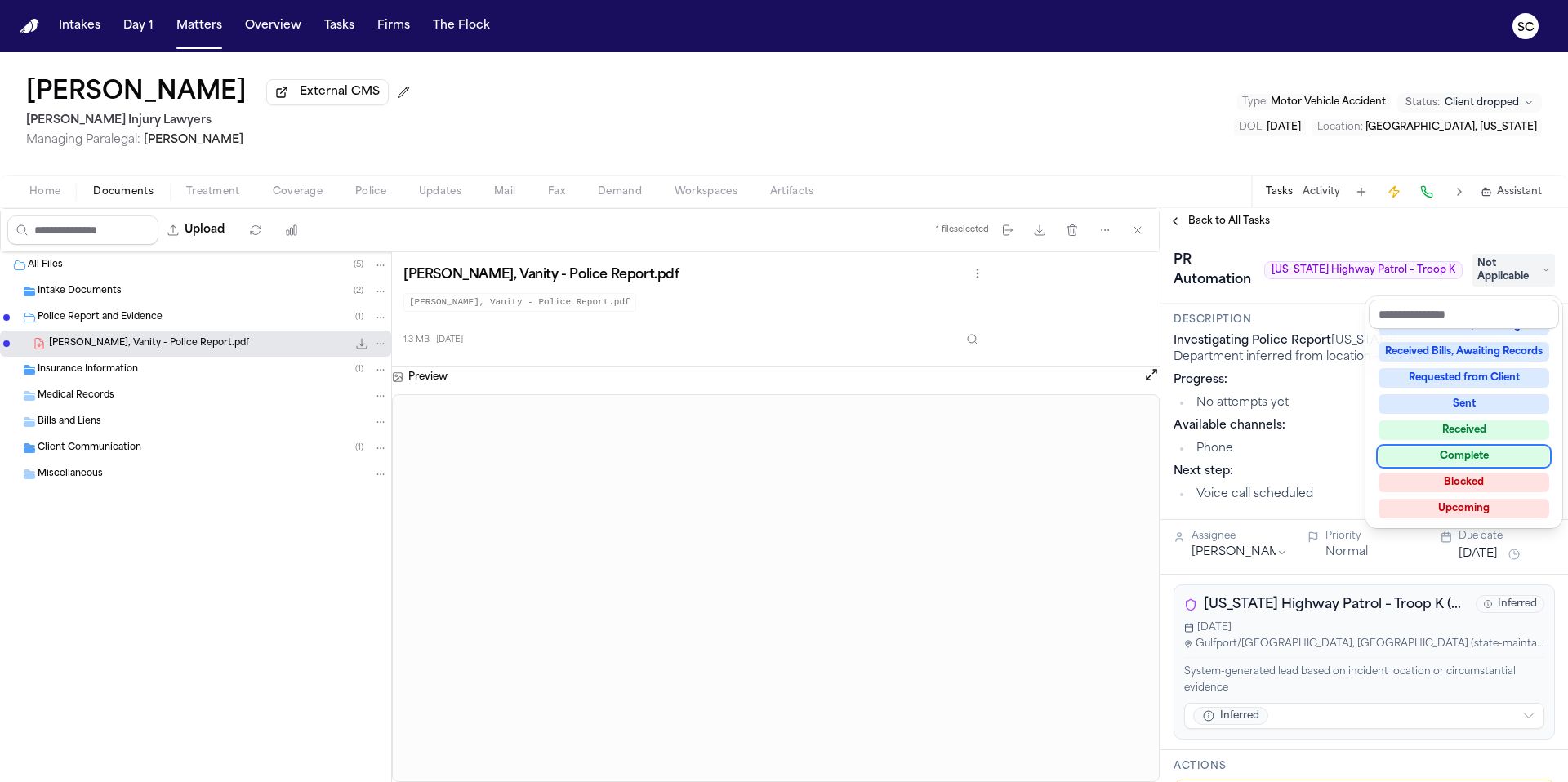
click at [1495, 458] on div "Complete" at bounding box center [1463, 456] width 171 height 20
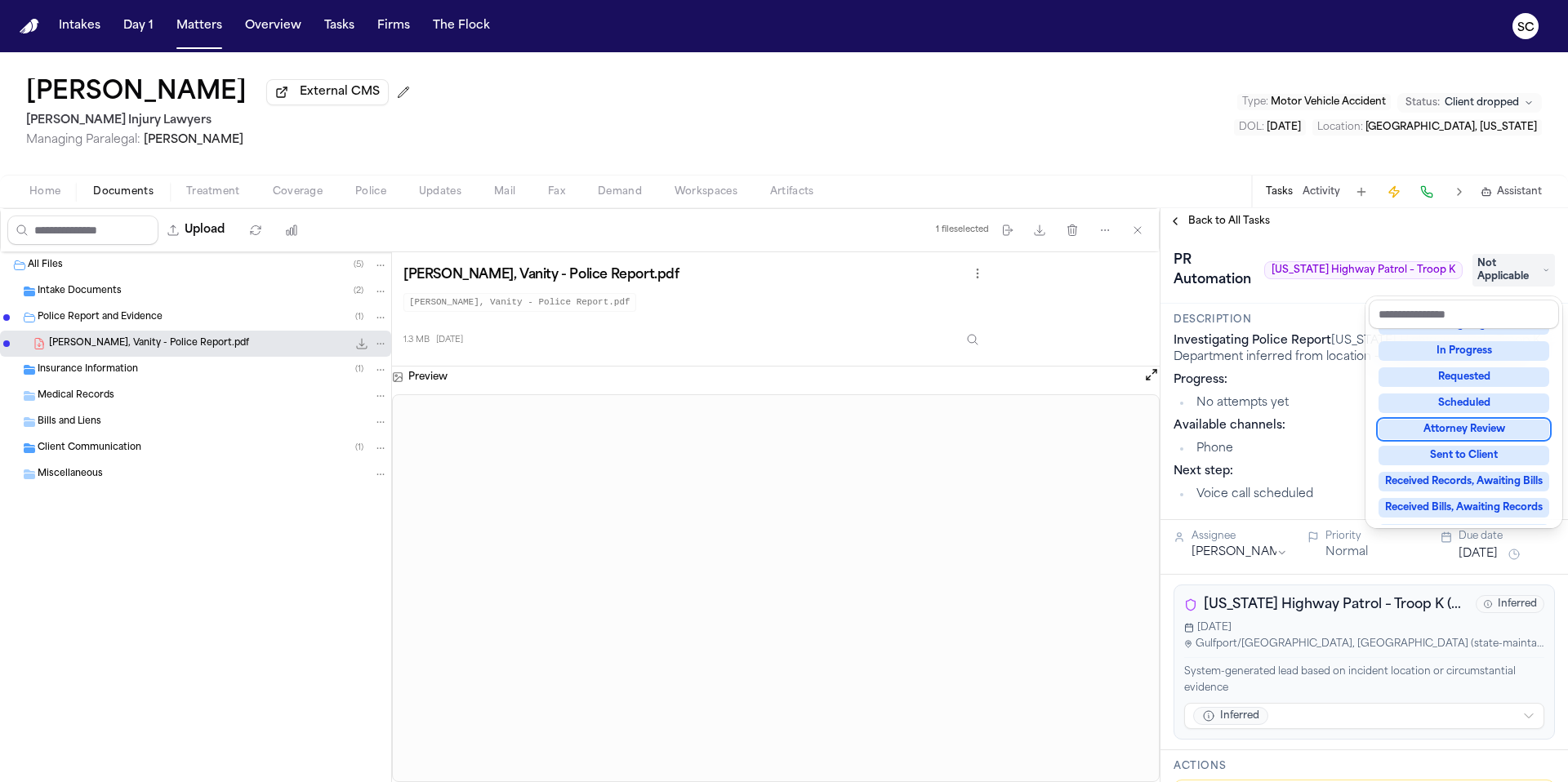
scroll to position [78, 0]
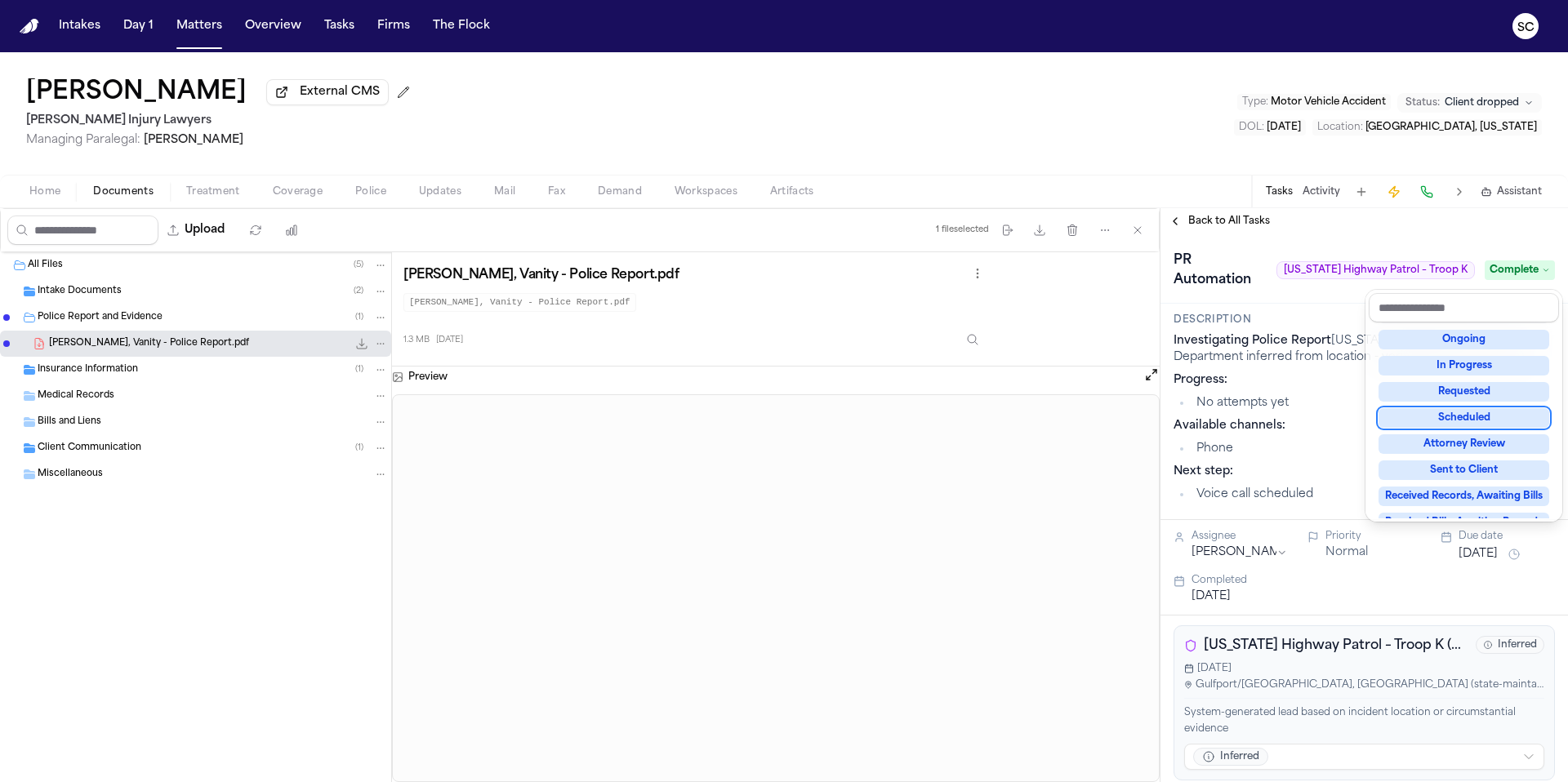
click at [1202, 227] on div "Back to All Tasks PR Automation Mississippi Highway Patrol – Troop K Complete D…" at bounding box center [1364, 495] width 407 height 574
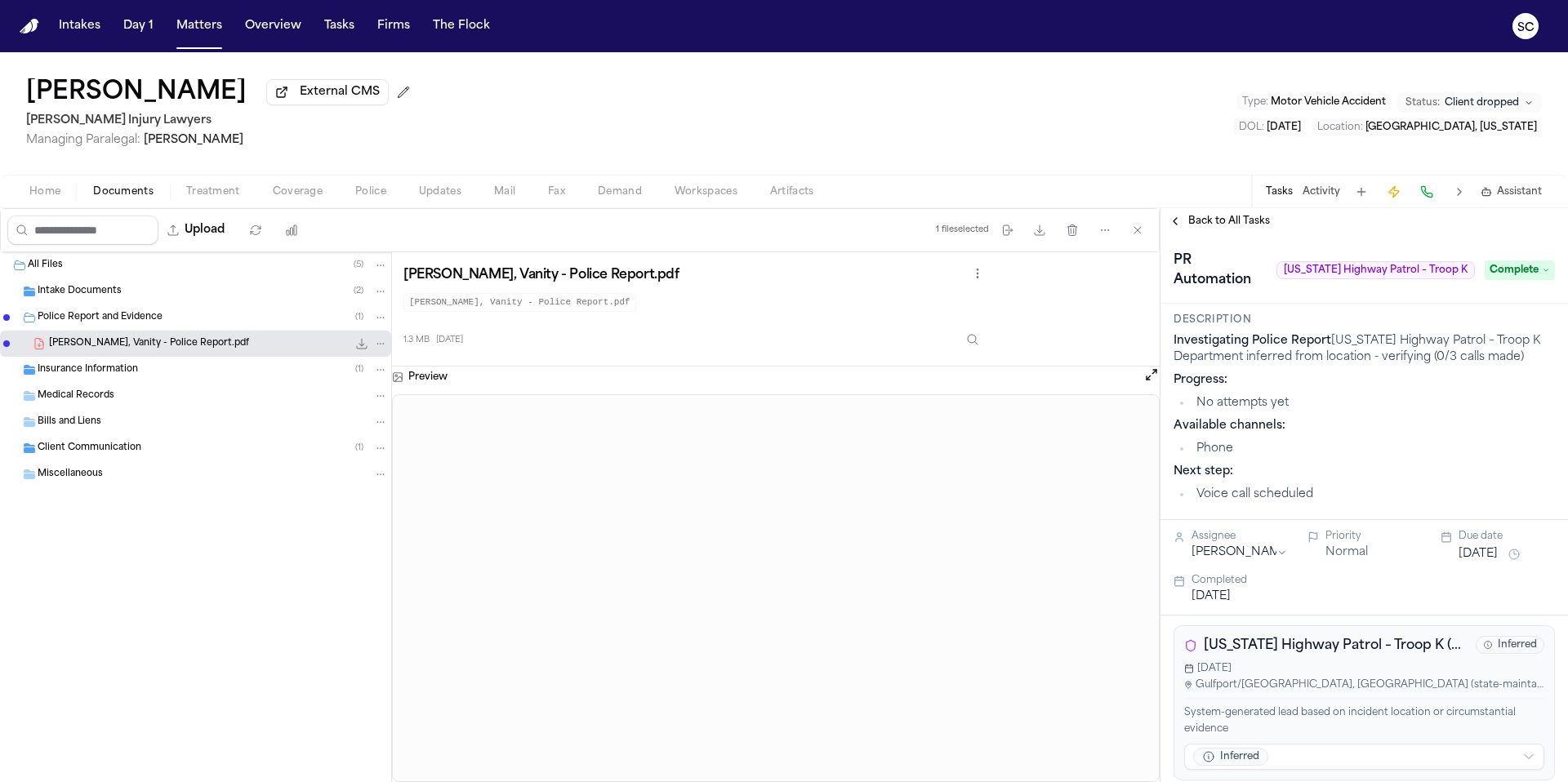
click at [1180, 222] on button "Back to All Tasks" at bounding box center [1219, 221] width 118 height 13
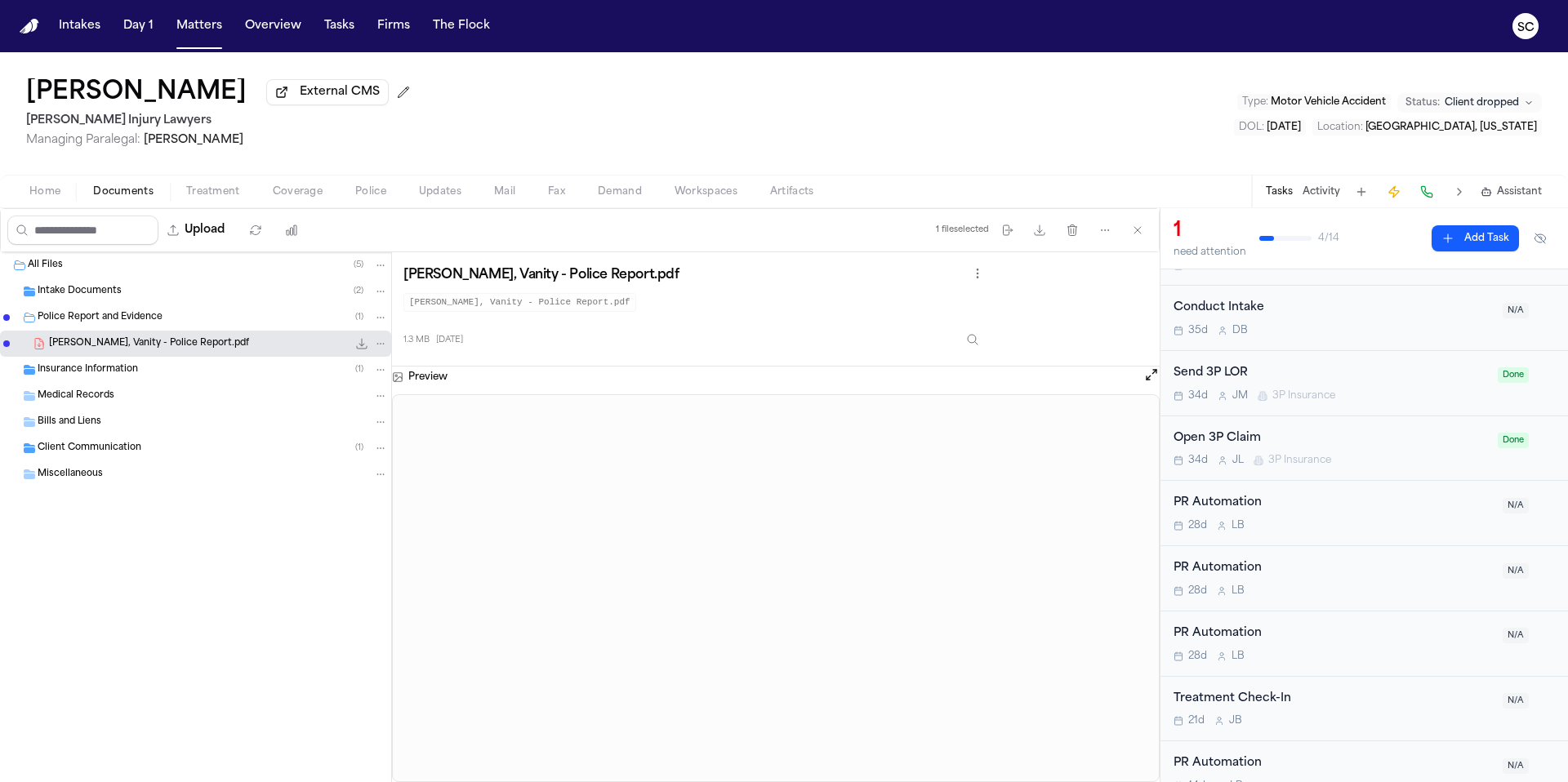
scroll to position [472, 0]
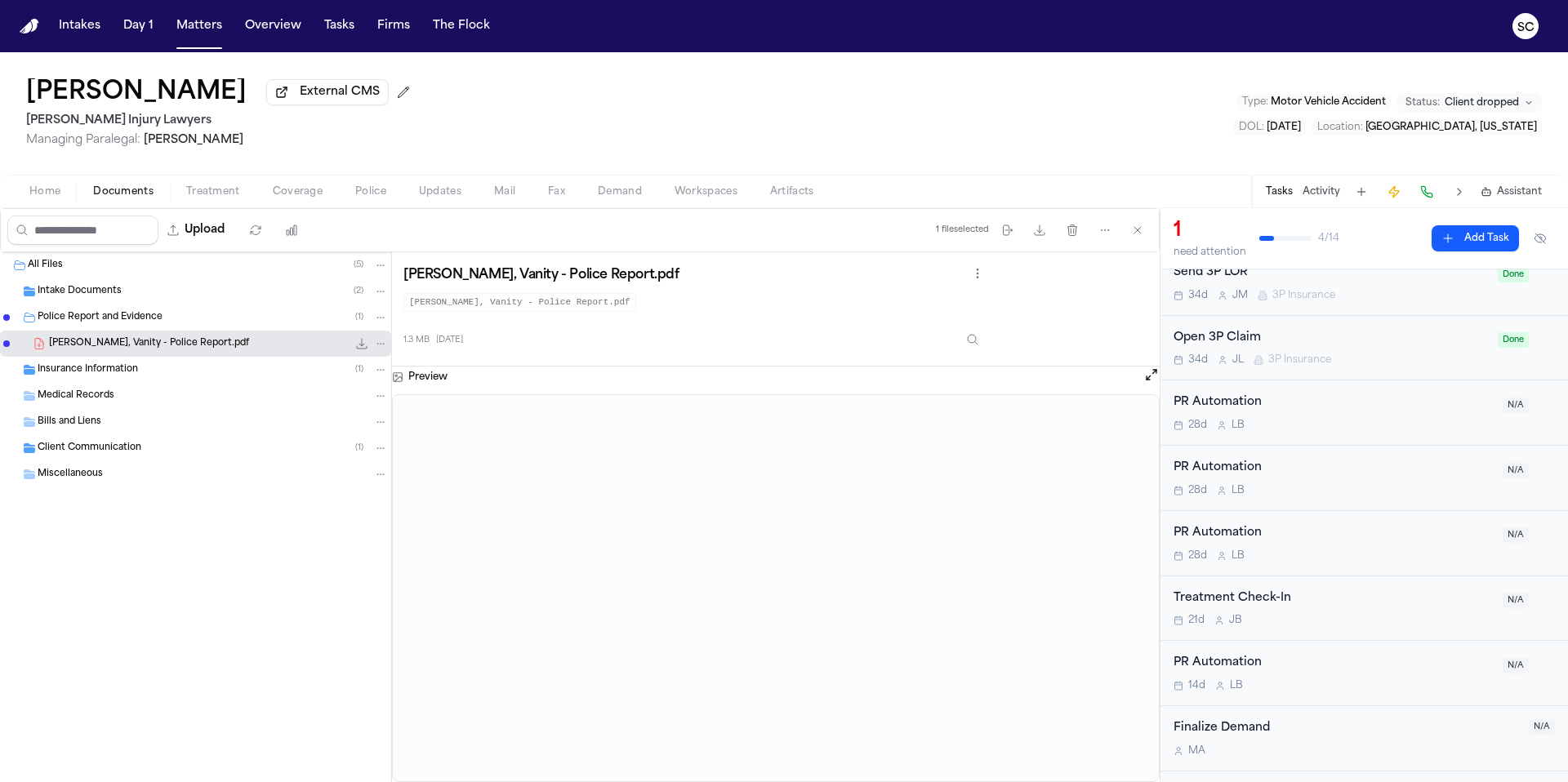
click at [1408, 558] on div "28d L B" at bounding box center [1332, 556] width 319 height 13
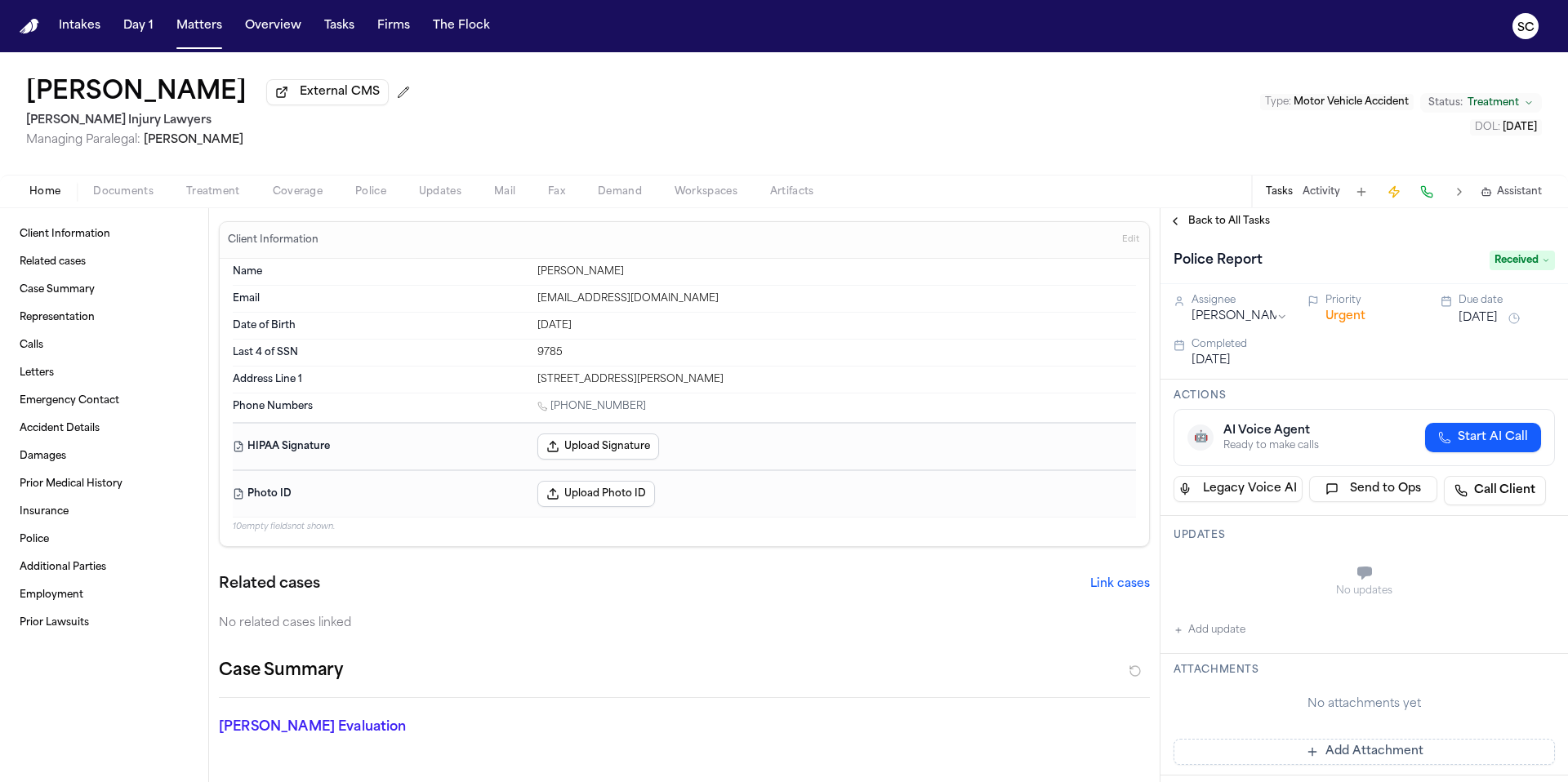
click at [113, 199] on span "Documents" at bounding box center [123, 192] width 60 height 13
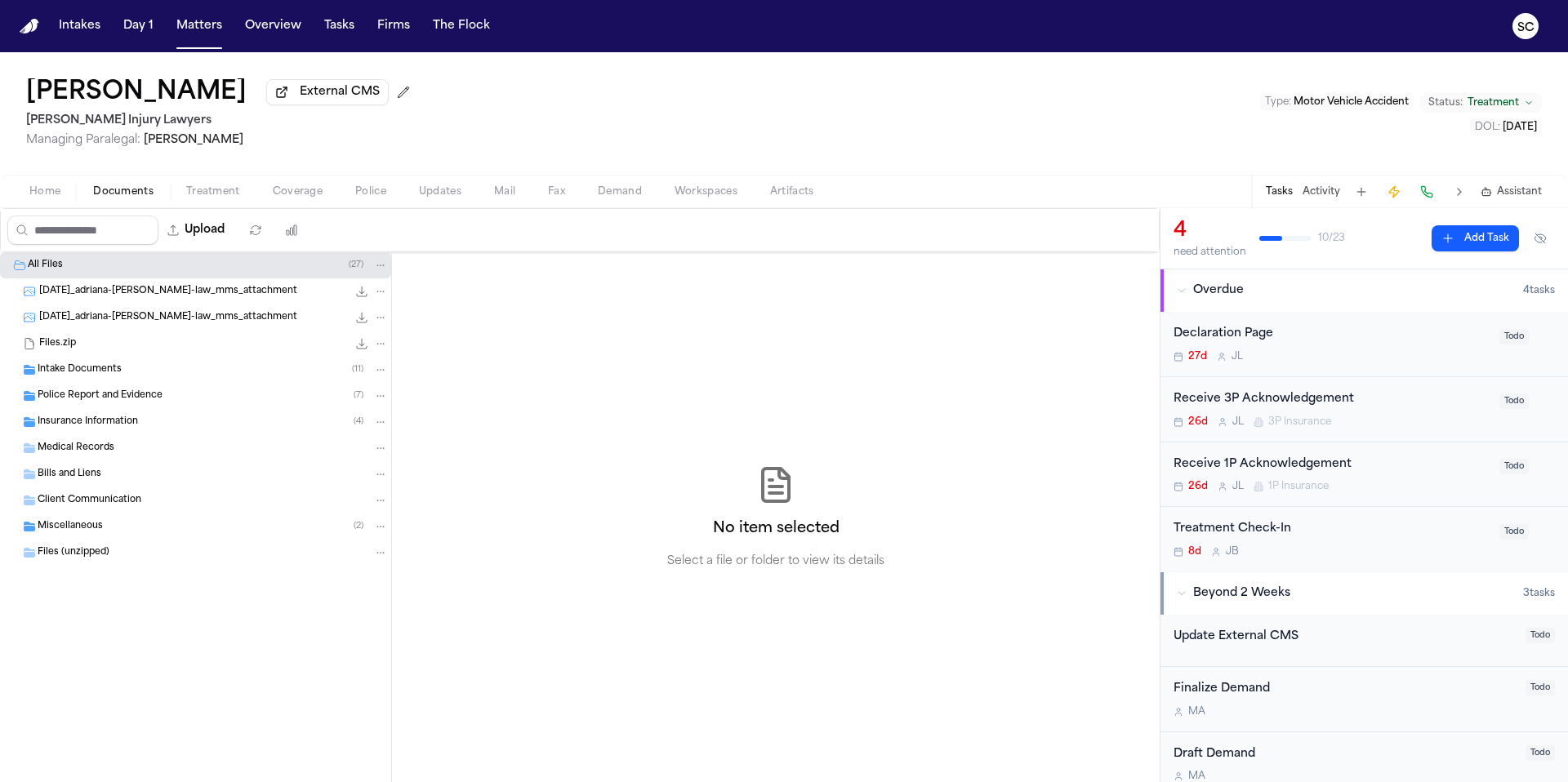
click at [121, 403] on span "Police Report and Evidence" at bounding box center [100, 396] width 125 height 14
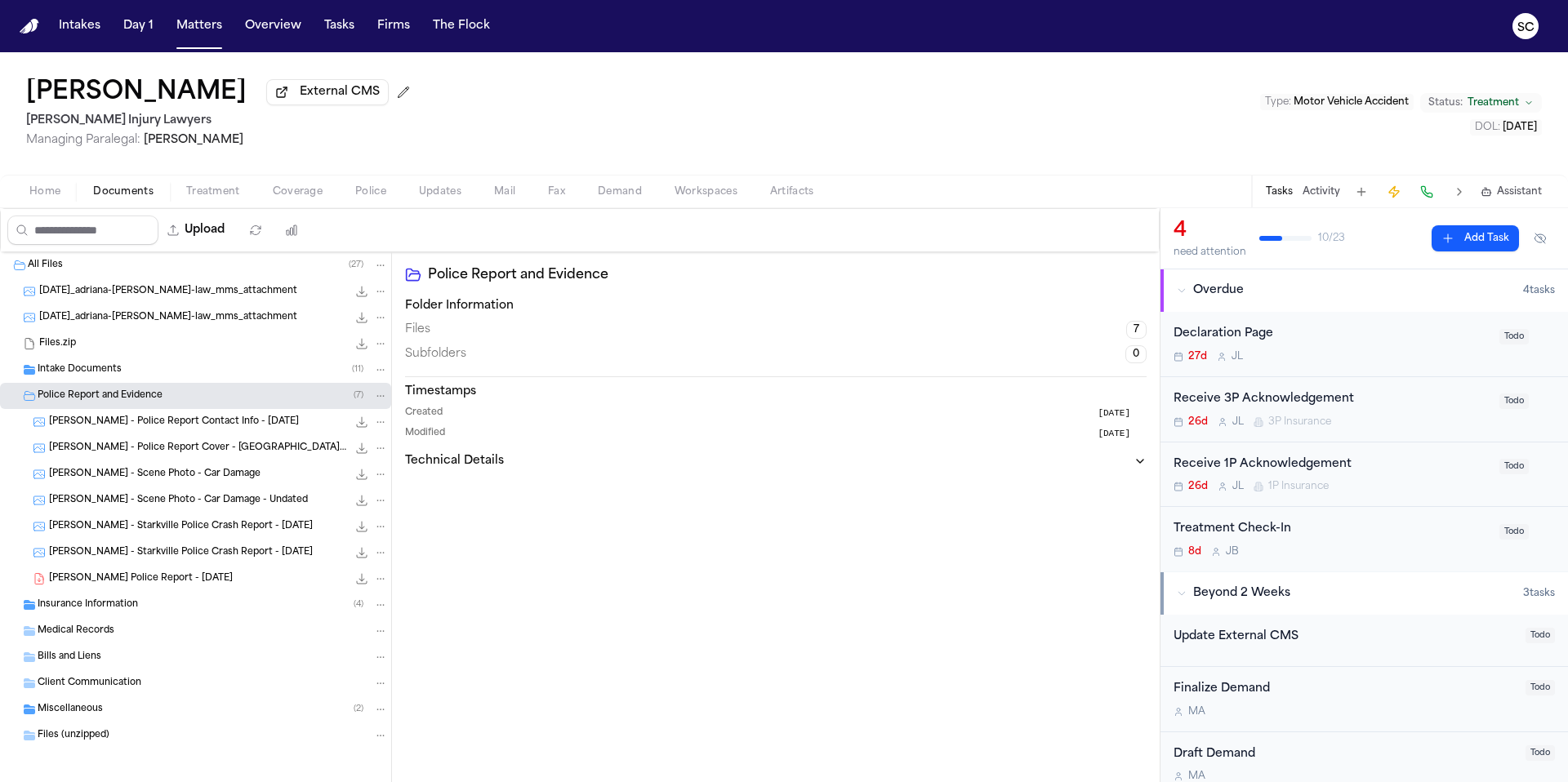
click at [190, 560] on span "[PERSON_NAME] - Starkville Police Crash Report - [DATE]" at bounding box center [181, 553] width 264 height 14
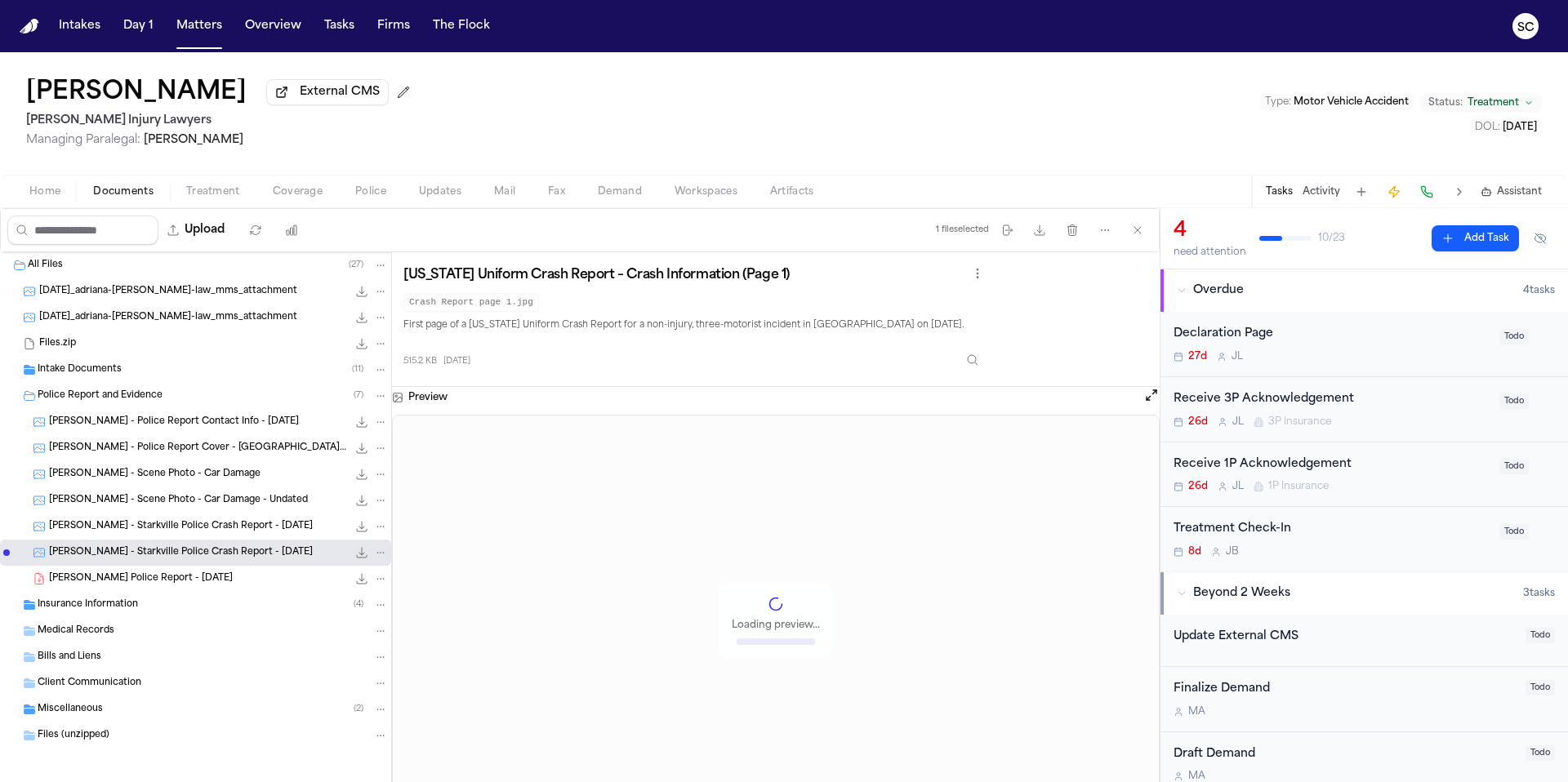
click at [193, 576] on span "[PERSON_NAME] Police Report - [DATE]" at bounding box center [140, 579] width 184 height 14
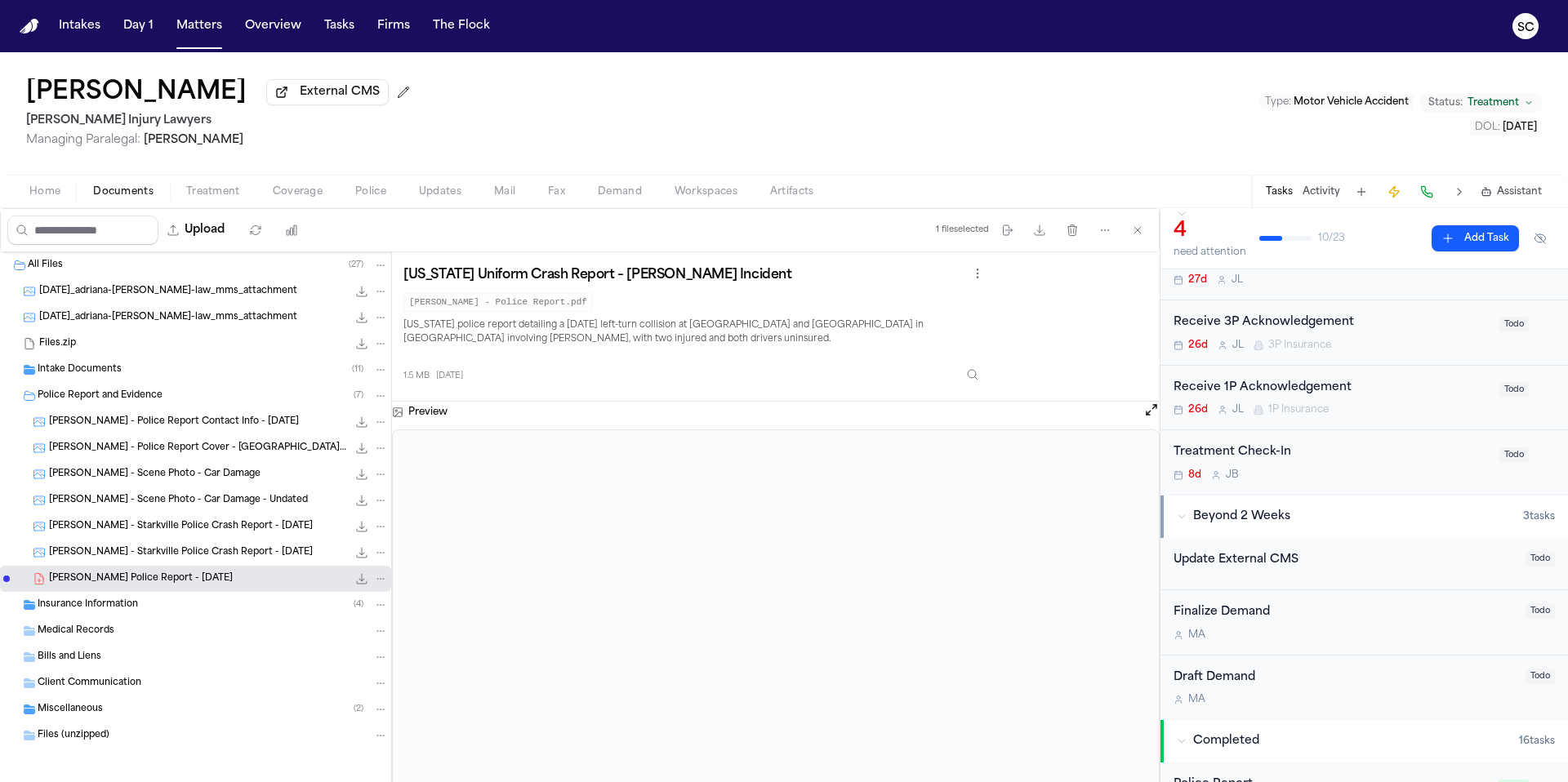
scroll to position [172, 0]
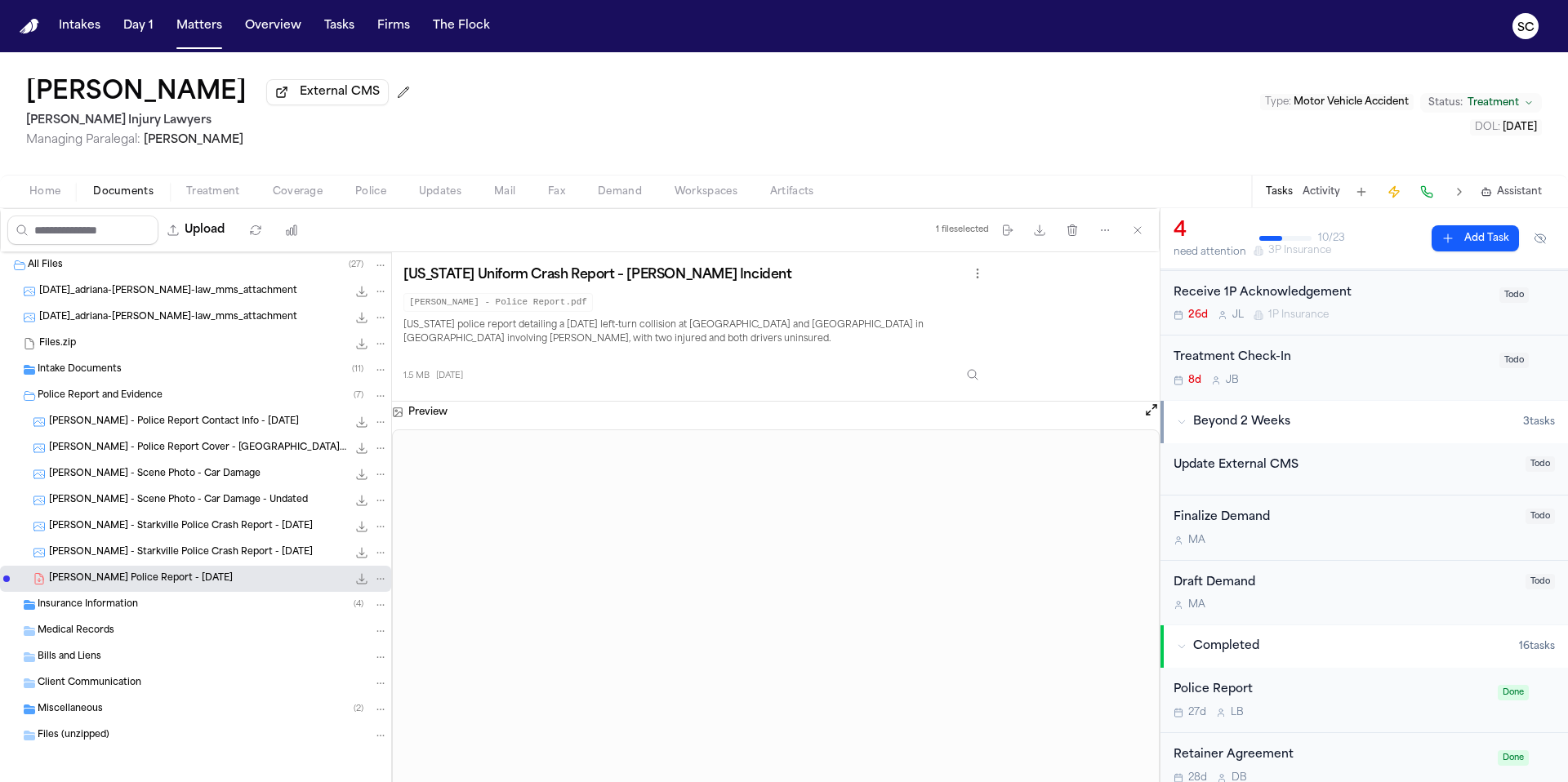
click at [1388, 713] on div "27d L B" at bounding box center [1330, 713] width 314 height 13
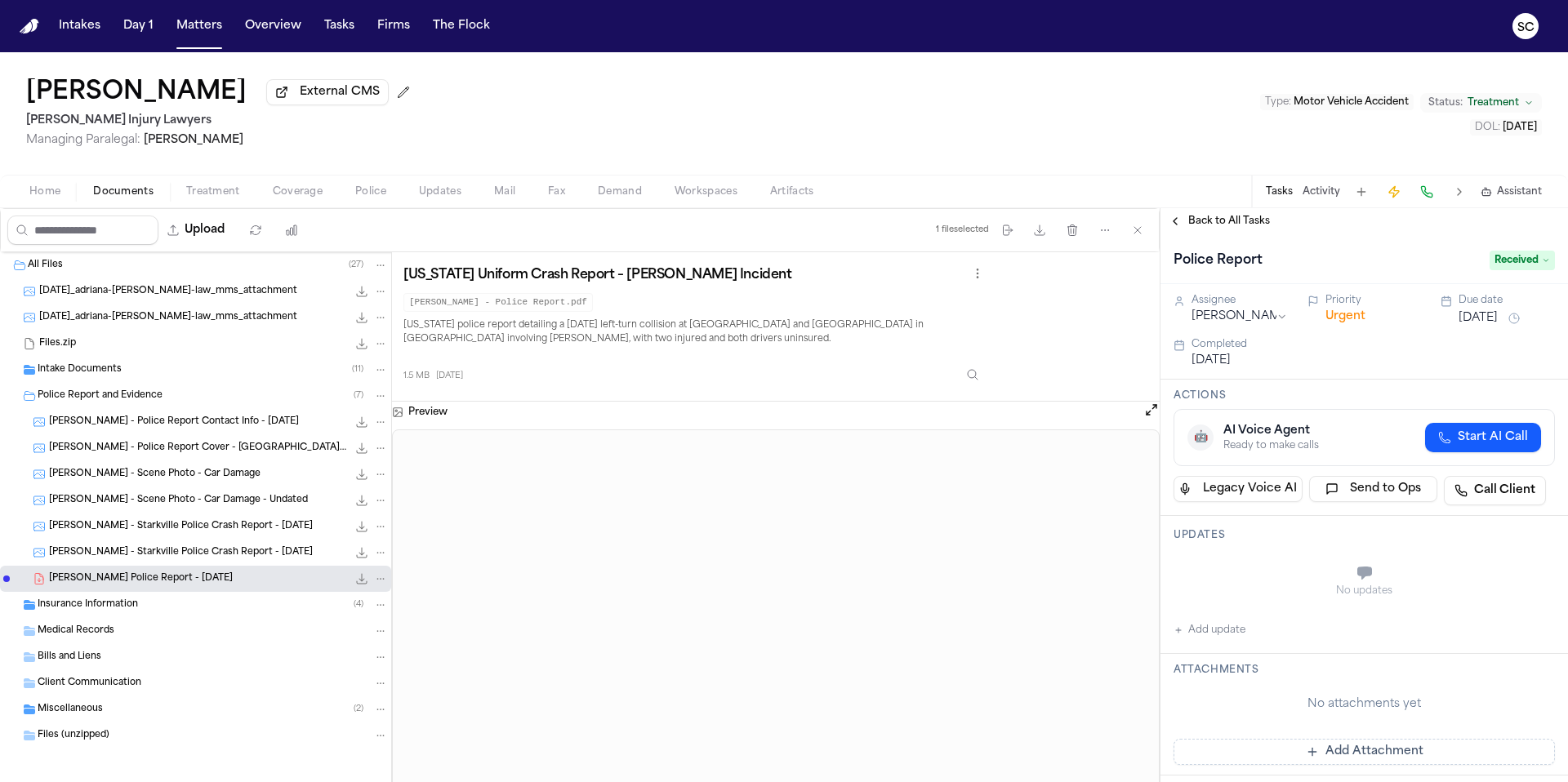
click at [1495, 268] on span "Received" at bounding box center [1521, 261] width 65 height 20
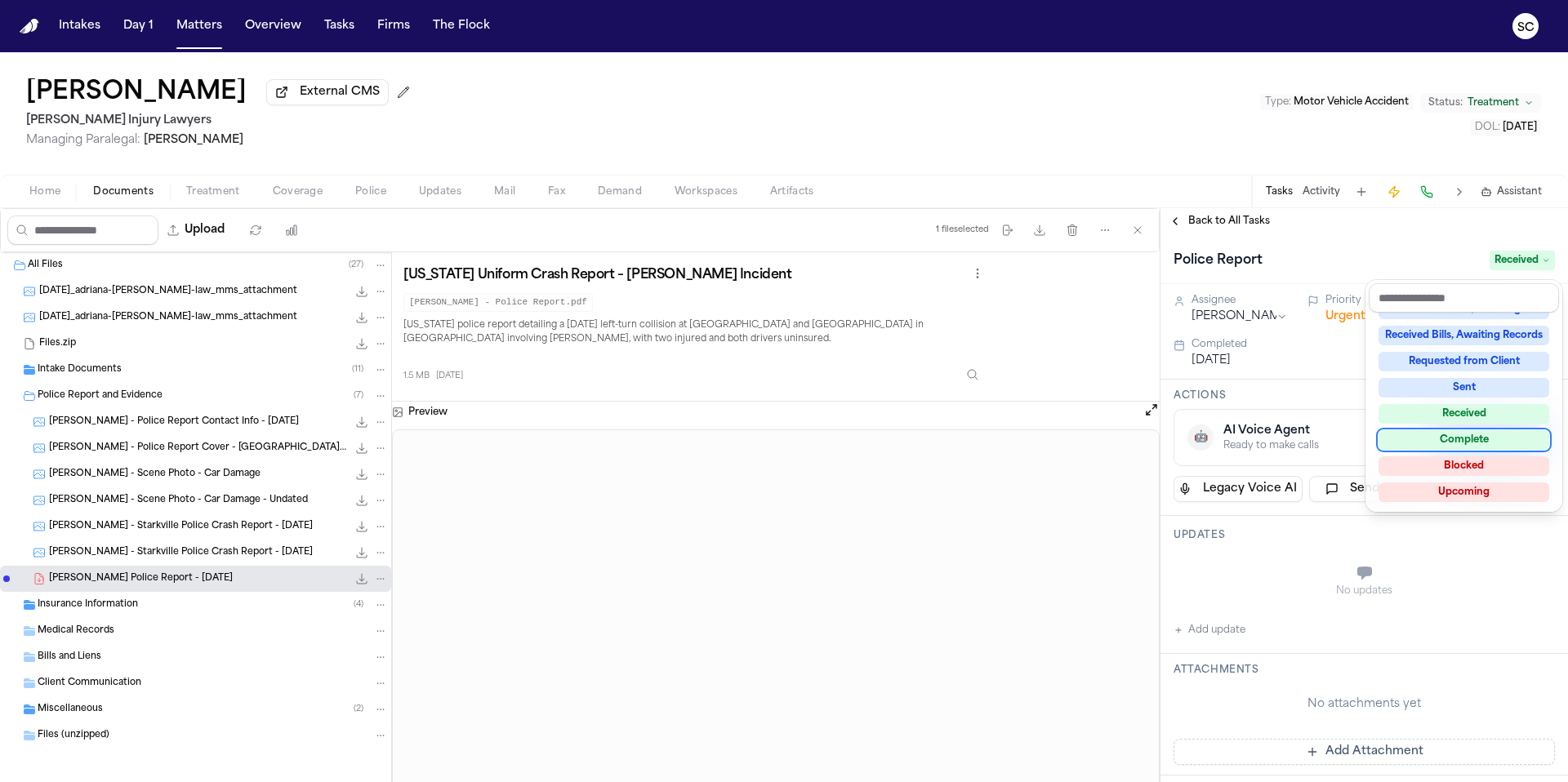
click at [1467, 440] on div "Complete" at bounding box center [1463, 440] width 171 height 20
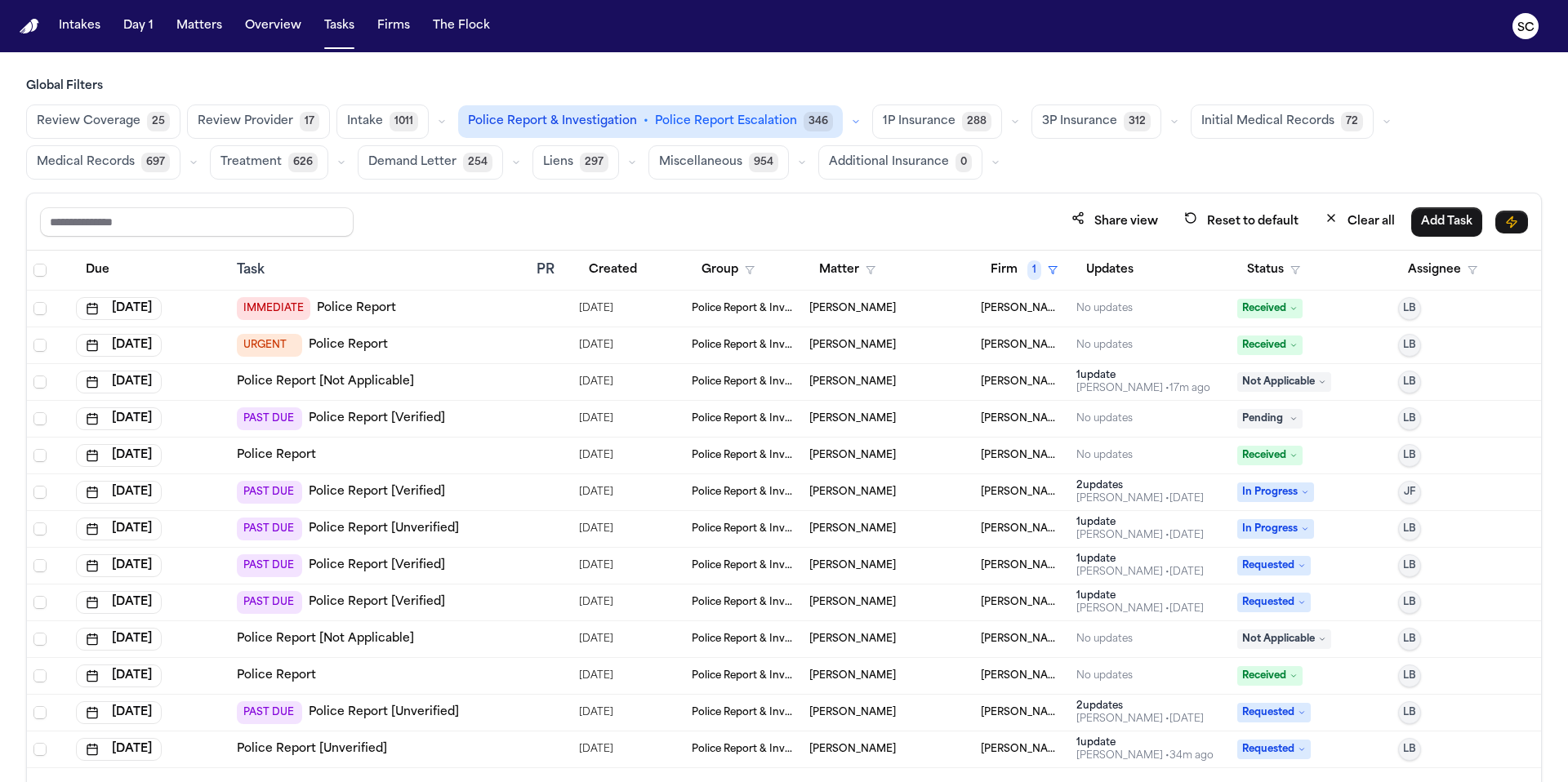
click at [1296, 309] on icon at bounding box center [1293, 309] width 8 height 8
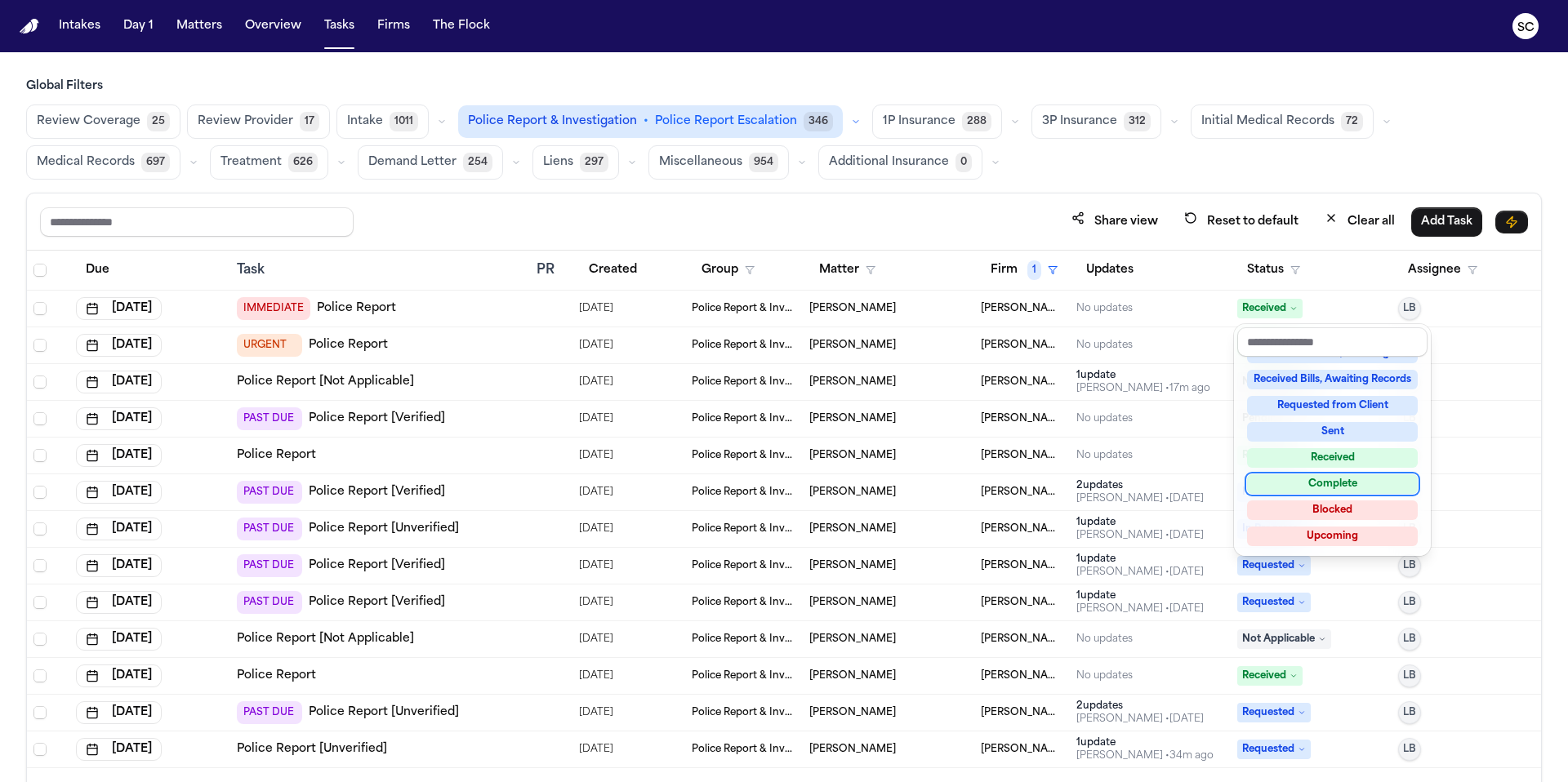
click at [1329, 492] on div "Complete" at bounding box center [1332, 484] width 171 height 20
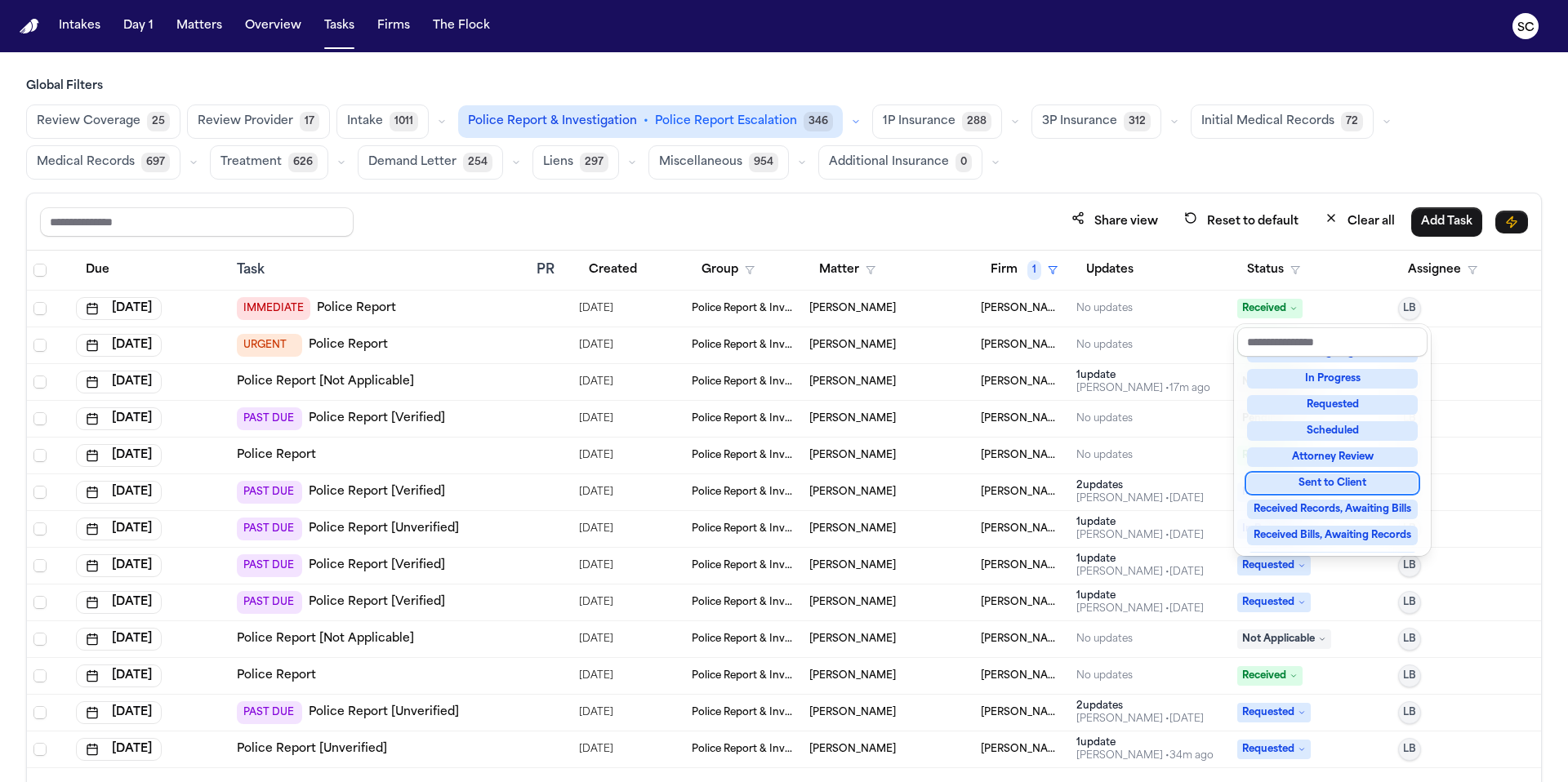
scroll to position [78, 0]
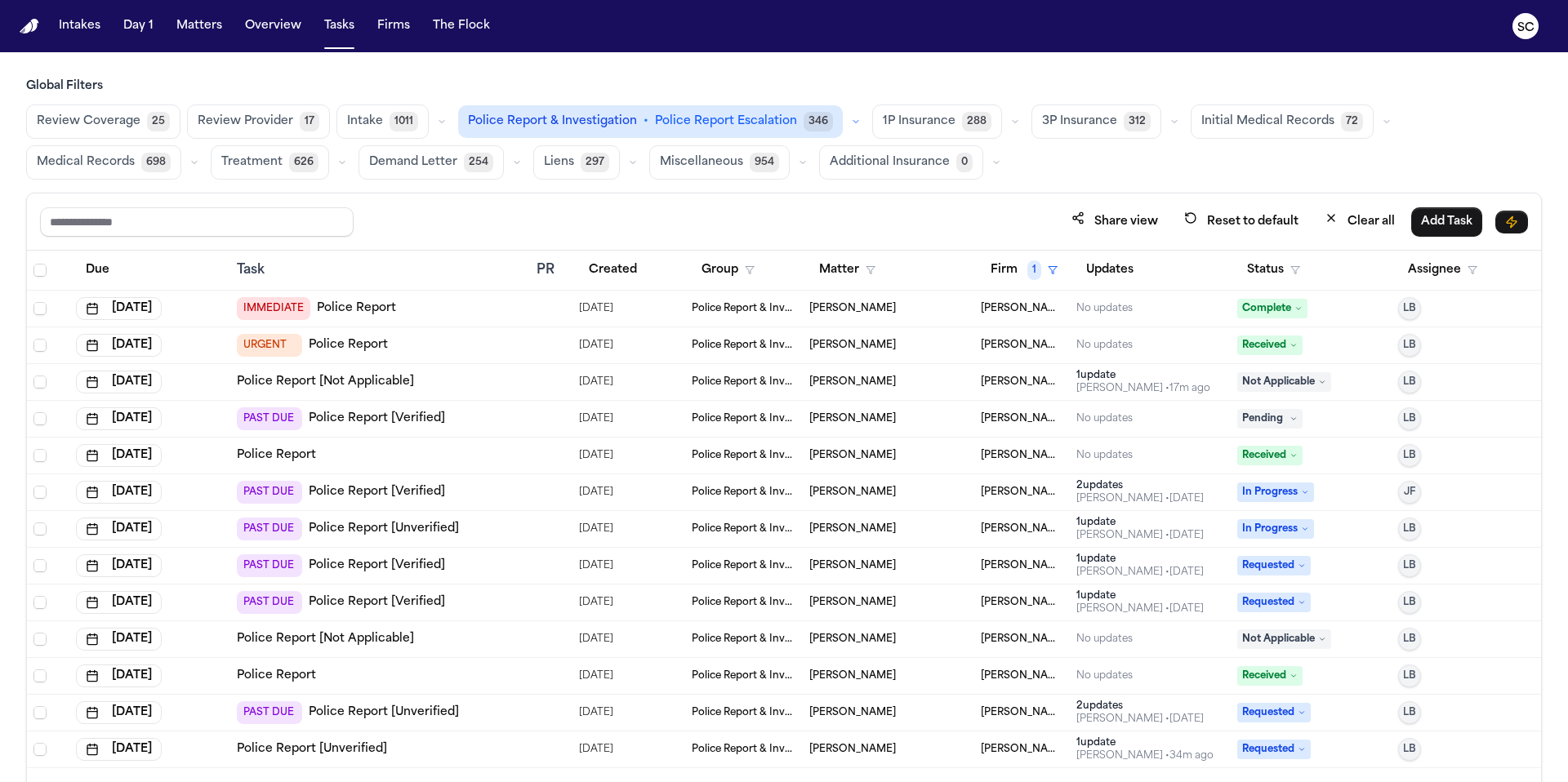
click at [1289, 346] on span "Received" at bounding box center [1269, 346] width 65 height 20
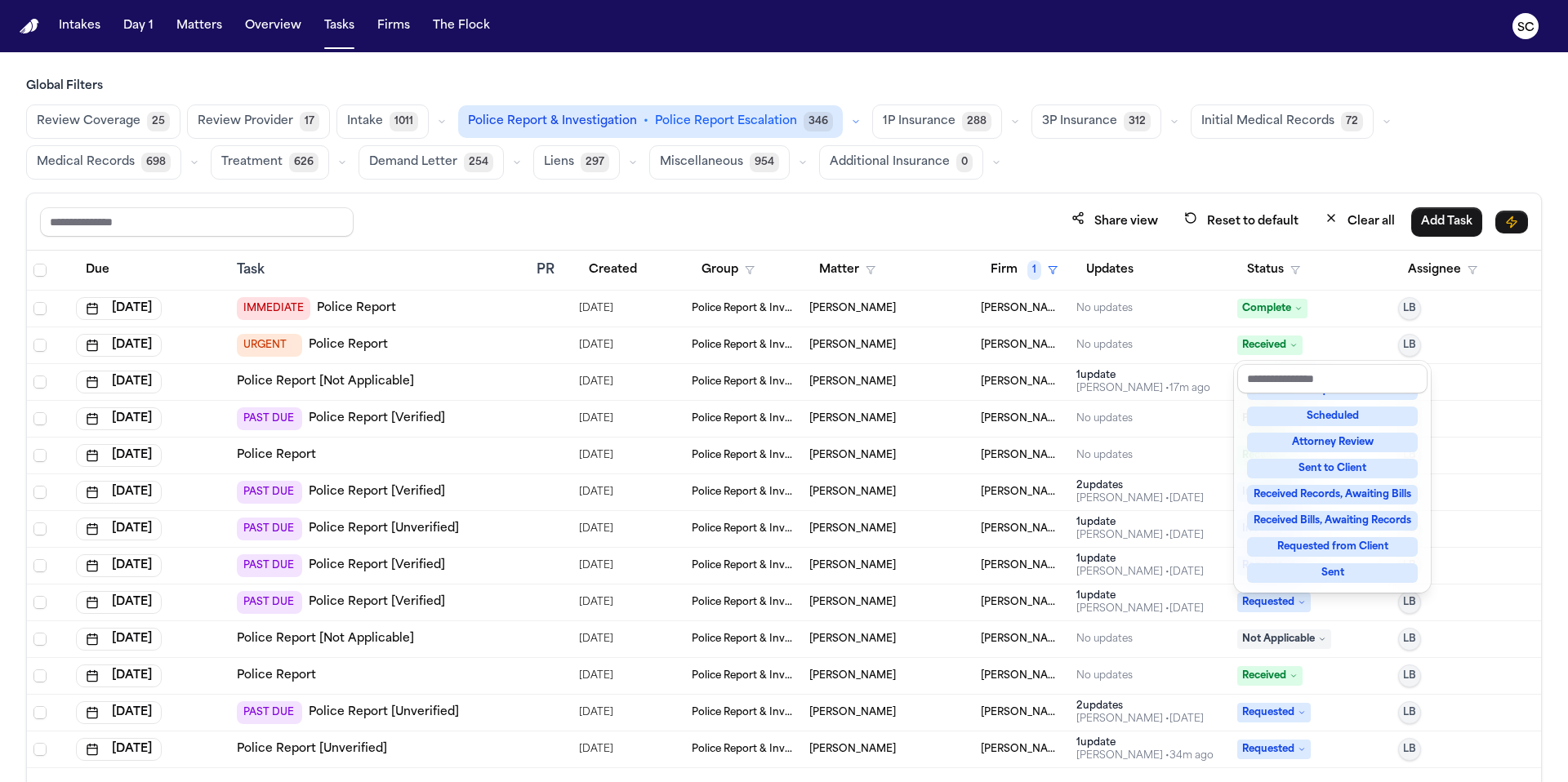
scroll to position [255, 0]
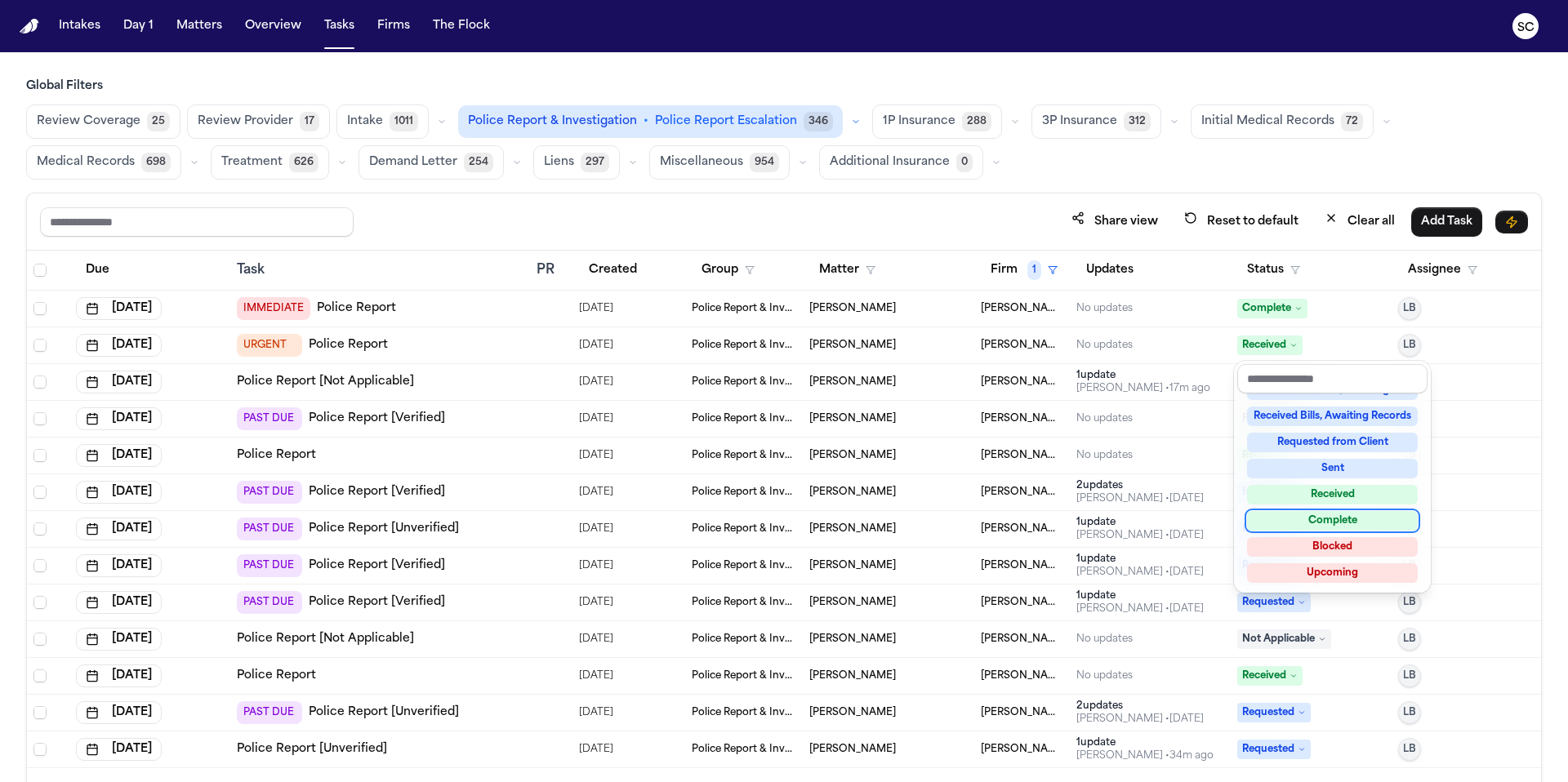
click at [1340, 523] on div "Complete" at bounding box center [1332, 521] width 171 height 20
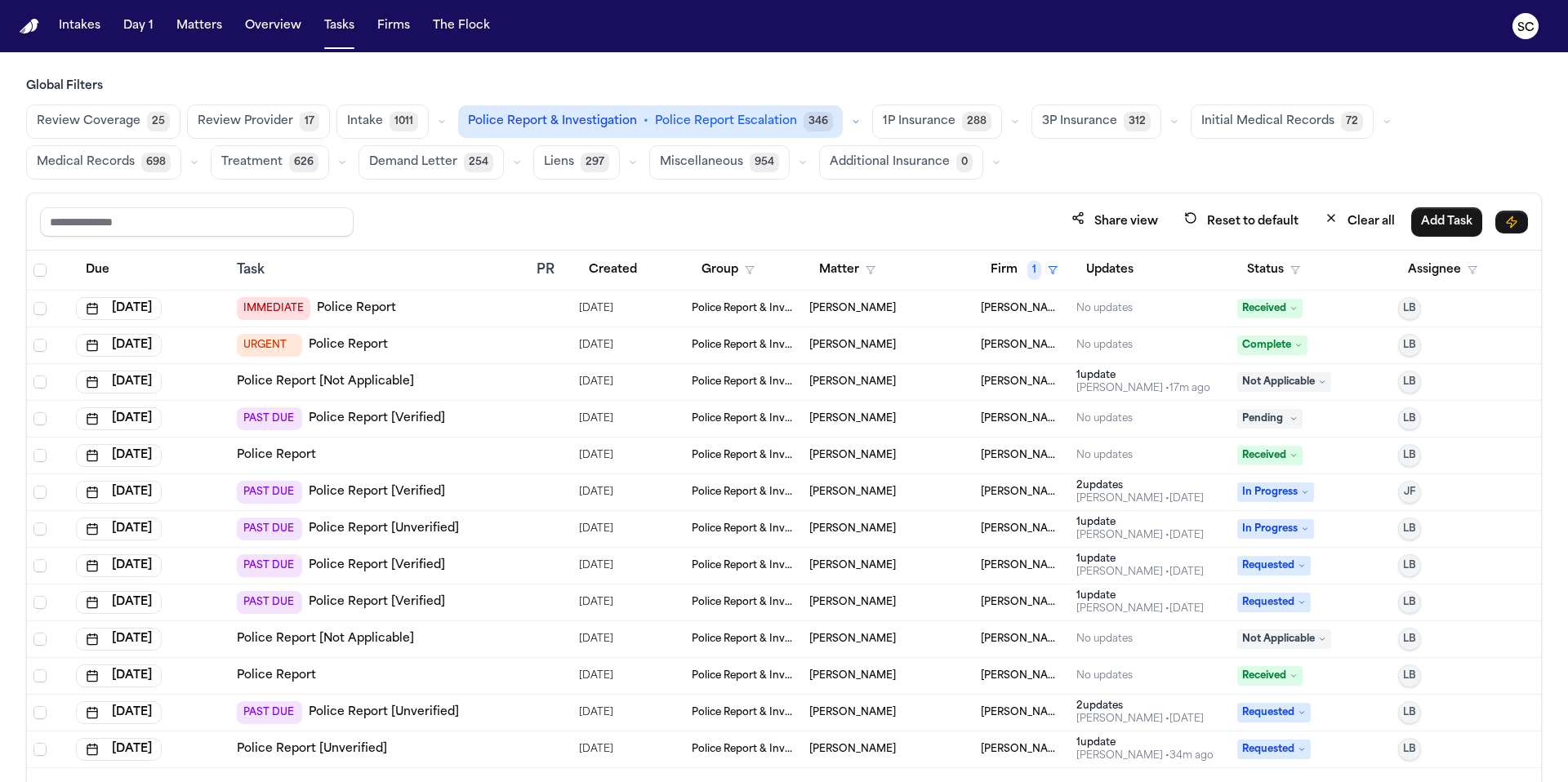
click at [1288, 309] on span "Received" at bounding box center [1269, 309] width 65 height 20
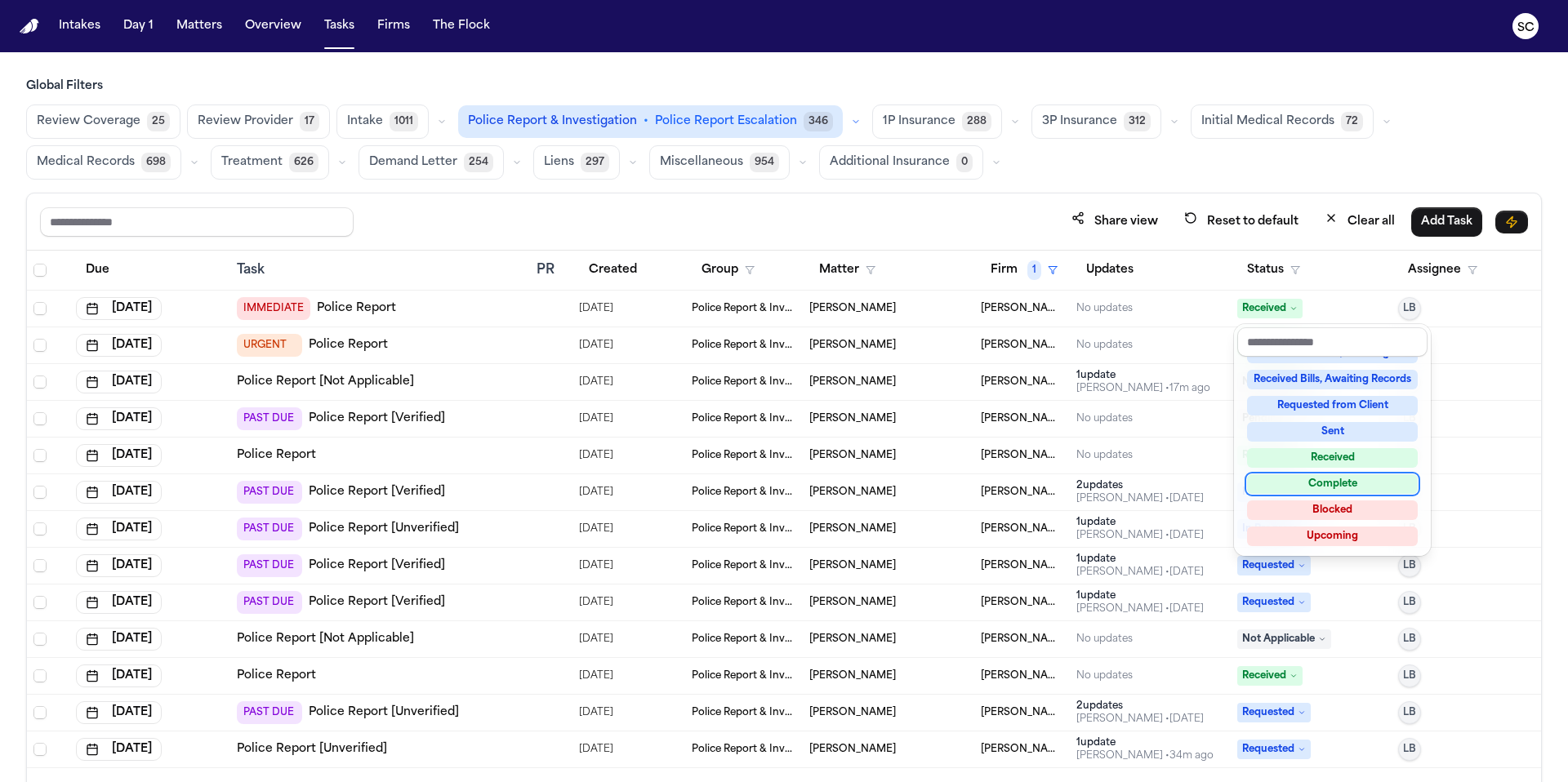
click at [1331, 484] on div "Complete" at bounding box center [1332, 484] width 171 height 20
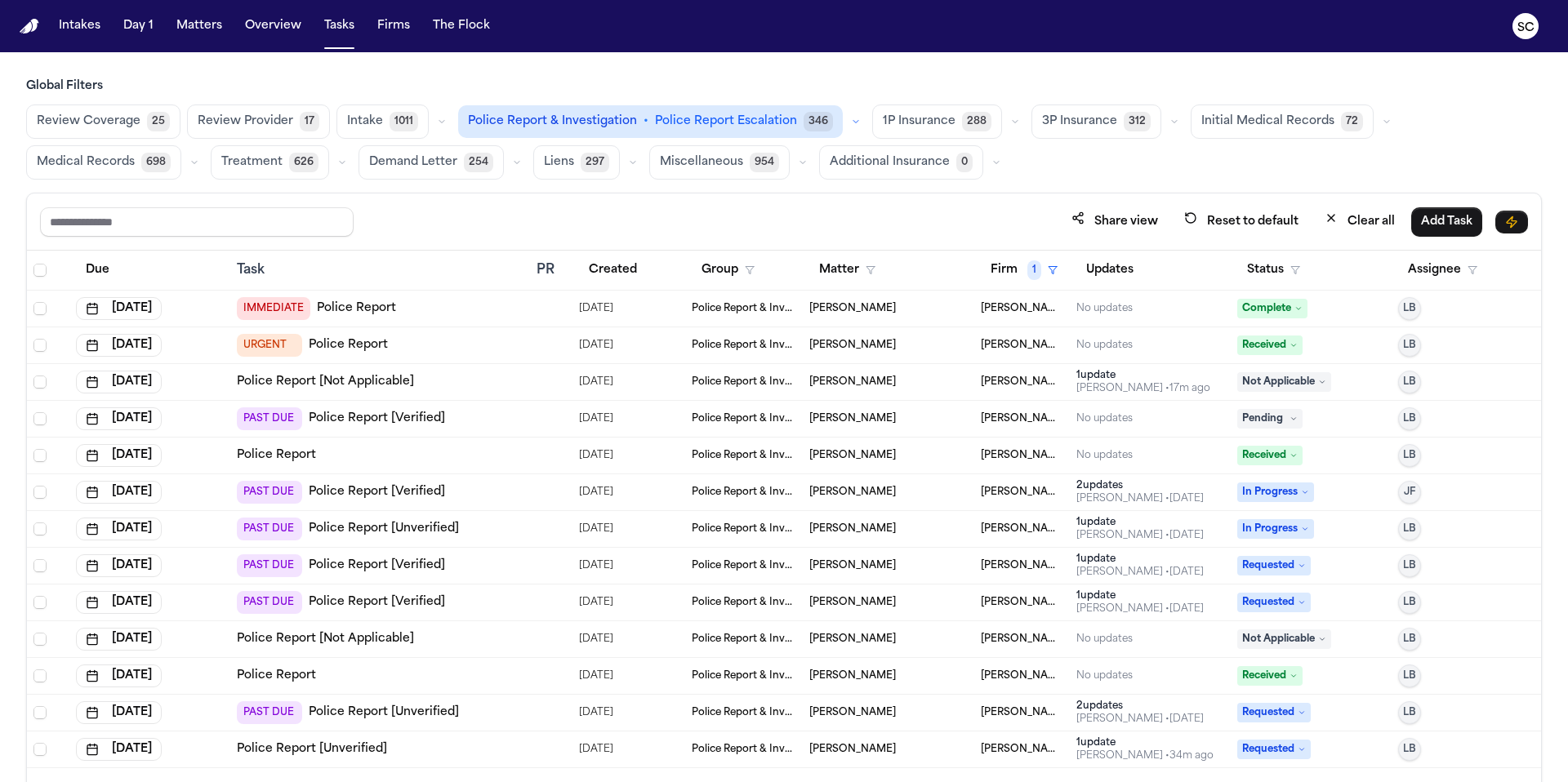
click at [1292, 346] on icon at bounding box center [1293, 346] width 8 height 8
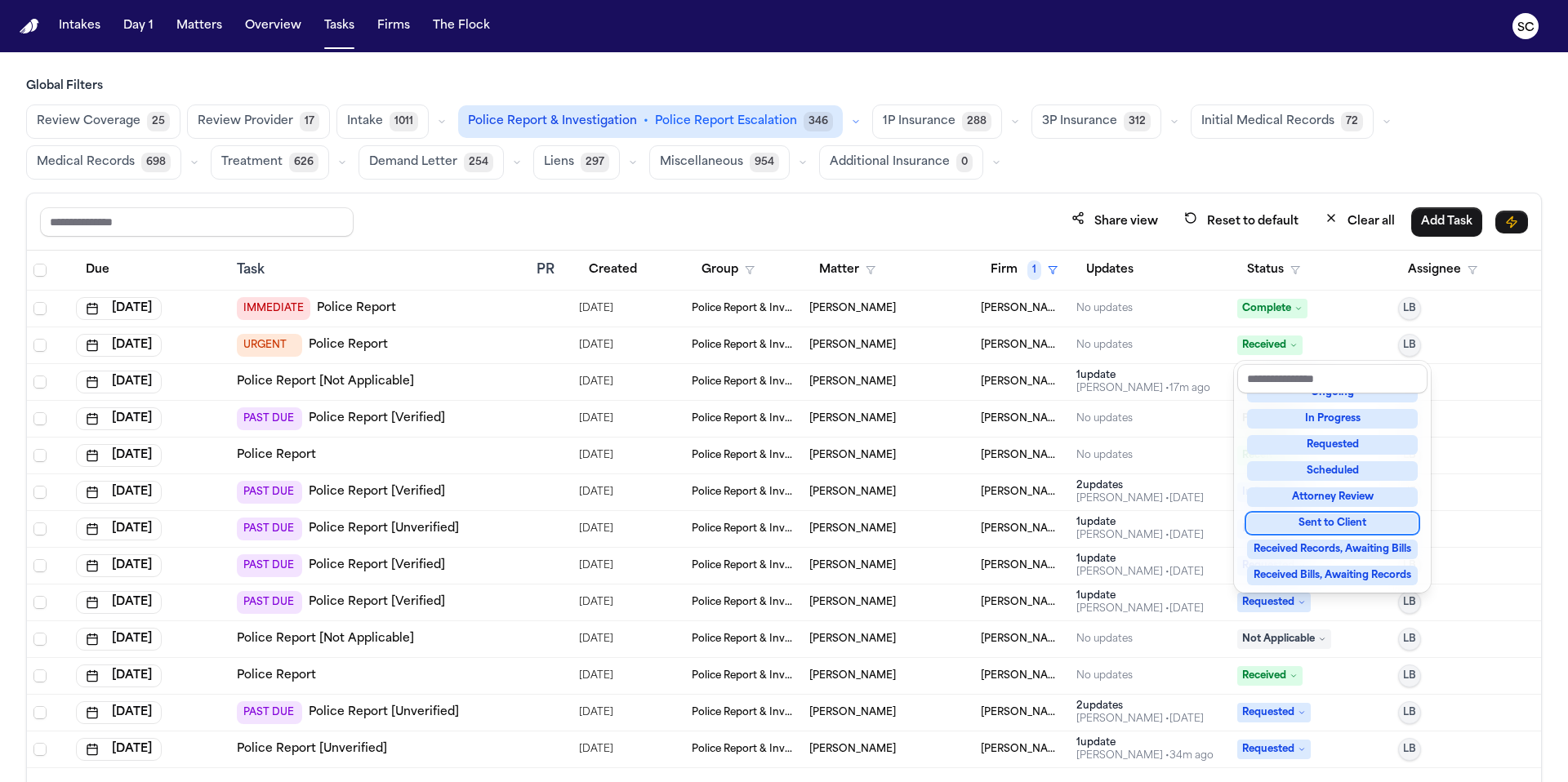
scroll to position [255, 0]
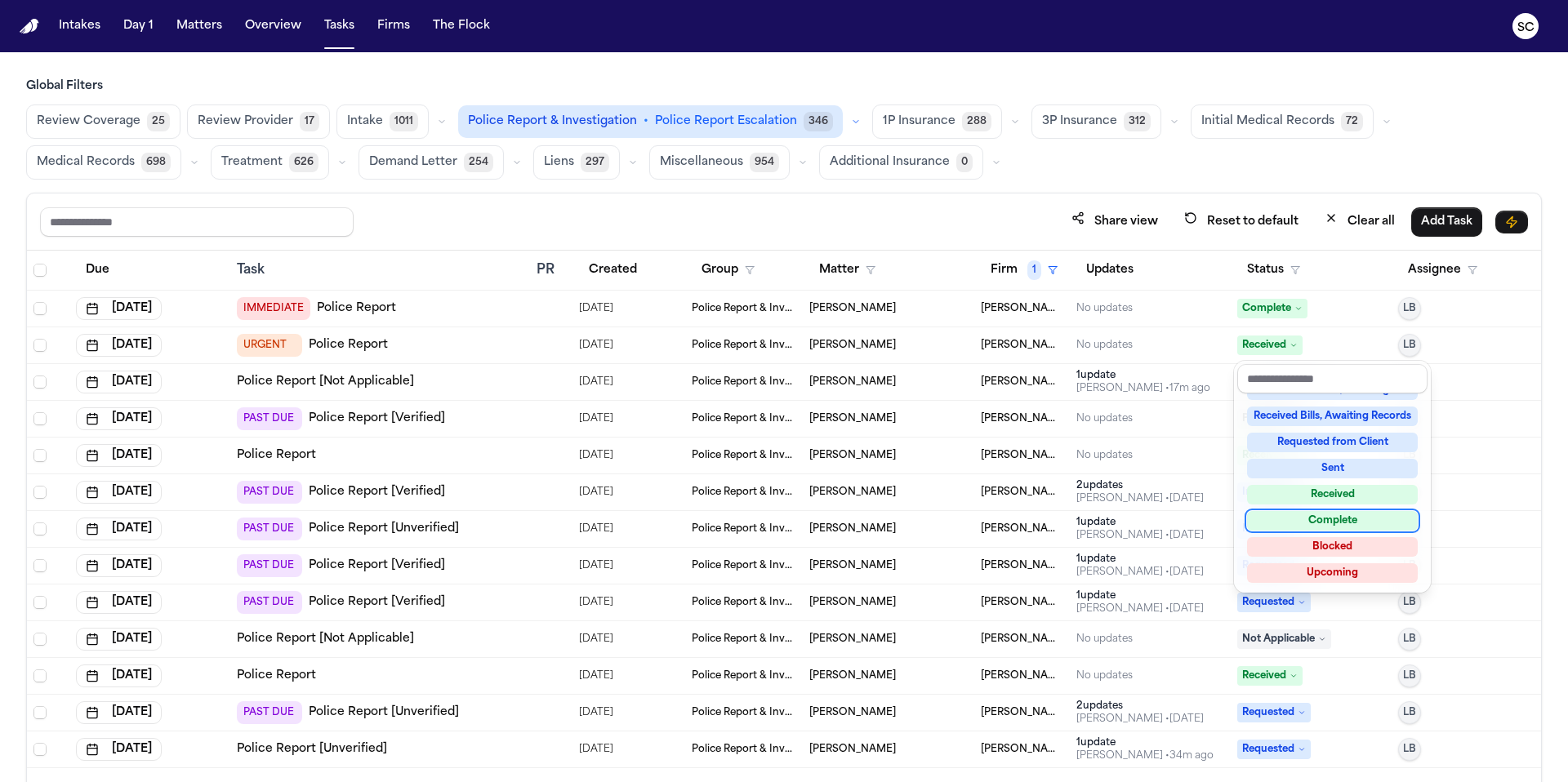
click at [1343, 520] on div "Complete" at bounding box center [1332, 521] width 171 height 20
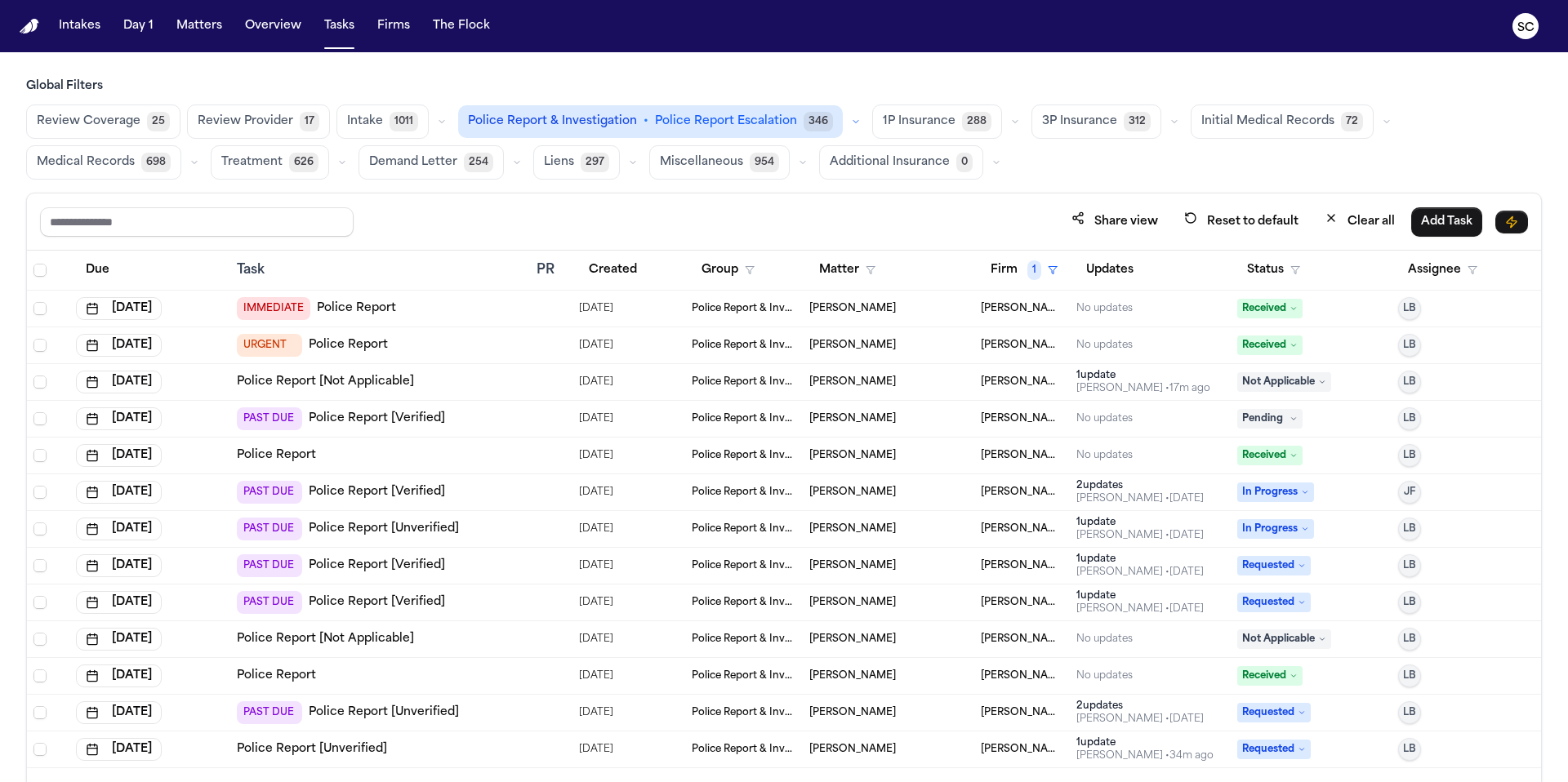
click at [378, 312] on link "Police Report" at bounding box center [356, 309] width 79 height 16
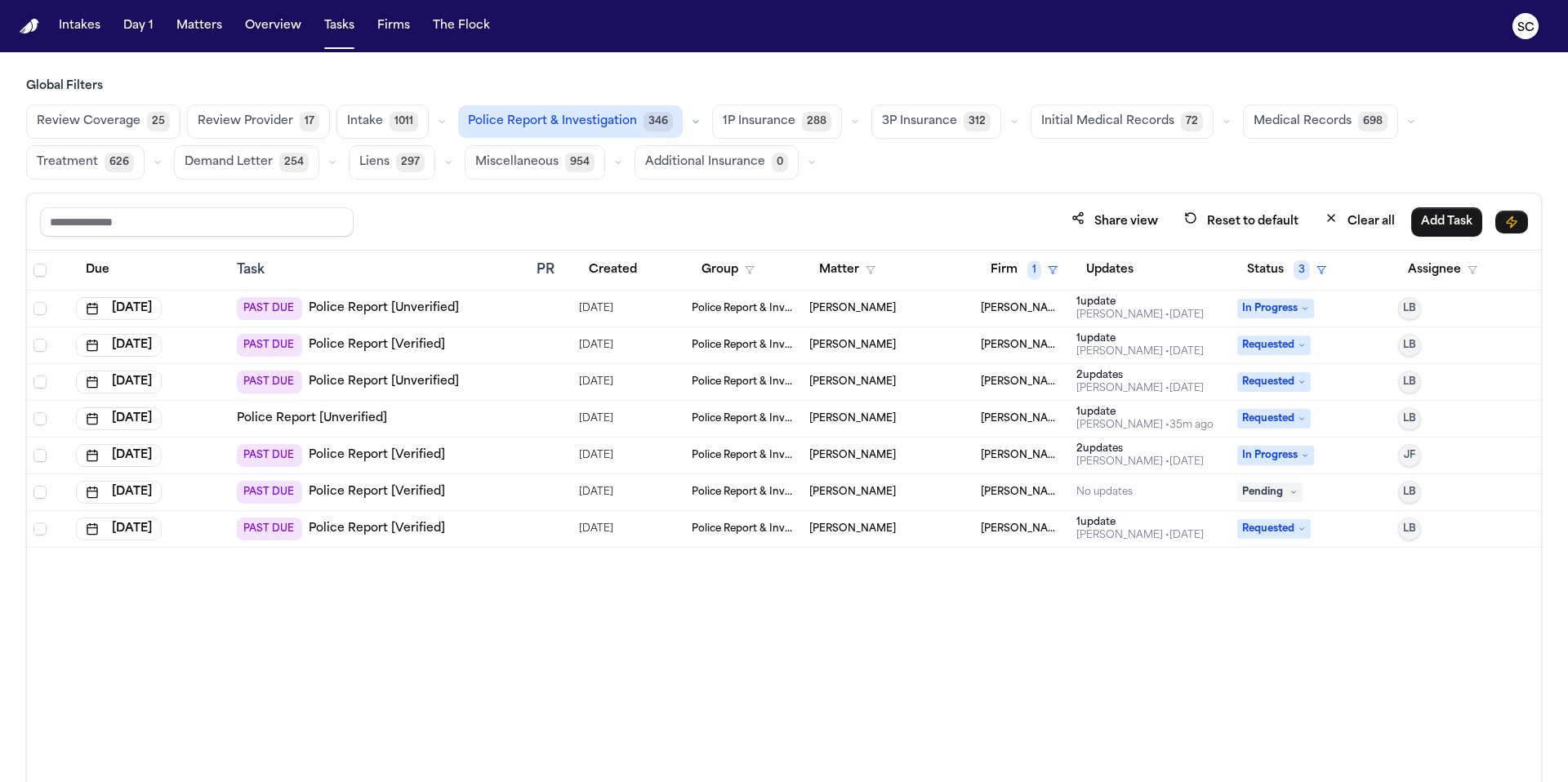
click at [404, 530] on link "Police Report [Verified]" at bounding box center [376, 530] width 136 height 16
click at [384, 310] on link "Police Report [Unverified]" at bounding box center [384, 309] width 150 height 16
click at [372, 344] on link "Police Report [Verified]" at bounding box center [376, 346] width 136 height 16
click at [391, 384] on link "Police Report [Unverified]" at bounding box center [384, 382] width 150 height 16
click at [420, 458] on link "Police Report [Verified]" at bounding box center [376, 455] width 136 height 16
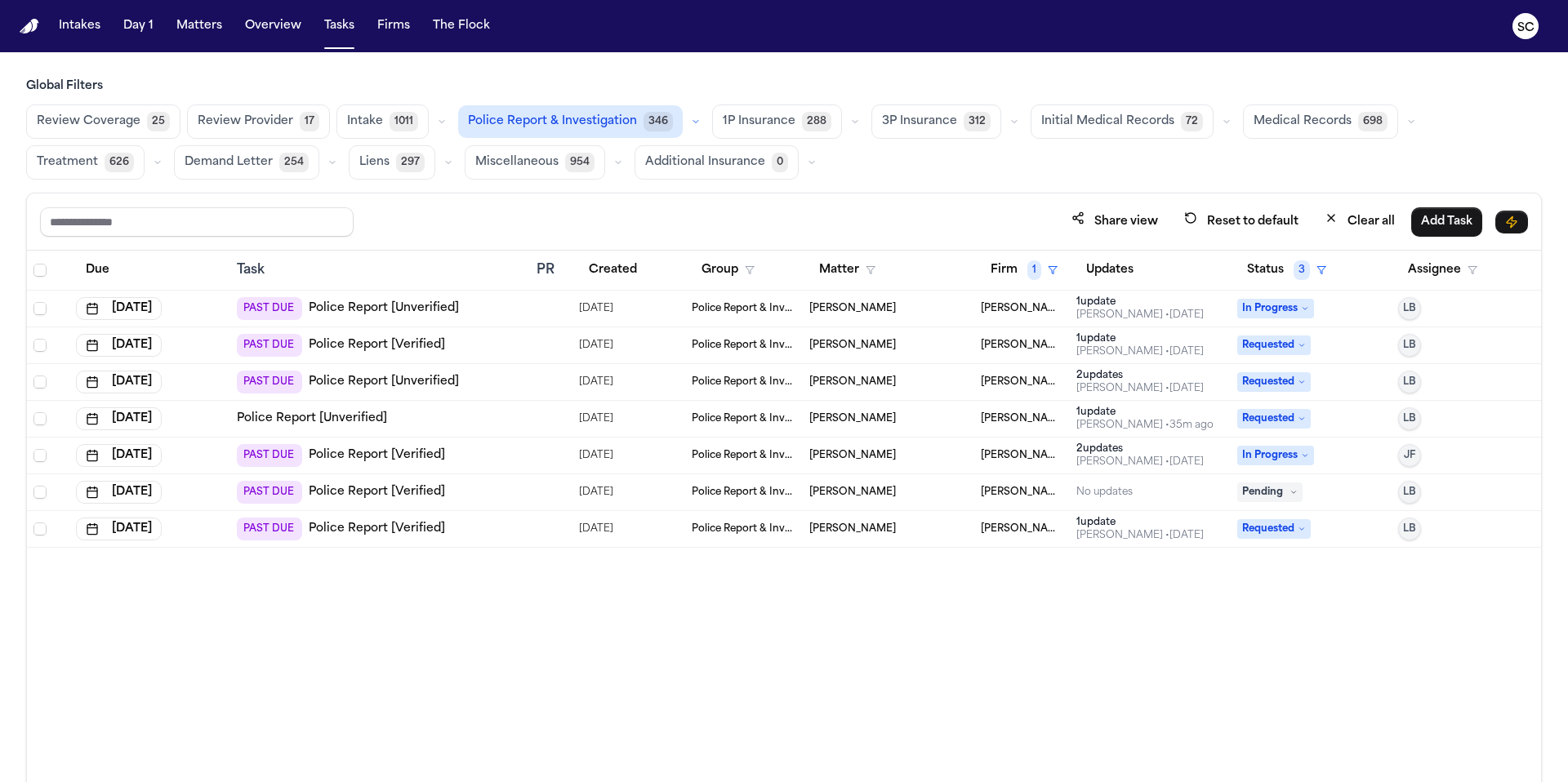
click at [704, 643] on div "Due Task PR Created Group Matter Firm 1 Updates Status 3 Assignee Sep 20, 2025 …" at bounding box center [784, 552] width 1514 height 603
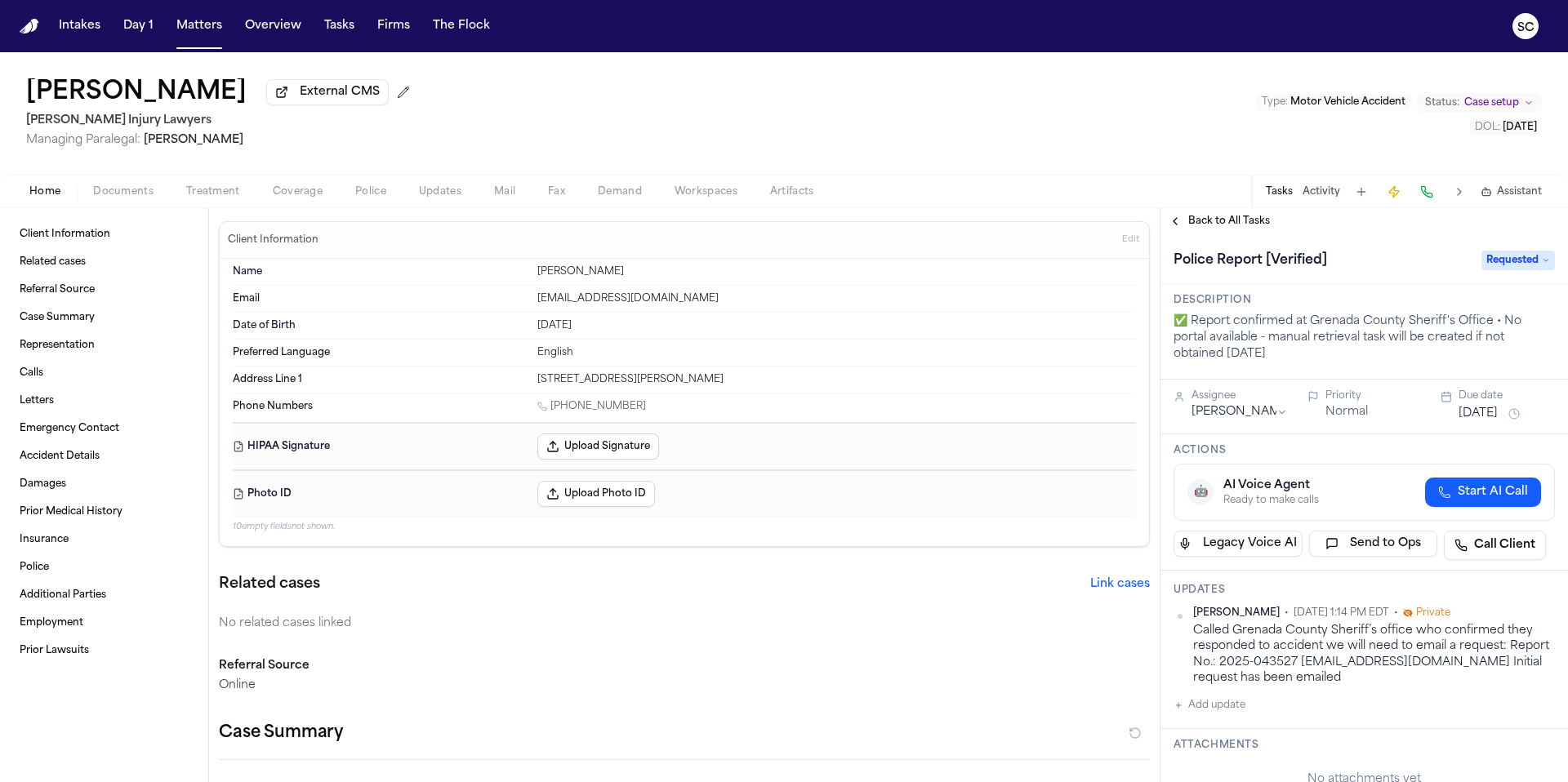
click at [115, 199] on span "Documents" at bounding box center [123, 192] width 60 height 13
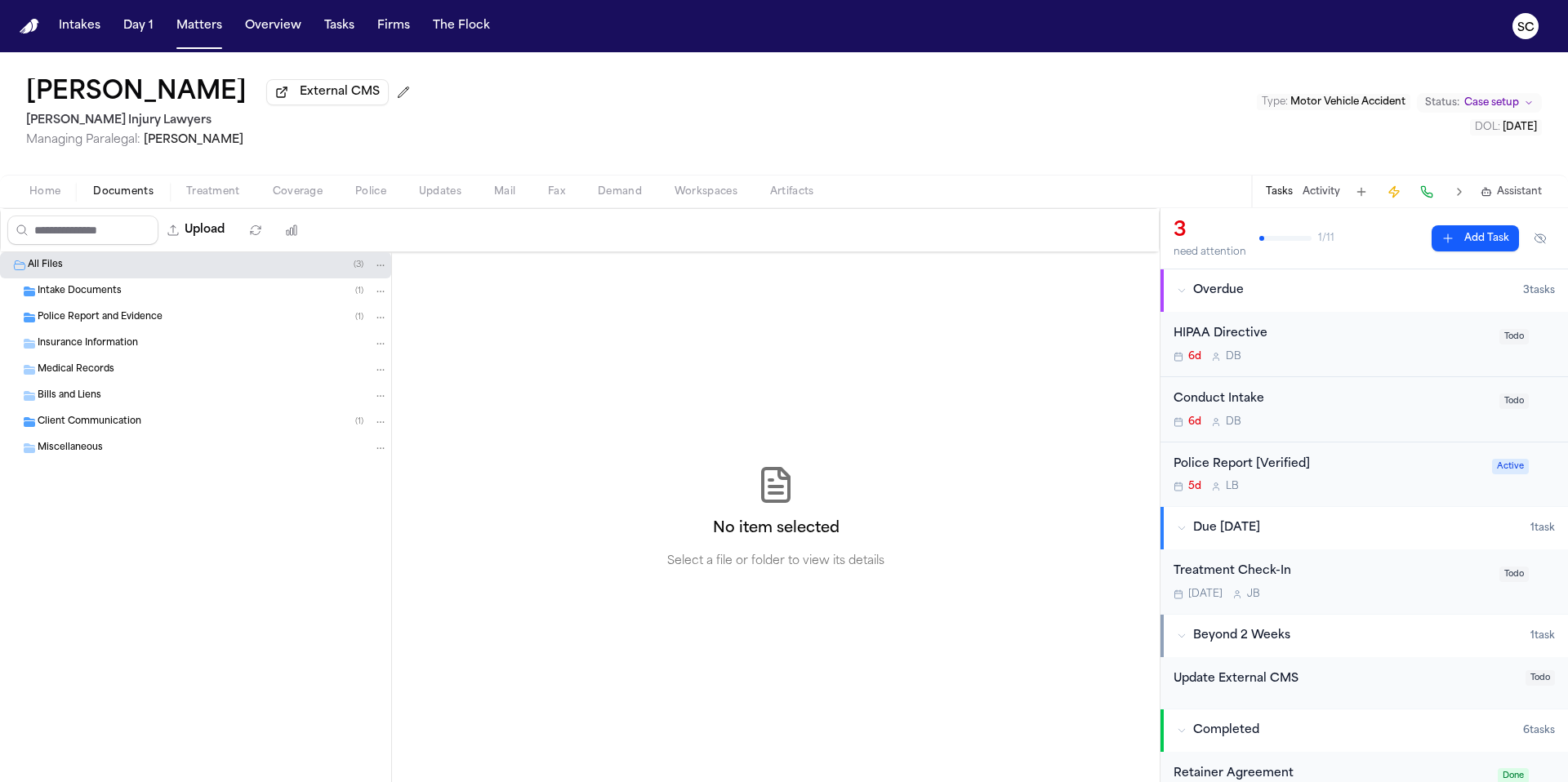
click at [92, 330] on div "Police Report and Evidence ( 1 )" at bounding box center [195, 318] width 391 height 26
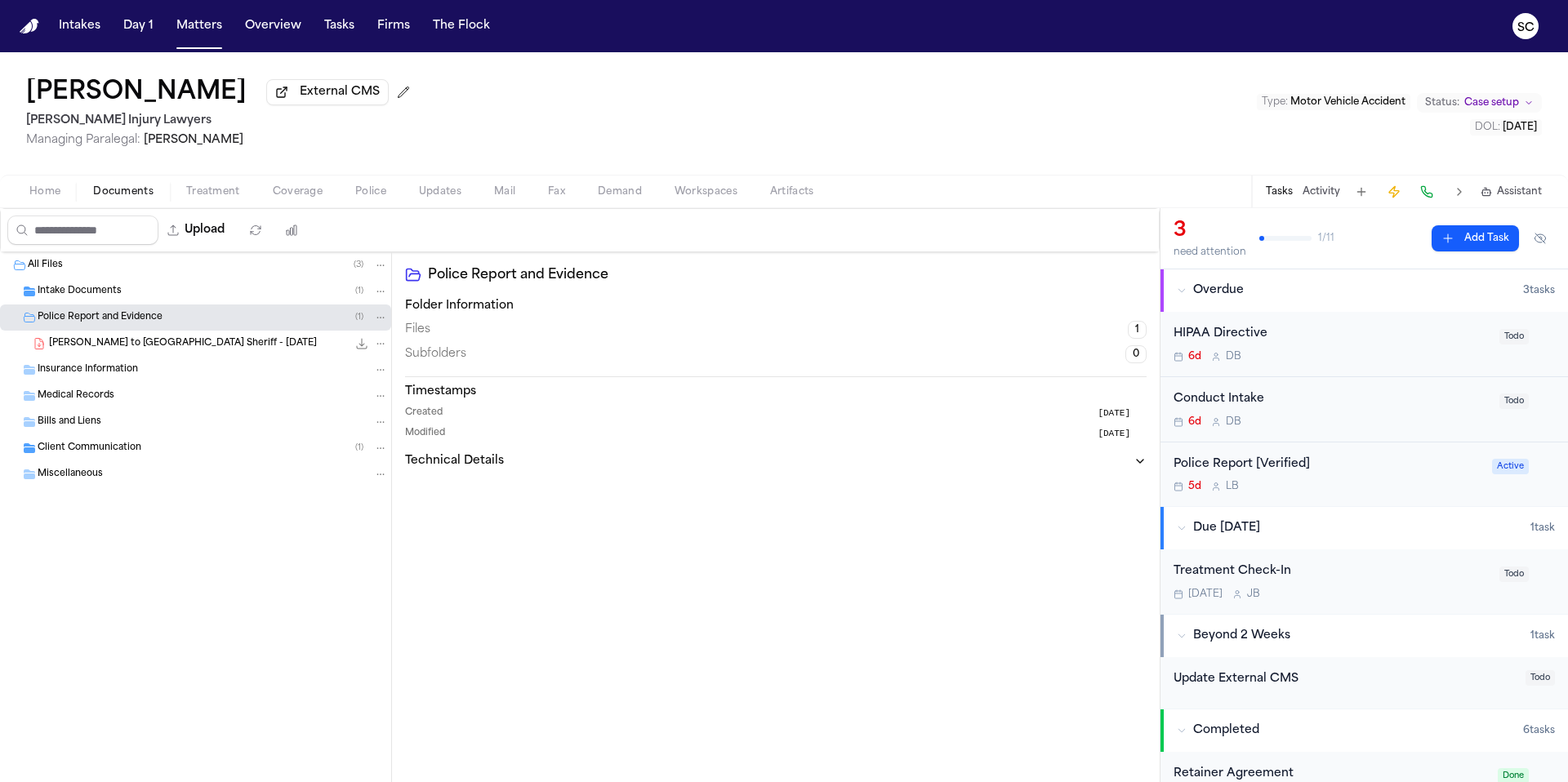
click at [148, 350] on span "[PERSON_NAME] to [GEOGRAPHIC_DATA] Sheriff - [DATE]" at bounding box center [182, 344] width 268 height 14
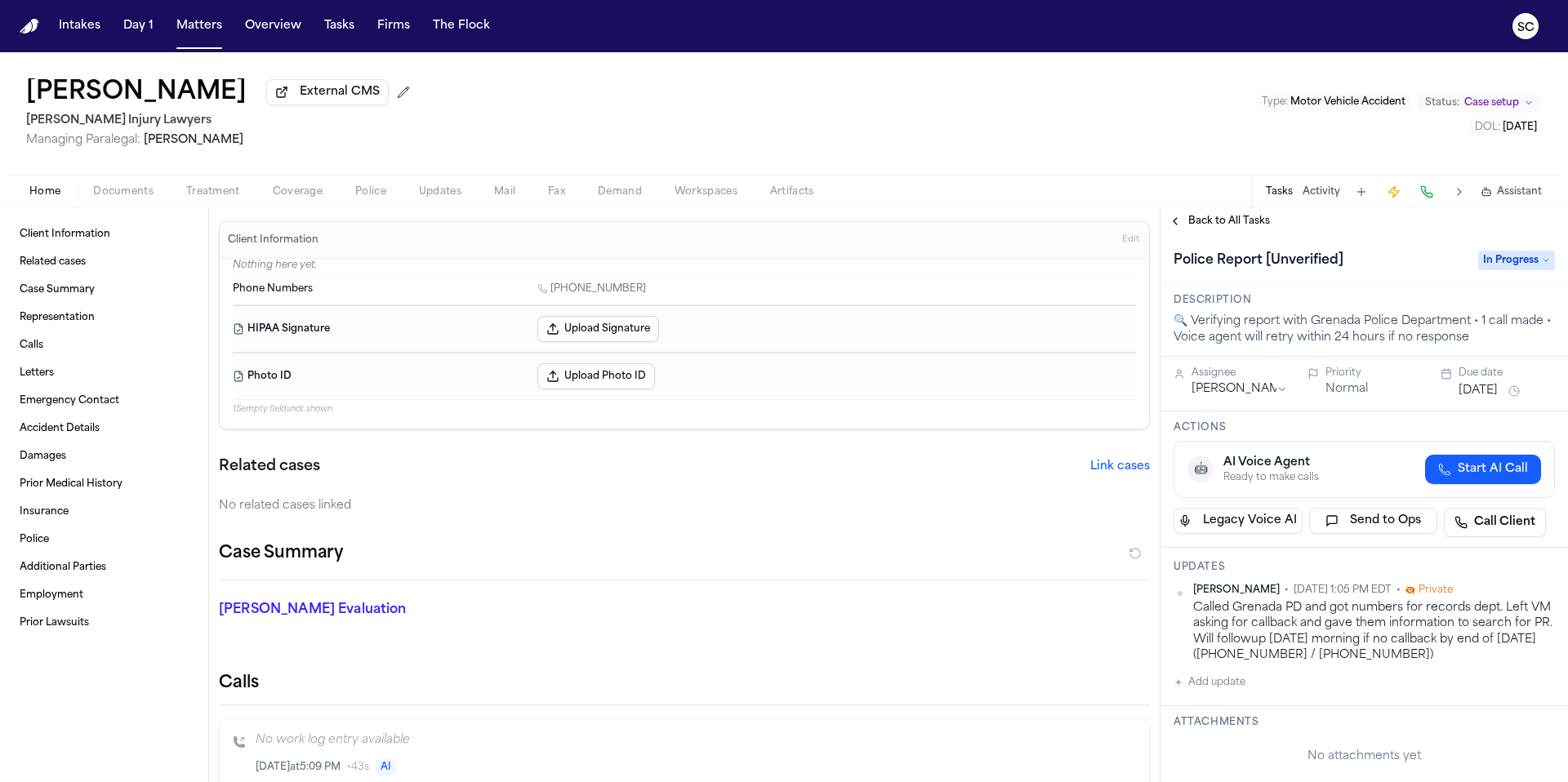
click at [1467, 473] on span "Start AI Call" at bounding box center [1492, 469] width 70 height 16
click at [1528, 474] on icon "button" at bounding box center [1534, 471] width 13 height 13
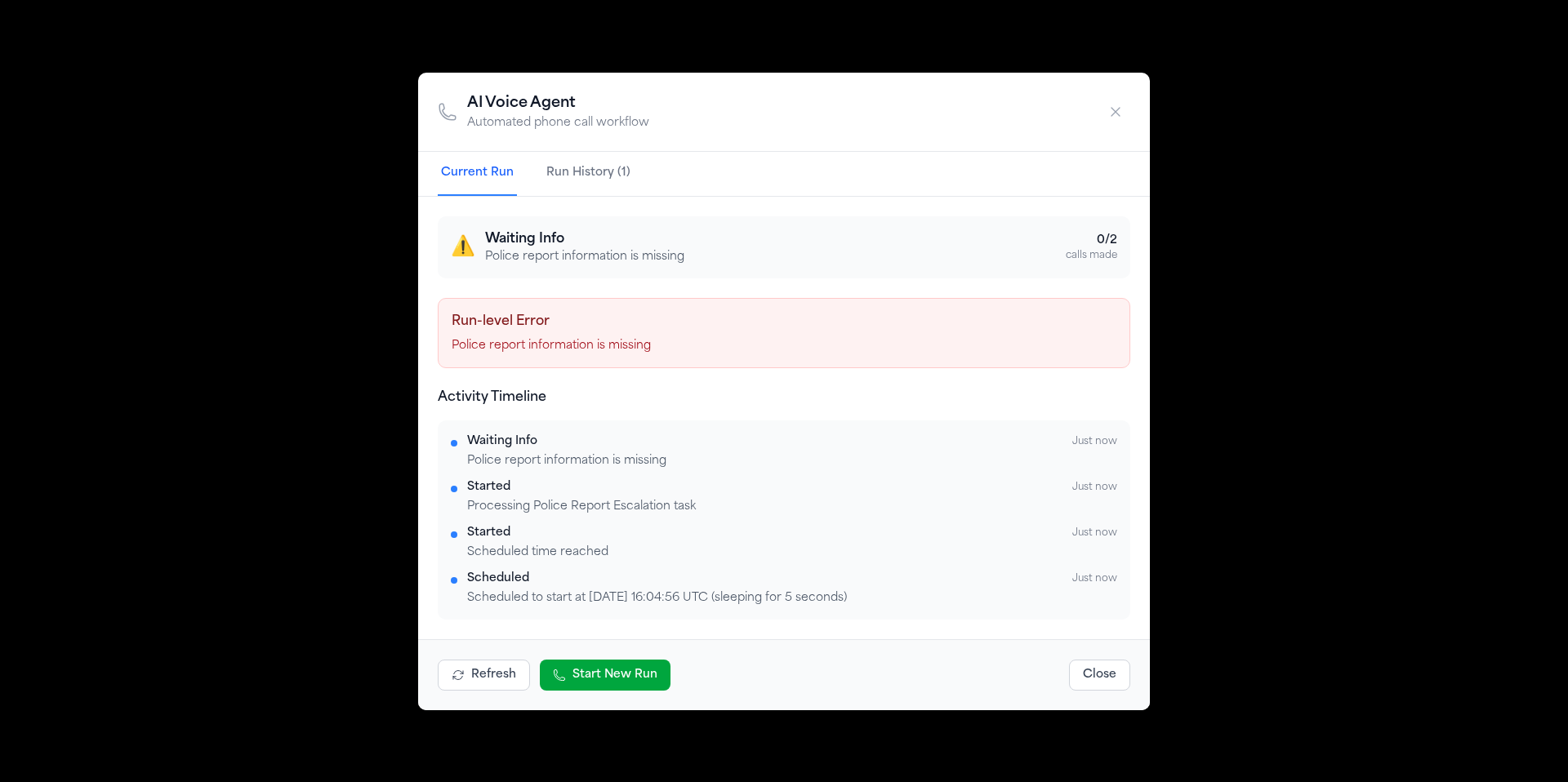
click at [1100, 681] on button "Close" at bounding box center [1099, 676] width 61 height 31
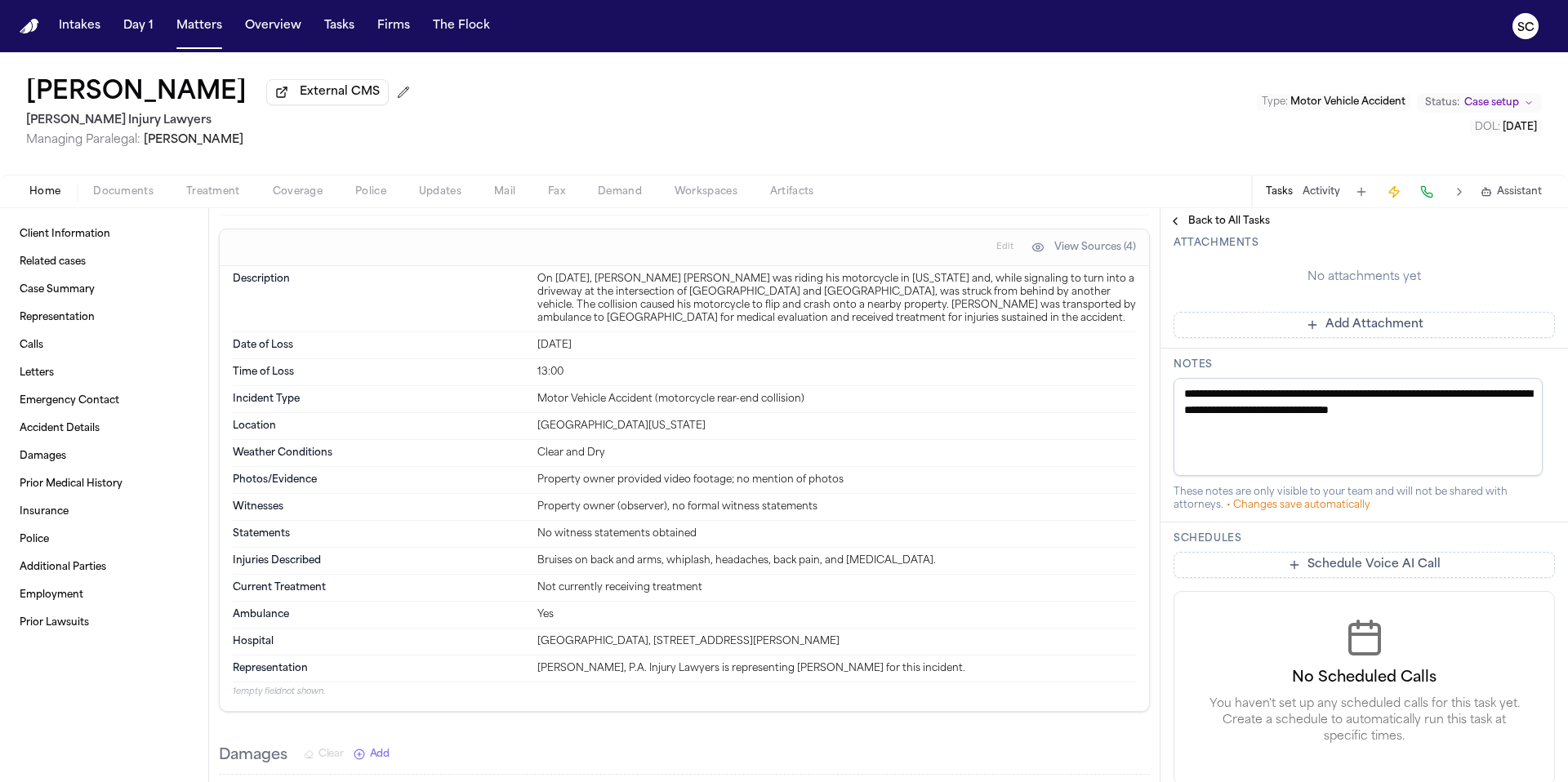
scroll to position [943, 0]
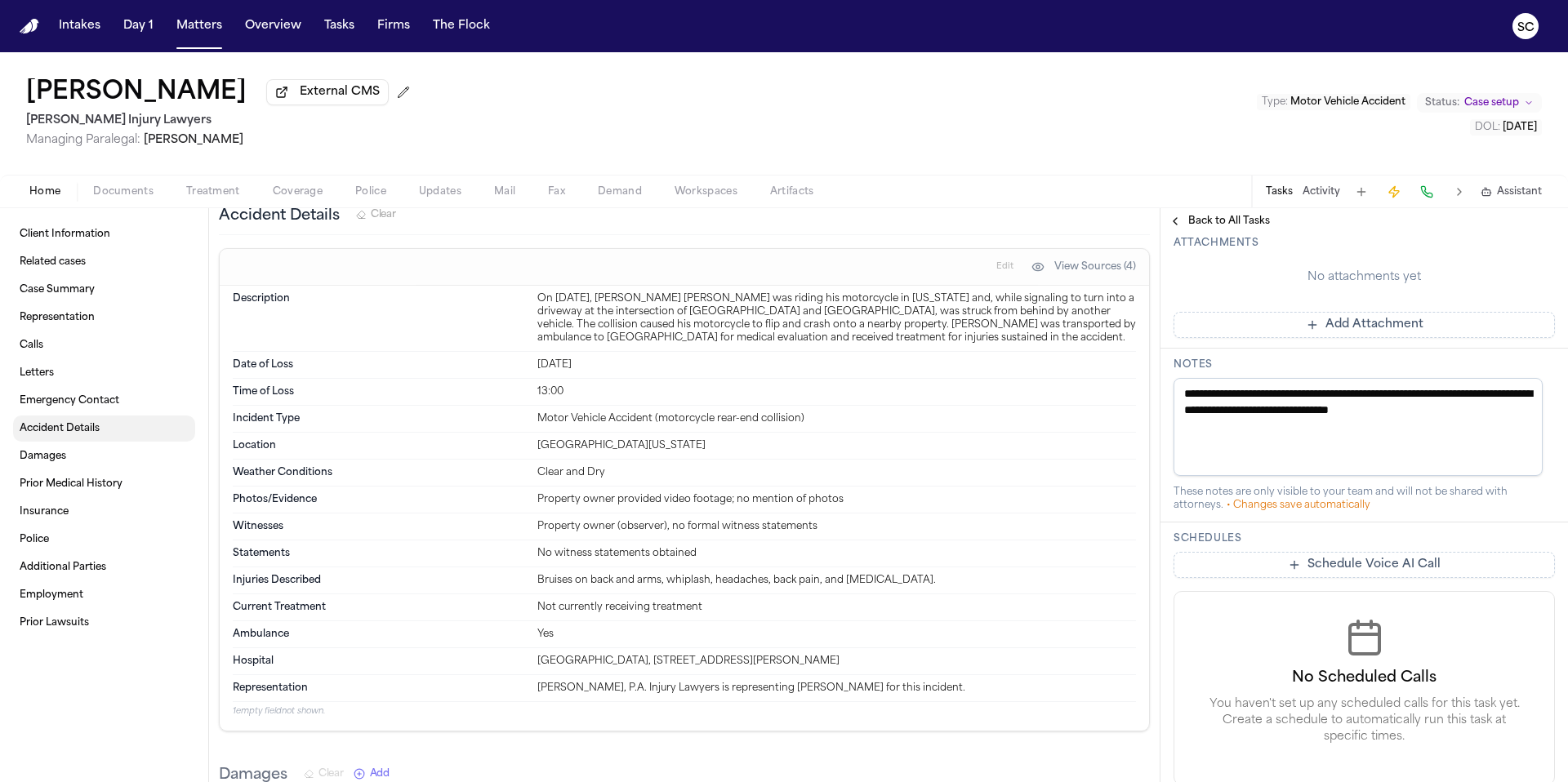
click at [85, 436] on span "Accident Details" at bounding box center [59, 429] width 80 height 13
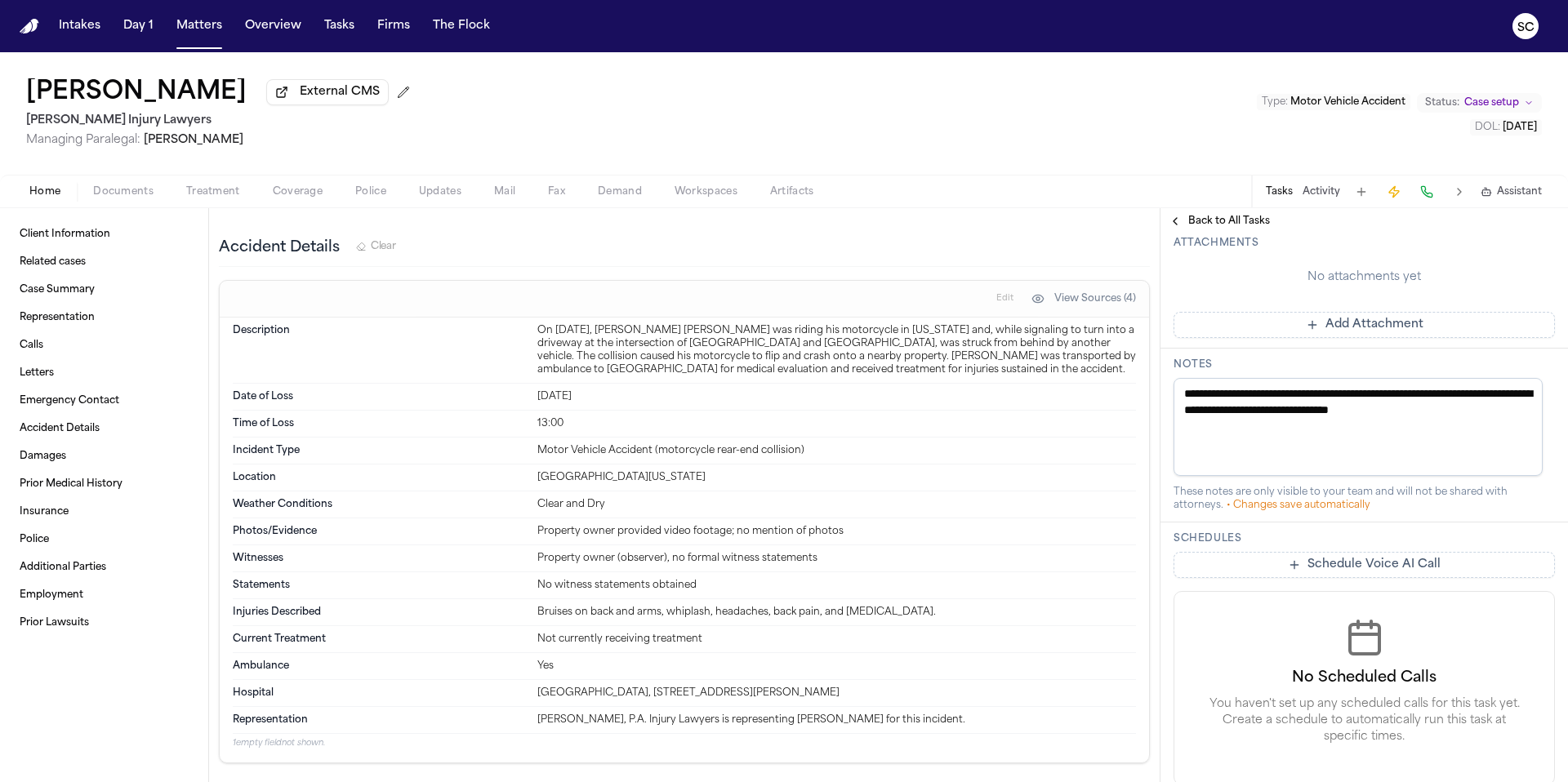
click at [133, 196] on span "Documents" at bounding box center [123, 192] width 60 height 13
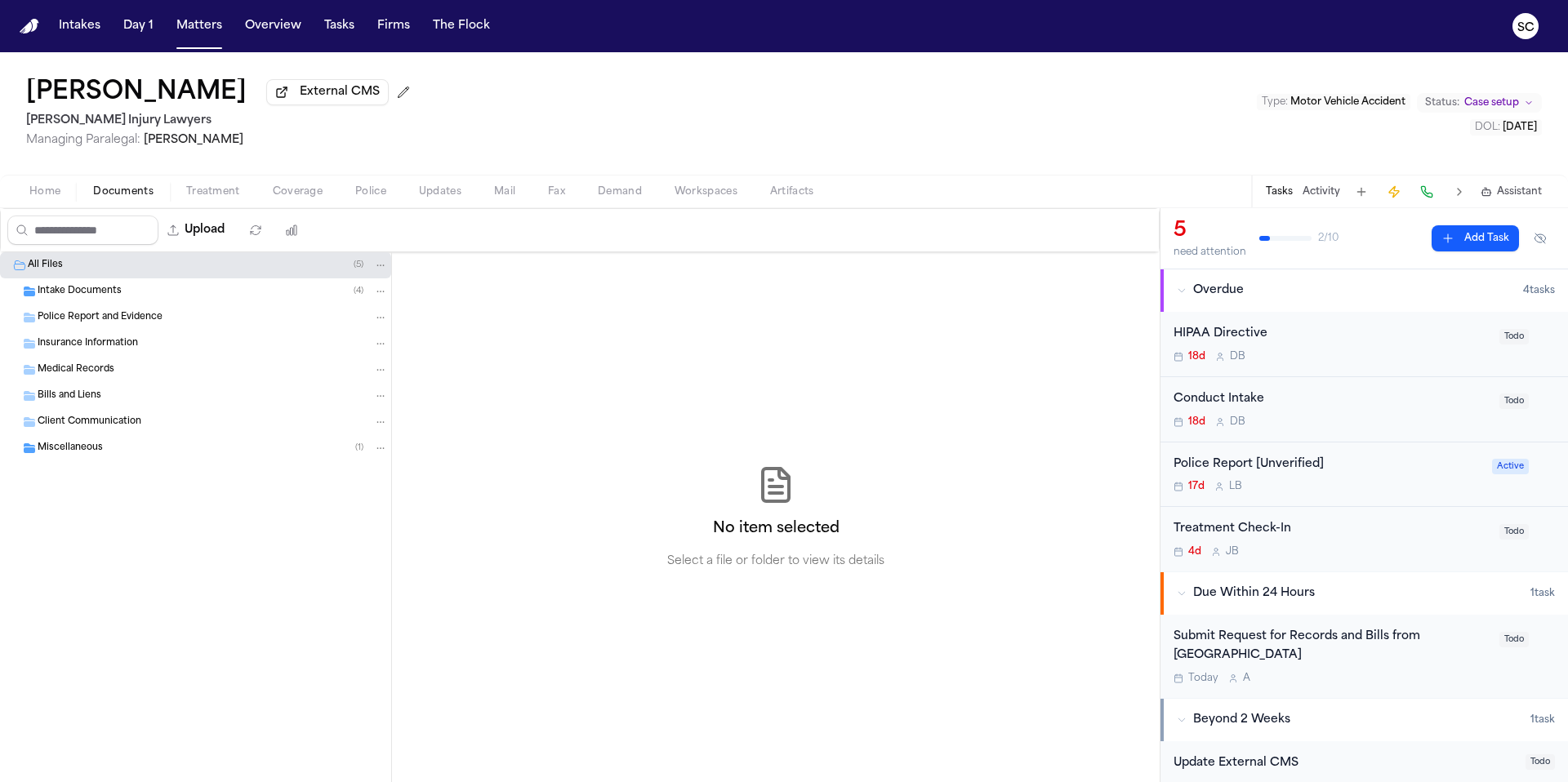
click at [122, 272] on div "All Files ( 5 )" at bounding box center [208, 266] width 360 height 15
click at [81, 455] on span "Miscellaneous" at bounding box center [70, 449] width 65 height 14
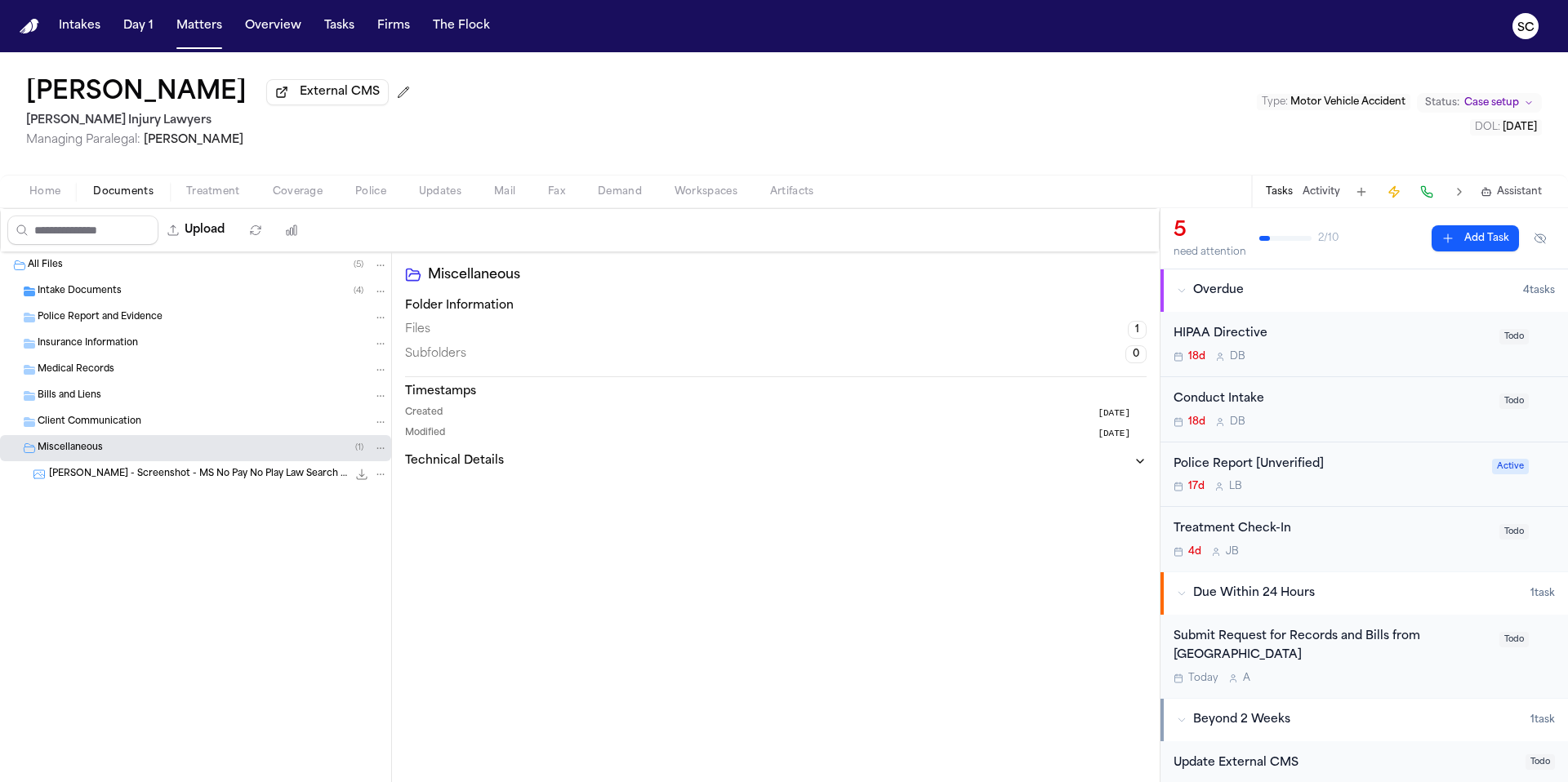
click at [84, 295] on span "Intake Documents" at bounding box center [80, 291] width 84 height 14
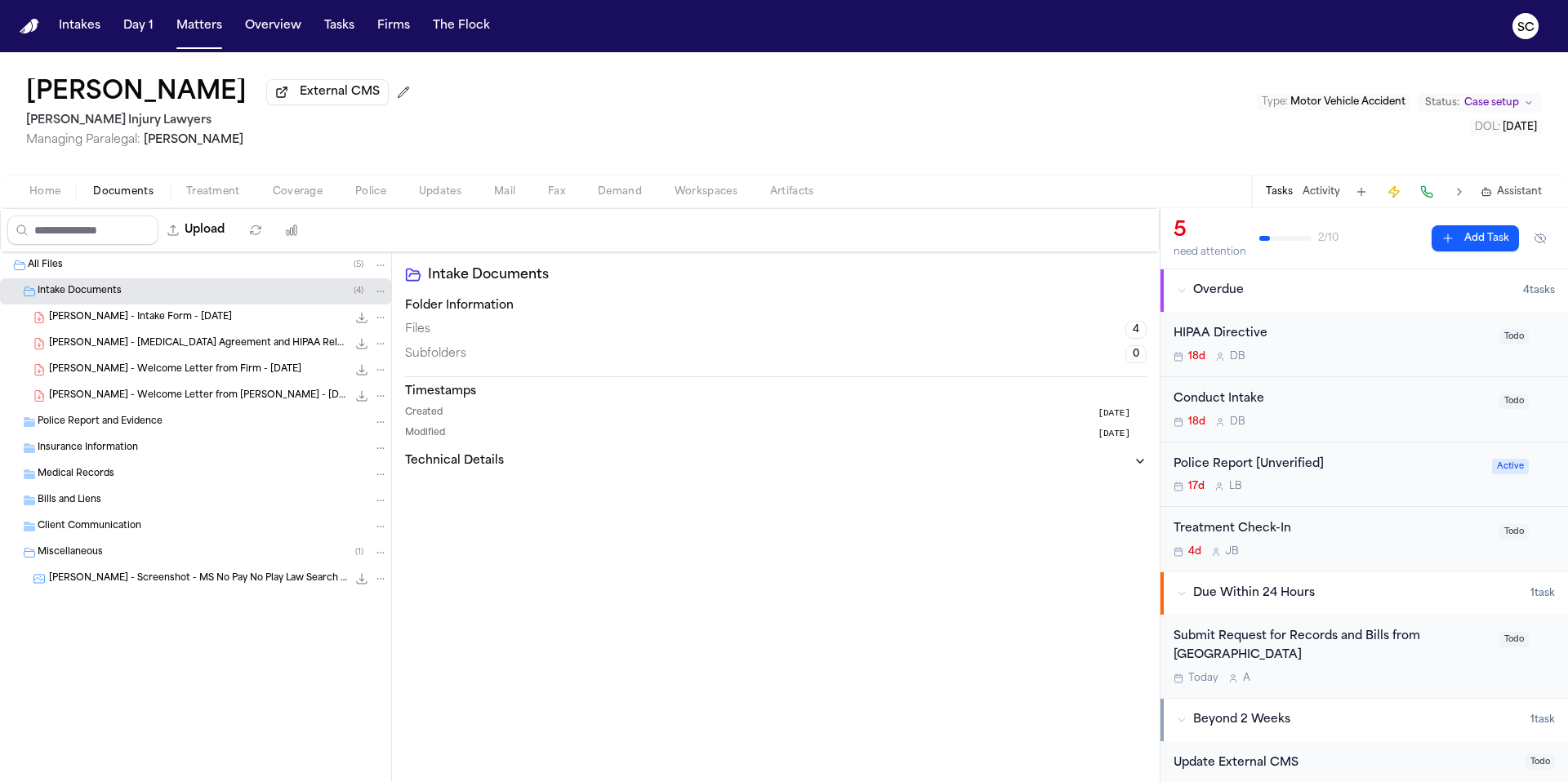
click at [59, 194] on span "Home" at bounding box center [45, 192] width 31 height 13
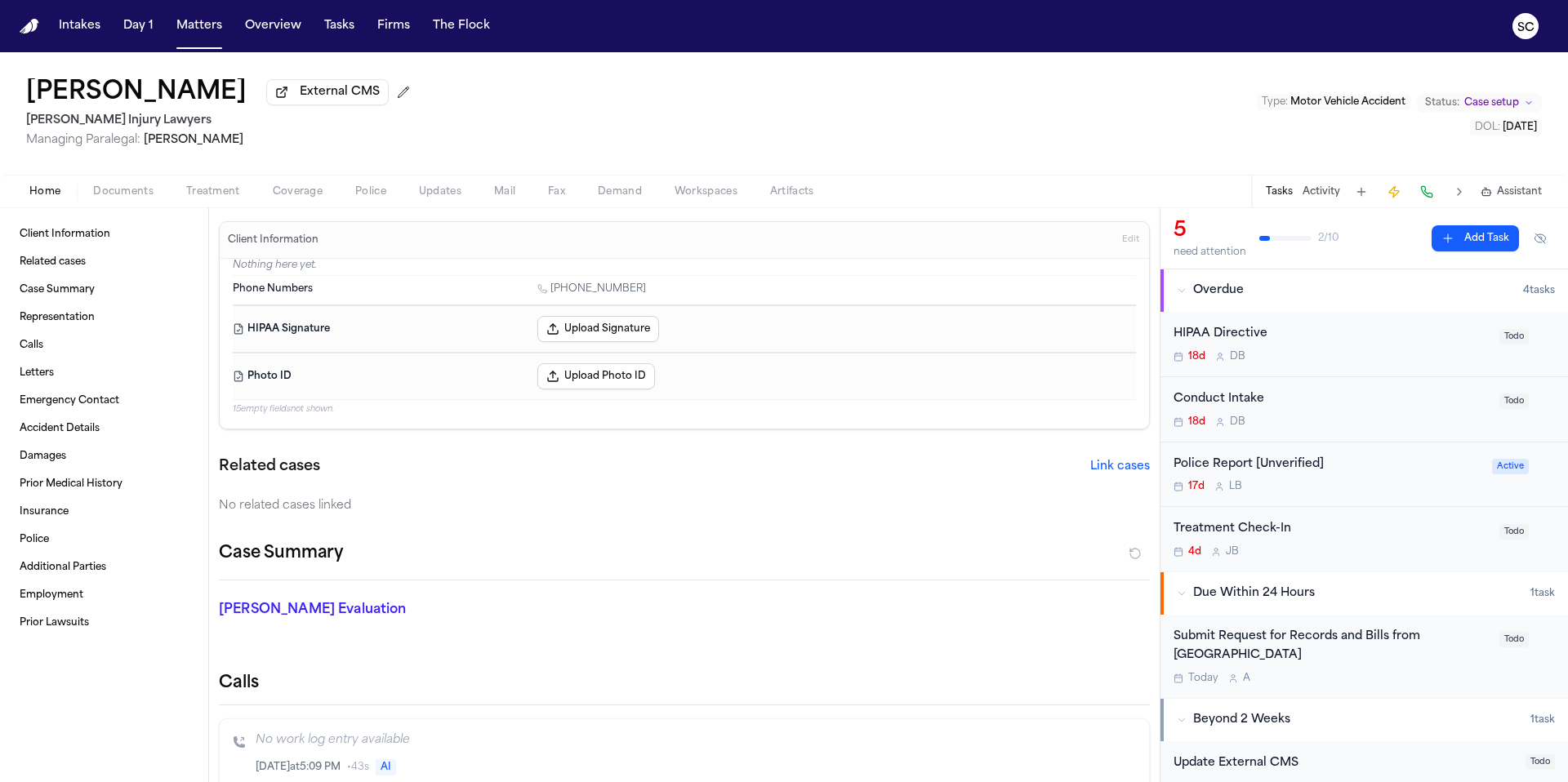
click at [1375, 470] on div "Police Report [Unverified]" at bounding box center [1327, 464] width 308 height 19
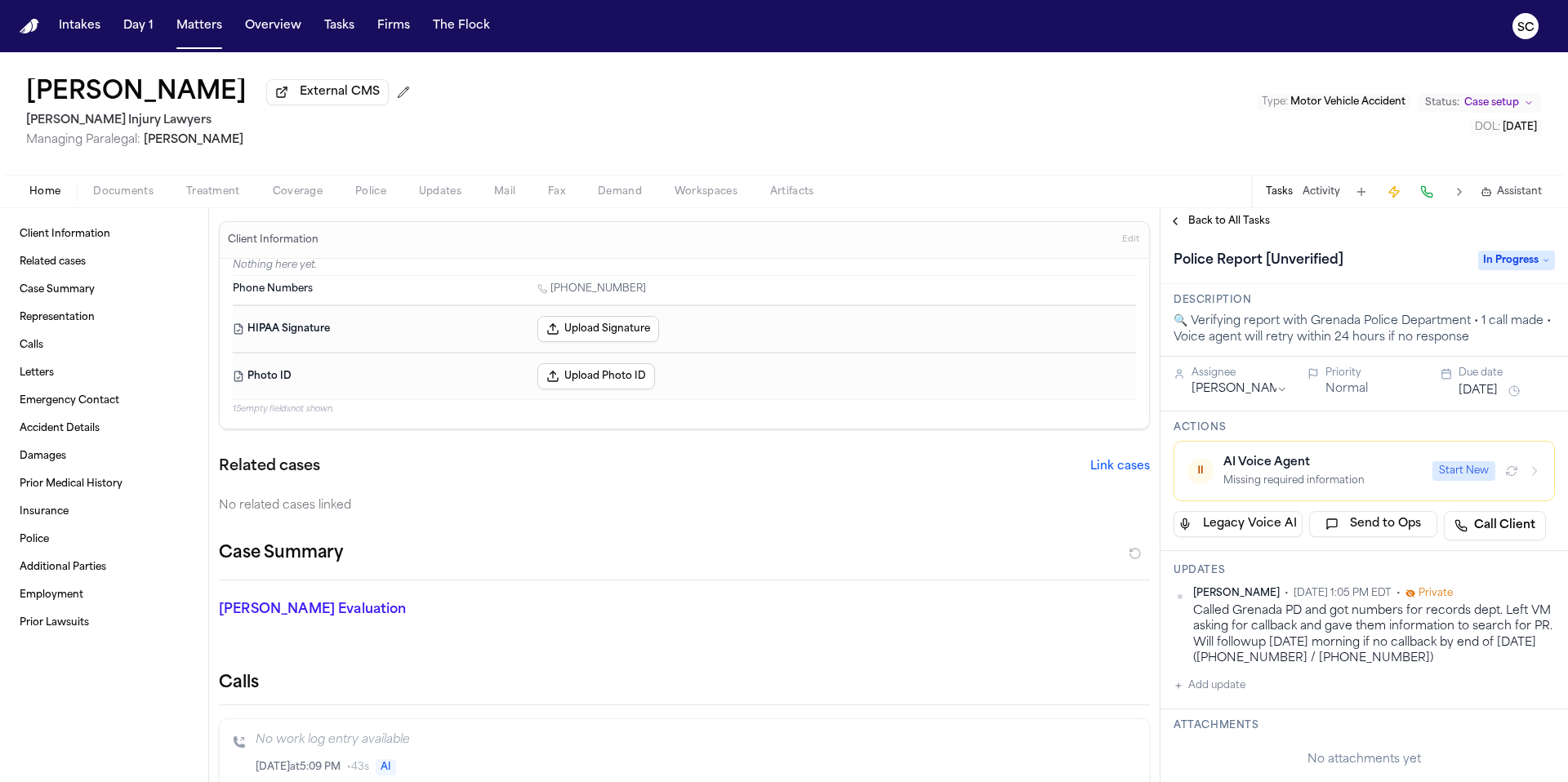
click at [374, 196] on span "Police" at bounding box center [371, 192] width 31 height 13
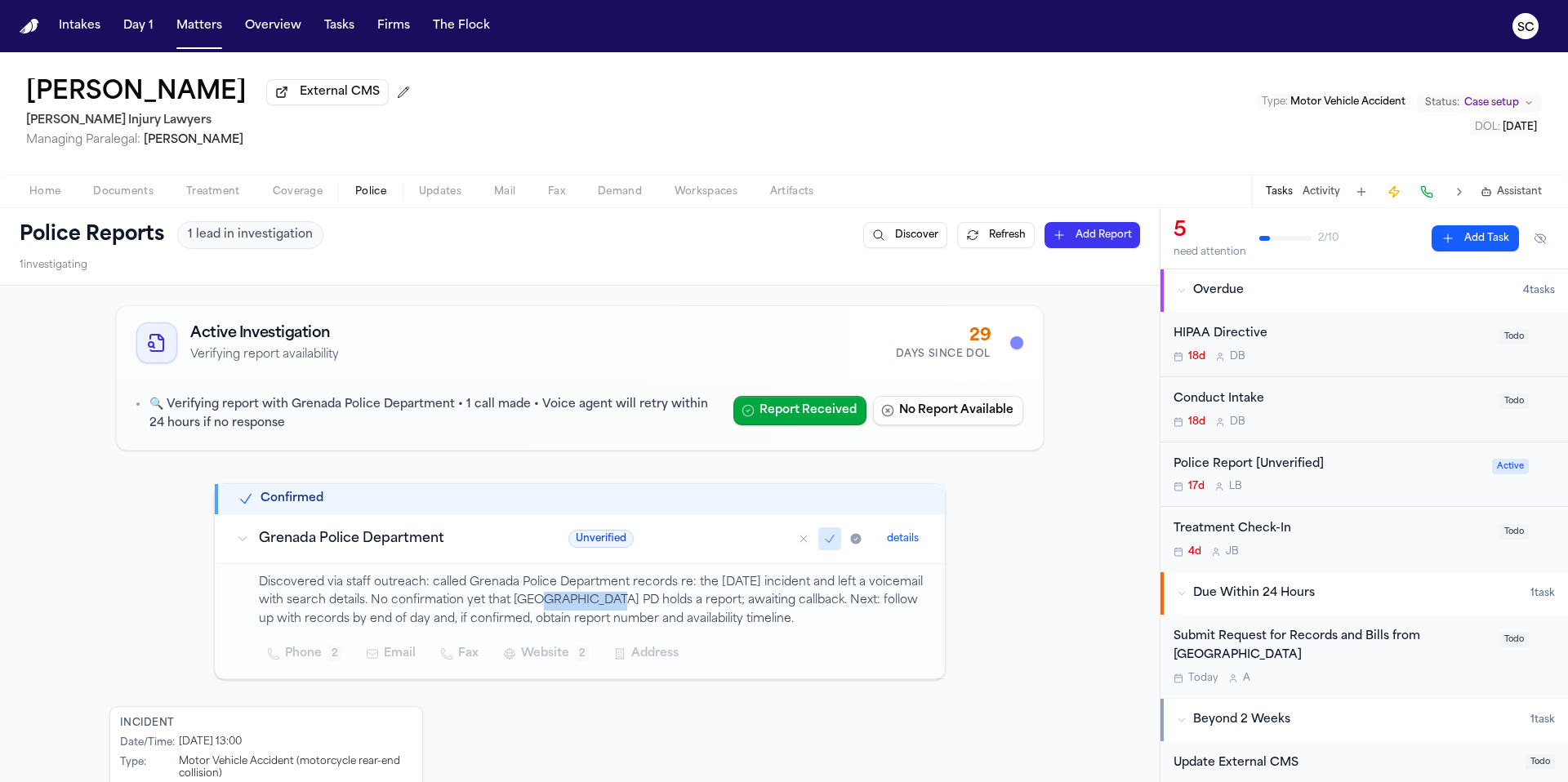
drag, startPoint x: 637, startPoint y: 606, endPoint x: 563, endPoint y: 604, distance: 74.0
click at [563, 604] on p "Discovered via staff outreach: called Grenada Police Department records re: the…" at bounding box center [592, 601] width 666 height 55
copy p "Grenada PD"
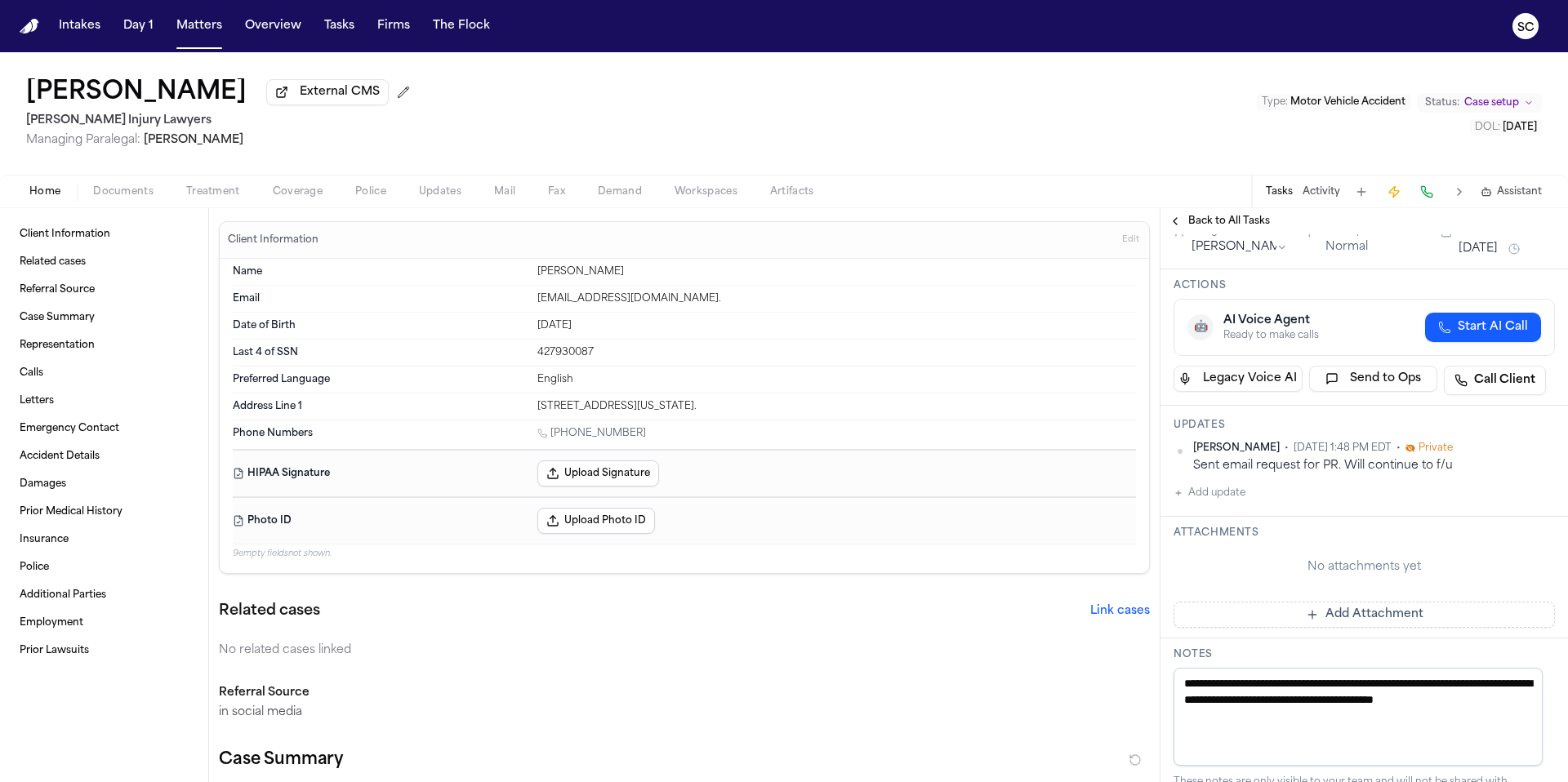
scroll to position [166, 0]
click at [107, 205] on div "Home Documents Treatment Coverage Police Updates Mail Fax Demand Workspaces Art…" at bounding box center [784, 191] width 1568 height 33
click at [112, 199] on span "Documents" at bounding box center [123, 192] width 60 height 13
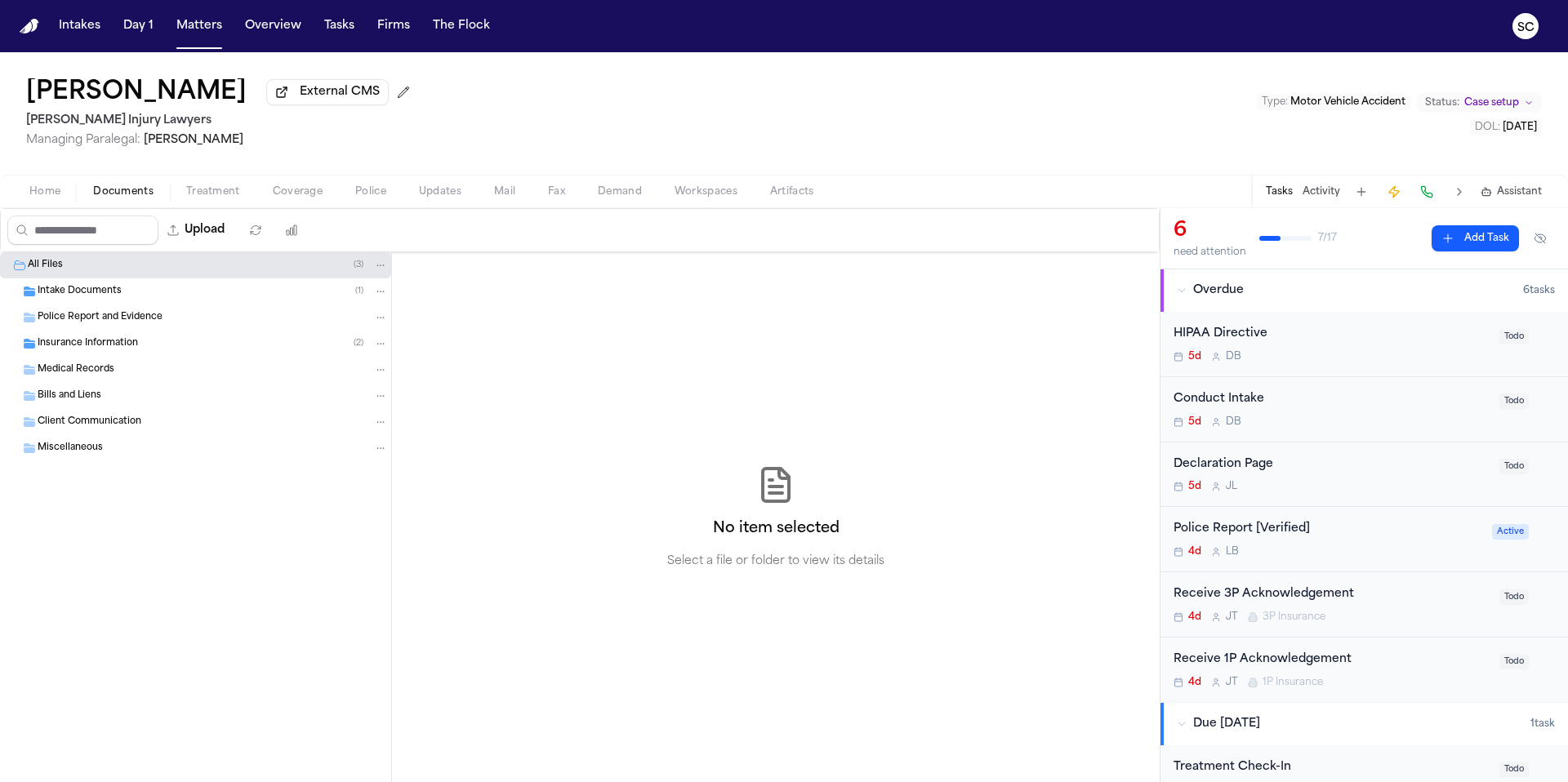
click at [104, 299] on span "Intake Documents" at bounding box center [80, 291] width 84 height 14
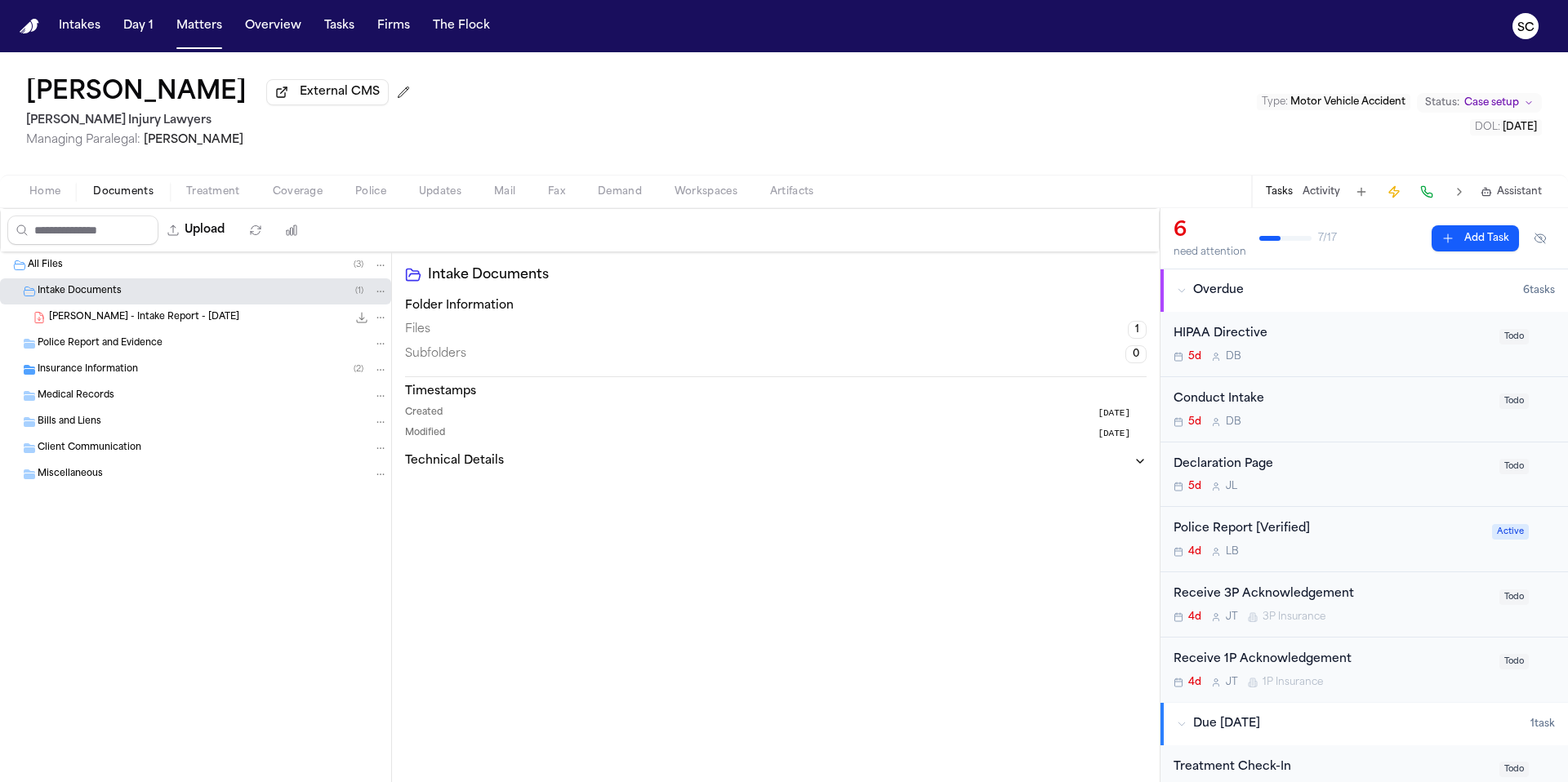
click at [144, 372] on div "Insurance Information ( 2 )" at bounding box center [213, 370] width 351 height 15
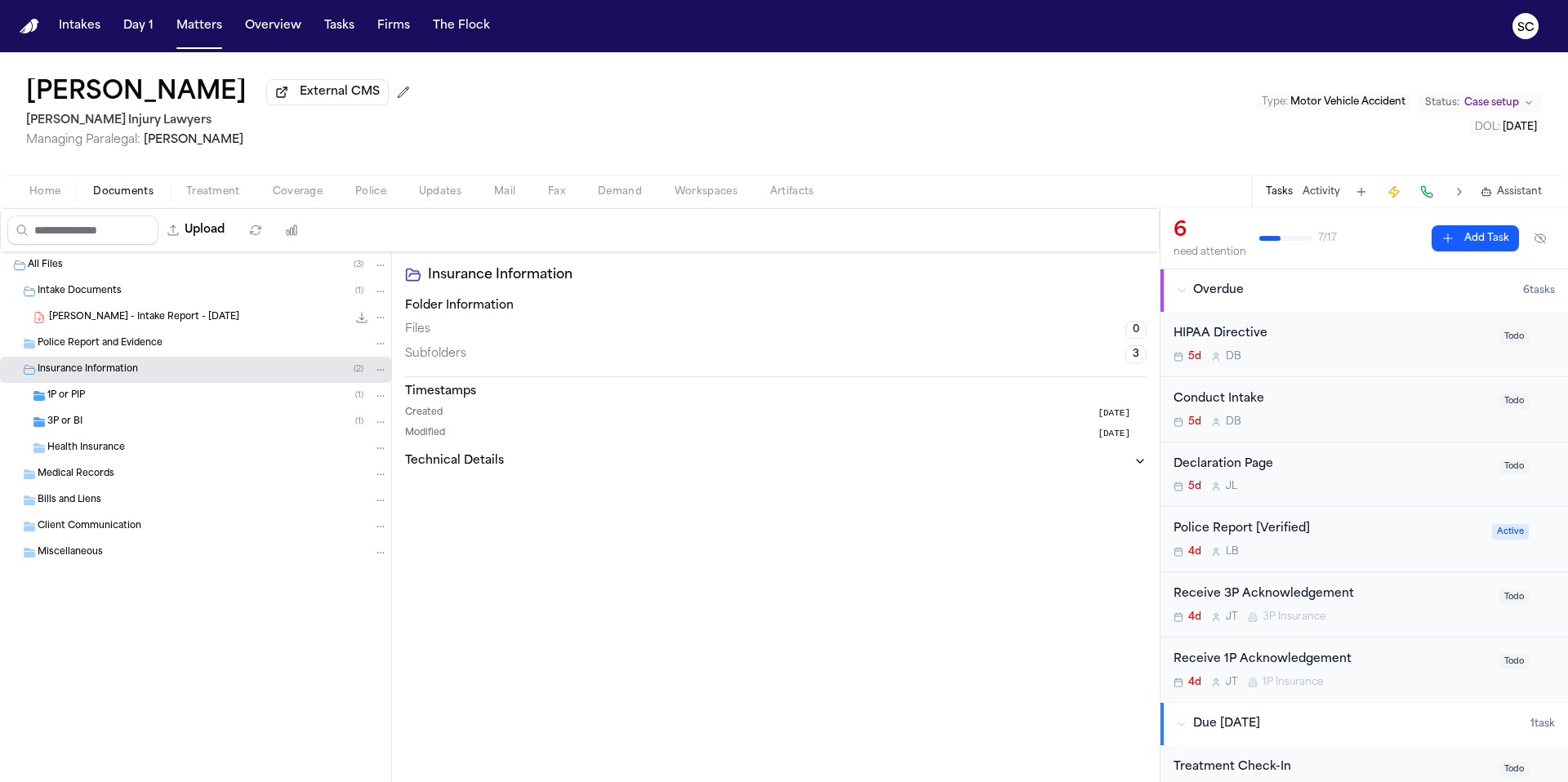
click at [370, 199] on span "Police" at bounding box center [371, 192] width 31 height 13
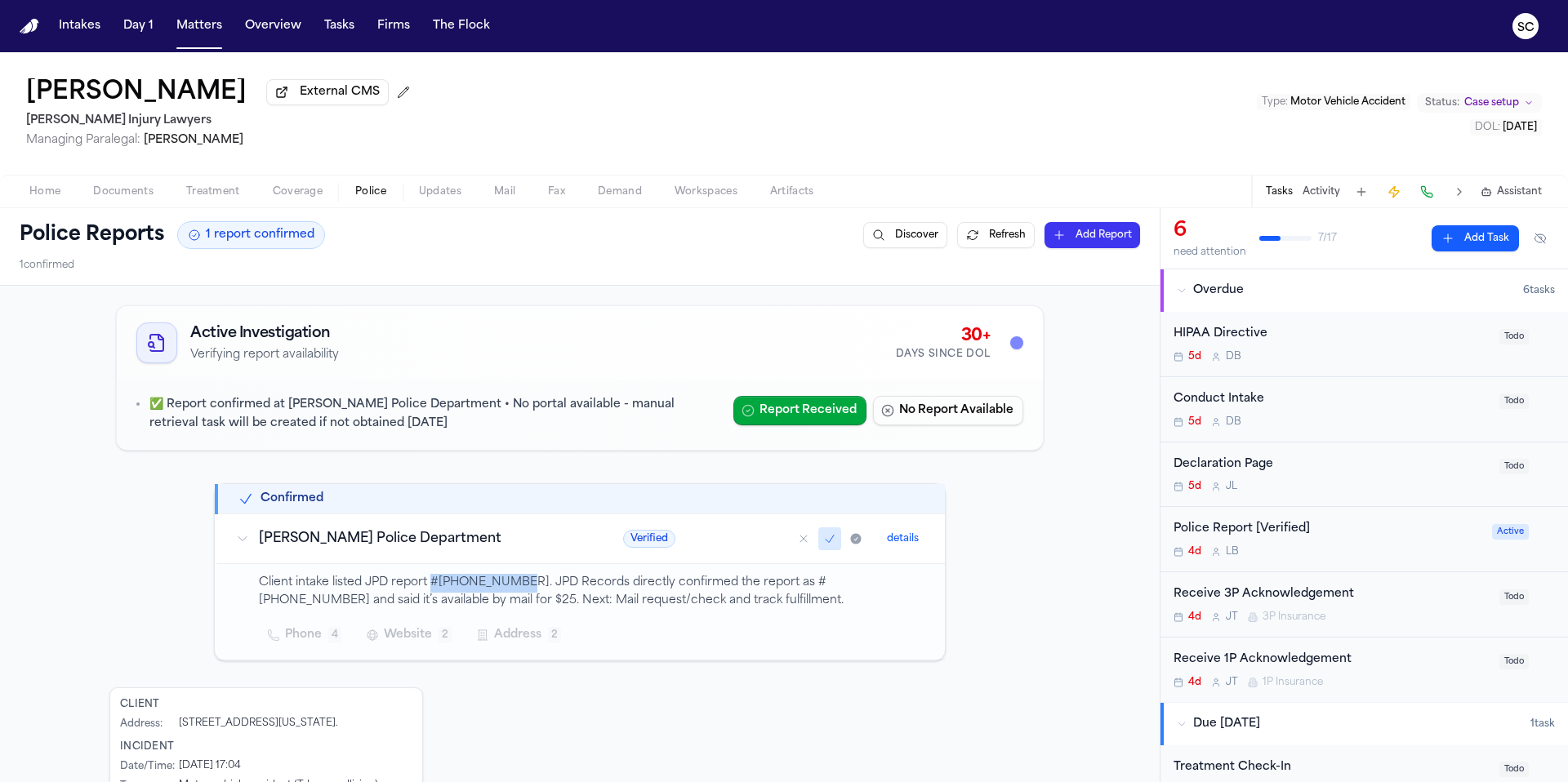
drag, startPoint x: 506, startPoint y: 586, endPoint x: 427, endPoint y: 583, distance: 79.1
click at [427, 583] on p "Client intake listed JPD report #25-09-07881. JPD Records directly confirmed th…" at bounding box center [592, 593] width 666 height 38
copy p "#25-09-07881."
click at [818, 623] on div "Phone 4 Website 2 Address 2" at bounding box center [592, 635] width 666 height 30
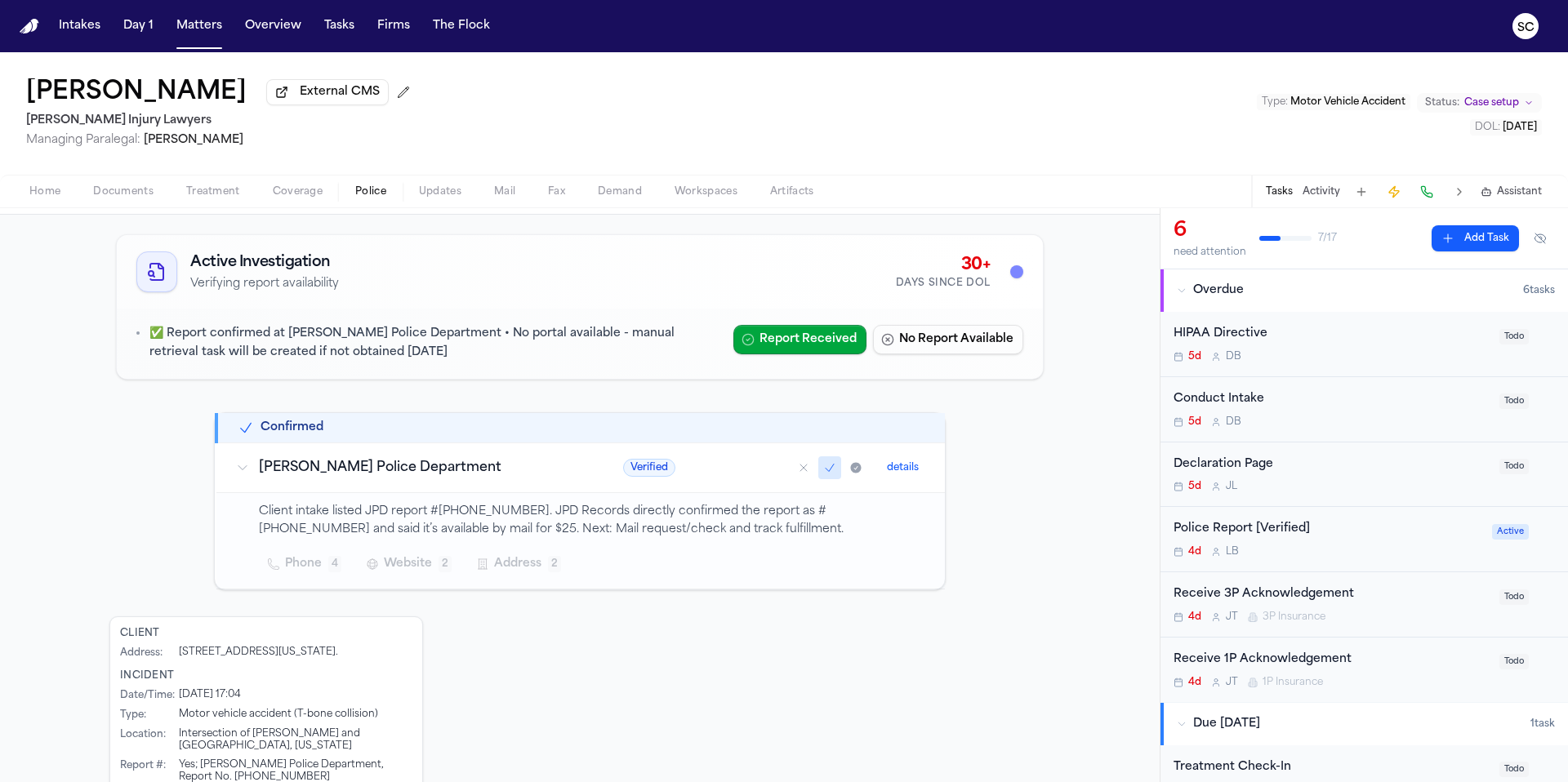
scroll to position [211, 0]
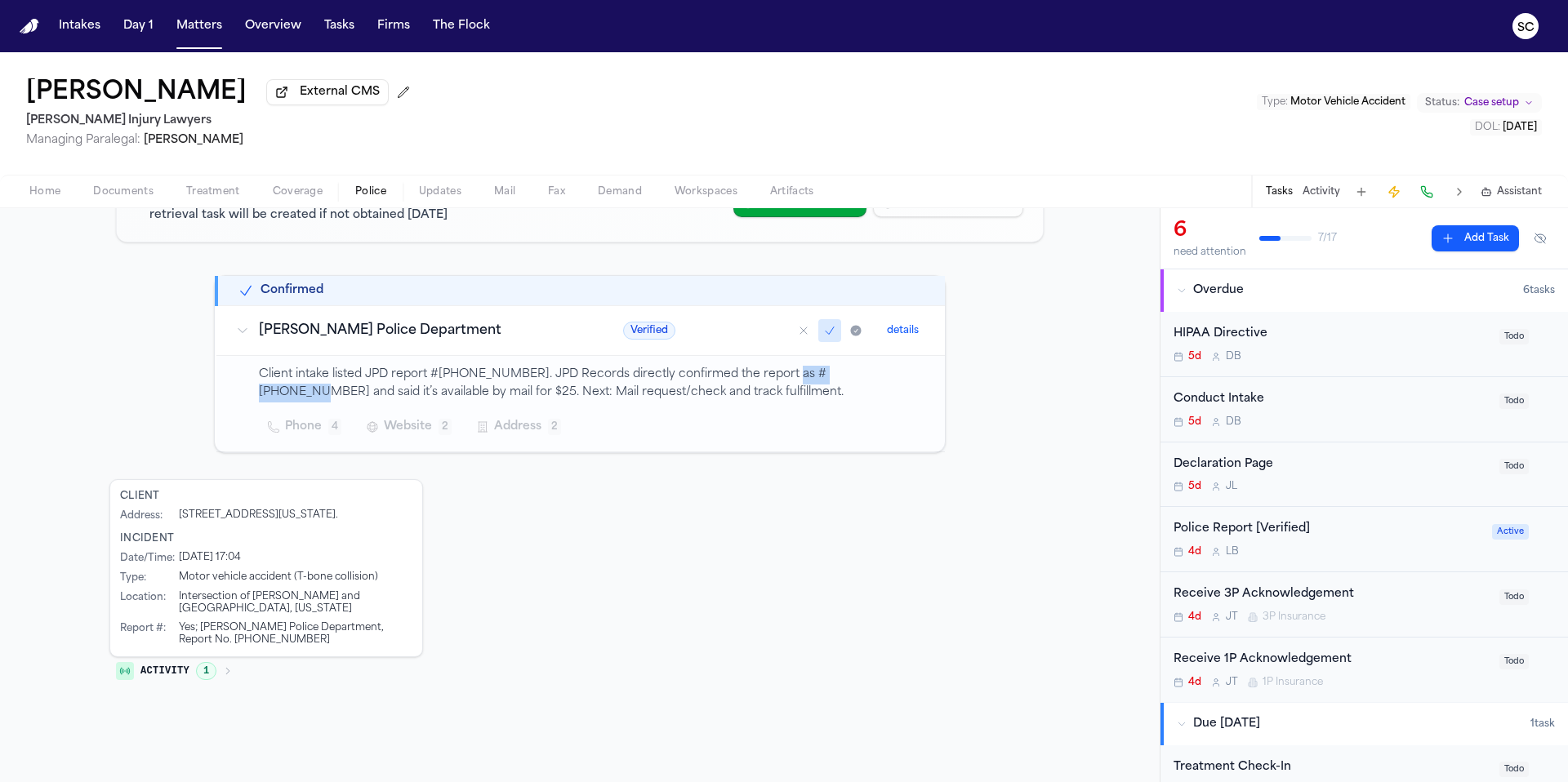
drag, startPoint x: 850, startPoint y: 375, endPoint x: 772, endPoint y: 375, distance: 78.0
click at [772, 375] on p "Client intake listed JPD report #25-09-07881. JPD Records directly confirmed th…" at bounding box center [592, 384] width 666 height 38
copy p "#250-907-881"
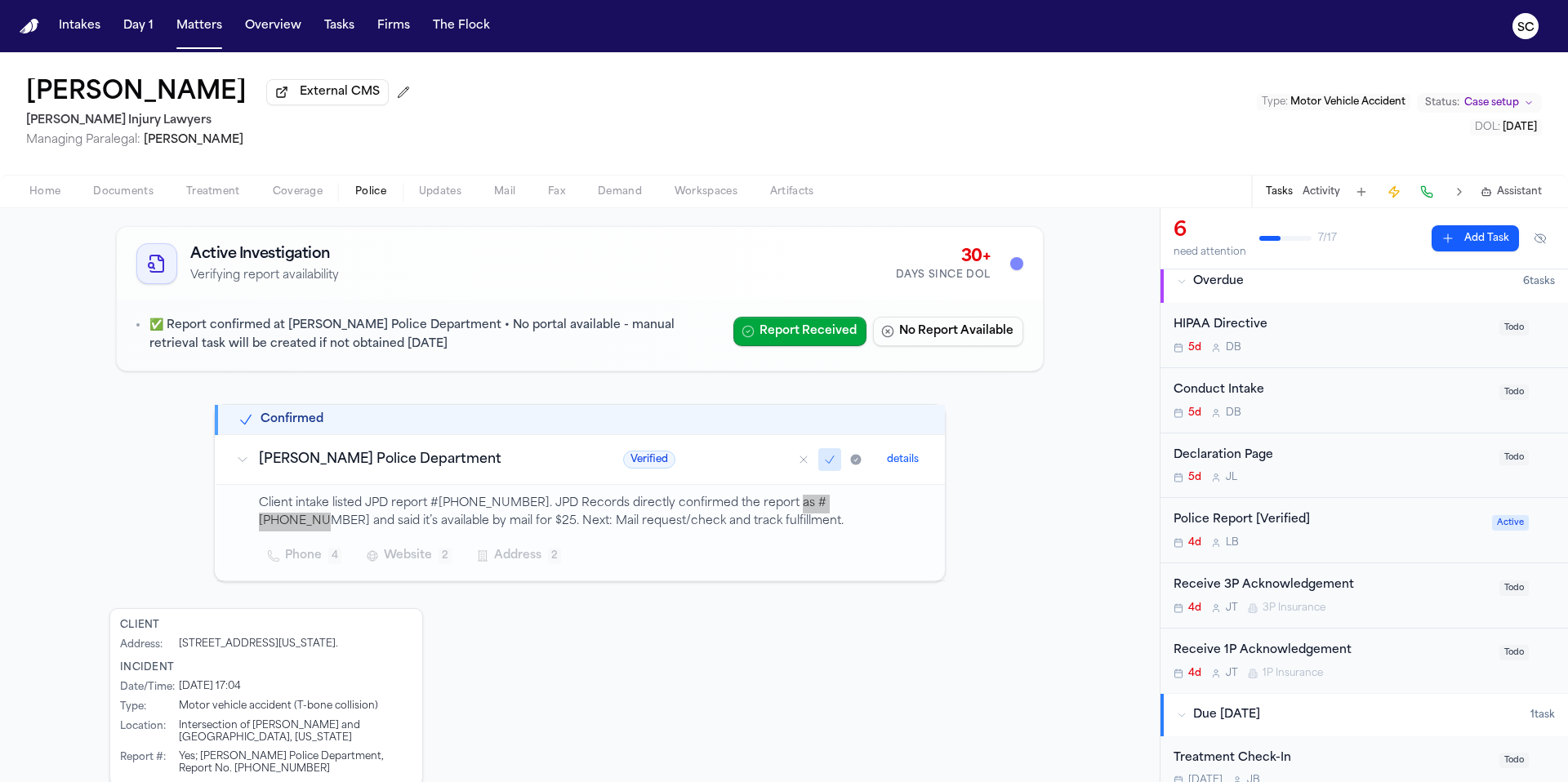
scroll to position [0, 0]
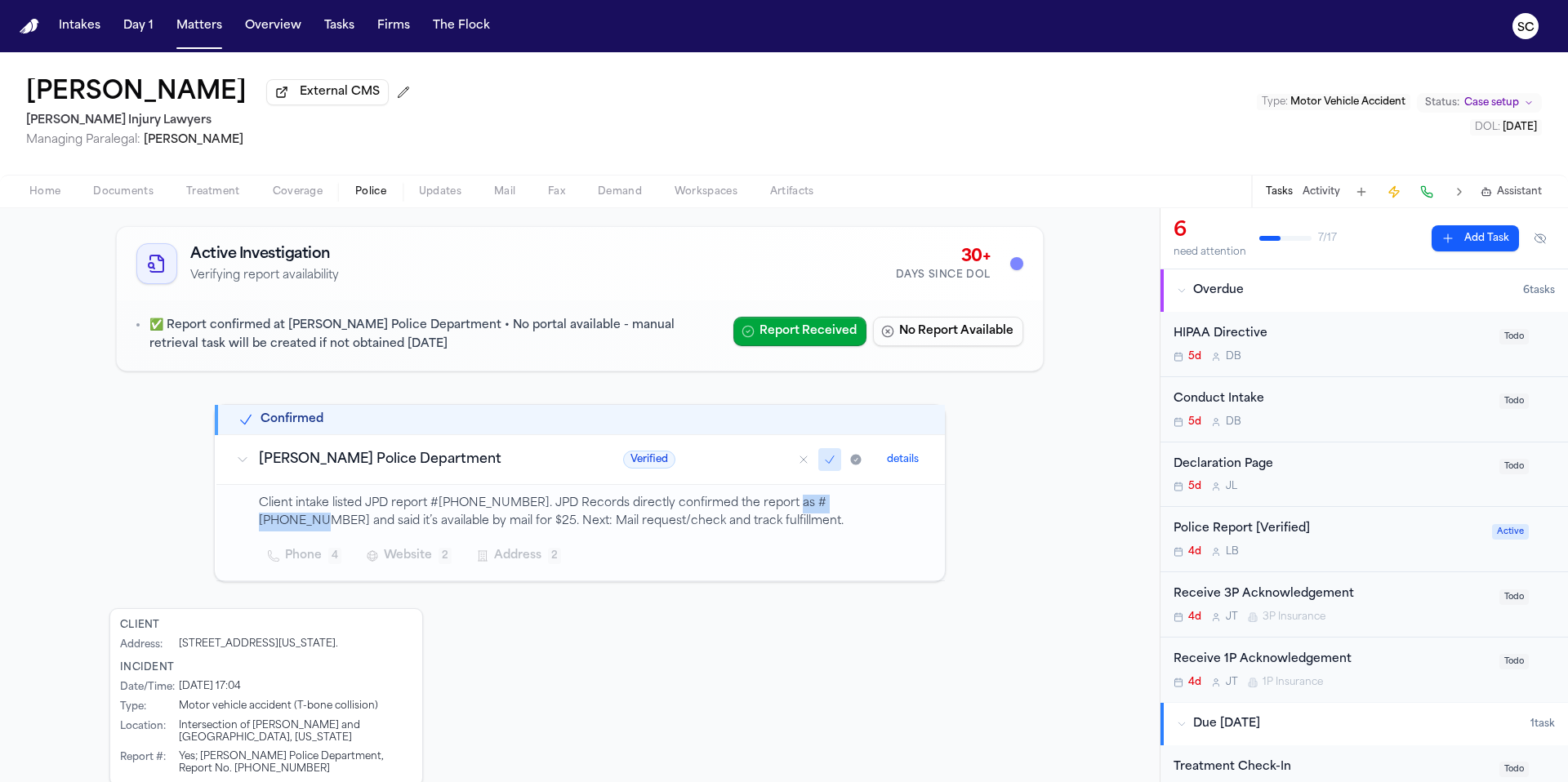
click at [49, 199] on span "Home" at bounding box center [45, 192] width 31 height 13
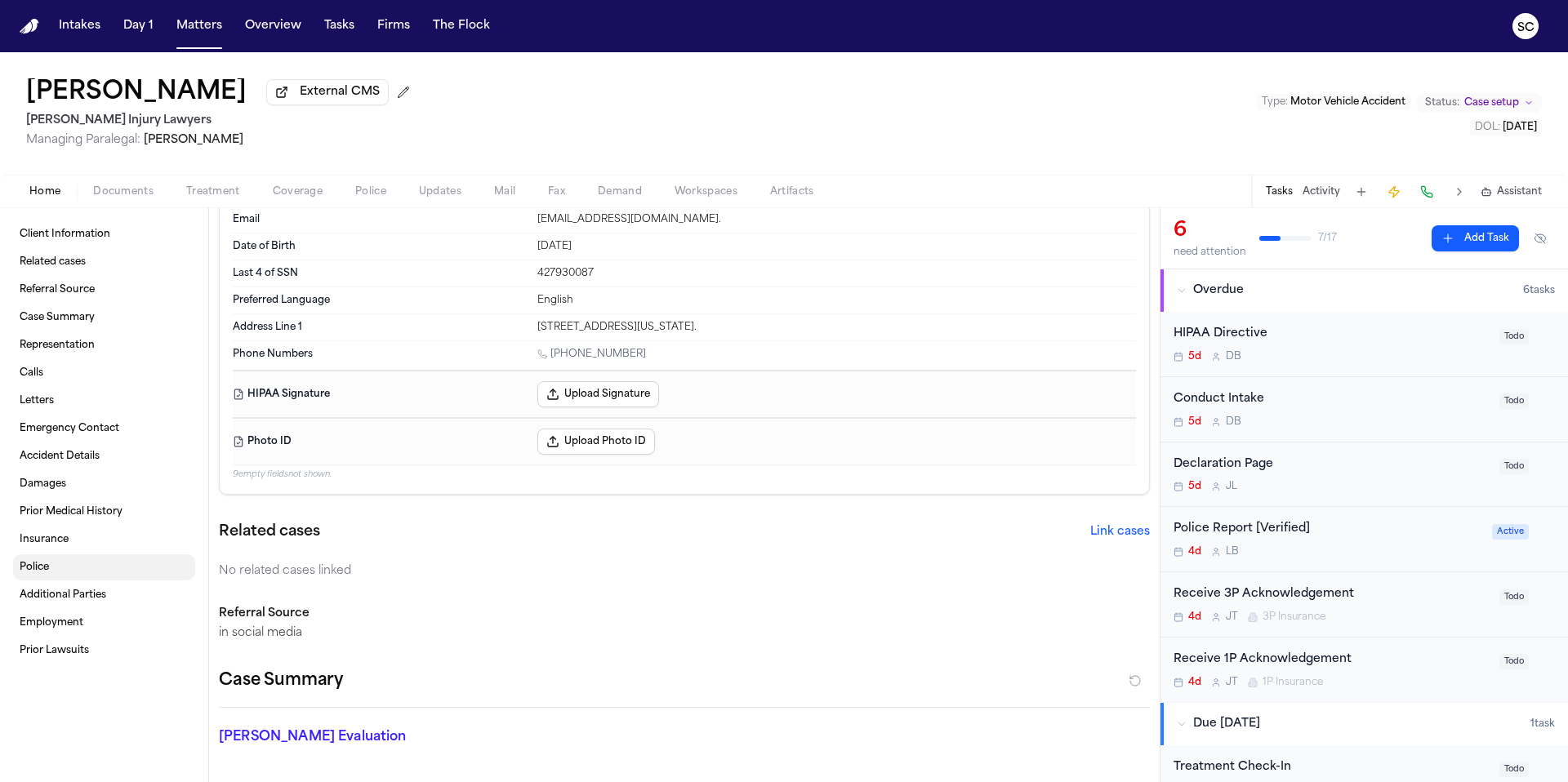
click at [46, 569] on span "Police" at bounding box center [35, 568] width 30 height 13
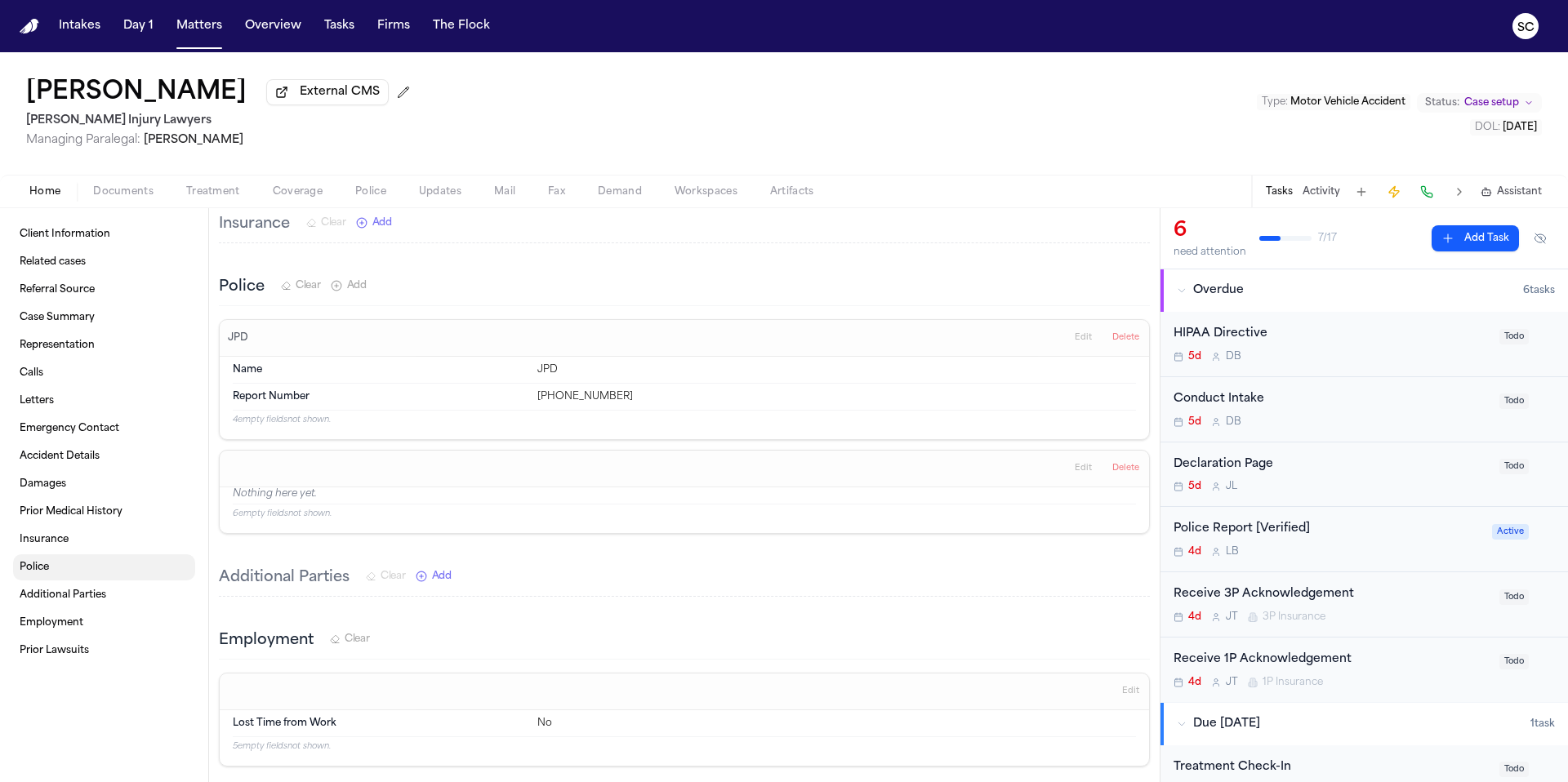
scroll to position [3098, 0]
drag, startPoint x: 585, startPoint y: 360, endPoint x: 536, endPoint y: 356, distance: 49.2
click at [537, 388] on div "25-09-07881" at bounding box center [836, 394] width 599 height 13
click at [604, 388] on div "25-09-07881" at bounding box center [836, 394] width 599 height 13
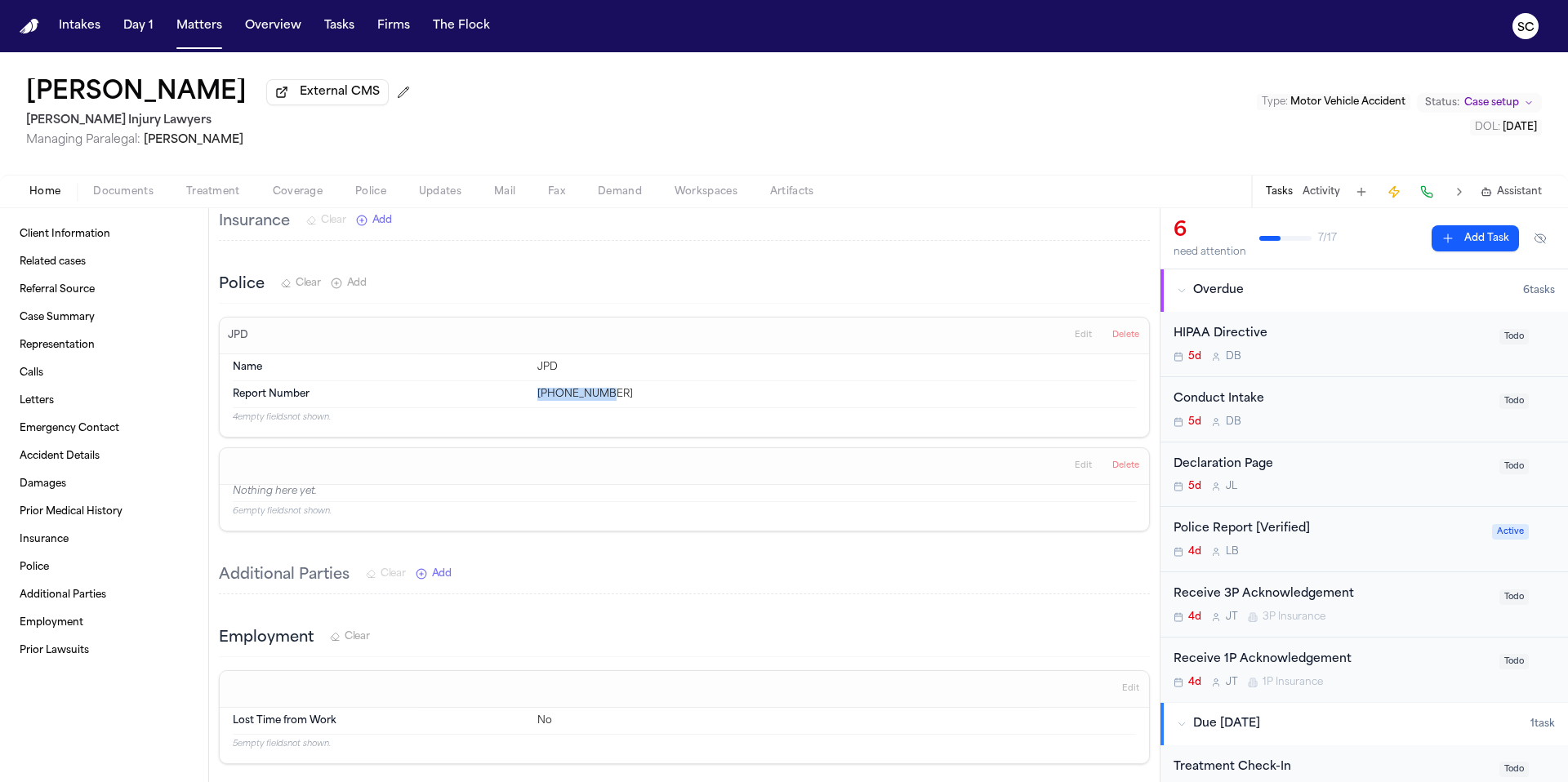
drag, startPoint x: 578, startPoint y: 359, endPoint x: 534, endPoint y: 359, distance: 44.0
click at [537, 388] on div "25-09-07881" at bounding box center [836, 394] width 599 height 13
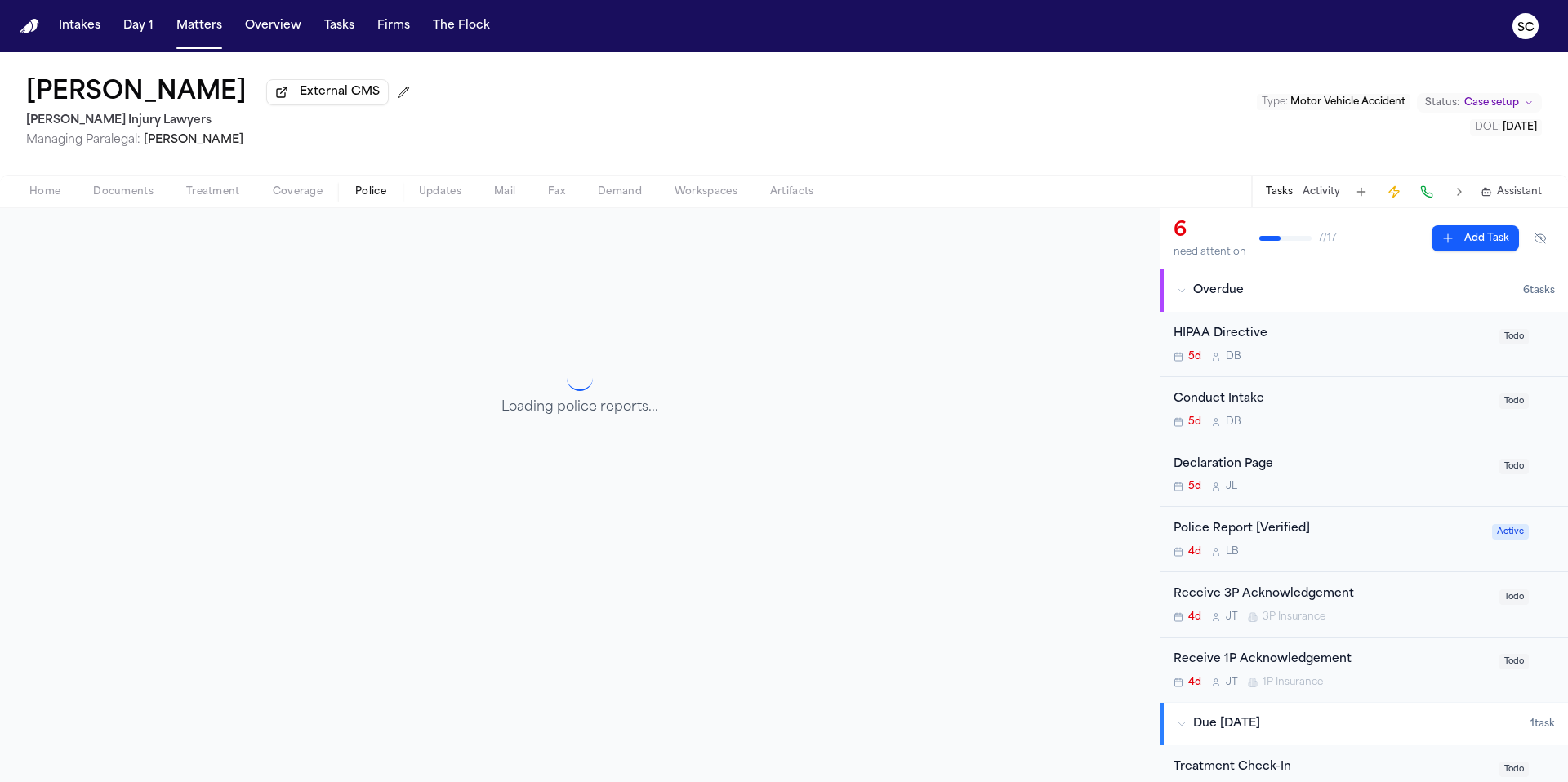
click at [384, 199] on span "Police" at bounding box center [371, 192] width 31 height 13
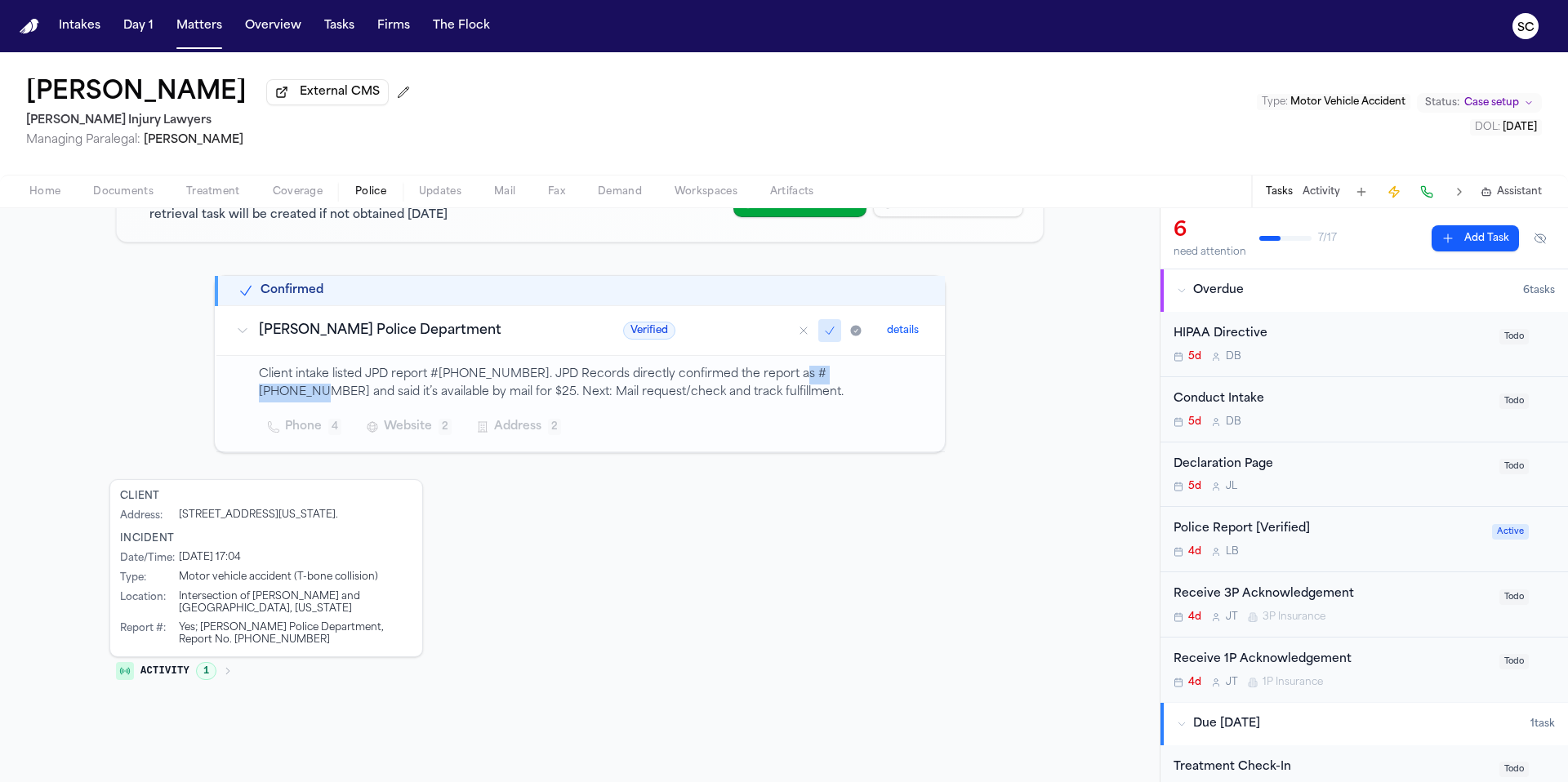
drag, startPoint x: 850, startPoint y: 373, endPoint x: 779, endPoint y: 374, distance: 71.0
click at [779, 374] on p "Client intake listed JPD report #25-09-07881. JPD Records directly confirmed th…" at bounding box center [592, 384] width 666 height 38
copy p "250-907-881"
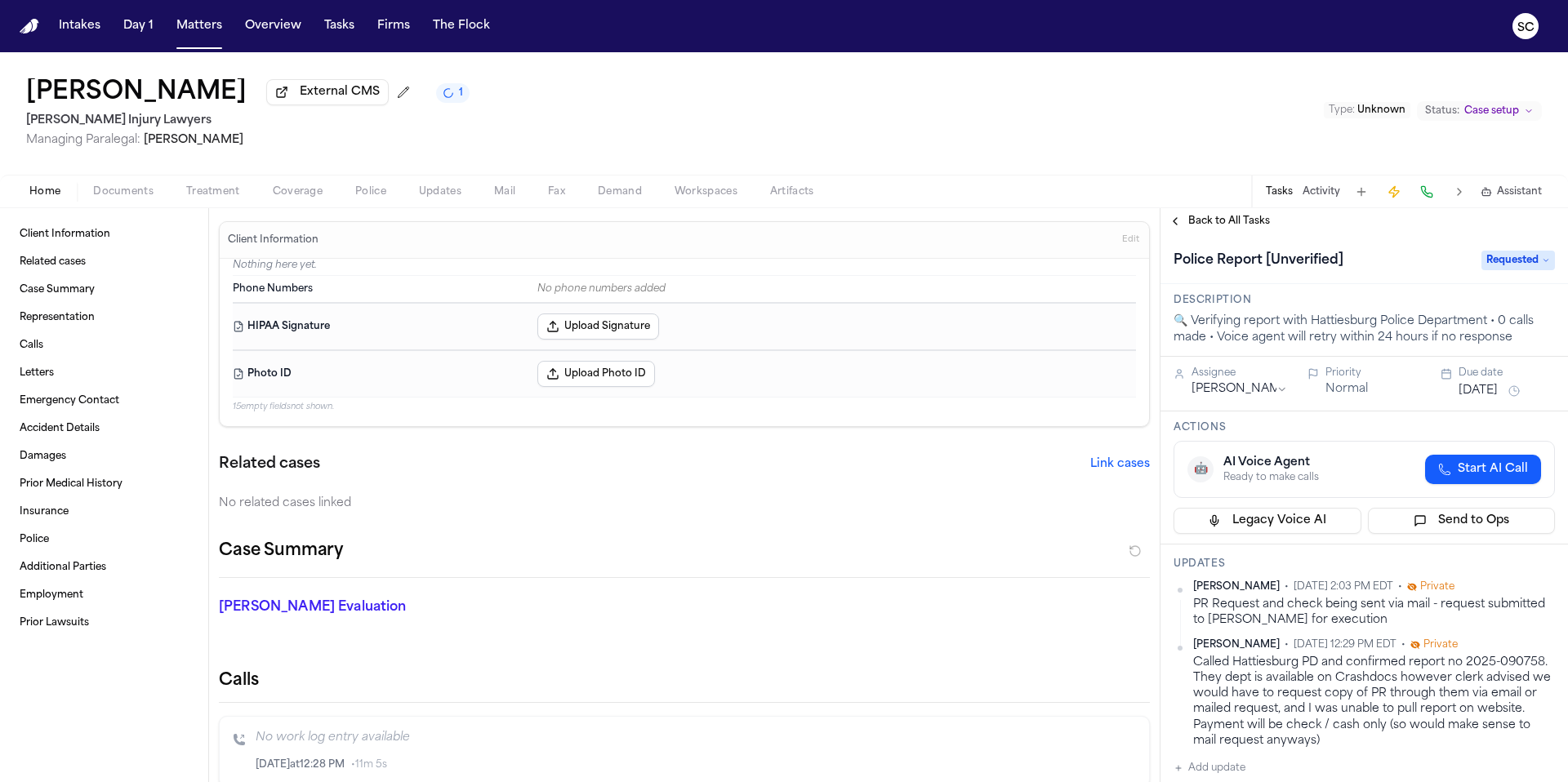
click at [440, 100] on icon "1 active task" at bounding box center [449, 93] width 16 height 16
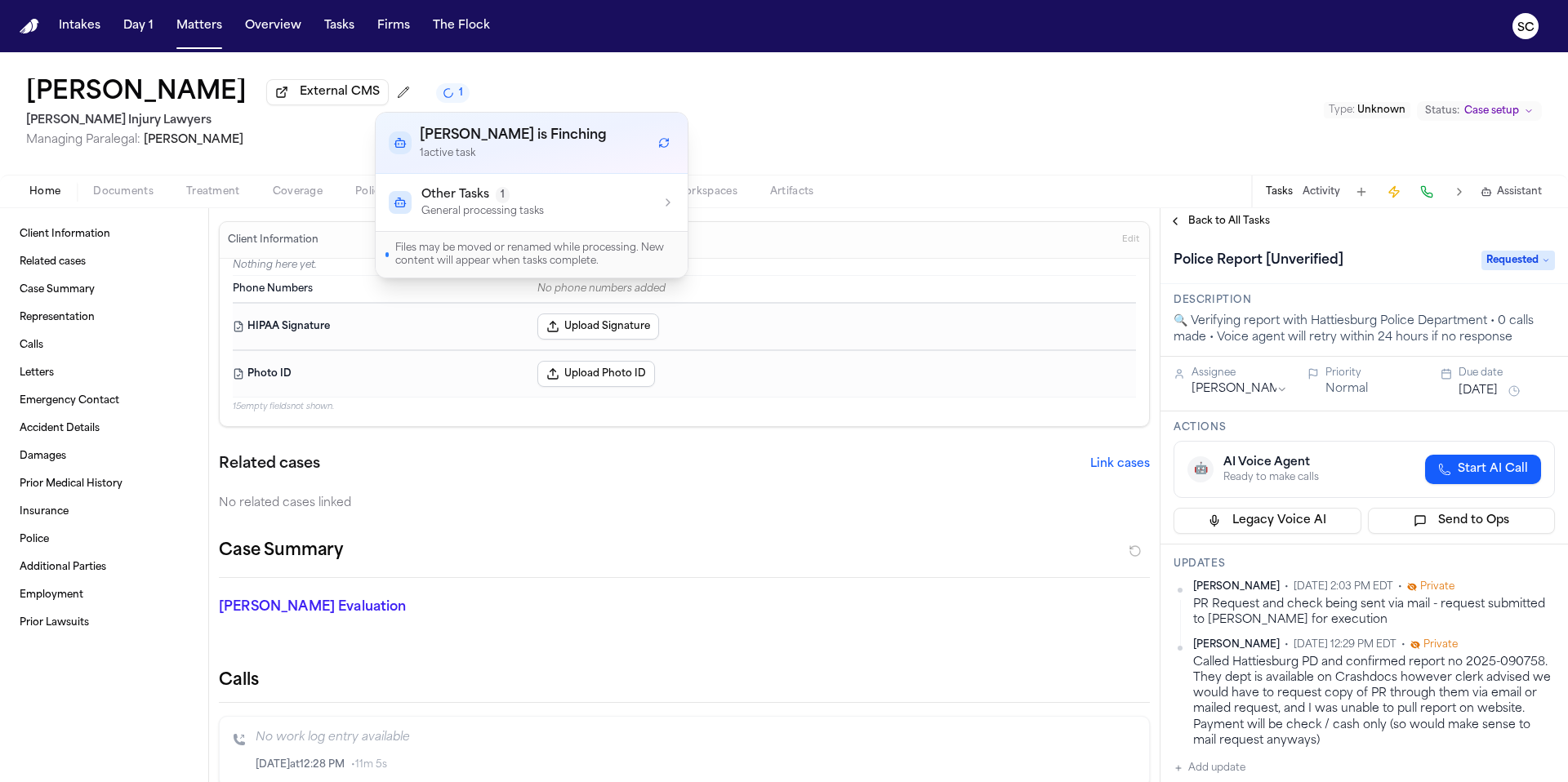
click at [660, 211] on div "Other Tasks 1 General processing tasks" at bounding box center [531, 203] width 285 height 31
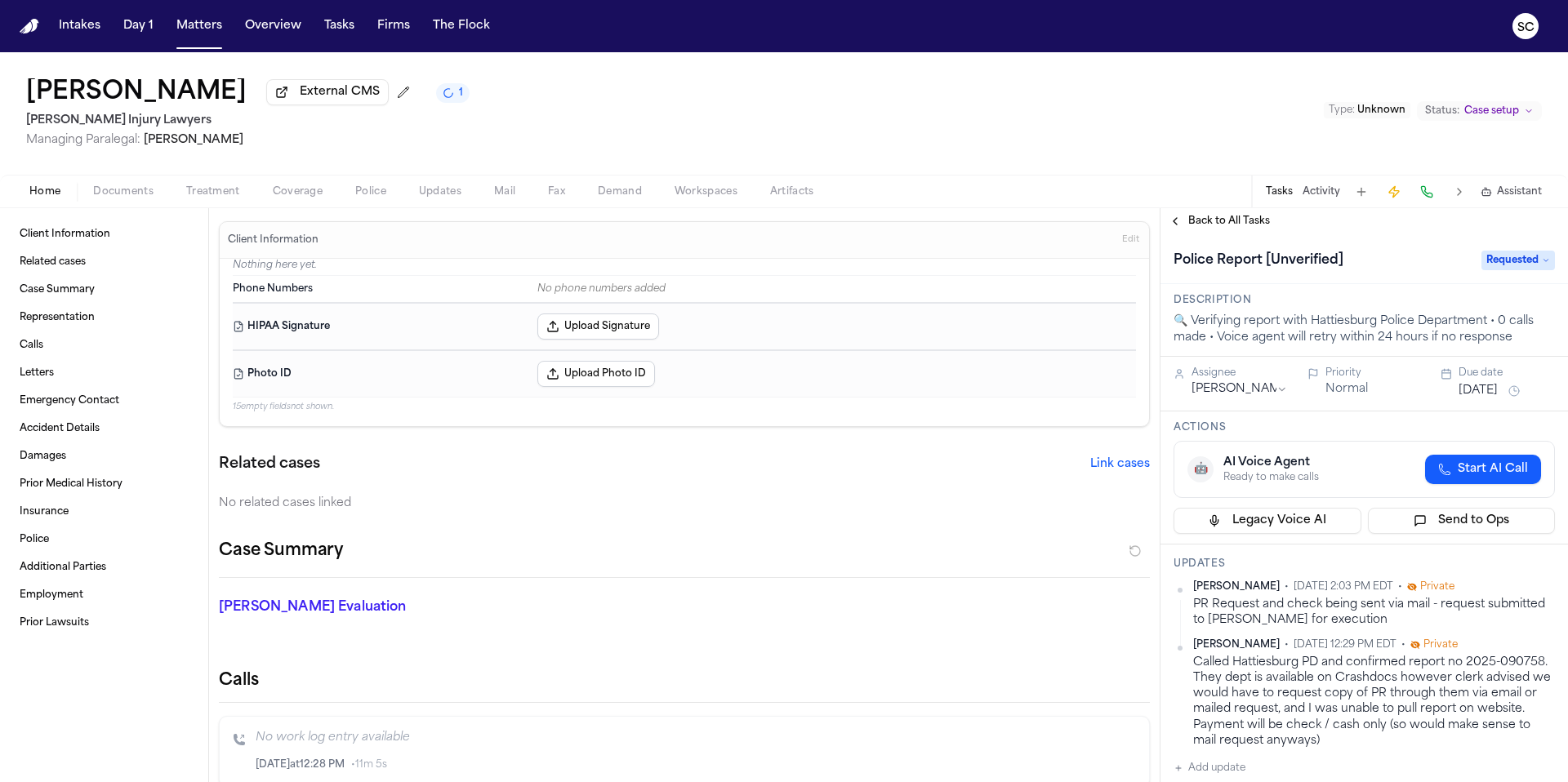
click at [845, 125] on div "[PERSON_NAME] External CMS 1 [PERSON_NAME] Injury Lawyers Managing Paralegal: […" at bounding box center [784, 113] width 1568 height 122
click at [144, 193] on span "Documents" at bounding box center [123, 192] width 60 height 13
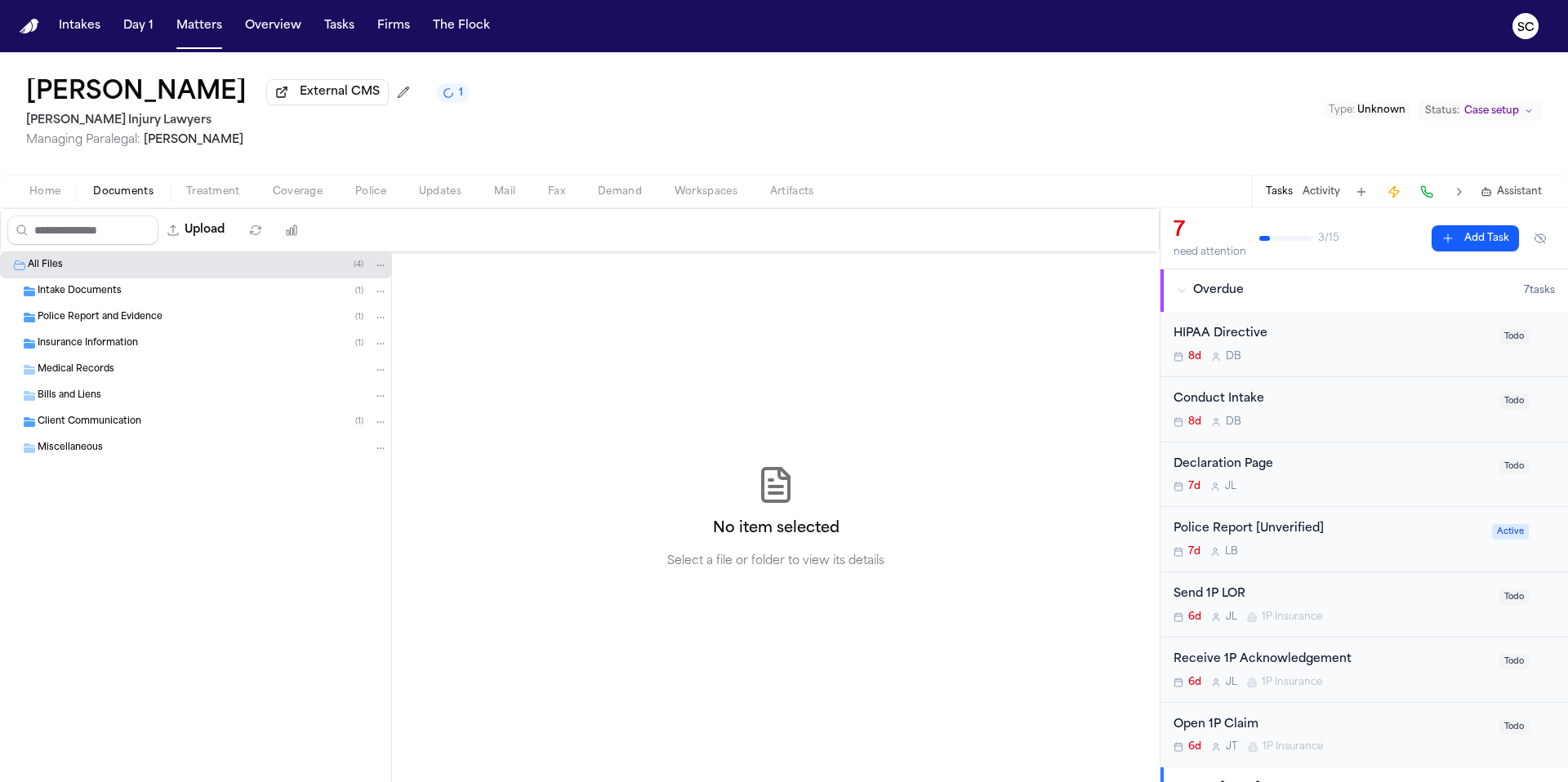
click at [126, 325] on span "Police Report and Evidence" at bounding box center [100, 318] width 125 height 14
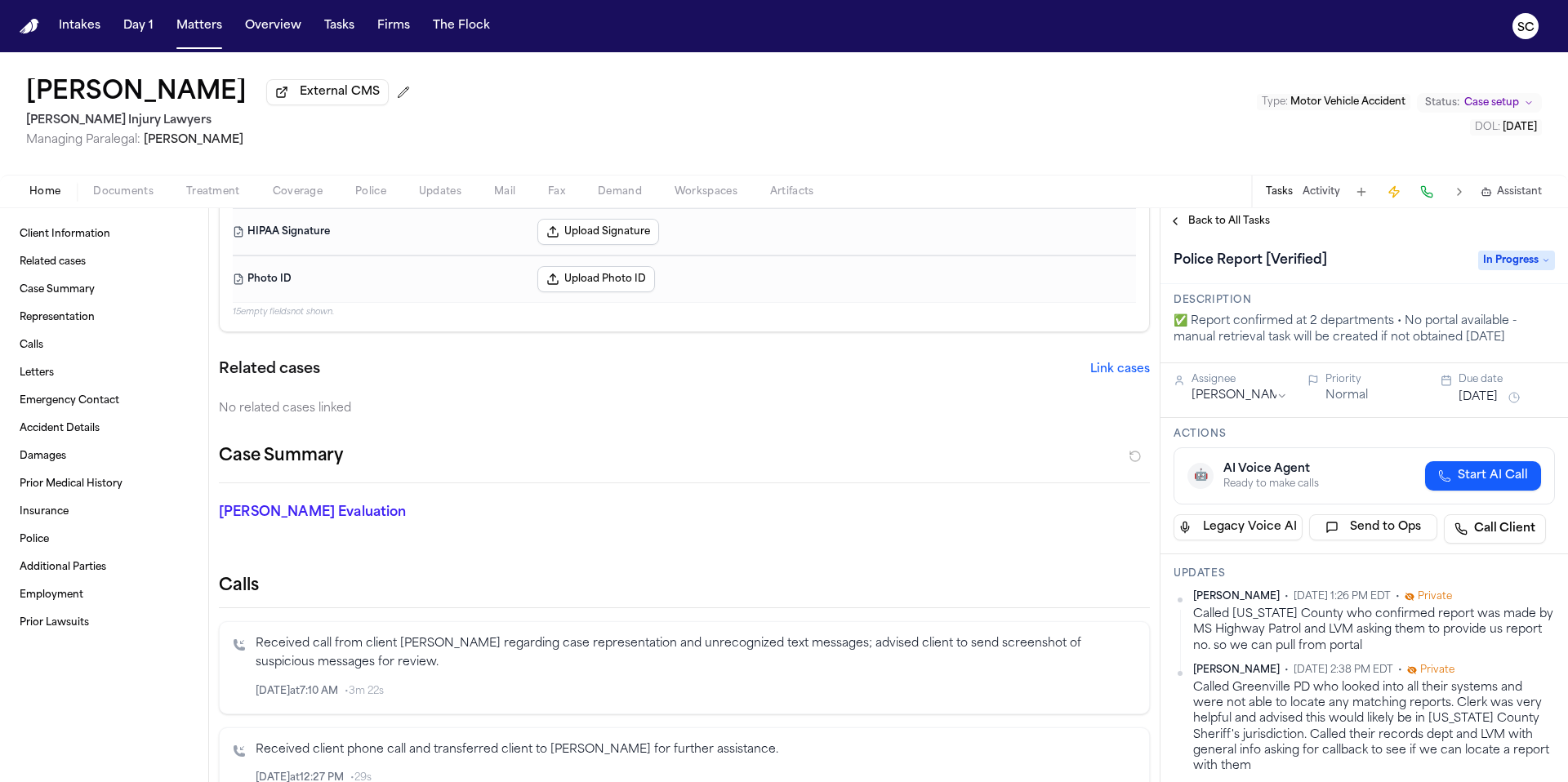
scroll to position [114, 0]
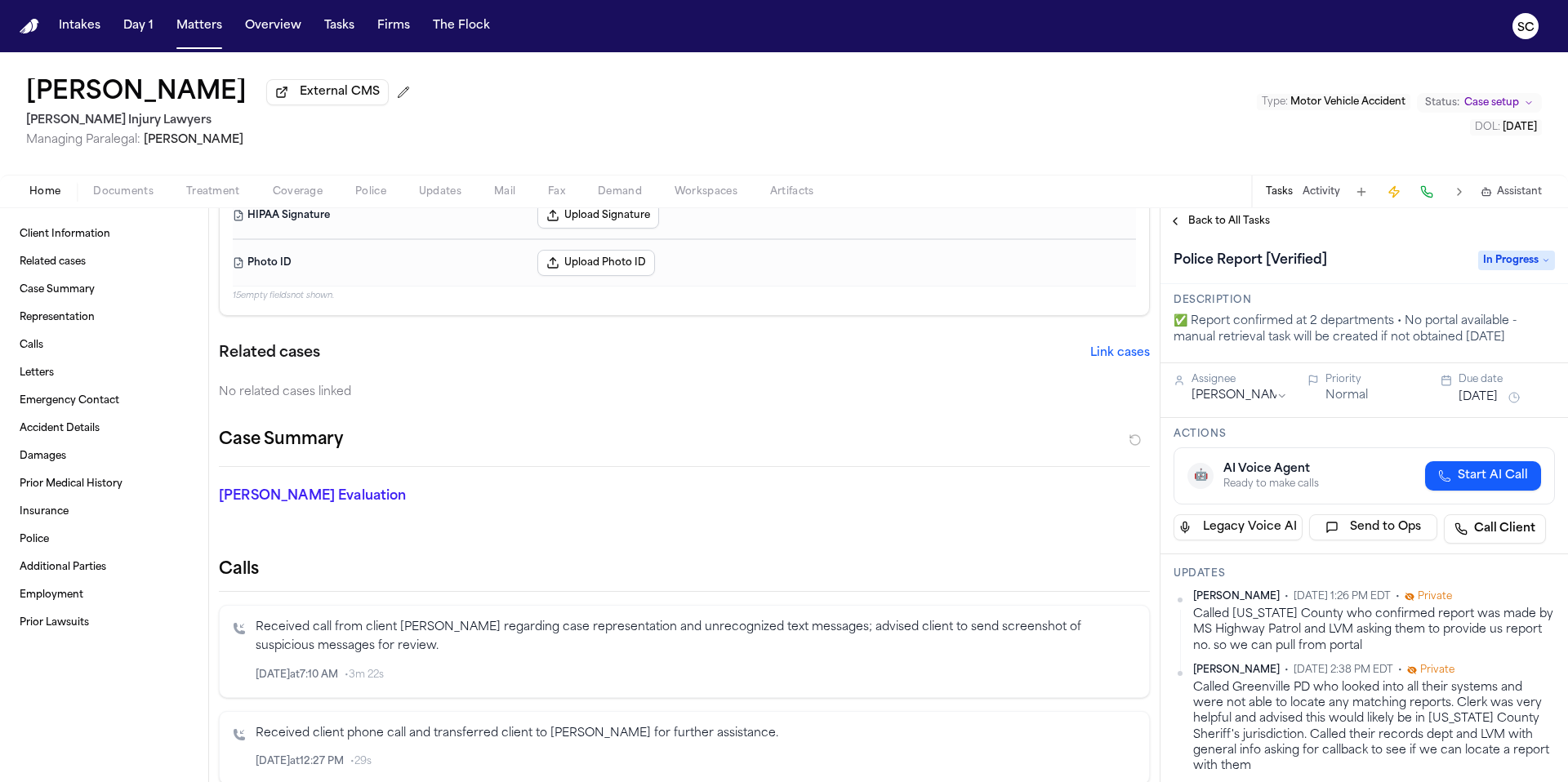
click at [110, 204] on div "Home Documents Treatment Coverage Police Updates Mail Fax Demand Workspaces Art…" at bounding box center [784, 191] width 1568 height 33
click at [111, 199] on span "Documents" at bounding box center [123, 192] width 60 height 13
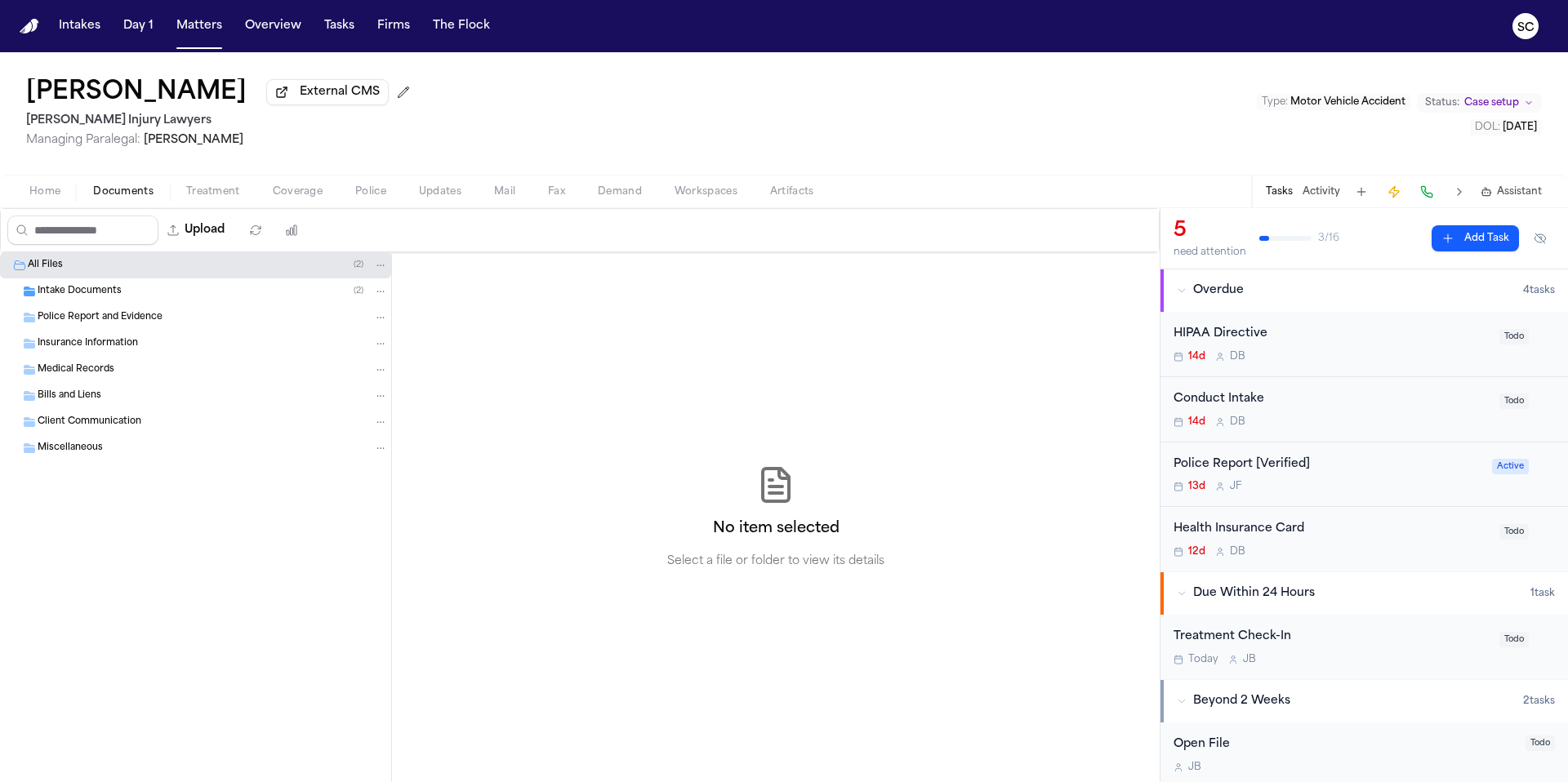
click at [80, 299] on span "Intake Documents" at bounding box center [80, 291] width 84 height 14
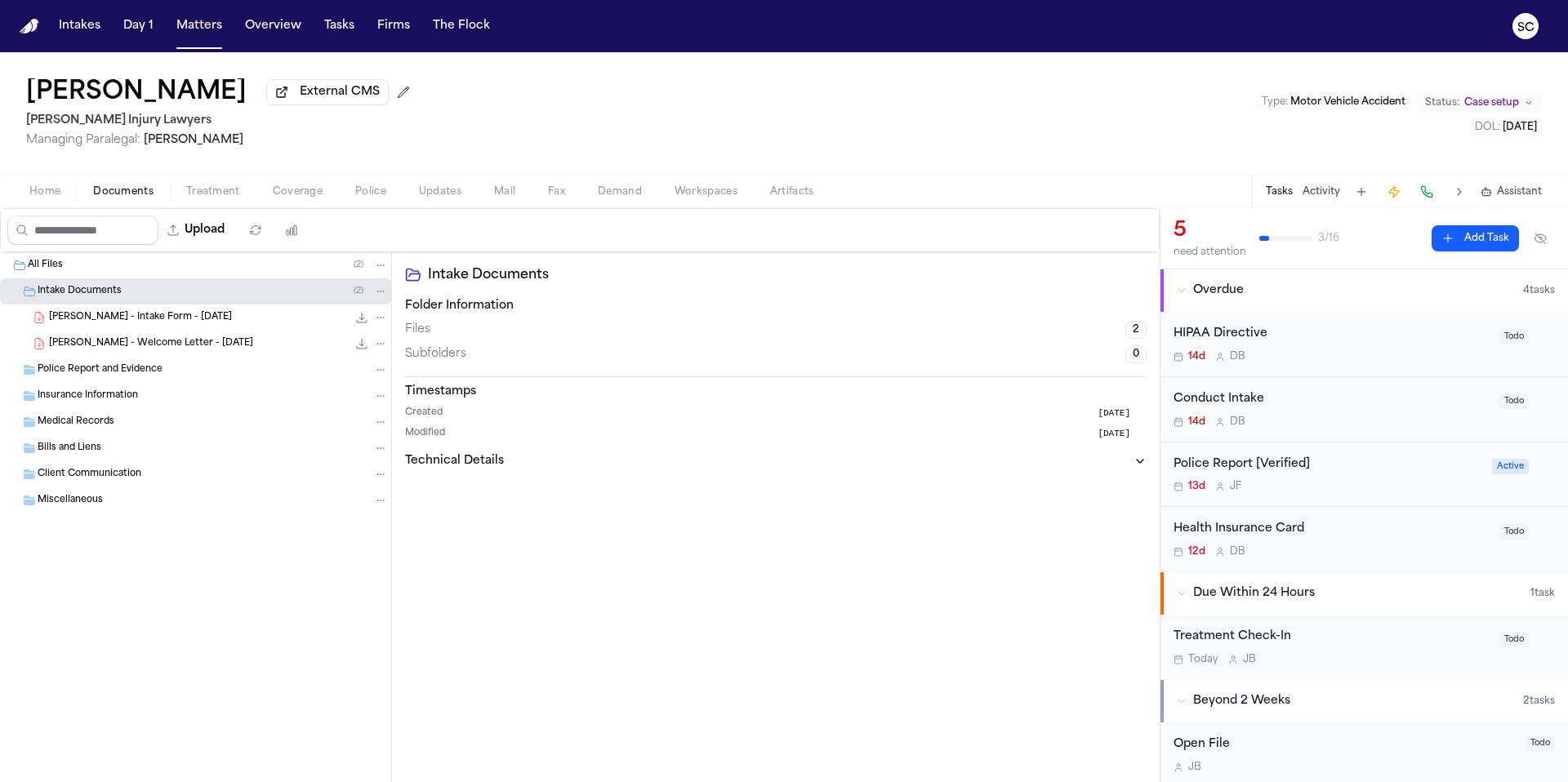
click at [126, 196] on span "Documents" at bounding box center [123, 192] width 60 height 13
click at [1340, 474] on div "Police Report [Verified]" at bounding box center [1327, 464] width 308 height 19
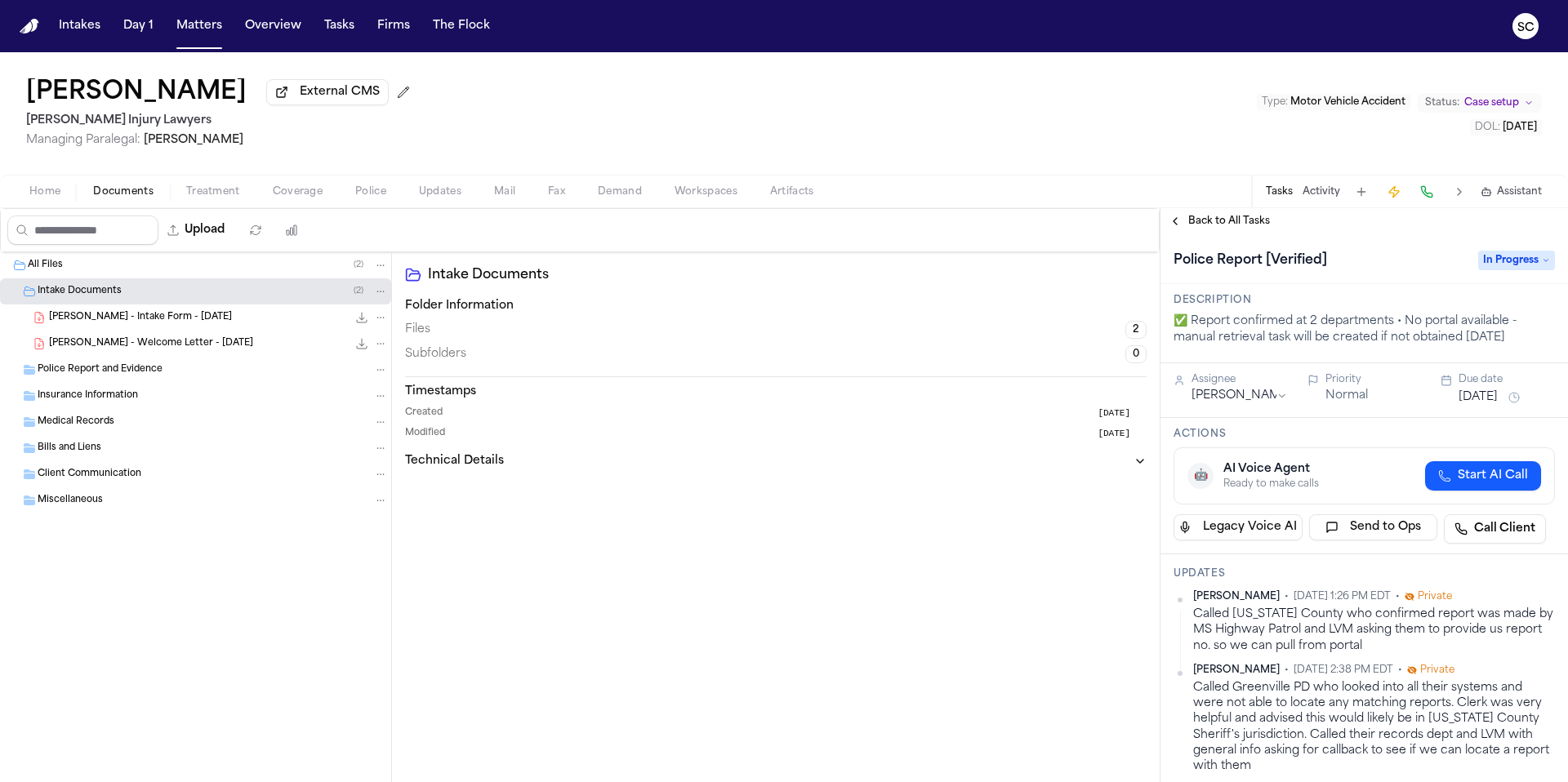
click at [32, 199] on span "Home" at bounding box center [45, 192] width 31 height 13
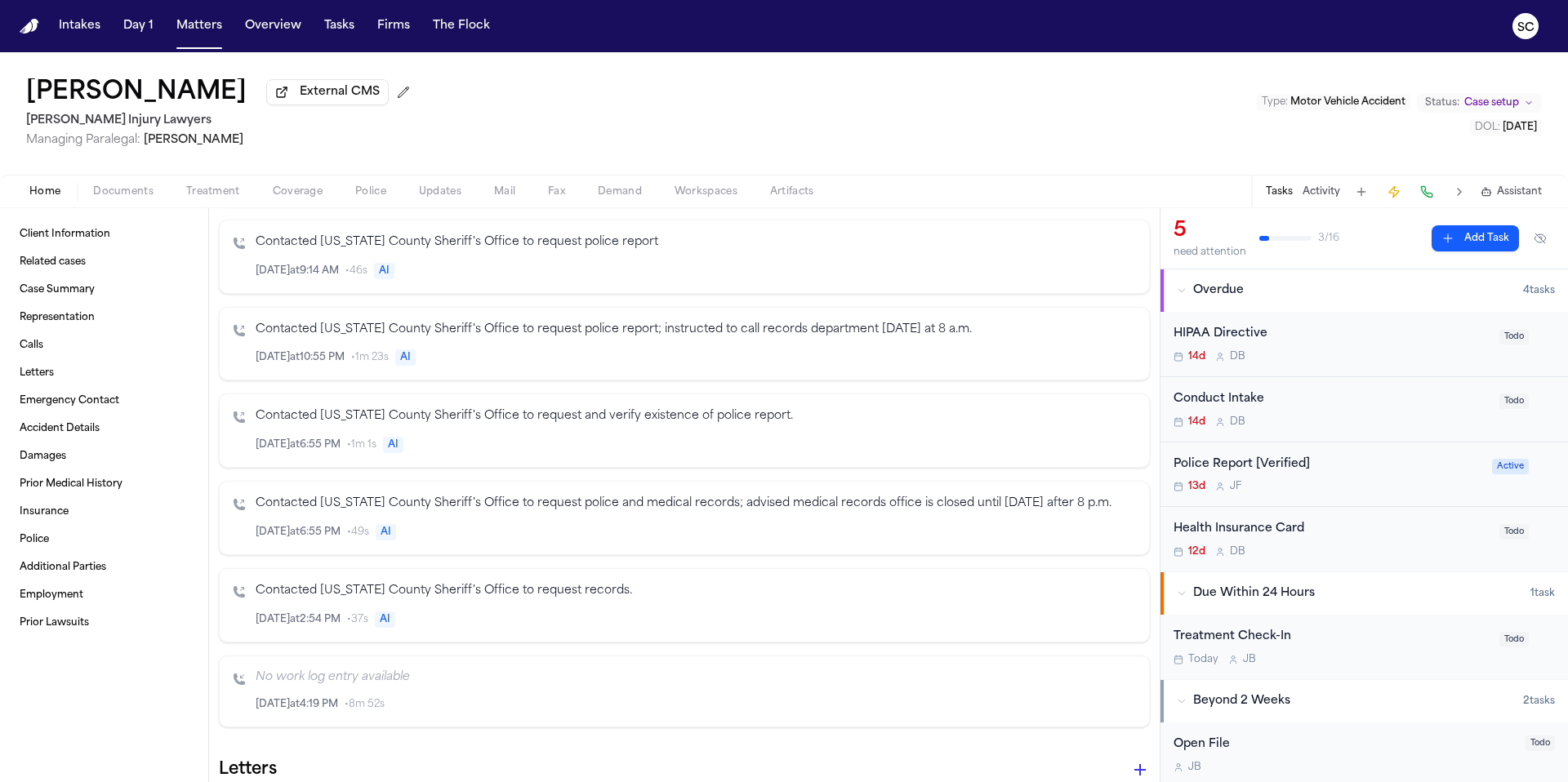
scroll to position [1463, 0]
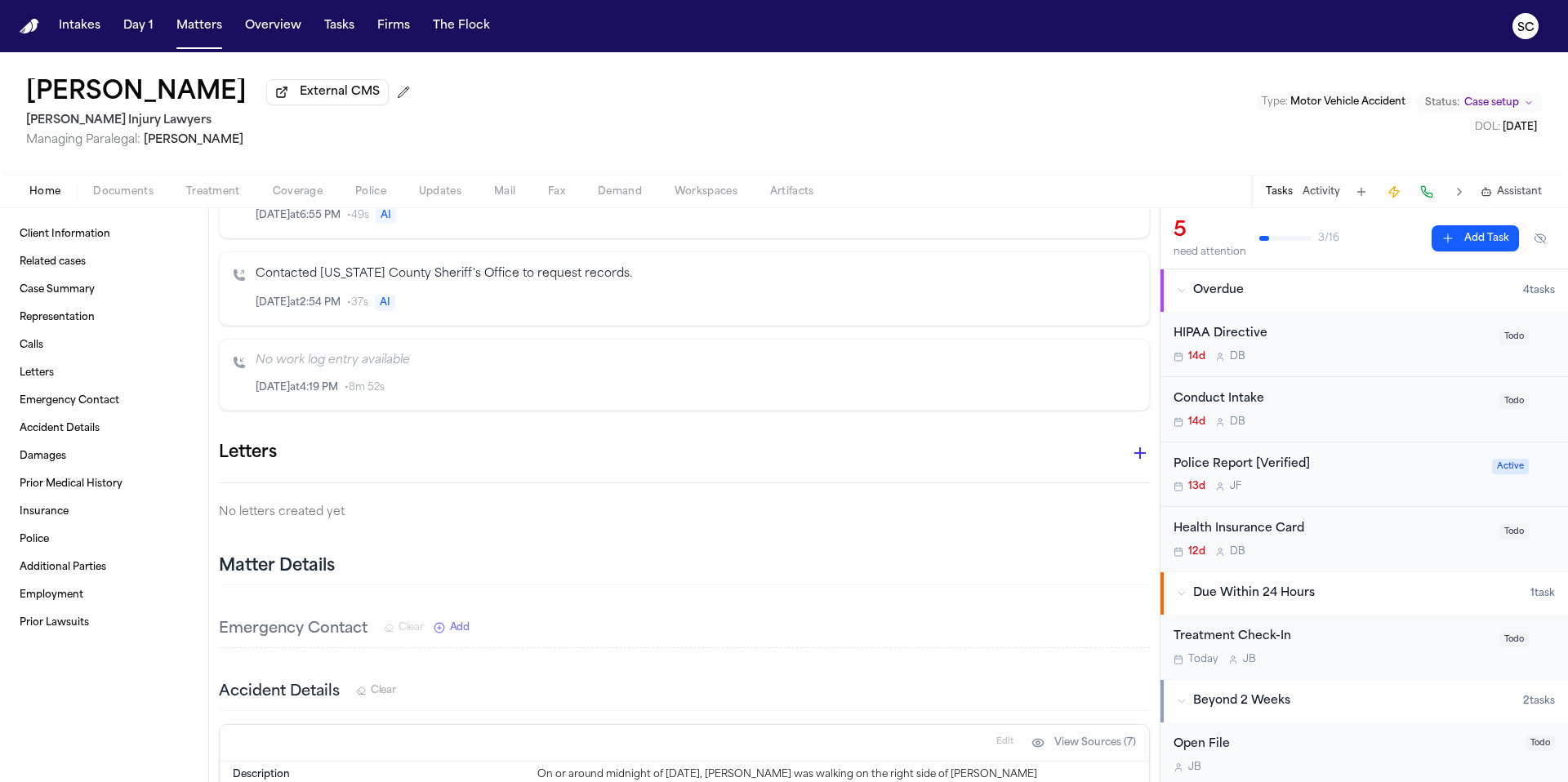
click at [382, 199] on span "Police" at bounding box center [371, 192] width 31 height 13
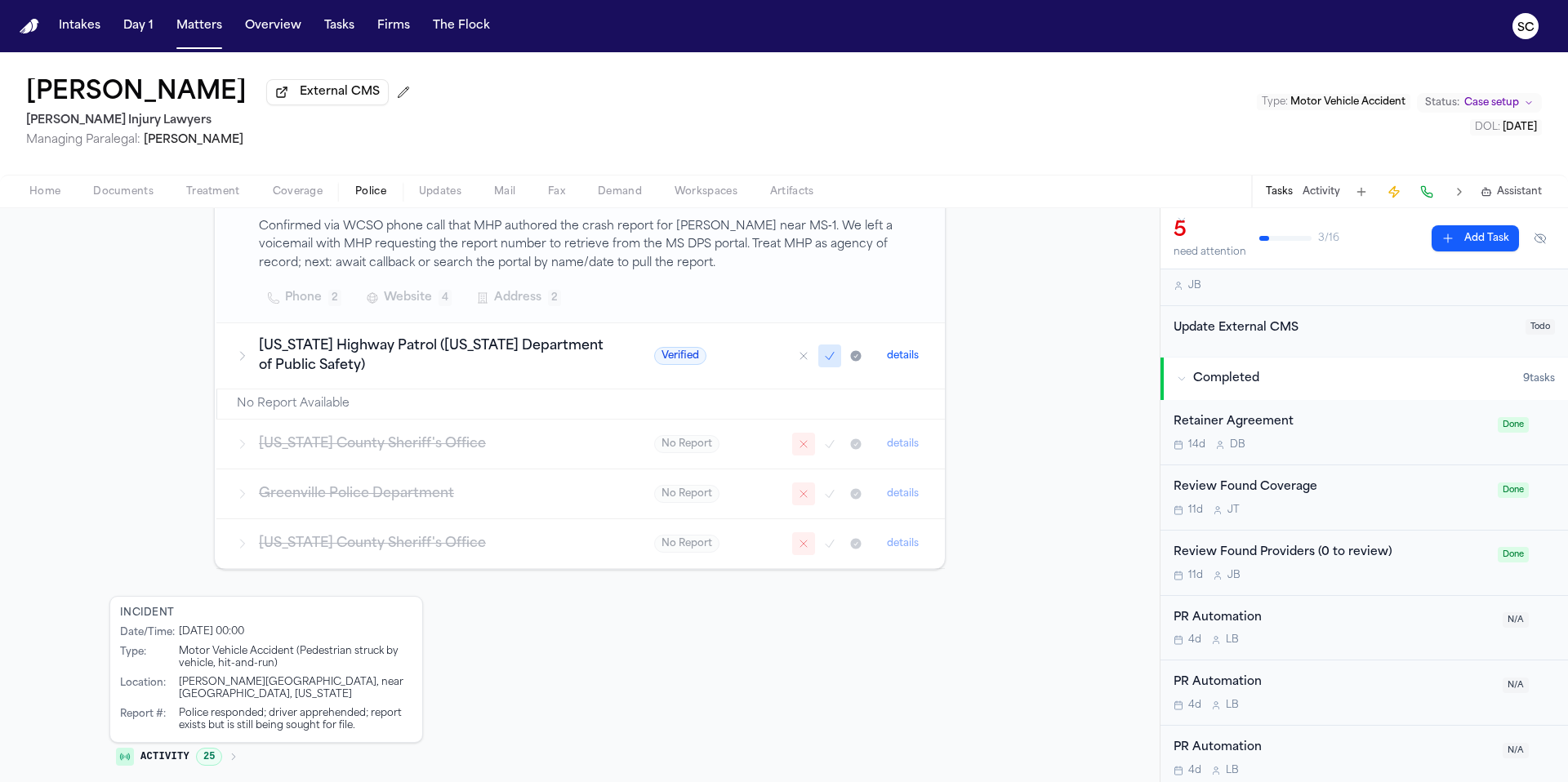
scroll to position [519, 0]
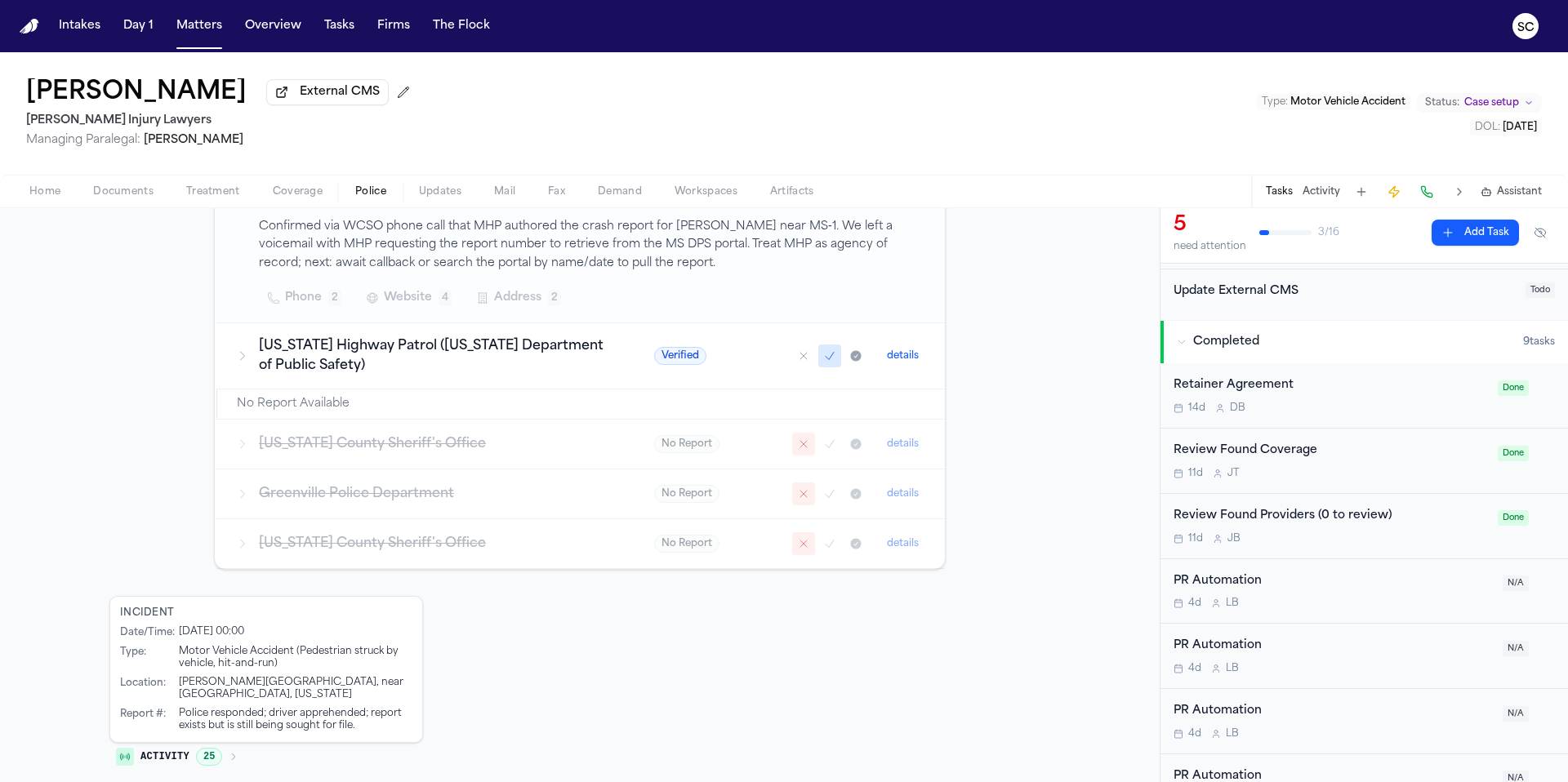
click at [1358, 605] on div "4d L B" at bounding box center [1332, 604] width 319 height 13
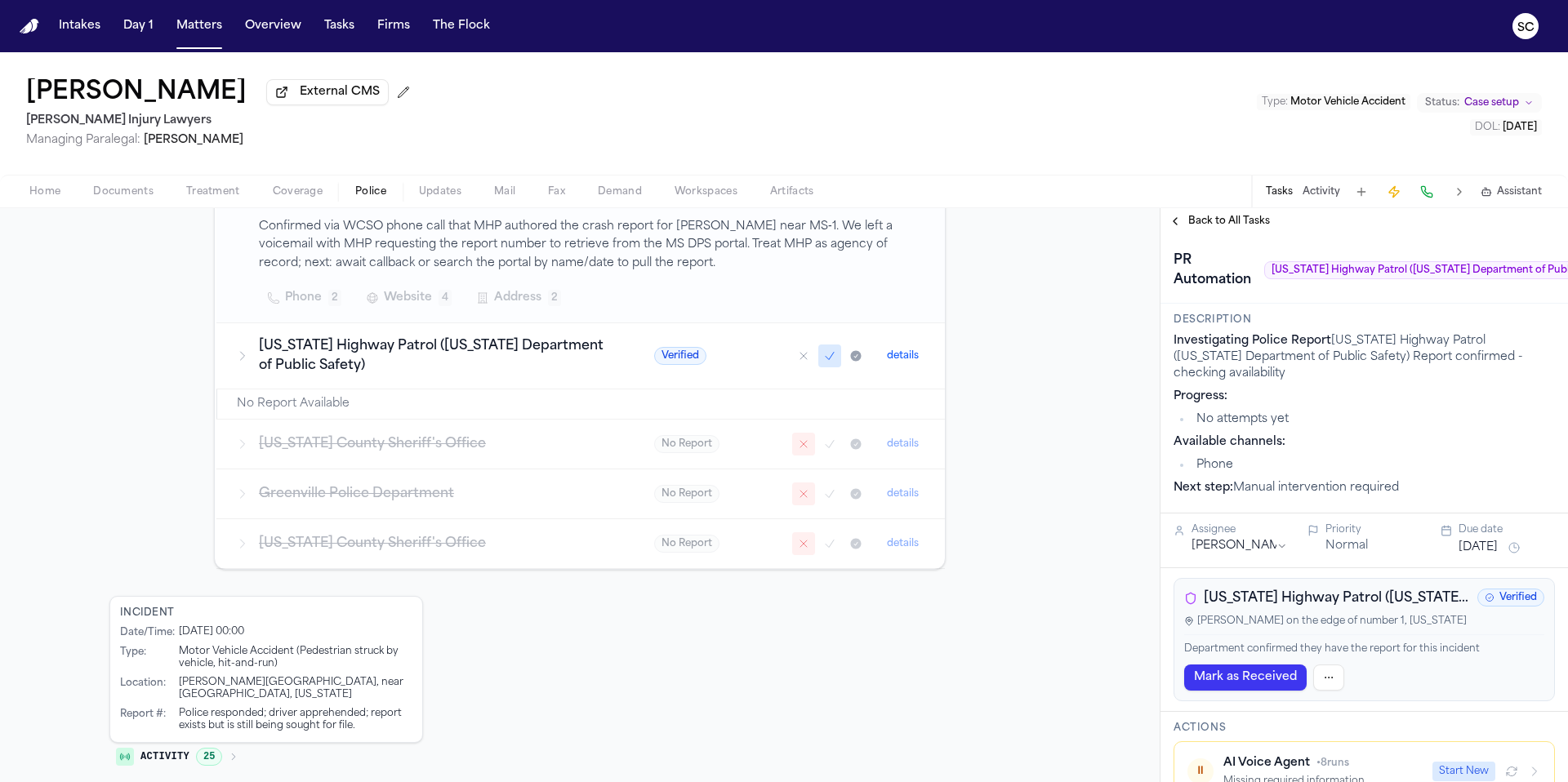
click at [1177, 225] on button "Back to All Tasks" at bounding box center [1219, 221] width 118 height 13
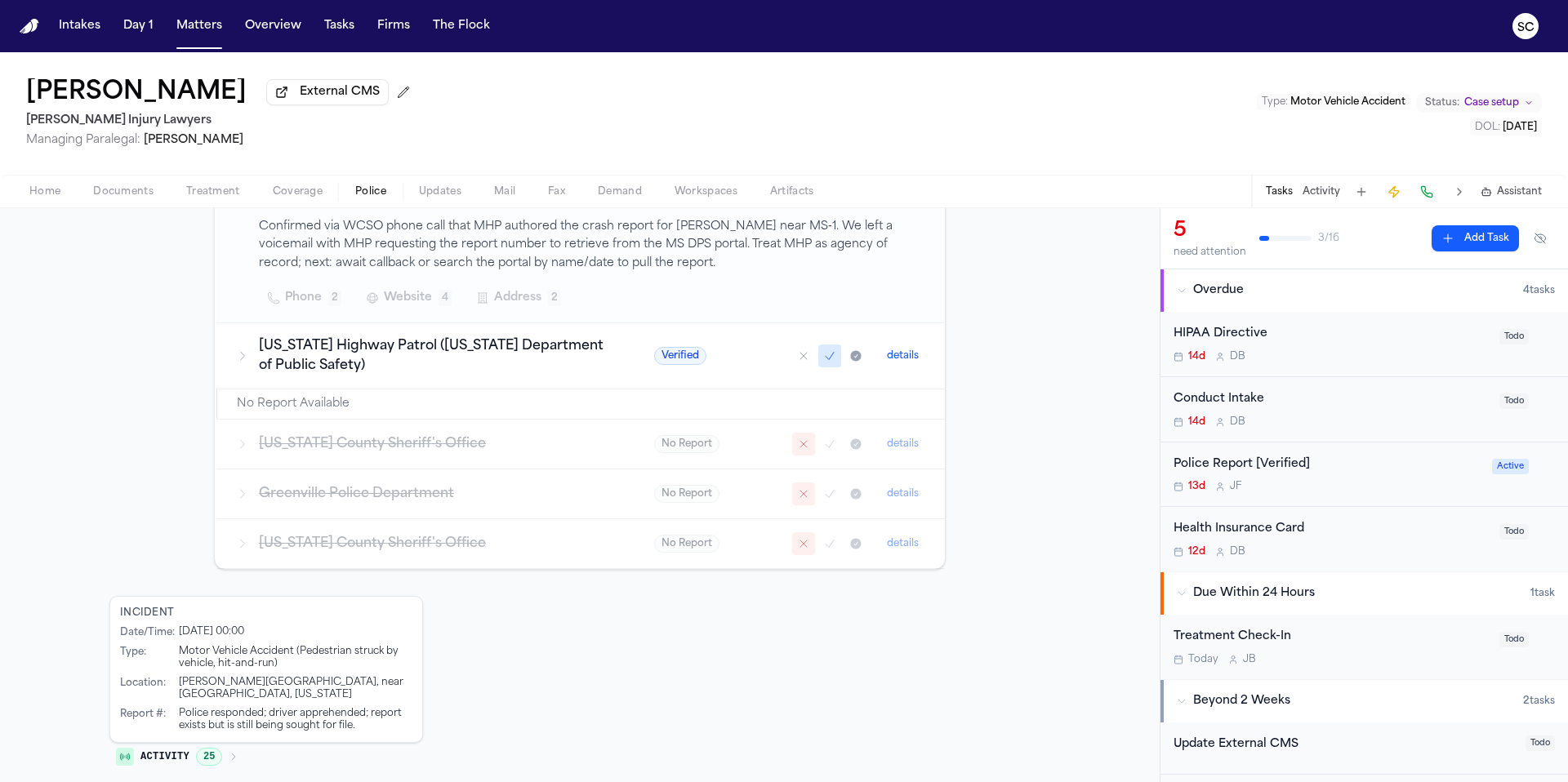
click at [1335, 487] on div "13d [PERSON_NAME]" at bounding box center [1327, 487] width 308 height 13
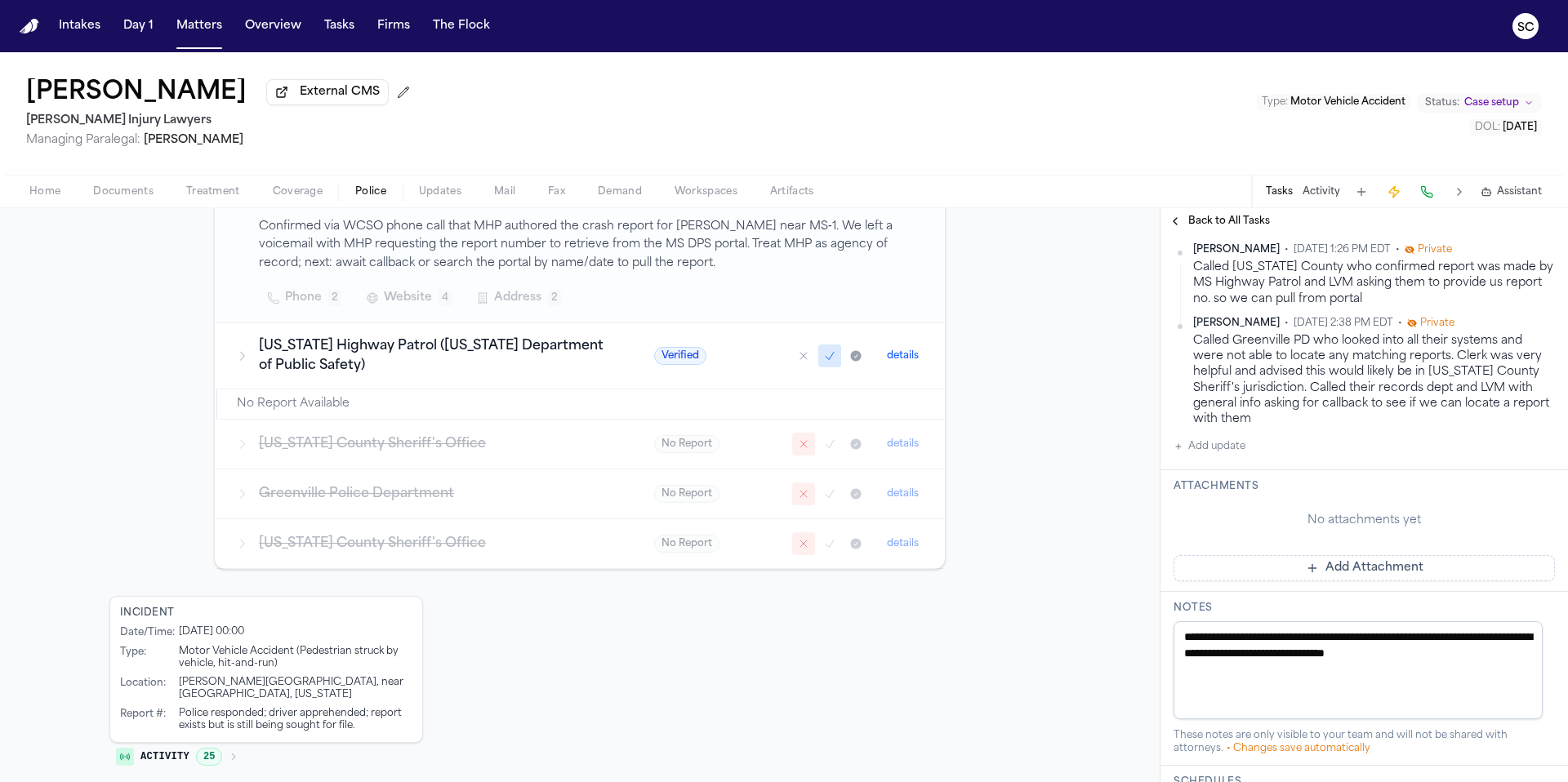
scroll to position [348, 0]
click at [1212, 450] on button "Add update" at bounding box center [1208, 446] width 72 height 20
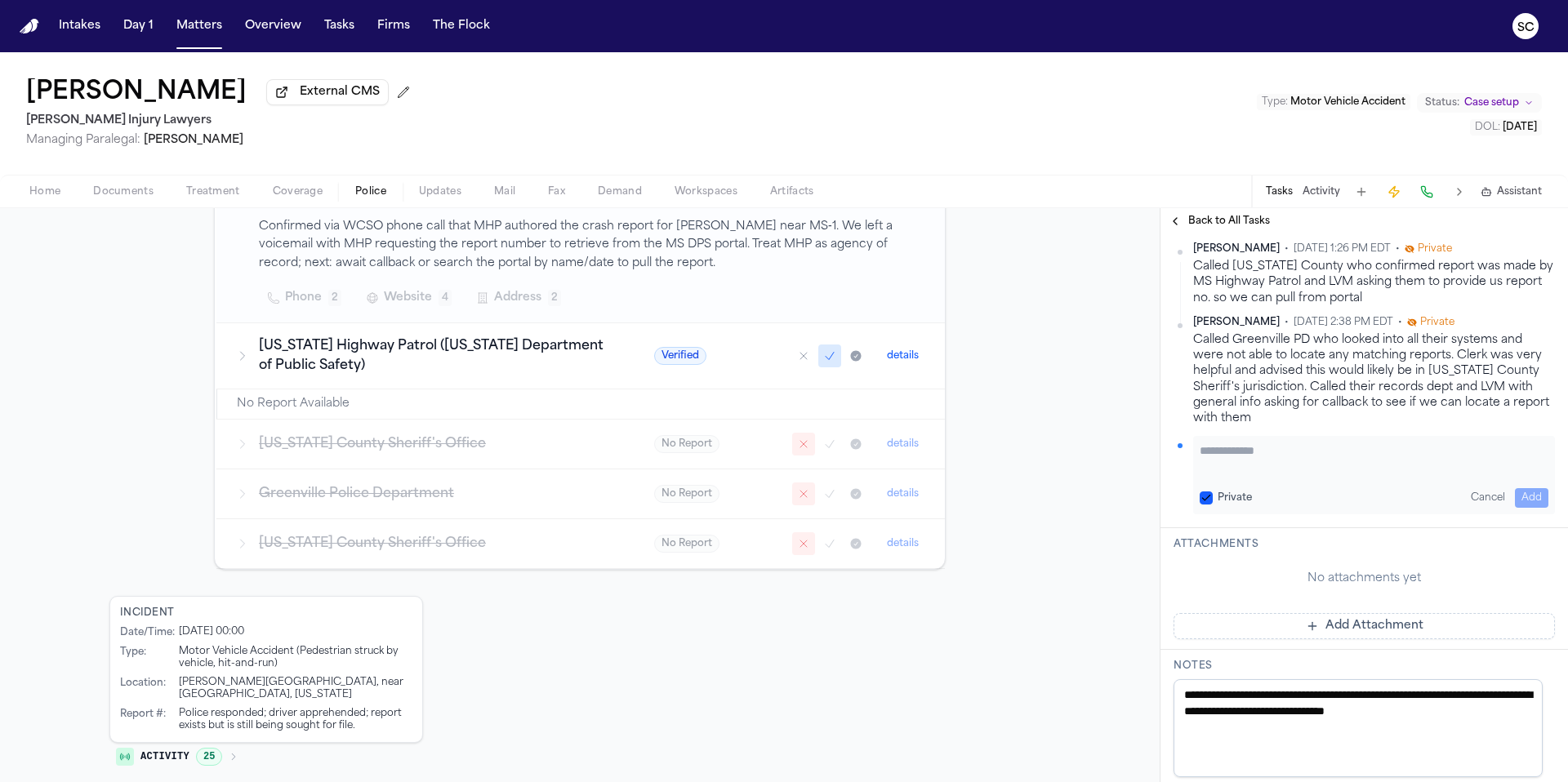
click at [1262, 459] on textarea "Add your update" at bounding box center [1373, 459] width 349 height 33
type textarea "**********"
click at [1524, 506] on button "Add" at bounding box center [1531, 498] width 34 height 20
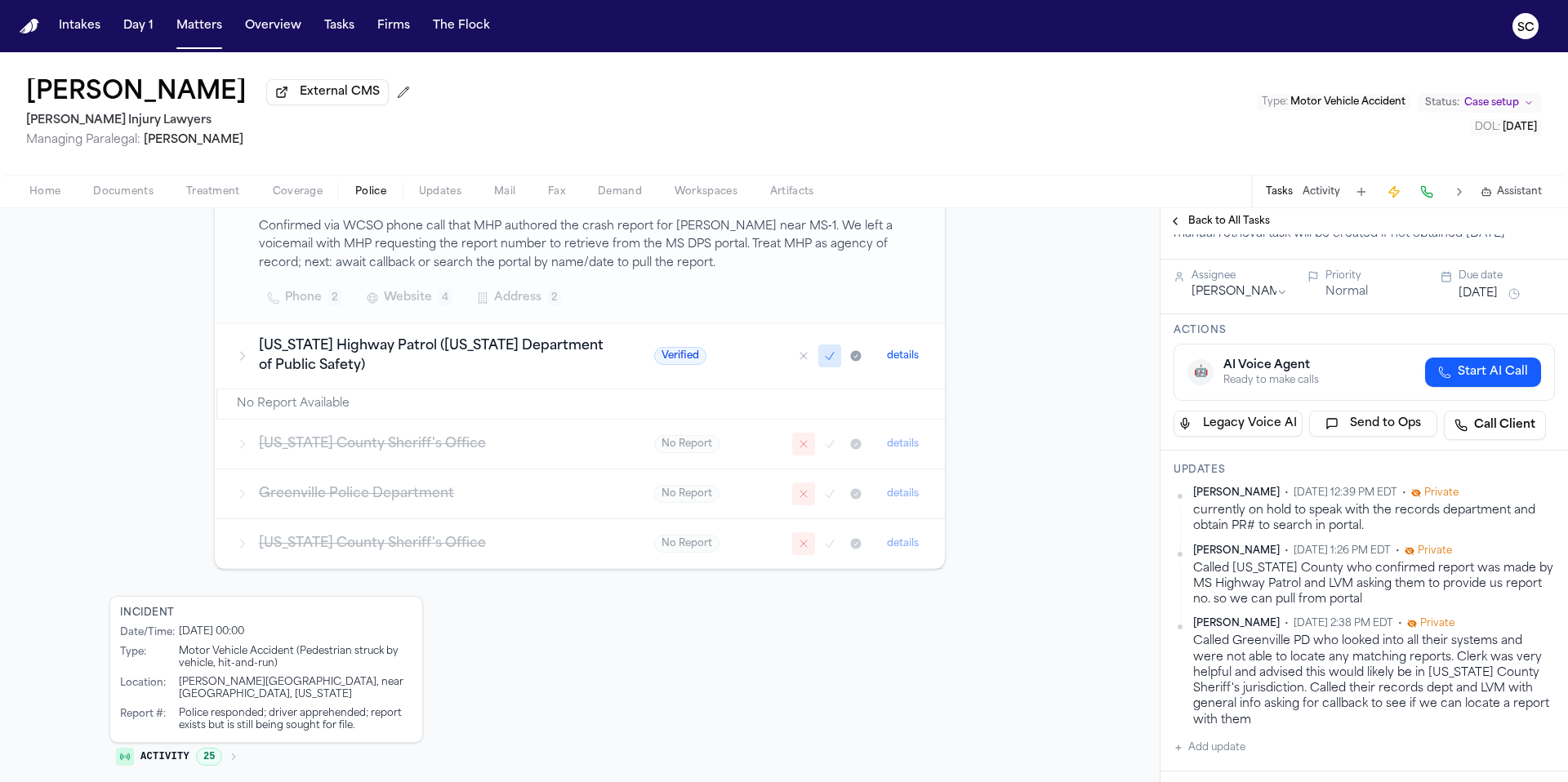
scroll to position [116, 0]
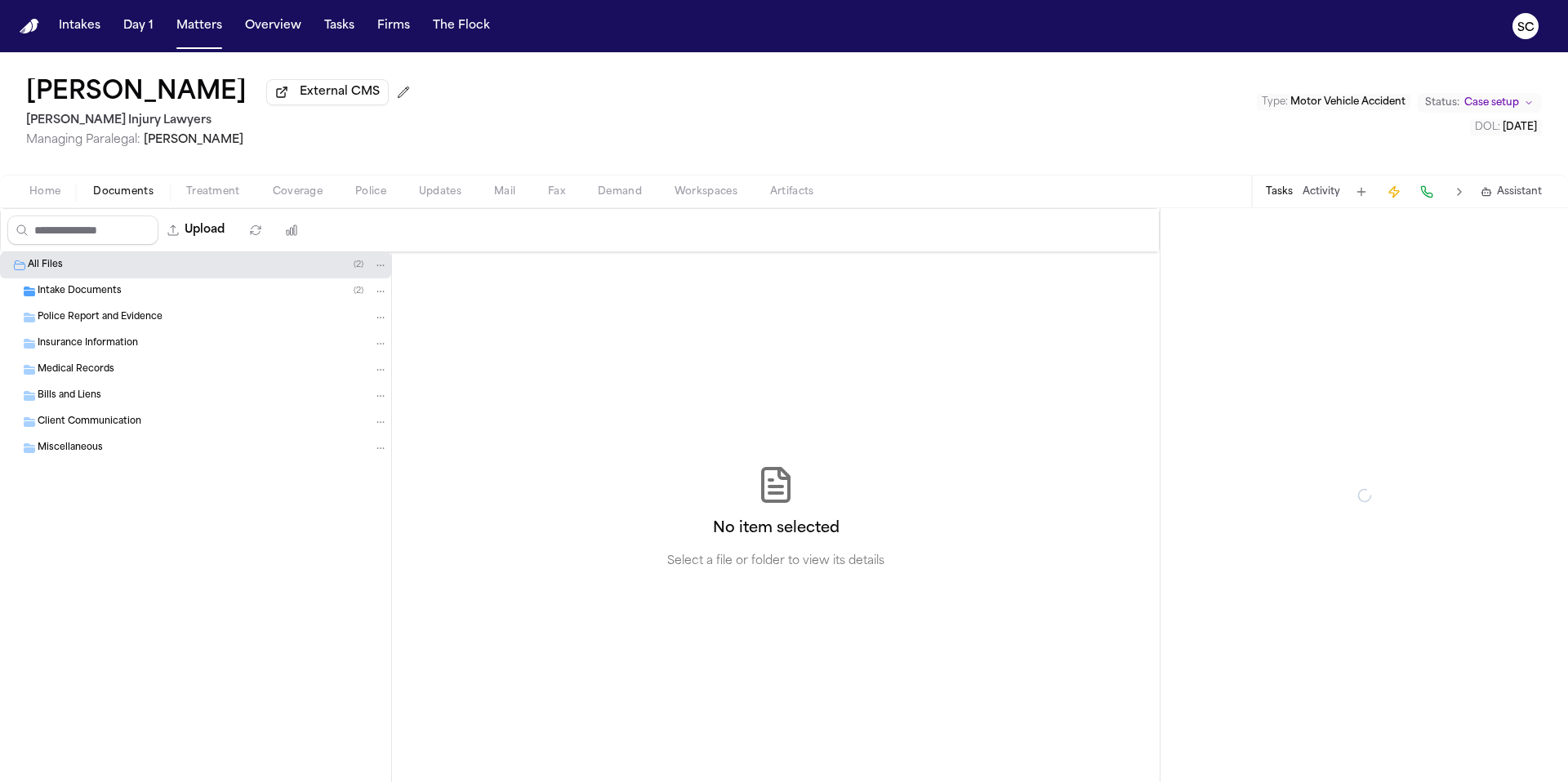
click at [125, 192] on span "Documents" at bounding box center [123, 192] width 60 height 13
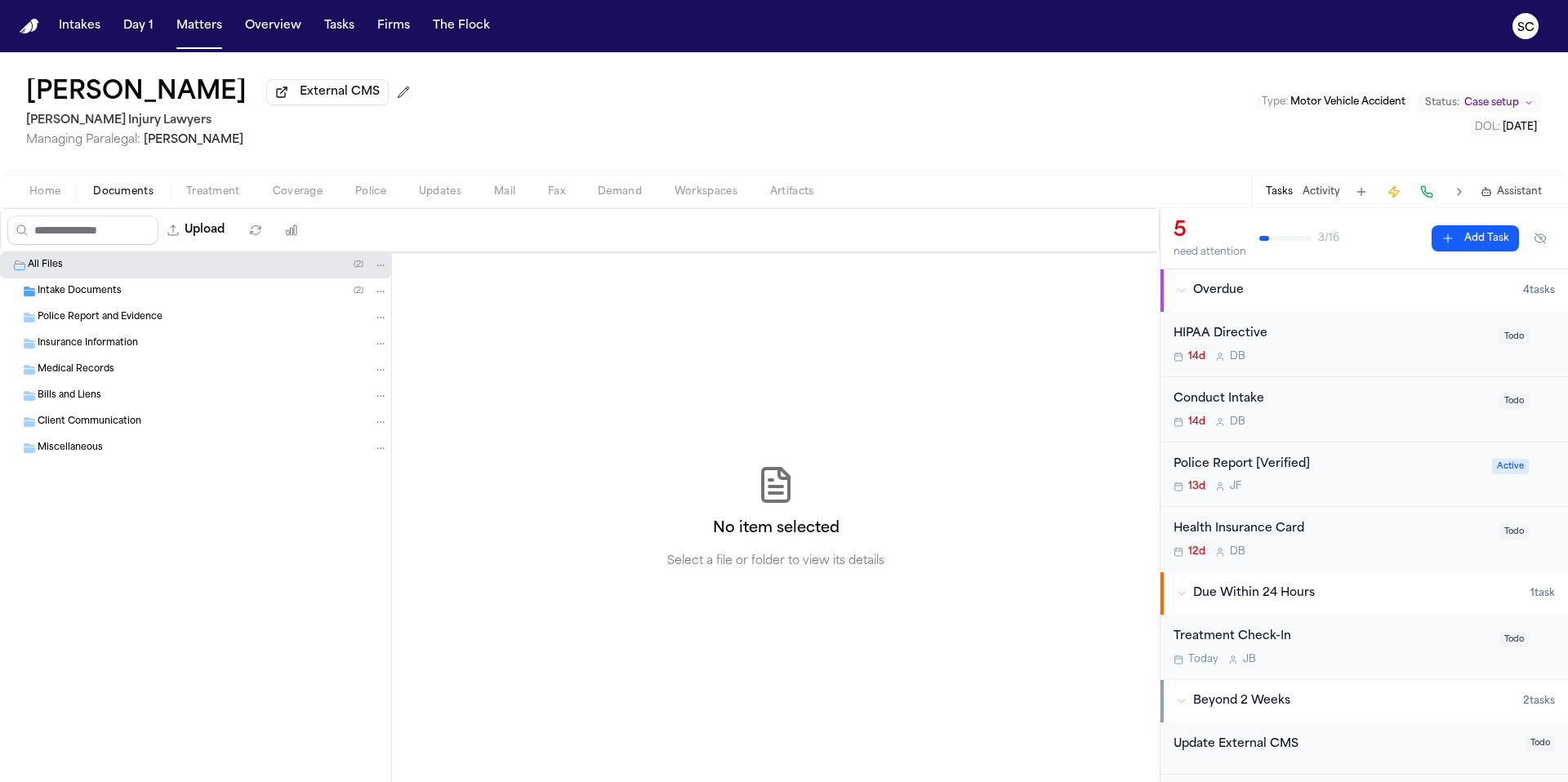
click at [1343, 468] on div "Police Report [Verified]" at bounding box center [1327, 464] width 308 height 19
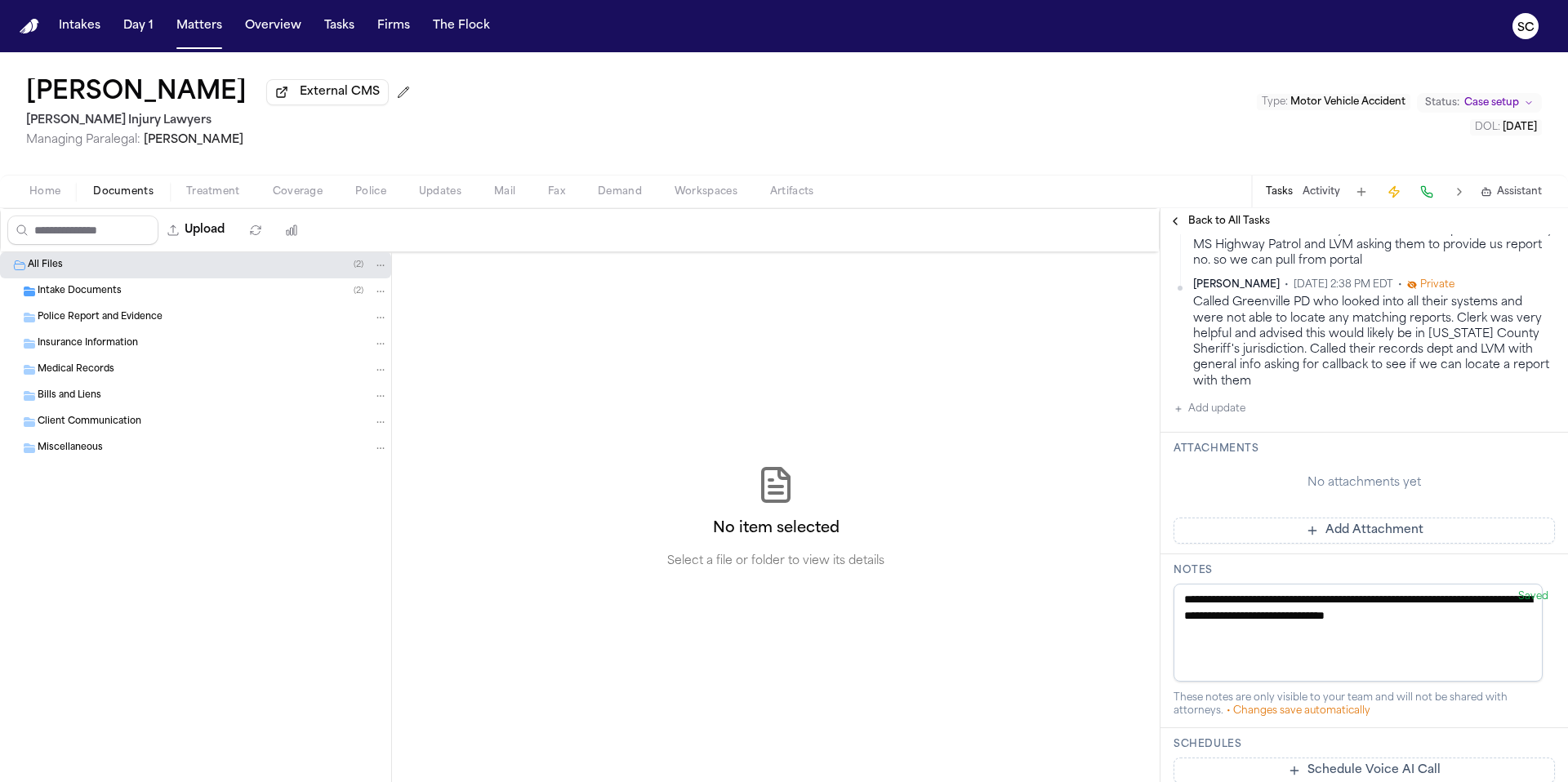
scroll to position [443, 0]
click at [1221, 411] on button "Add update" at bounding box center [1208, 408] width 72 height 20
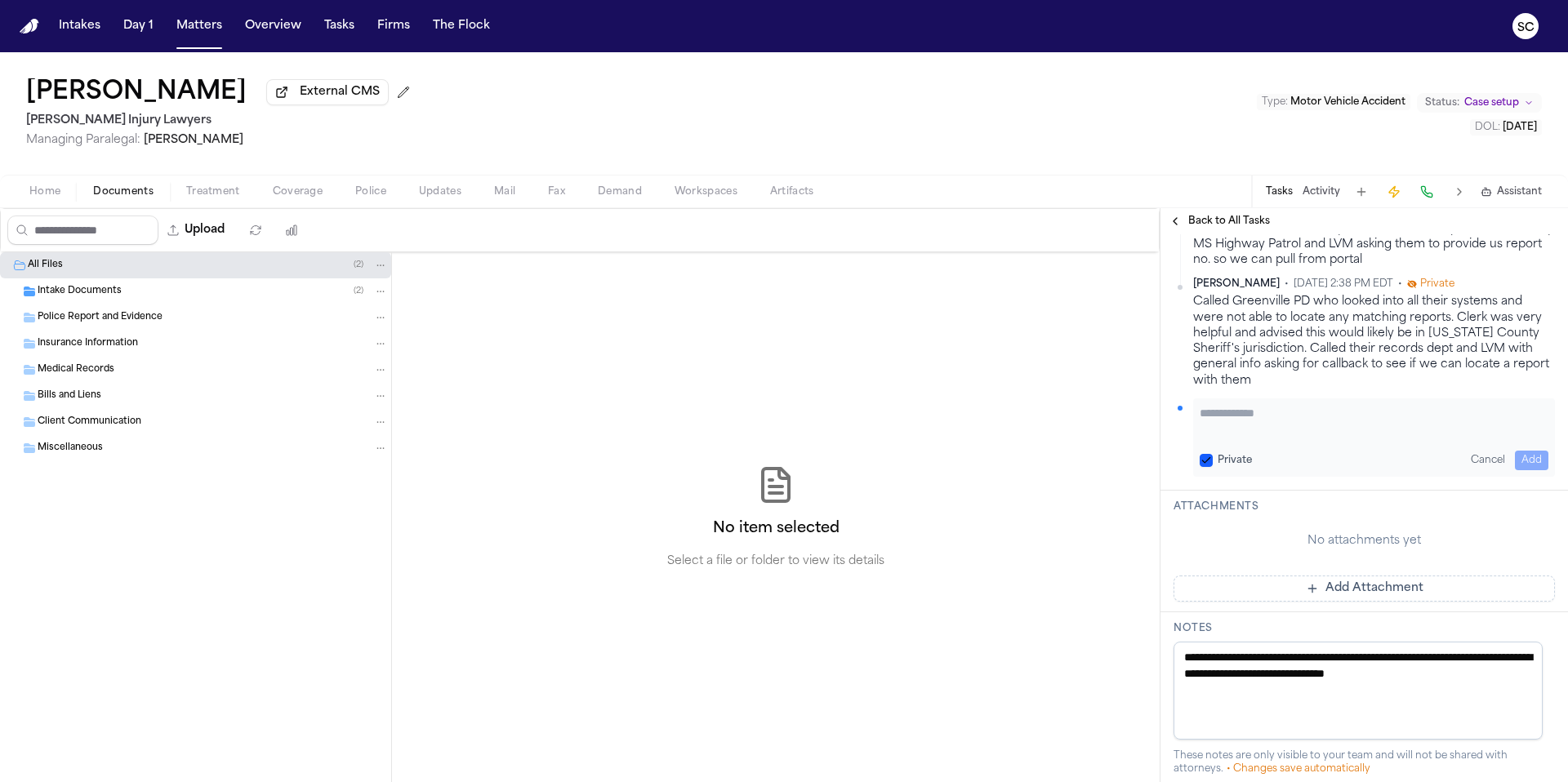
click at [1274, 423] on textarea "Add your update" at bounding box center [1373, 422] width 349 height 33
type textarea "**********"
click at [1517, 459] on button "Add" at bounding box center [1531, 460] width 34 height 20
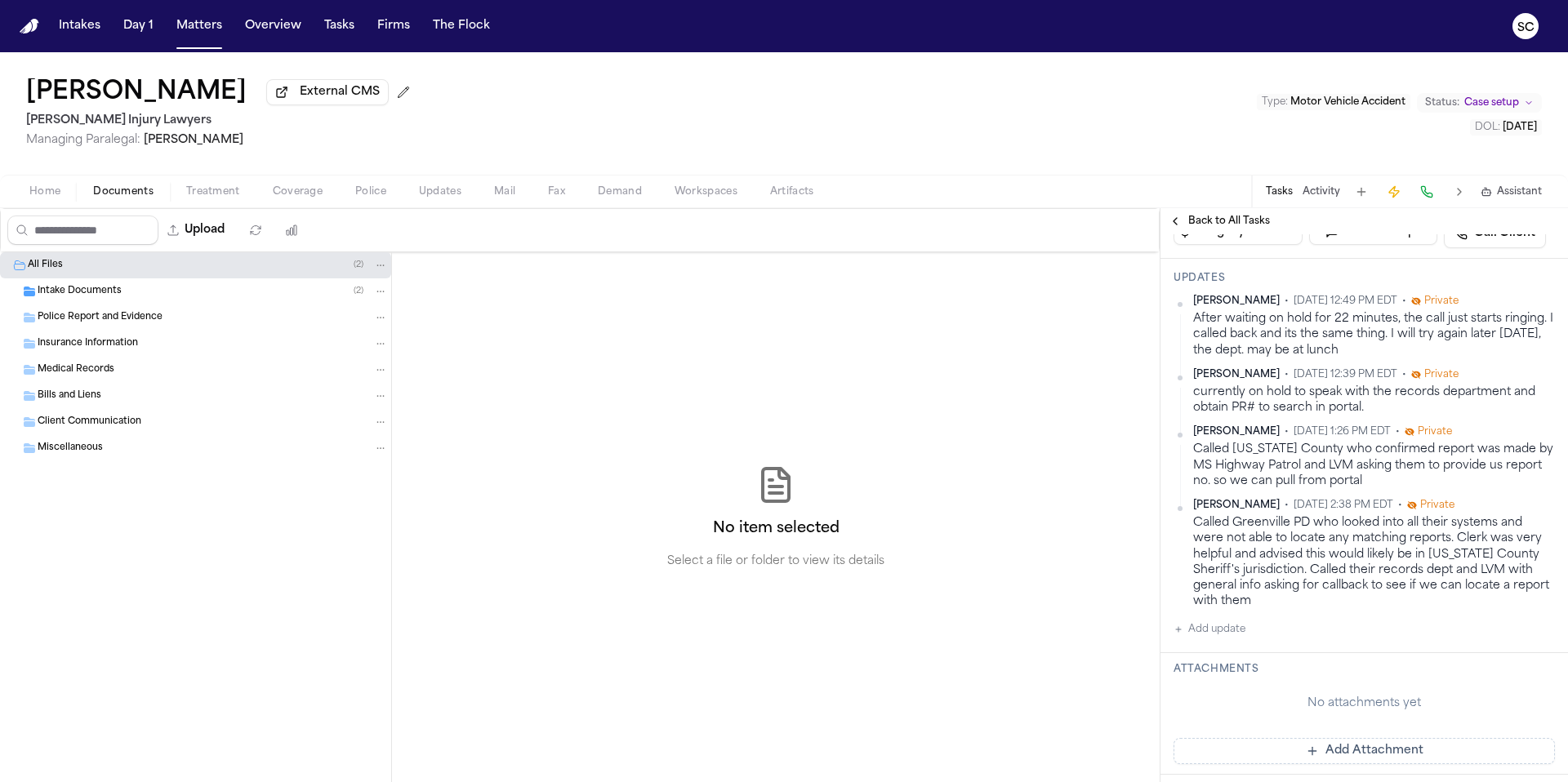
scroll to position [0, 0]
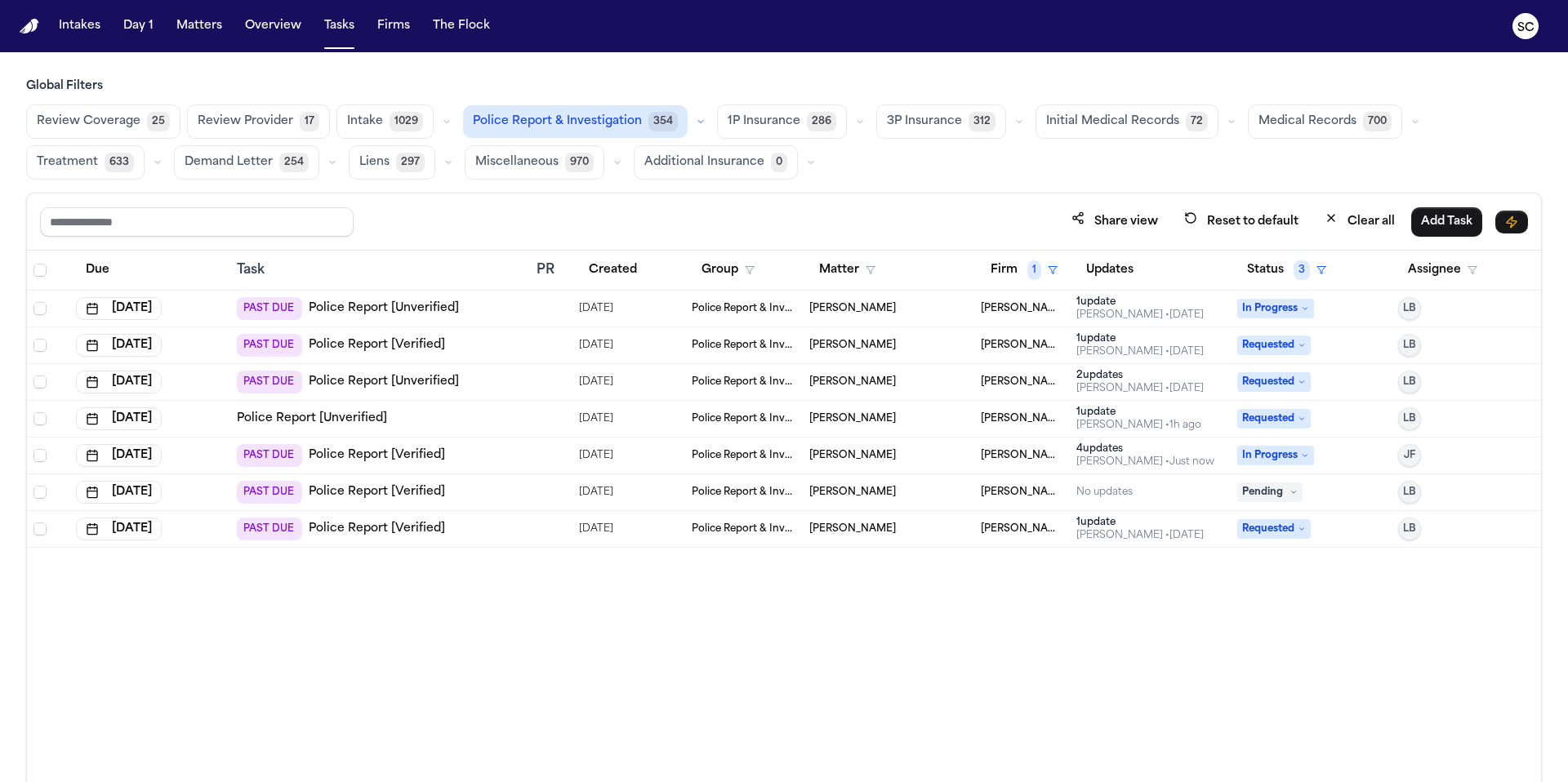
click at [855, 309] on span "[PERSON_NAME]" at bounding box center [852, 309] width 87 height 13
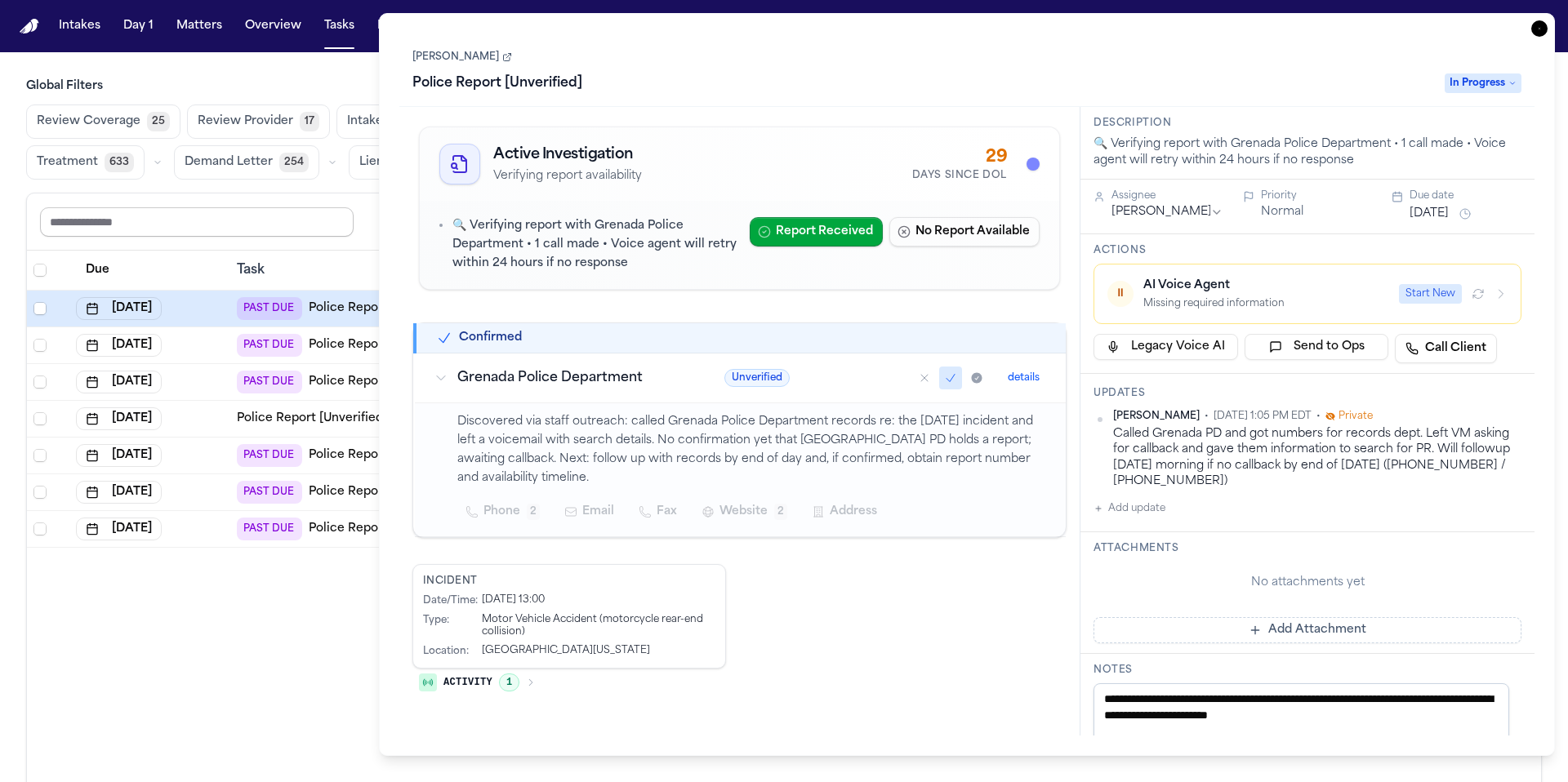
click at [336, 233] on input "text" at bounding box center [197, 222] width 313 height 30
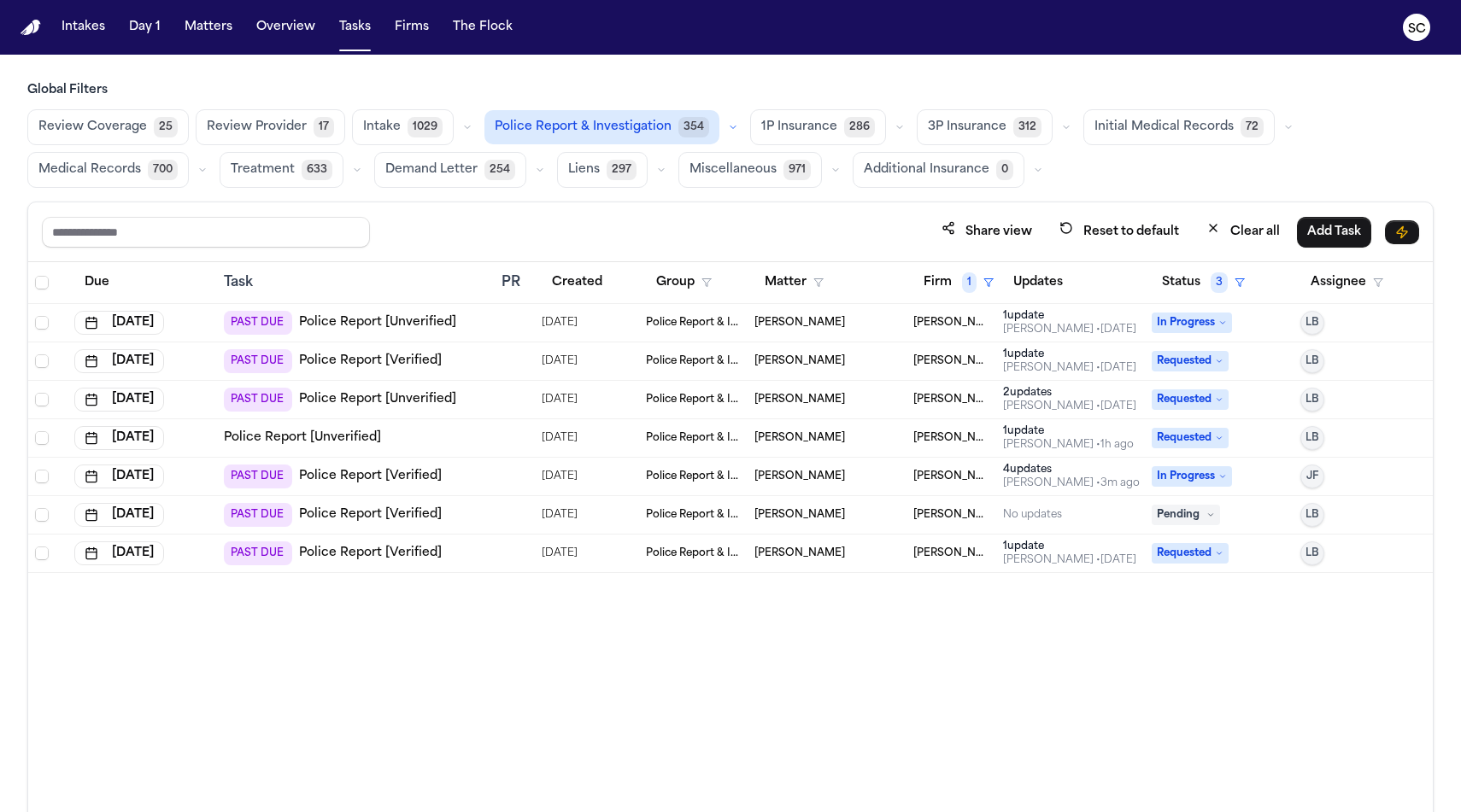
click at [362, 323] on link "Police Report [Unverified]" at bounding box center [377, 323] width 157 height 17
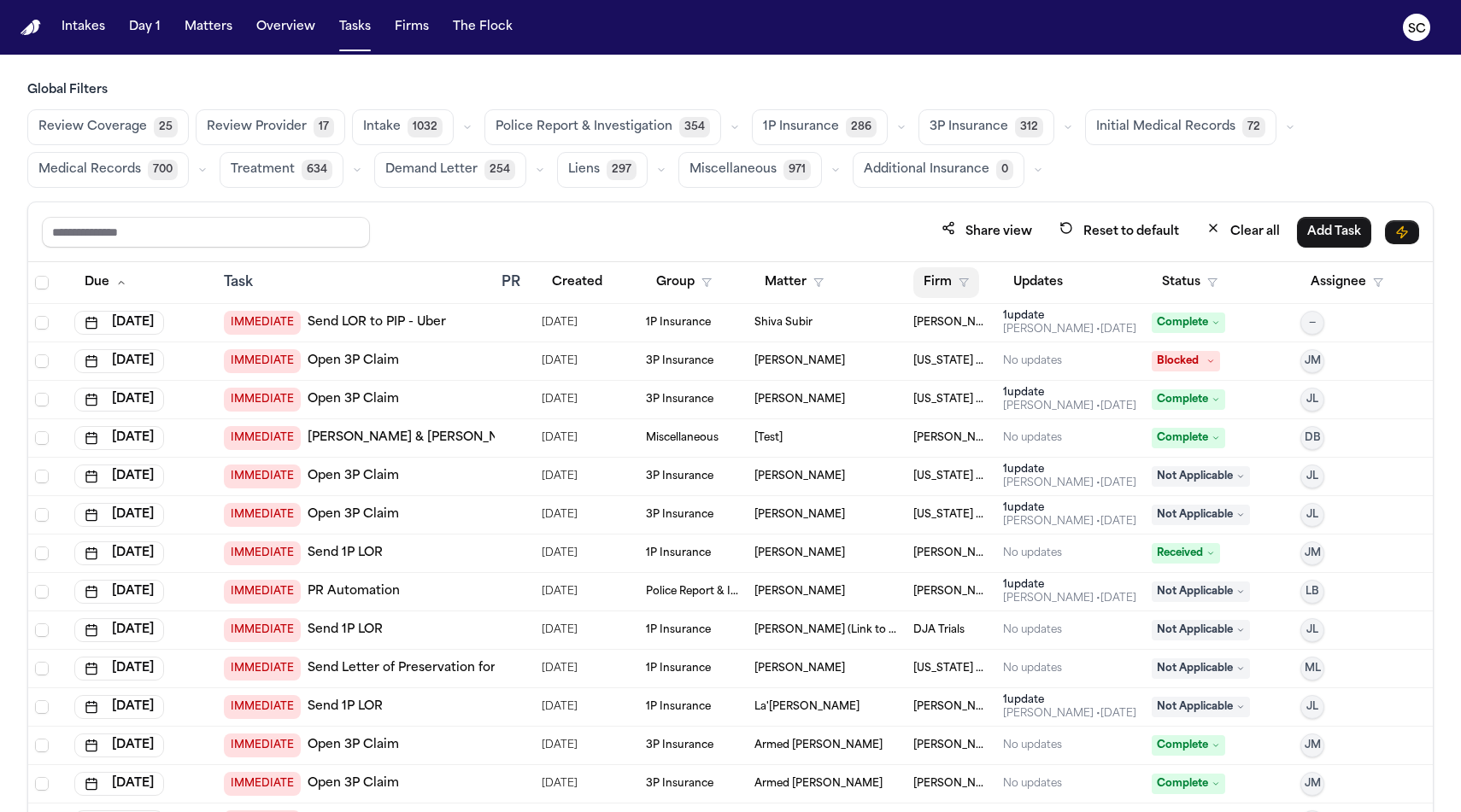
click at [960, 281] on button "Firm" at bounding box center [946, 283] width 66 height 31
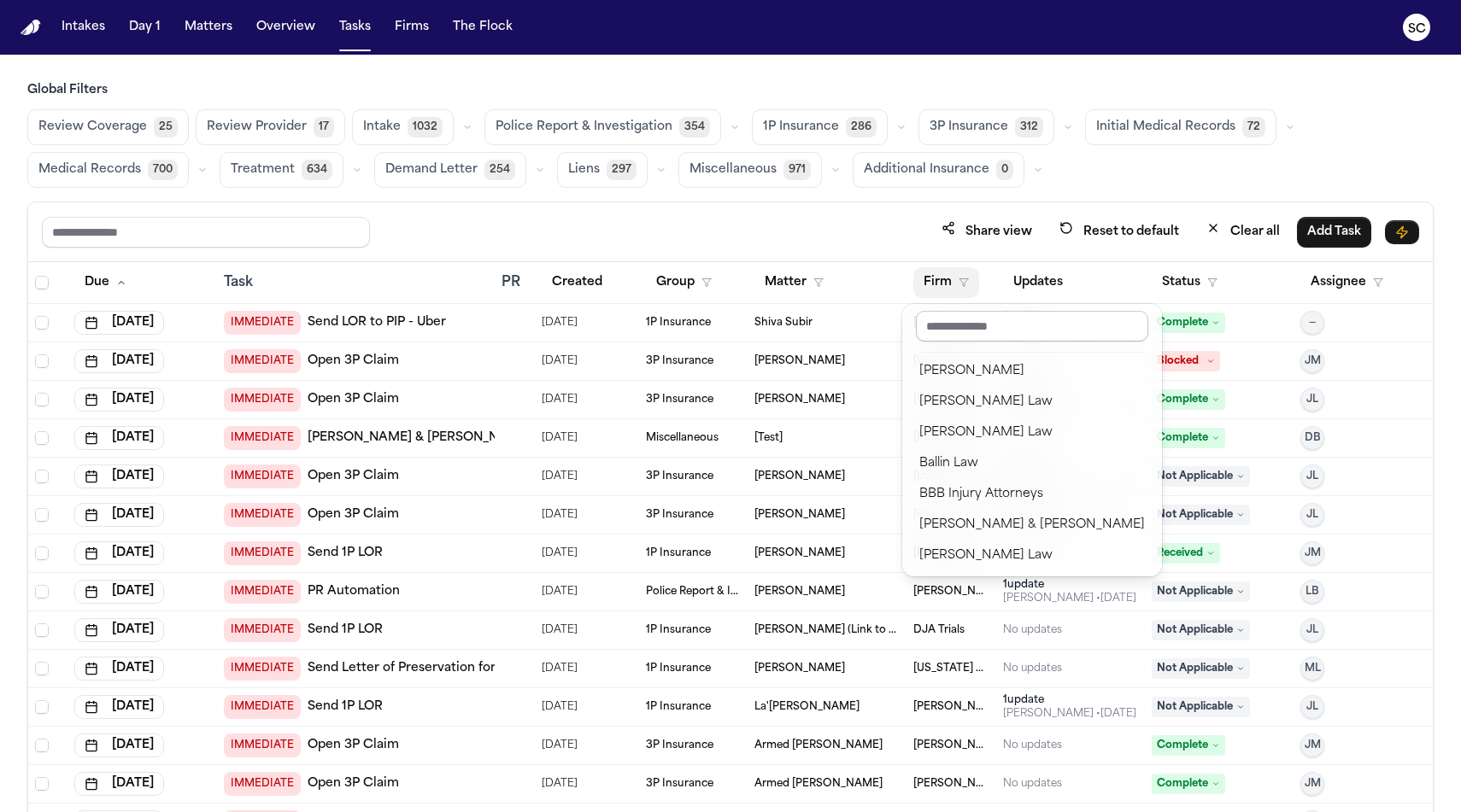
click at [954, 335] on input "text" at bounding box center [1031, 326] width 232 height 31
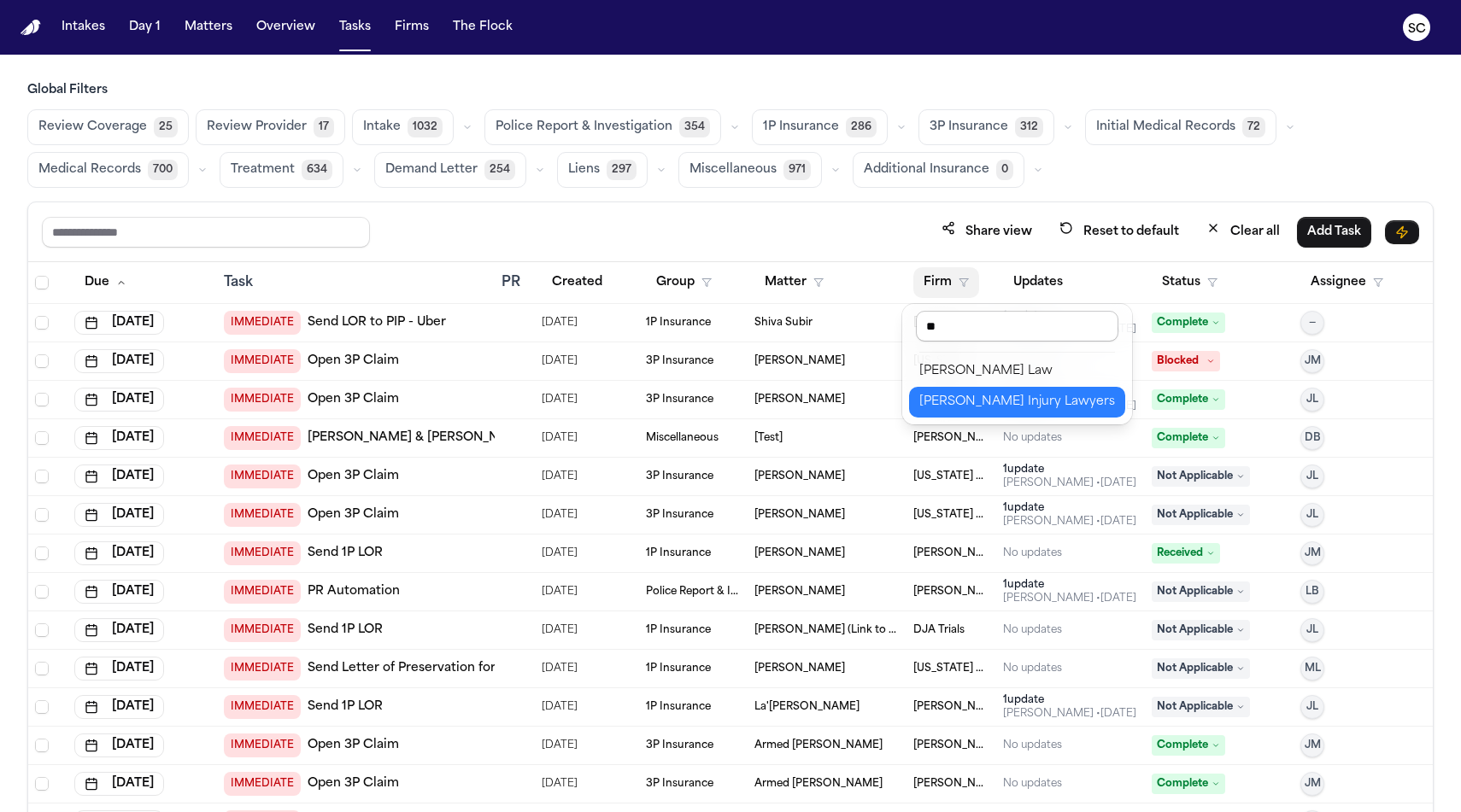
type input "***"
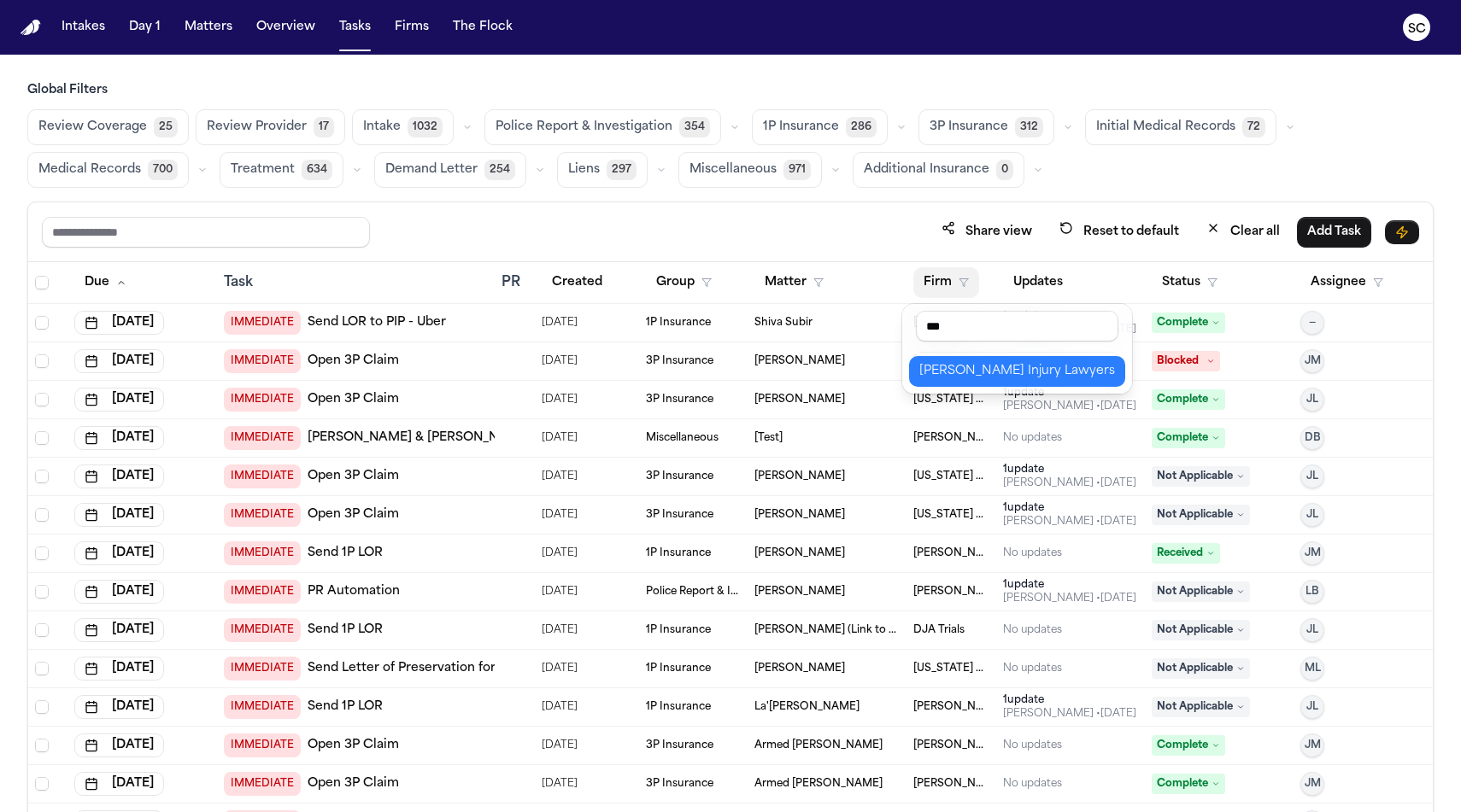
click at [962, 375] on div "[PERSON_NAME] Injury Lawyers" at bounding box center [1017, 372] width 196 height 21
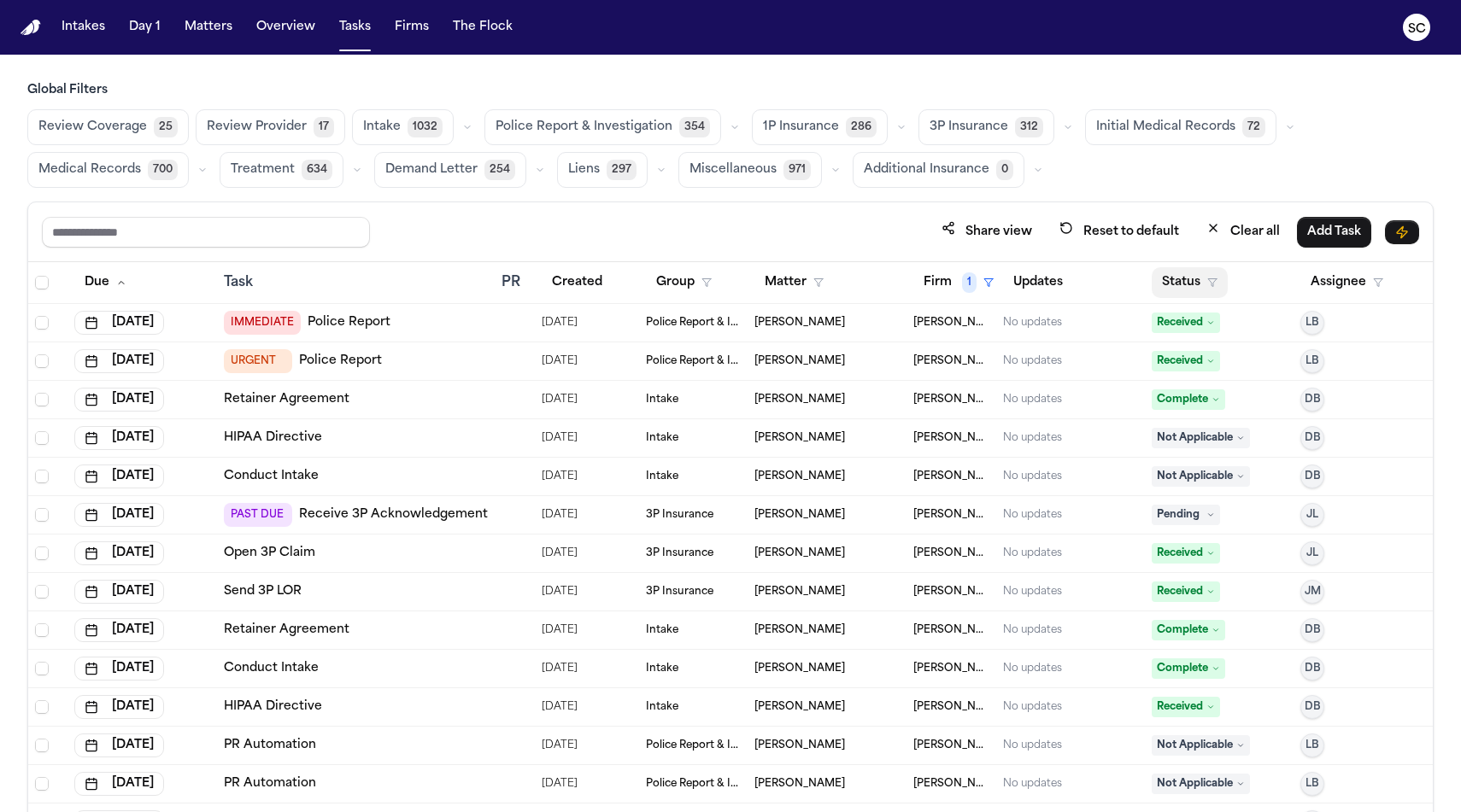
click at [1187, 285] on button "Status" at bounding box center [1189, 283] width 76 height 31
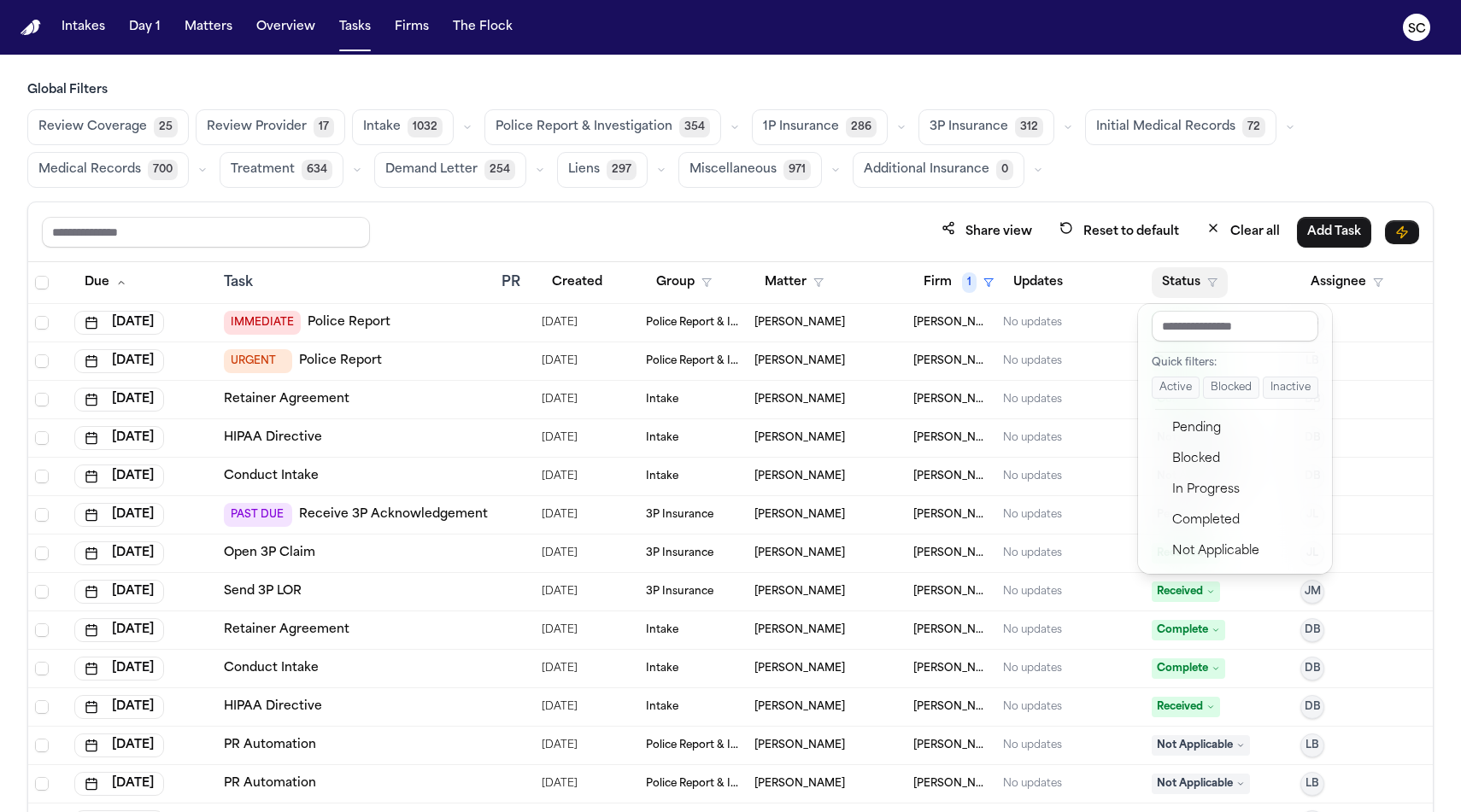
click at [1186, 286] on button "Status" at bounding box center [1189, 283] width 76 height 31
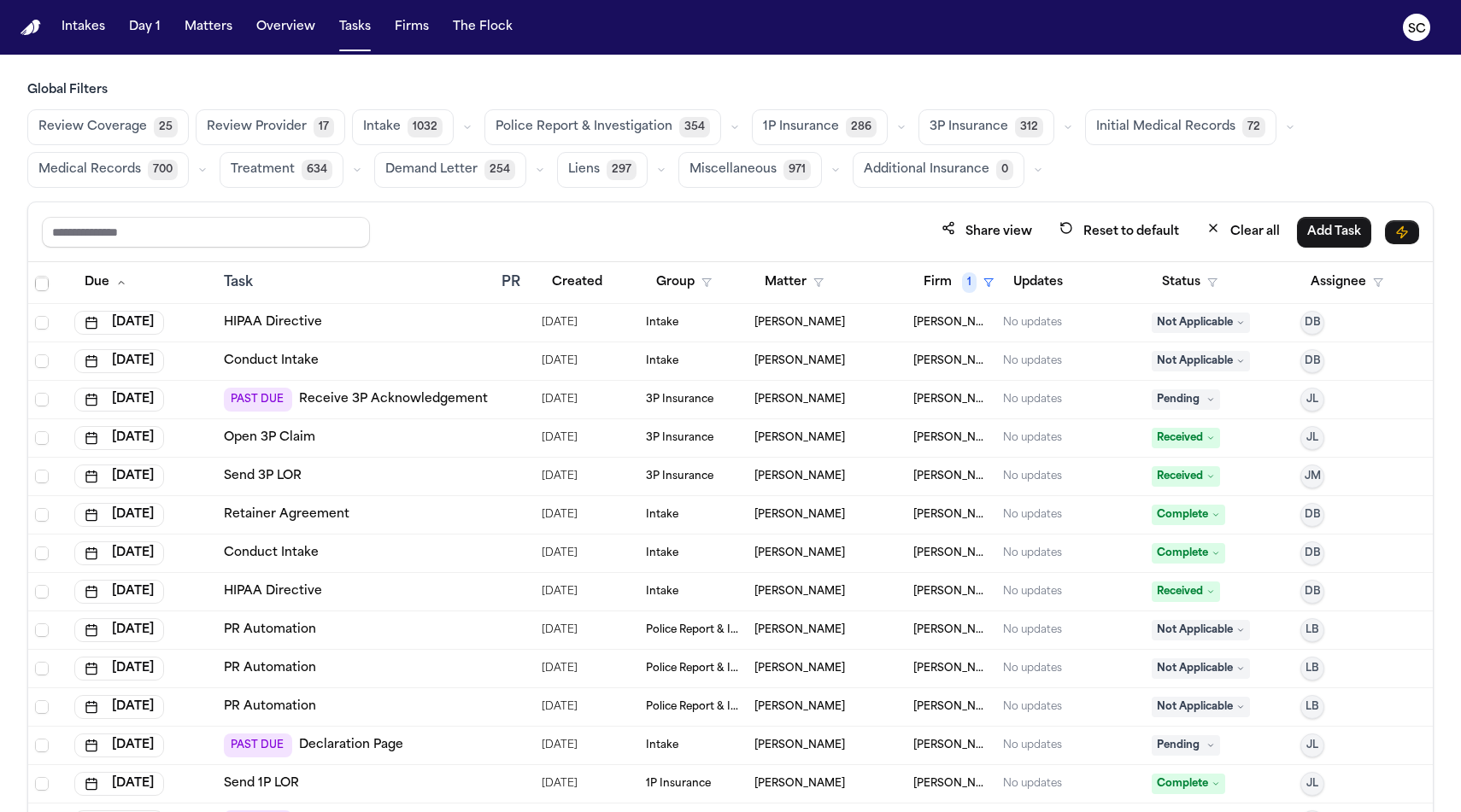
scroll to position [122, 0]
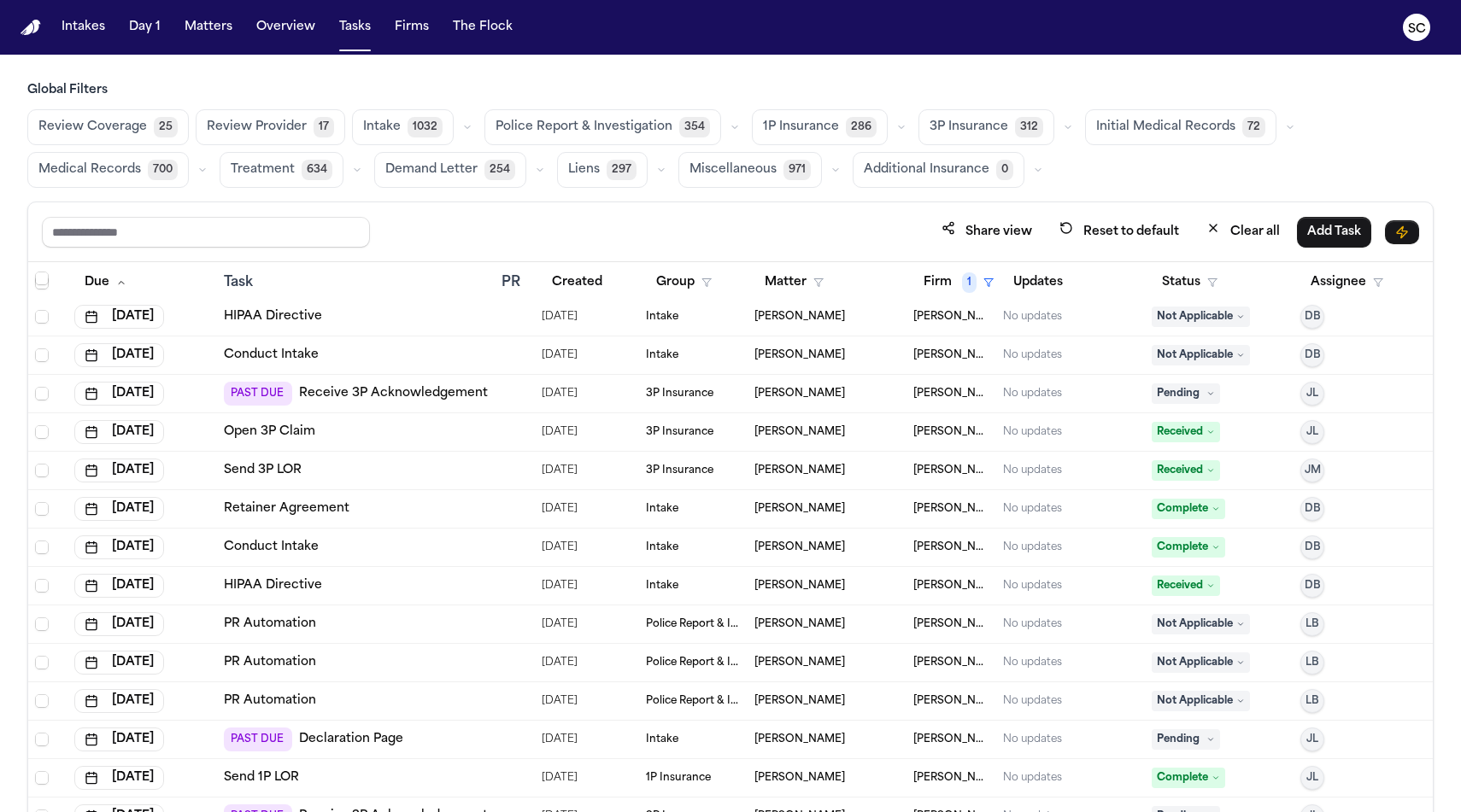
click at [560, 137] on button "Police Report & Investigation 354" at bounding box center [602, 128] width 236 height 36
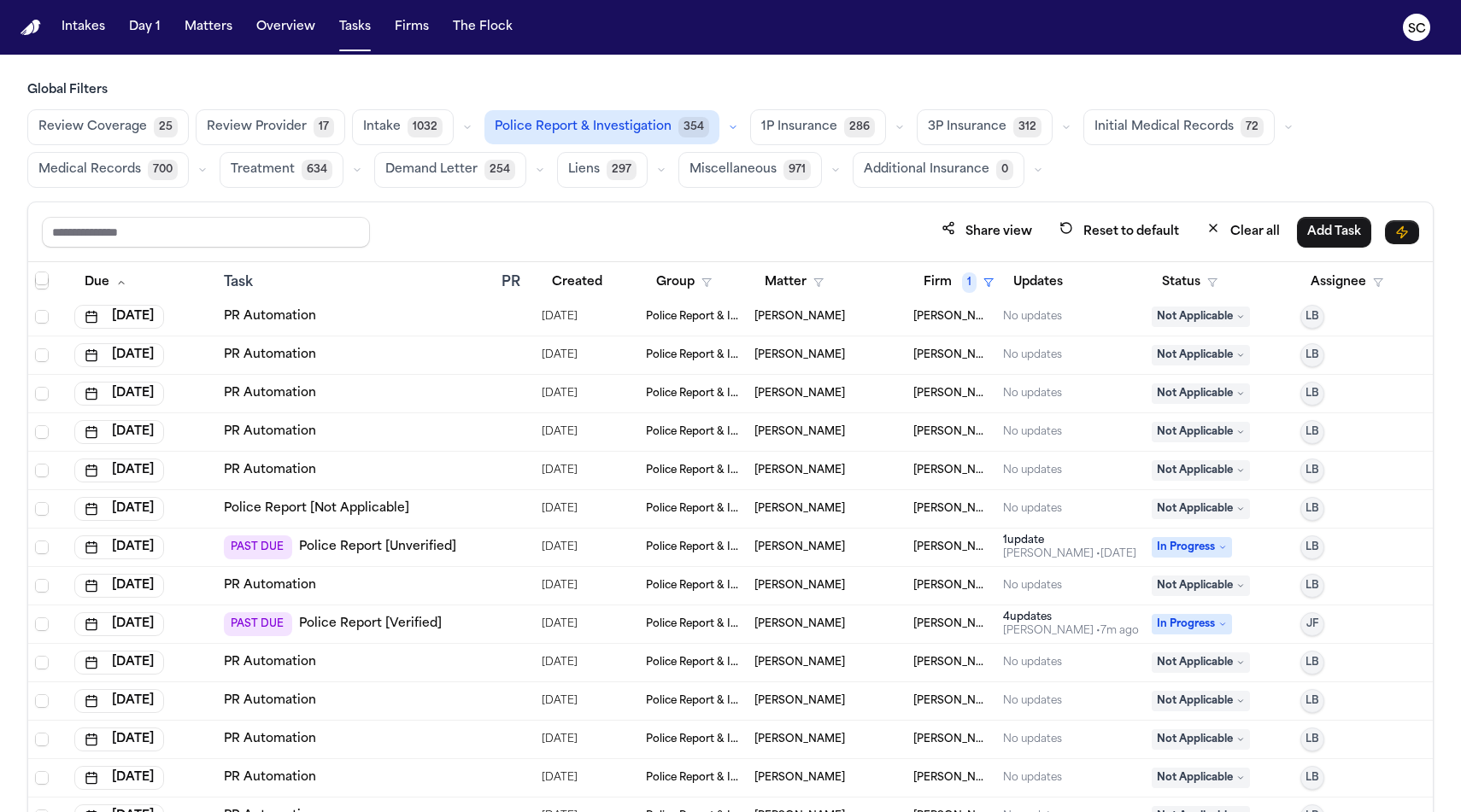
click at [727, 126] on icon "button" at bounding box center [733, 128] width 10 height 10
click at [591, 208] on span "Police Report Escalation" at bounding box center [570, 204] width 148 height 17
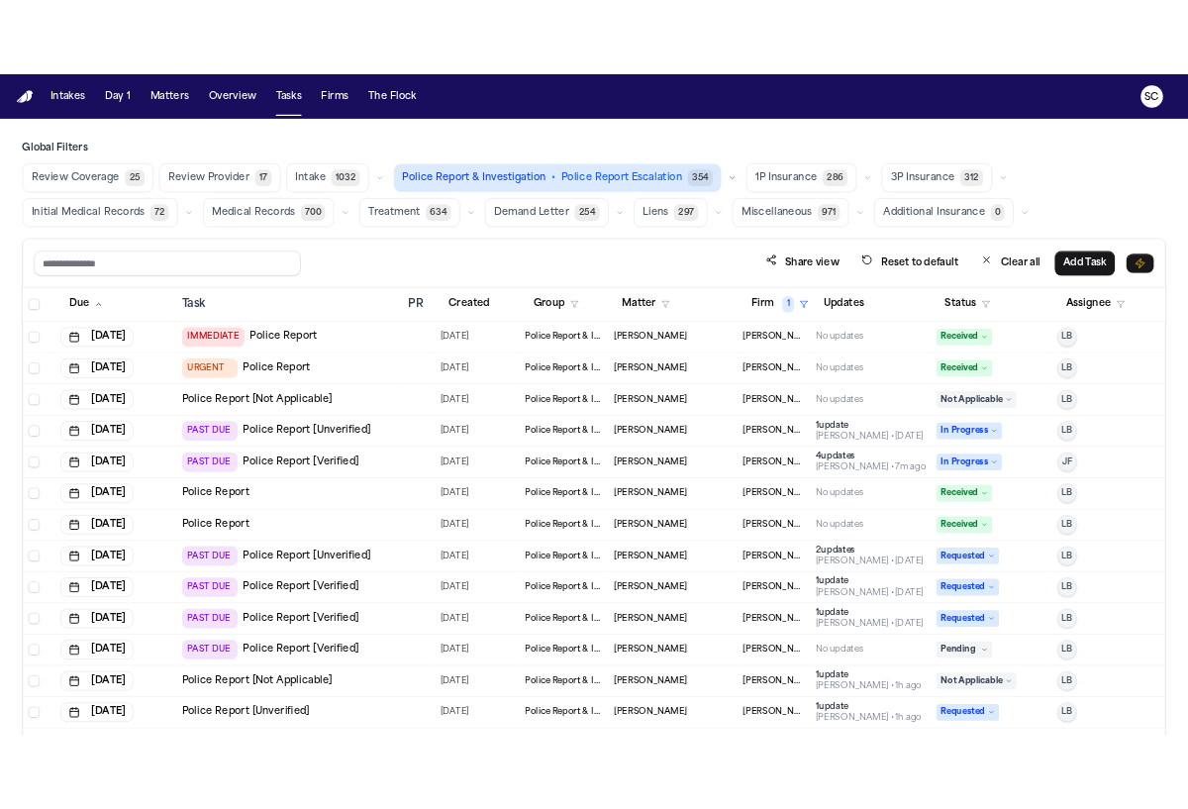
scroll to position [118, 0]
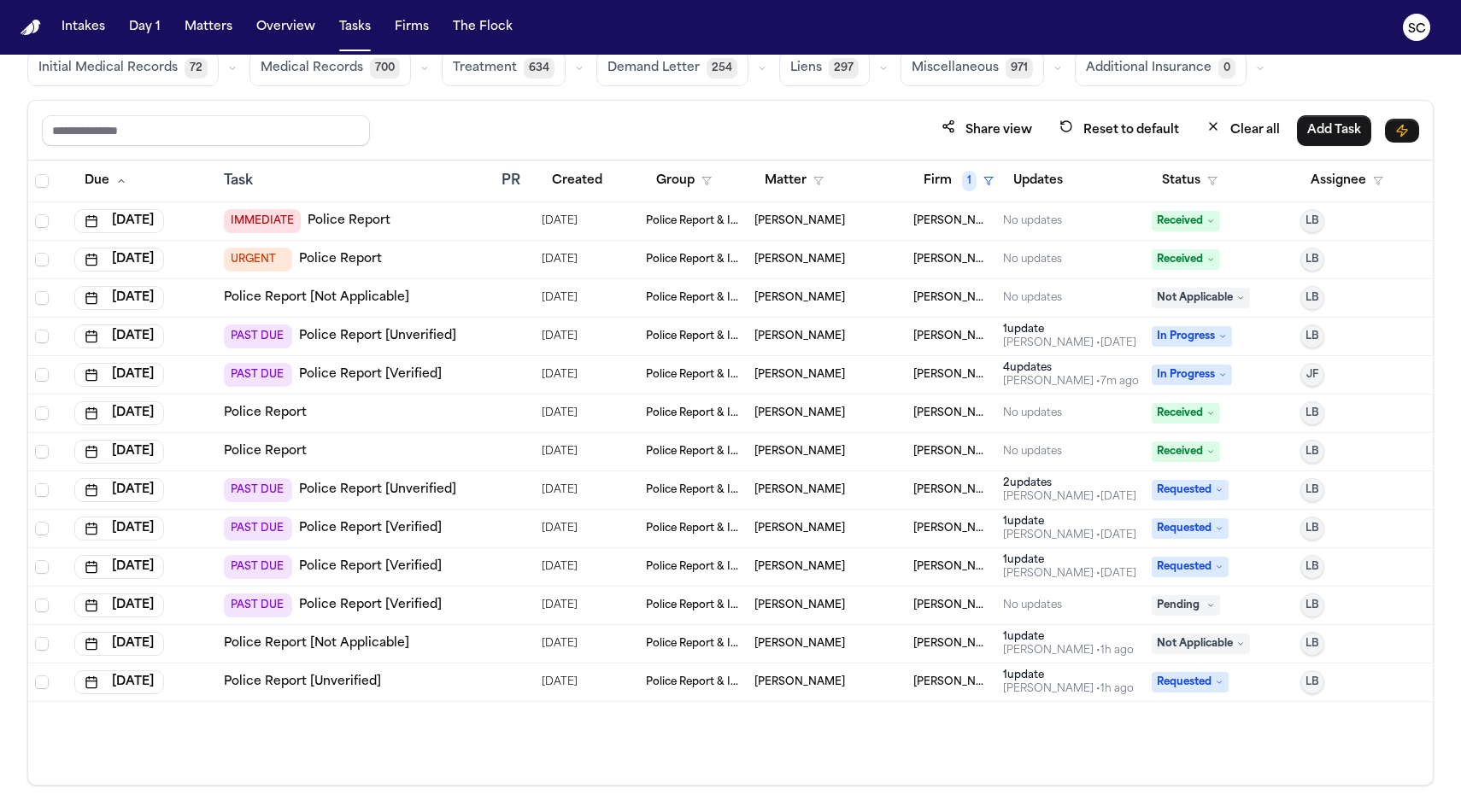
click at [380, 439] on td "Police Report" at bounding box center [356, 452] width 278 height 39
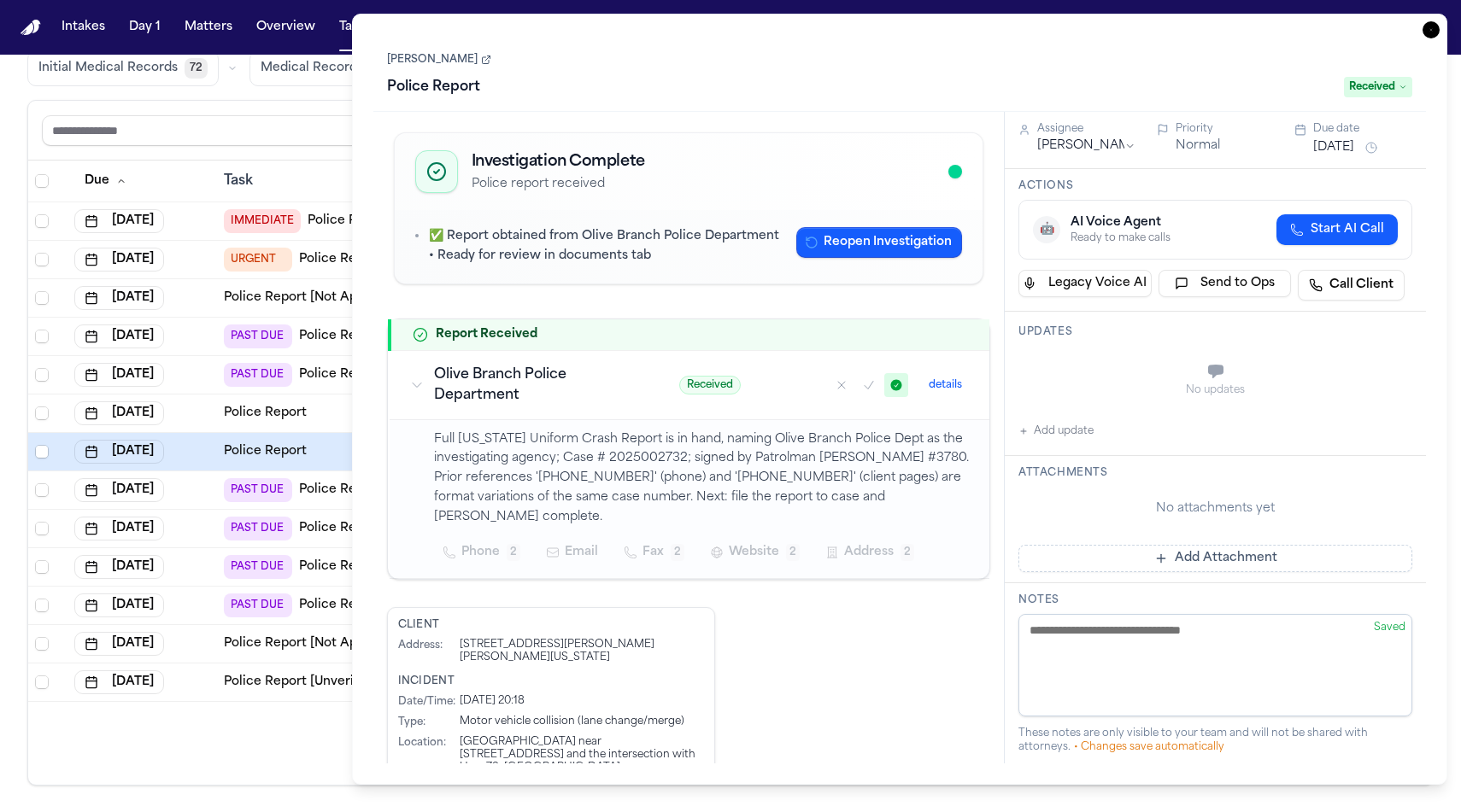
click at [1434, 31] on icon "button" at bounding box center [1431, 30] width 17 height 17
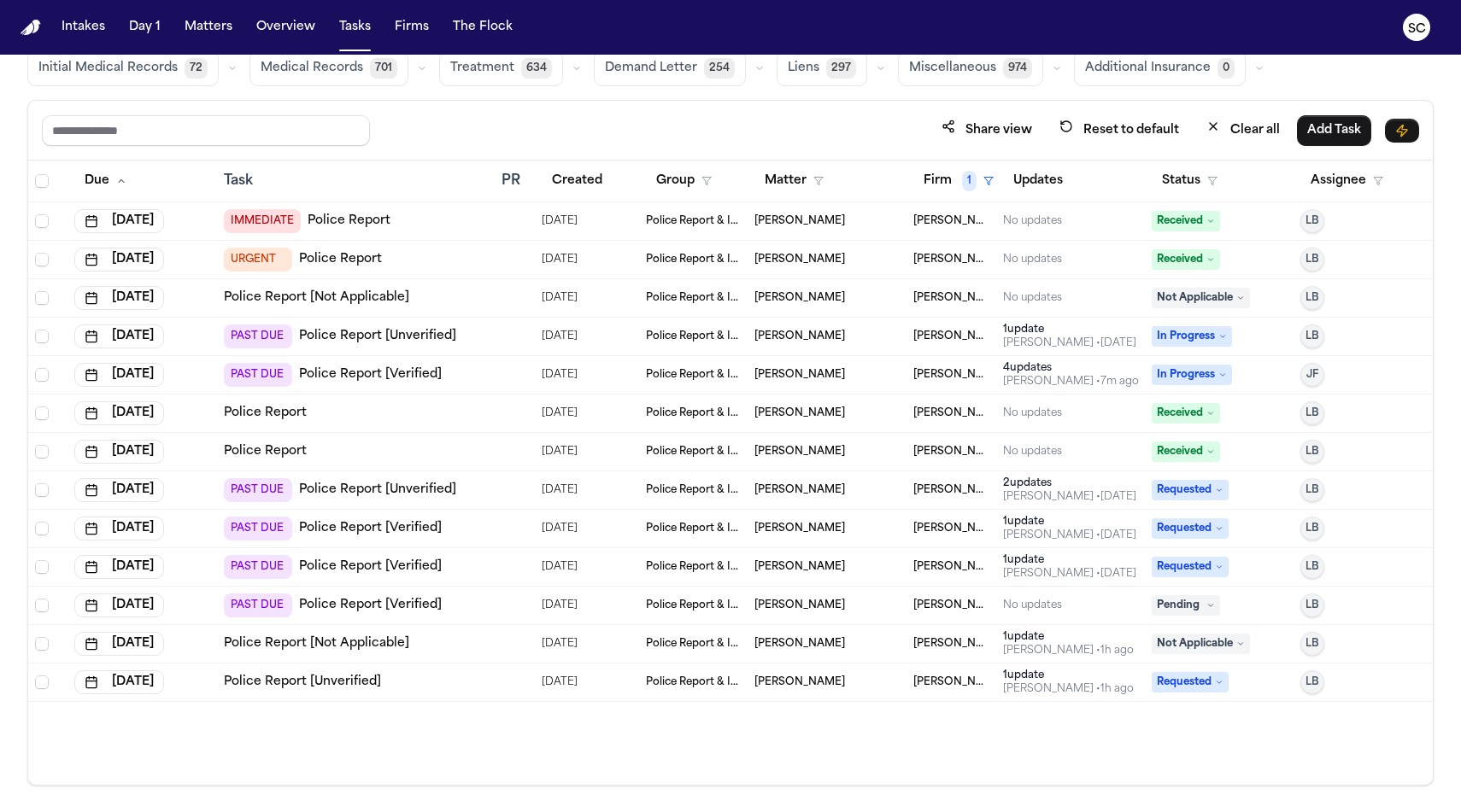
click at [791, 458] on td "[PERSON_NAME]" at bounding box center [827, 452] width 159 height 39
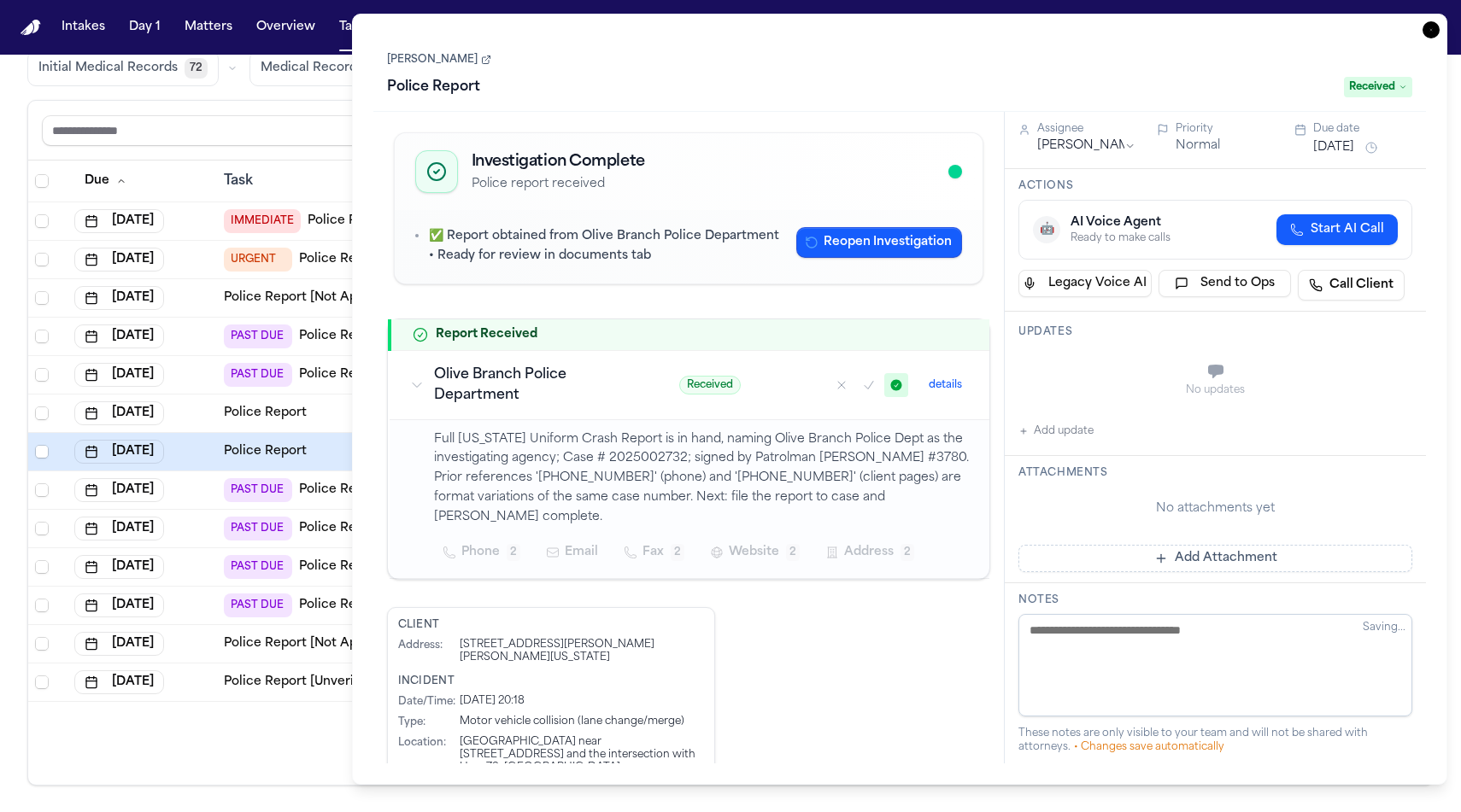
drag, startPoint x: 1435, startPoint y: 23, endPoint x: 1244, endPoint y: 100, distance: 205.9
click at [1435, 23] on icon "button" at bounding box center [1431, 30] width 17 height 17
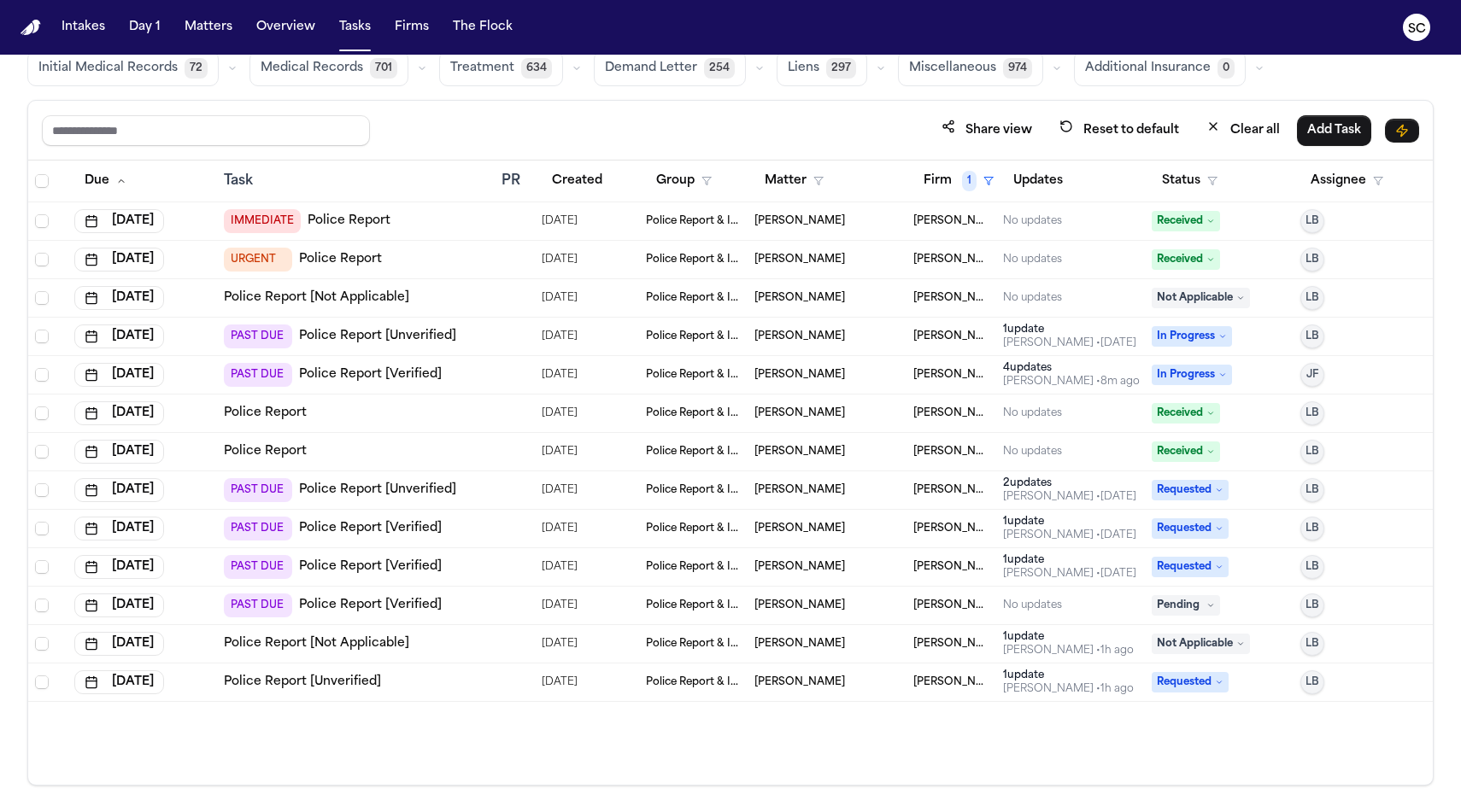
click at [290, 453] on link "Police Report" at bounding box center [265, 452] width 83 height 17
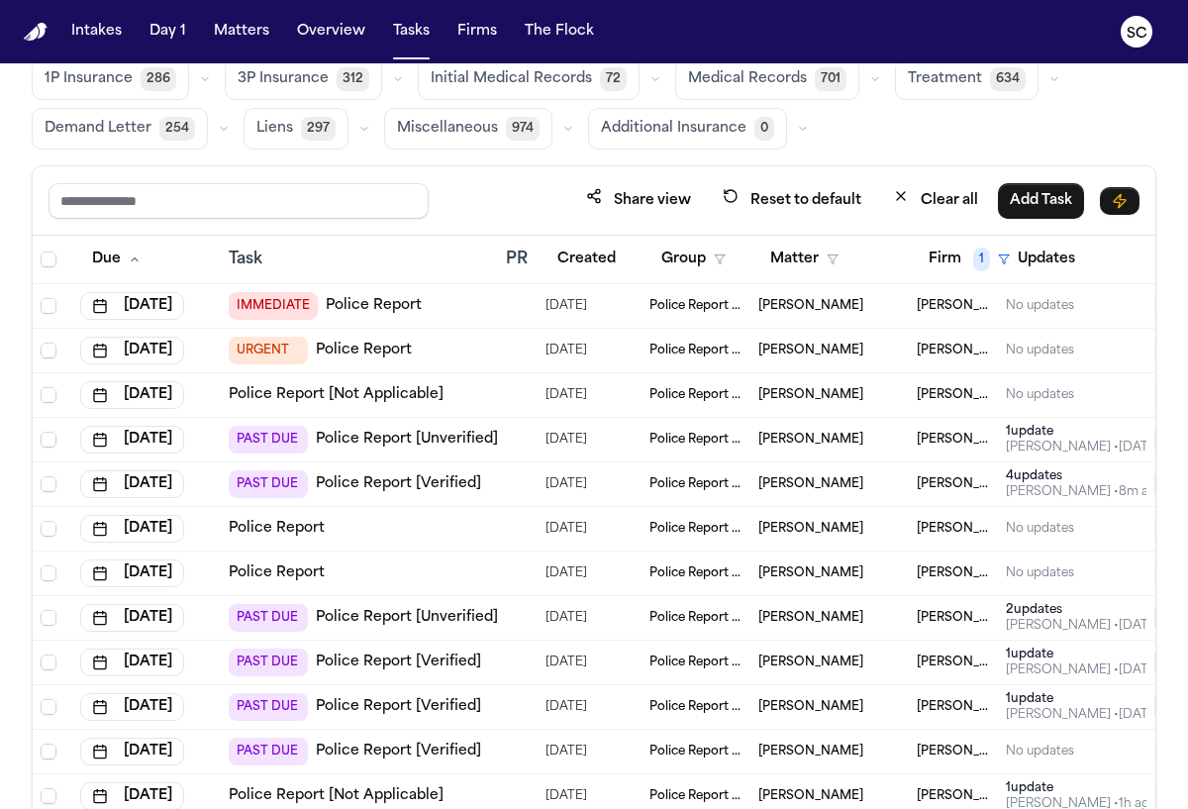
scroll to position [118, 0]
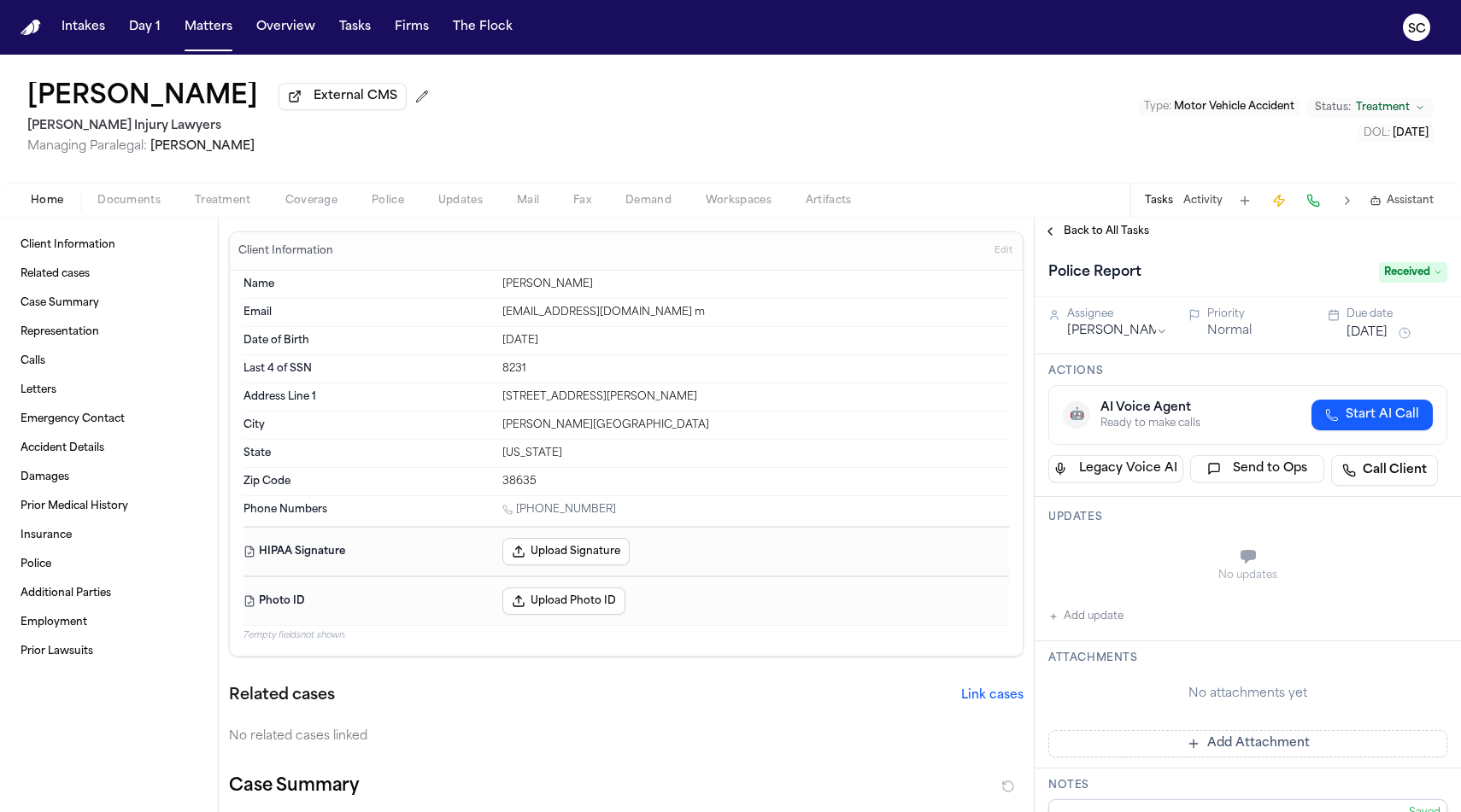
click at [140, 208] on span "Documents" at bounding box center [129, 201] width 63 height 14
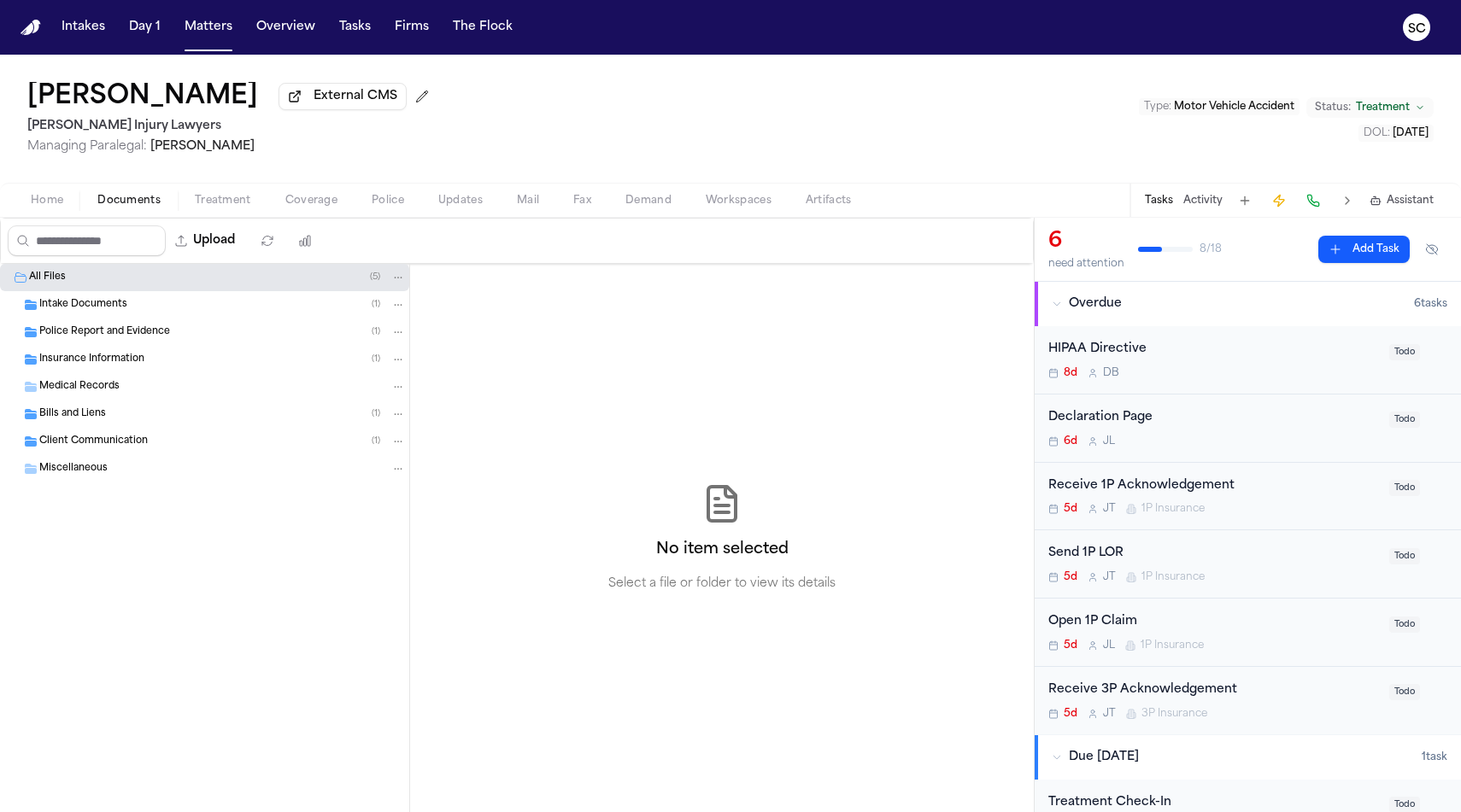
click at [123, 340] on span "Police Report and Evidence" at bounding box center [104, 332] width 130 height 15
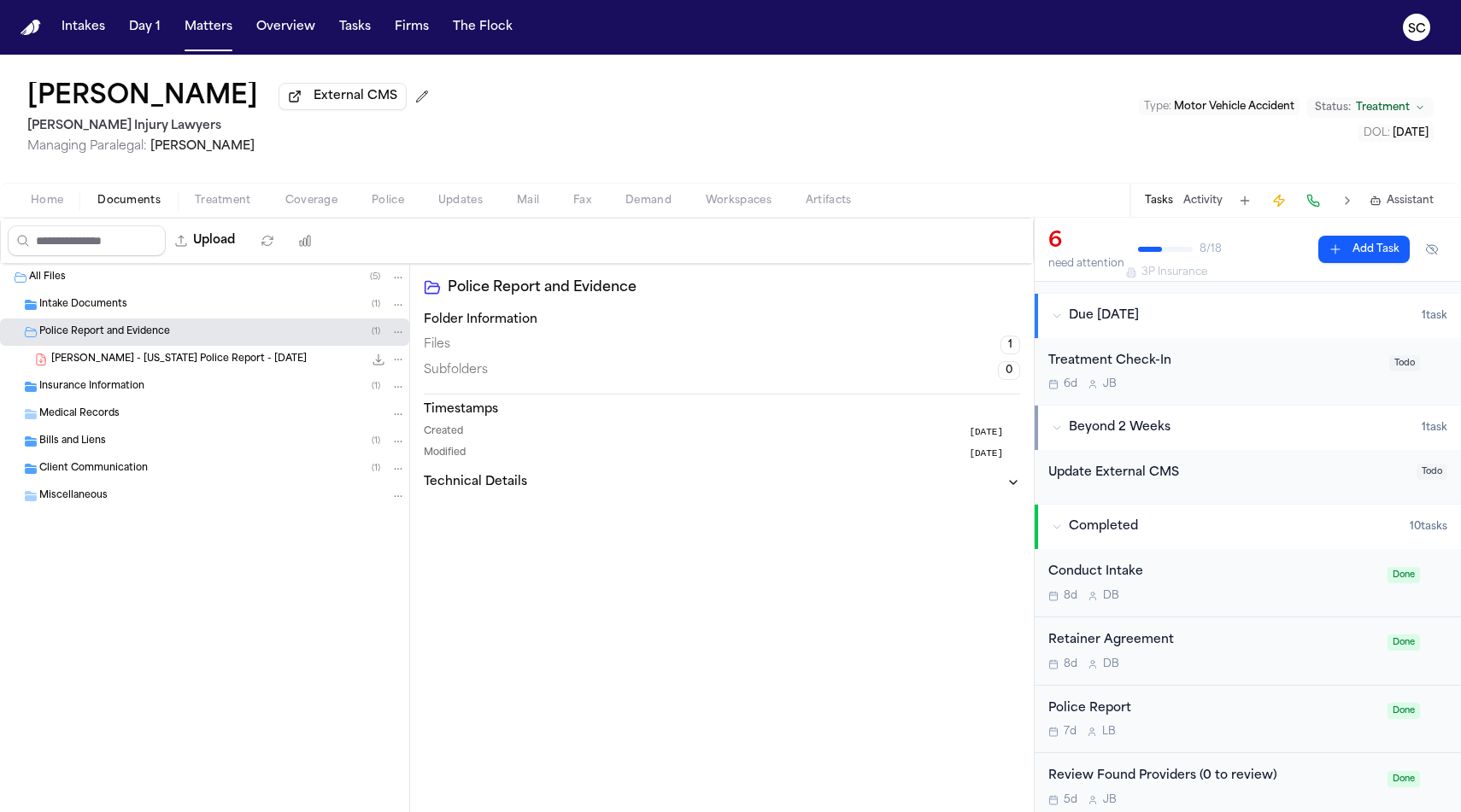
scroll to position [497, 0]
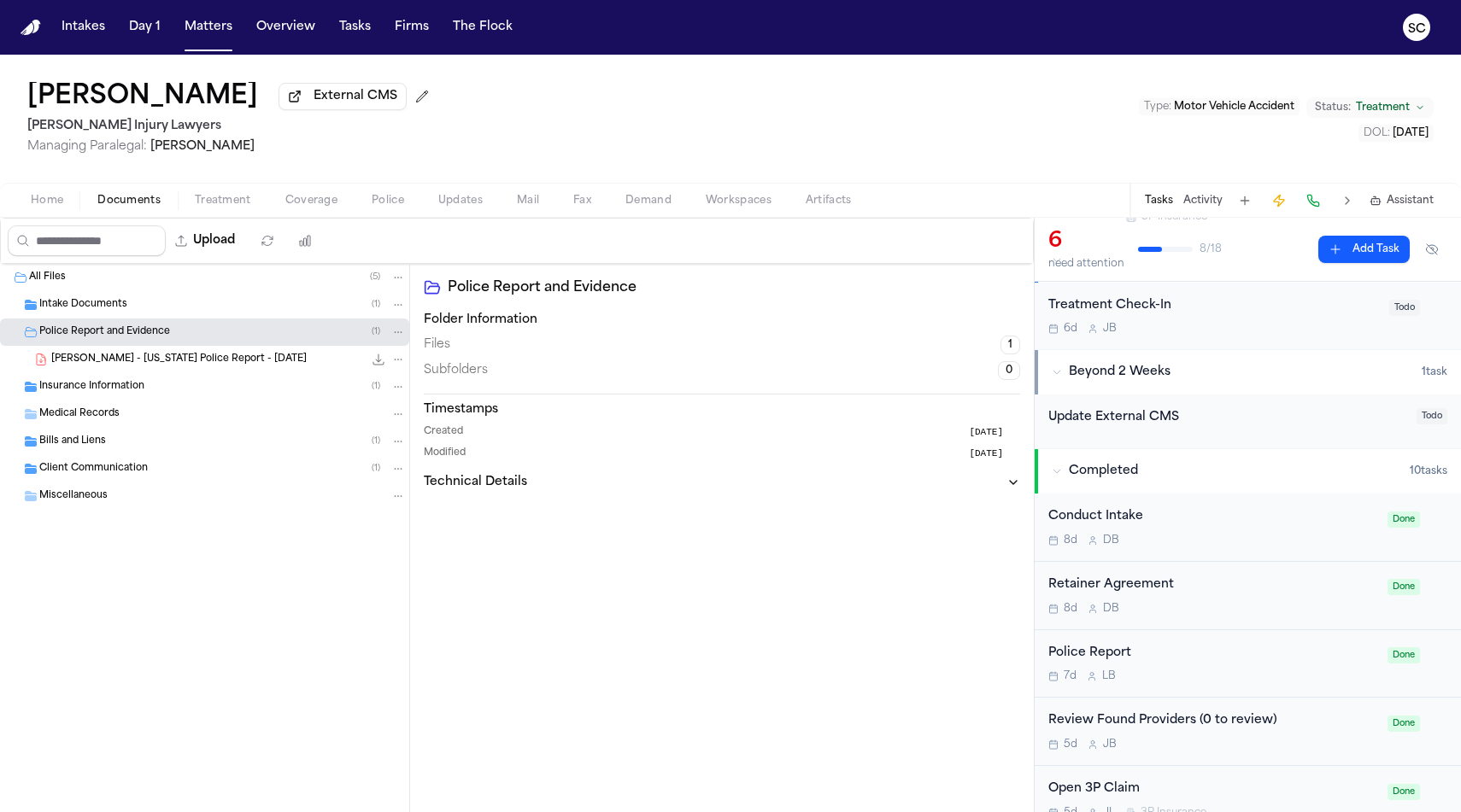
click at [1223, 664] on div "Police Report" at bounding box center [1212, 653] width 329 height 20
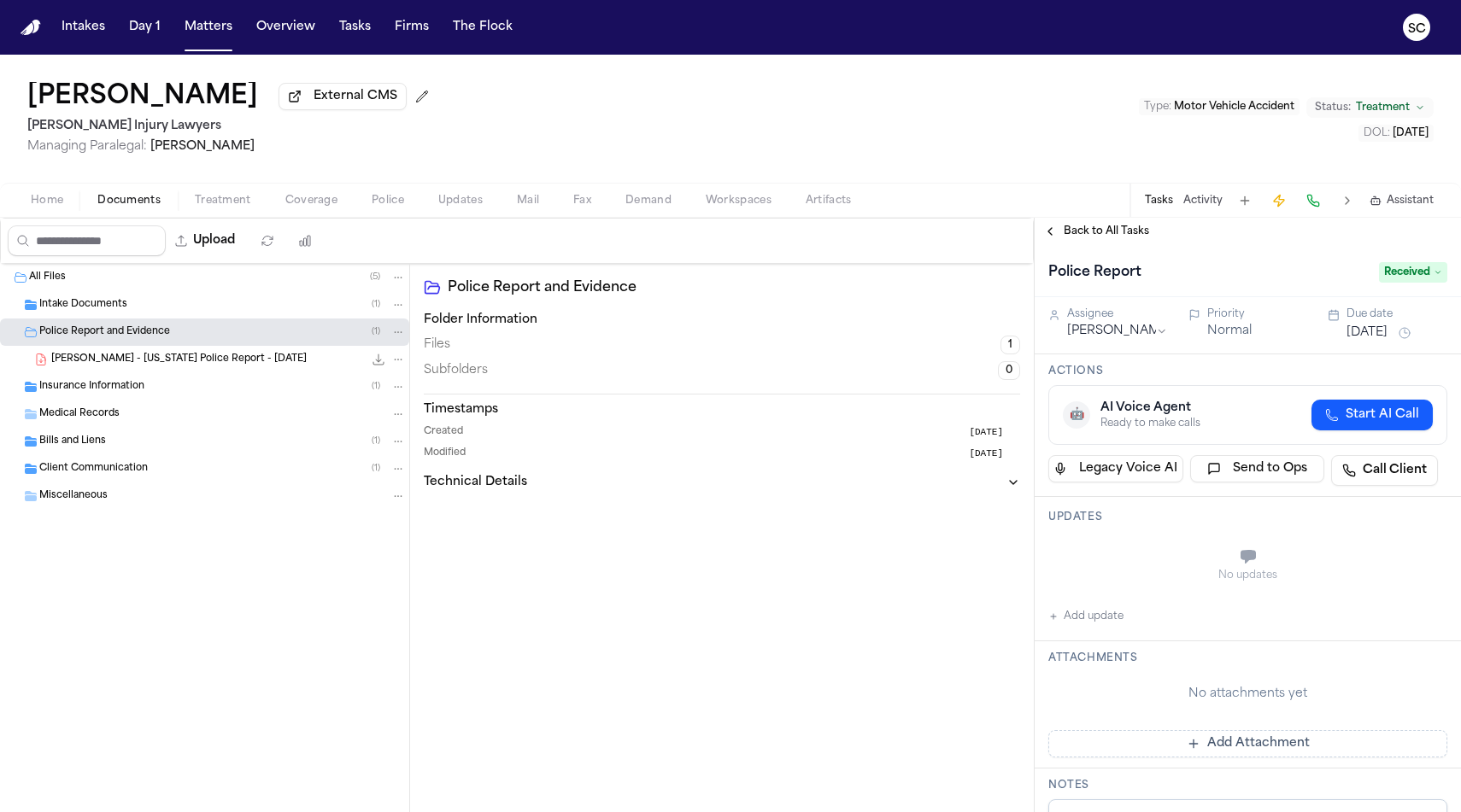
click at [1396, 279] on span "Received" at bounding box center [1413, 273] width 68 height 21
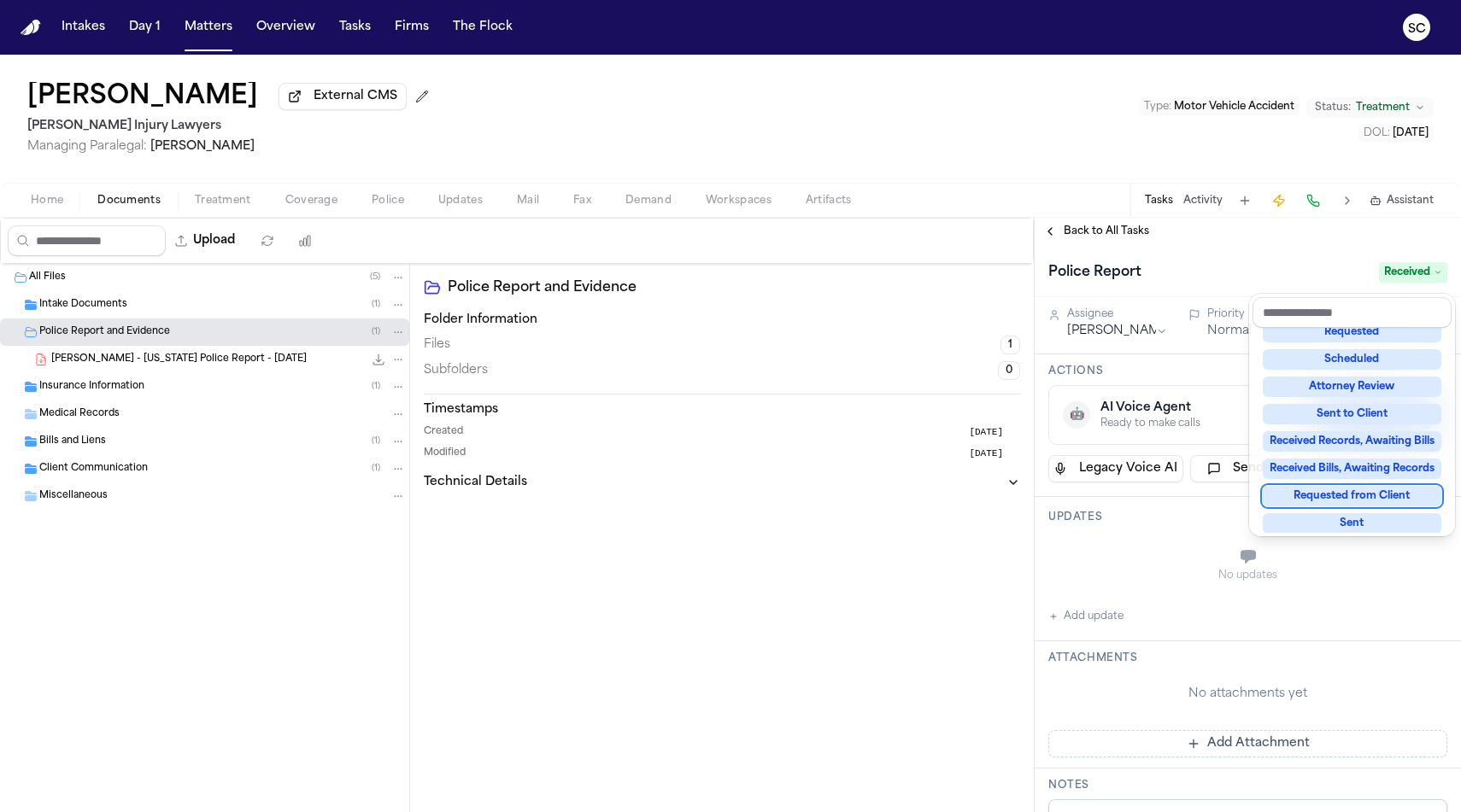
scroll to position [267, 0]
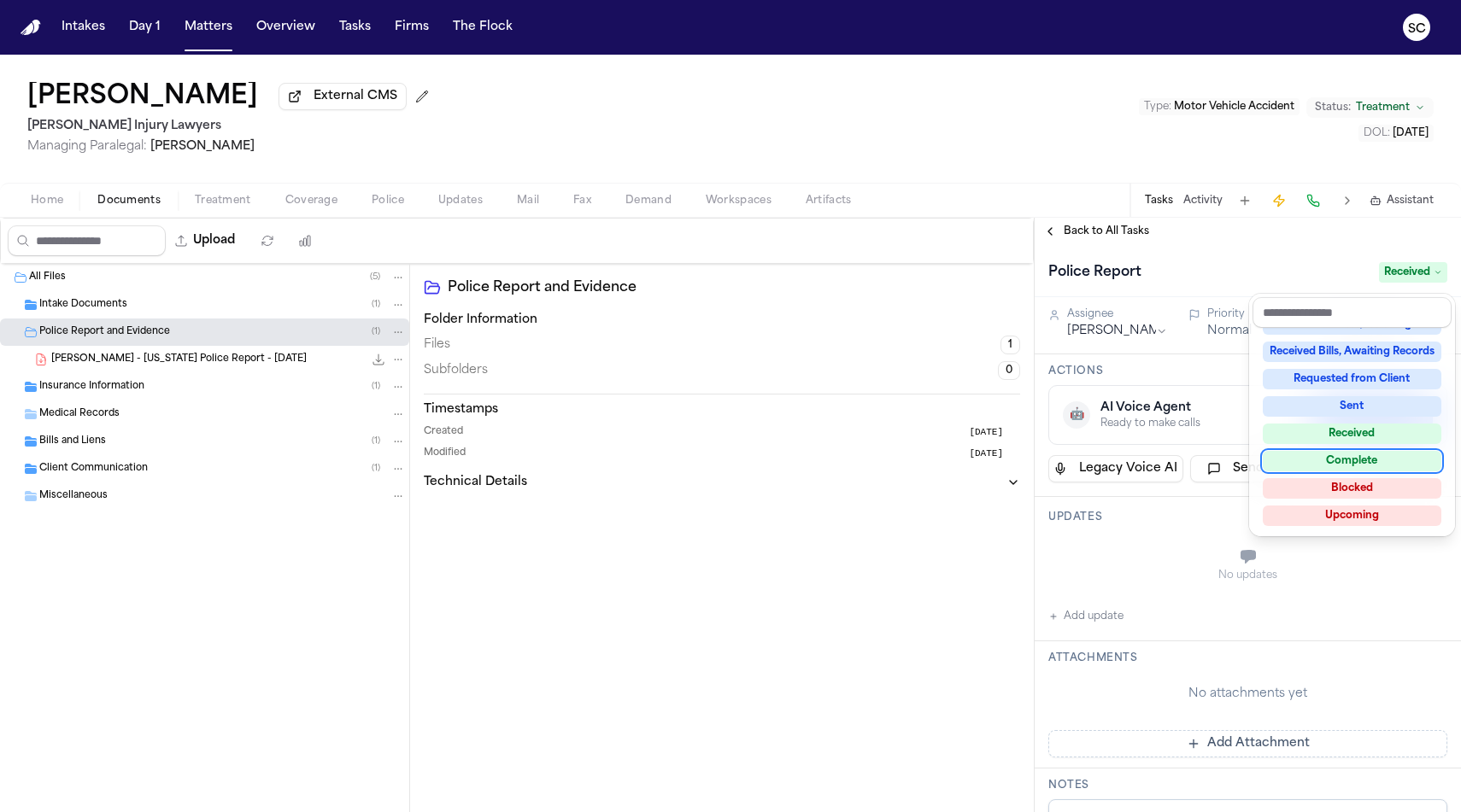
click at [1357, 458] on div "Complete" at bounding box center [1351, 462] width 179 height 21
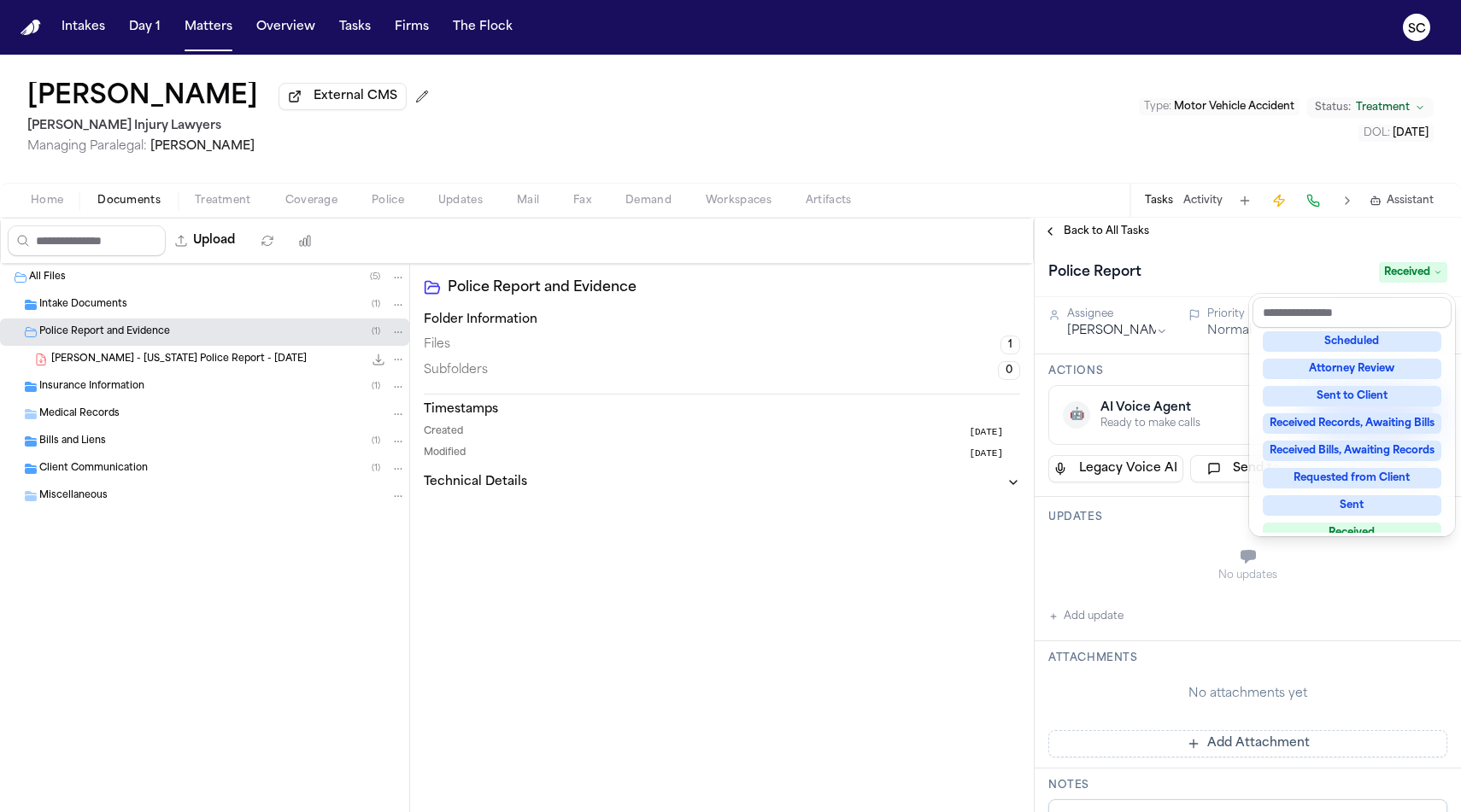
scroll to position [102, 0]
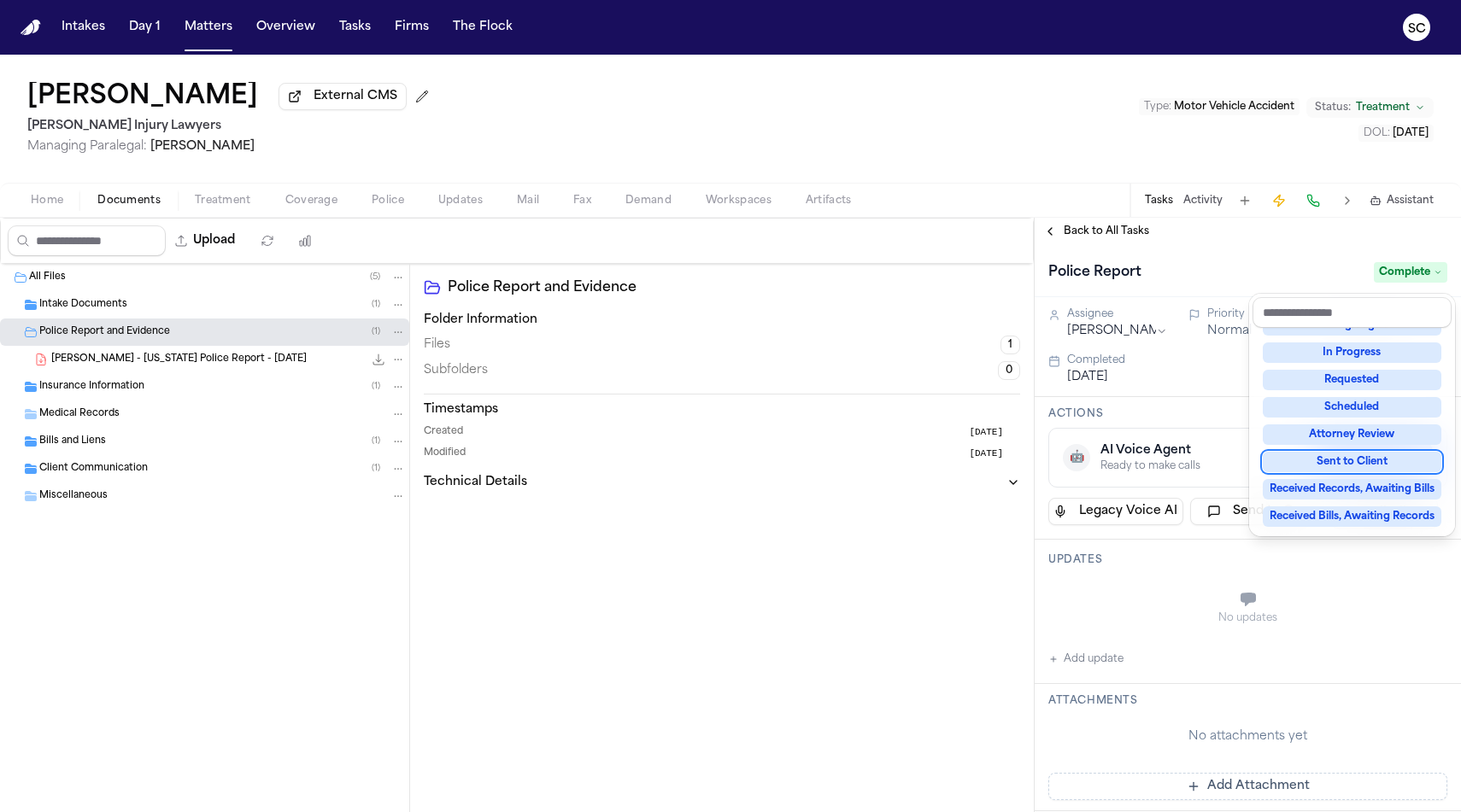
click at [886, 564] on div "Upload 0 files selected Move files Download files Delete files More actions Cle…" at bounding box center [730, 514] width 1461 height 595
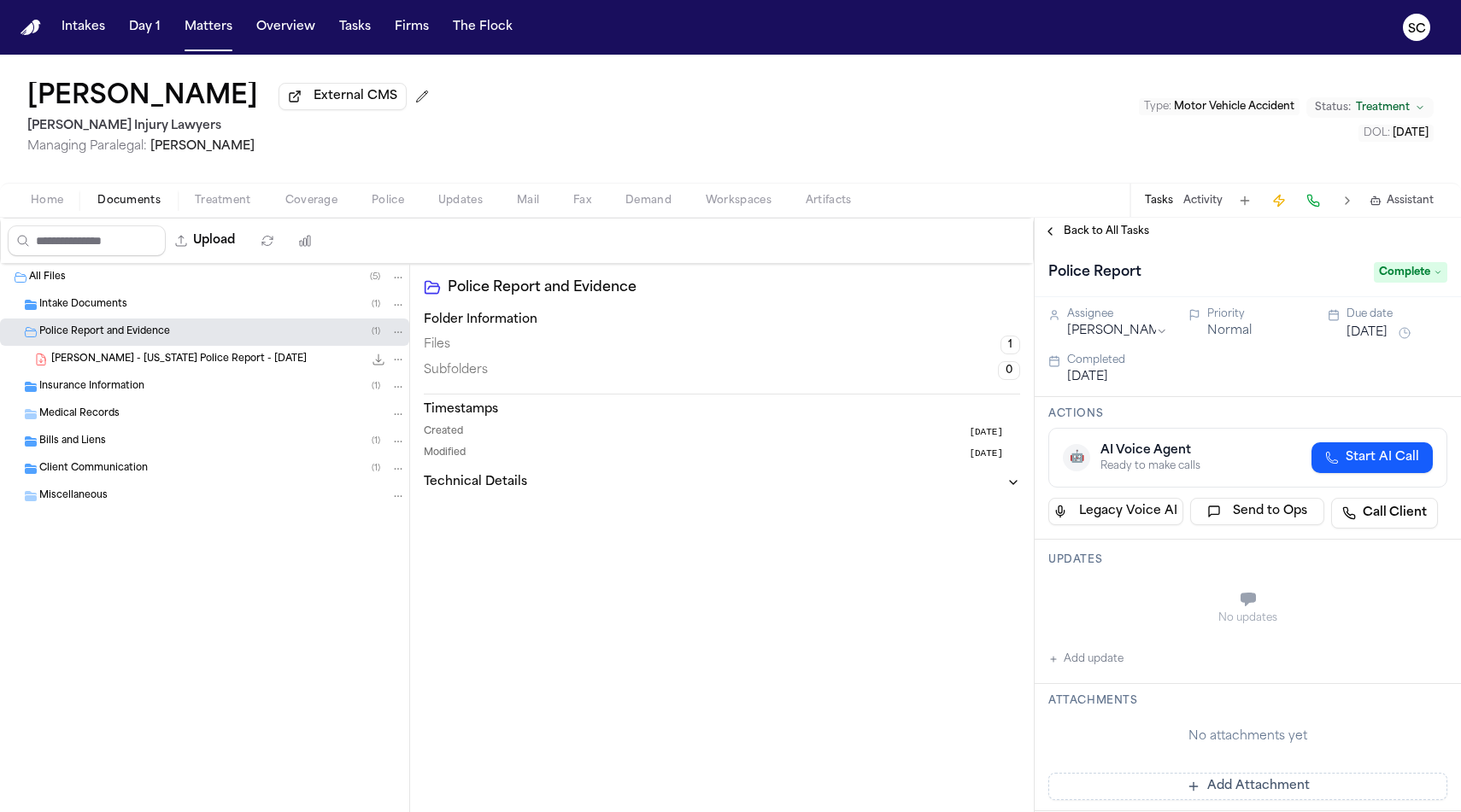
click at [1097, 233] on span "Back to All Tasks" at bounding box center [1105, 231] width 85 height 14
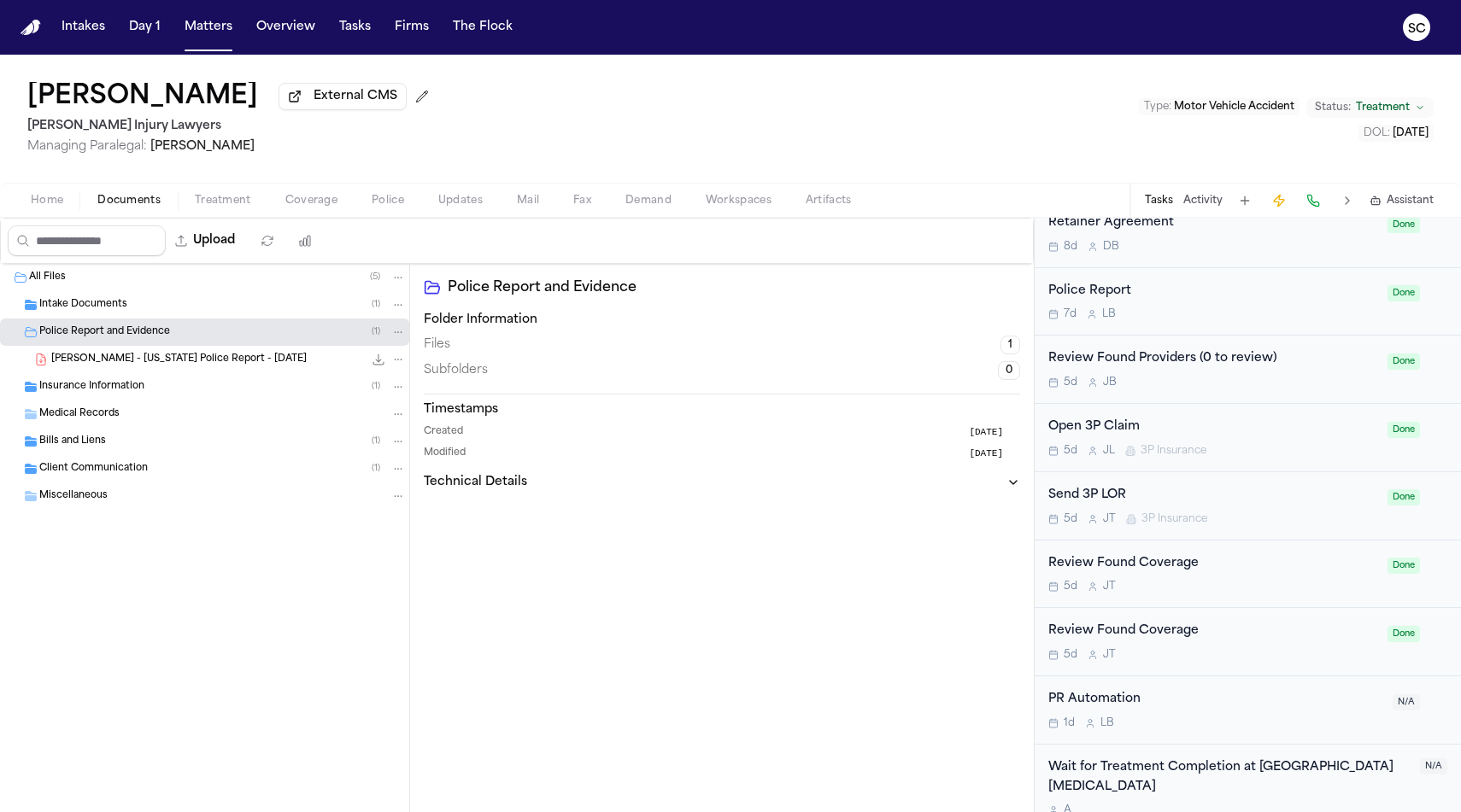
scroll to position [863, 0]
click at [1228, 702] on div "PR Automation" at bounding box center [1215, 696] width 334 height 20
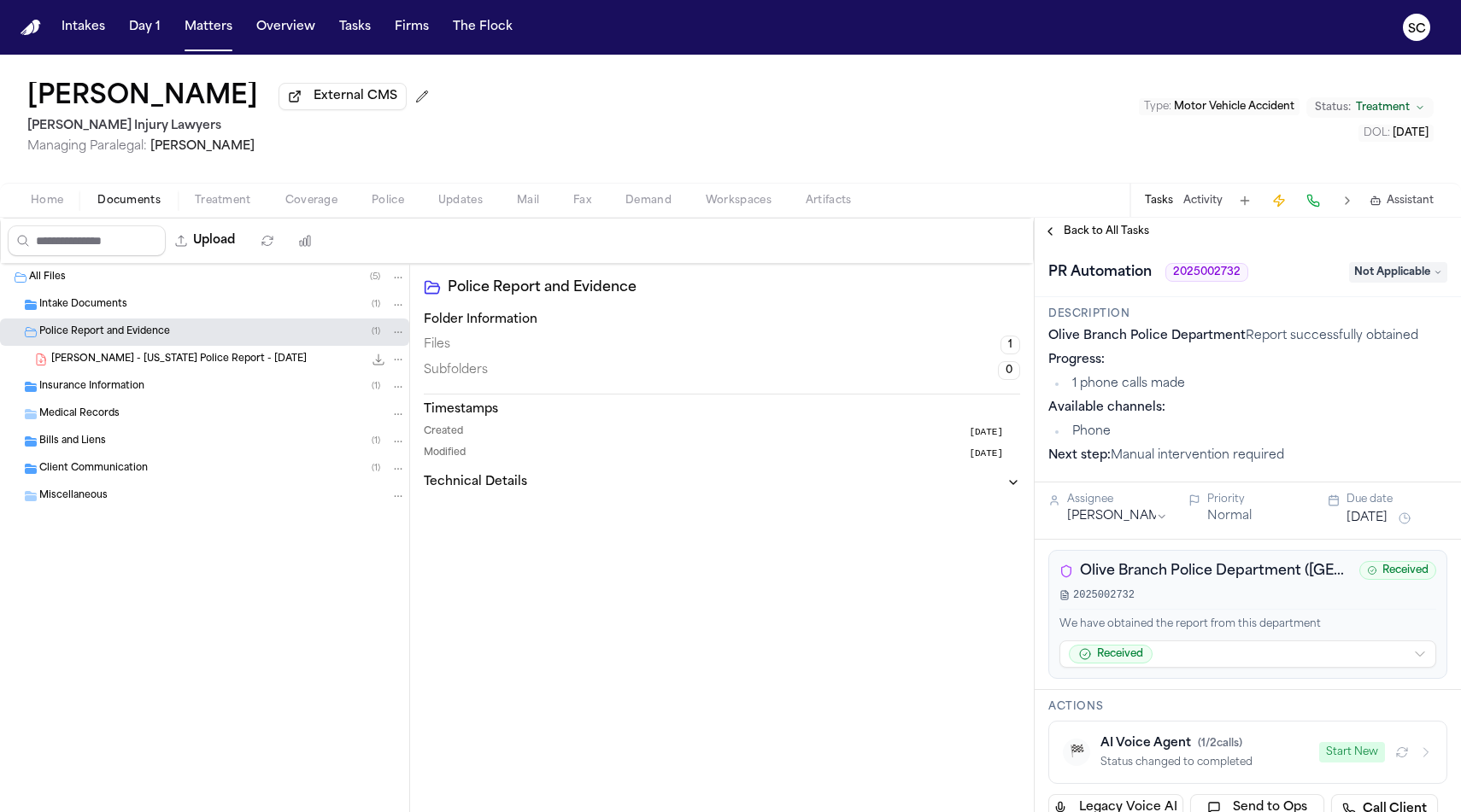
click at [1406, 270] on span "Not Applicable" at bounding box center [1398, 273] width 98 height 21
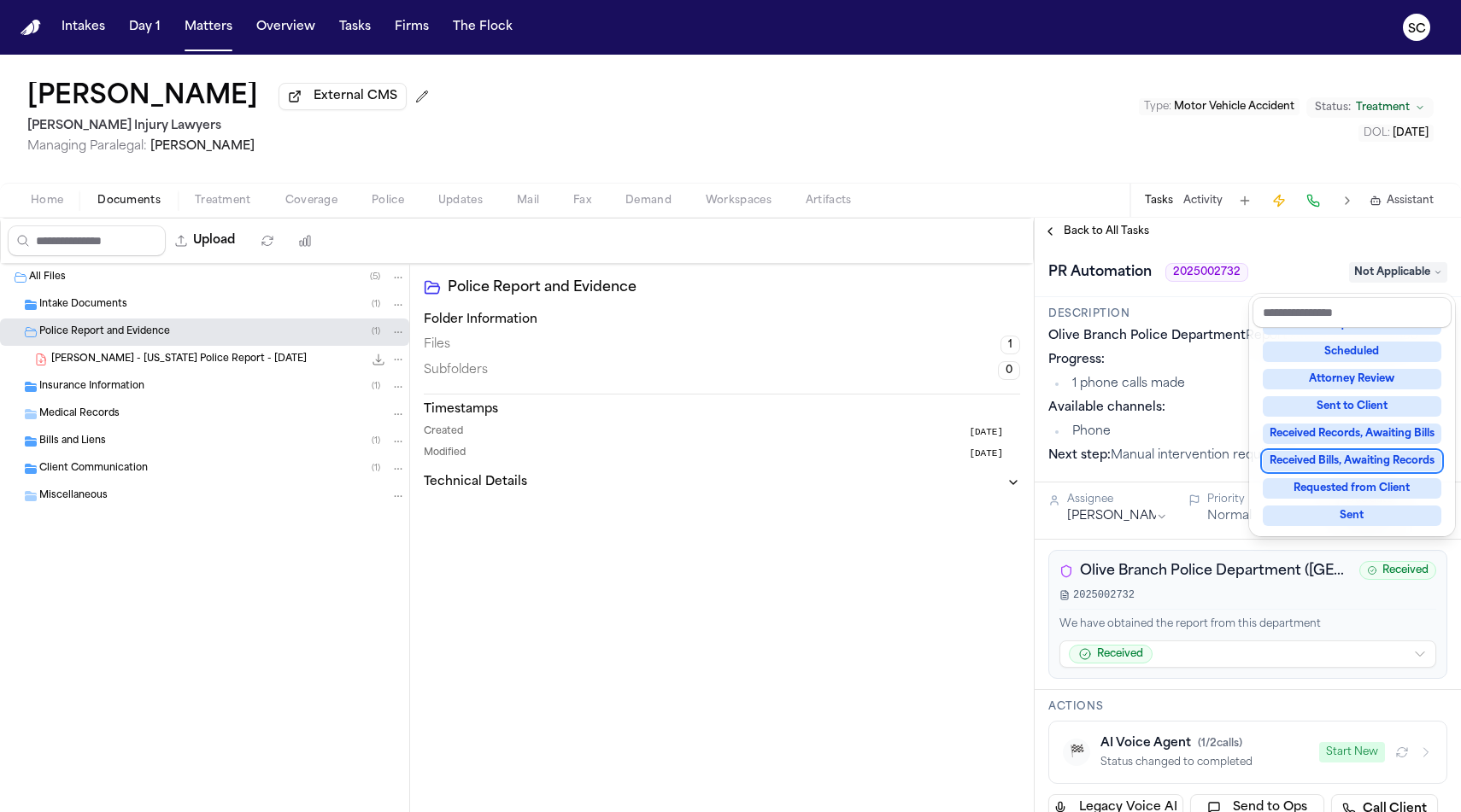
scroll to position [267, 0]
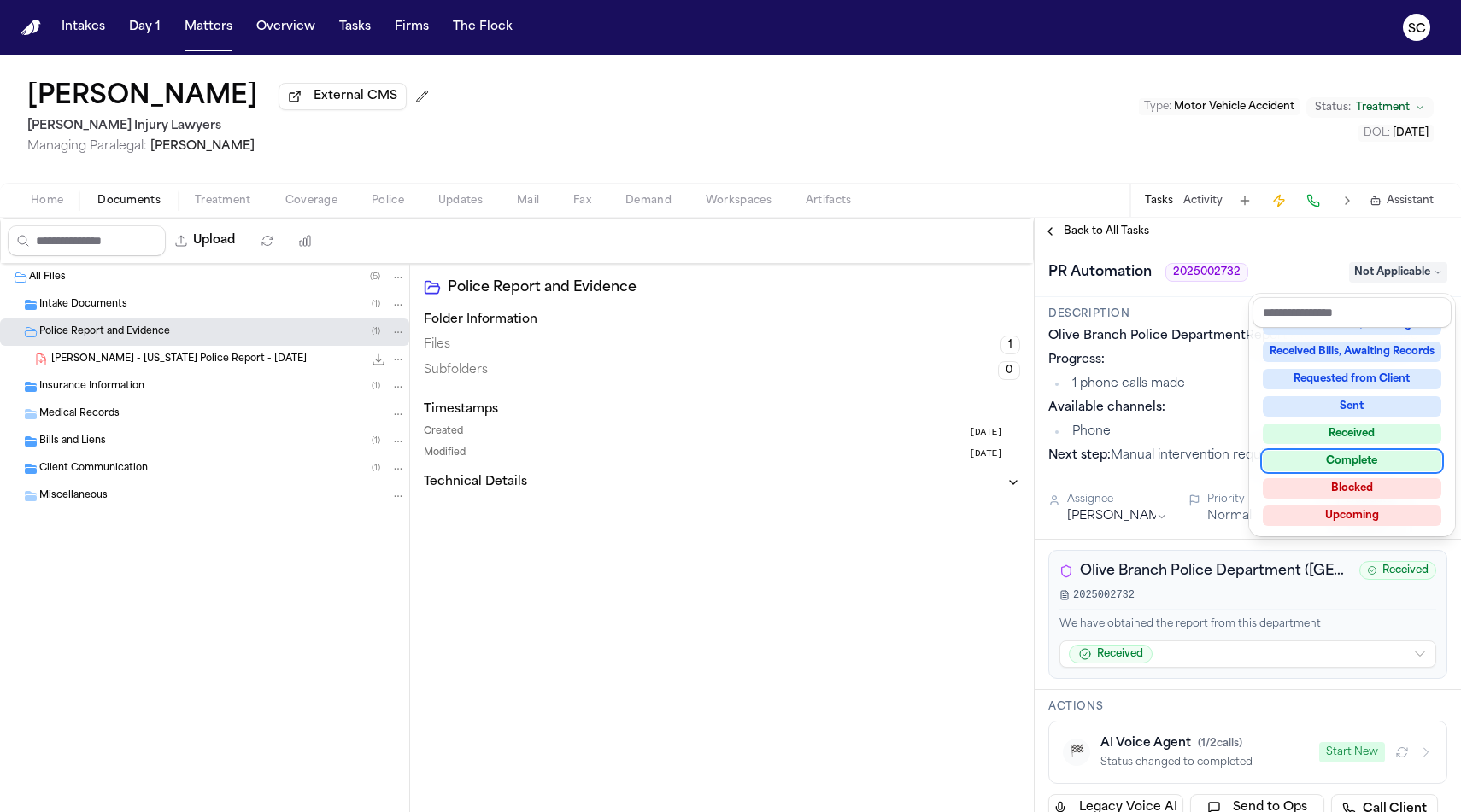
click at [1363, 462] on div "Complete" at bounding box center [1351, 462] width 179 height 21
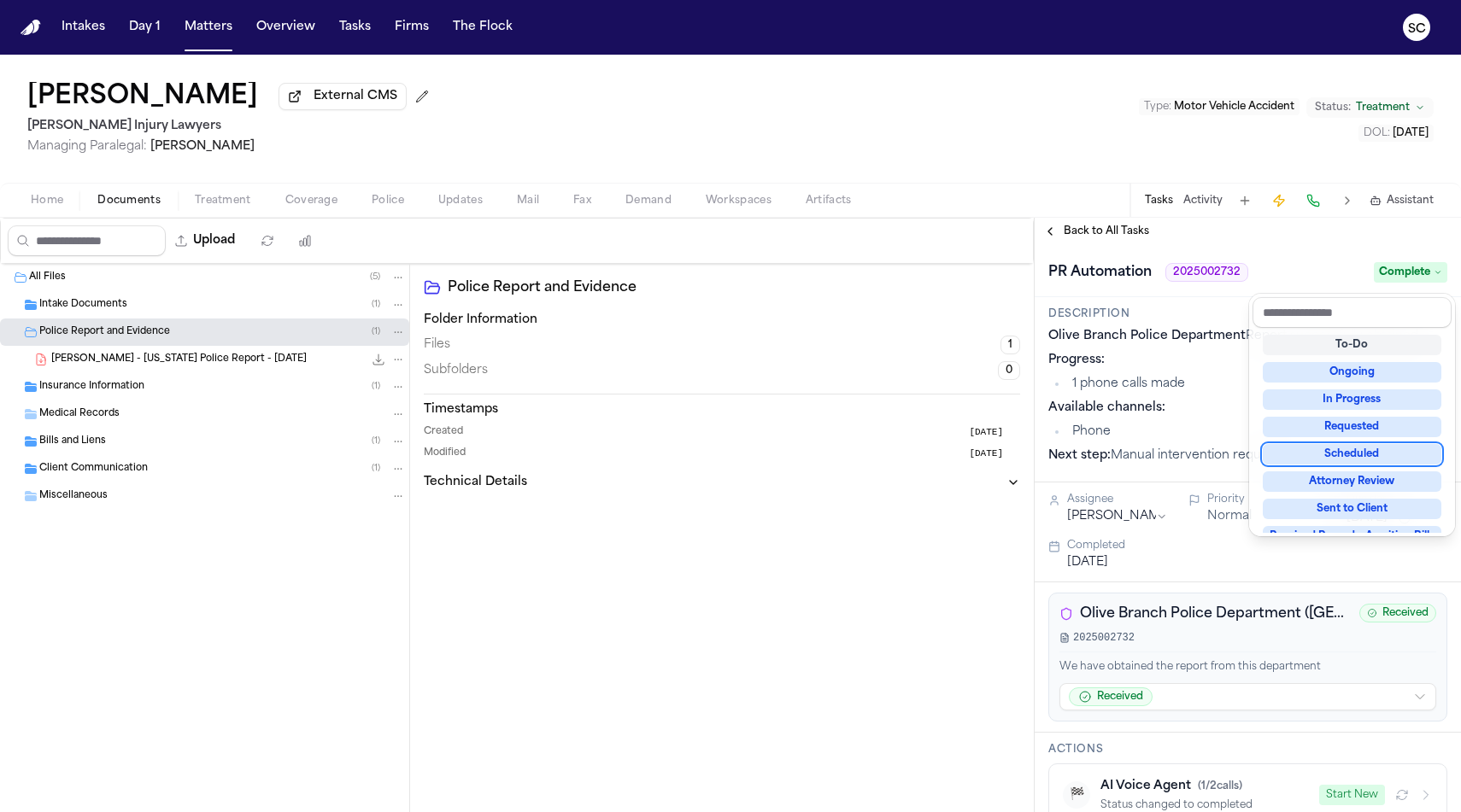
click at [759, 577] on div "Upload 0 files selected Move files Download files Delete files More actions Cle…" at bounding box center [730, 514] width 1461 height 595
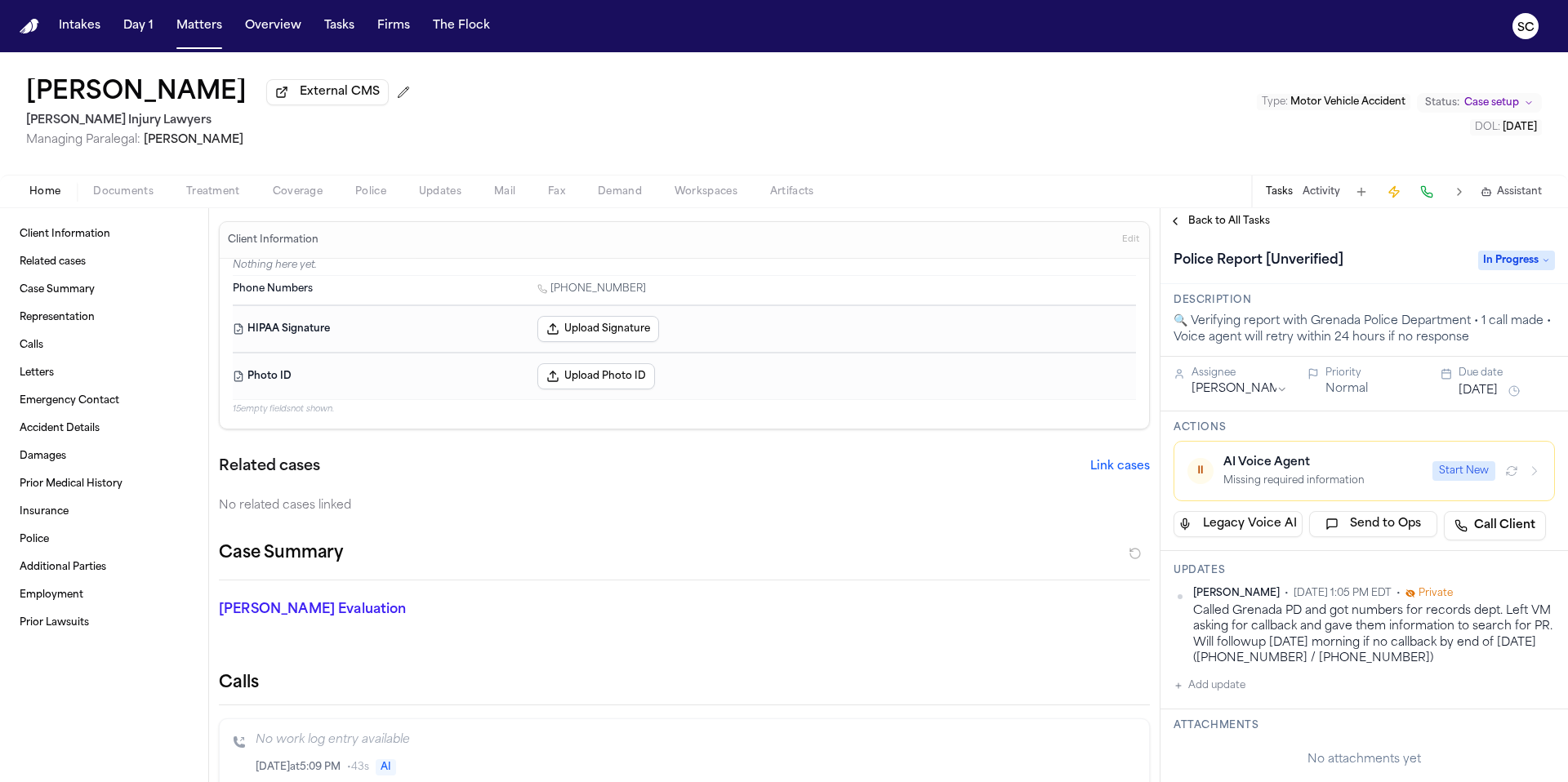
click at [372, 196] on span "Police" at bounding box center [371, 192] width 31 height 13
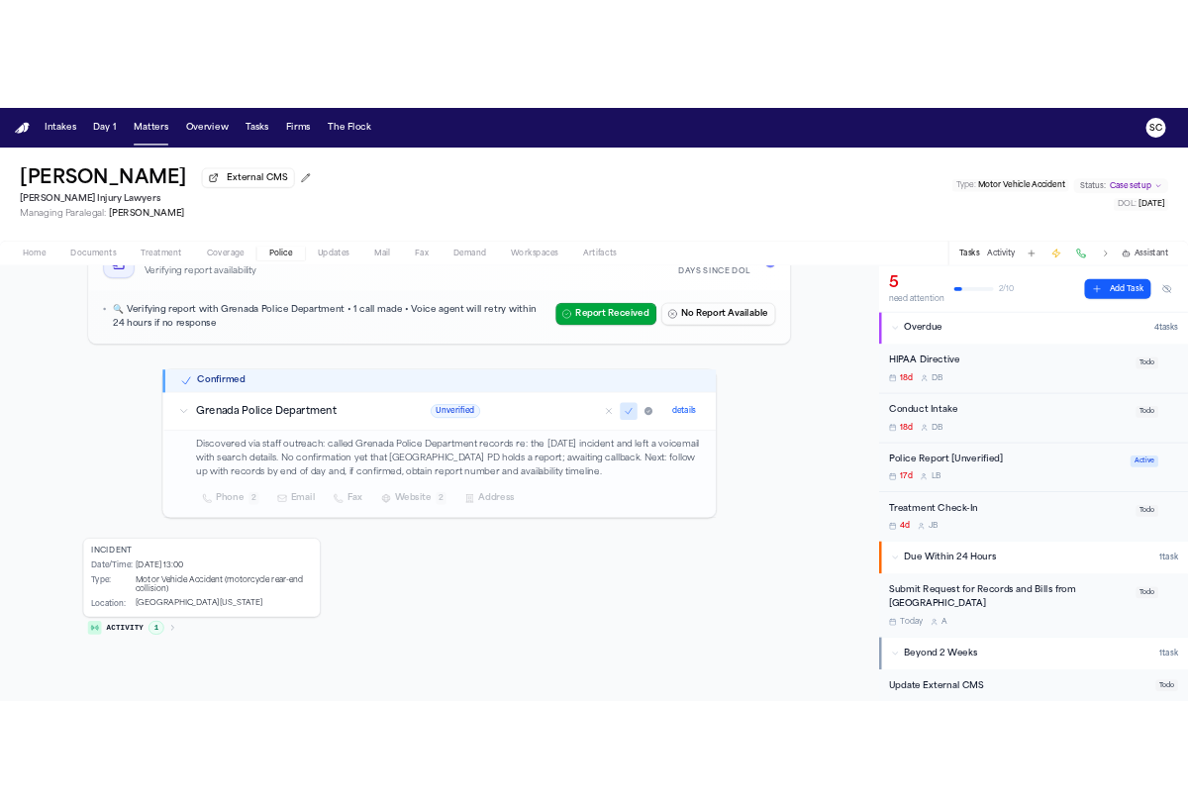
scroll to position [174, 0]
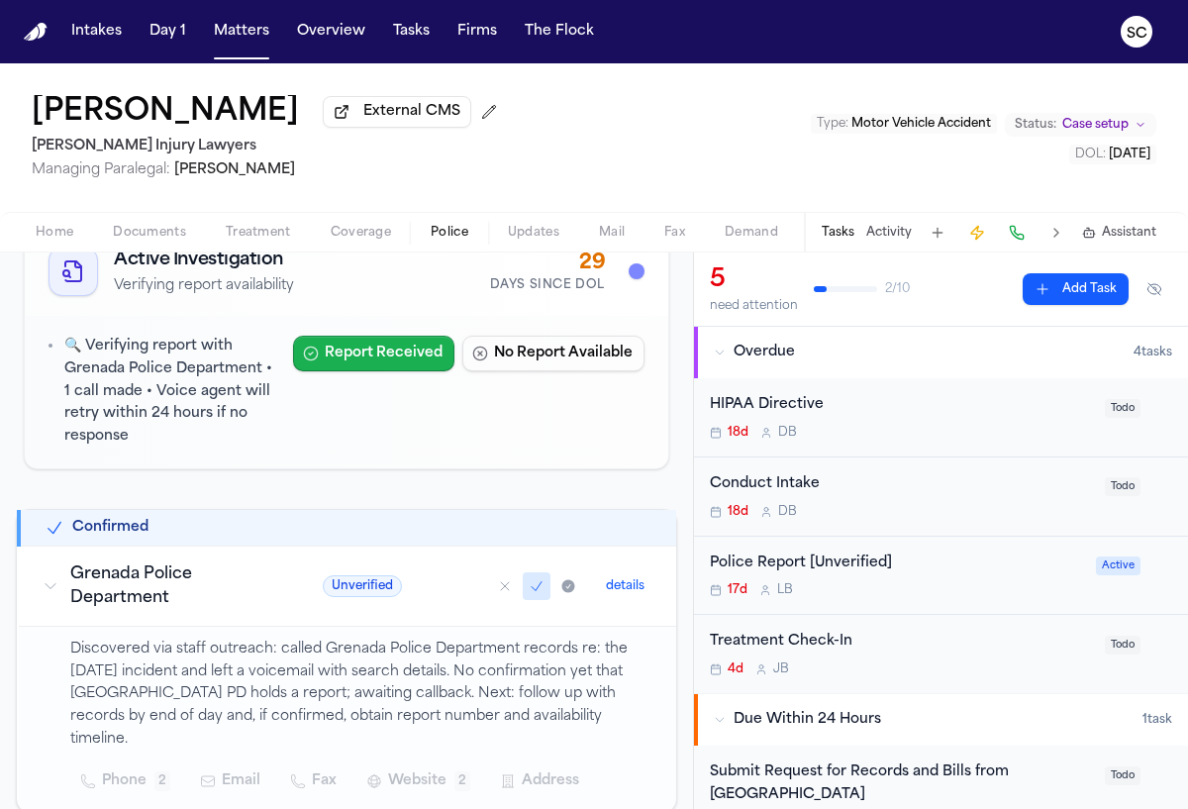
click at [388, 359] on button "Report Received" at bounding box center [373, 354] width 161 height 36
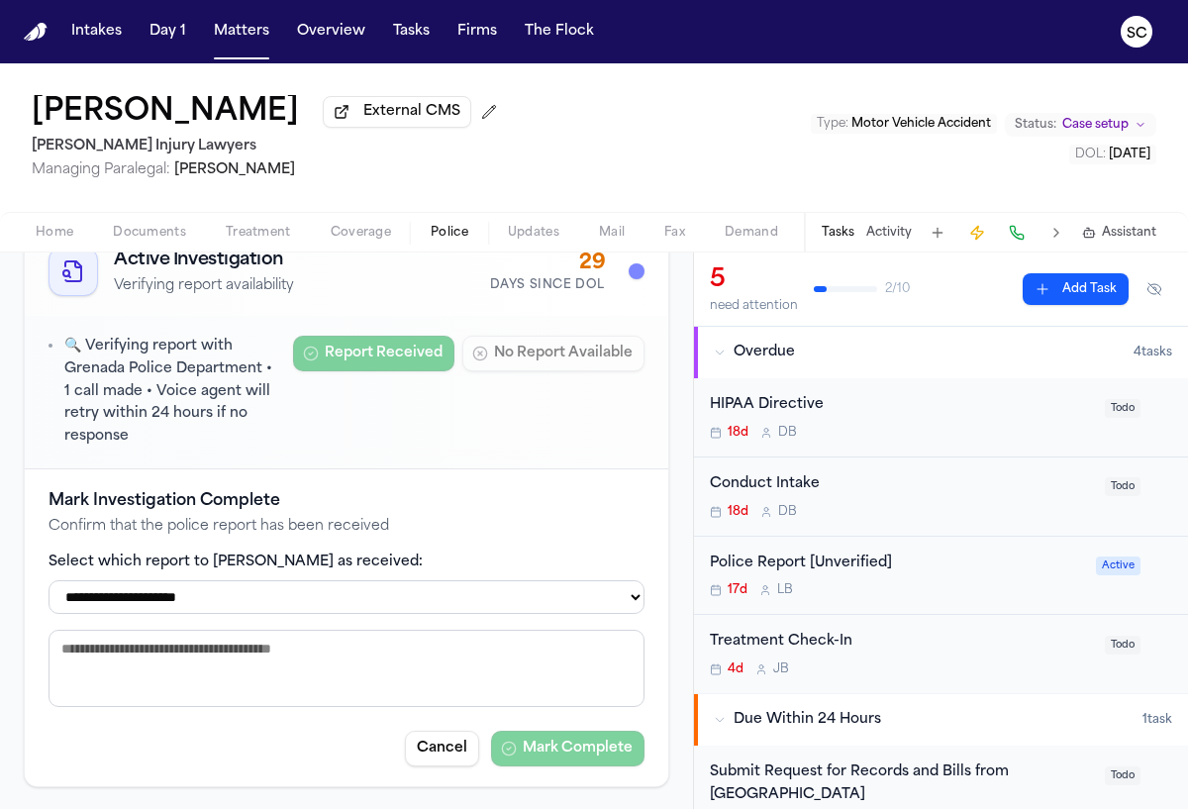
click at [222, 608] on select "**********" at bounding box center [347, 597] width 596 height 34
select select "**********"
click at [49, 583] on select "**********" at bounding box center [347, 597] width 596 height 34
click at [377, 665] on textarea at bounding box center [347, 668] width 596 height 77
type textarea "**********"
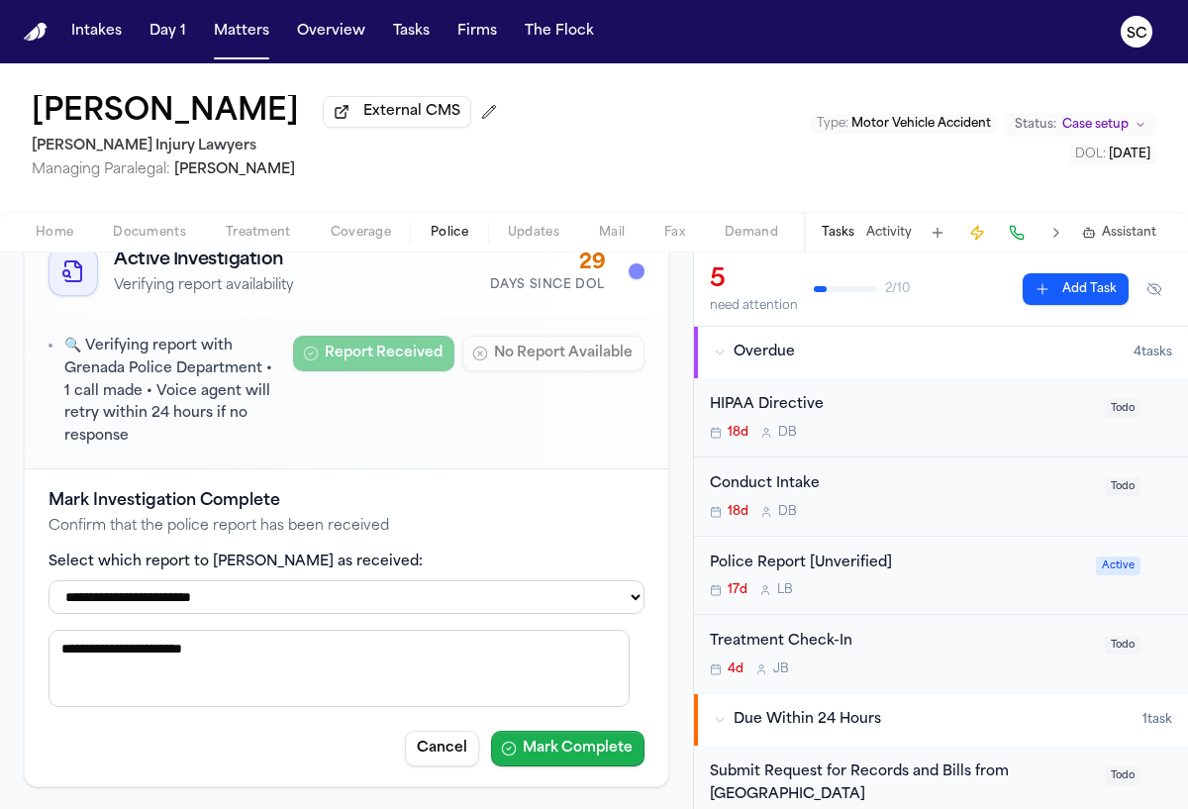
click at [575, 754] on button "Mark Complete" at bounding box center [567, 749] width 153 height 36
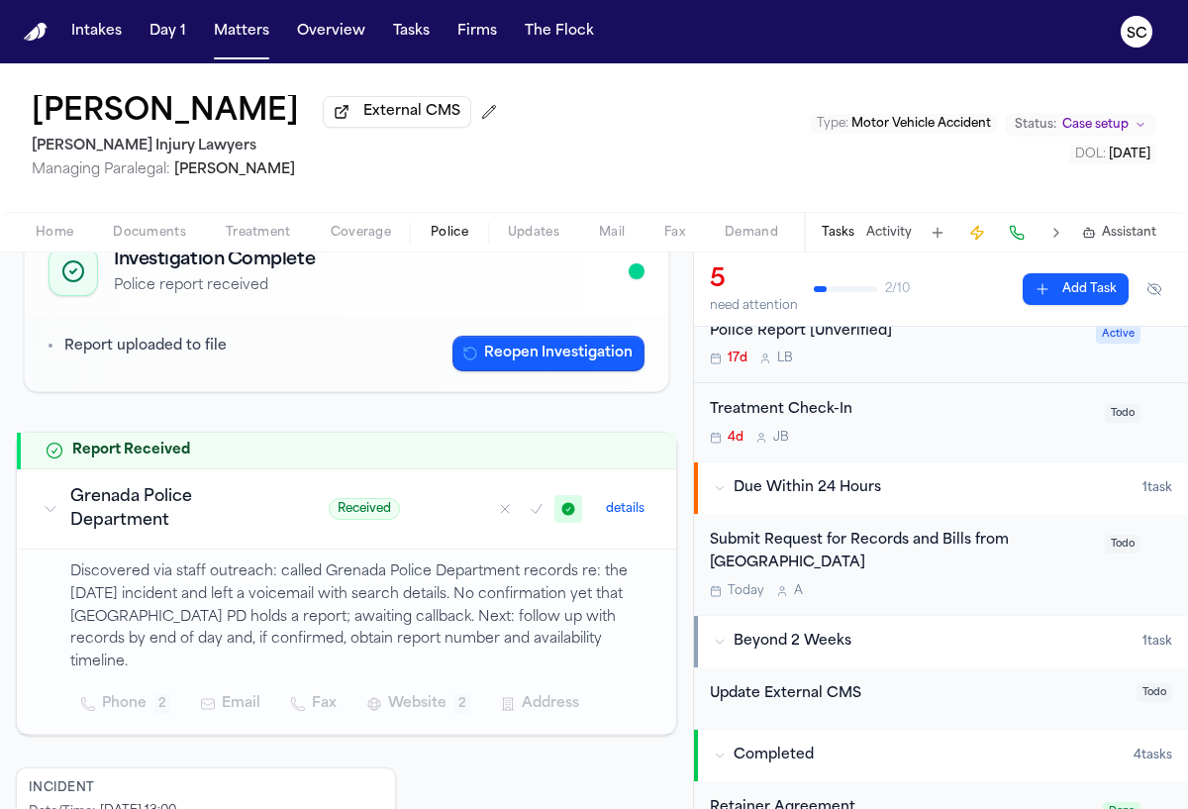
scroll to position [228, 0]
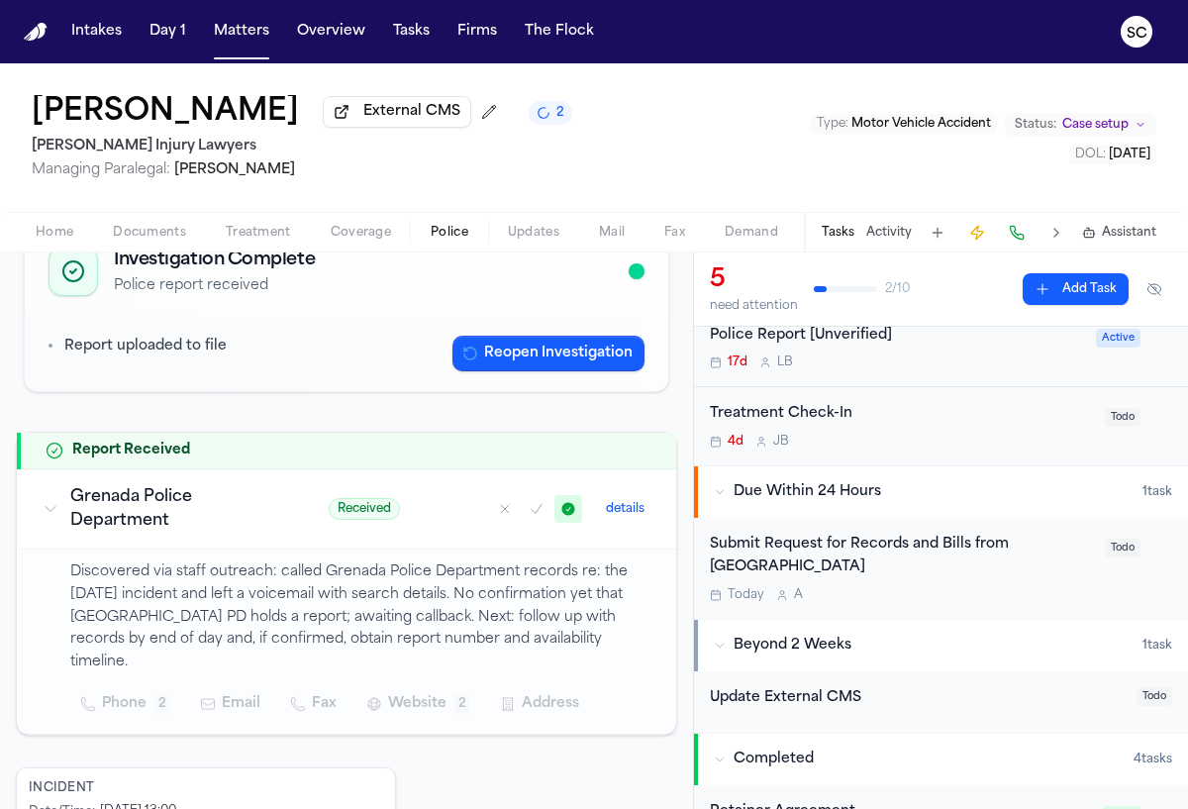
click at [911, 364] on div "17d L B" at bounding box center [897, 362] width 374 height 16
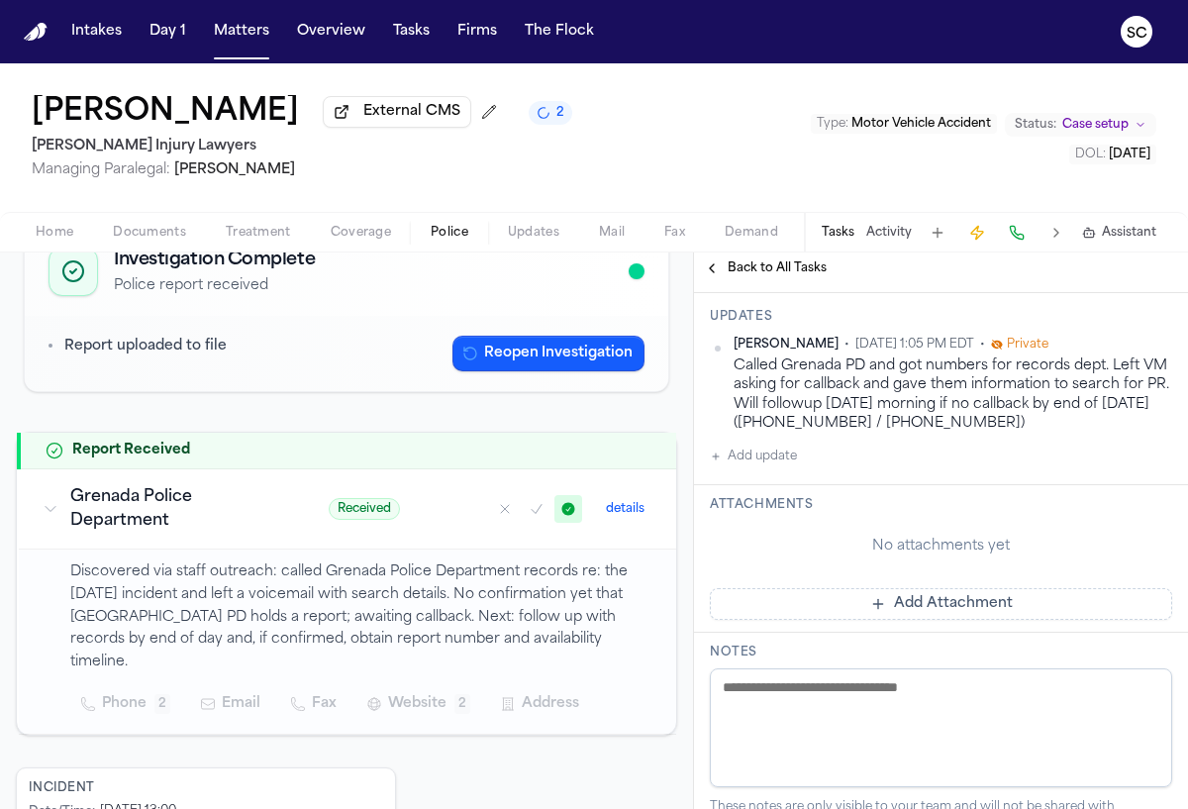
scroll to position [360, 0]
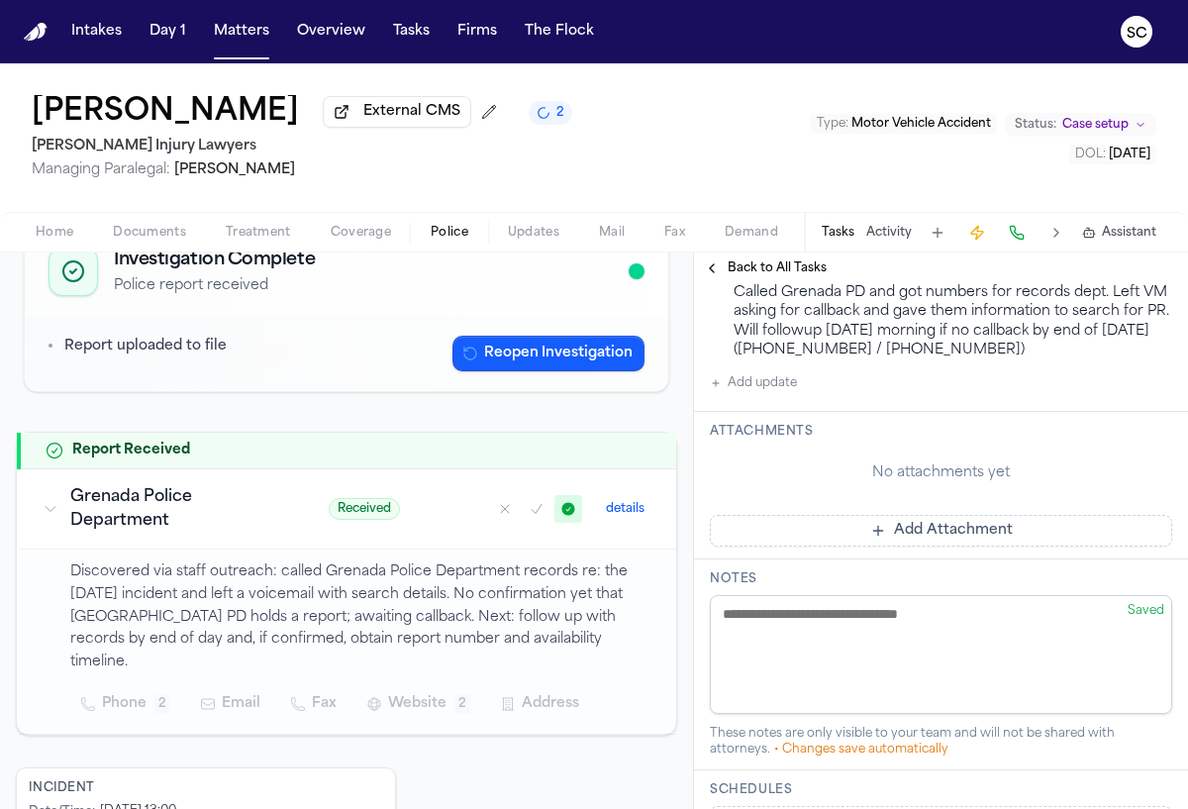
click at [887, 639] on textarea at bounding box center [941, 654] width 462 height 119
type textarea "**********"
click at [899, 536] on button "Add Attachment" at bounding box center [941, 531] width 462 height 32
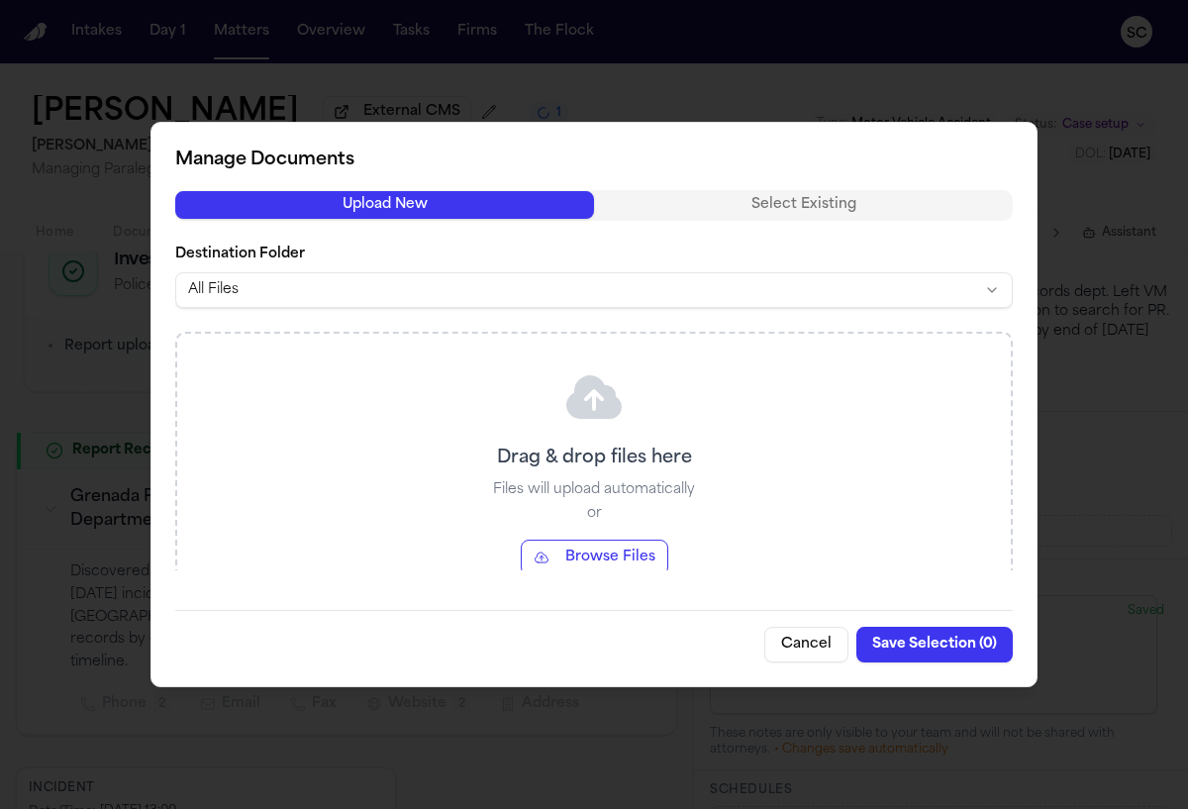
scroll to position [429, 0]
click at [328, 297] on body "Intakes Day 1 Matters Overview Tasks Firms The Flock SC Cody Adams External CMS…" at bounding box center [594, 404] width 1188 height 809
click at [595, 552] on button "Browse Files" at bounding box center [594, 557] width 147 height 36
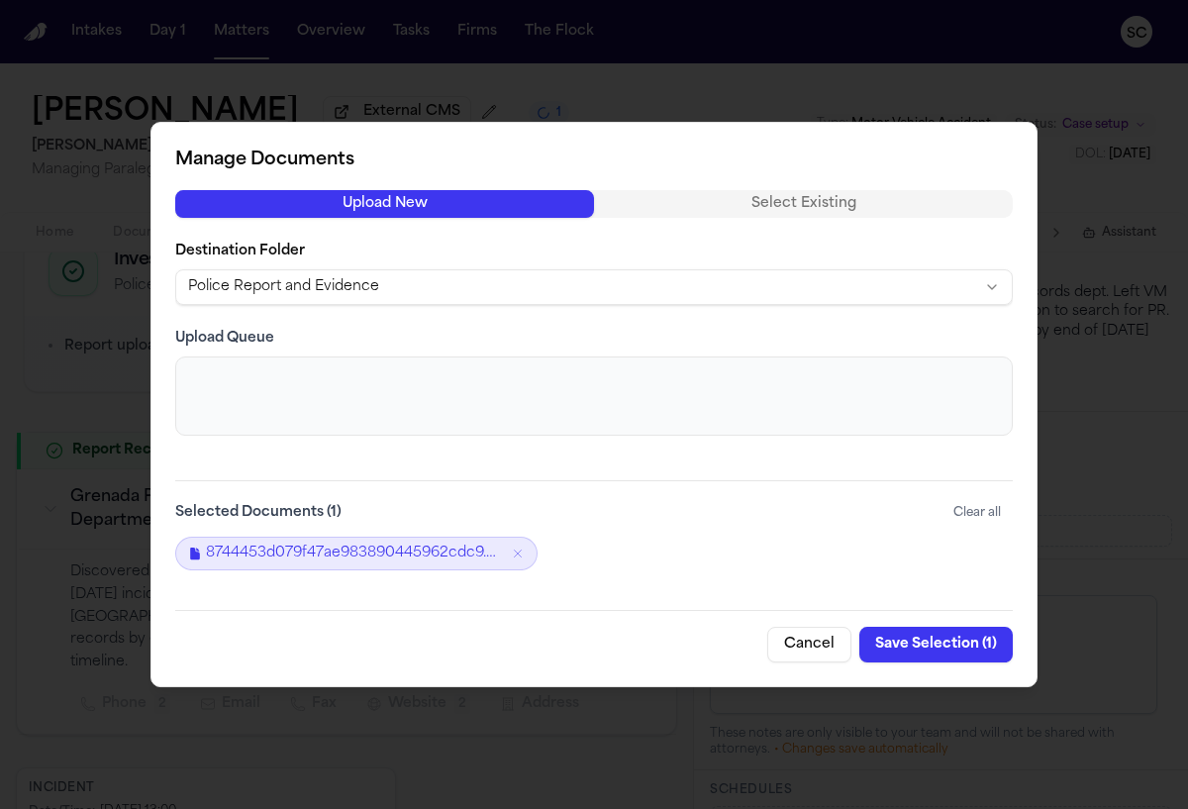
click at [927, 642] on button "Save Selection ( 1 )" at bounding box center [935, 645] width 153 height 36
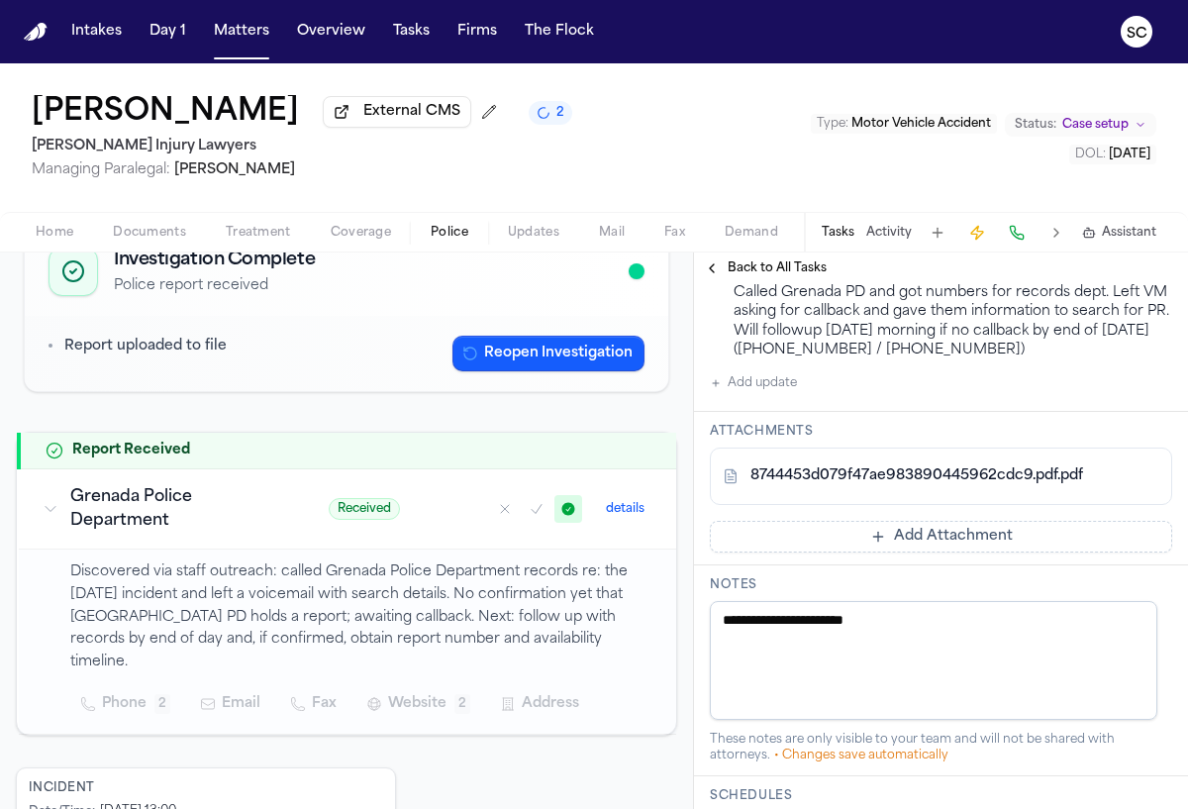
click at [537, 119] on icon "2 active tasks" at bounding box center [543, 113] width 12 height 12
drag, startPoint x: 193, startPoint y: 152, endPoint x: 36, endPoint y: 154, distance: 157.4
click at [36, 154] on h2 "George Sink Injury Lawyers" at bounding box center [300, 147] width 537 height 24
copy h2 "George Sink Injury Lawyers"
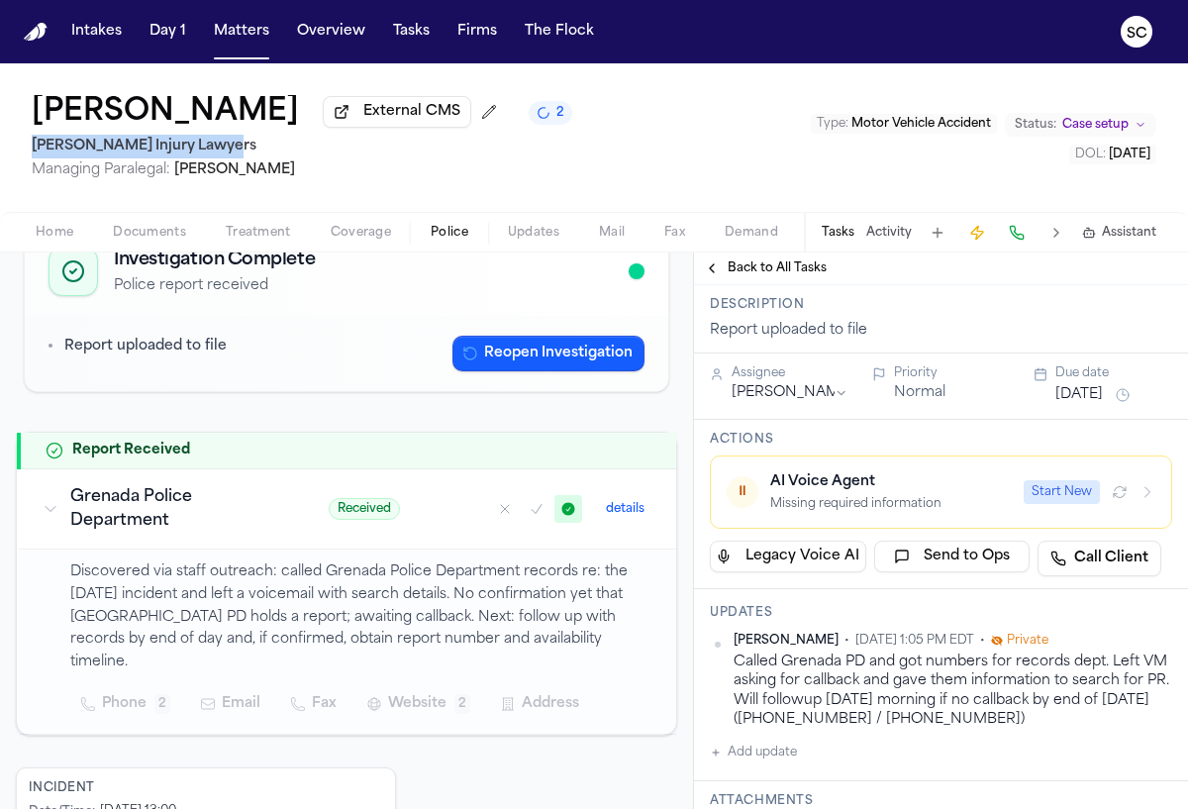
scroll to position [0, 0]
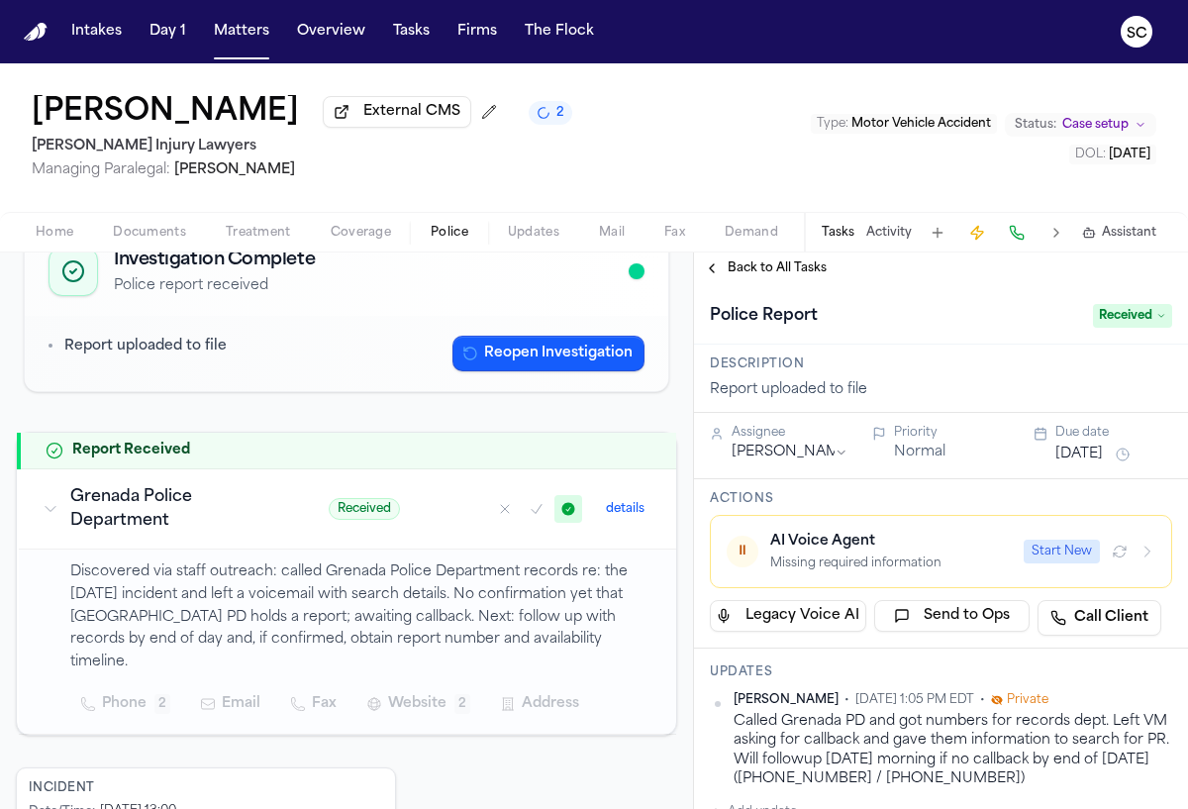
click at [1100, 321] on span "Received" at bounding box center [1132, 316] width 79 height 24
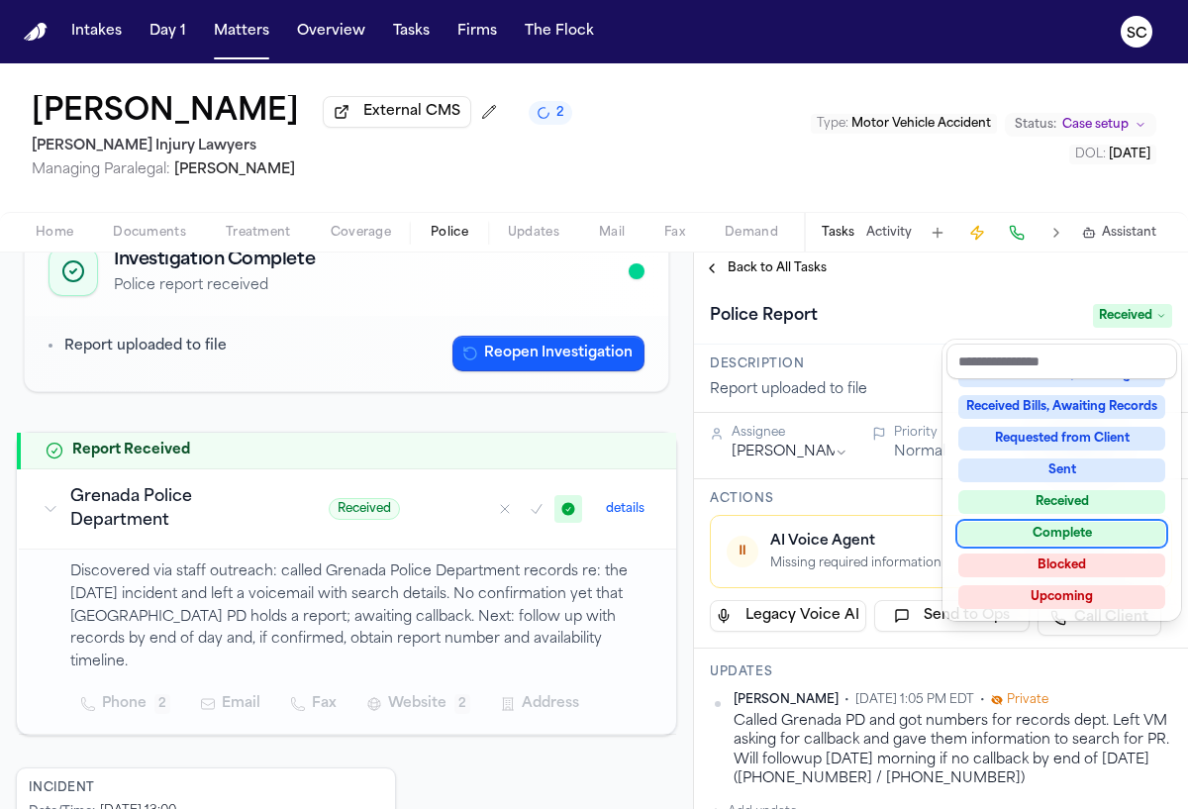
click at [1086, 529] on div "Complete" at bounding box center [1061, 534] width 207 height 24
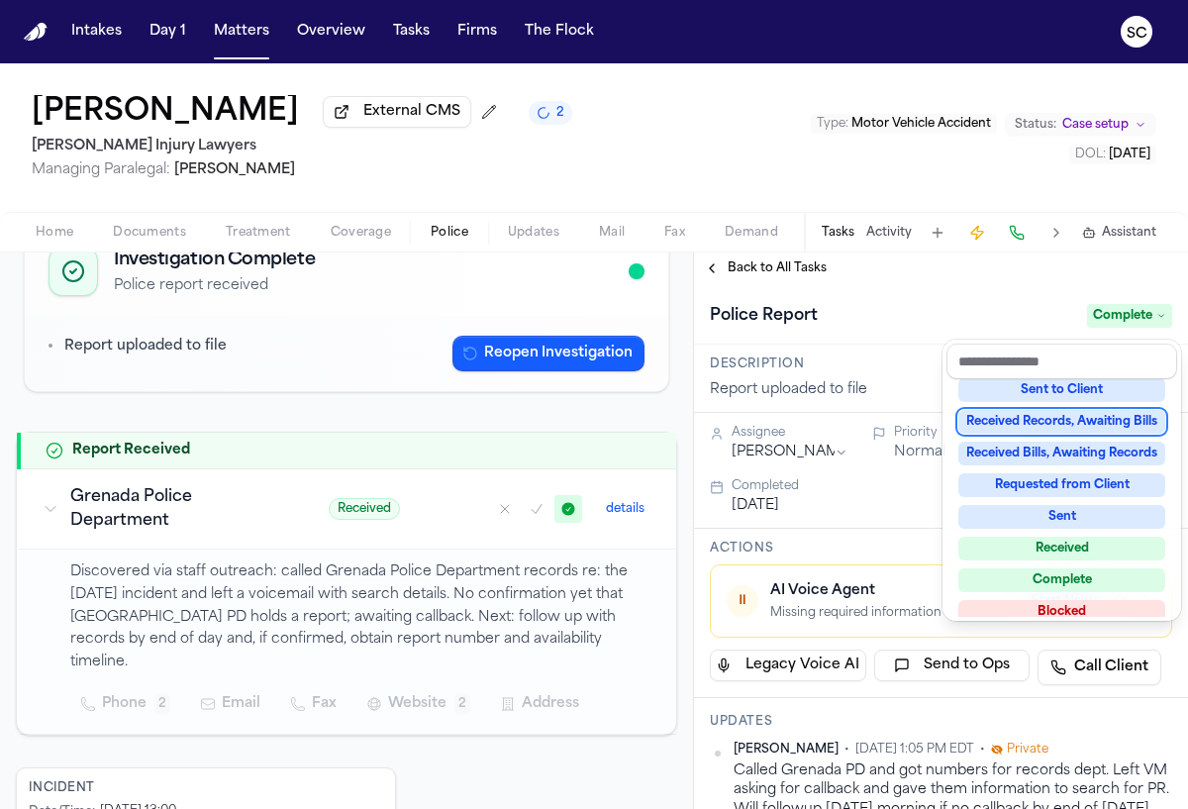
click at [894, 323] on div "Police Report Complete" at bounding box center [941, 316] width 462 height 32
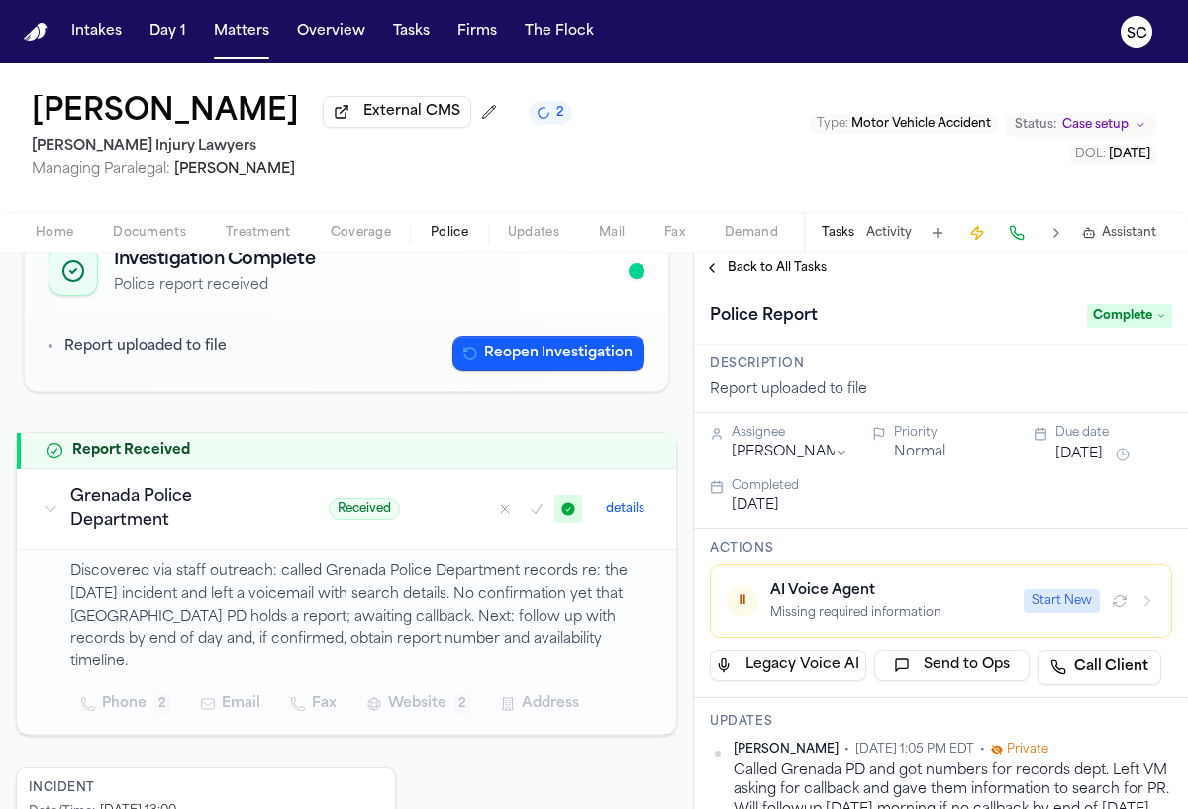
click at [59, 241] on span "Home" at bounding box center [55, 233] width 38 height 16
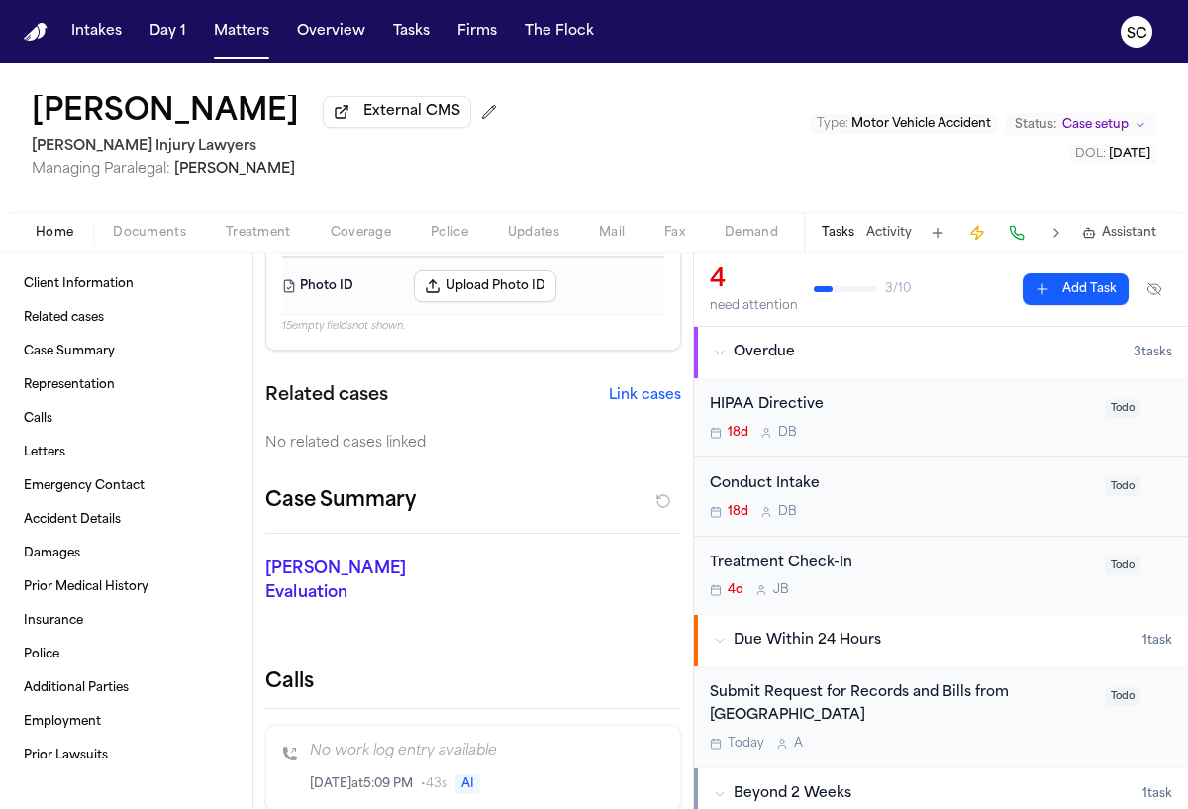
scroll to position [170, 0]
click at [162, 231] on span "Documents" at bounding box center [149, 233] width 73 height 16
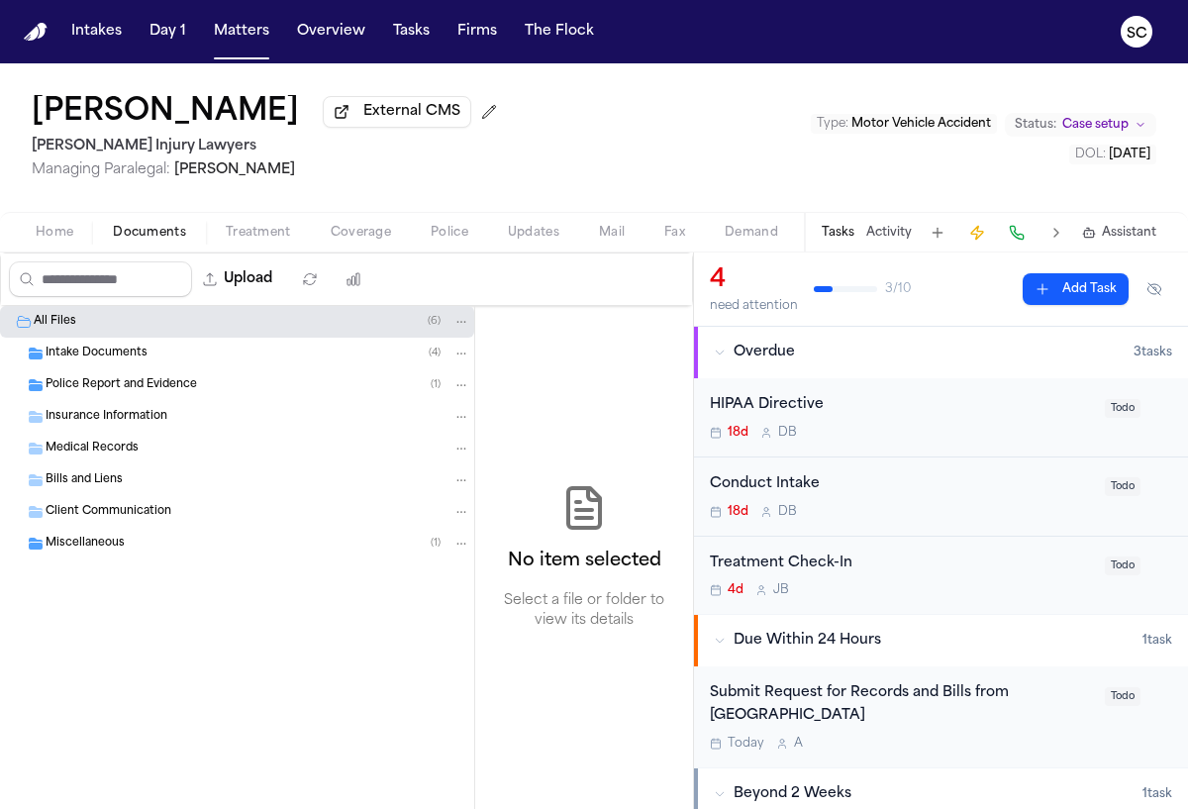
click at [157, 394] on span "Police Report and Evidence" at bounding box center [121, 385] width 151 height 17
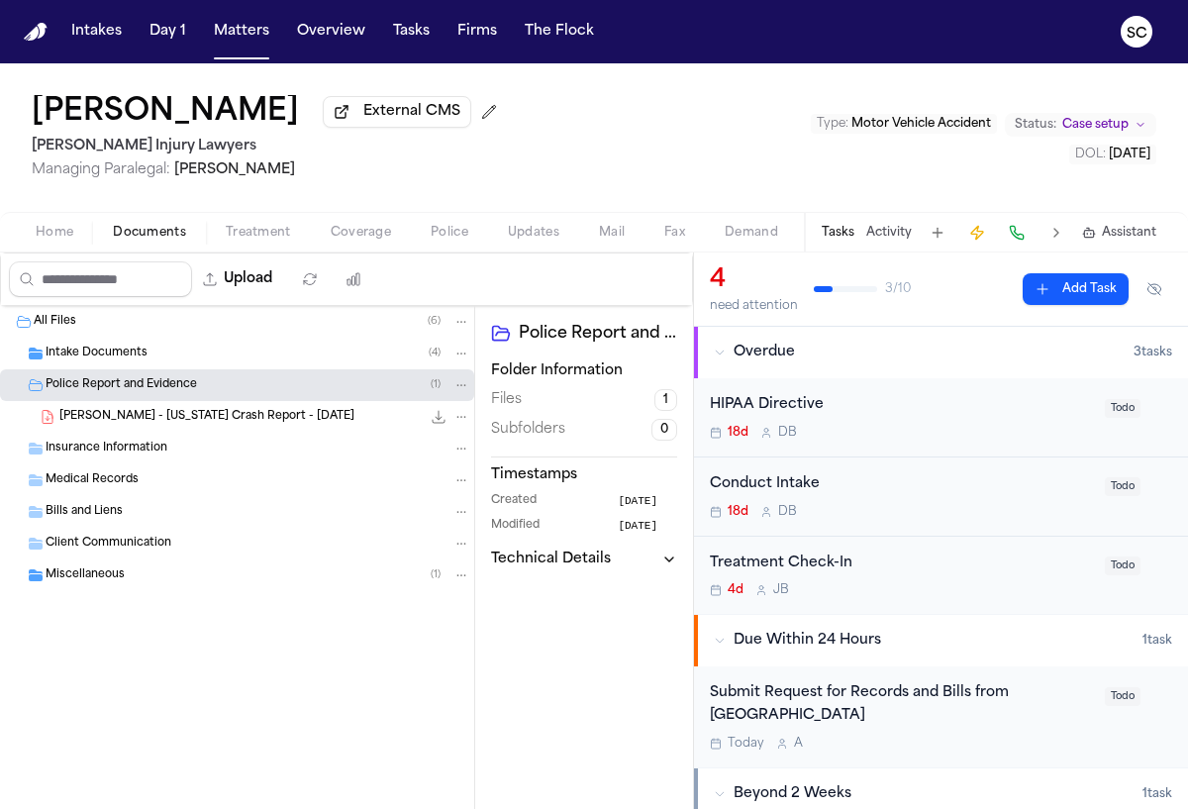
click at [92, 331] on div "All Files ( 6 )" at bounding box center [252, 322] width 437 height 18
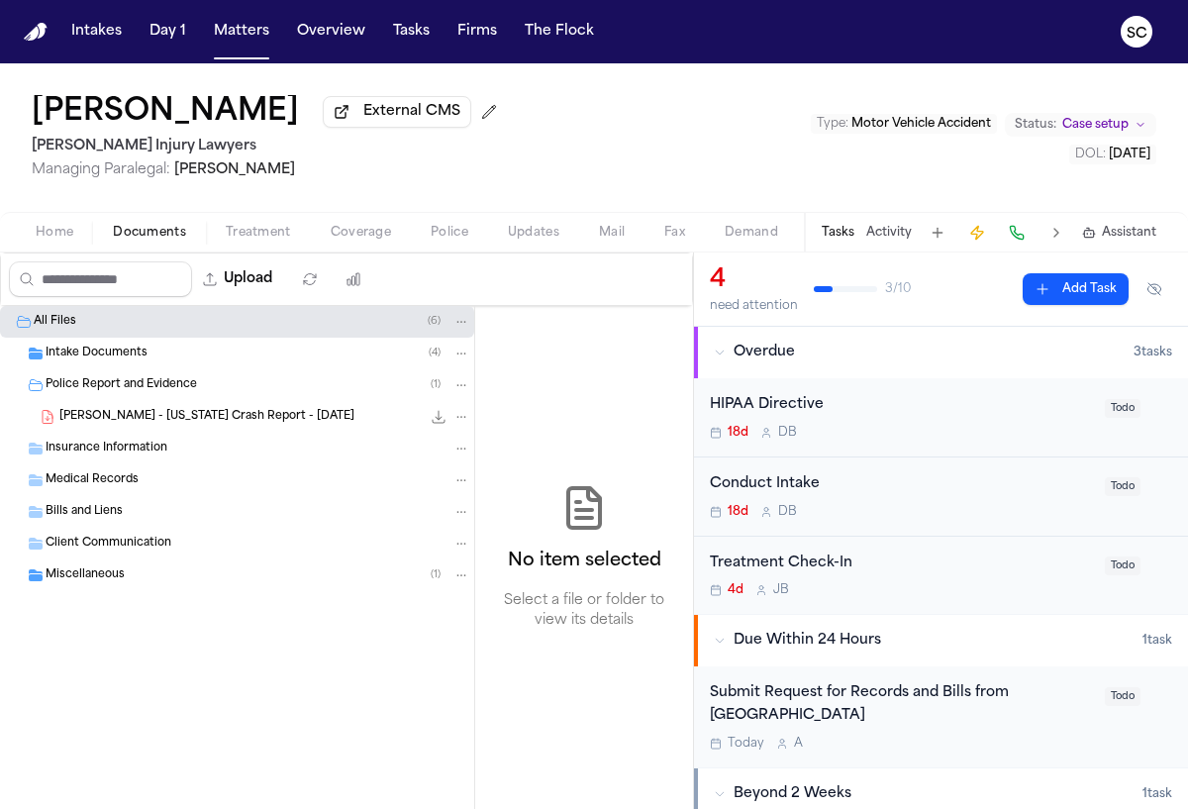
click at [64, 241] on span "Home" at bounding box center [55, 233] width 38 height 16
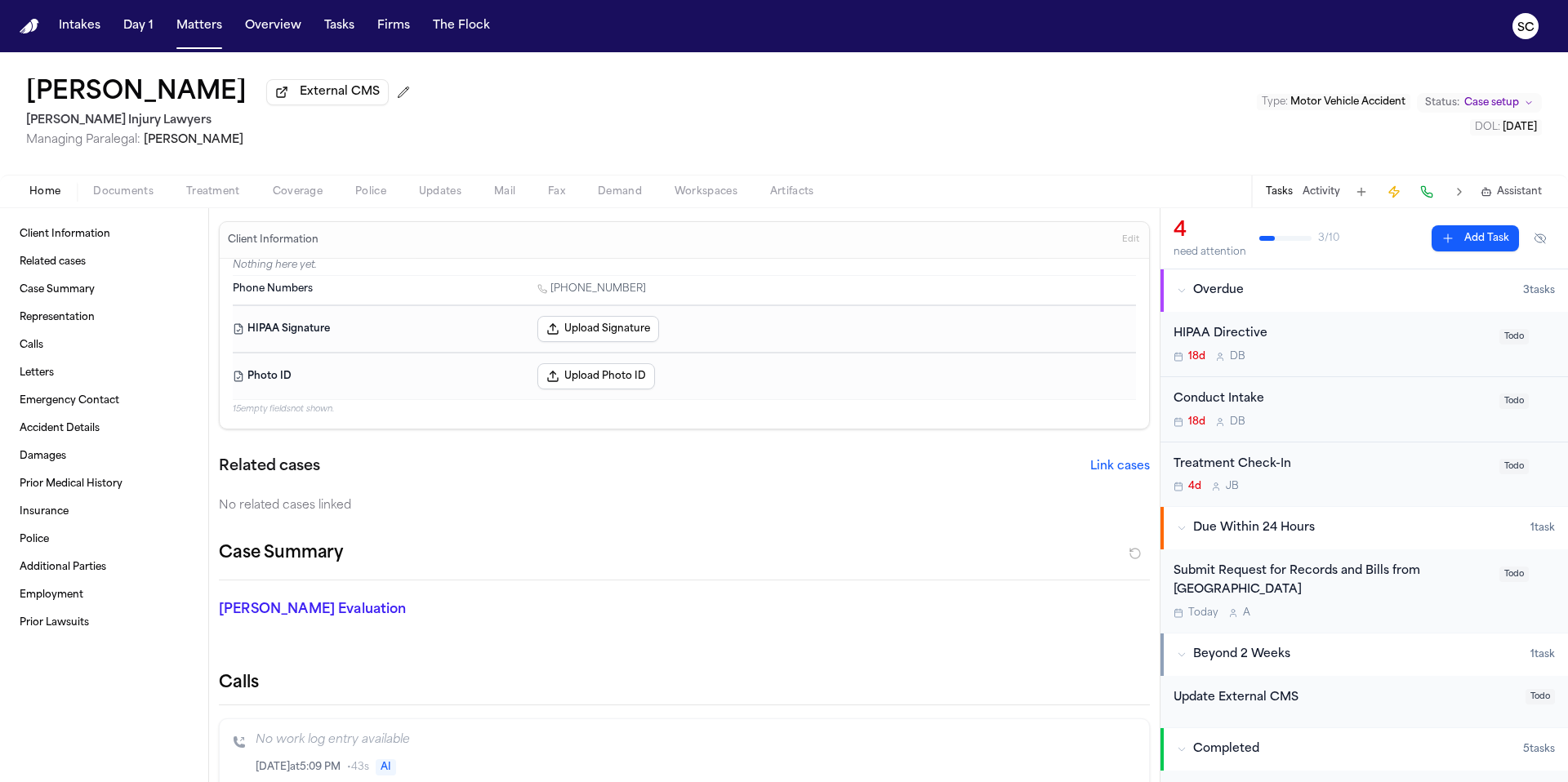
click at [139, 199] on span "Documents" at bounding box center [123, 192] width 60 height 13
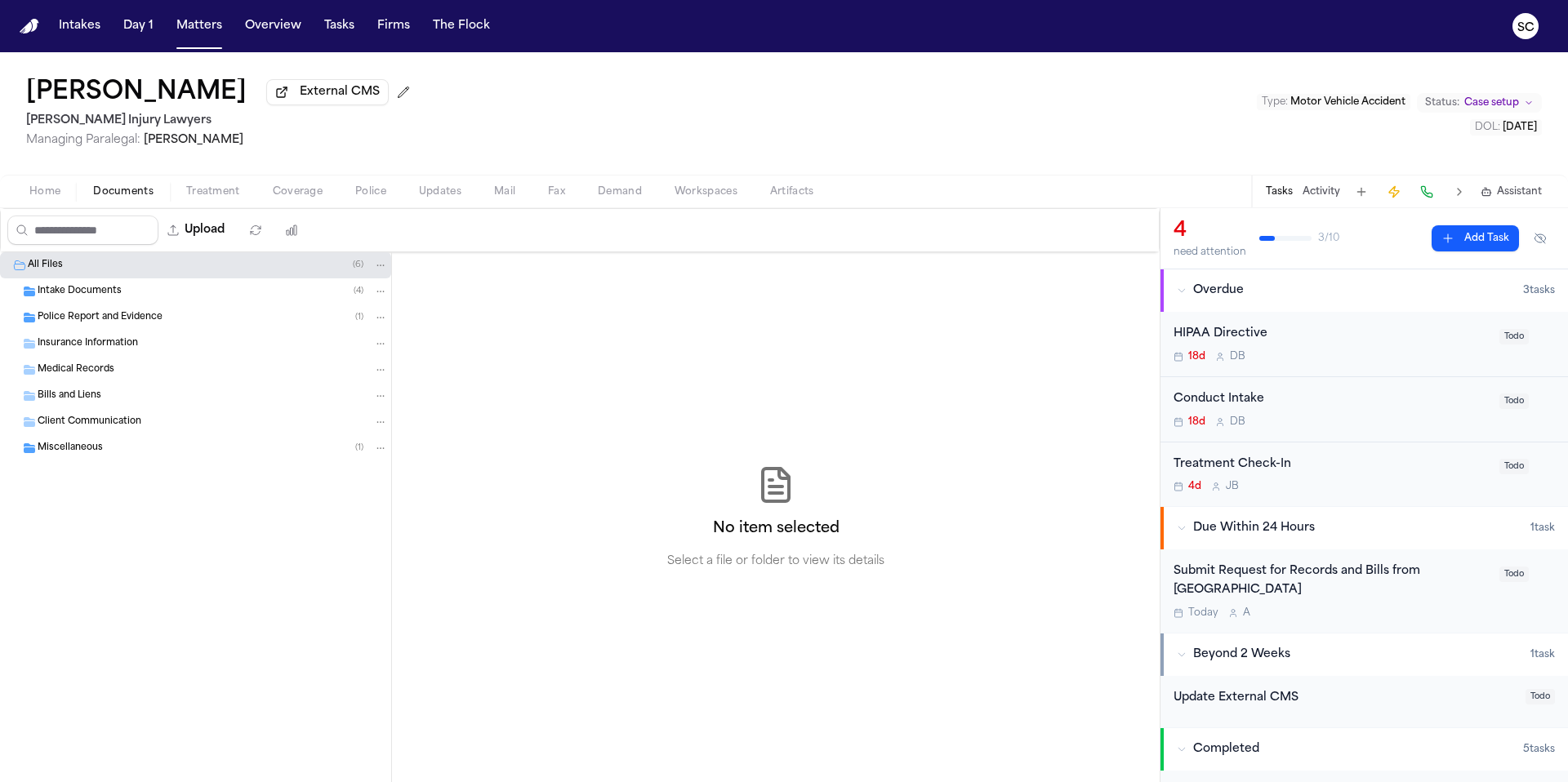
click at [59, 198] on span "Home" at bounding box center [45, 192] width 31 height 13
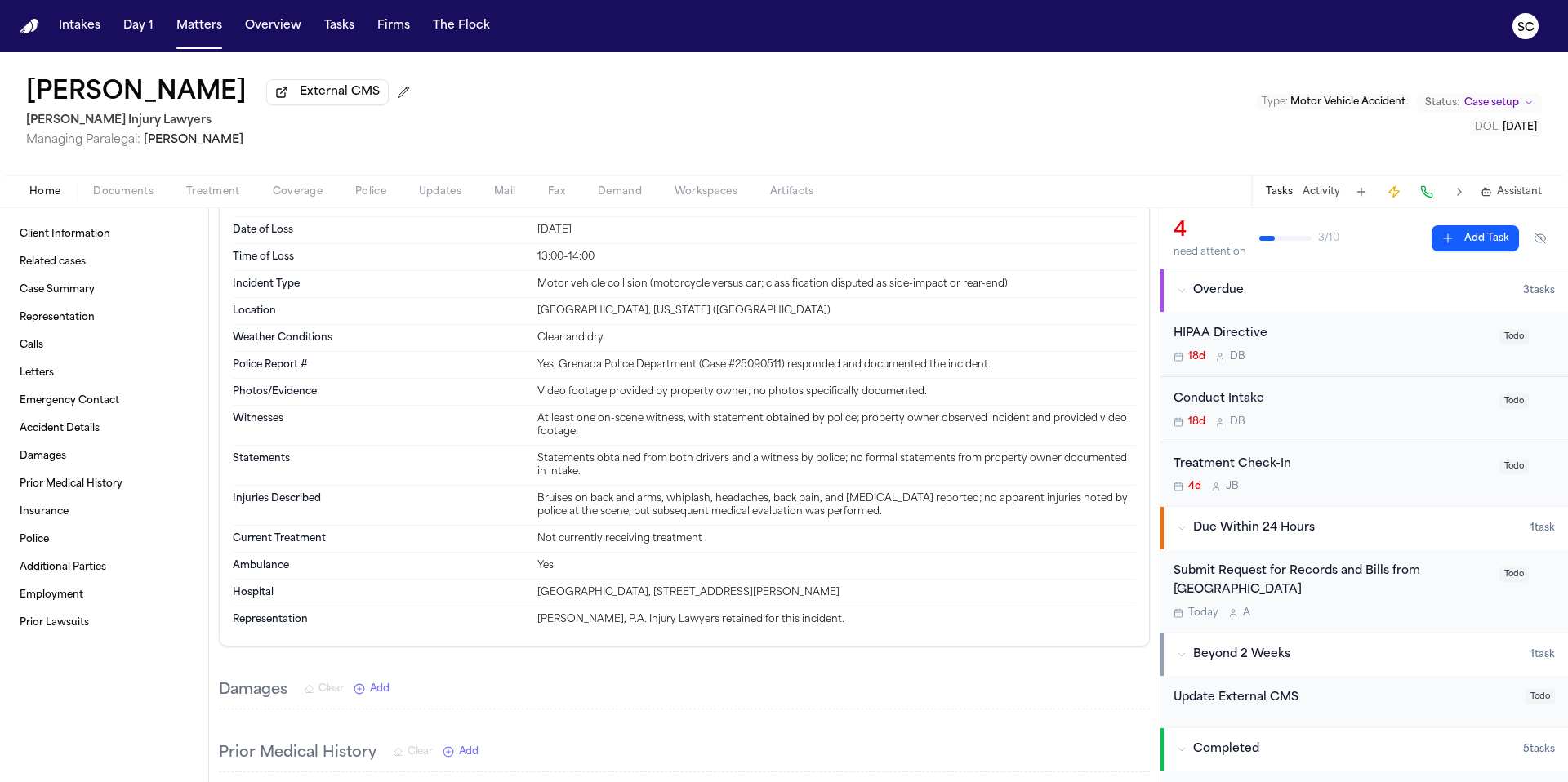
scroll to position [1481, 0]
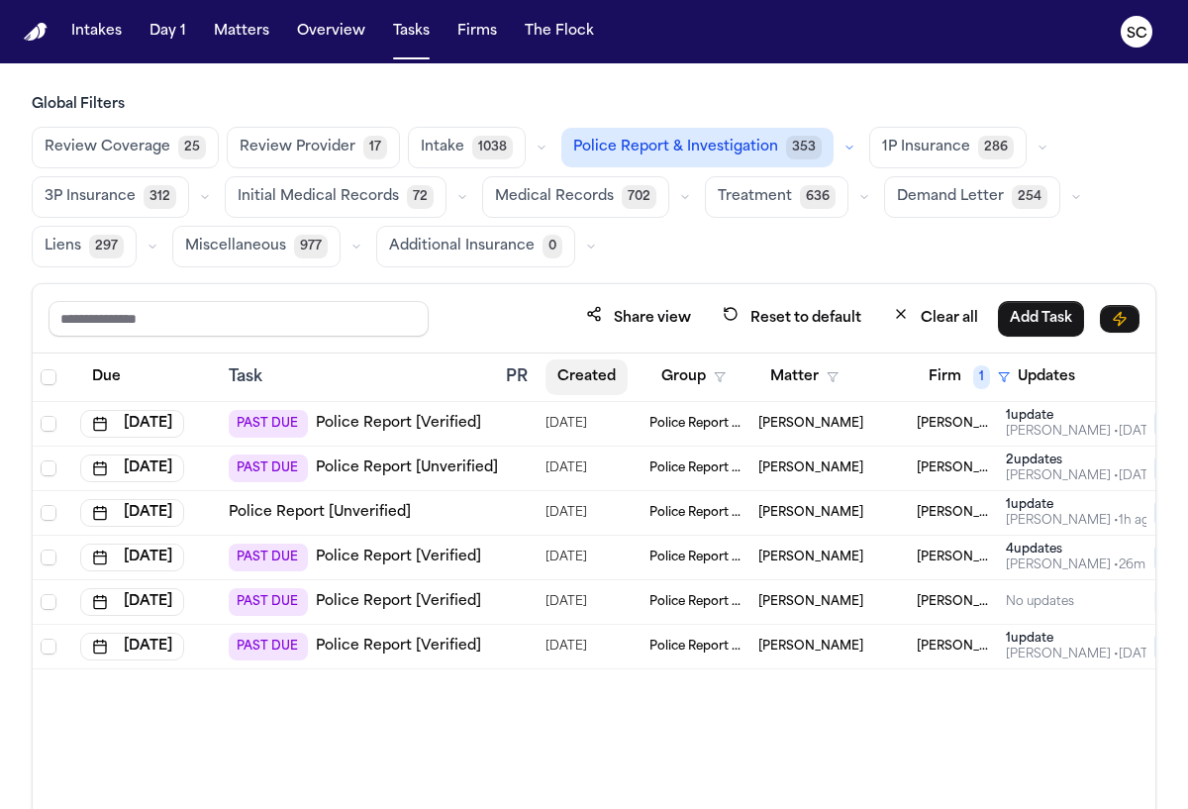
click at [593, 373] on button "Created" at bounding box center [586, 377] width 82 height 36
click at [387, 431] on link "Police Report [Verified]" at bounding box center [398, 424] width 165 height 20
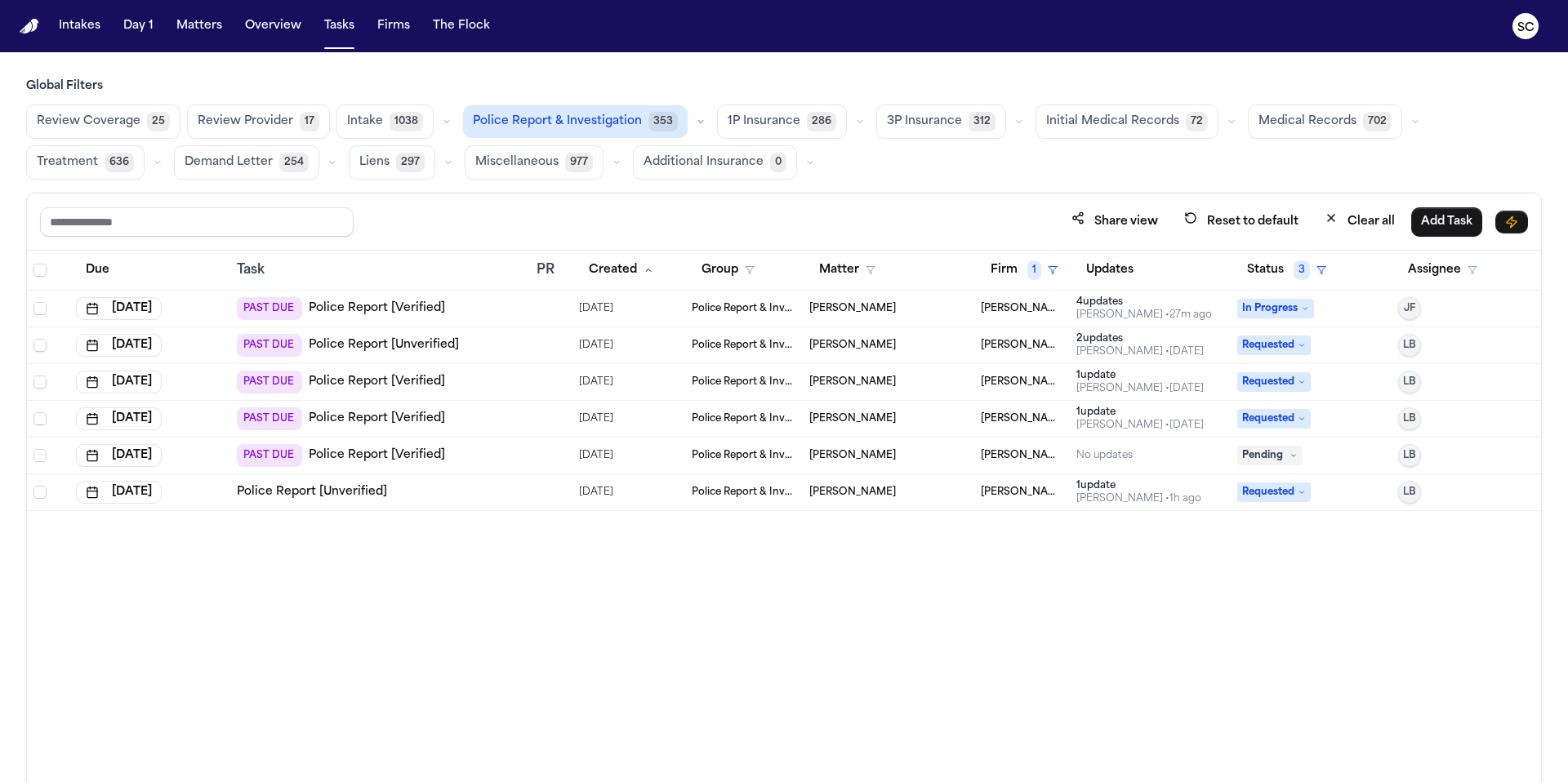
click at [382, 455] on link "Police Report [Verified]" at bounding box center [376, 455] width 136 height 16
click at [979, 604] on div "Due Task PR Created Group Matter Firm 1 Updates Status 3 Assignee [DATE] PAST D…" at bounding box center [784, 552] width 1514 height 603
click at [979, 454] on span "Pending" at bounding box center [1269, 455] width 65 height 20
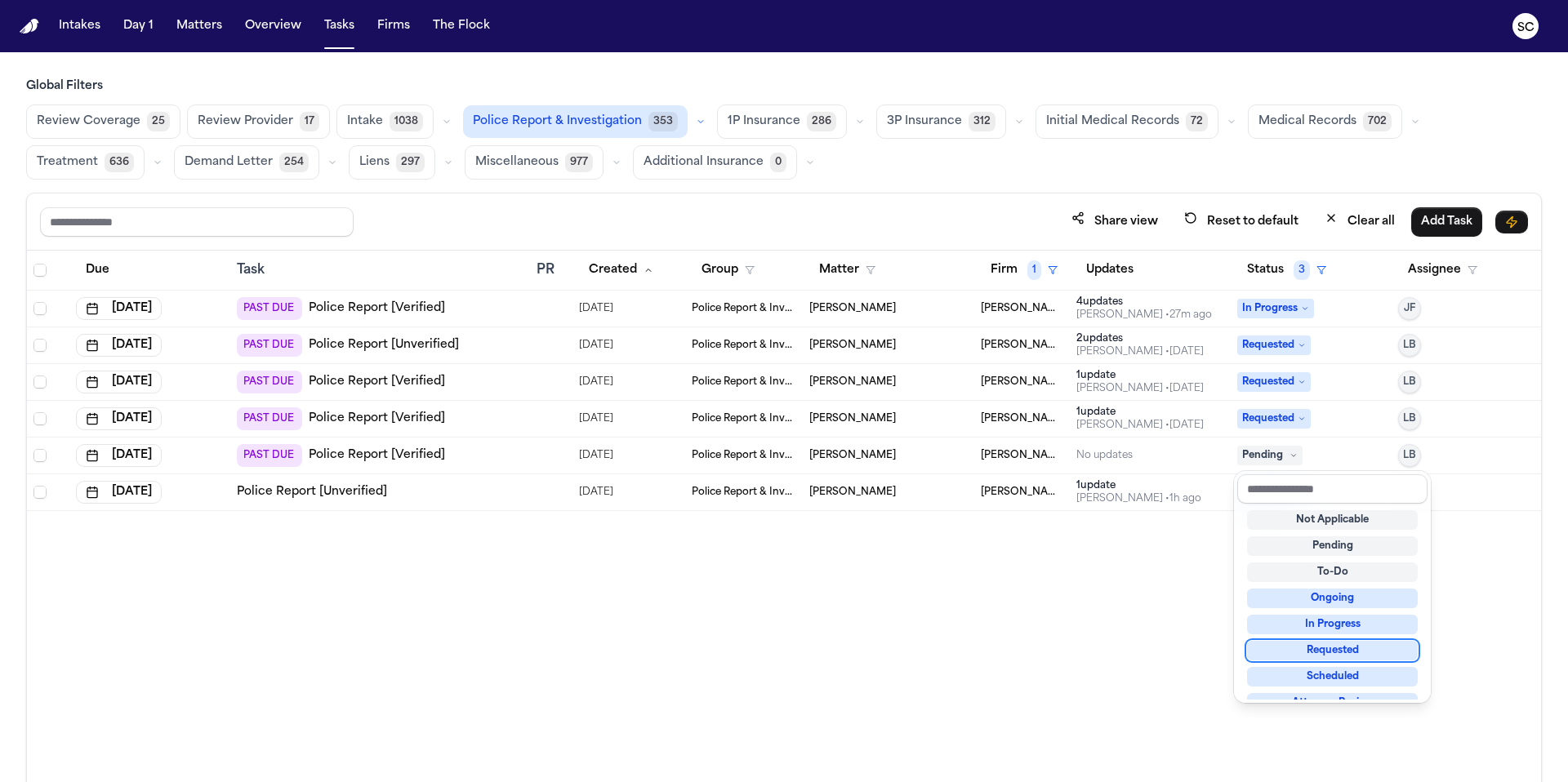
click at [979, 652] on div "Requested" at bounding box center [1332, 651] width 171 height 20
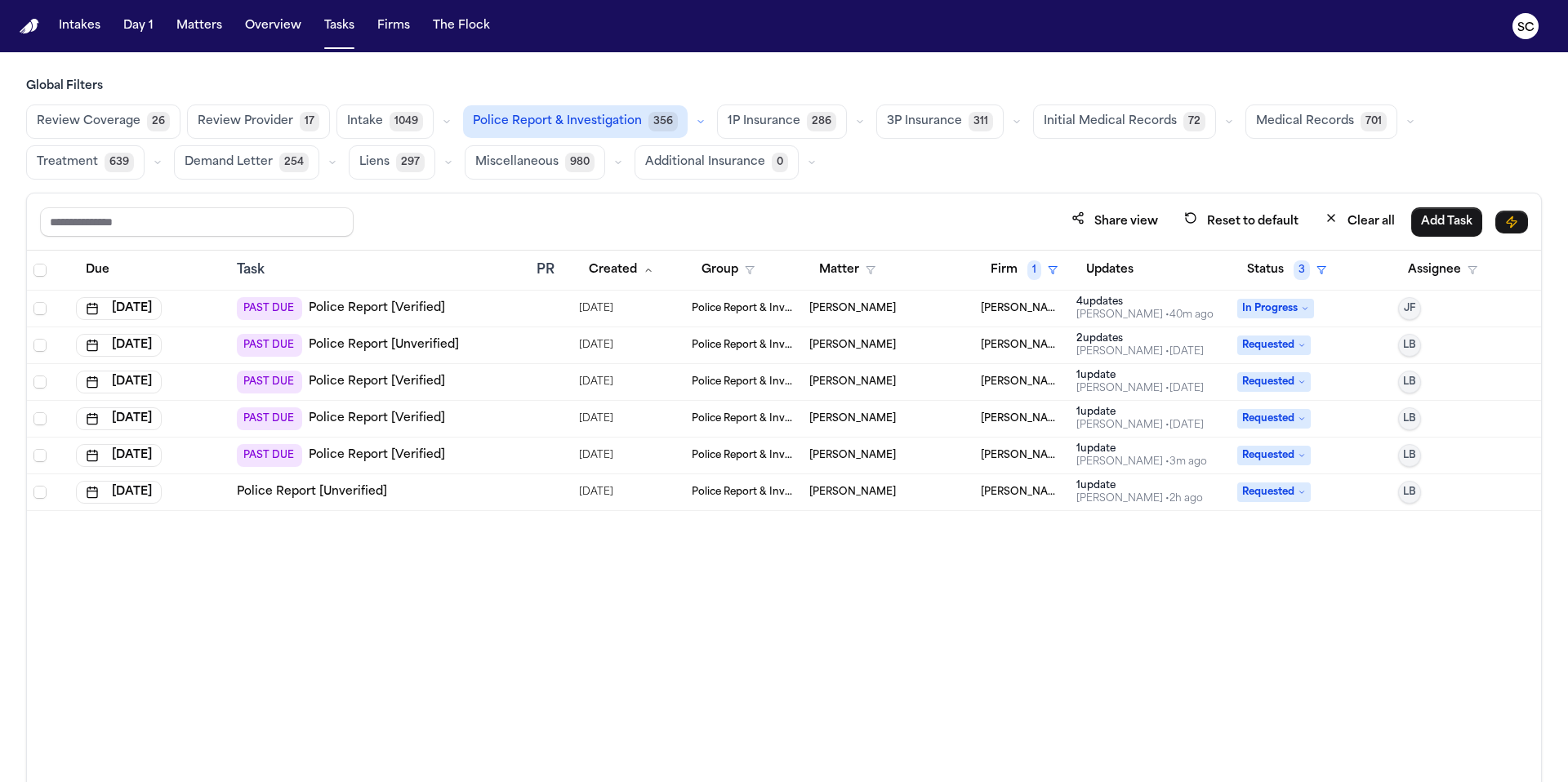
click at [979, 632] on div "Due Task PR Created Group Matter Firm 1 Updates Status 3 Assignee [DATE] PAST D…" at bounding box center [784, 552] width 1514 height 603
click at [851, 350] on span "[PERSON_NAME]" at bounding box center [852, 346] width 87 height 13
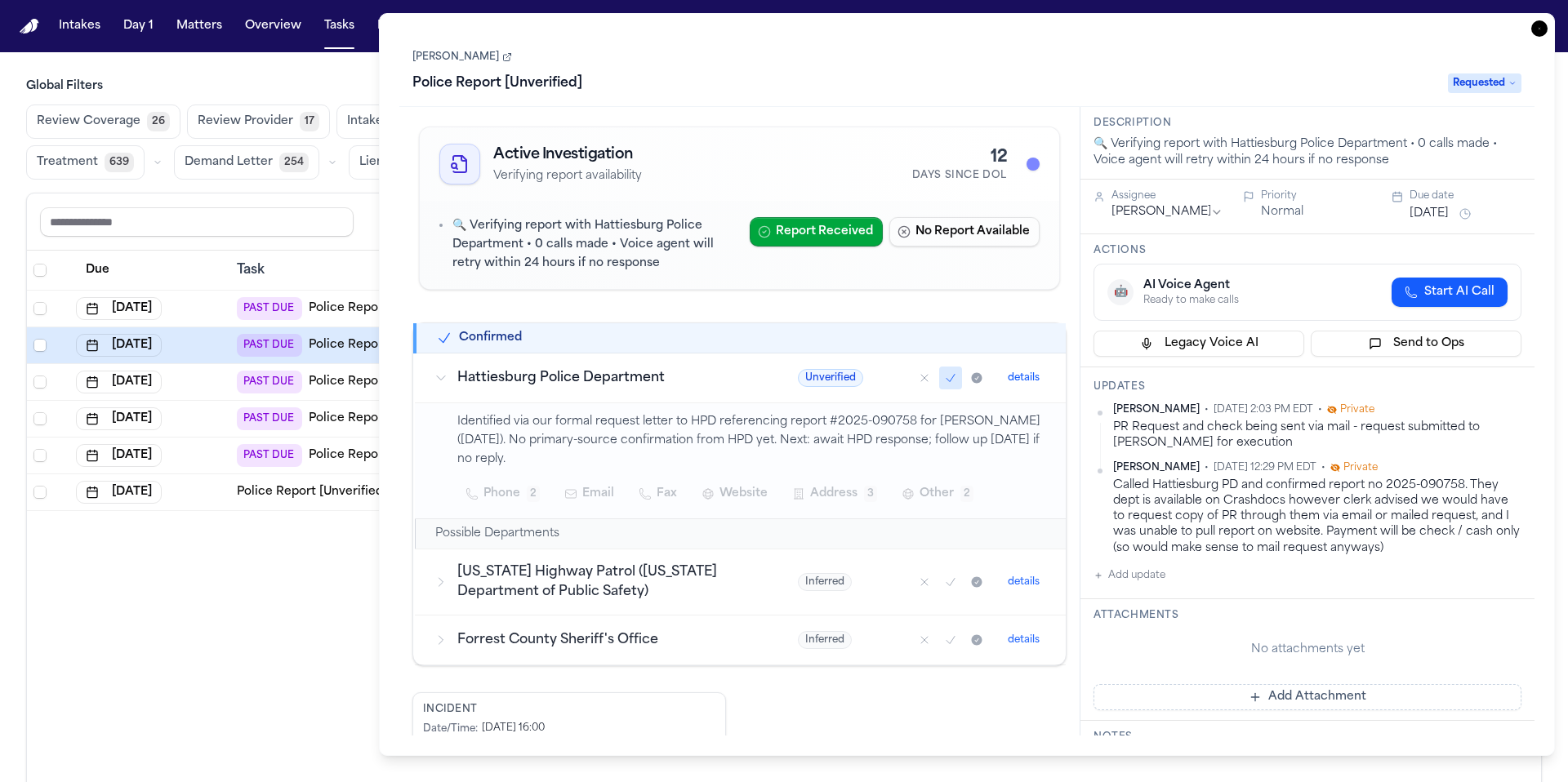
click at [461, 54] on link "Jason Gandy" at bounding box center [462, 57] width 100 height 13
click at [979, 28] on icon "button" at bounding box center [1539, 29] width 16 height 16
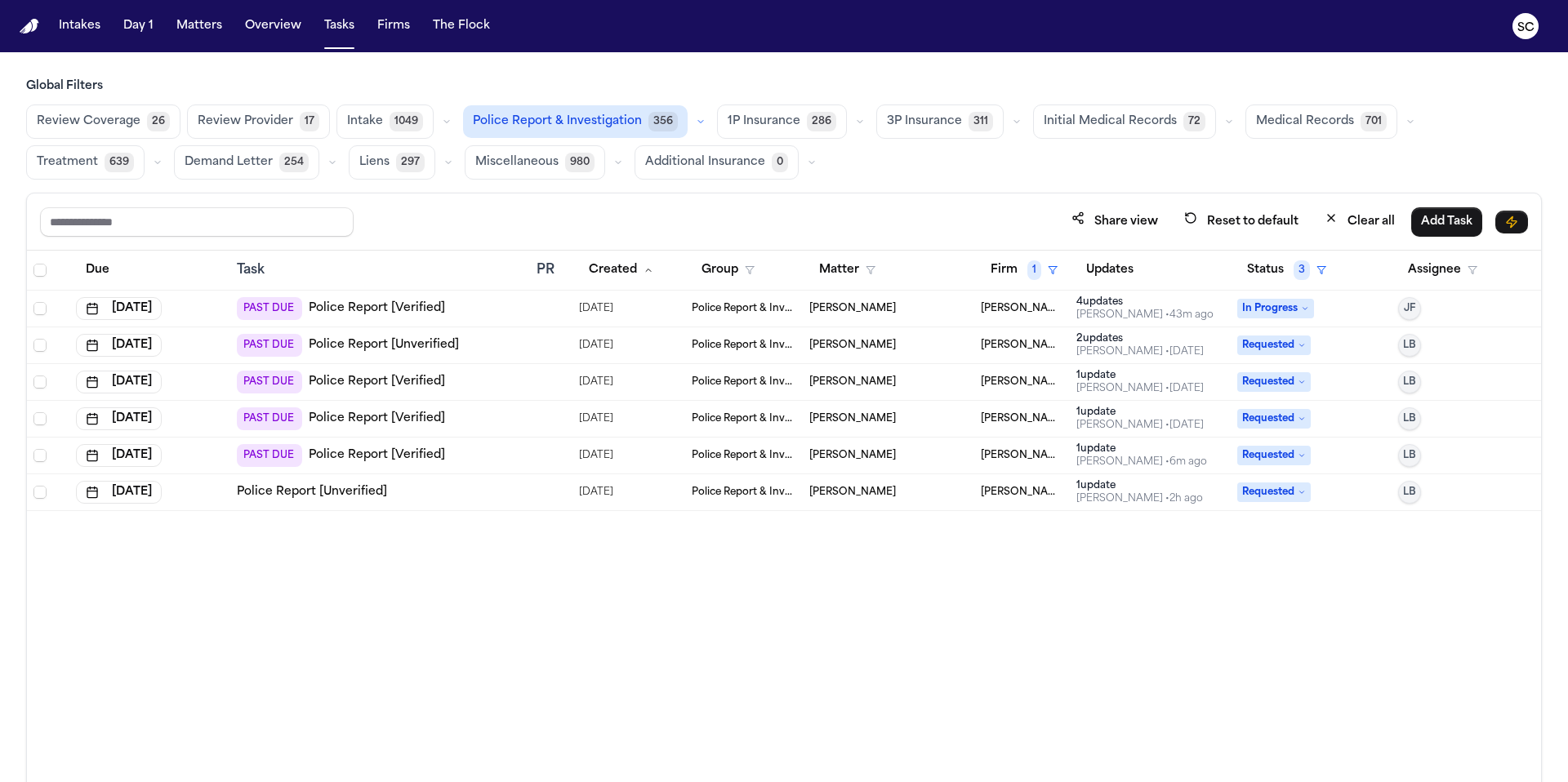
click at [878, 422] on span "Douglas Jackson" at bounding box center [852, 419] width 87 height 13
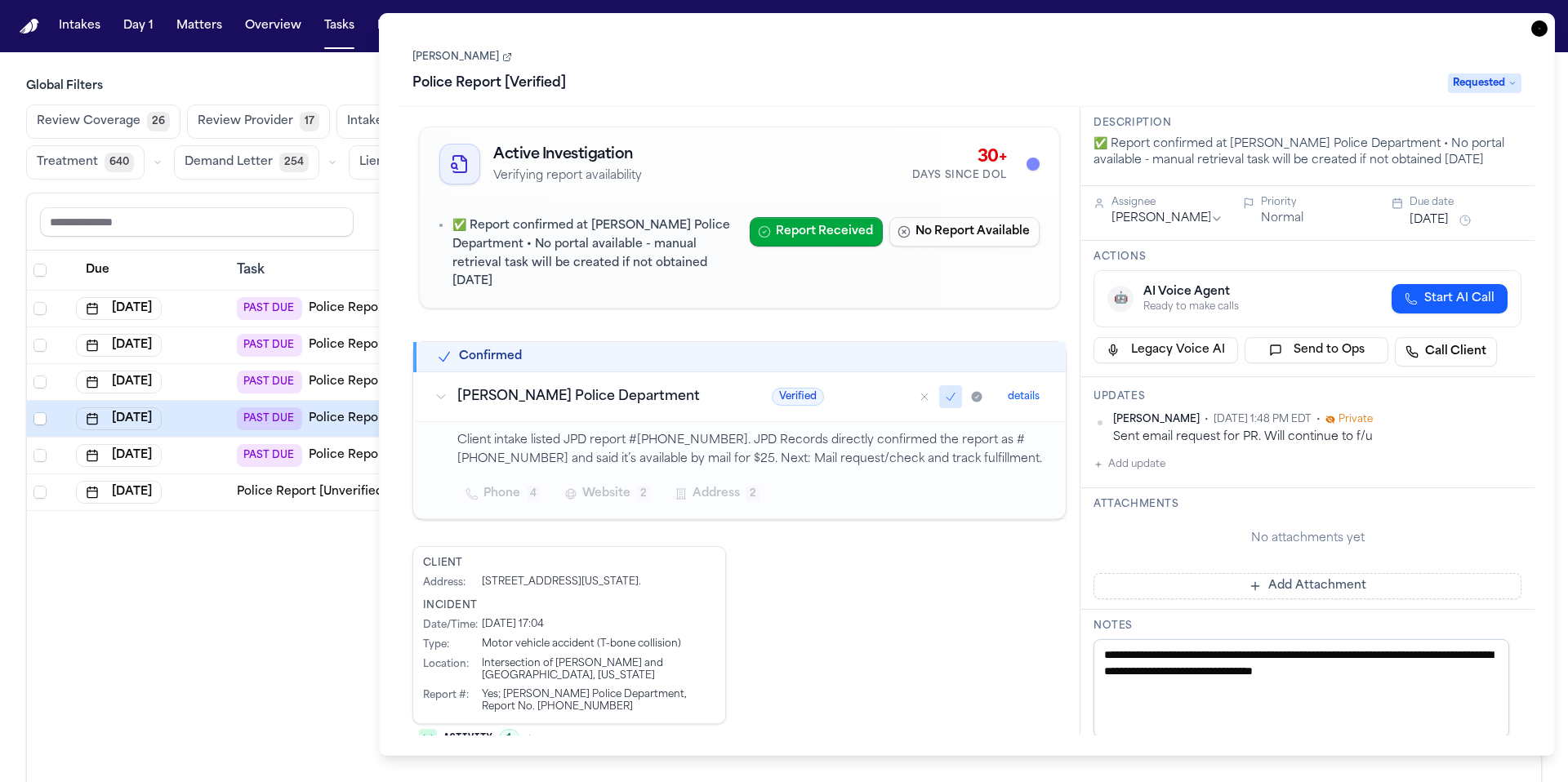
click at [467, 63] on link "Douglas Jackson" at bounding box center [462, 57] width 100 height 13
click at [979, 31] on icon "button" at bounding box center [1539, 29] width 16 height 16
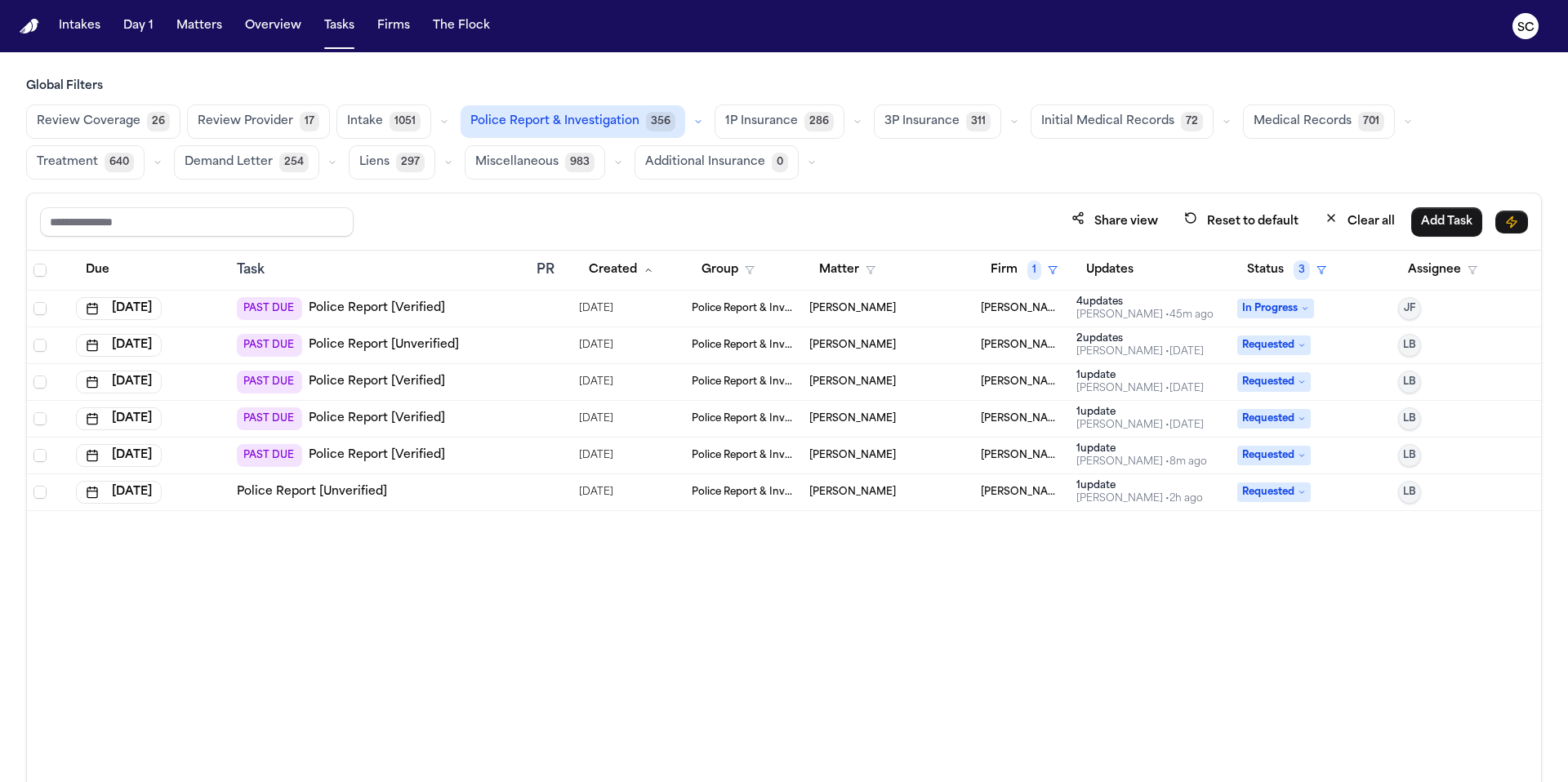
click at [409, 416] on link "Police Report [Verified]" at bounding box center [376, 419] width 136 height 16
click at [979, 347] on span "Requested" at bounding box center [1274, 346] width 73 height 20
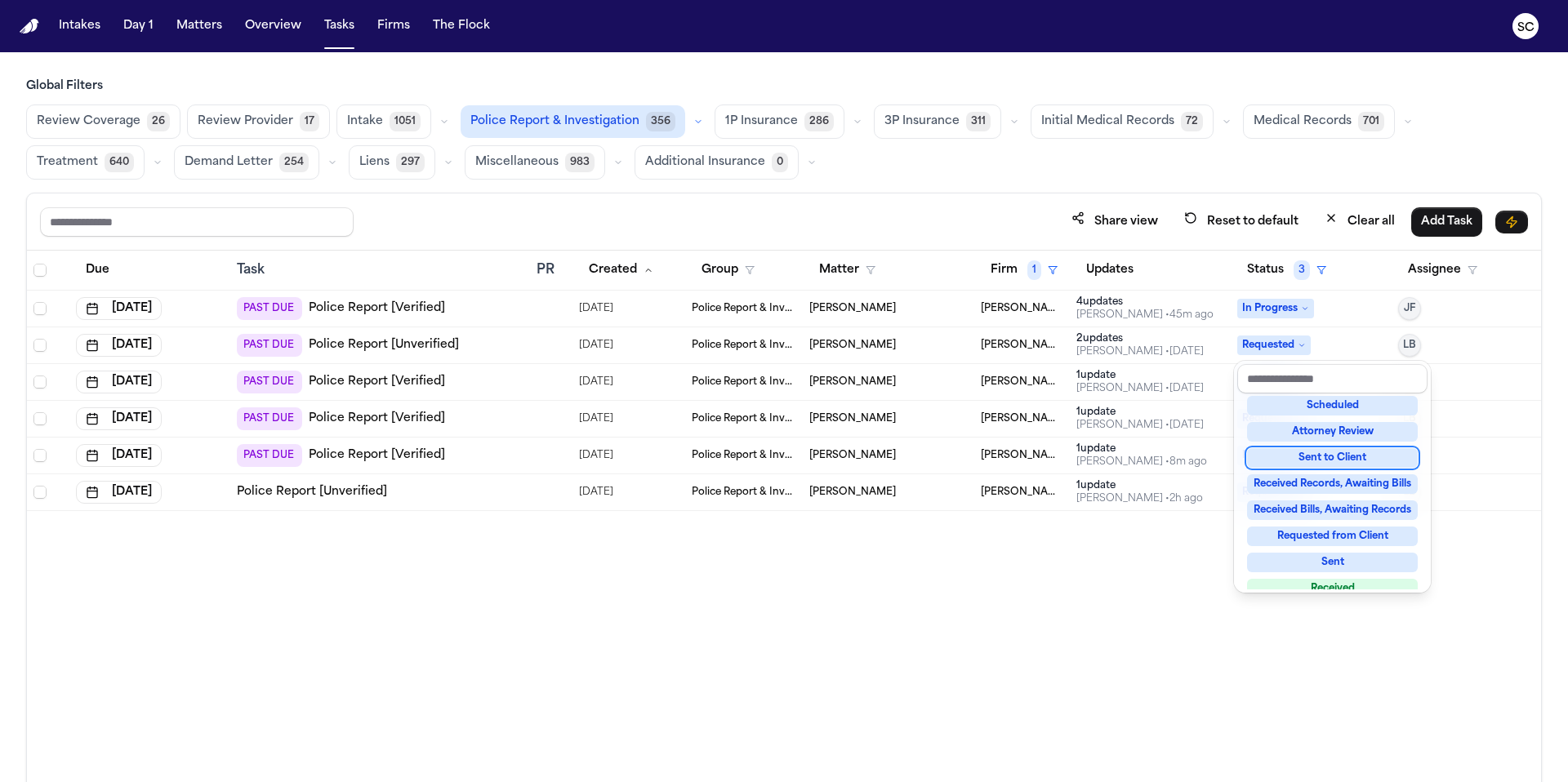
scroll to position [255, 0]
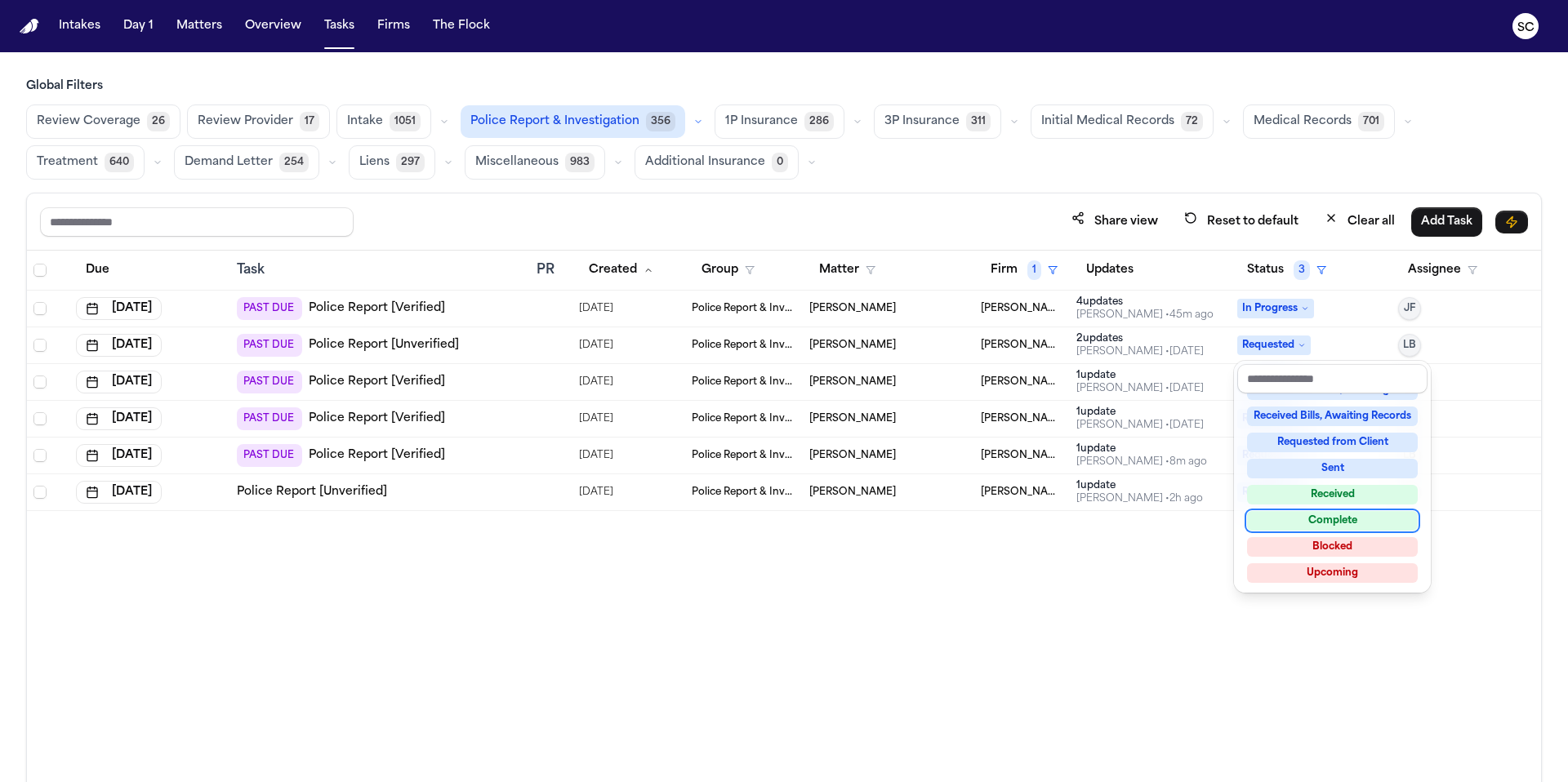
click at [979, 524] on div "Complete" at bounding box center [1332, 521] width 171 height 20
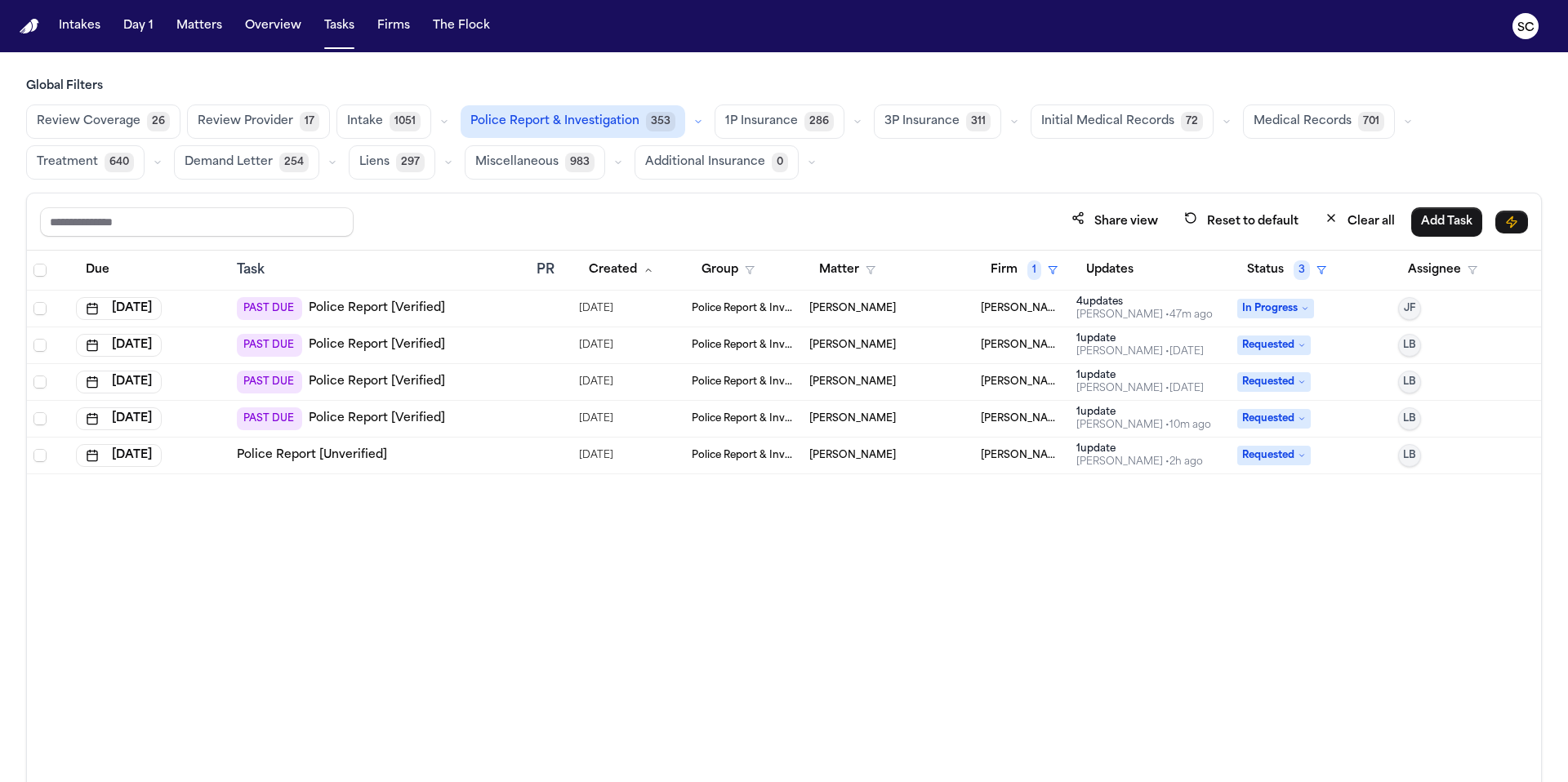
click at [925, 305] on div "Andrew Brodowski" at bounding box center [888, 309] width 158 height 13
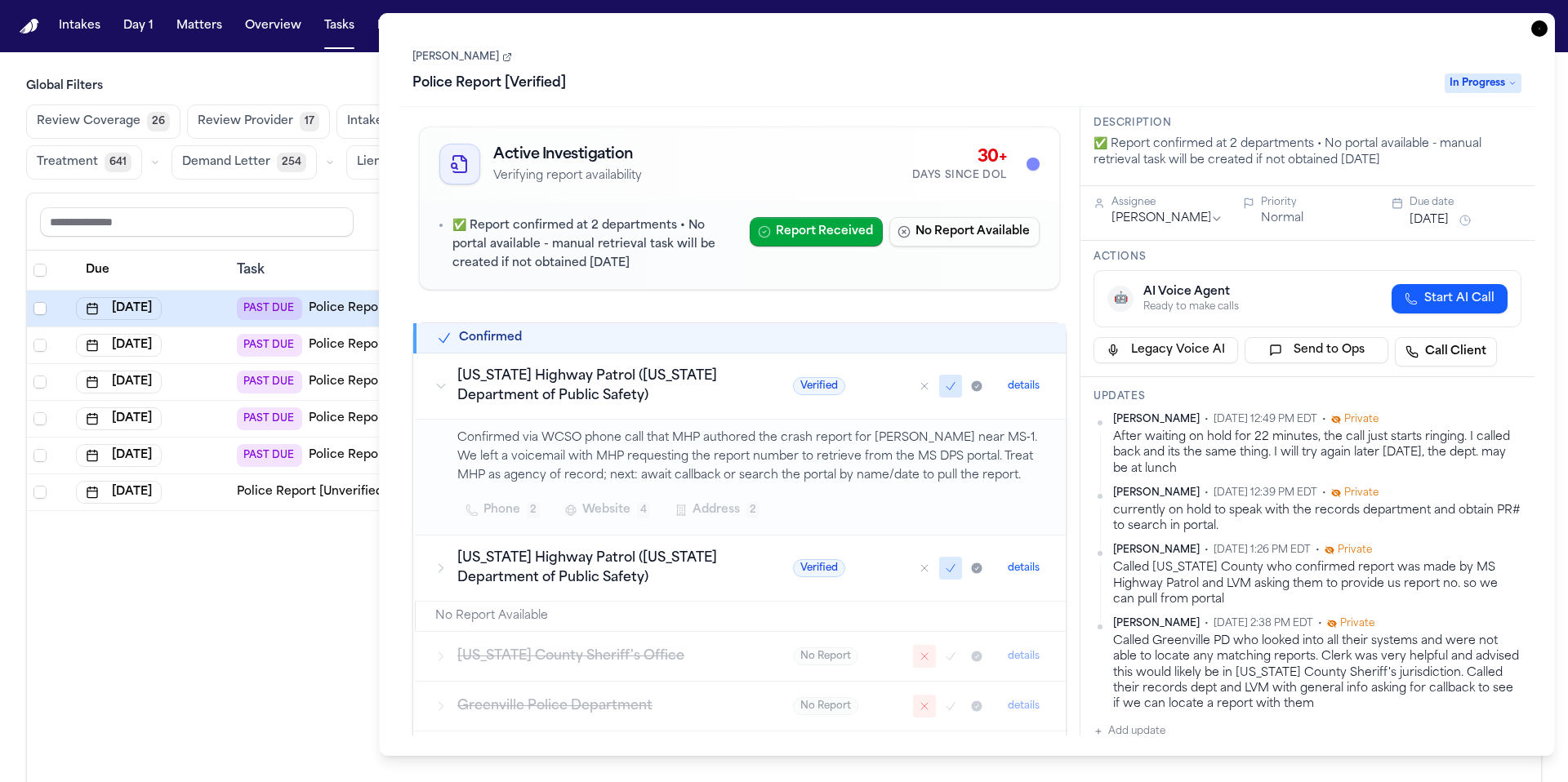
click at [512, 59] on icon at bounding box center [507, 57] width 10 height 10
click at [979, 30] on icon "button" at bounding box center [1539, 29] width 16 height 16
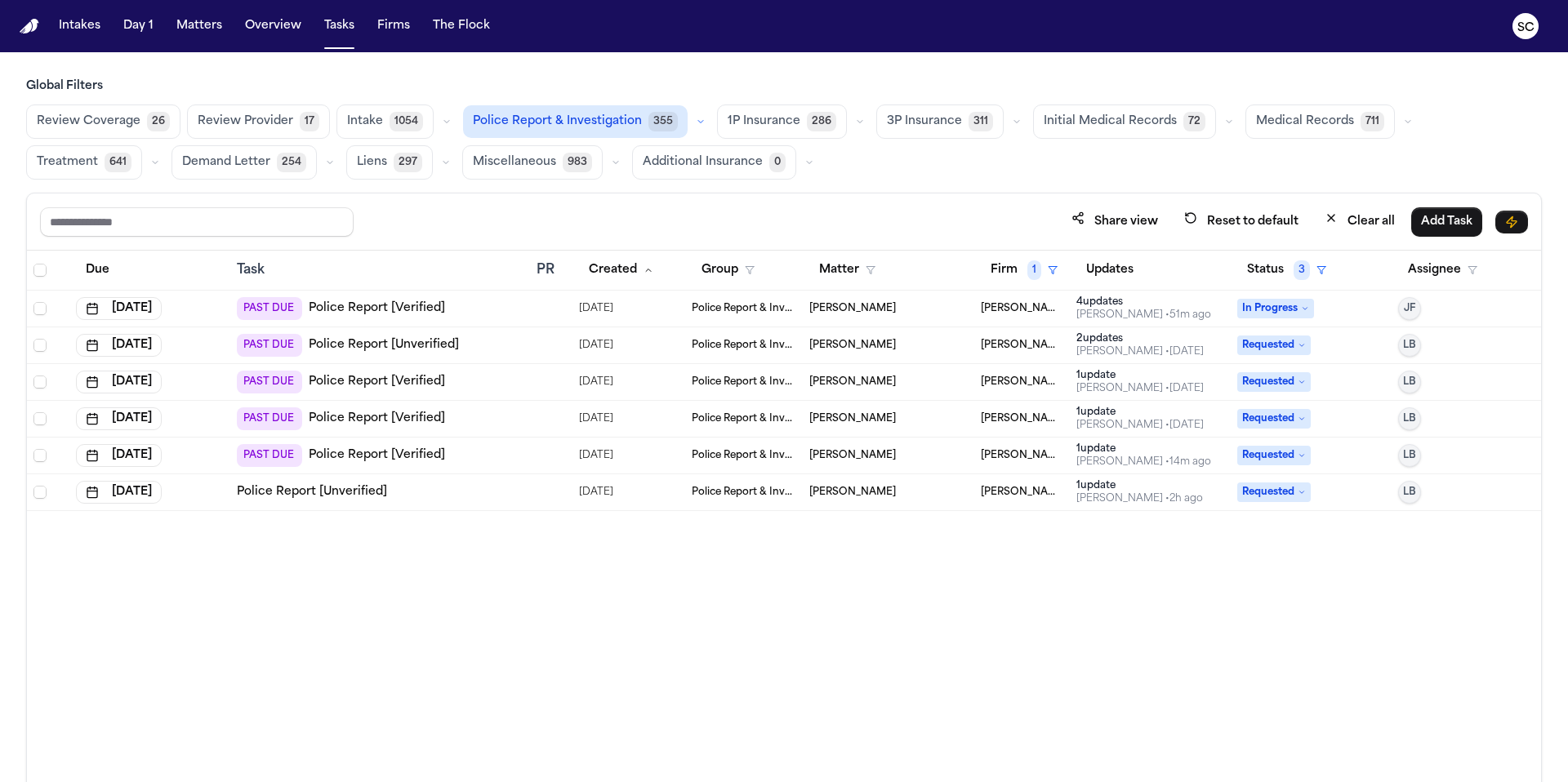
click at [872, 605] on div "Due Task PR Created Group Matter Firm 1 Updates Status 3 Assignee Sep 24, 2025 …" at bounding box center [784, 552] width 1514 height 603
click at [858, 382] on span "David Whatley" at bounding box center [852, 382] width 87 height 13
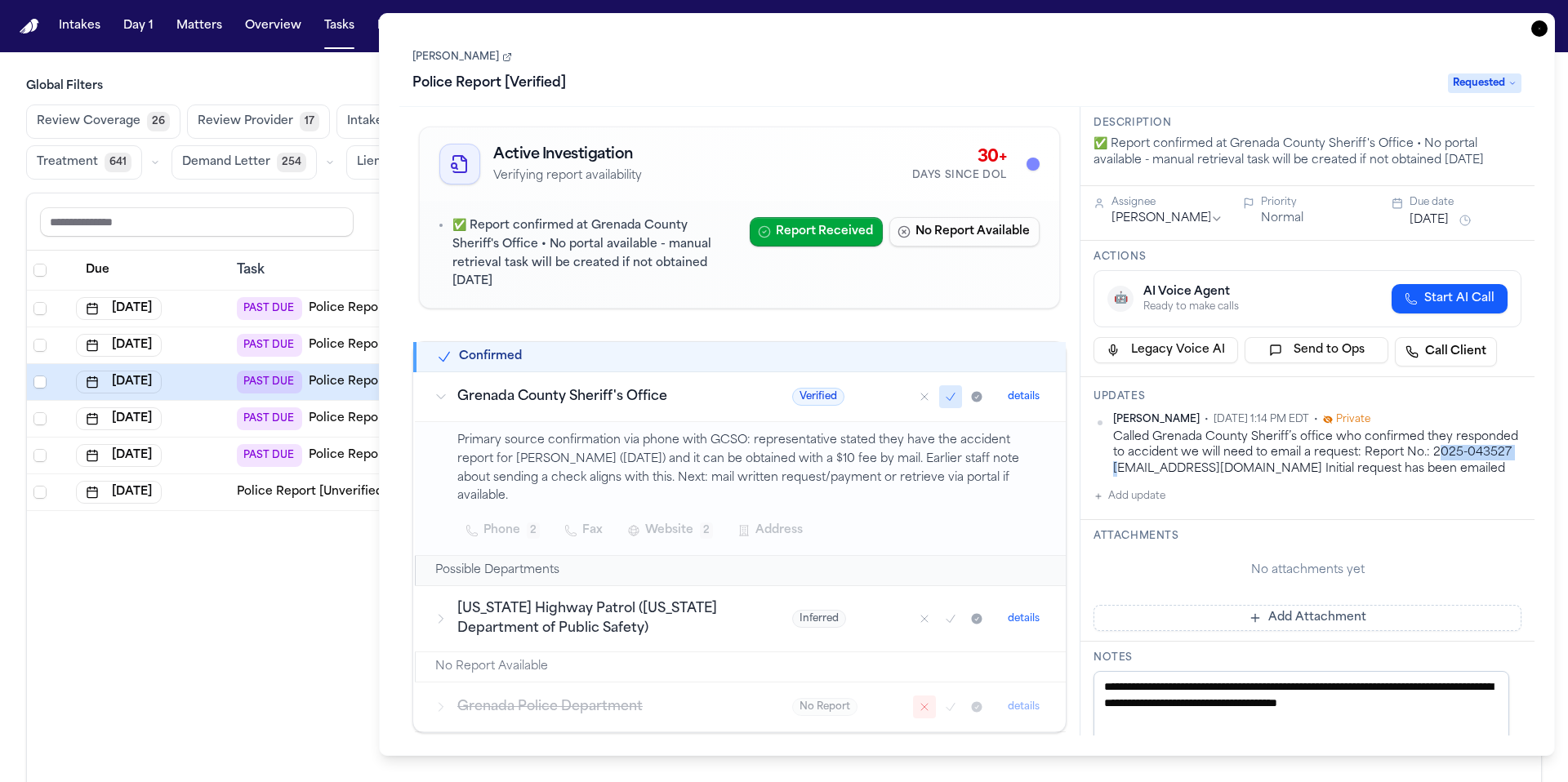
drag, startPoint x: 1192, startPoint y: 469, endPoint x: 1115, endPoint y: 469, distance: 77.0
click at [979, 469] on div "Called Grenada County Sheriff’s office who confirmed they responded to accident…" at bounding box center [1316, 453] width 408 height 47
copy div "2025-043527"
click at [502, 59] on icon at bounding box center [507, 57] width 10 height 10
click at [979, 28] on icon "button" at bounding box center [1539, 29] width 16 height 16
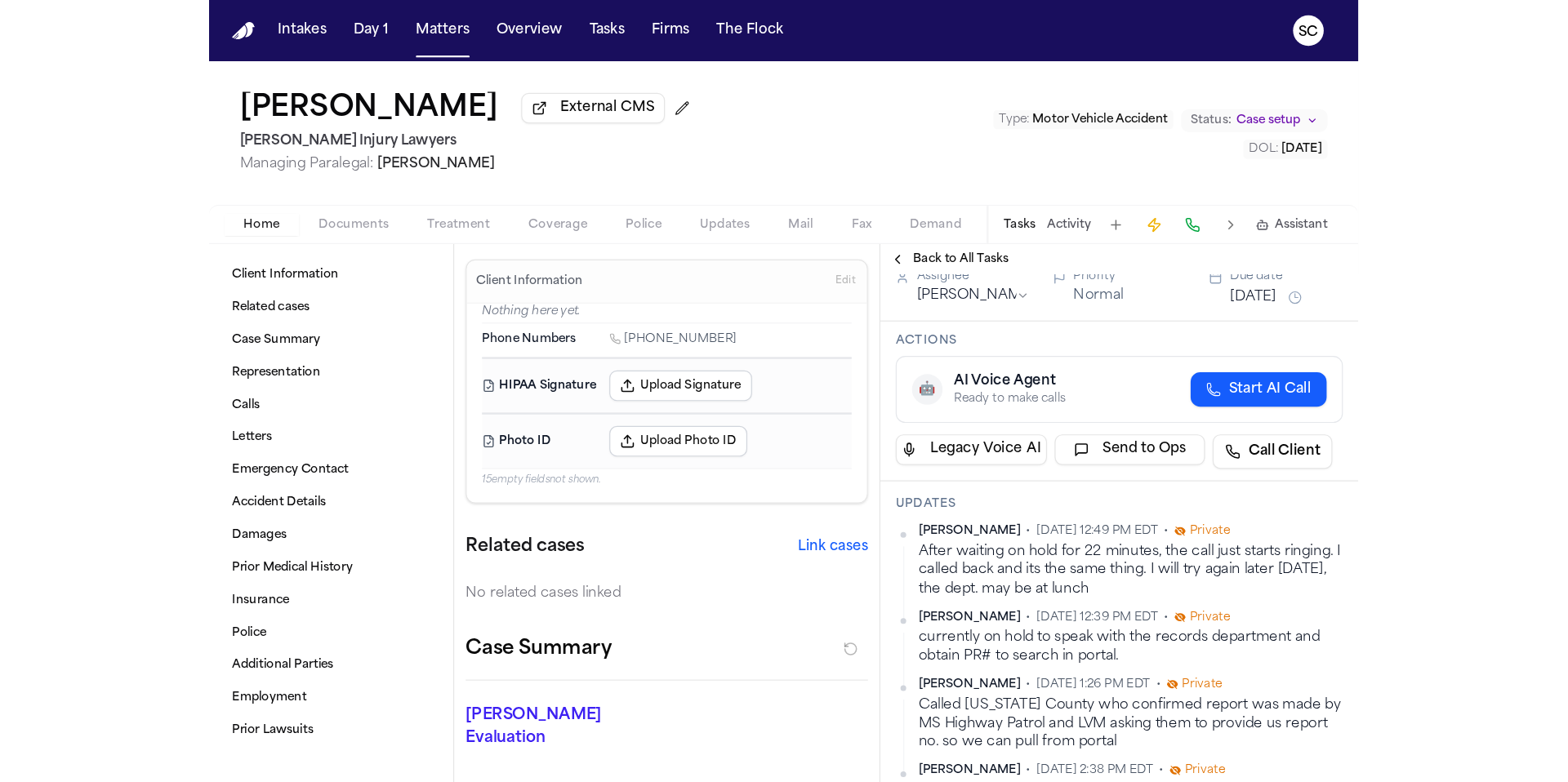
scroll to position [464, 0]
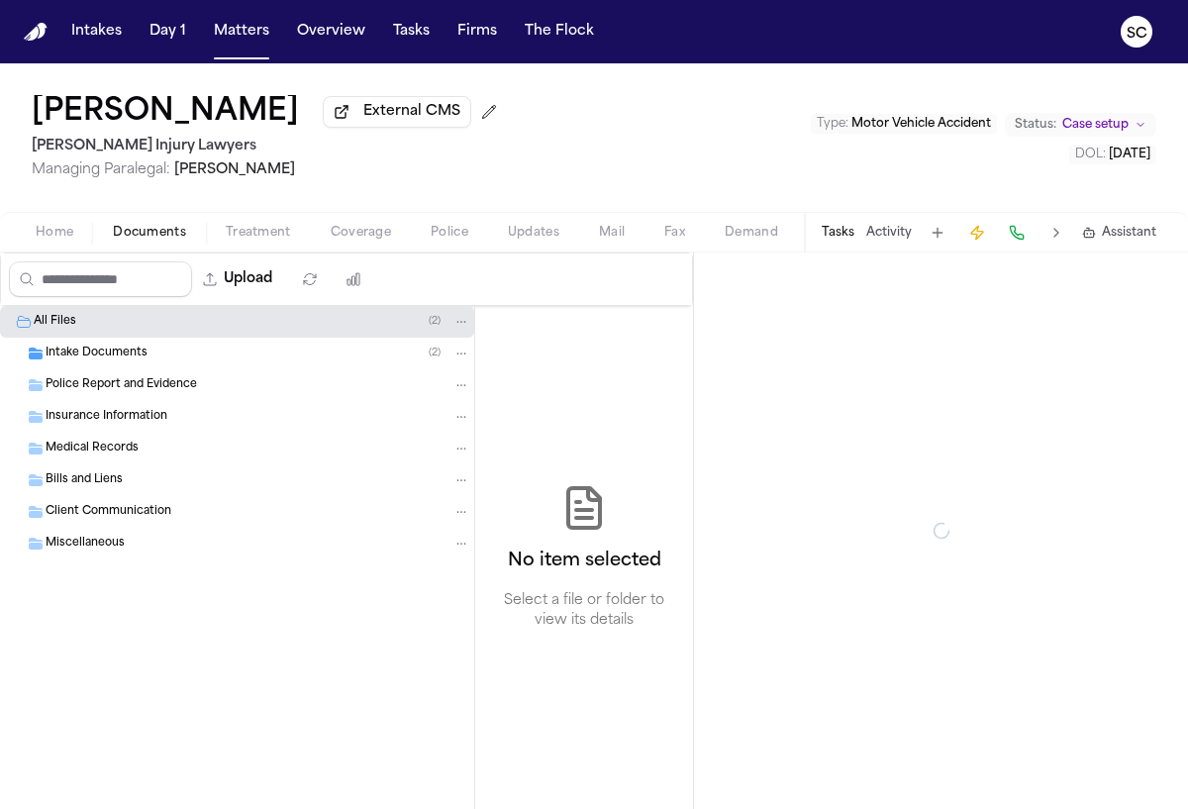
click at [156, 238] on span "Documents" at bounding box center [149, 233] width 73 height 16
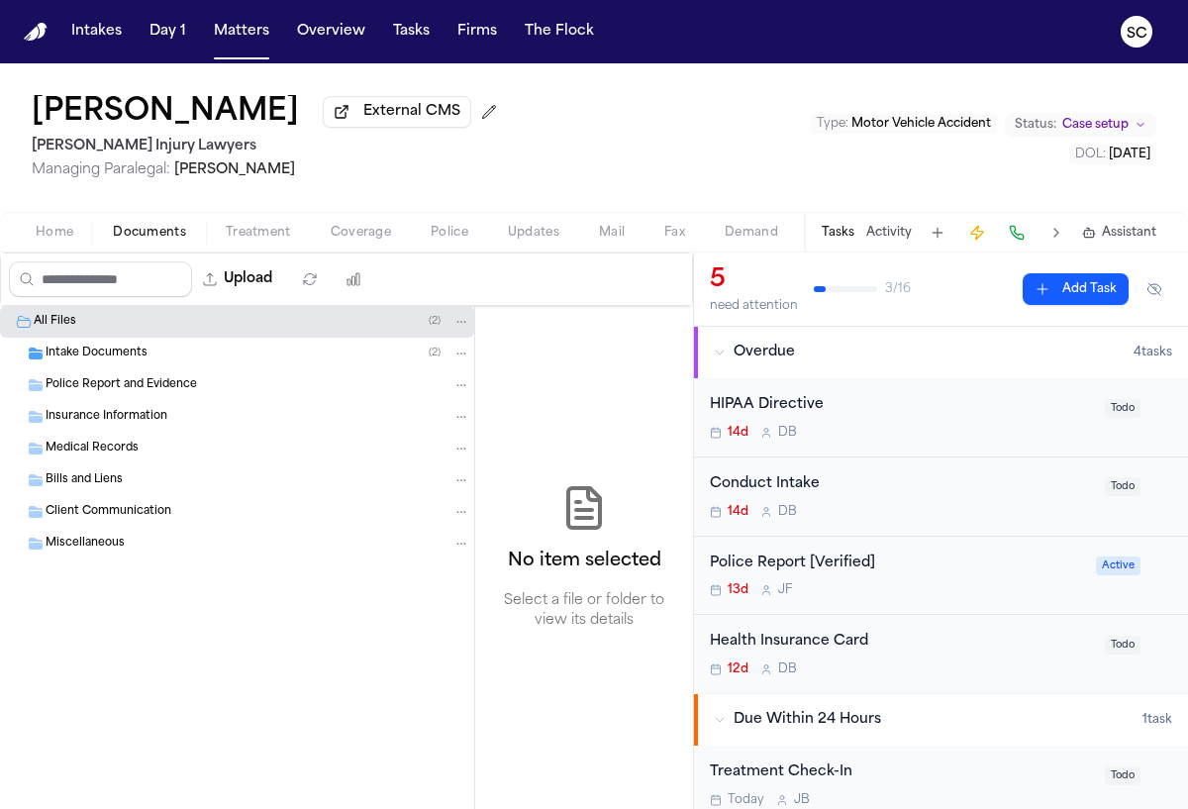
click at [125, 393] on span "Police Report and Evidence" at bounding box center [121, 385] width 151 height 17
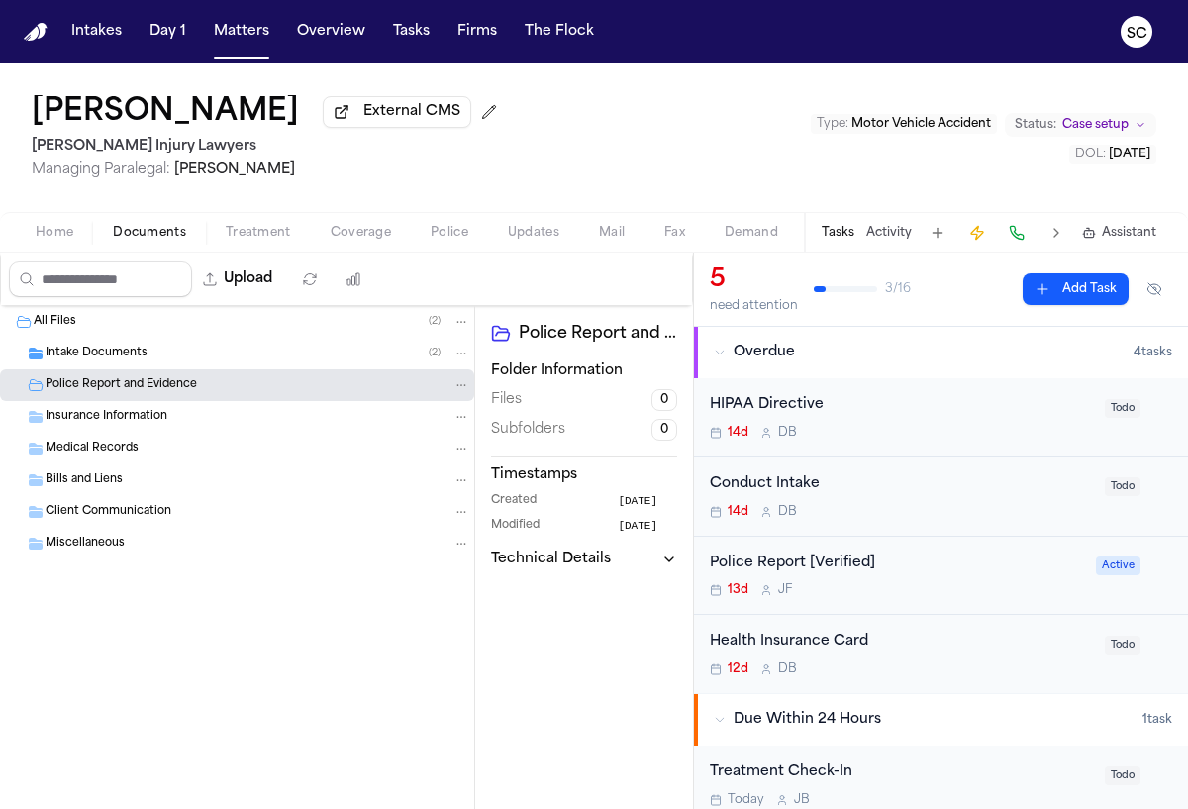
click at [119, 335] on div "All Files ( 2 )" at bounding box center [237, 322] width 474 height 32
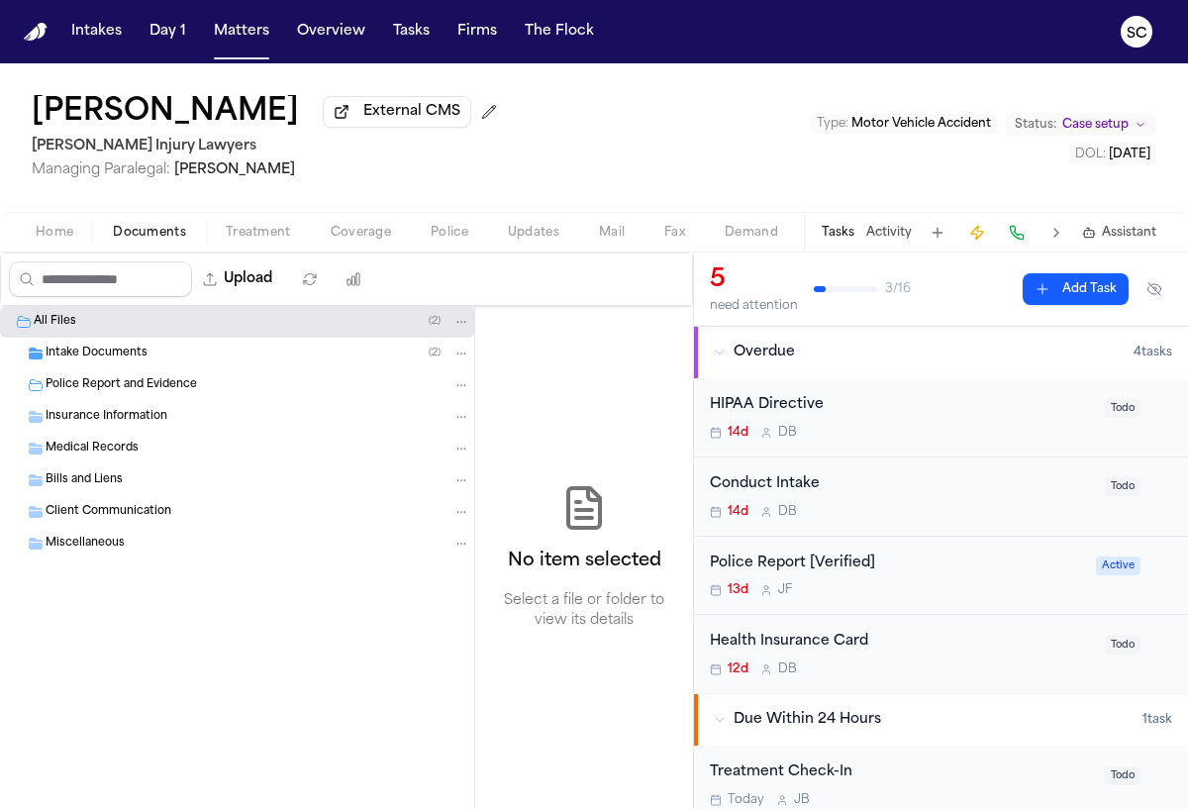
click at [119, 335] on div "All Files ( 2 )" at bounding box center [237, 322] width 474 height 32
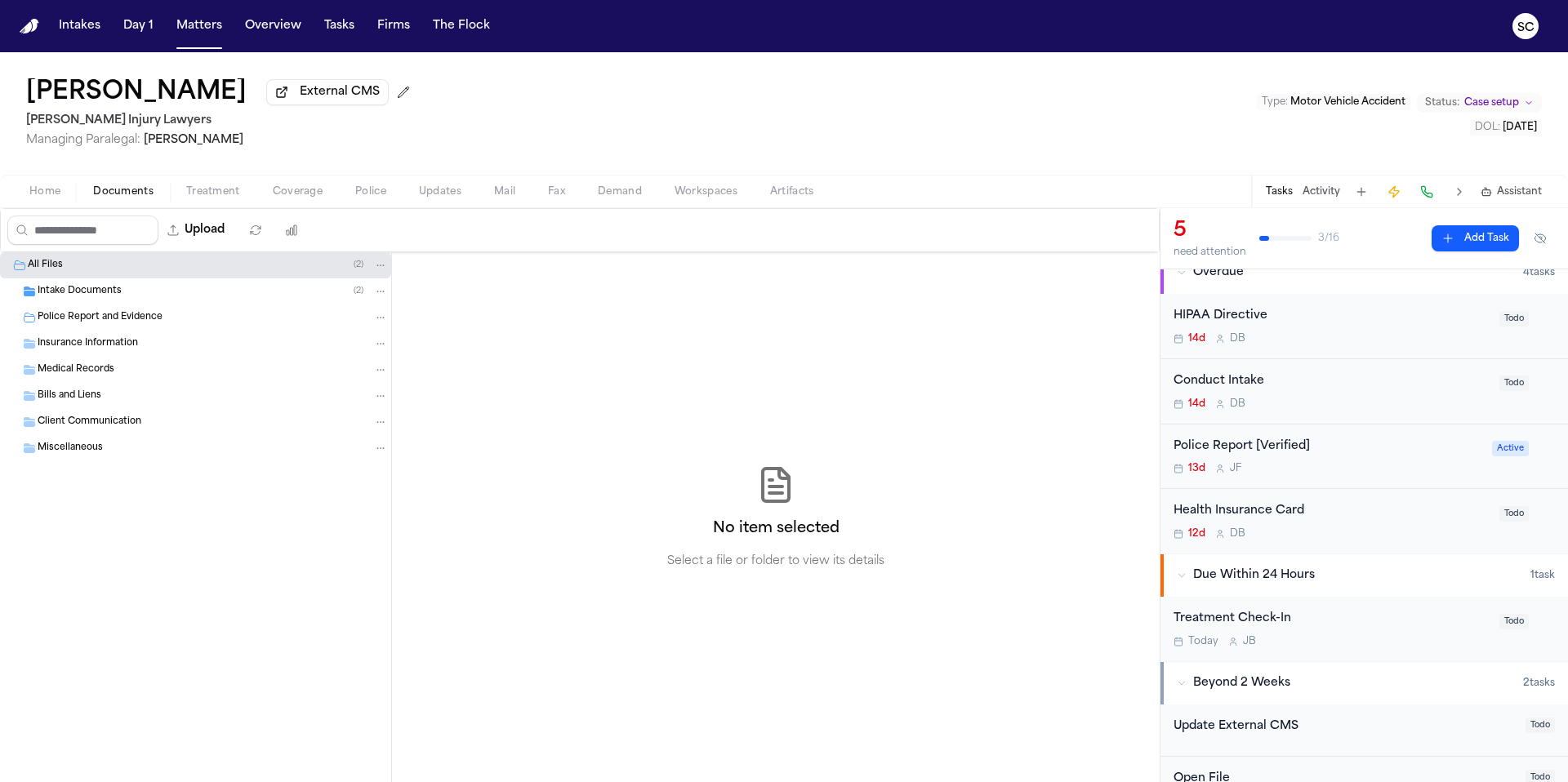
scroll to position [307, 0]
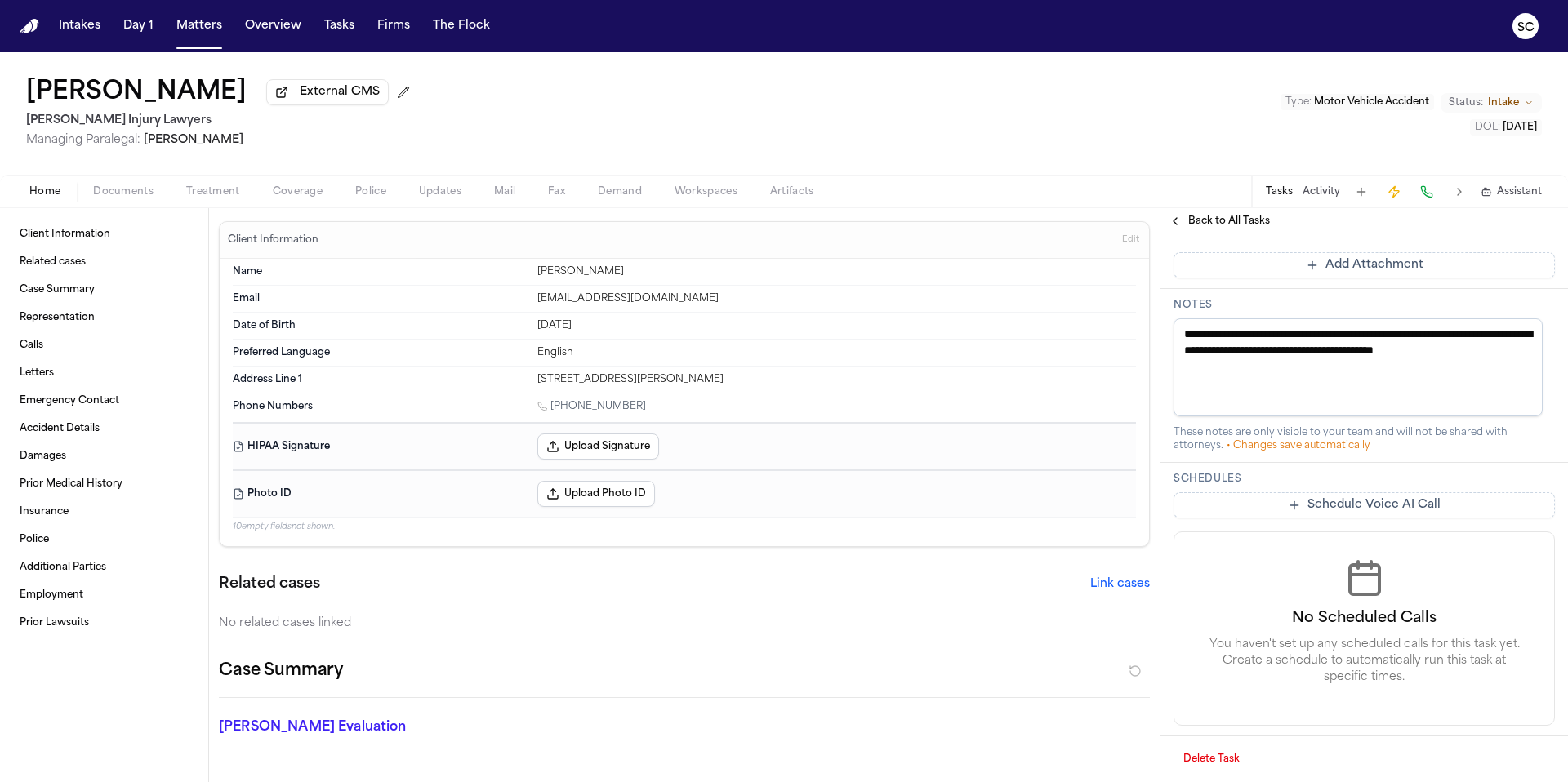
scroll to position [548, 0]
click at [1316, 196] on button "Activity" at bounding box center [1321, 192] width 38 height 13
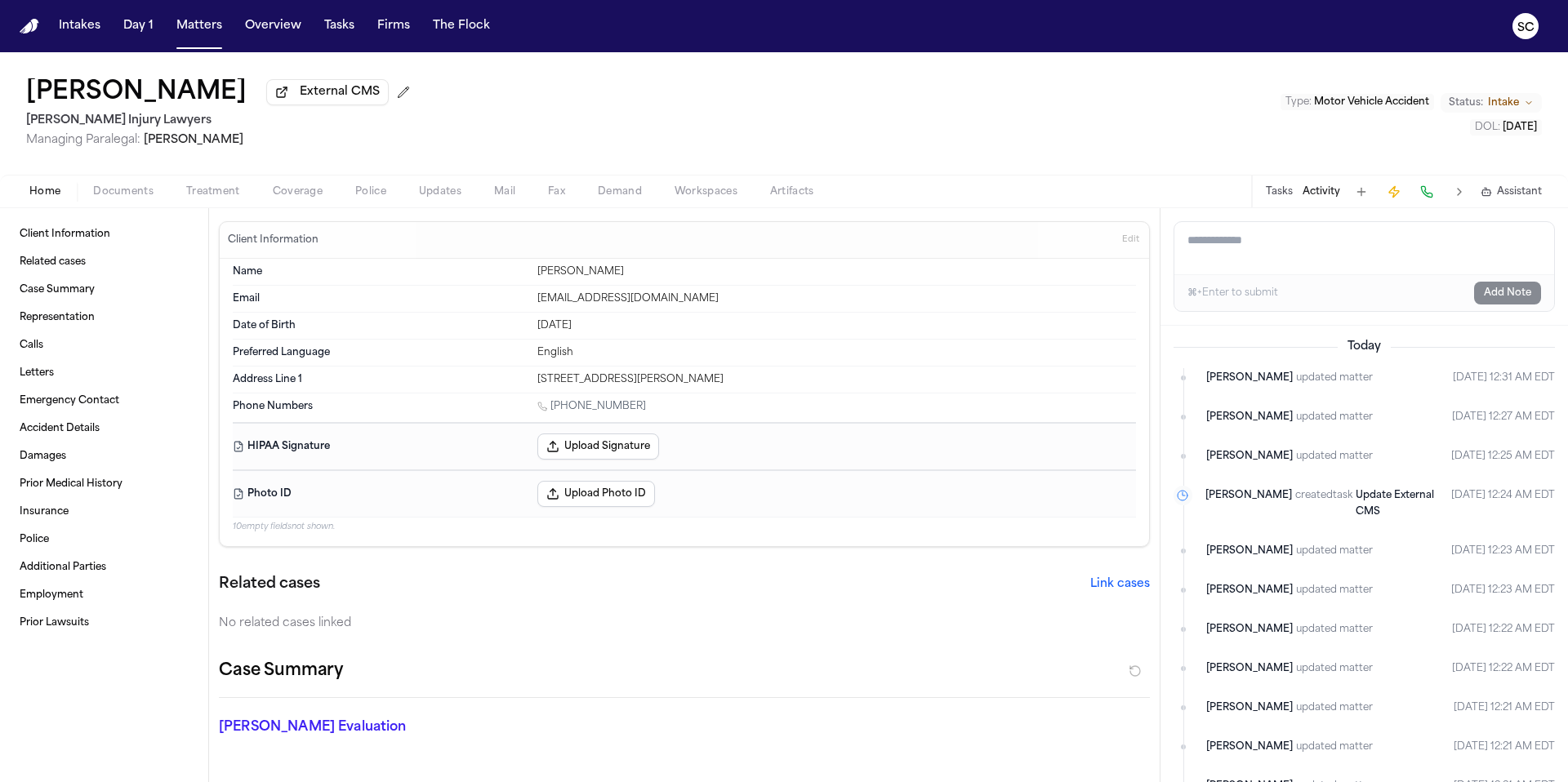
click at [1283, 195] on button "Tasks" at bounding box center [1278, 192] width 27 height 13
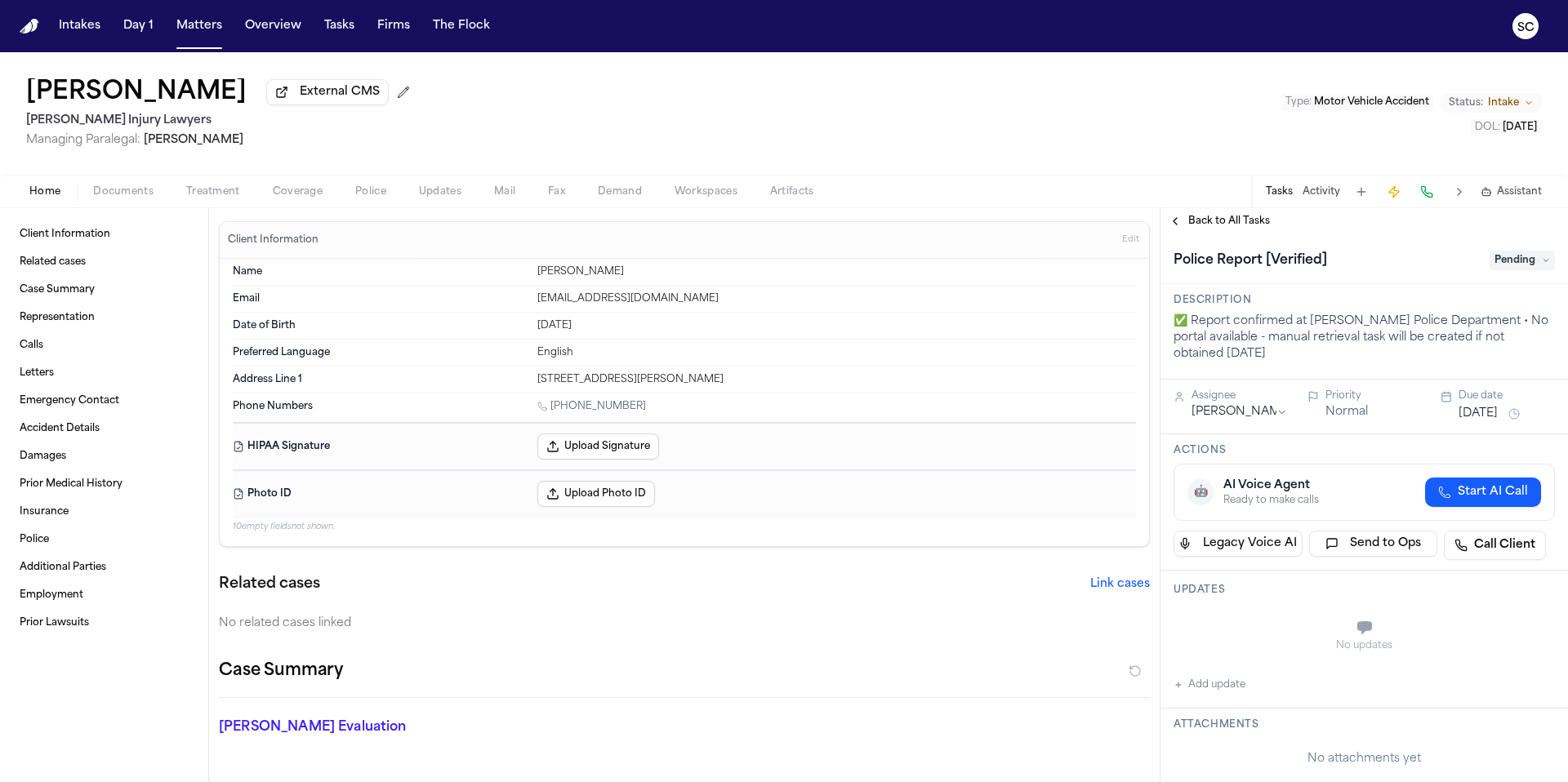
click at [120, 199] on span "Documents" at bounding box center [123, 192] width 60 height 13
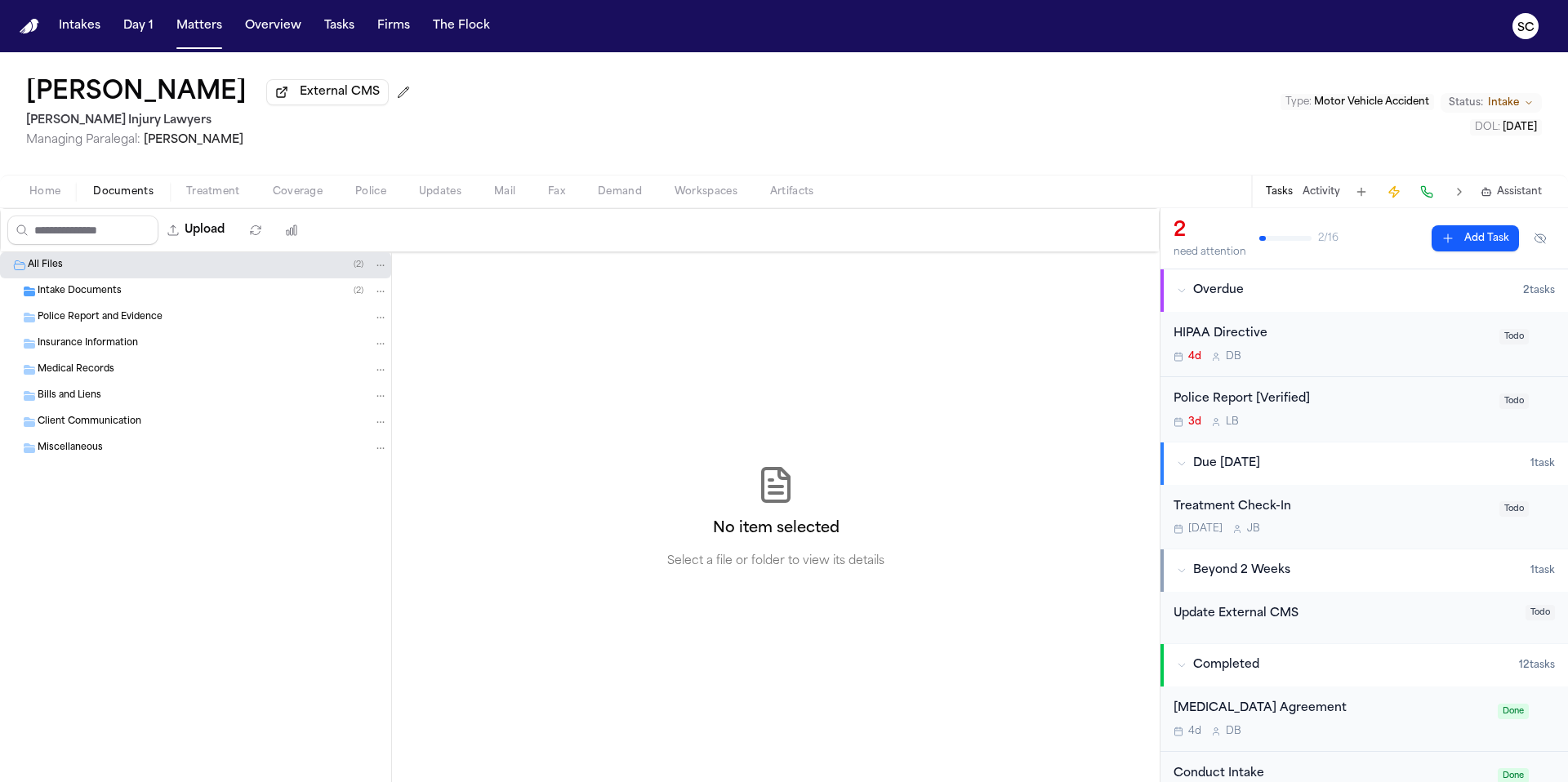
click at [110, 296] on span "Intake Documents" at bounding box center [80, 291] width 84 height 14
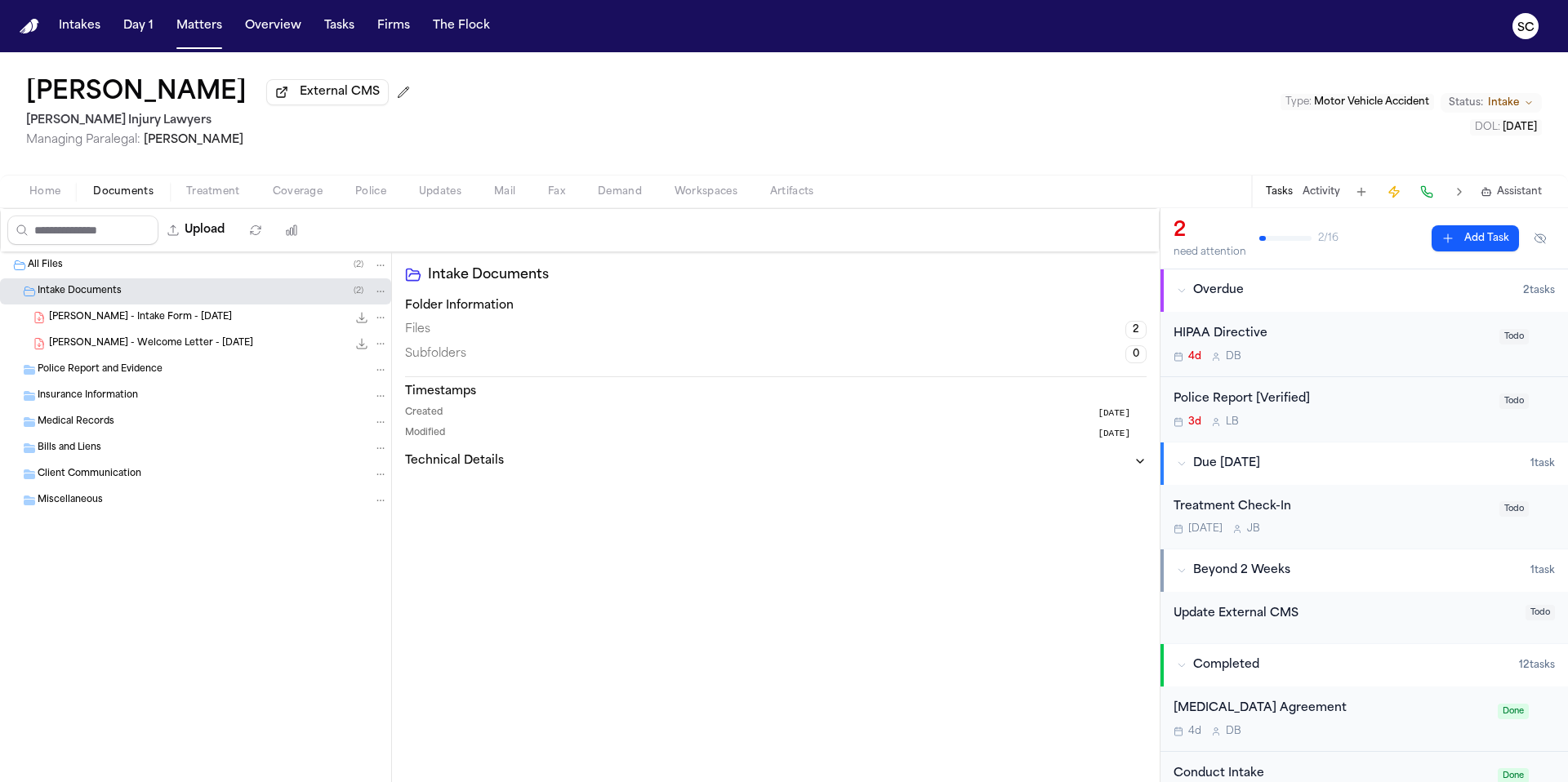
click at [149, 377] on span "Police Report and Evidence" at bounding box center [100, 370] width 125 height 14
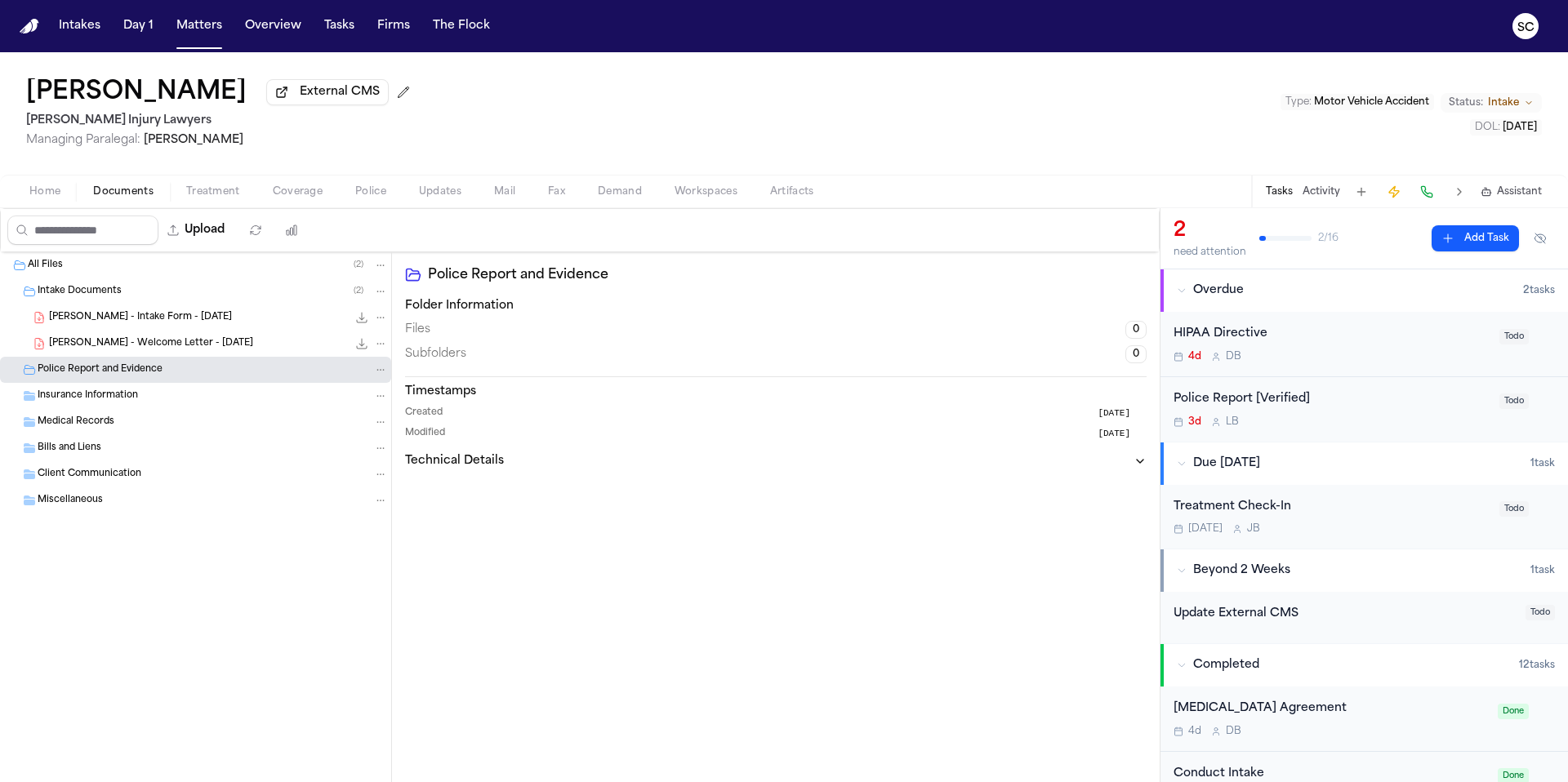
click at [44, 199] on span "Home" at bounding box center [45, 192] width 31 height 13
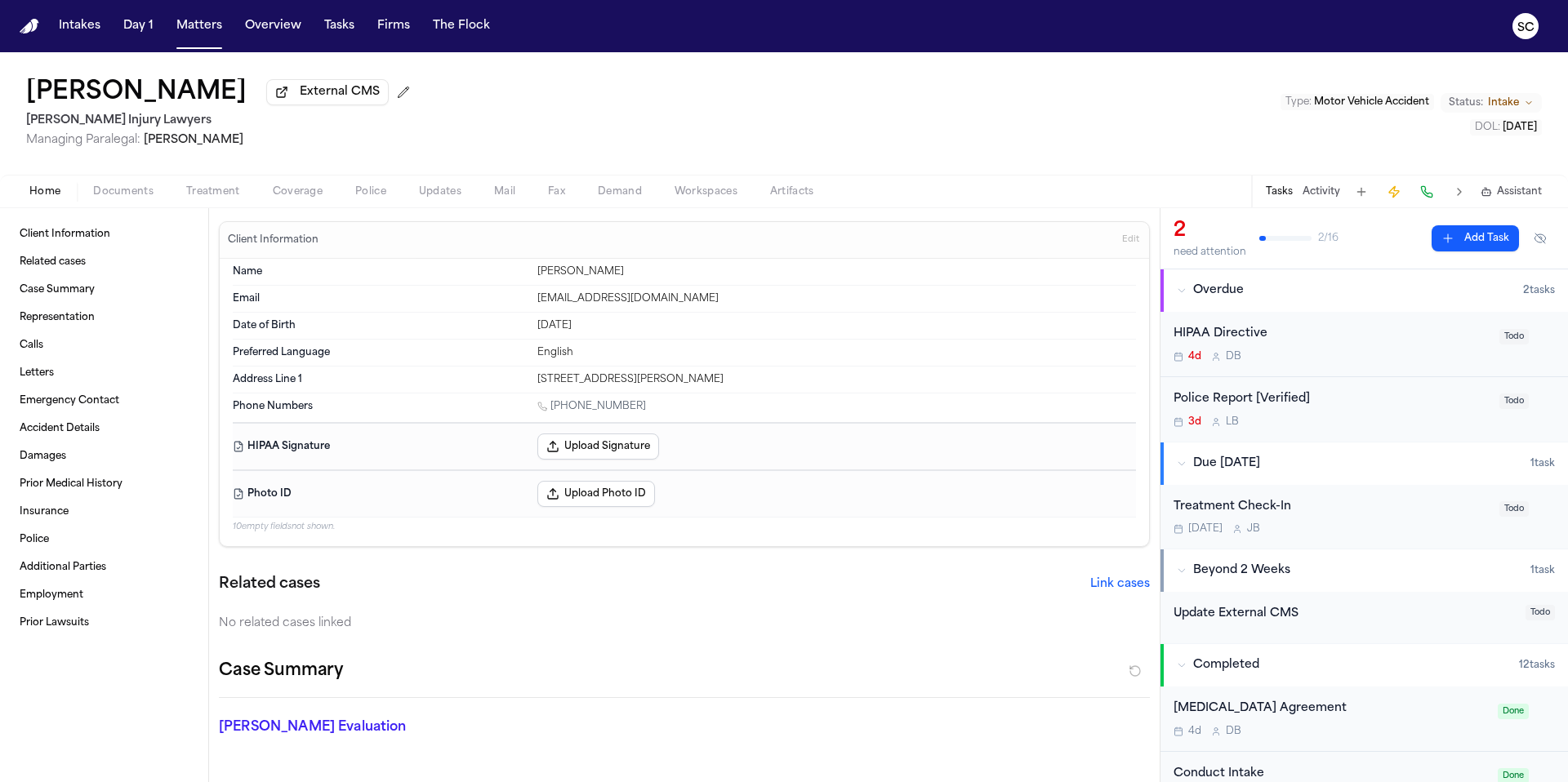
click at [1321, 423] on div "3d L B" at bounding box center [1330, 422] width 316 height 13
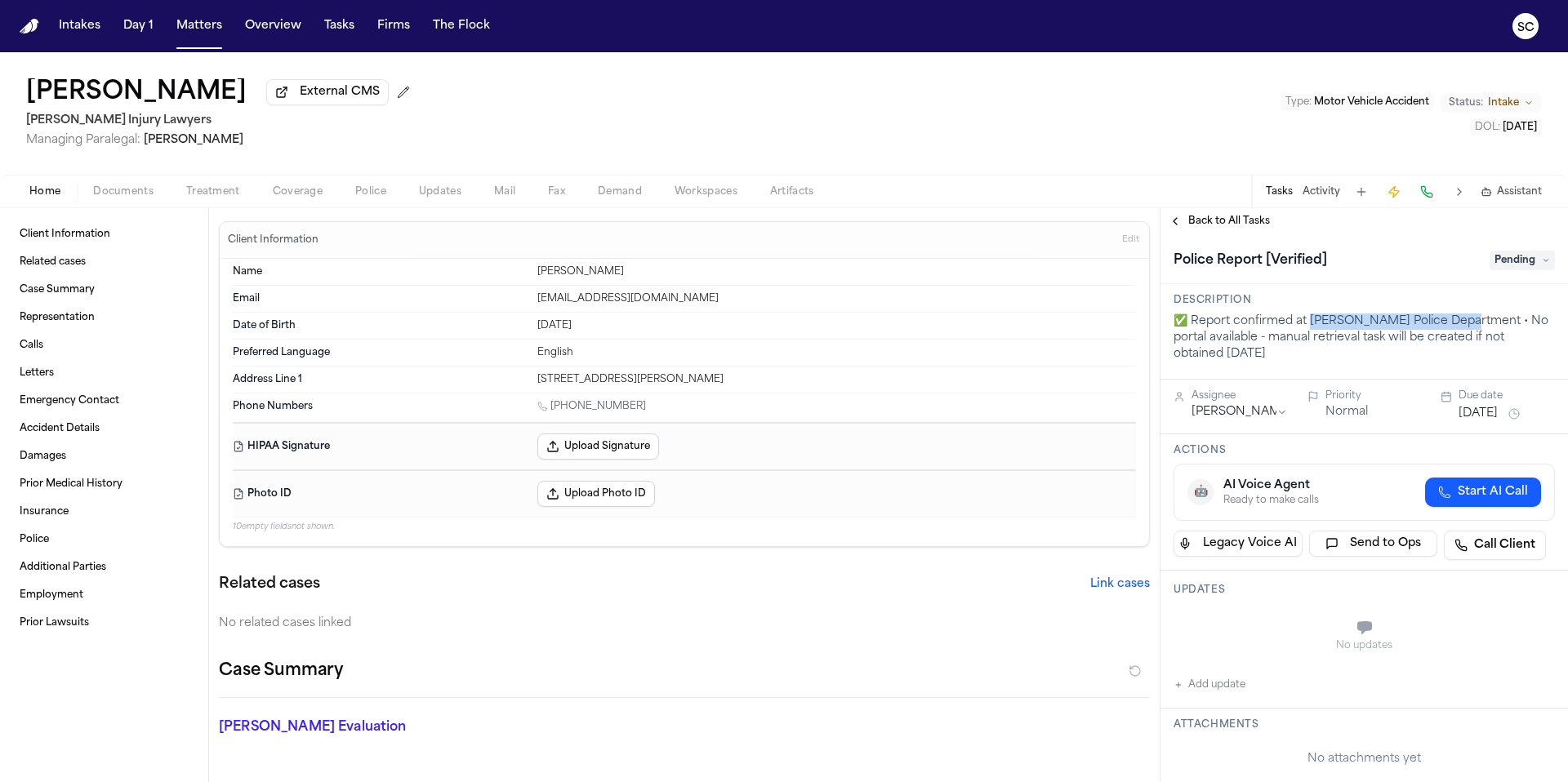
drag, startPoint x: 1466, startPoint y: 324, endPoint x: 1309, endPoint y: 320, distance: 157.1
click at [1309, 320] on p "✅ Report confirmed at Jackson Police Department • No portal available - manual …" at bounding box center [1363, 337] width 381 height 49
click at [55, 197] on span "Home" at bounding box center [45, 192] width 31 height 13
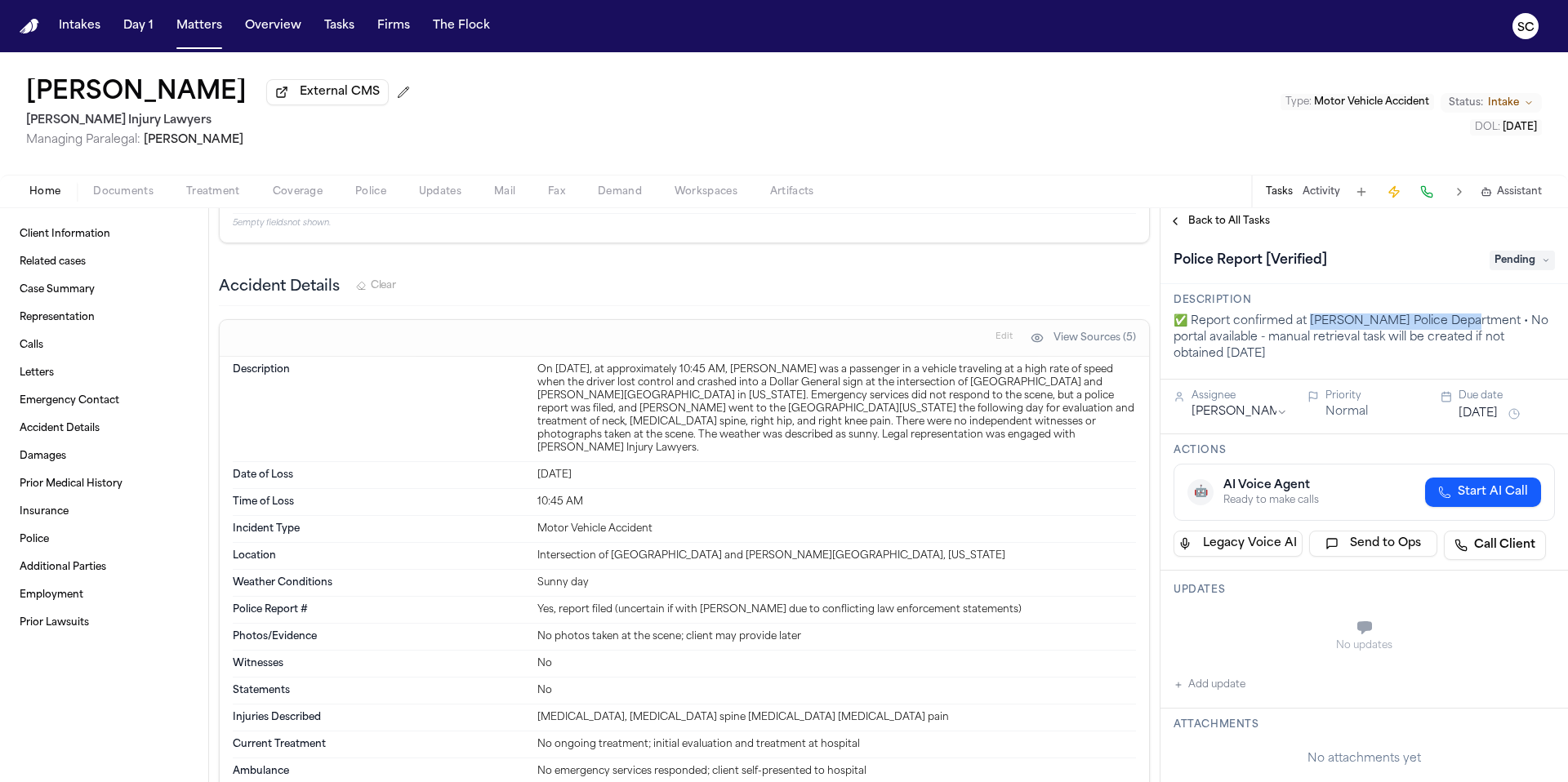
scroll to position [1269, 0]
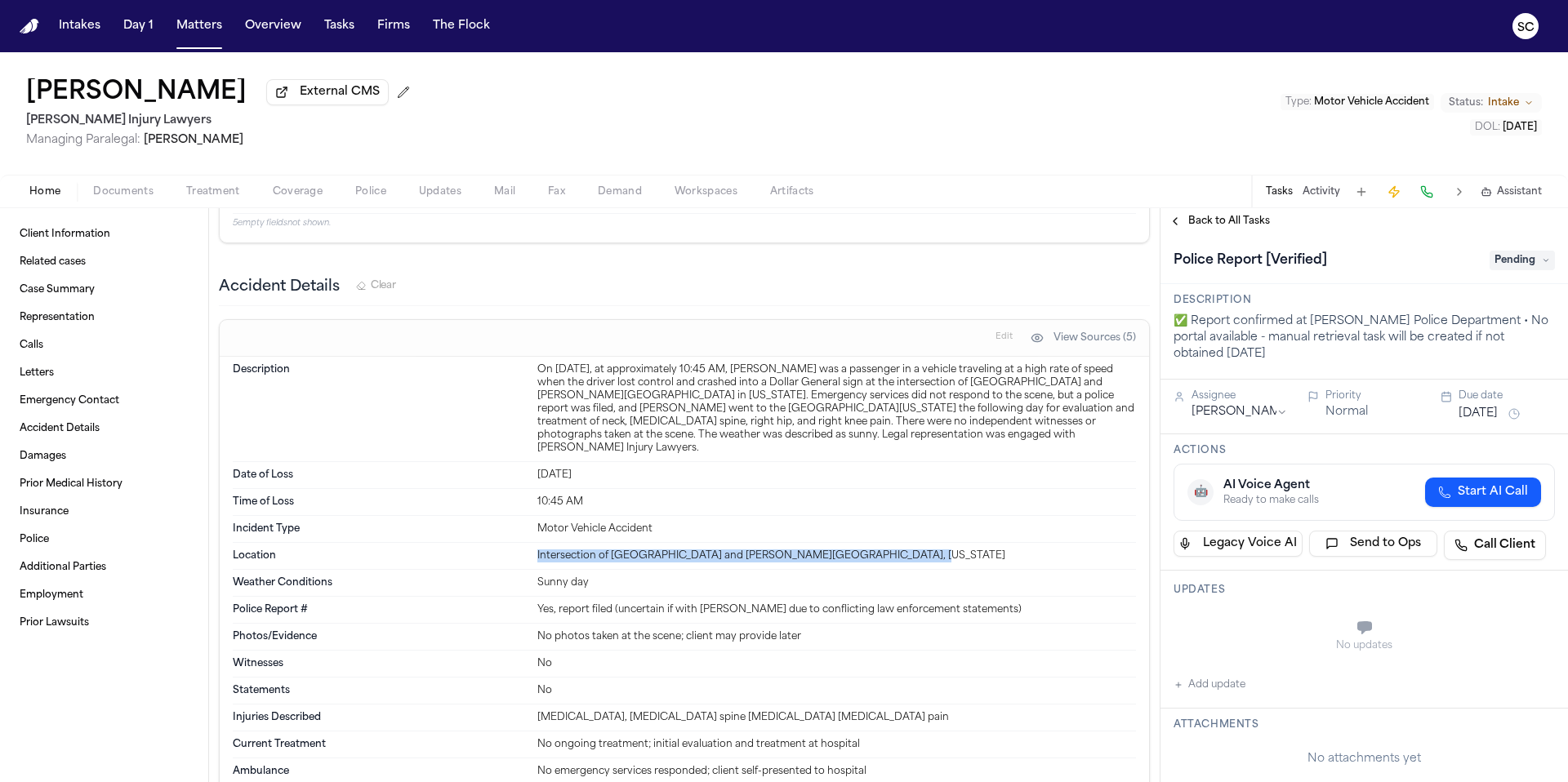
drag, startPoint x: 533, startPoint y: 544, endPoint x: 883, endPoint y: 552, distance: 350.1
click at [883, 552] on div "Location Intersection of Northside Drive and Medgar Evers Boulevard, Mississippi" at bounding box center [684, 556] width 903 height 27
copy div "Intersection of Northside Drive and Medgar Evers Boulevard, Mississippi"
click at [1510, 266] on span "Pending" at bounding box center [1521, 261] width 65 height 20
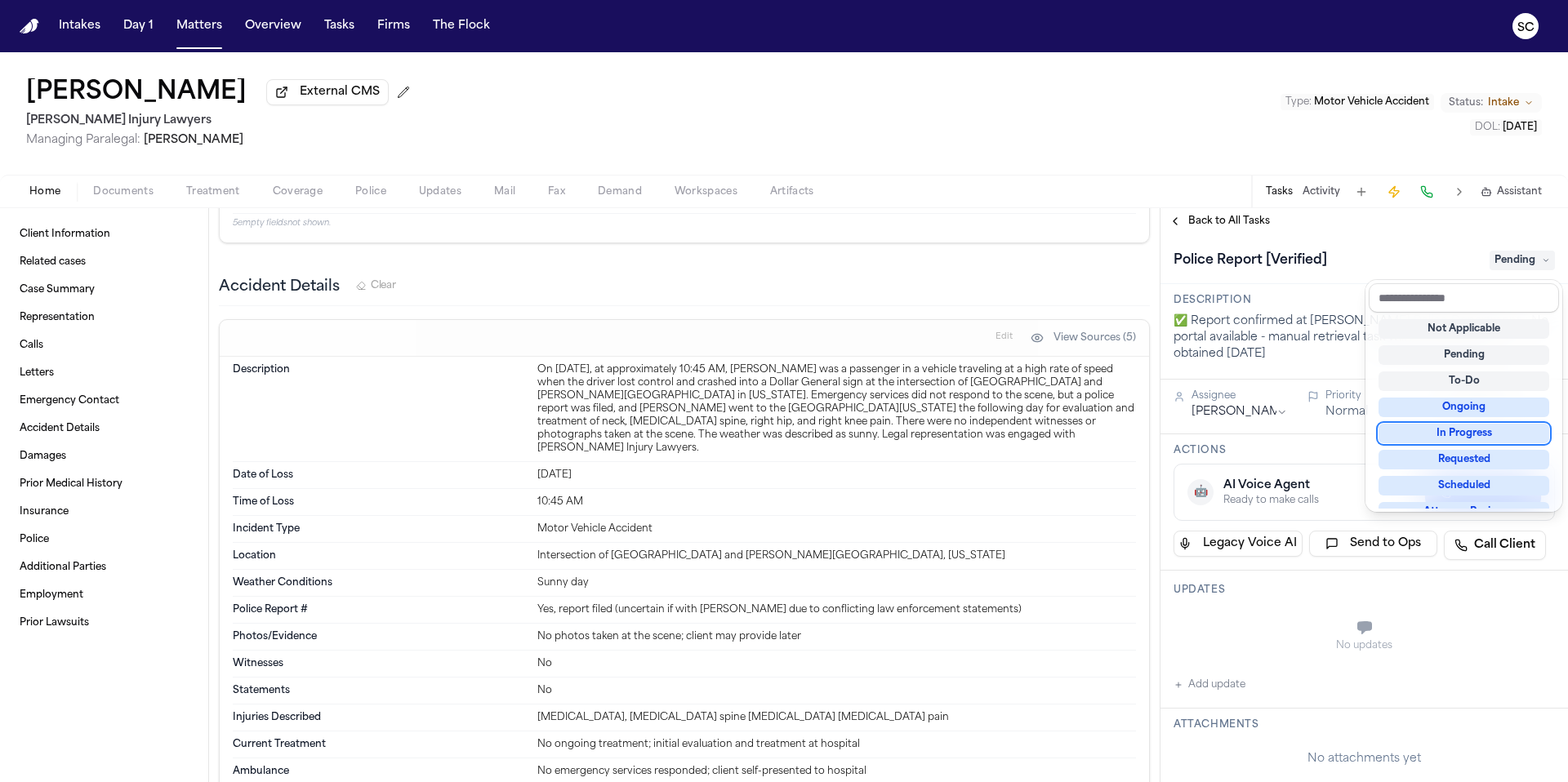
click at [1472, 437] on div "In Progress" at bounding box center [1463, 434] width 171 height 20
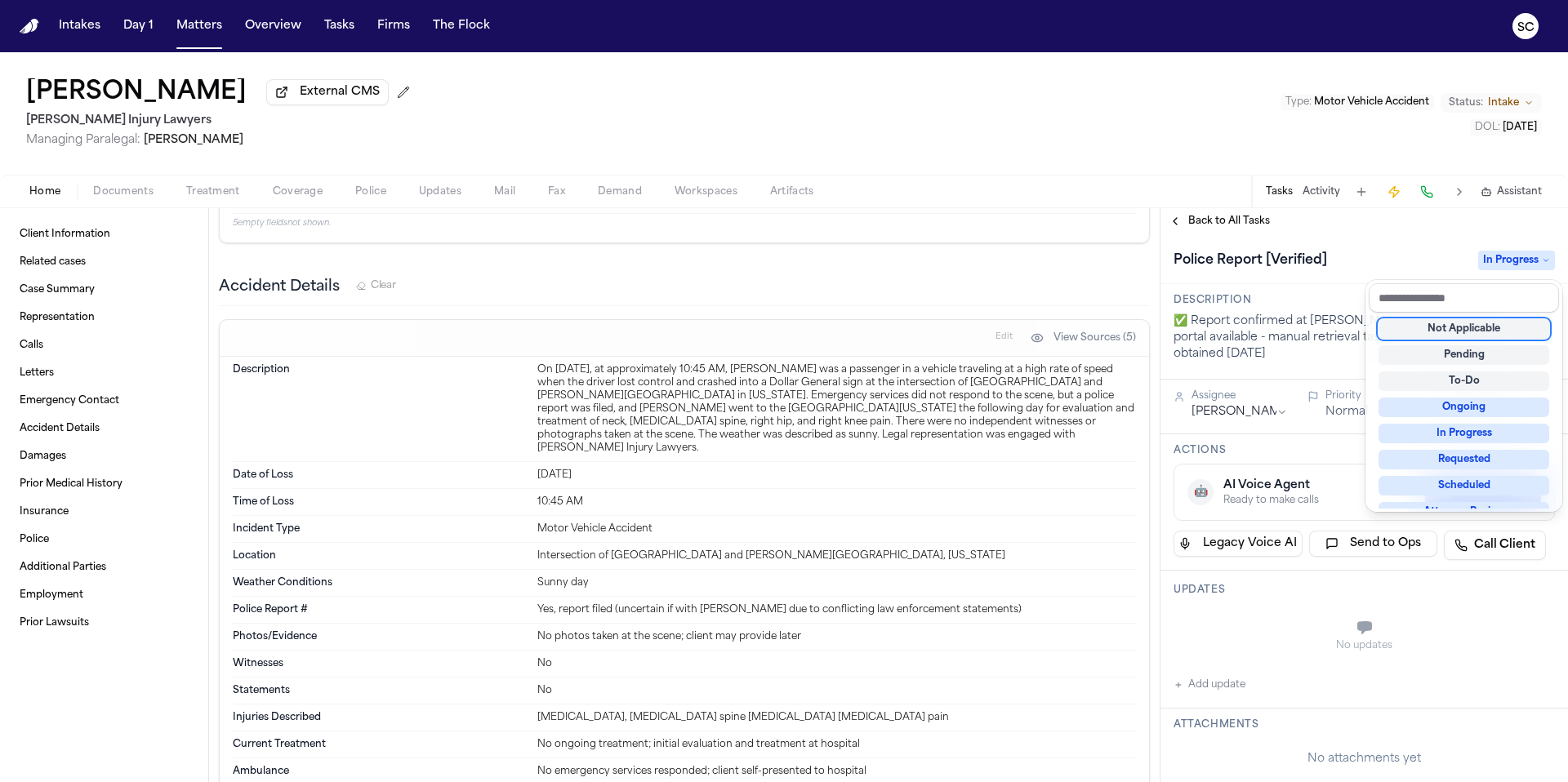
click at [1468, 436] on div "In Progress" at bounding box center [1463, 434] width 171 height 20
click at [1420, 239] on div "Police Report [Verified] In Progress" at bounding box center [1364, 259] width 407 height 49
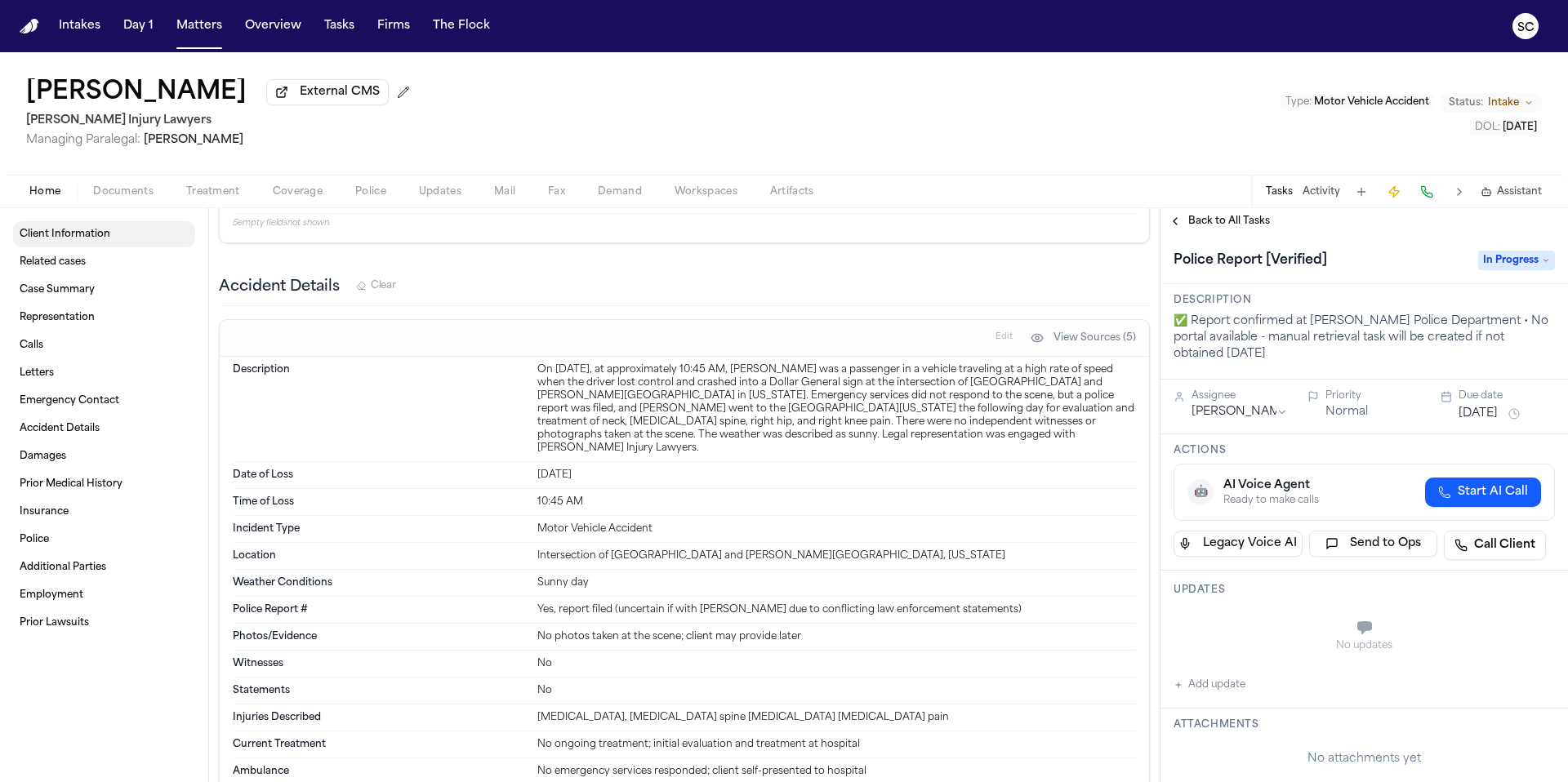
click at [65, 239] on span "Client Information" at bounding box center [65, 234] width 91 height 13
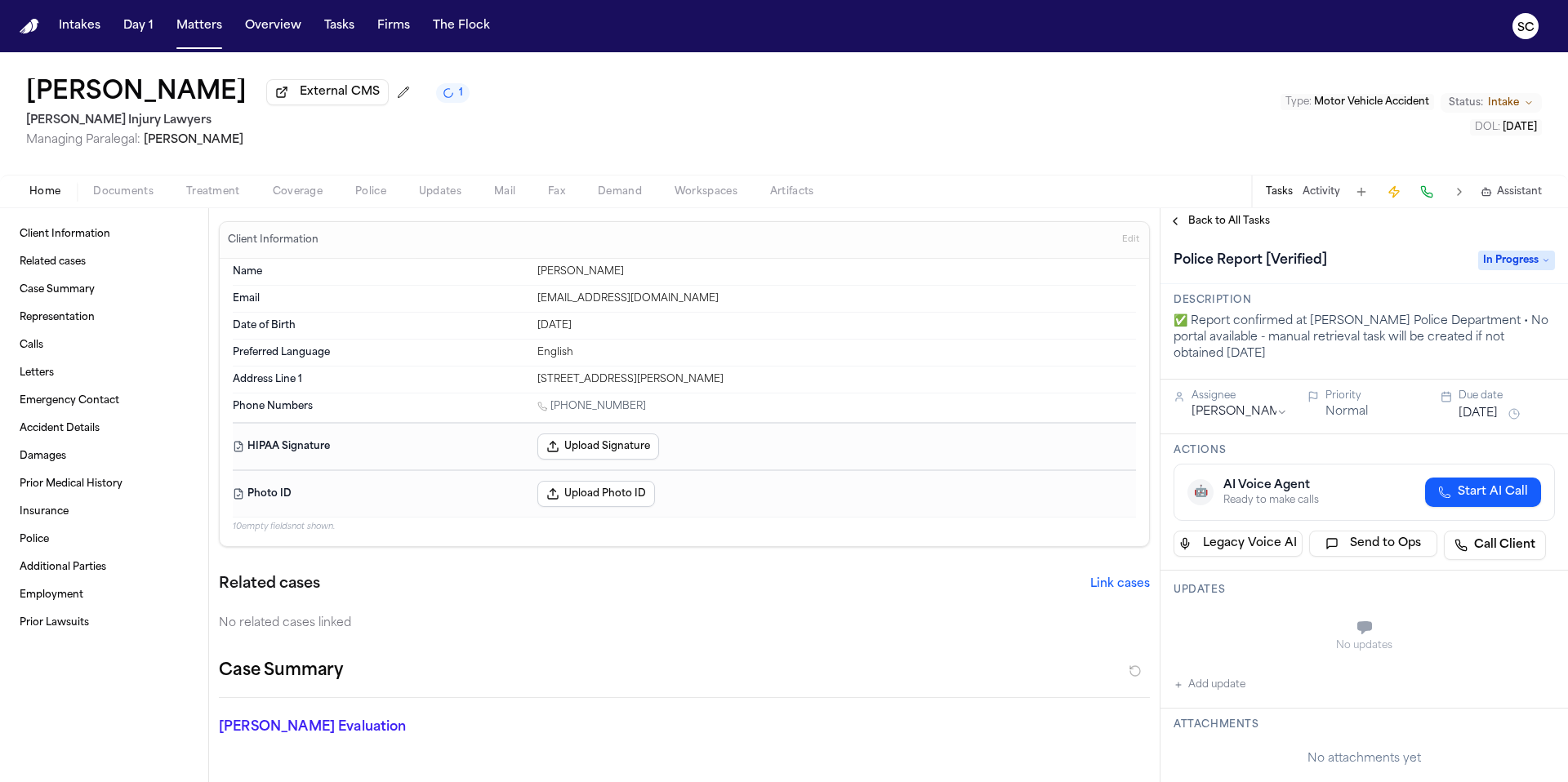
click at [133, 199] on span "Documents" at bounding box center [123, 192] width 60 height 13
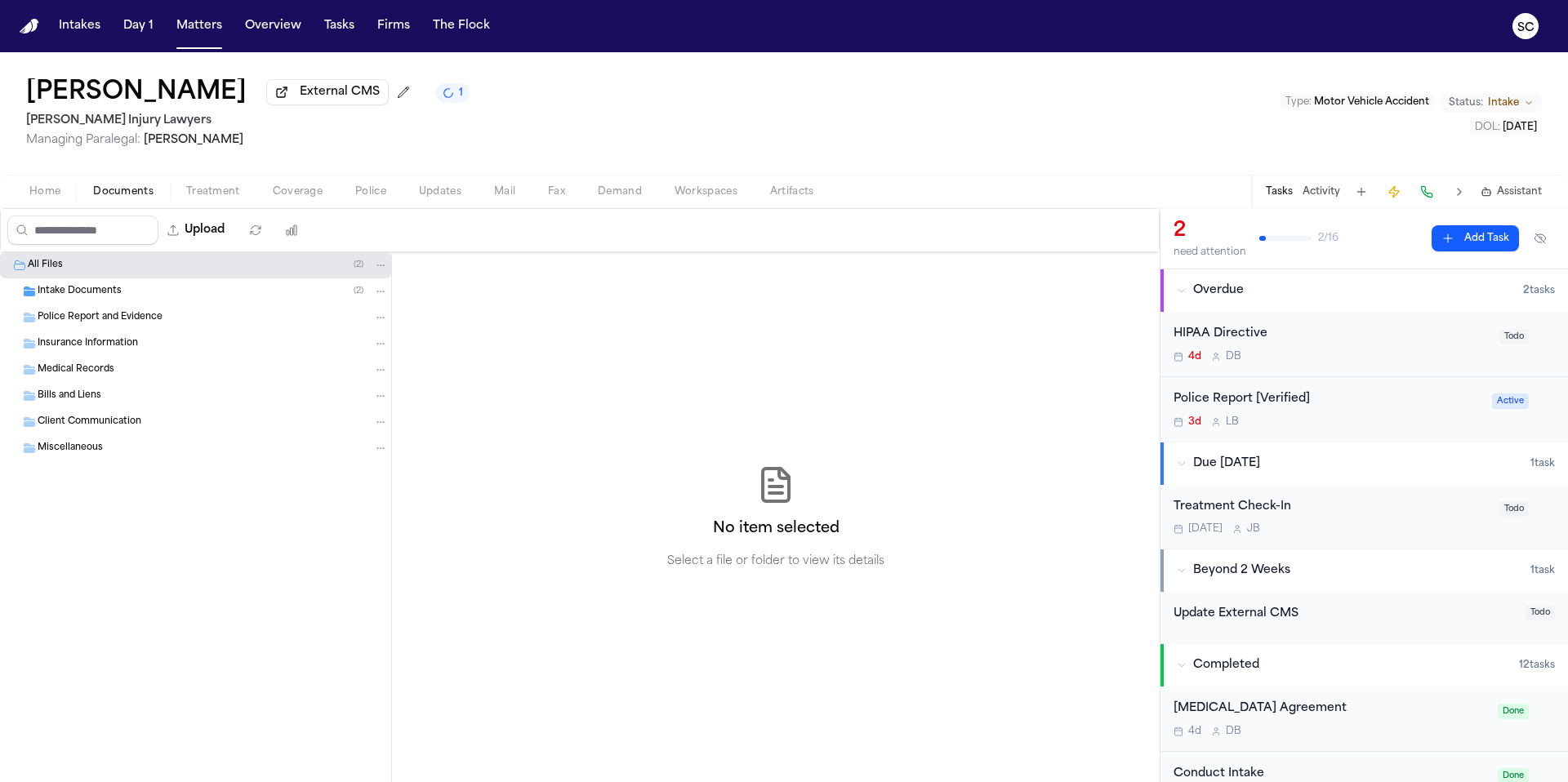
click at [1360, 194] on button at bounding box center [1361, 192] width 23 height 23
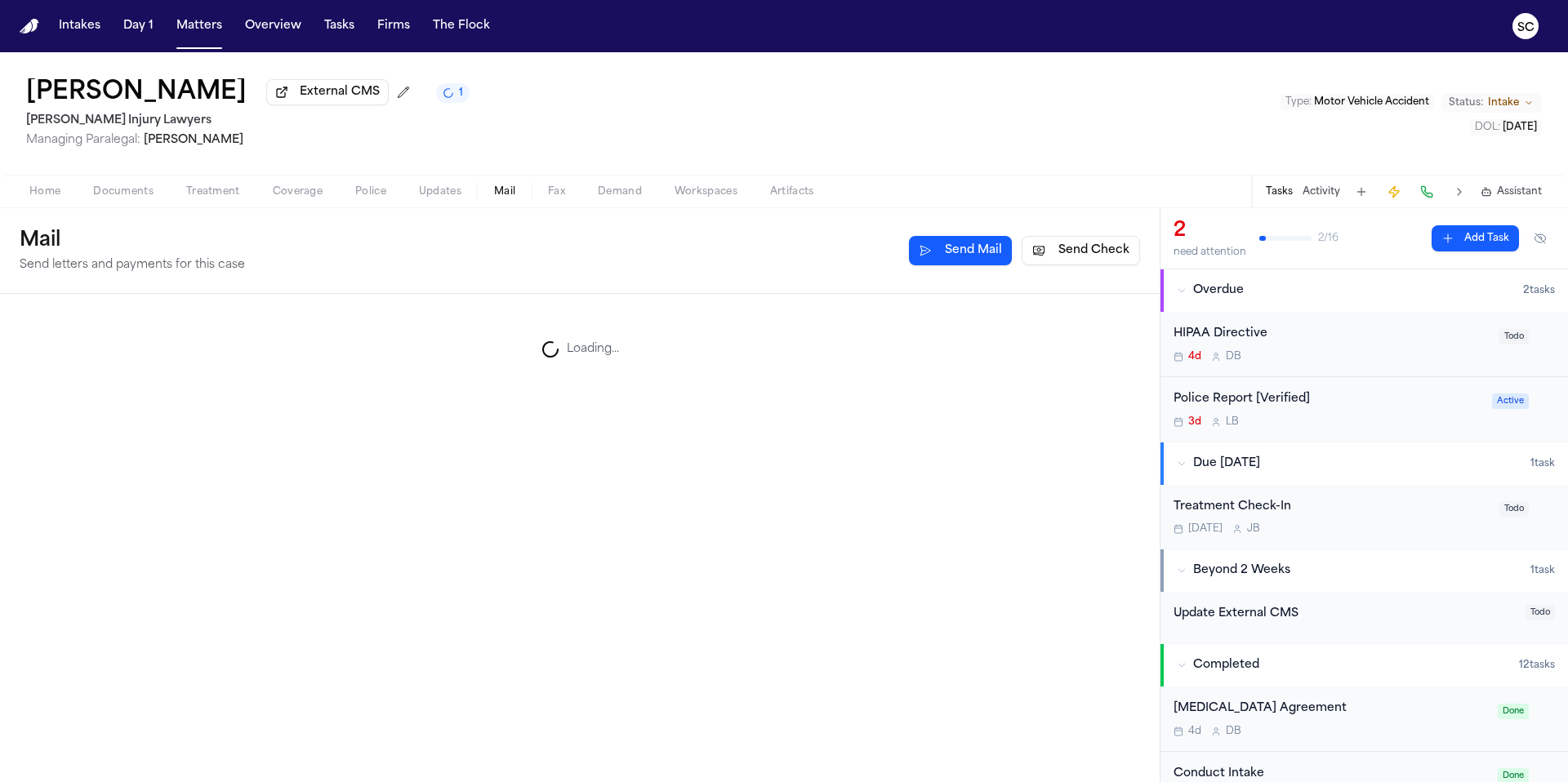
click at [510, 196] on span "Mail" at bounding box center [505, 192] width 21 height 13
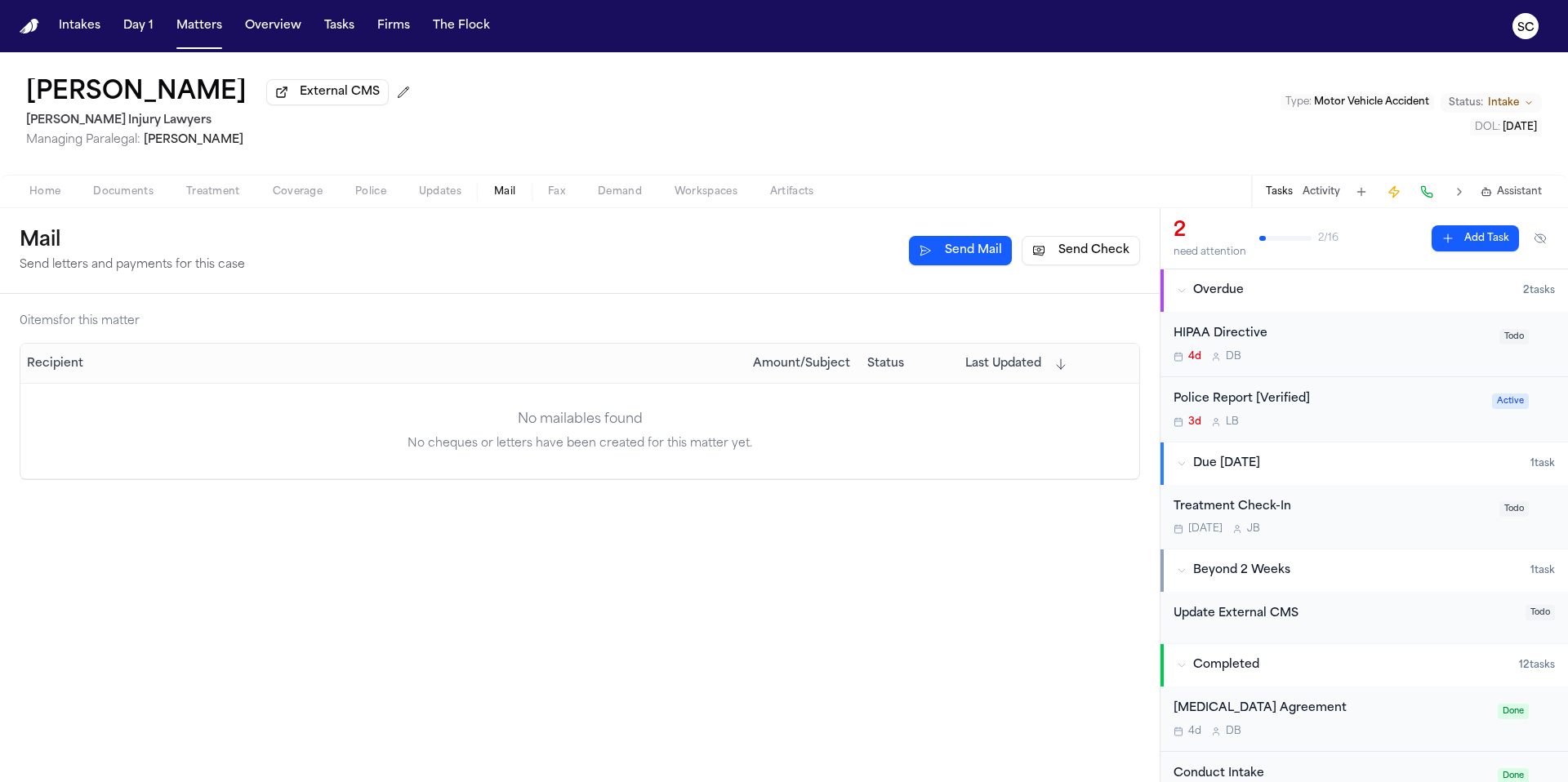
click at [558, 199] on span "Fax" at bounding box center [556, 192] width 17 height 13
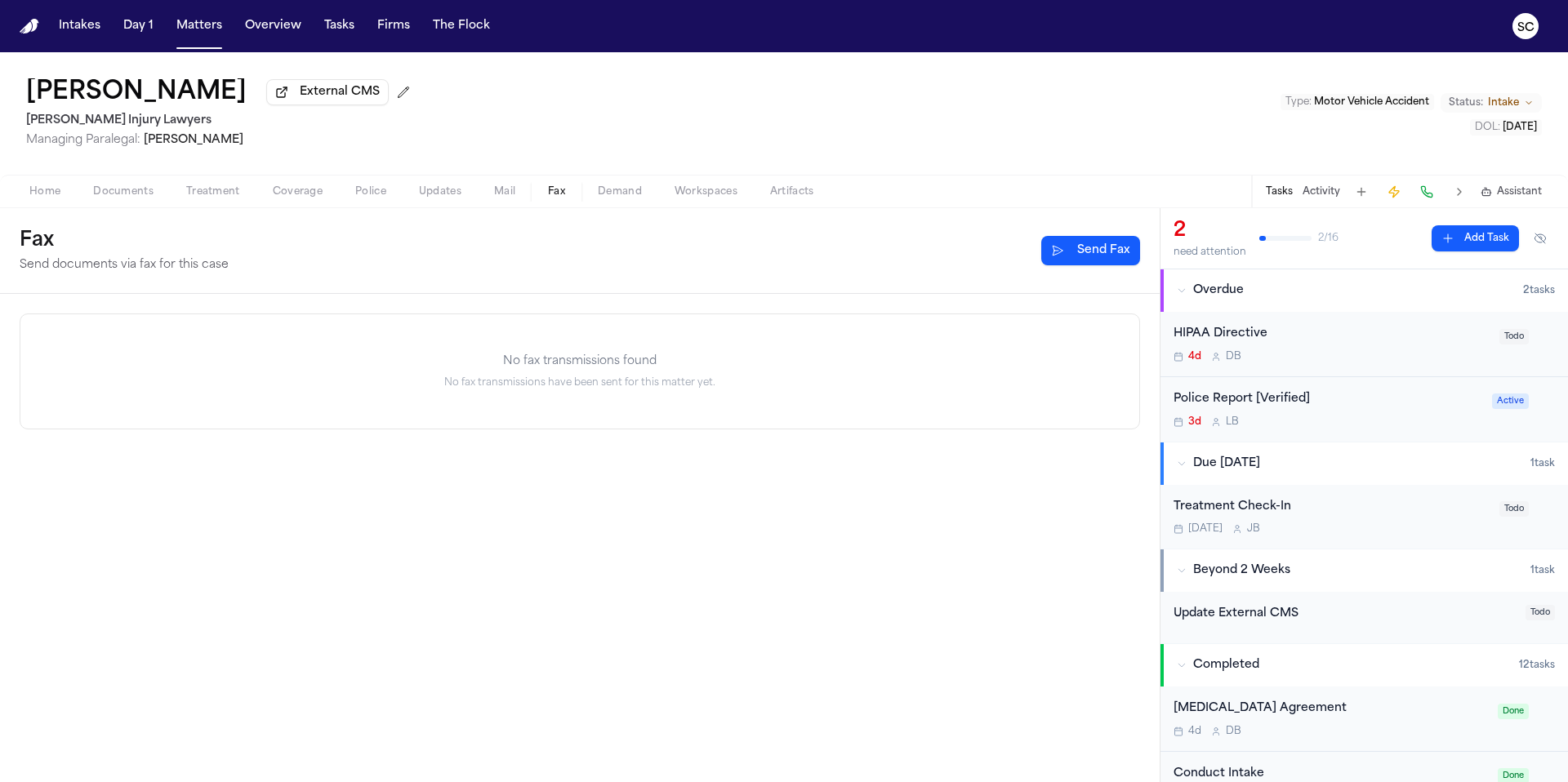
click at [34, 201] on span "button" at bounding box center [45, 201] width 50 height 2
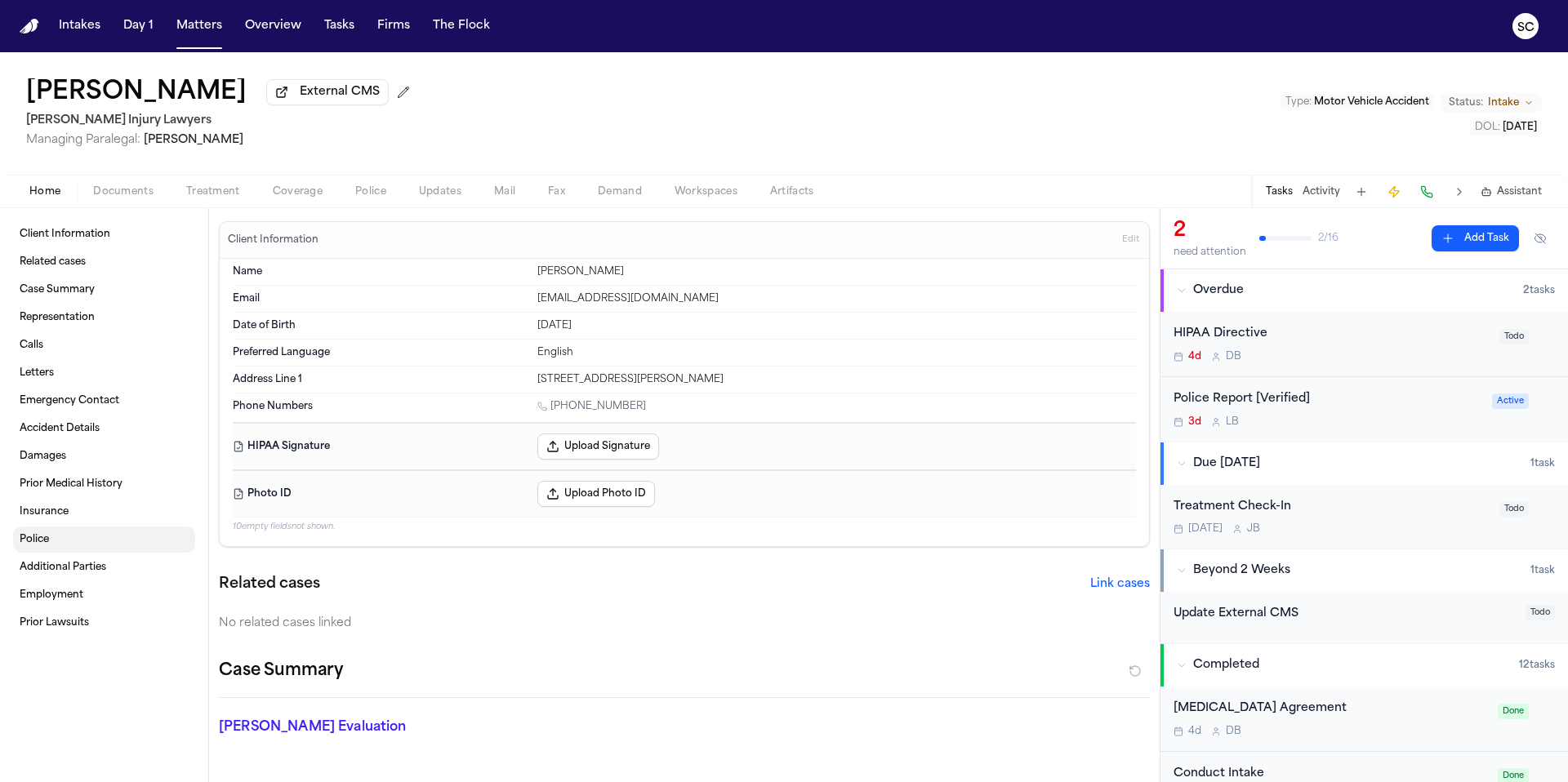
click at [59, 540] on link "Police" at bounding box center [104, 539] width 182 height 26
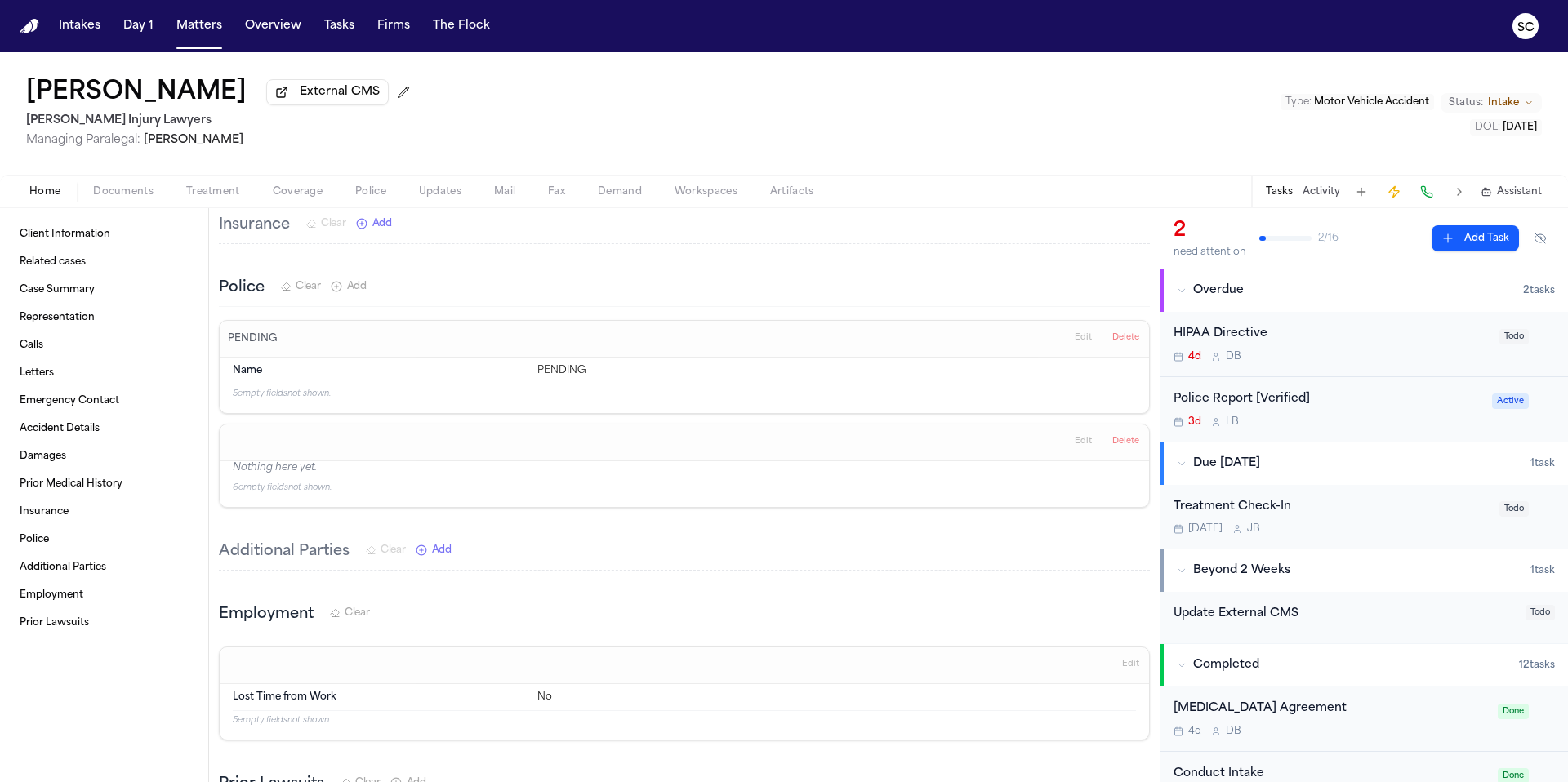
scroll to position [2320, 0]
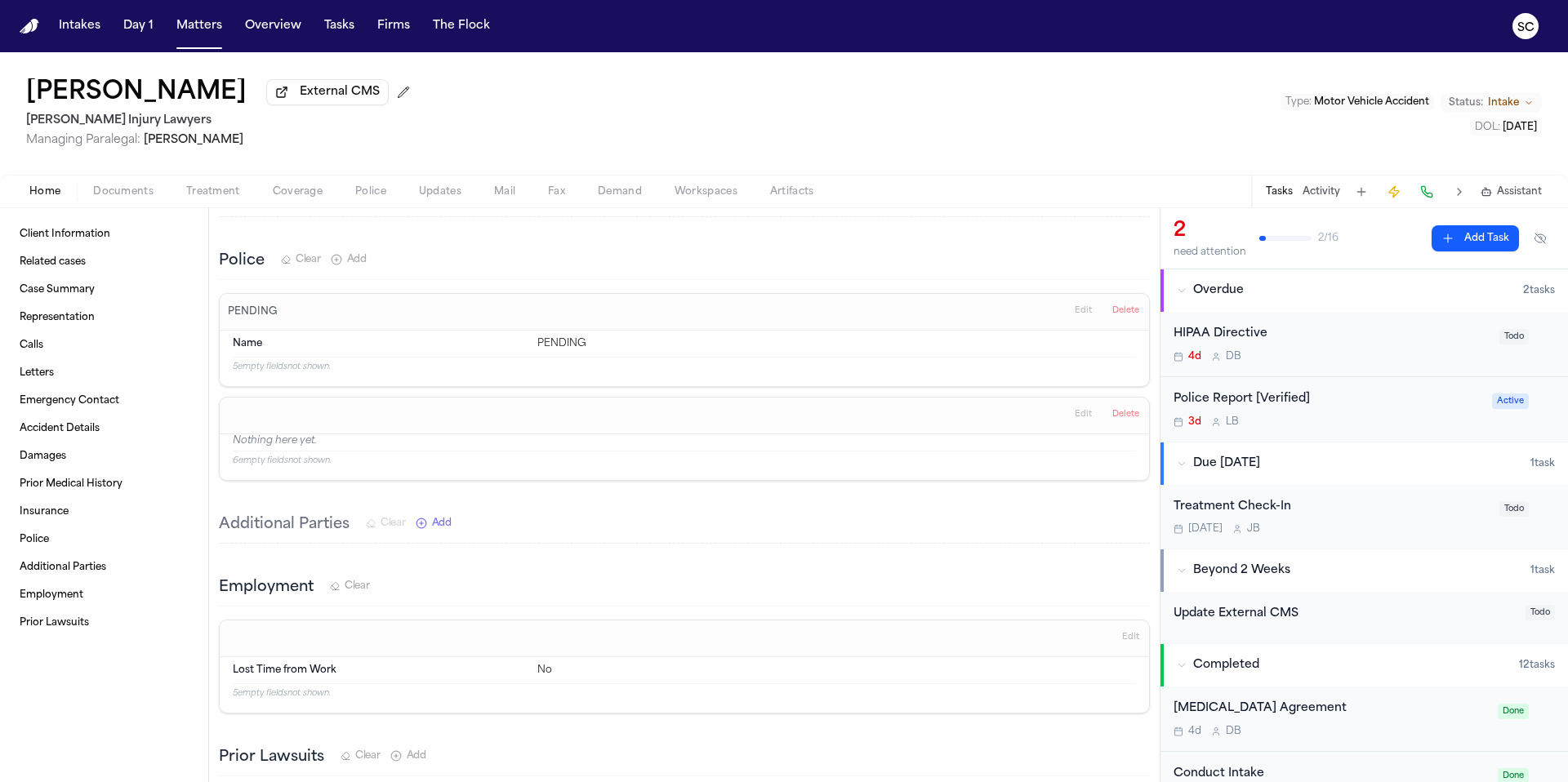
click at [1075, 305] on span "Edit" at bounding box center [1083, 311] width 17 height 12
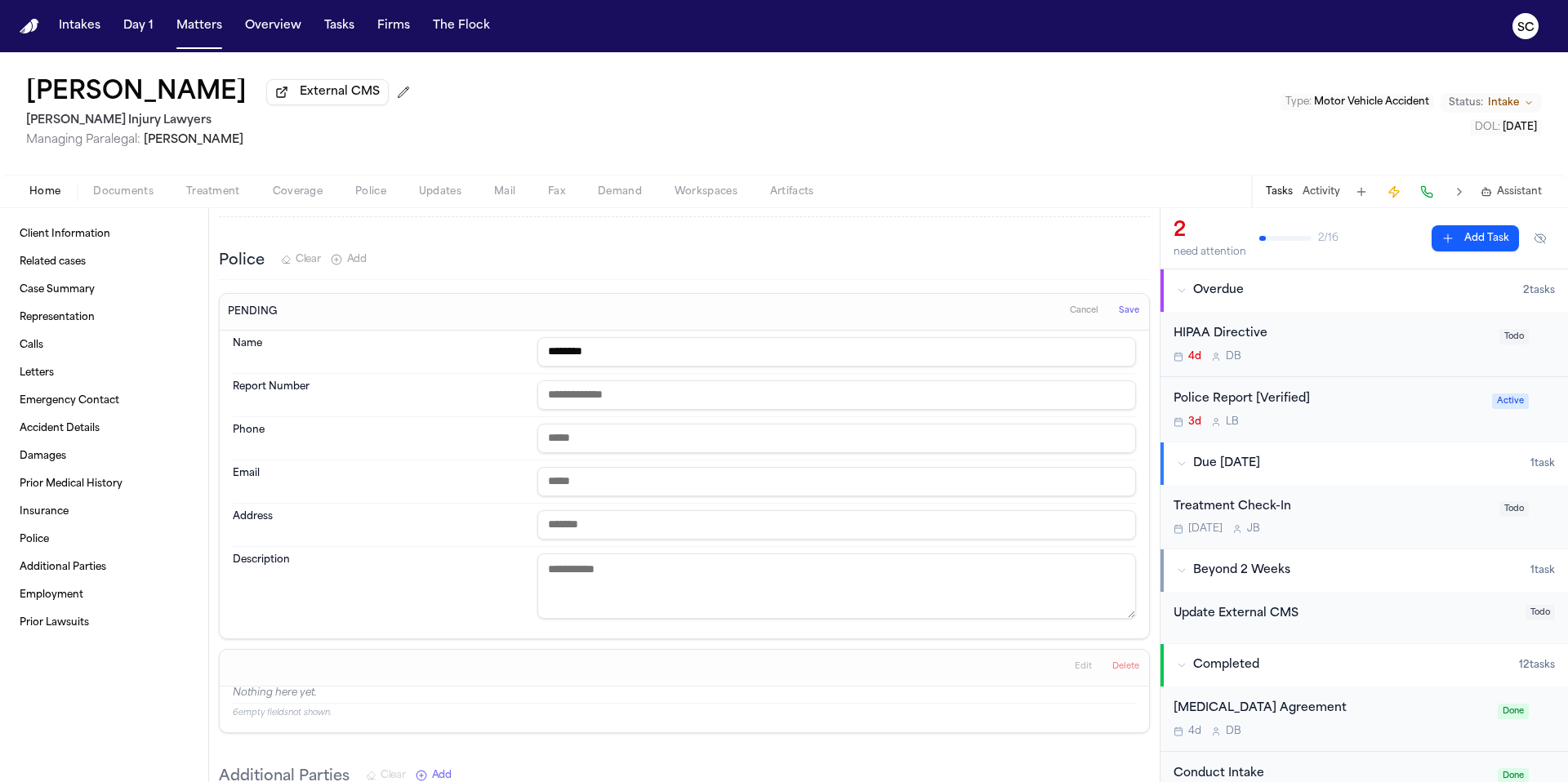
click at [615, 346] on input "*******" at bounding box center [836, 352] width 599 height 30
drag, startPoint x: 481, startPoint y: 351, endPoint x: 425, endPoint y: 351, distance: 56.0
click at [426, 351] on div "Name *******" at bounding box center [684, 352] width 903 height 43
type input "*"
type input "**********"
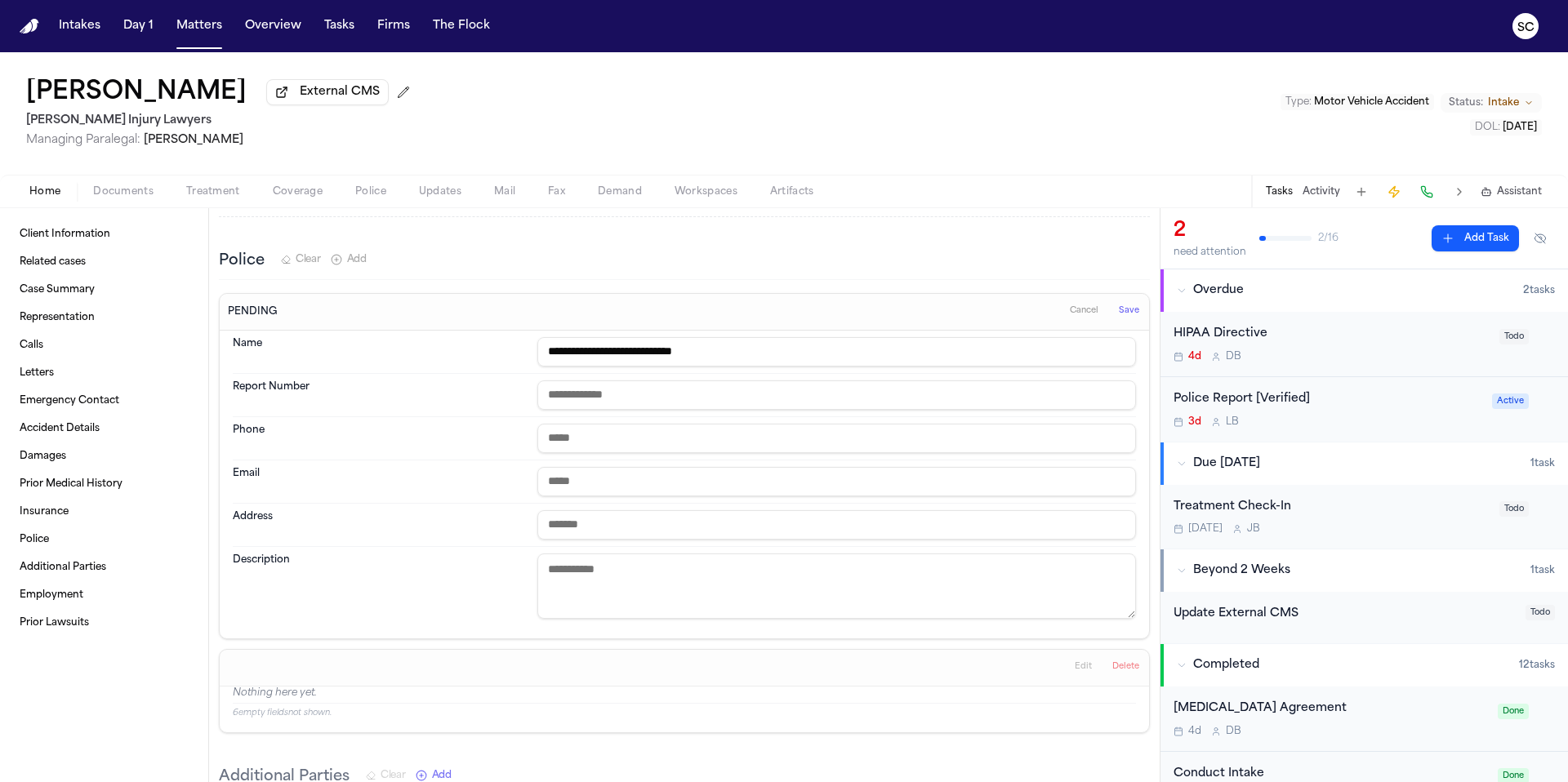
click at [409, 425] on dt "Phone" at bounding box center [379, 439] width 294 height 30
click at [586, 387] on input "text" at bounding box center [836, 395] width 599 height 30
type input "*******"
click at [567, 430] on input "text" at bounding box center [836, 439] width 599 height 30
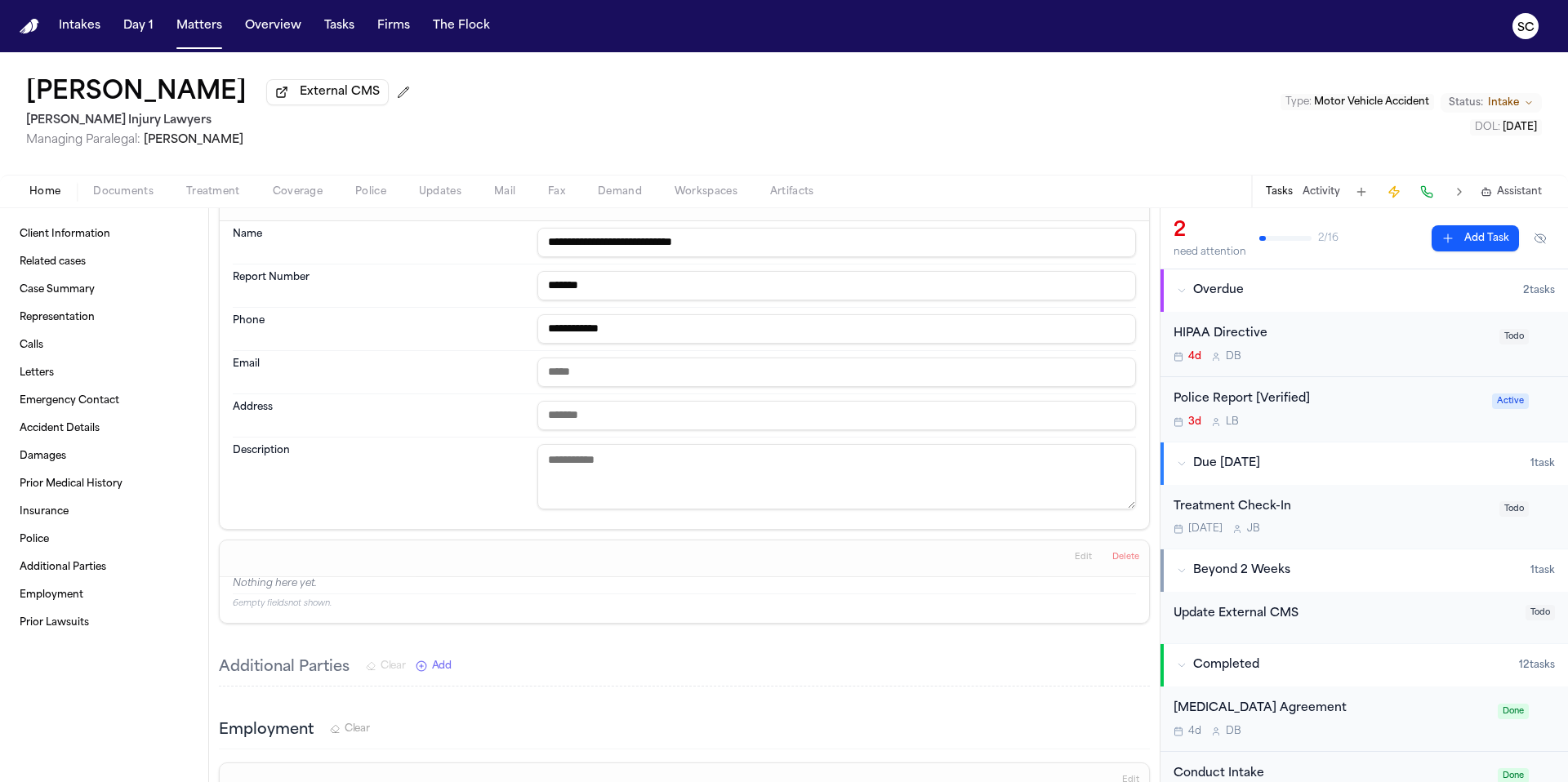
scroll to position [2273, 0]
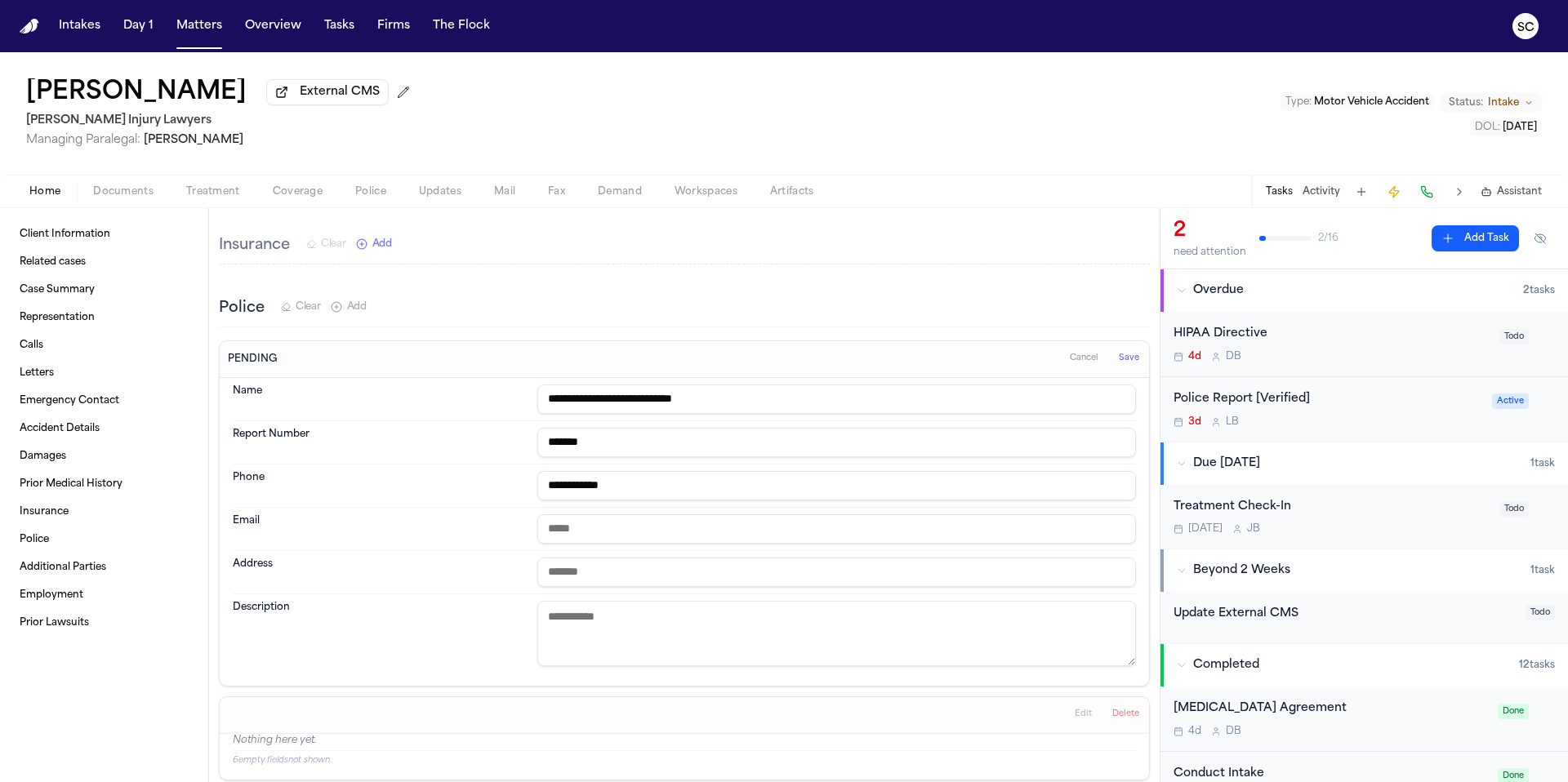
type input "**********"
click at [1123, 353] on span "Save" at bounding box center [1128, 359] width 21 height 12
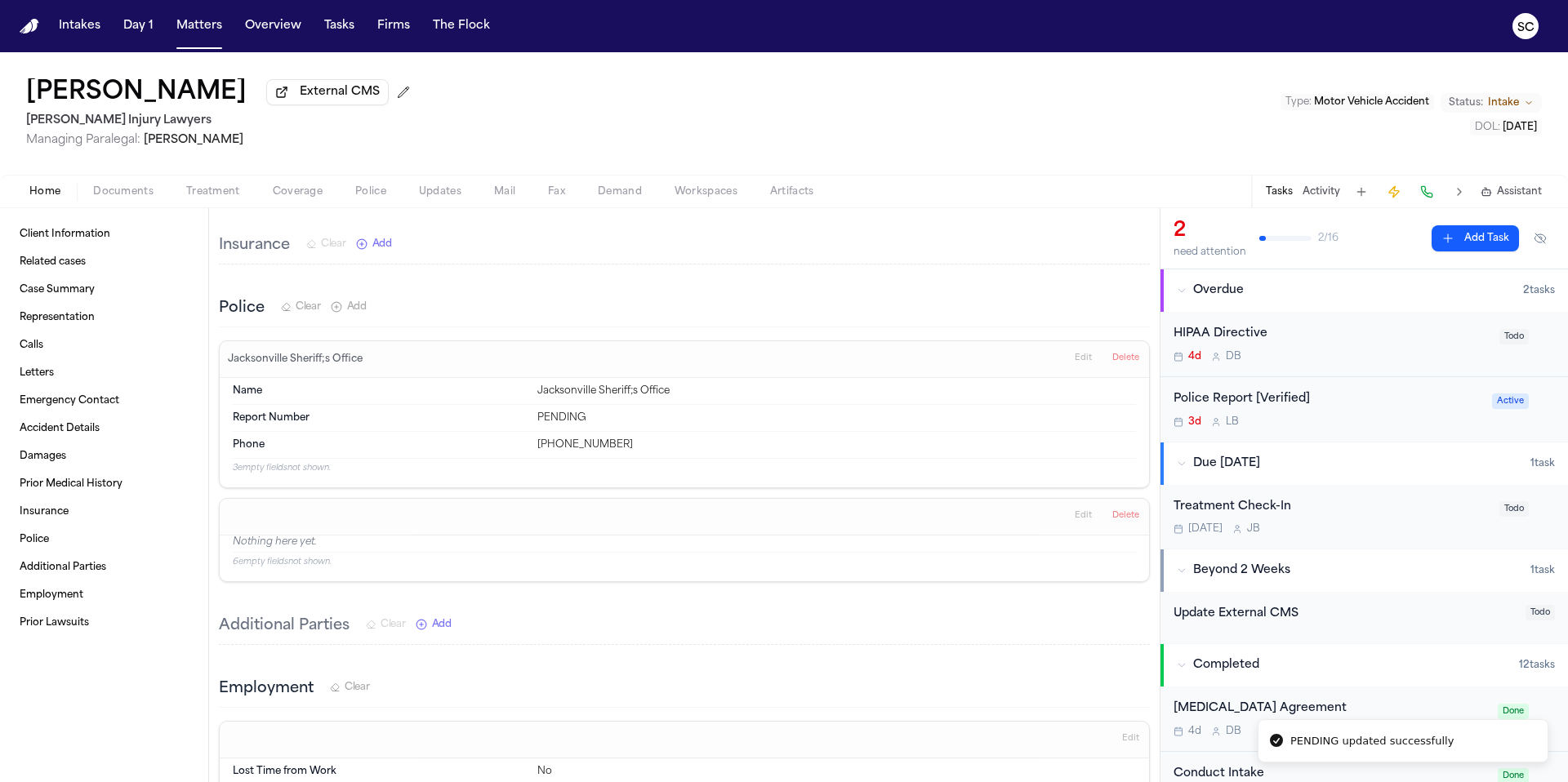
click at [1075, 353] on span "Edit" at bounding box center [1083, 359] width 17 height 12
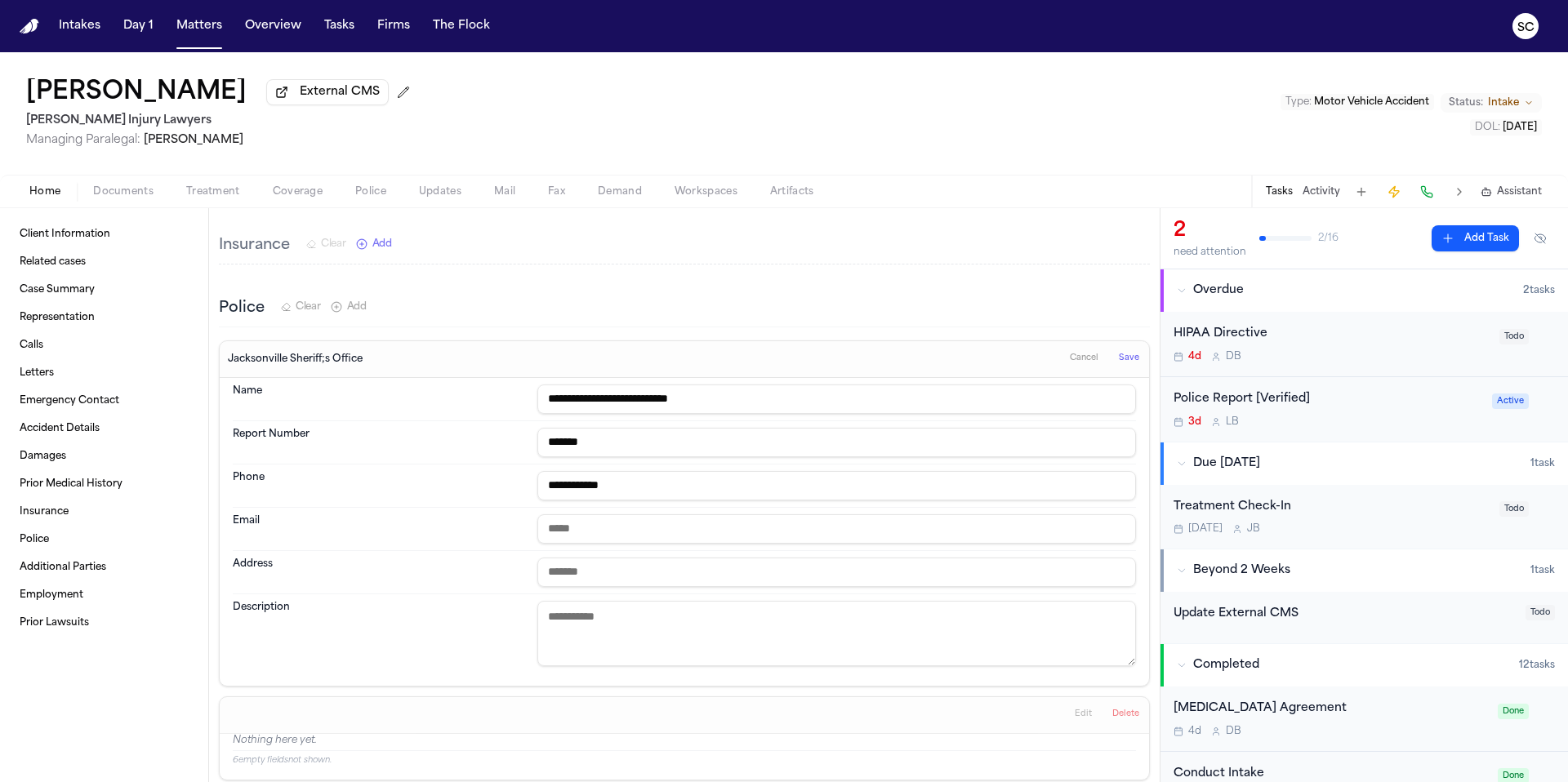
drag, startPoint x: 656, startPoint y: 389, endPoint x: 657, endPoint y: 403, distance: 14.0
click at [656, 389] on input "**********" at bounding box center [836, 399] width 599 height 30
type input "**********"
click at [725, 345] on div "Jacksonville Sheriff;s Office Cancel Save" at bounding box center [684, 360] width 929 height 37
click at [1118, 353] on span "Save" at bounding box center [1128, 359] width 21 height 12
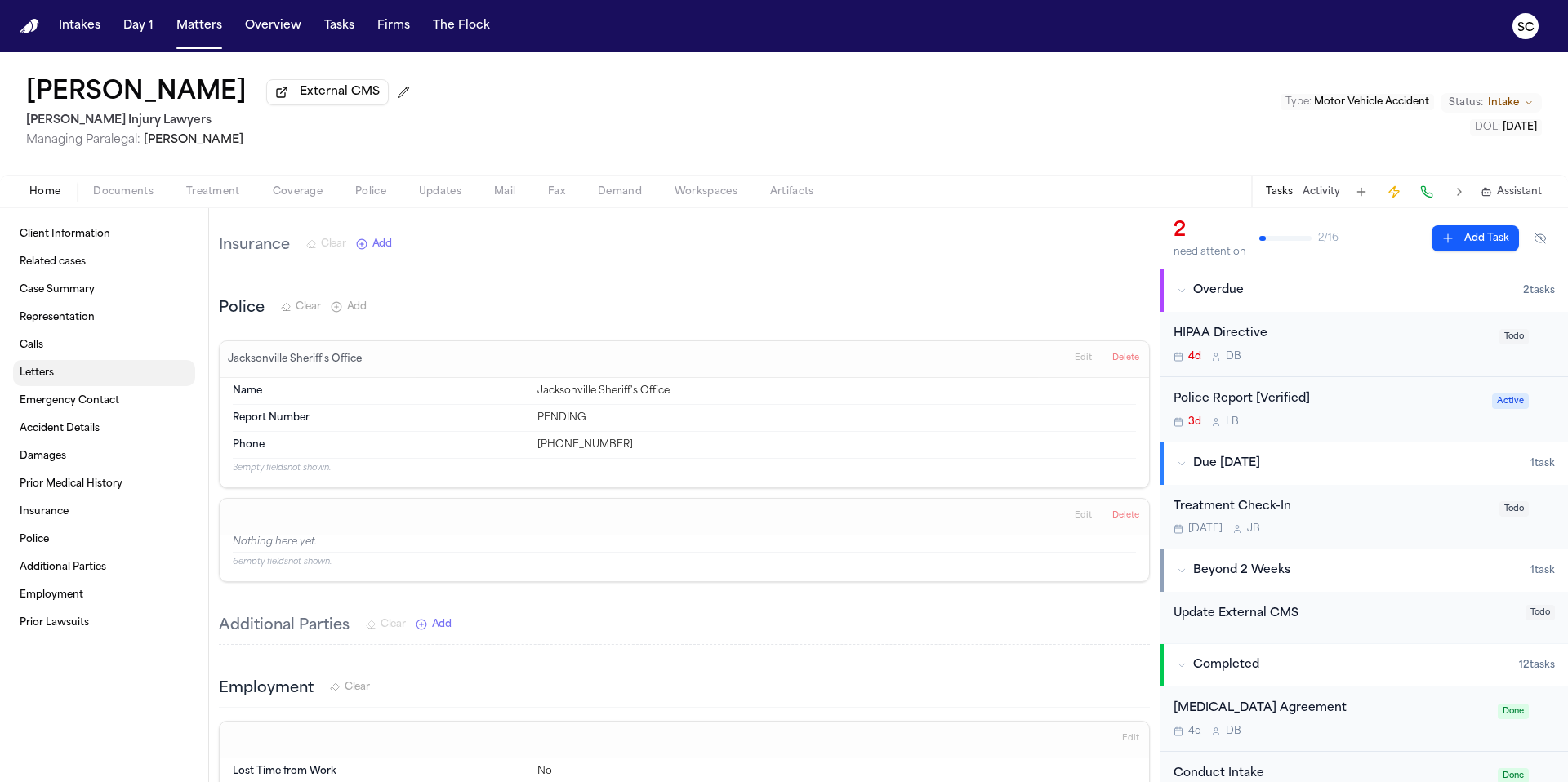
click at [62, 374] on link "Letters" at bounding box center [104, 374] width 182 height 26
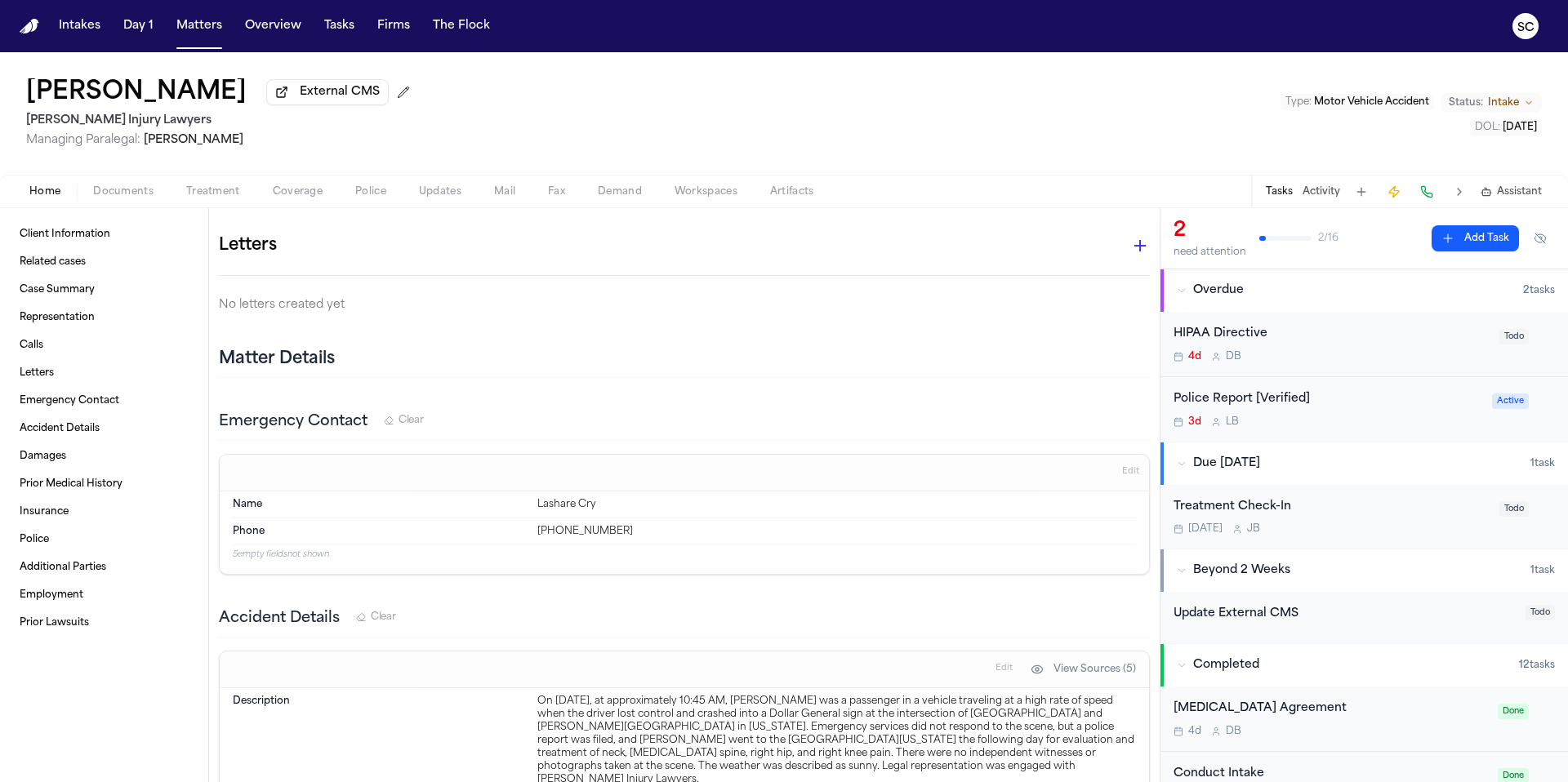
scroll to position [936, 0]
click at [1132, 249] on icon "button" at bounding box center [1140, 247] width 20 height 20
click at [1124, 781] on div at bounding box center [784, 782] width 1568 height 0
click at [1130, 250] on icon "button" at bounding box center [1140, 247] width 20 height 20
click at [365, 781] on div at bounding box center [784, 782] width 1568 height 0
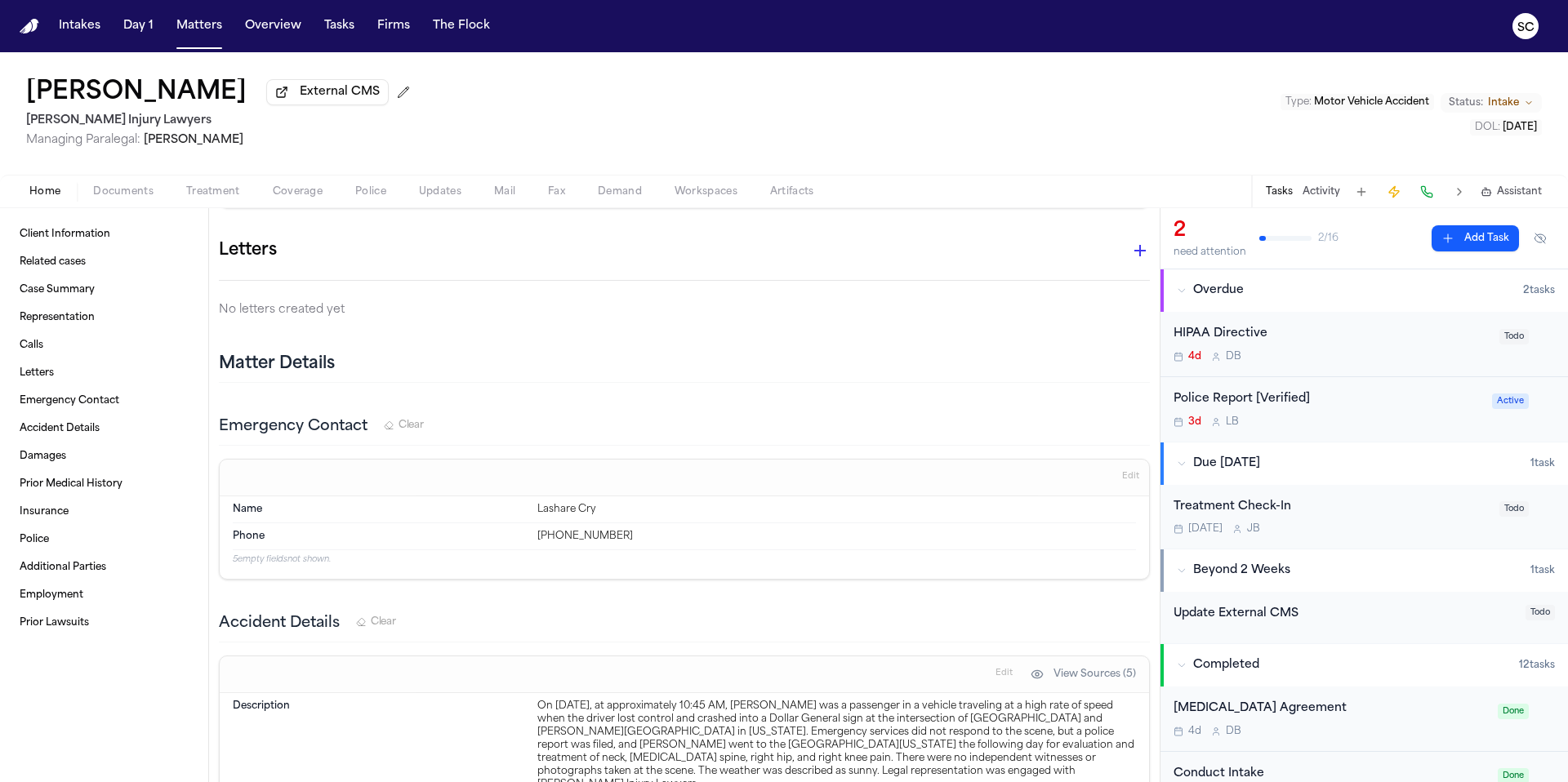
scroll to position [651, 0]
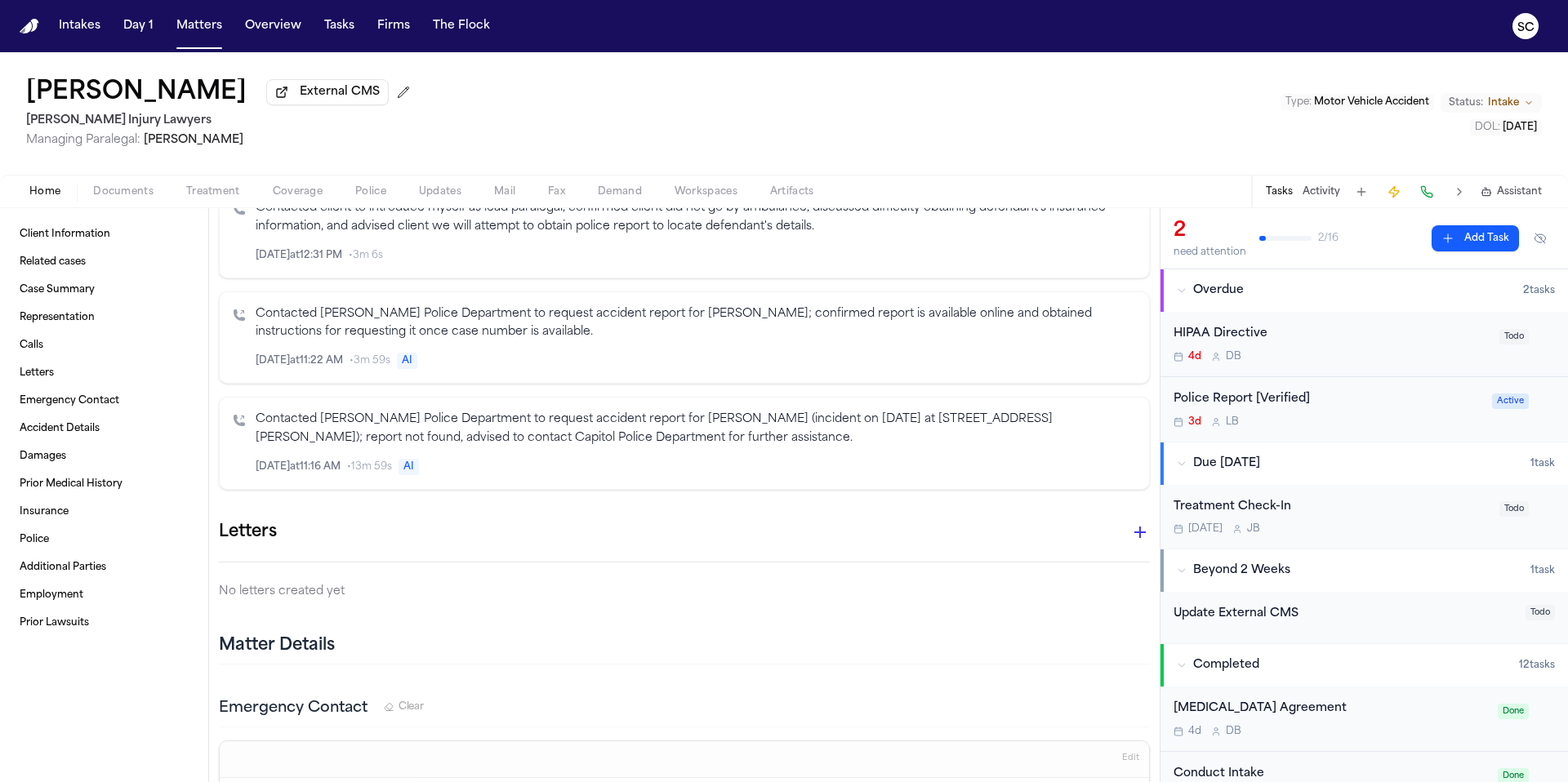
click at [132, 191] on span "Documents" at bounding box center [123, 192] width 60 height 13
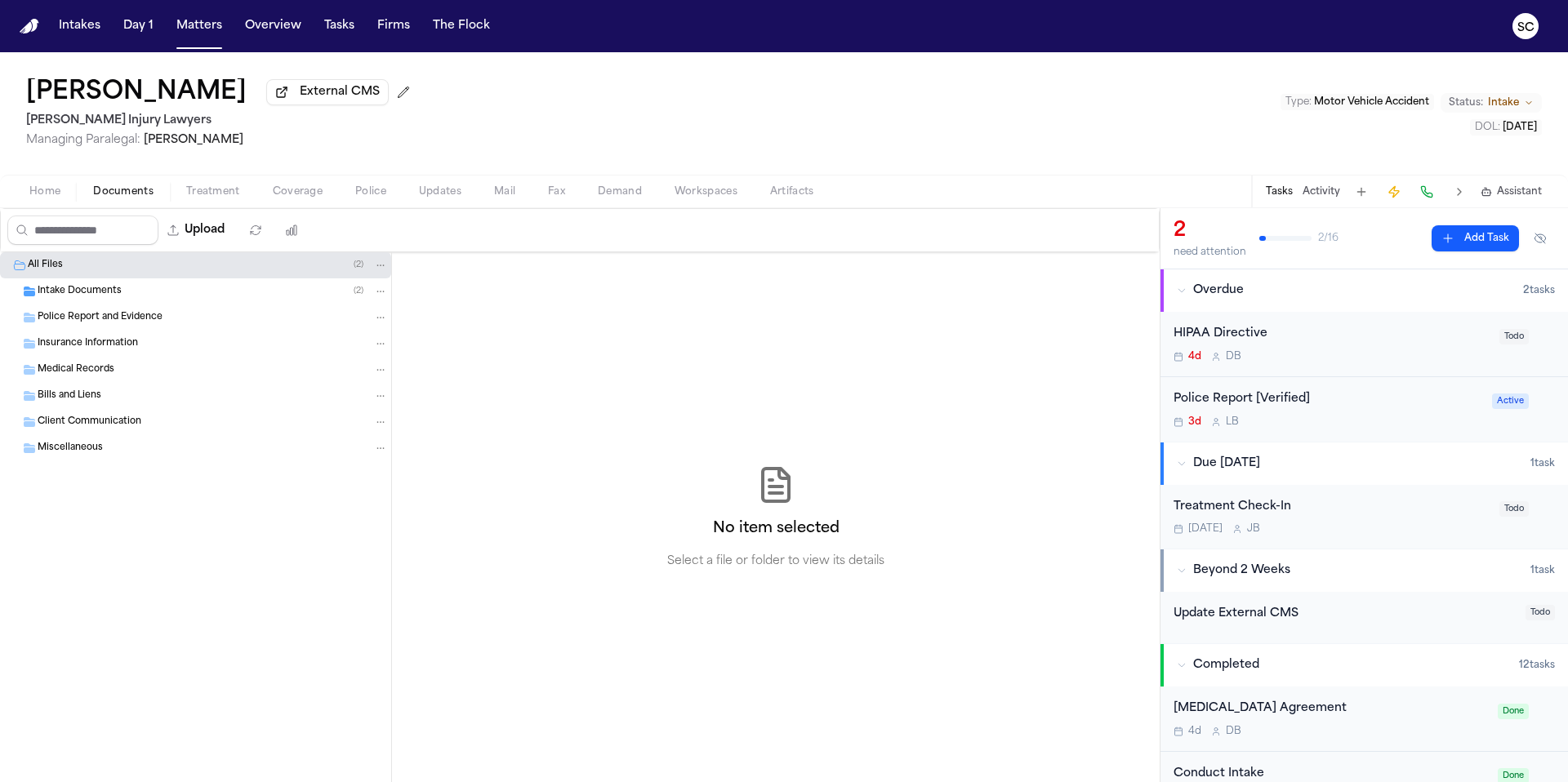
click at [1319, 425] on div "3d L B" at bounding box center [1327, 422] width 308 height 13
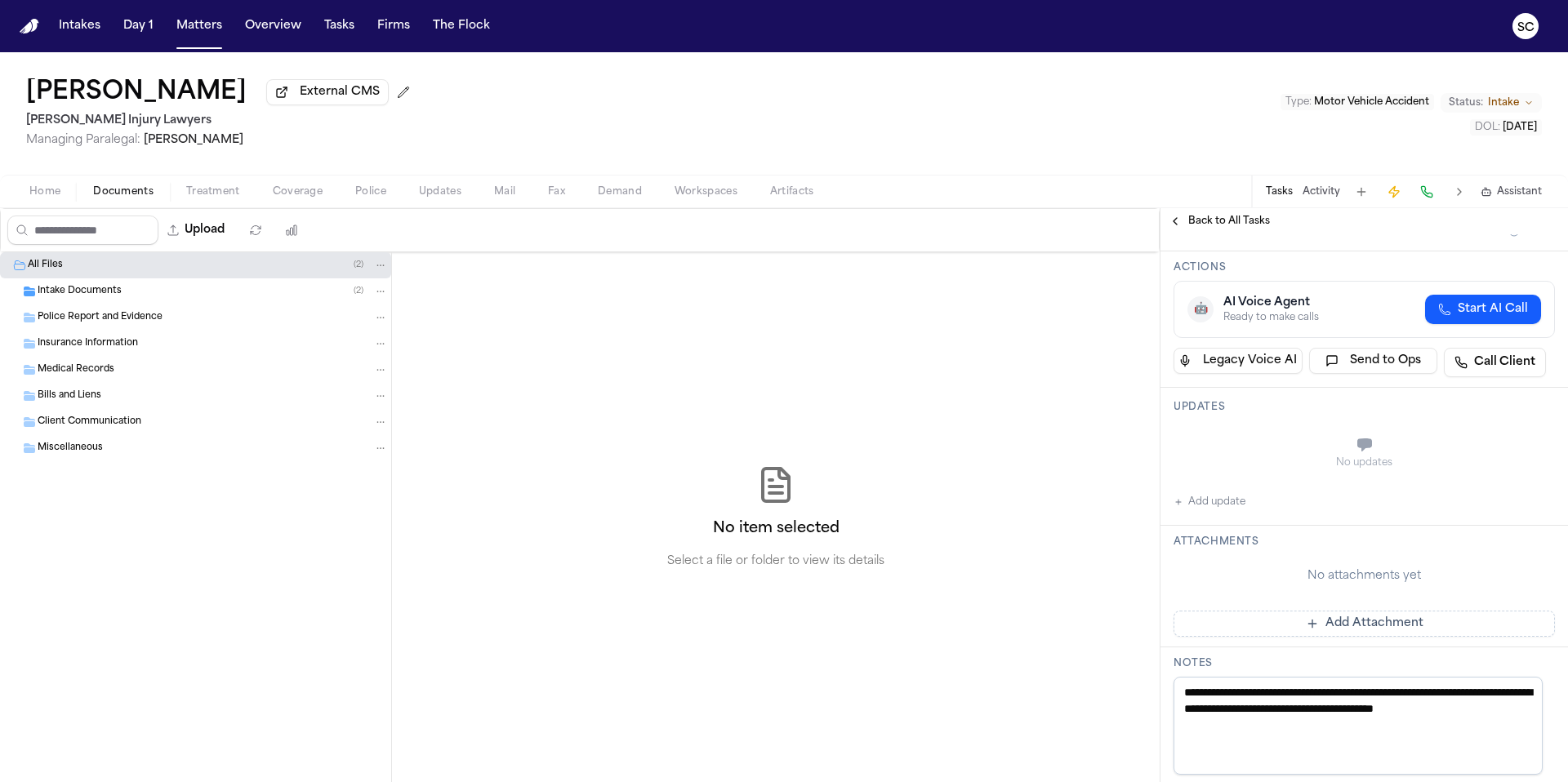
scroll to position [335, 0]
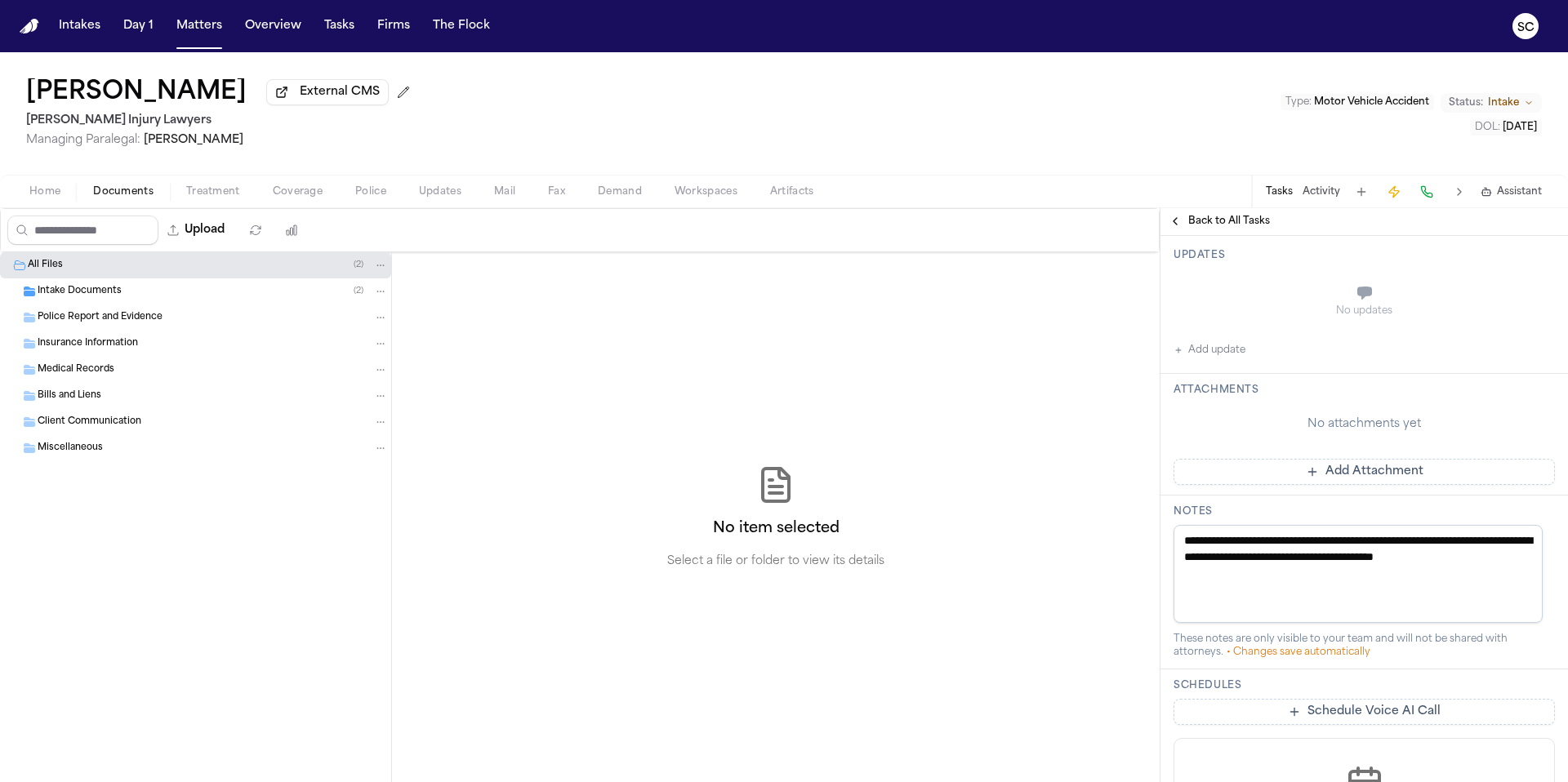
click at [1225, 352] on button "Add update" at bounding box center [1208, 351] width 72 height 20
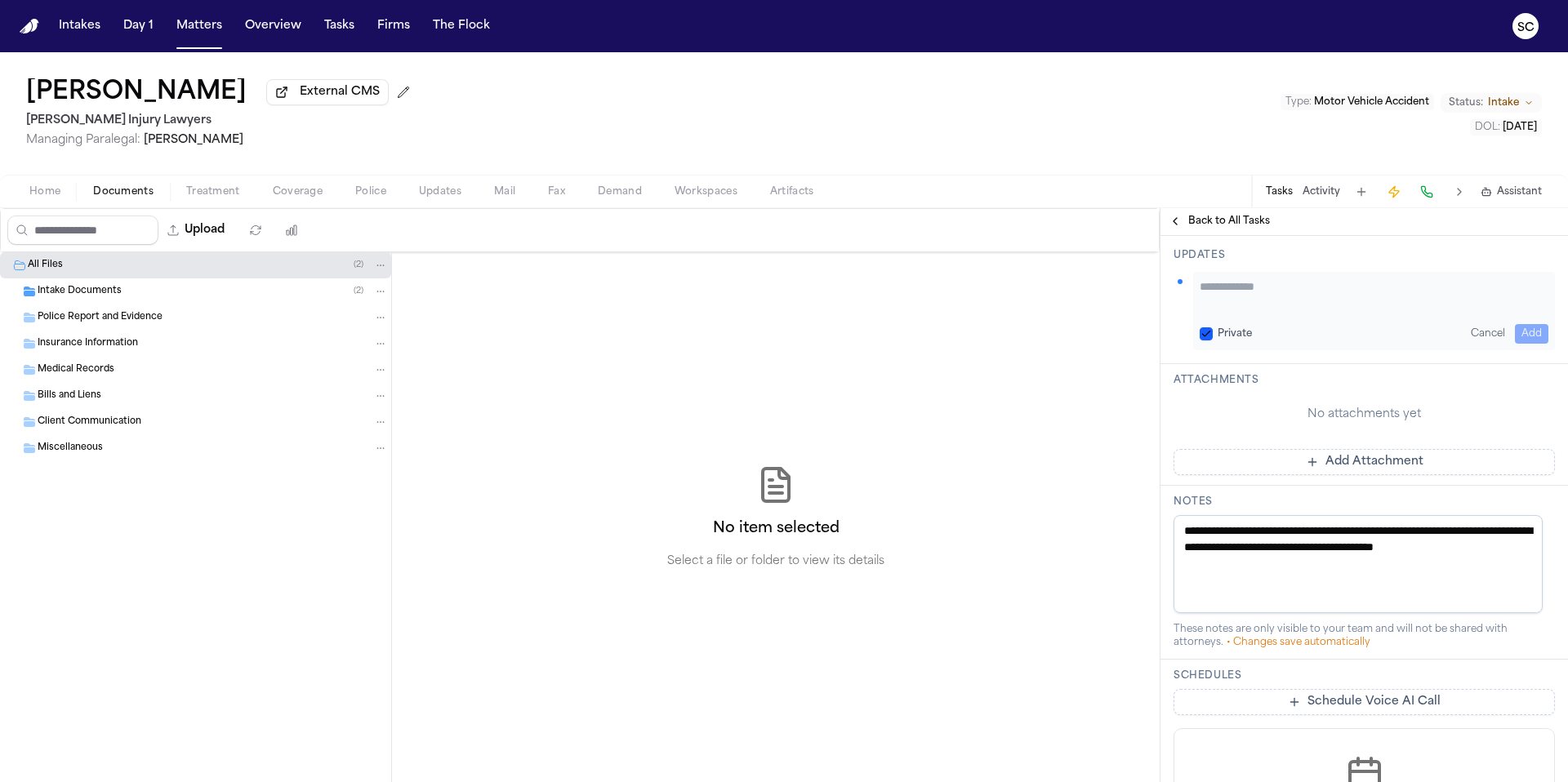
click at [1247, 294] on textarea "Add your update" at bounding box center [1373, 295] width 349 height 33
click at [1449, 290] on textarea "**********" at bounding box center [1368, 295] width 337 height 33
click at [1499, 293] on textarea "**********" at bounding box center [1368, 295] width 337 height 33
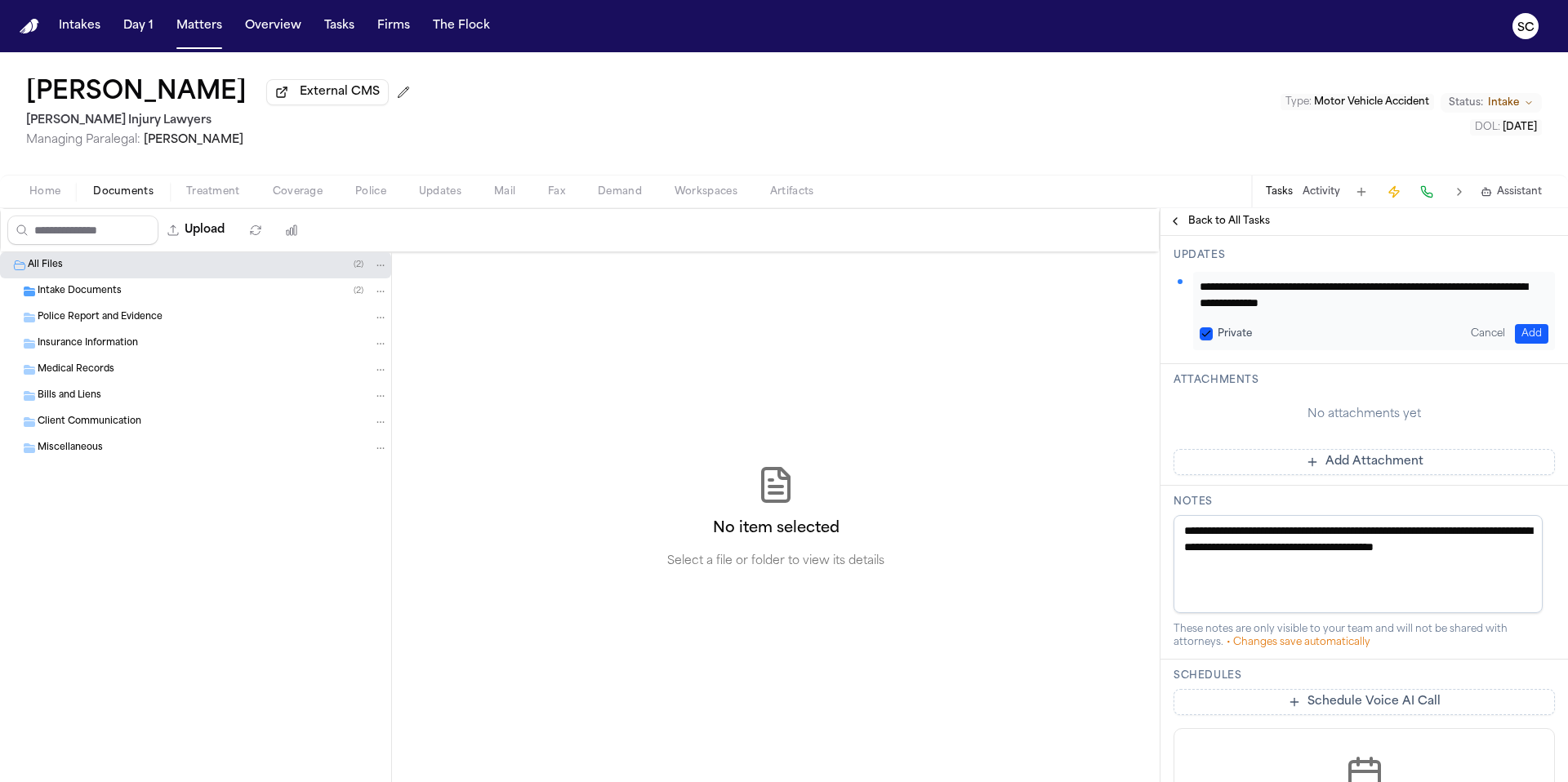
click at [1498, 293] on textarea "**********" at bounding box center [1368, 295] width 337 height 33
click at [1514, 290] on textarea "**********" at bounding box center [1368, 295] width 337 height 33
type textarea "**********"
click at [1519, 333] on button "Add" at bounding box center [1531, 334] width 34 height 20
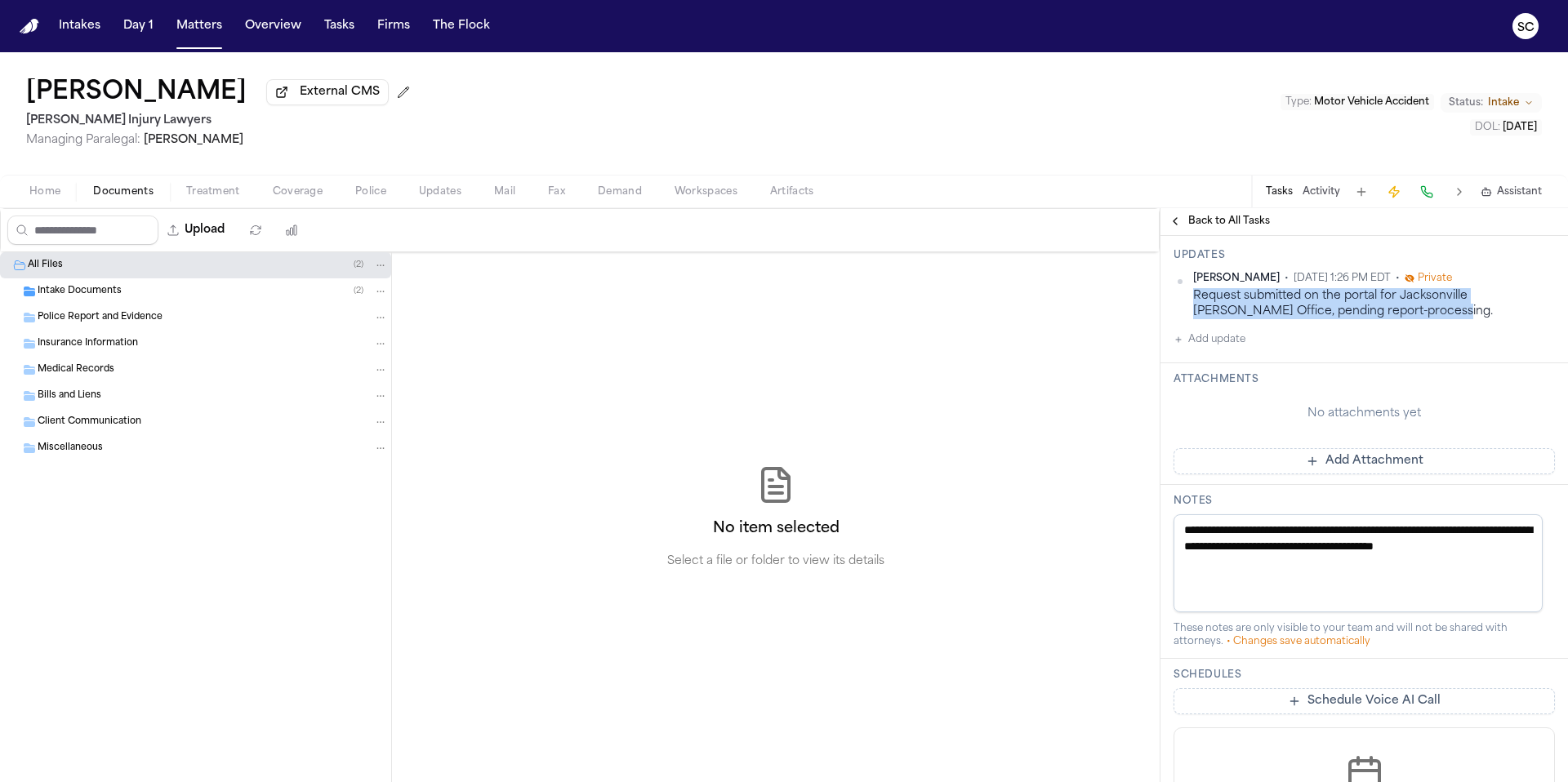
drag, startPoint x: 1375, startPoint y: 315, endPoint x: 1187, endPoint y: 298, distance: 188.8
click at [1187, 298] on div "Shirley Casanova • Oct 7, 2025 1:26 PM EDT • Private Request submitted on the p…" at bounding box center [1363, 296] width 381 height 48
copy div "Request submitted on the portal for Jacksonville Sherriff's Office, pending rep…"
drag, startPoint x: 1283, startPoint y: 578, endPoint x: 1165, endPoint y: 521, distance: 131.0
click at [1165, 521] on div "**********" at bounding box center [1364, 572] width 407 height 174
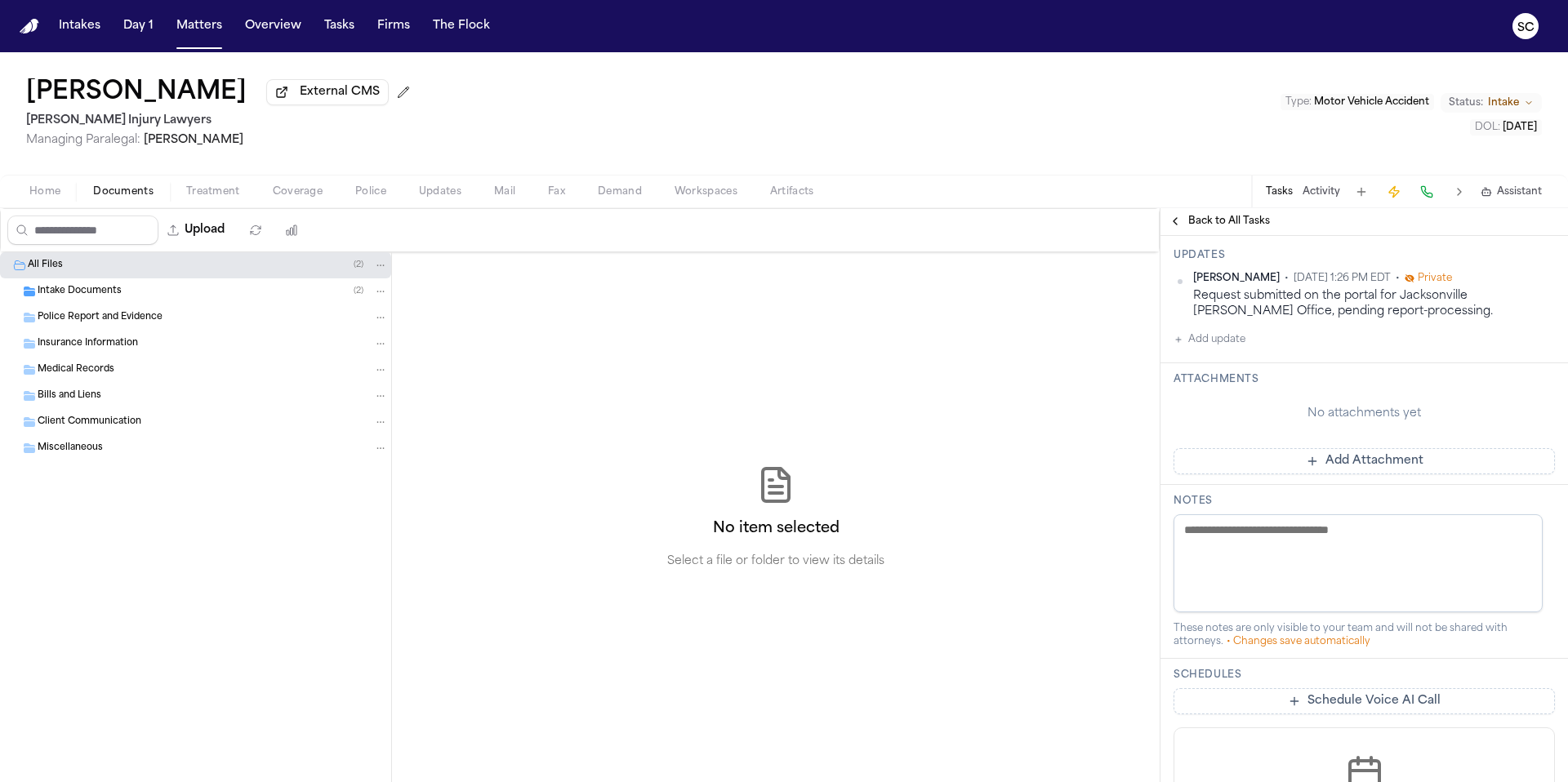
scroll to position [239, 0]
type textarea "**********"
paste textarea "**********"
click at [1193, 493] on div "**********" at bounding box center [1364, 572] width 407 height 174
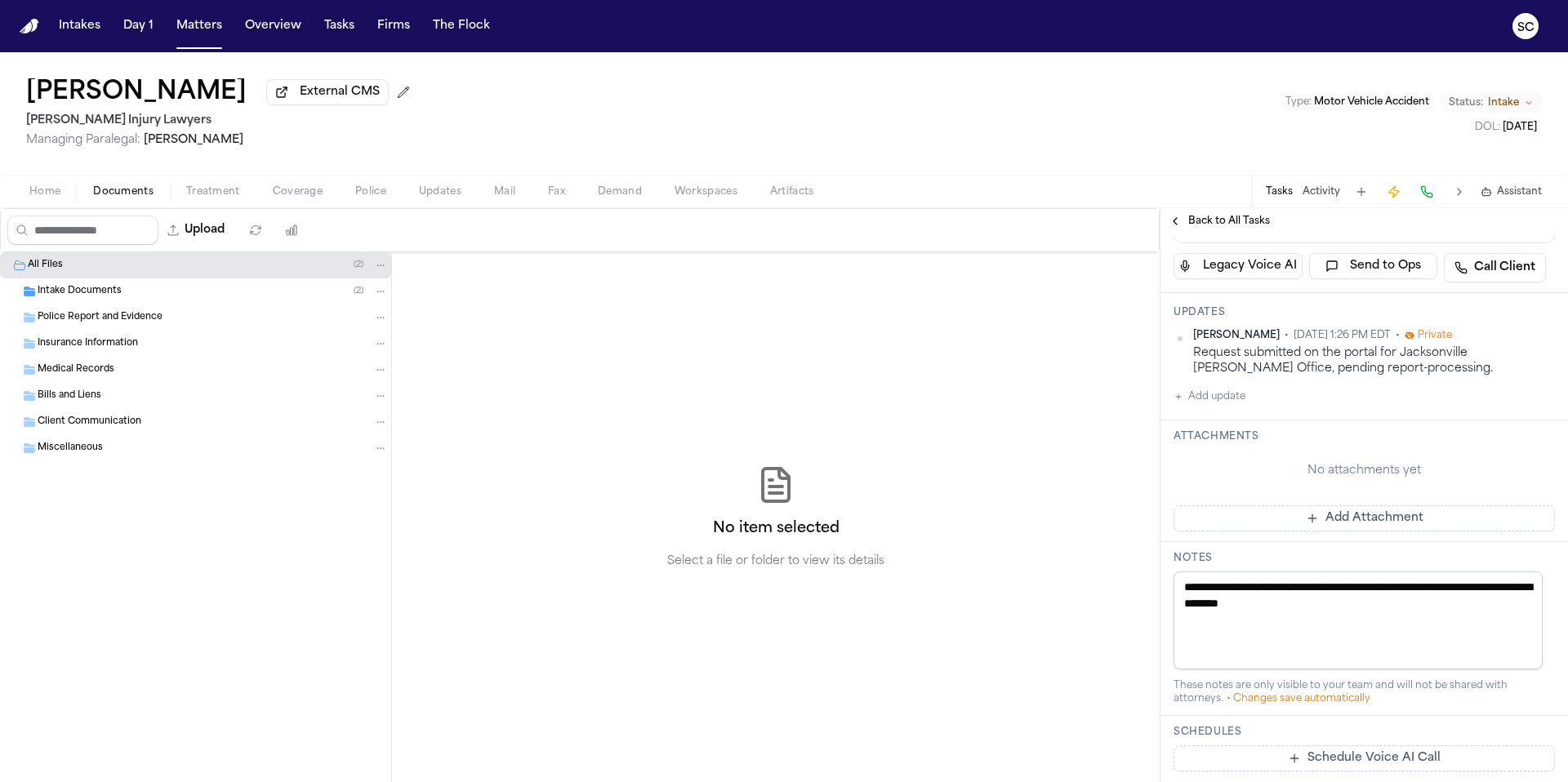
scroll to position [280, 0]
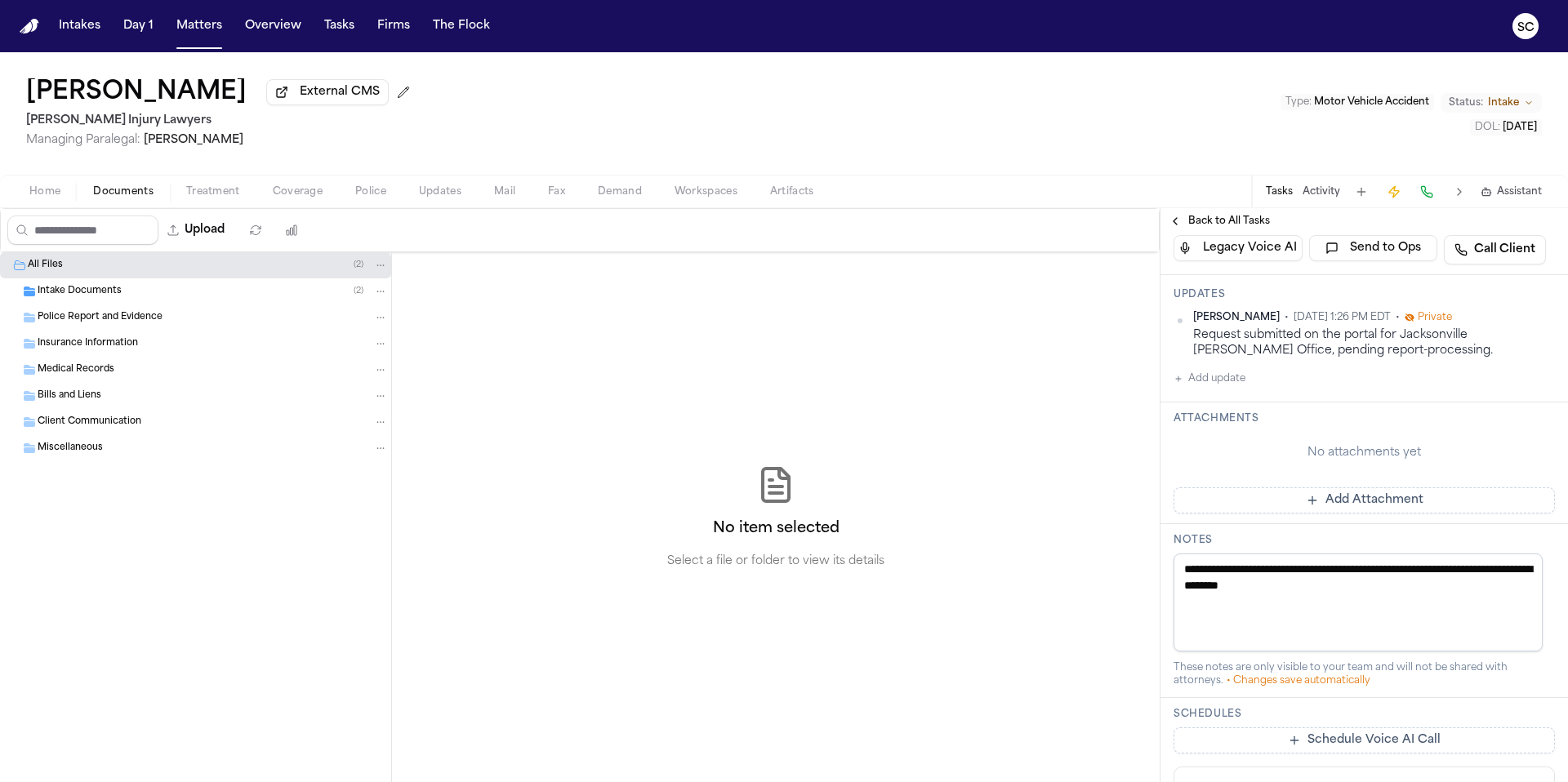
click at [1387, 593] on textarea "**********" at bounding box center [1357, 602] width 369 height 98
paste textarea "**********"
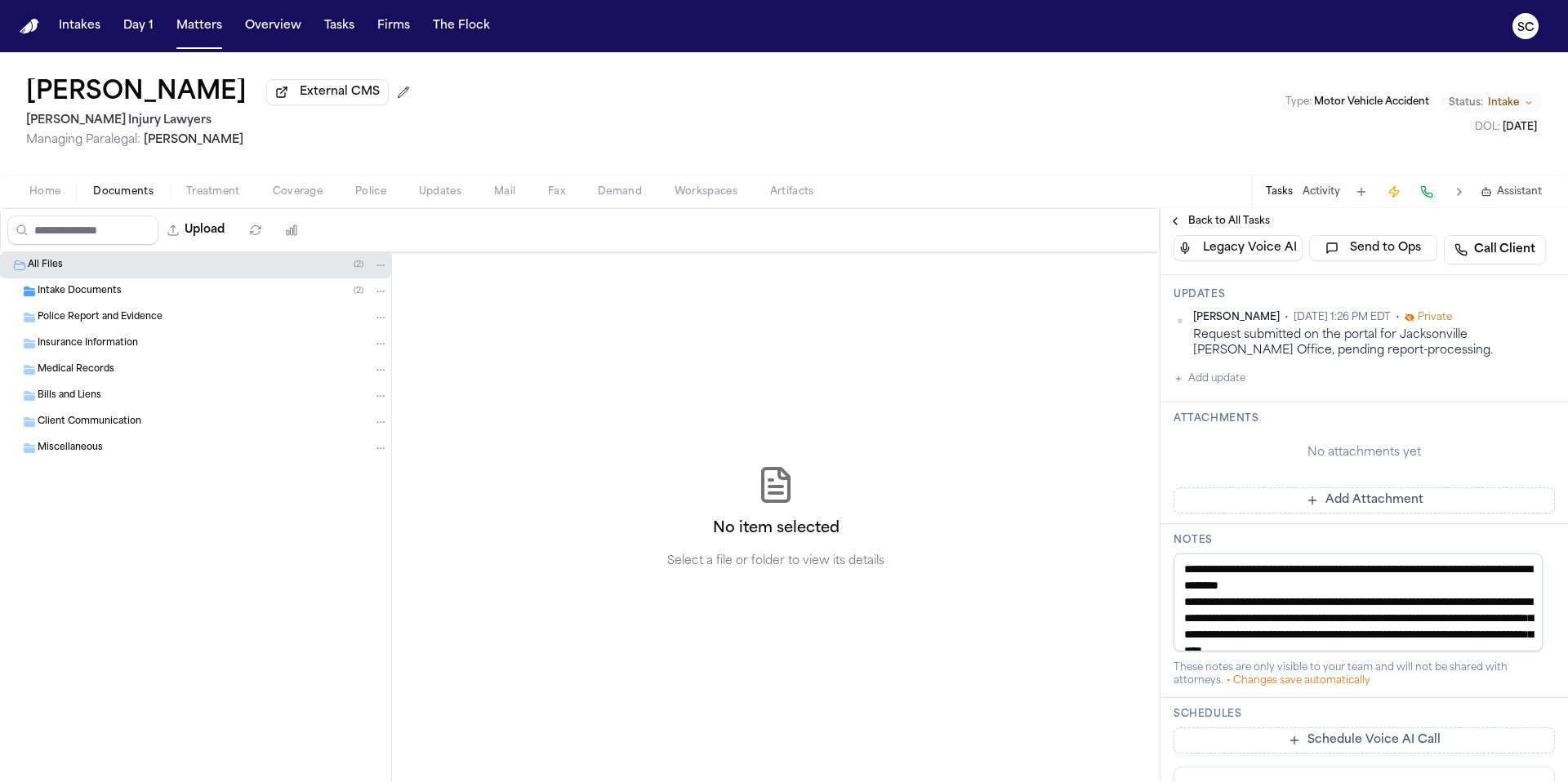
scroll to position [92, 0]
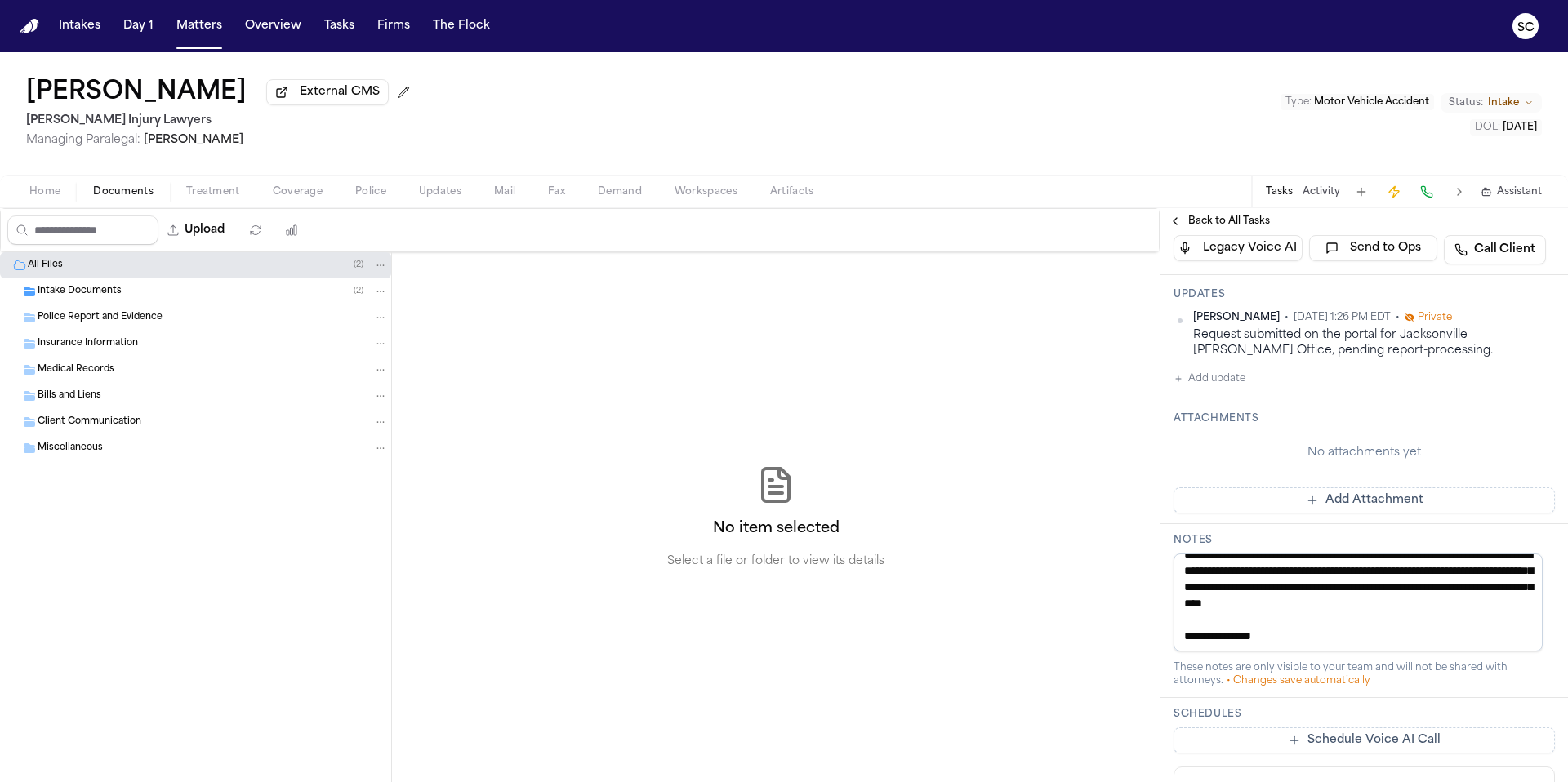
click at [1296, 621] on textarea "**********" at bounding box center [1357, 602] width 369 height 98
drag, startPoint x: 1267, startPoint y: 609, endPoint x: 1189, endPoint y: 605, distance: 78.1
click at [1191, 605] on textarea "**********" at bounding box center [1357, 602] width 369 height 98
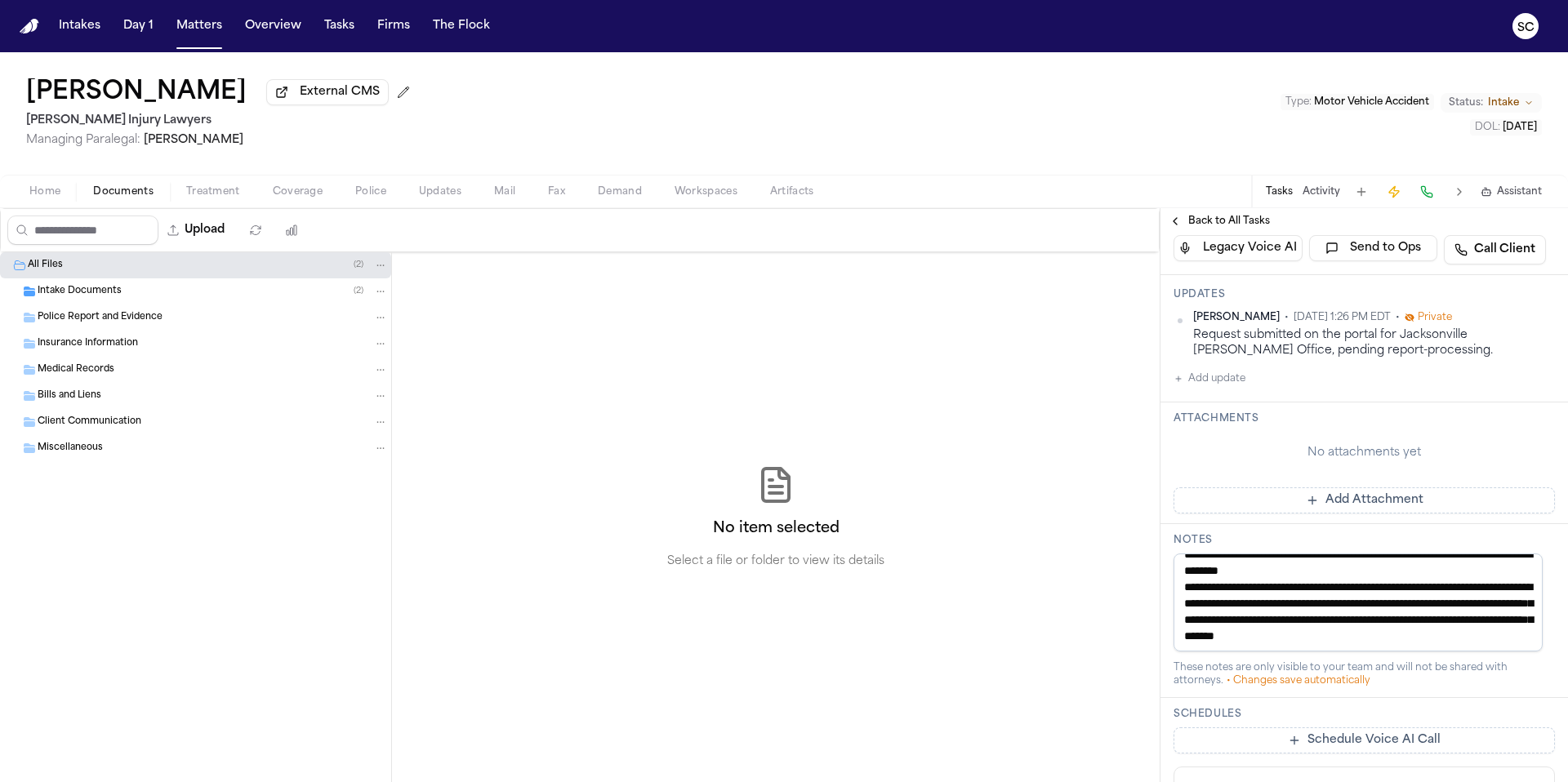
drag, startPoint x: 1269, startPoint y: 614, endPoint x: 1192, endPoint y: 612, distance: 77.0
click at [1192, 612] on textarea "**********" at bounding box center [1357, 602] width 369 height 98
click at [1330, 604] on textarea "**********" at bounding box center [1357, 602] width 369 height 98
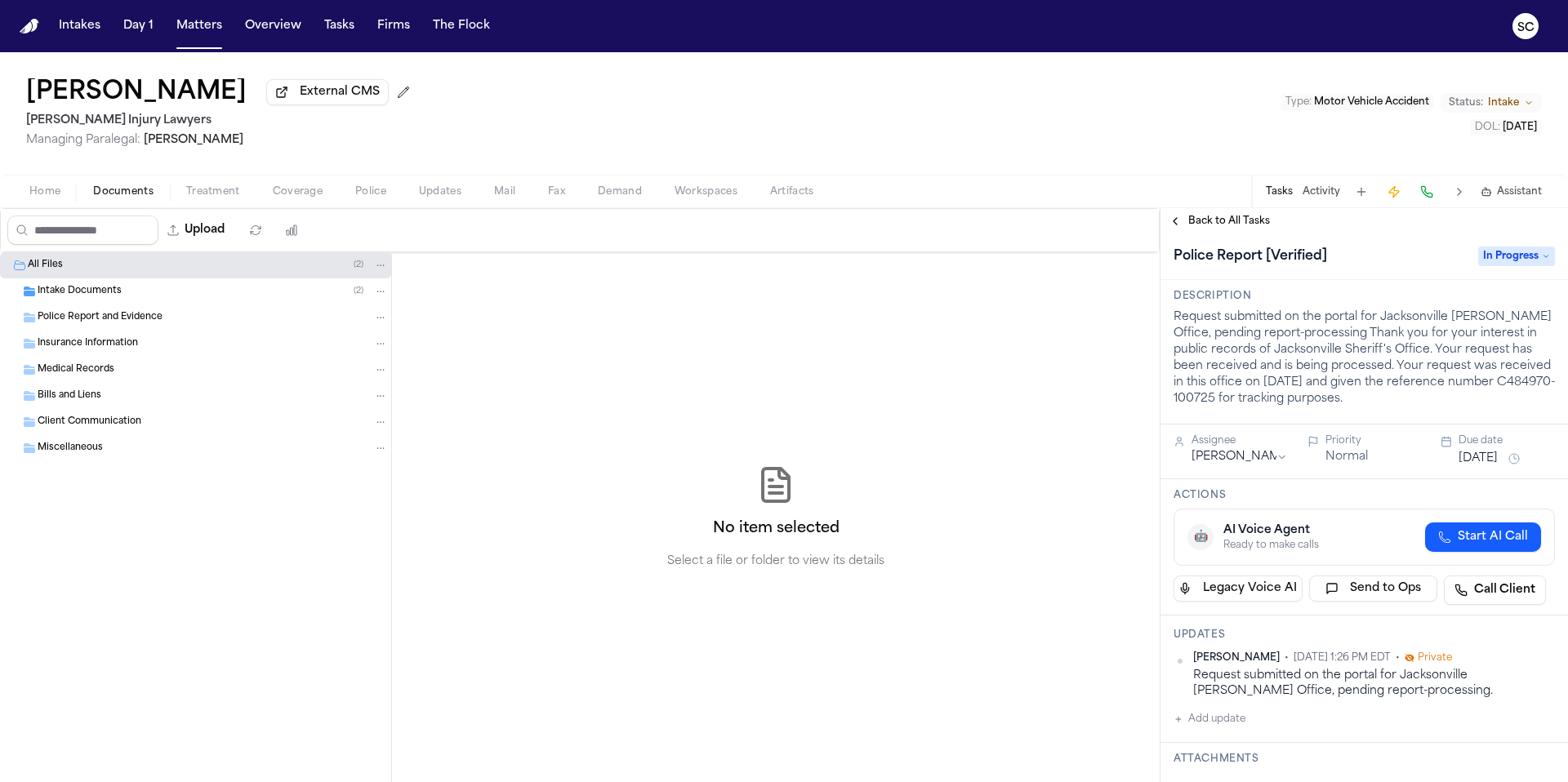
scroll to position [0, 0]
type textarea "**********"
click at [1399, 407] on p "Request submitted on the portal for Jacksonville Sherriff's Office, pending rep…" at bounding box center [1363, 362] width 381 height 98
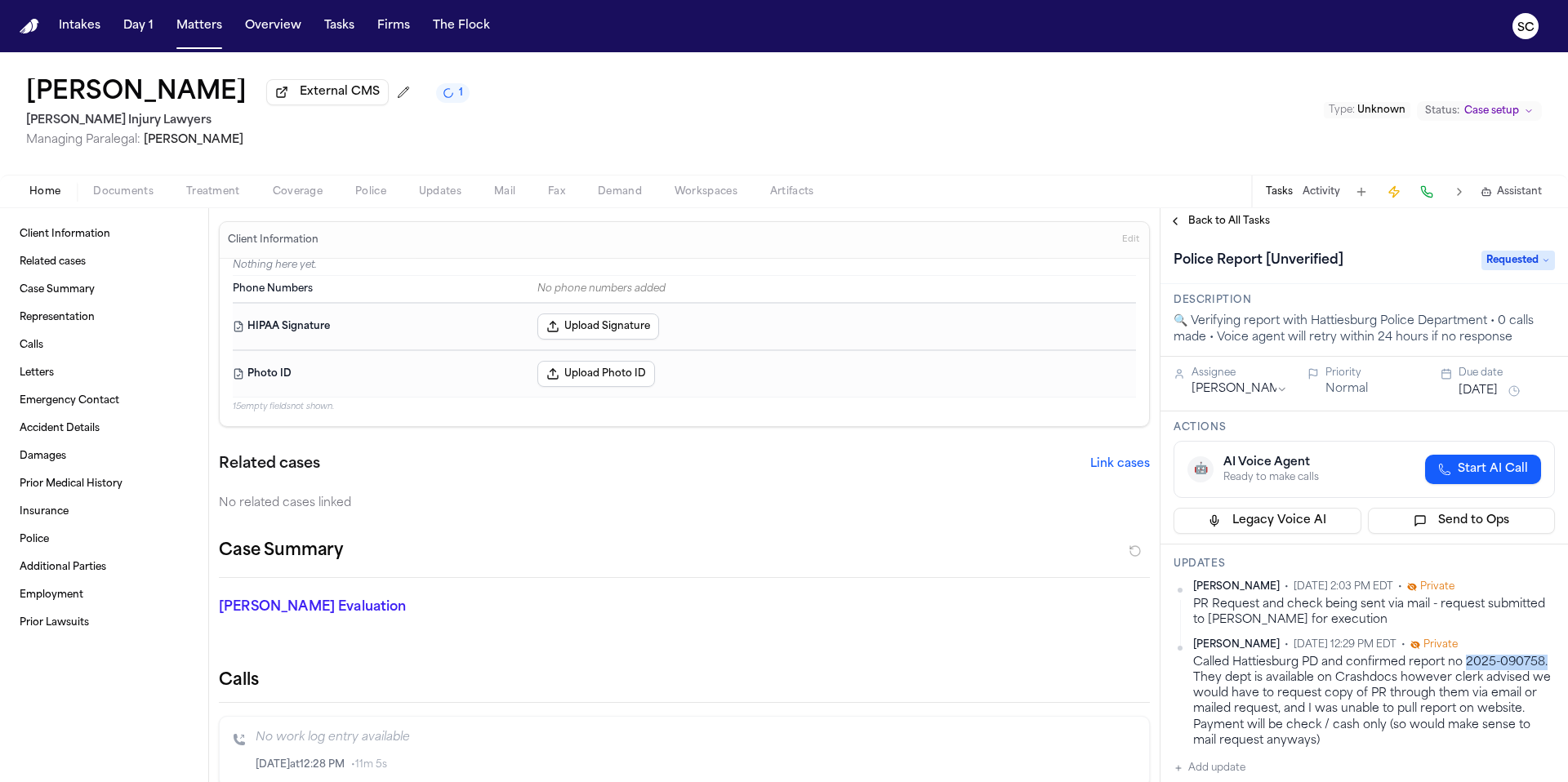
drag, startPoint x: 1240, startPoint y: 683, endPoint x: 1464, endPoint y: 671, distance: 224.3
click at [1464, 671] on div "Called Hattiesburg PD and confirmed report no 2025-090758. They dept is availab…" at bounding box center [1373, 702] width 362 height 95
copy div "2025-090758."
click at [30, 545] on span "Police" at bounding box center [35, 539] width 30 height 13
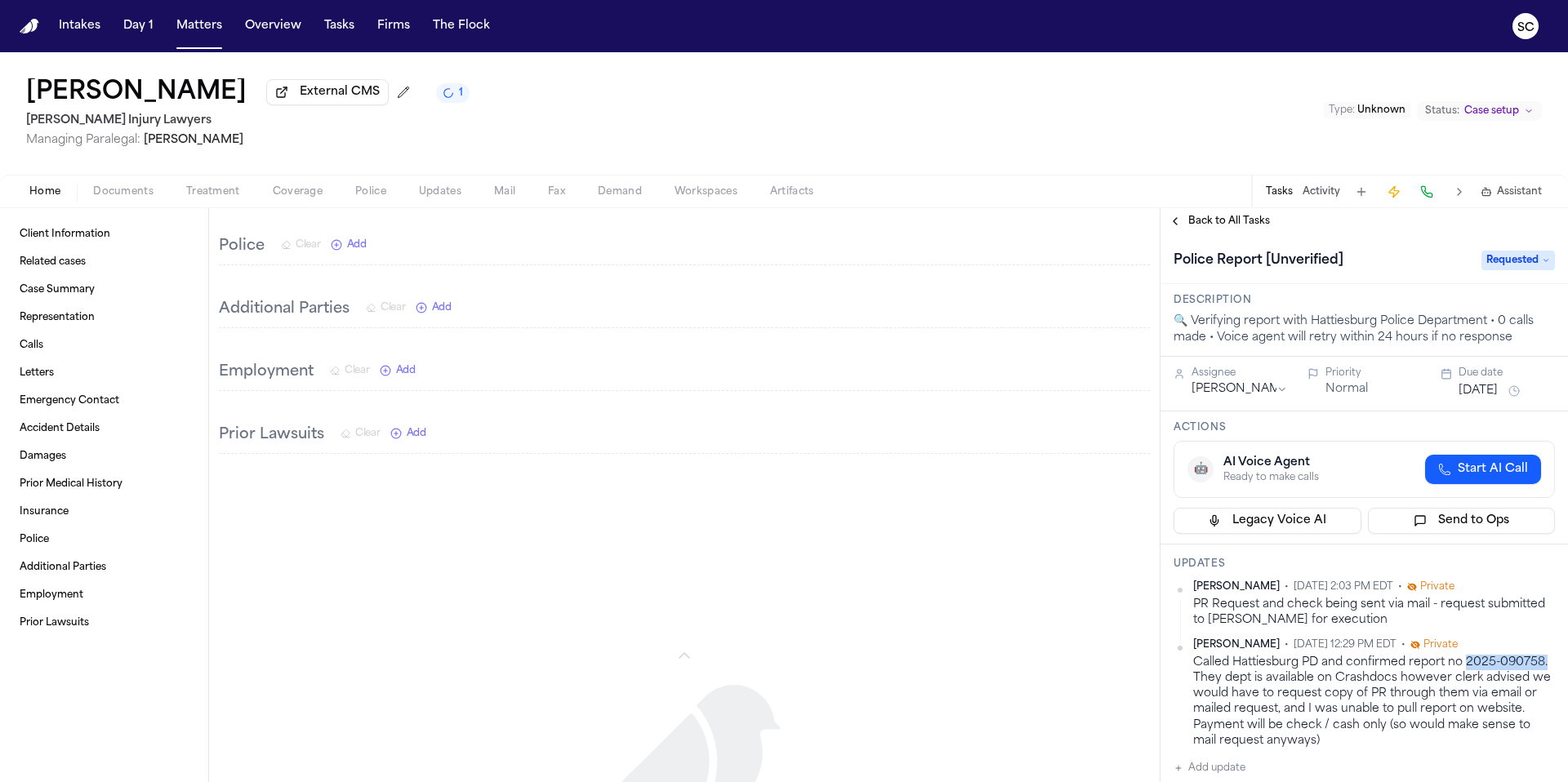
scroll to position [1658, 0]
click at [56, 245] on link "Client Information" at bounding box center [104, 234] width 182 height 26
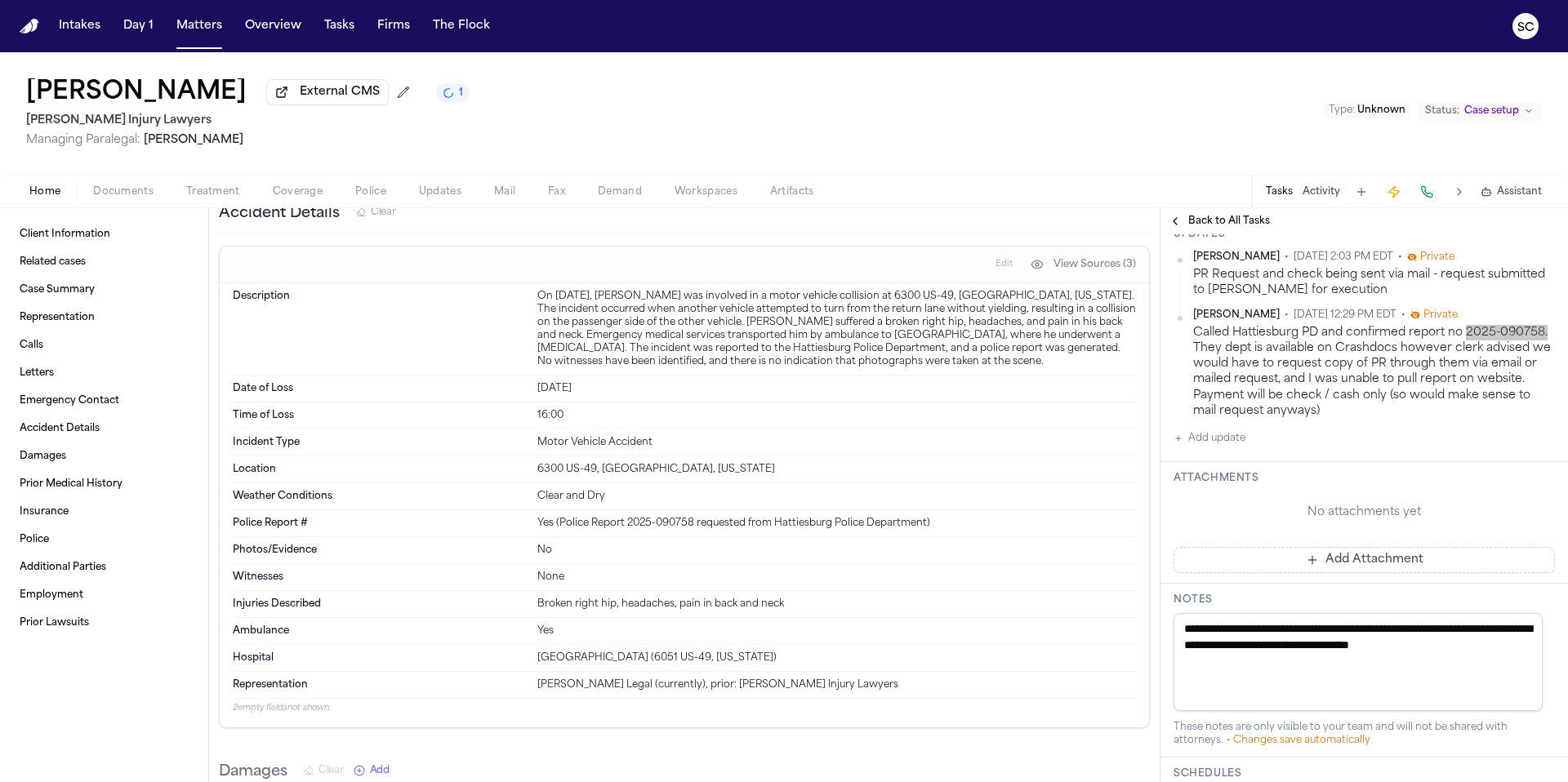
scroll to position [335, 0]
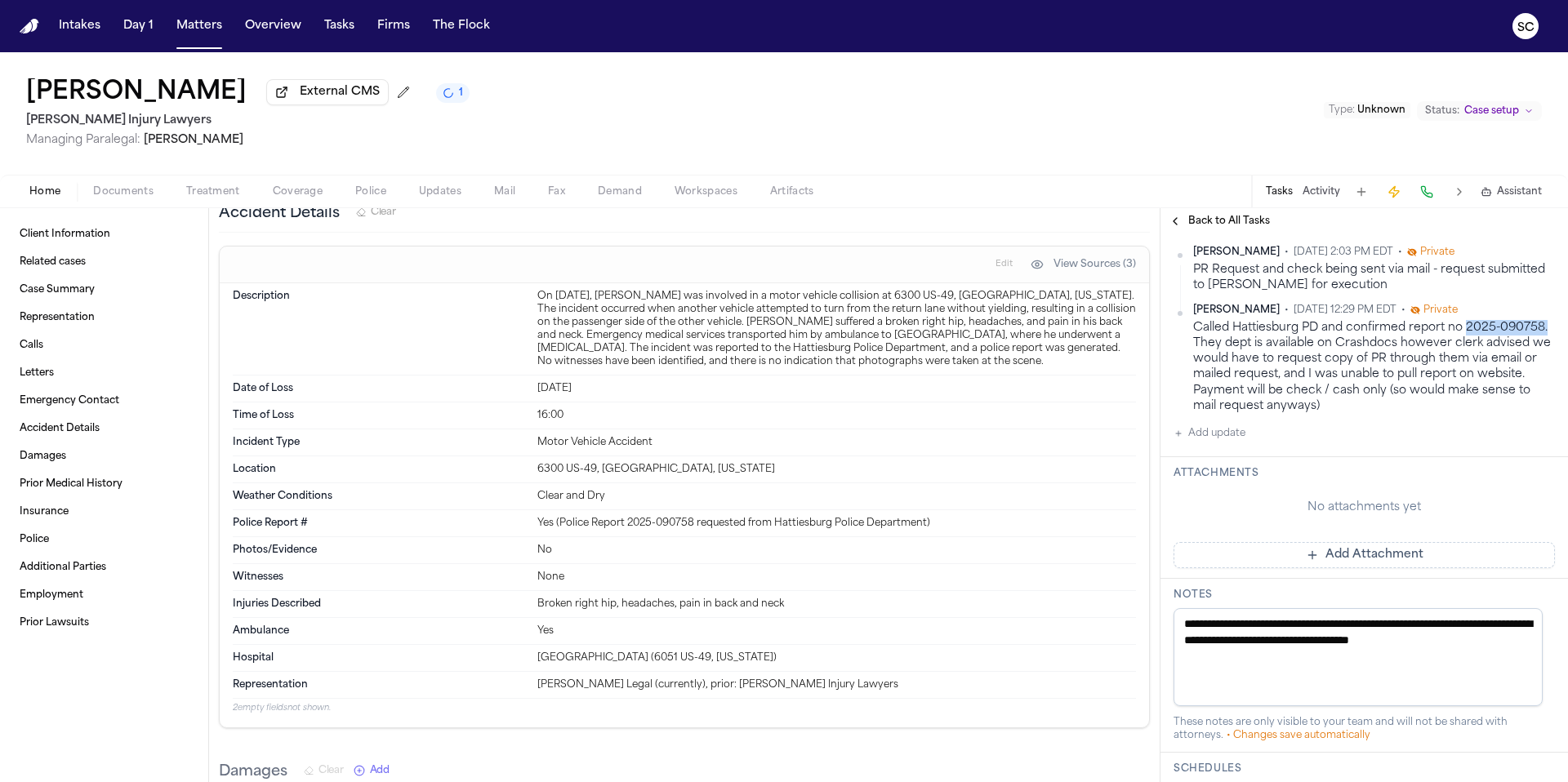
click at [440, 97] on icon "1 active task" at bounding box center [448, 92] width 16 height 16
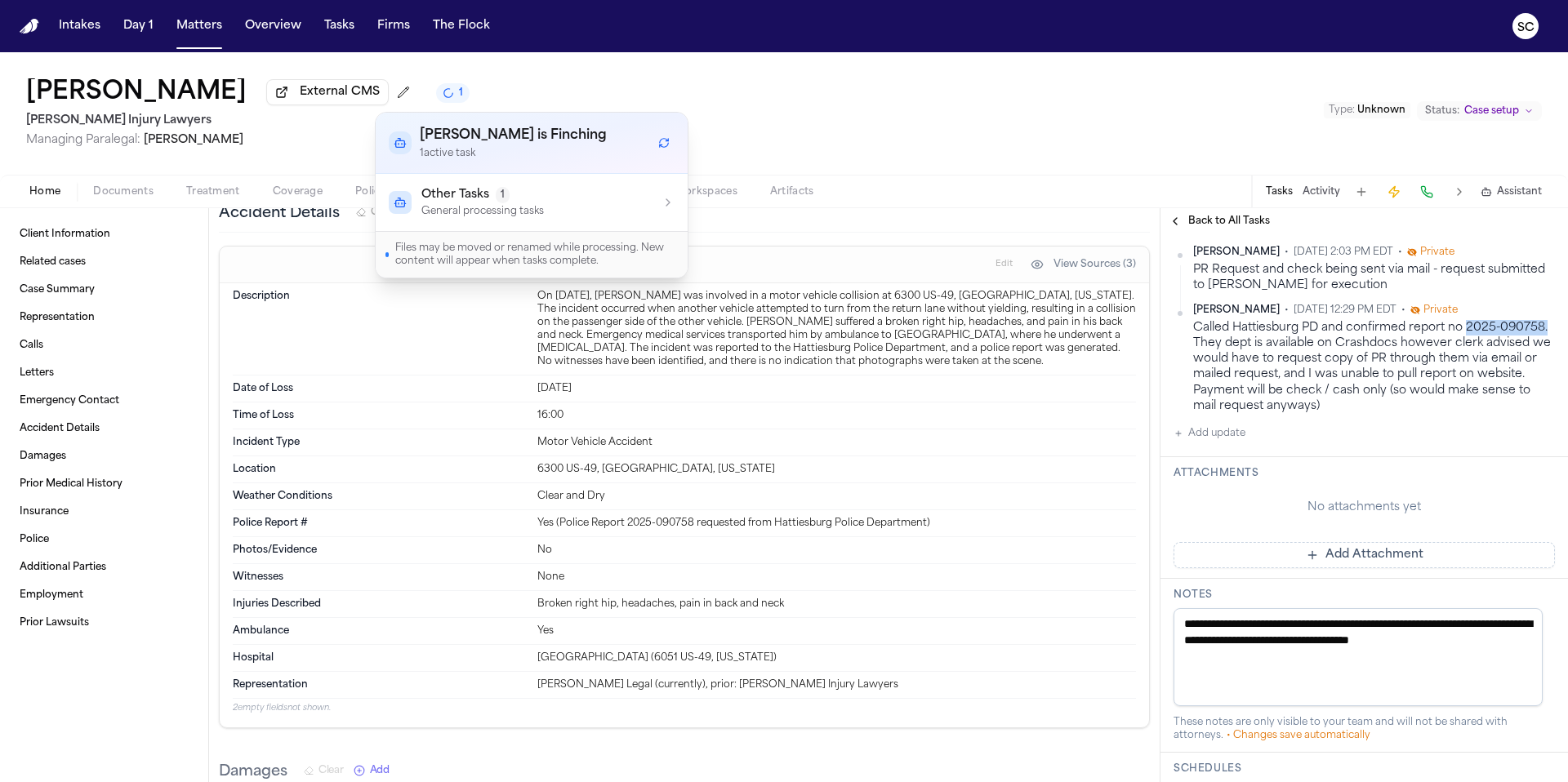
click at [596, 215] on div "Other Tasks 1 General processing tasks" at bounding box center [531, 203] width 285 height 31
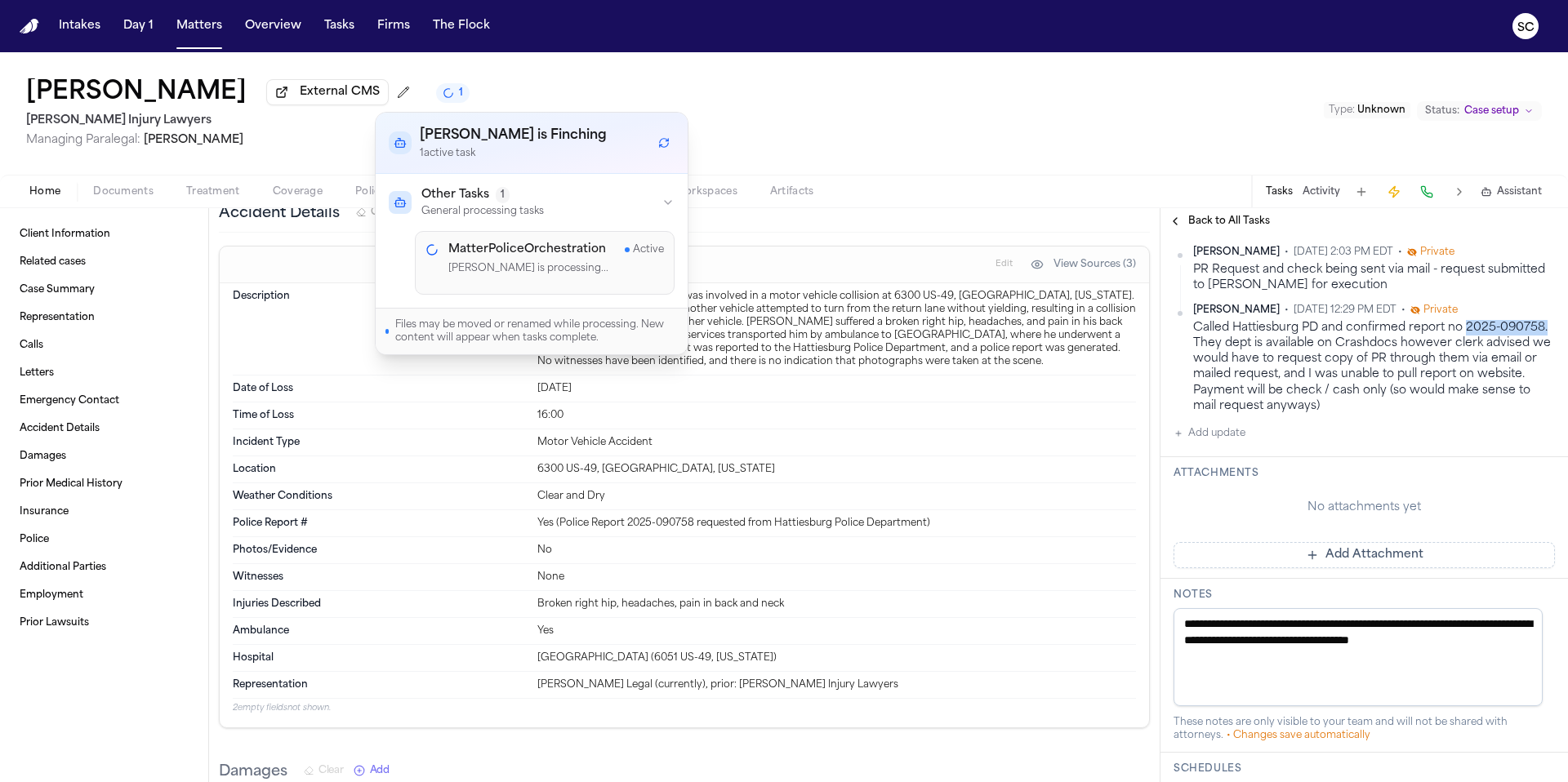
click at [126, 201] on span "button" at bounding box center [123, 201] width 80 height 2
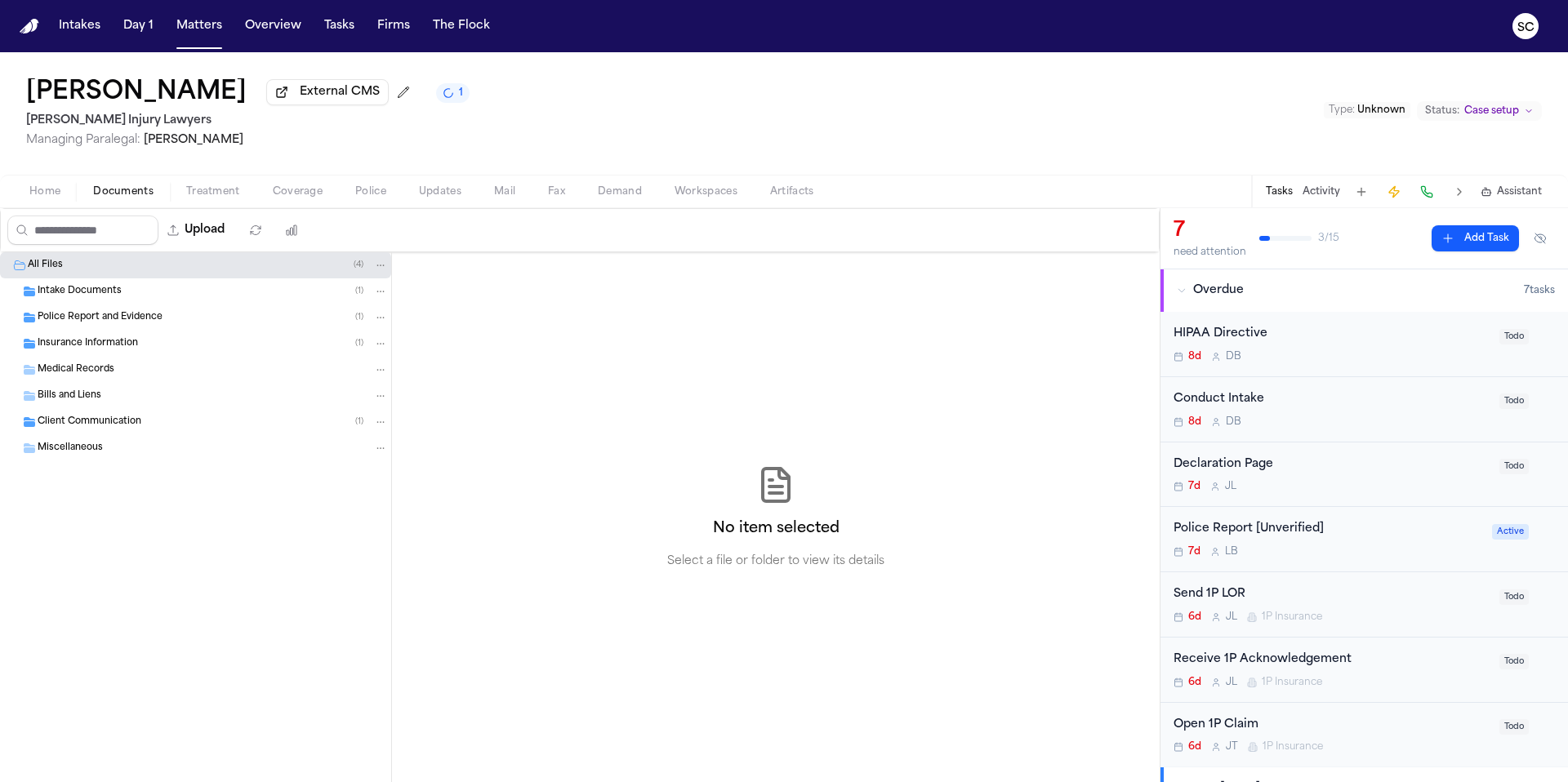
click at [103, 324] on span "Police Report and Evidence" at bounding box center [100, 318] width 125 height 14
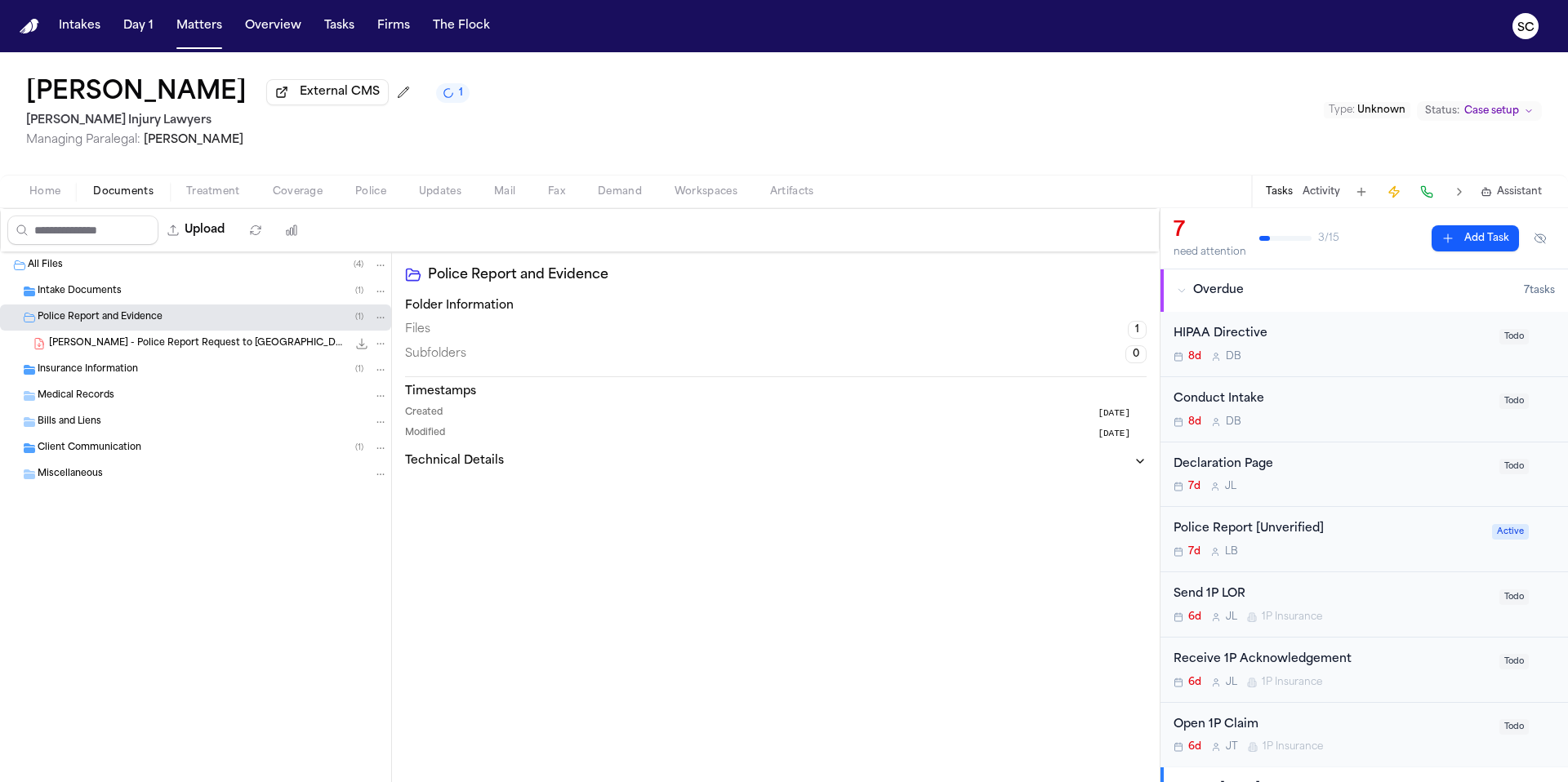
click at [117, 196] on span "Documents" at bounding box center [123, 192] width 60 height 13
click at [35, 198] on span "Home" at bounding box center [45, 192] width 31 height 13
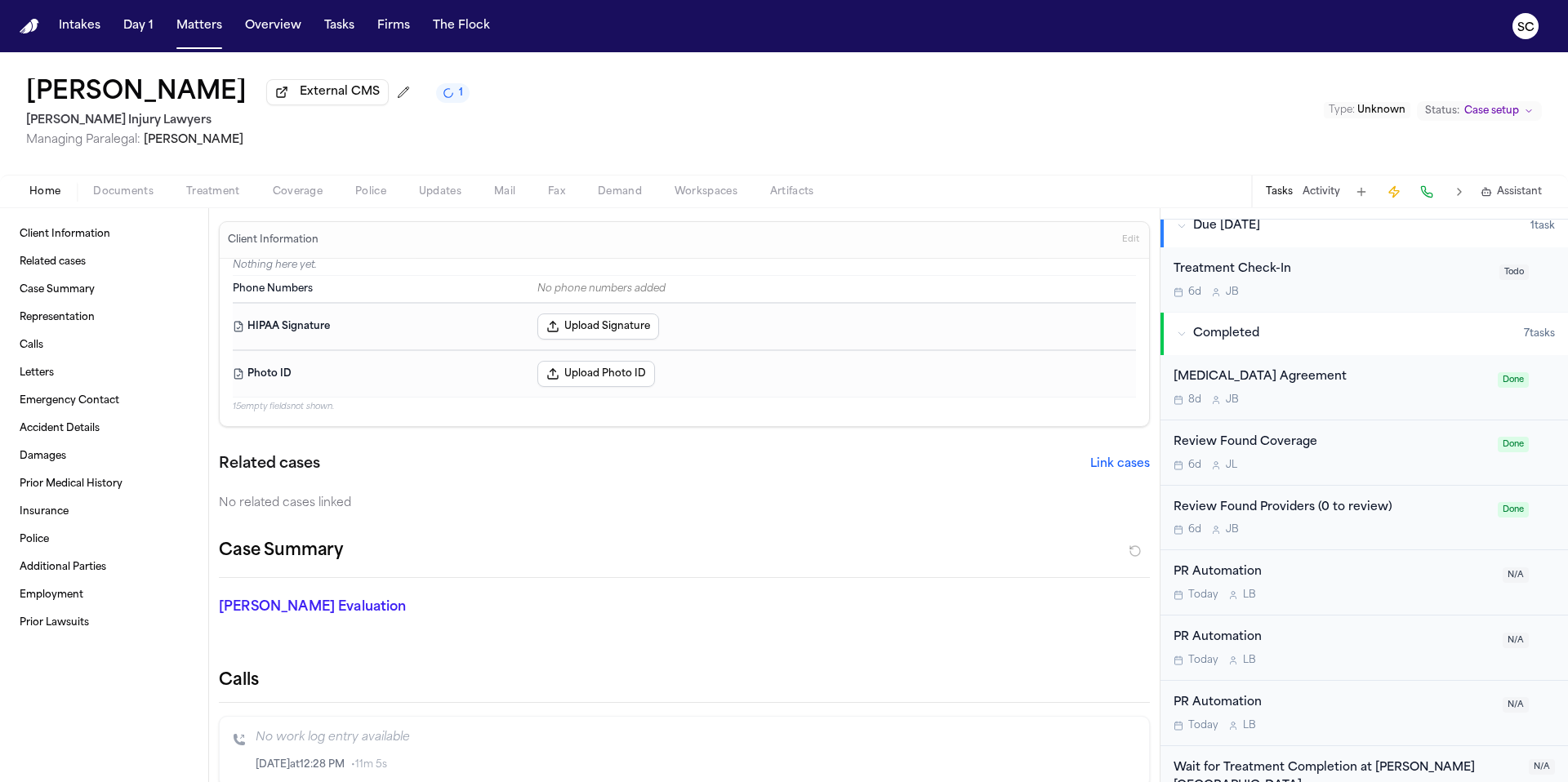
scroll to position [462, 0]
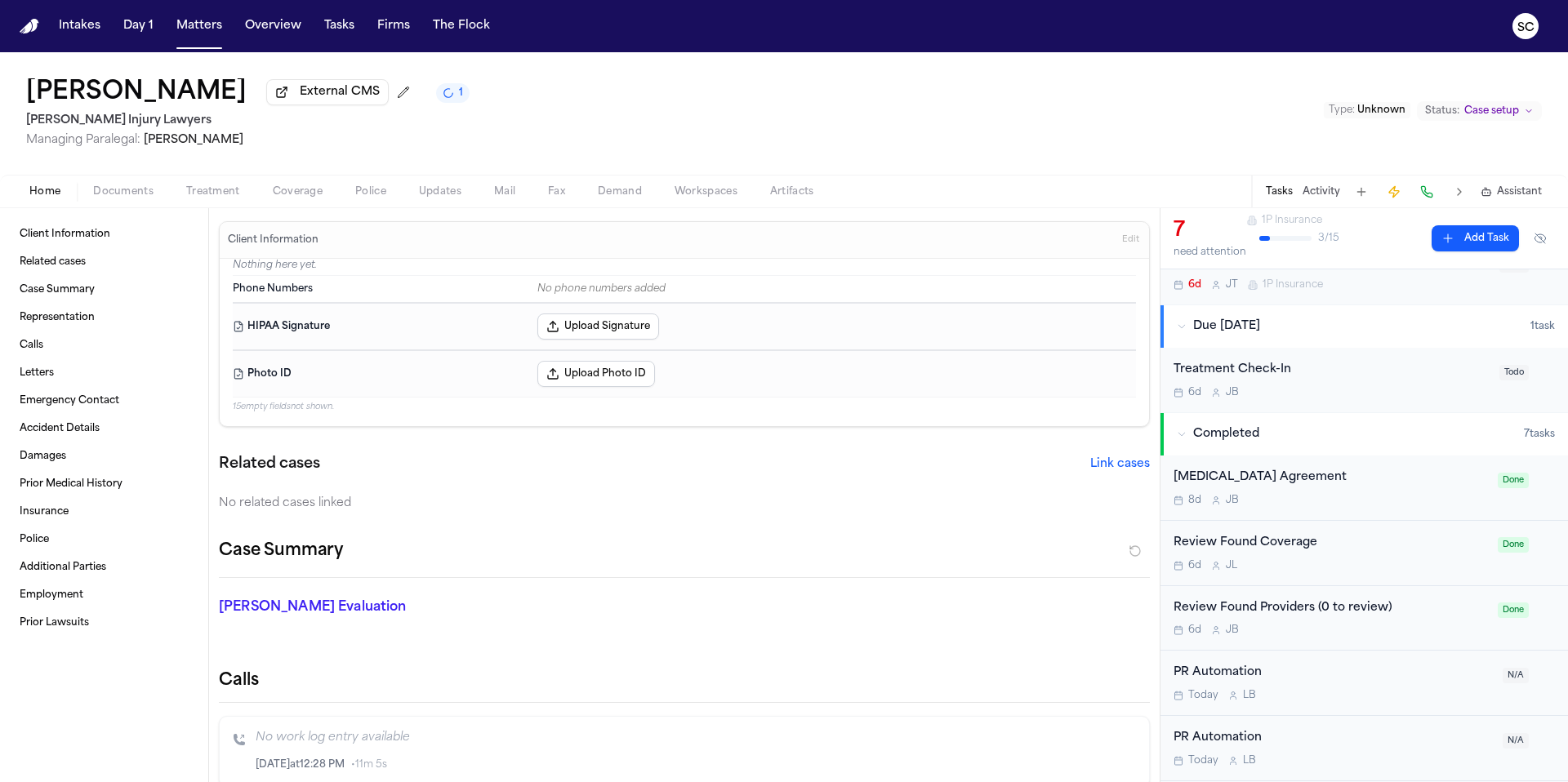
click at [1288, 197] on button "Tasks" at bounding box center [1278, 192] width 27 height 13
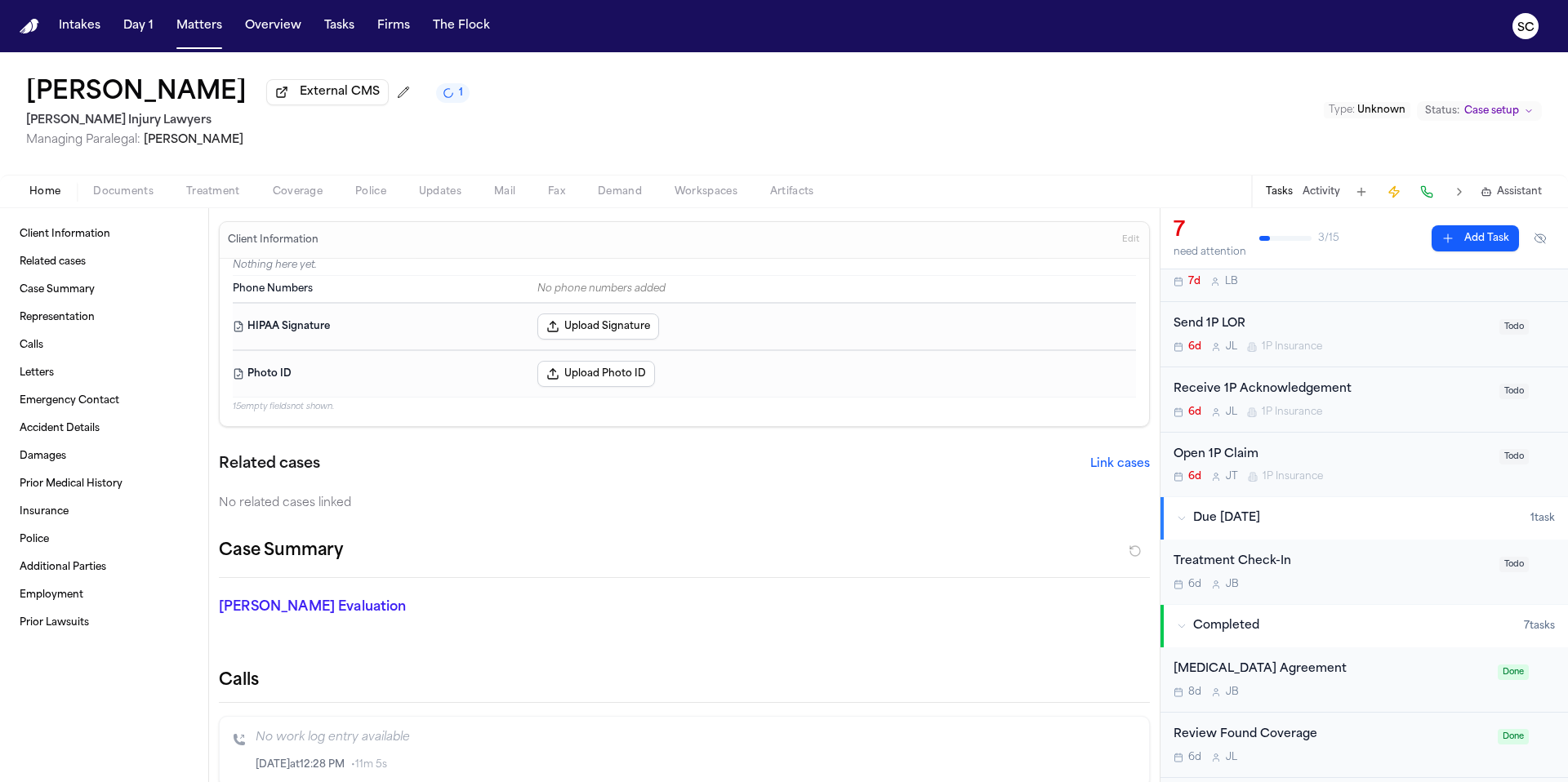
scroll to position [97, 0]
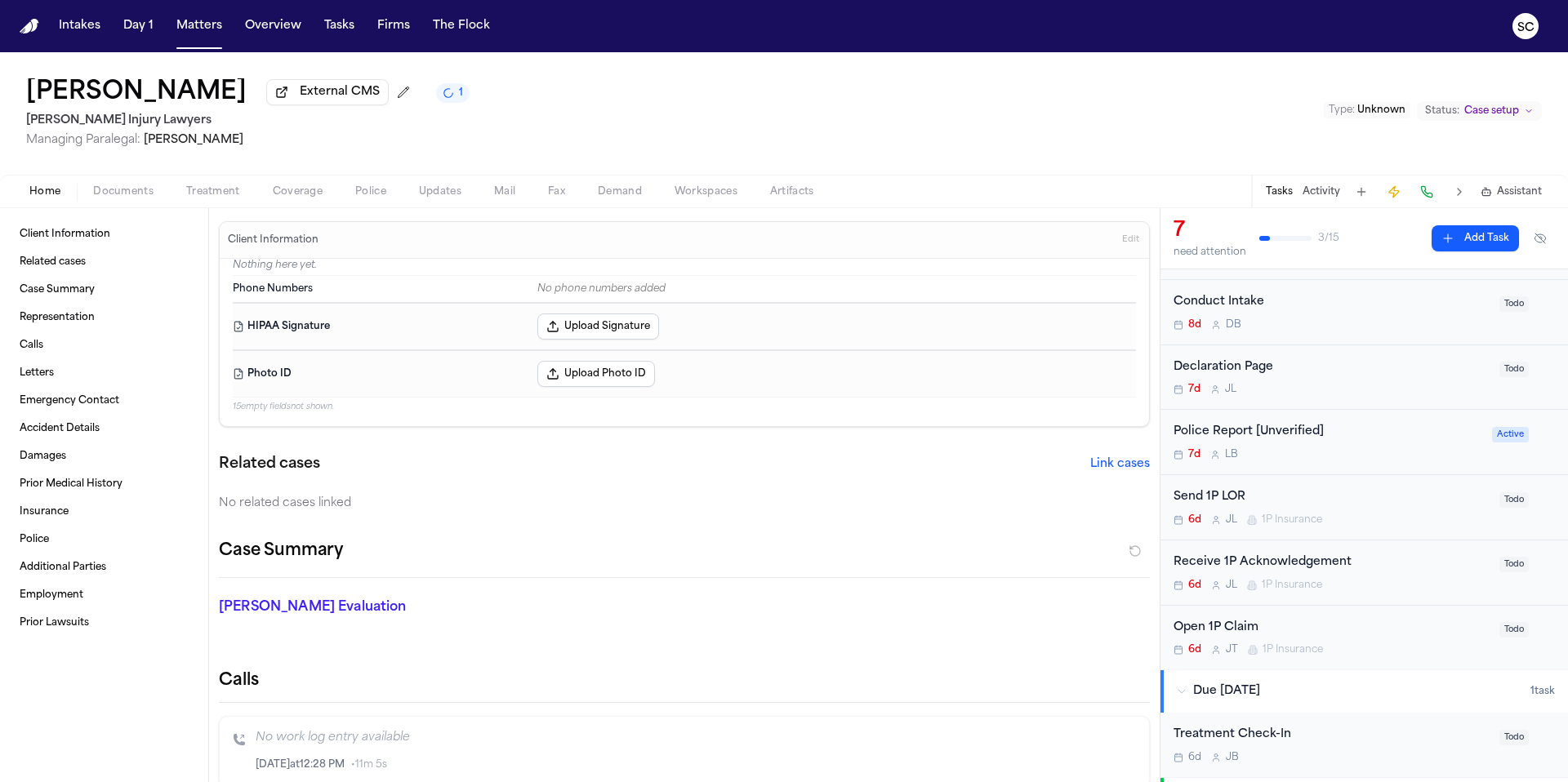
click at [1354, 445] on div "Police Report [Unverified] 7d L B" at bounding box center [1327, 442] width 308 height 39
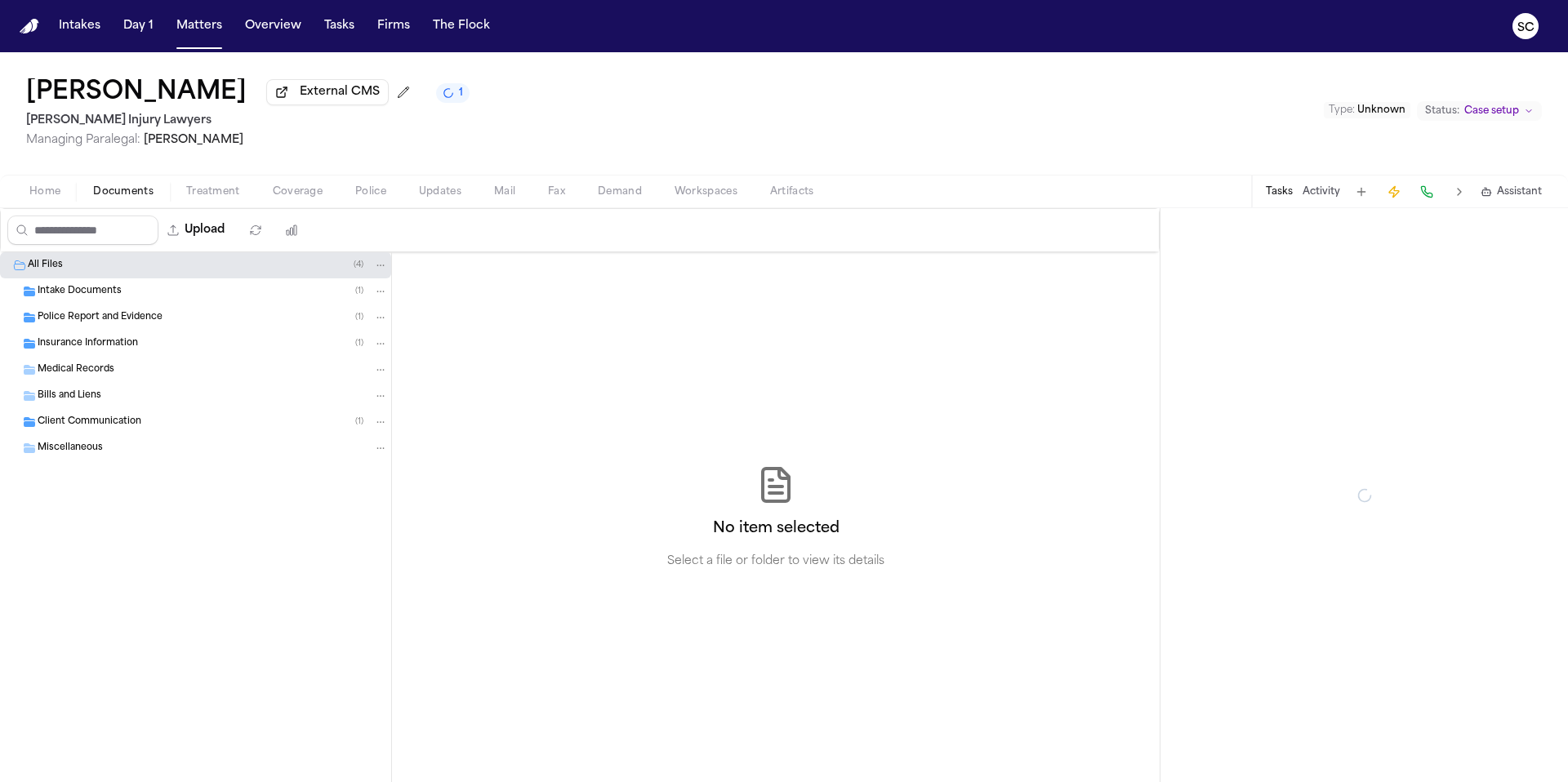
click at [115, 199] on span "Documents" at bounding box center [123, 192] width 60 height 13
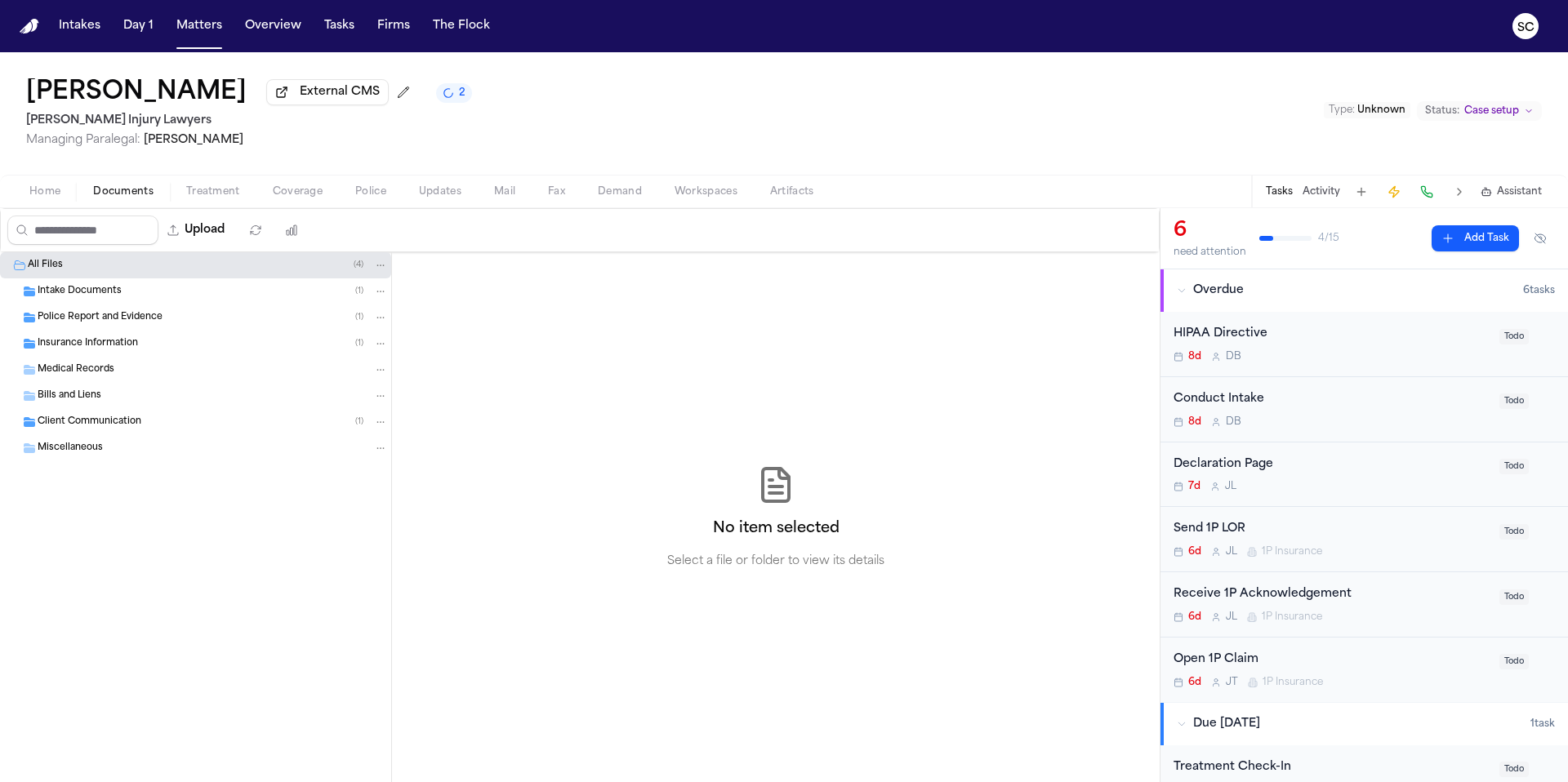
click at [96, 325] on span "Police Report and Evidence" at bounding box center [100, 318] width 125 height 14
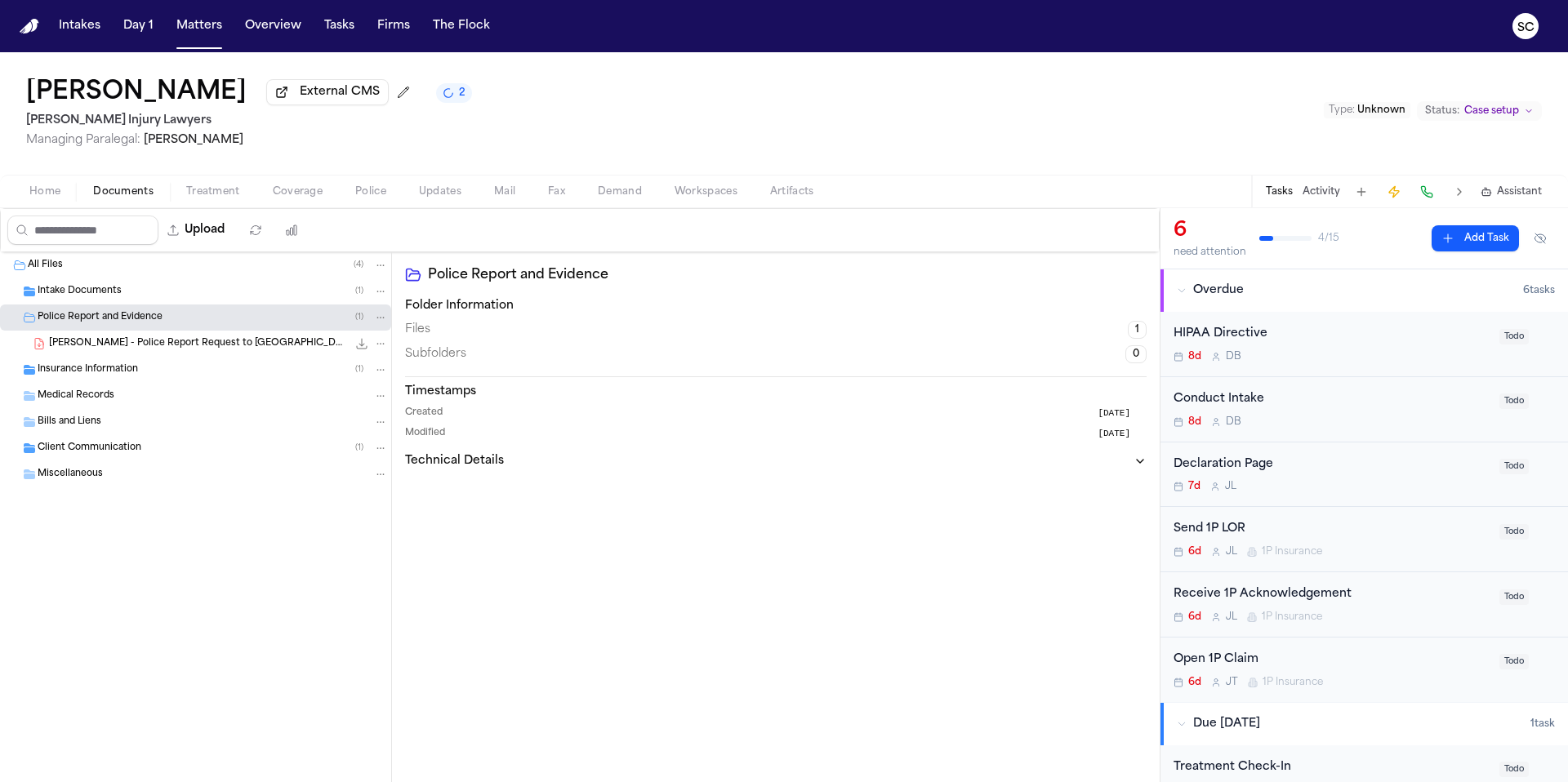
click at [362, 351] on icon "File: J. Gandy - Police Report Request to Hattiesburg PD - 10.2.25" at bounding box center [362, 344] width 13 height 13
drag, startPoint x: 1014, startPoint y: 484, endPoint x: 1269, endPoint y: 462, distance: 255.9
click at [1015, 484] on div "Police Report and Evidence Folder Information Files 1 Subfolders 0 Timestamps C…" at bounding box center [775, 517] width 767 height 530
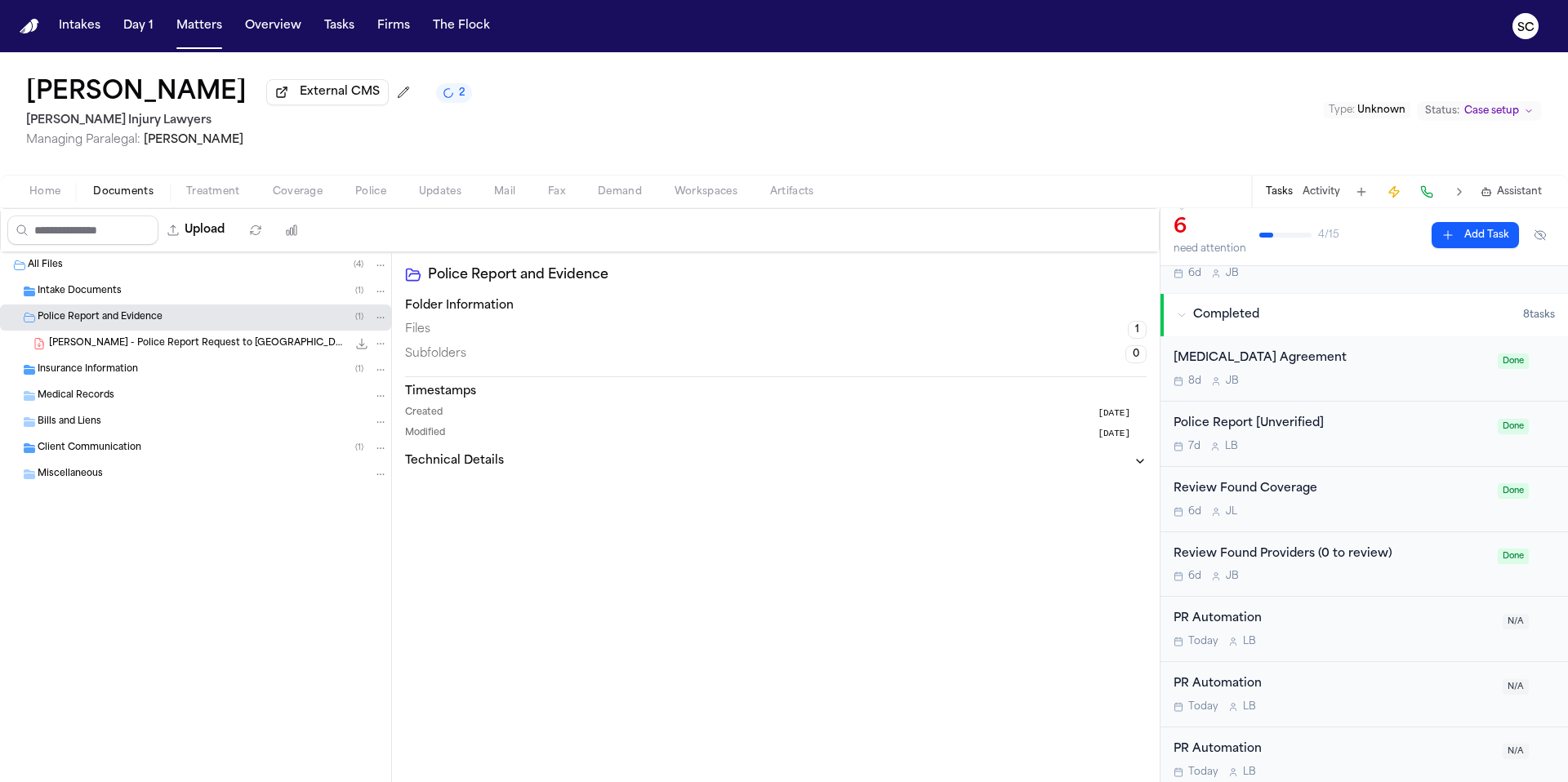
scroll to position [610, 0]
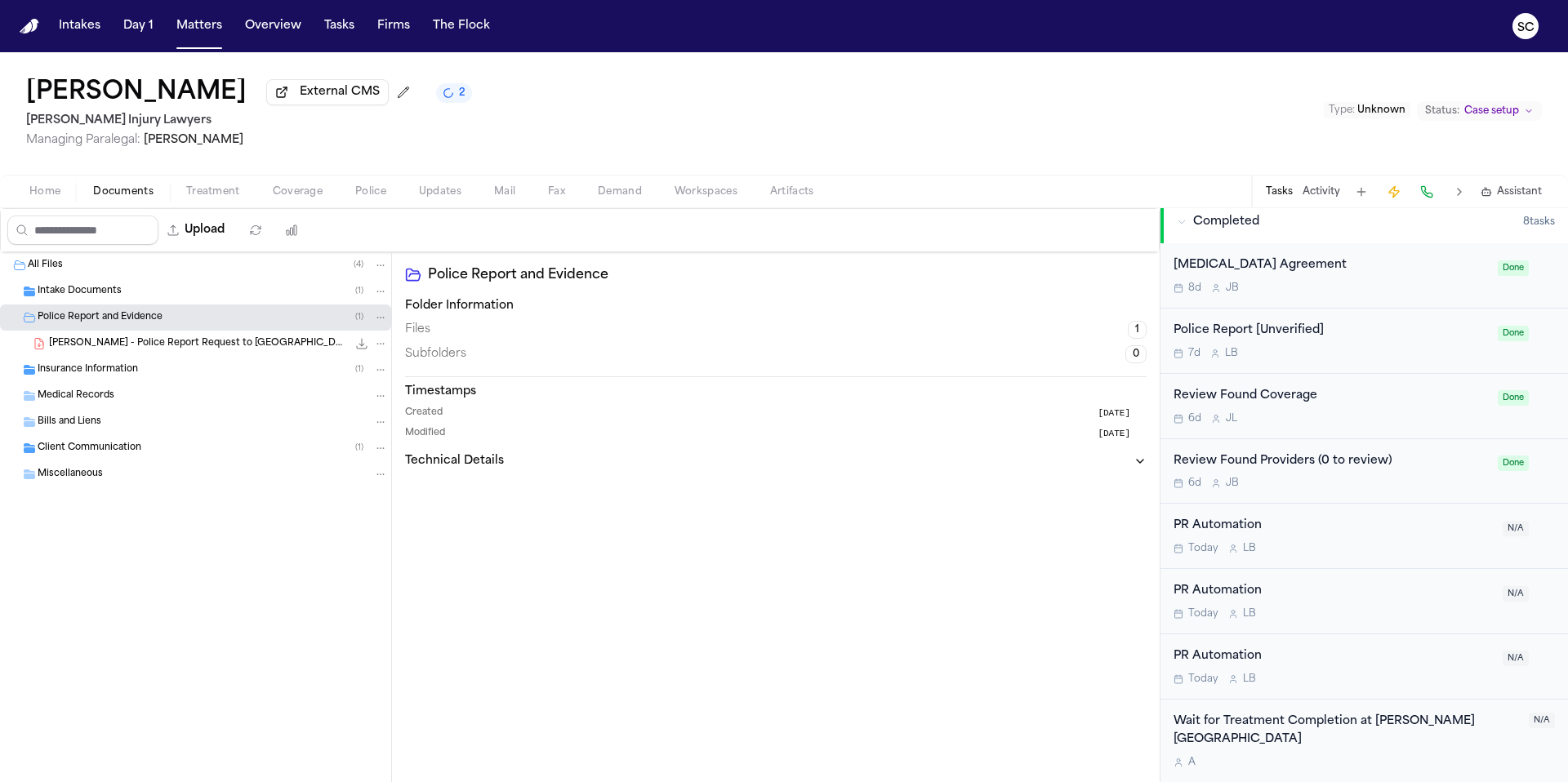
click at [1345, 362] on div "Police Report [Unverified] 7d L B Done" at bounding box center [1364, 341] width 407 height 65
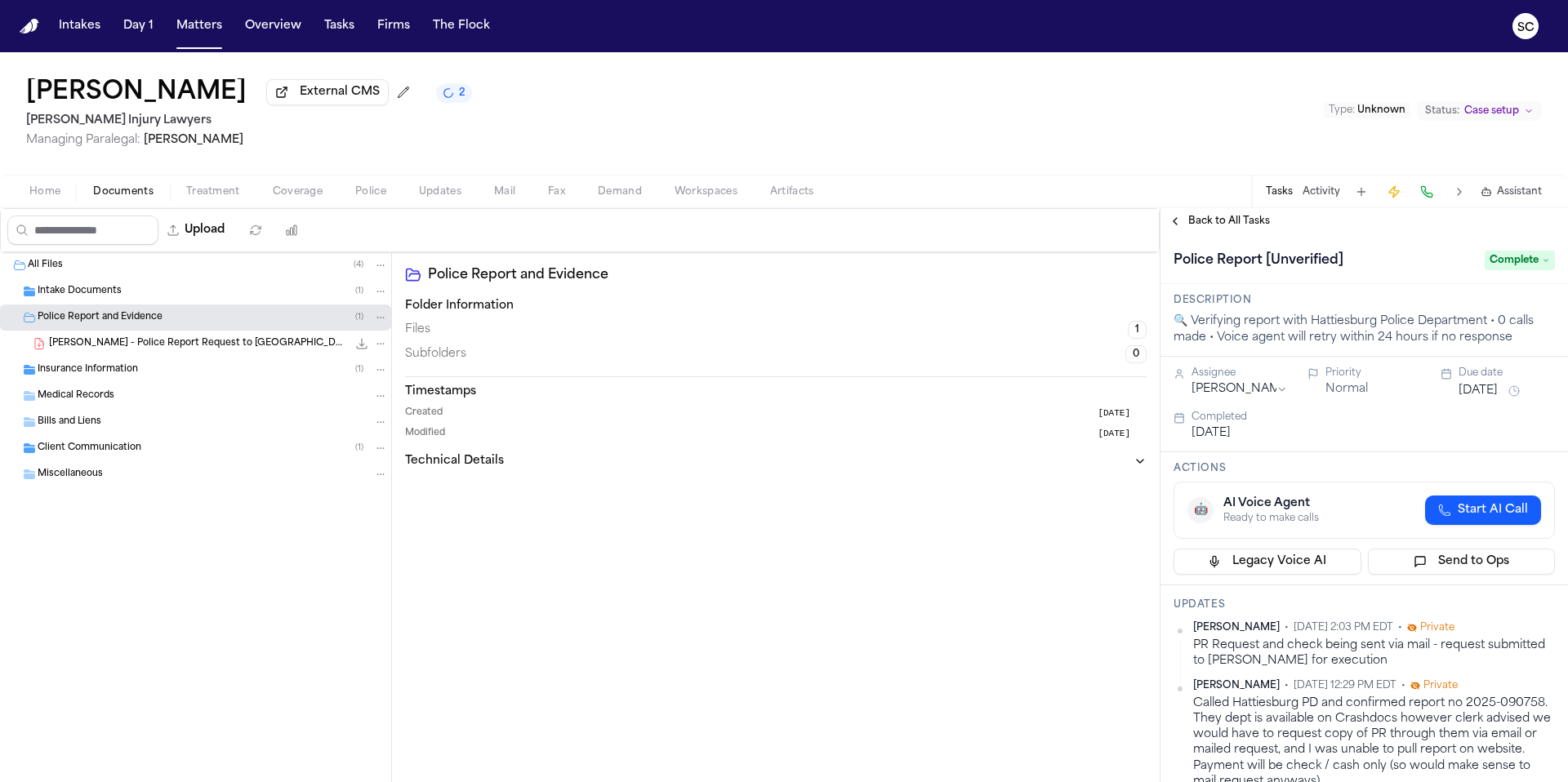
click at [1513, 266] on span "Complete" at bounding box center [1519, 261] width 70 height 20
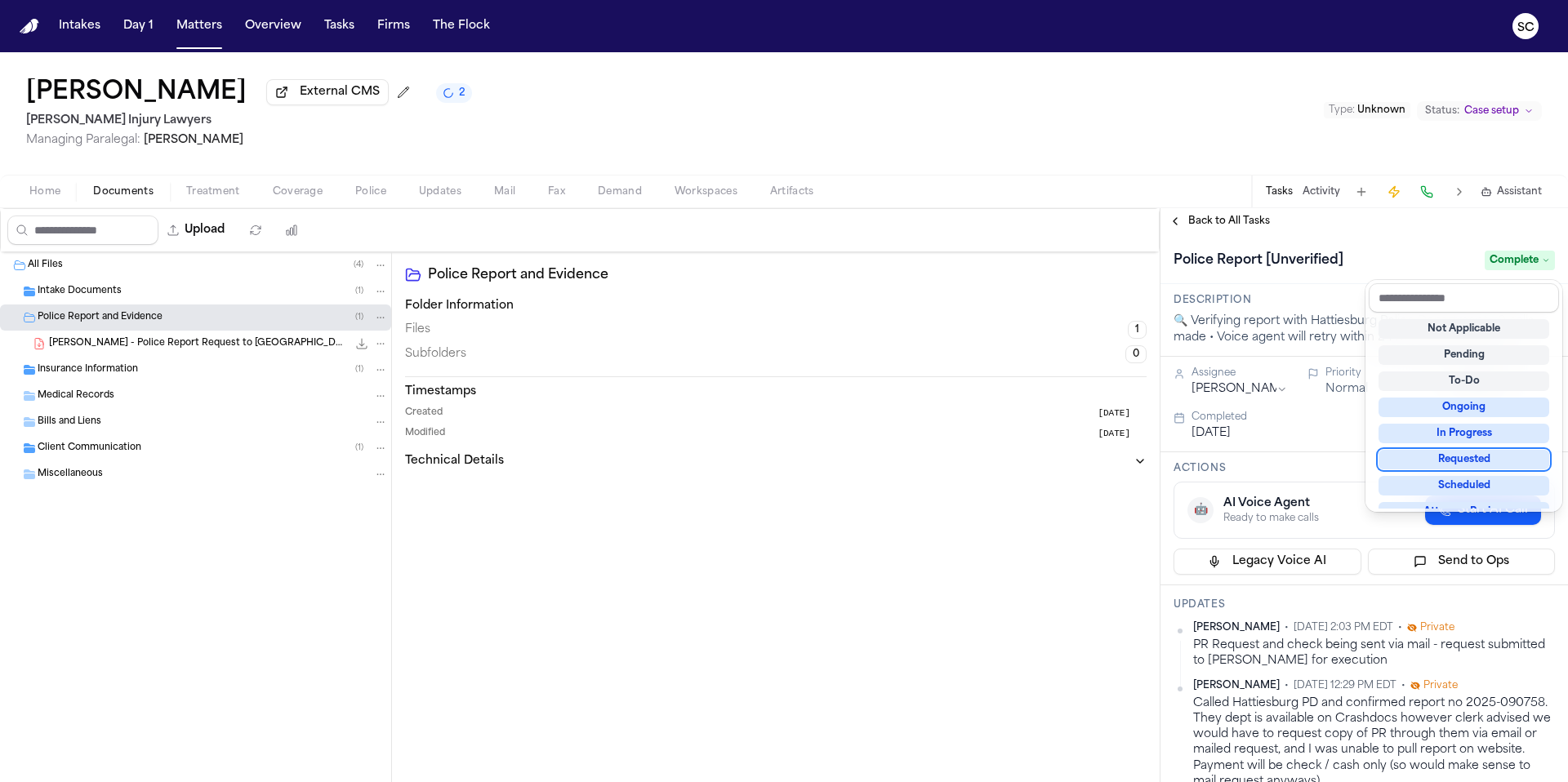
click at [1472, 459] on div "Requested" at bounding box center [1463, 459] width 171 height 20
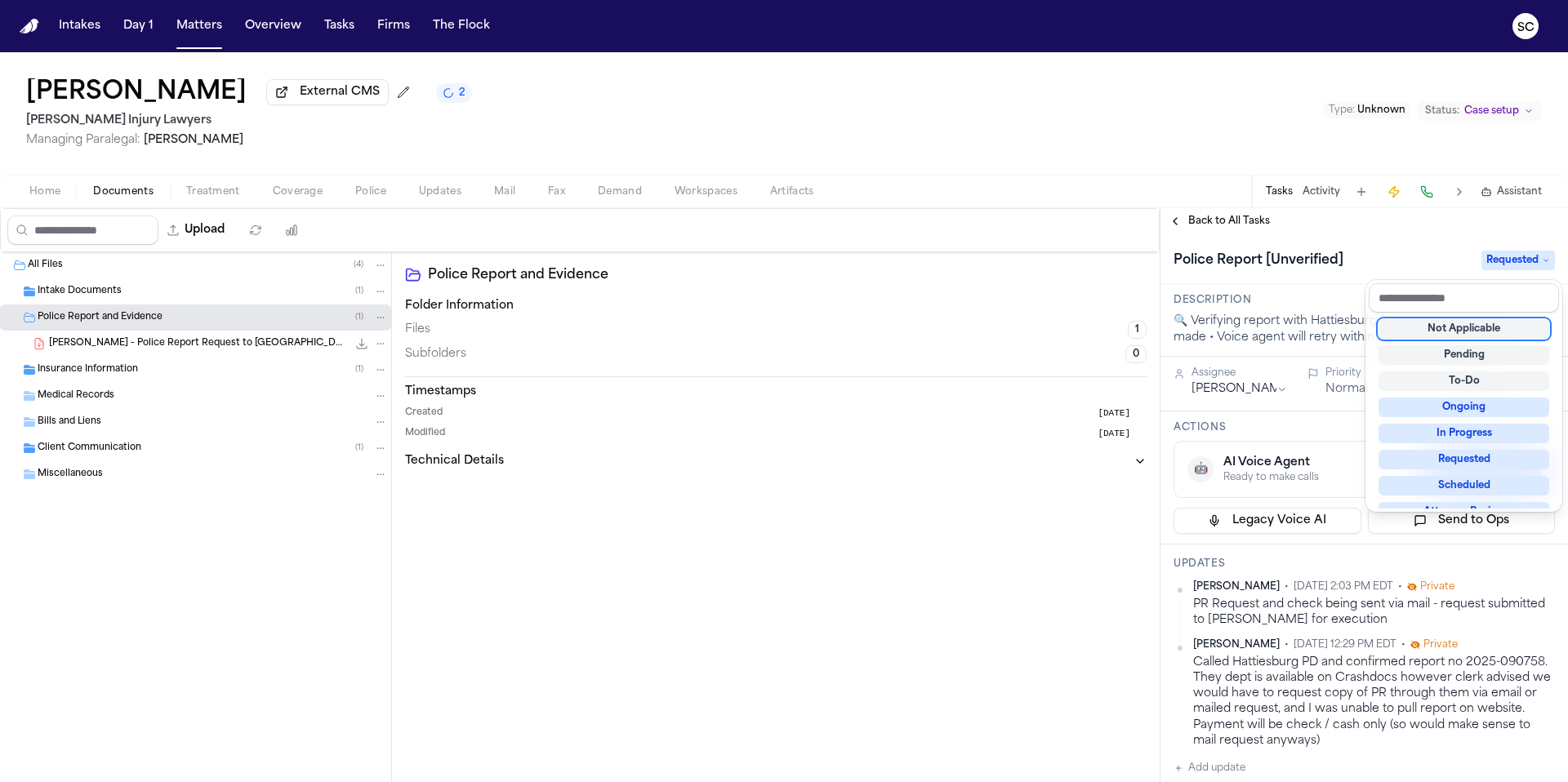
click at [994, 497] on div "Upload 0 files selected Move files Download files Delete files More actions Cle…" at bounding box center [784, 495] width 1568 height 574
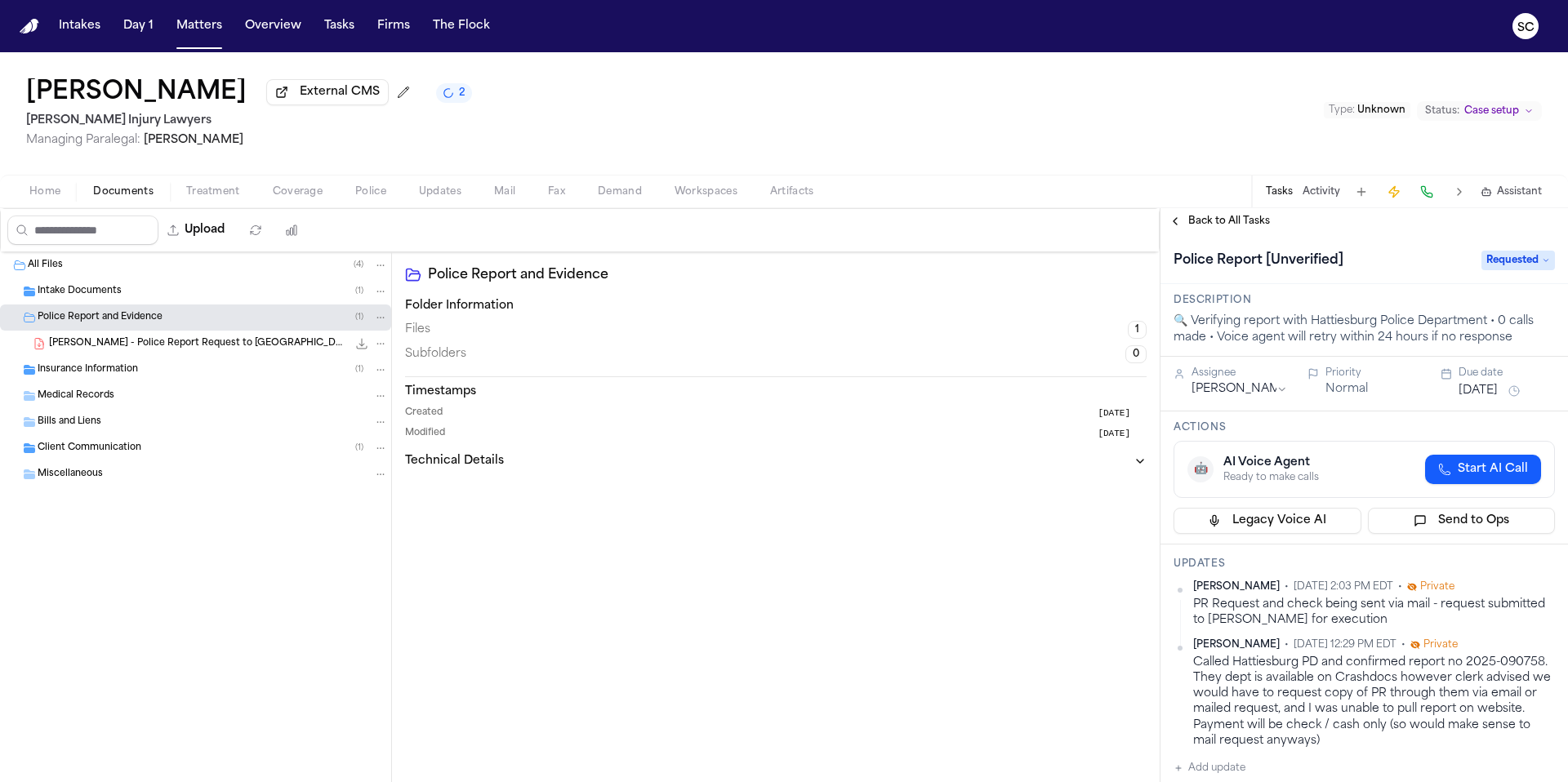
click at [189, 351] on span "J. Gandy - Police Report Request to Hattiesburg PD - 10.2.25" at bounding box center [197, 344] width 298 height 14
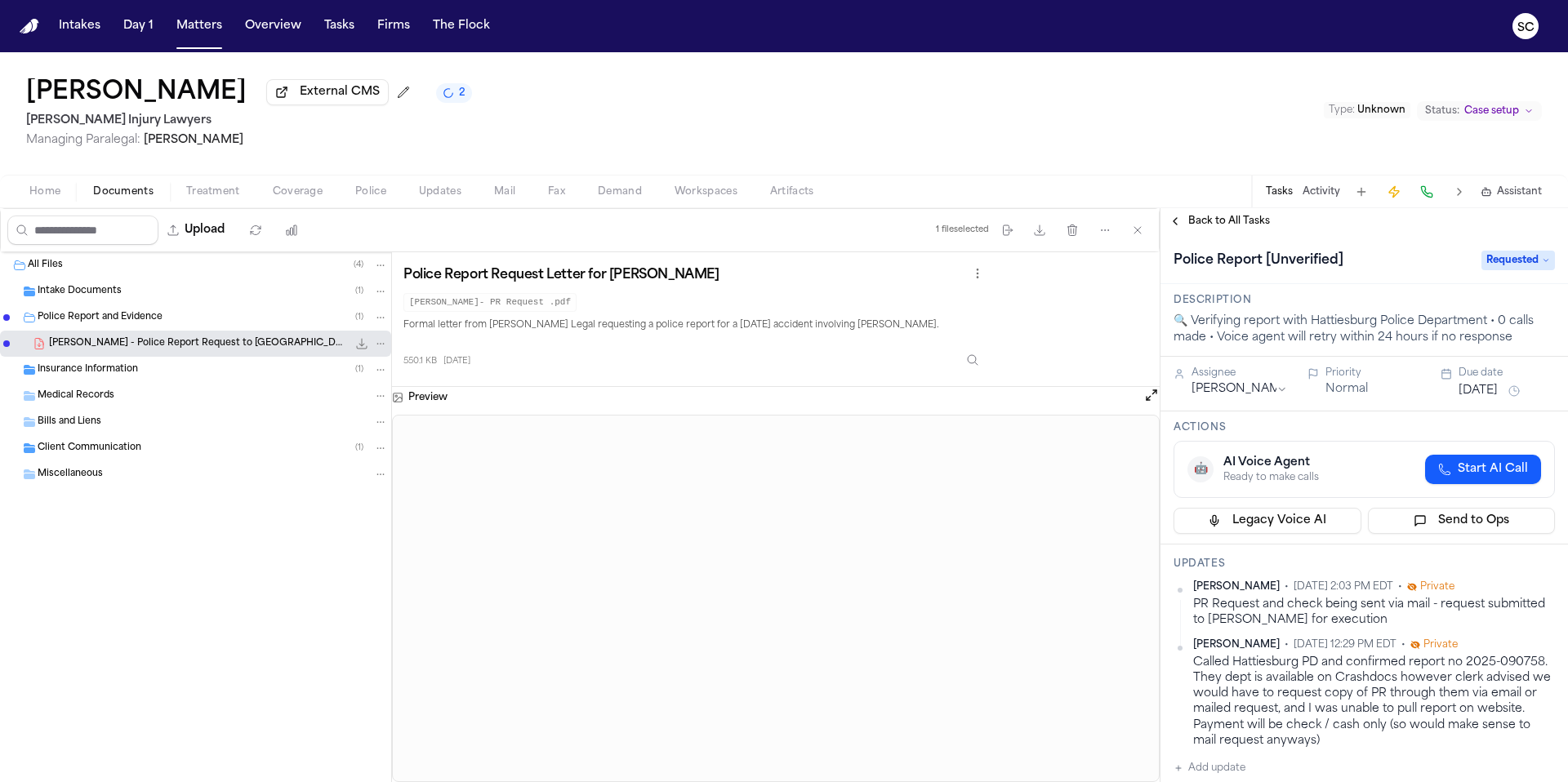
click at [436, 101] on button "2" at bounding box center [454, 93] width 36 height 20
click at [752, 107] on div "Jason Gandy External CMS 2 George Sink Injury Lawyers Managing Paralegal: Jessi…" at bounding box center [784, 113] width 1568 height 122
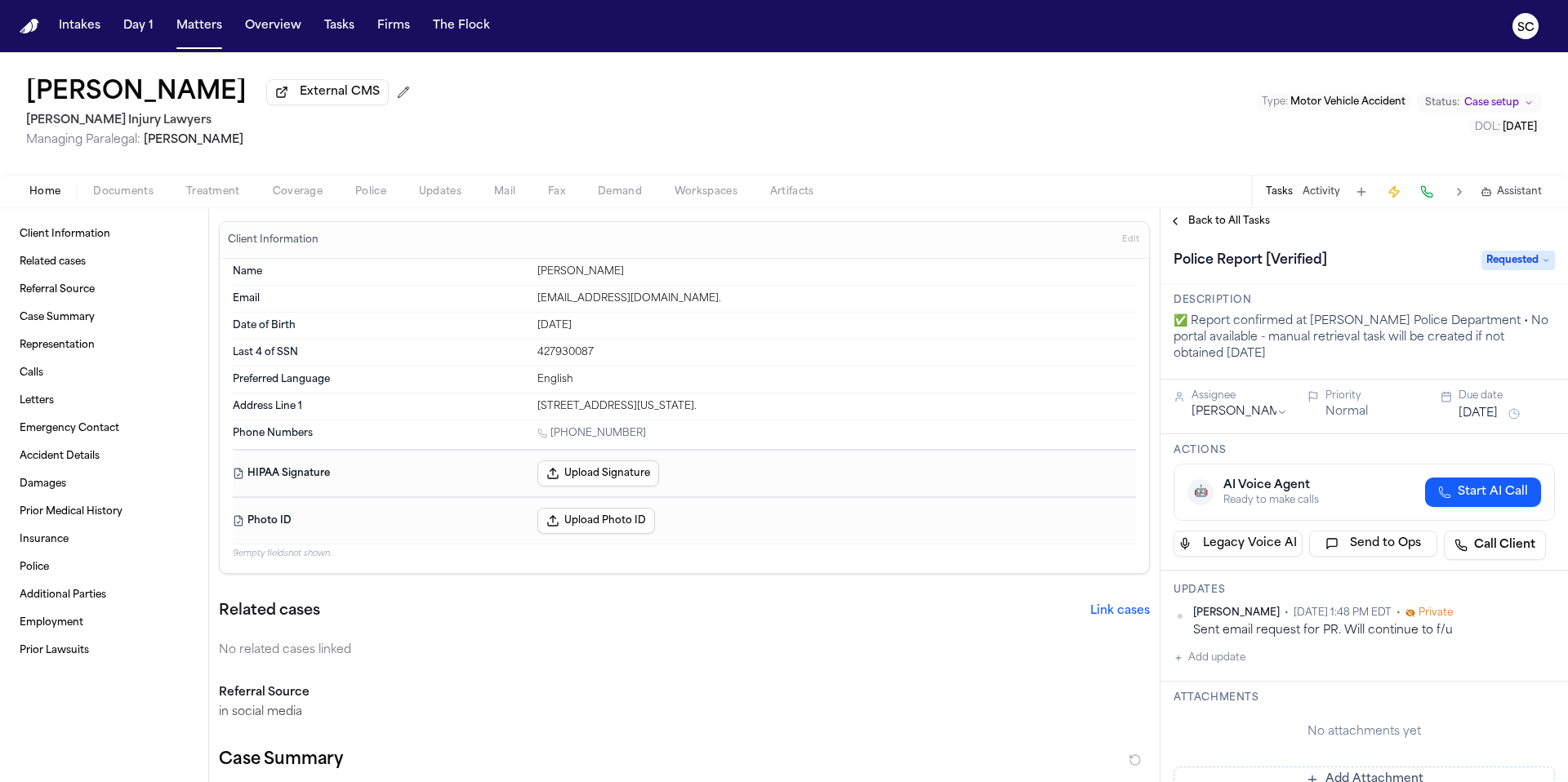
click at [501, 201] on span "button" at bounding box center [504, 201] width 40 height 2
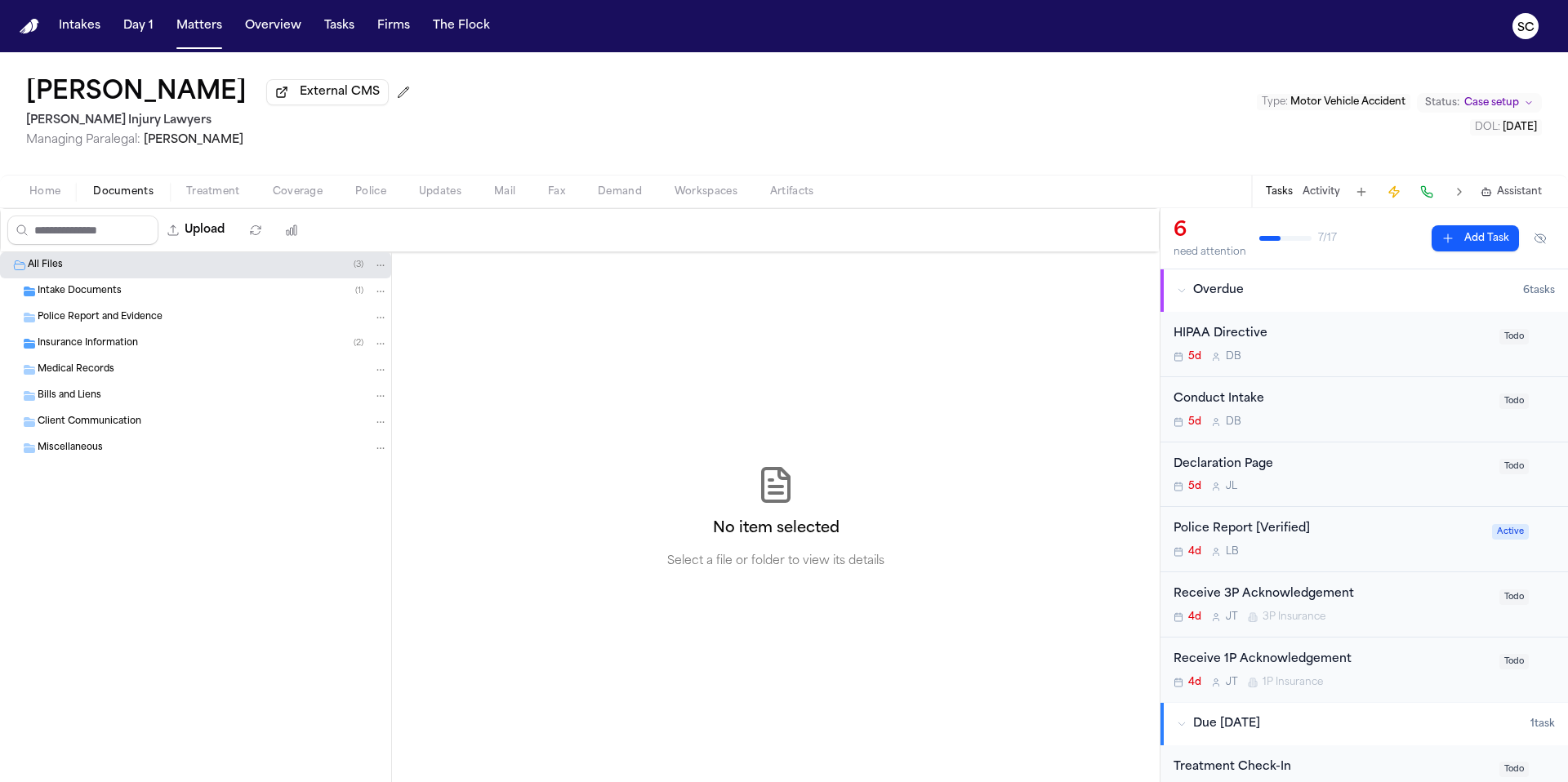
click at [118, 199] on span "Documents" at bounding box center [123, 192] width 60 height 13
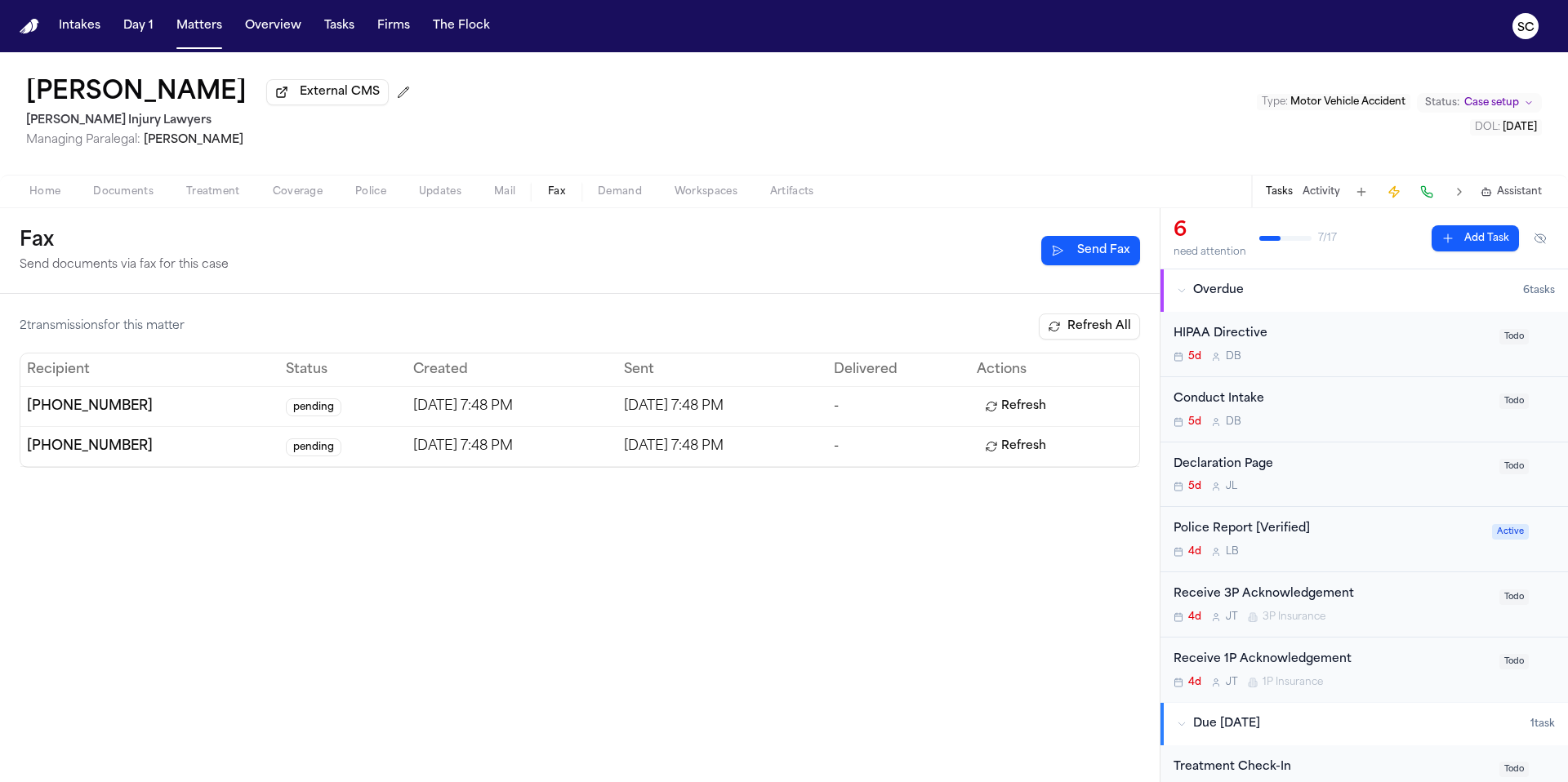
click at [557, 199] on span "Fax" at bounding box center [556, 192] width 17 height 13
click at [516, 195] on button "Mail" at bounding box center [504, 192] width 54 height 20
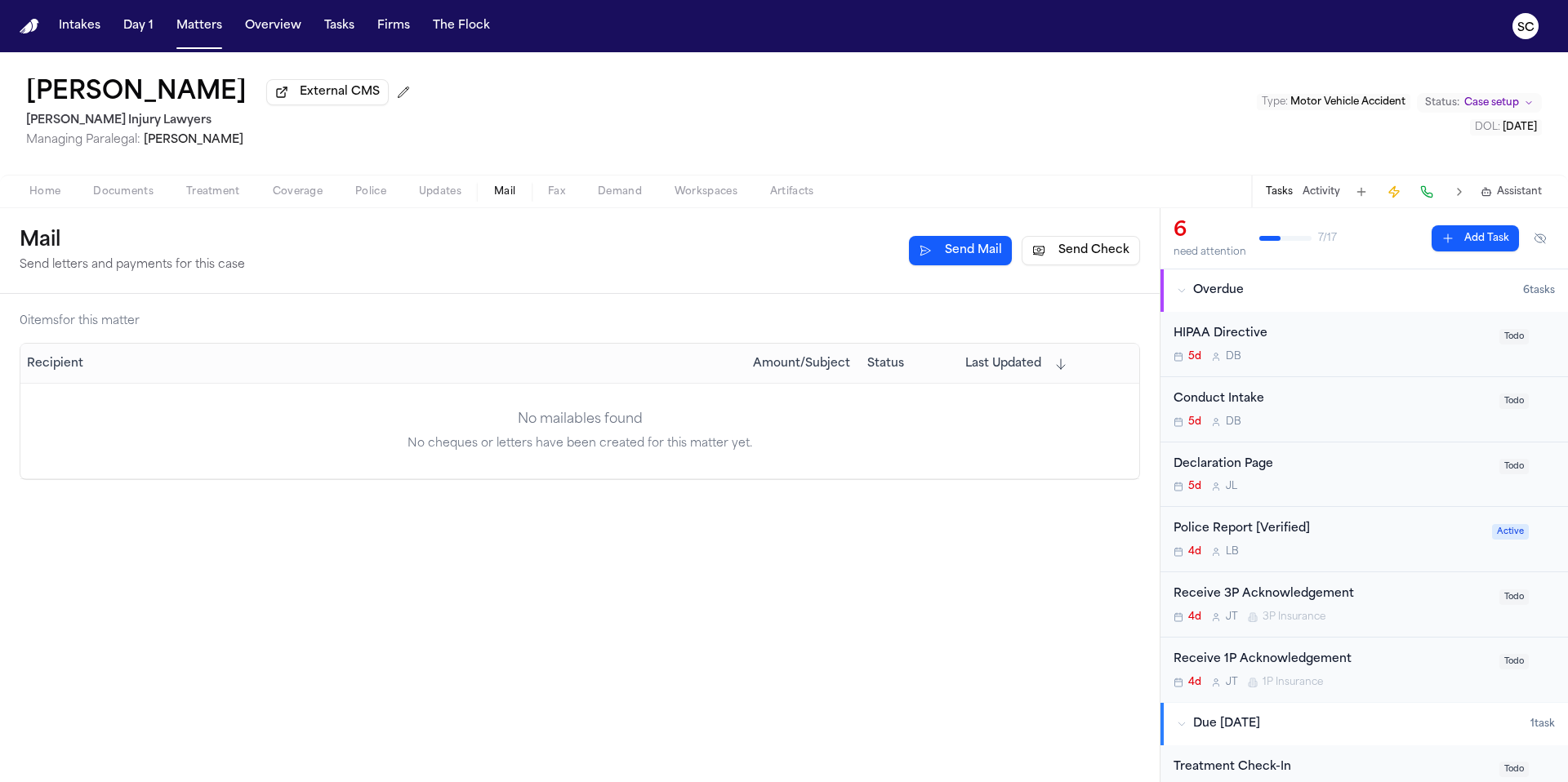
click at [1076, 259] on button "Send Check" at bounding box center [1081, 251] width 119 height 30
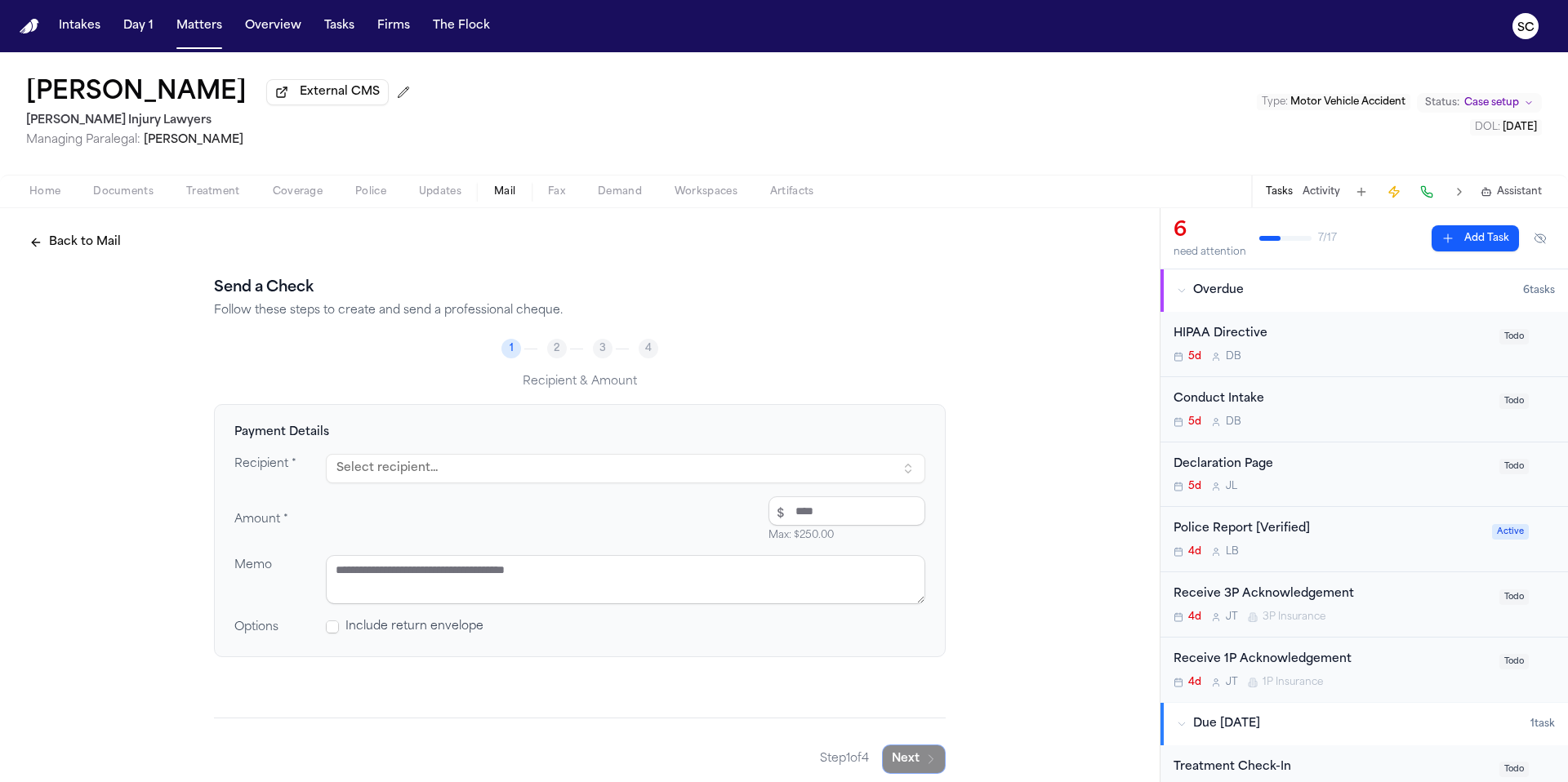
click at [1284, 196] on button "Tasks" at bounding box center [1278, 192] width 27 height 13
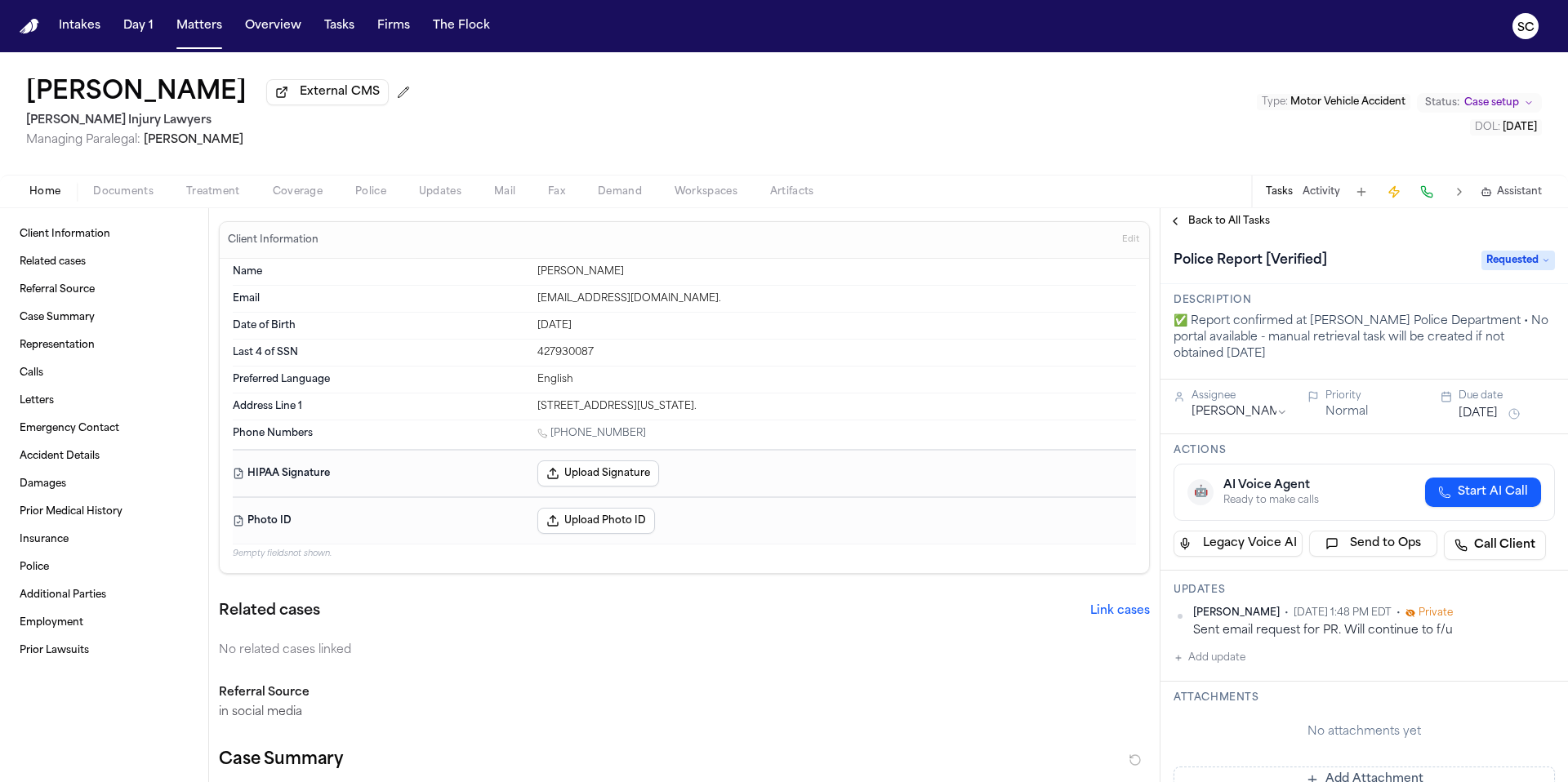
click at [119, 199] on span "Documents" at bounding box center [123, 192] width 60 height 13
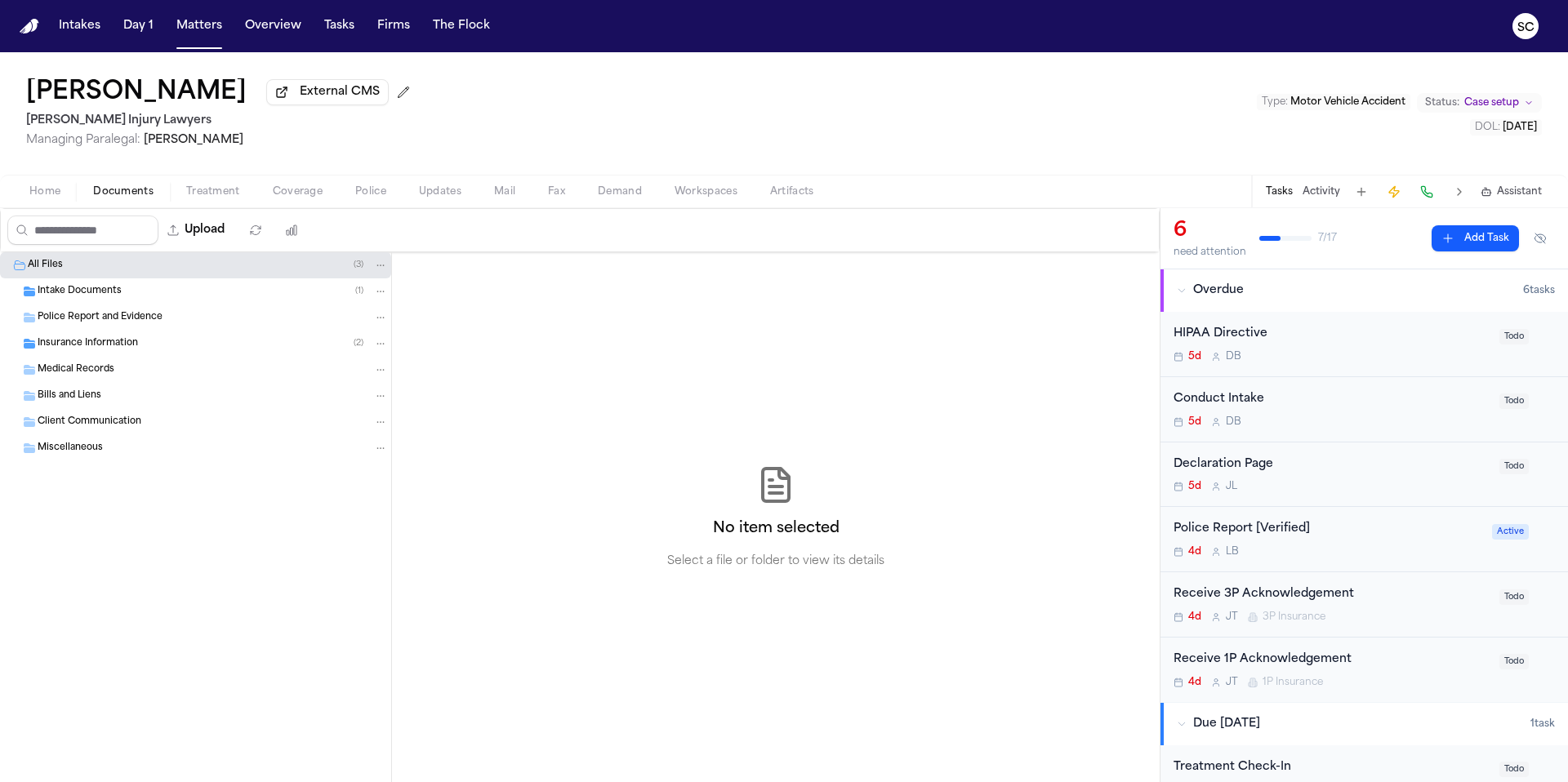
click at [124, 296] on div "Intake Documents ( 1 )" at bounding box center [213, 291] width 351 height 15
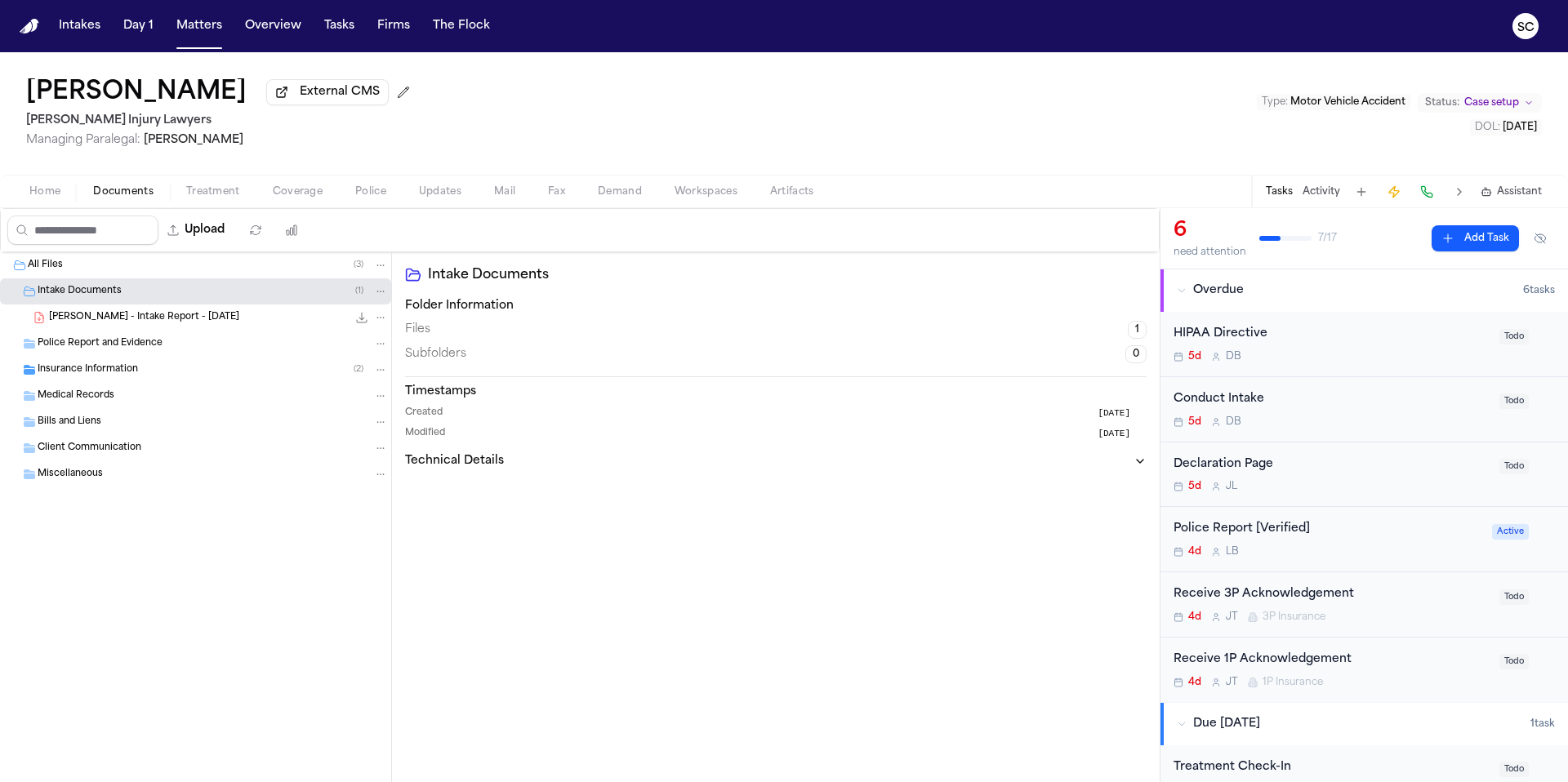
click at [112, 270] on div "All Files ( 3 )" at bounding box center [208, 266] width 360 height 15
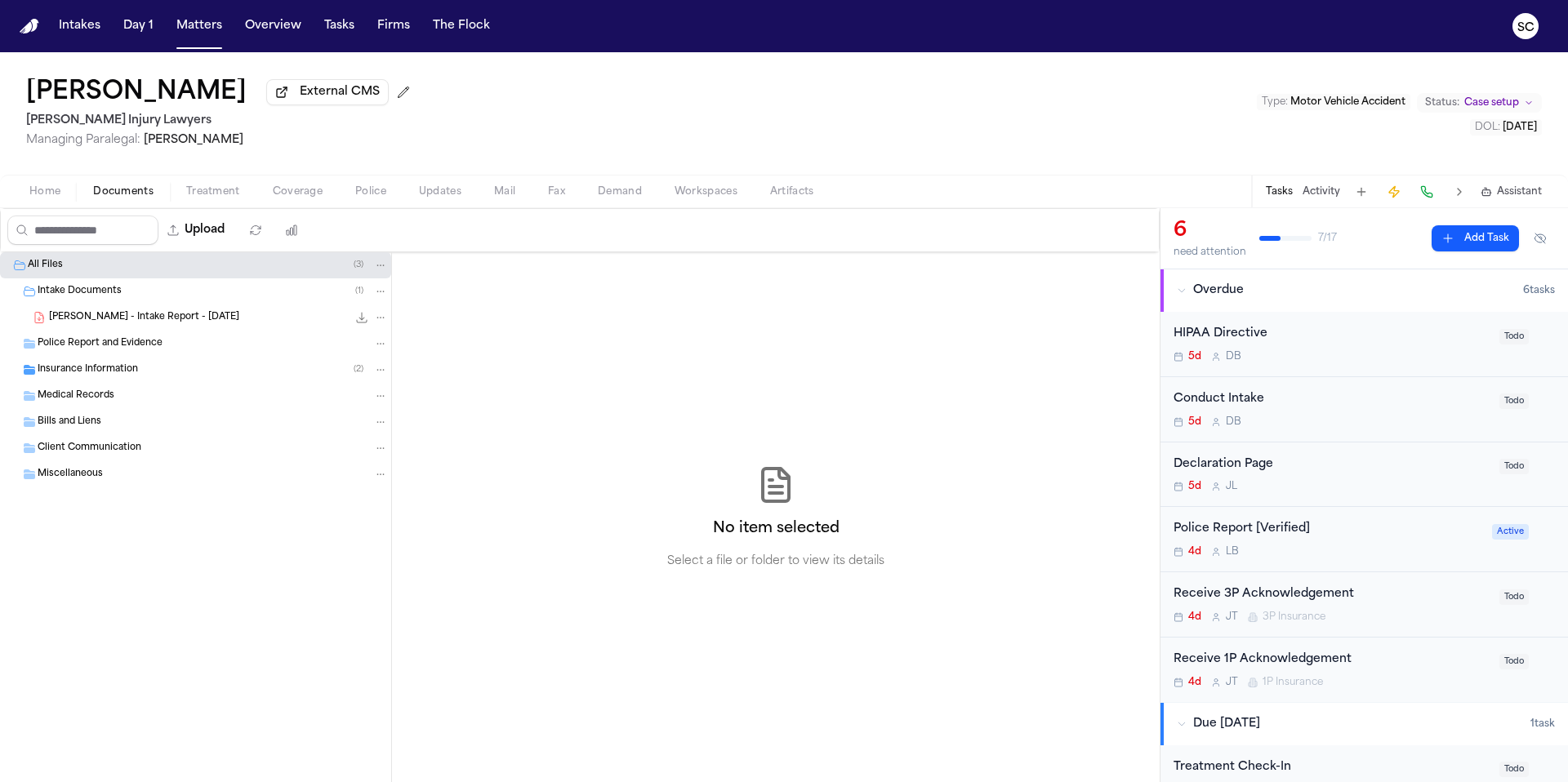
click at [49, 270] on span "All Files" at bounding box center [45, 266] width 35 height 14
click at [213, 377] on div "Insurance Information ( 2 )" at bounding box center [213, 370] width 351 height 15
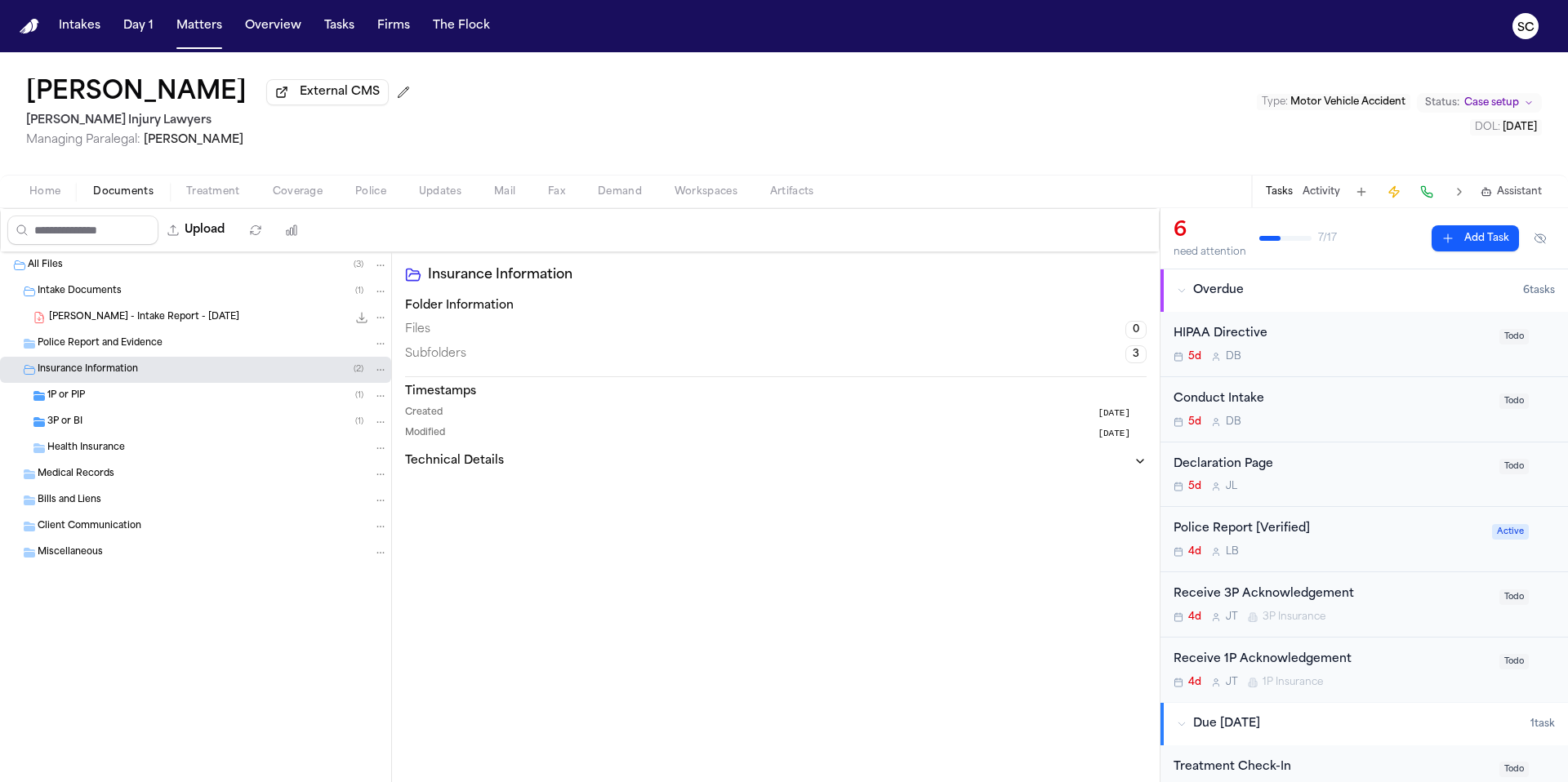
click at [64, 198] on button "Home" at bounding box center [45, 192] width 64 height 20
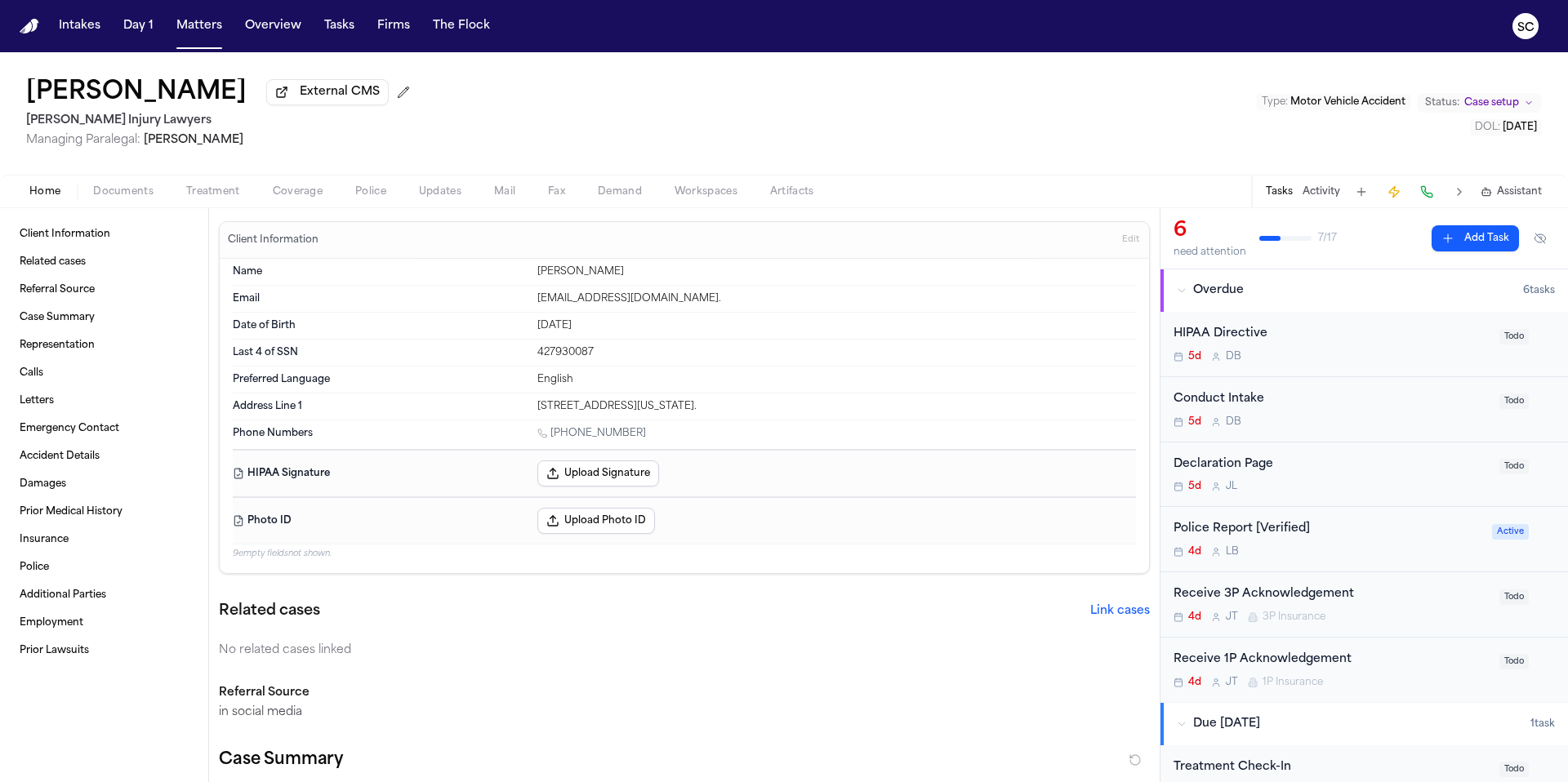
click at [1295, 548] on div "4d L B" at bounding box center [1327, 552] width 308 height 13
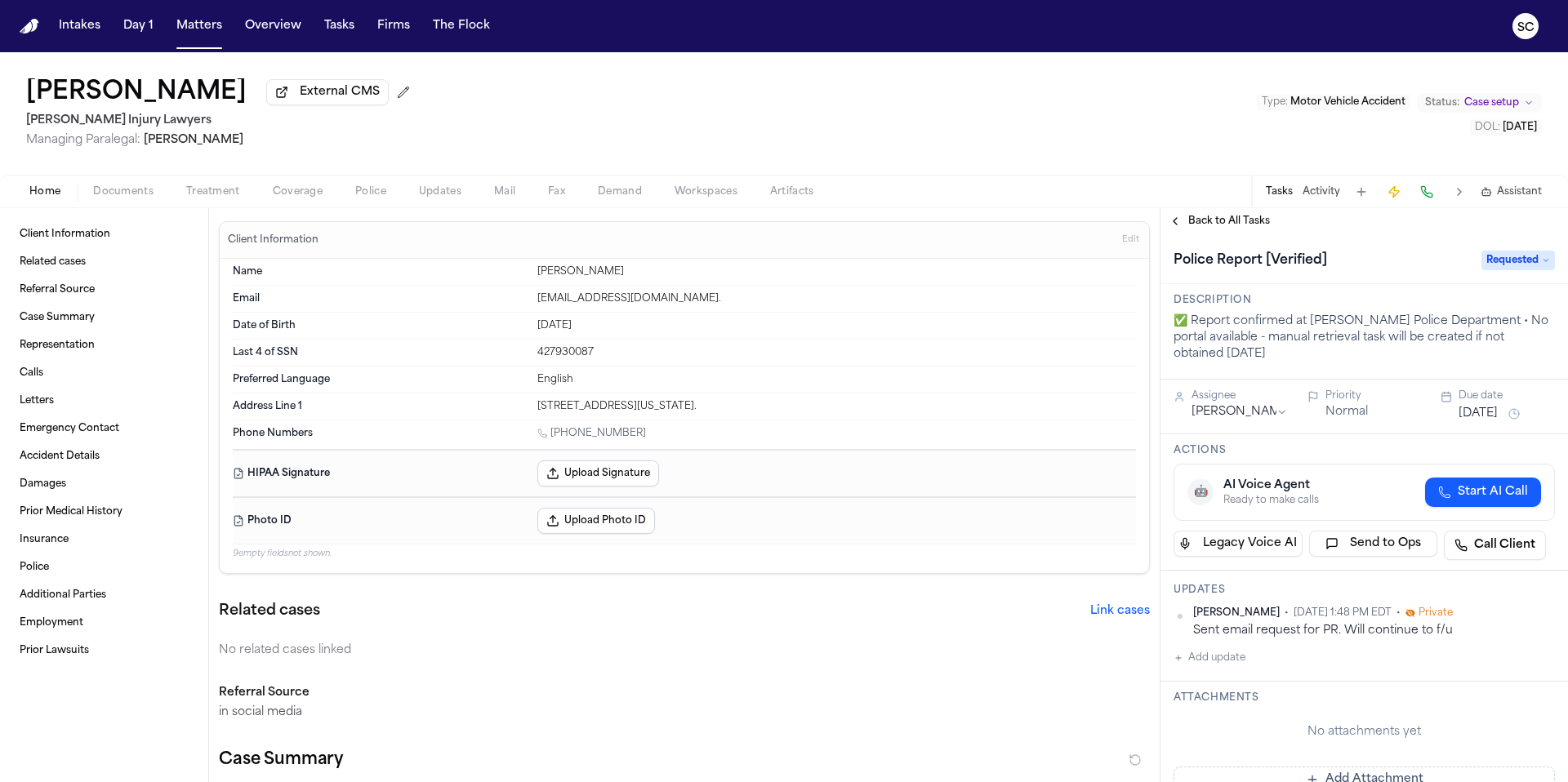
click at [132, 201] on span "button" at bounding box center [123, 201] width 80 height 2
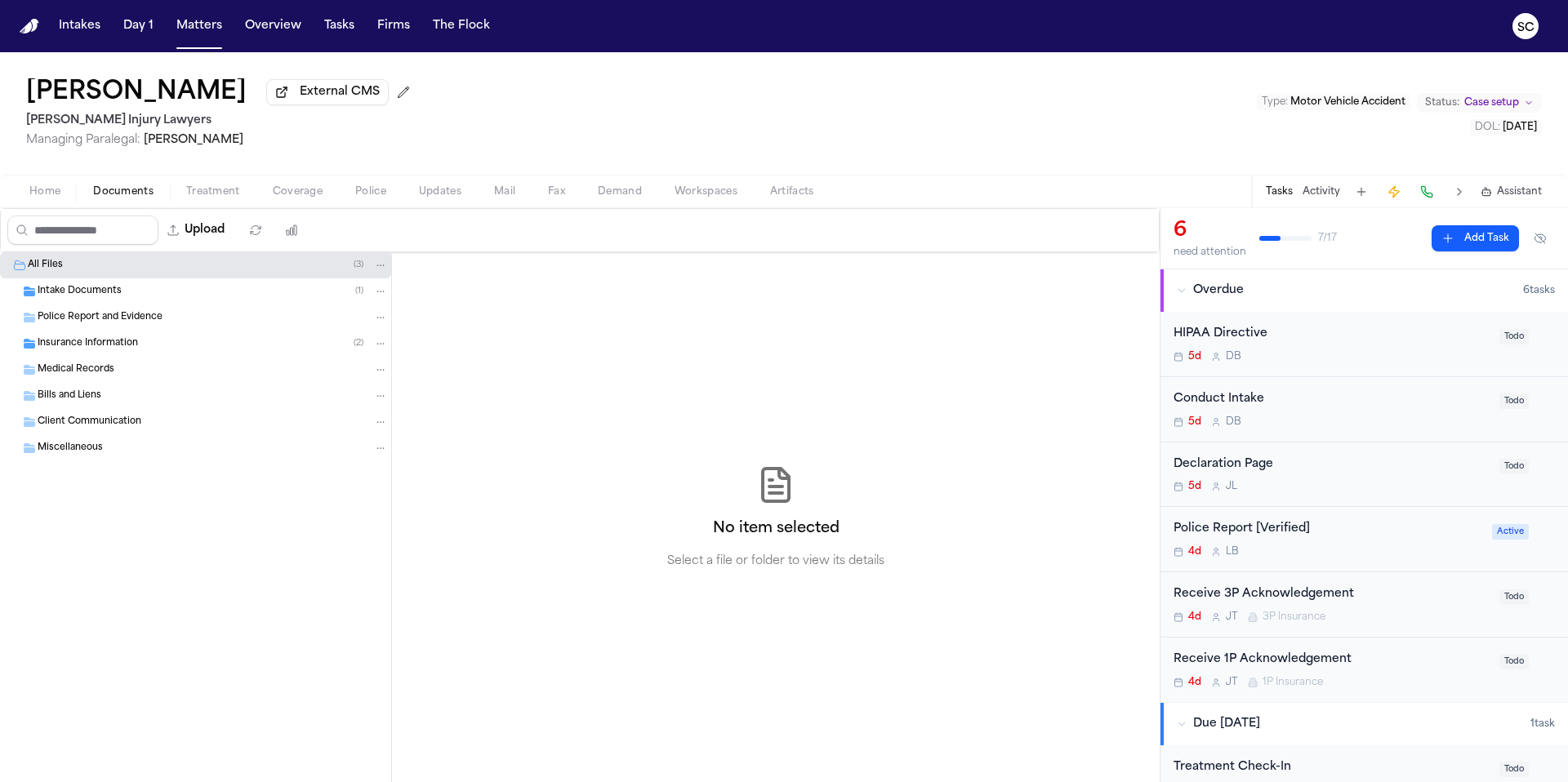
click at [117, 291] on span "Intake Documents" at bounding box center [80, 291] width 84 height 14
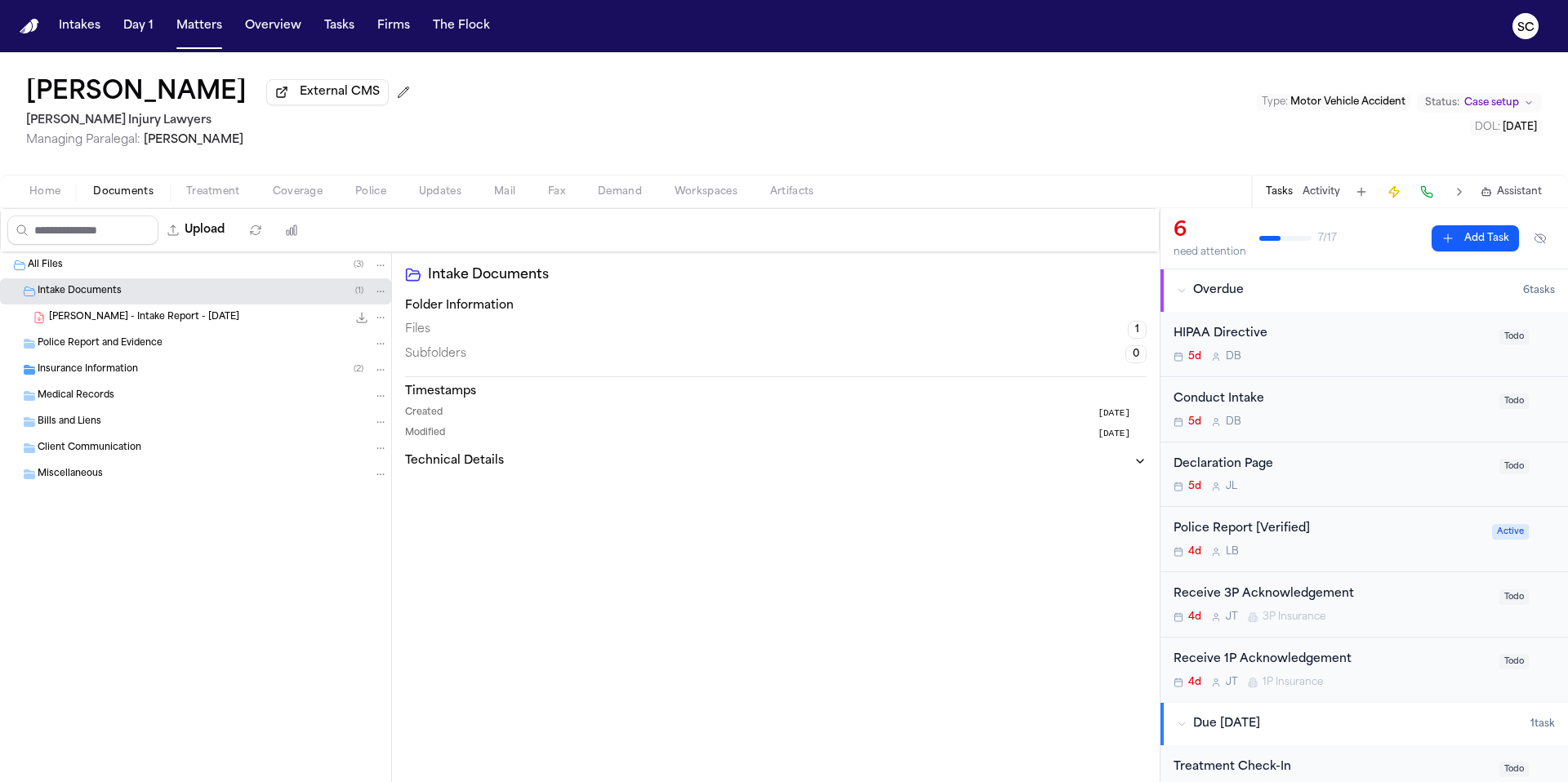
click at [107, 372] on span "Insurance Information" at bounding box center [88, 370] width 101 height 14
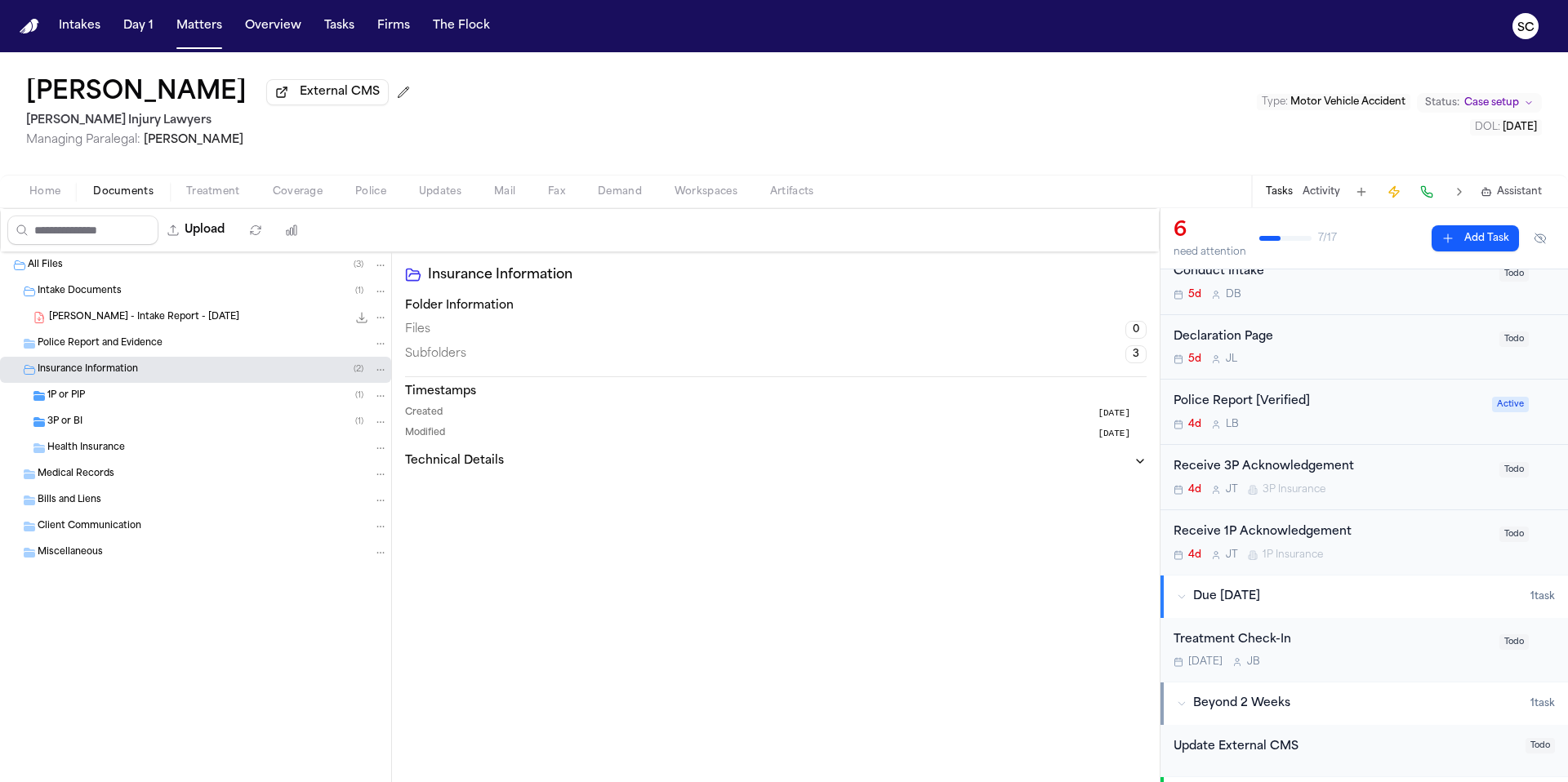
scroll to position [144, 0]
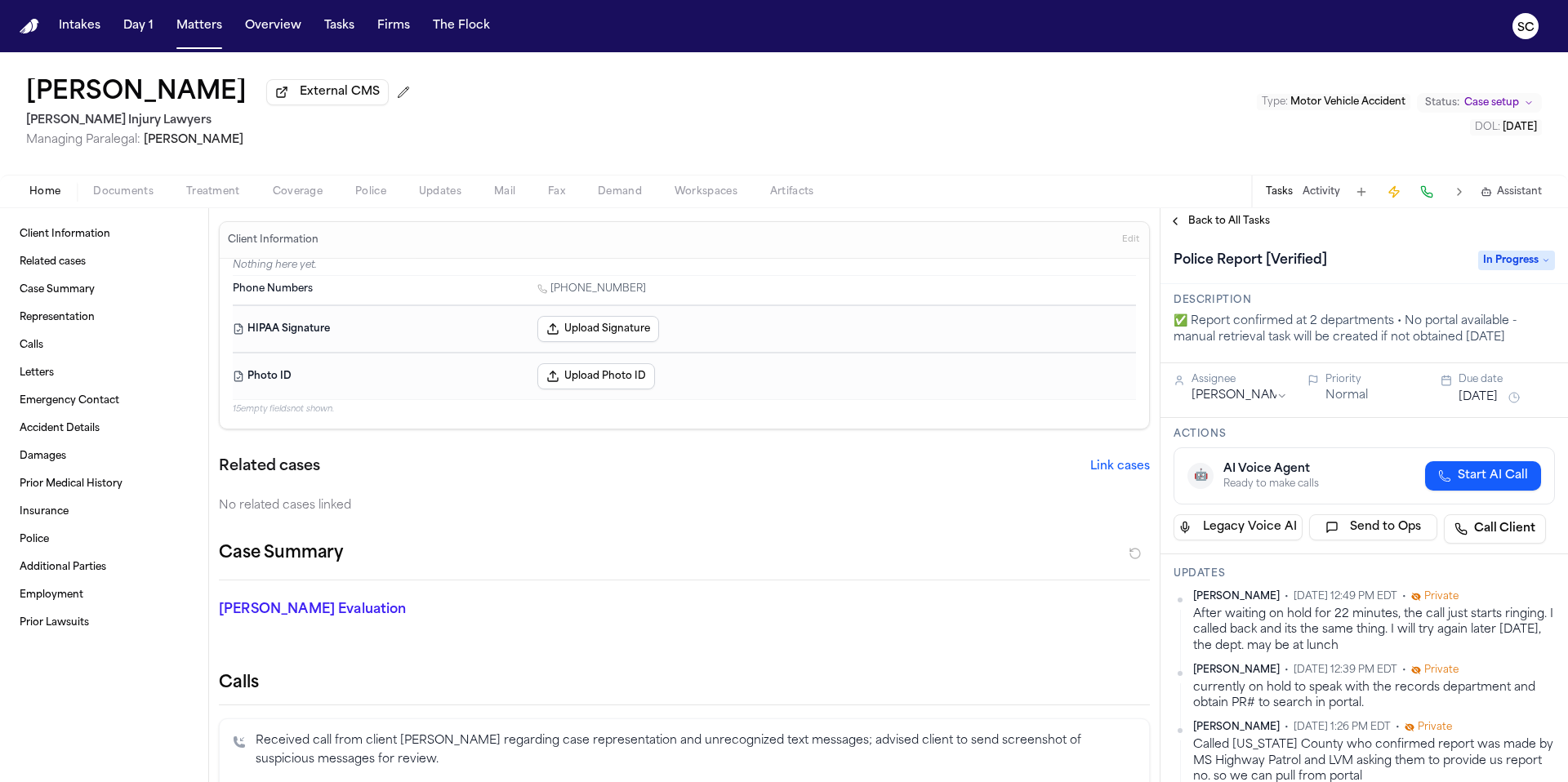
click at [1490, 261] on span "In Progress" at bounding box center [1516, 261] width 77 height 20
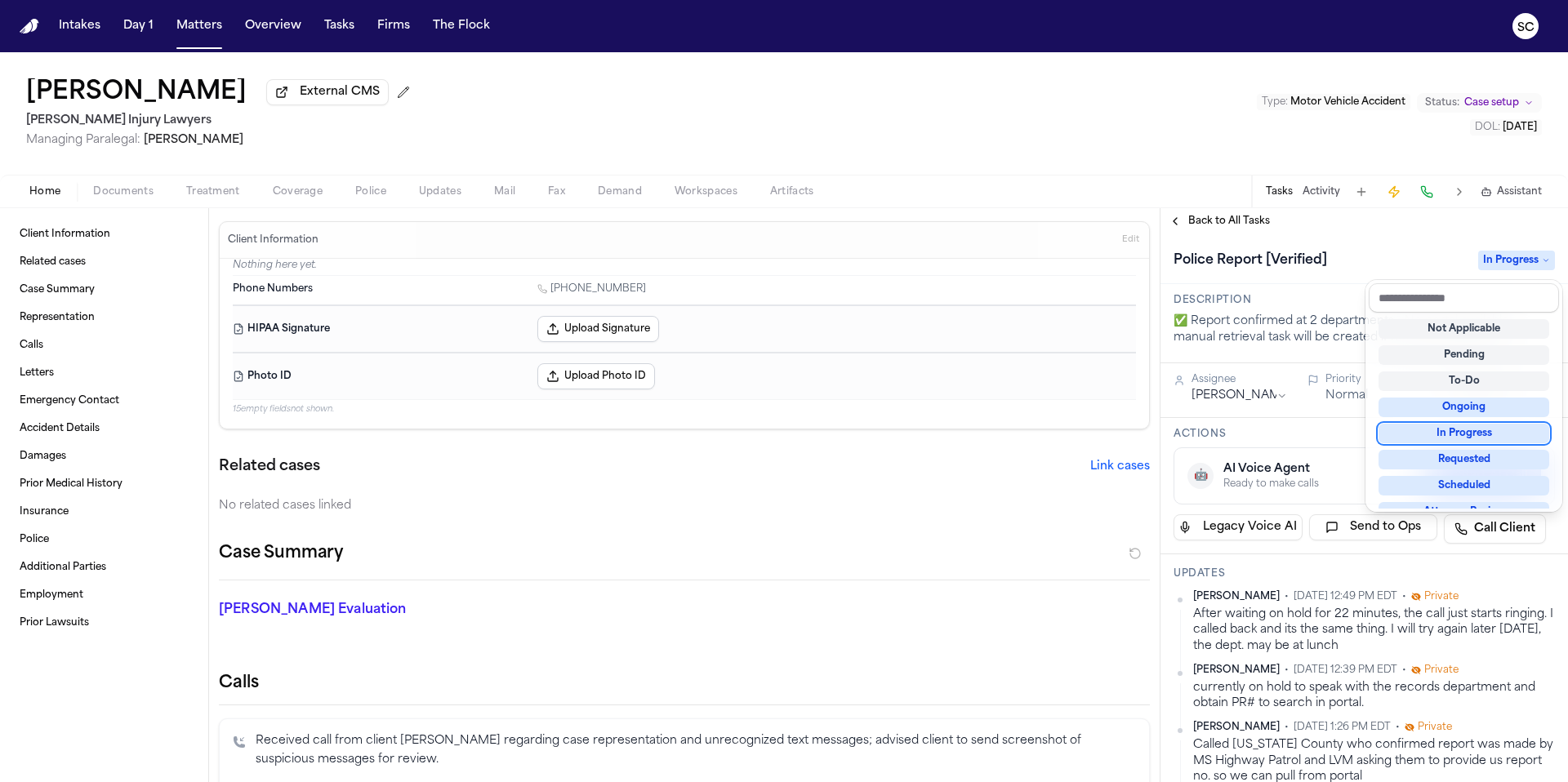
click at [1472, 435] on div "In Progress" at bounding box center [1463, 434] width 171 height 20
click at [1001, 191] on div "[PERSON_NAME] External CMS [PERSON_NAME] Injury Lawyers Managing Paralegal: [PE…" at bounding box center [784, 417] width 1568 height 730
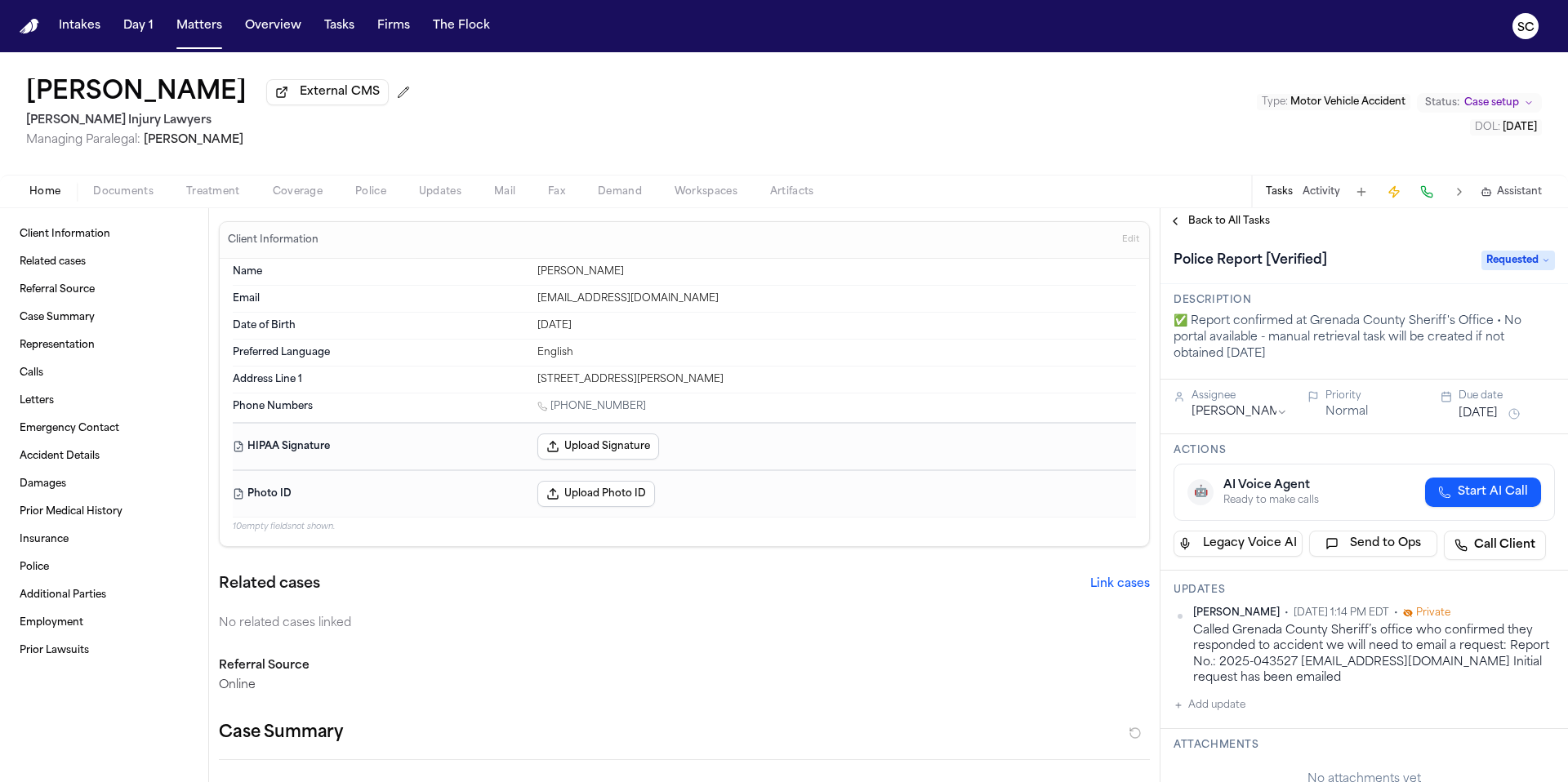
click at [115, 205] on div "Home Documents Treatment Coverage Police Updates Mail Fax Demand Workspaces Art…" at bounding box center [784, 191] width 1568 height 33
click at [118, 199] on span "Documents" at bounding box center [123, 192] width 60 height 13
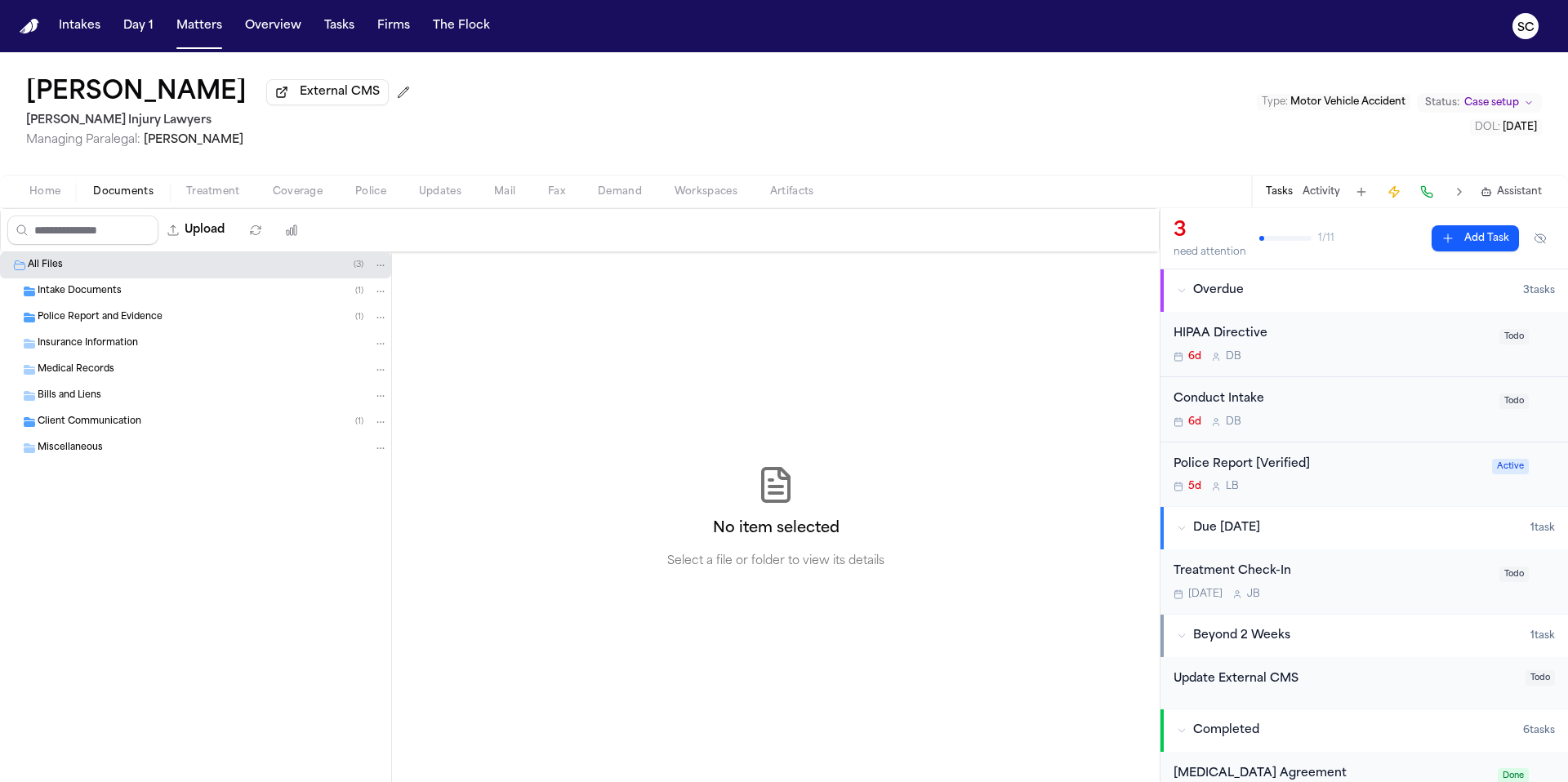
drag, startPoint x: 85, startPoint y: 317, endPoint x: 107, endPoint y: 328, distance: 24.6
click at [86, 317] on span "Police Report and Evidence" at bounding box center [100, 318] width 125 height 14
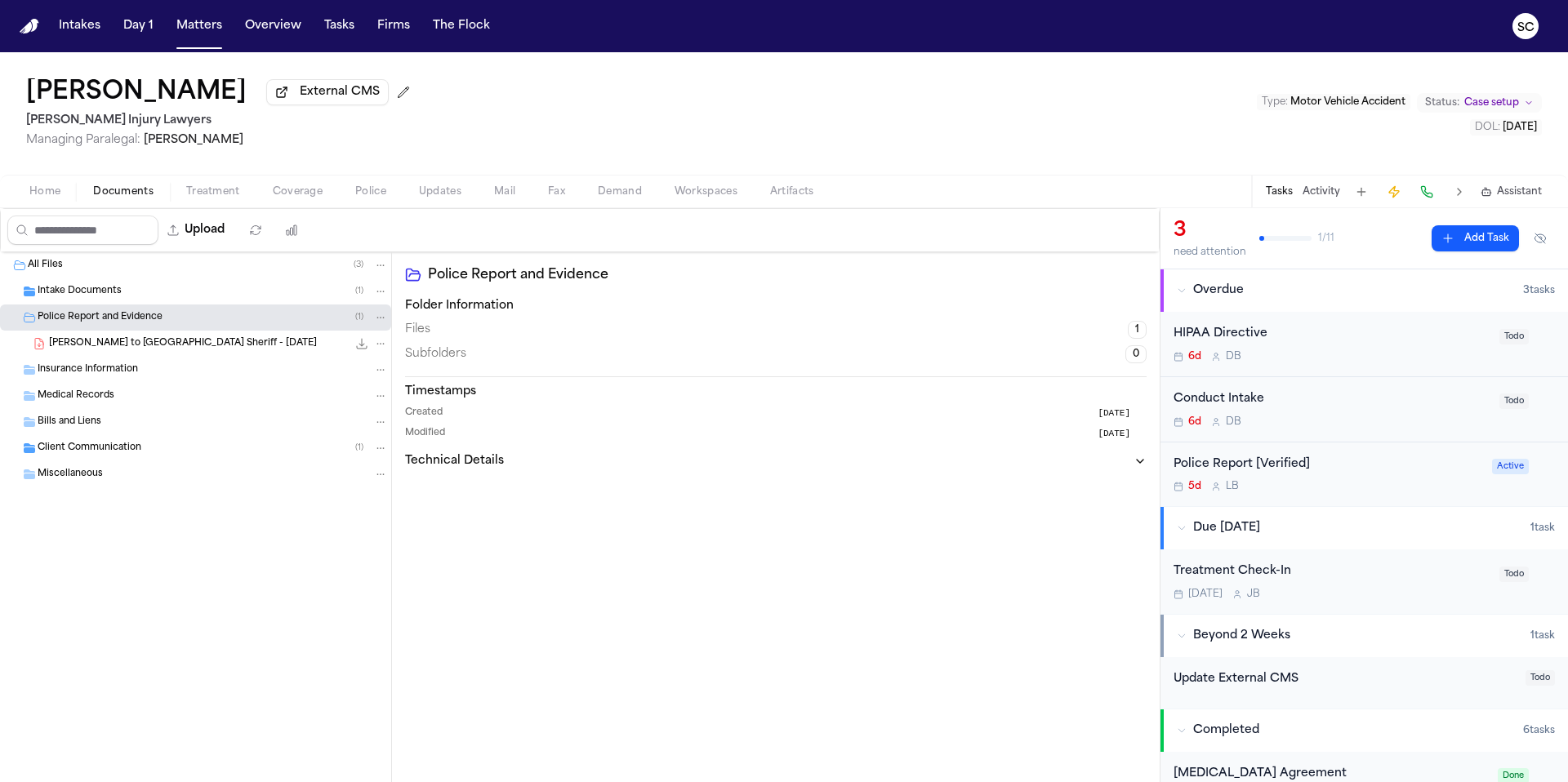
click at [157, 346] on span "[PERSON_NAME] to [GEOGRAPHIC_DATA] Sheriff - [DATE]" at bounding box center [182, 344] width 268 height 14
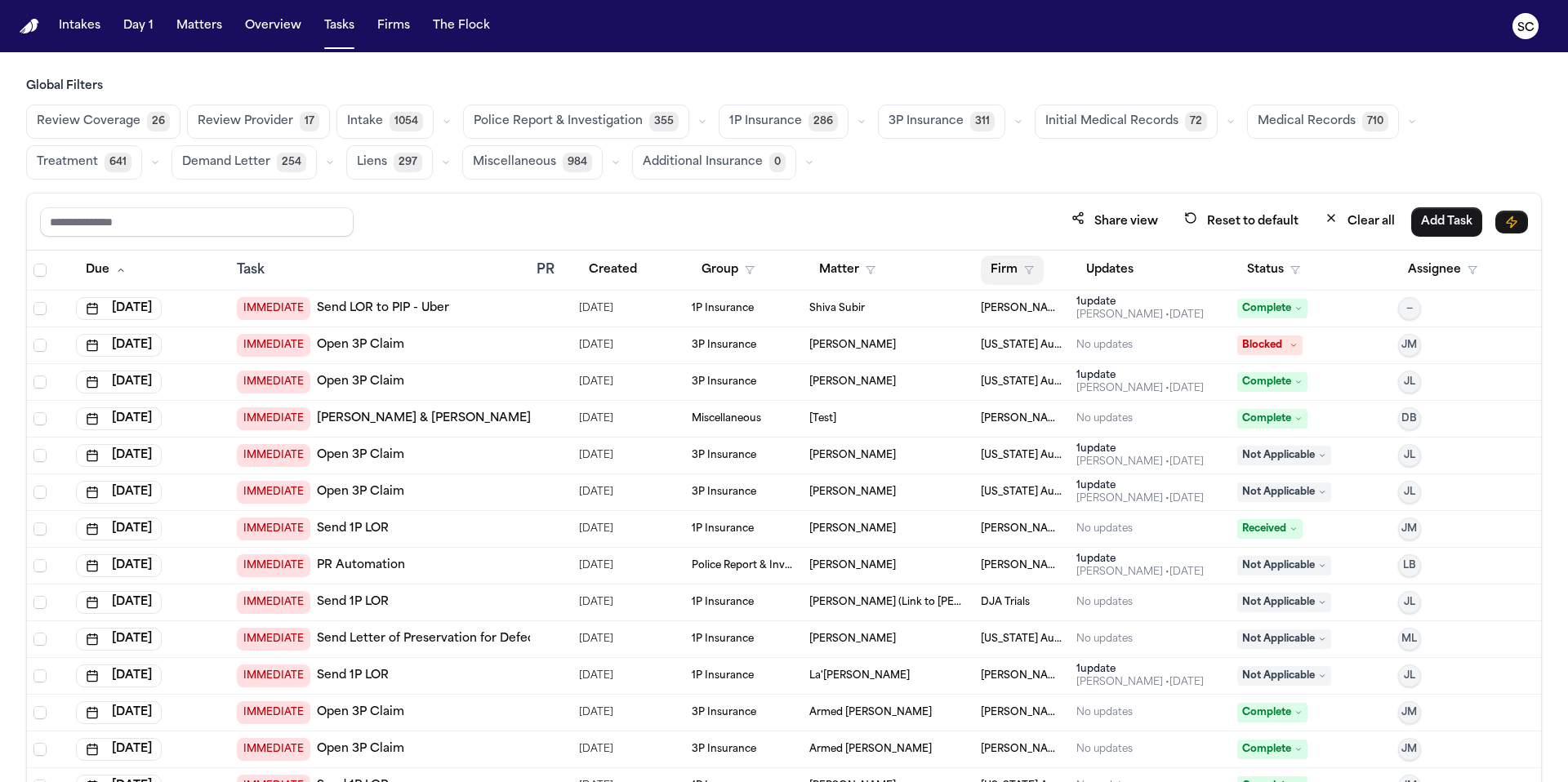
click at [1003, 272] on button "Firm" at bounding box center [1012, 271] width 63 height 30
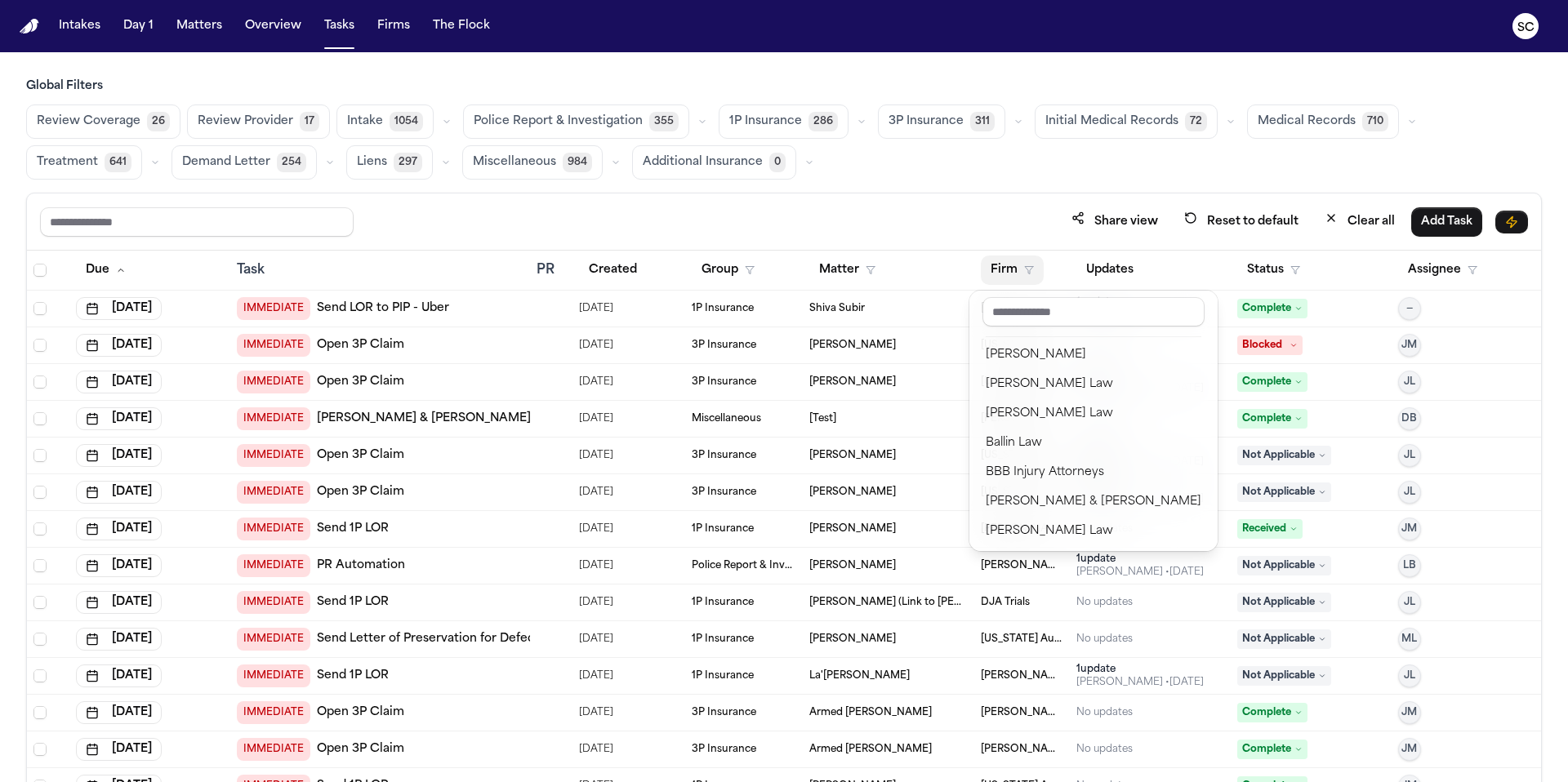
click at [565, 120] on div "Global Filters Review Coverage 26 Review Provider 17 Intake 1054 Police Report …" at bounding box center [784, 466] width 1515 height 775
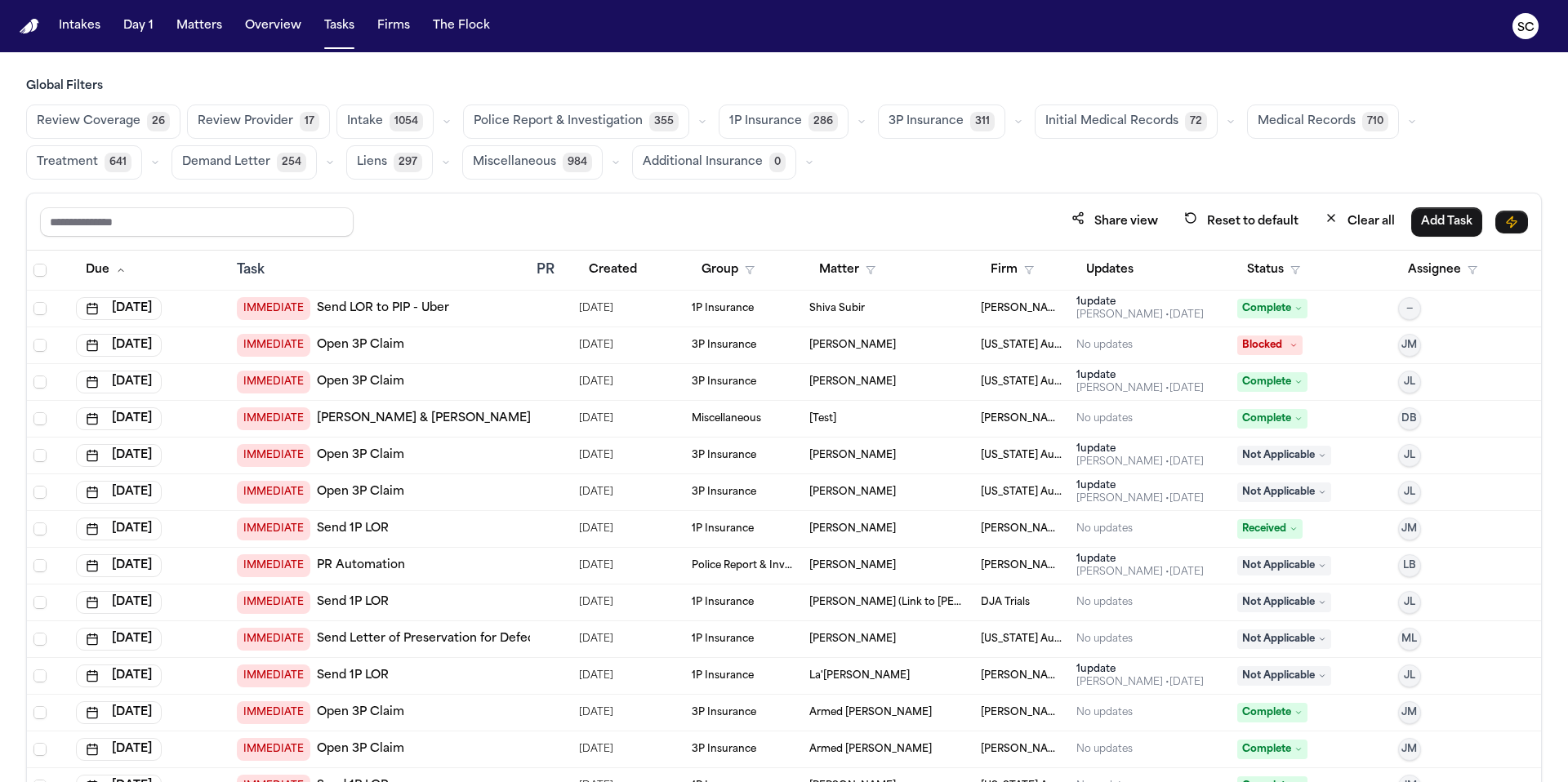
click at [649, 122] on span "355" at bounding box center [664, 122] width 30 height 20
click at [698, 122] on icon "button" at bounding box center [700, 121] width 5 height 2
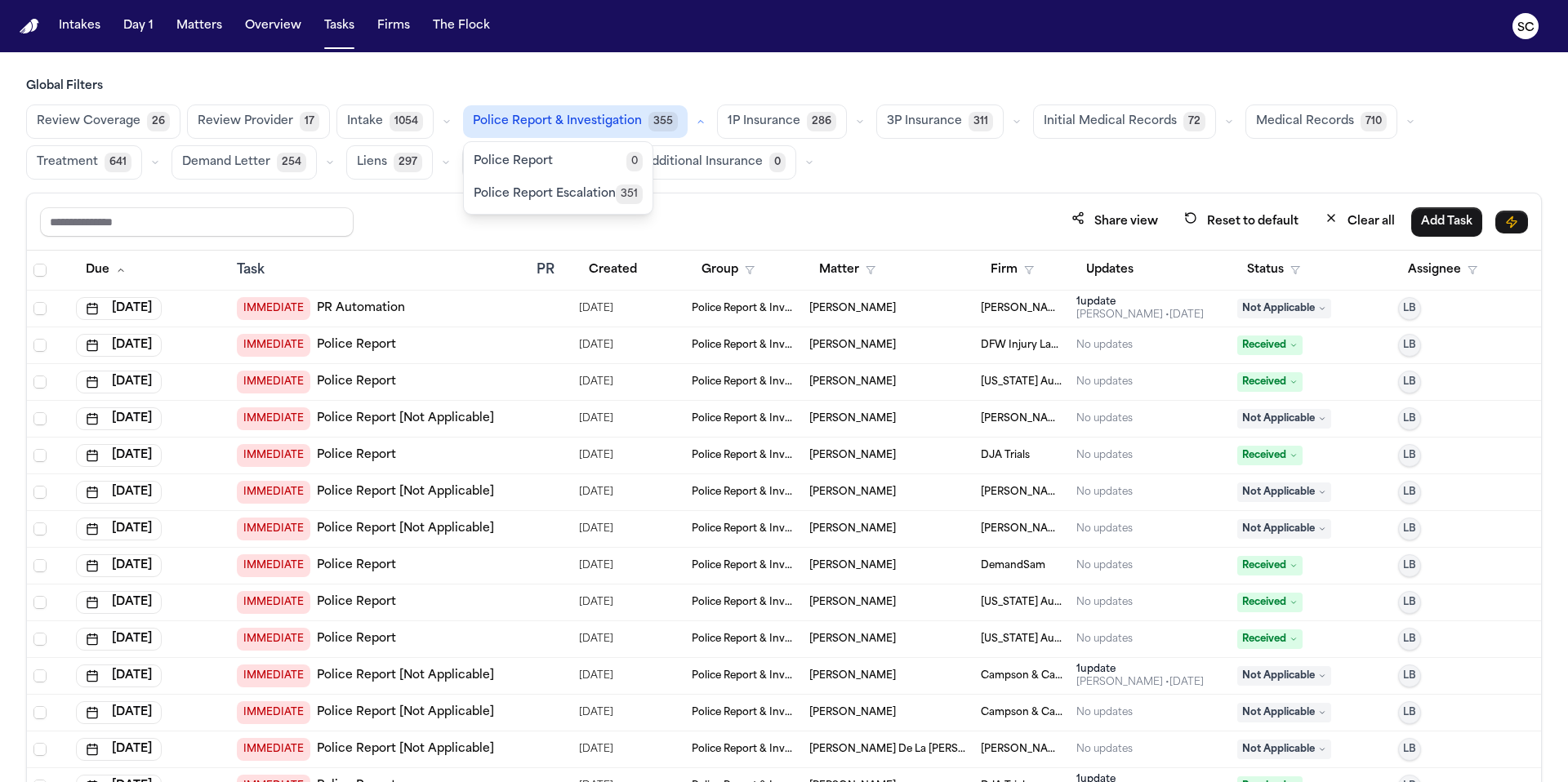
click at [574, 196] on span "Police Report Escalation" at bounding box center [544, 195] width 142 height 16
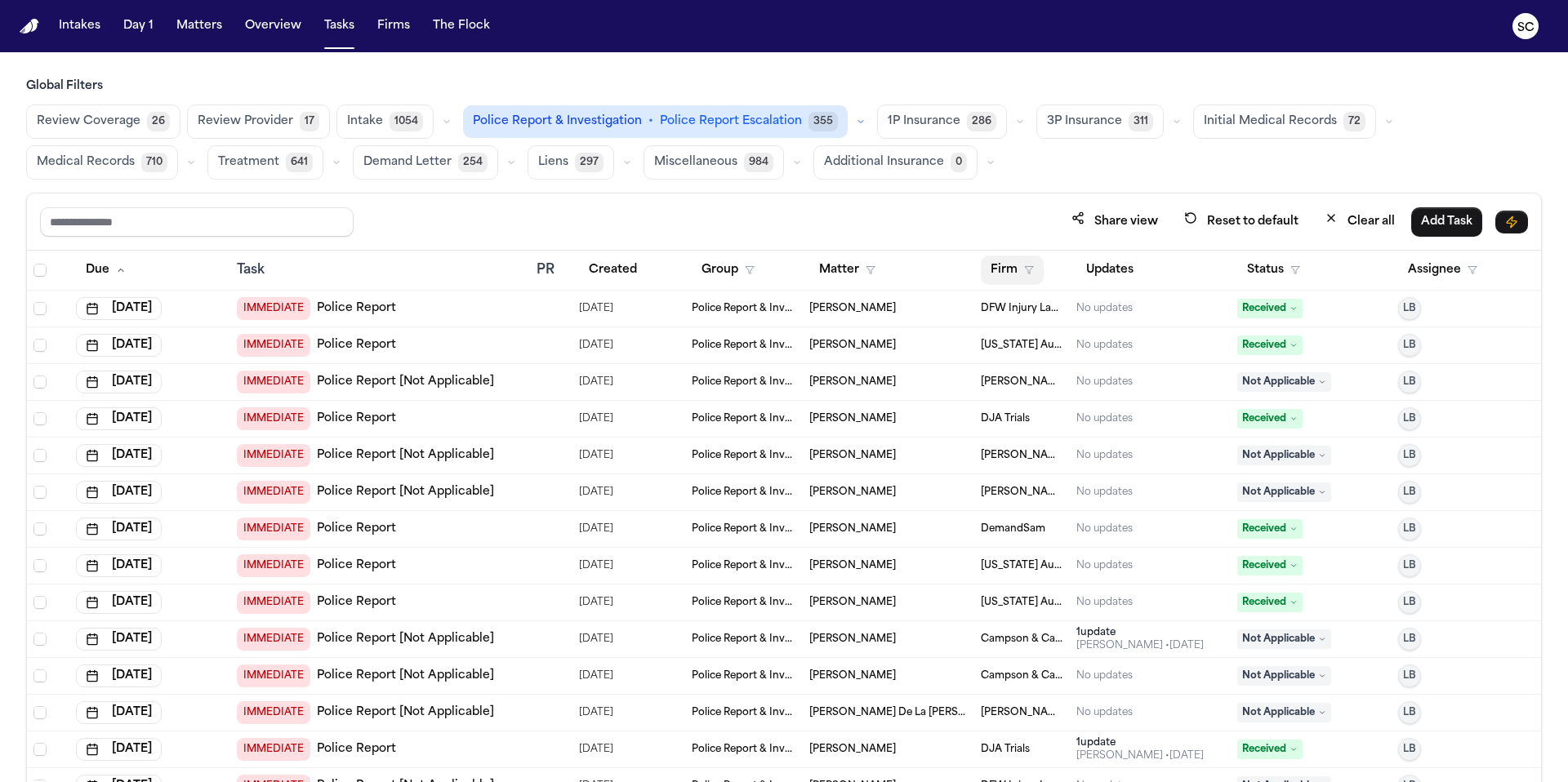
click at [1009, 274] on button "Firm" at bounding box center [1012, 271] width 63 height 30
click at [1057, 316] on input "text" at bounding box center [1093, 312] width 222 height 30
type input "*****"
click at [1086, 352] on div "[PERSON_NAME] [PERSON_NAME]" at bounding box center [1087, 356] width 204 height 20
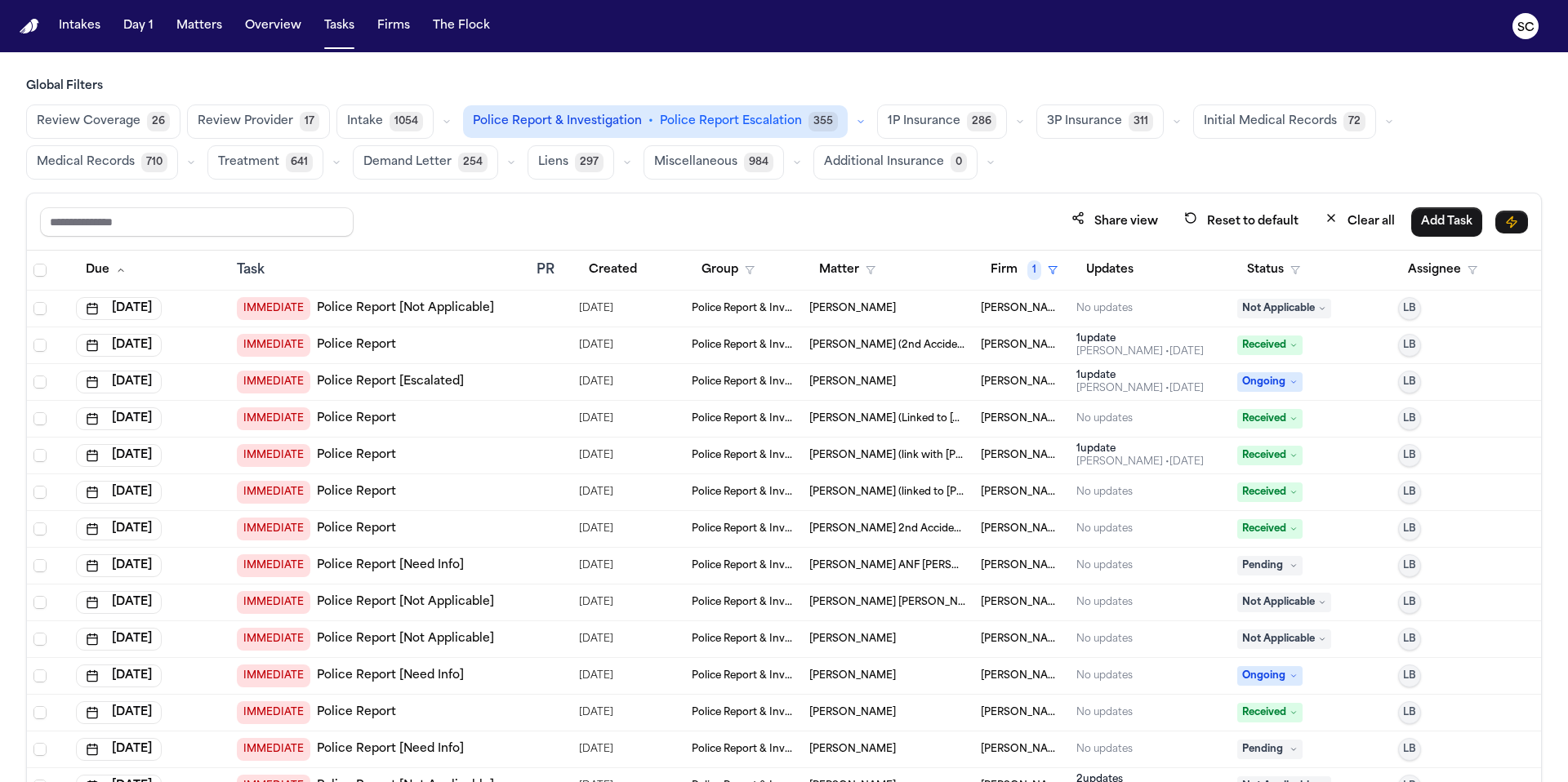
click at [431, 311] on link "Police Report [Not Applicable]" at bounding box center [405, 309] width 177 height 16
